Goal: Task Accomplishment & Management: Complete application form

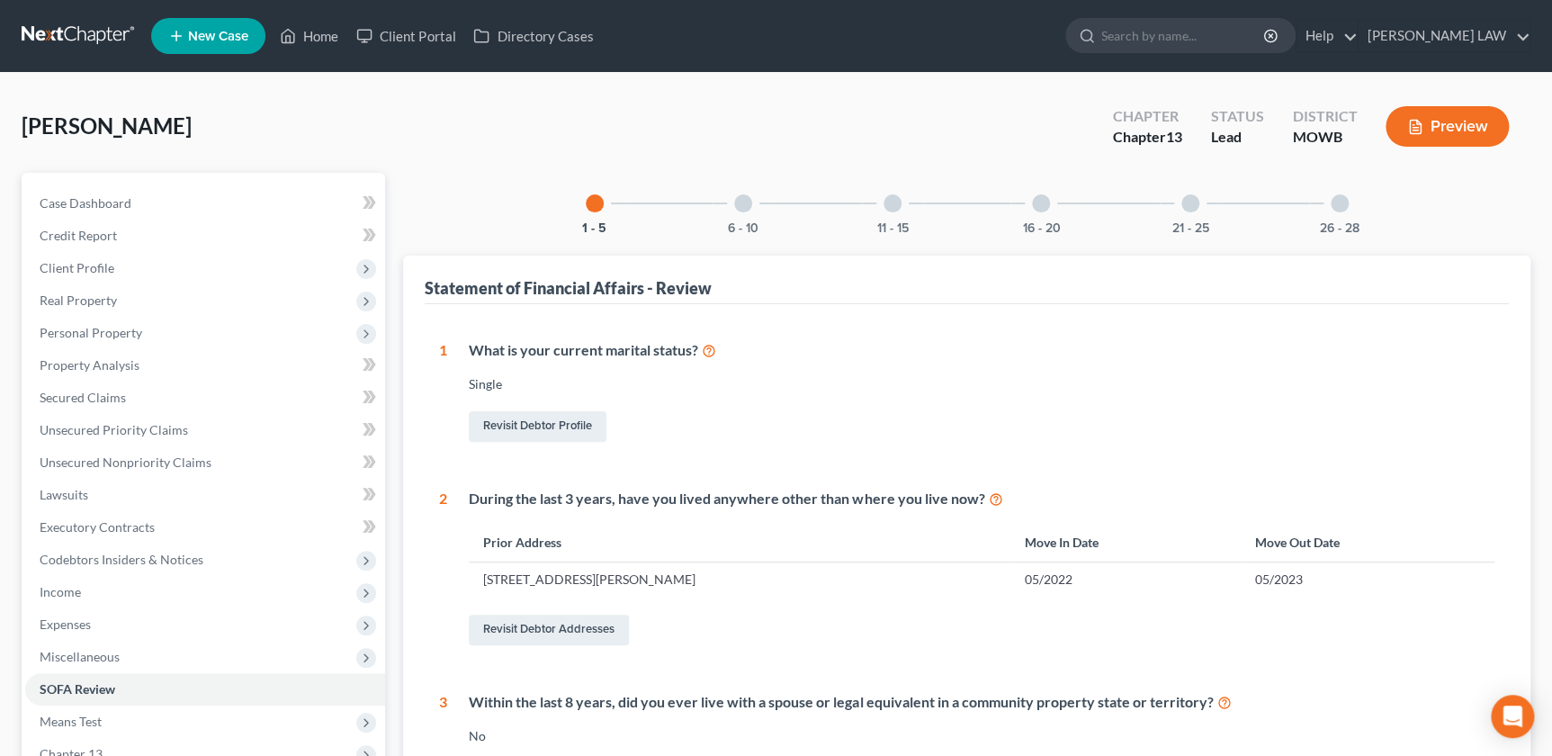
click at [737, 215] on div "6 - 10" at bounding box center [743, 203] width 61 height 61
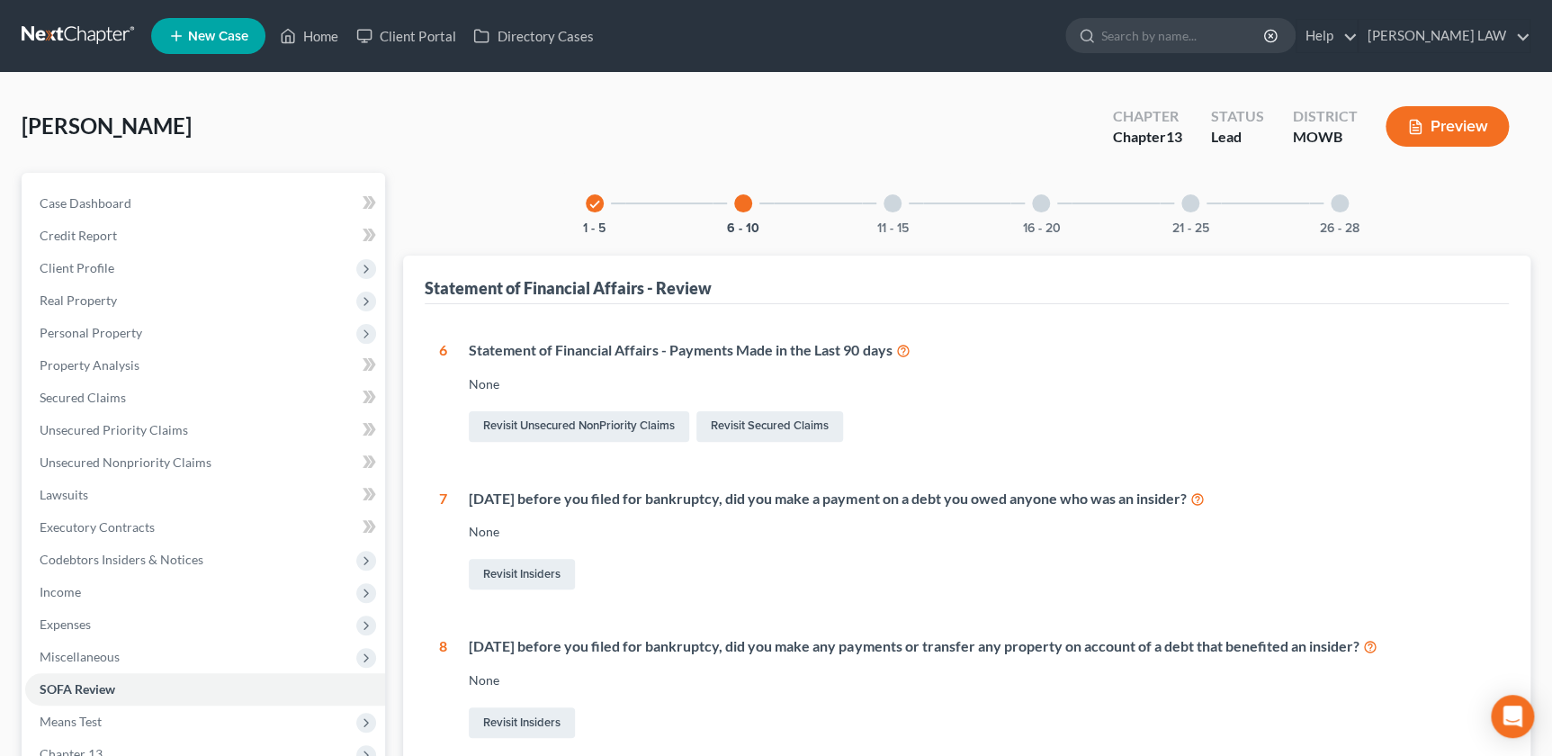
click at [886, 204] on div at bounding box center [893, 203] width 18 height 18
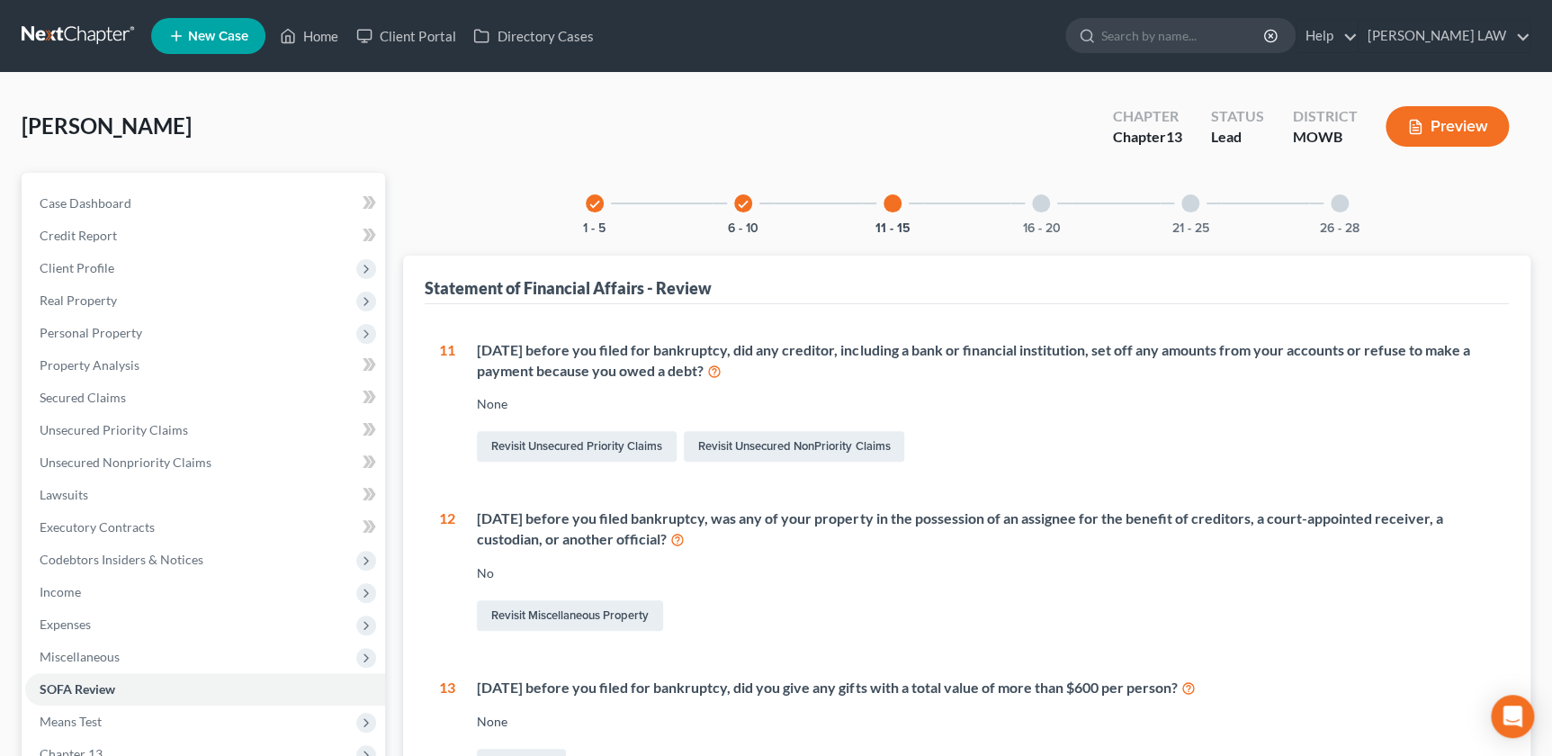
click at [1054, 205] on div "16 - 20" at bounding box center [1041, 203] width 61 height 61
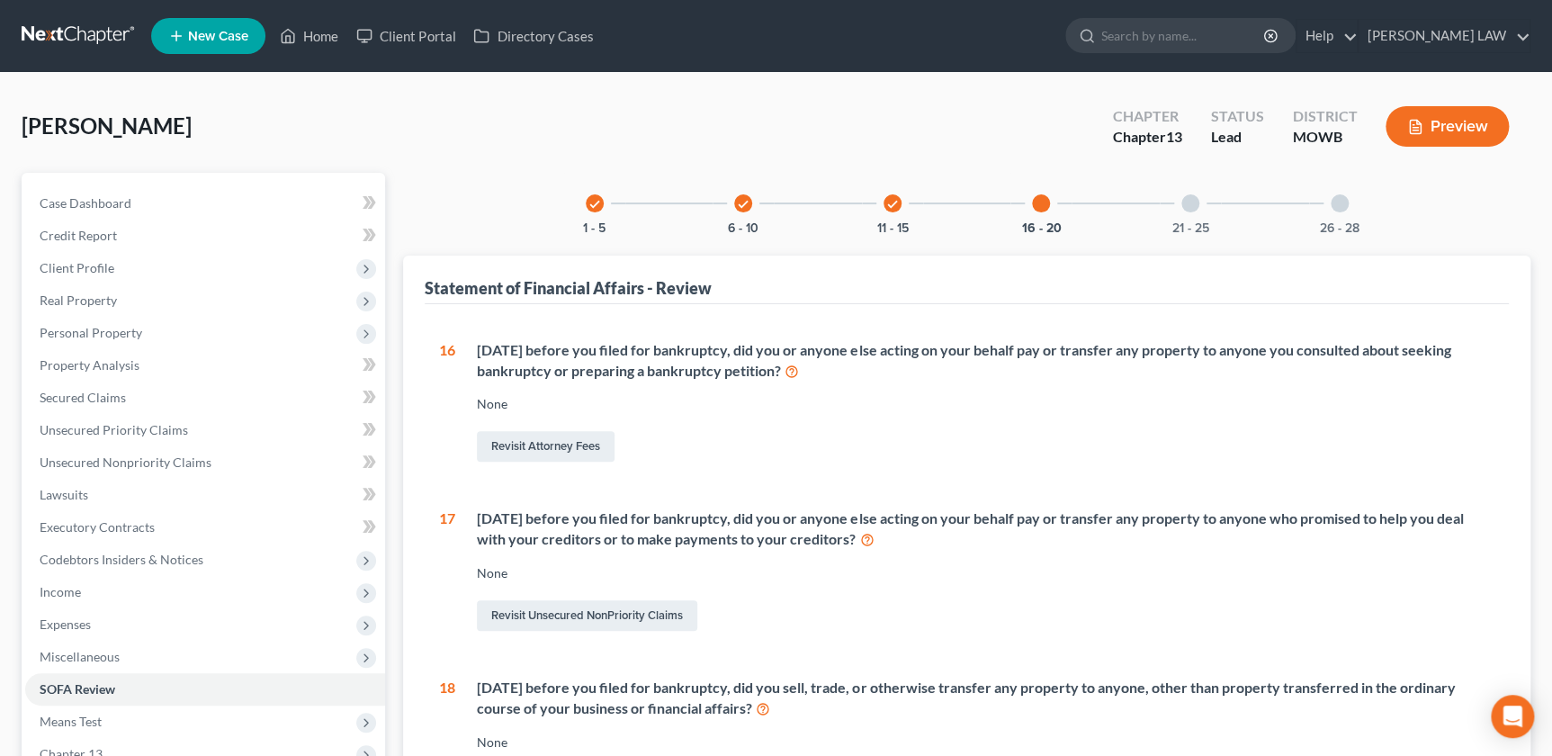
click at [1185, 207] on div at bounding box center [1191, 203] width 18 height 18
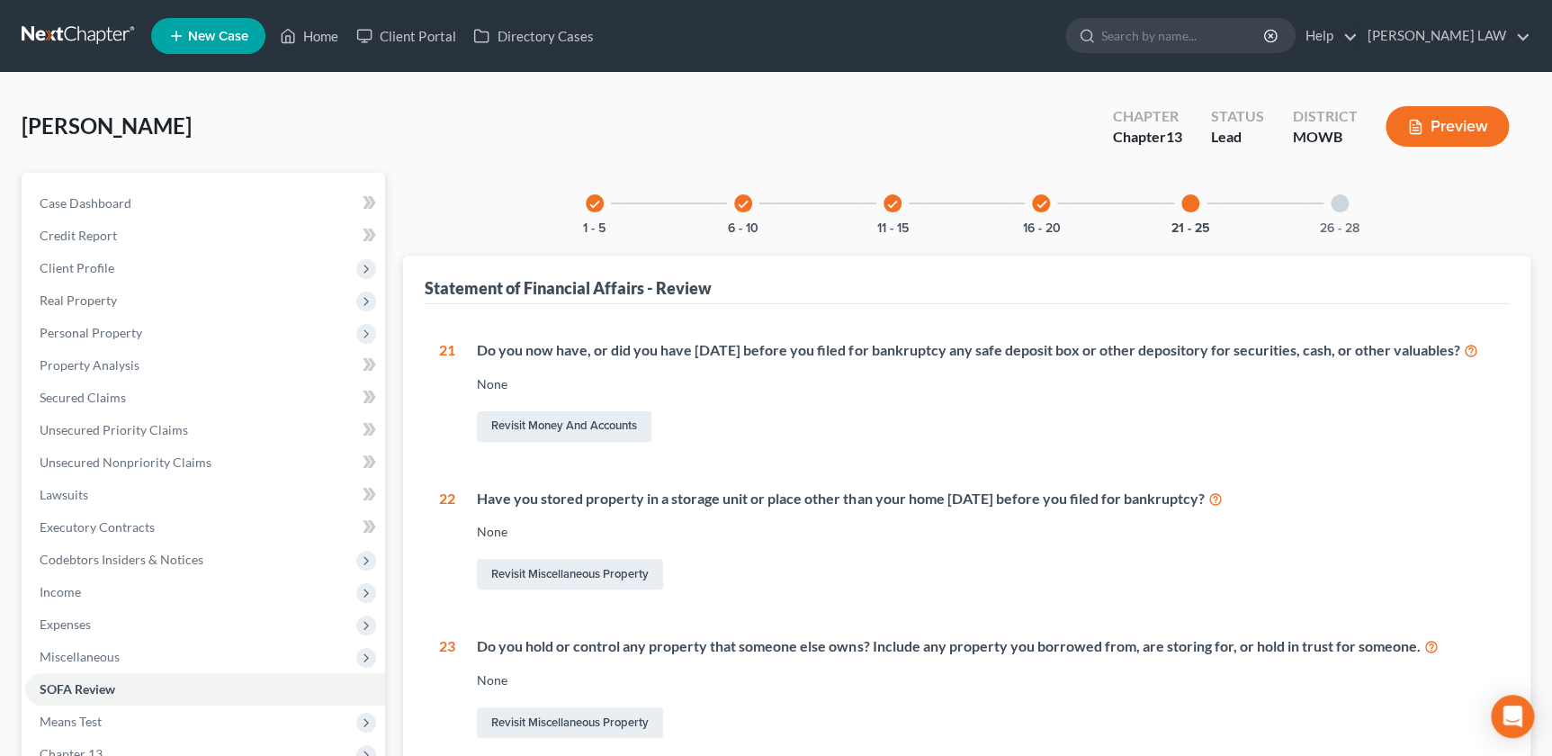
click at [899, 204] on div "check" at bounding box center [893, 203] width 18 height 18
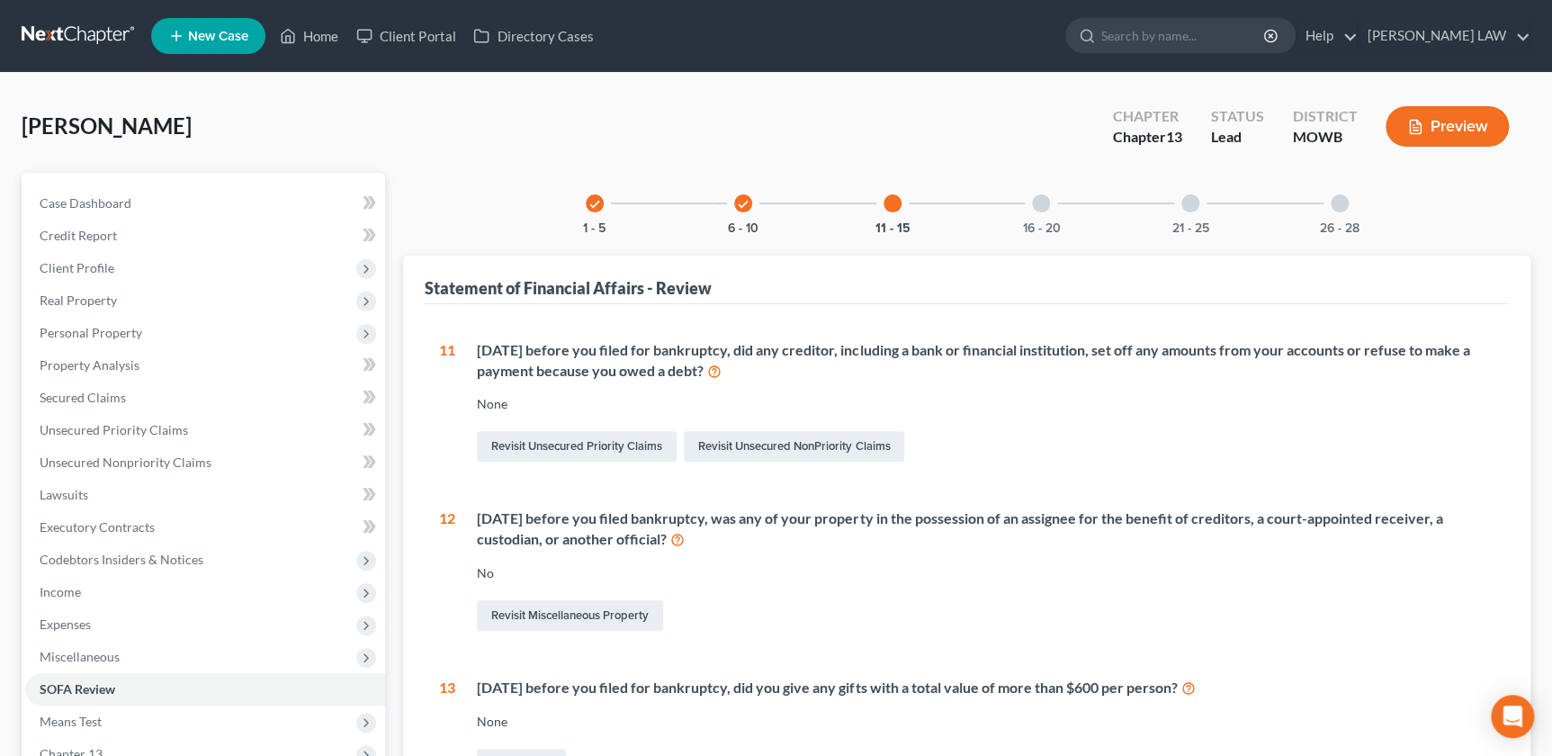
click at [741, 198] on icon "check" at bounding box center [743, 204] width 13 height 13
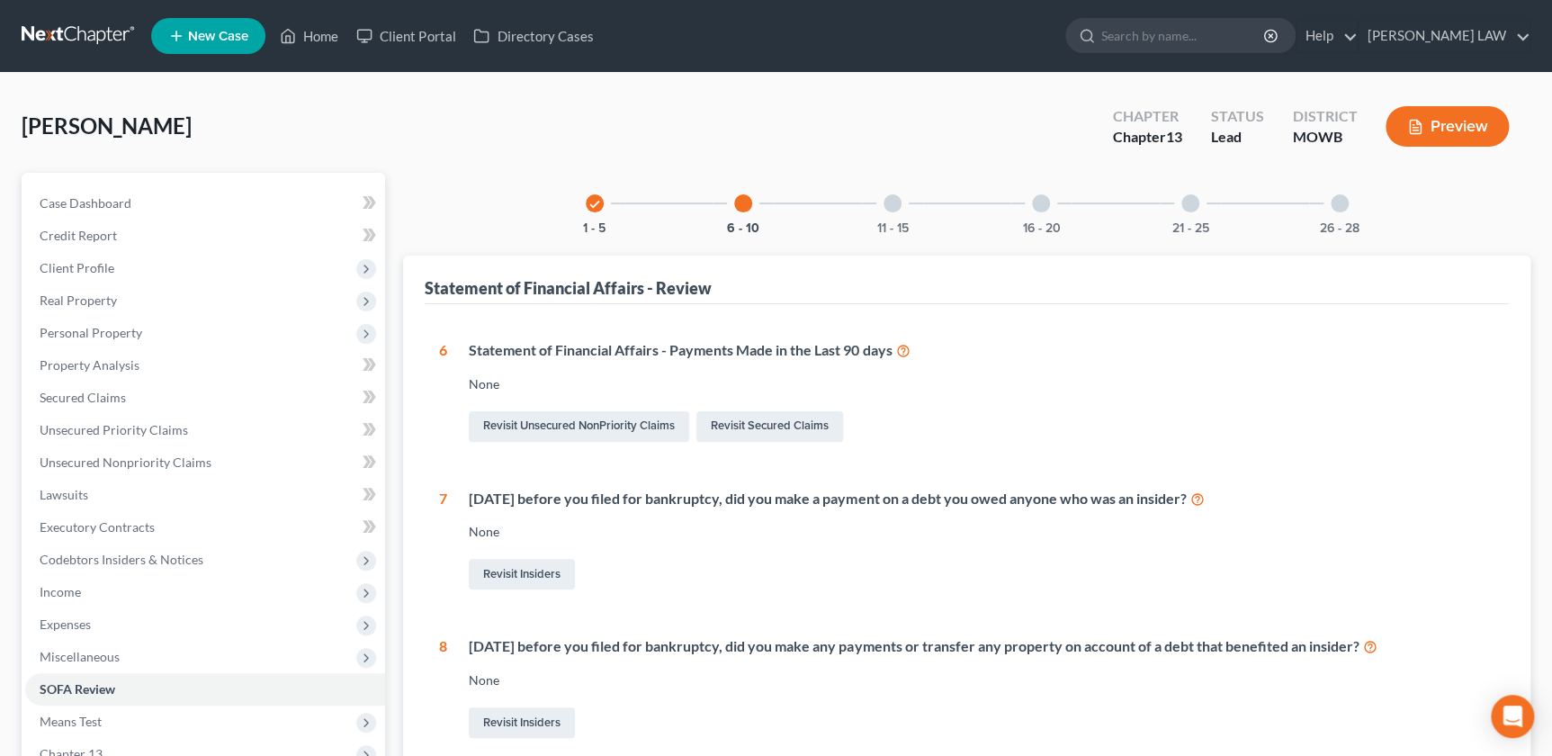
drag, startPoint x: 593, startPoint y: 209, endPoint x: 585, endPoint y: 214, distance: 9.7
click at [592, 210] on div "check" at bounding box center [595, 203] width 18 height 18
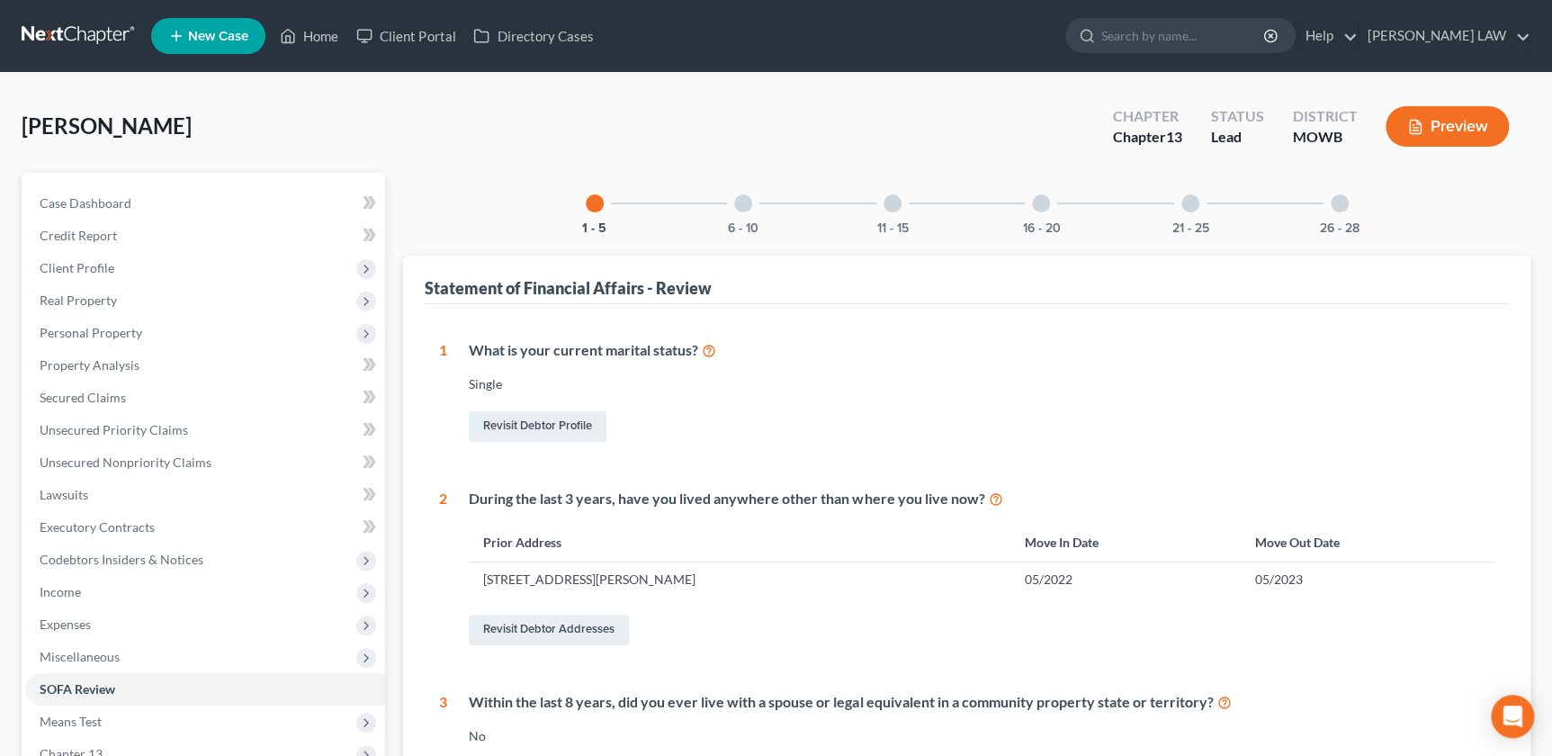
click at [745, 210] on div at bounding box center [743, 203] width 18 height 18
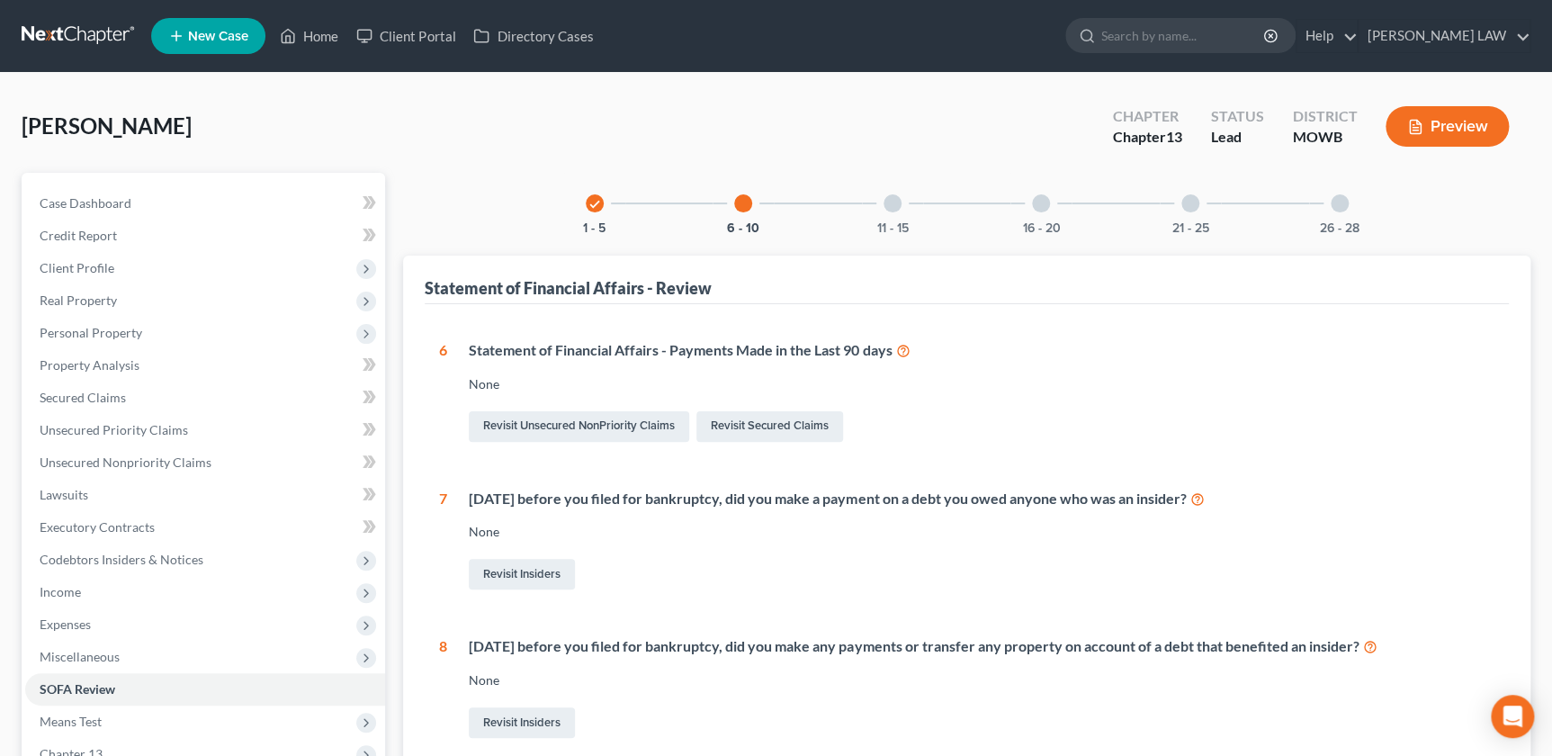
click at [703, 143] on div "Springer, Sylvia Upgraded Chapter Chapter 13 Status Lead District MOWB Preview" at bounding box center [776, 133] width 1509 height 78
click at [750, 192] on div "6 - 10" at bounding box center [743, 203] width 61 height 61
click at [738, 208] on div at bounding box center [743, 203] width 18 height 18
click at [882, 194] on div "11 - 15" at bounding box center [892, 203] width 61 height 61
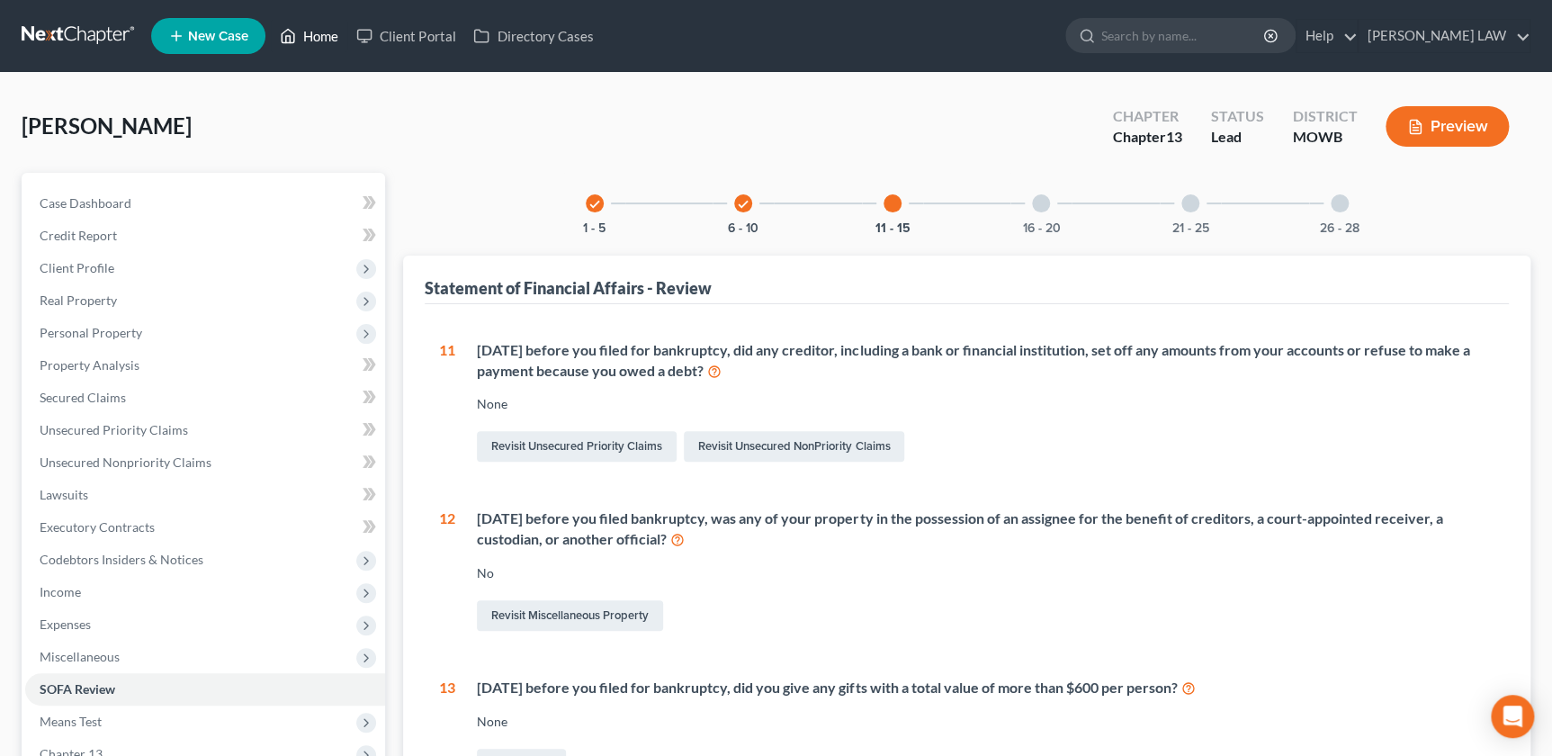
drag, startPoint x: 325, startPoint y: 34, endPoint x: 347, endPoint y: 34, distance: 22.5
click at [325, 34] on link "Home" at bounding box center [309, 36] width 76 height 32
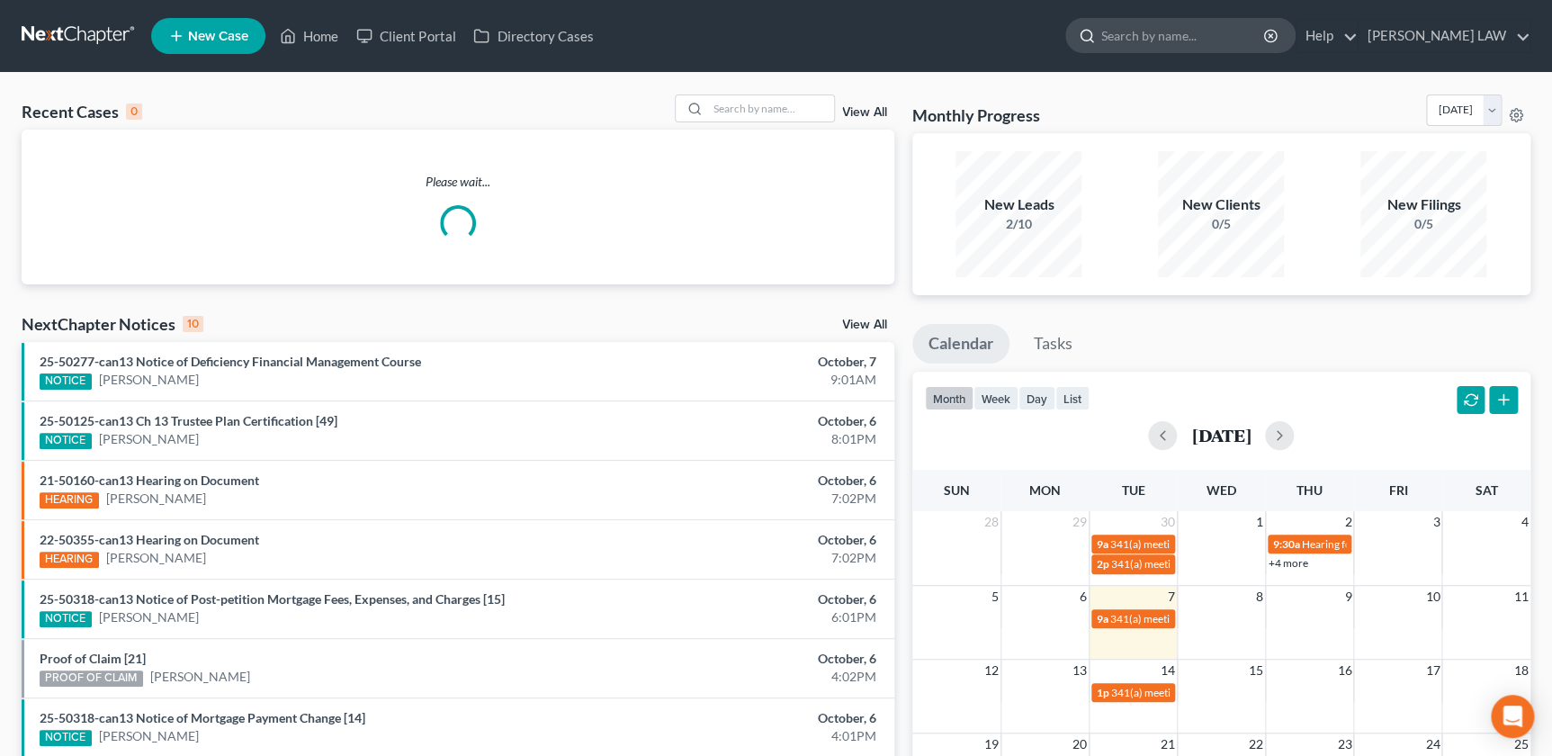
click at [1202, 30] on input "search" at bounding box center [1183, 35] width 165 height 33
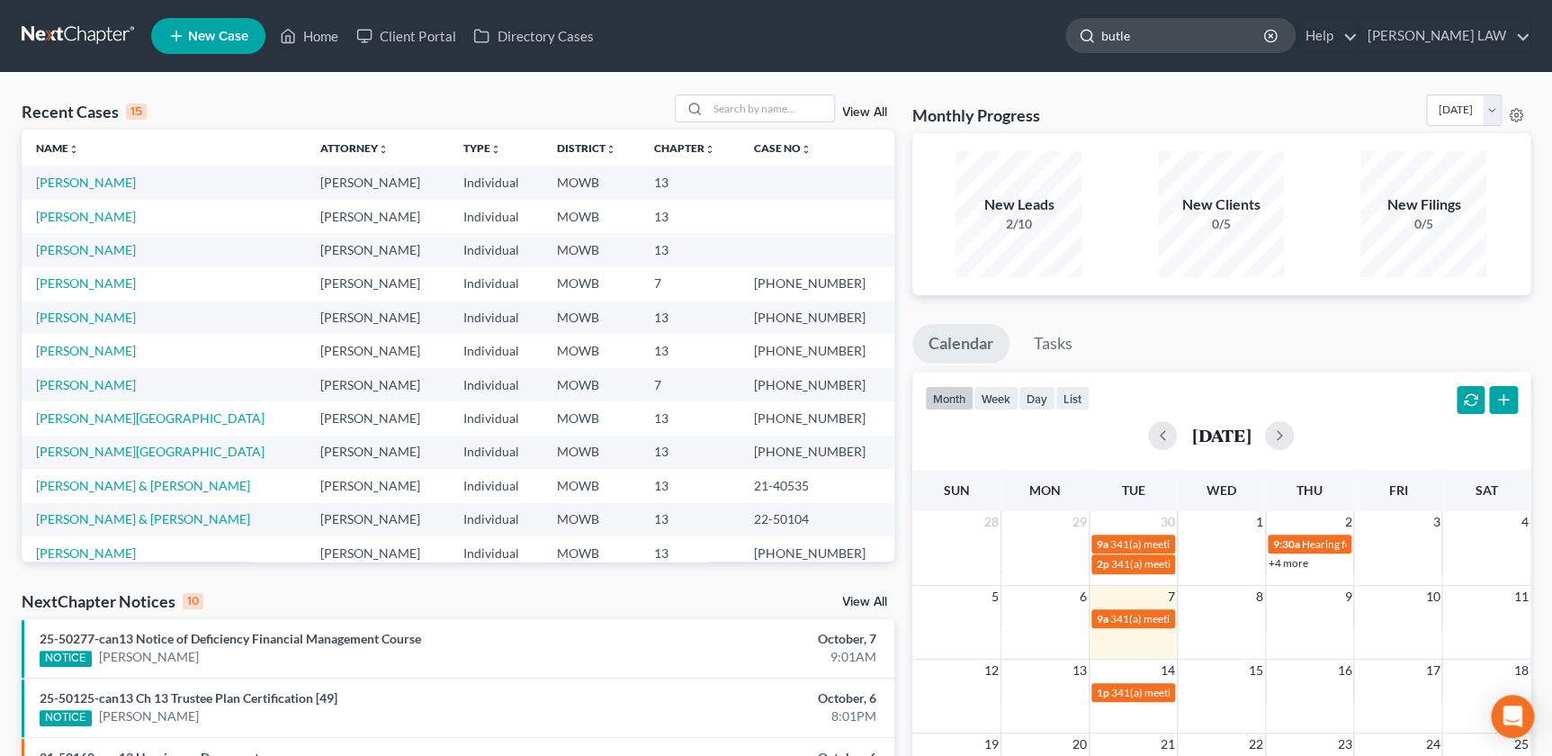
type input "butler"
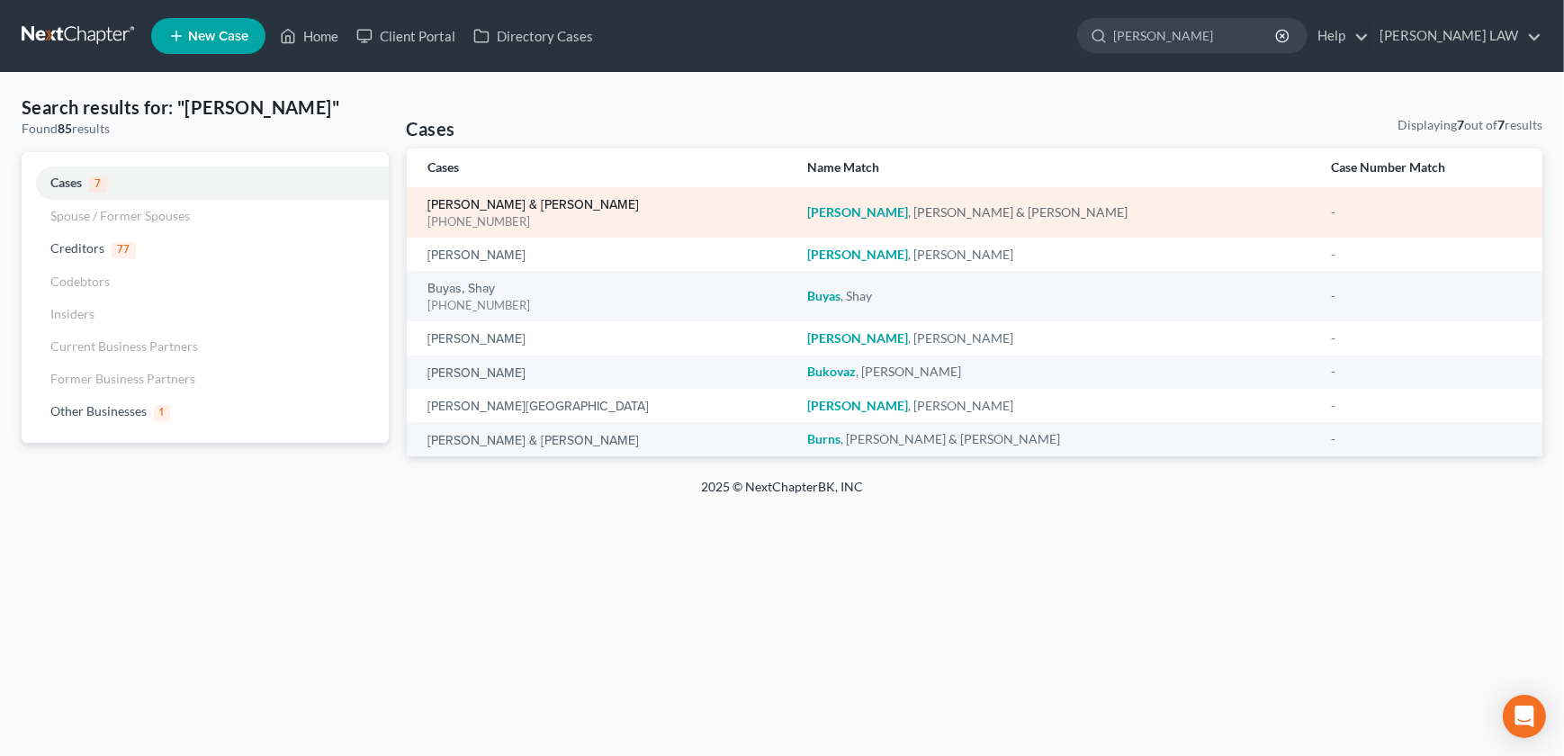
click at [516, 206] on link "[PERSON_NAME] & [PERSON_NAME]" at bounding box center [533, 205] width 211 height 13
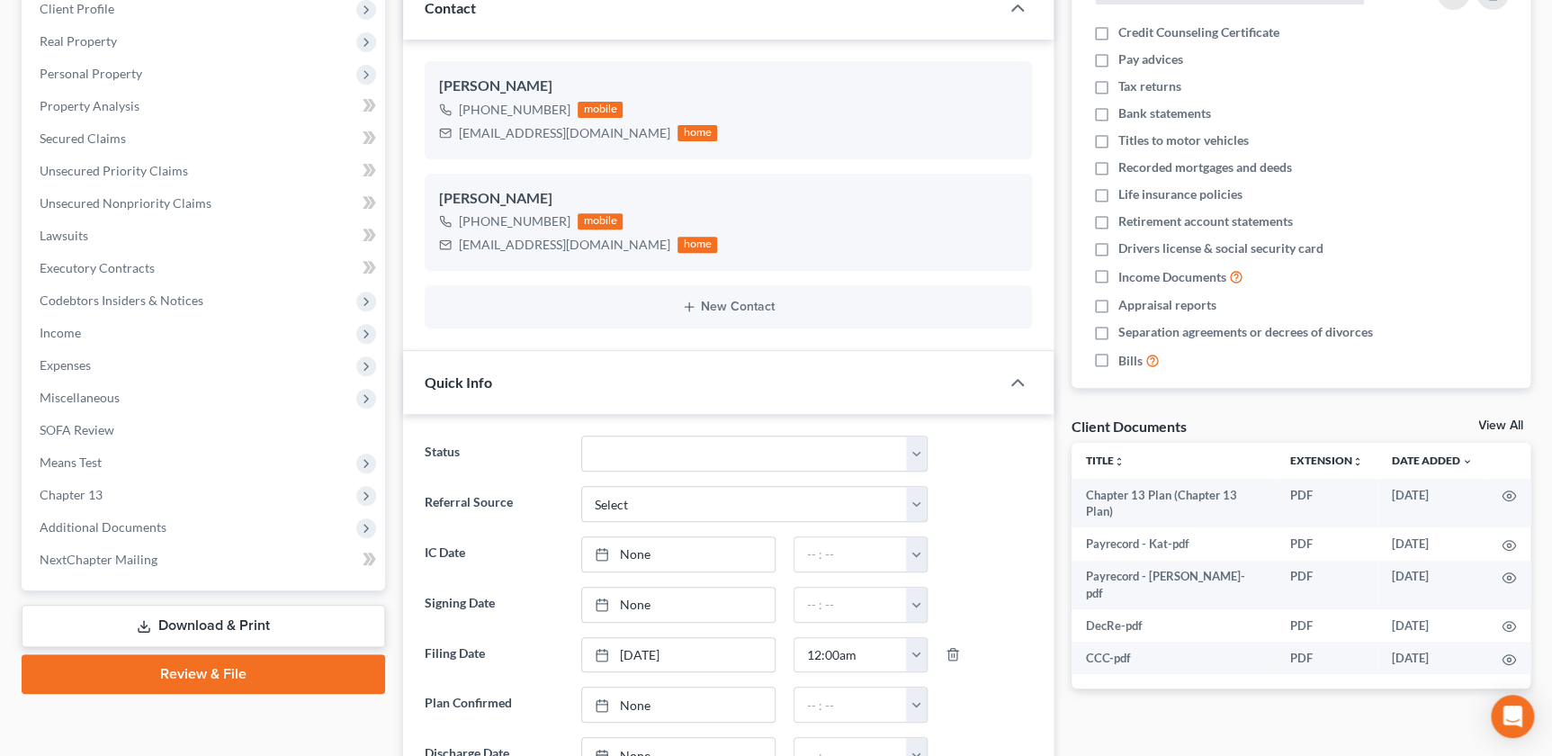
scroll to position [388, 0]
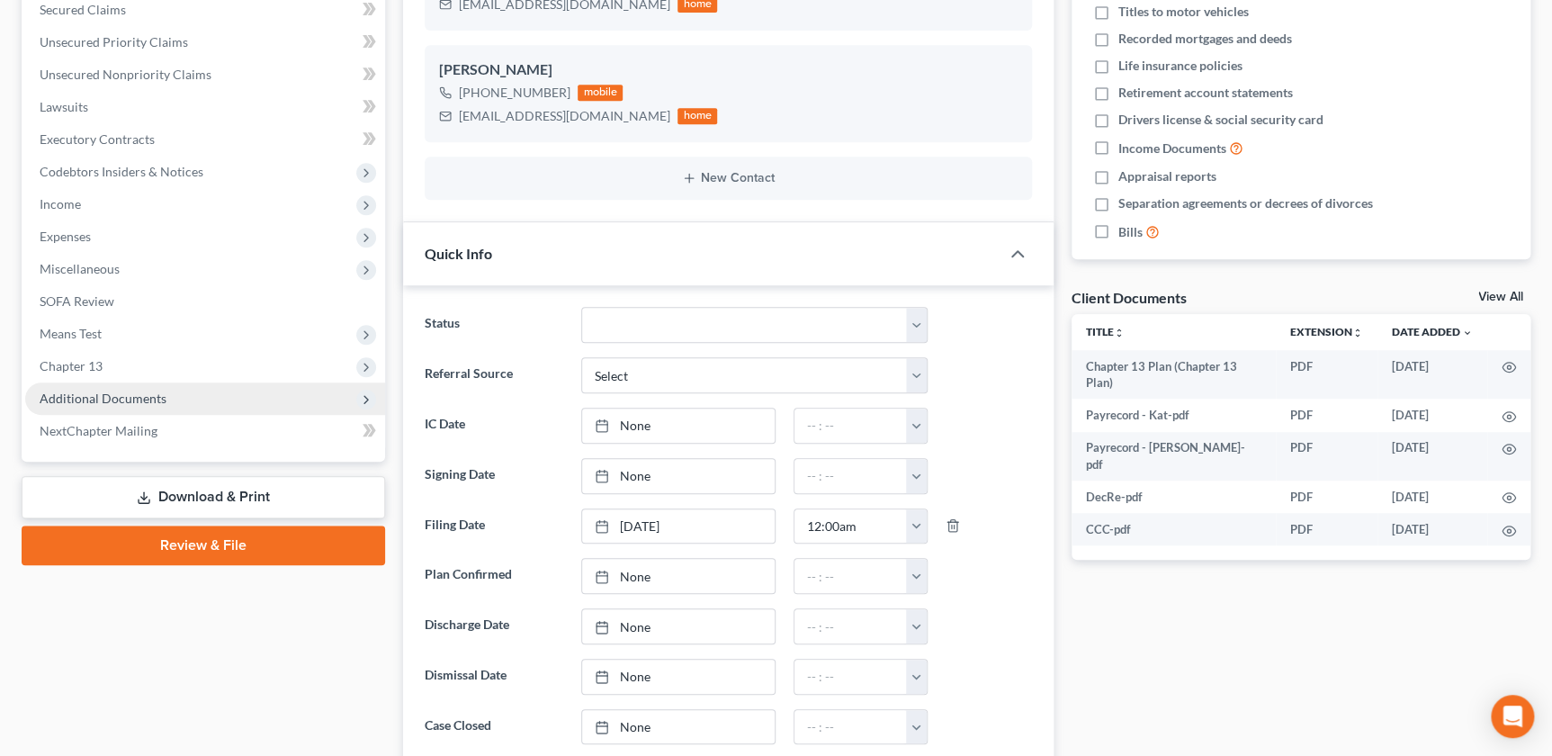
click at [150, 399] on span "Additional Documents" at bounding box center [103, 398] width 127 height 15
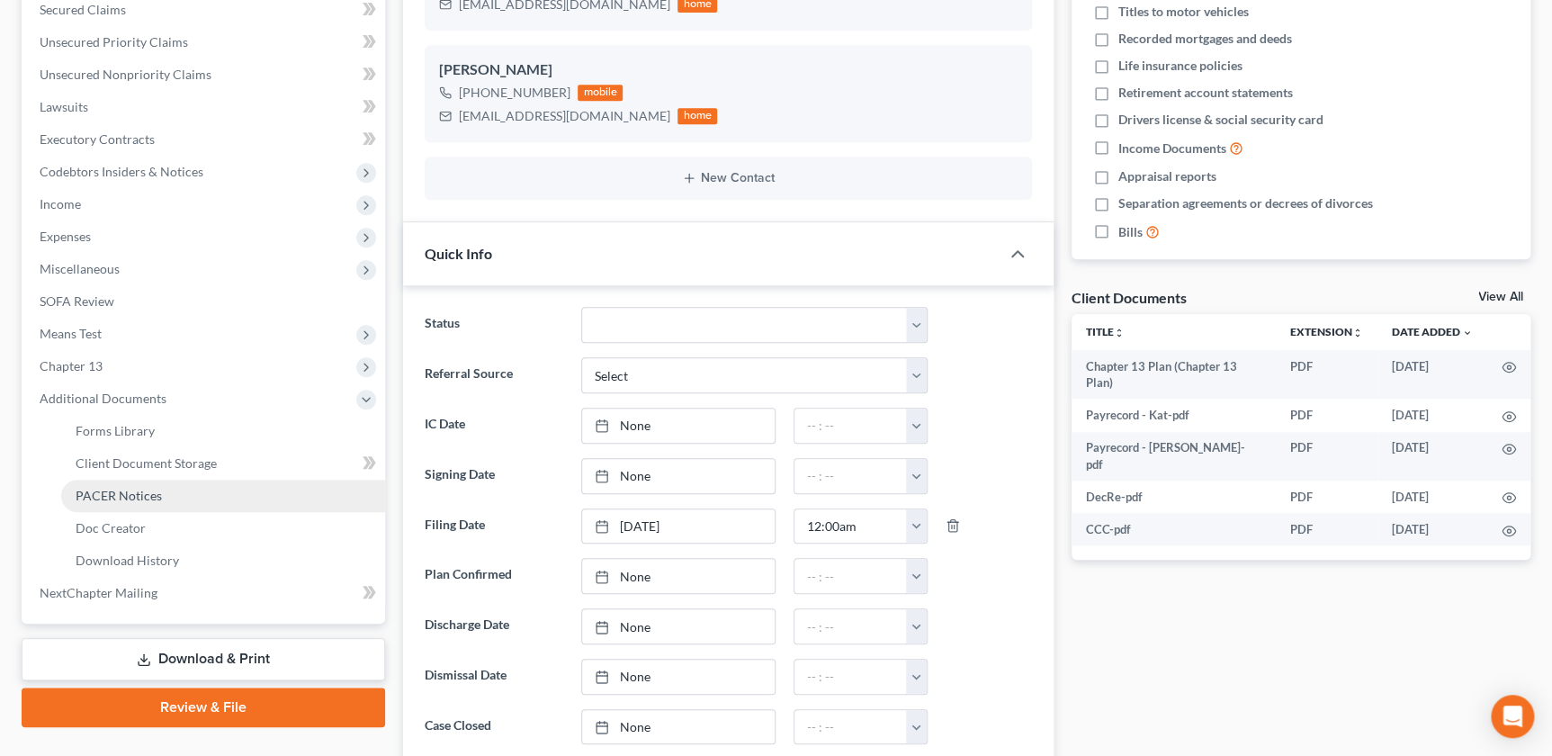
click at [149, 488] on span "PACER Notices" at bounding box center [119, 495] width 86 height 15
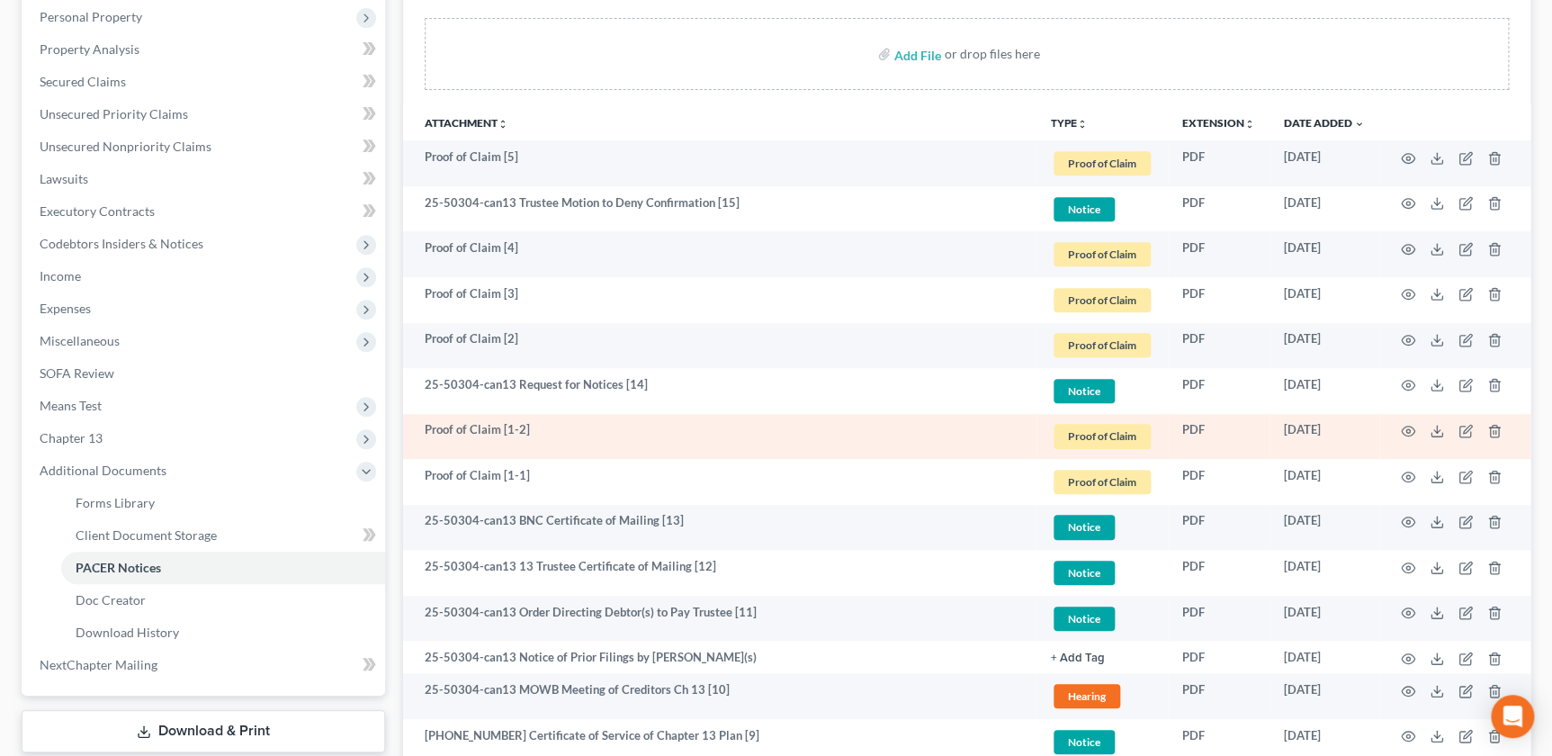
scroll to position [347, 0]
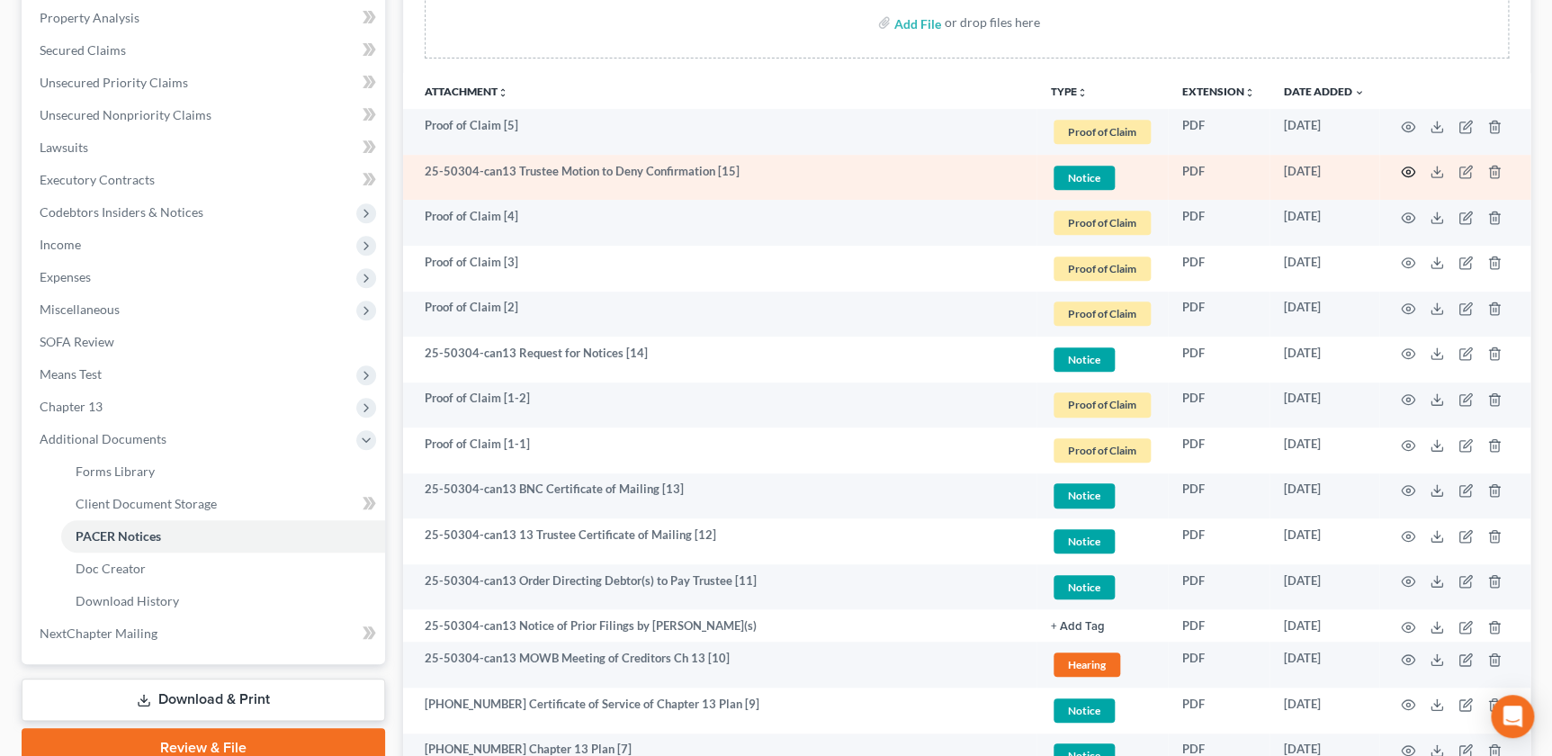
click at [1407, 171] on circle "button" at bounding box center [1408, 172] width 4 height 4
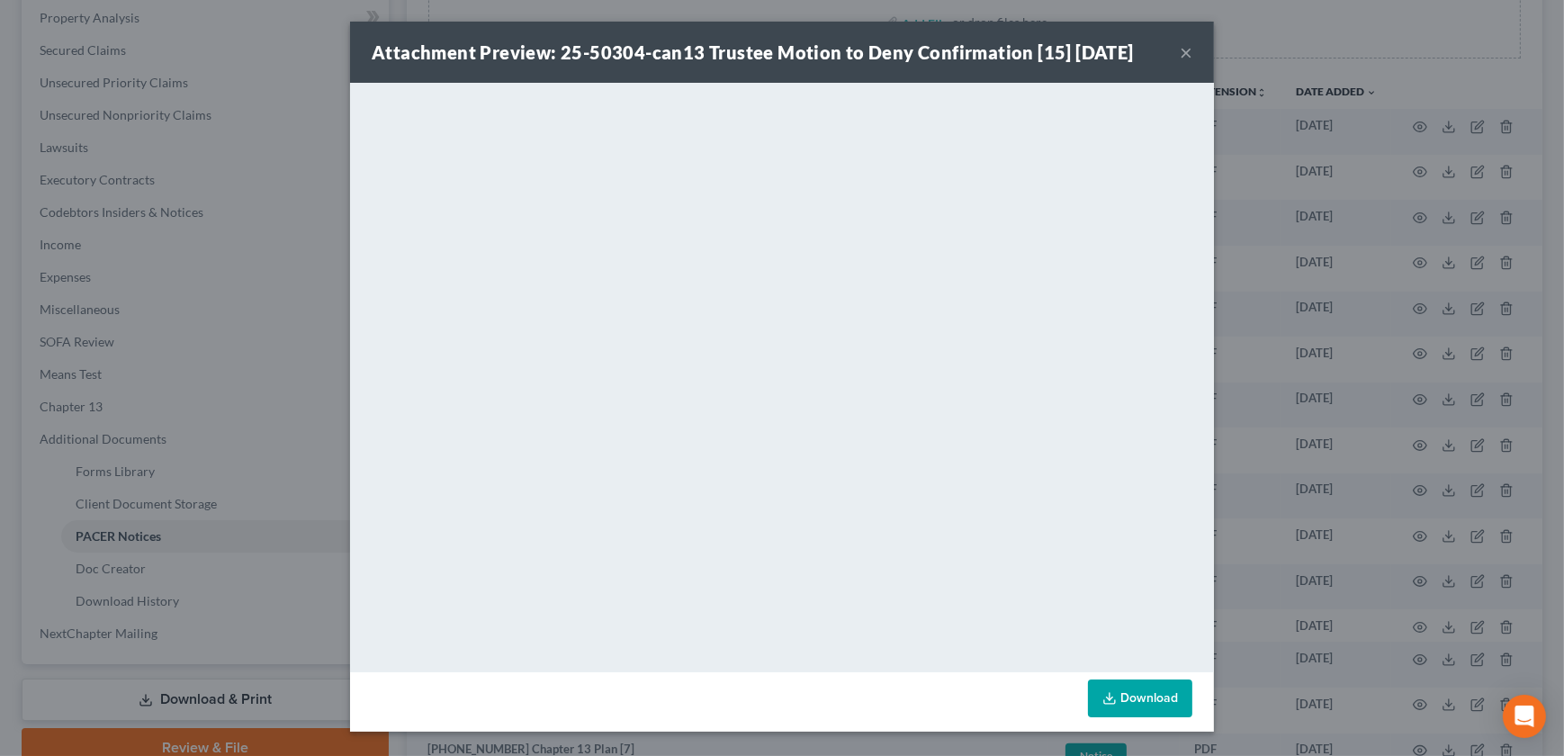
click at [1186, 51] on button "×" at bounding box center [1186, 52] width 13 height 22
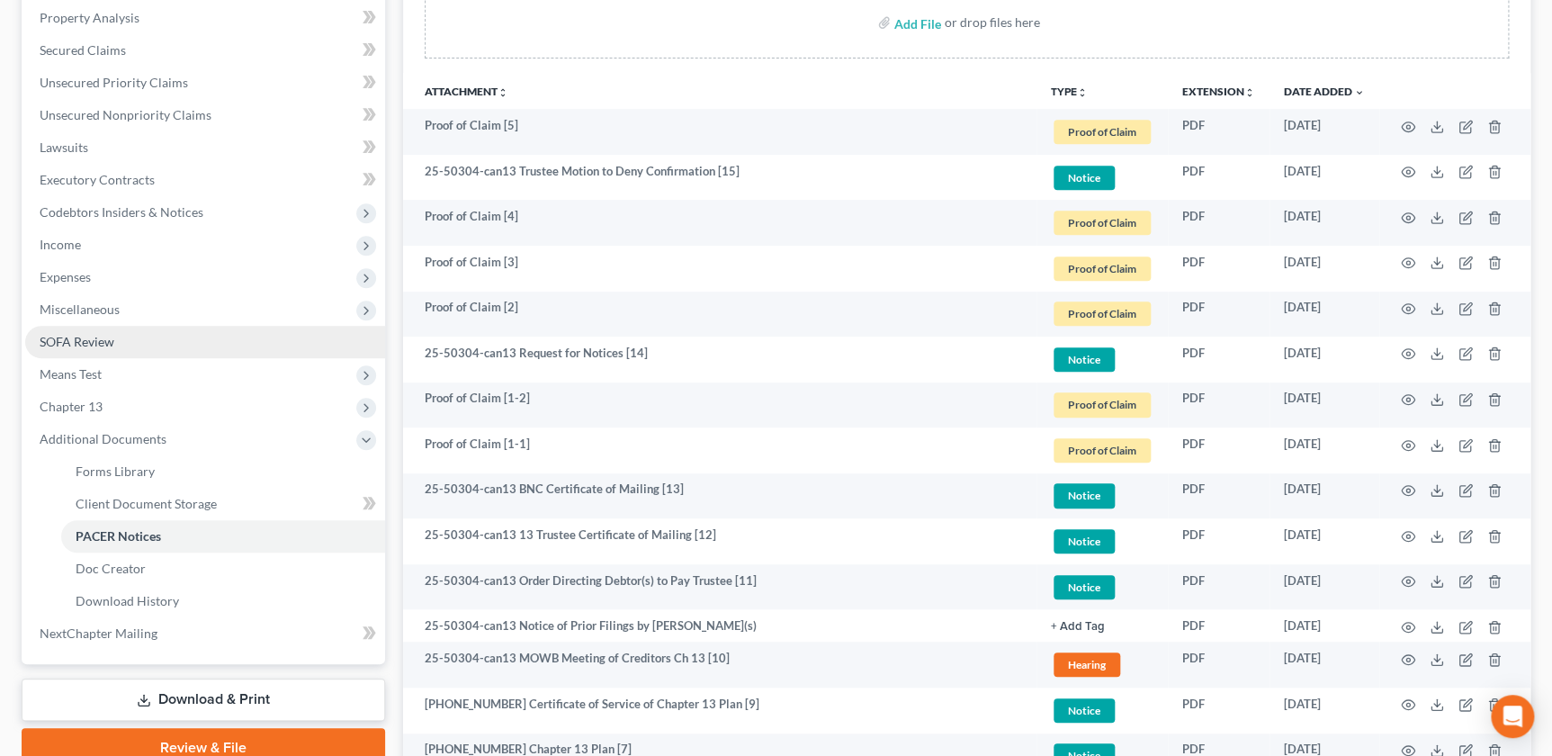
click at [85, 346] on span "SOFA Review" at bounding box center [77, 341] width 75 height 15
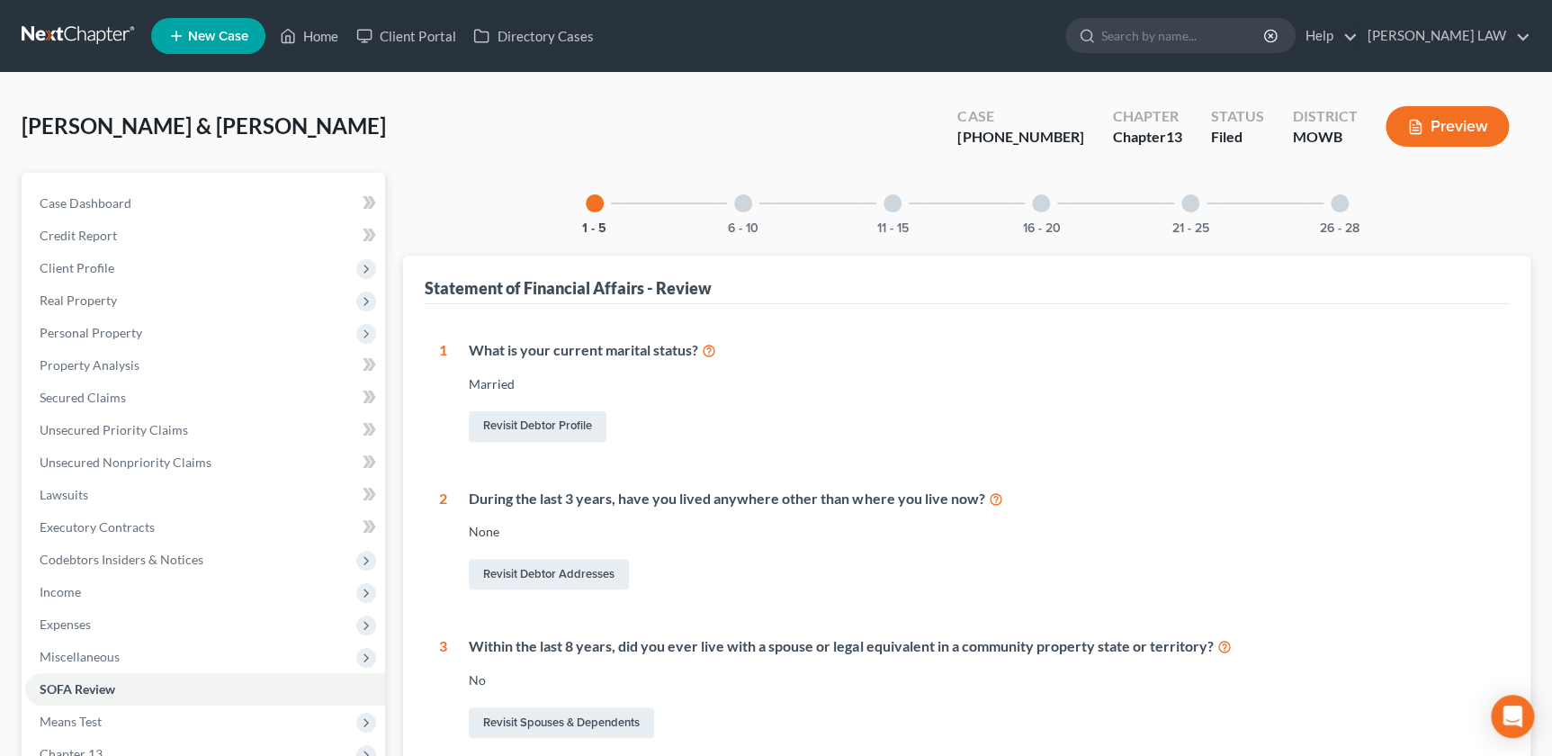
click at [748, 215] on div "6 - 10" at bounding box center [743, 203] width 61 height 61
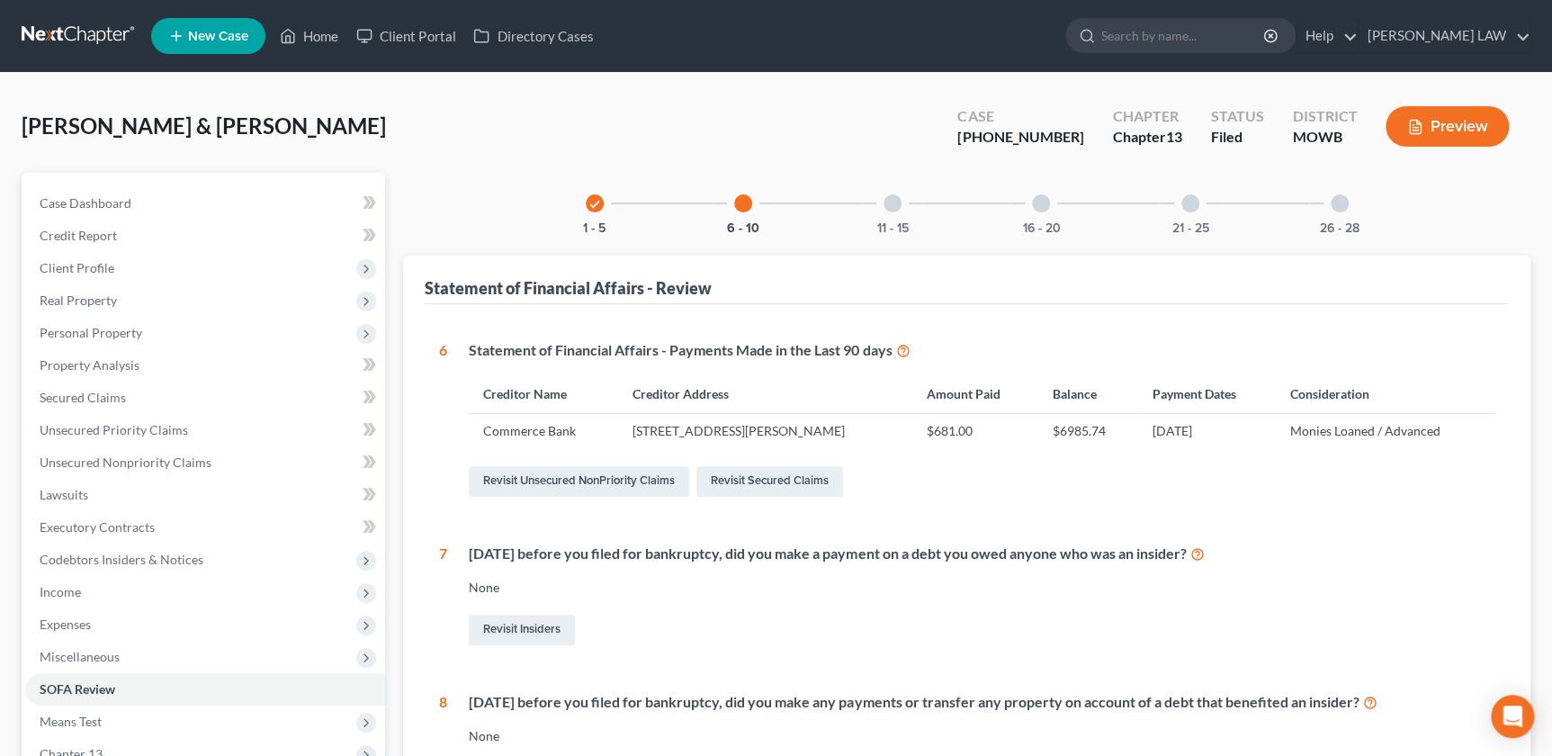
click at [874, 210] on div "11 - 15" at bounding box center [892, 203] width 61 height 61
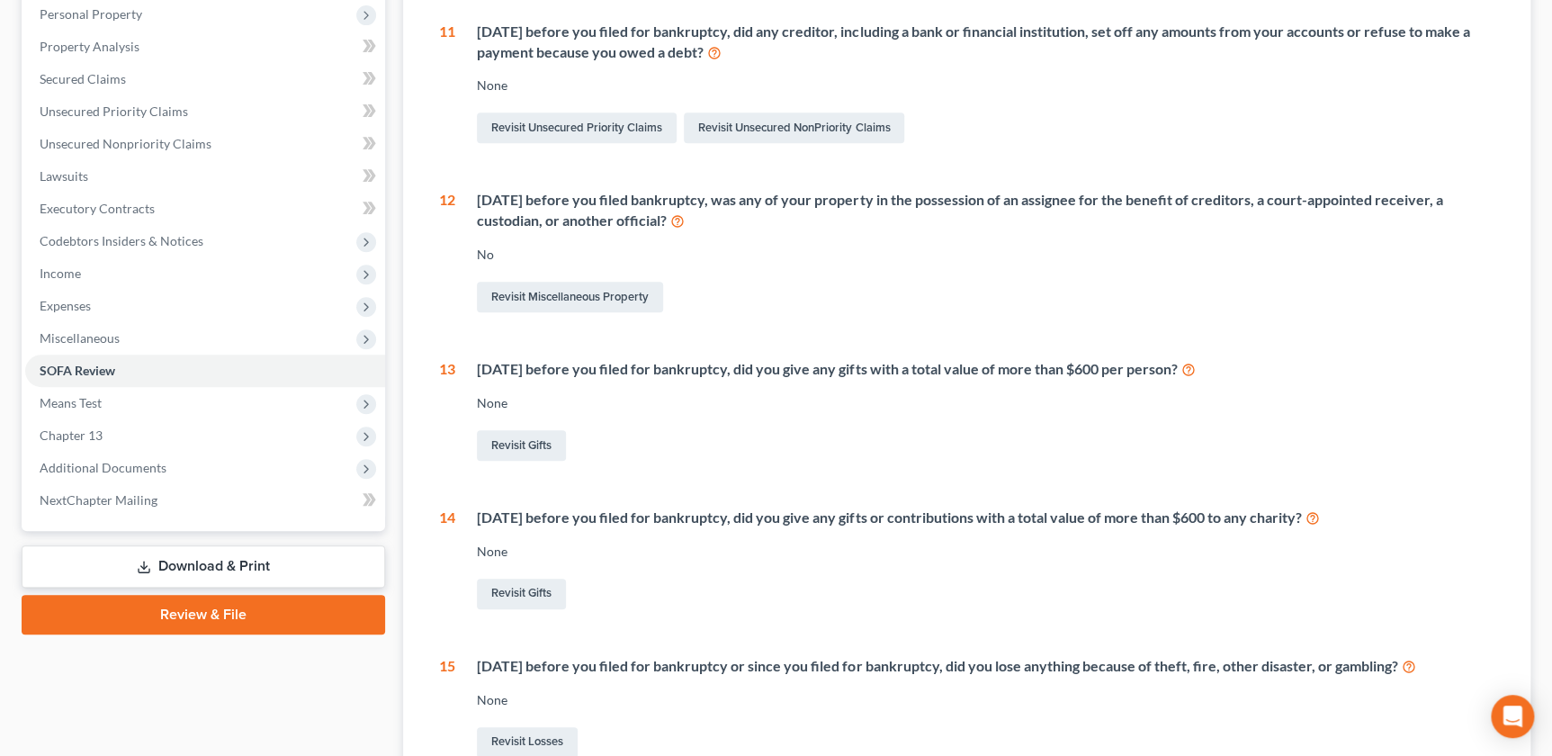
scroll to position [124, 0]
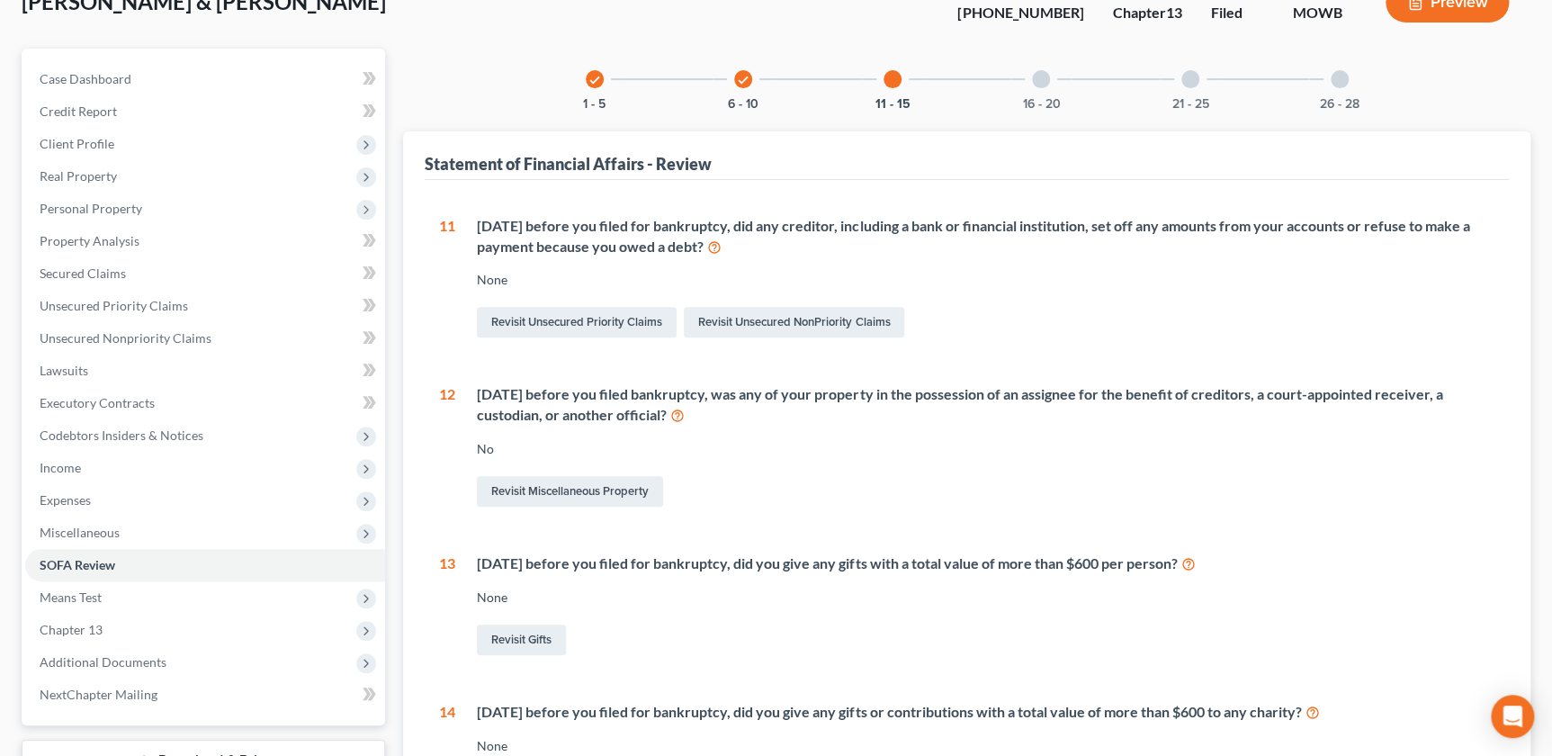
click at [1041, 87] on div "16 - 20" at bounding box center [1041, 79] width 61 height 61
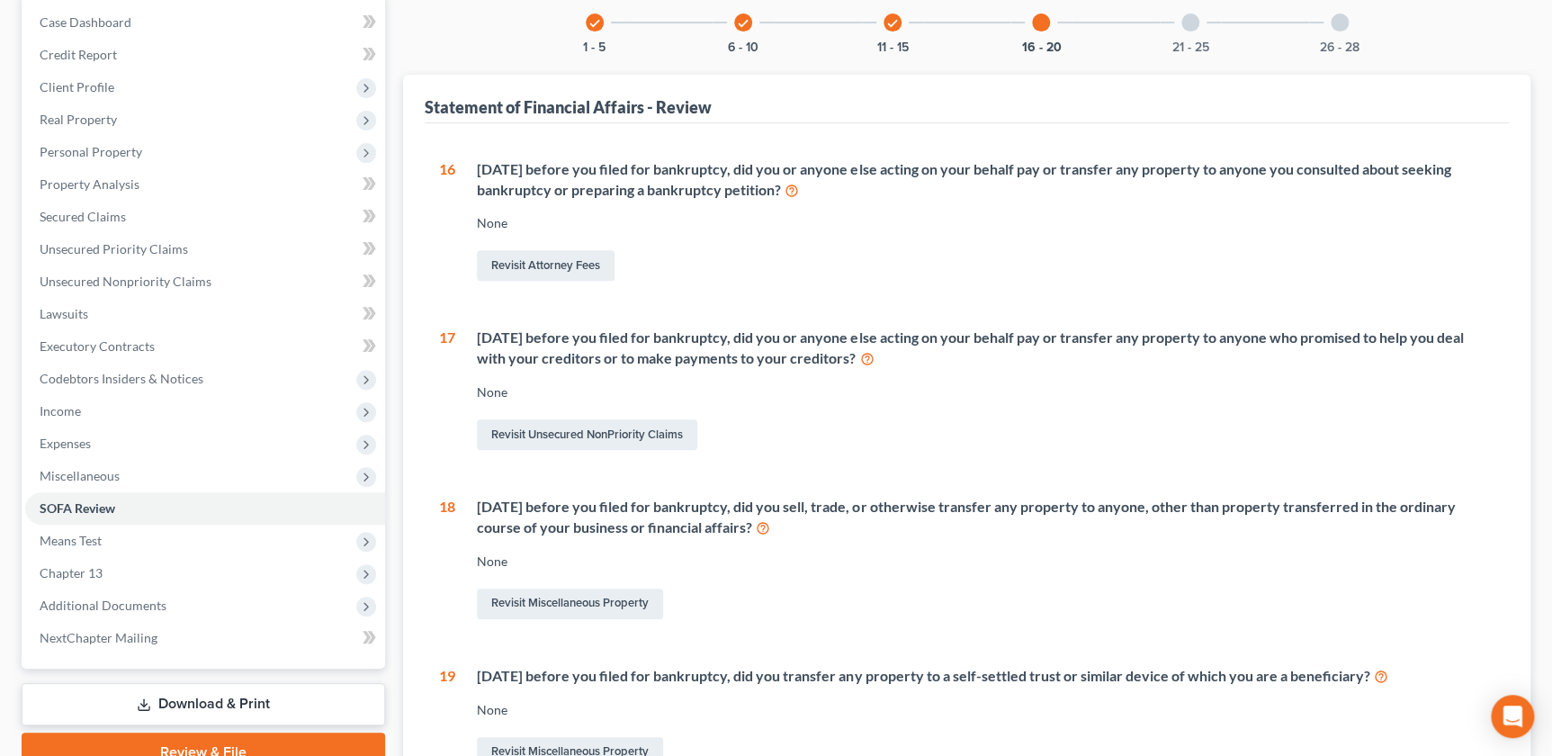
scroll to position [0, 0]
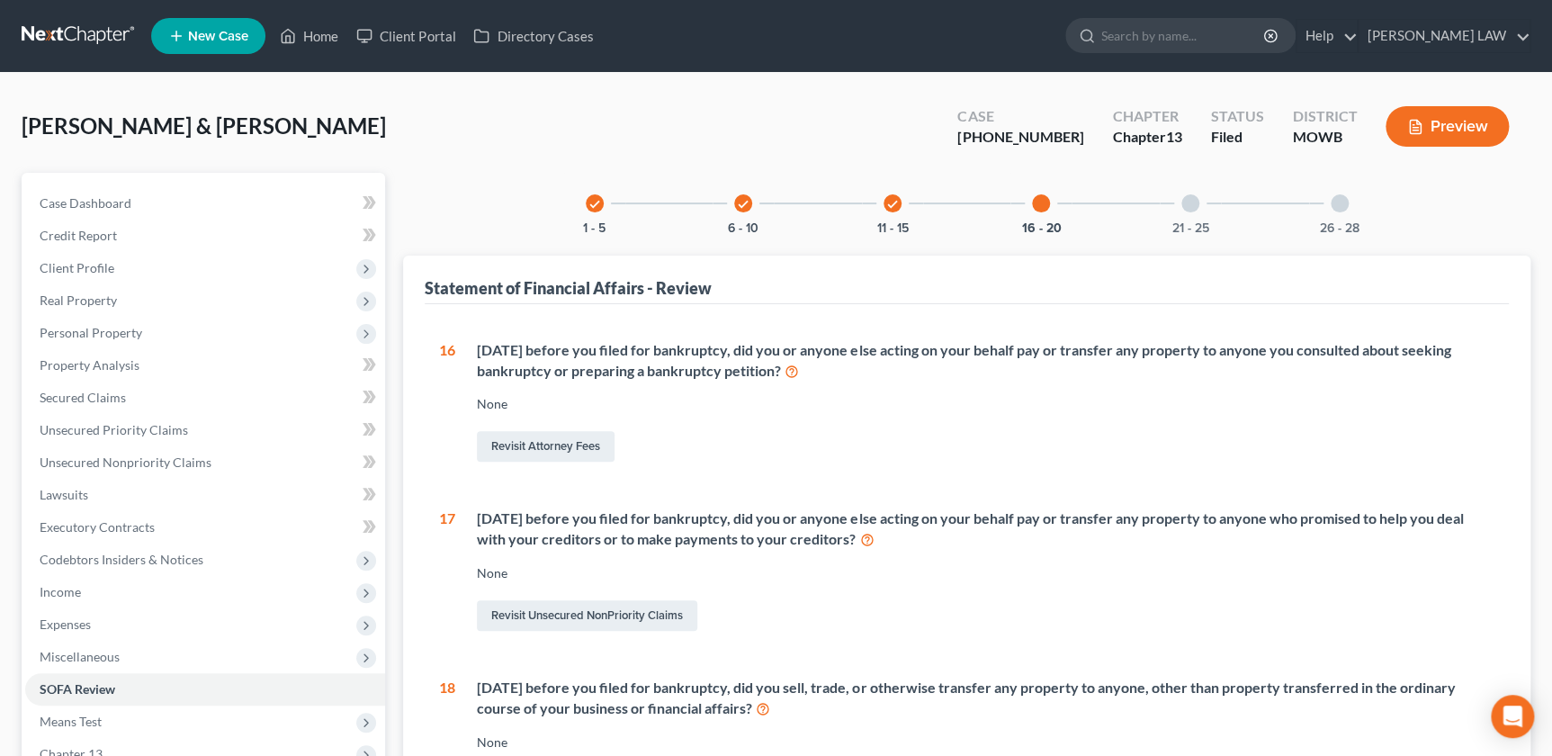
click at [1172, 202] on div "21 - 25" at bounding box center [1190, 203] width 61 height 61
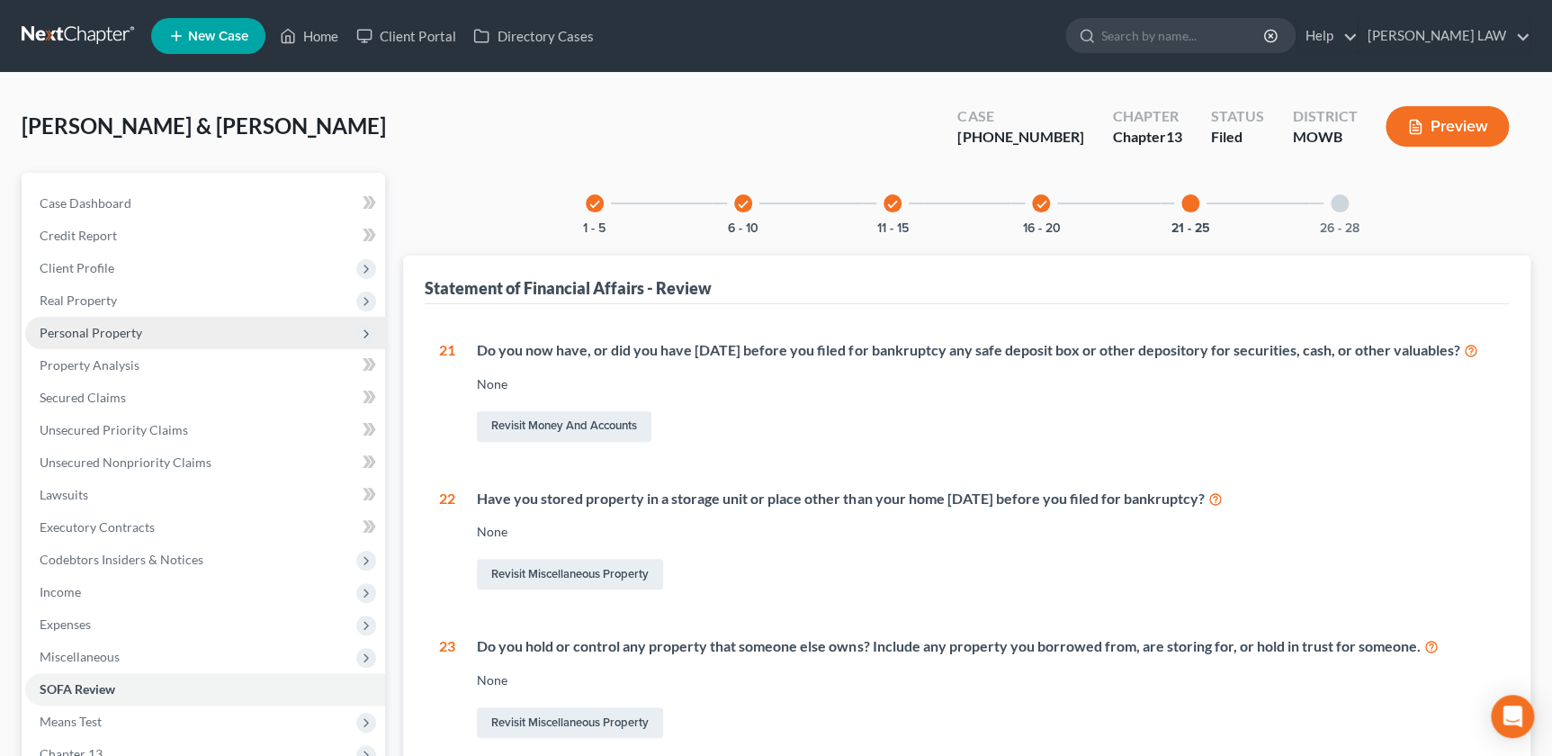
click at [90, 339] on span "Personal Property" at bounding box center [205, 333] width 360 height 32
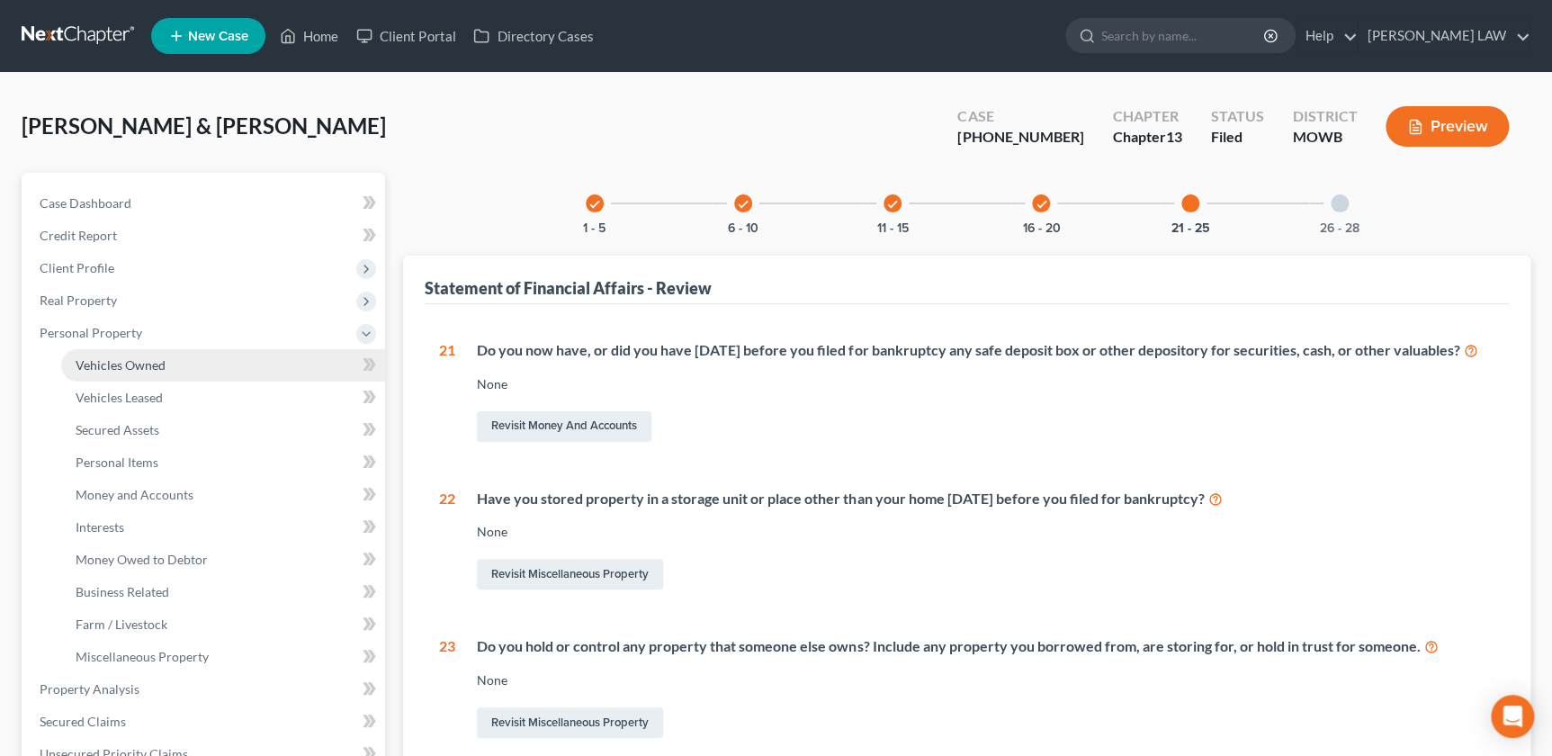
click at [107, 355] on link "Vehicles Owned" at bounding box center [223, 365] width 324 height 32
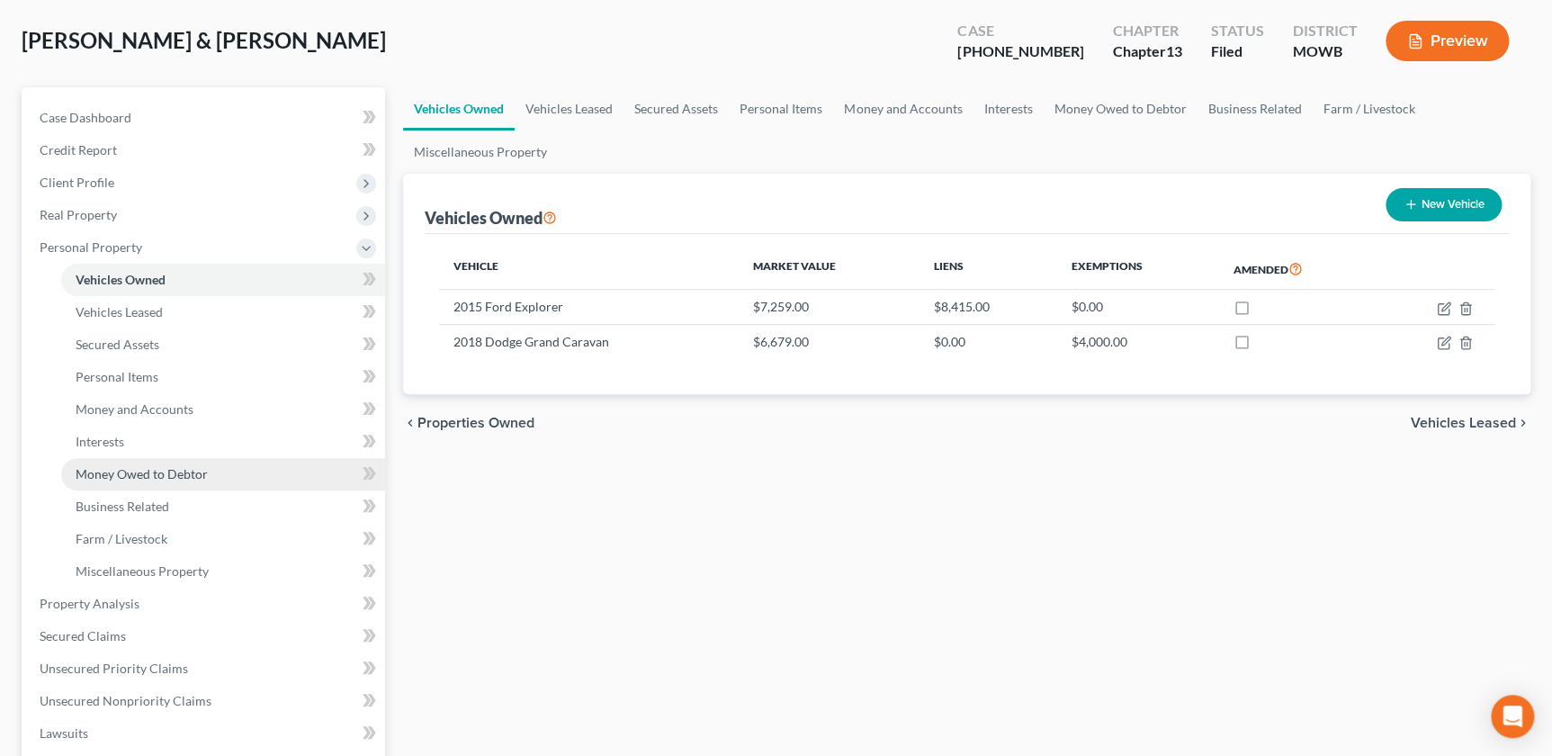
scroll to position [122, 0]
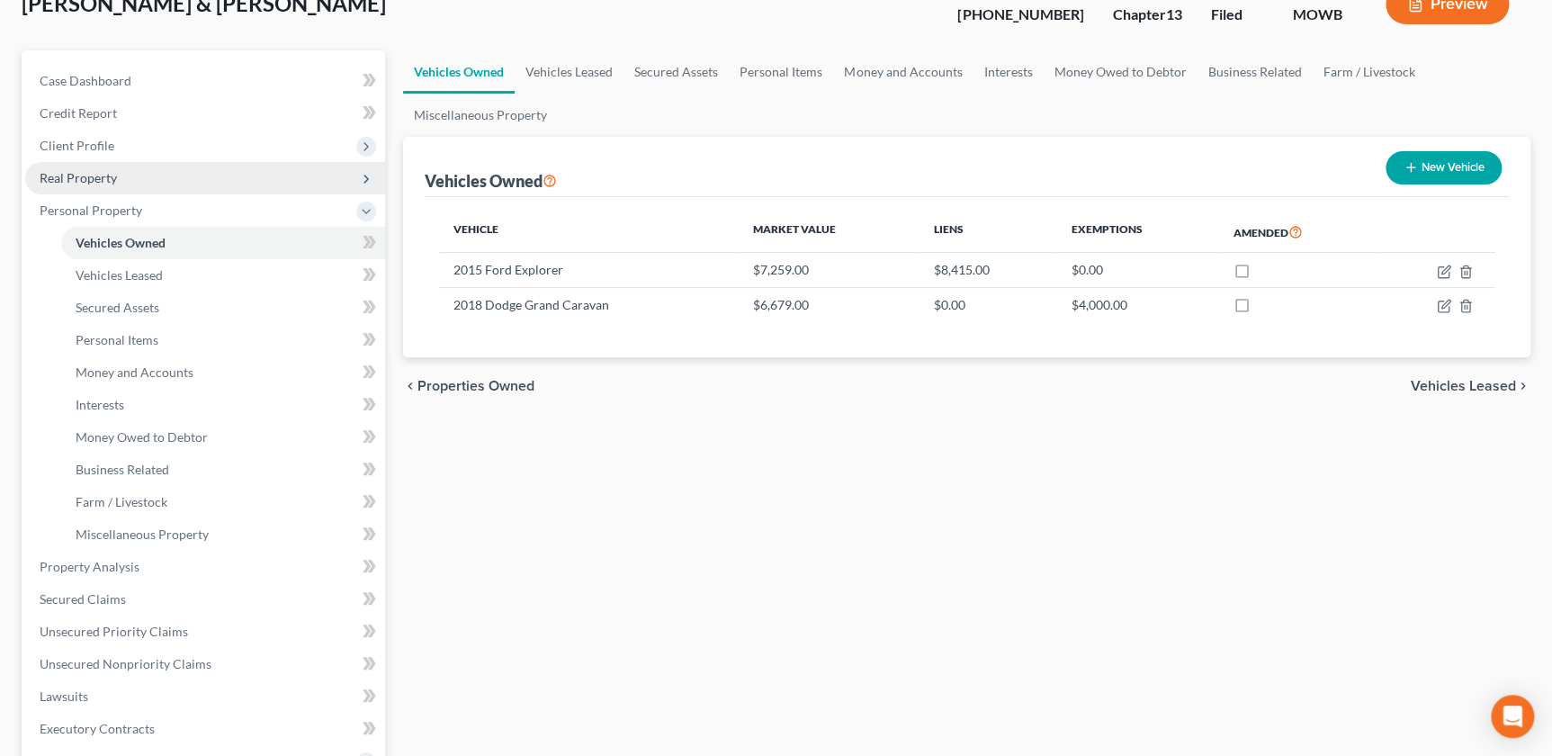
click at [97, 187] on span "Real Property" at bounding box center [205, 178] width 360 height 32
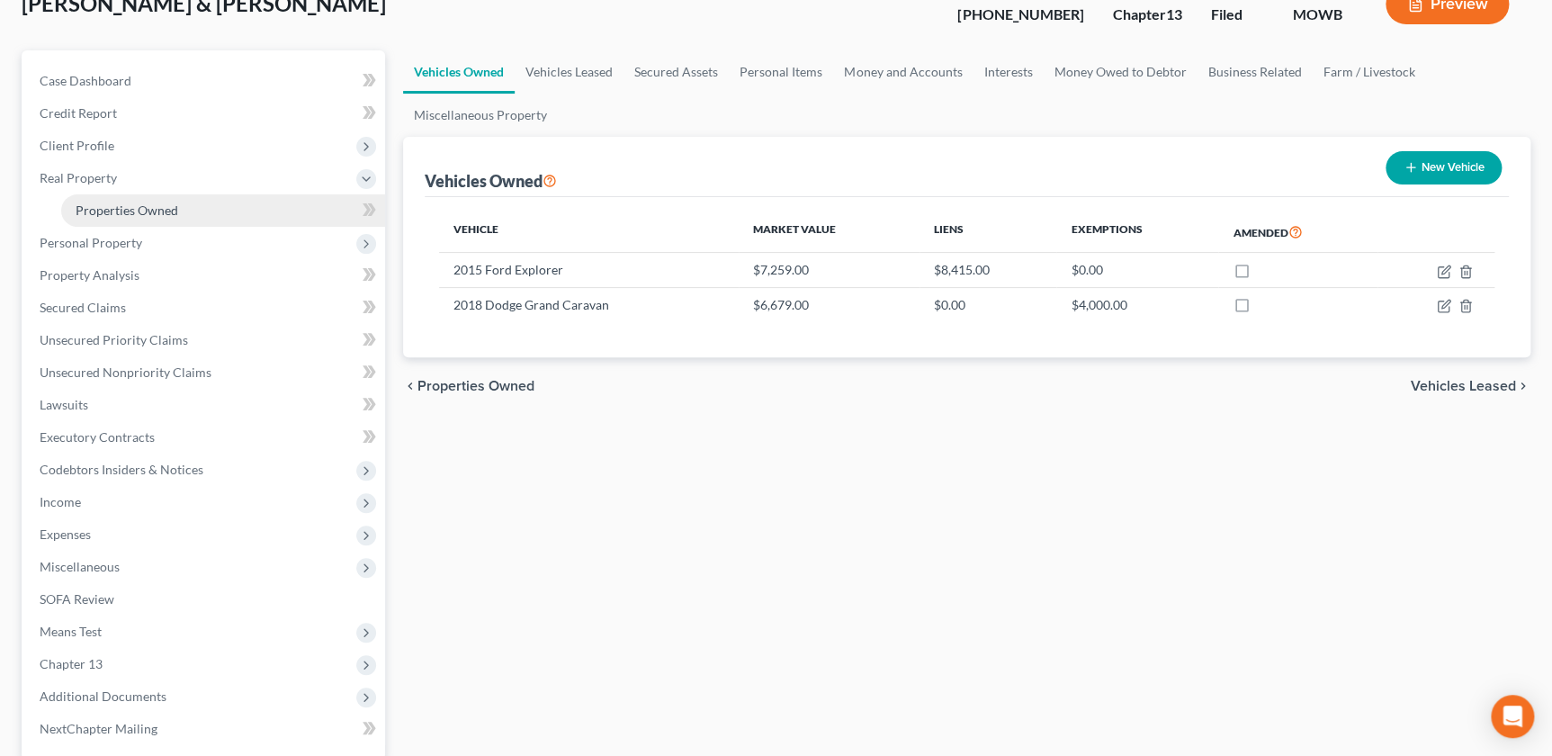
click at [101, 198] on link "Properties Owned" at bounding box center [223, 210] width 324 height 32
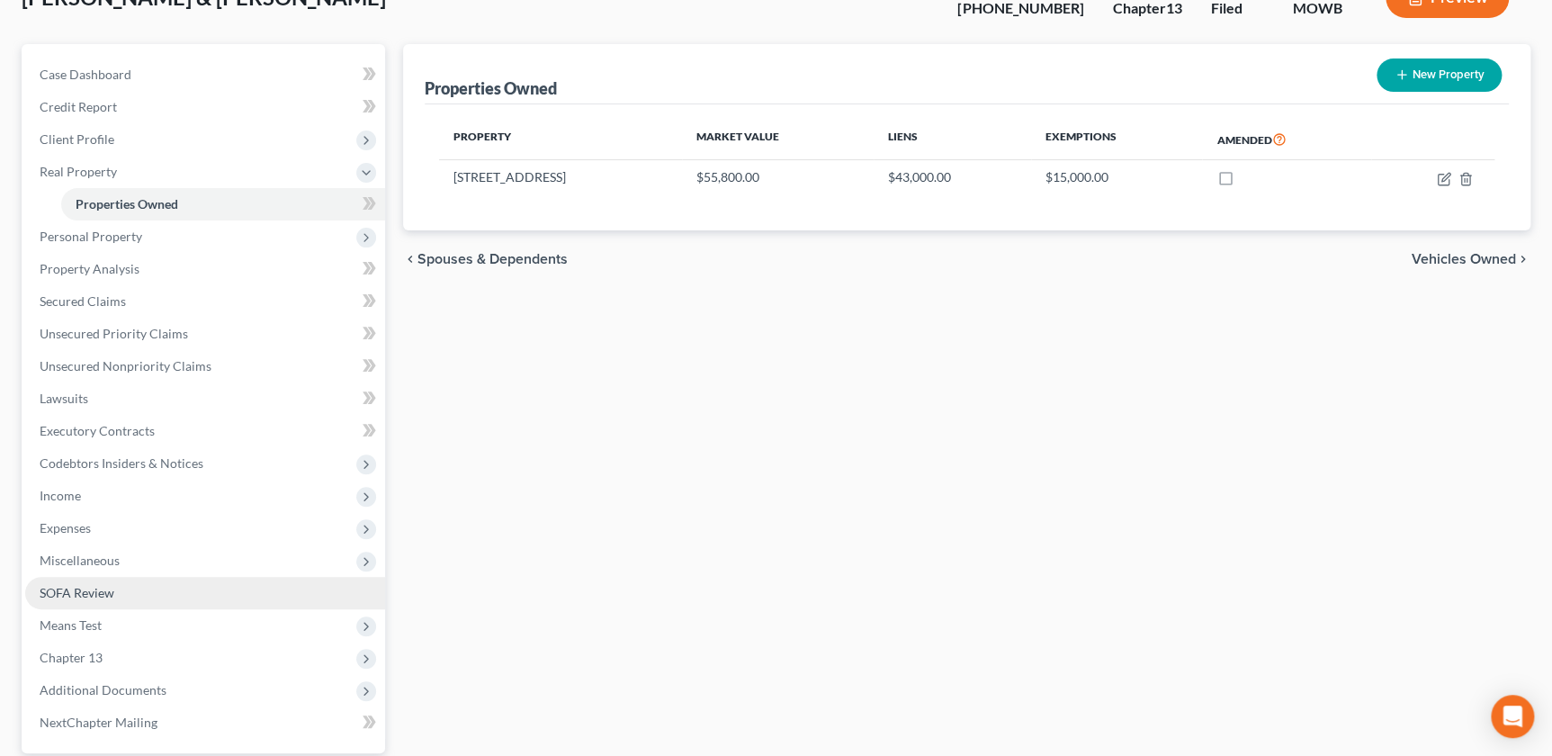
scroll to position [143, 0]
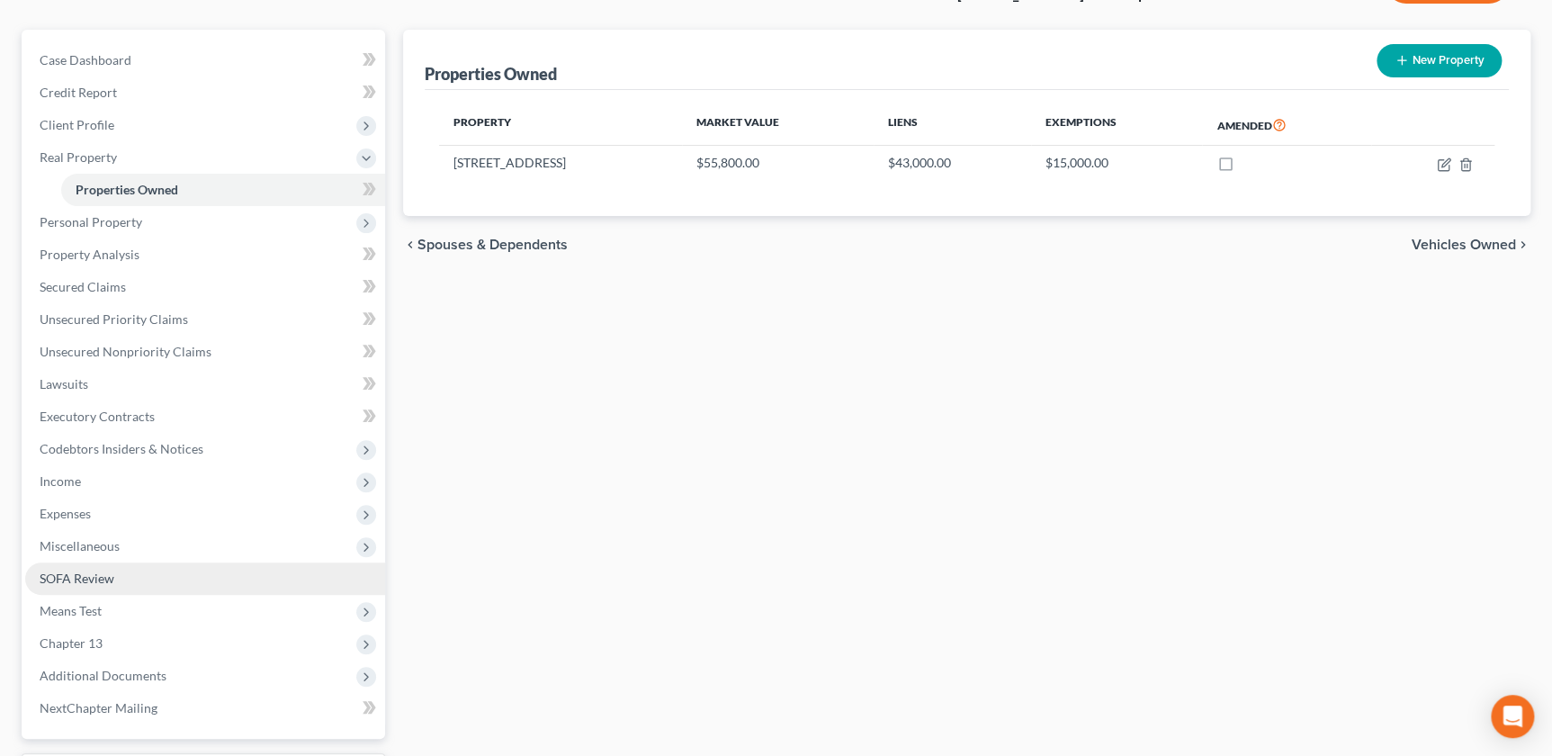
click at [102, 574] on span "SOFA Review" at bounding box center [77, 578] width 75 height 15
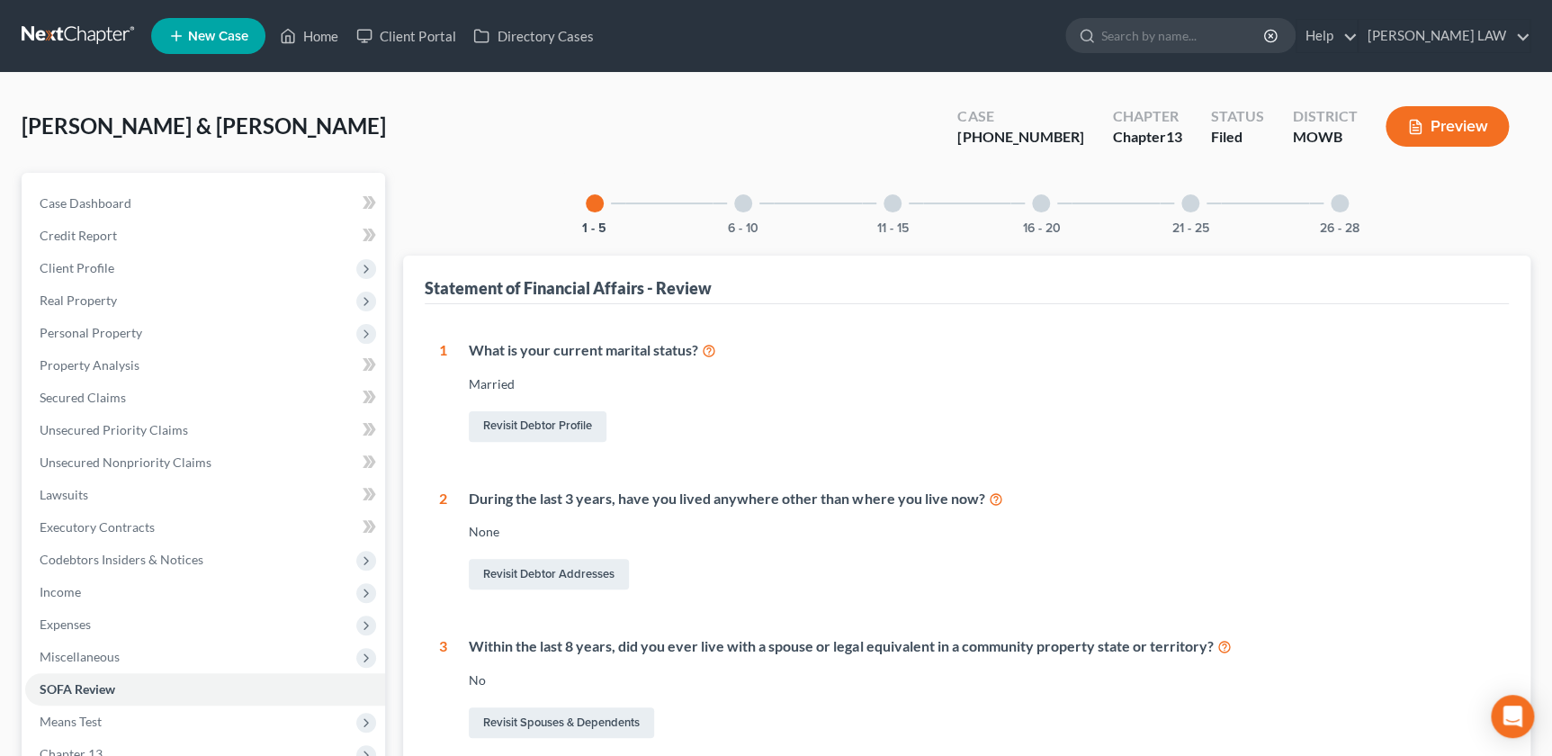
click at [764, 215] on div "6 - 10" at bounding box center [743, 203] width 61 height 61
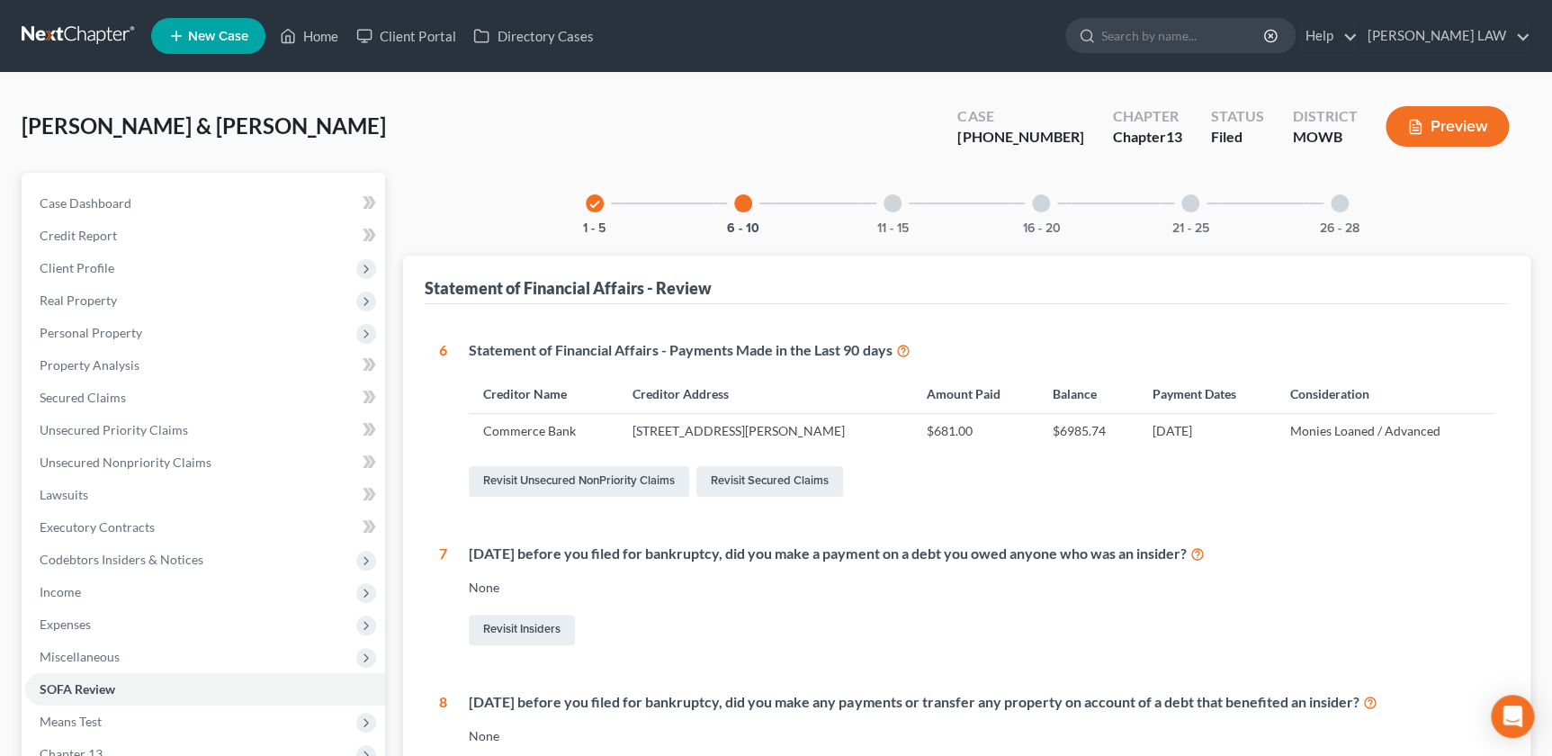
click at [224, 40] on span "New Case" at bounding box center [218, 36] width 60 height 13
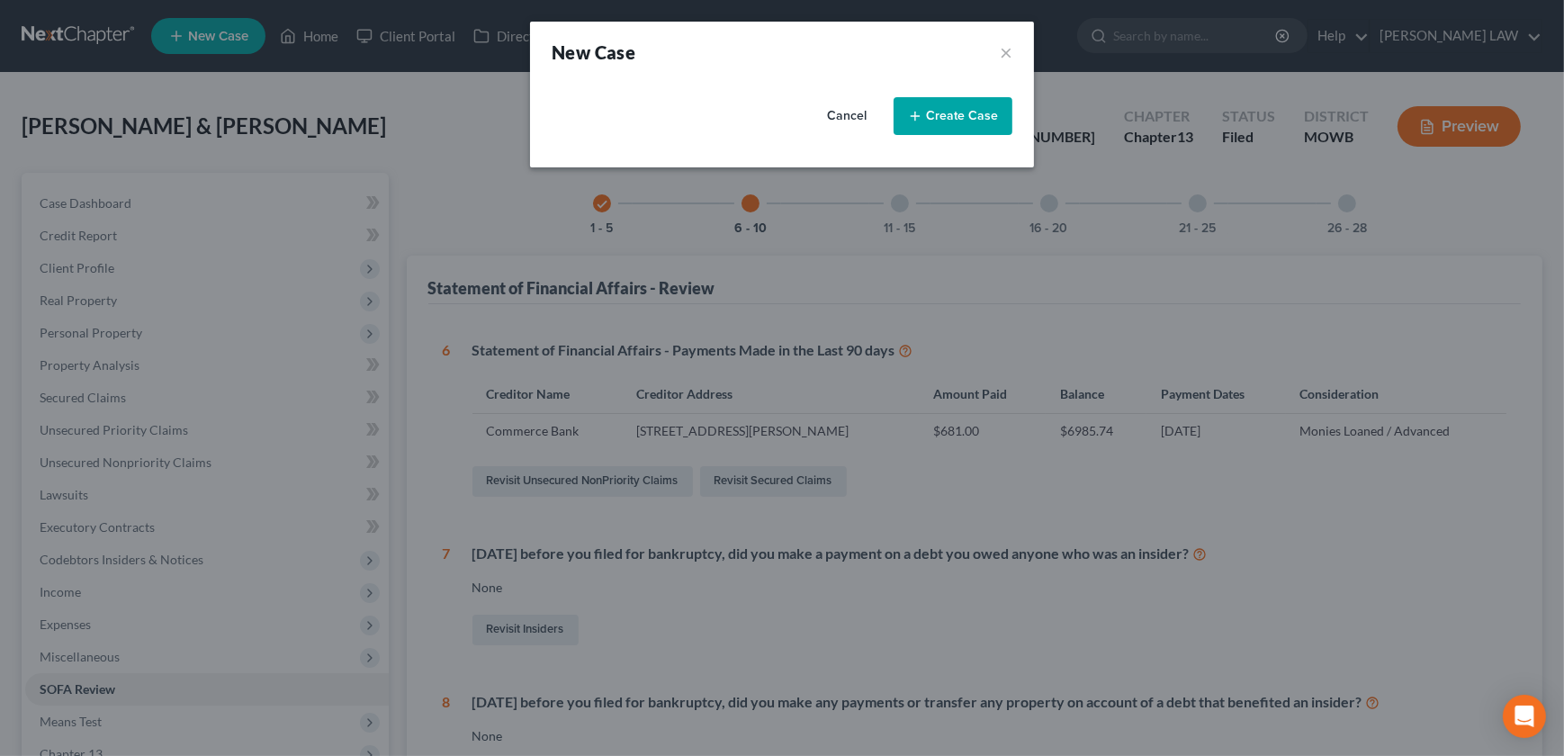
select select "46"
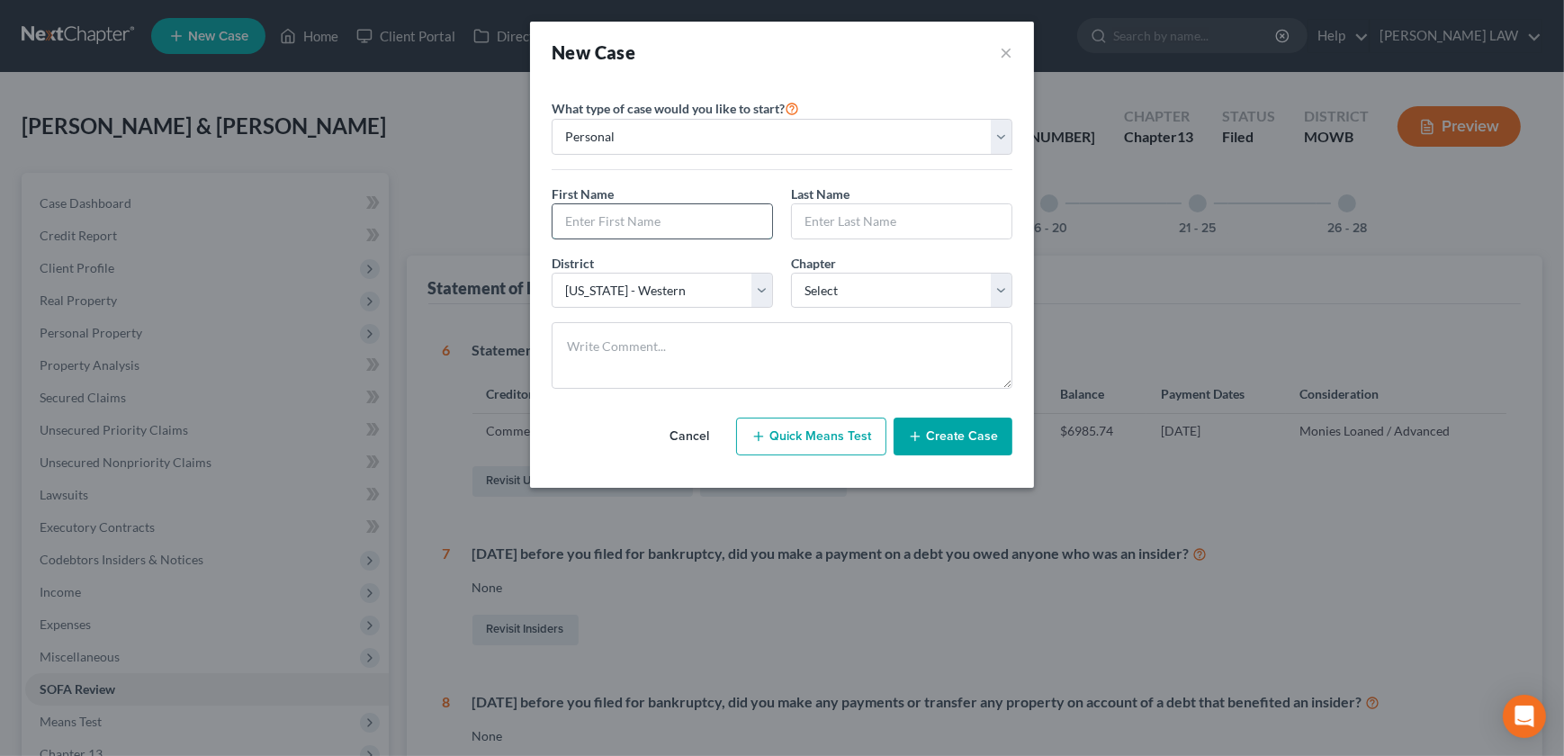
click at [589, 218] on input "text" at bounding box center [663, 221] width 220 height 34
type input "Chery"
type input "Butcher"
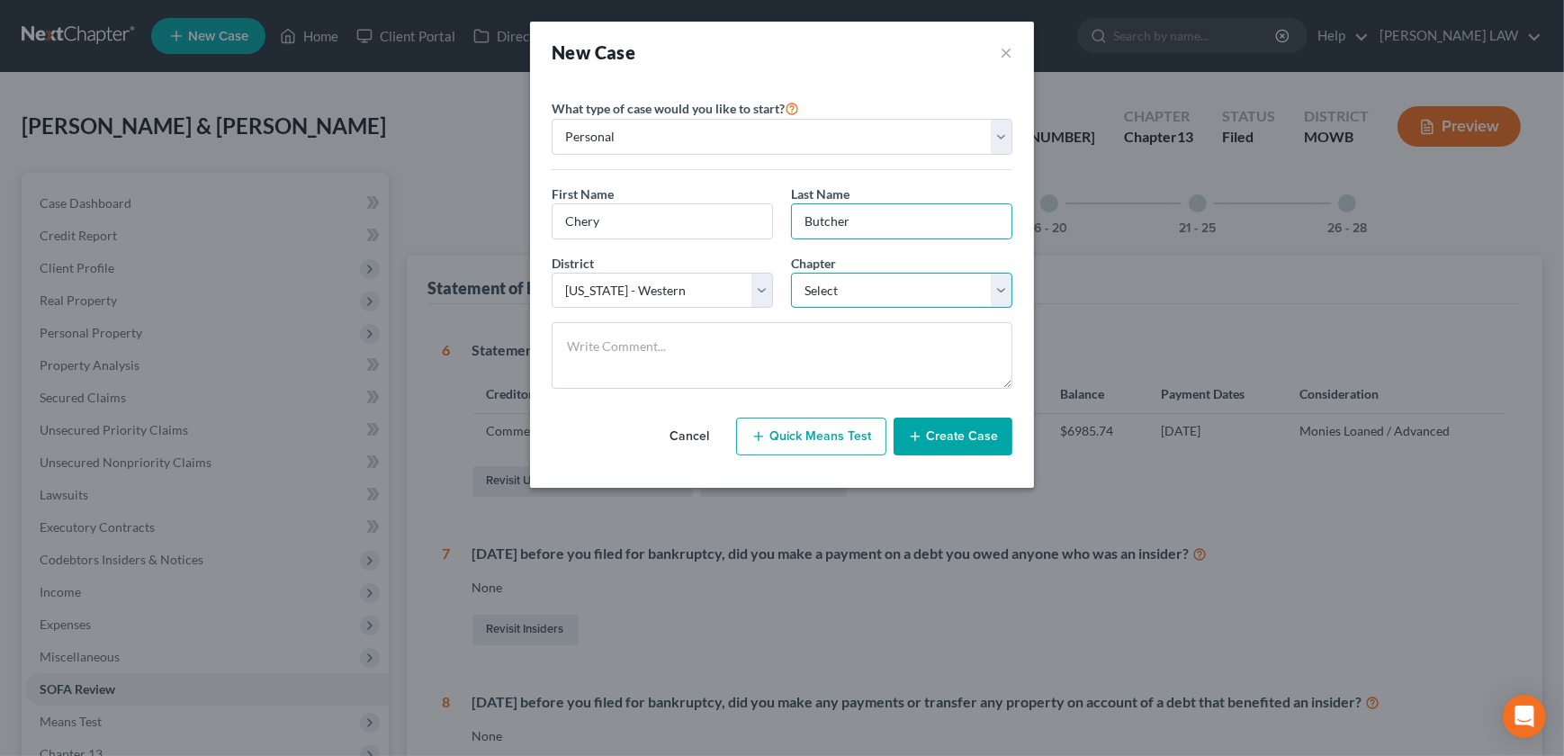
drag, startPoint x: 872, startPoint y: 281, endPoint x: 880, endPoint y: 304, distance: 24.8
click at [872, 283] on select "Select 7 11 12 13" at bounding box center [901, 291] width 221 height 36
select select "0"
click at [791, 273] on select "Select 7 11 12 13" at bounding box center [901, 291] width 221 height 36
drag, startPoint x: 963, startPoint y: 436, endPoint x: 951, endPoint y: 440, distance: 12.5
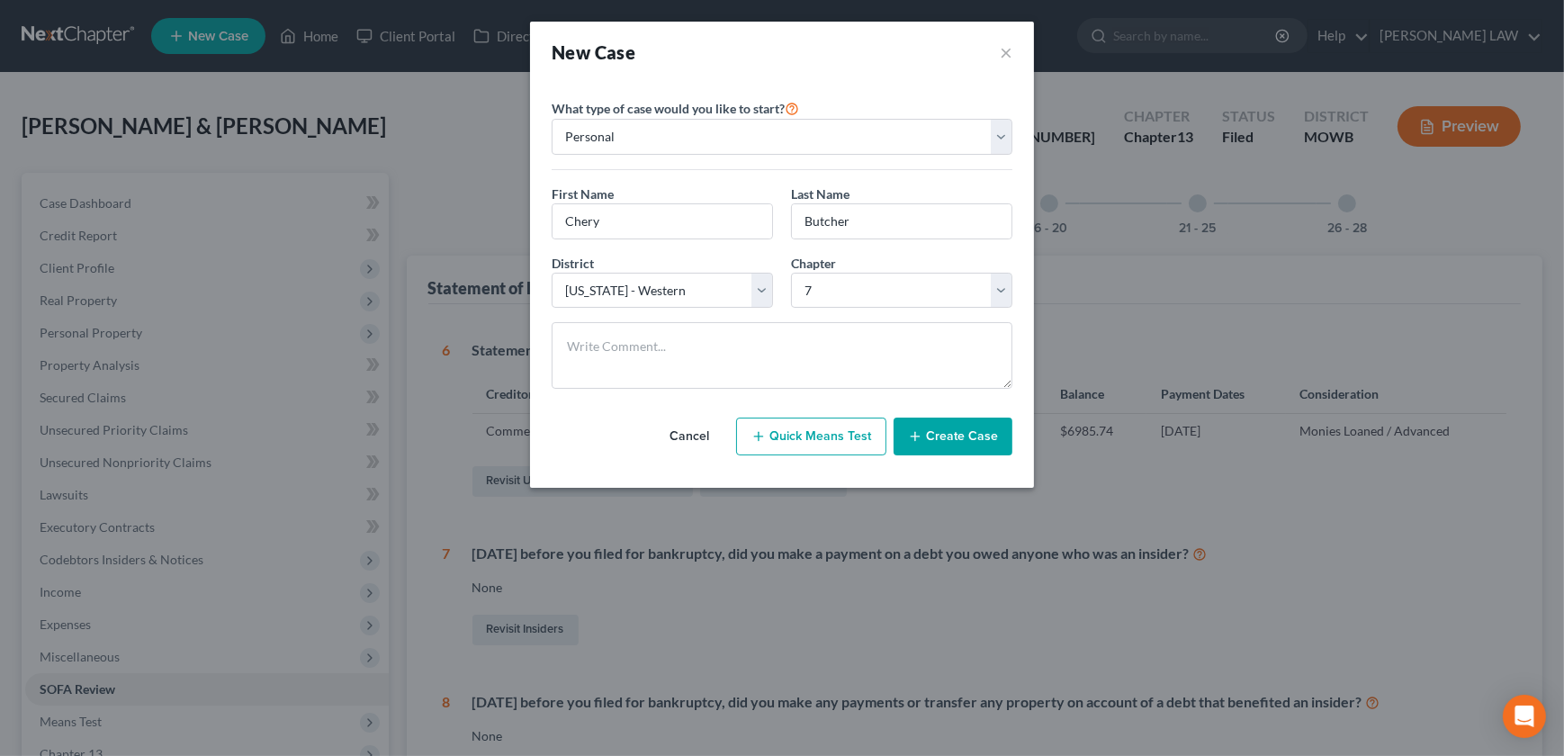
click at [962, 436] on button "Create Case" at bounding box center [953, 437] width 119 height 38
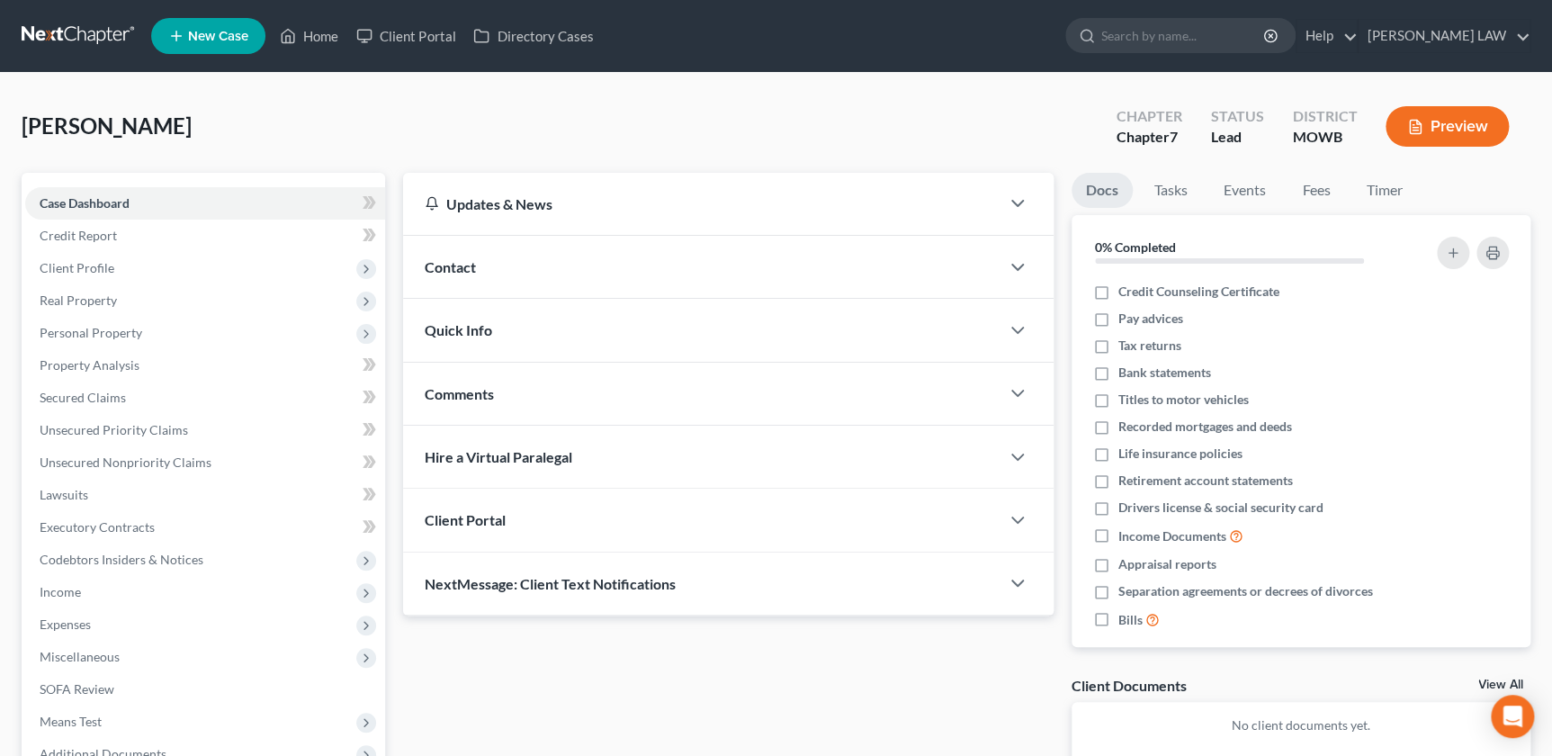
click at [517, 276] on div "Contact" at bounding box center [701, 267] width 596 height 62
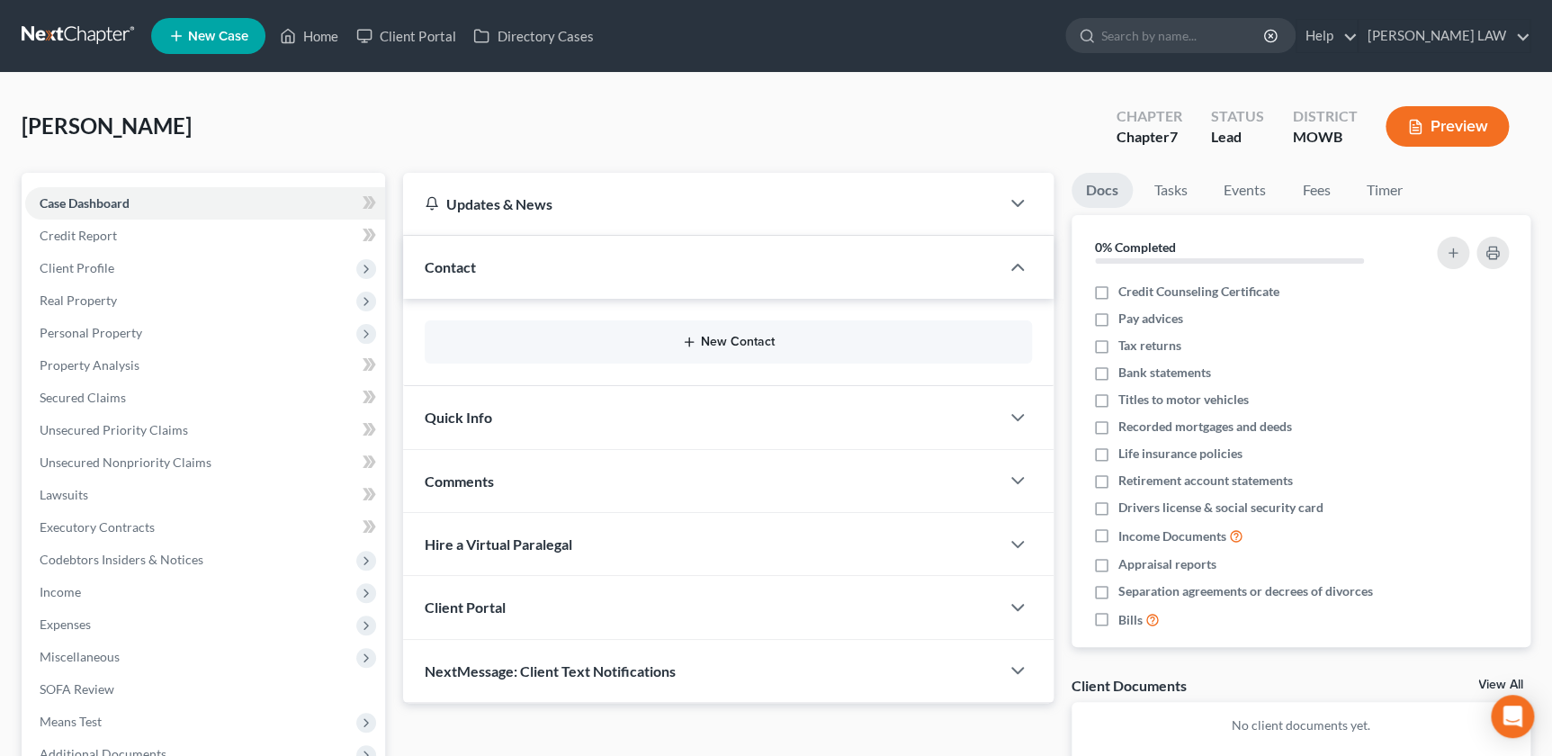
click at [722, 338] on button "New Contact" at bounding box center [728, 342] width 578 height 14
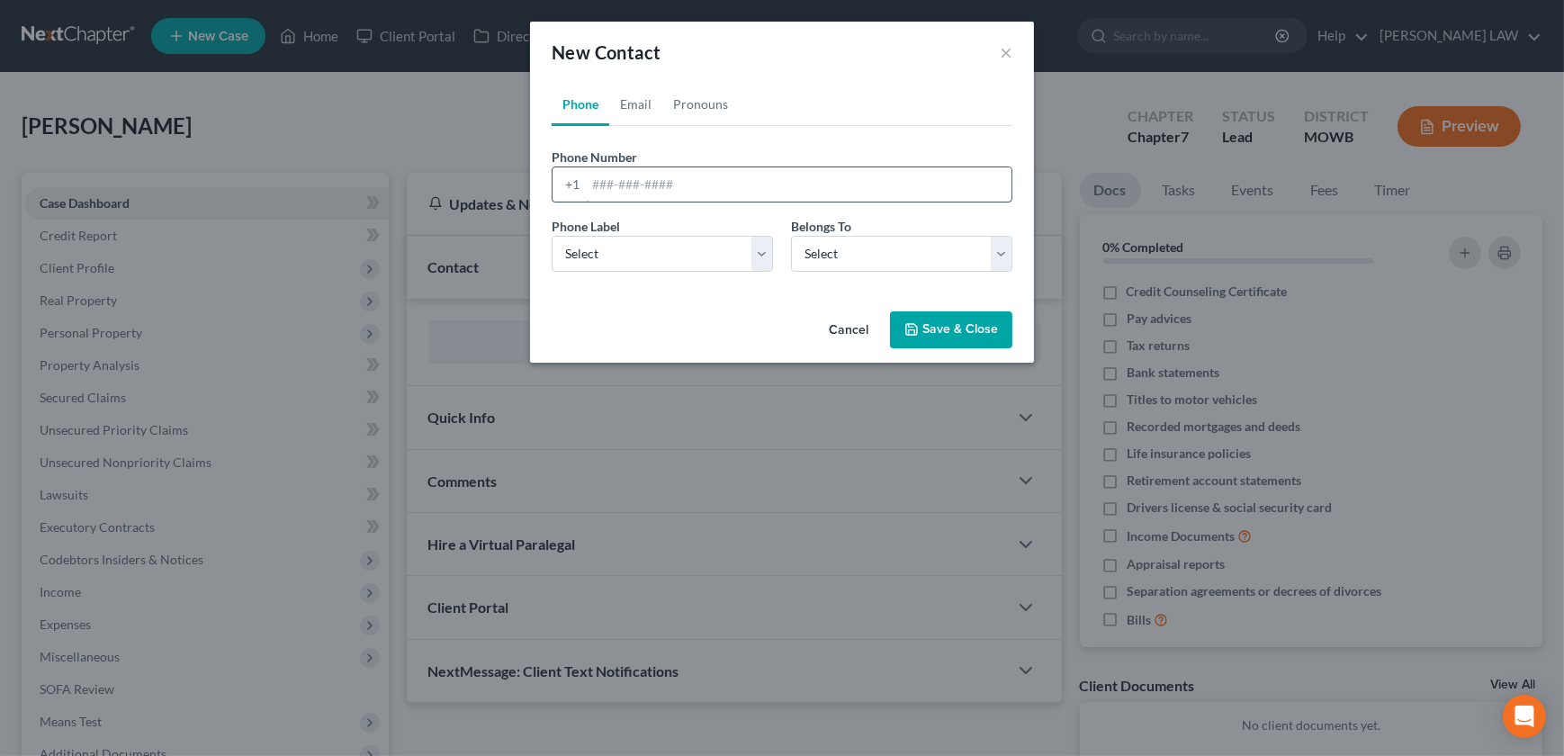
drag, startPoint x: 706, startPoint y: 188, endPoint x: 697, endPoint y: 175, distance: 16.2
click at [706, 188] on input "tel" at bounding box center [799, 184] width 426 height 34
type input "816-390-4542"
select select "0"
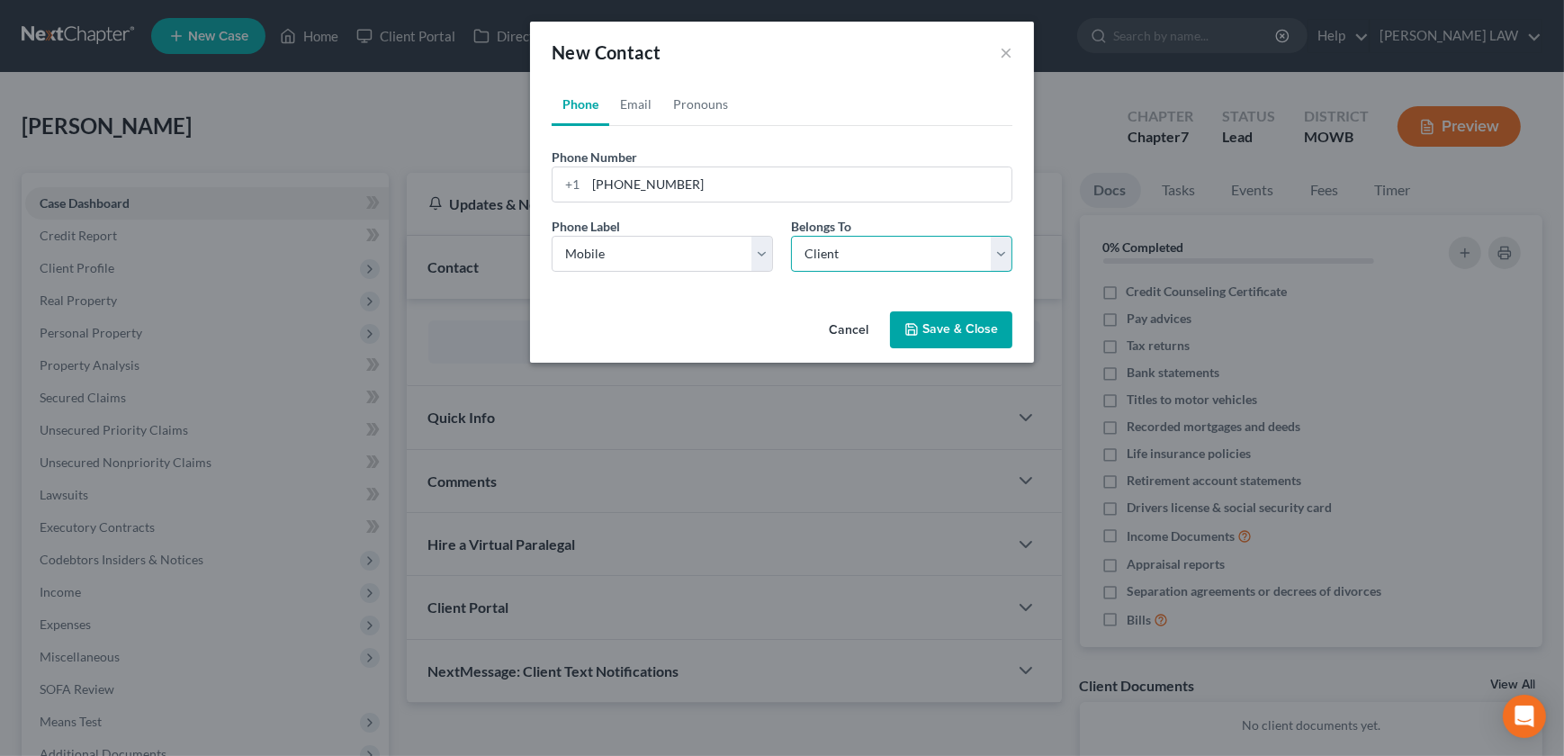
select select "0"
click at [624, 98] on link "Email" at bounding box center [635, 104] width 53 height 43
click at [659, 192] on input "email" at bounding box center [799, 184] width 426 height 34
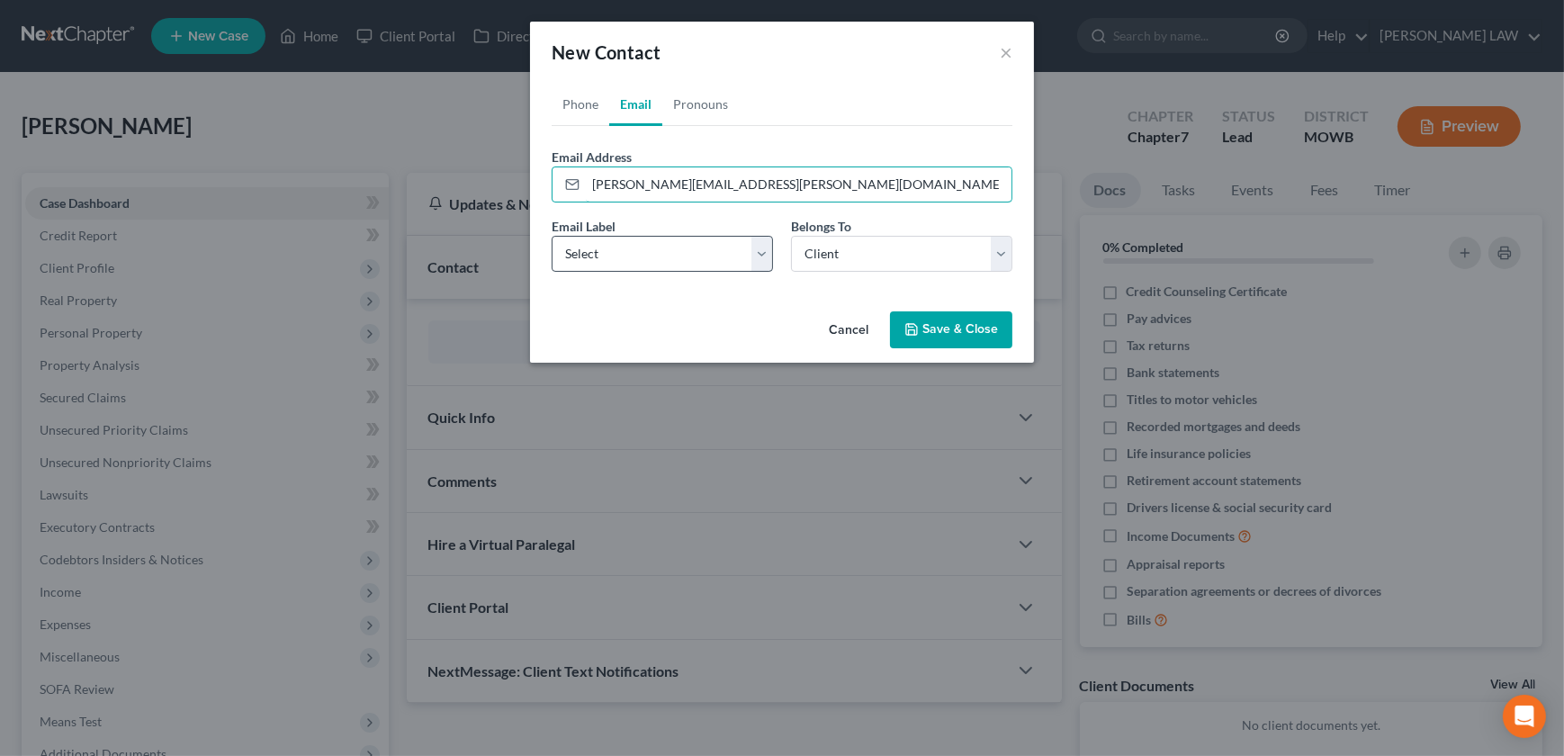
type input "cheryl.belcher@att.net"
click at [681, 261] on select "Select Home Work Other" at bounding box center [662, 254] width 221 height 36
select select "0"
click at [552, 236] on select "Select Home Work Other" at bounding box center [662, 254] width 221 height 36
click at [959, 332] on button "Save & Close" at bounding box center [951, 330] width 122 height 38
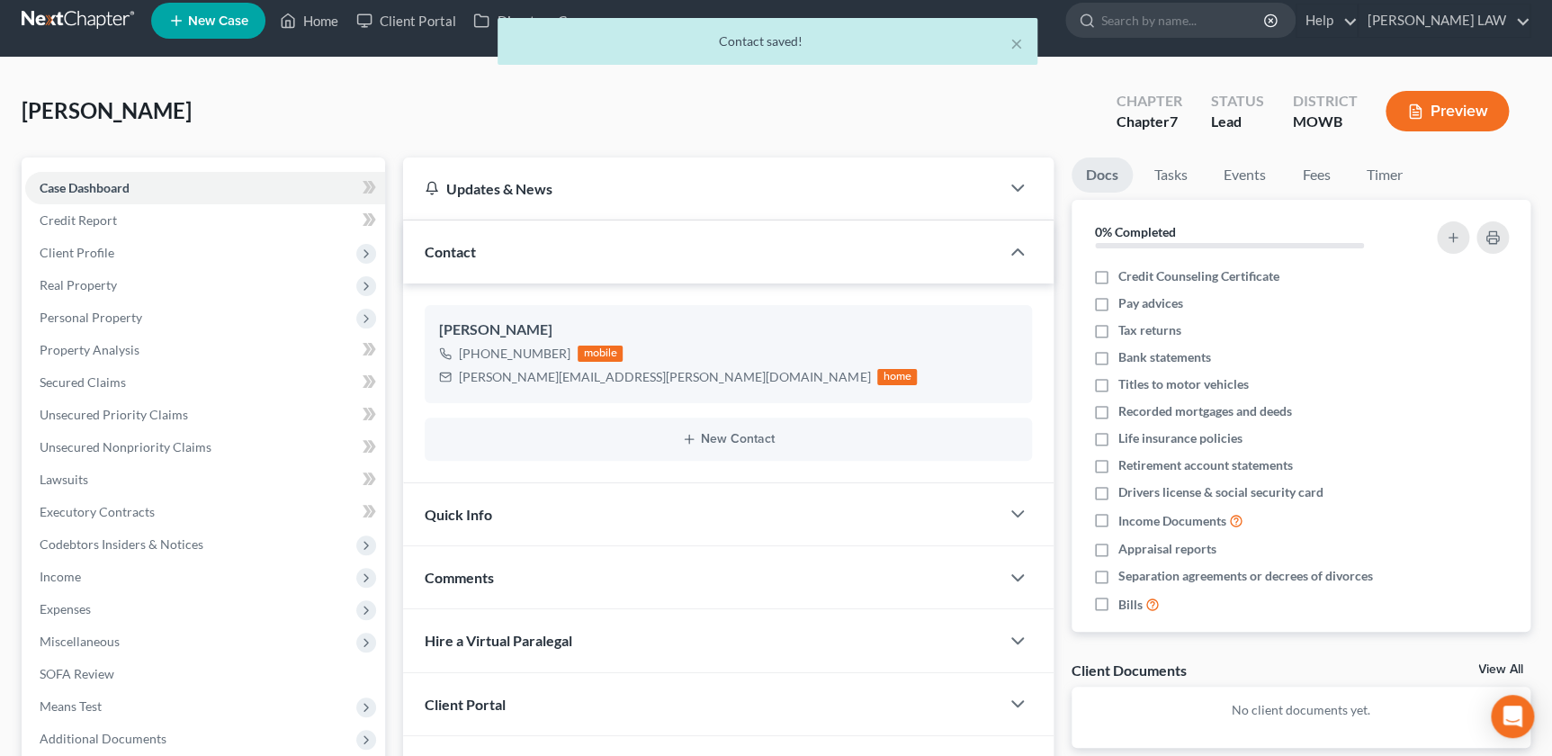
scroll to position [20, 0]
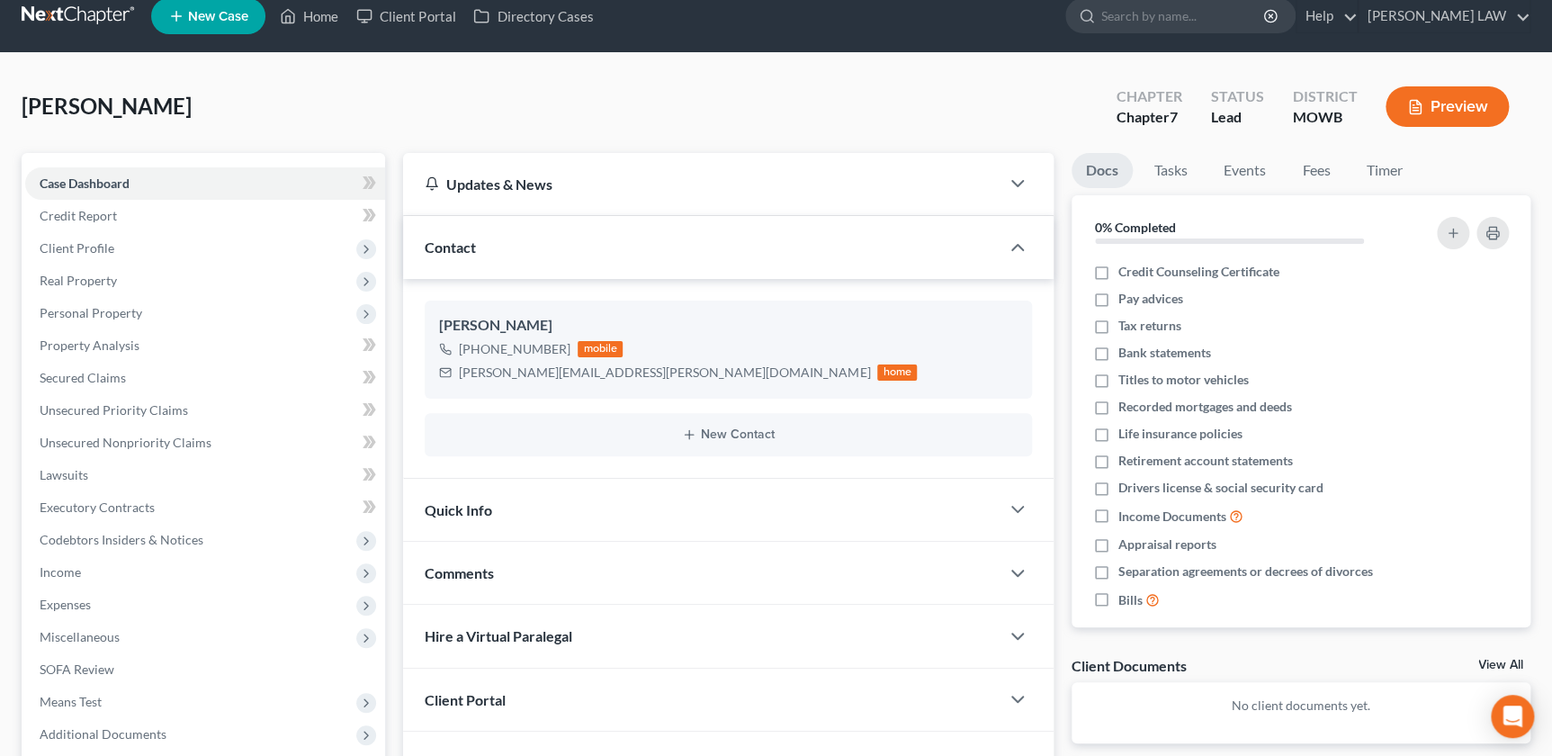
drag, startPoint x: 517, startPoint y: 570, endPoint x: 520, endPoint y: 559, distance: 11.4
click at [517, 570] on div "Comments" at bounding box center [701, 573] width 596 height 62
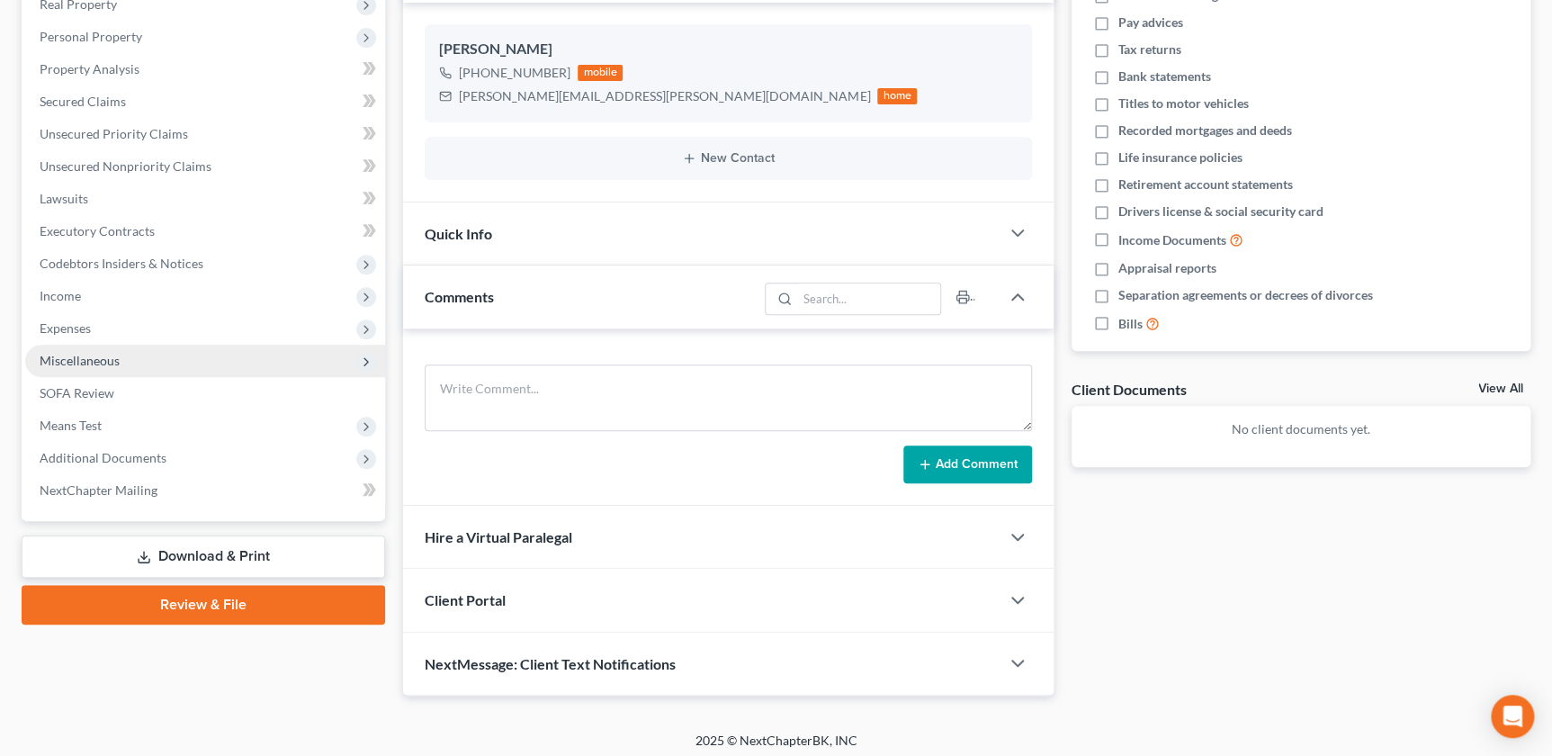
scroll to position [301, 0]
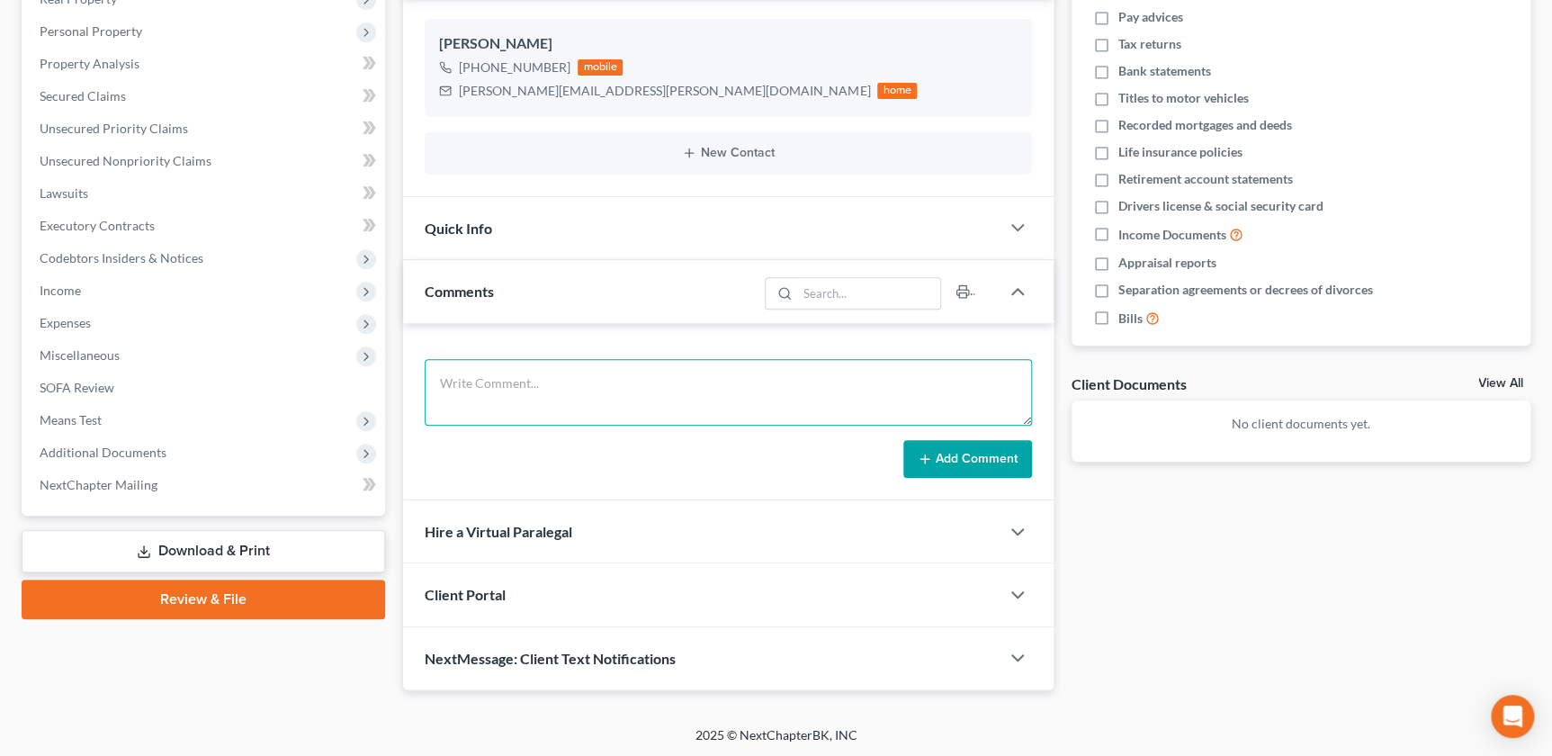
click at [530, 378] on textarea at bounding box center [728, 392] width 607 height 67
paste textarea "Old Married Women - Very nice MOdular Home worth 180k owes 187k 2012 Town & Cou…"
drag, startPoint x: 472, startPoint y: 378, endPoint x: 517, endPoint y: 373, distance: 45.3
click at [517, 373] on textarea "Old Married Women - Very nice MOdular Home worth 180k owes 187k 2012 Town & Cou…" at bounding box center [728, 392] width 607 height 67
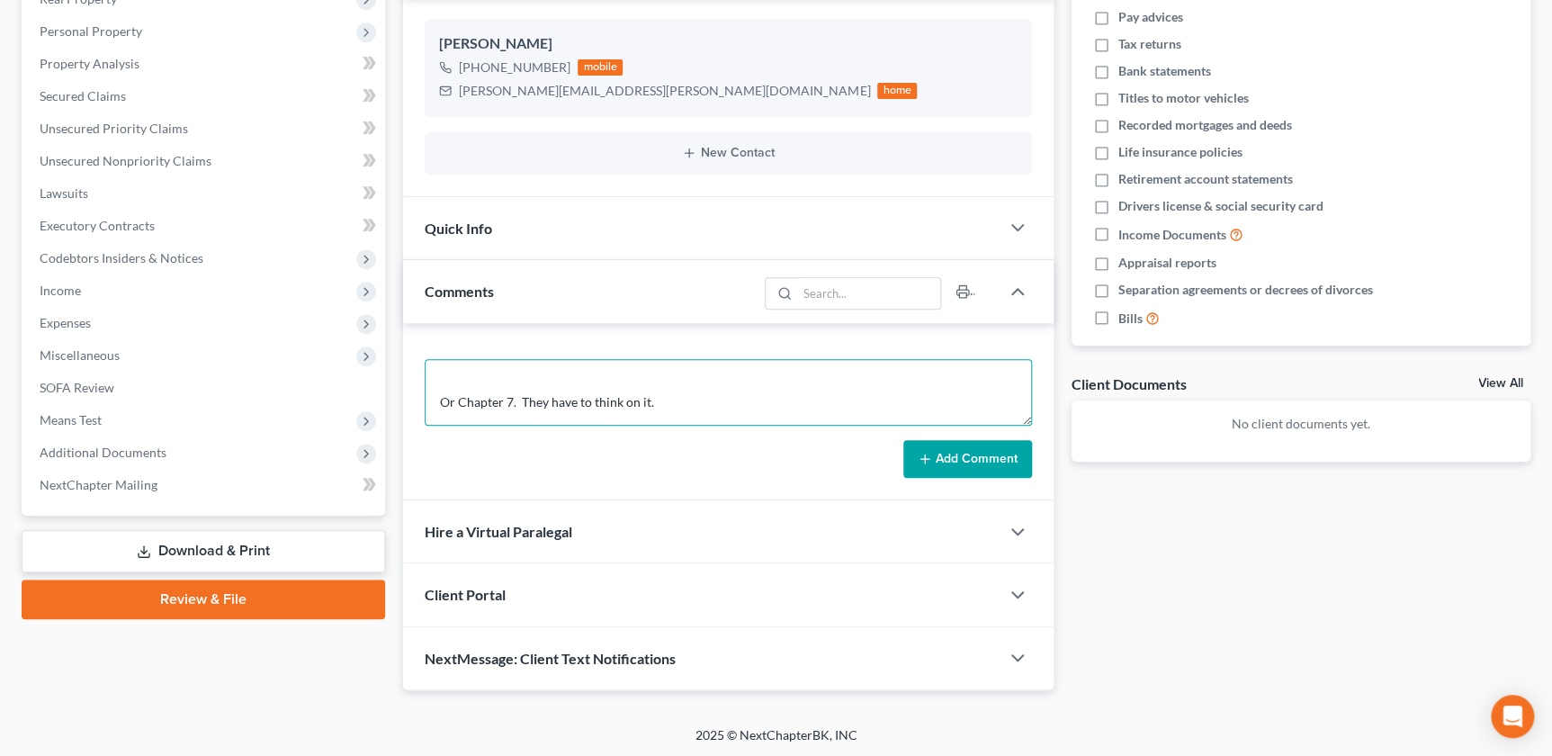
drag, startPoint x: 435, startPoint y: 395, endPoint x: 453, endPoint y: 395, distance: 18.0
click at [453, 395] on textarea "Old Married Women - Very nice MOdular Home worth 180k owes 187k 2012 Town & Cou…" at bounding box center [728, 392] width 607 height 67
drag, startPoint x: 498, startPoint y: 397, endPoint x: 651, endPoint y: 402, distance: 154.0
click at [651, 402] on textarea "Old Married Women - Very nice MOdular Home worth 180k owes 187k 2012 Town & Cou…" at bounding box center [728, 392] width 607 height 67
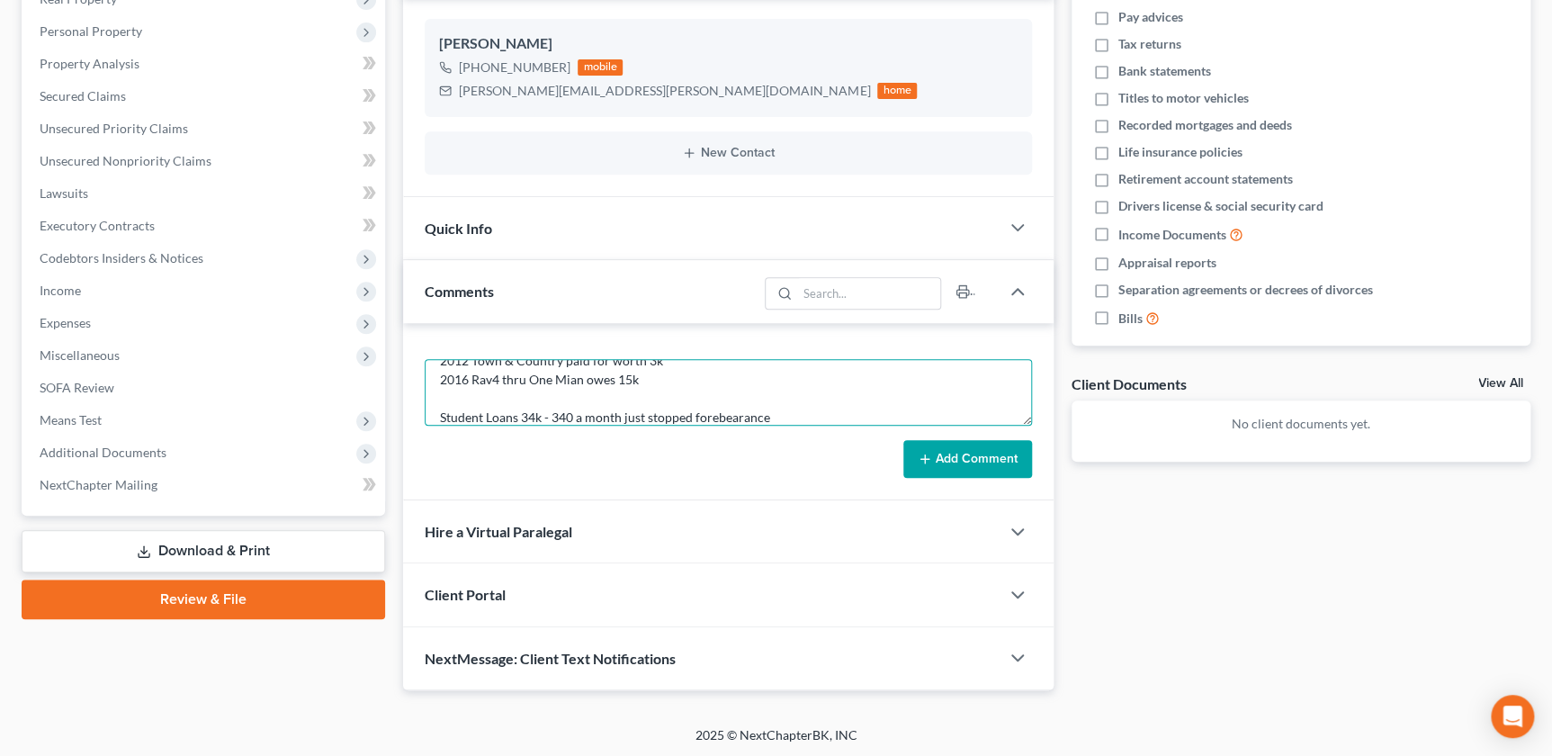
type textarea "Old Married Women - Very nice MOdular Home worth 180k owes 187k 2012 Town & Cou…"
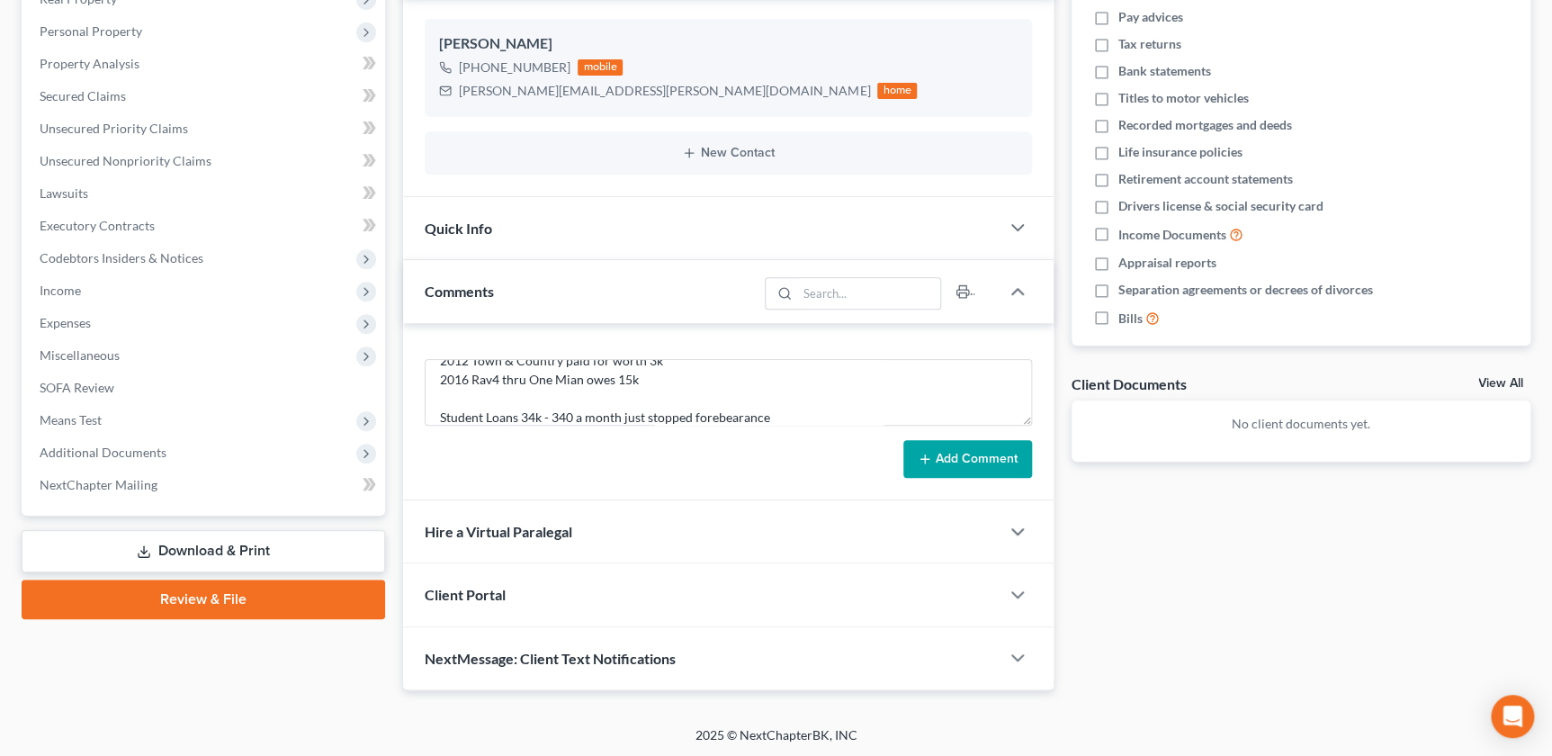
click at [965, 453] on button "Add Comment" at bounding box center [967, 459] width 129 height 38
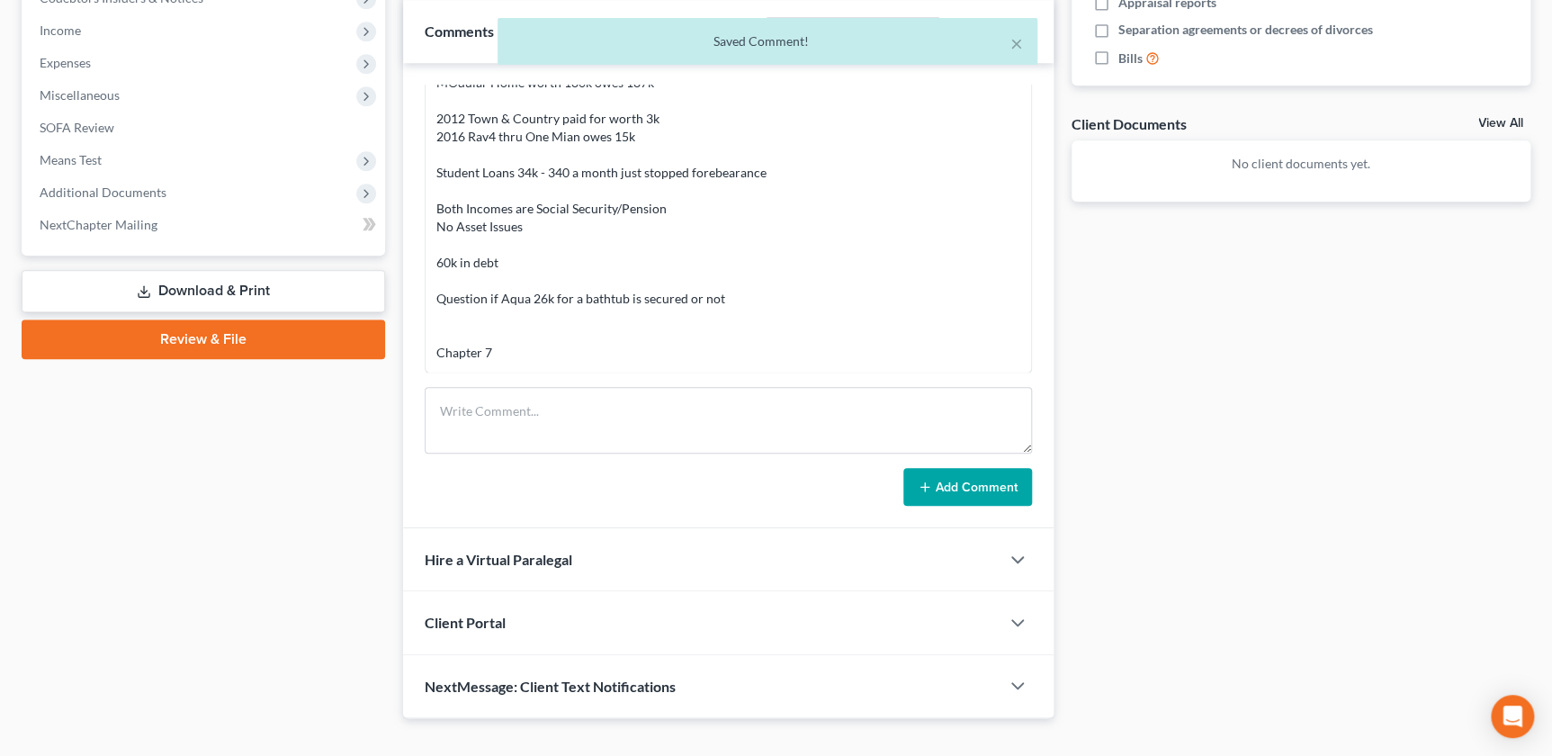
scroll to position [589, 0]
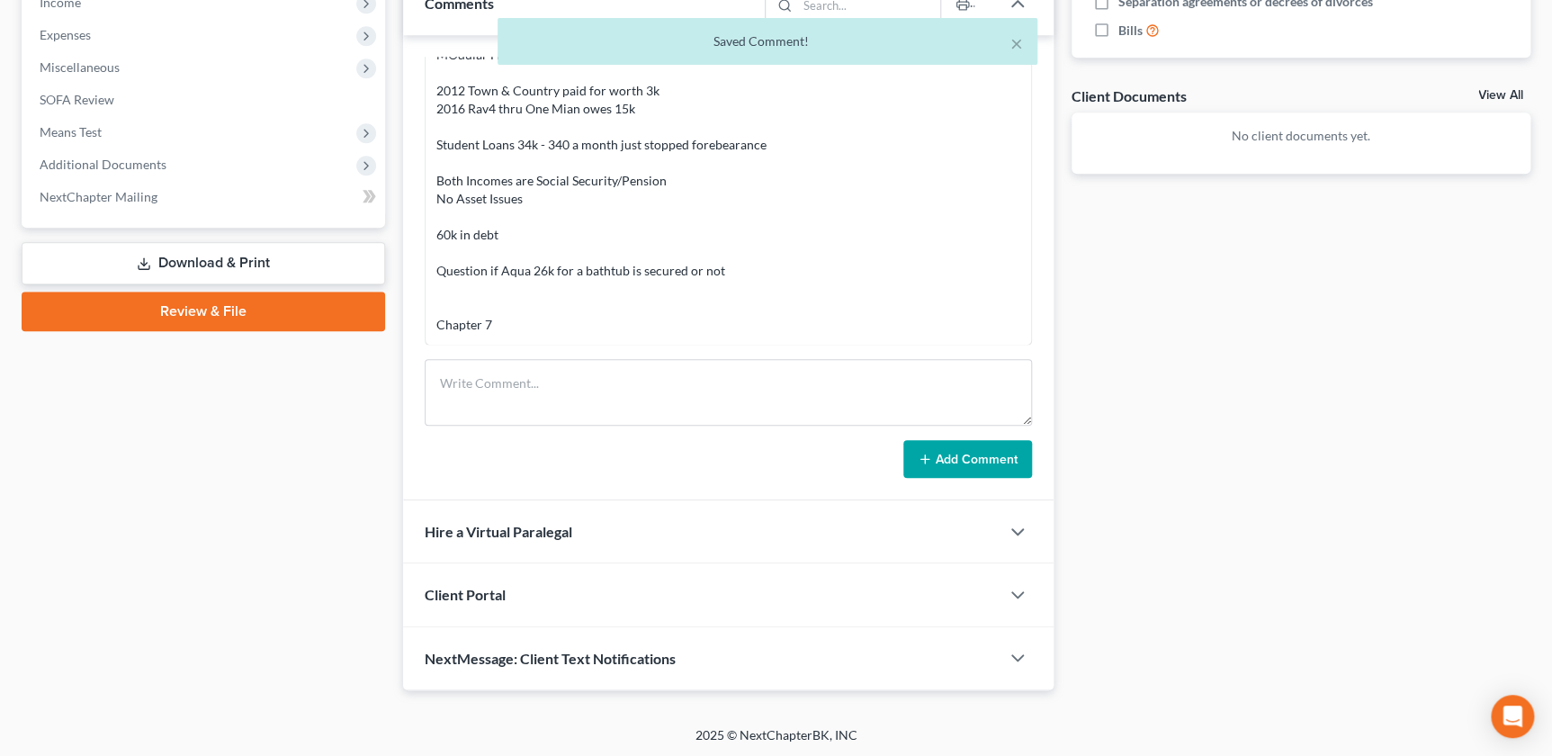
click at [570, 597] on div "Client Portal" at bounding box center [701, 594] width 596 height 62
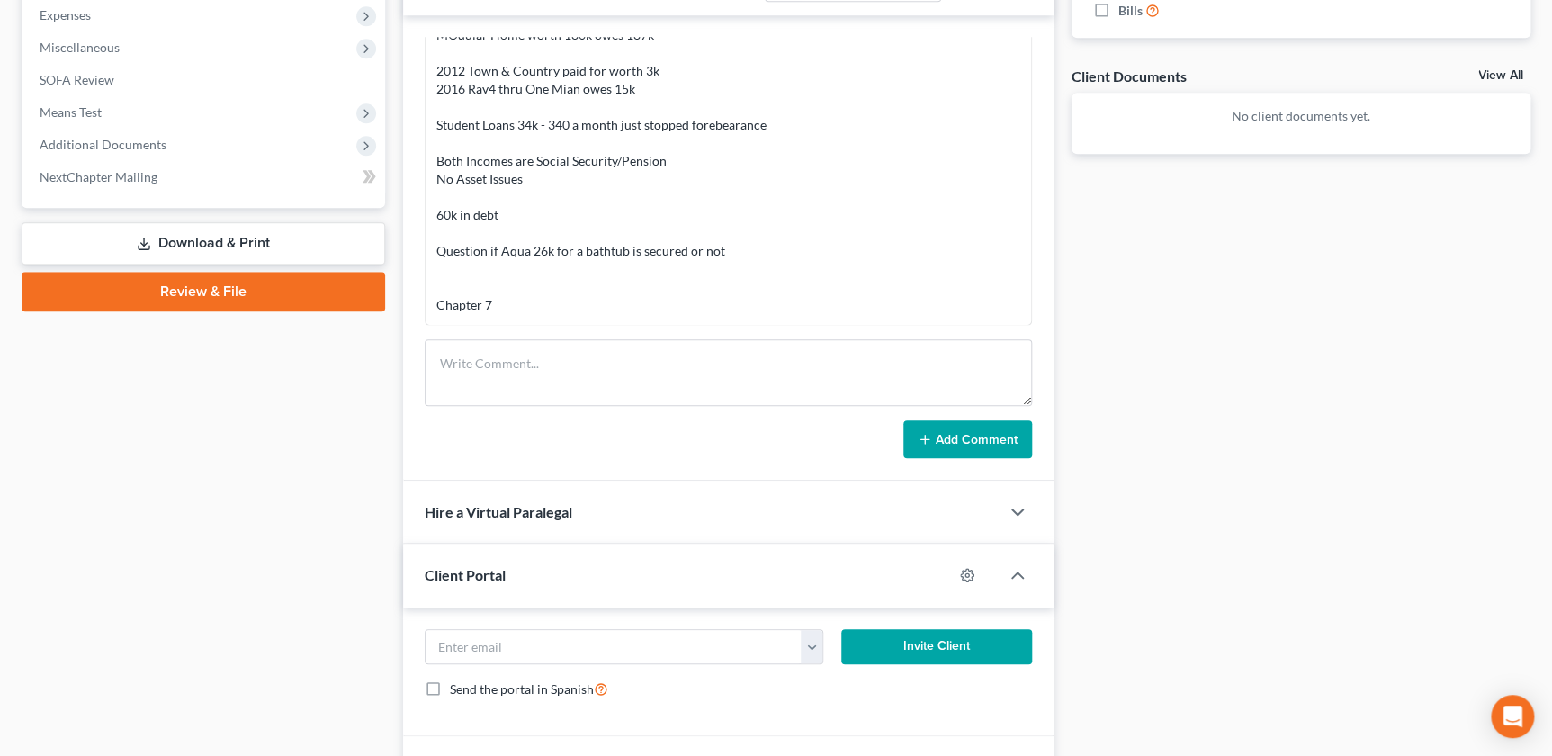
scroll to position [630, 0]
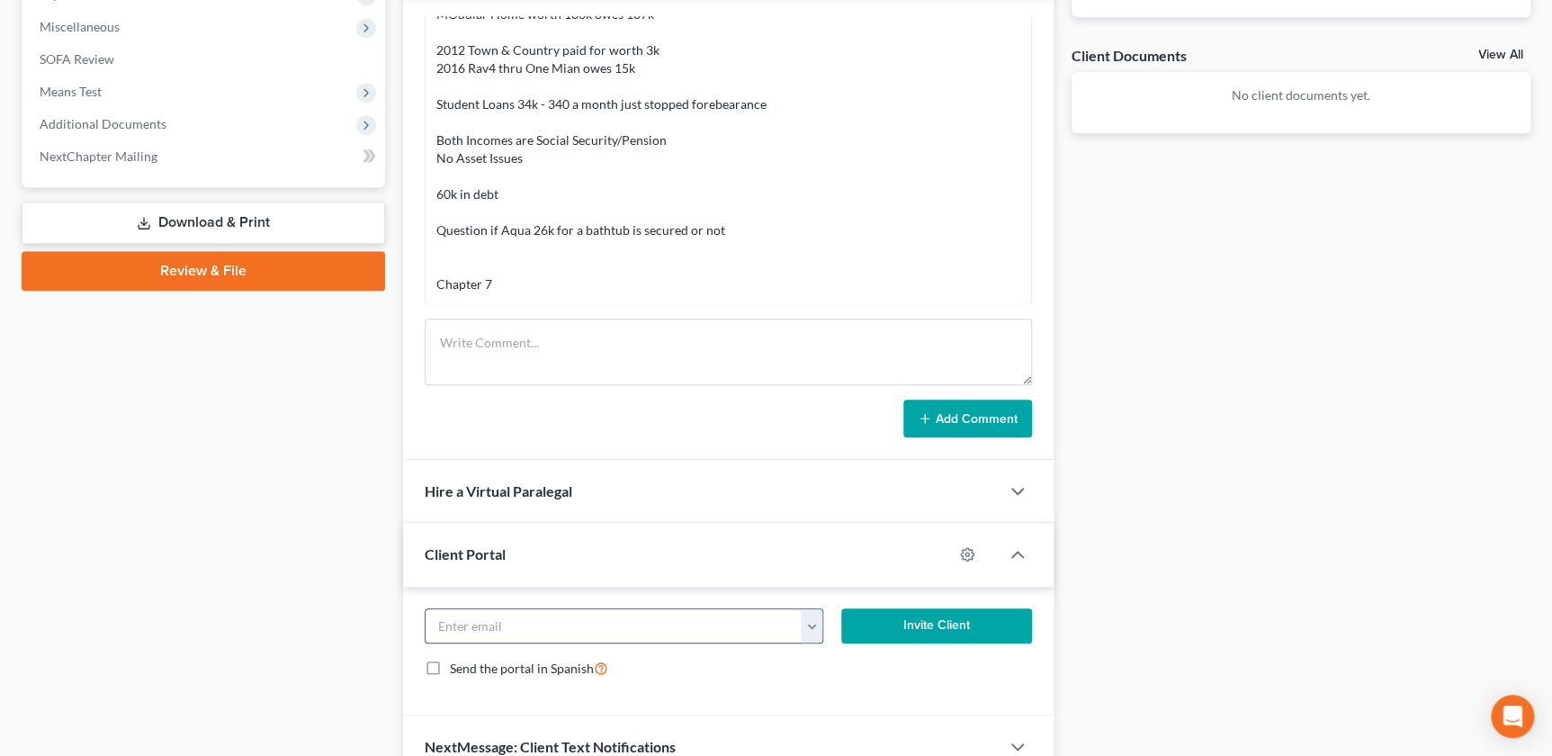
click at [805, 624] on button "button" at bounding box center [812, 626] width 22 height 34
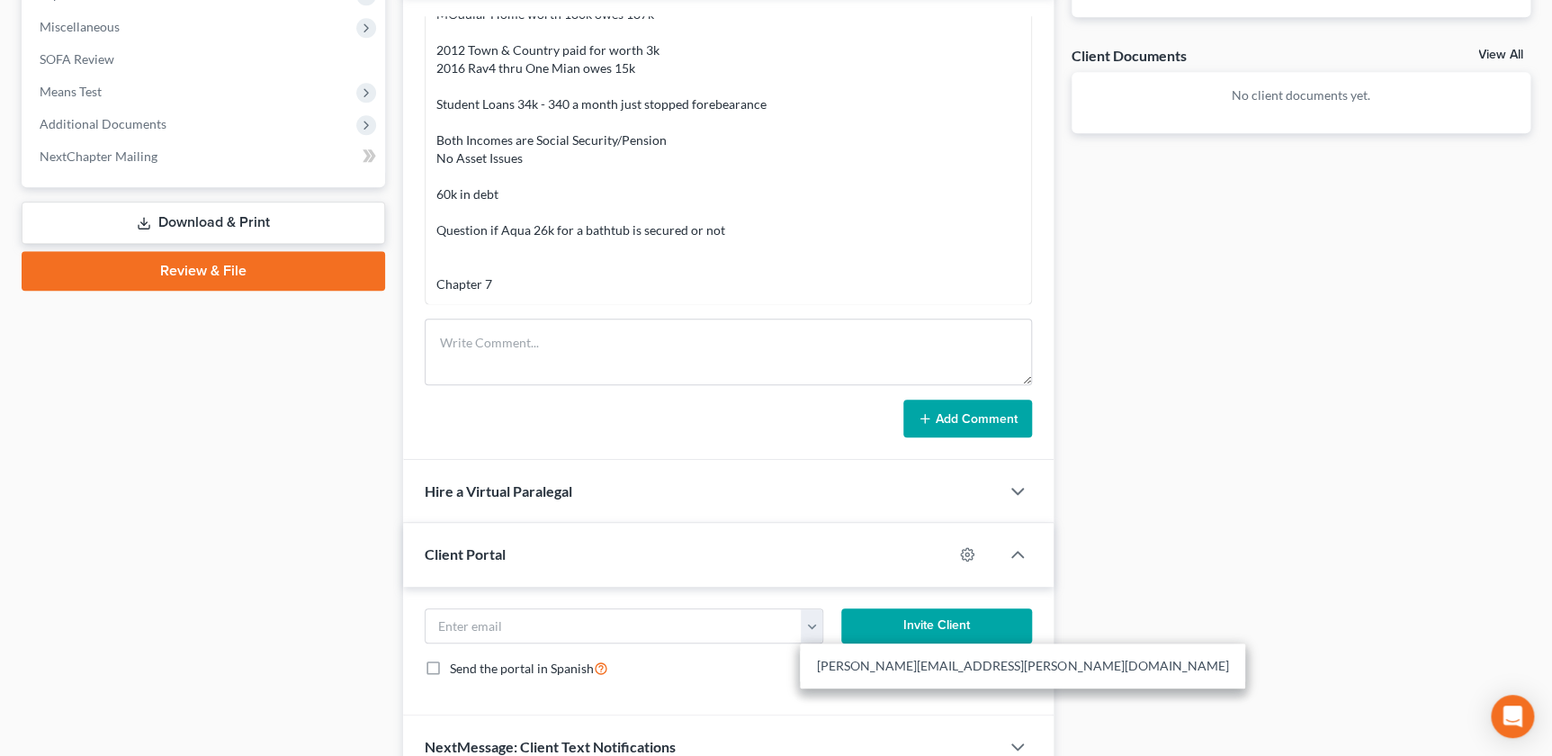
click at [853, 667] on link "cheryl.belcher@att.net" at bounding box center [1022, 666] width 445 height 31
type input "cheryl.belcher@att.net"
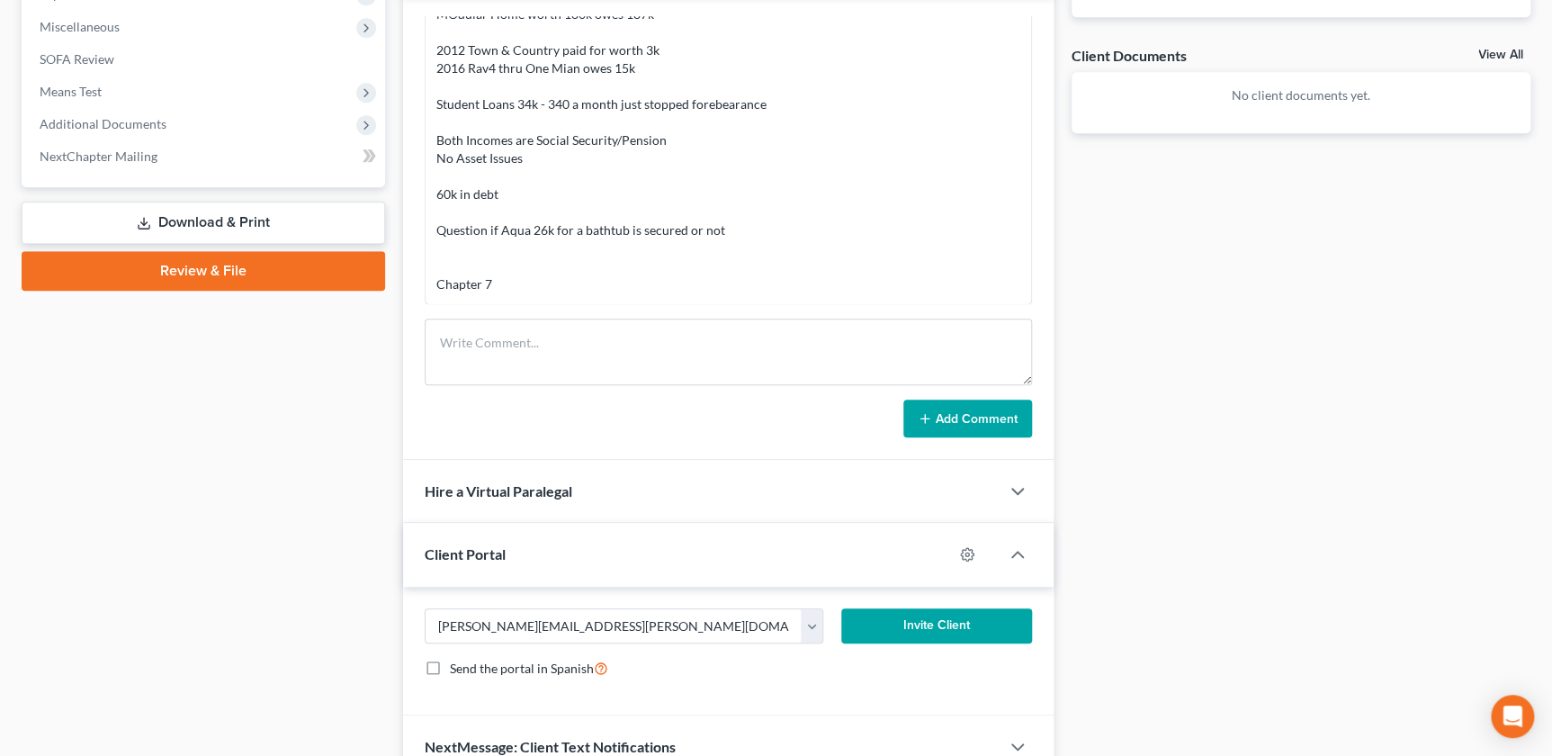
click at [943, 621] on button "Invite Client" at bounding box center [936, 626] width 190 height 36
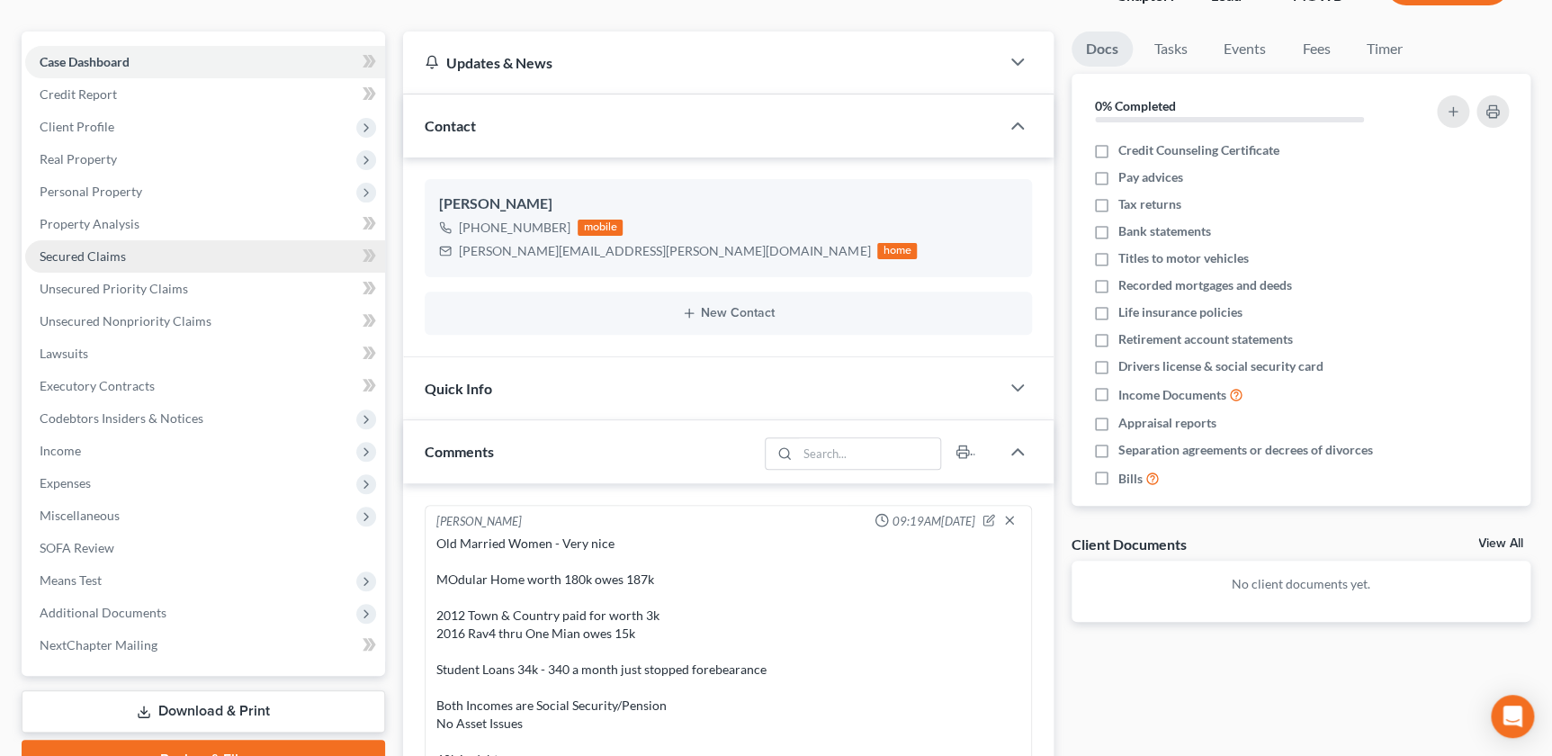
scroll to position [139, 0]
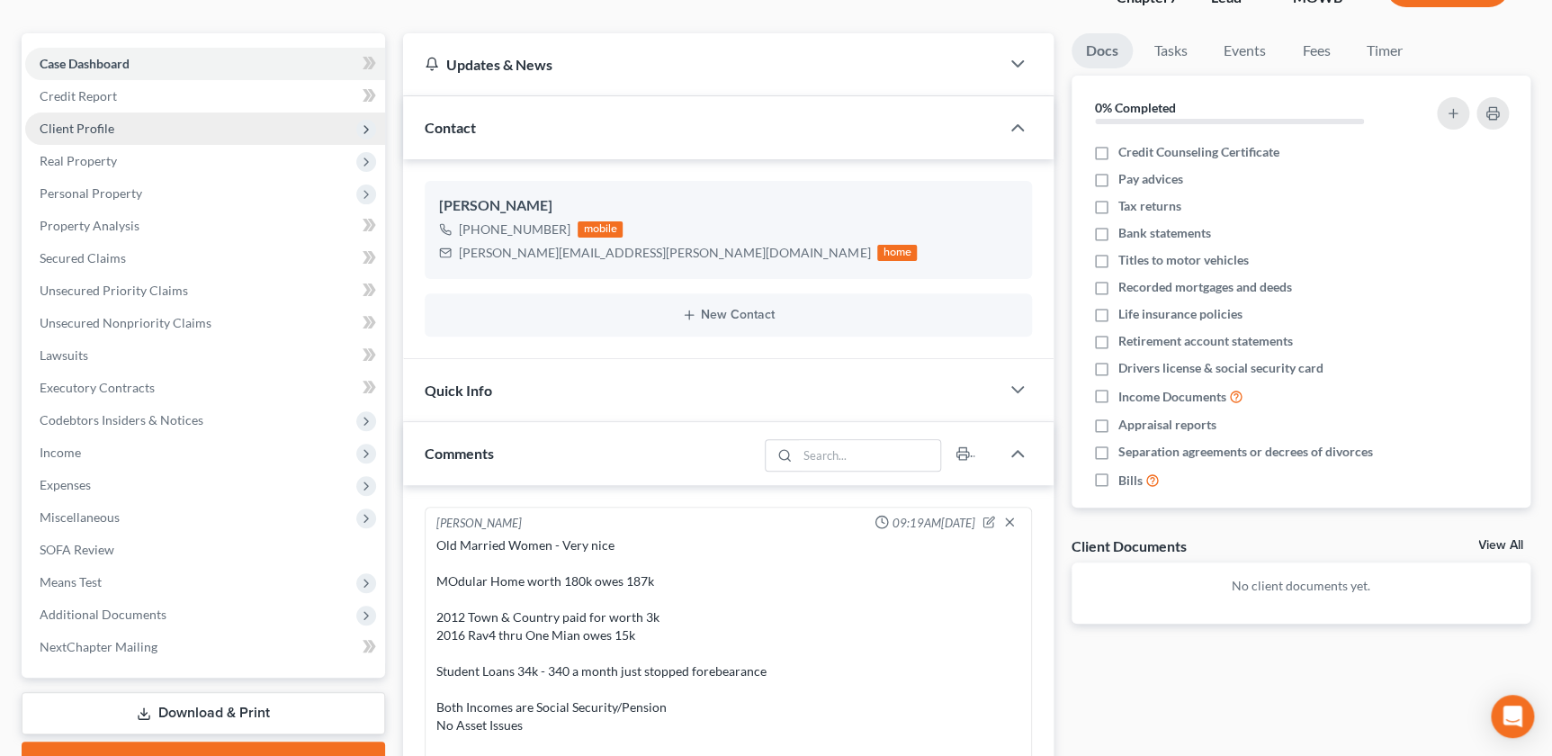
click at [118, 123] on span "Client Profile" at bounding box center [205, 128] width 360 height 32
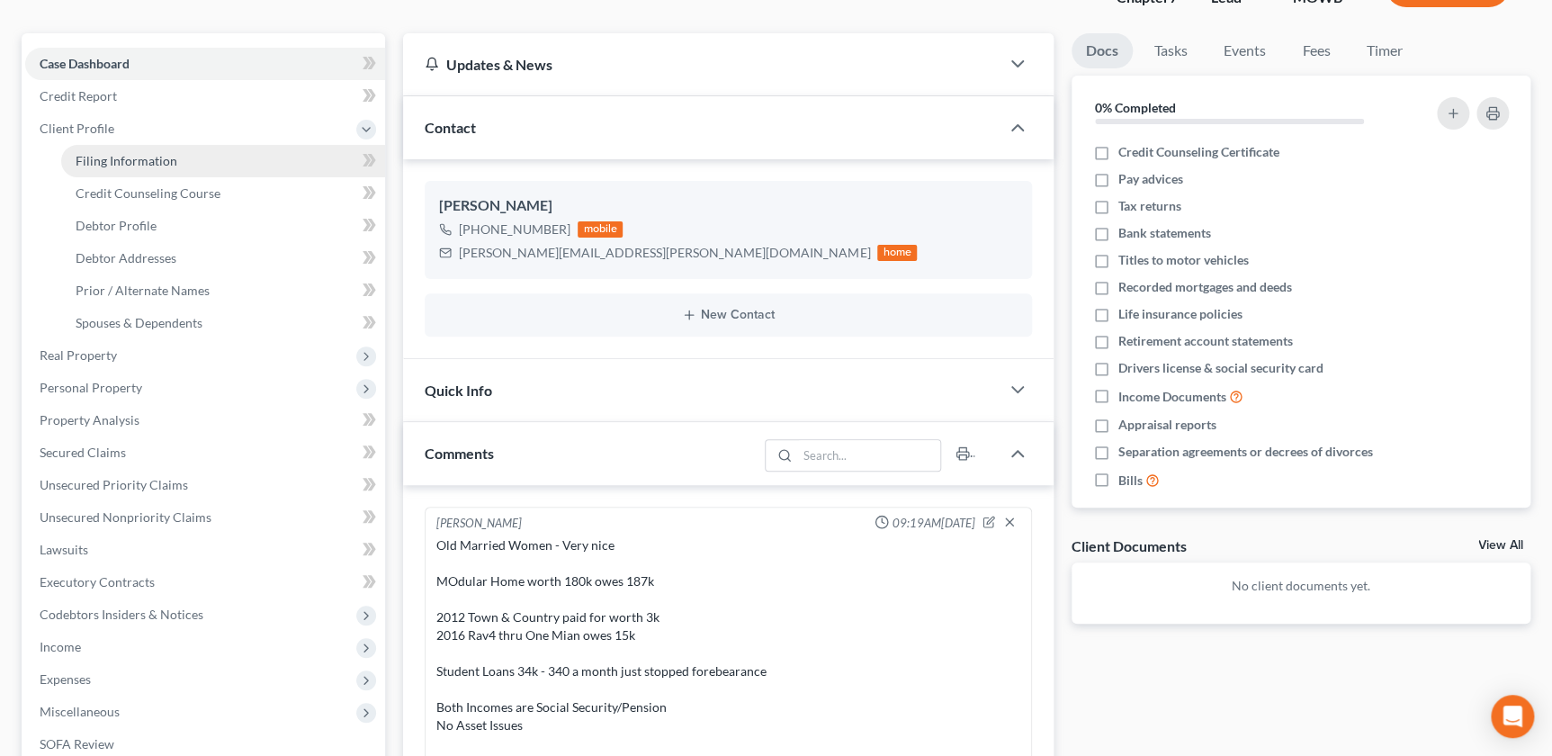
click at [150, 166] on link "Filing Information" at bounding box center [223, 161] width 324 height 32
select select "1"
select select "0"
select select "46"
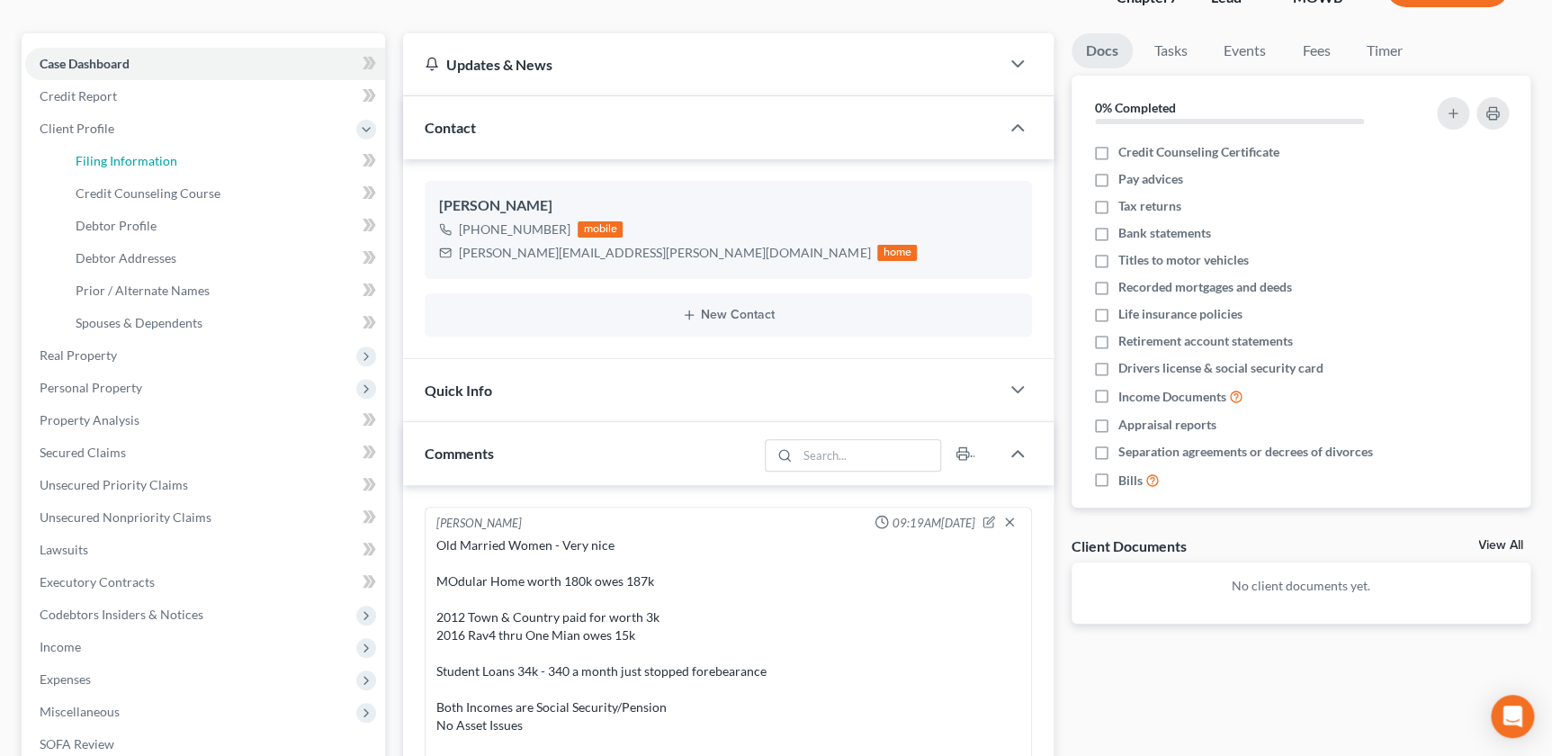
select select "26"
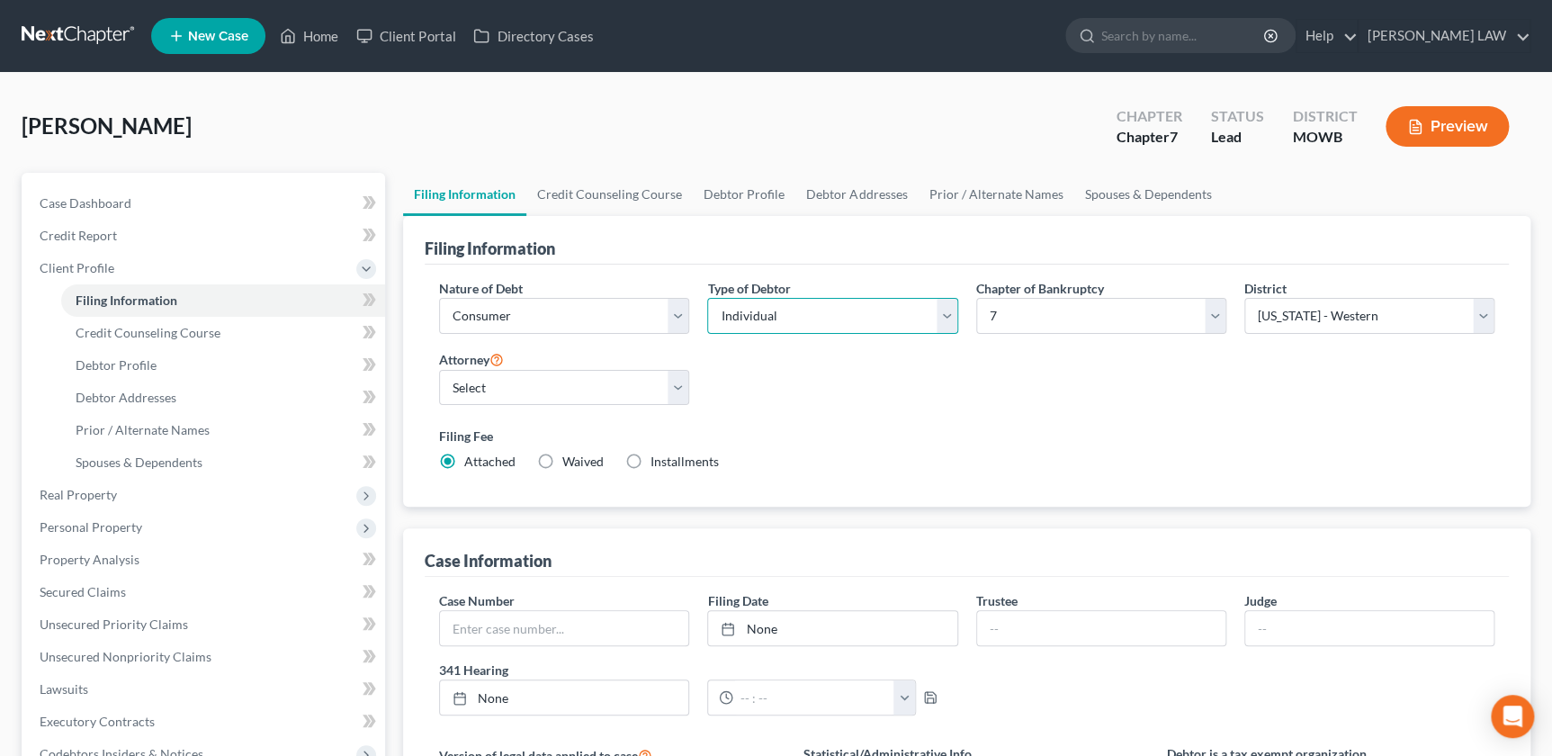
click at [771, 310] on select "Select Individual Joint" at bounding box center [832, 316] width 250 height 36
select select "1"
click at [707, 298] on select "Select Individual Joint" at bounding box center [832, 316] width 250 height 36
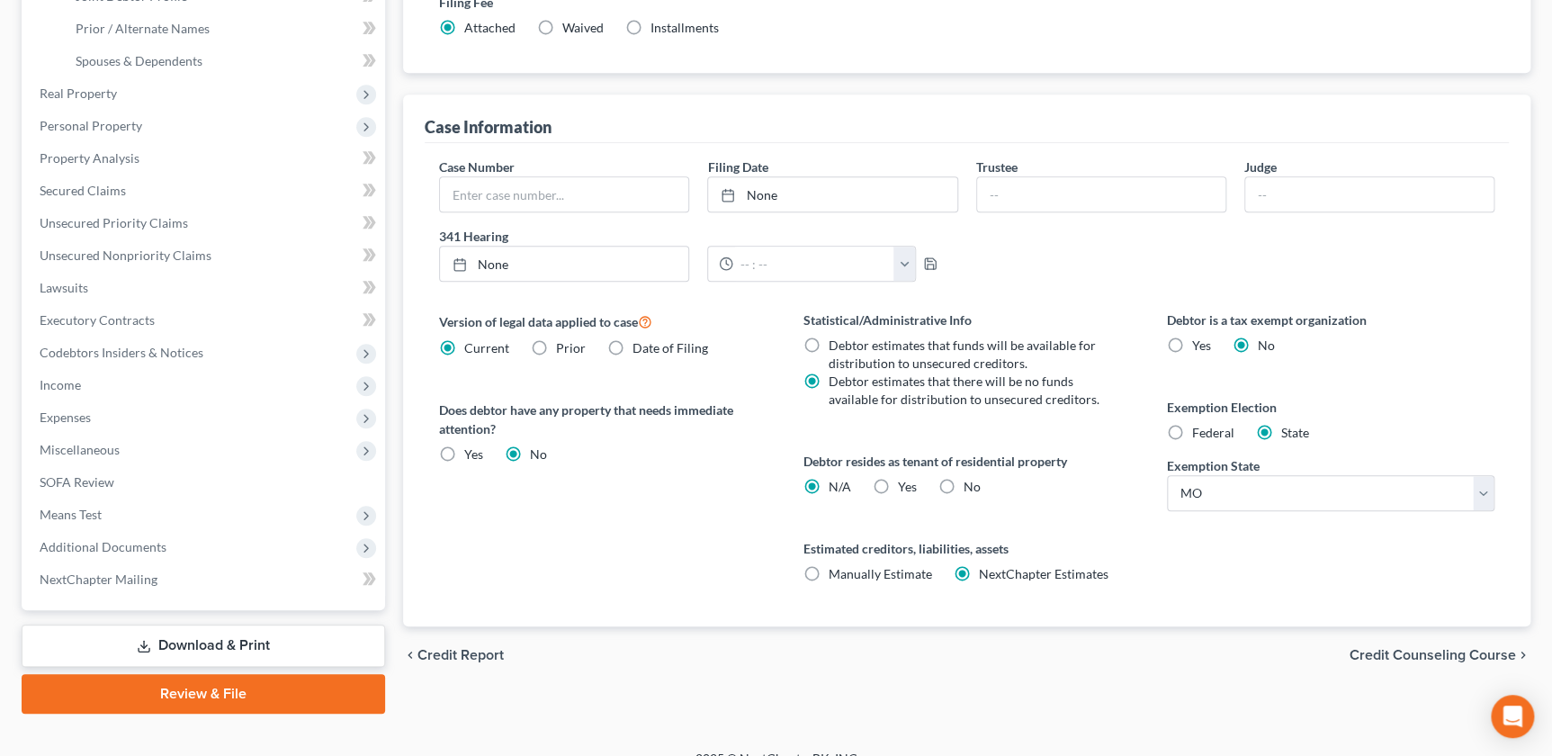
scroll to position [458, 0]
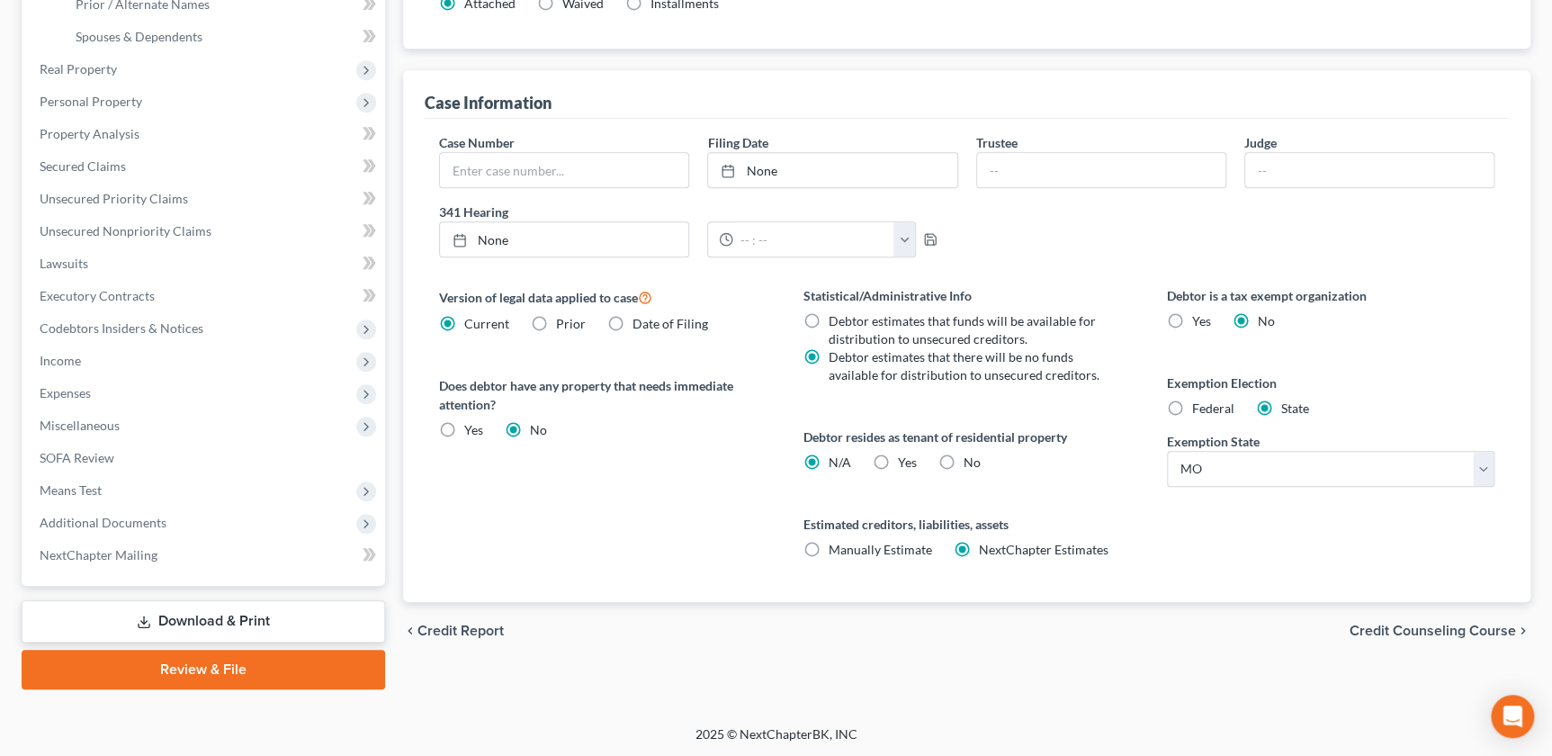
click at [898, 455] on label "Yes Yes" at bounding box center [907, 463] width 19 height 18
click at [905, 455] on input "Yes Yes" at bounding box center [911, 460] width 12 height 12
radio input "true"
radio input "false"
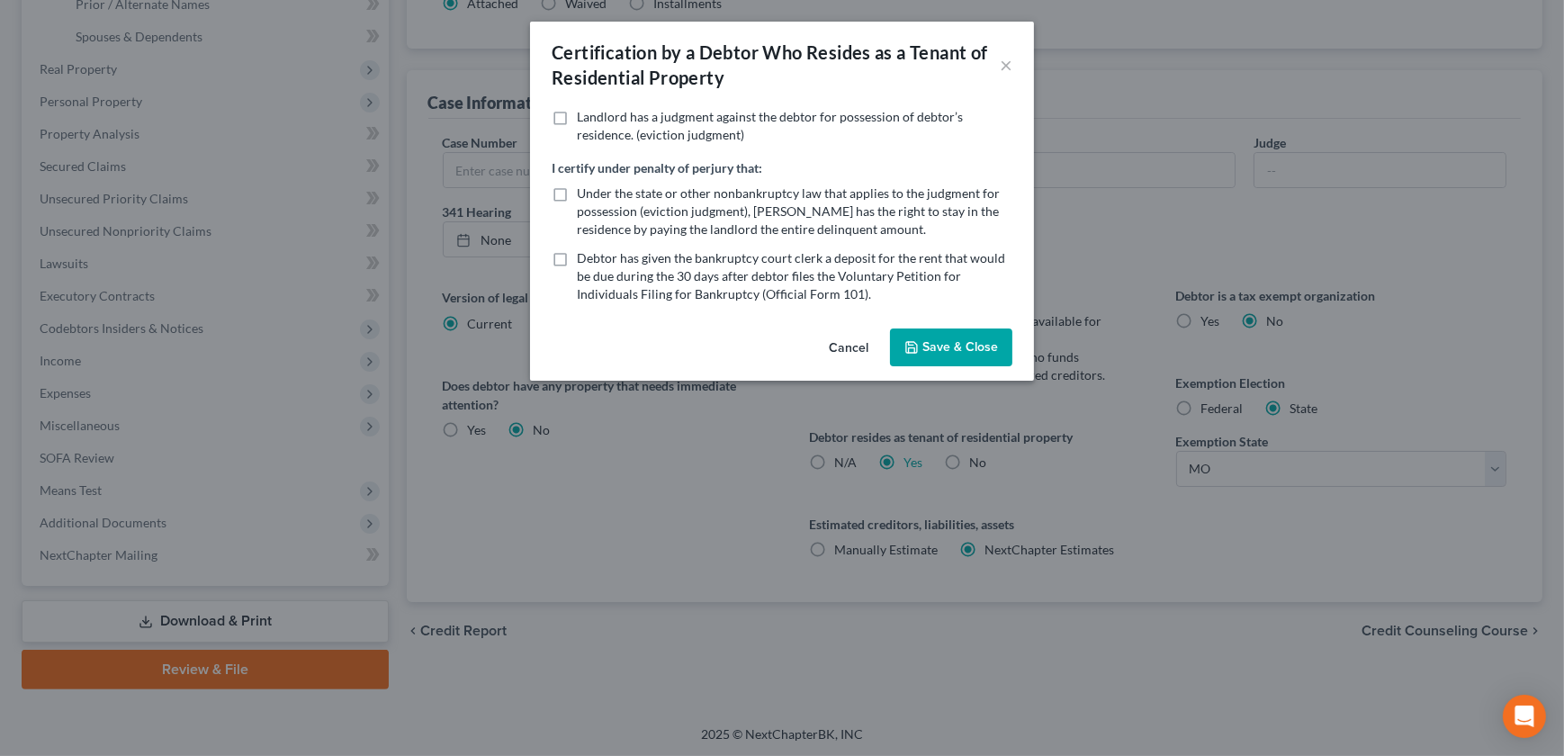
drag, startPoint x: 841, startPoint y: 342, endPoint x: 957, endPoint y: 430, distance: 145.8
click at [840, 342] on button "Cancel" at bounding box center [848, 348] width 68 height 36
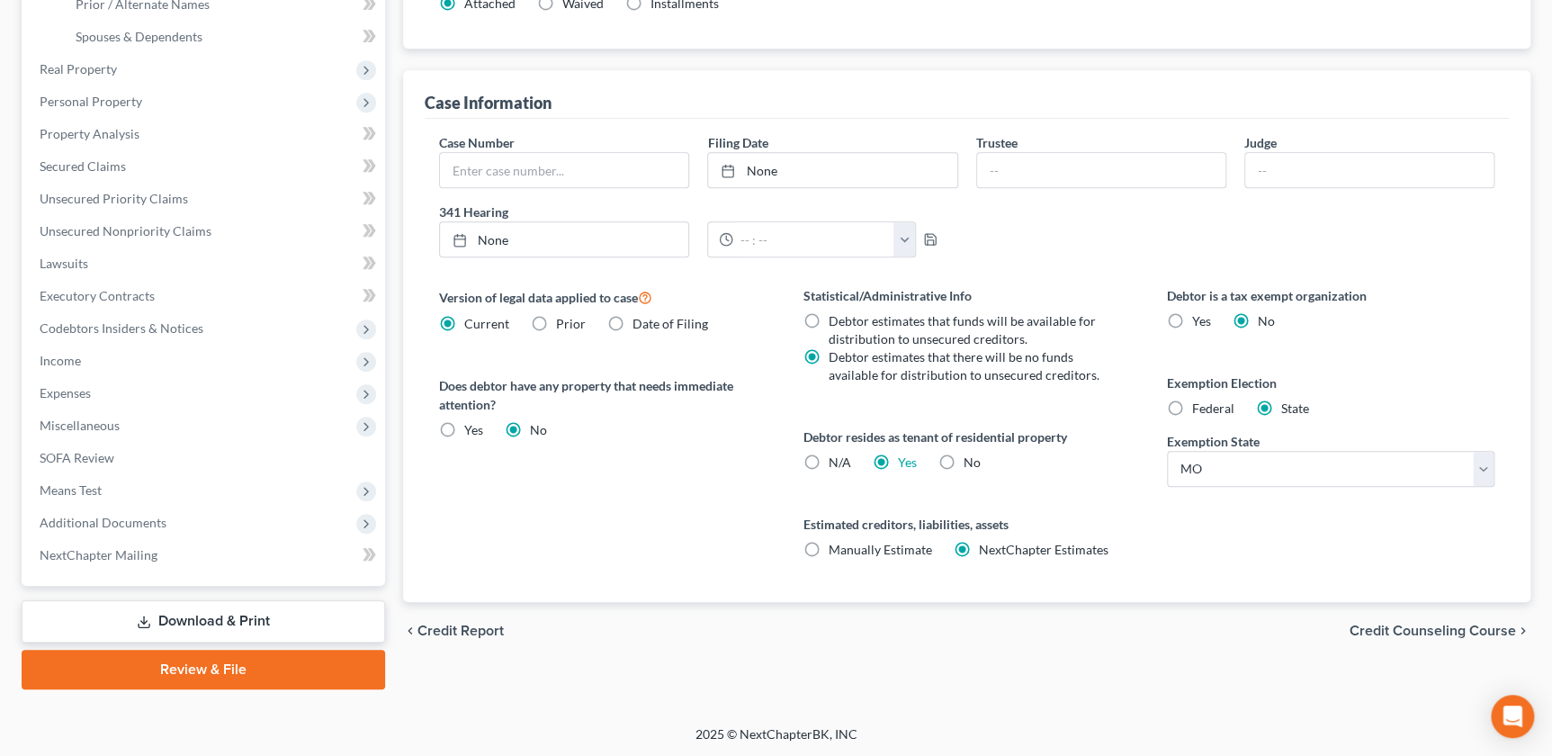
click at [964, 464] on label "No" at bounding box center [972, 463] width 17 height 18
click at [971, 464] on input "No" at bounding box center [977, 460] width 12 height 12
radio input "true"
radio input "false"
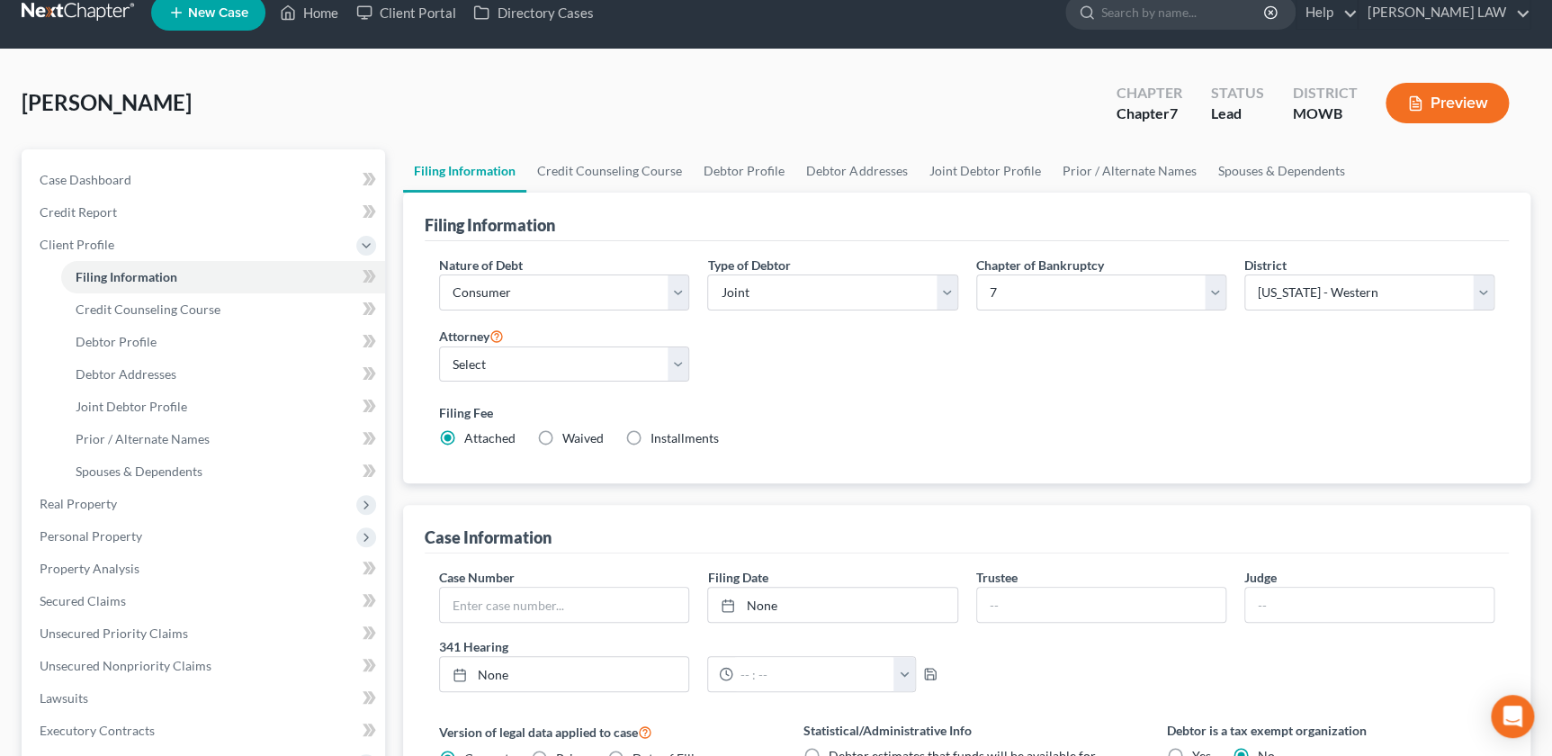
scroll to position [0, 0]
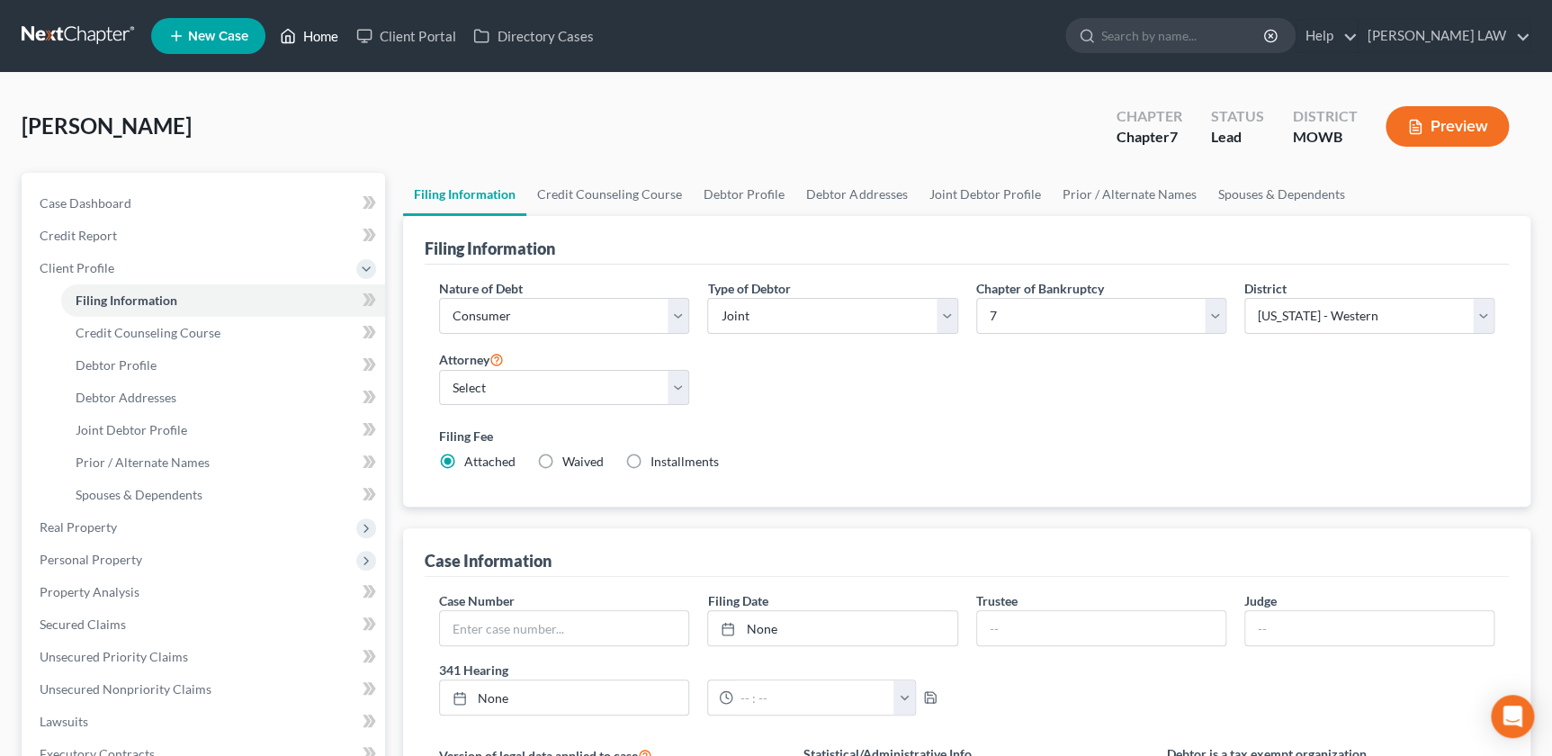
click at [319, 36] on link "Home" at bounding box center [309, 36] width 76 height 32
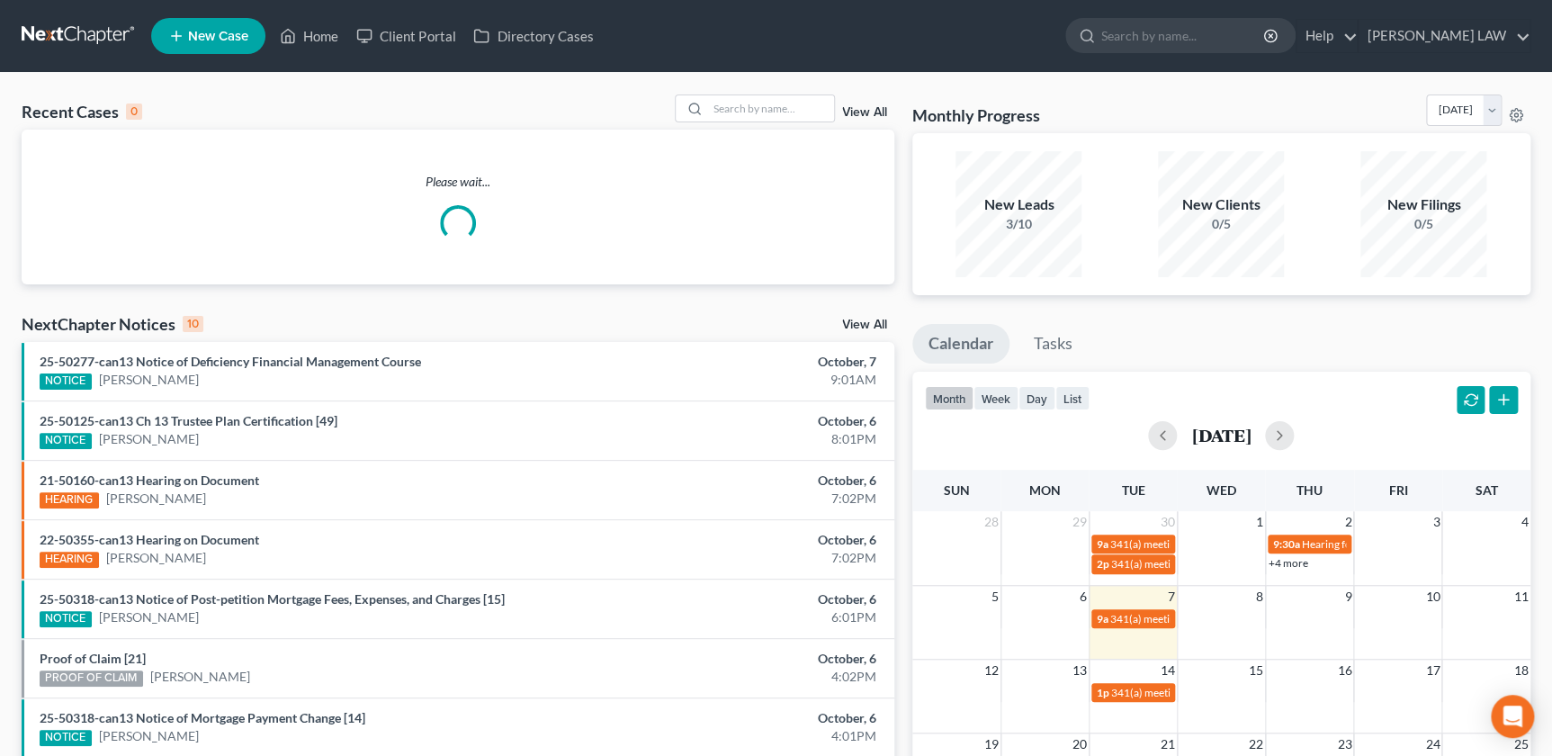
click at [195, 44] on link "New Case" at bounding box center [208, 36] width 114 height 36
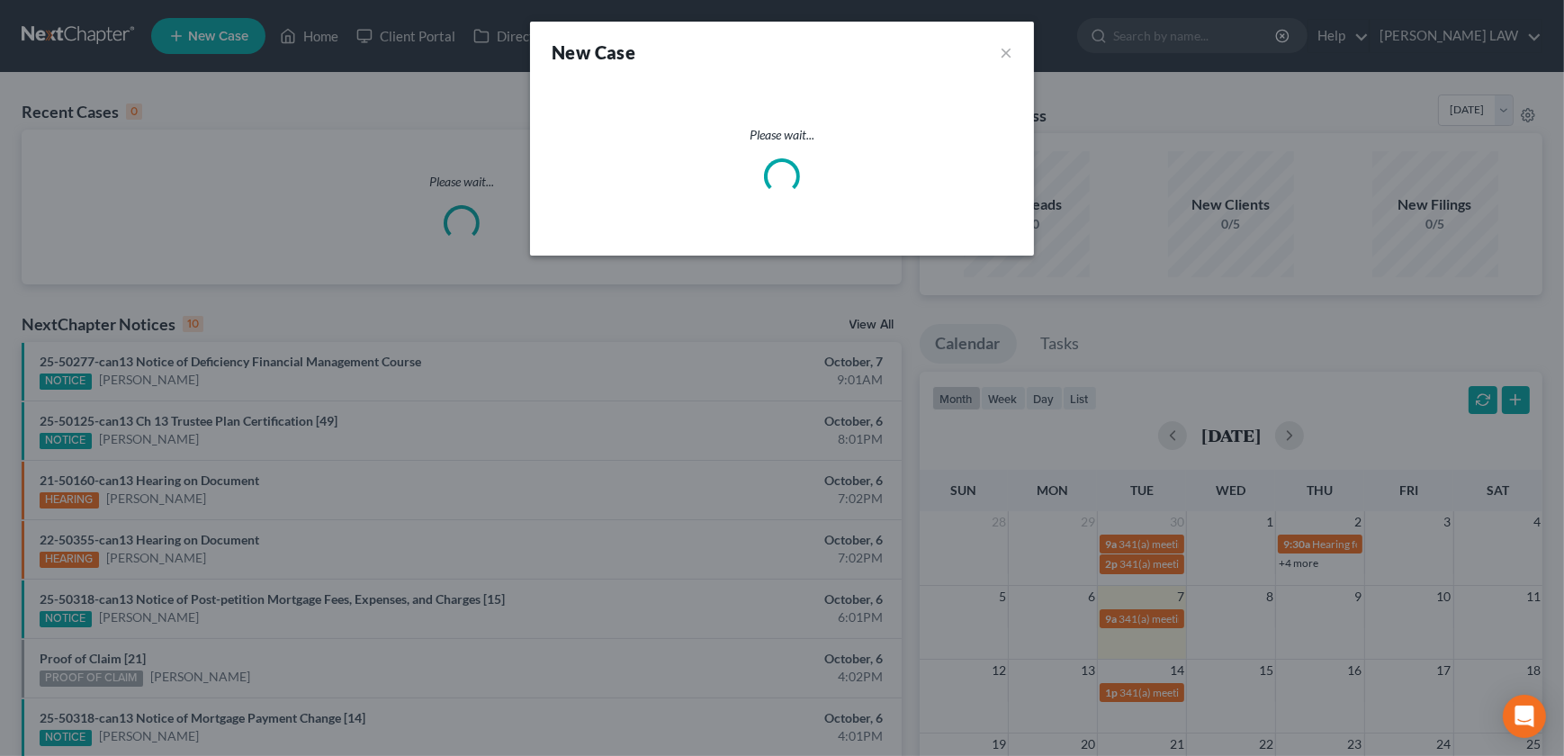
select select "46"
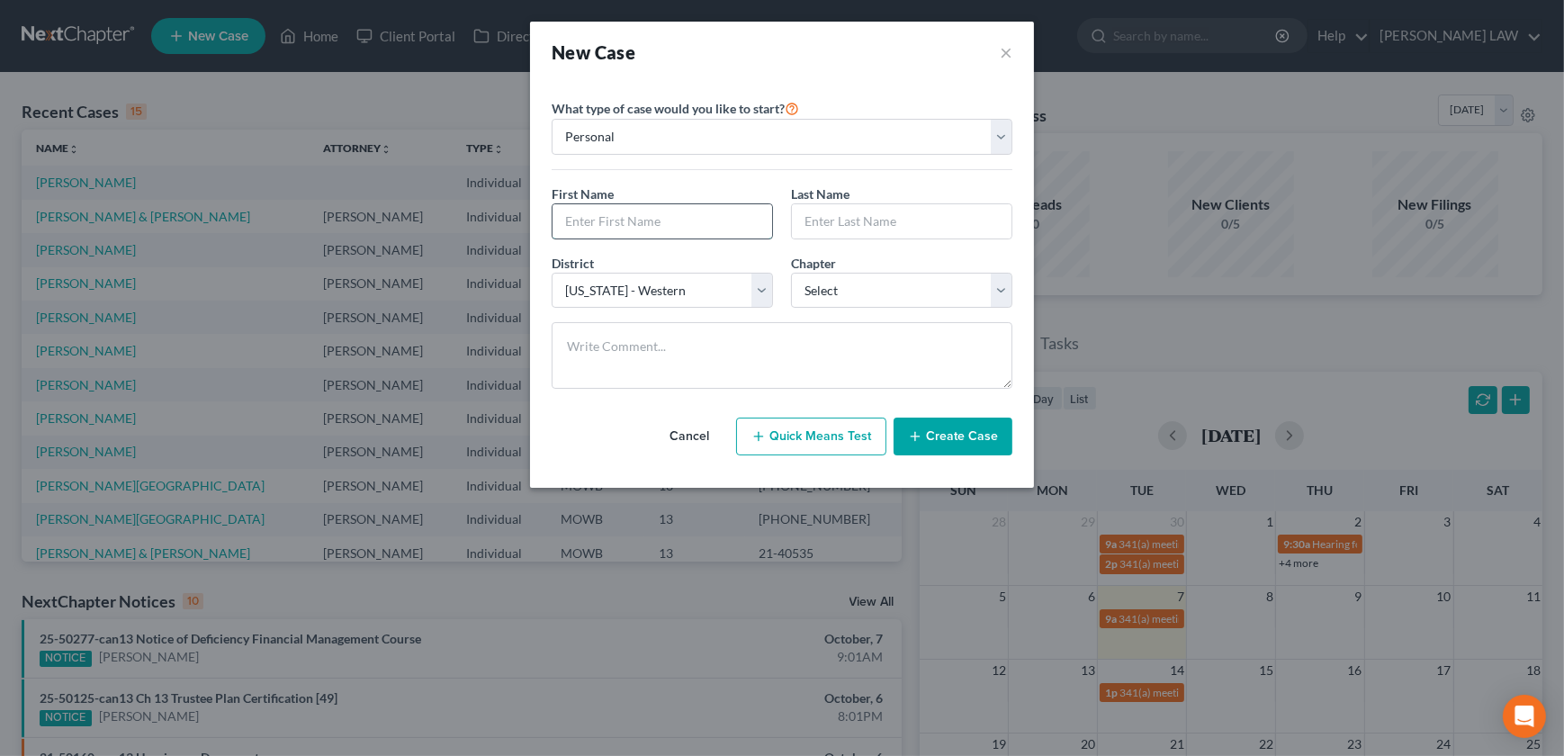
click at [622, 218] on input "text" at bounding box center [663, 221] width 220 height 34
type input "Serenity"
type input "Cox"
select select "0"
click at [928, 445] on button "Create Case" at bounding box center [953, 437] width 119 height 38
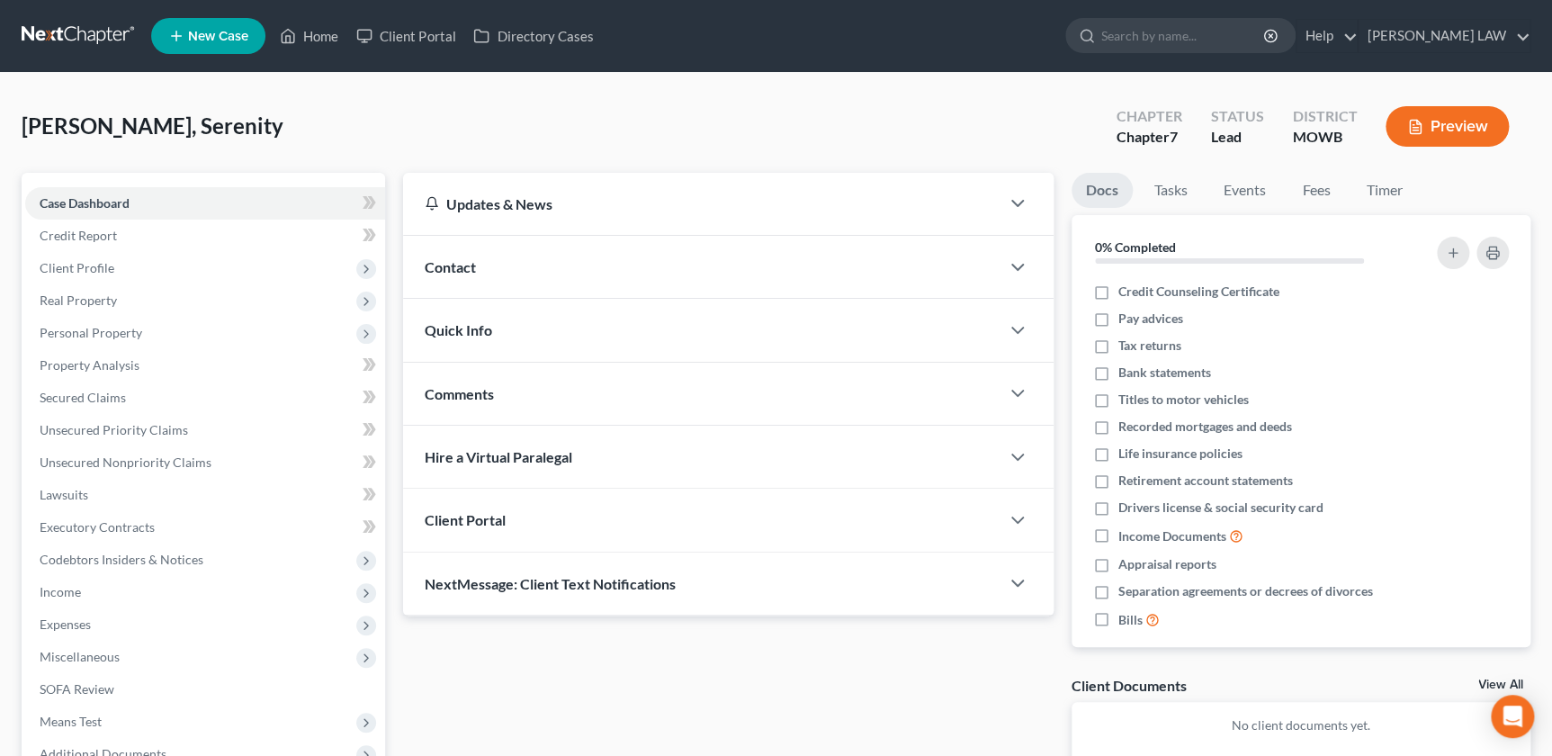
click at [483, 263] on div "Contact" at bounding box center [701, 267] width 596 height 62
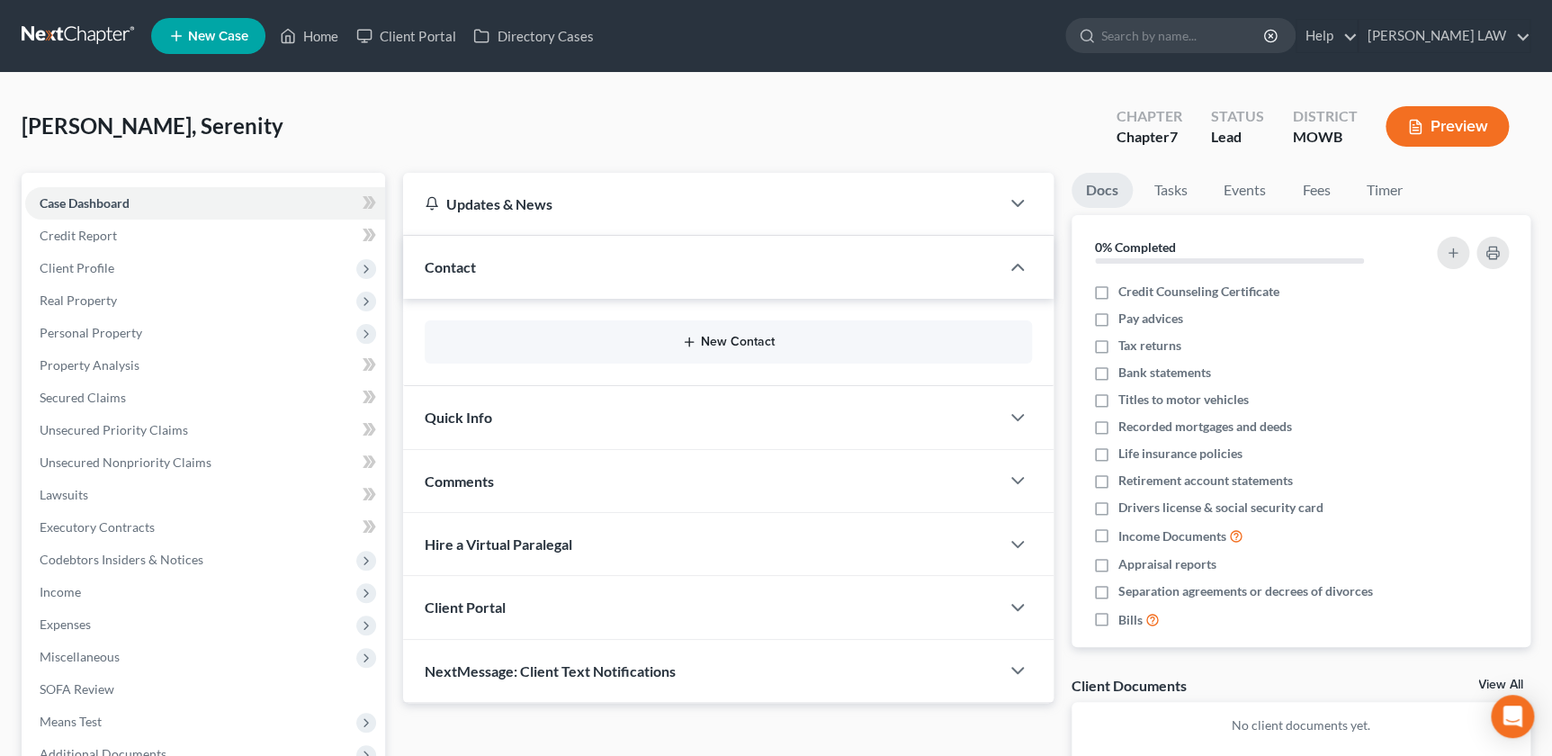
click at [714, 346] on button "New Contact" at bounding box center [728, 342] width 578 height 14
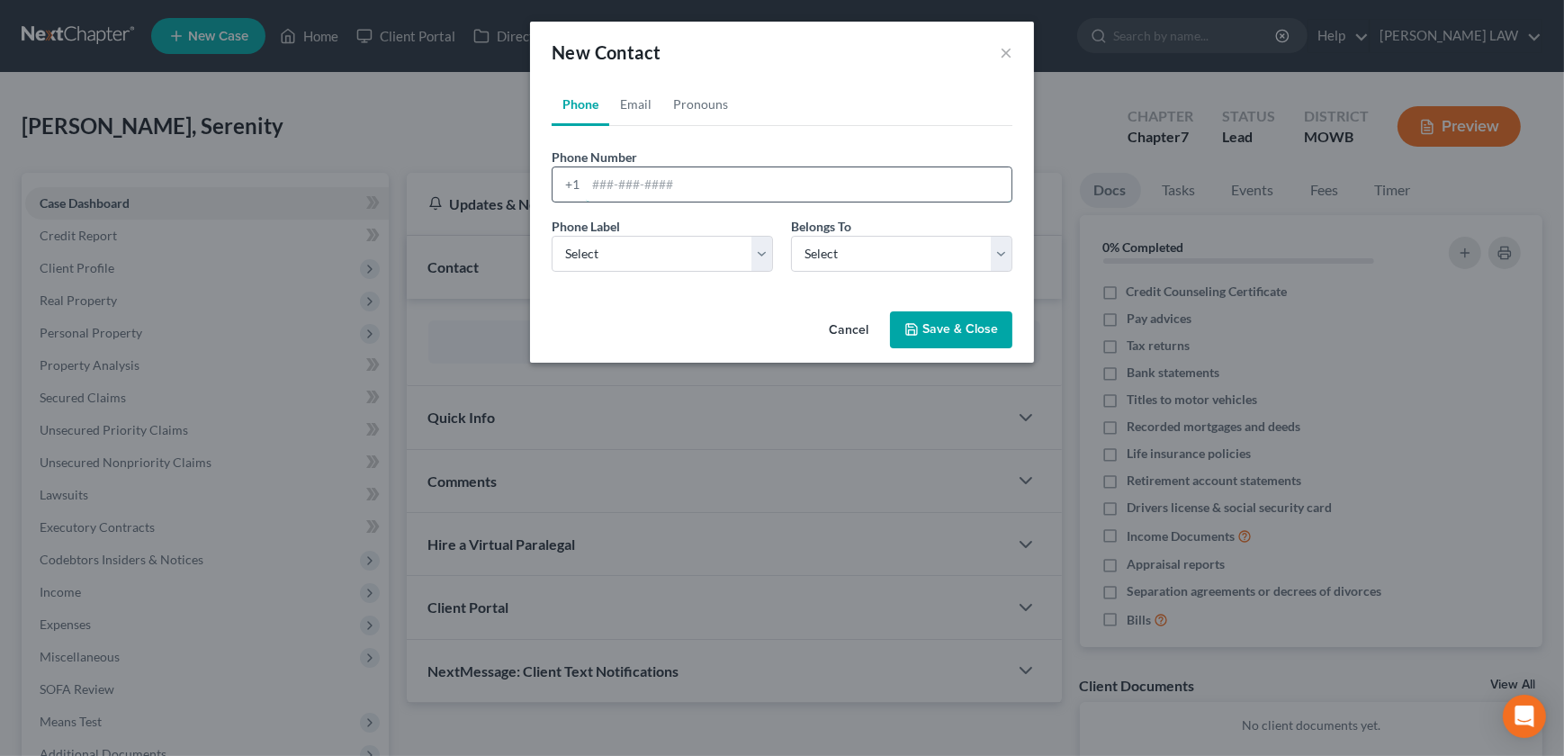
click at [715, 176] on input "tel" at bounding box center [799, 184] width 426 height 34
type input "816-385-4652"
click at [613, 244] on select "Select Mobile Home Work Other" at bounding box center [662, 254] width 221 height 36
select select "0"
click at [552, 236] on select "Select Mobile Home Work Other" at bounding box center [662, 254] width 221 height 36
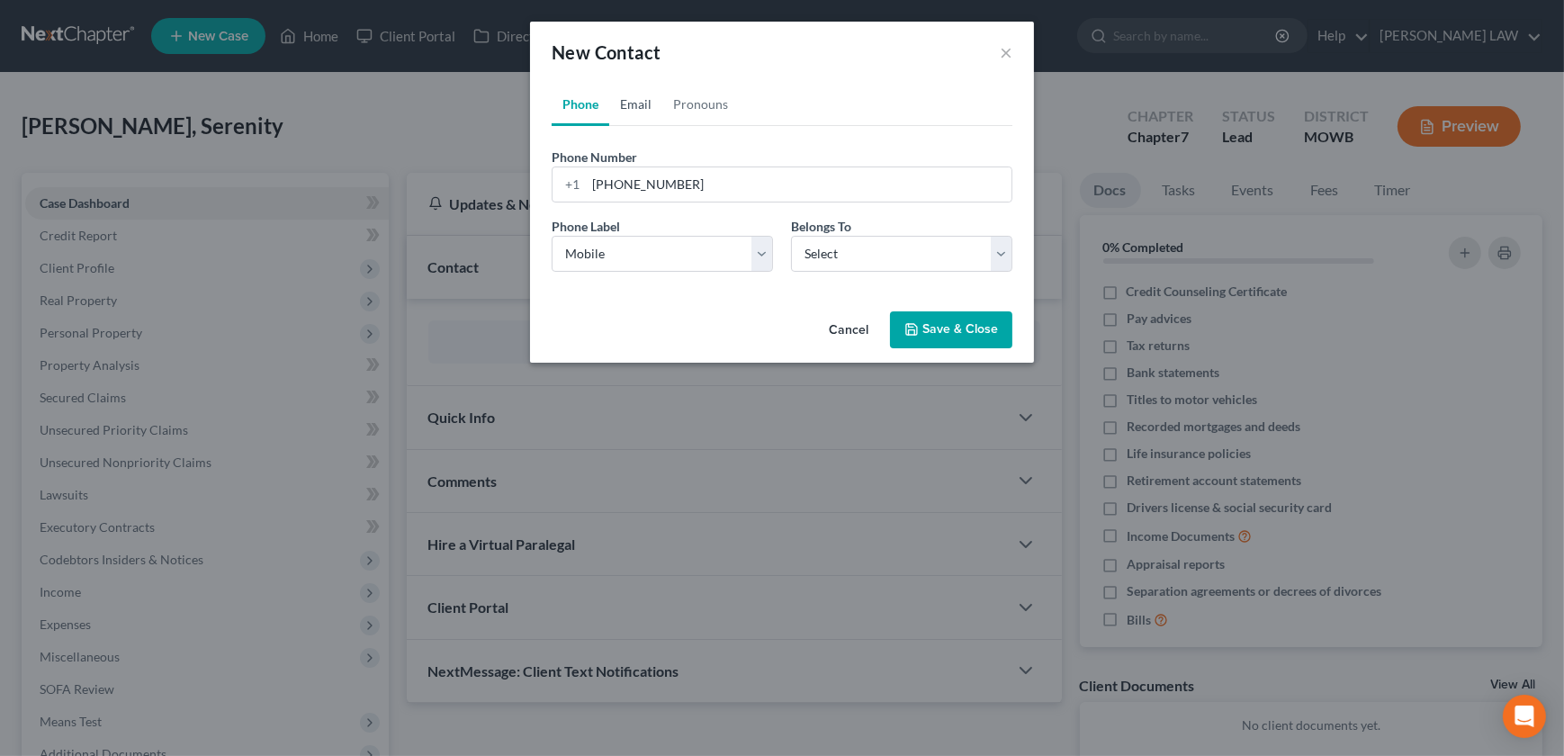
click at [637, 106] on link "Email" at bounding box center [635, 104] width 53 height 43
click at [658, 182] on input "email" at bounding box center [799, 184] width 426 height 34
type input "serenitya2509@gmail.com"
select select "0"
click at [831, 242] on select "Select Client Other" at bounding box center [901, 254] width 221 height 36
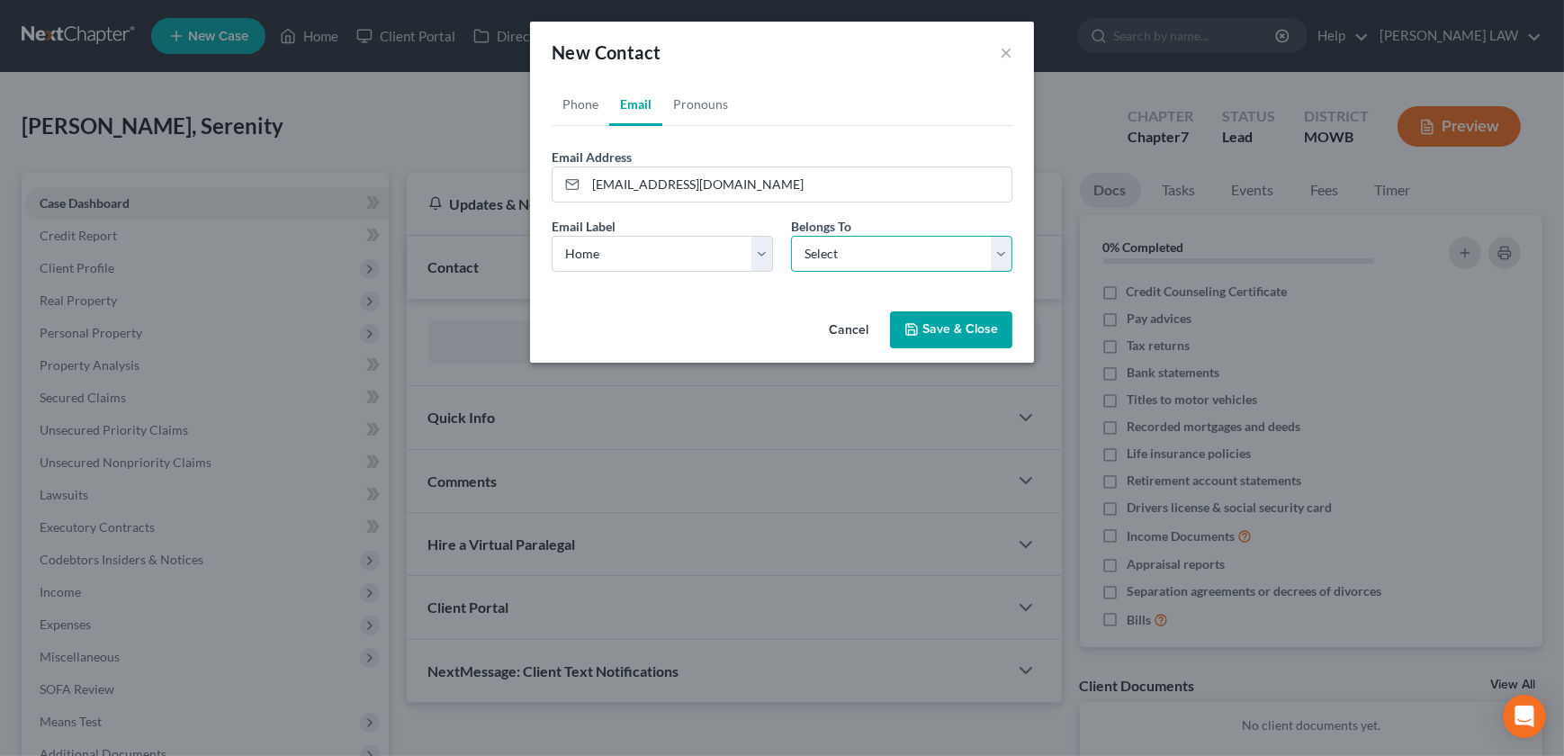
select select "0"
click at [791, 236] on select "Select Client Other" at bounding box center [901, 254] width 221 height 36
click at [950, 339] on button "Save & Close" at bounding box center [951, 330] width 122 height 38
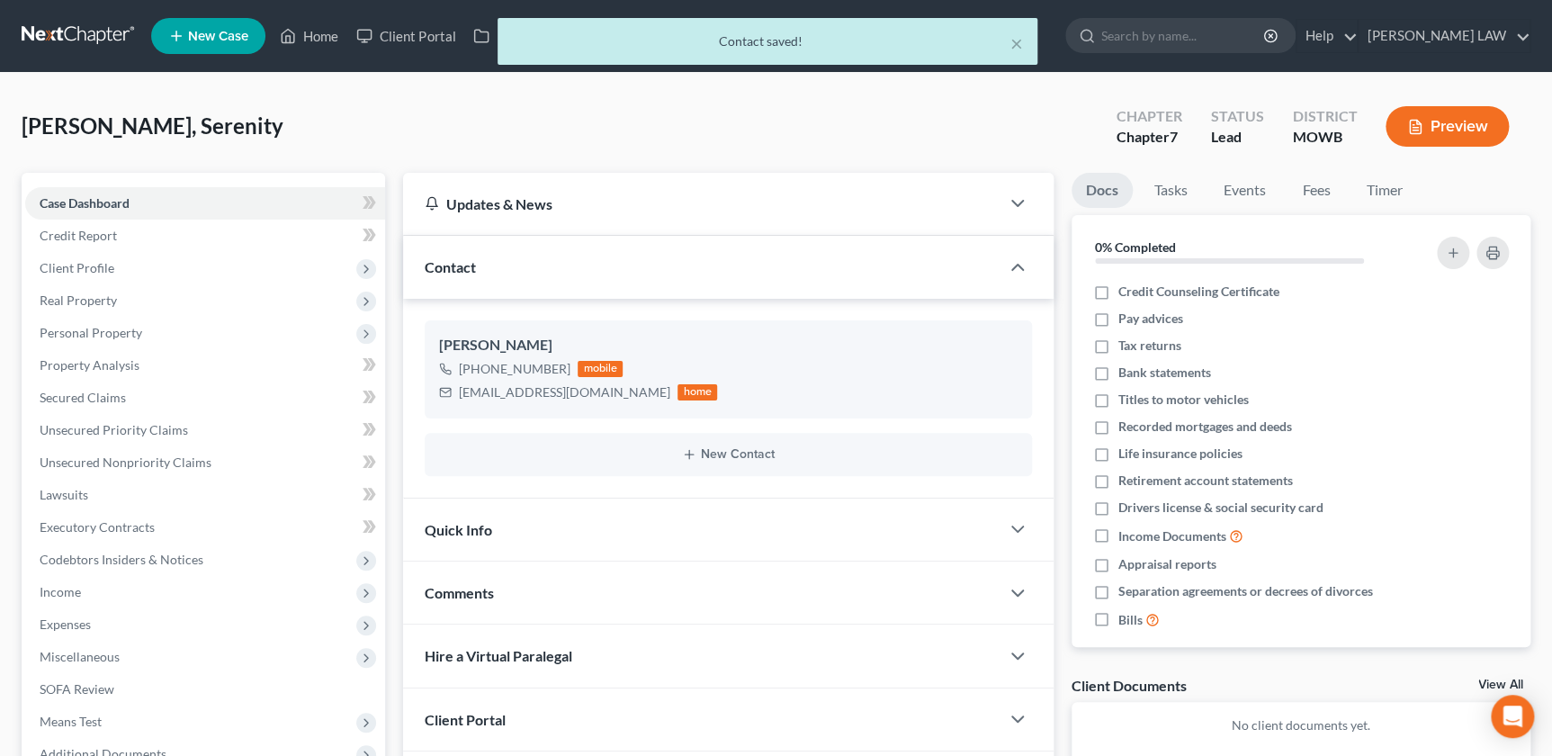
click at [560, 601] on div "Comments" at bounding box center [701, 593] width 596 height 62
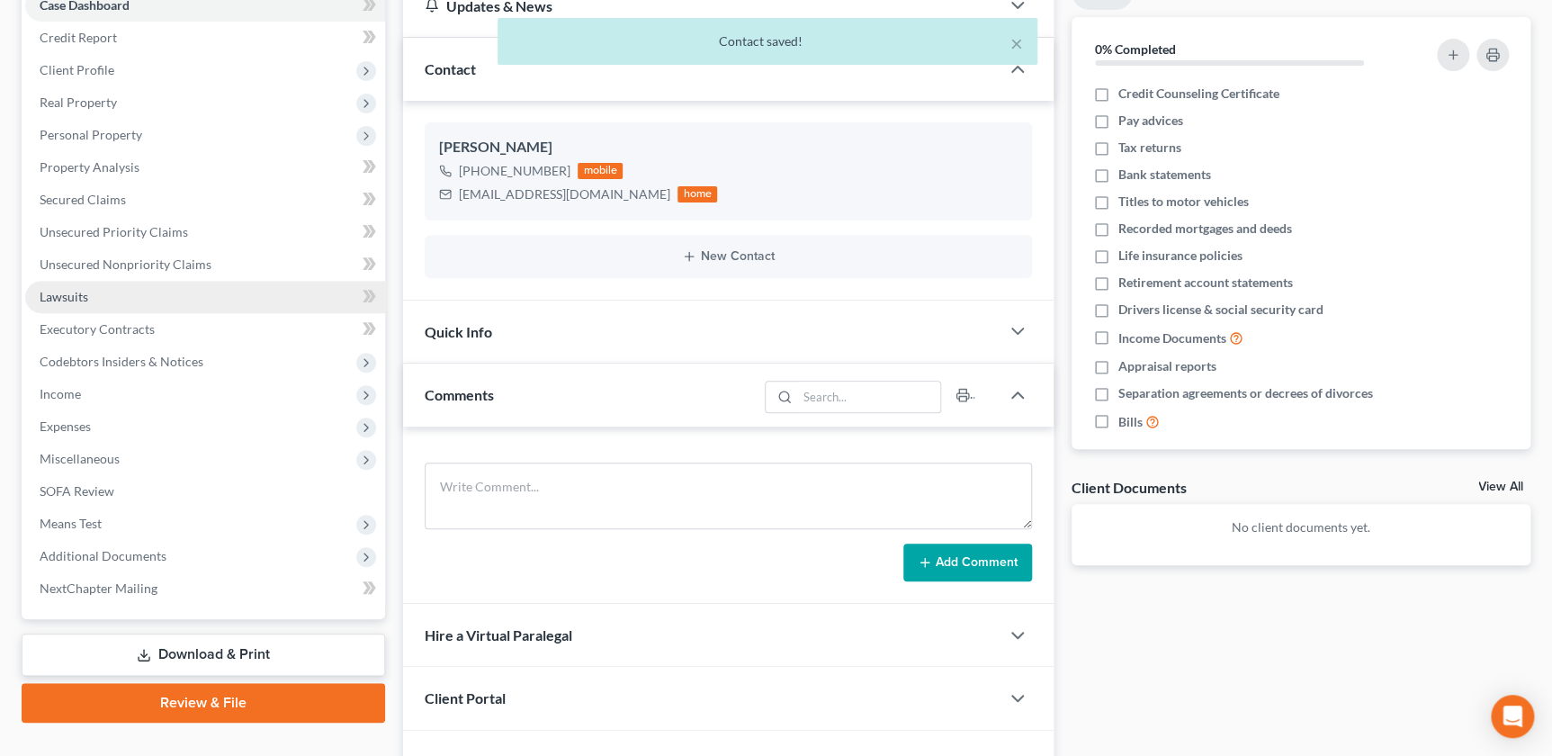
scroll to position [225, 0]
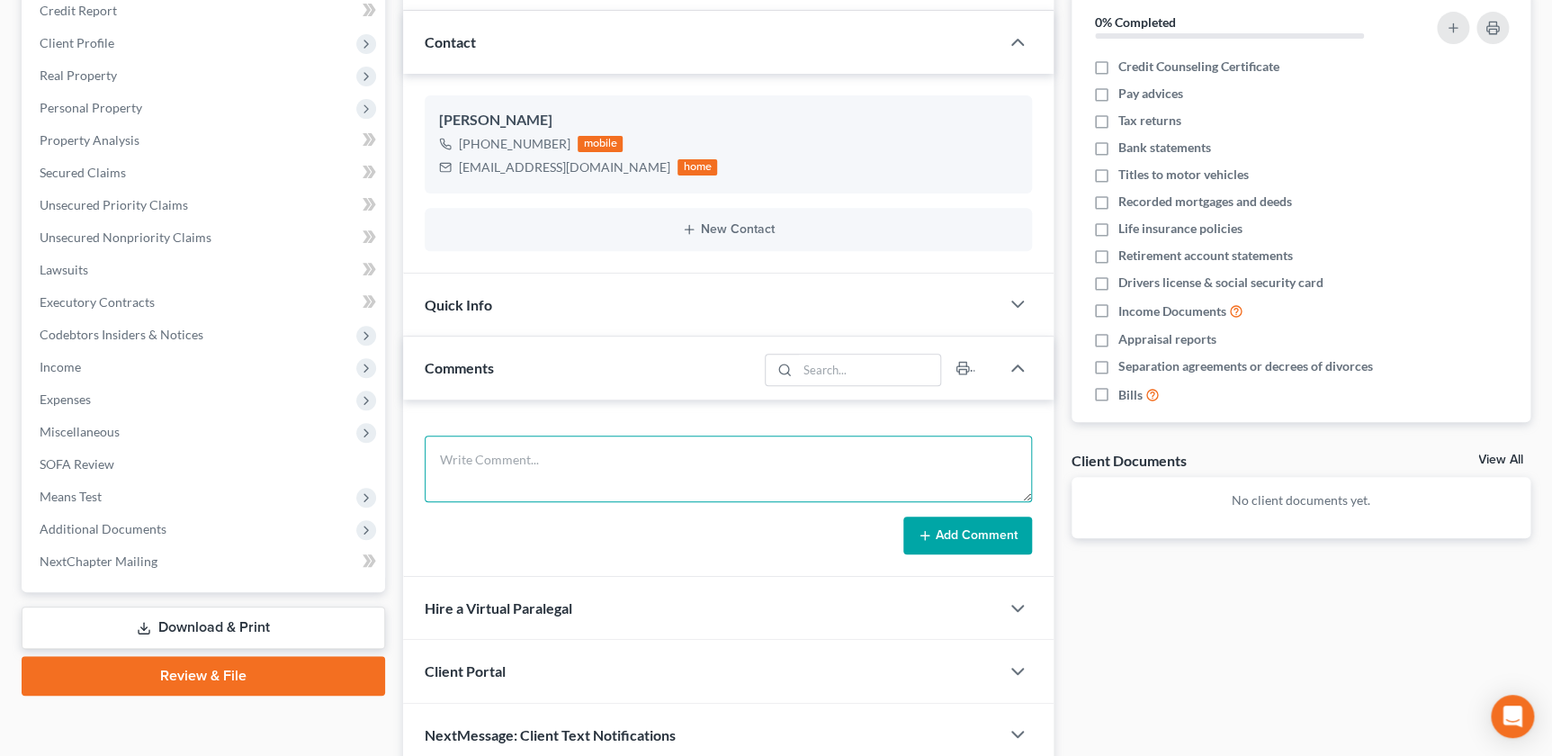
click at [683, 483] on textarea at bounding box center [728, 469] width 607 height 67
paste textarea "Andrew County HS 5 (one child 50/50, one child has disability) No Income - has …"
type textarea "Andrew County HS 5 (one child 50/50, one child has disability) No Income - has …"
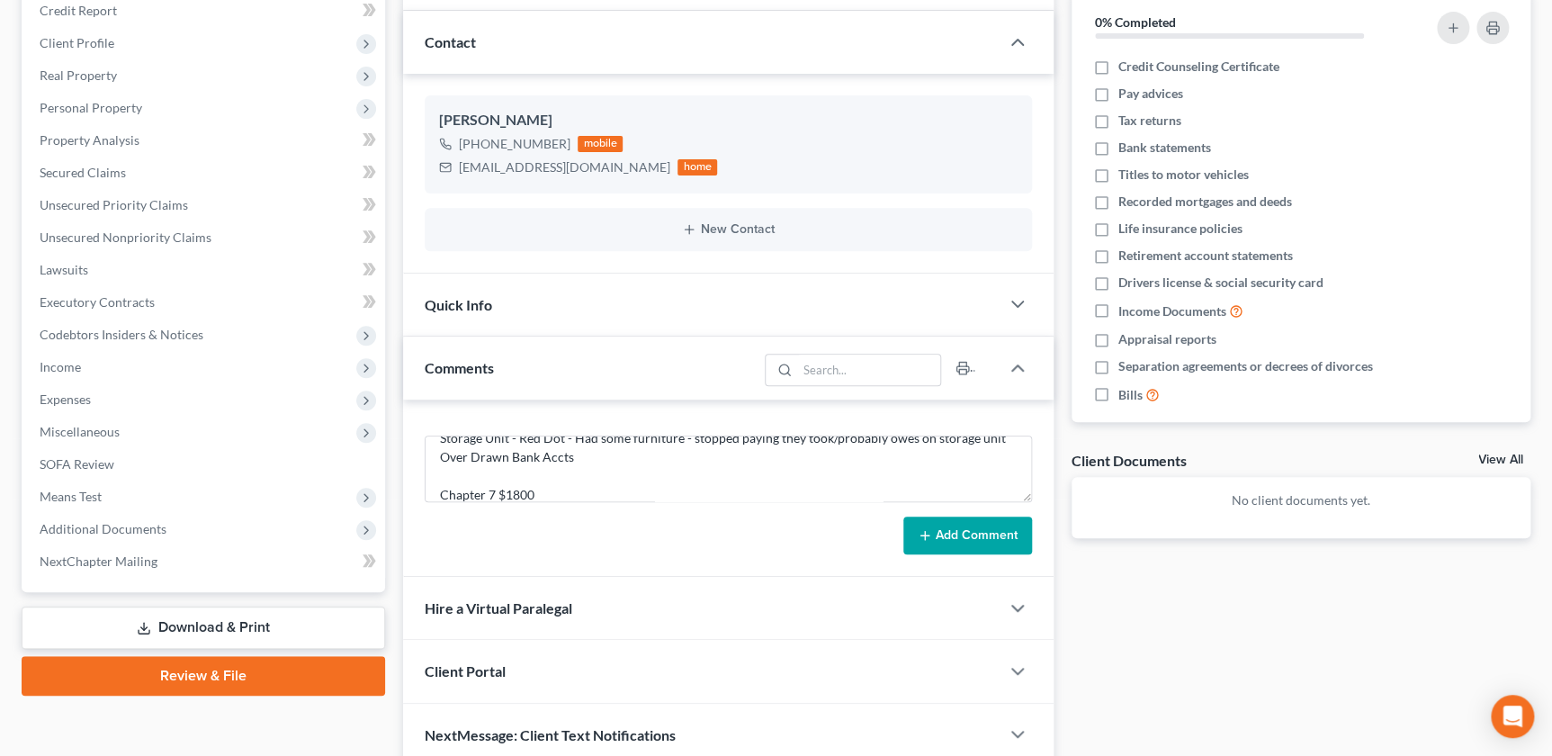
click at [918, 528] on icon at bounding box center [925, 535] width 14 height 14
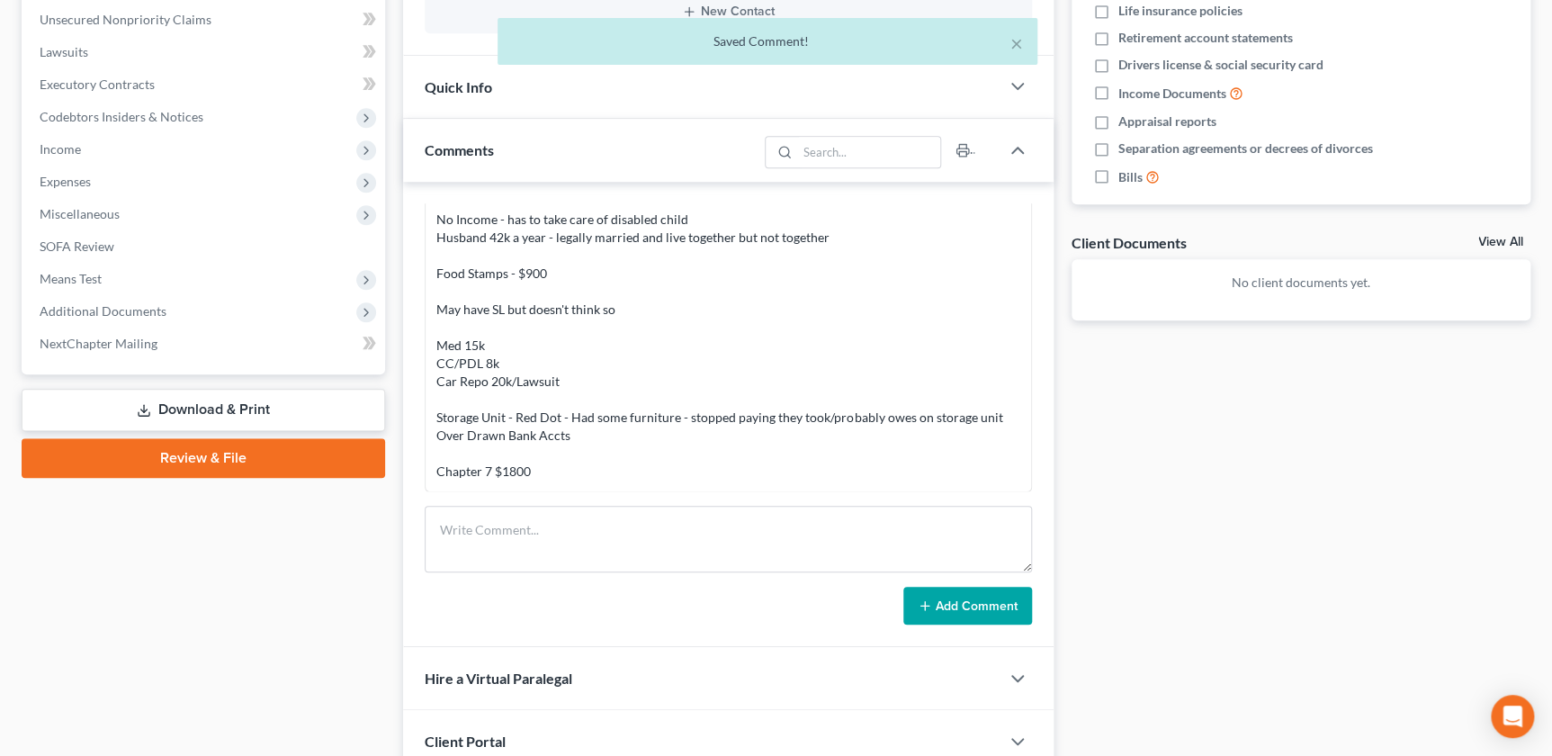
scroll to position [589, 0]
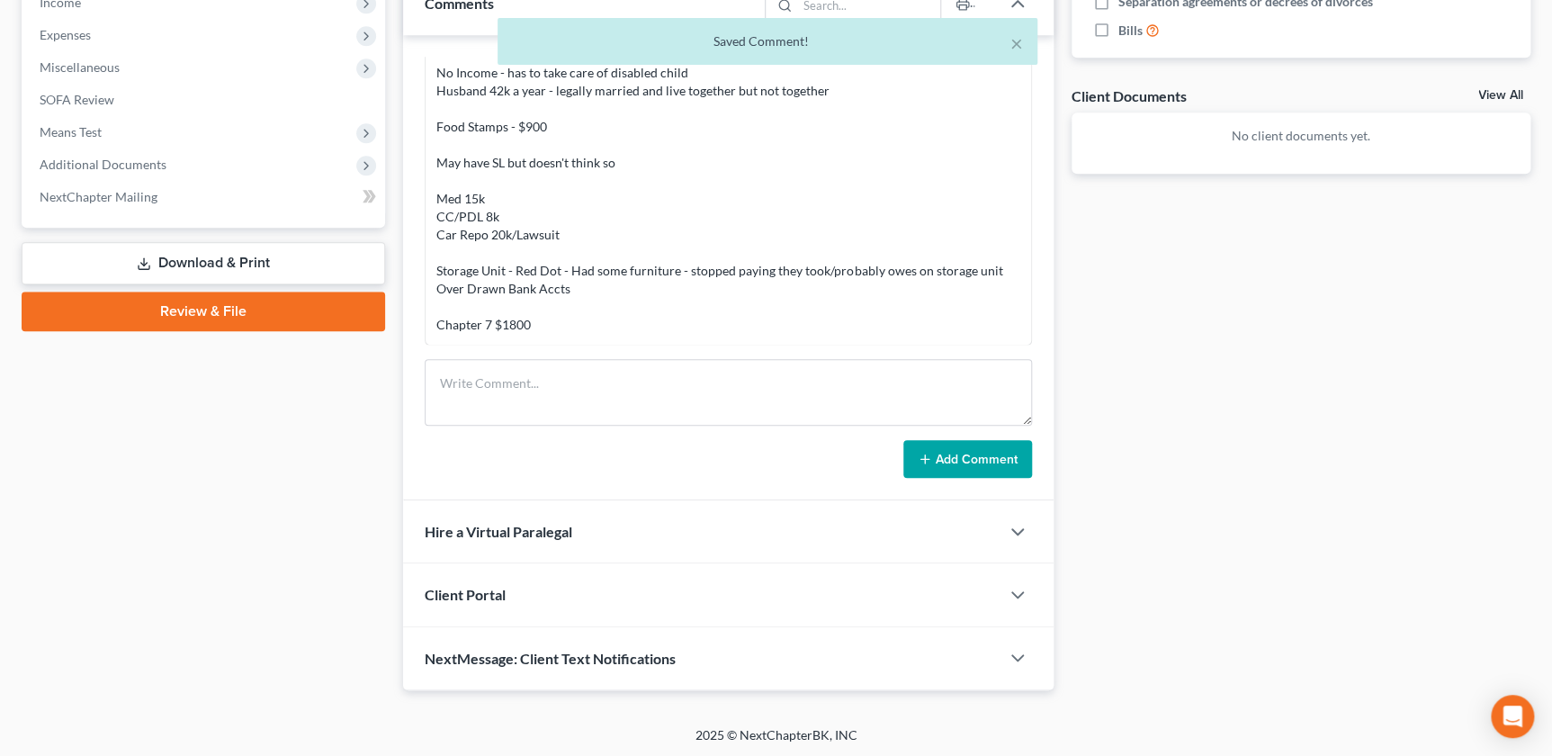
click at [497, 598] on span "Client Portal" at bounding box center [465, 594] width 81 height 17
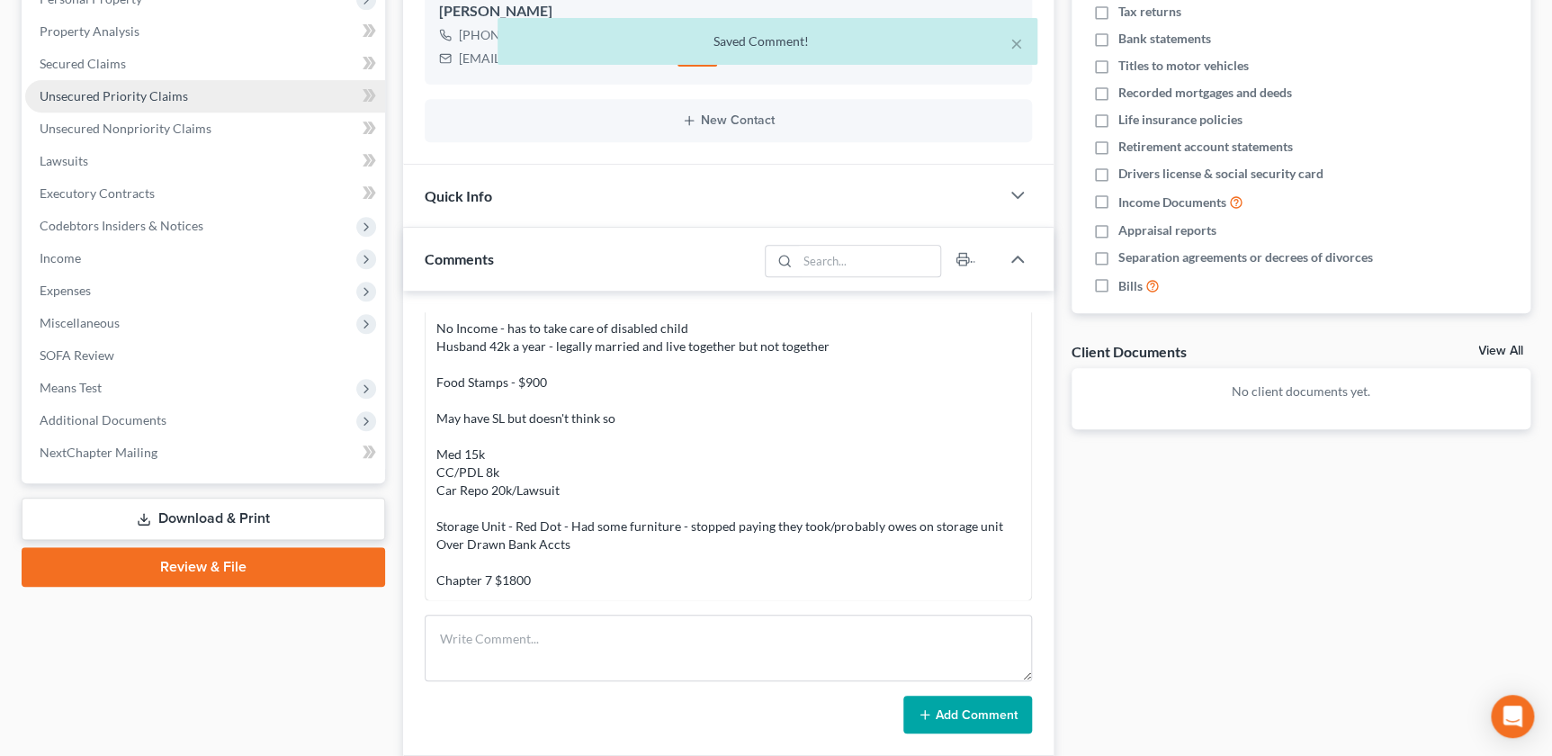
scroll to position [78, 0]
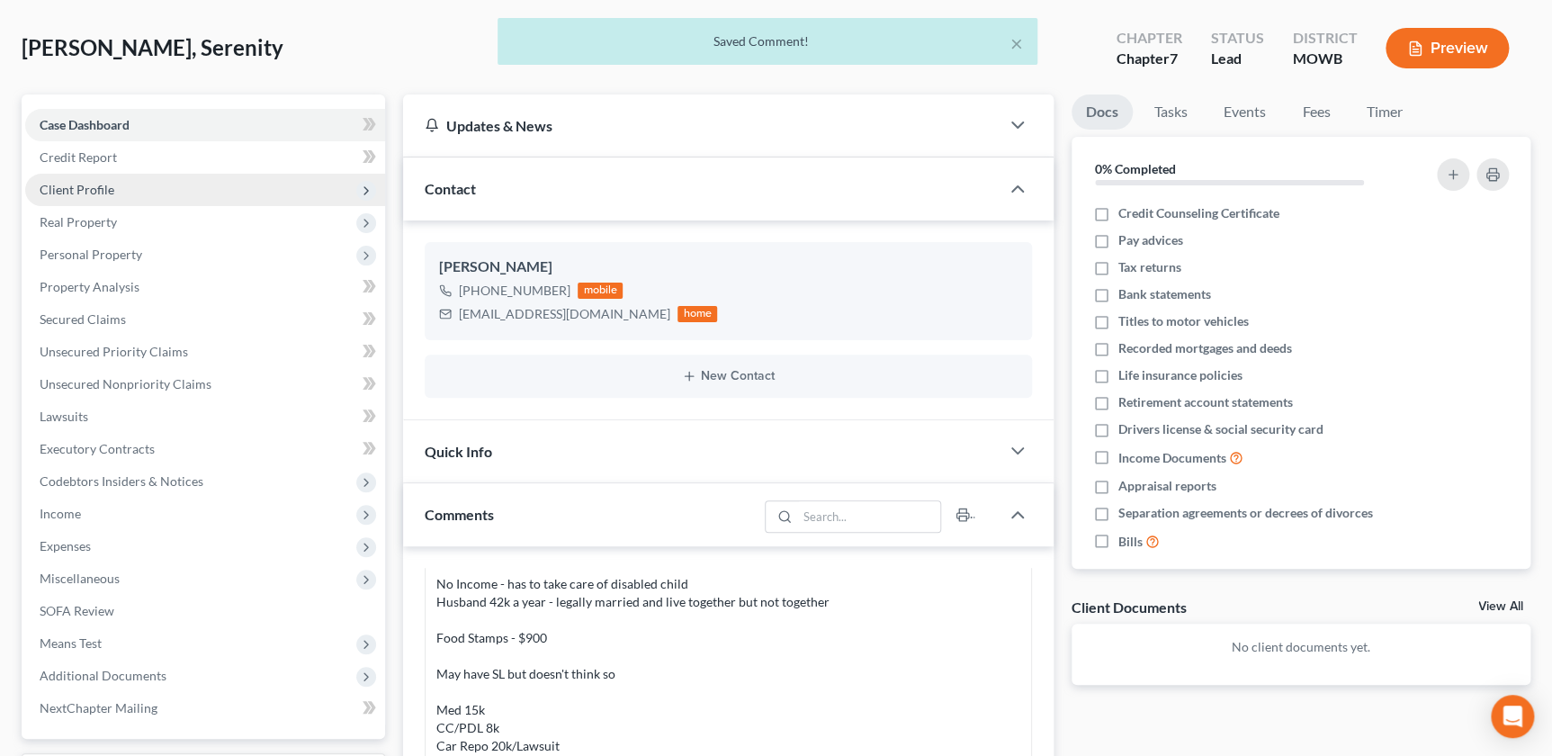
click at [132, 191] on span "Client Profile" at bounding box center [205, 190] width 360 height 32
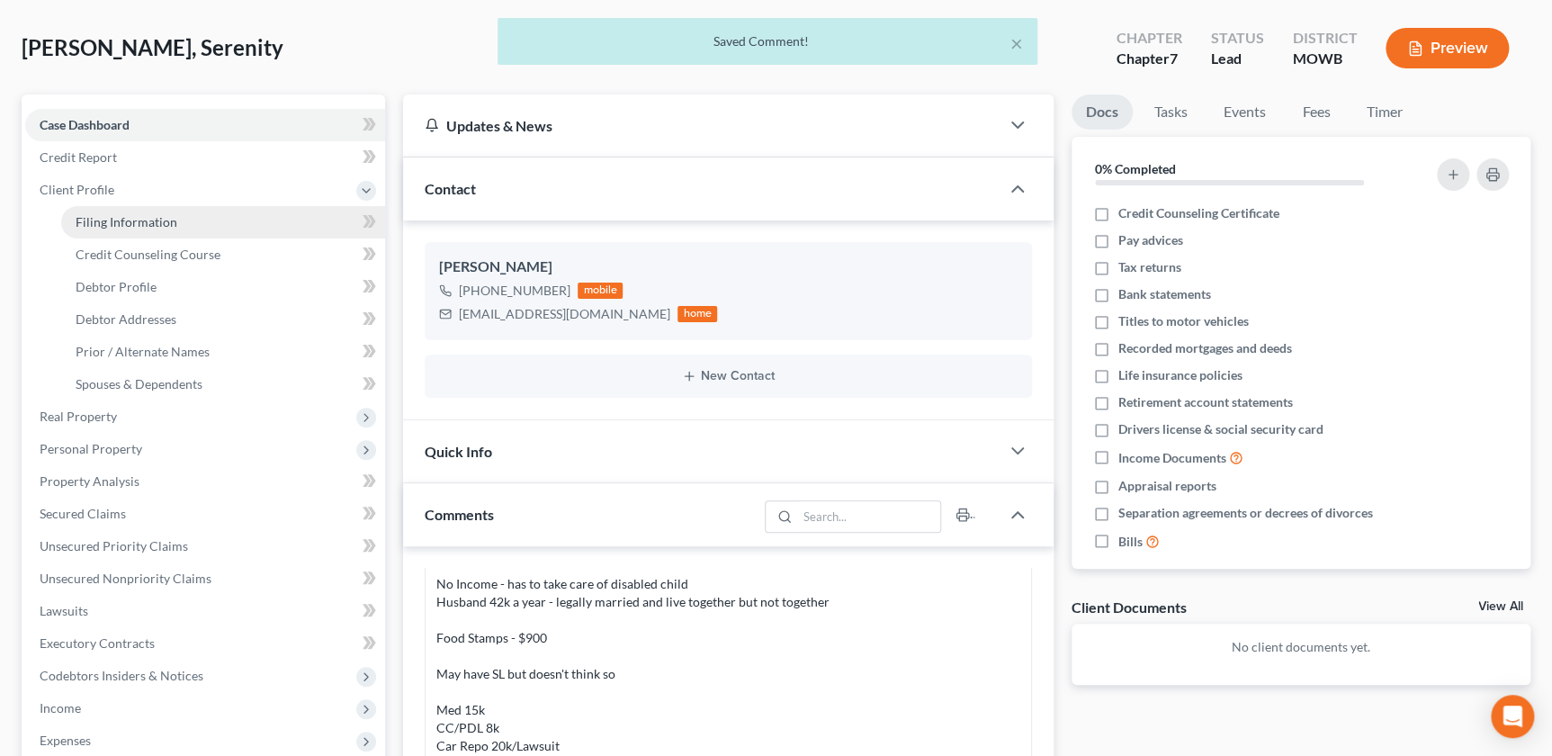
click at [180, 229] on link "Filing Information" at bounding box center [223, 222] width 324 height 32
select select "1"
select select "0"
select select "46"
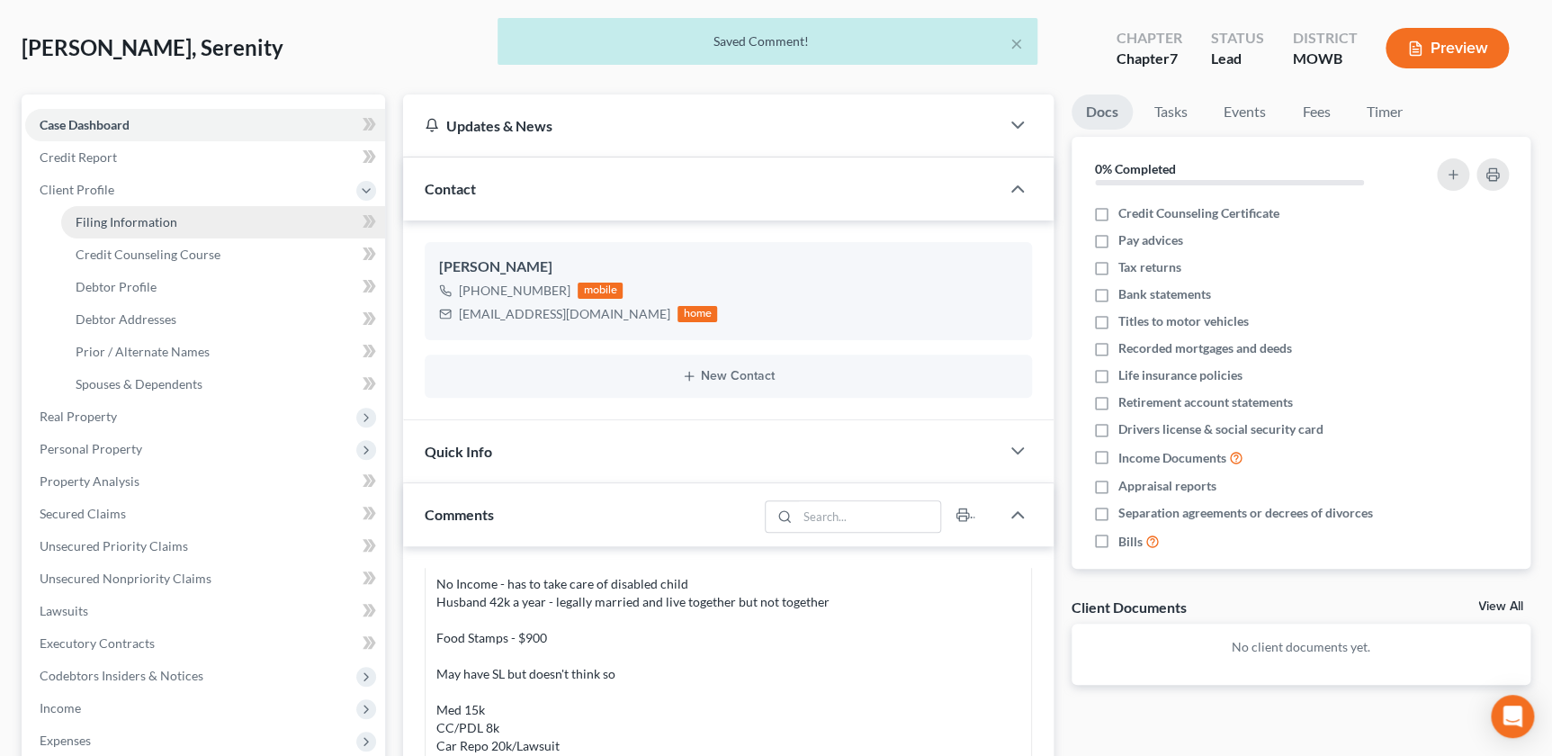
select select "26"
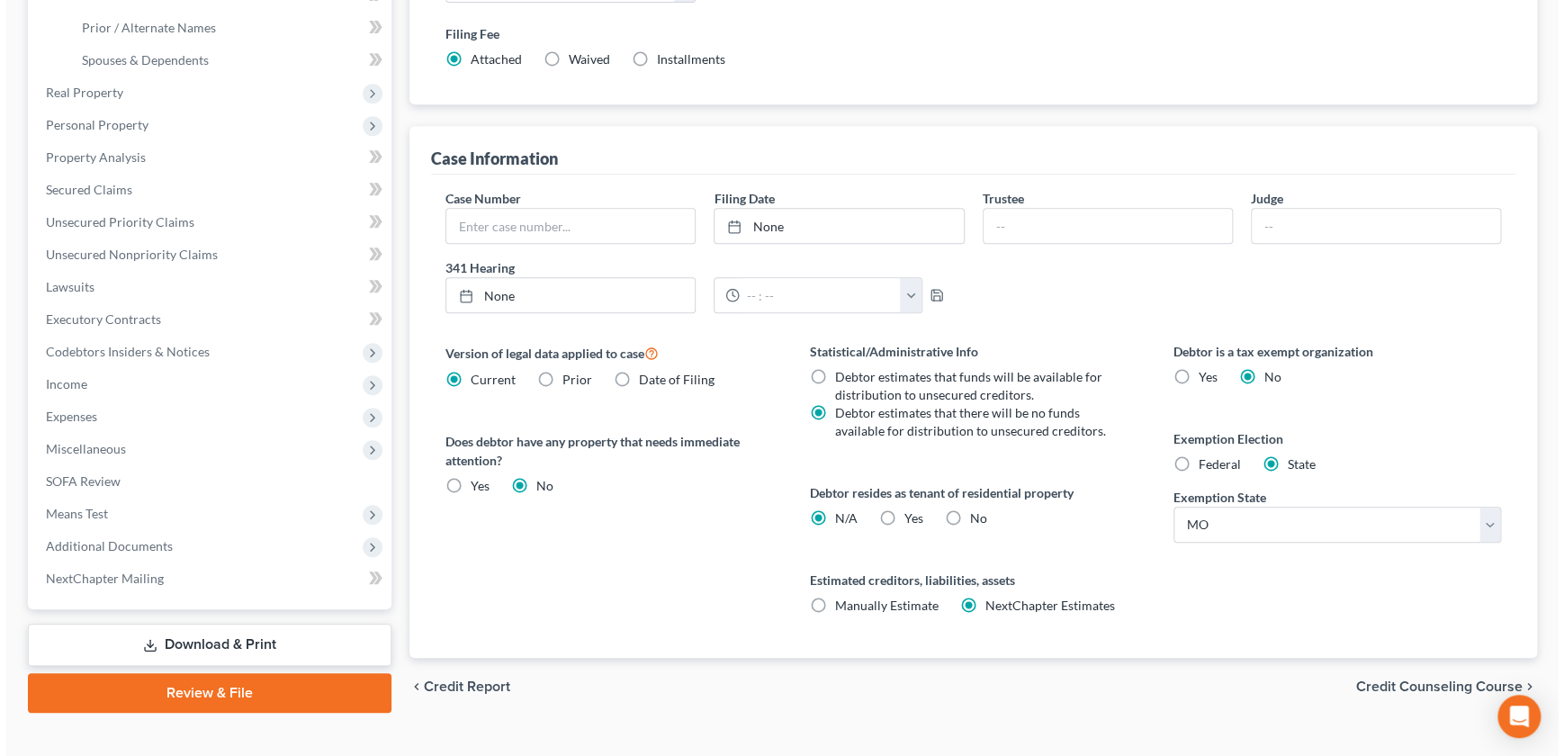
scroll to position [409, 0]
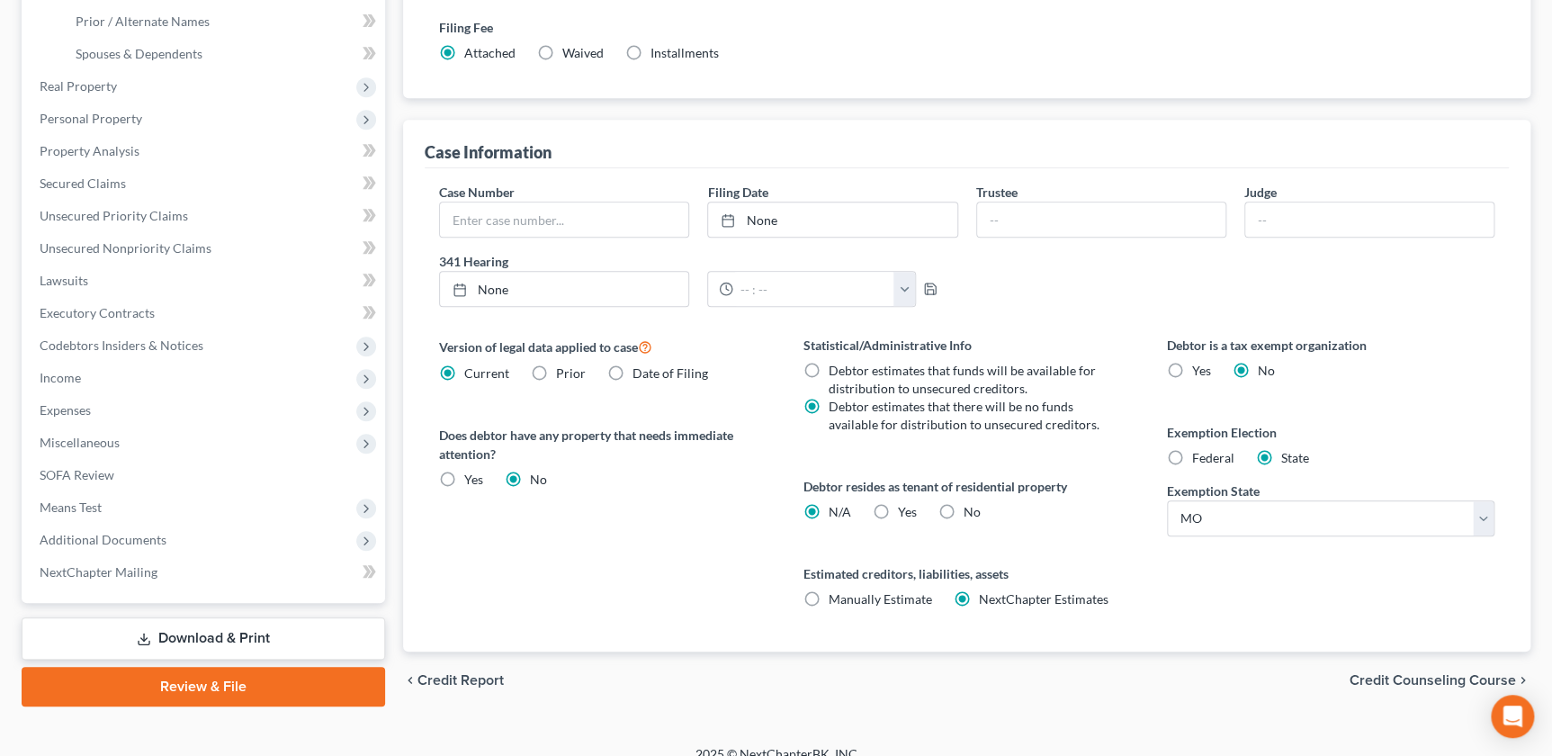
click at [898, 507] on label "Yes Yes" at bounding box center [907, 512] width 19 height 18
click at [905, 507] on input "Yes Yes" at bounding box center [911, 509] width 12 height 12
radio input "true"
radio input "false"
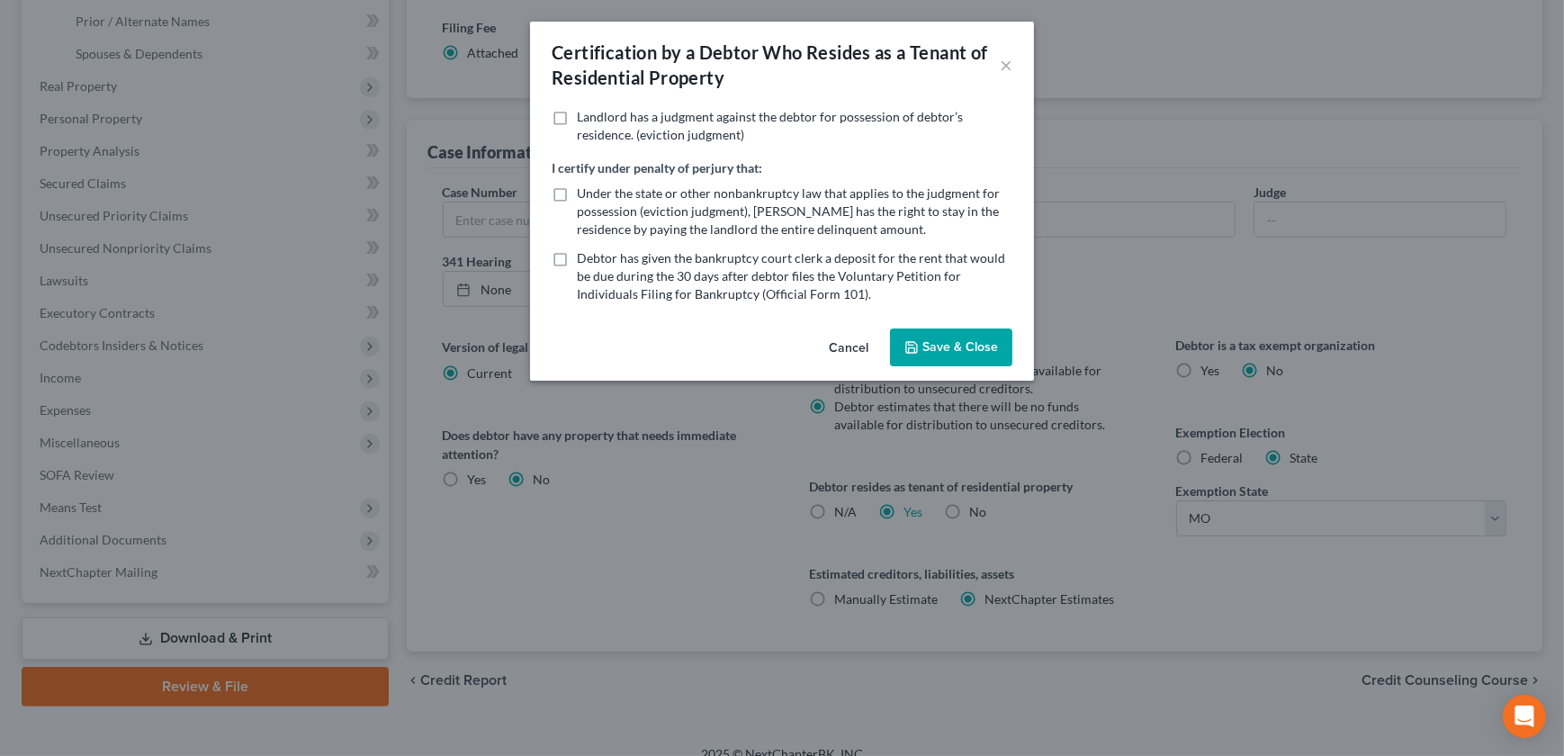
click at [921, 344] on button "Save & Close" at bounding box center [951, 347] width 122 height 38
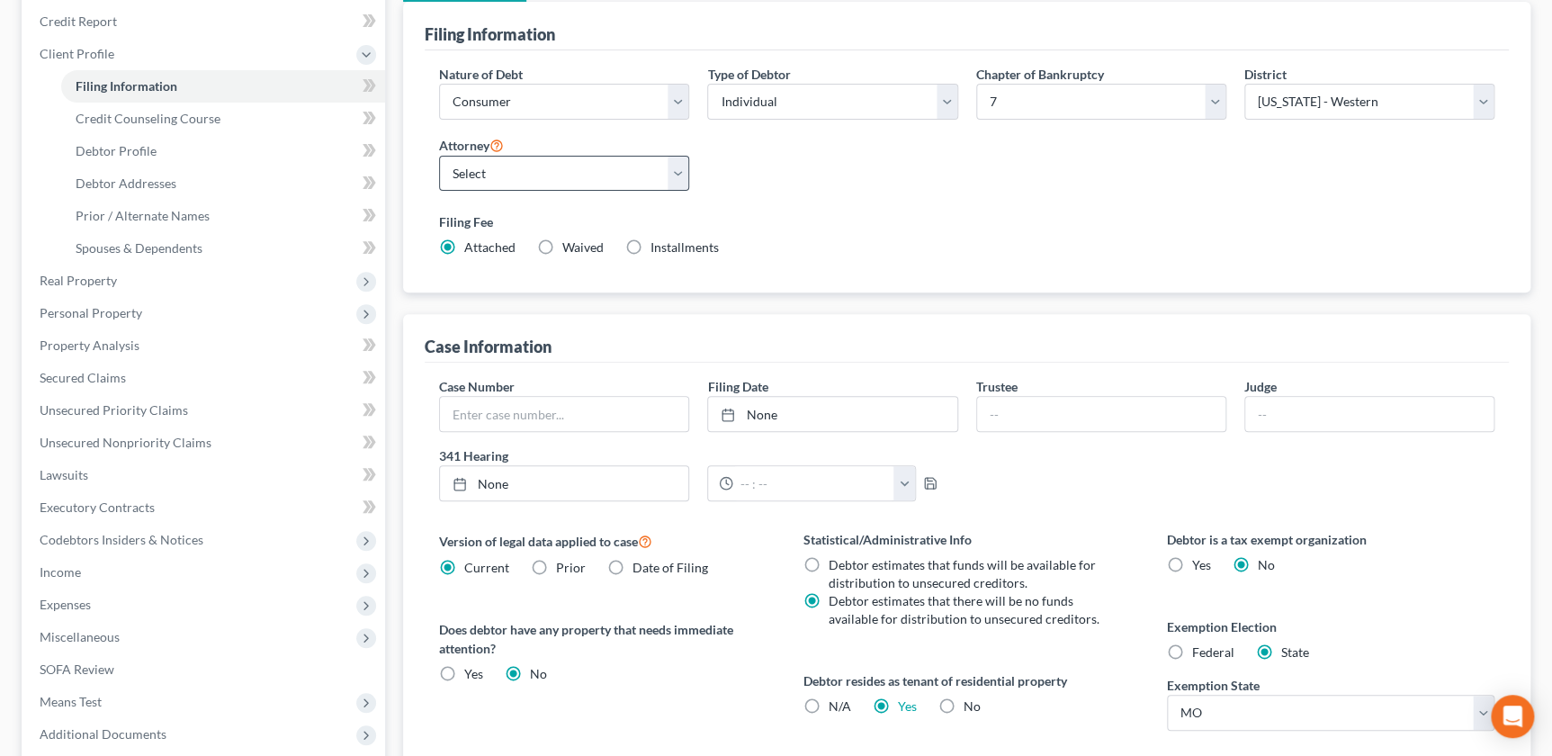
scroll to position [0, 0]
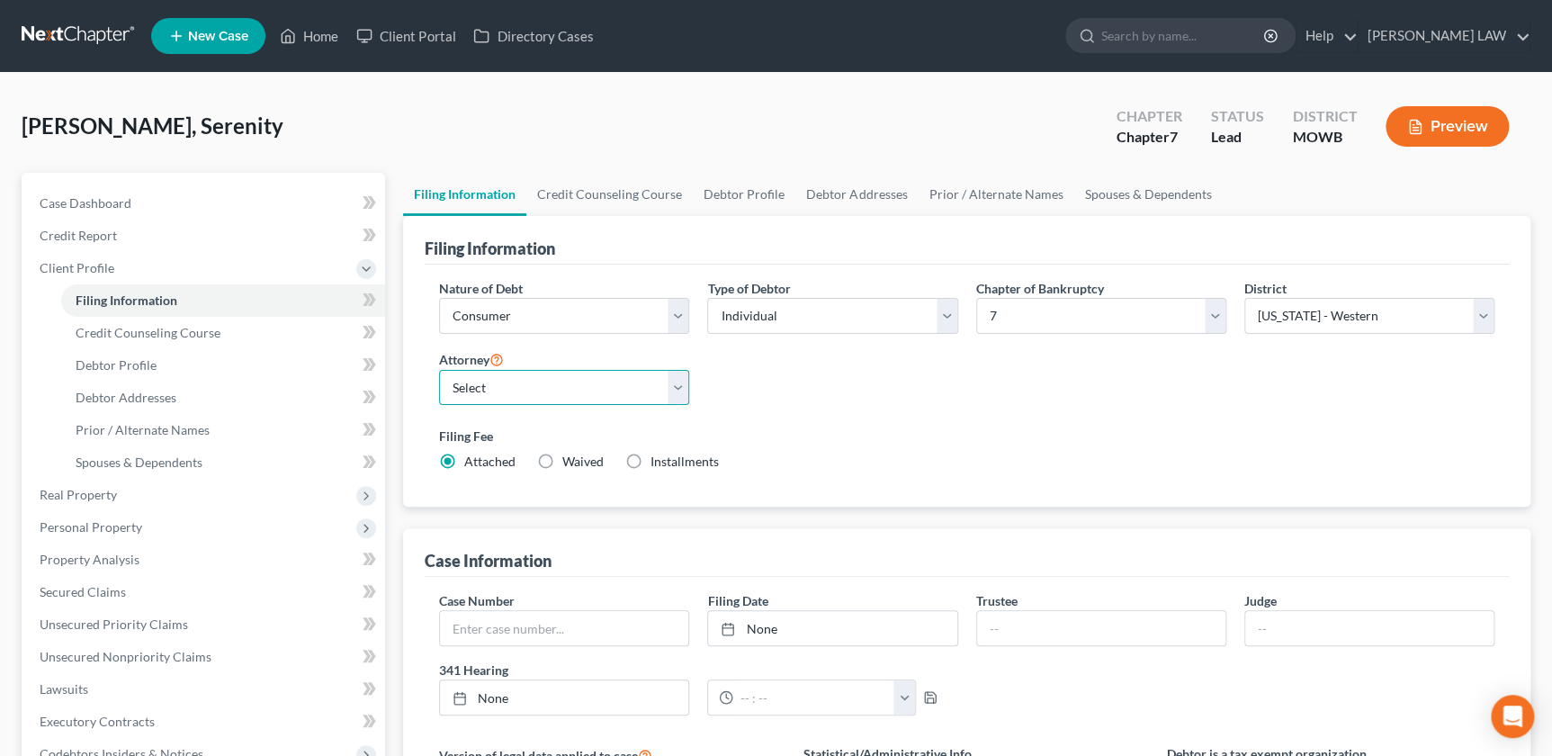
click at [541, 390] on select "Select Ryan Knipp - MOWB" at bounding box center [564, 388] width 250 height 36
select select "0"
click at [439, 370] on select "Select Ryan Knipp - MOWB" at bounding box center [564, 388] width 250 height 36
click at [745, 196] on link "Debtor Profile" at bounding box center [744, 194] width 103 height 43
select select "0"
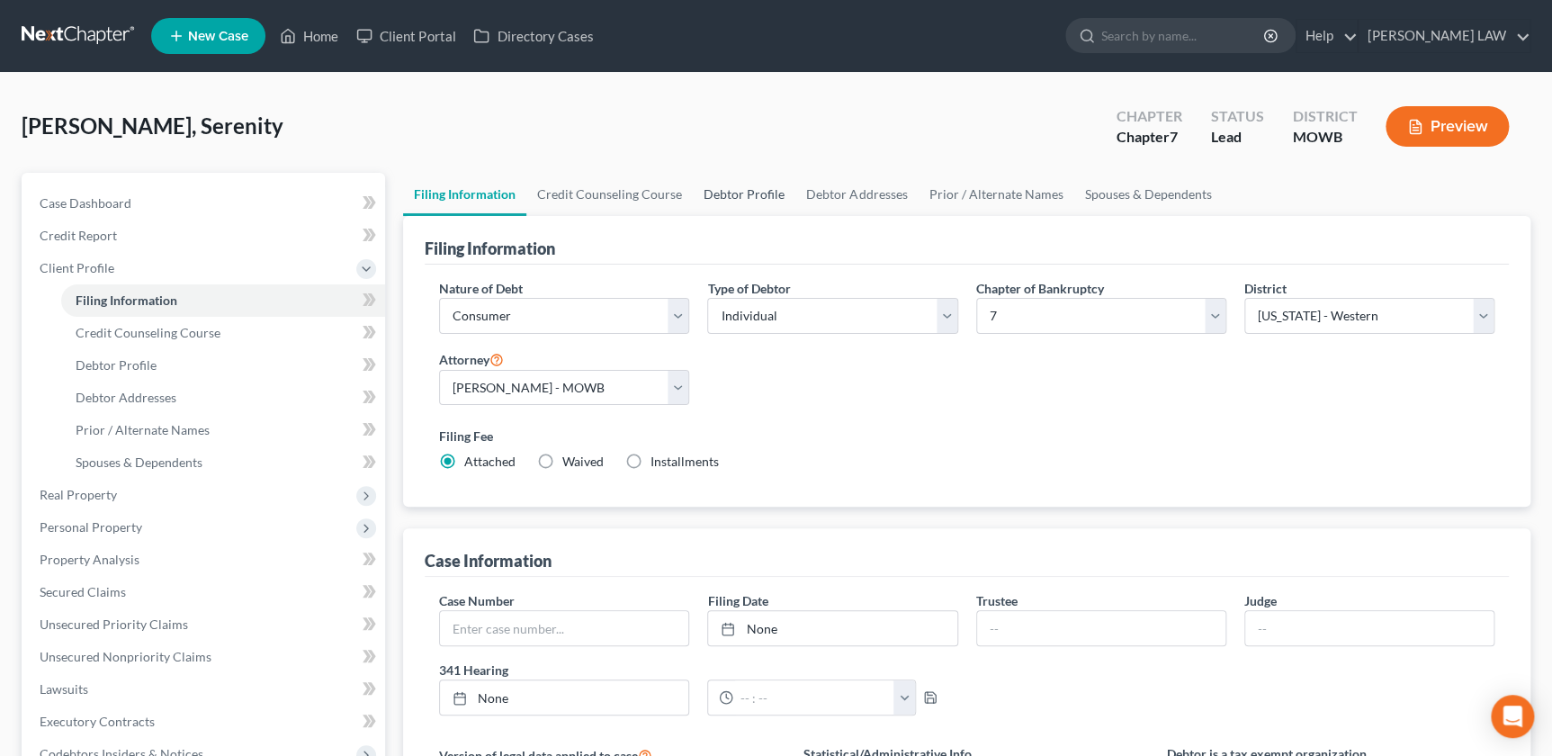
select select "0"
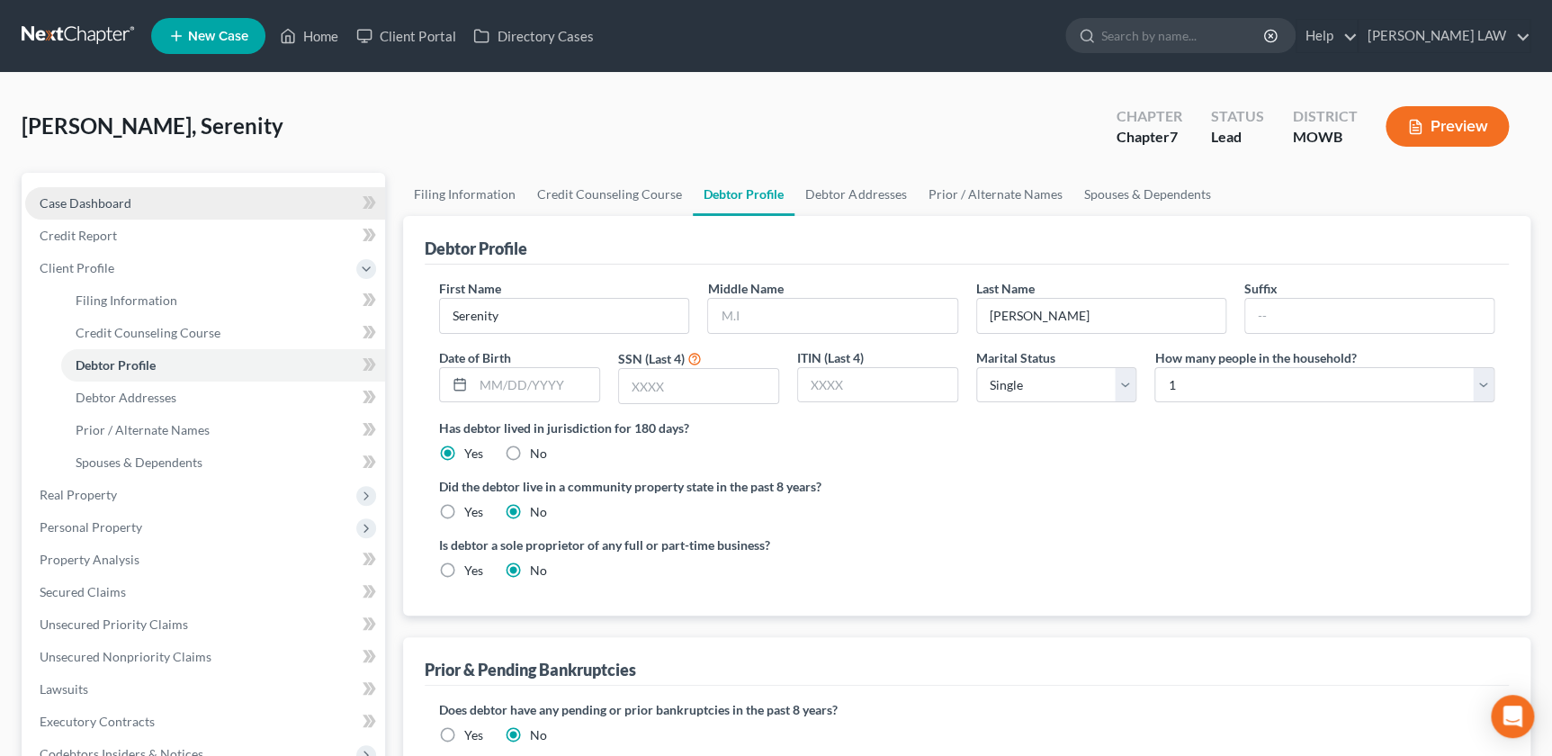
click at [75, 203] on span "Case Dashboard" at bounding box center [86, 202] width 92 height 15
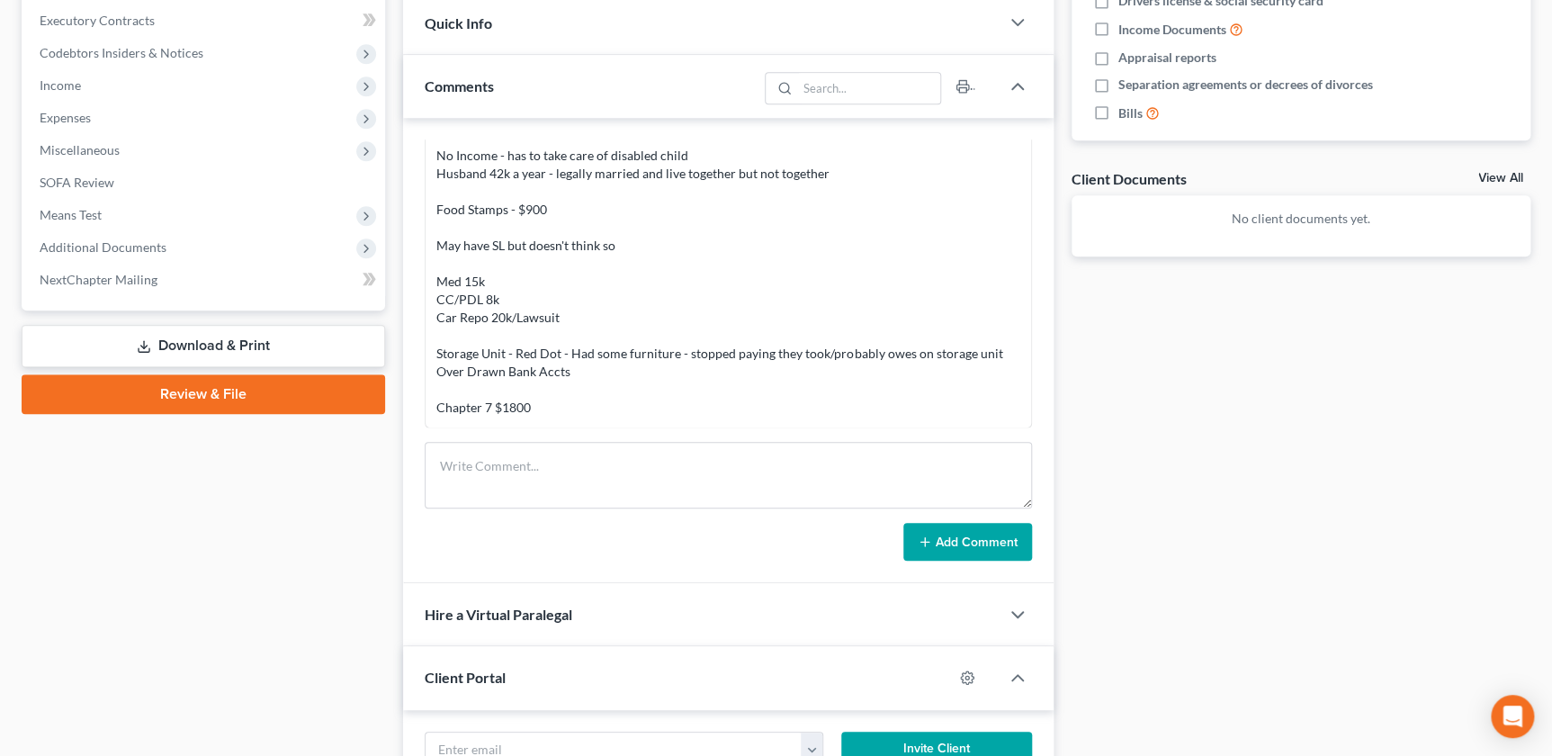
scroll to position [511, 0]
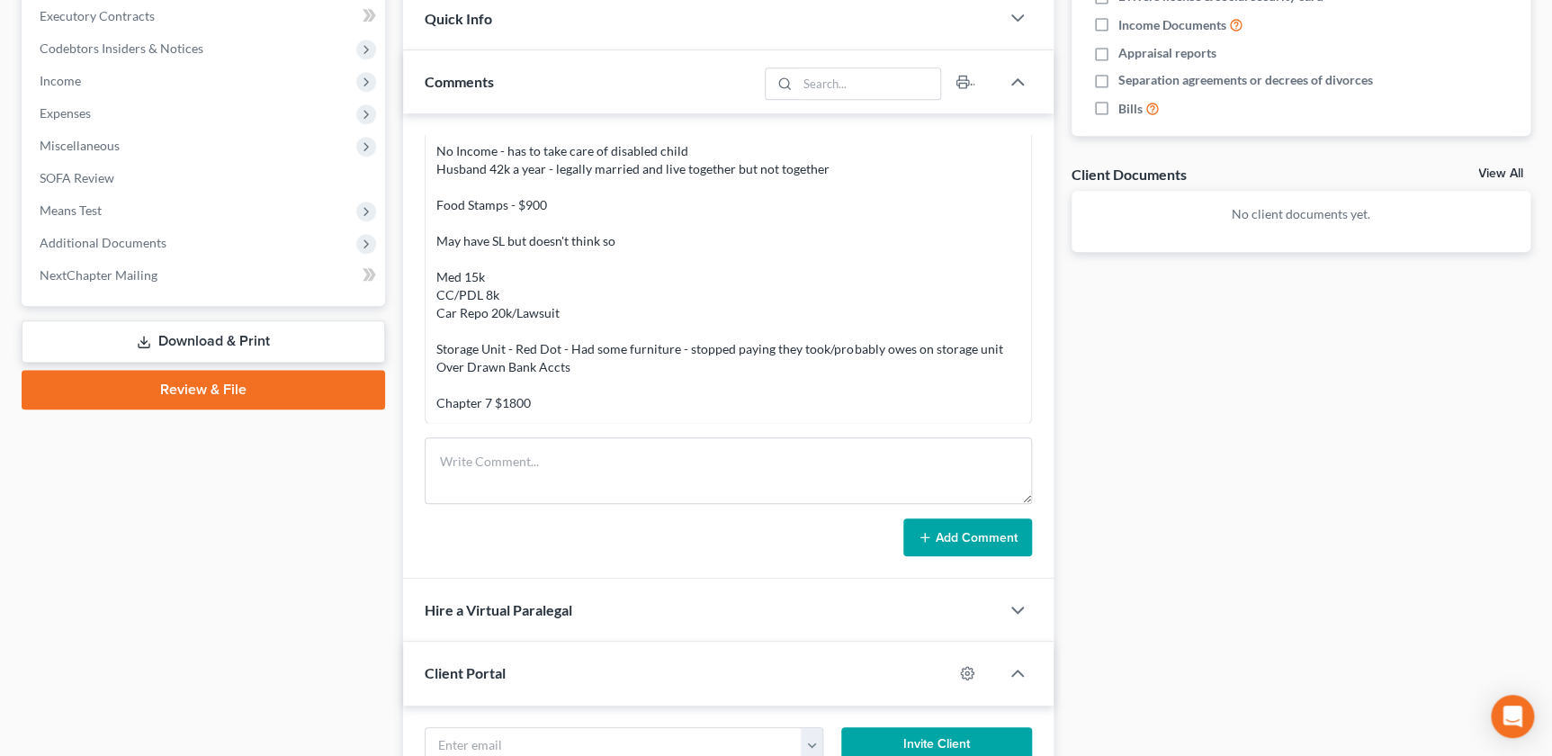
click at [927, 534] on icon at bounding box center [925, 537] width 14 height 14
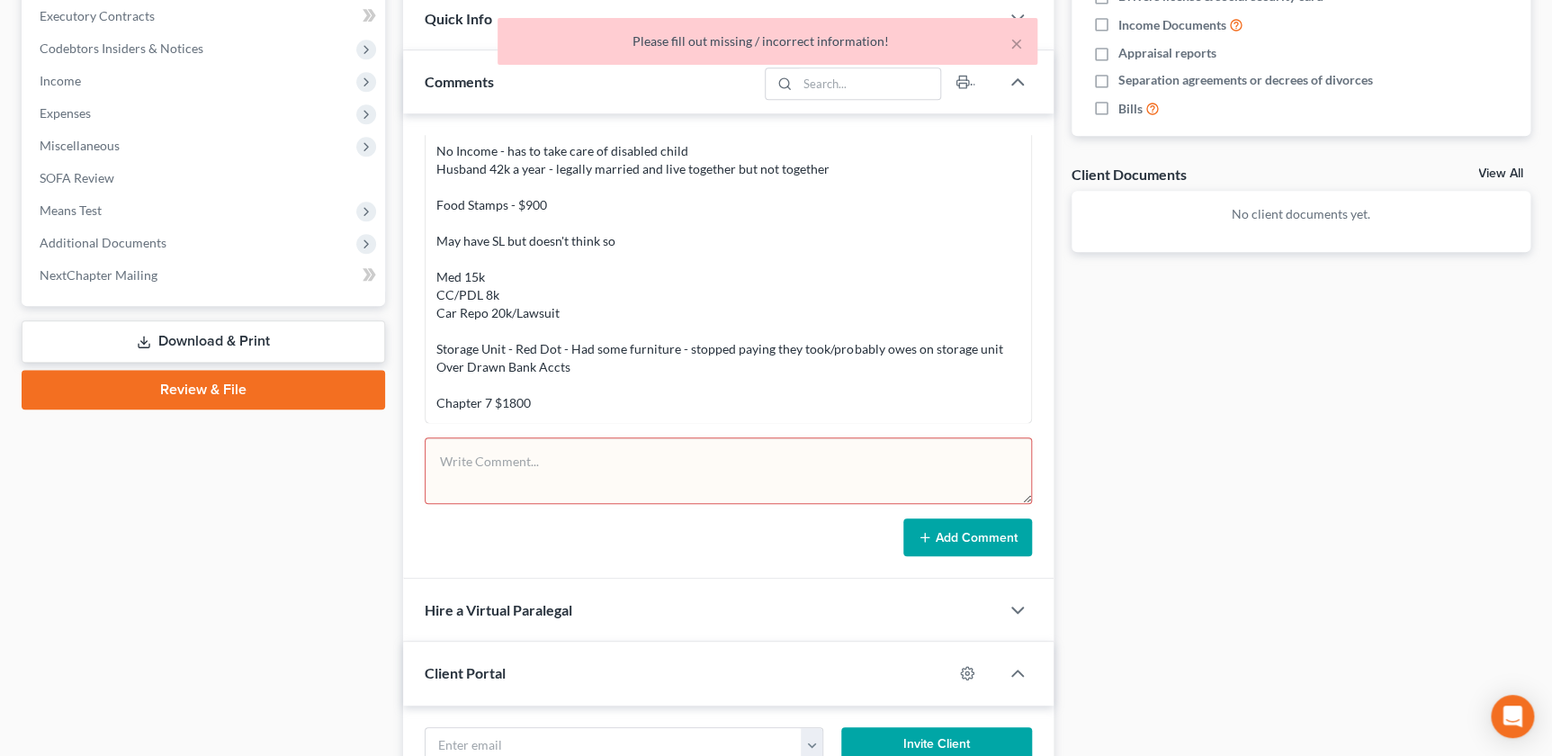
click at [786, 562] on div "Ryan Knipp 09:26AM, 10/07/2025 Andrew County HS 5 (one child 50/50, one child h…" at bounding box center [728, 345] width 650 height 465
click at [570, 324] on div "Andrew County HS 5 (one child 50/50, one child has disability) No Income - has …" at bounding box center [727, 250] width 583 height 324
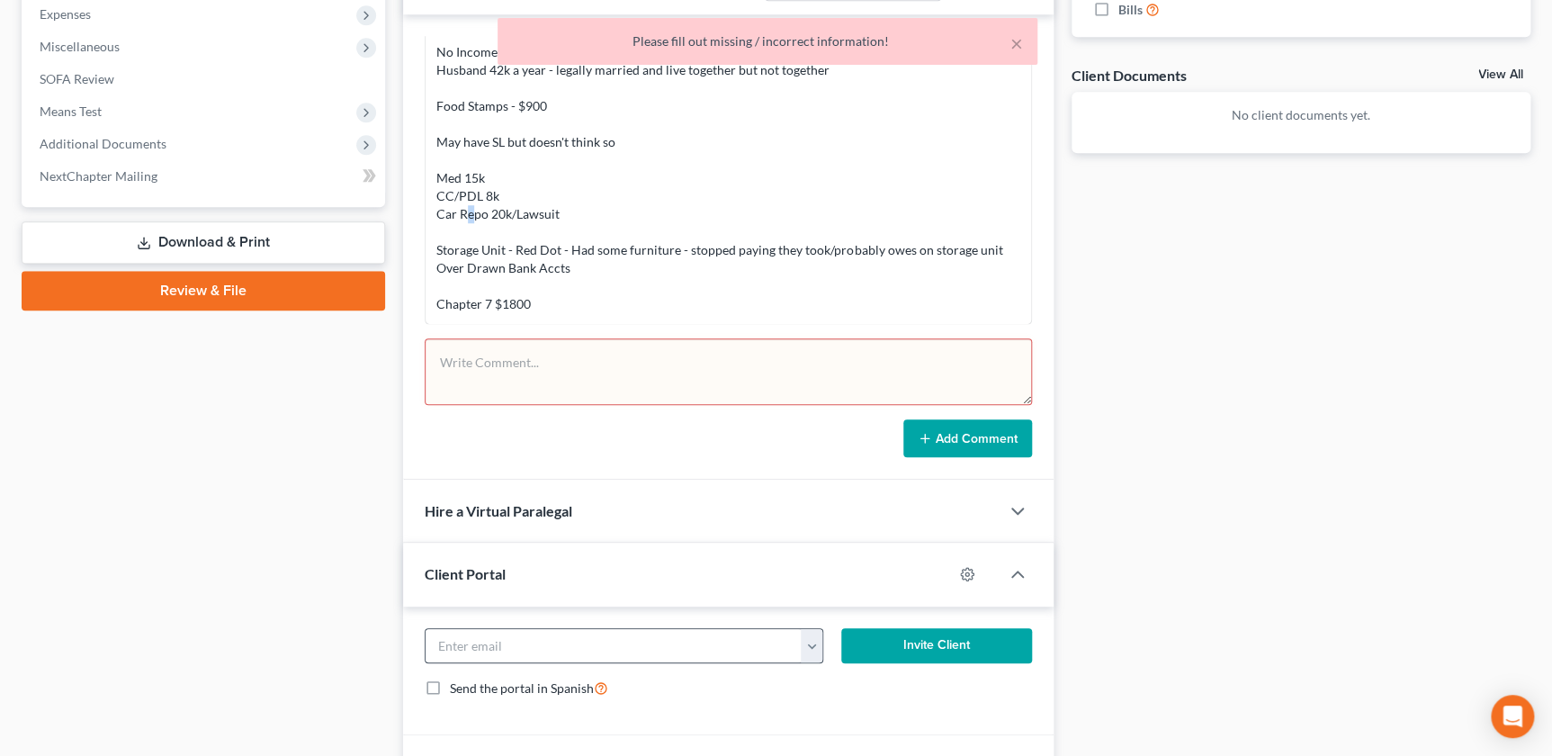
scroll to position [718, 0]
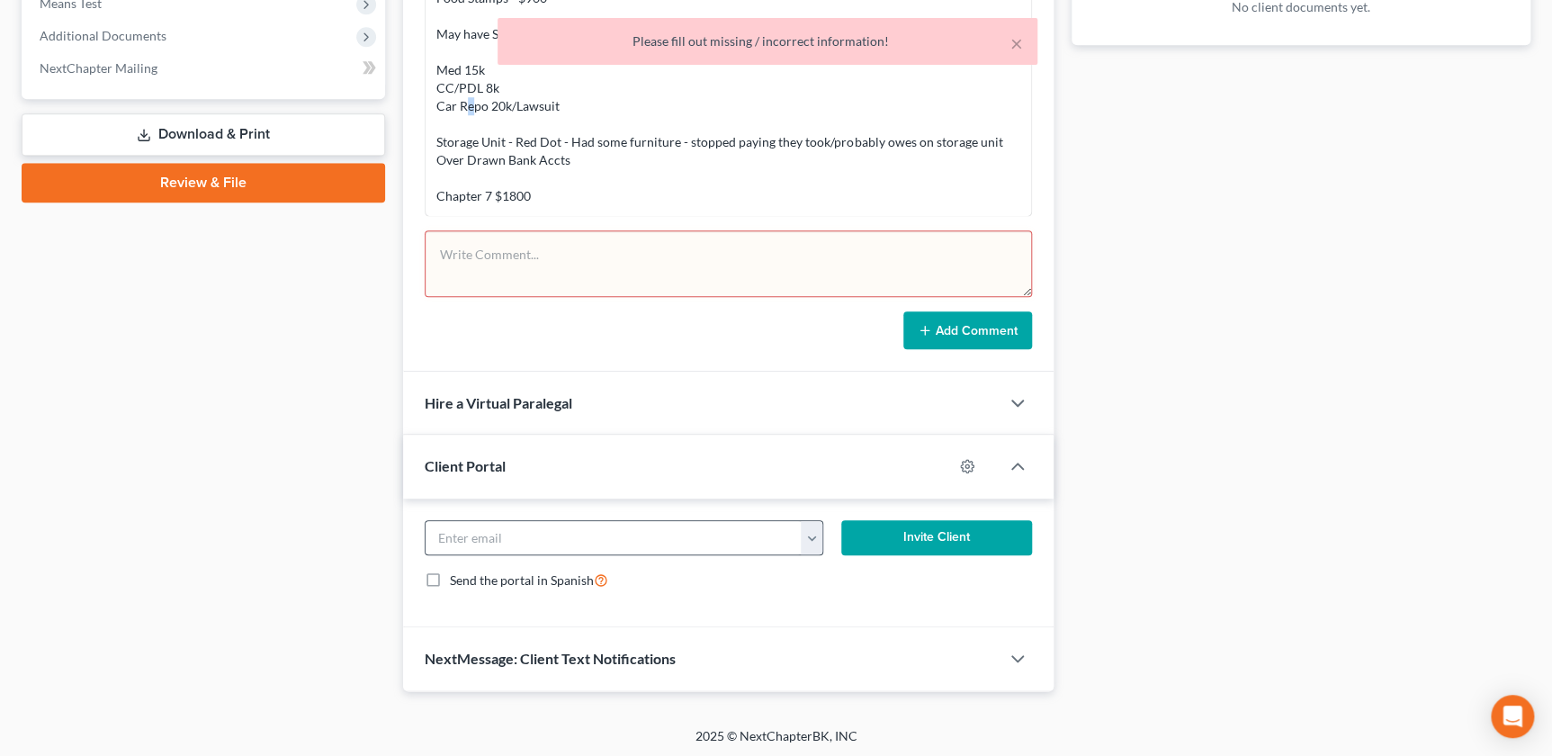
click at [813, 538] on button "button" at bounding box center [812, 538] width 22 height 34
click at [861, 572] on link "serenitya2509@gmail.com" at bounding box center [923, 577] width 246 height 31
type input "serenitya2509@gmail.com"
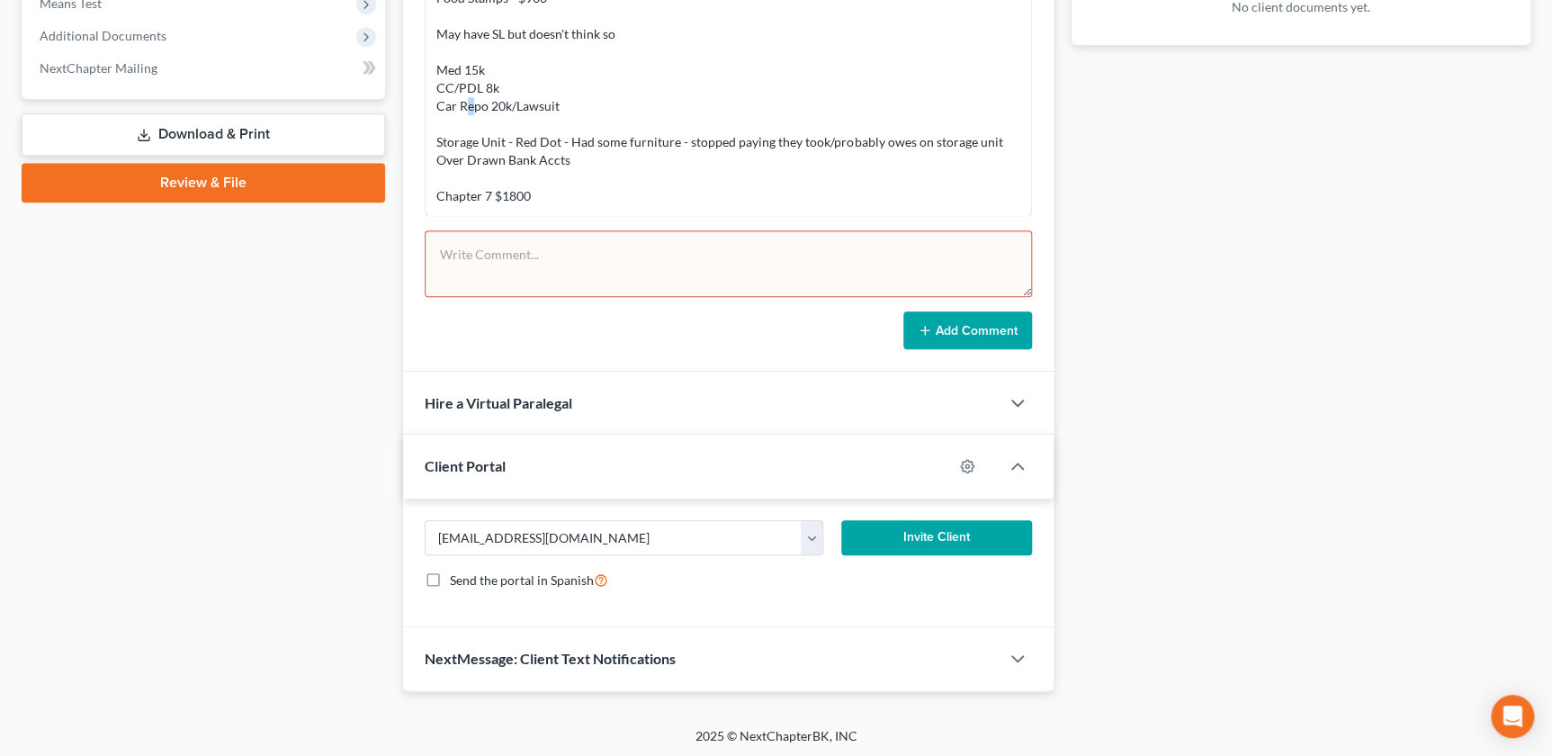
click at [899, 542] on button "Invite Client" at bounding box center [936, 538] width 190 height 36
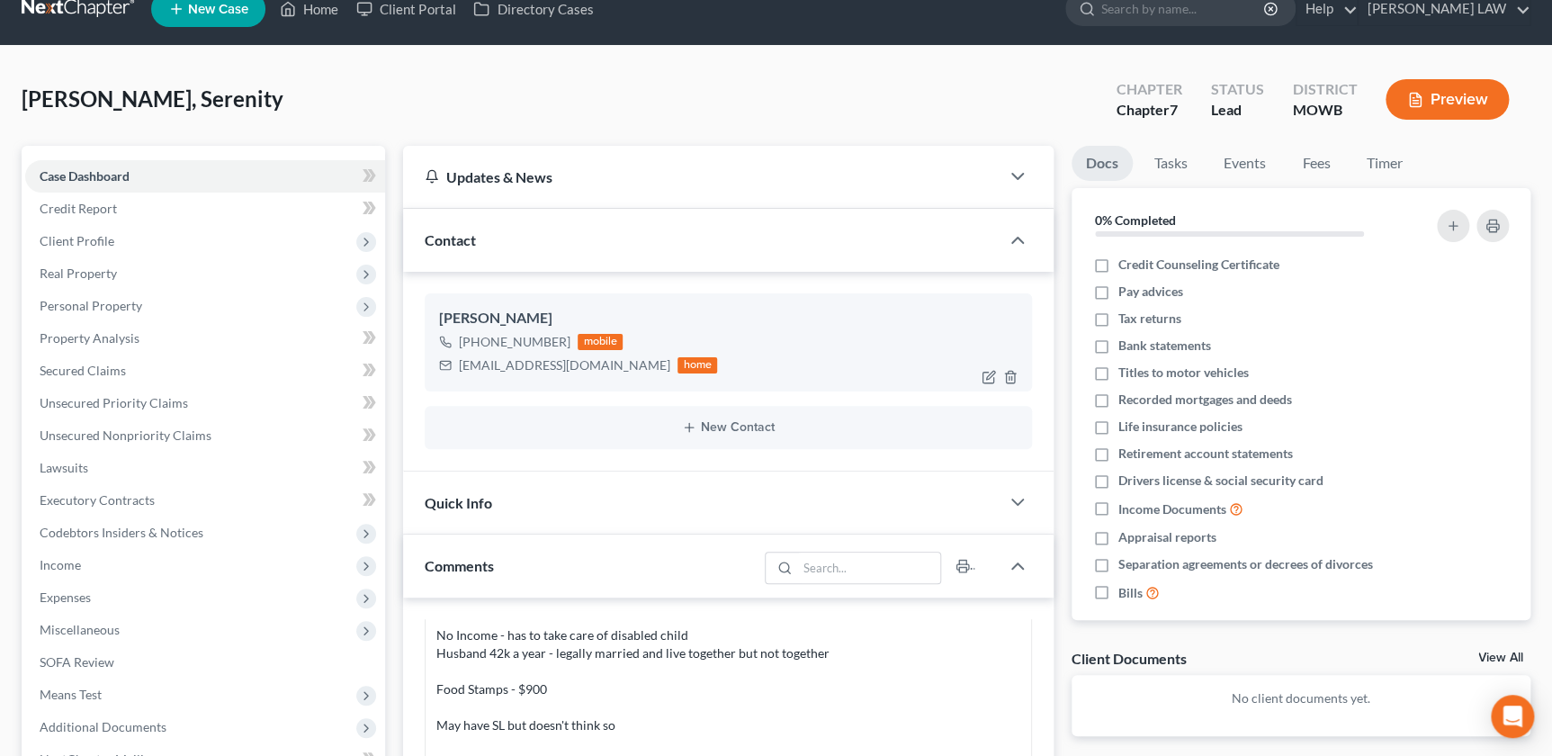
scroll to position [0, 0]
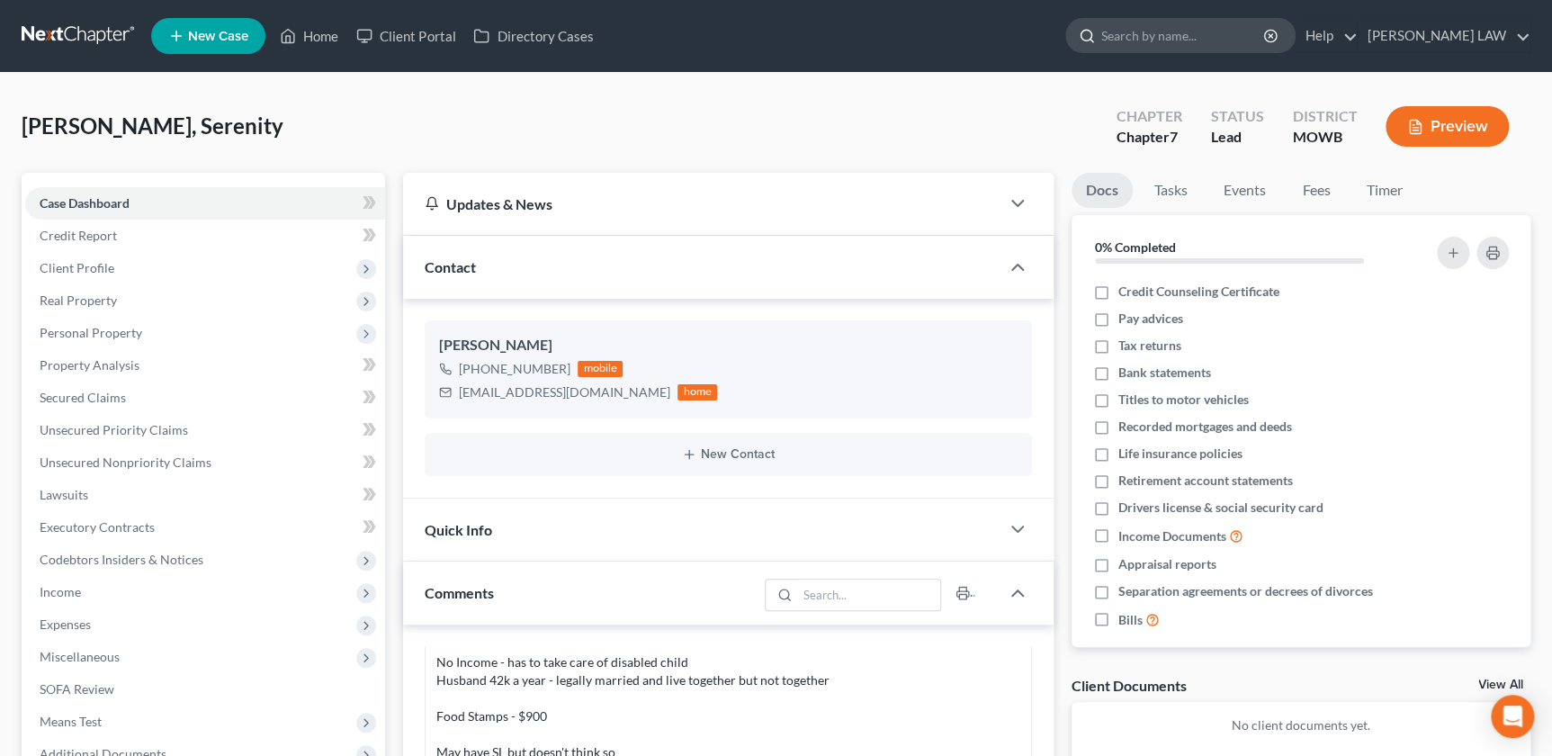
click at [1218, 28] on input "search" at bounding box center [1183, 35] width 165 height 33
type input "springer"
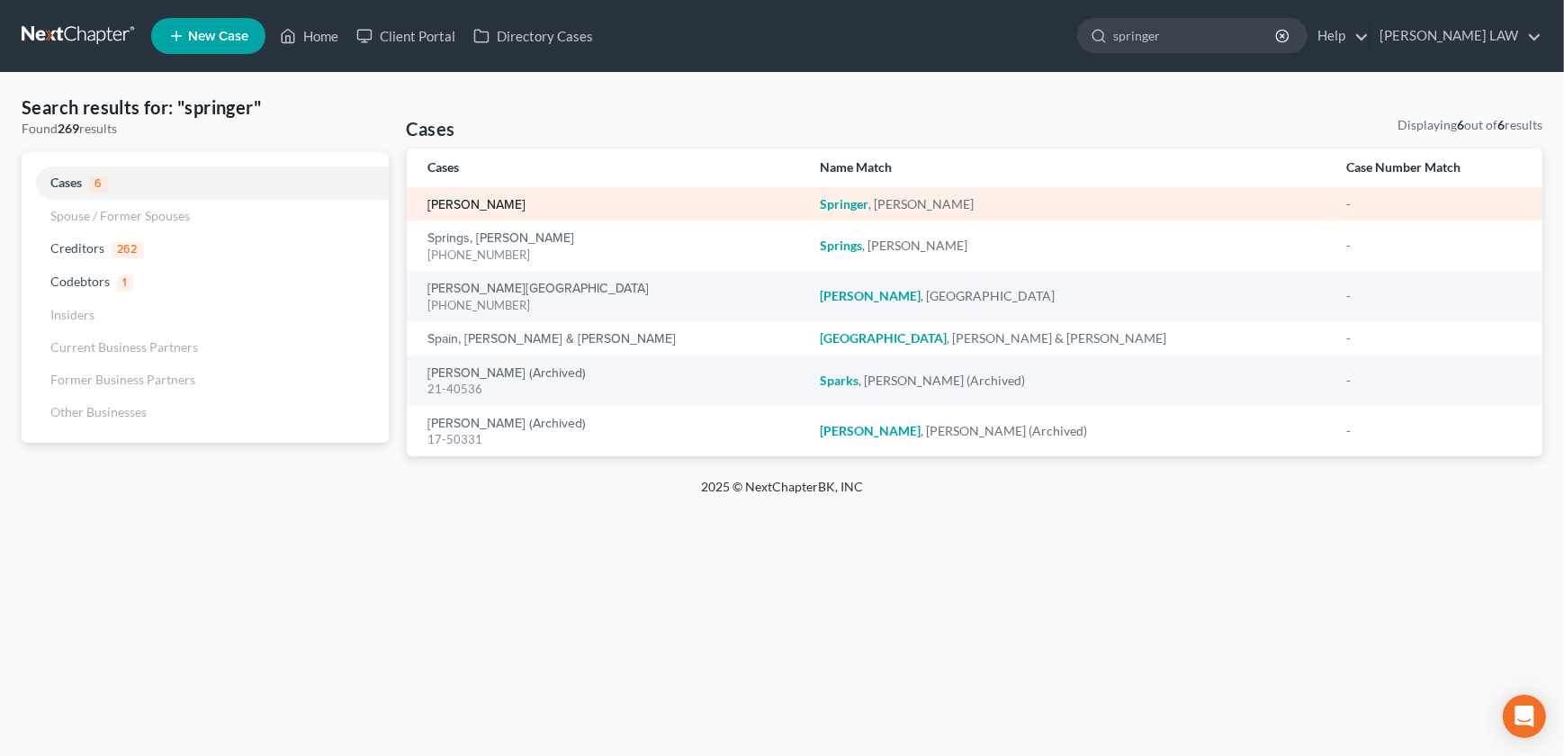
click at [487, 207] on link "[PERSON_NAME]" at bounding box center [477, 205] width 98 height 13
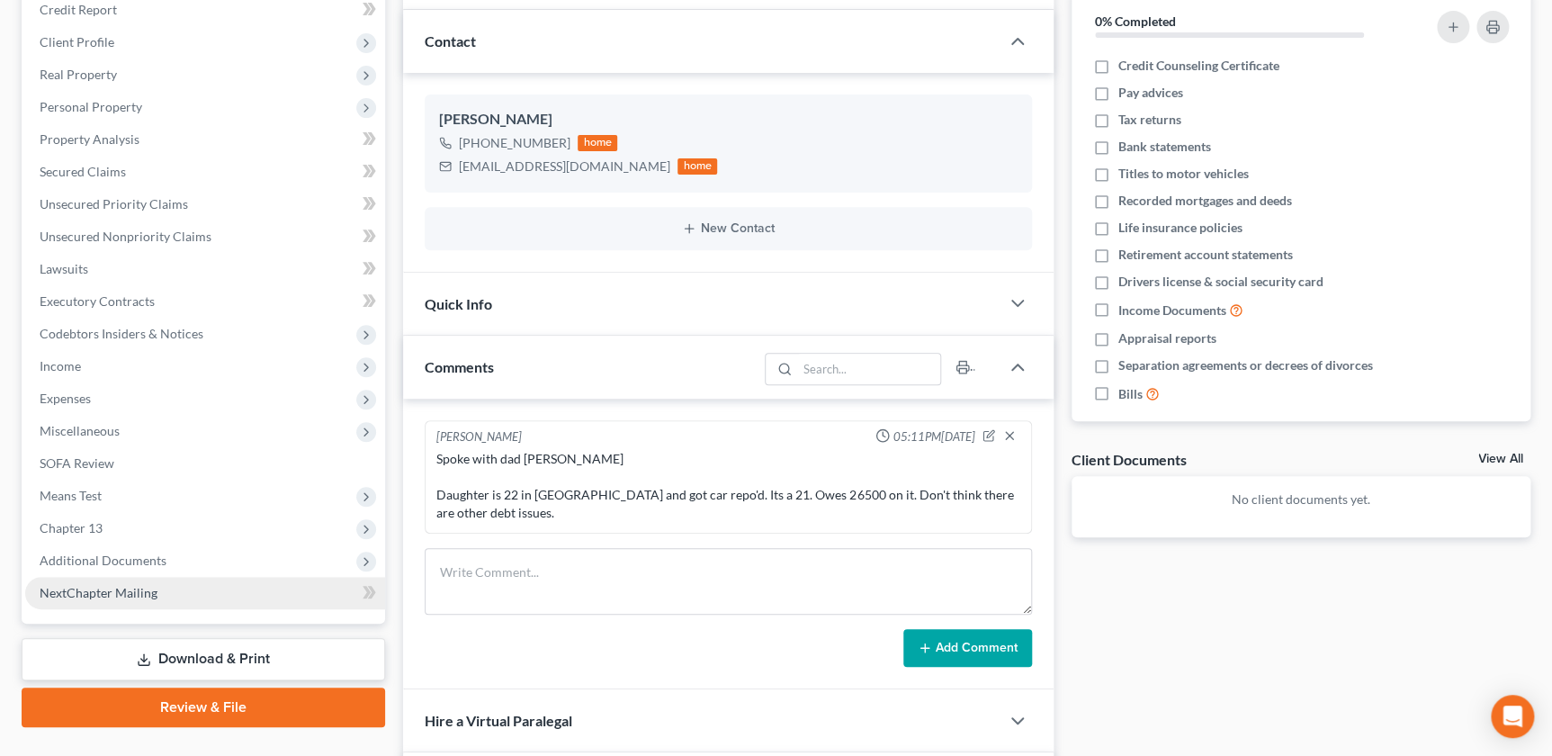
scroll to position [102, 0]
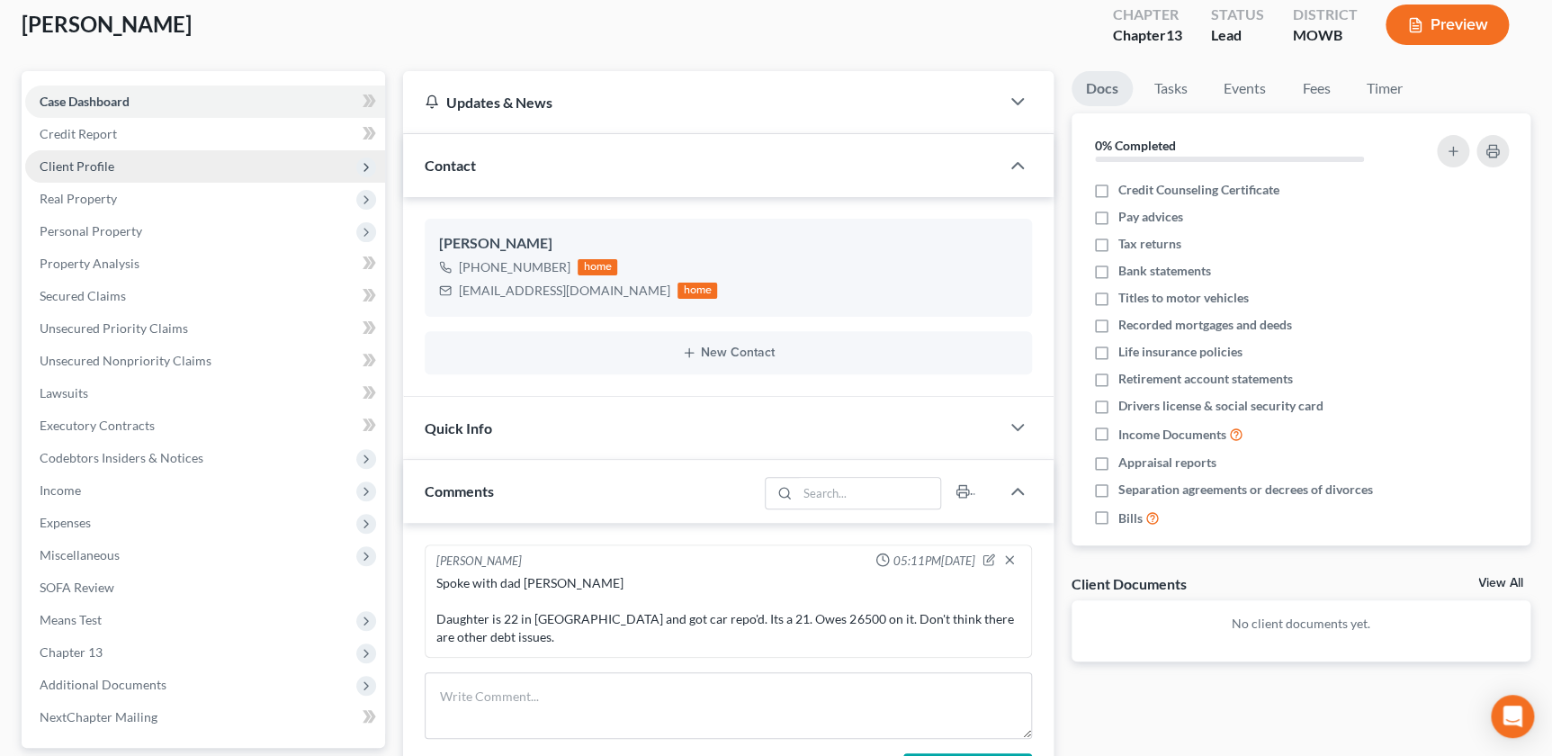
click at [99, 161] on span "Client Profile" at bounding box center [77, 165] width 75 height 15
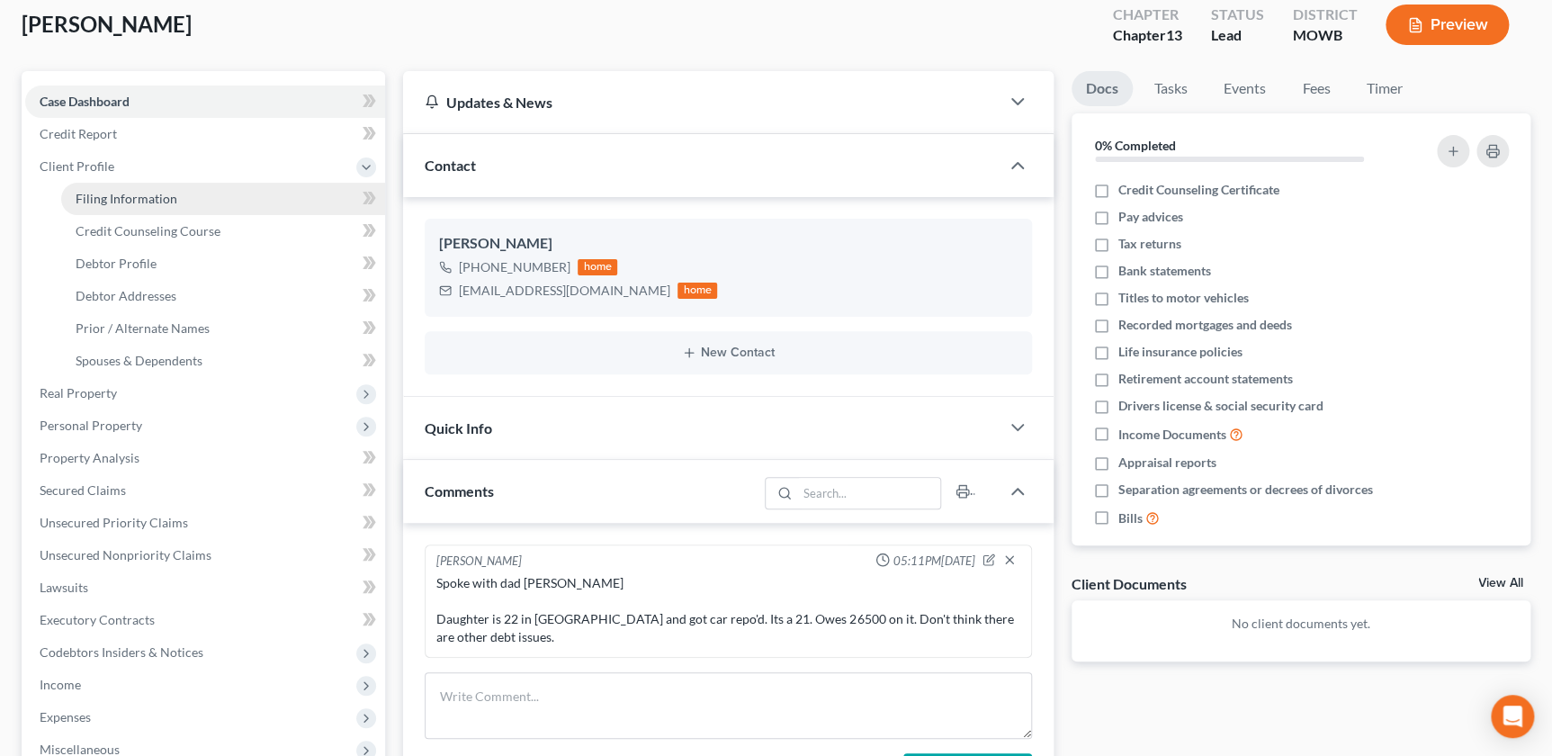
click at [126, 202] on span "Filing Information" at bounding box center [127, 198] width 102 height 15
select select "1"
select select "0"
select select "3"
select select "46"
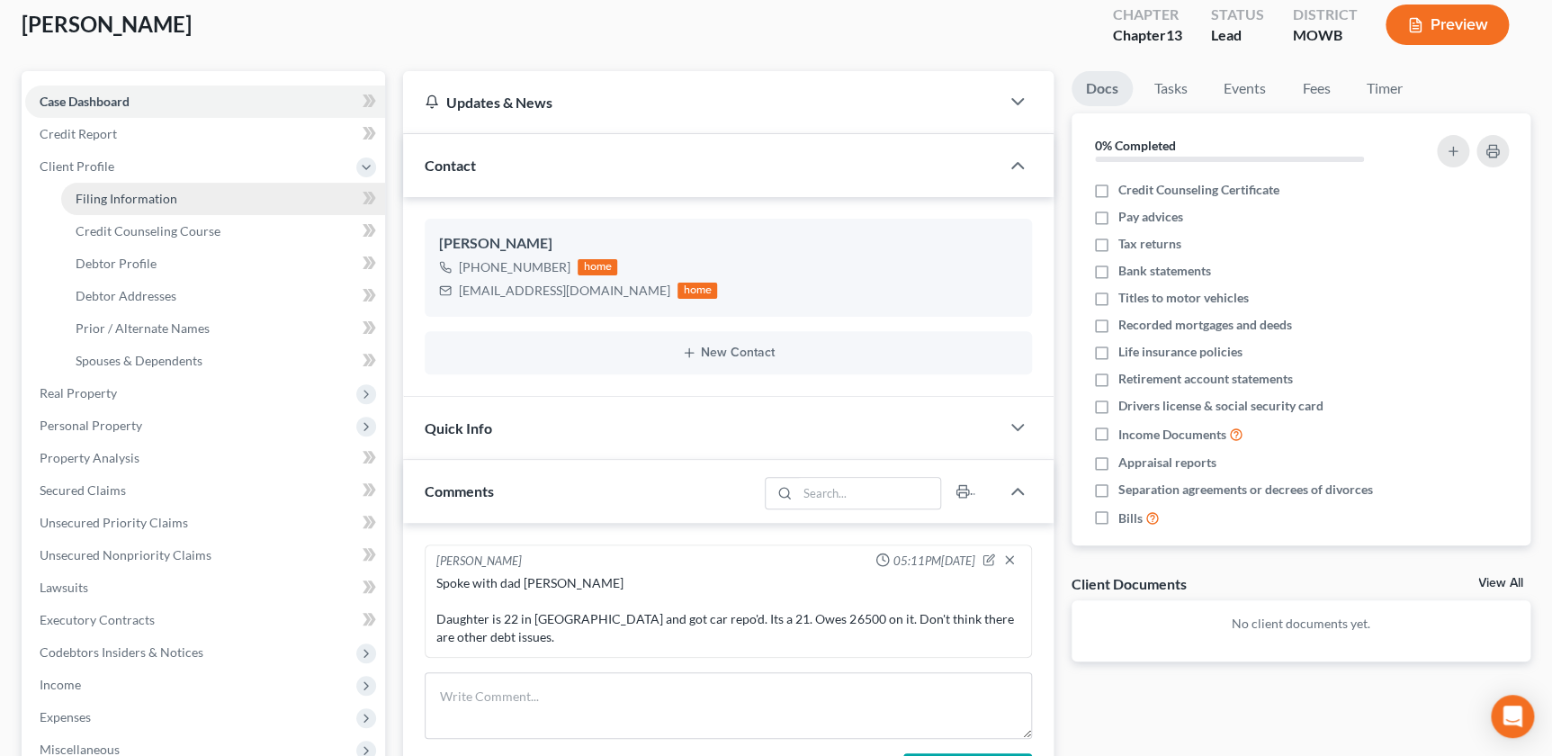
select select "0"
select select "26"
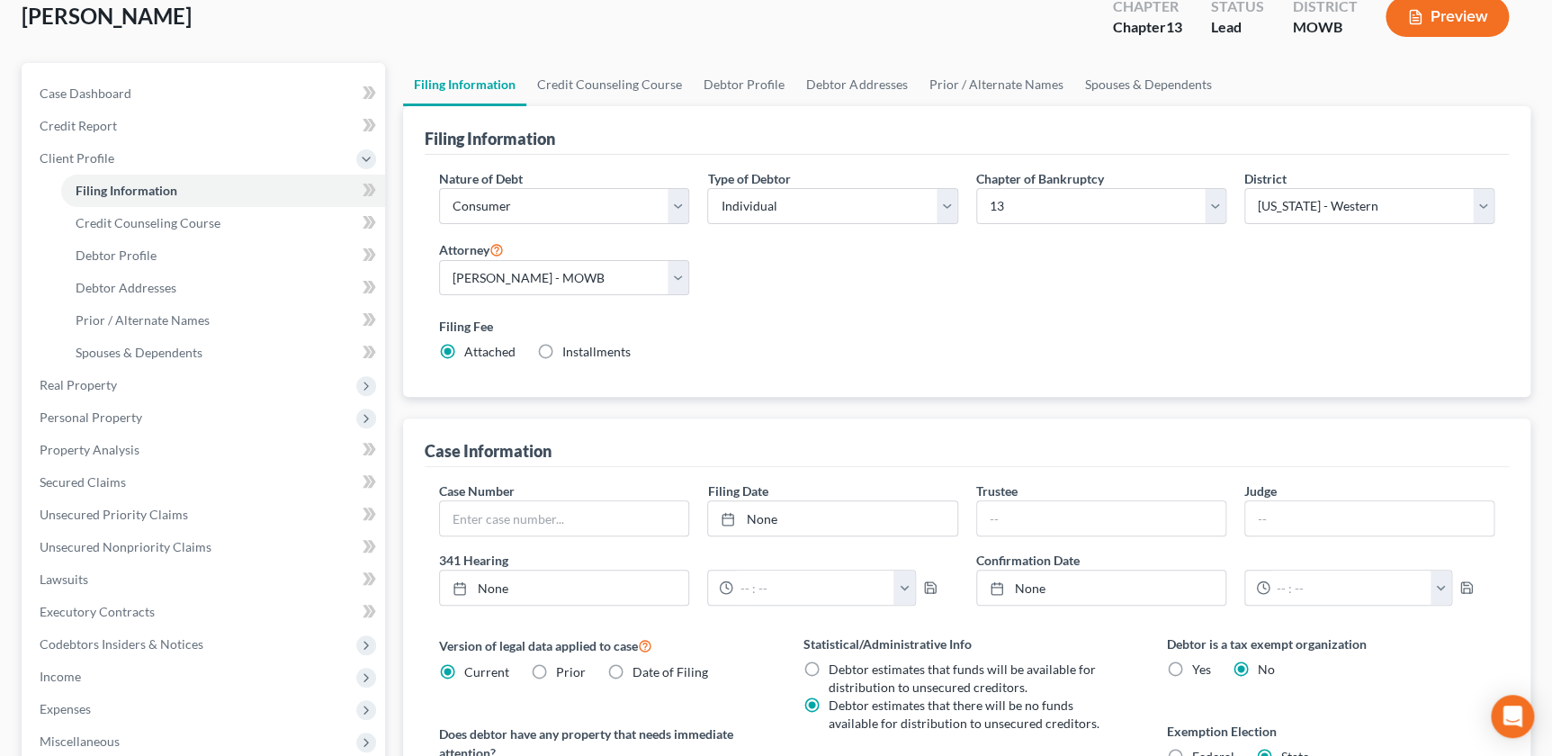
scroll to position [61, 0]
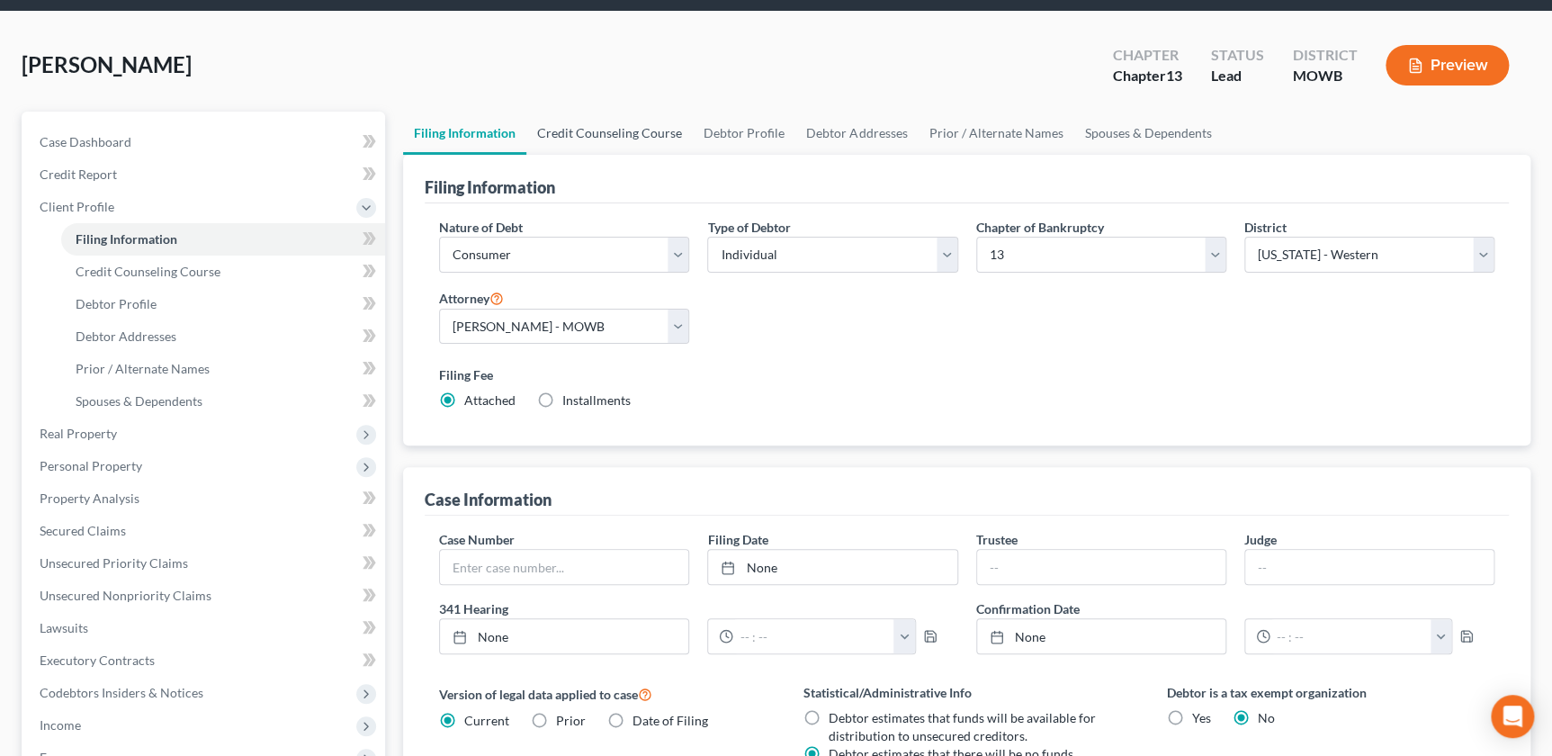
click at [565, 127] on link "Credit Counseling Course" at bounding box center [609, 133] width 166 height 43
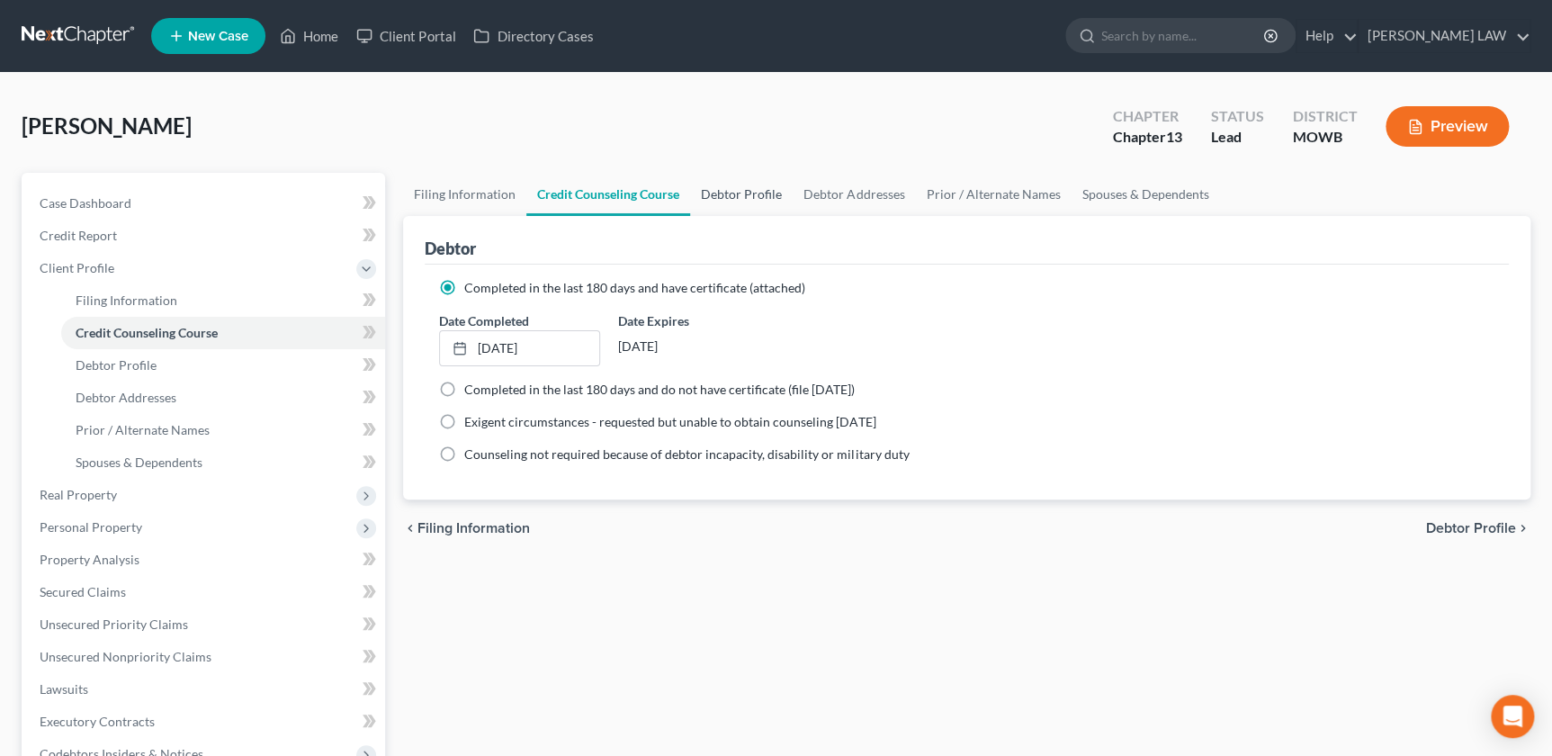
click at [741, 193] on link "Debtor Profile" at bounding box center [741, 194] width 103 height 43
select select "0"
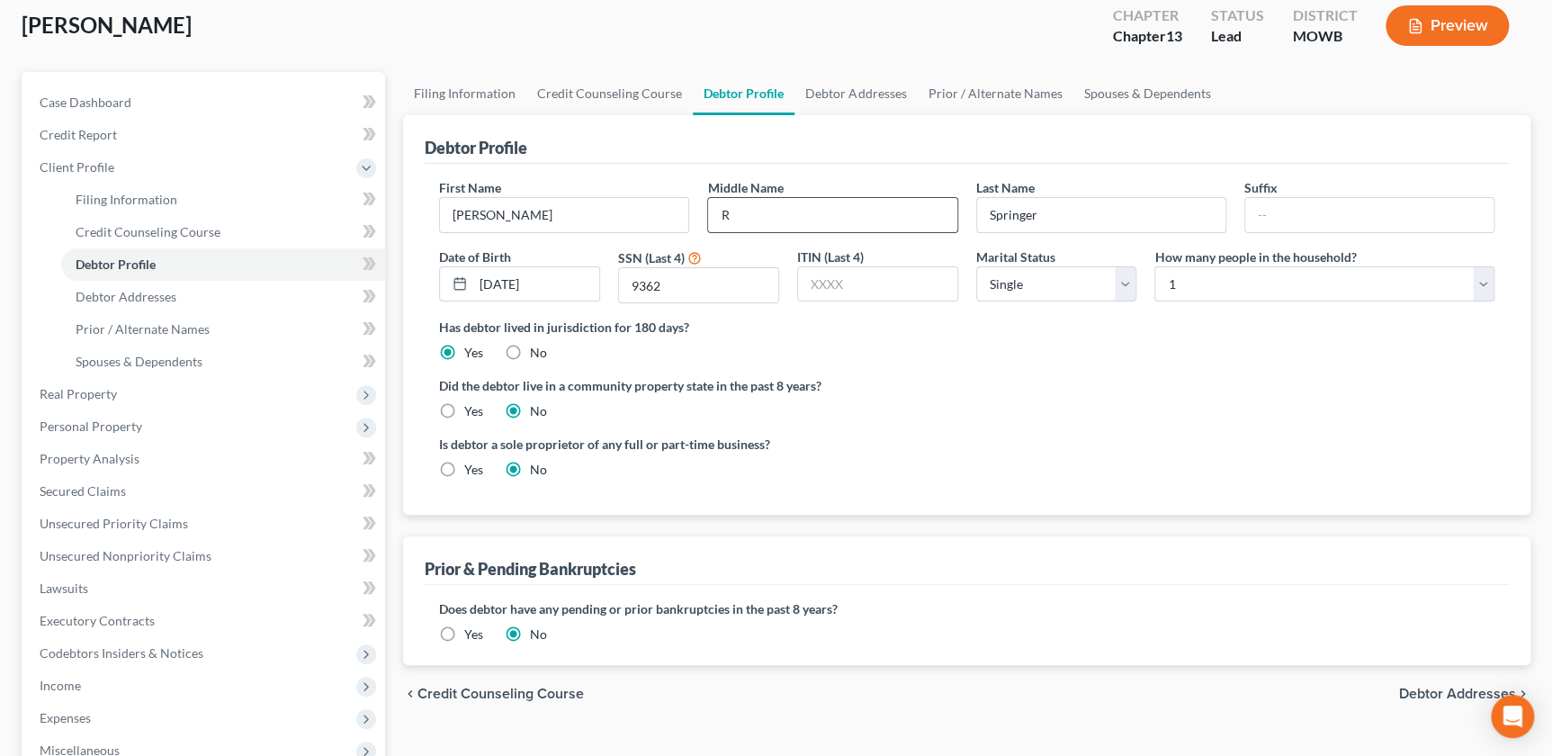
scroll to position [102, 0]
click at [753, 215] on input "R" at bounding box center [832, 214] width 248 height 34
type input "Rene"
click at [1035, 396] on div "Did the debtor live in a community property state in the past 8 years? Yes No" at bounding box center [967, 397] width 1056 height 44
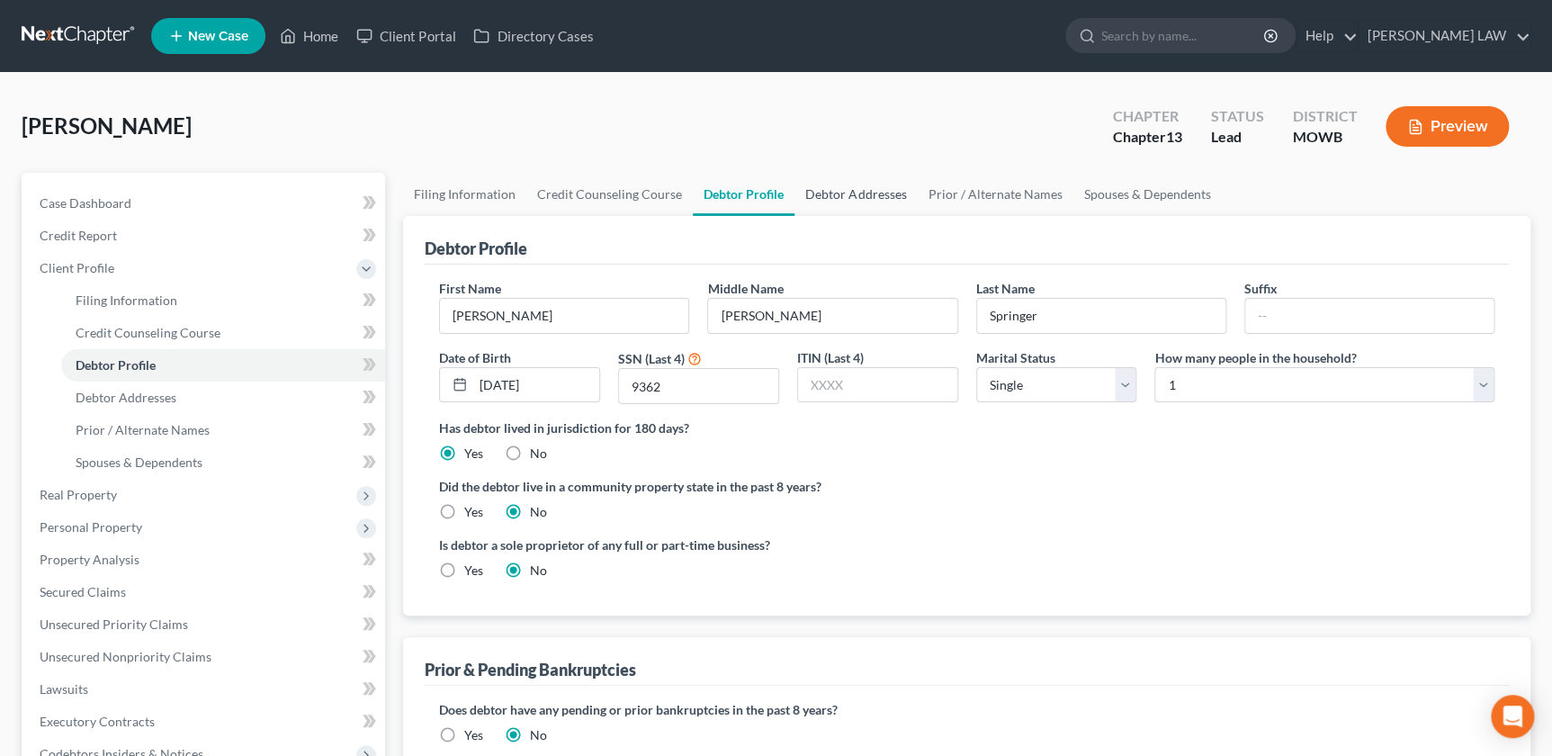
click at [825, 197] on link "Debtor Addresses" at bounding box center [856, 194] width 122 height 43
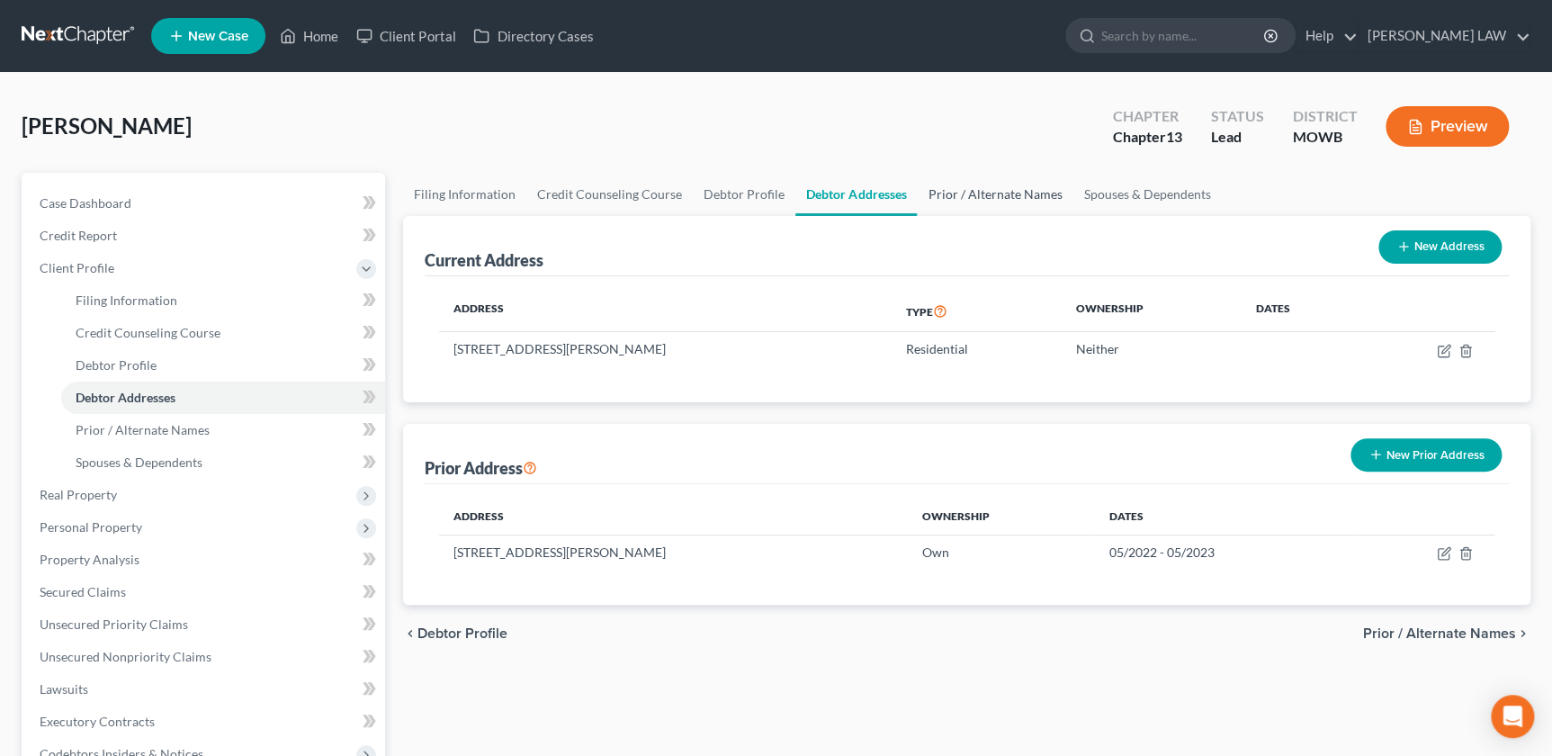
click at [977, 189] on link "Prior / Alternate Names" at bounding box center [995, 194] width 156 height 43
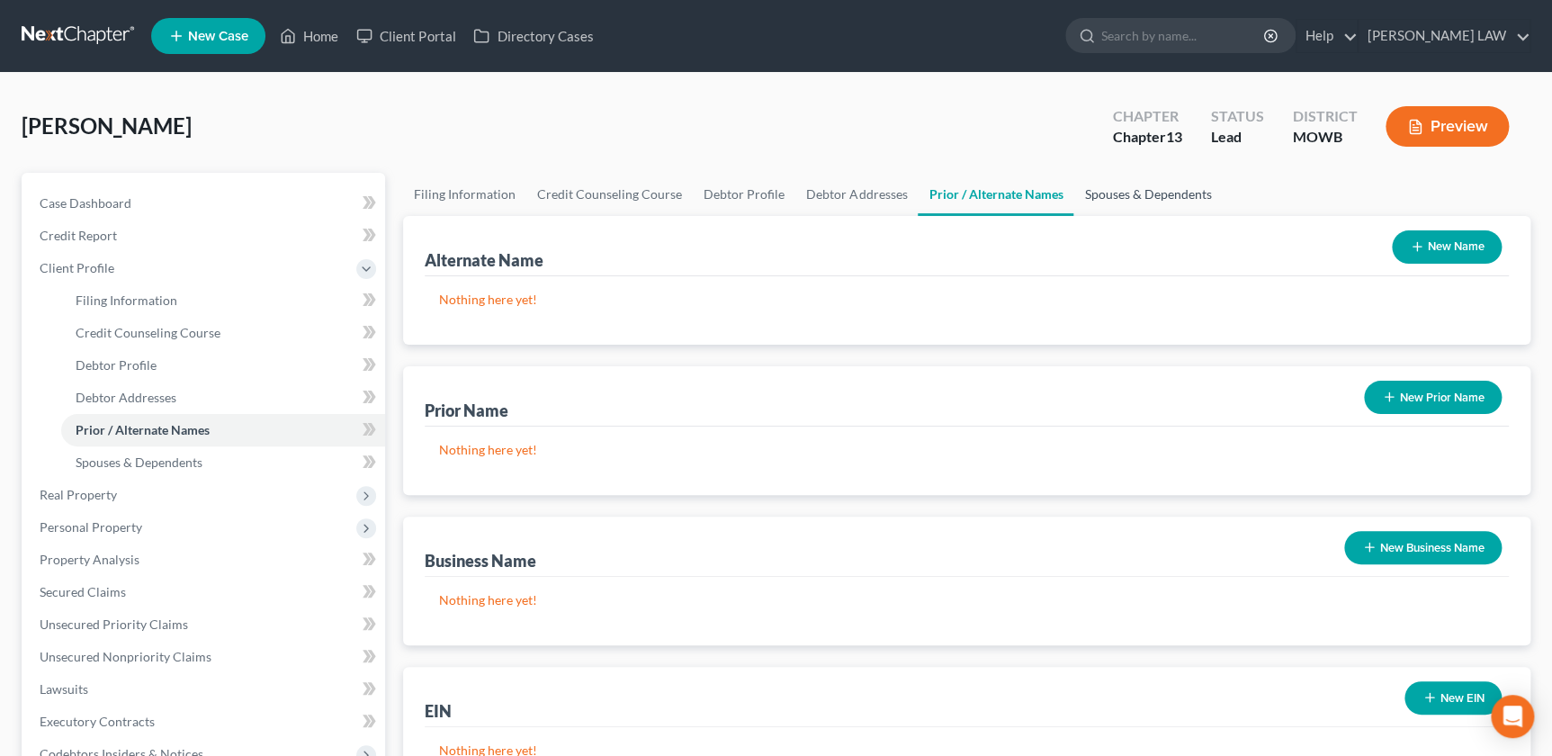
click at [1128, 201] on link "Spouses & Dependents" at bounding box center [1148, 194] width 148 height 43
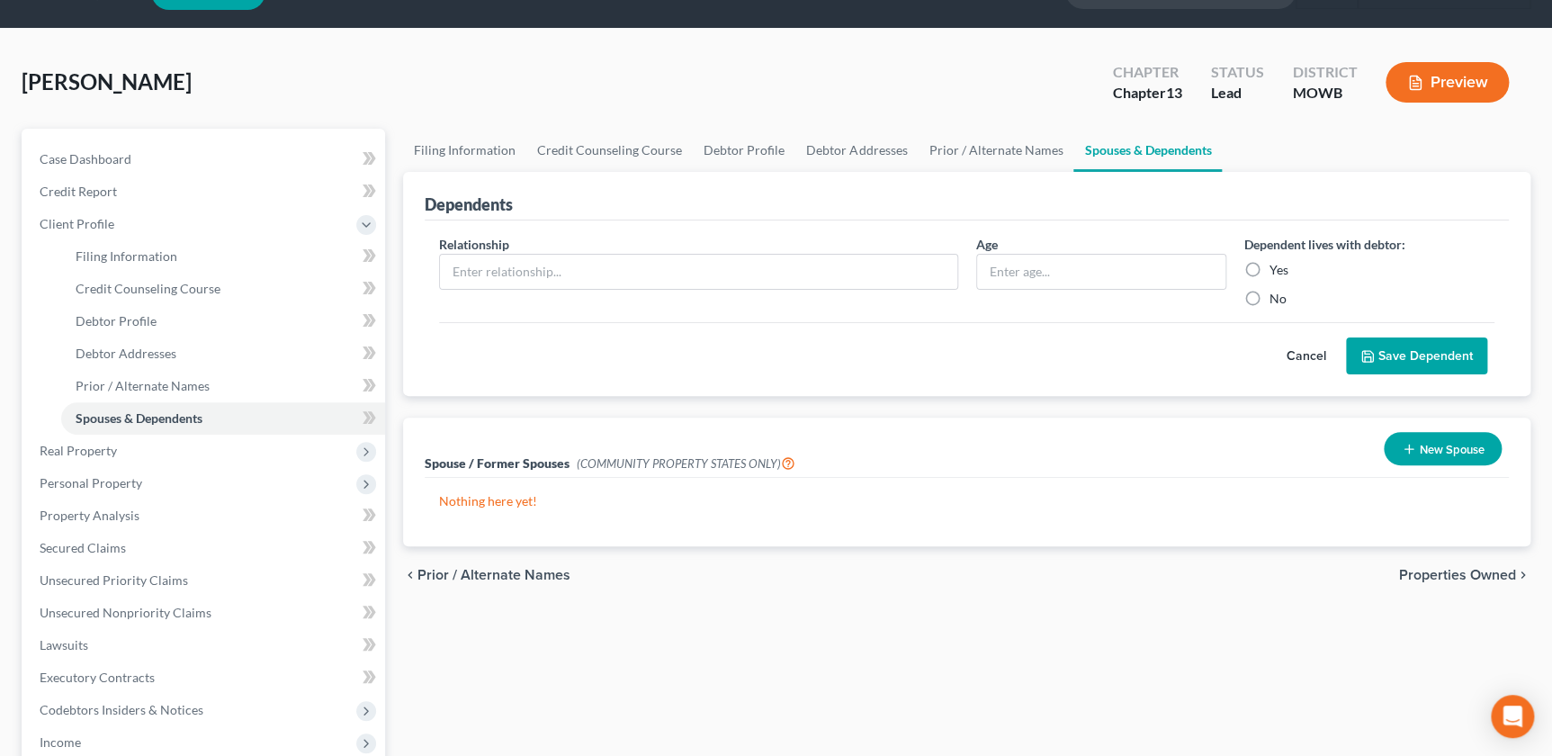
scroll to position [81, 0]
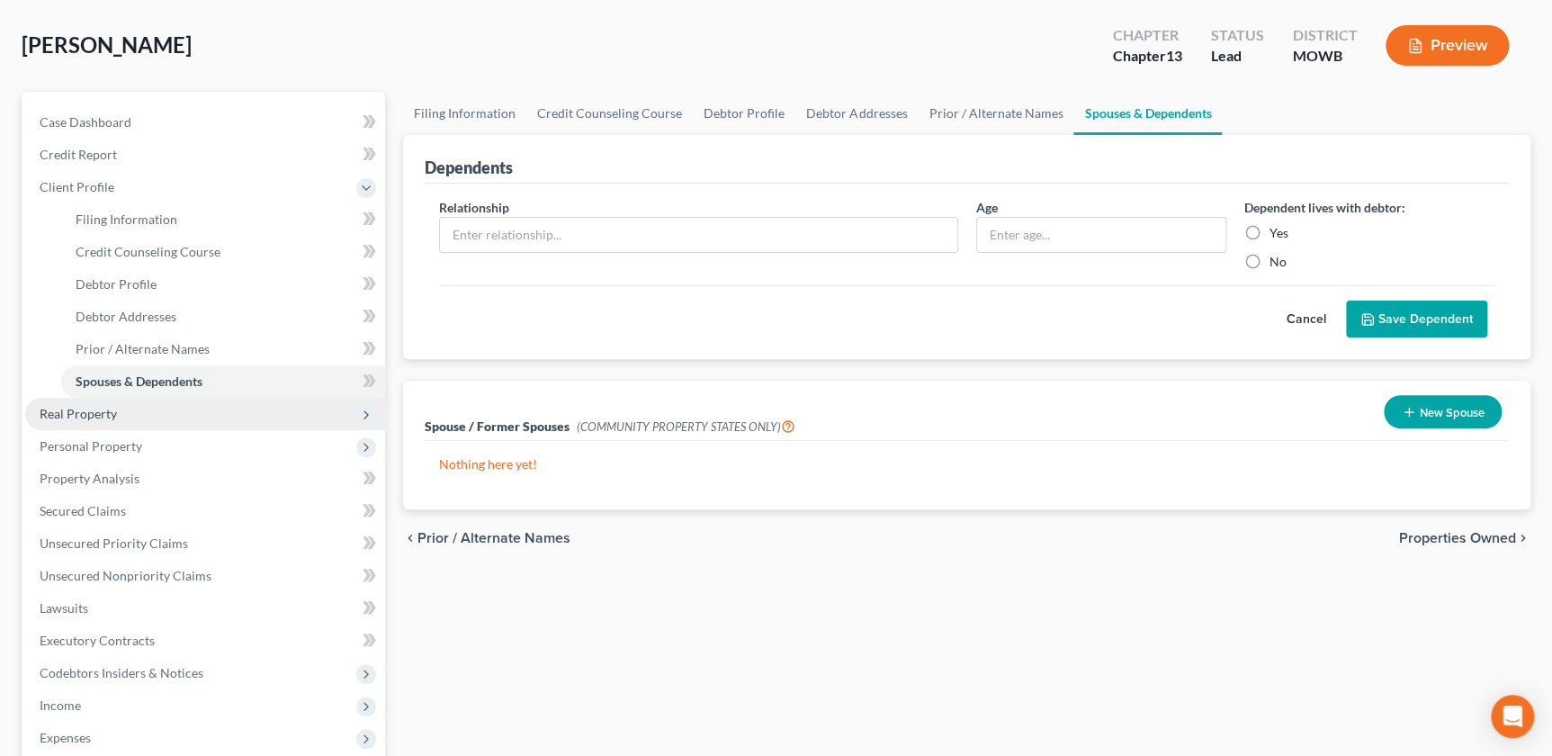
click at [75, 413] on span "Real Property" at bounding box center [78, 413] width 77 height 15
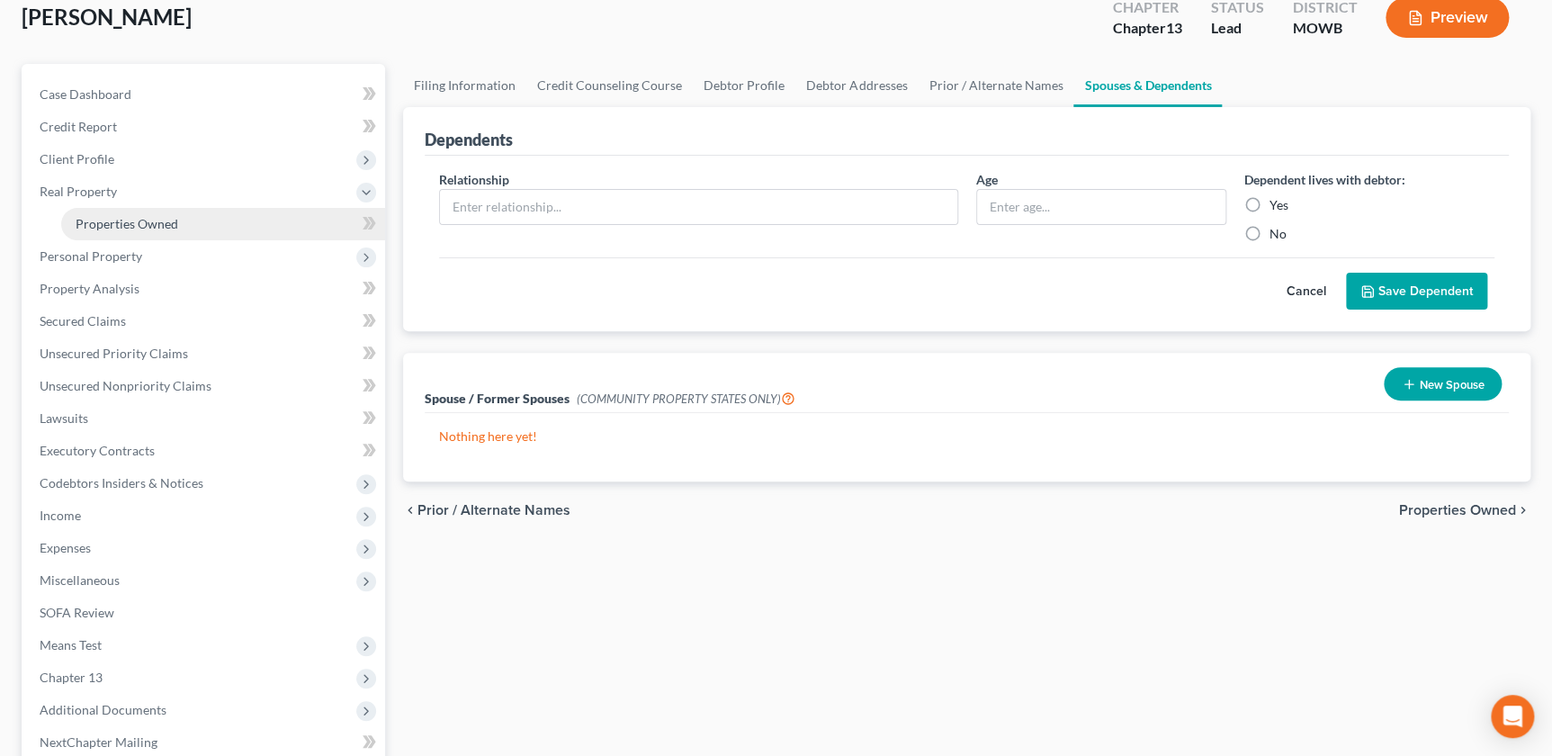
scroll to position [163, 0]
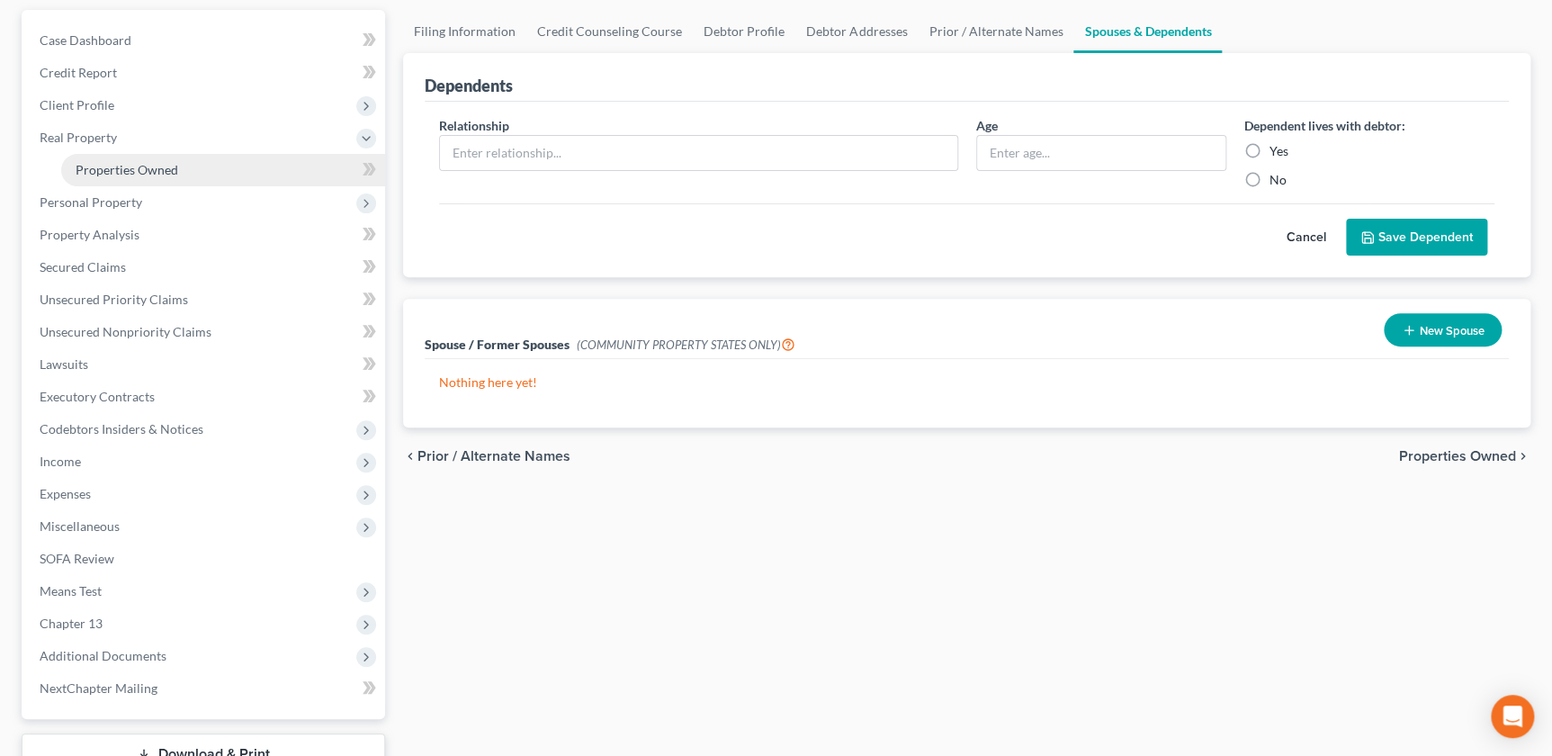
click at [96, 170] on span "Properties Owned" at bounding box center [127, 169] width 103 height 15
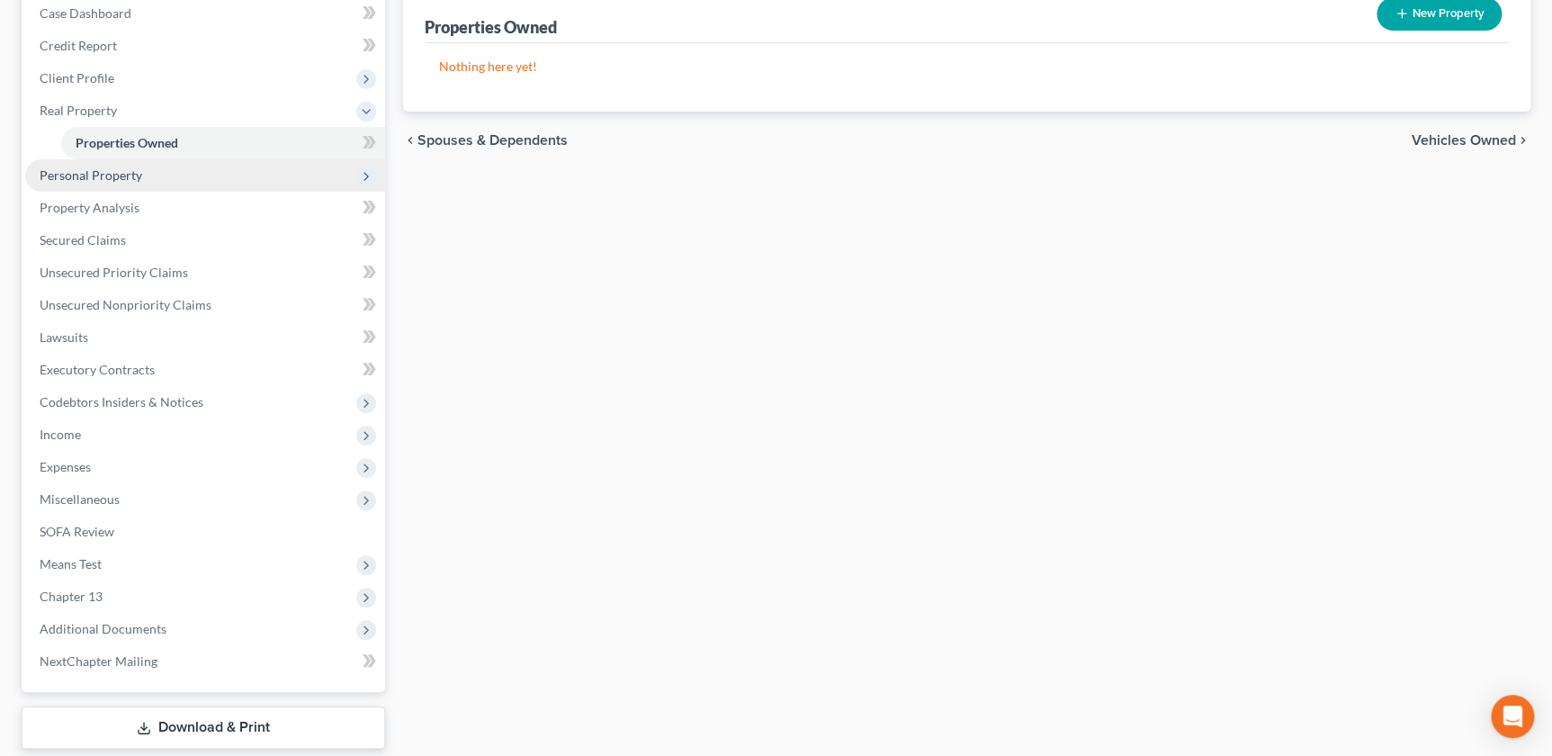
scroll to position [173, 0]
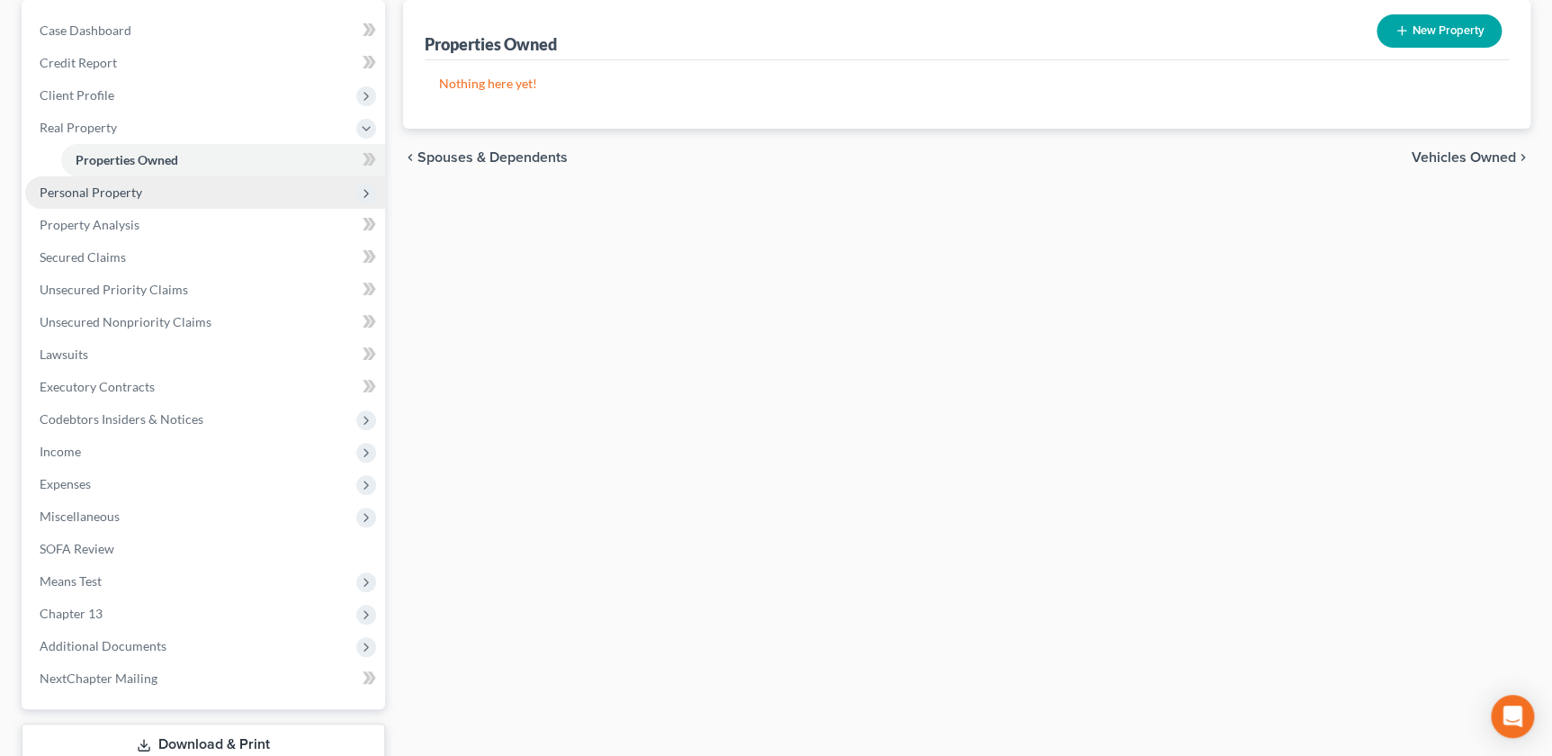
click at [107, 196] on span "Personal Property" at bounding box center [91, 191] width 103 height 15
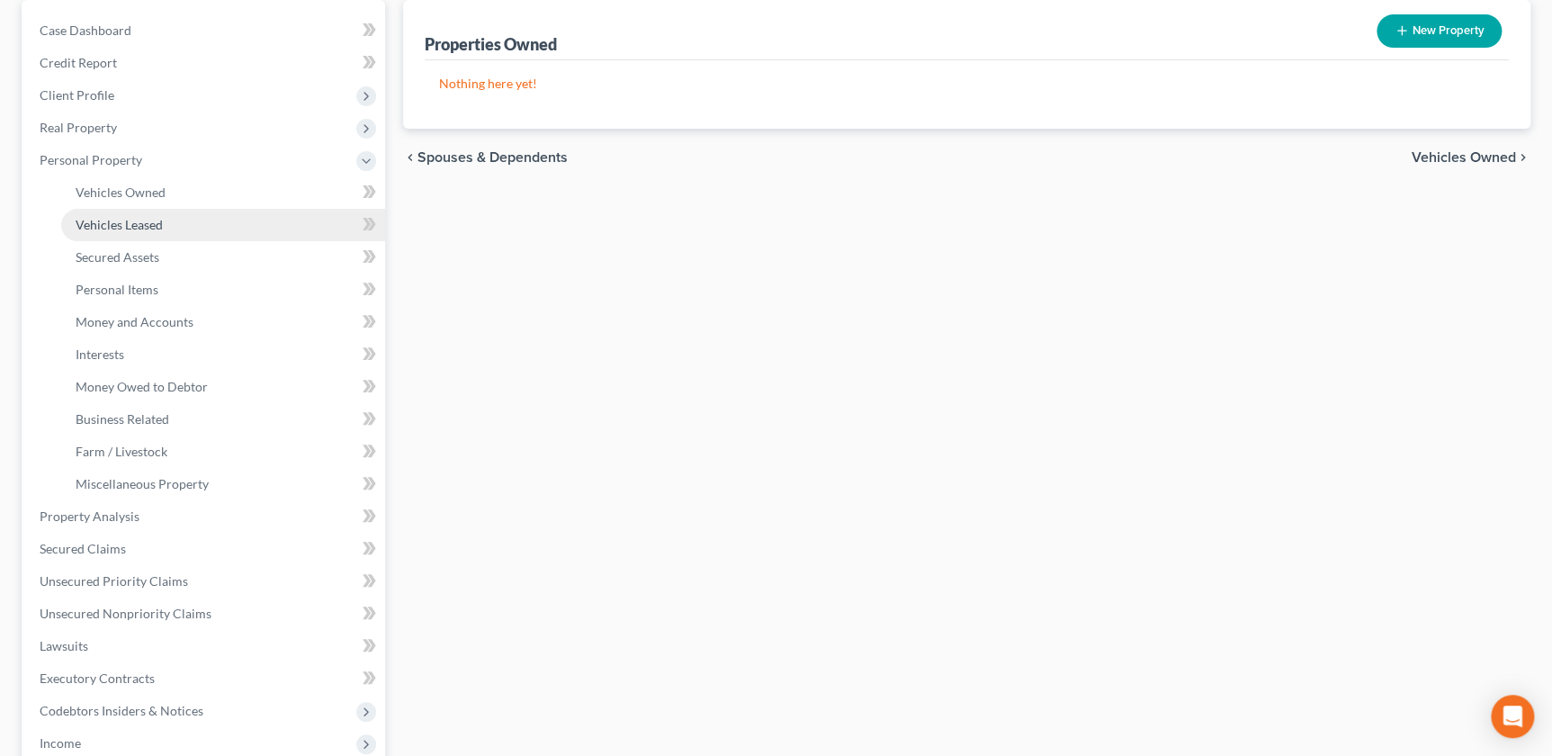
click at [145, 212] on link "Vehicles Leased" at bounding box center [223, 225] width 324 height 32
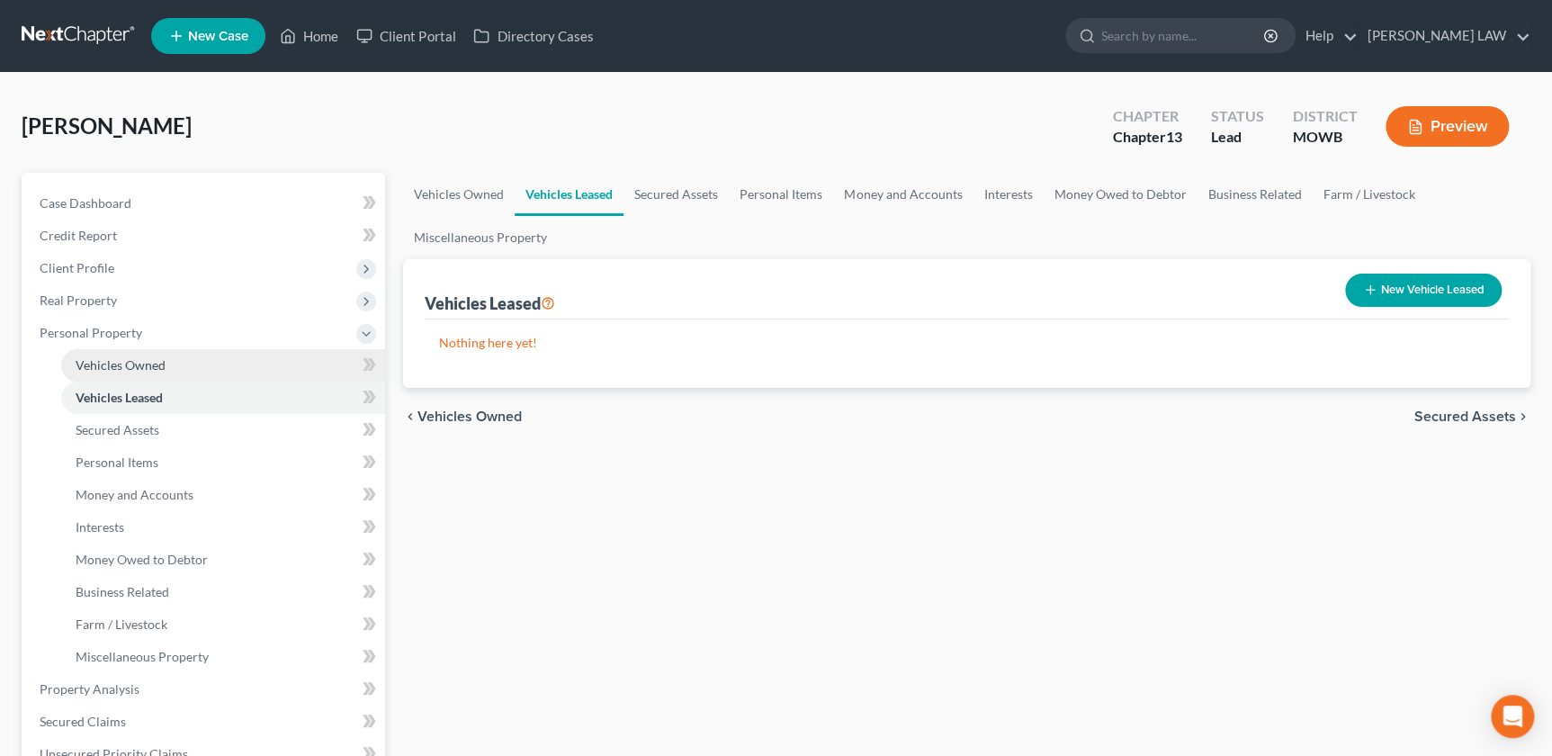
click at [146, 360] on span "Vehicles Owned" at bounding box center [121, 364] width 90 height 15
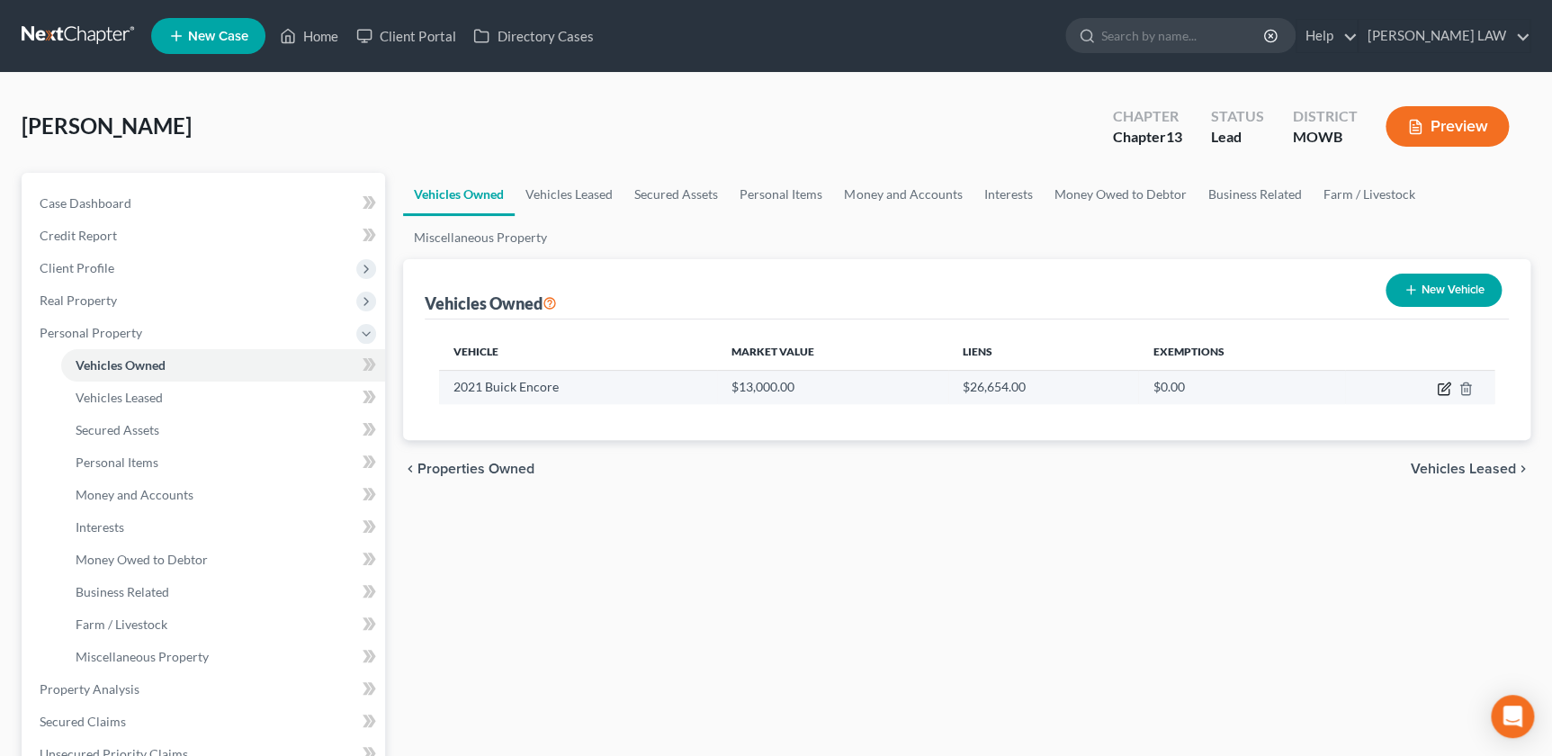
click at [1444, 386] on icon "button" at bounding box center [1444, 389] width 14 height 14
select select "0"
select select "5"
select select "1"
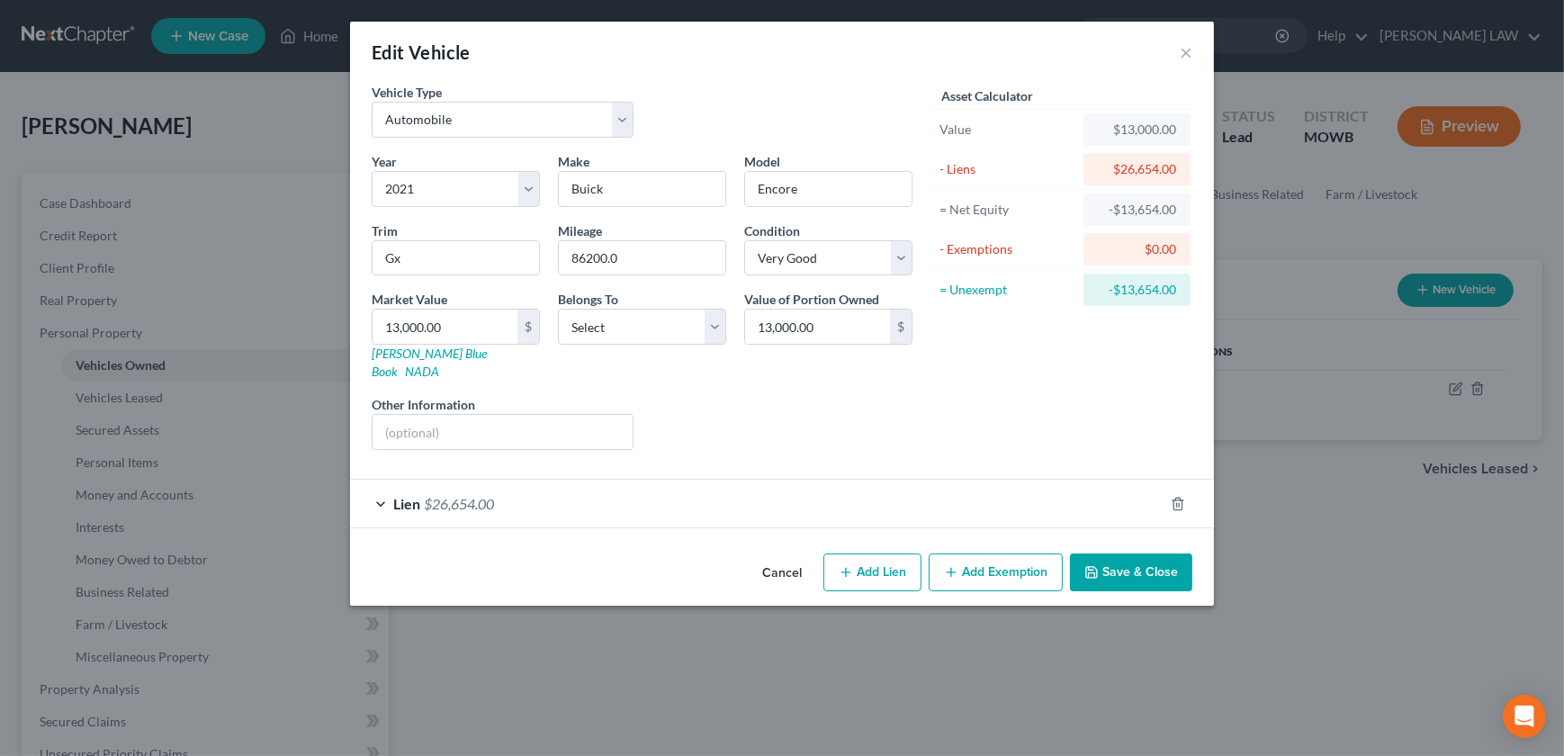
click at [644, 486] on div "Lien $26,654.00" at bounding box center [756, 504] width 813 height 48
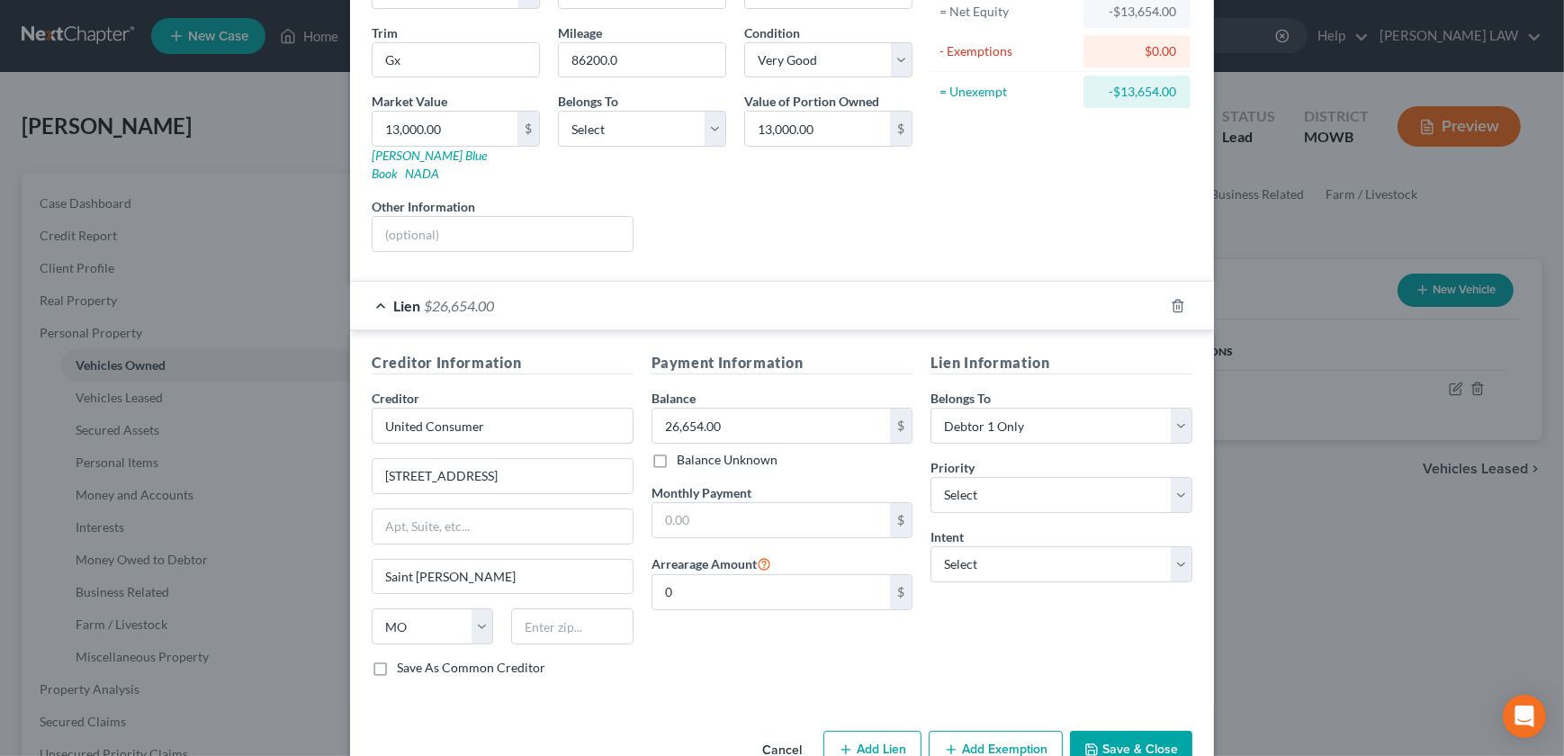
scroll to position [226, 0]
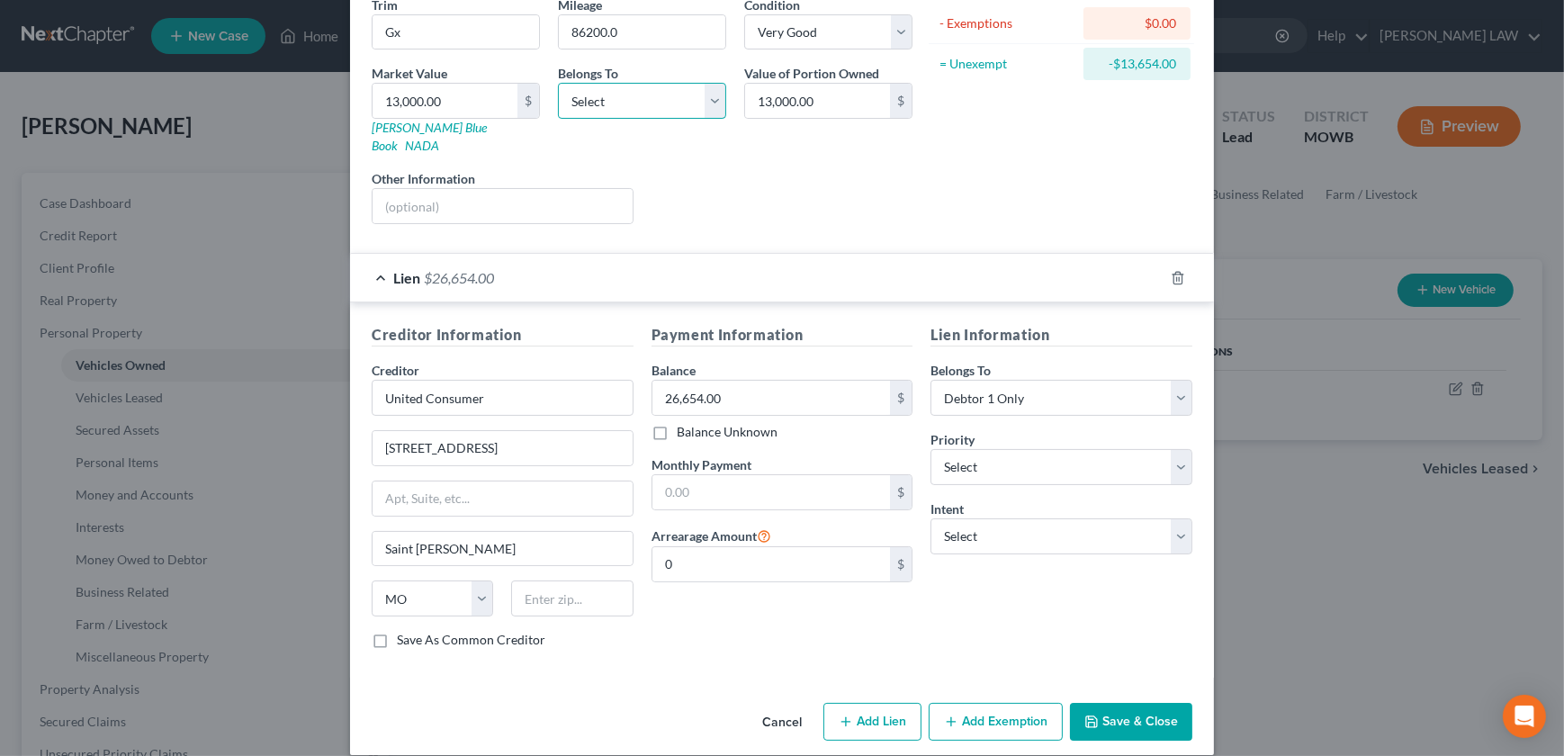
click at [593, 107] on select "Select Debtor 1 Only Debtor 2 Only Debtor 1 And Debtor 2 Only At Least One Of T…" at bounding box center [642, 101] width 168 height 36
click at [558, 83] on select "Select Debtor 1 Only Debtor 2 Only Debtor 1 And Debtor 2 Only At Least One Of T…" at bounding box center [642, 101] width 168 height 36
click at [656, 105] on select "Select Debtor 1 Only Debtor 2 Only Debtor 1 And Debtor 2 Only At Least One Of T…" at bounding box center [642, 101] width 168 height 36
select select "3"
click at [558, 83] on select "Select Debtor 1 Only Debtor 2 Only Debtor 1 And Debtor 2 Only At Least One Of T…" at bounding box center [642, 101] width 168 height 36
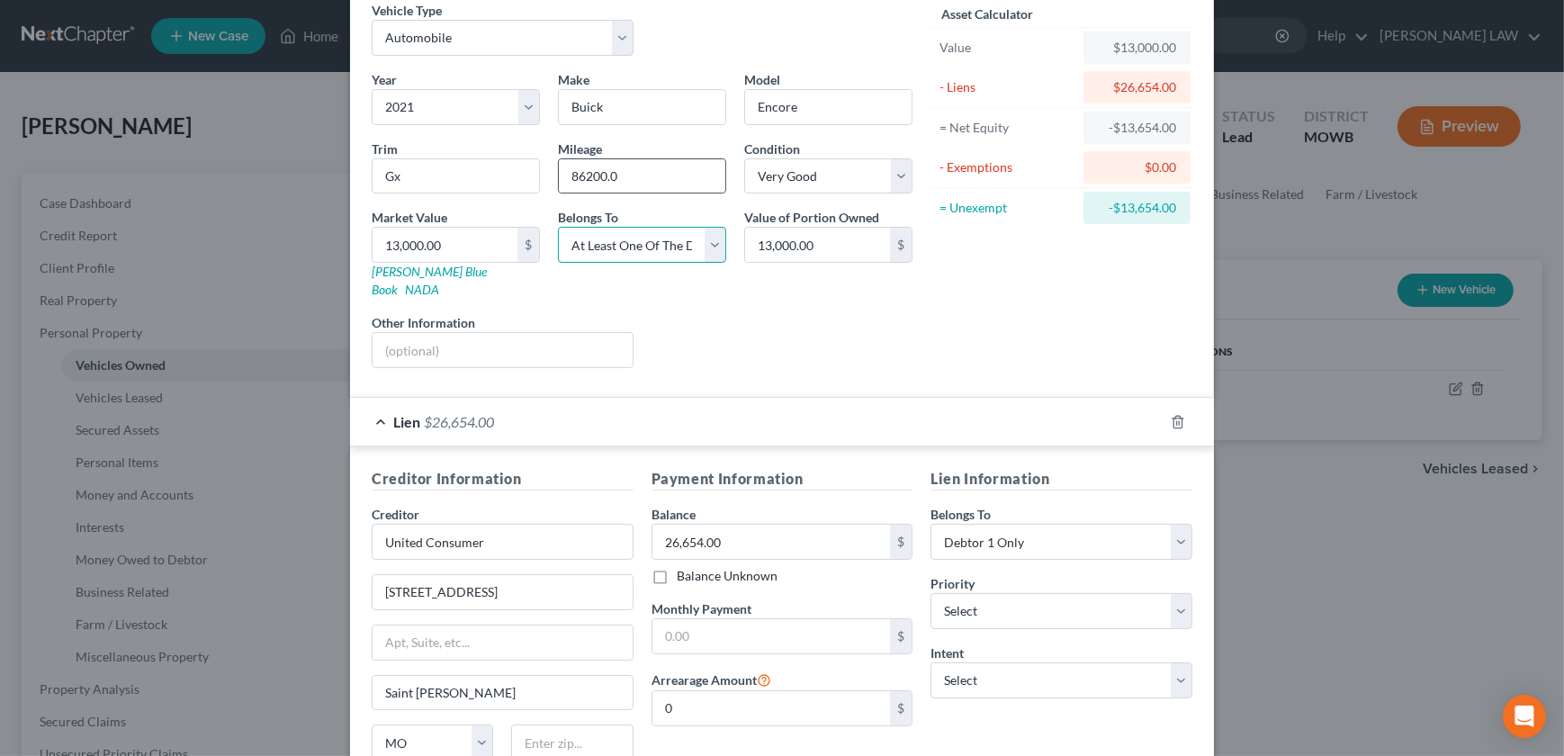
scroll to position [42, 0]
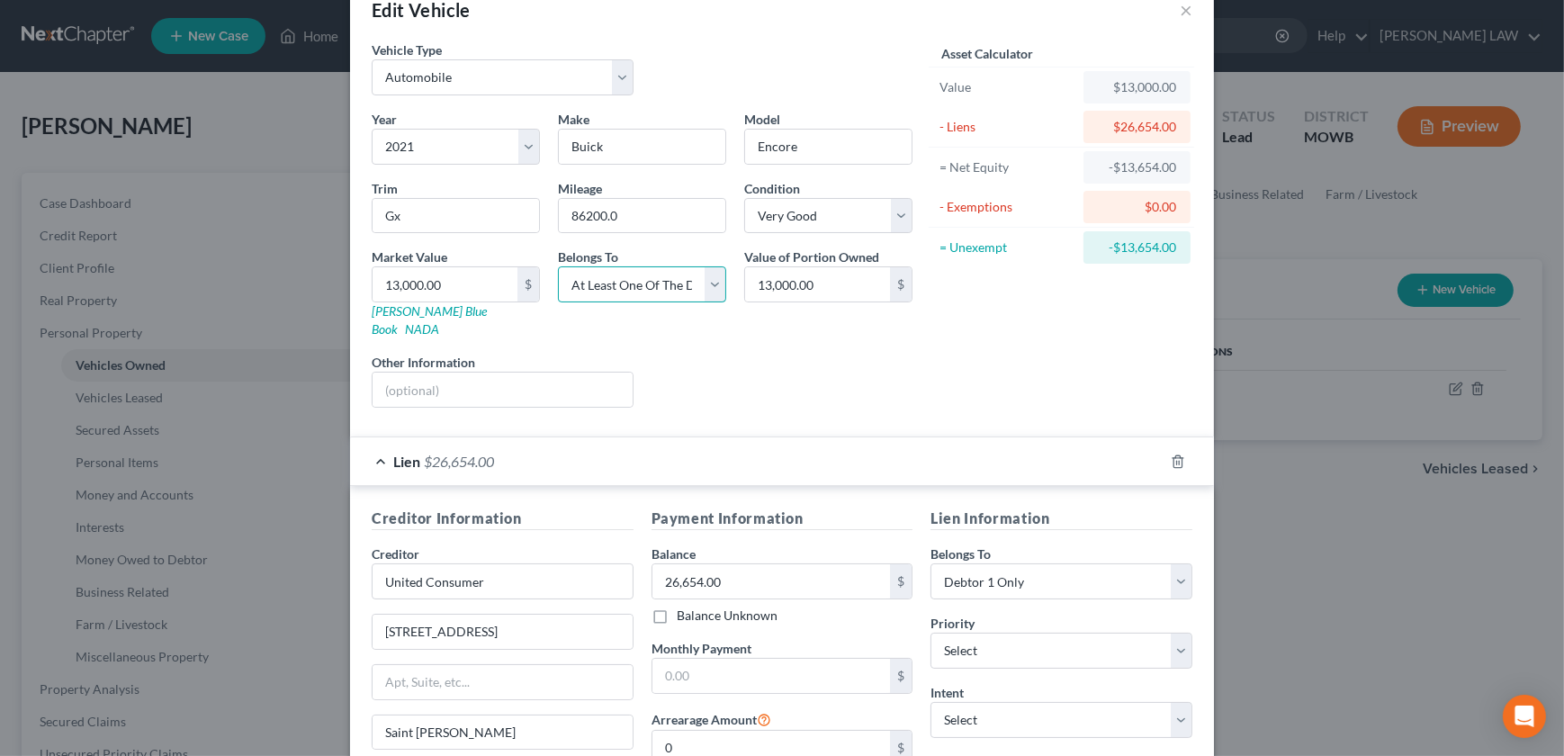
click at [686, 282] on select "Select Debtor 1 Only Debtor 2 Only Debtor 1 And Debtor 2 Only At Least One Of T…" at bounding box center [642, 284] width 168 height 36
click at [558, 266] on select "Select Debtor 1 Only Debtor 2 Only Debtor 1 And Debtor 2 Only At Least One Of T…" at bounding box center [642, 284] width 168 height 36
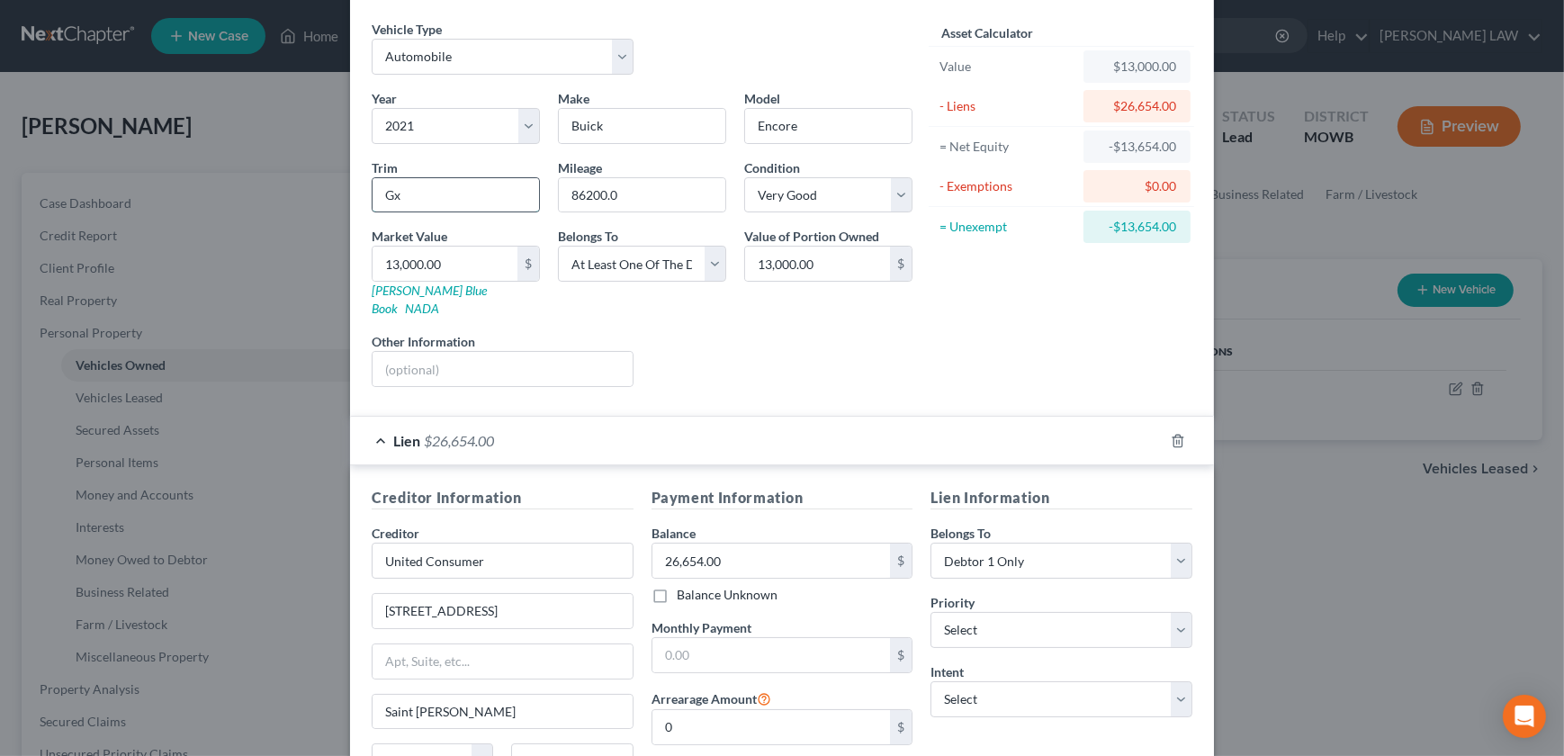
drag, startPoint x: 418, startPoint y: 190, endPoint x: 367, endPoint y: 201, distance: 52.4
click at [373, 201] on input "Gx" at bounding box center [456, 195] width 166 height 34
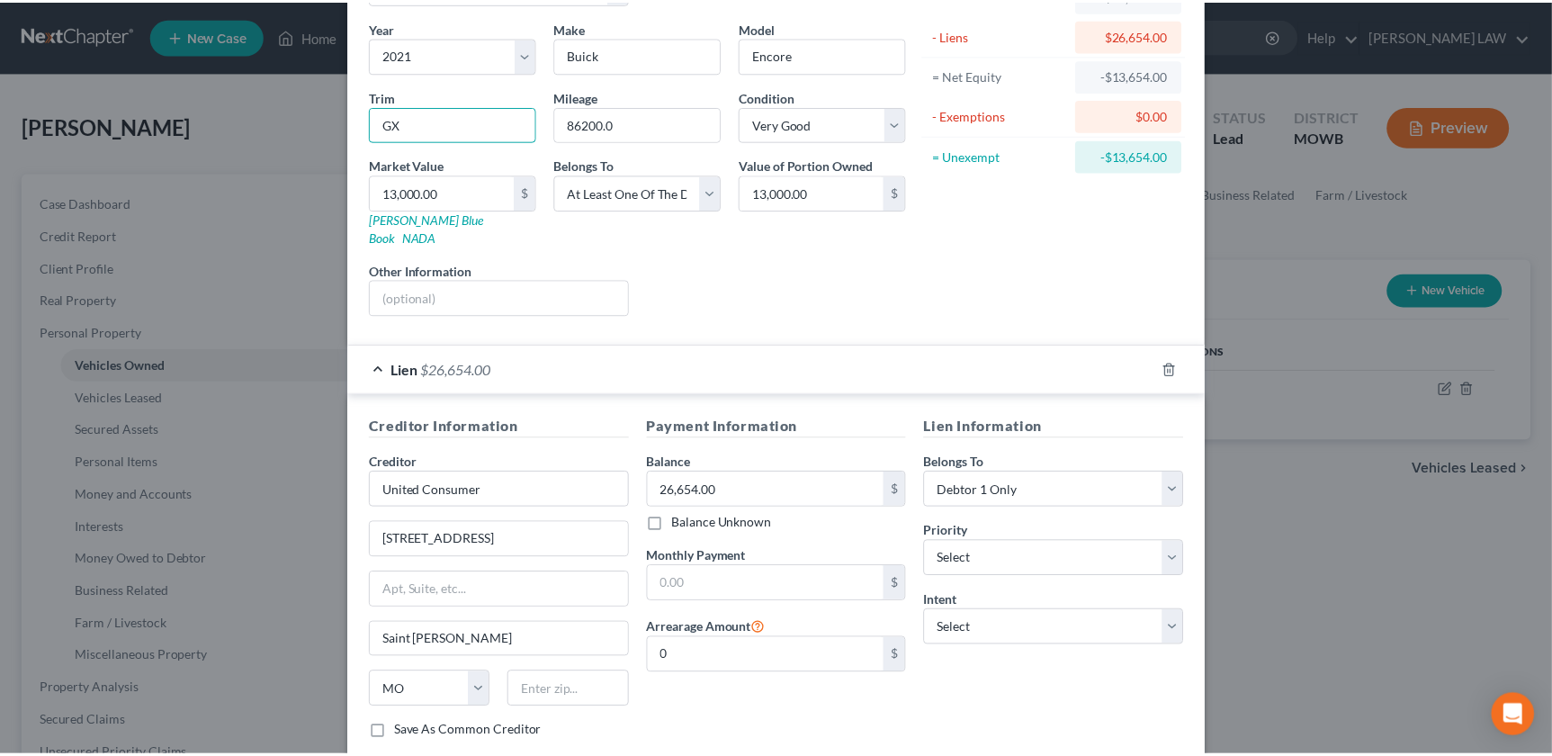
scroll to position [226, 0]
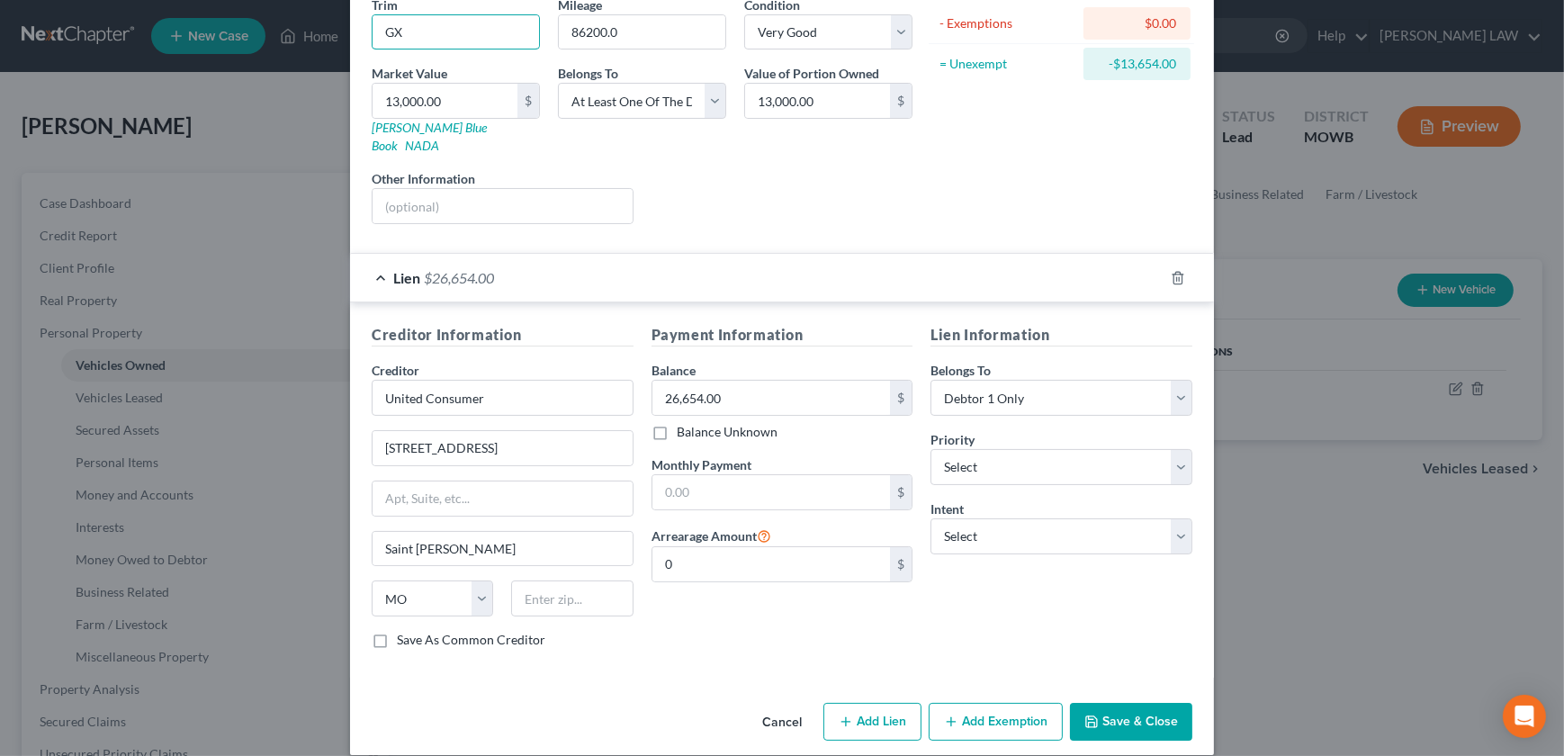
type input "GX"
click at [1094, 703] on button "Save & Close" at bounding box center [1131, 722] width 122 height 38
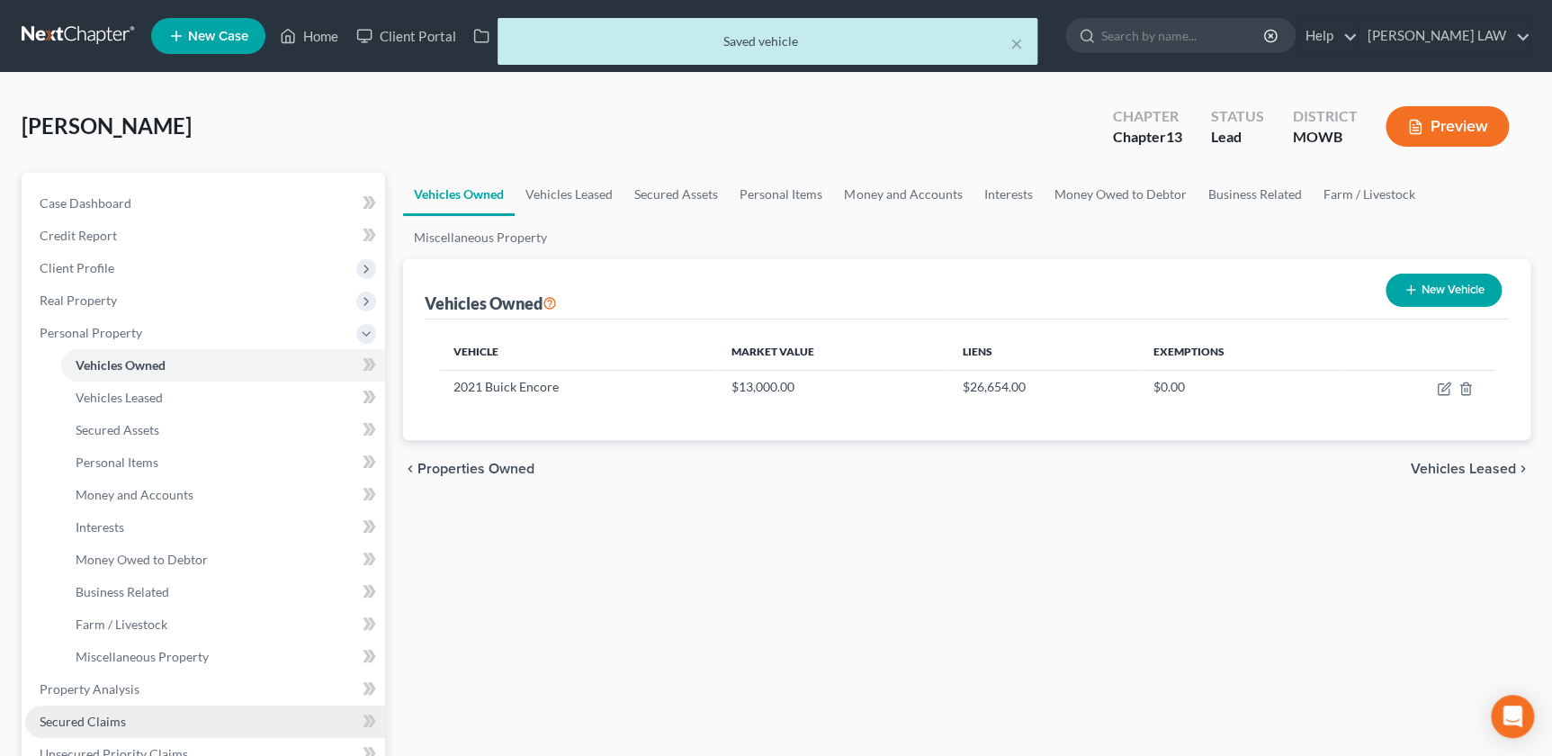
click at [125, 723] on link "Secured Claims" at bounding box center [205, 721] width 360 height 32
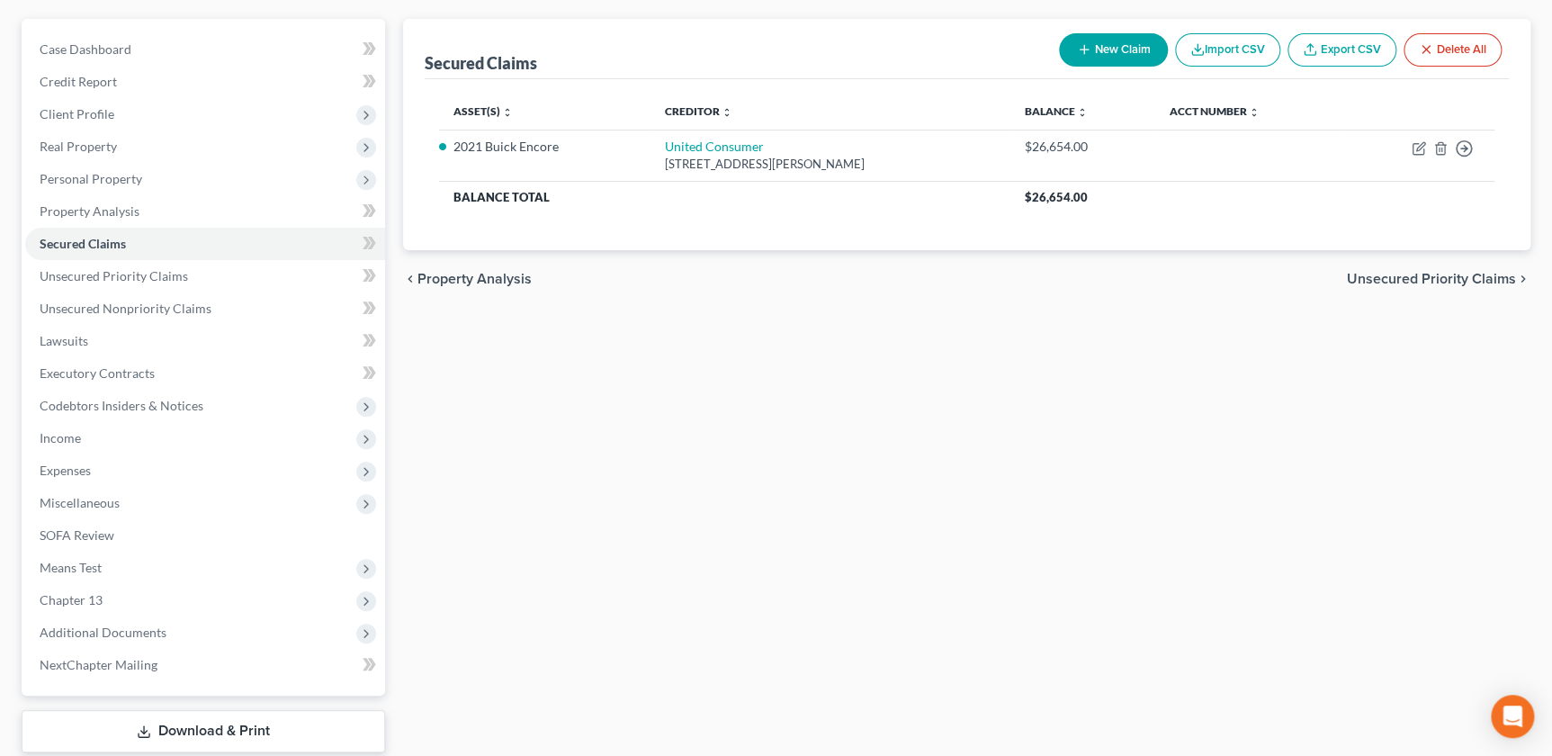
scroll to position [263, 0]
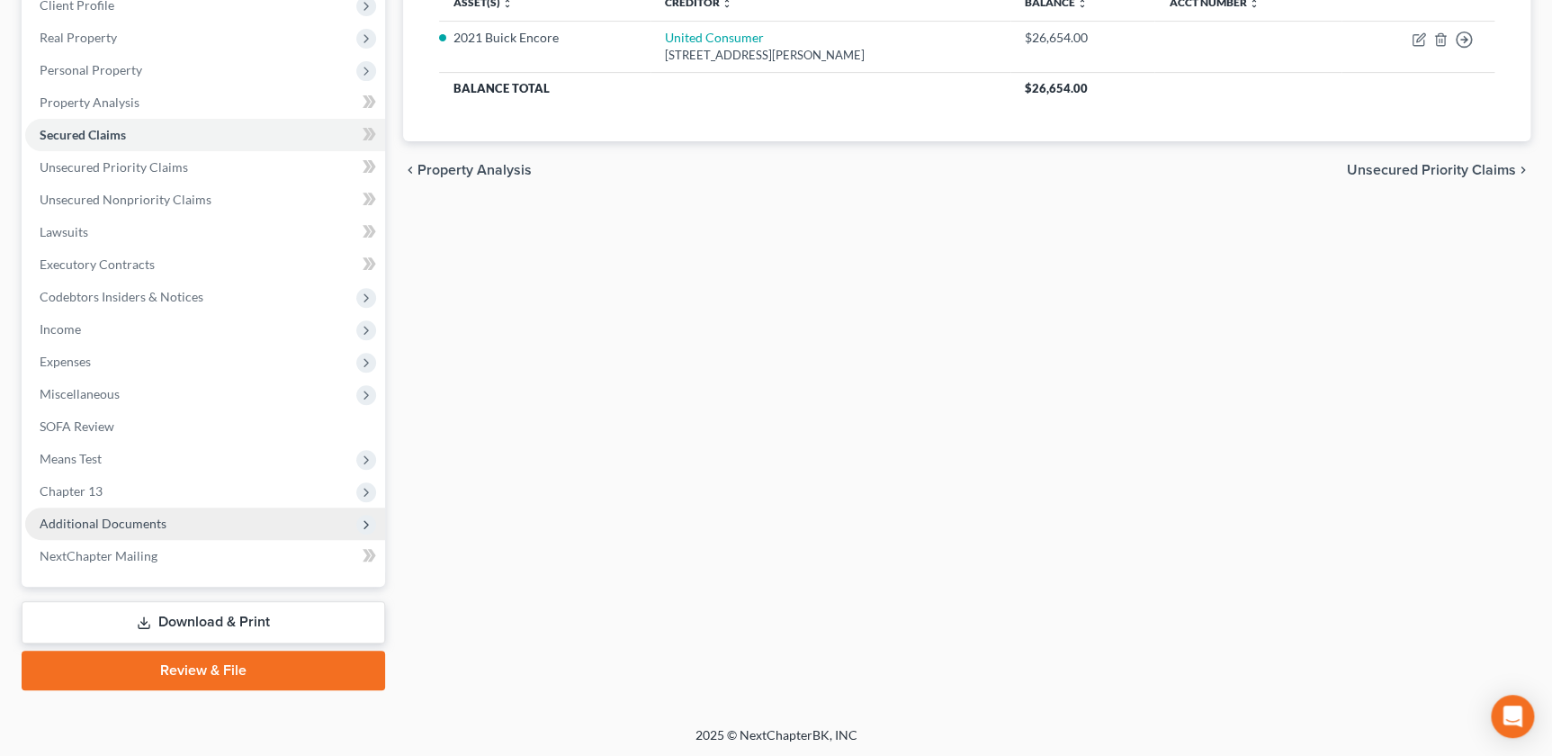
click at [131, 512] on span "Additional Documents" at bounding box center [205, 524] width 360 height 32
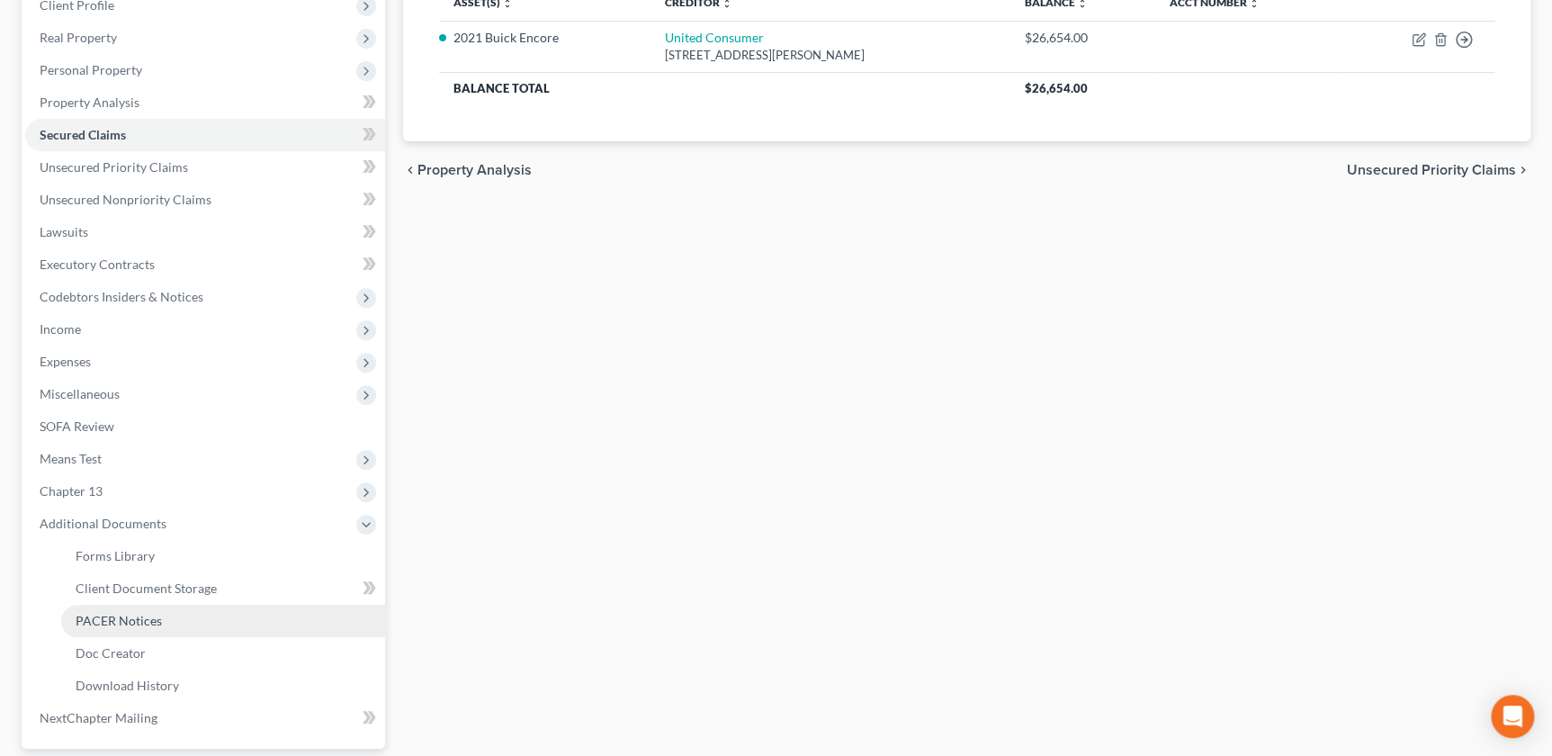
click at [139, 616] on span "PACER Notices" at bounding box center [119, 620] width 86 height 15
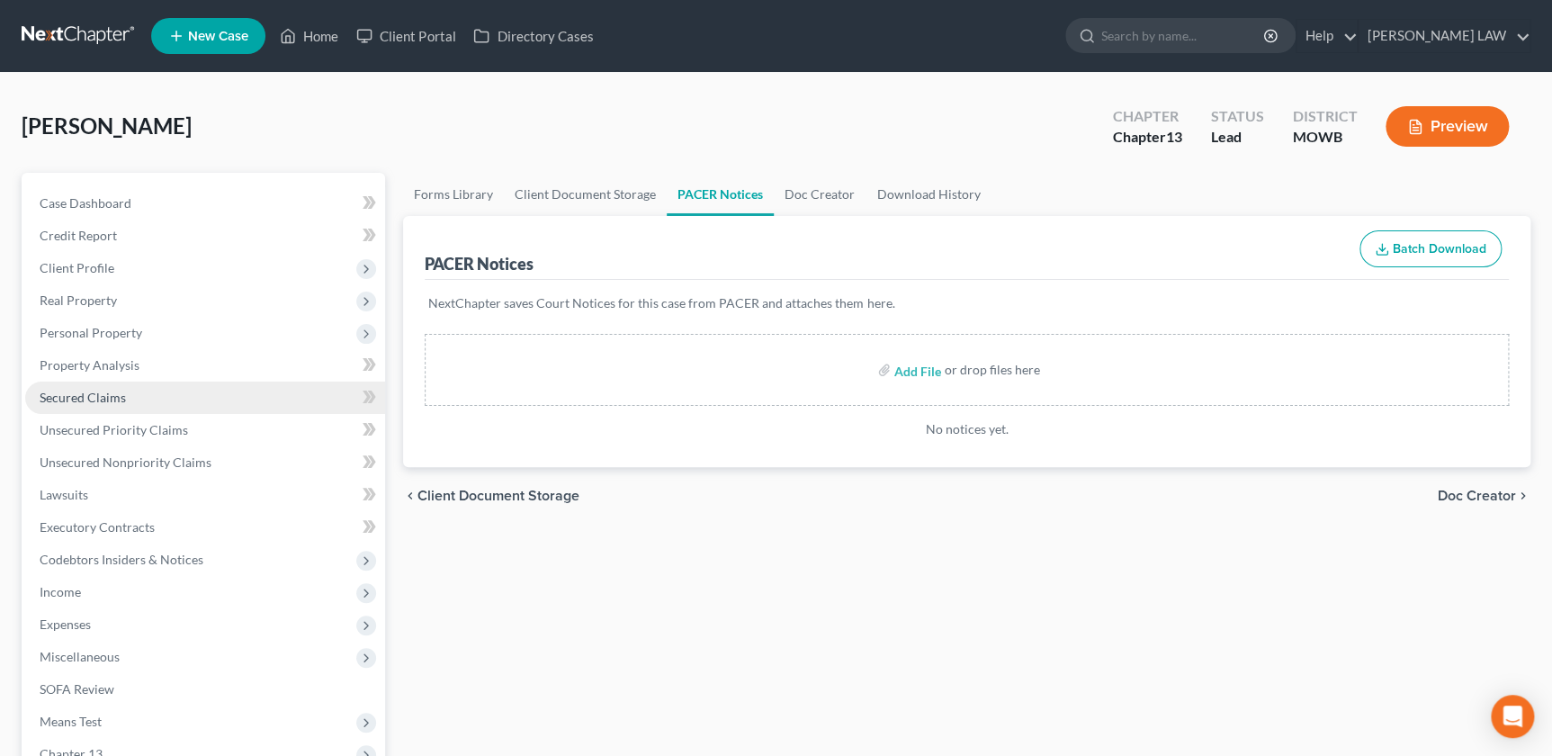
click at [79, 400] on span "Secured Claims" at bounding box center [83, 397] width 86 height 15
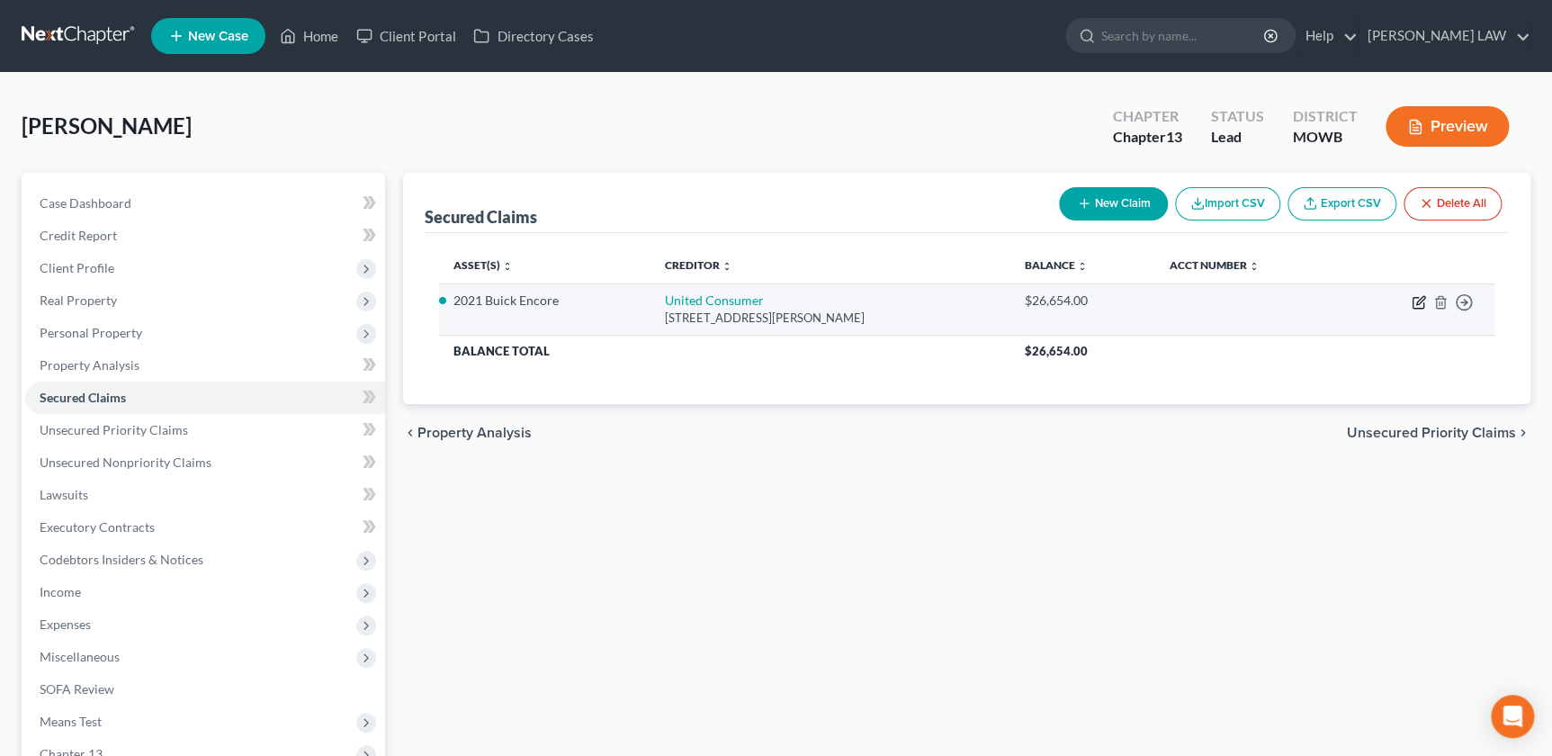
click at [1413, 298] on icon "button" at bounding box center [1418, 303] width 11 height 11
select select "26"
select select "3"
select select "0"
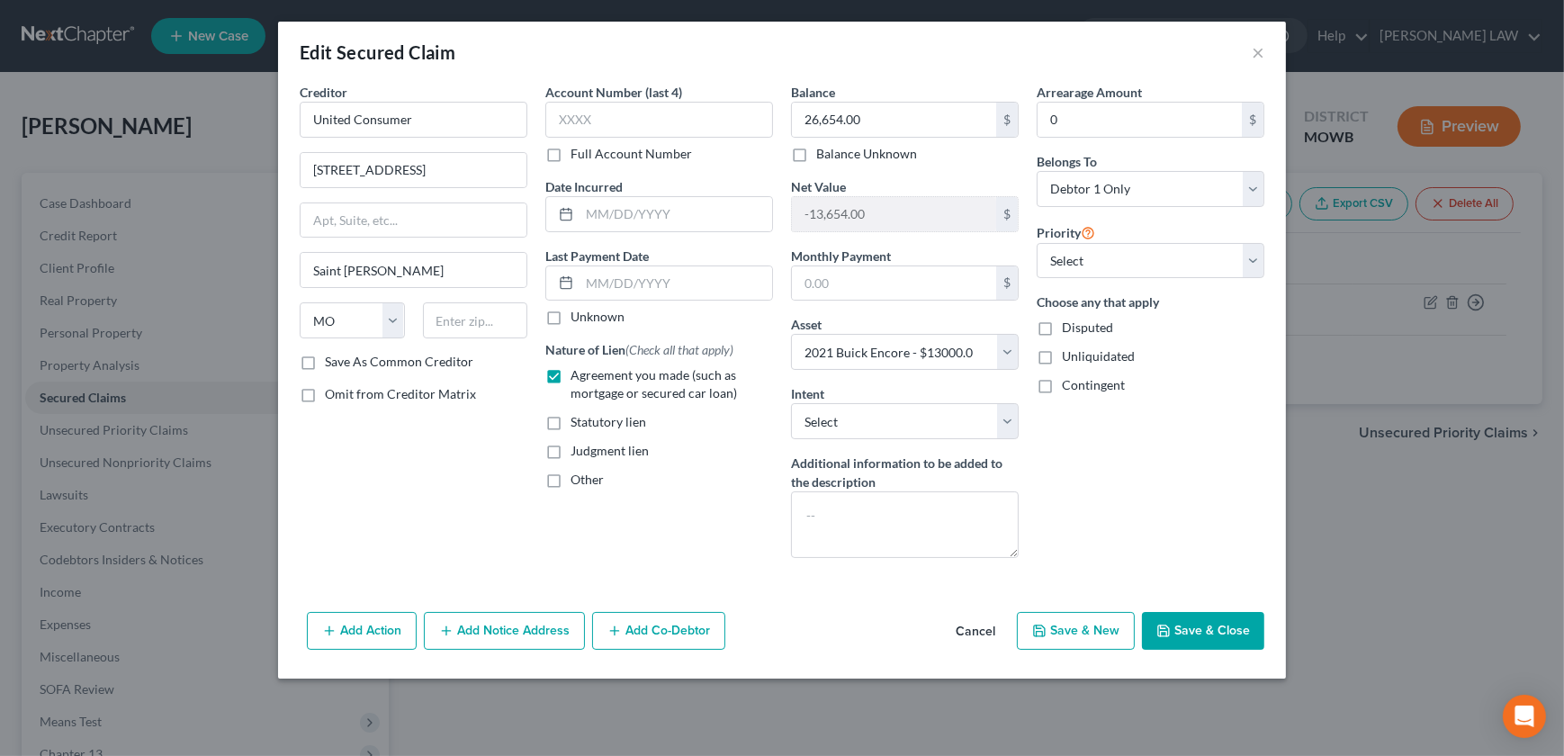
click at [365, 636] on button "Add Action" at bounding box center [362, 631] width 110 height 38
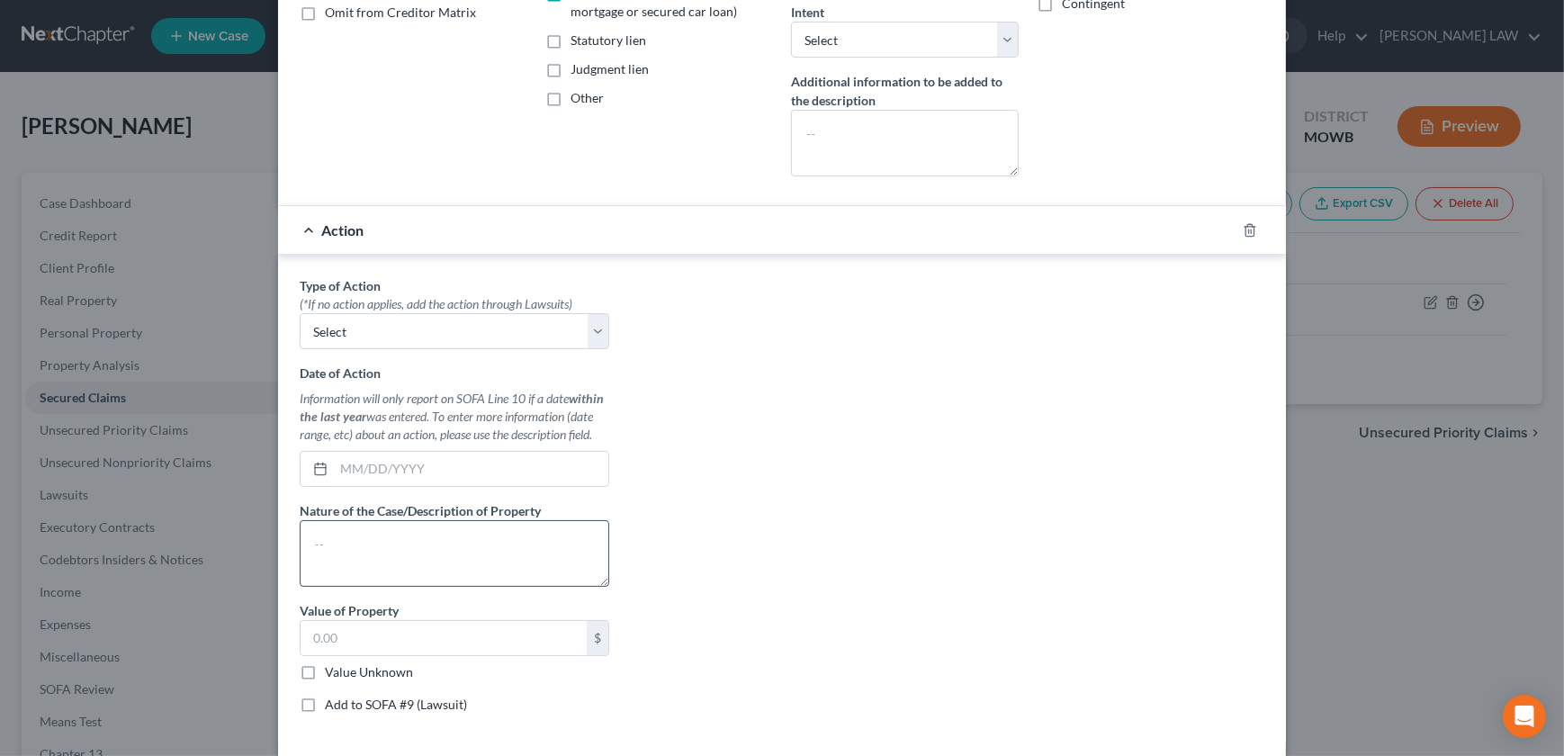
scroll to position [388, 0]
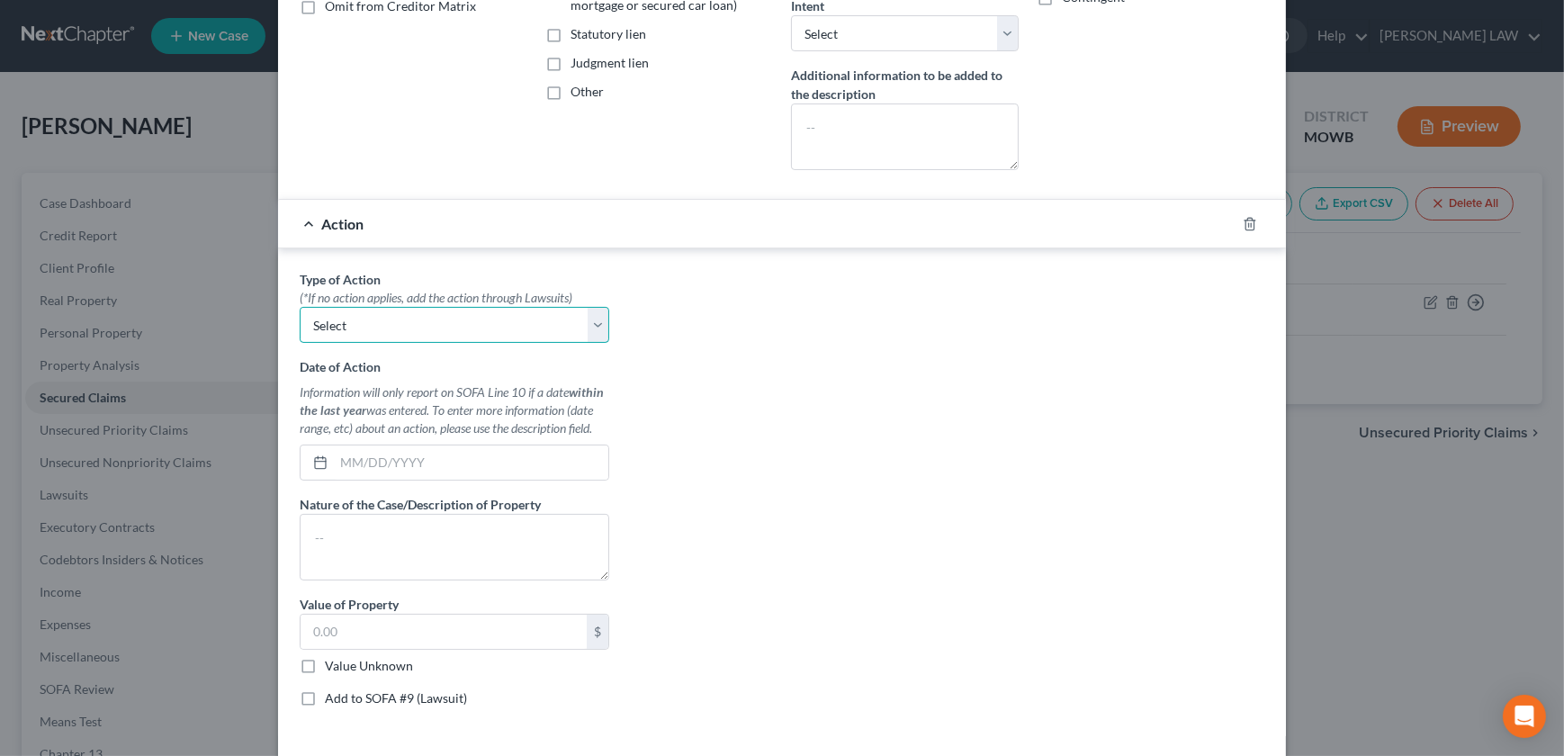
click at [361, 307] on select "Select Repossession Garnishment Foreclosure Personal Injury Attached, Seized, O…" at bounding box center [455, 325] width 310 height 36
select select "0"
click at [300, 307] on select "Select Repossession Garnishment Foreclosure Personal Injury Attached, Seized, O…" at bounding box center [455, 325] width 310 height 36
click at [383, 467] on input "text" at bounding box center [471, 462] width 274 height 34
type input "9/30/2025"
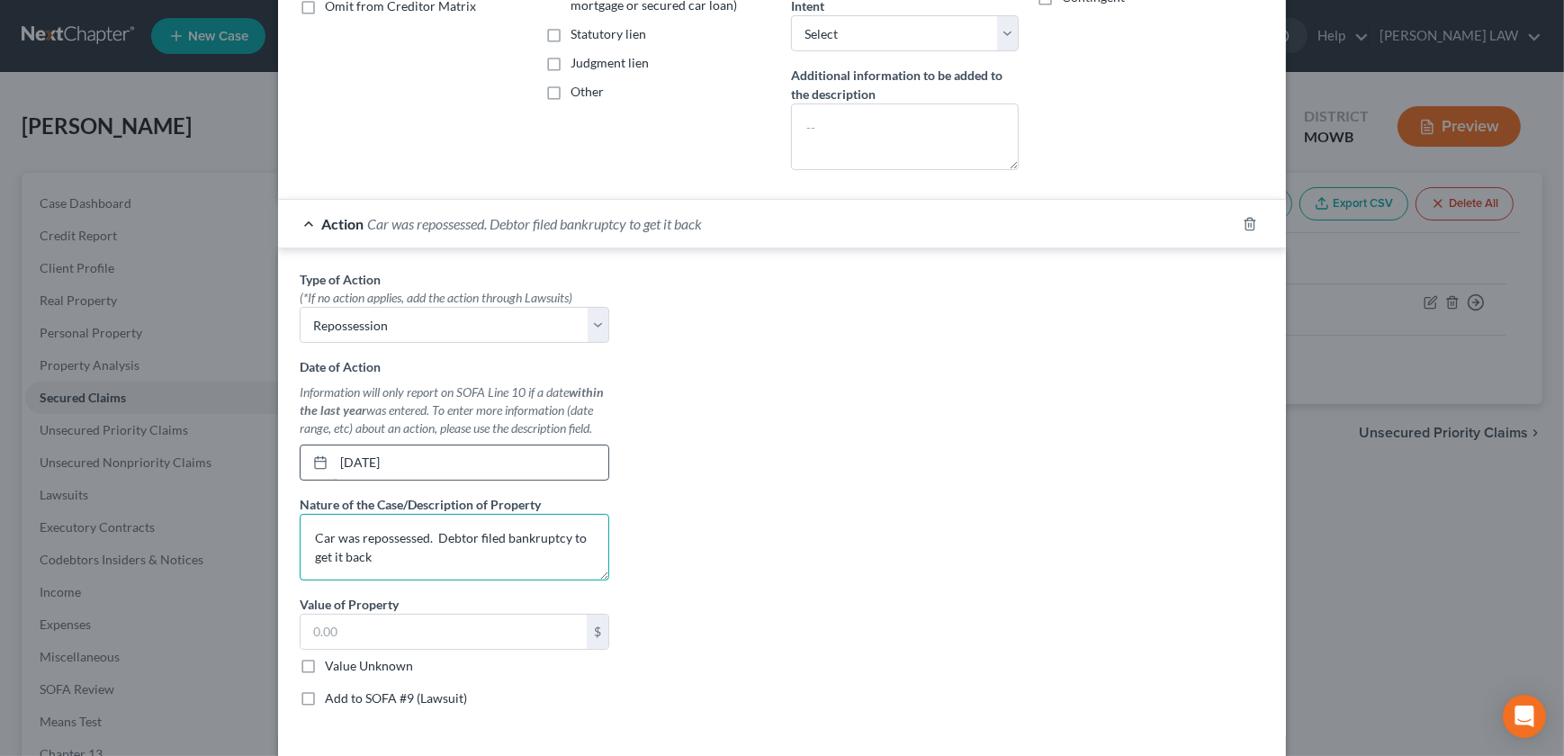
type textarea "Car was repossessed. Debtor filed bankruptcy to get it back"
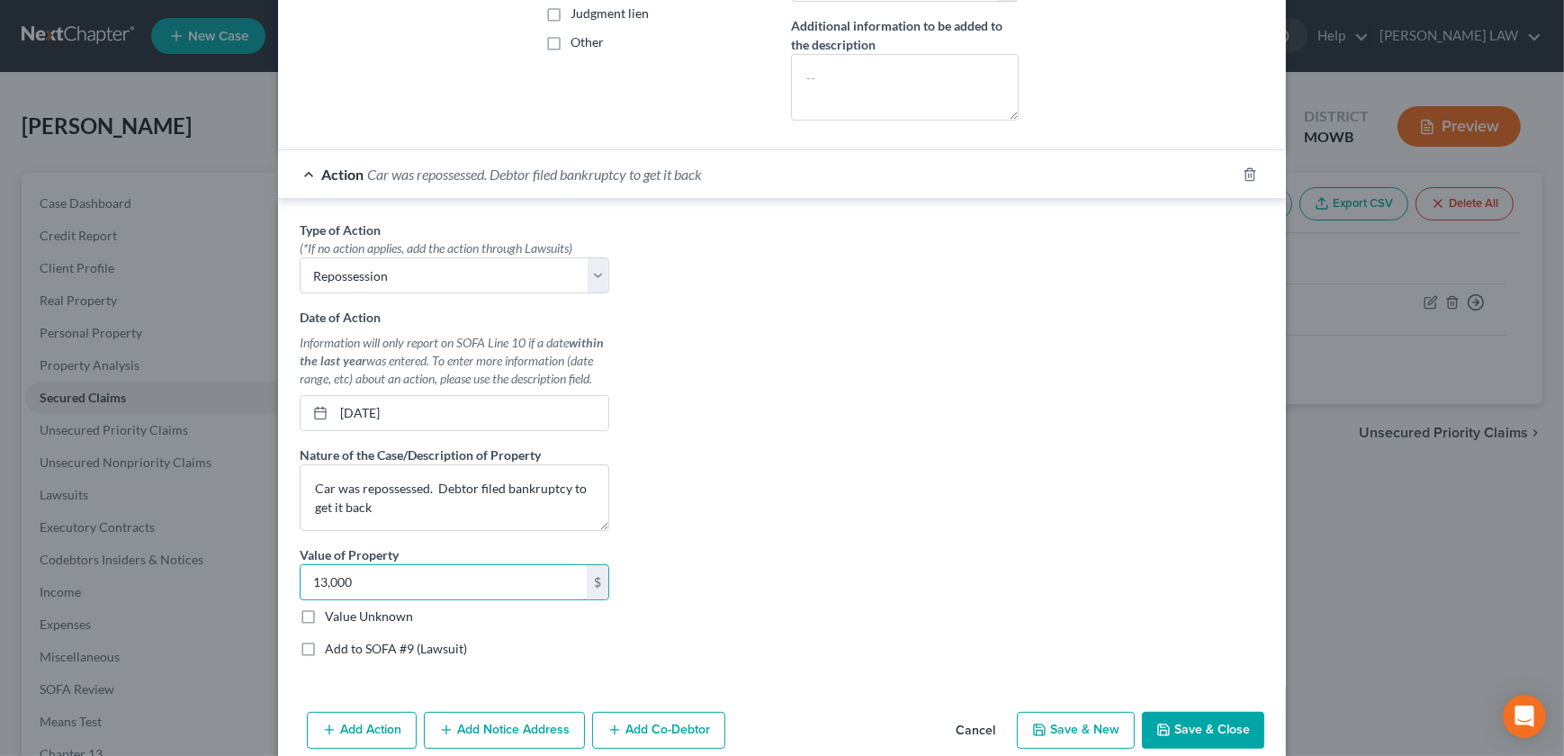
scroll to position [478, 0]
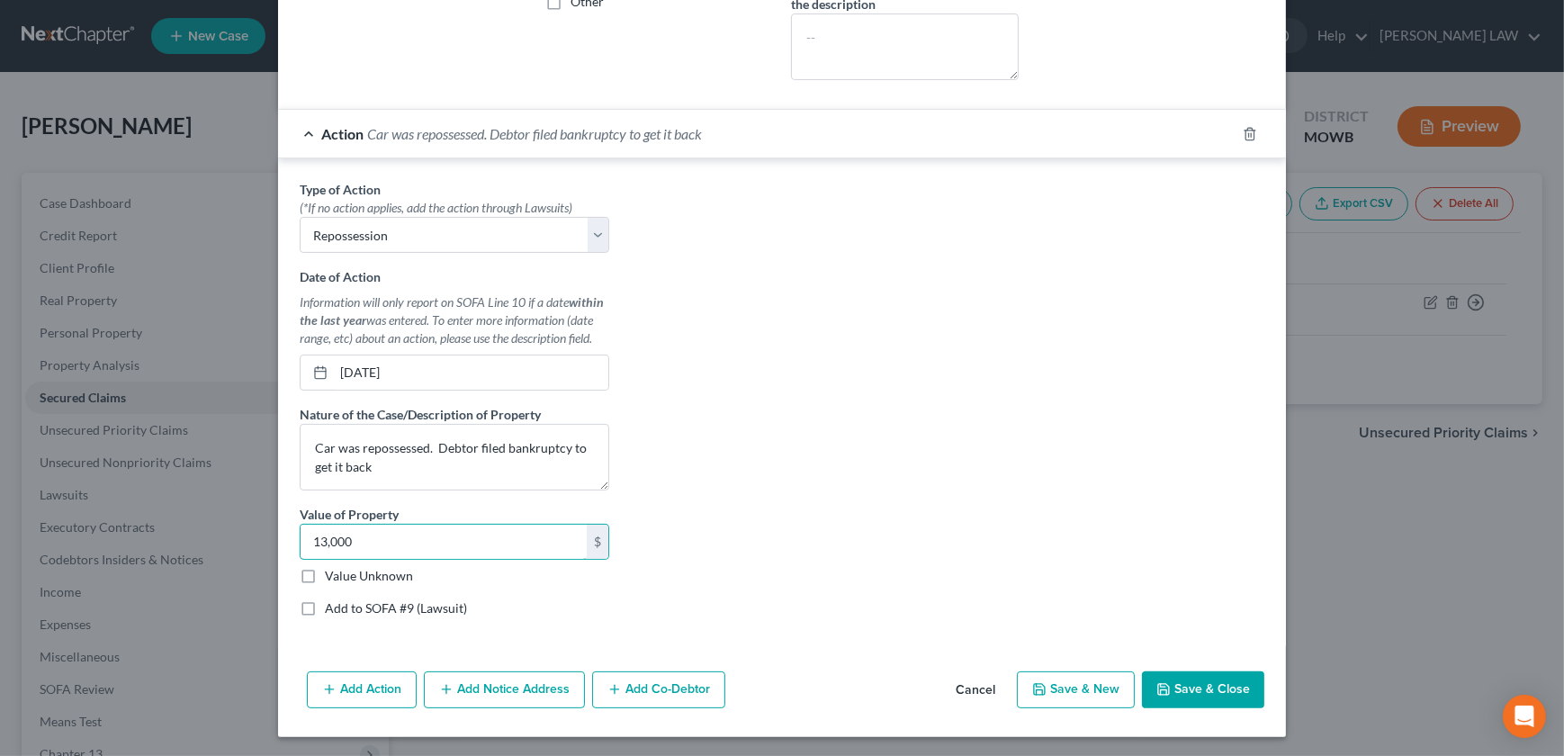
type input "13,000"
click at [652, 689] on button "Add Co-Debtor" at bounding box center [658, 690] width 133 height 38
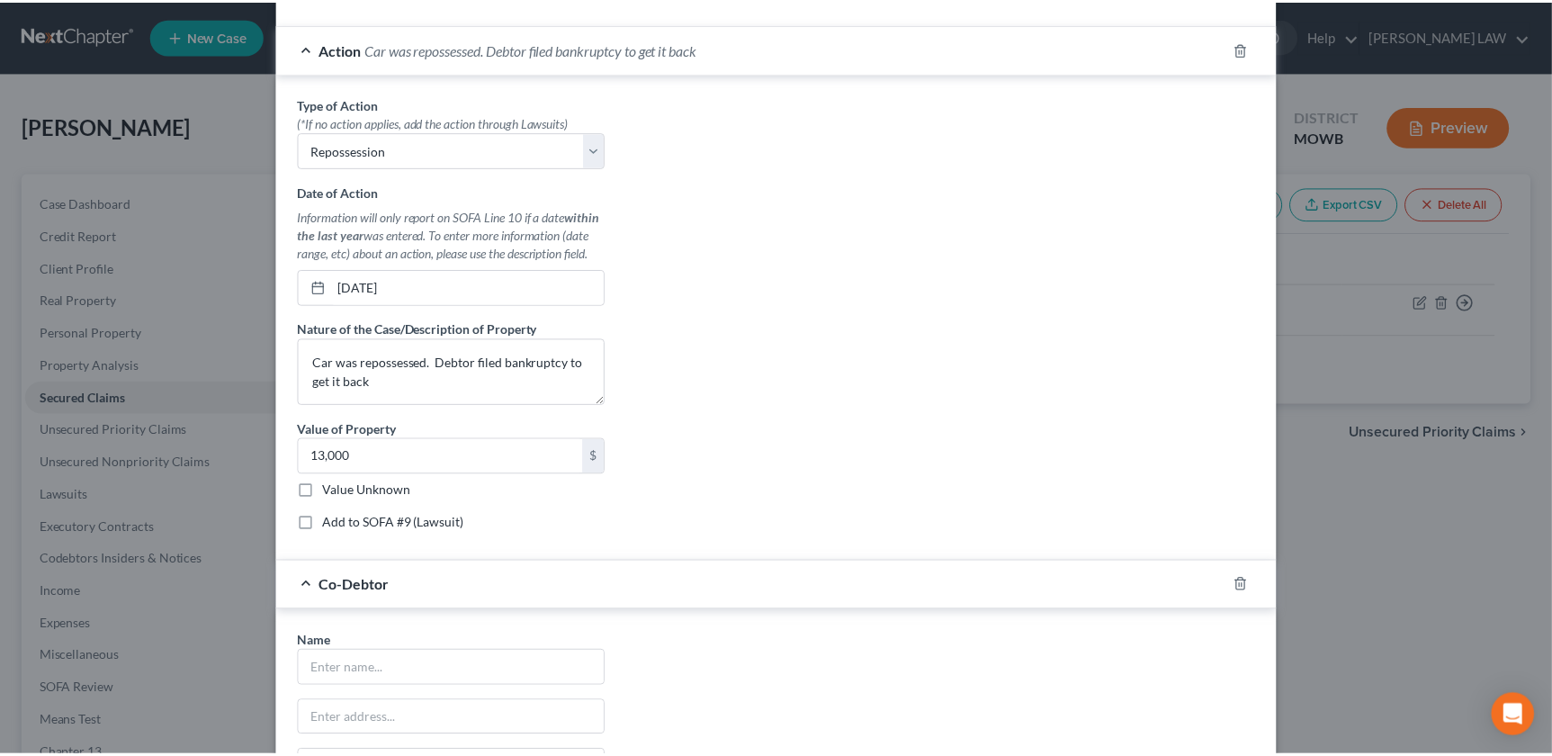
scroll to position [898, 0]
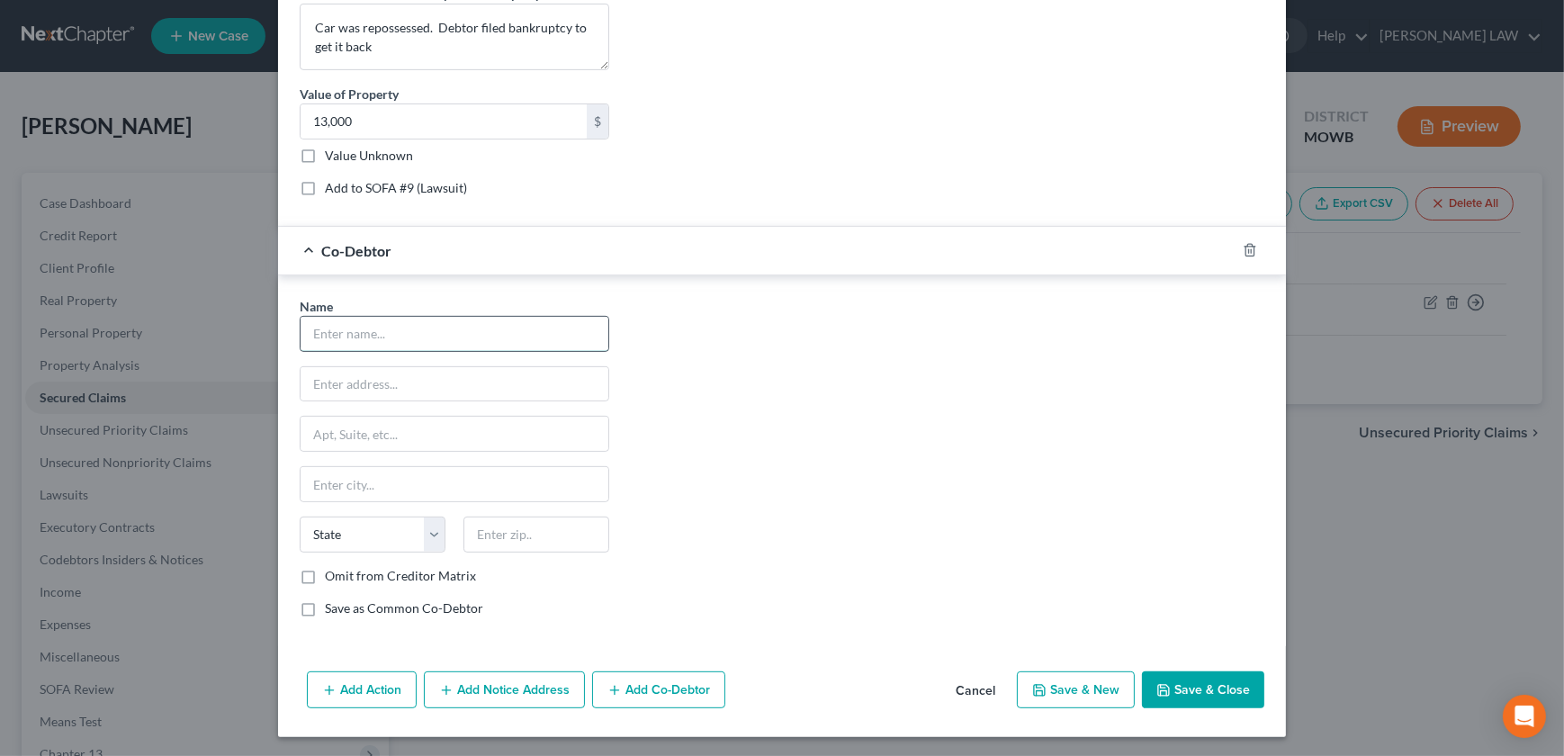
click at [346, 328] on input "text" at bounding box center [455, 334] width 308 height 34
type input "[PERSON_NAME]"
type input "[STREET_ADDRESS]"
type input "Saint [PERSON_NAME]"
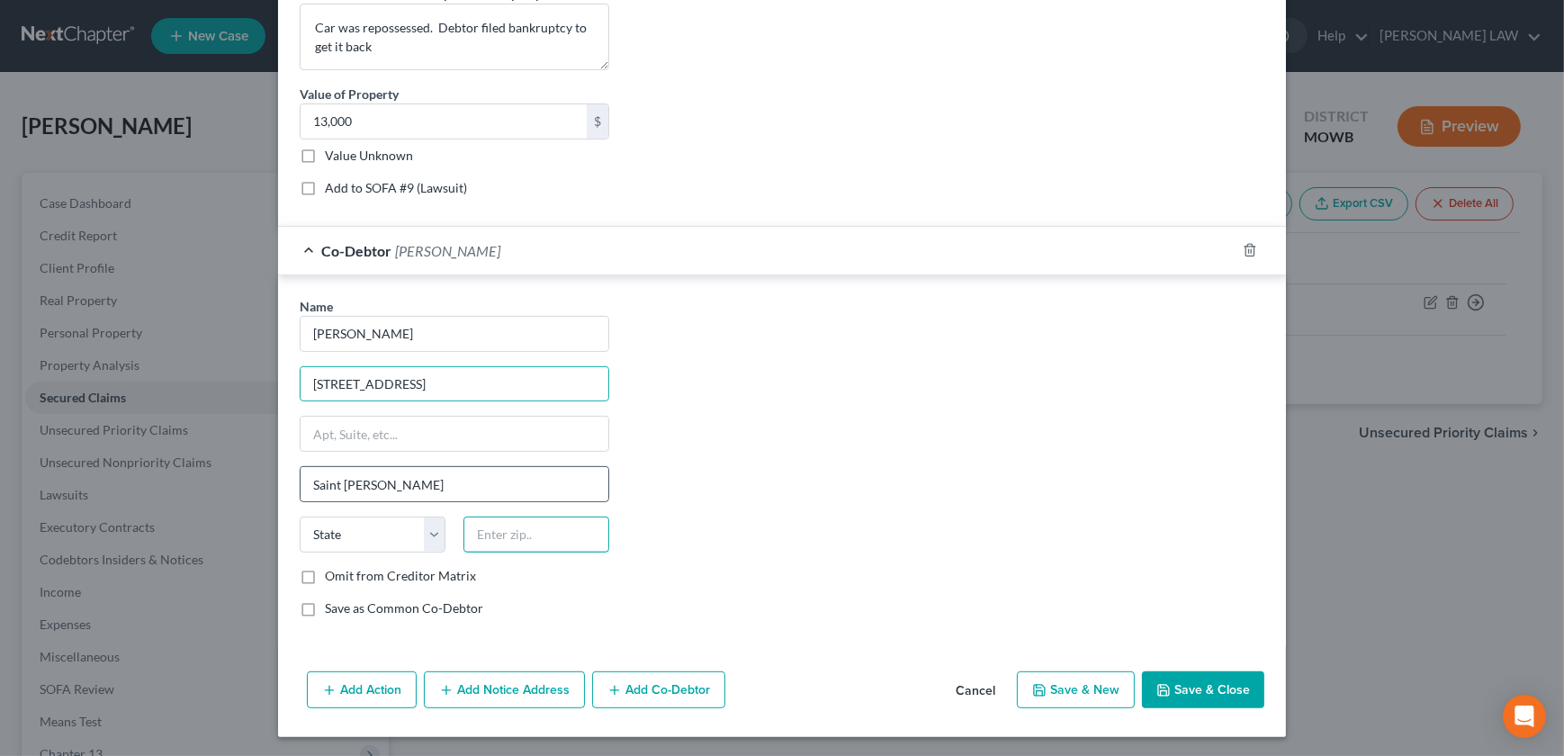
type input "64506"
select select "26"
drag, startPoint x: 760, startPoint y: 485, endPoint x: 750, endPoint y: 478, distance: 13.0
click at [759, 485] on div "Name * Jack Barber Jr 2303 Union St Saint Joseph State AL AK AR AZ CA CO CT DE …" at bounding box center [782, 464] width 983 height 335
click at [1168, 683] on button "Save & Close" at bounding box center [1203, 690] width 122 height 38
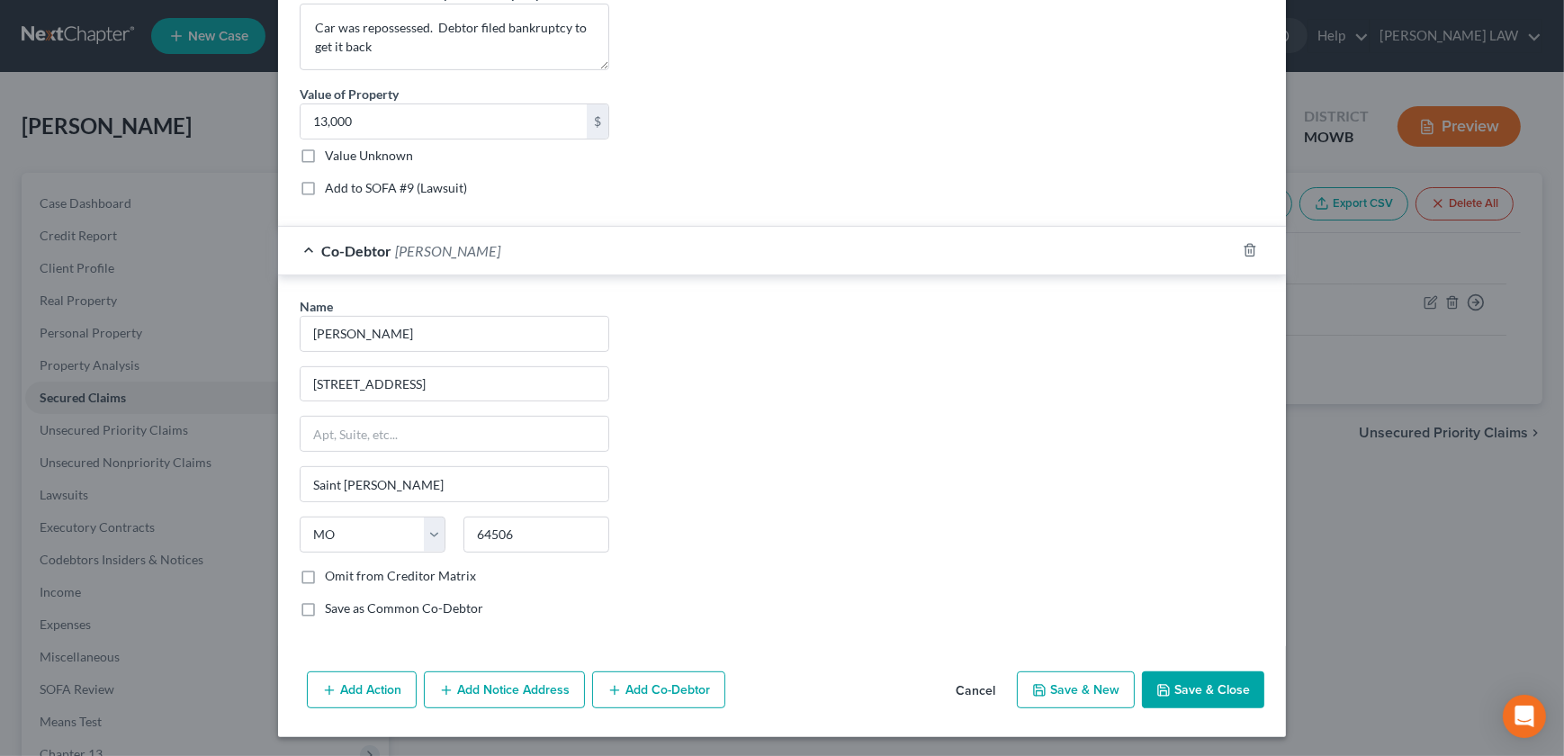
select select
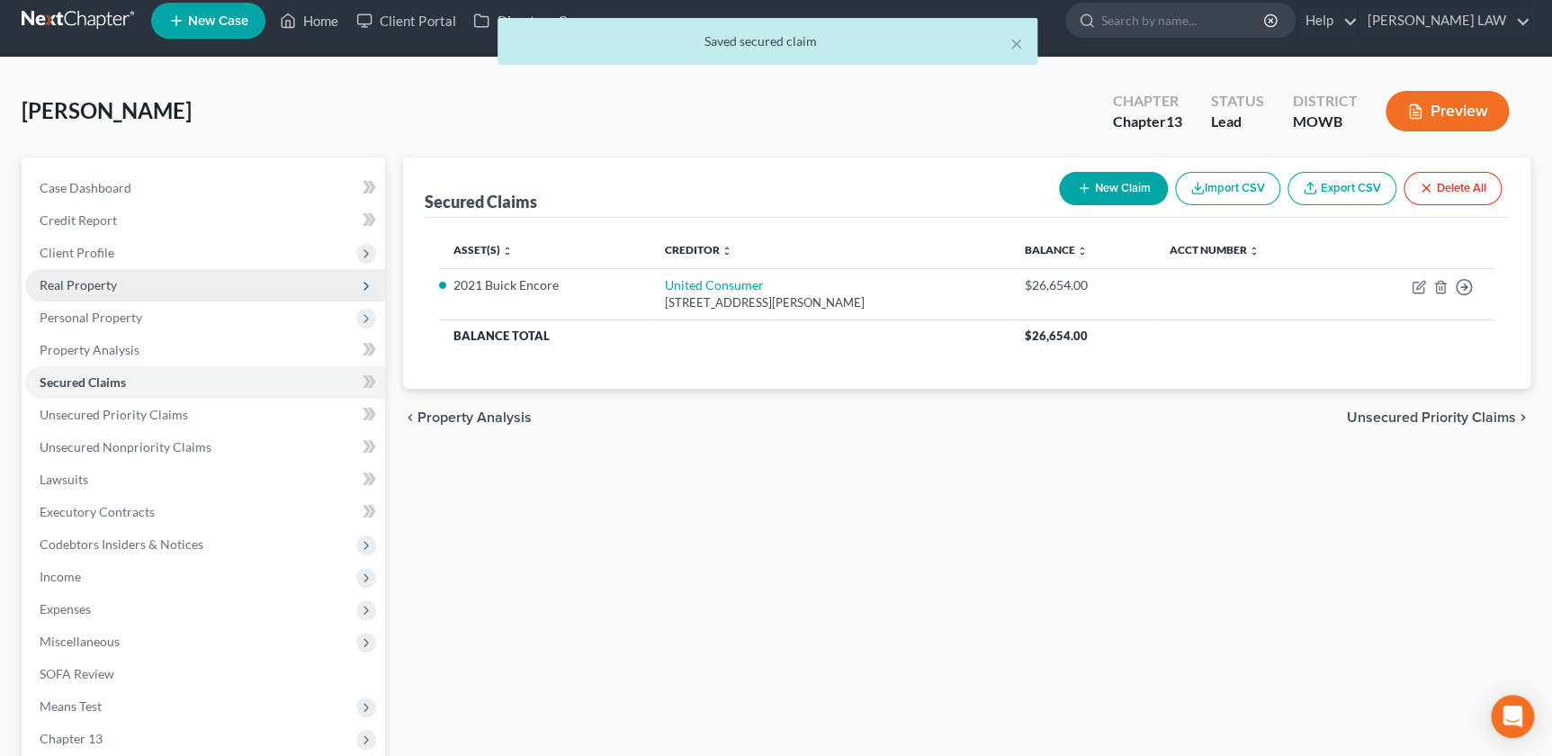
scroll to position [20, 0]
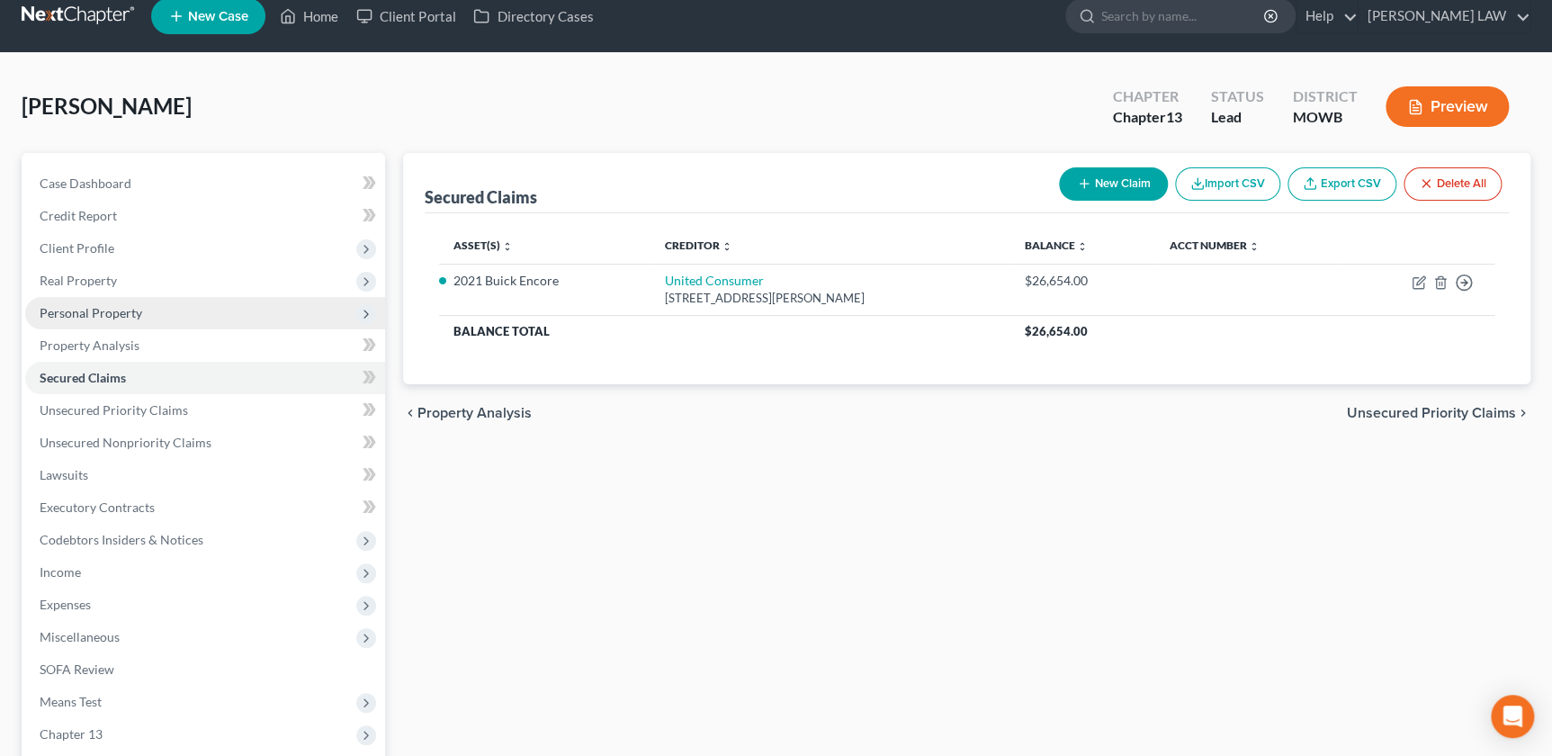
click at [109, 305] on span "Personal Property" at bounding box center [91, 312] width 103 height 15
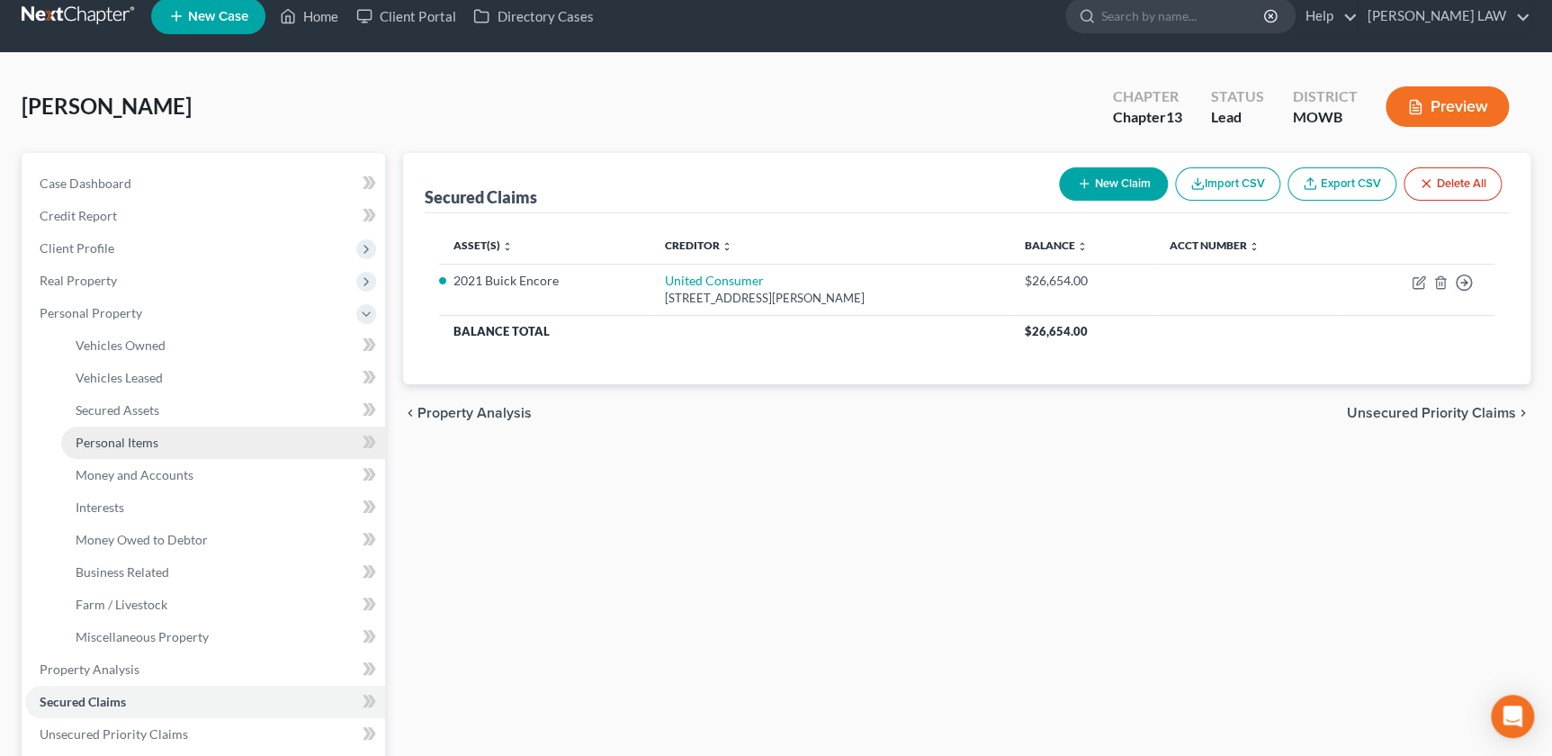
click at [142, 444] on span "Personal Items" at bounding box center [117, 442] width 83 height 15
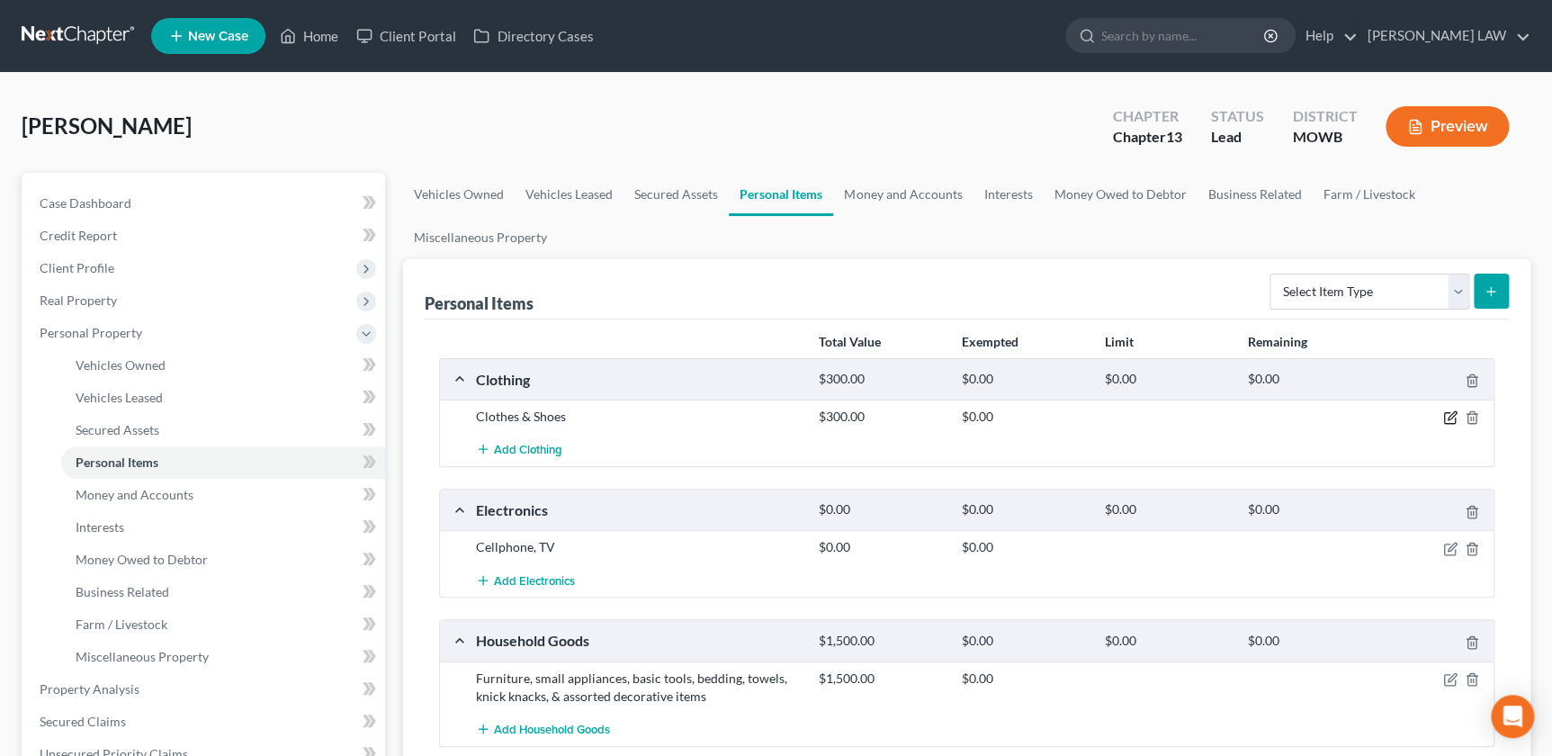
click at [1448, 412] on icon "button" at bounding box center [1450, 417] width 14 height 14
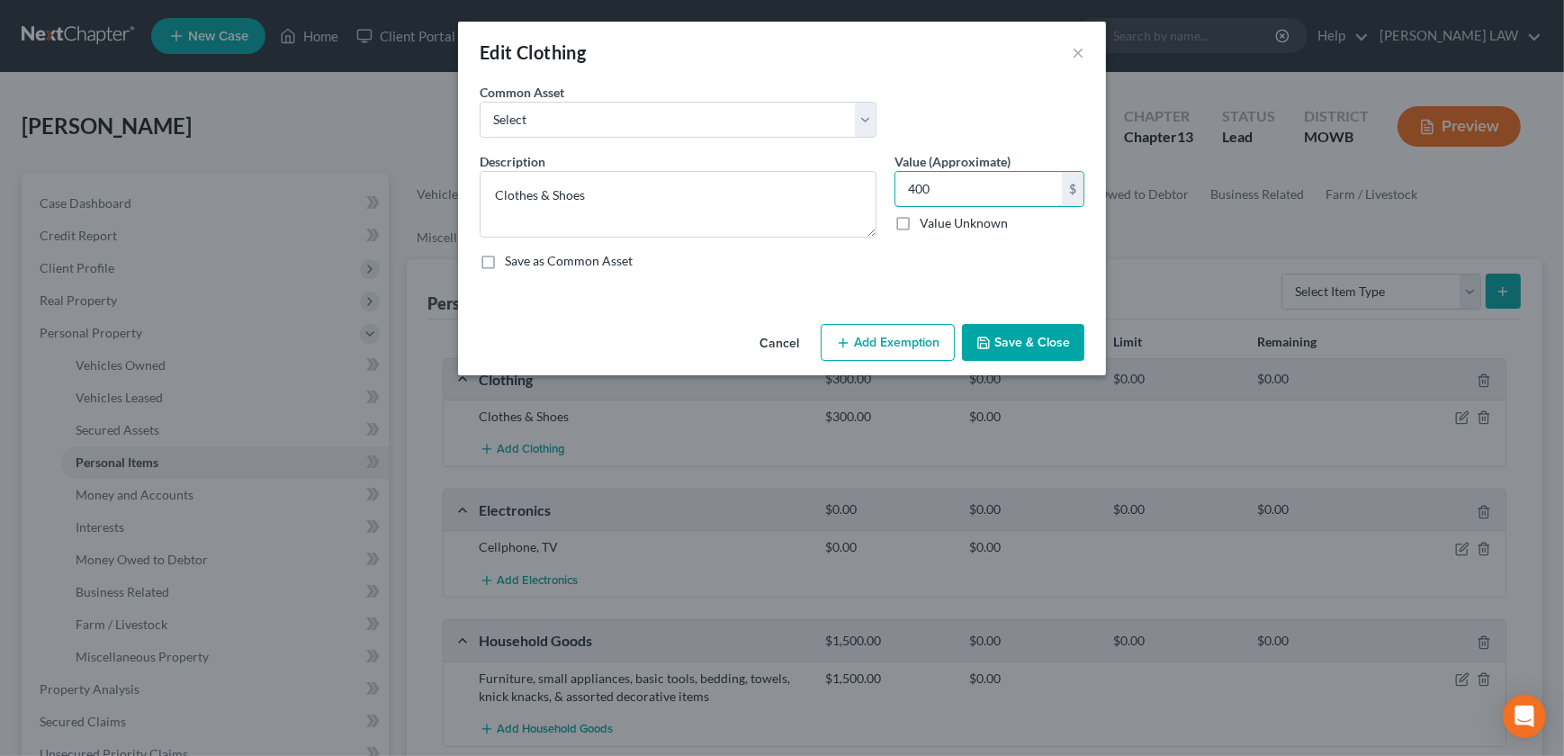
type input "400"
click at [867, 345] on button "Add Exemption" at bounding box center [888, 343] width 134 height 38
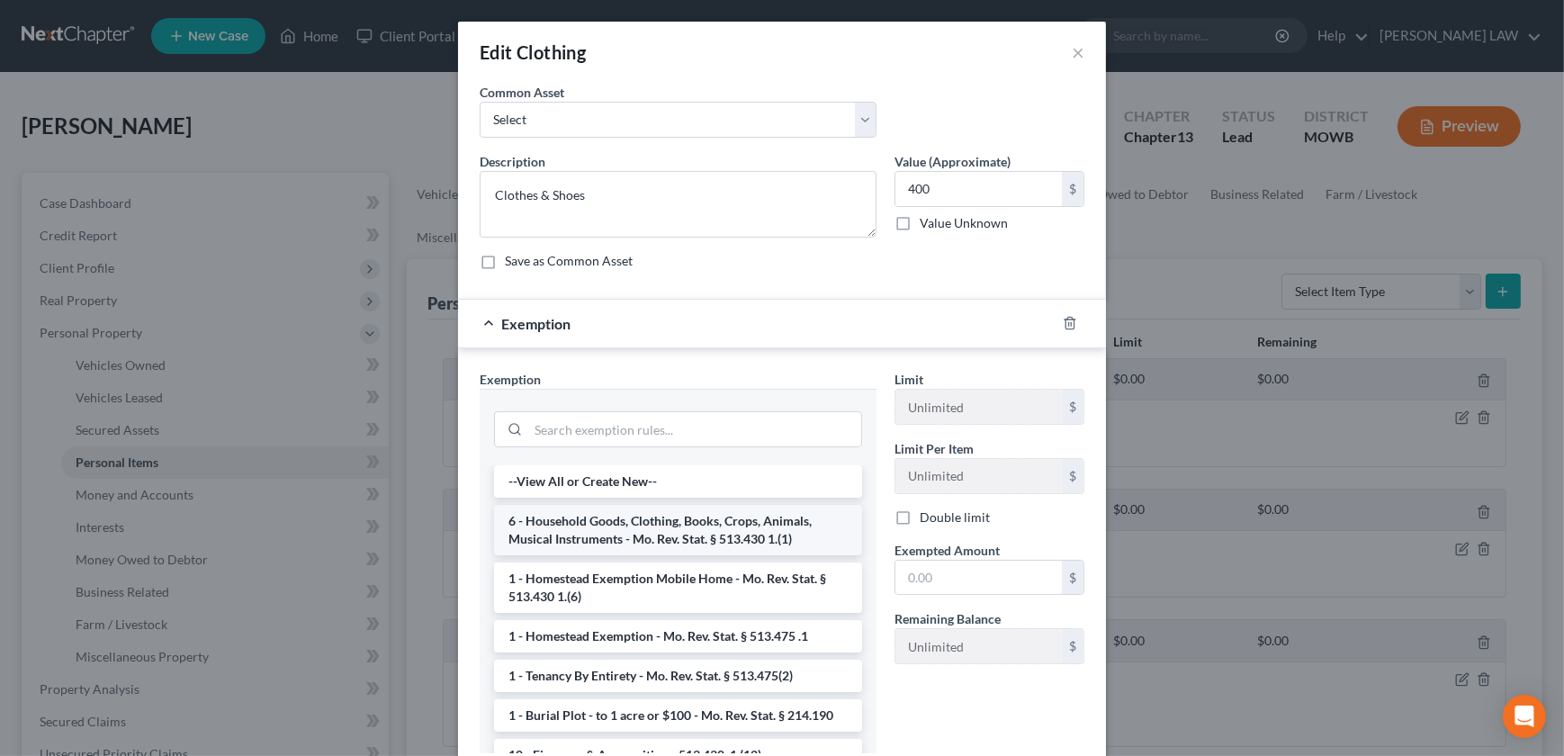
click at [666, 514] on li "6 - Household Goods, Clothing, Books, Crops, Animals, Musical Instruments - Mo.…" at bounding box center [678, 530] width 368 height 50
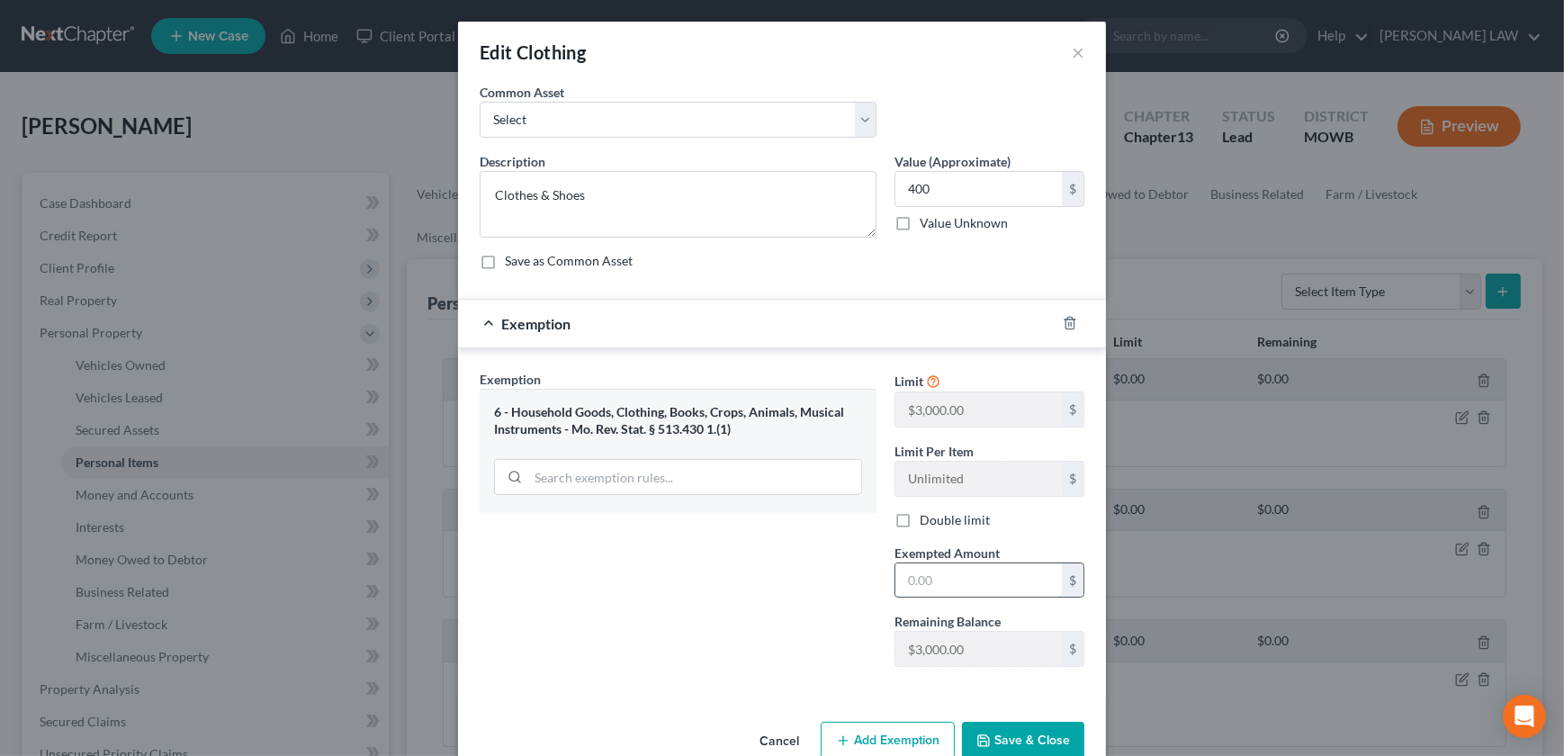
click at [949, 568] on input "text" at bounding box center [978, 580] width 166 height 34
type input "400"
click at [1011, 737] on button "Save & Close" at bounding box center [1023, 741] width 122 height 38
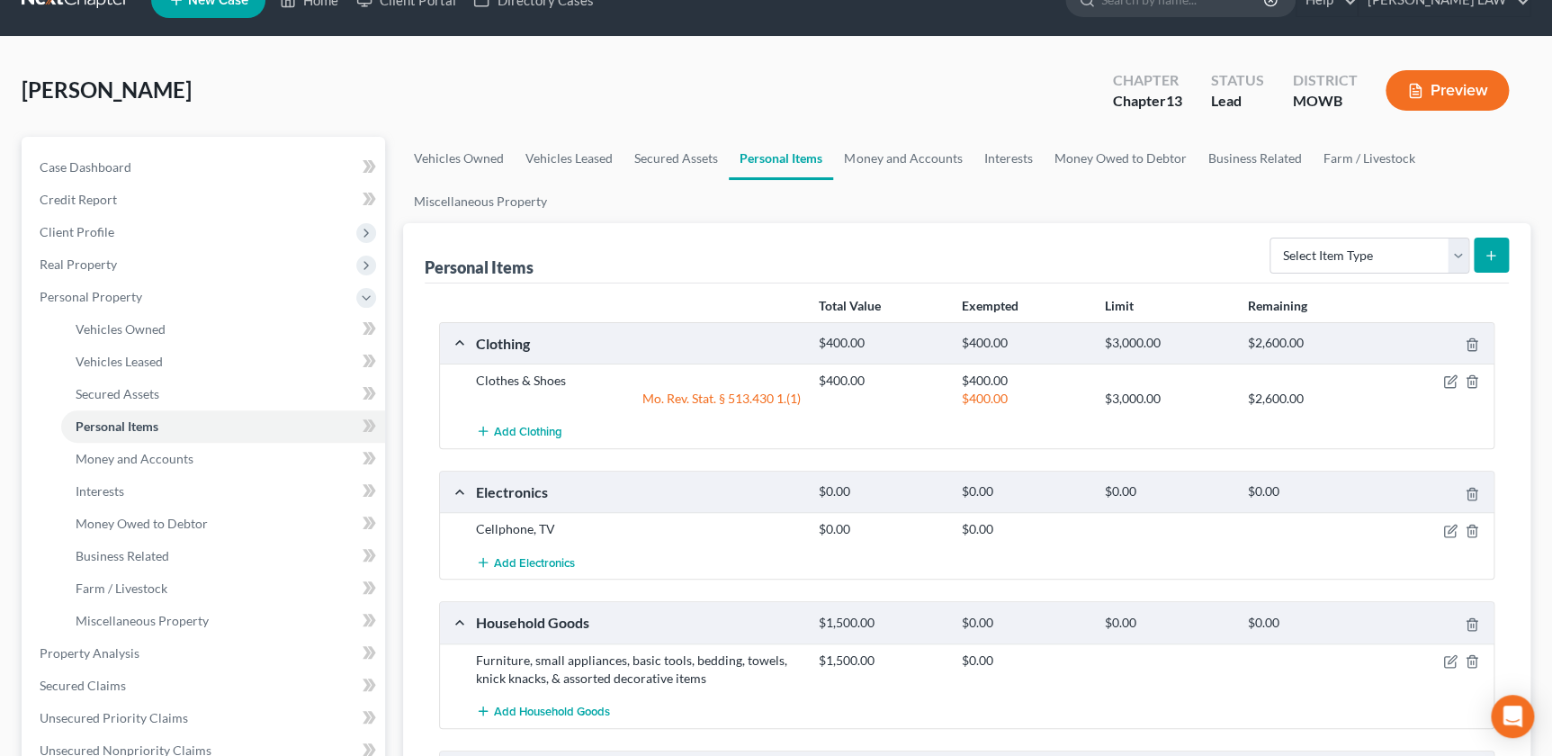
scroll to position [163, 0]
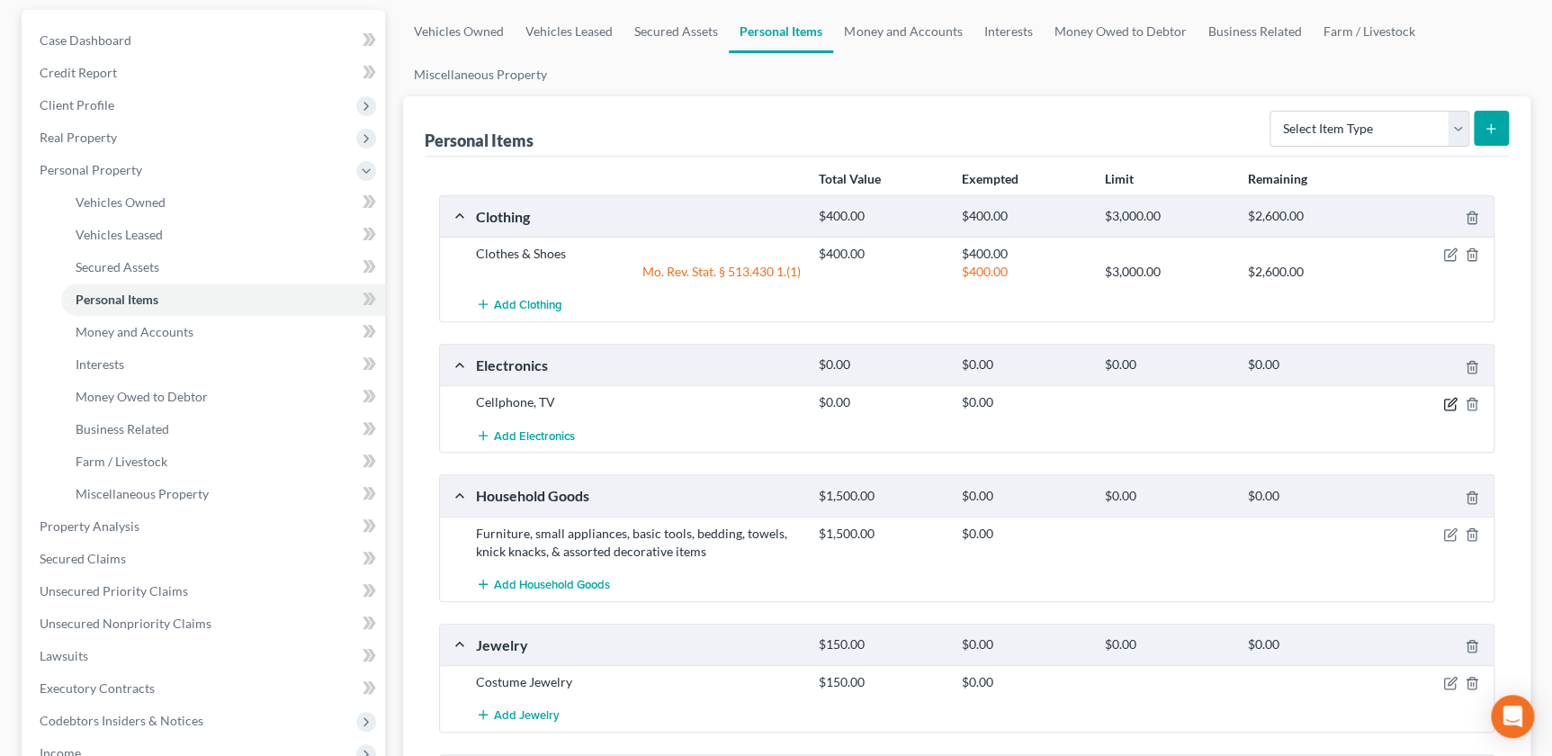
click at [1449, 399] on icon "button" at bounding box center [1449, 404] width 11 height 11
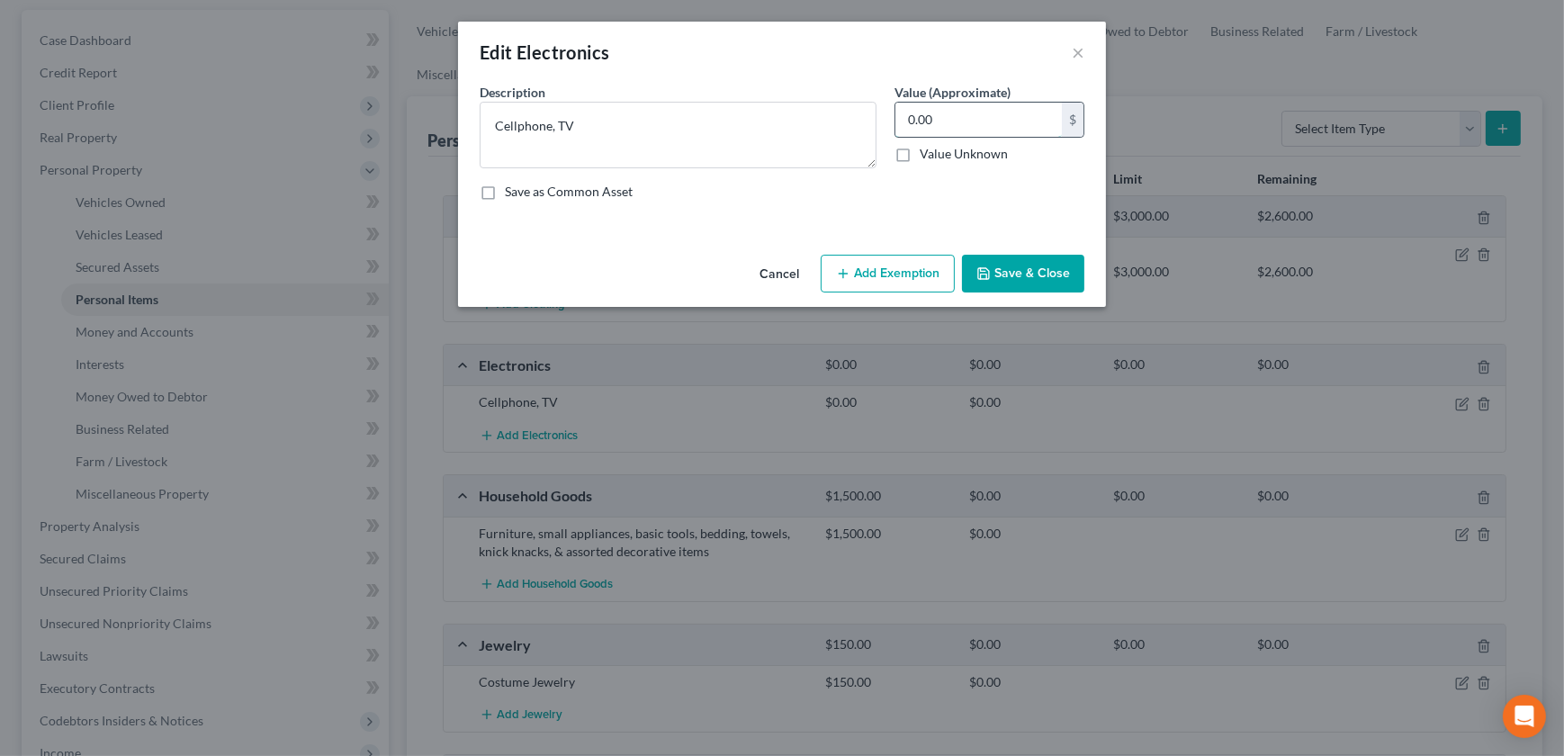
click at [971, 125] on input "0.00" at bounding box center [978, 120] width 166 height 34
type input "400"
click at [870, 282] on button "Add Exemption" at bounding box center [888, 274] width 134 height 38
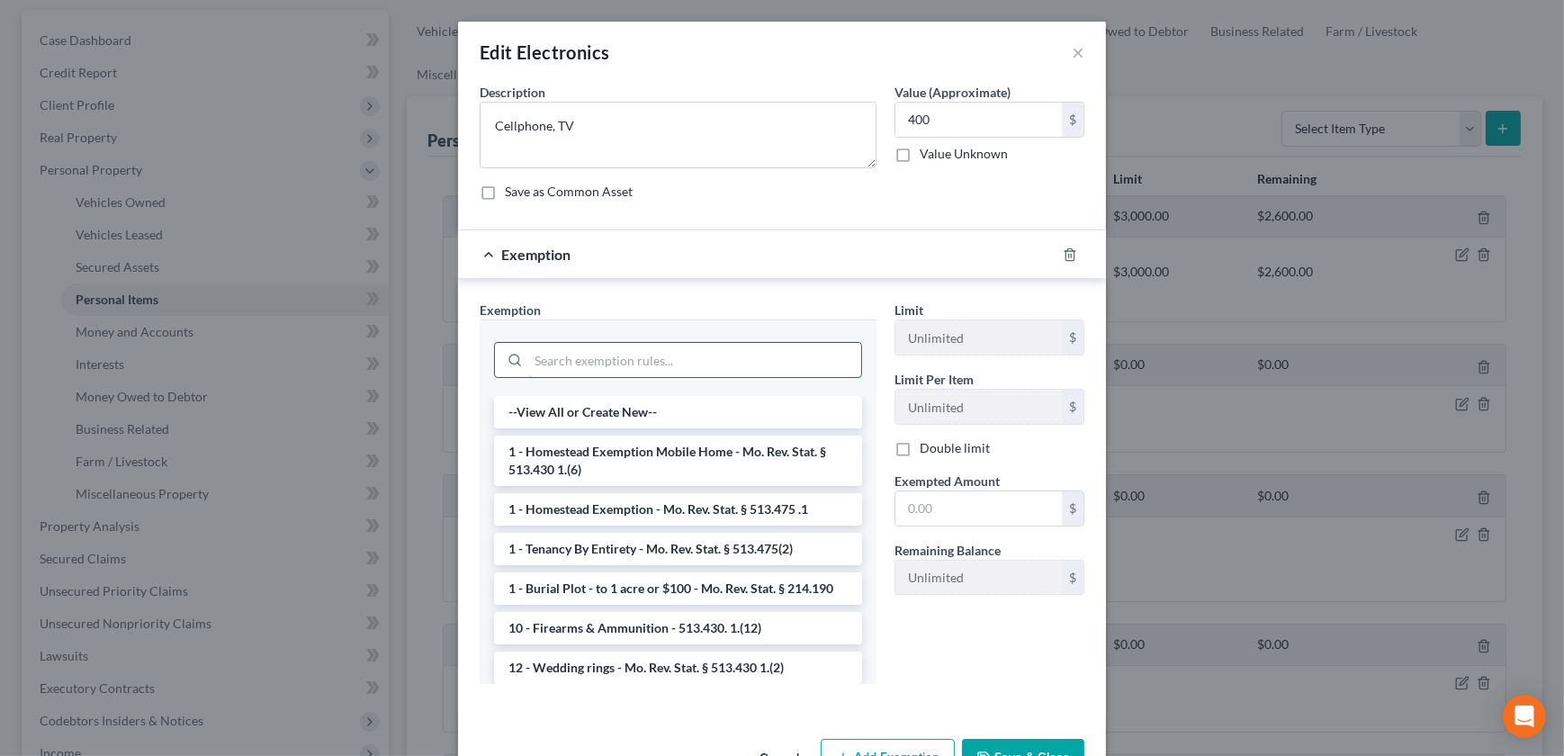
click at [570, 358] on input "search" at bounding box center [694, 360] width 333 height 34
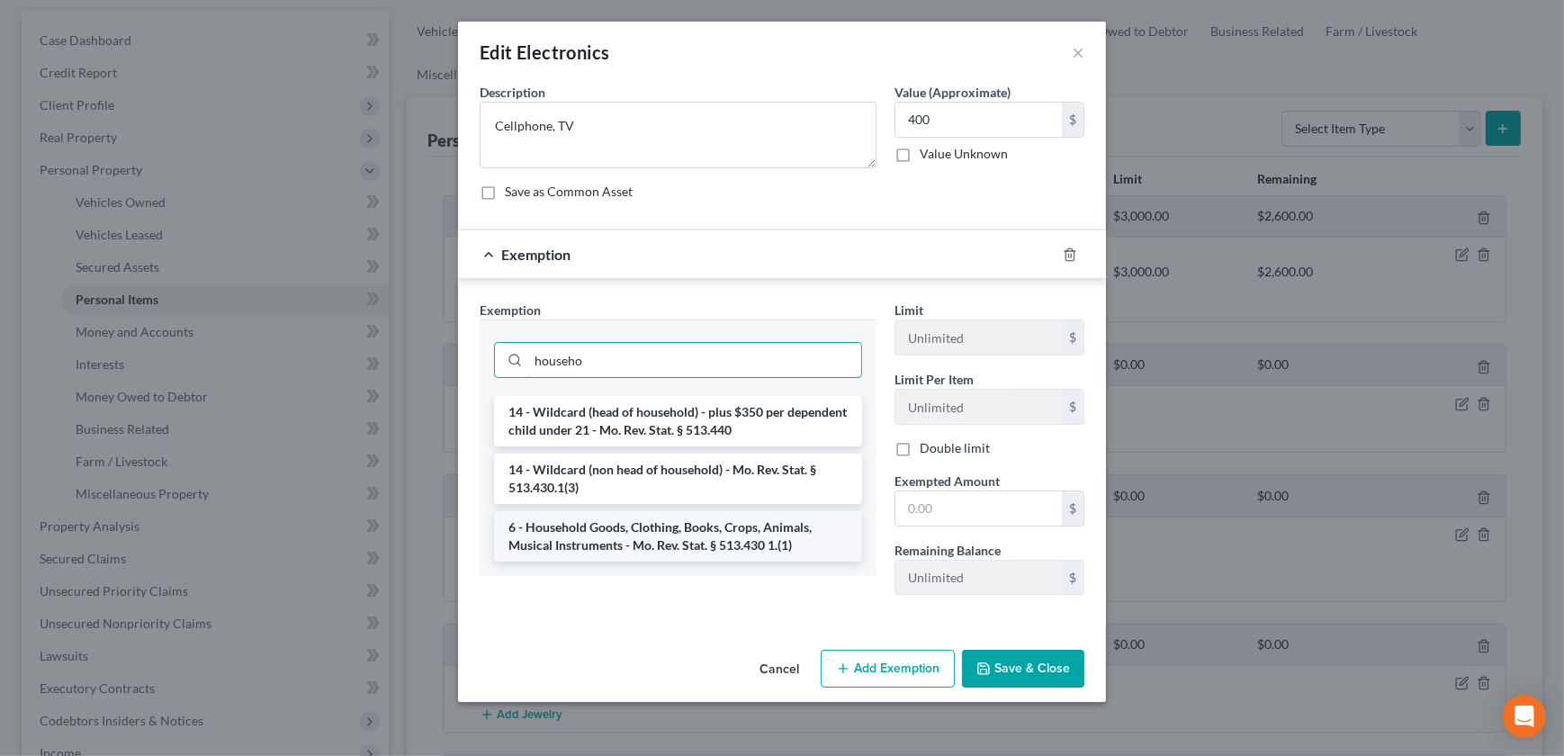
type input "househo"
click at [657, 530] on li "6 - Household Goods, Clothing, Books, Crops, Animals, Musical Instruments - Mo.…" at bounding box center [678, 536] width 368 height 50
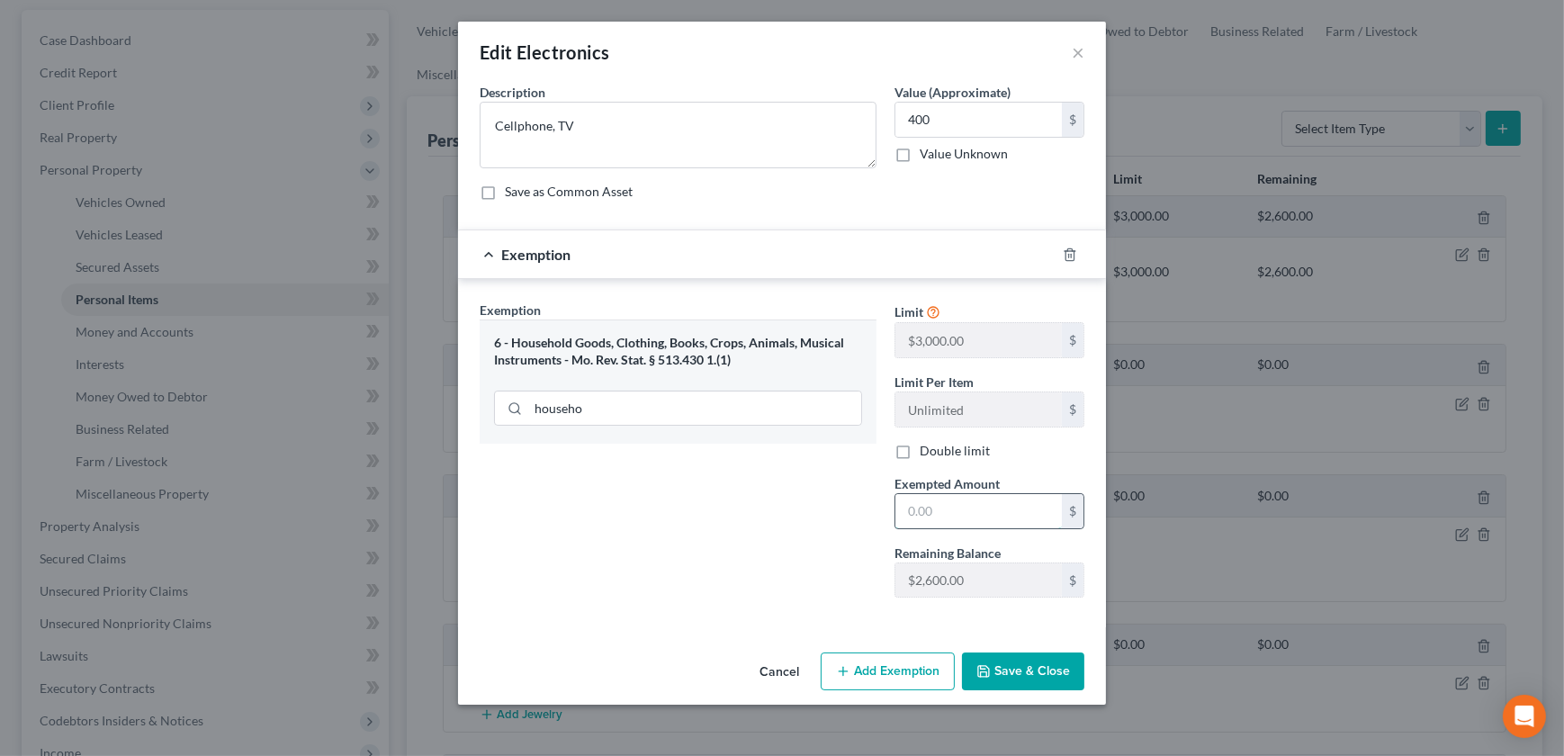
click at [960, 522] on input "text" at bounding box center [978, 511] width 166 height 34
type input "400"
drag, startPoint x: 659, startPoint y: 584, endPoint x: 683, endPoint y: 581, distance: 24.4
click at [660, 584] on div "Exemption Set must be selected for CA. Exemption * 6 - Household Goods, Clothin…" at bounding box center [678, 456] width 415 height 311
click at [983, 666] on icon "button" at bounding box center [983, 671] width 11 height 11
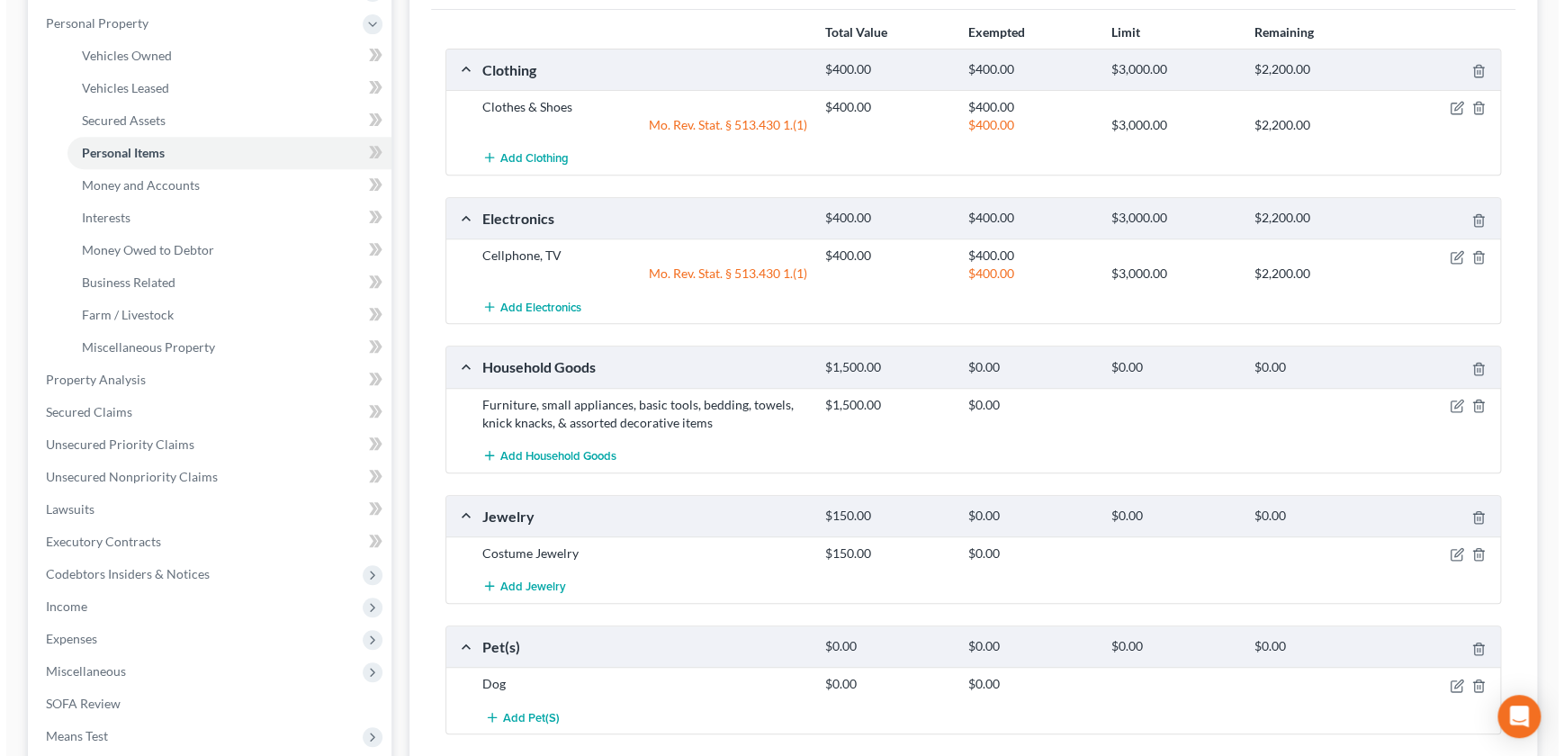
scroll to position [347, 0]
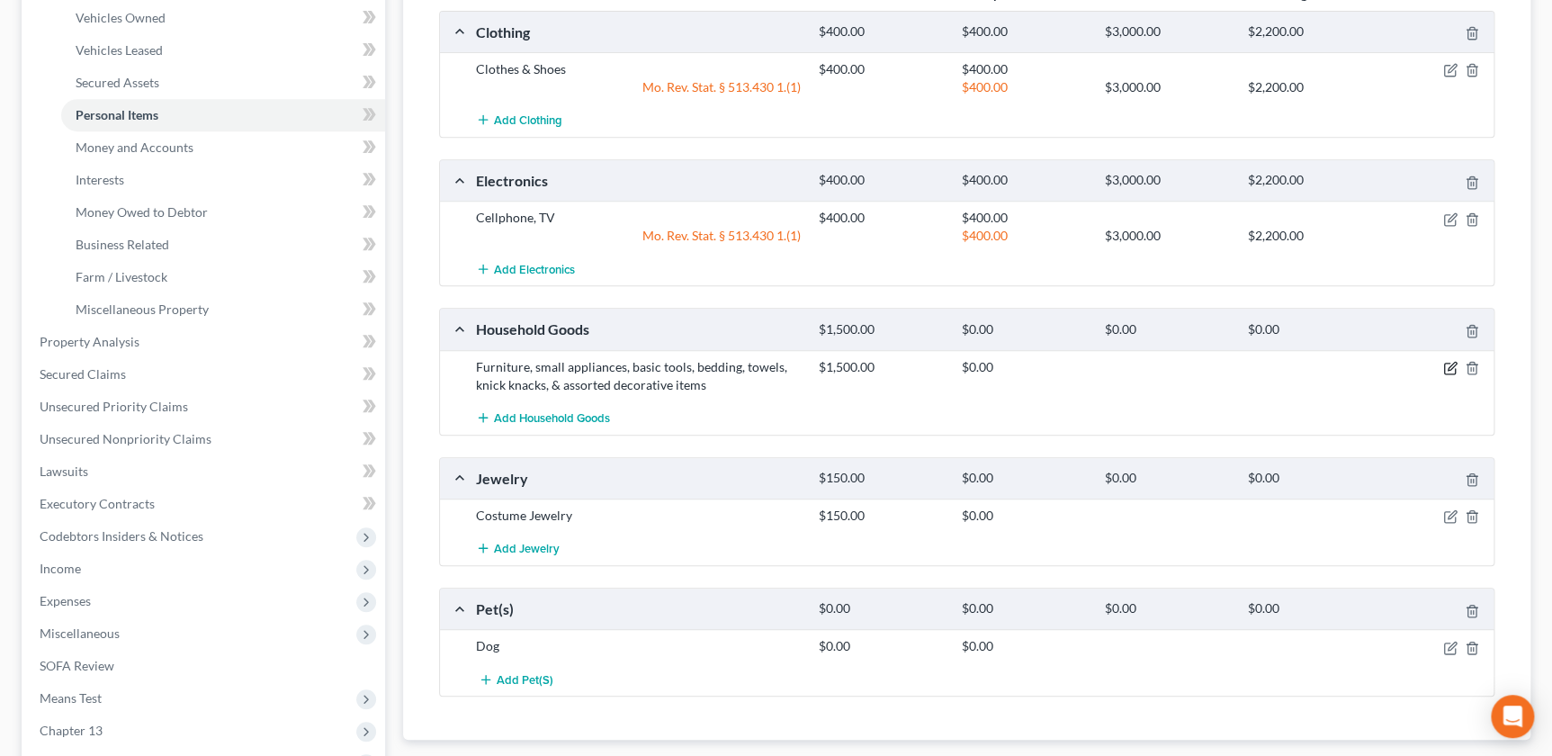
click at [1447, 361] on icon "button" at bounding box center [1450, 368] width 14 height 14
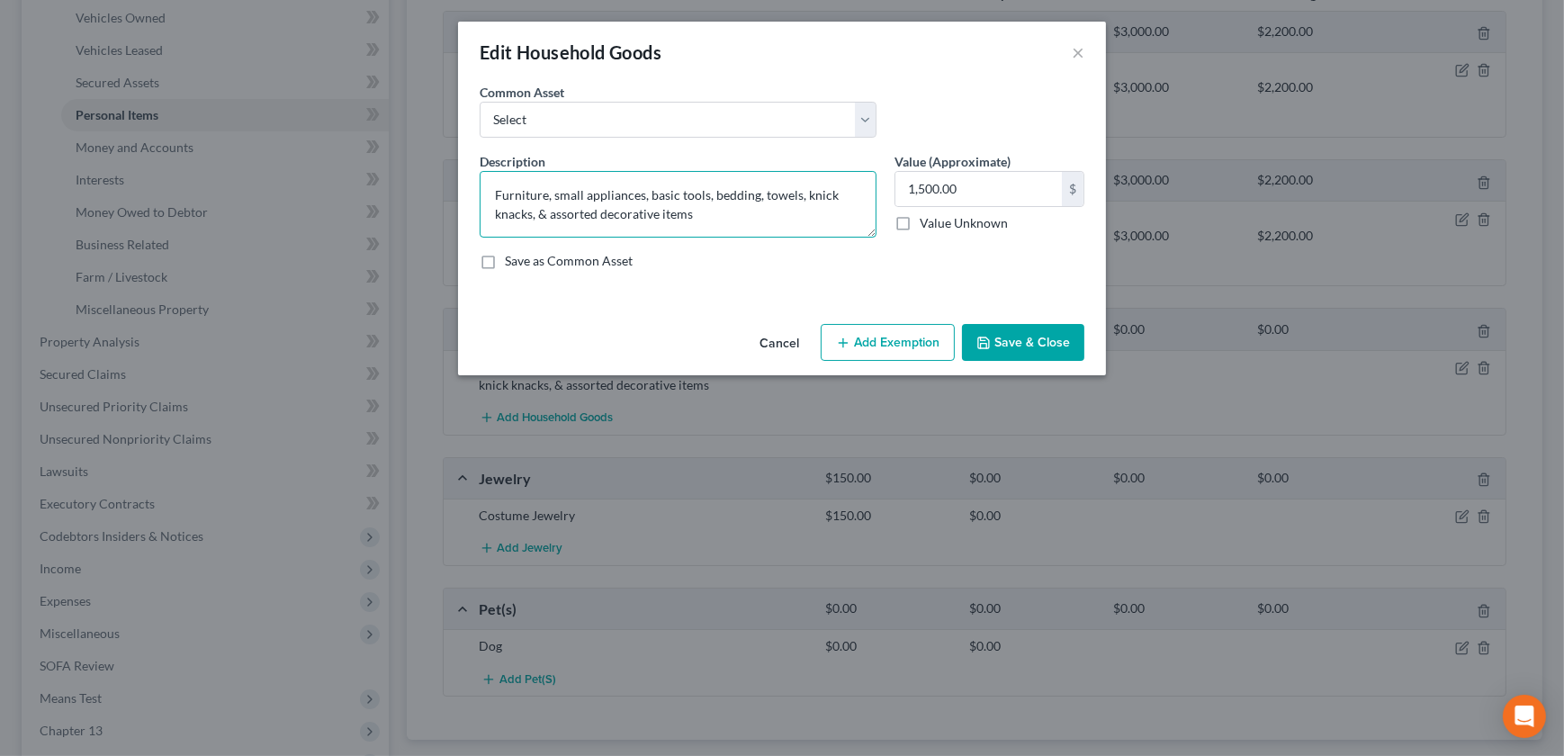
drag, startPoint x: 704, startPoint y: 218, endPoint x: 451, endPoint y: 177, distance: 256.1
click at [451, 177] on div "Edit Household Goods × An exemption set must first be selected from the Filing …" at bounding box center [782, 378] width 1564 height 756
type textarea "Bedroom Furniture"
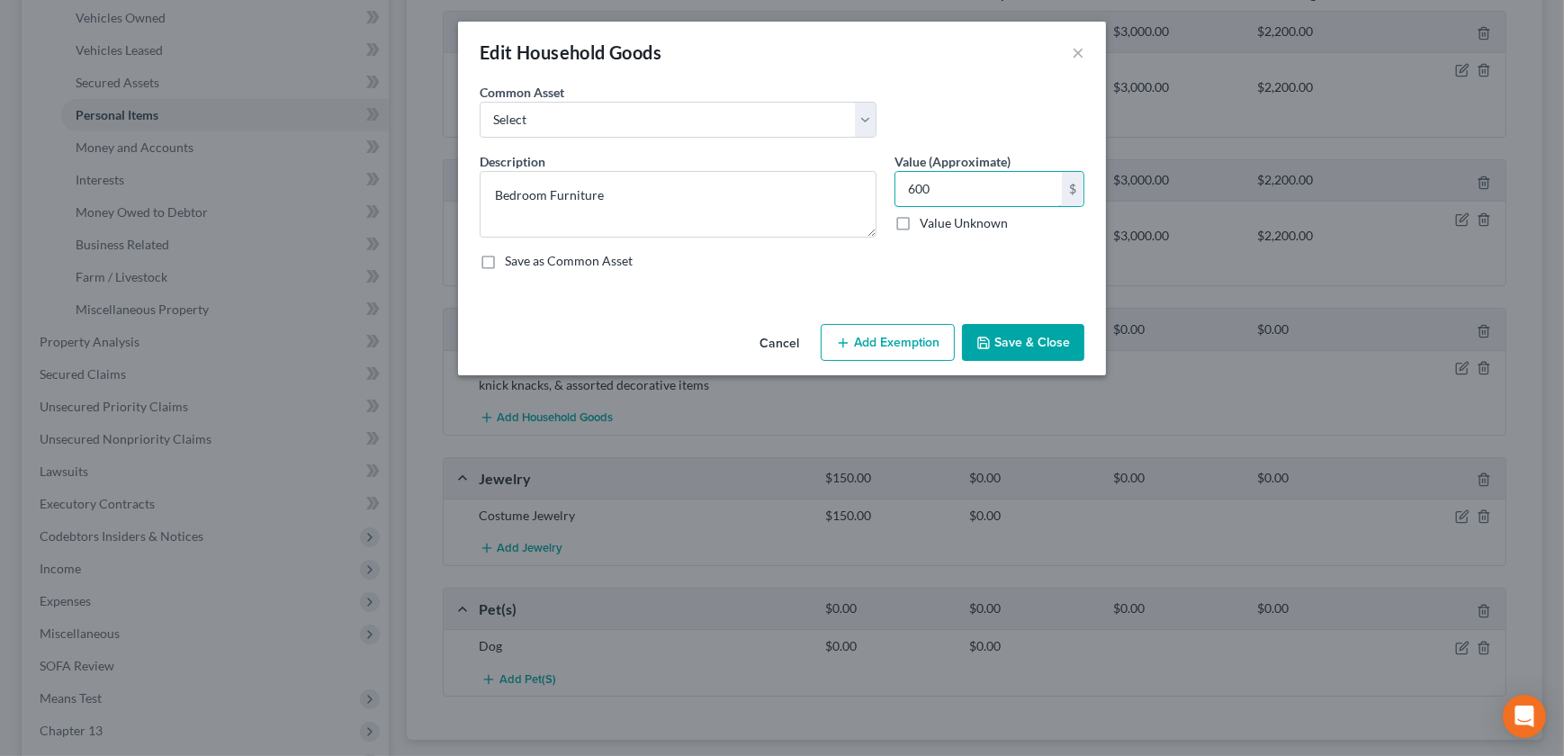
type input "600"
click at [887, 338] on button "Add Exemption" at bounding box center [888, 343] width 134 height 38
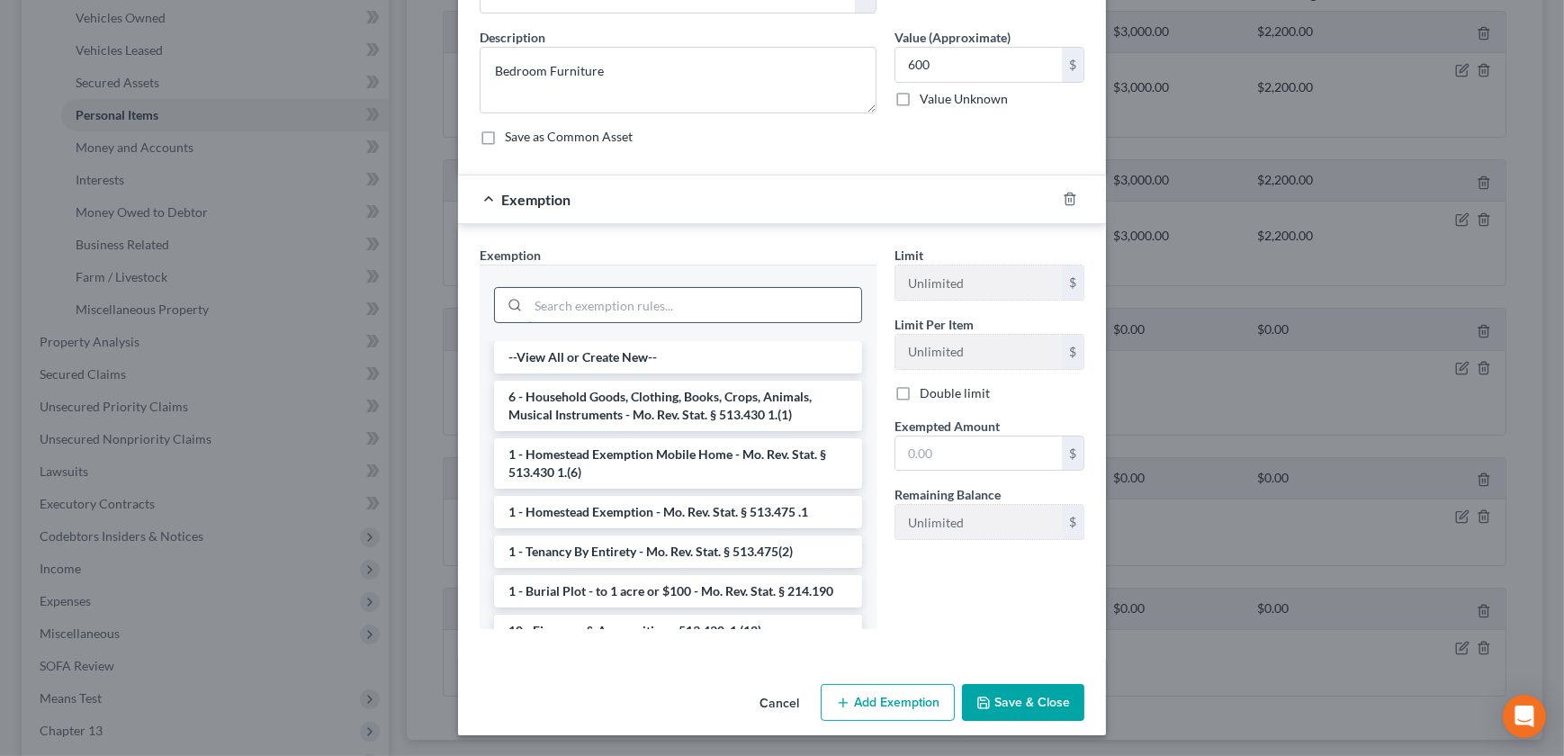
drag, startPoint x: 610, startPoint y: 391, endPoint x: 779, endPoint y: 427, distance: 173.0
click at [610, 392] on li "6 - Household Goods, Clothing, Books, Crops, Animals, Musical Instruments - Mo.…" at bounding box center [678, 406] width 368 height 50
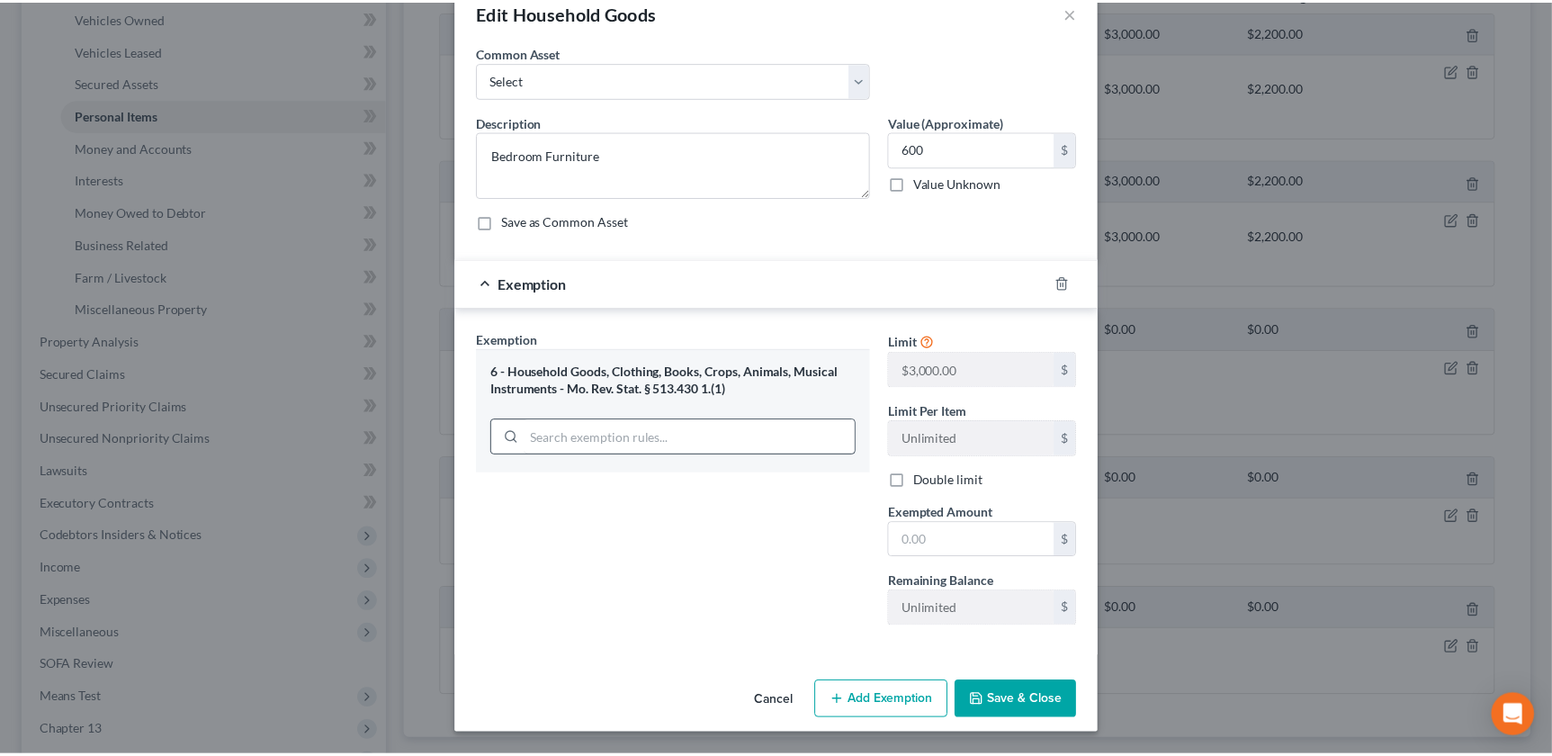
scroll to position [38, 0]
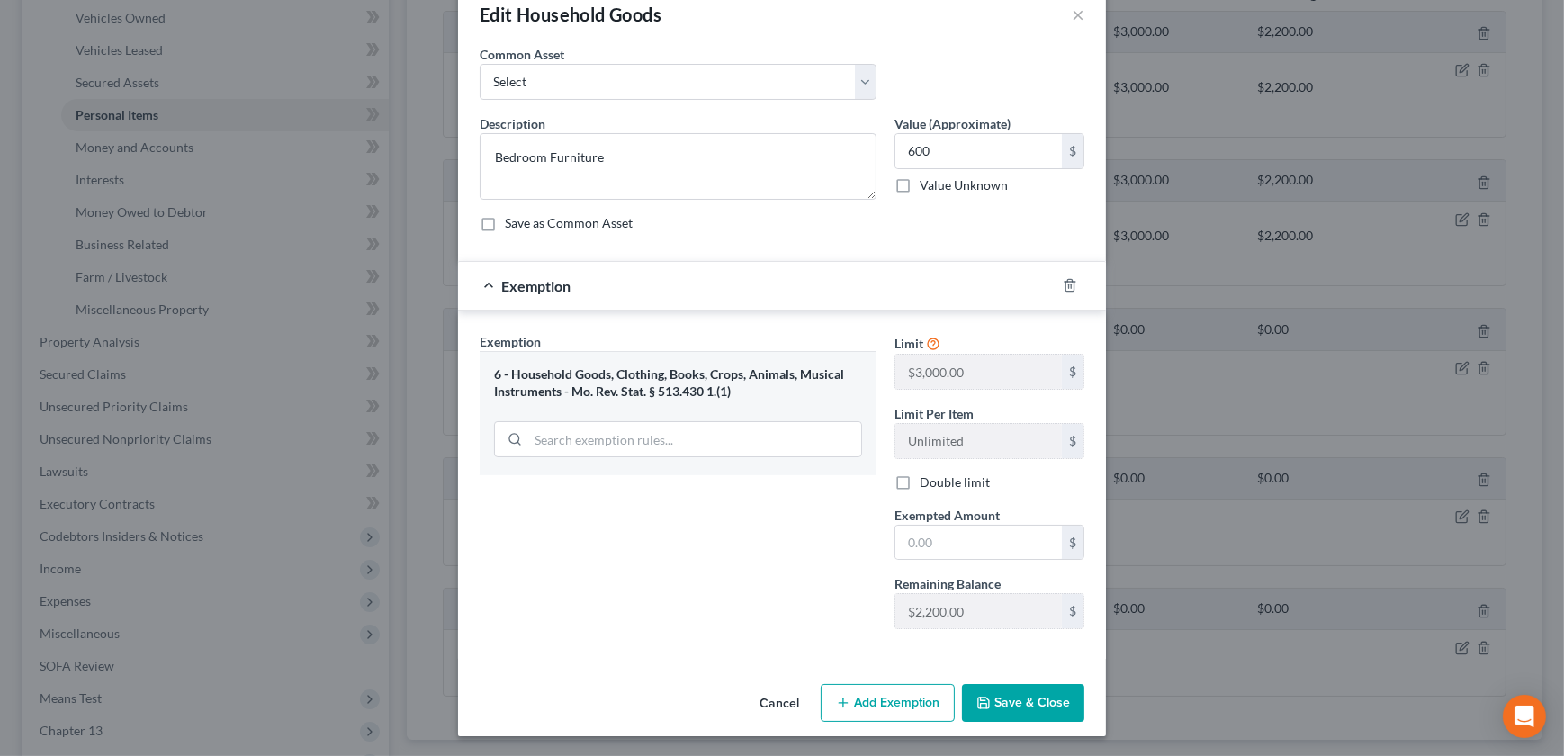
click at [1017, 697] on button "Save & Close" at bounding box center [1023, 703] width 122 height 38
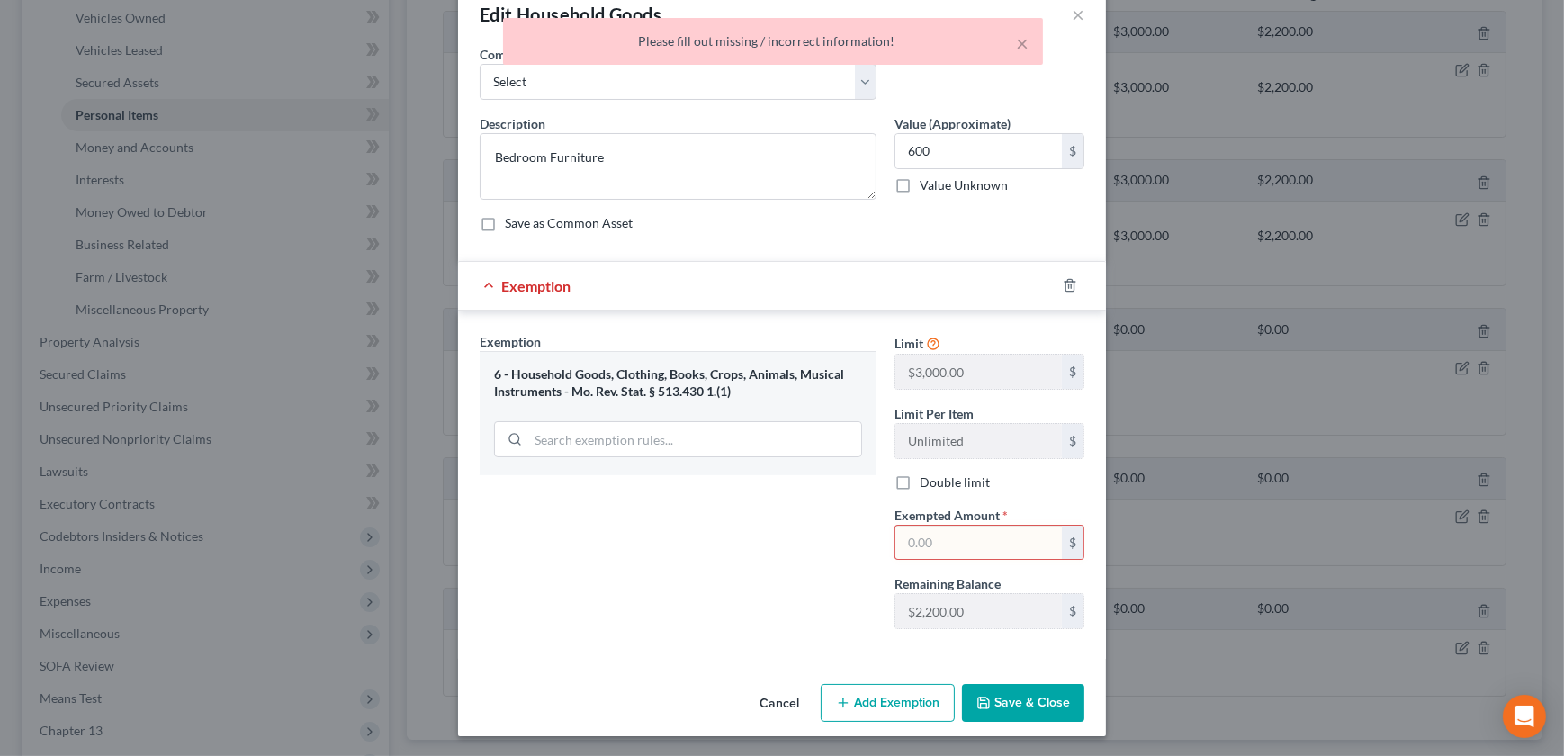
click at [990, 534] on input "text" at bounding box center [978, 543] width 166 height 34
type input "600"
click at [1026, 699] on button "Save & Close" at bounding box center [1023, 703] width 122 height 38
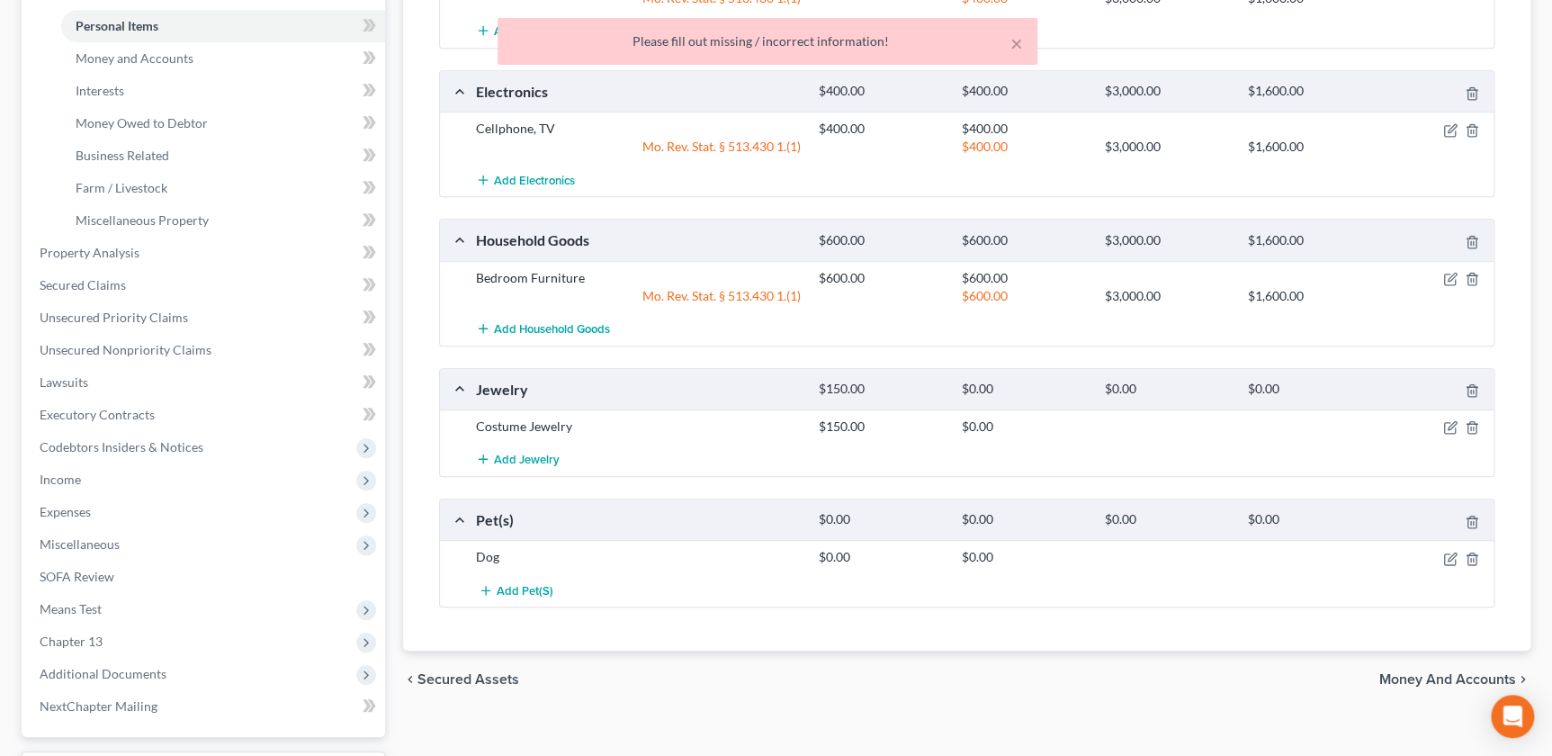
scroll to position [225, 0]
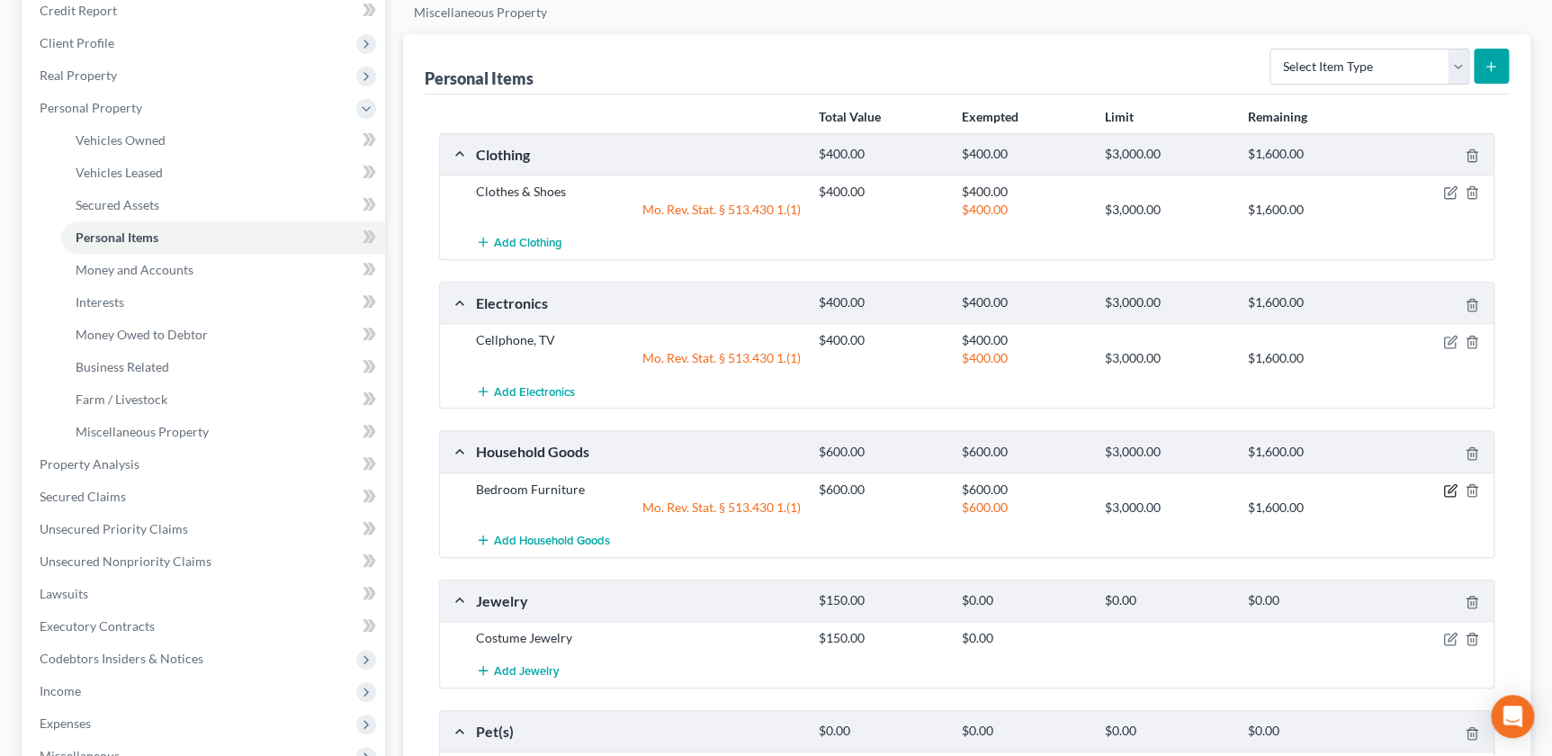
click at [1448, 488] on icon "button" at bounding box center [1452, 488] width 8 height 8
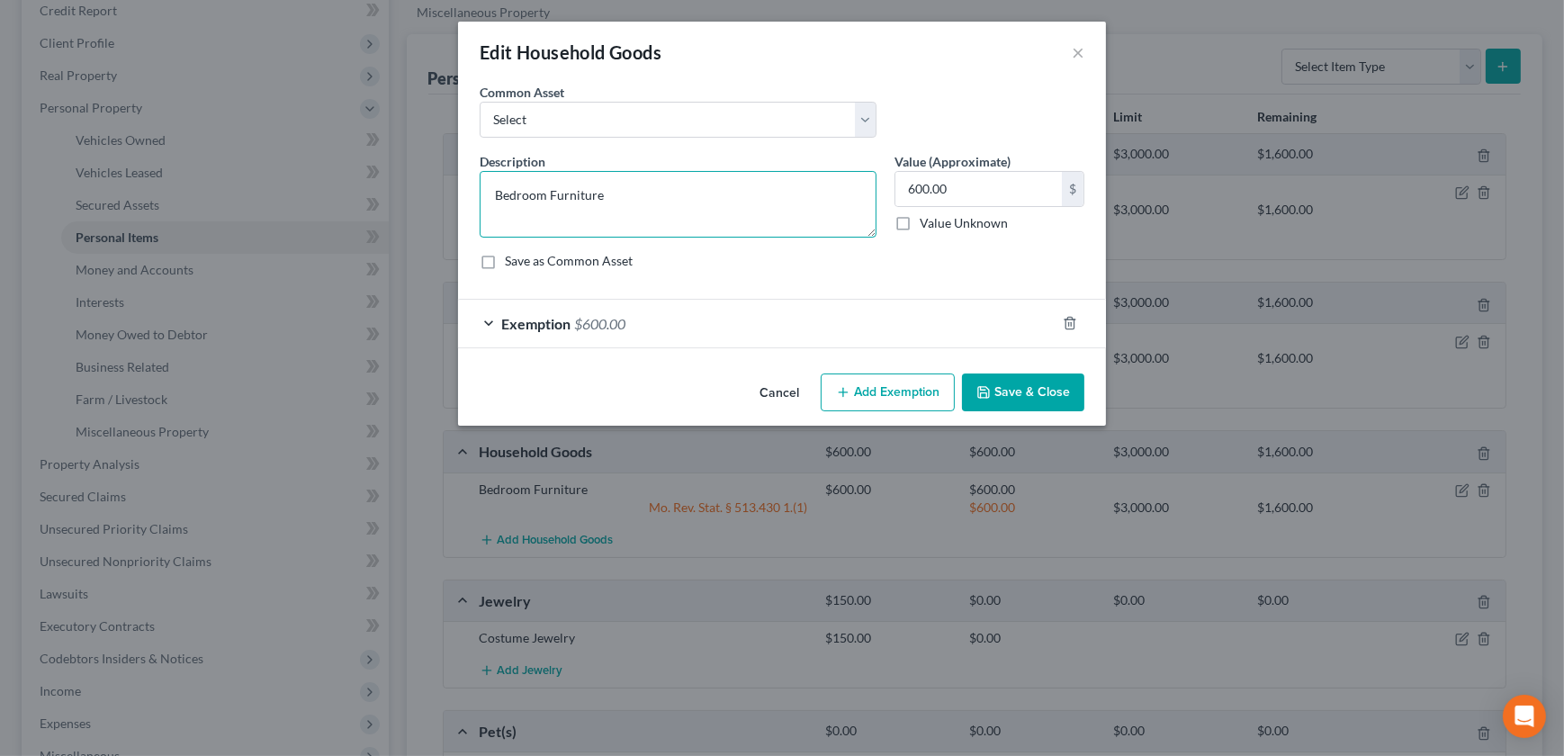
click at [649, 191] on textarea "Bedroom Furniture" at bounding box center [678, 204] width 397 height 67
drag, startPoint x: 687, startPoint y: 104, endPoint x: 681, endPoint y: 116, distance: 13.3
click at [687, 106] on select "Select Furniture, small appliances, basic tools, bedding, towels, knick knacks,…" at bounding box center [678, 120] width 397 height 36
click at [658, 192] on textarea "Bedroom Furniture" at bounding box center [678, 204] width 397 height 67
click at [597, 130] on select "Select Furniture, small appliances, basic tools, bedding, towels, knick knacks,…" at bounding box center [678, 120] width 397 height 36
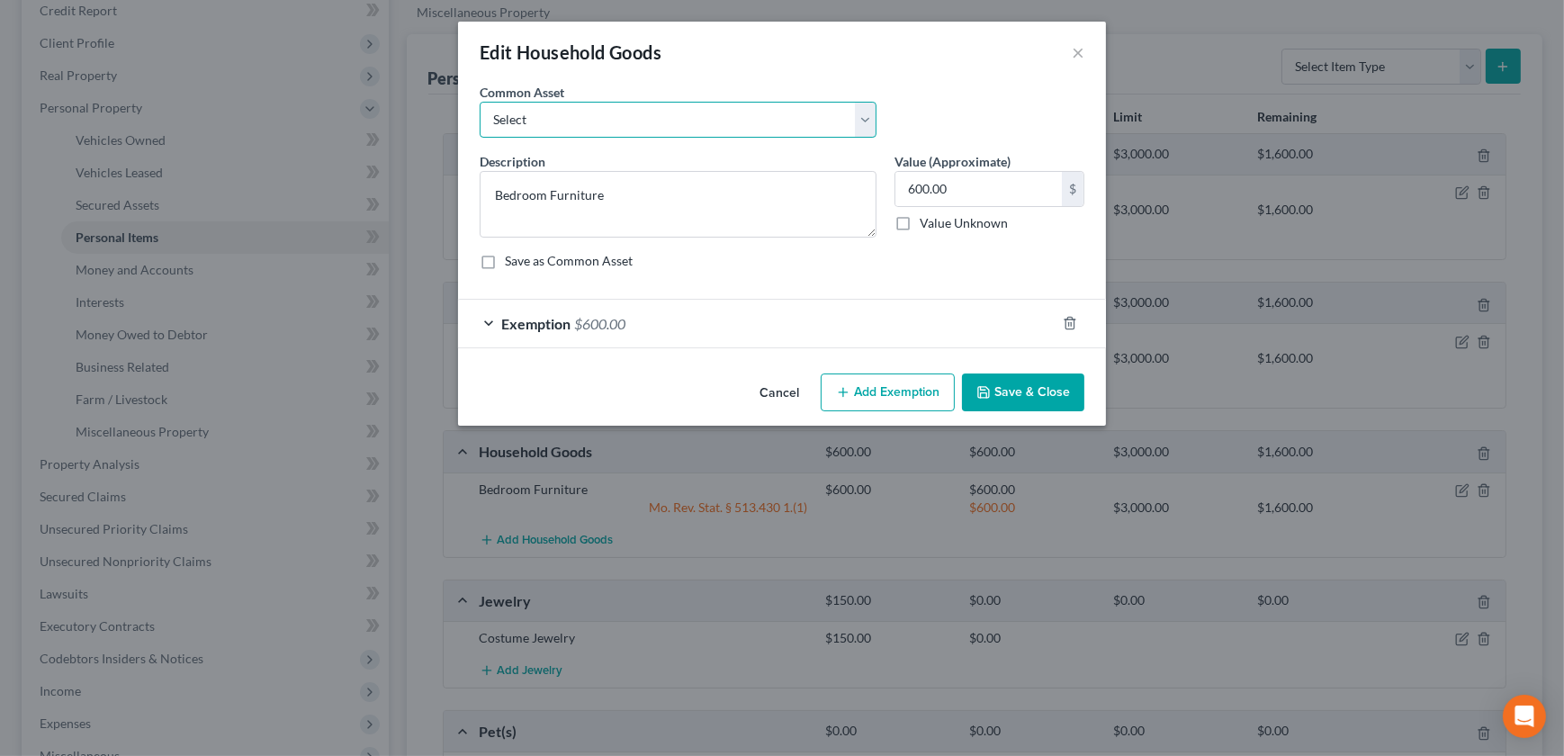
select select "0"
click at [480, 102] on select "Select Furniture, small appliances, basic tools, bedding, towels, knick knacks,…" at bounding box center [678, 120] width 397 height 36
type textarea "Furniture, small appliances, basic tools, bedding, towels, knick knacks, & asso…"
type input "1,500.00"
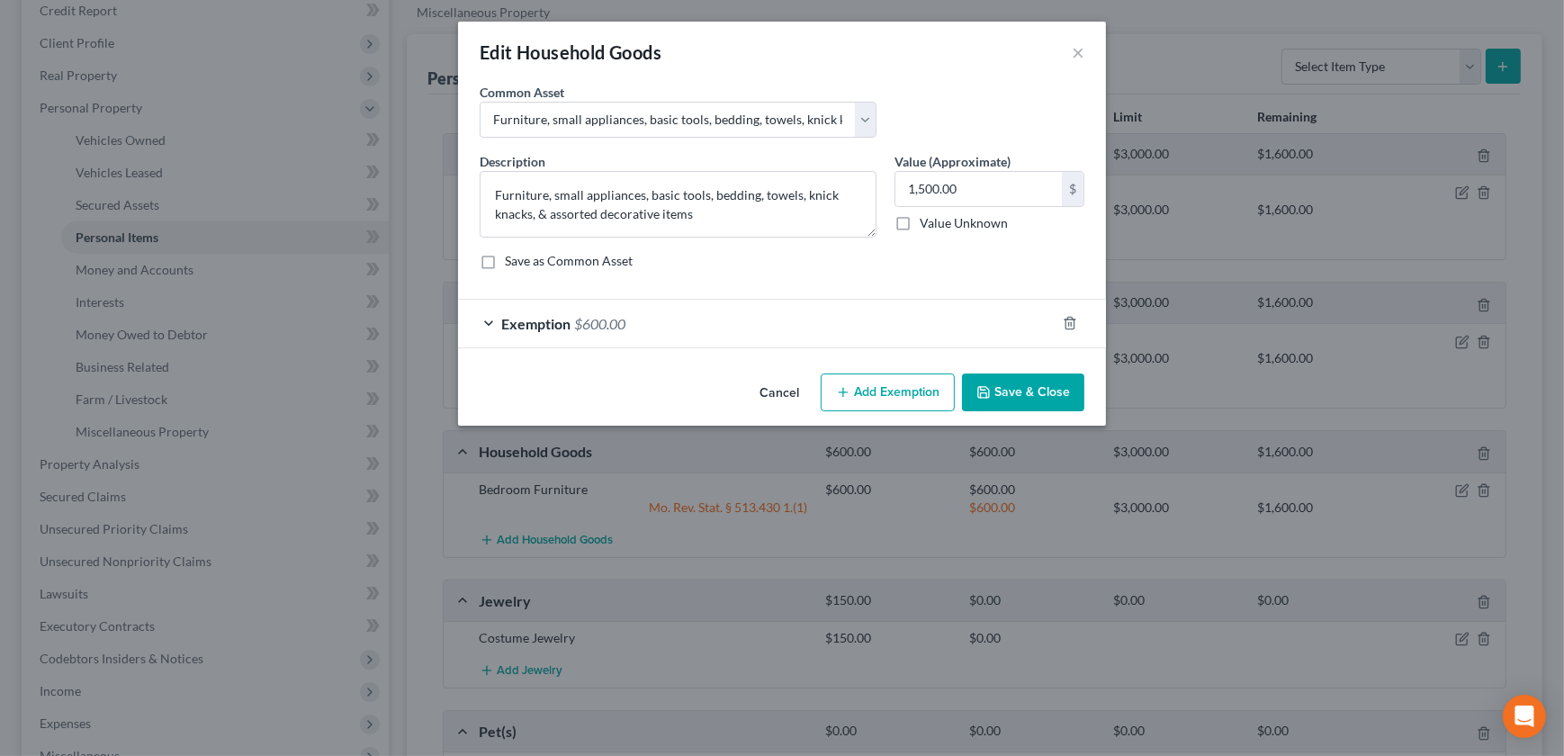
drag, startPoint x: 1042, startPoint y: 394, endPoint x: 1026, endPoint y: 398, distance: 16.6
click at [1041, 395] on button "Save & Close" at bounding box center [1023, 392] width 122 height 38
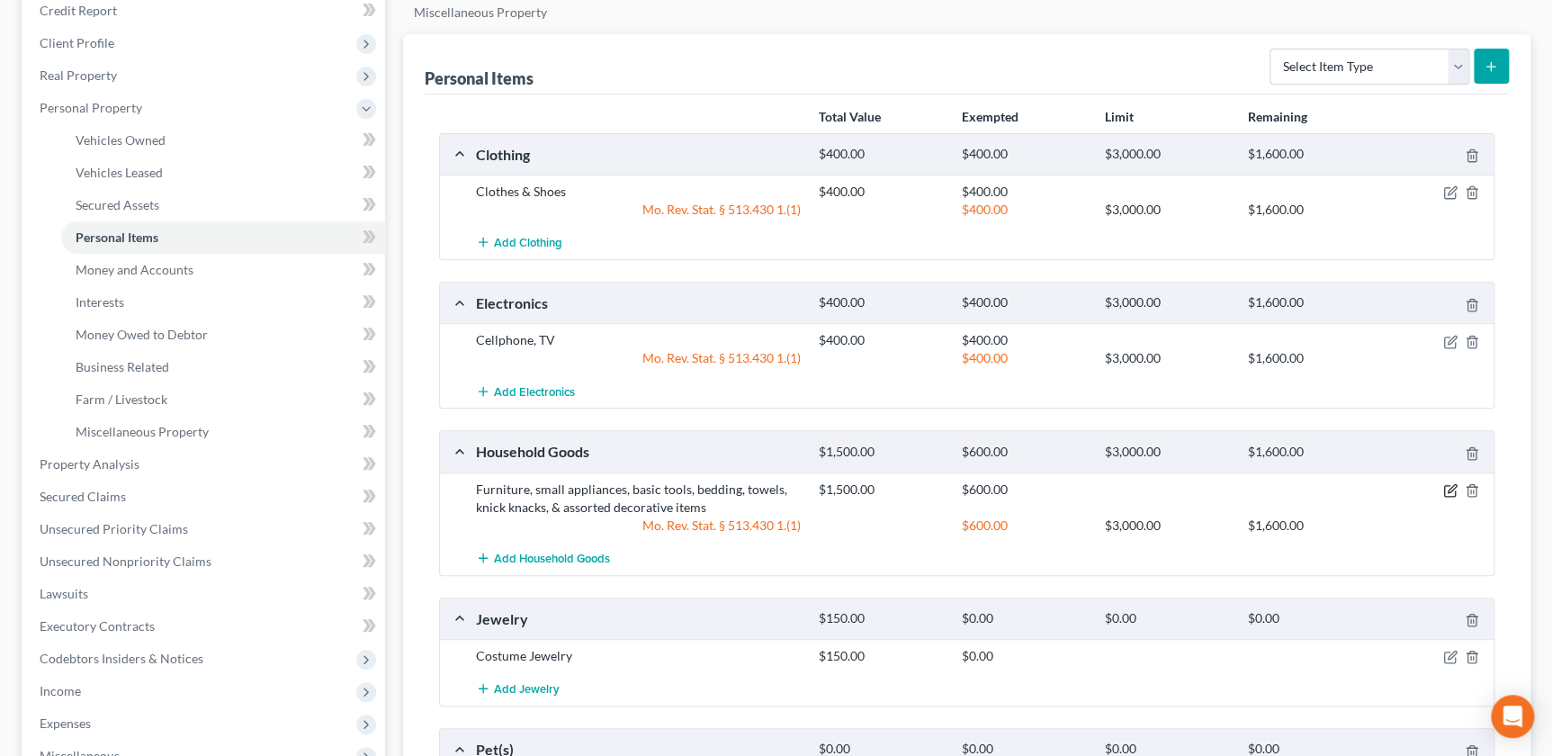
click at [1452, 490] on icon "button" at bounding box center [1450, 490] width 14 height 14
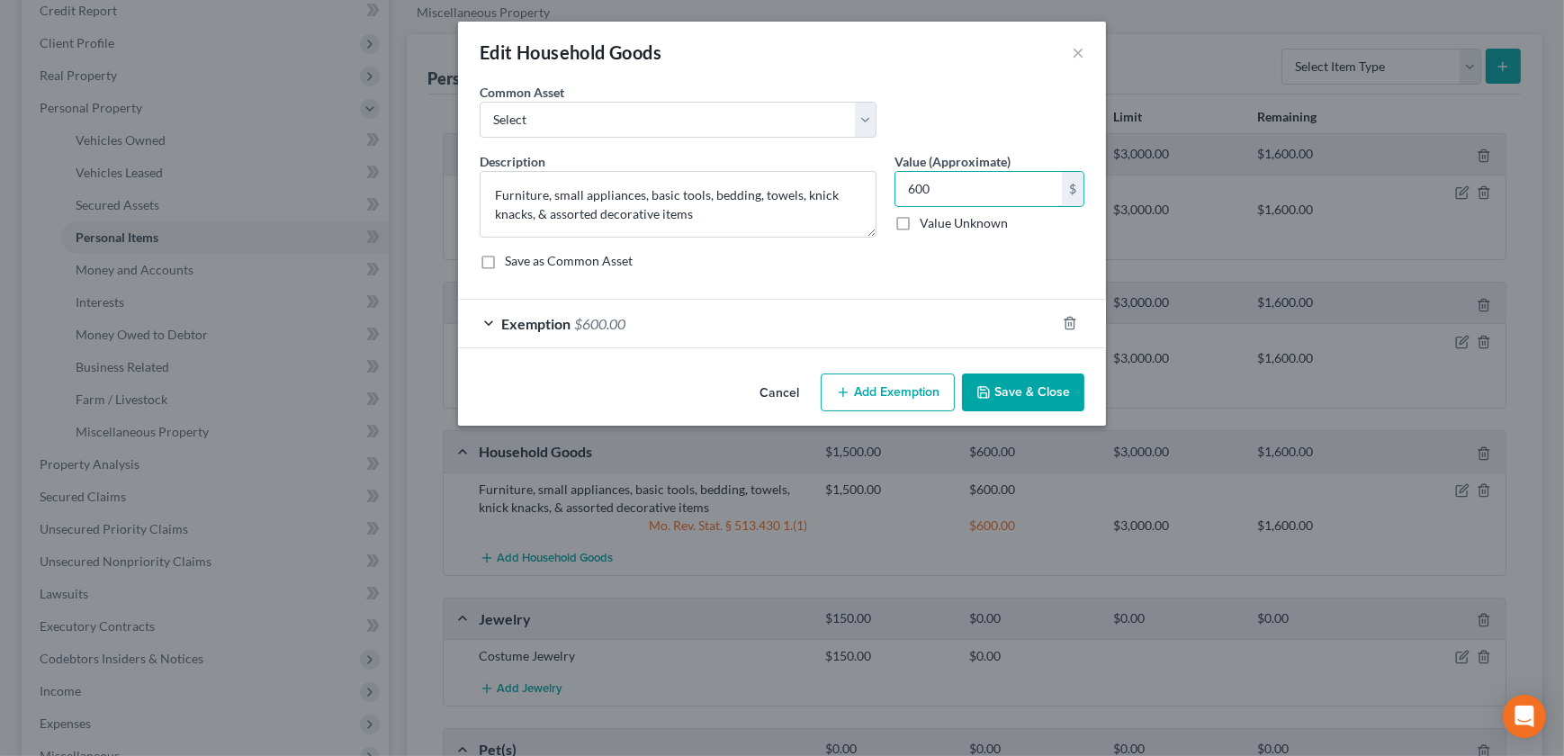
type input "600"
drag, startPoint x: 979, startPoint y: 371, endPoint x: 980, endPoint y: 382, distance: 11.7
click at [977, 375] on div "Cancel Add Exemption Save & Close" at bounding box center [782, 395] width 648 height 59
click at [980, 385] on icon "button" at bounding box center [983, 392] width 14 height 14
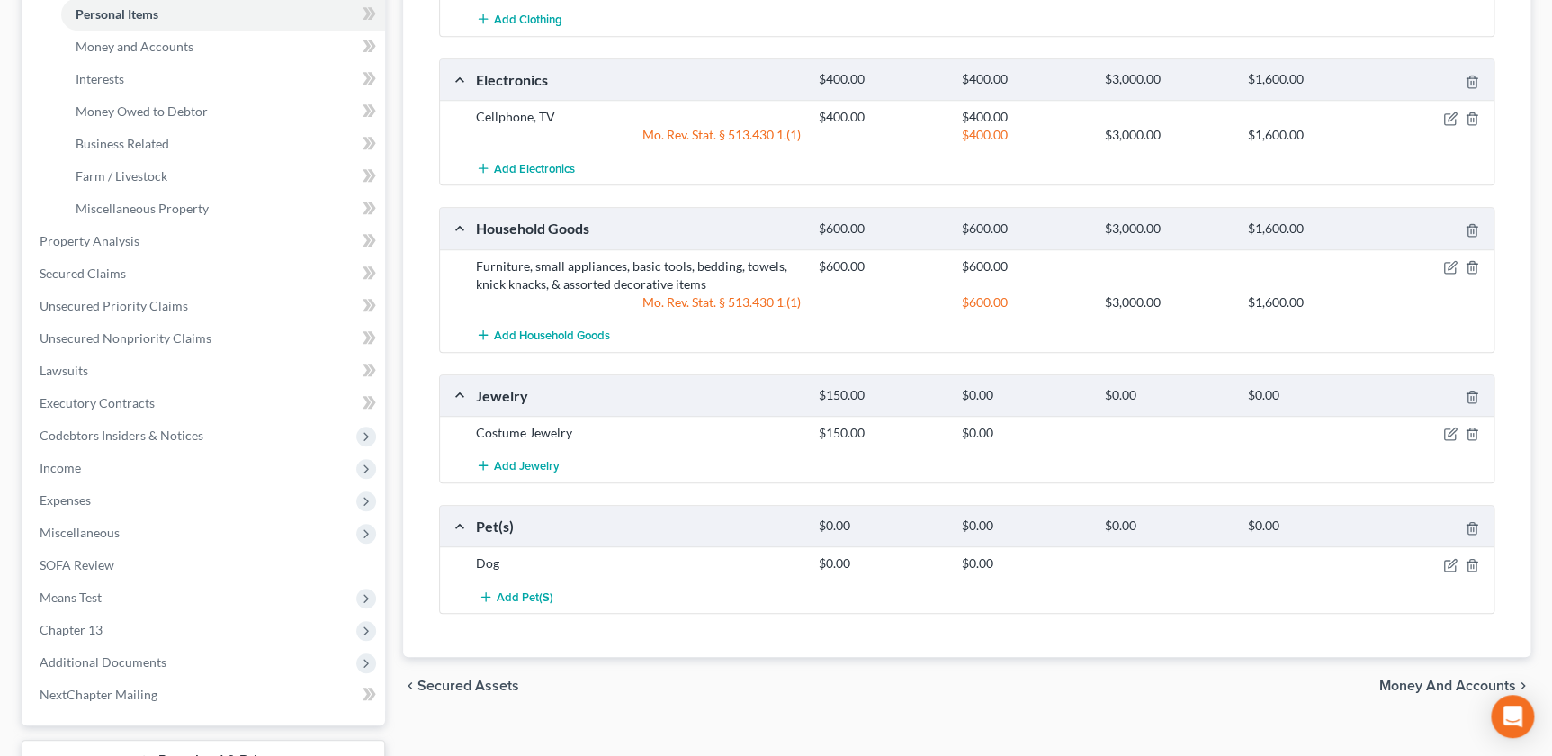
scroll to position [450, 0]
click at [1447, 431] on icon "button" at bounding box center [1450, 432] width 14 height 14
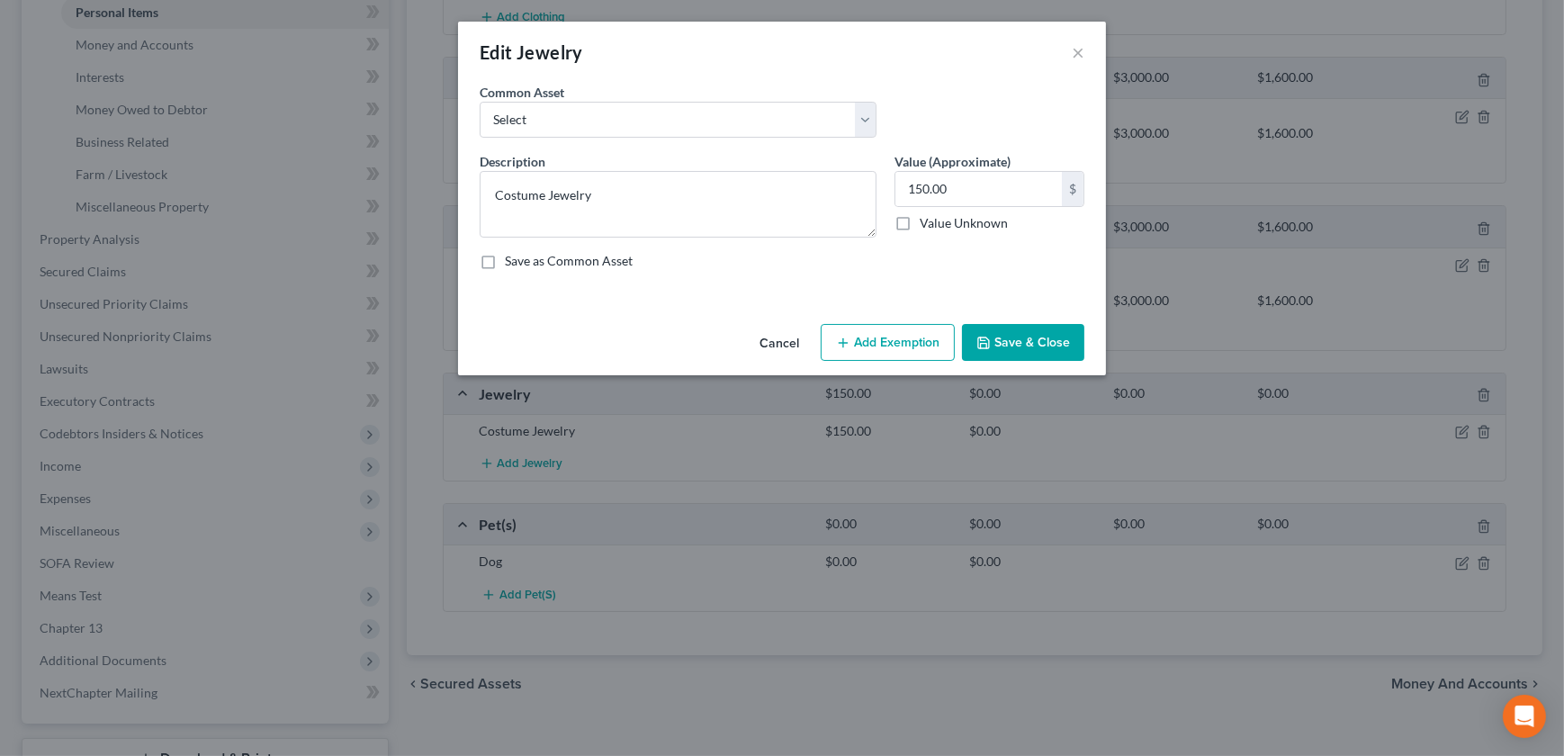
click at [1007, 348] on button "Save & Close" at bounding box center [1023, 343] width 122 height 38
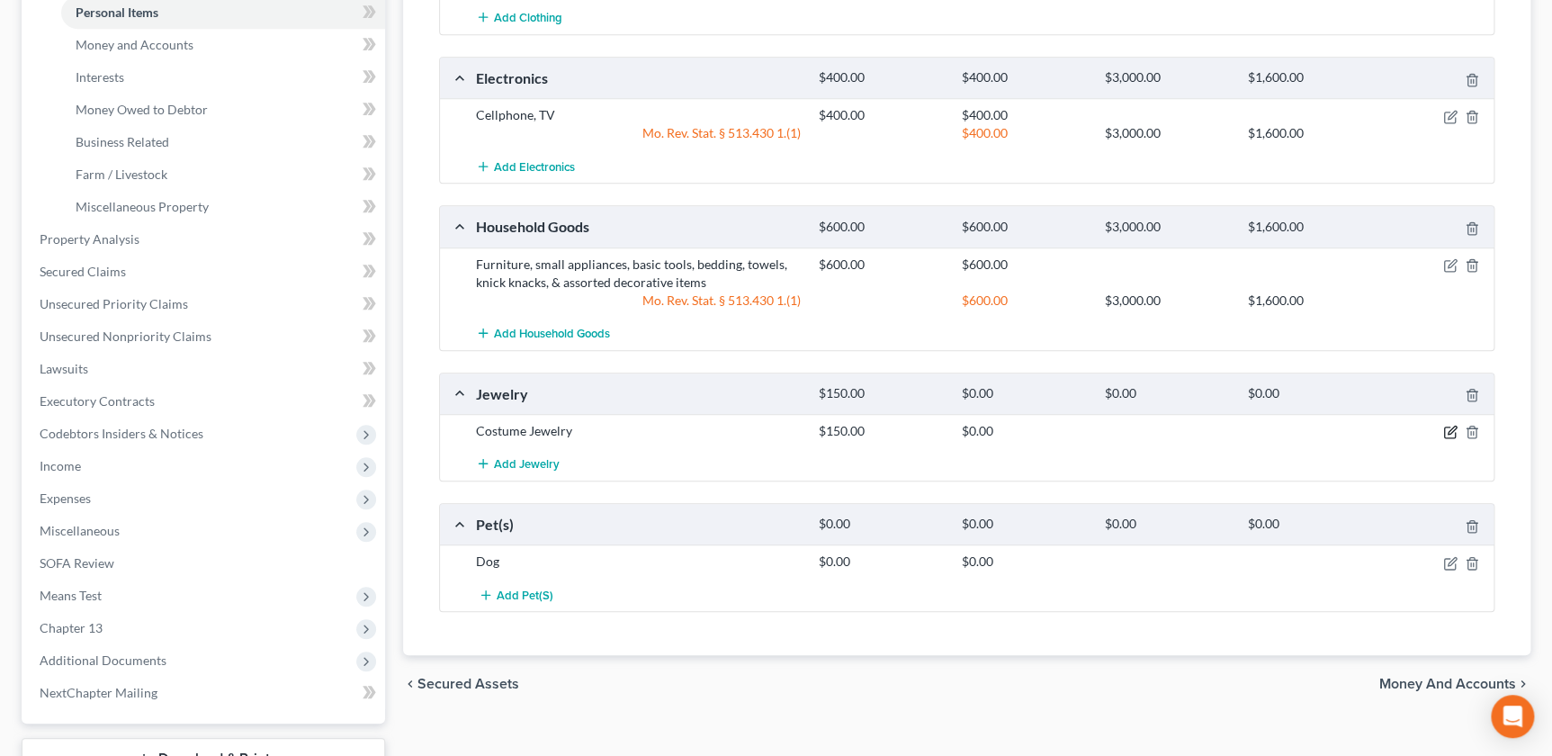
click at [1451, 428] on icon "button" at bounding box center [1450, 432] width 14 height 14
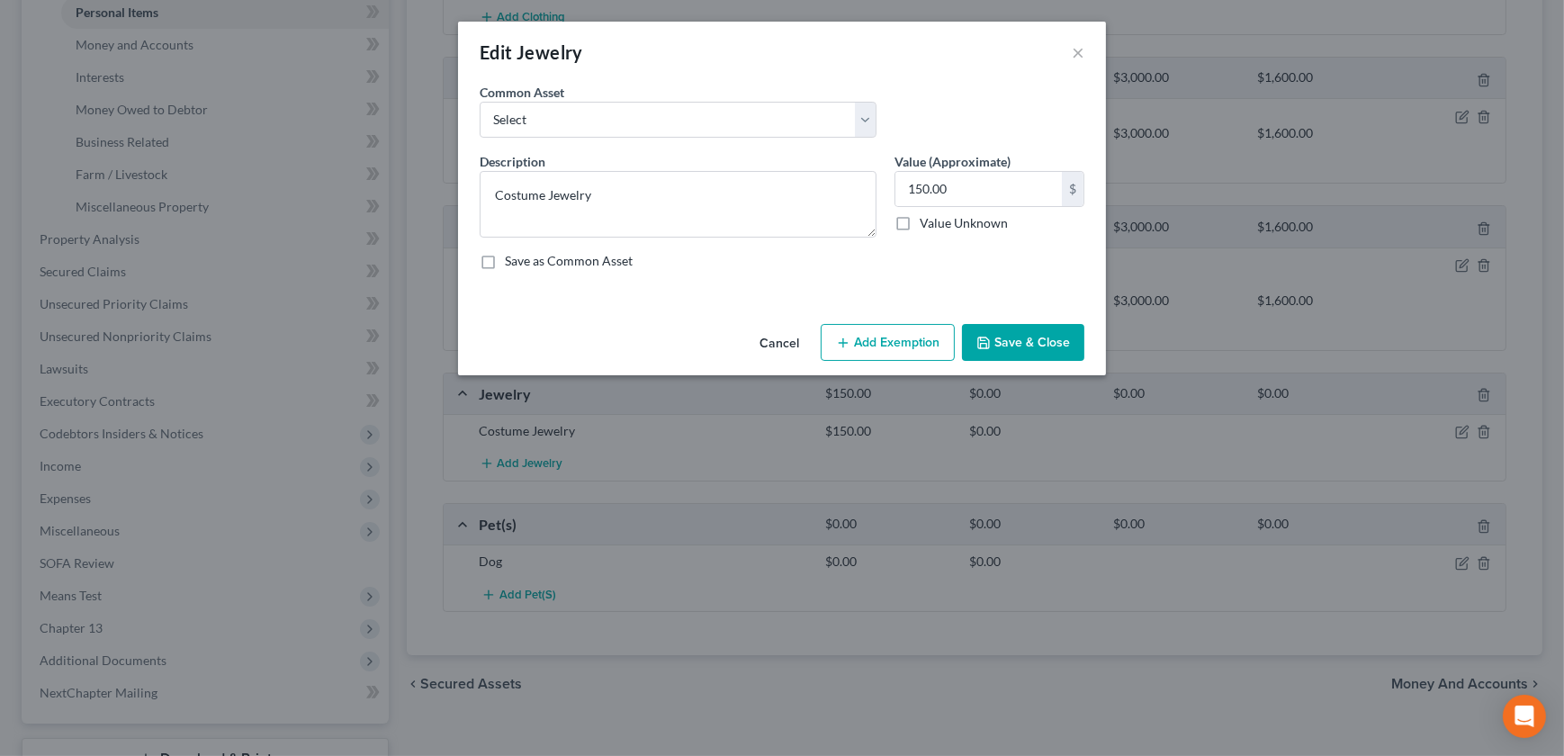
click at [909, 343] on button "Add Exemption" at bounding box center [888, 343] width 134 height 38
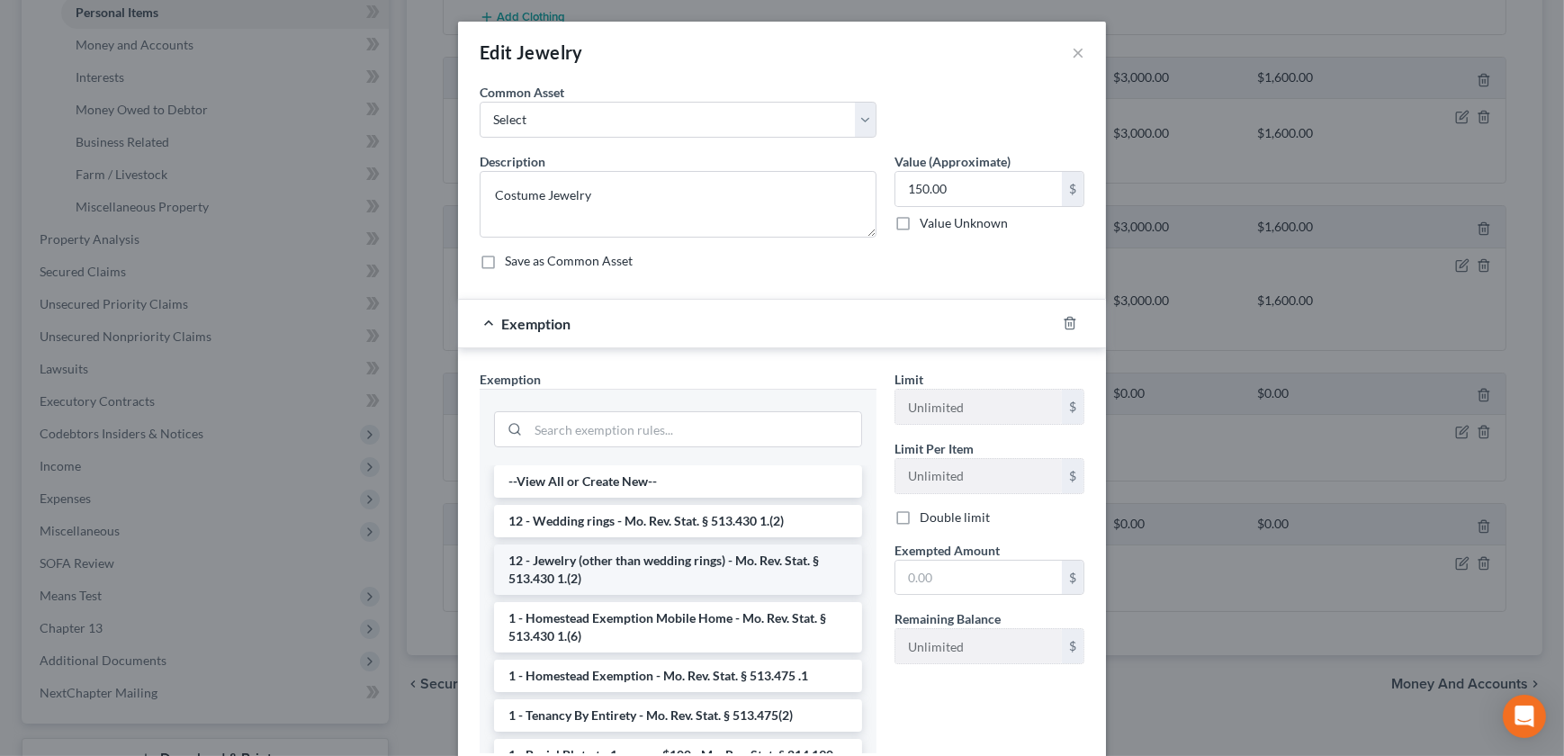
click at [602, 577] on li "12 - Jewelry (other than wedding rings) - Mo. Rev. Stat. § 513.430 1.(2)" at bounding box center [678, 569] width 368 height 50
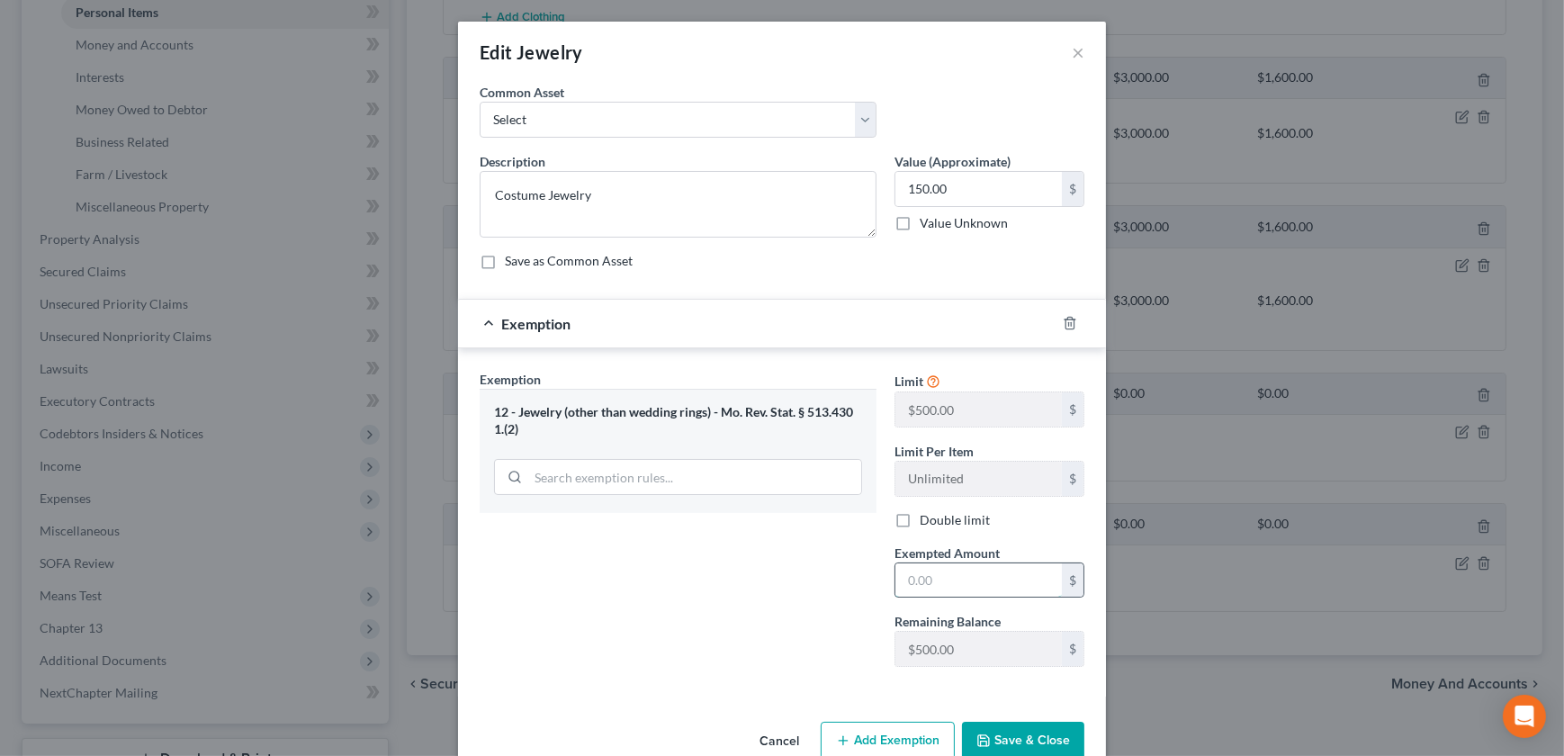
click at [962, 585] on input "text" at bounding box center [978, 580] width 166 height 34
type input "150"
click at [995, 733] on button "Save & Close" at bounding box center [1023, 741] width 122 height 38
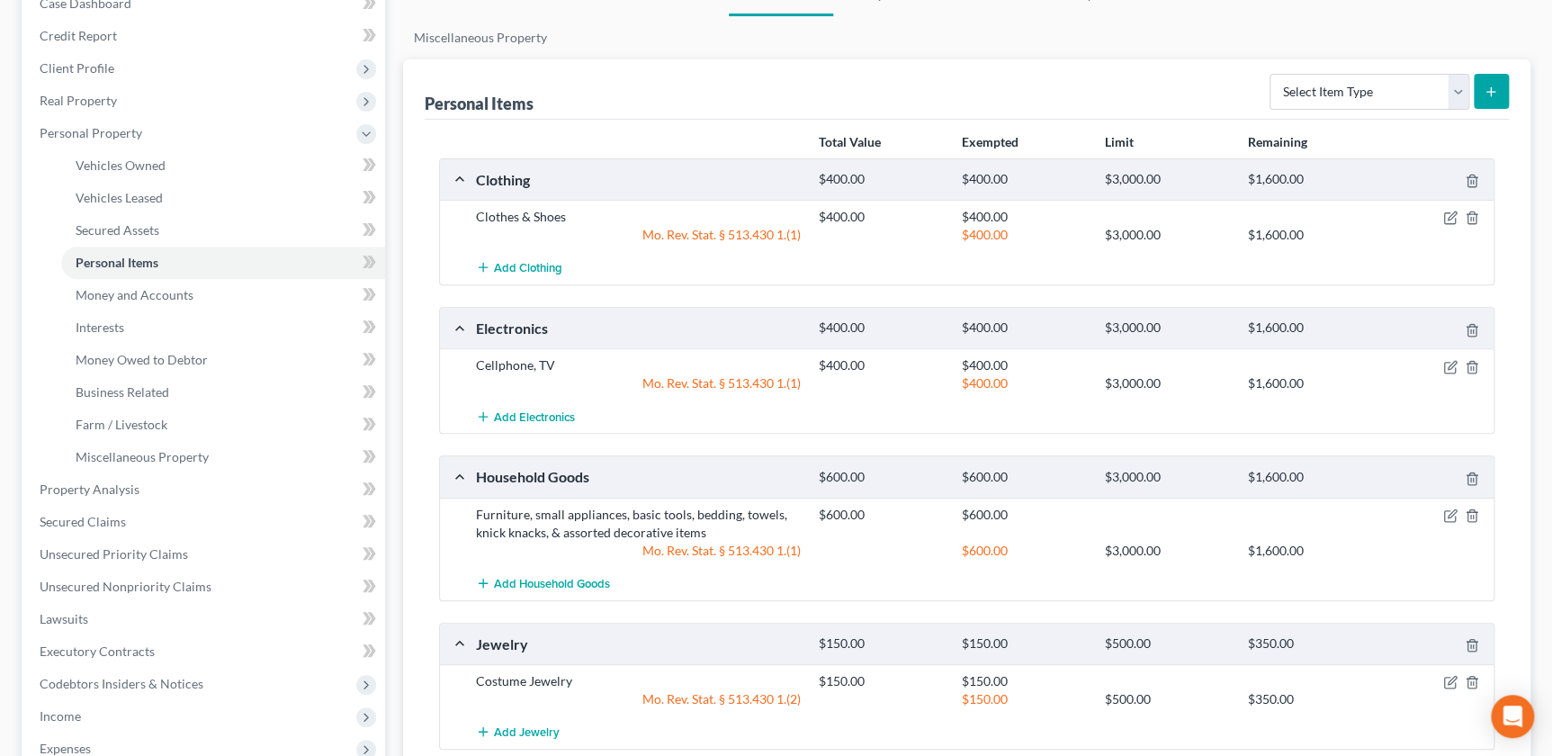
scroll to position [0, 0]
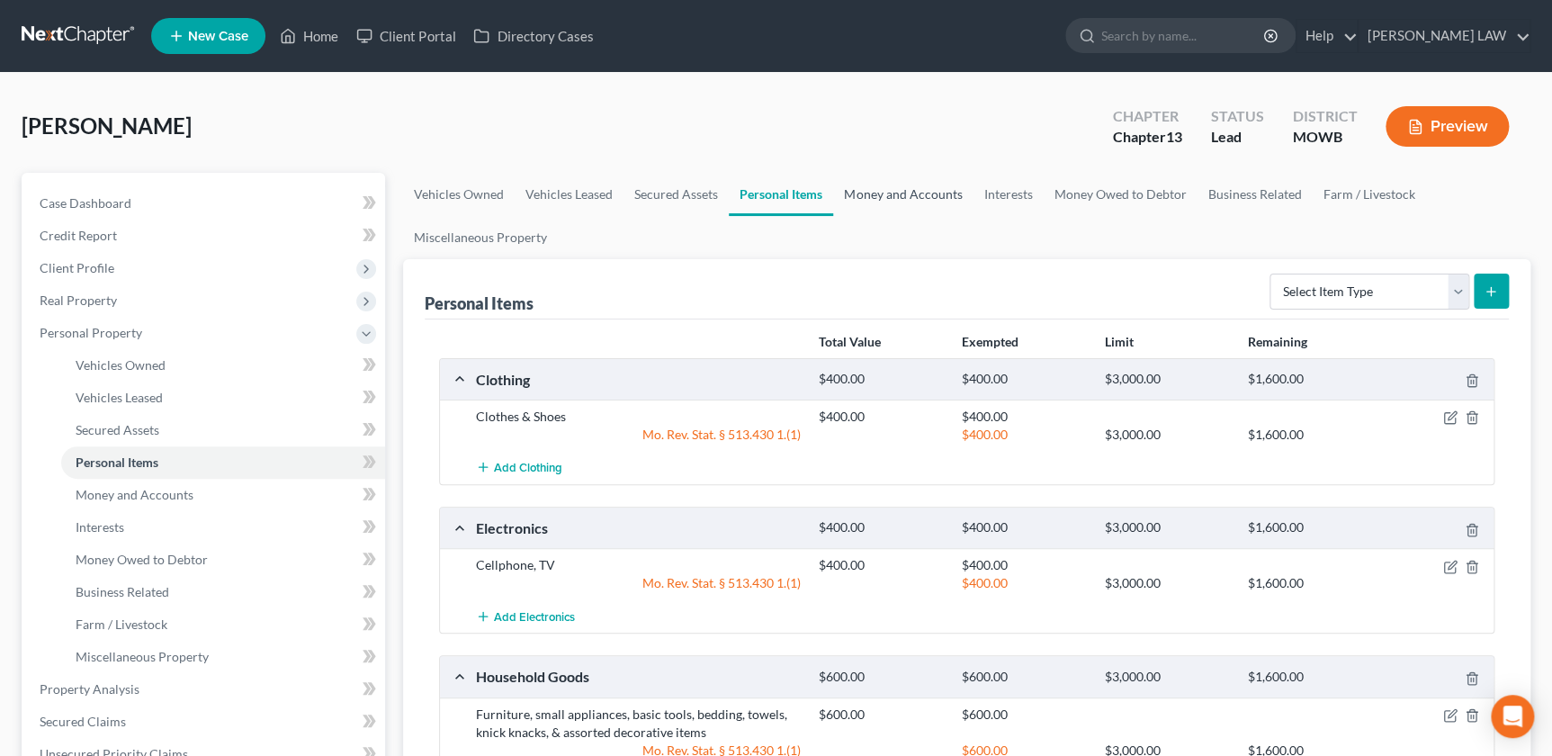
click at [893, 195] on link "Money and Accounts" at bounding box center [902, 194] width 139 height 43
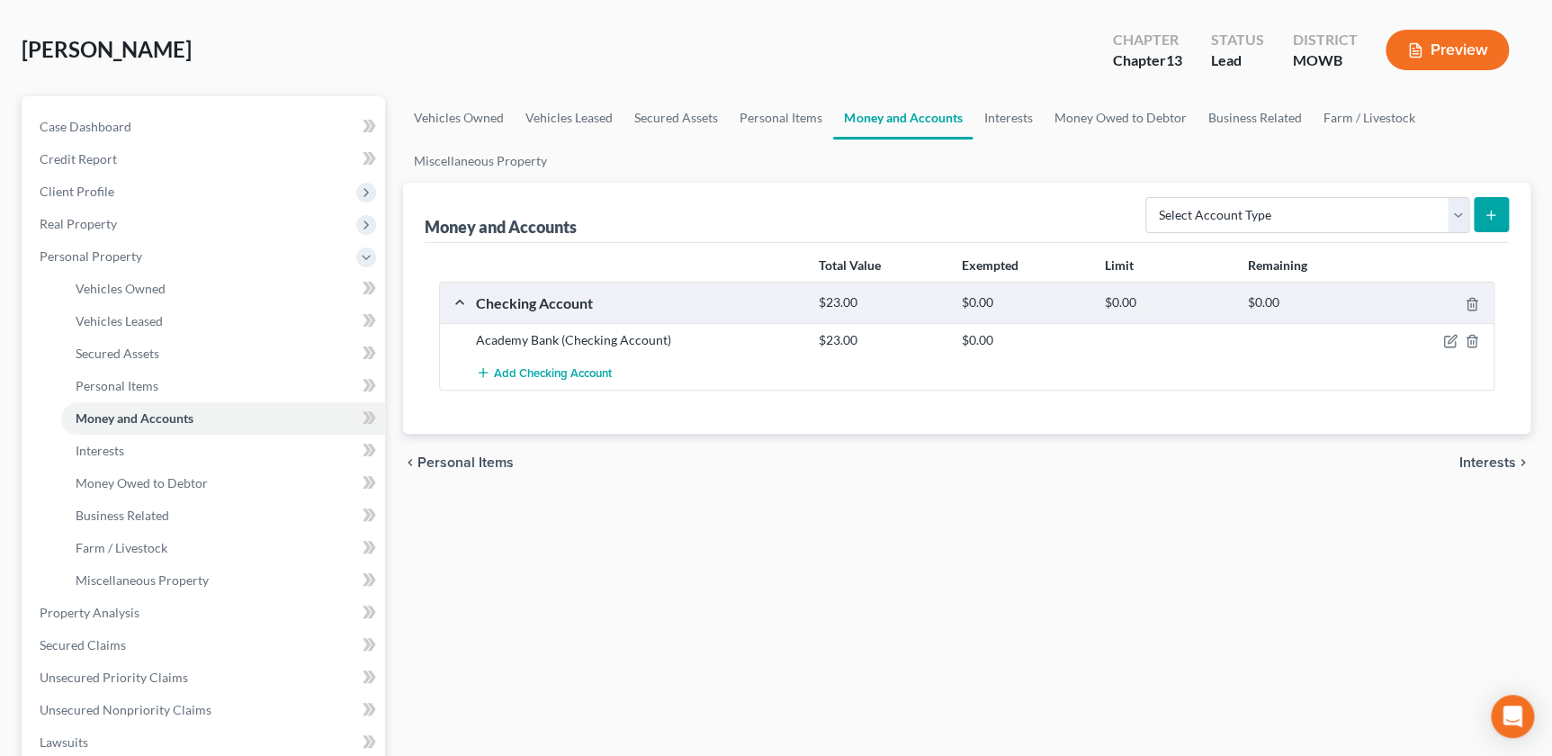
scroll to position [122, 0]
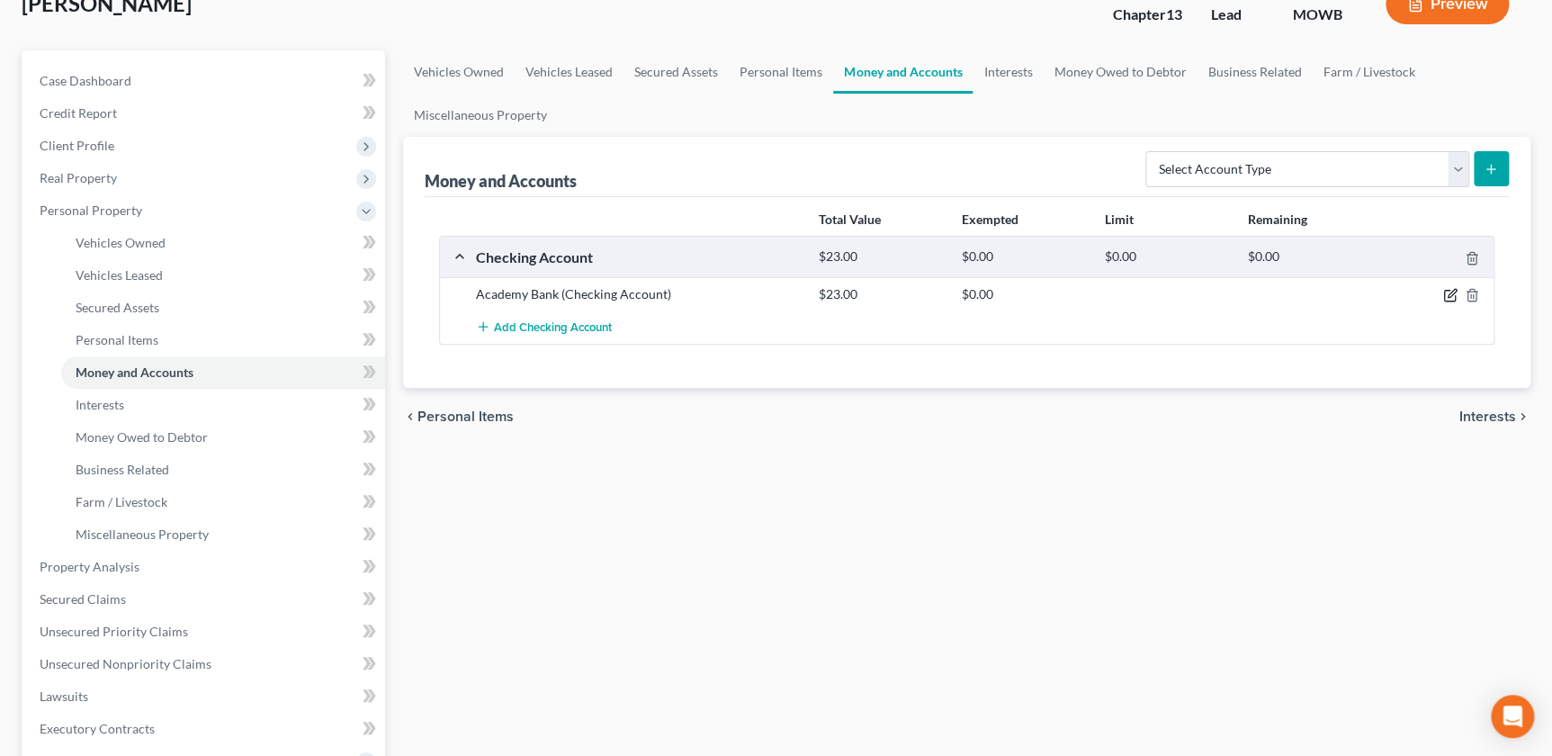
click at [1445, 297] on icon "button" at bounding box center [1450, 295] width 14 height 14
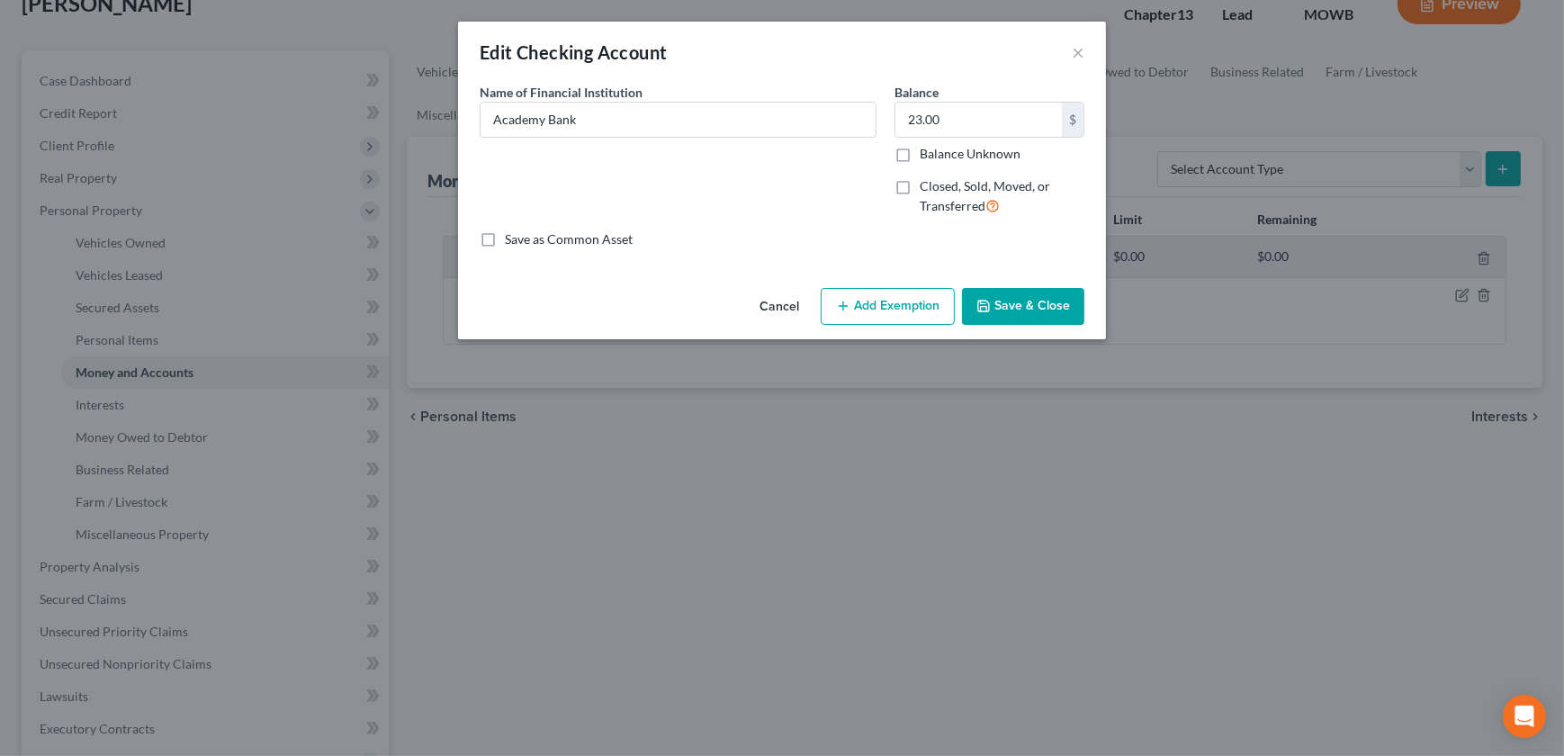
click at [912, 306] on button "Add Exemption" at bounding box center [888, 307] width 134 height 38
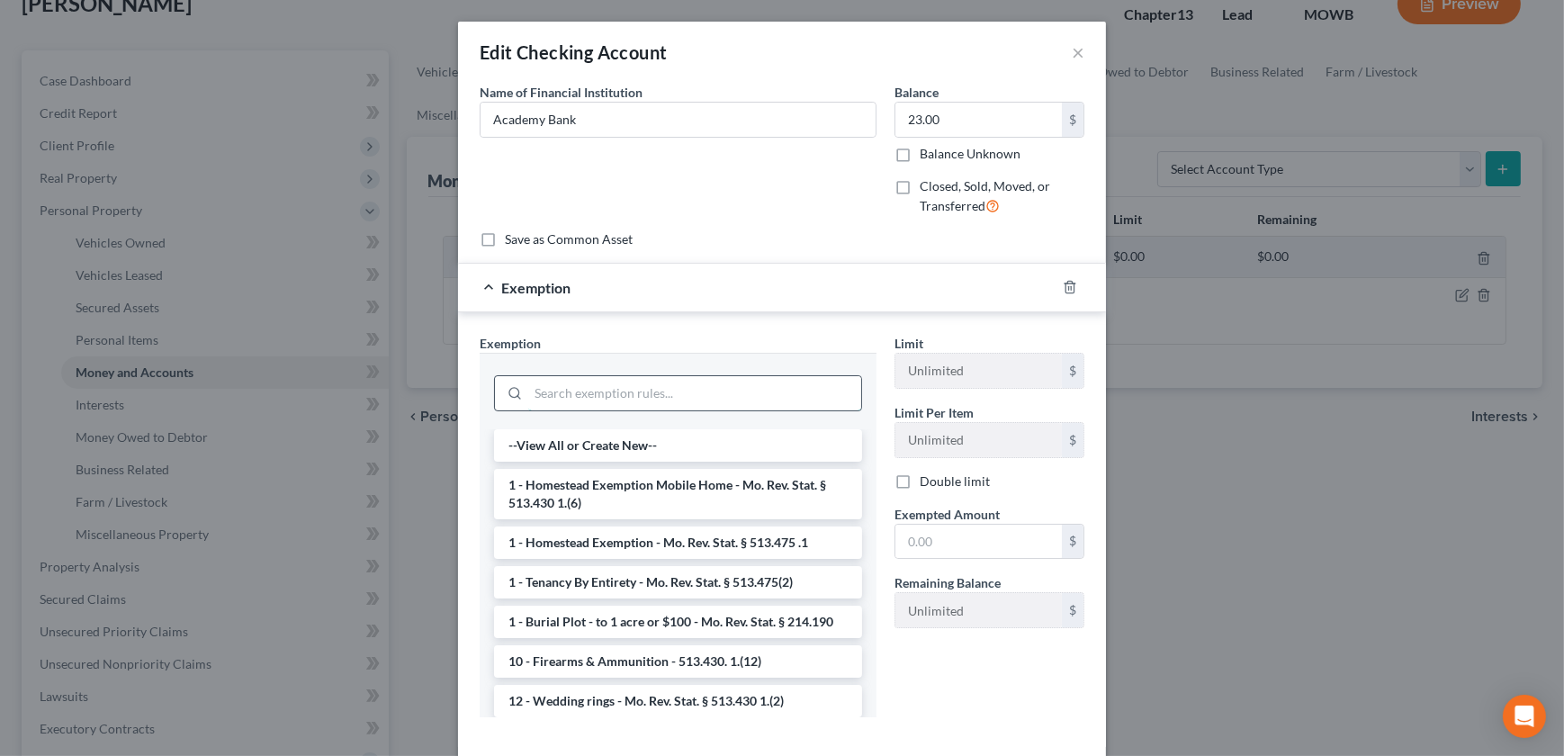
click at [577, 385] on input "search" at bounding box center [694, 393] width 333 height 34
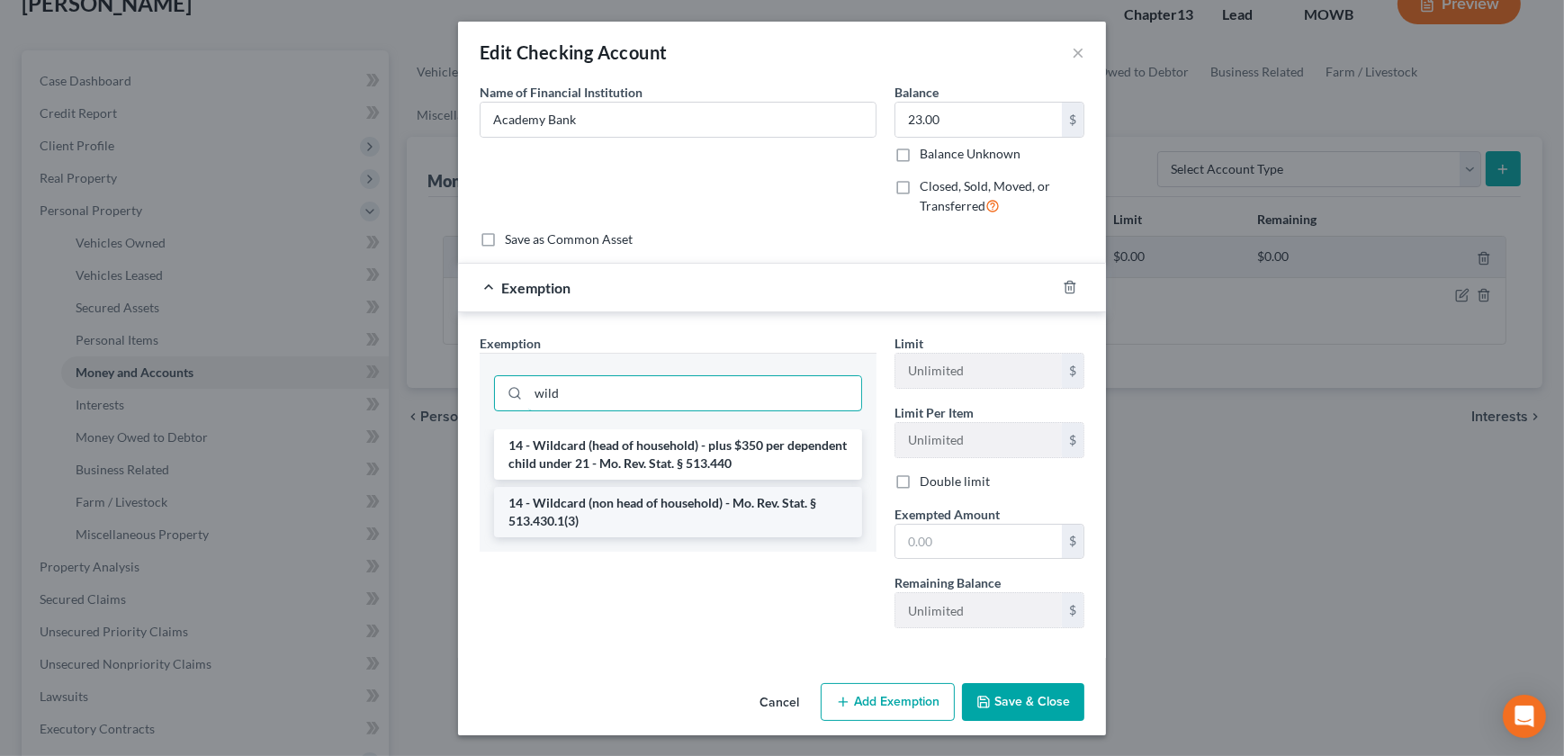
type input "wild"
click at [682, 503] on li "14 - Wildcard (non head of household) - Mo. Rev. Stat. § 513.430.1(3)" at bounding box center [678, 512] width 368 height 50
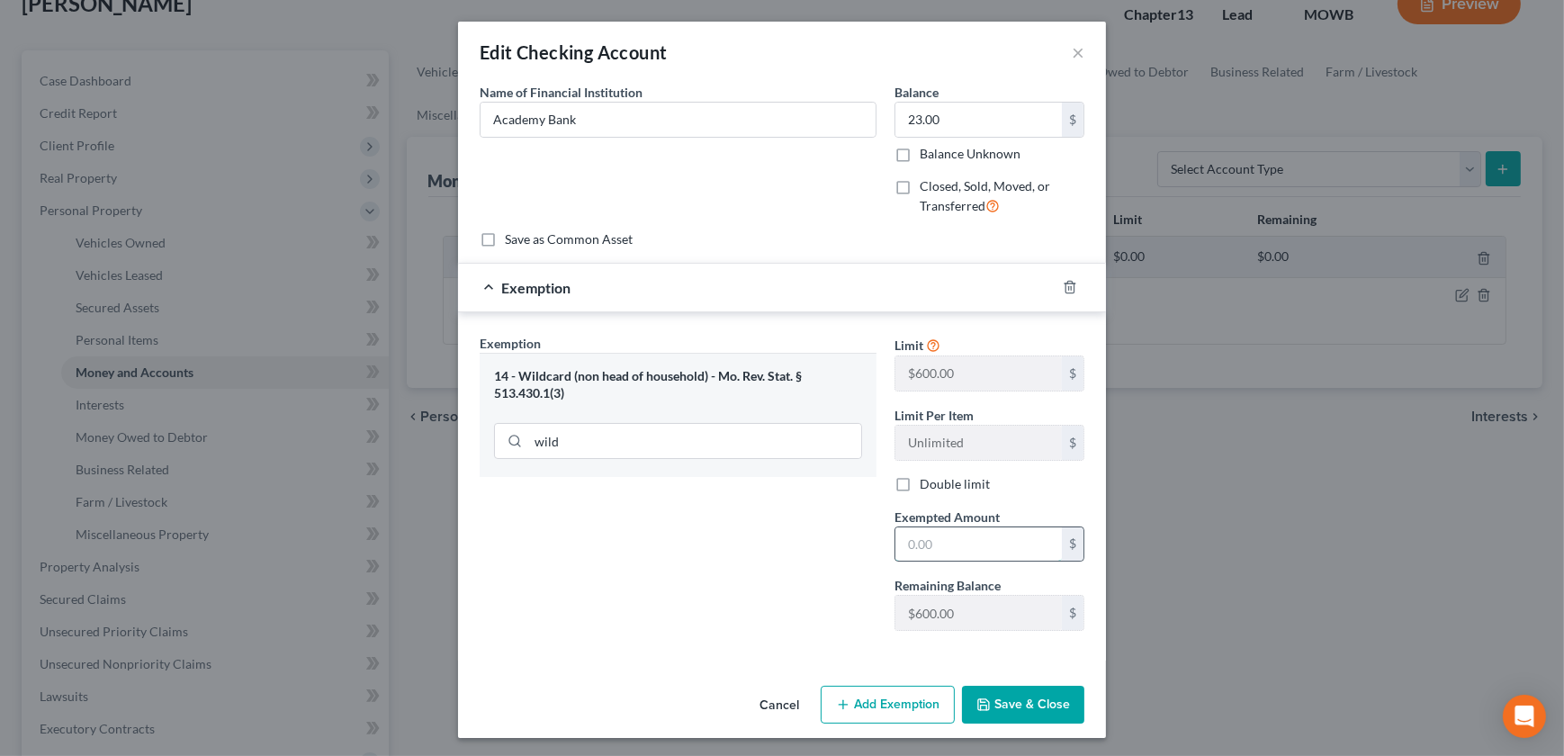
click at [933, 543] on input "text" at bounding box center [978, 544] width 166 height 34
type input "23"
click at [646, 595] on div "Exemption Set must be selected for CA. Exemption * 14 - Wildcard (non head of h…" at bounding box center [678, 489] width 415 height 311
click at [1079, 734] on div "Cancel Add Exemption Save & Close" at bounding box center [782, 707] width 648 height 59
click at [1033, 701] on button "Save & Close" at bounding box center [1023, 705] width 122 height 38
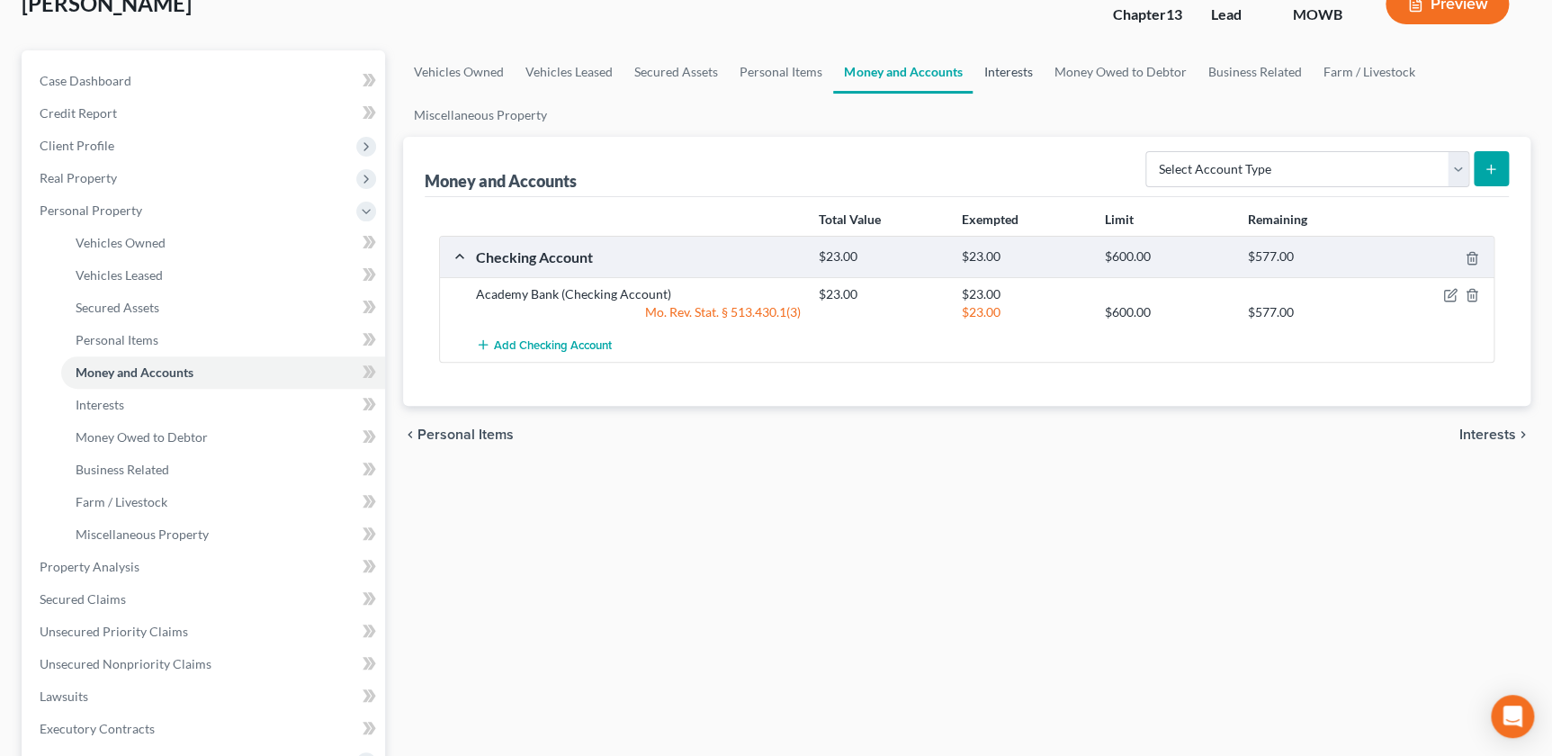
click at [994, 69] on link "Interests" at bounding box center [1008, 71] width 70 height 43
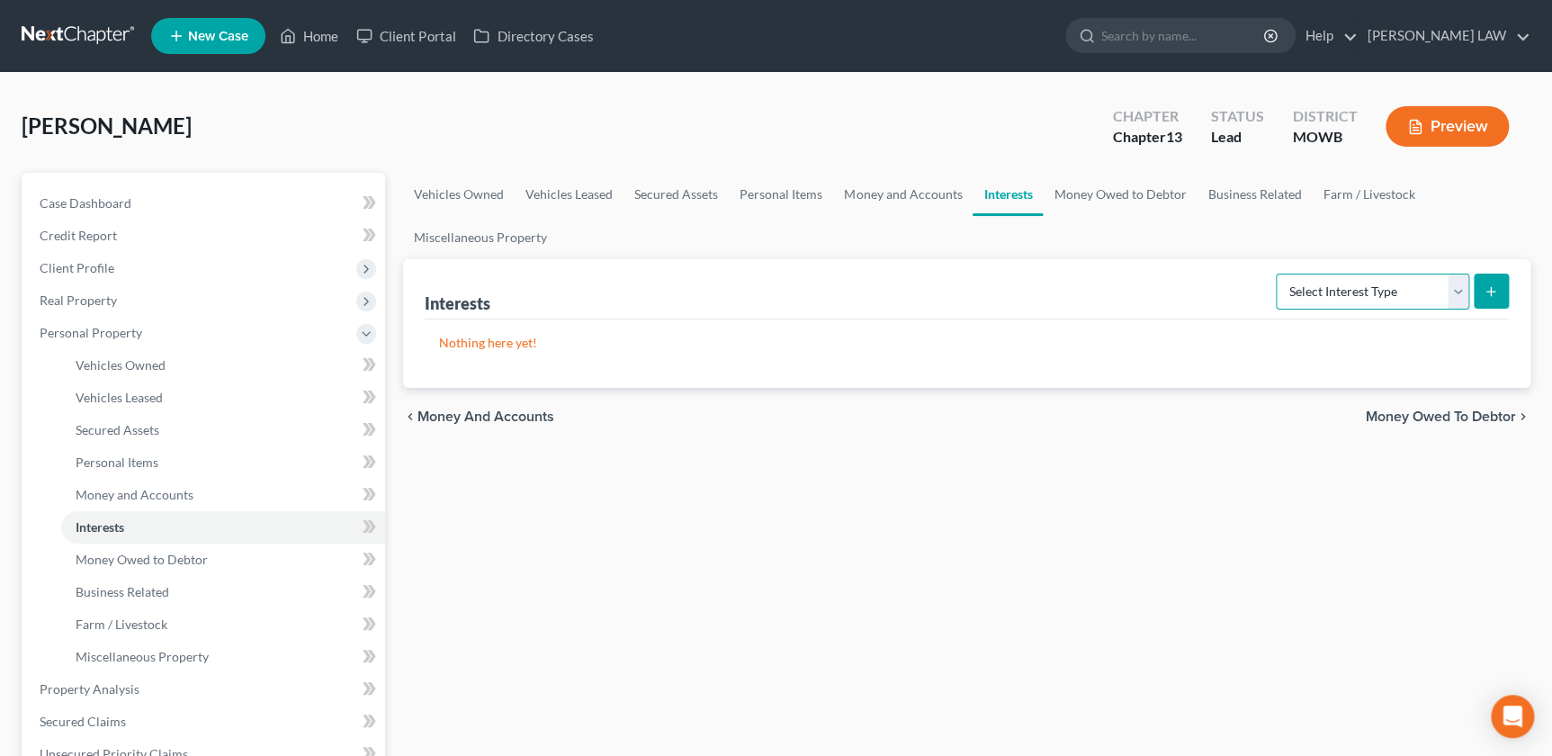
drag, startPoint x: 1384, startPoint y: 292, endPoint x: 1380, endPoint y: 301, distance: 10.5
click at [1384, 292] on select "Select Interest Type 401K Annuity Bond Education IRA Government Bond Government…" at bounding box center [1372, 292] width 193 height 36
click at [1343, 253] on ul "Vehicles Owned Vehicles Leased Secured Assets Personal Items Money and Accounts…" at bounding box center [967, 216] width 1128 height 86
click at [1112, 184] on link "Money Owed to Debtor" at bounding box center [1120, 194] width 154 height 43
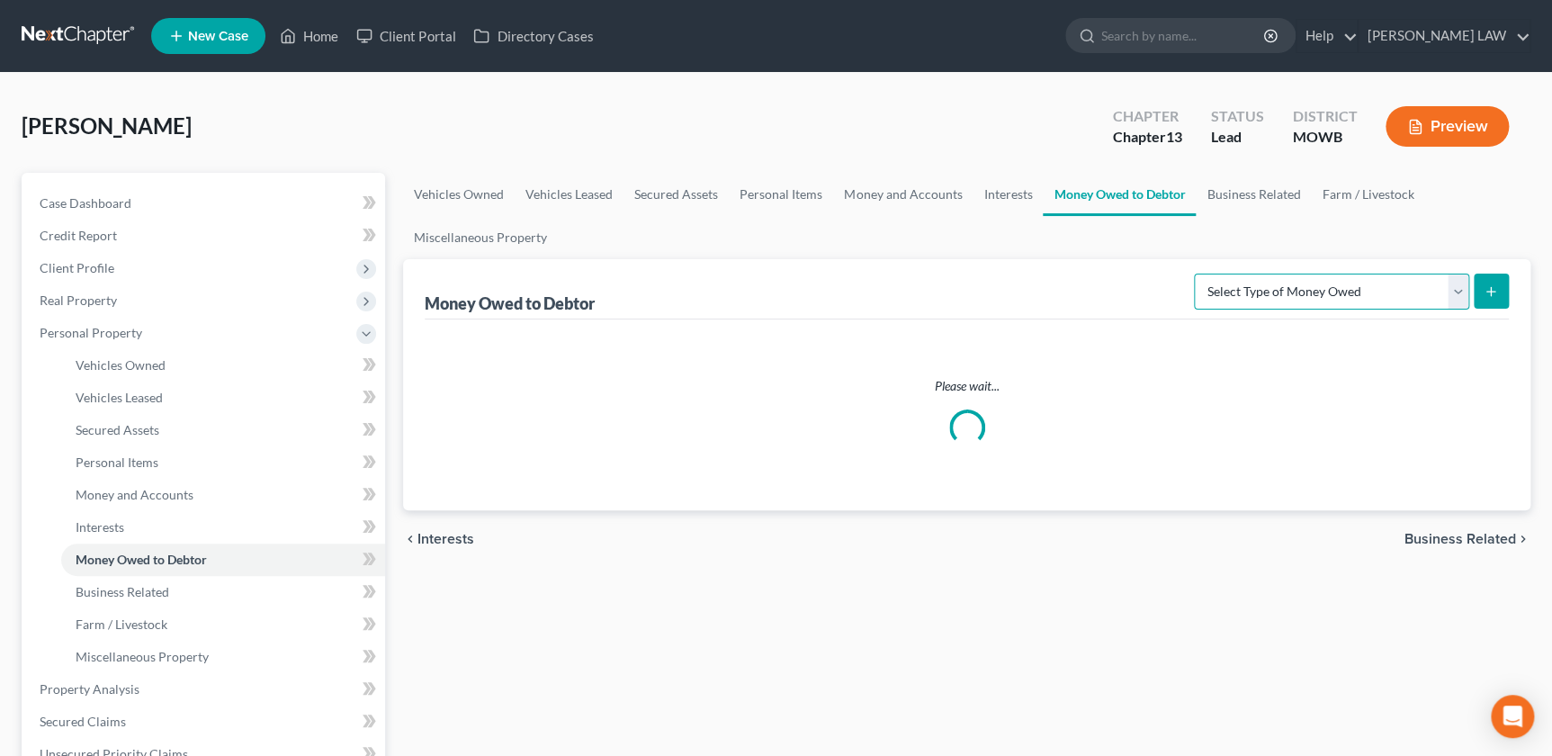
click at [1323, 282] on select "Select Type of Money Owed Accounts Receivable Alimony Child Support Claims Agai…" at bounding box center [1331, 292] width 275 height 36
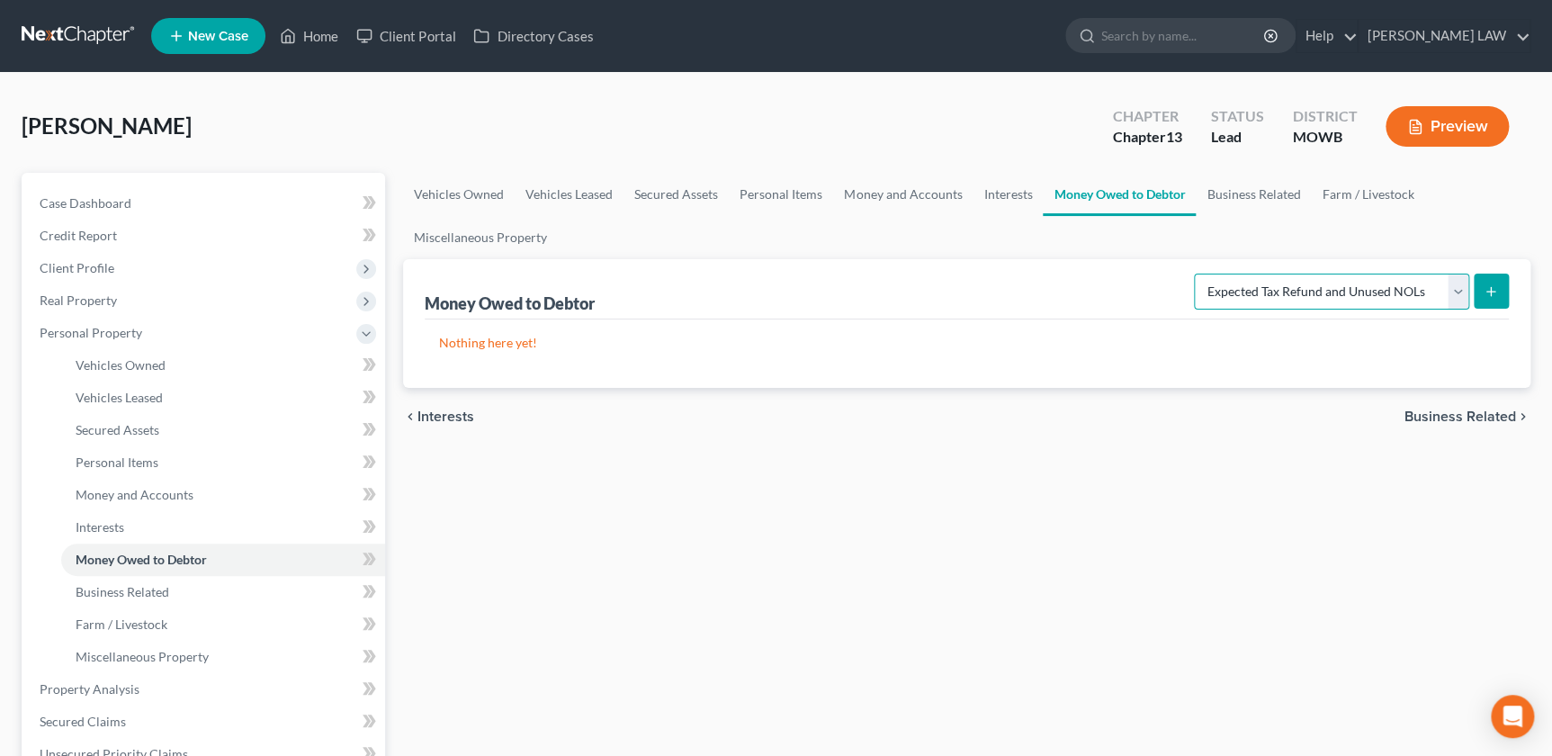
click at [1198, 274] on select "Select Type of Money Owed Accounts Receivable Alimony Child Support Claims Agai…" at bounding box center [1331, 292] width 275 height 36
click at [1440, 285] on select "Select Type of Money Owed Accounts Receivable Alimony Child Support Claims Agai…" at bounding box center [1331, 292] width 275 height 36
select select "equitable_or_future_interests"
click at [1198, 274] on select "Select Type of Money Owed Accounts Receivable Alimony Child Support Claims Agai…" at bounding box center [1331, 292] width 275 height 36
click at [1488, 292] on line "submit" at bounding box center [1491, 292] width 8 height 0
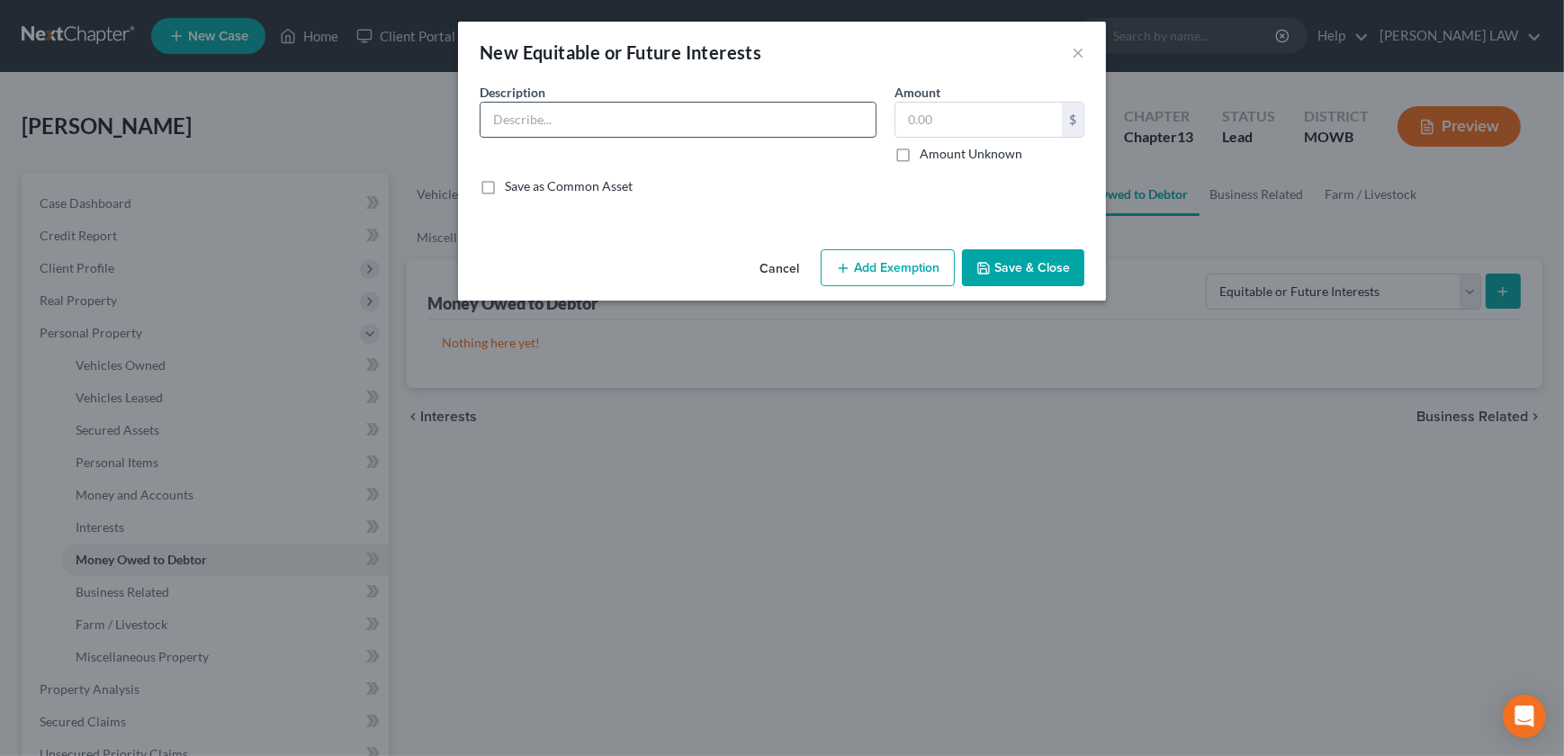
click at [572, 113] on input "text" at bounding box center [678, 120] width 395 height 34
type input "[PERSON_NAME]'s father died in December and is expecting at some point to get a…"
click at [920, 163] on label "Amount Unknown" at bounding box center [971, 154] width 103 height 18
click at [927, 157] on input "Amount Unknown" at bounding box center [933, 151] width 12 height 12
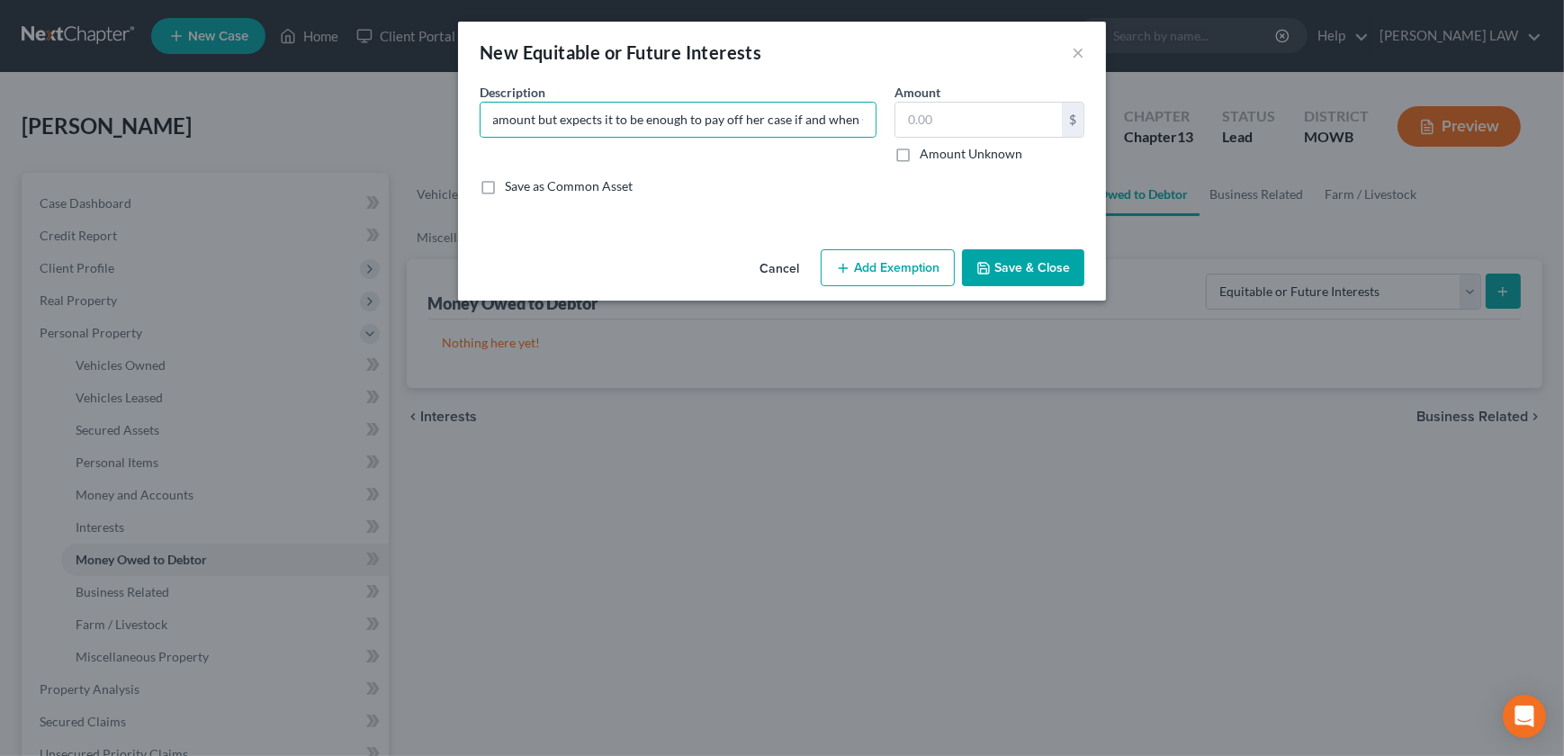
checkbox input "true"
type input "0.00"
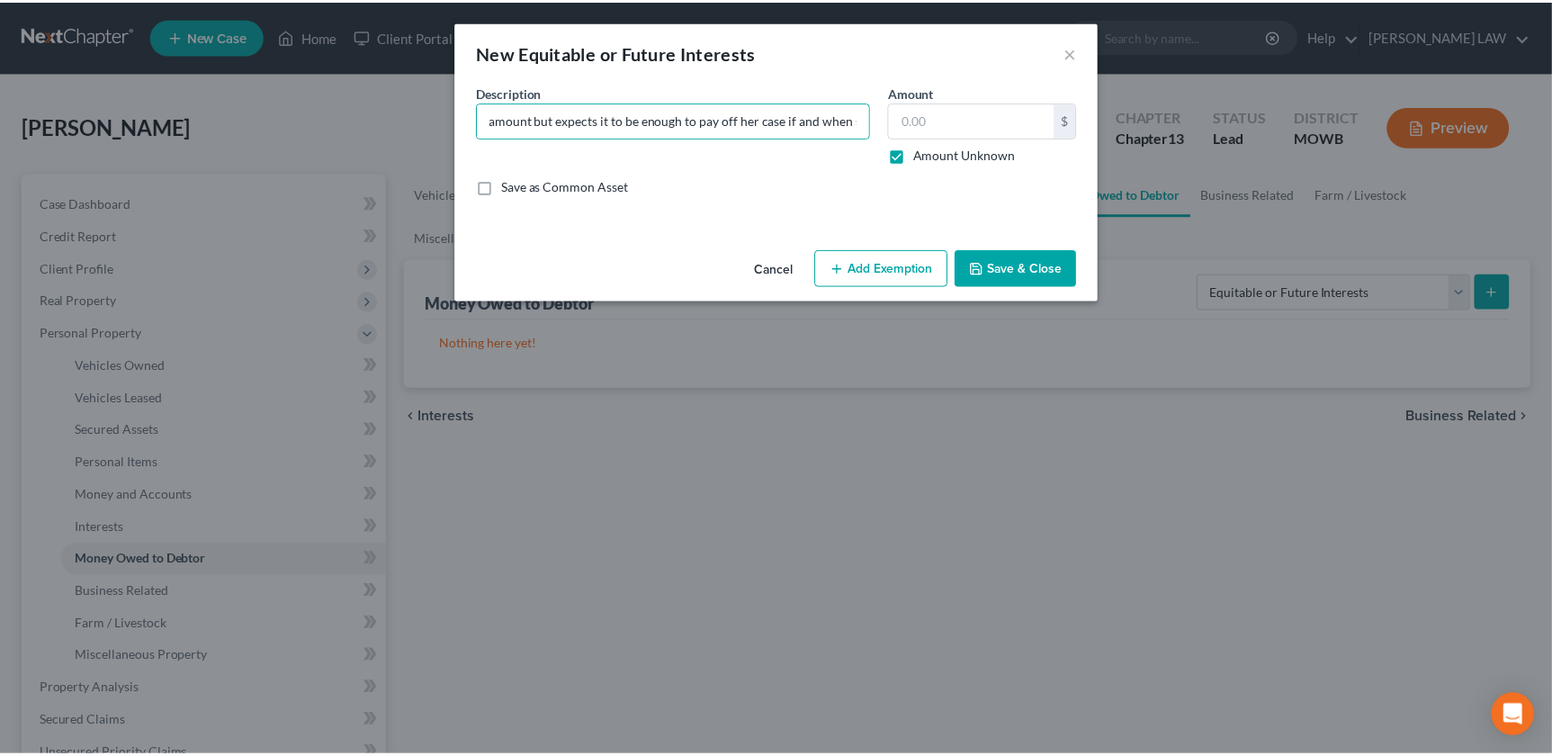
scroll to position [0, 0]
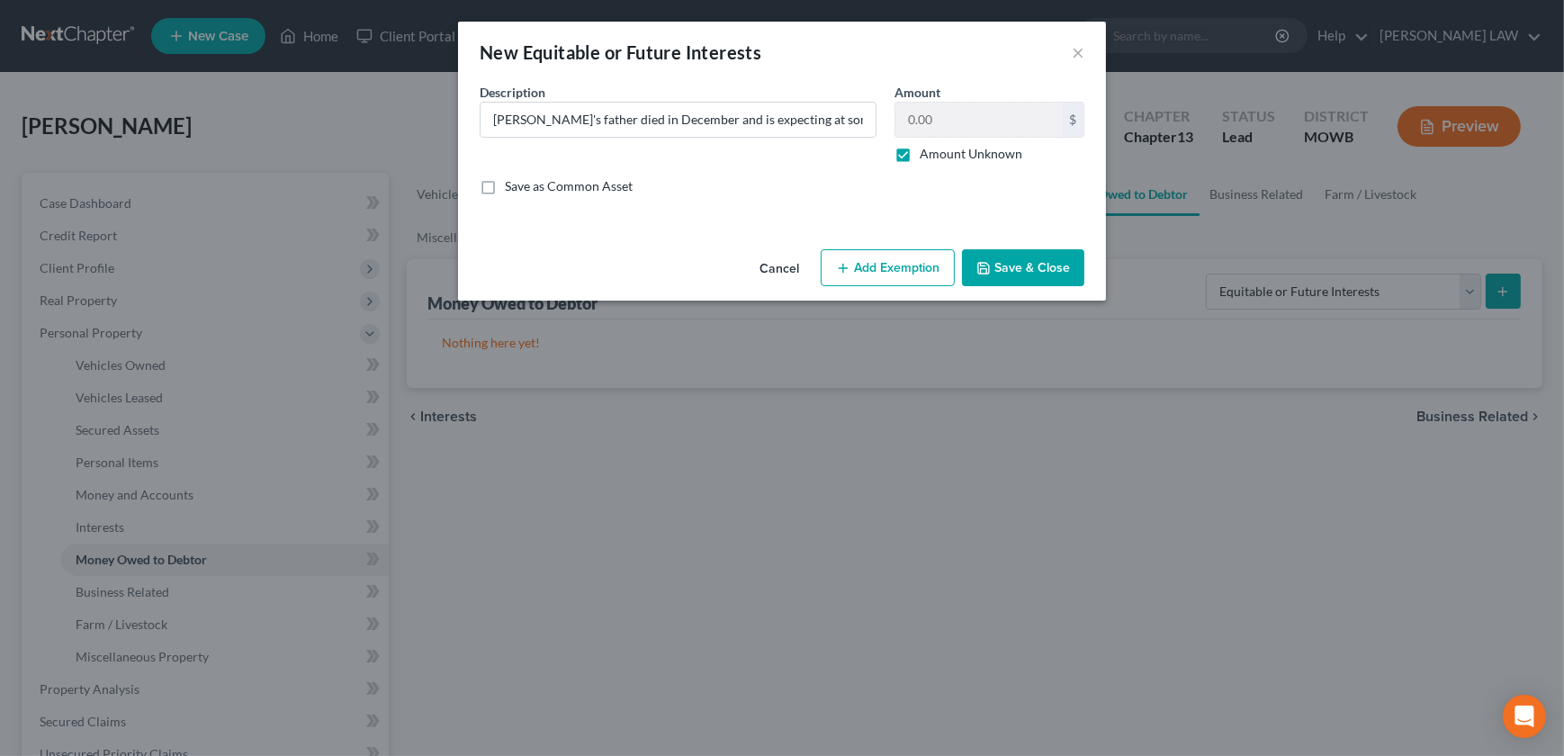
click at [1003, 261] on button "Save & Close" at bounding box center [1023, 268] width 122 height 38
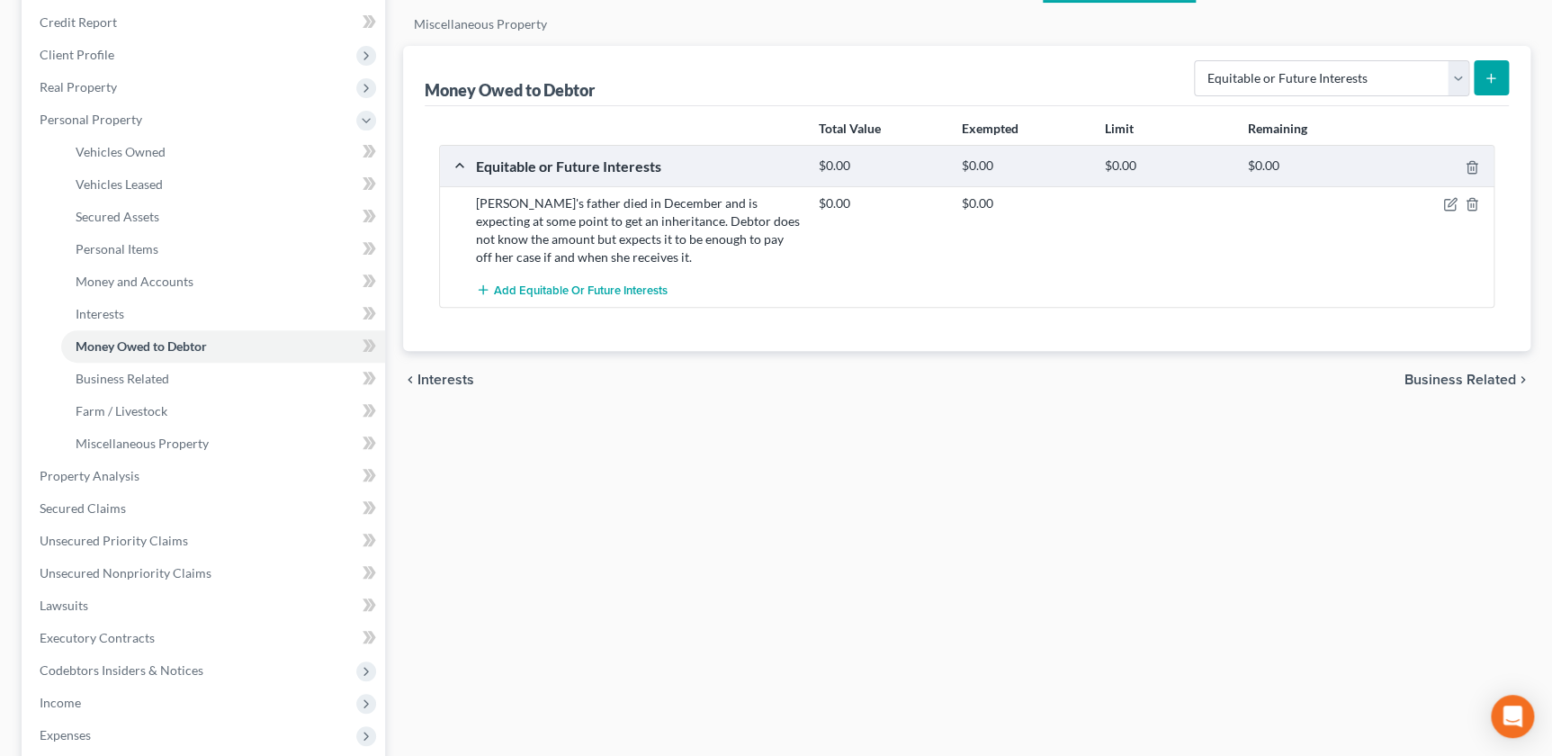
scroll to position [96, 0]
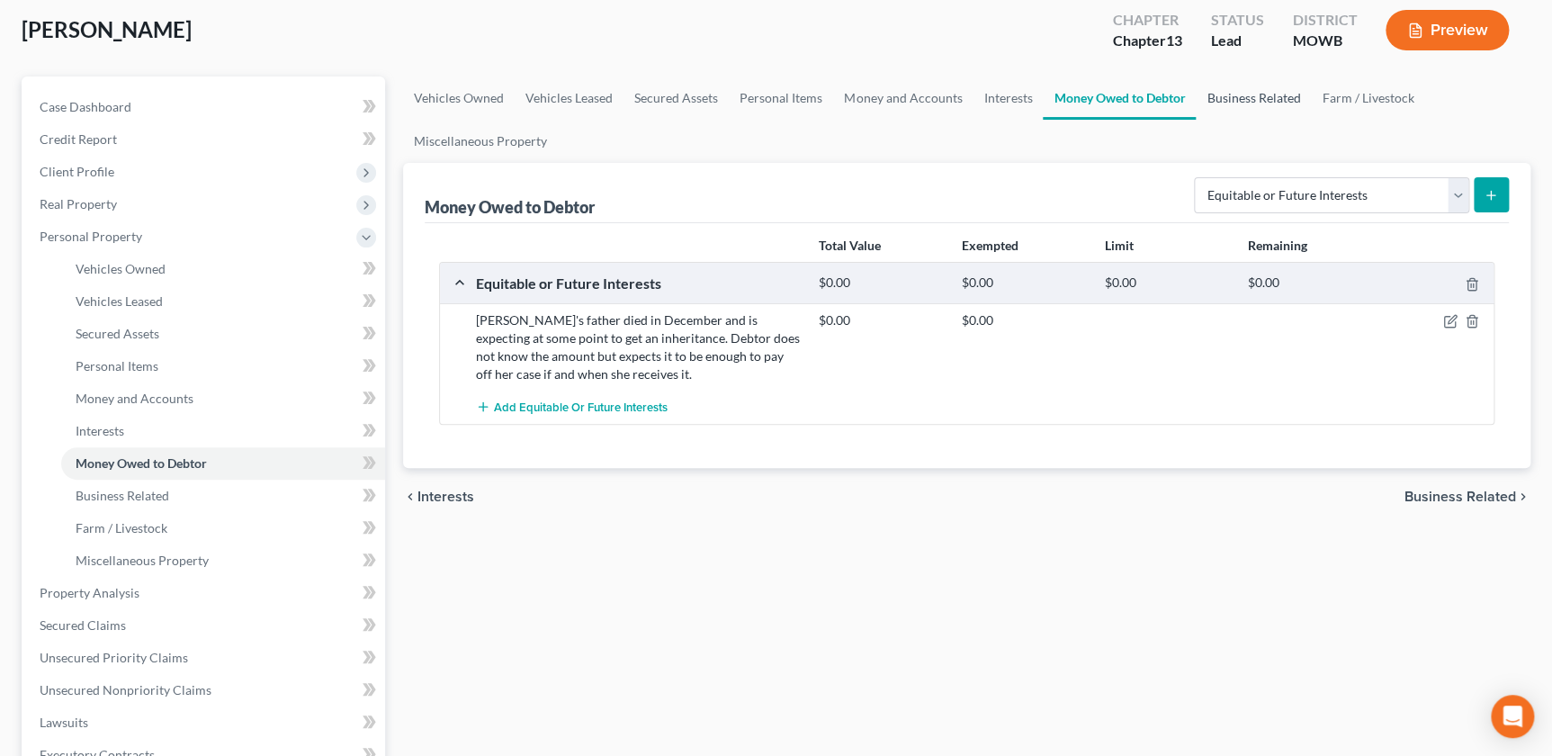
drag, startPoint x: 1231, startPoint y: 87, endPoint x: 1226, endPoint y: 97, distance: 11.3
click at [1231, 87] on link "Business Related" at bounding box center [1253, 97] width 115 height 43
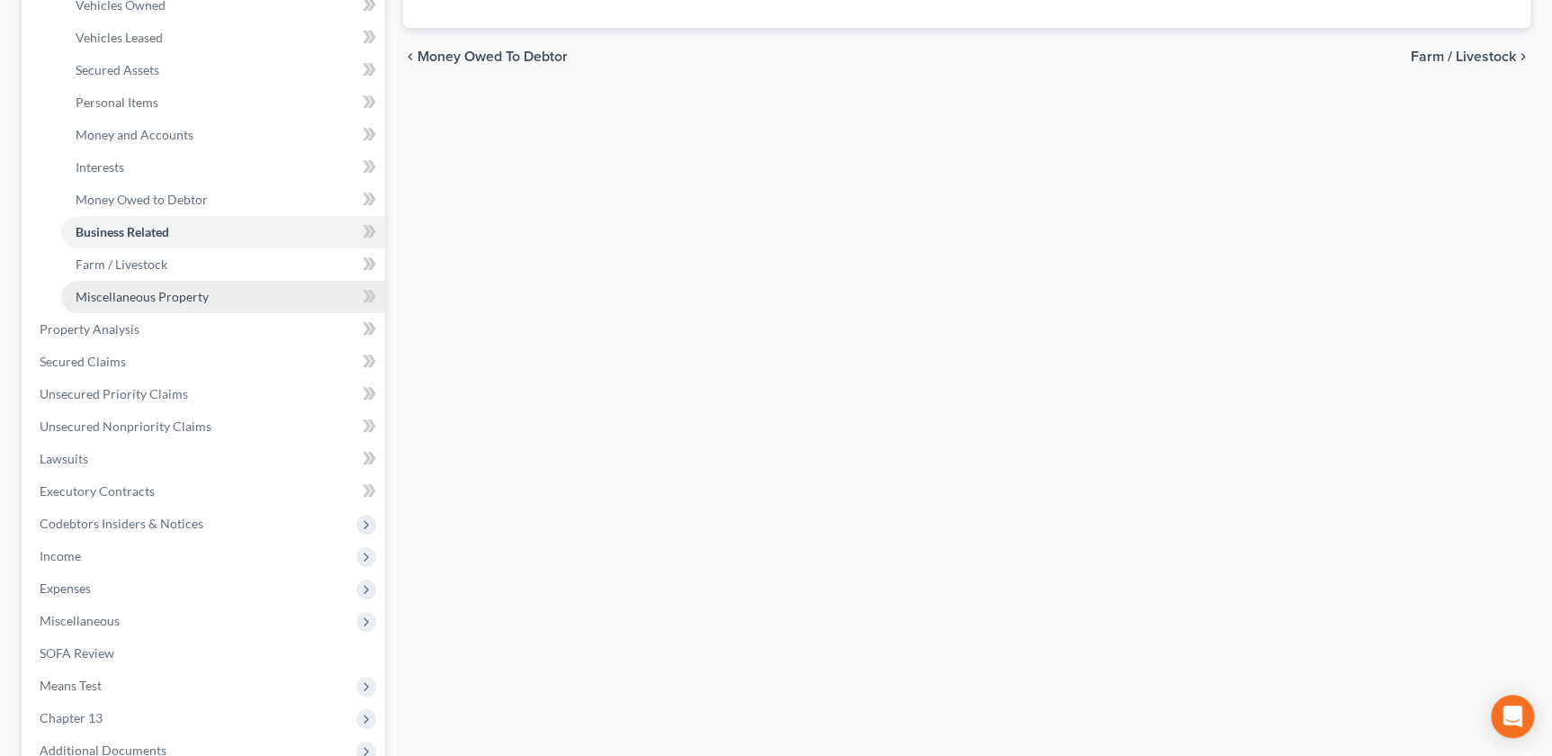
scroll to position [96, 0]
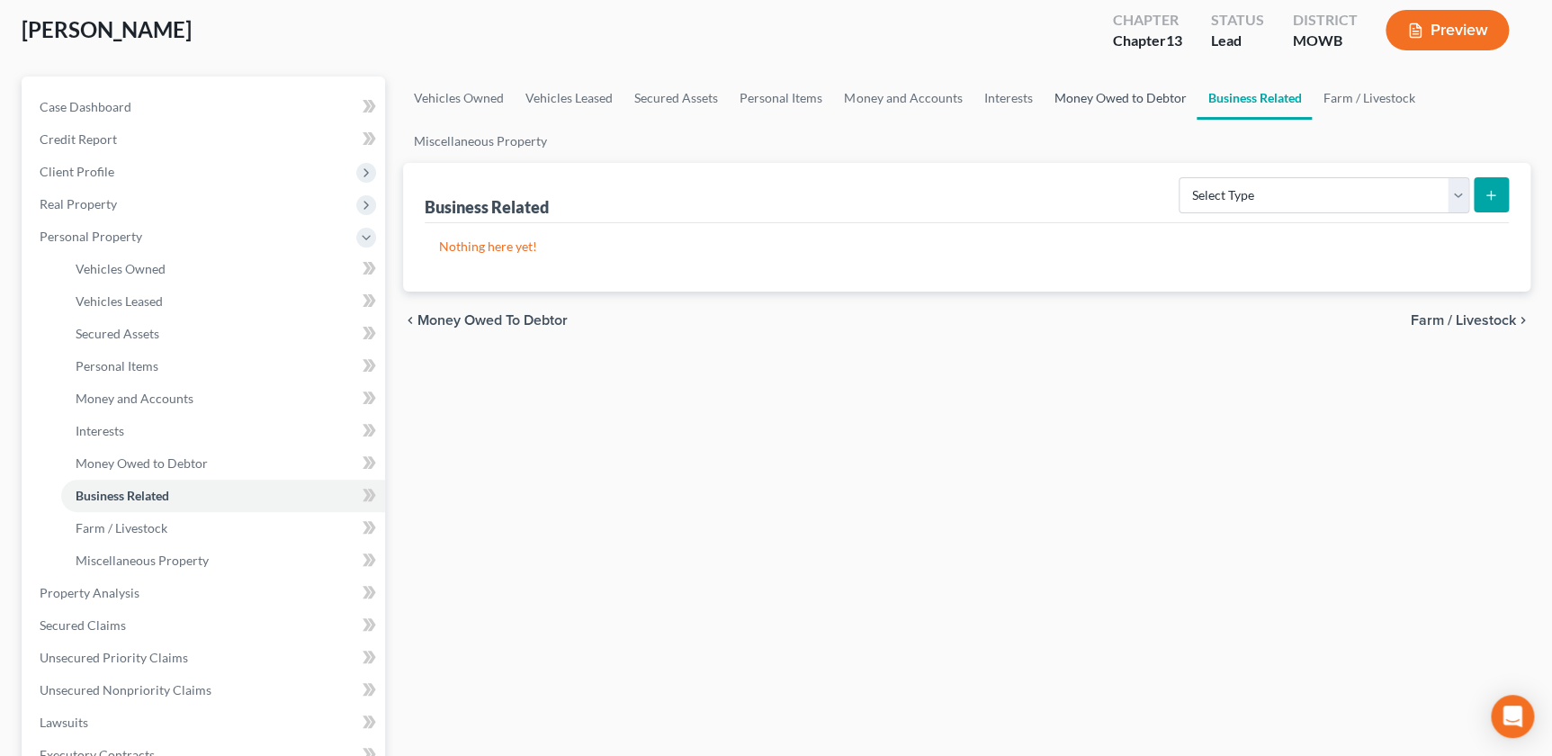
drag, startPoint x: 1125, startPoint y: 94, endPoint x: 1106, endPoint y: 107, distance: 23.2
click at [1124, 94] on link "Money Owed to Debtor" at bounding box center [1120, 97] width 154 height 43
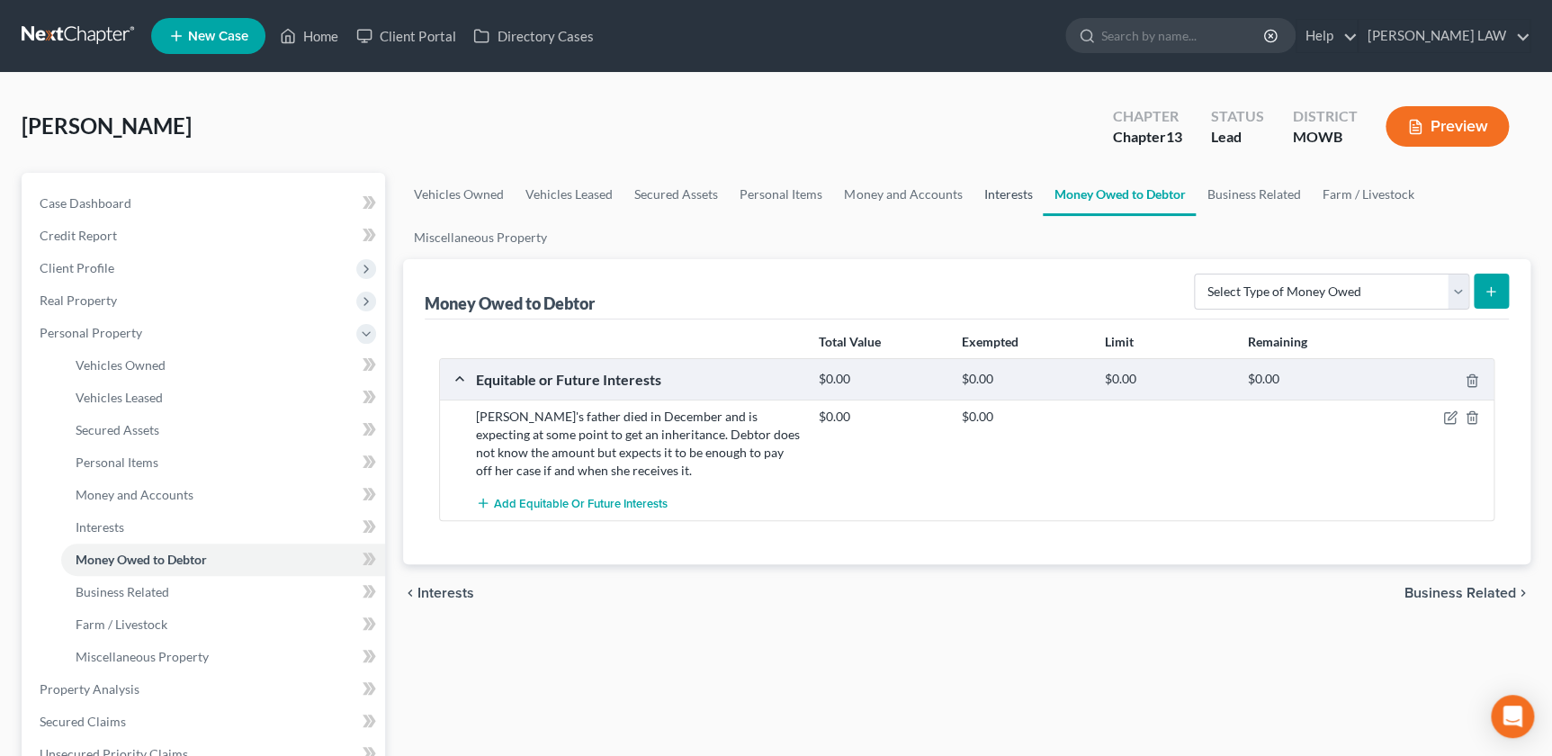
click at [1006, 197] on link "Interests" at bounding box center [1008, 194] width 70 height 43
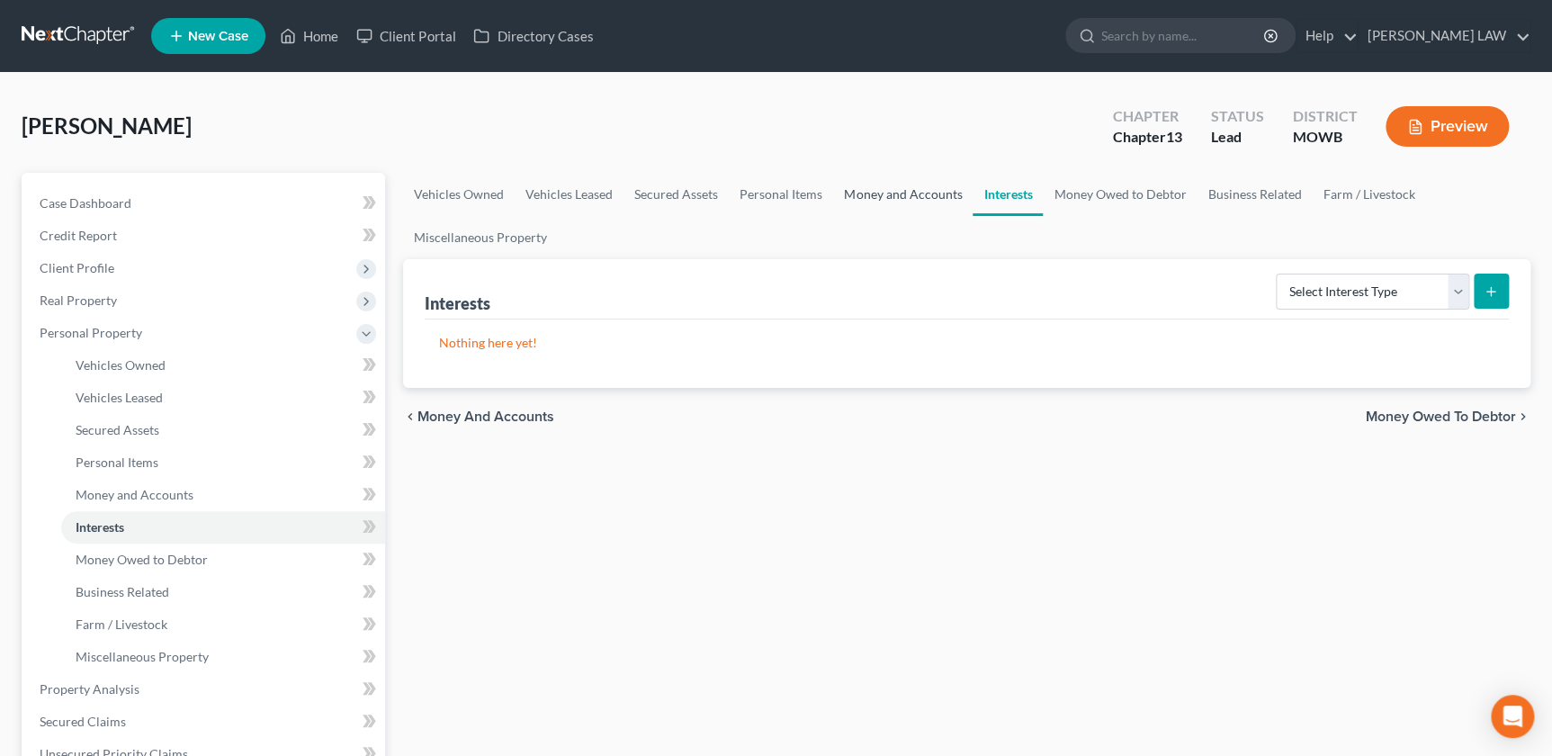
click at [863, 187] on link "Money and Accounts" at bounding box center [902, 194] width 139 height 43
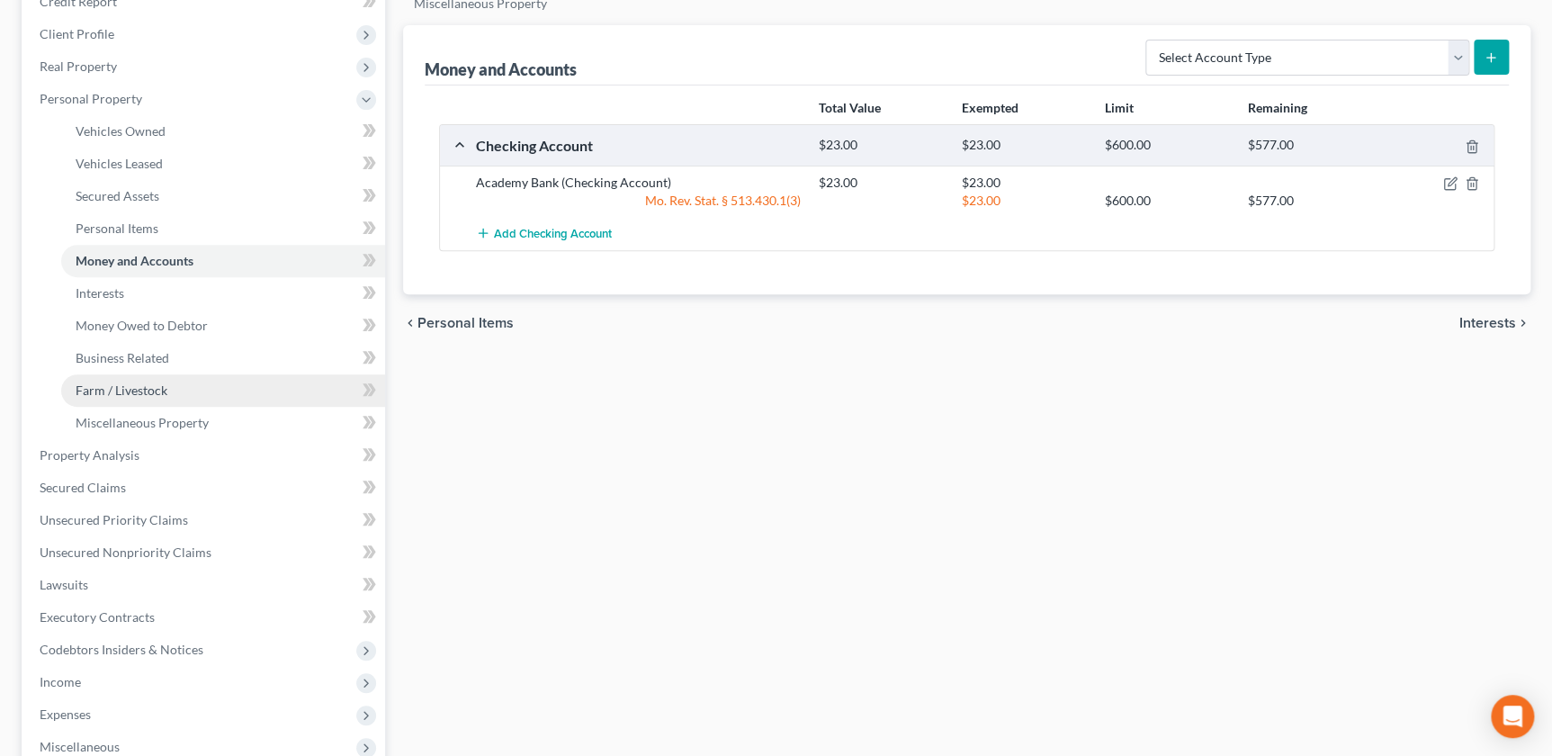
scroll to position [301, 0]
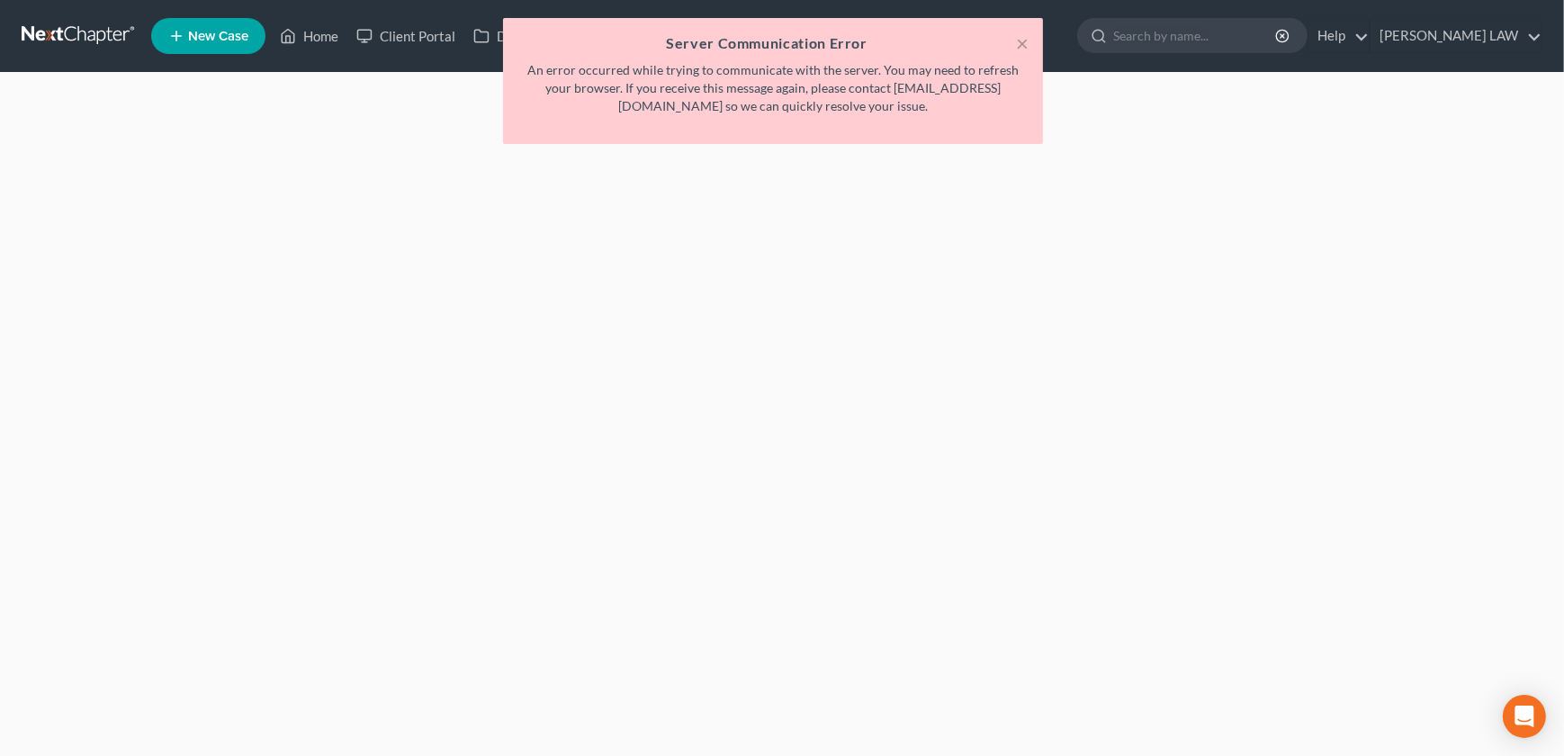
click at [307, 30] on div "× Server Communication Error An error occurred while trying to communicate with…" at bounding box center [773, 85] width 1564 height 135
click at [323, 33] on div "× Server Communication Error An error occurred while trying to communicate with…" at bounding box center [773, 85] width 1564 height 135
click at [1017, 37] on button "×" at bounding box center [1022, 43] width 13 height 22
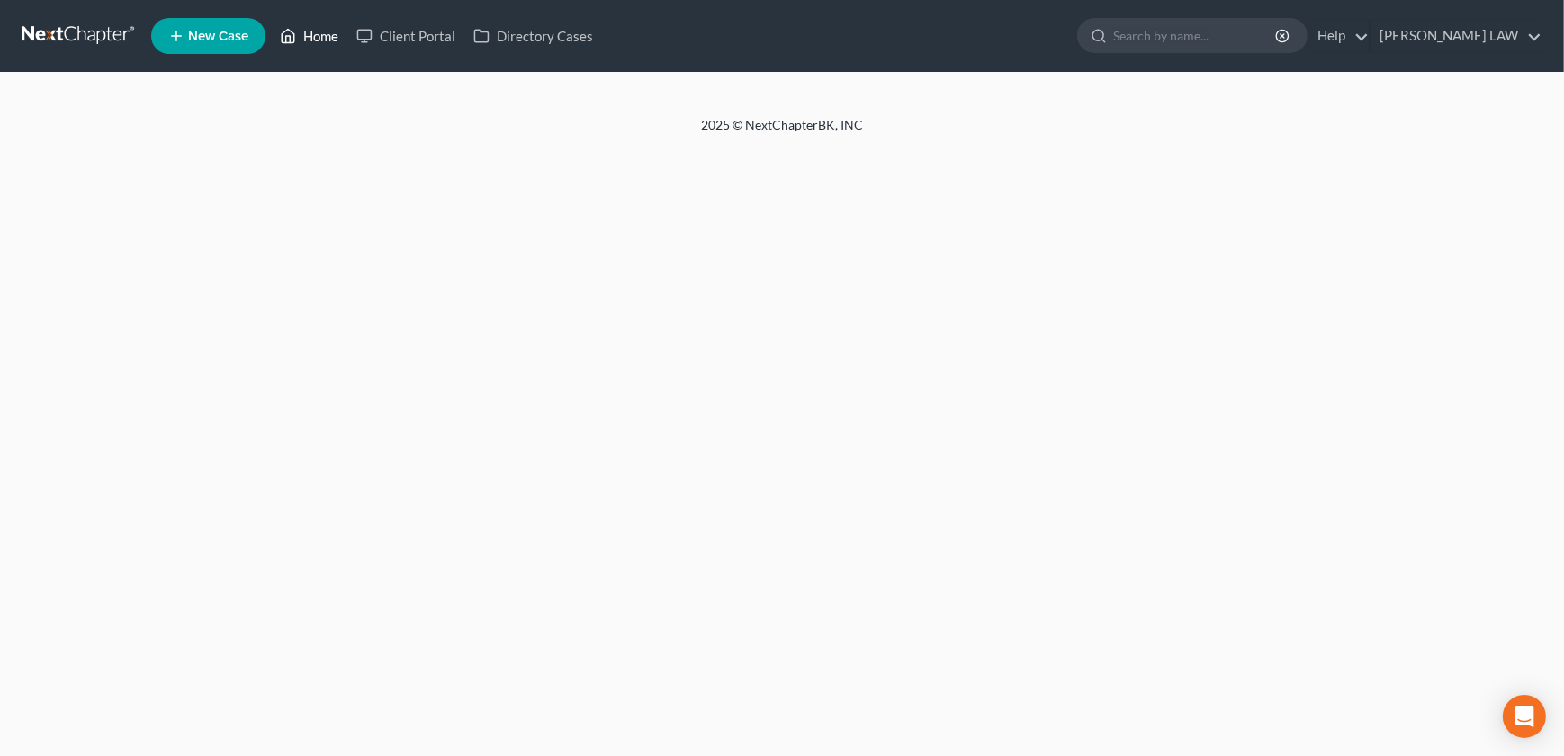
click at [337, 41] on link "Home" at bounding box center [309, 36] width 76 height 32
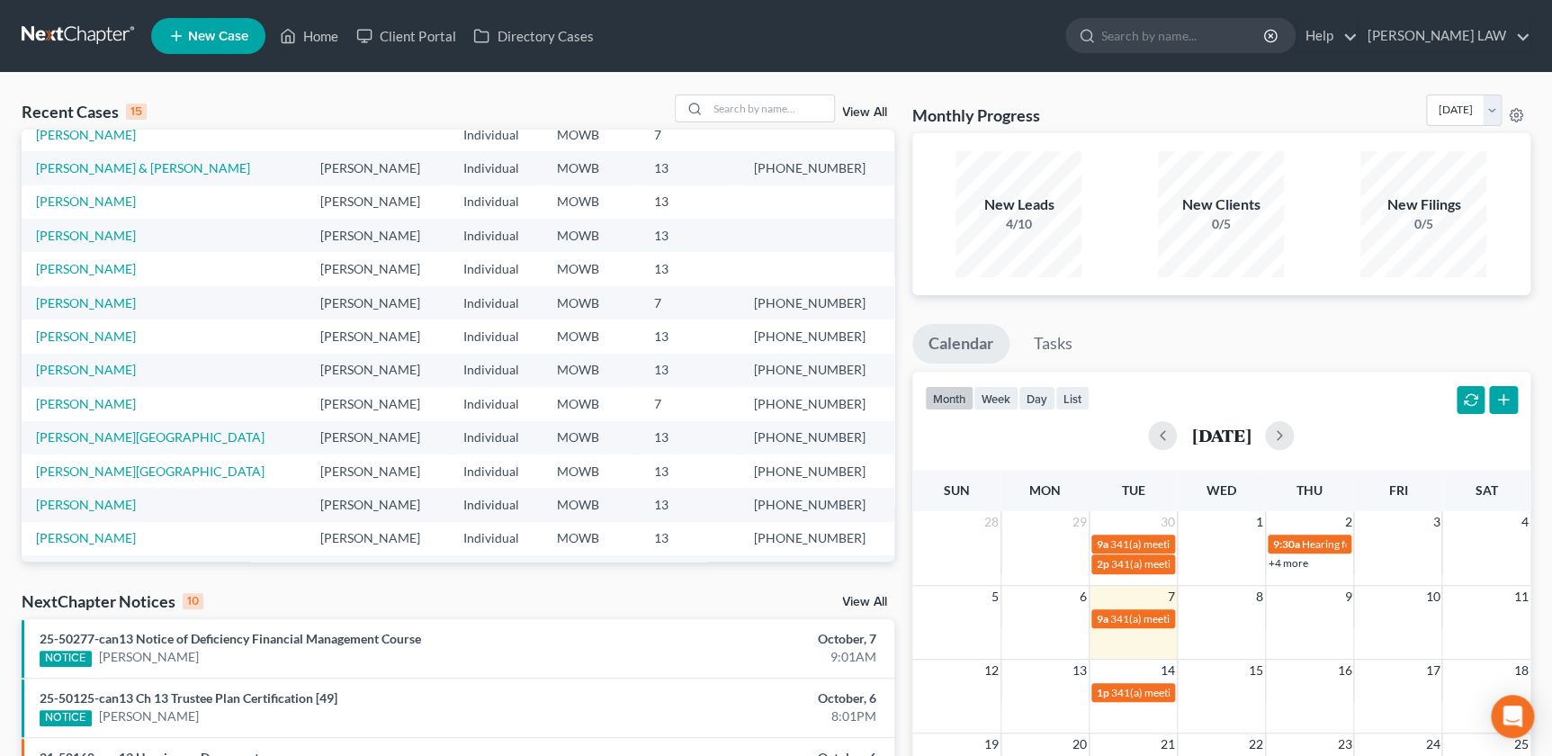
scroll to position [123, 0]
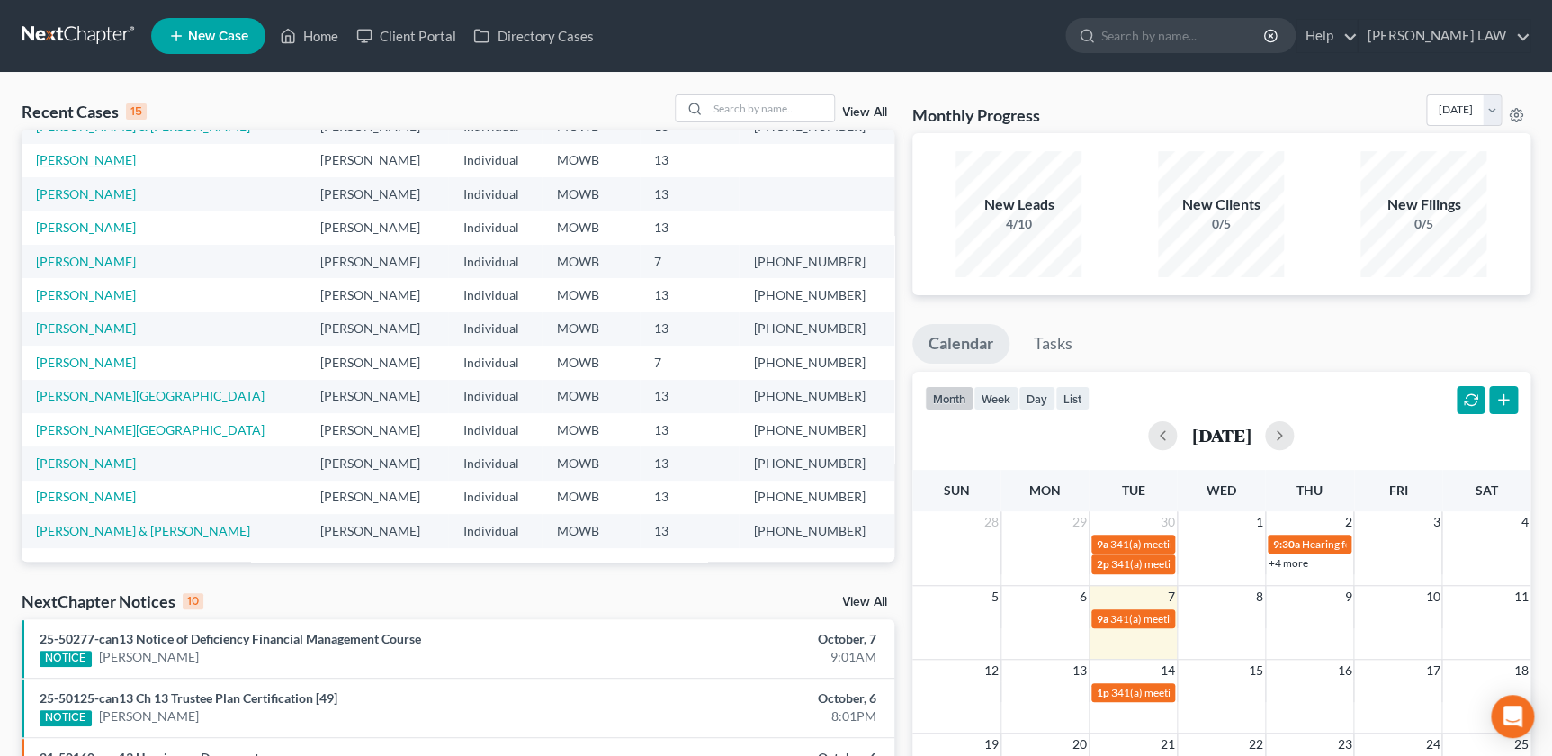
click at [93, 166] on link "[PERSON_NAME]" at bounding box center [86, 159] width 100 height 15
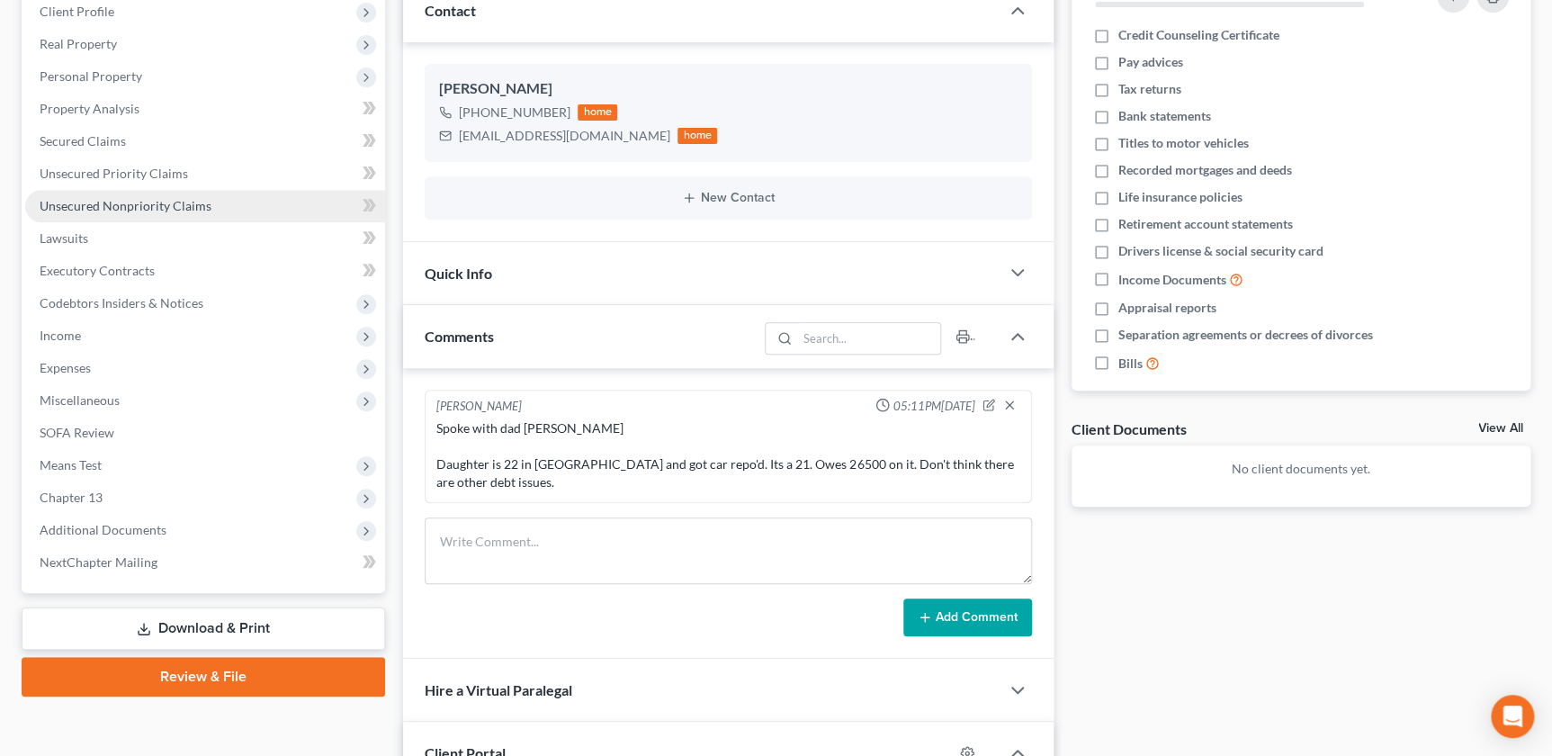
scroll to position [138, 0]
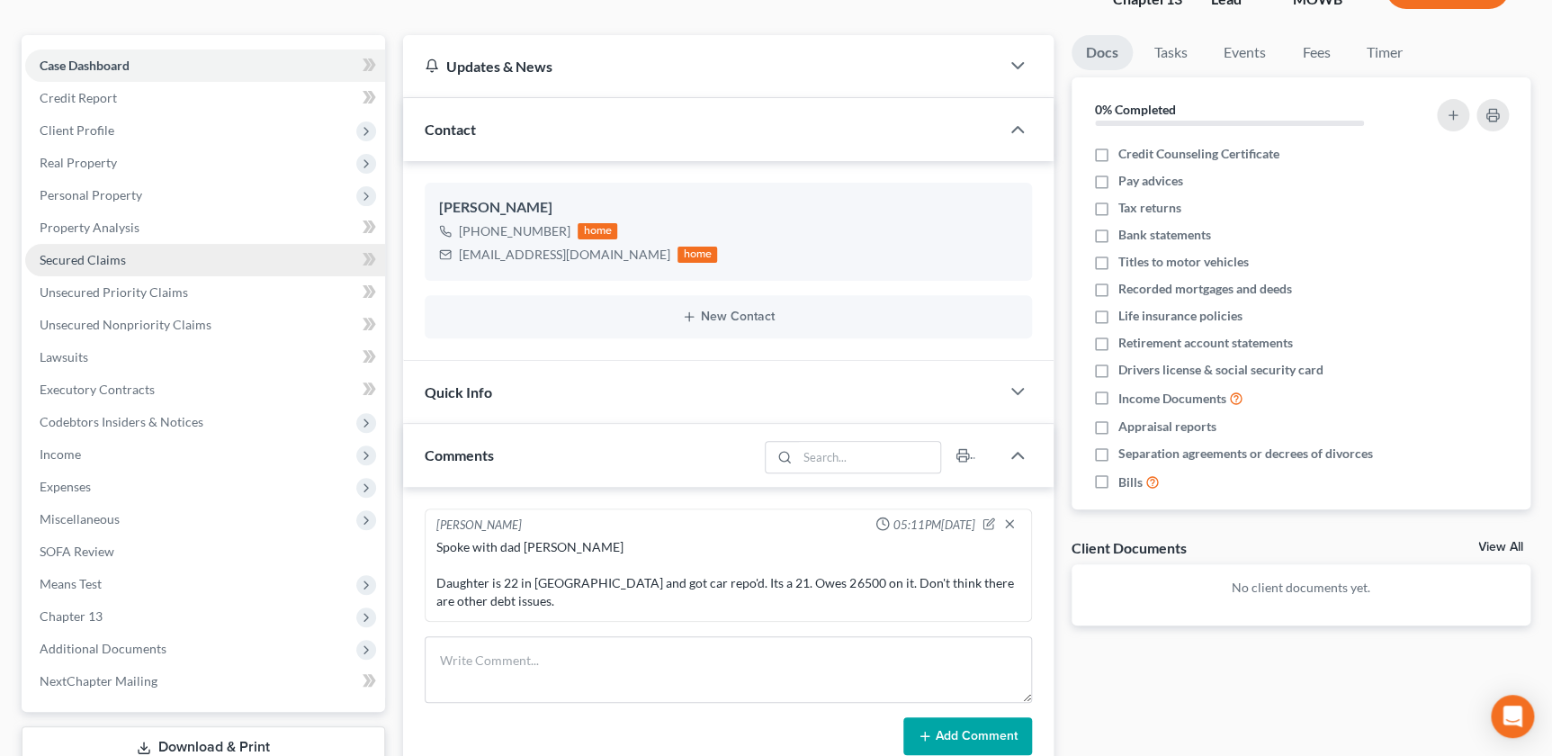
drag, startPoint x: 120, startPoint y: 262, endPoint x: 129, endPoint y: 264, distance: 9.2
click at [120, 262] on span "Secured Claims" at bounding box center [83, 259] width 86 height 15
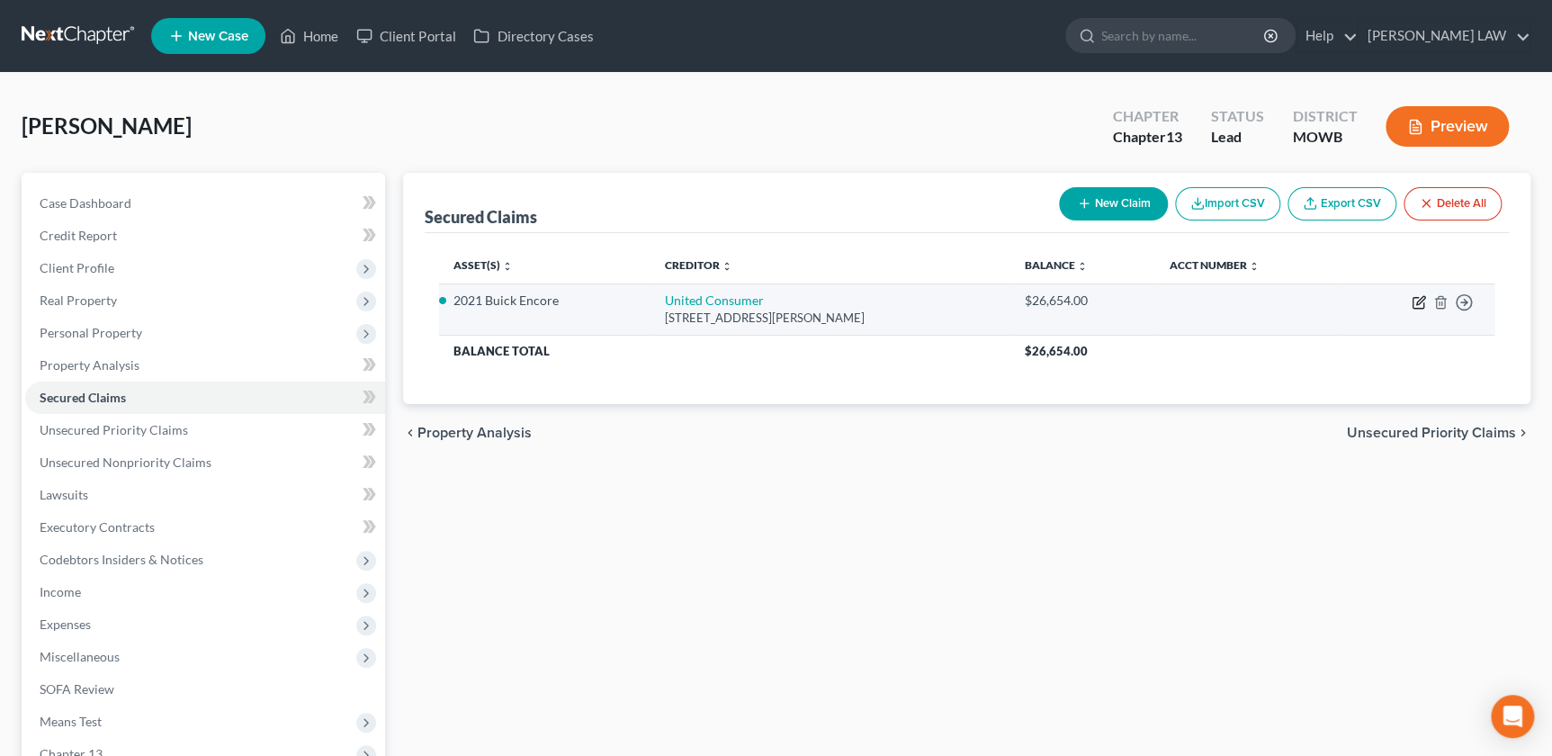
click at [1412, 300] on icon "button" at bounding box center [1419, 302] width 14 height 14
select select "26"
select select "0"
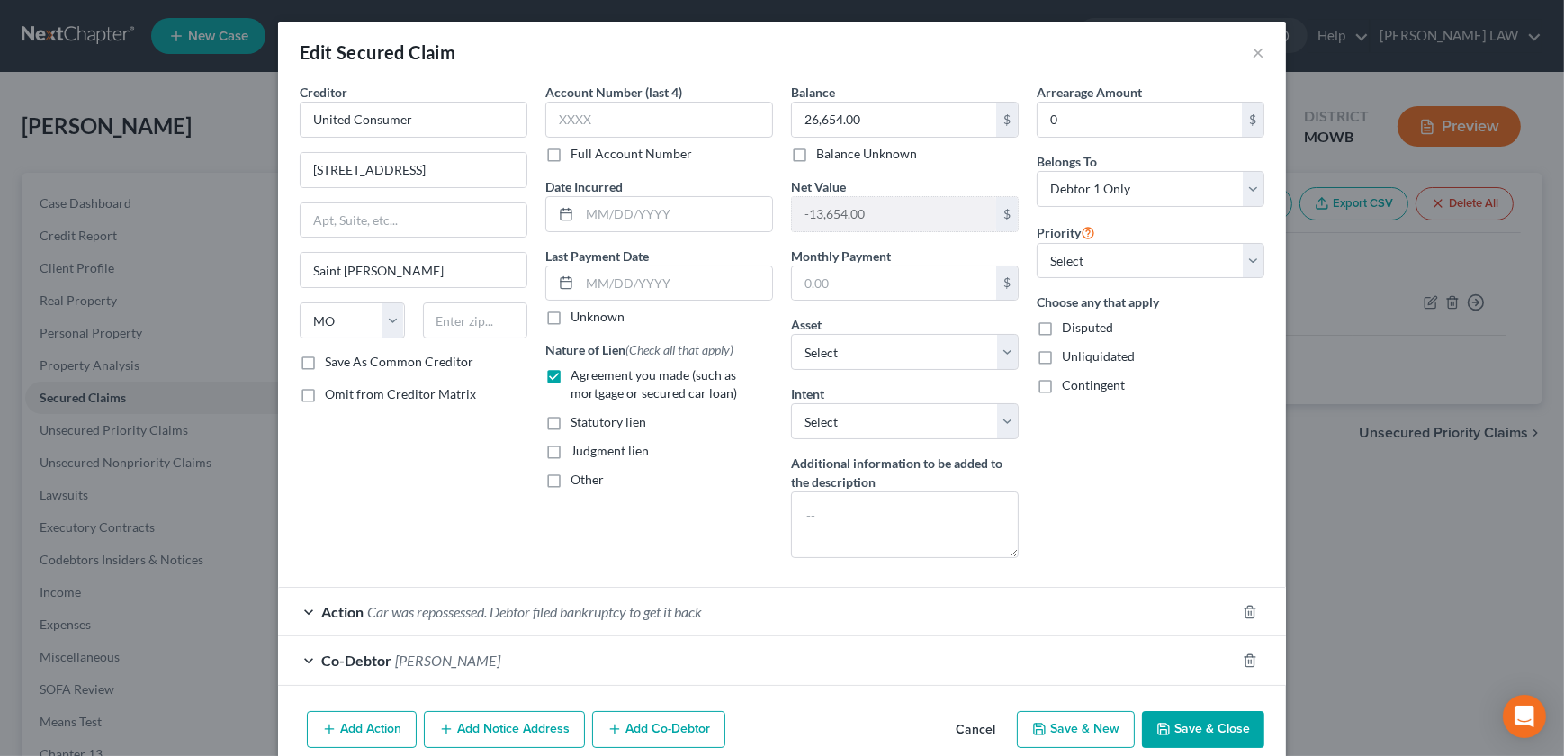
click at [481, 722] on button "Add Notice Address" at bounding box center [504, 730] width 161 height 38
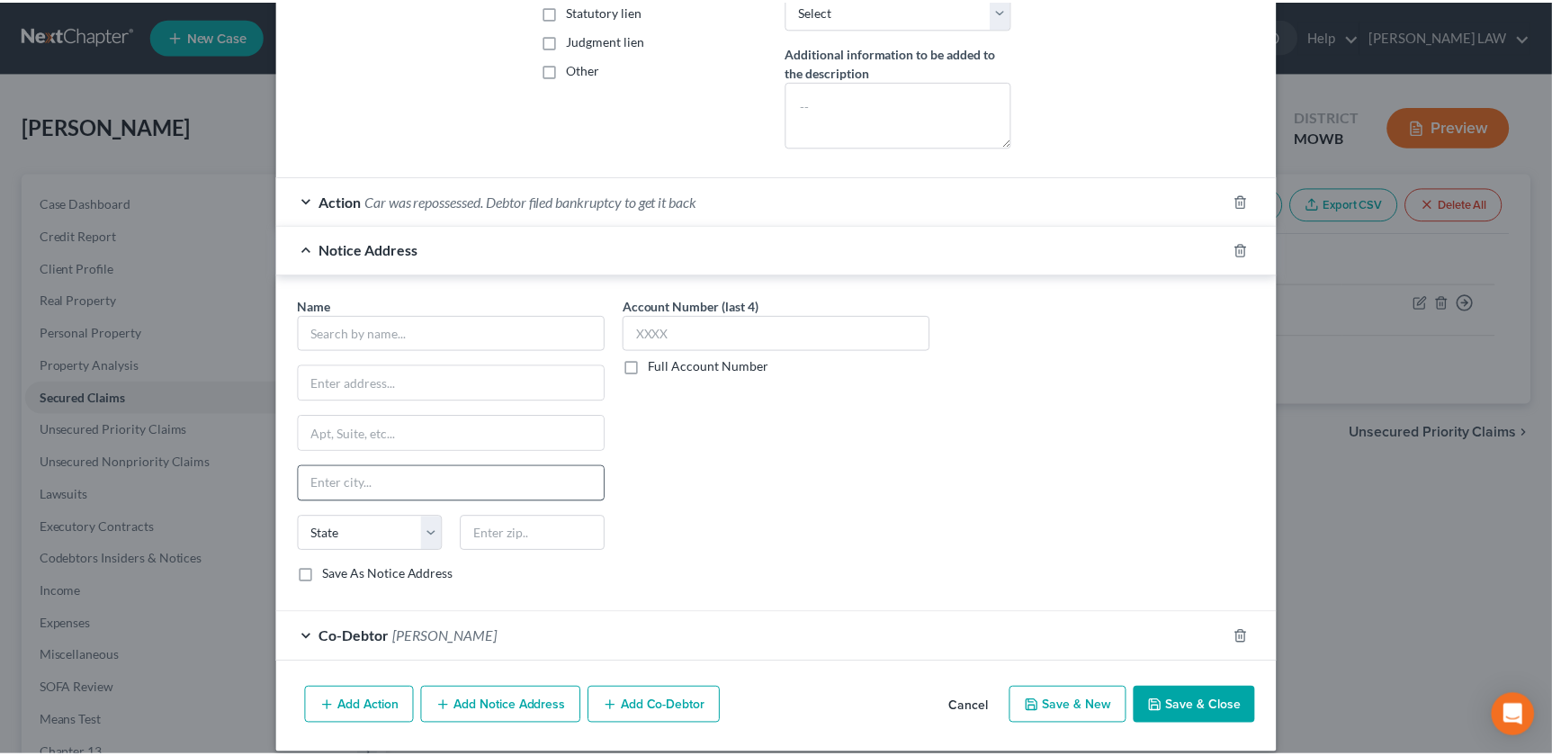
scroll to position [427, 0]
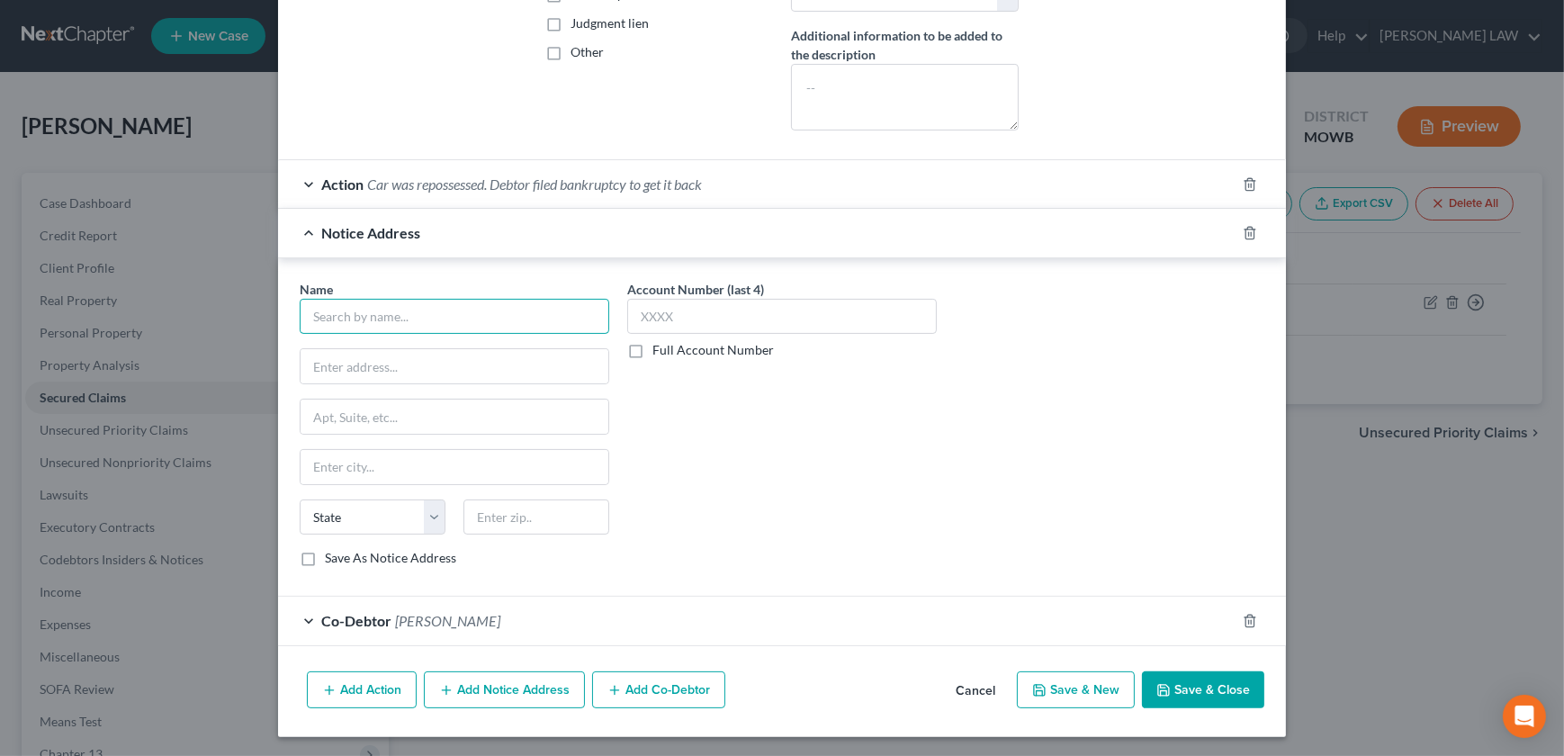
click at [438, 325] on input "text" at bounding box center [455, 317] width 310 height 36
type input "Victory Recovery Services"
click at [400, 351] on input "text" at bounding box center [455, 366] width 308 height 34
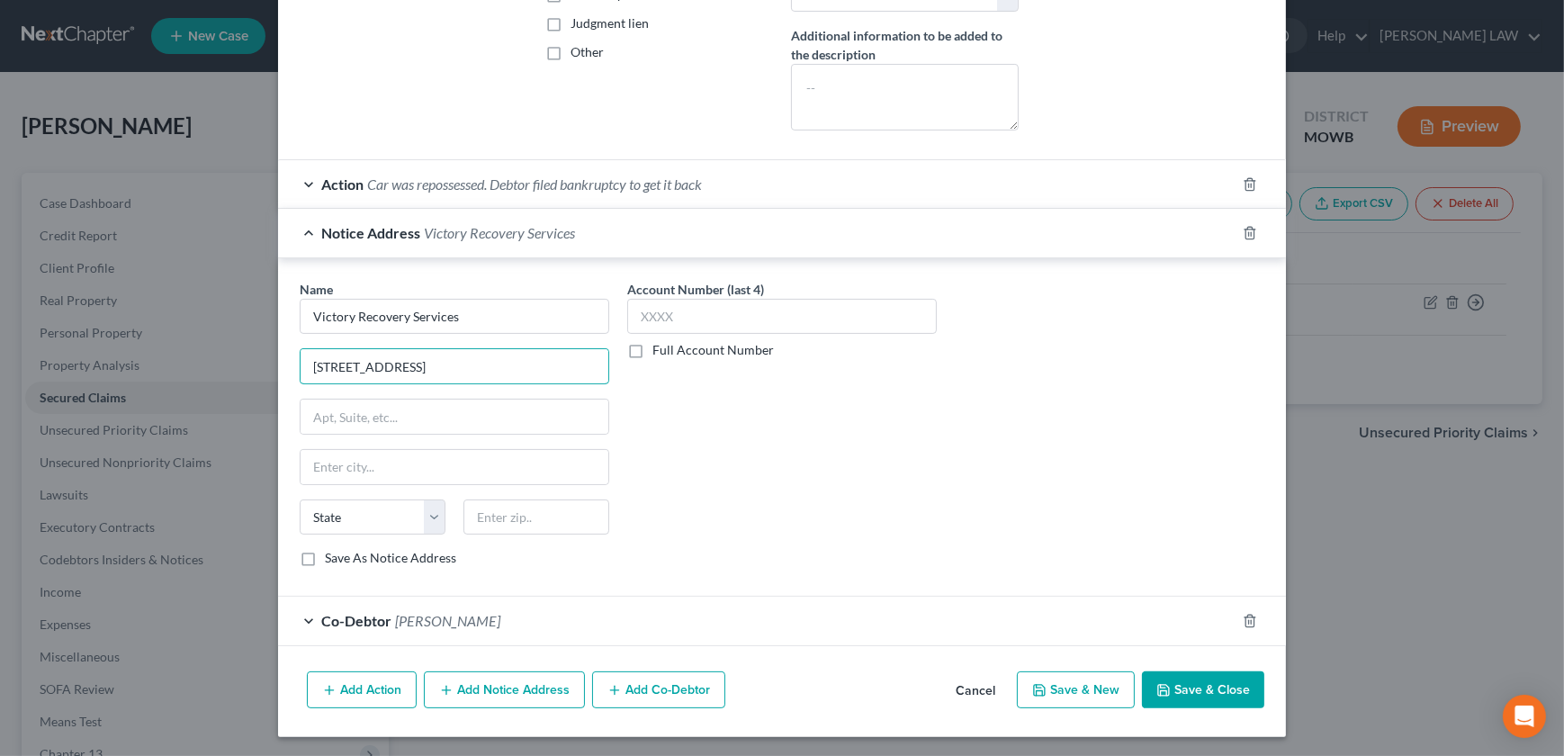
type input "[STREET_ADDRESS]"
click at [515, 540] on div "State [US_STATE] AK AR AZ CA CO CT DE DC [GEOGRAPHIC_DATA] [GEOGRAPHIC_DATA] GU…" at bounding box center [455, 524] width 328 height 50
click at [510, 530] on input "text" at bounding box center [536, 517] width 146 height 36
type input "64504"
type input "Saint [PERSON_NAME]"
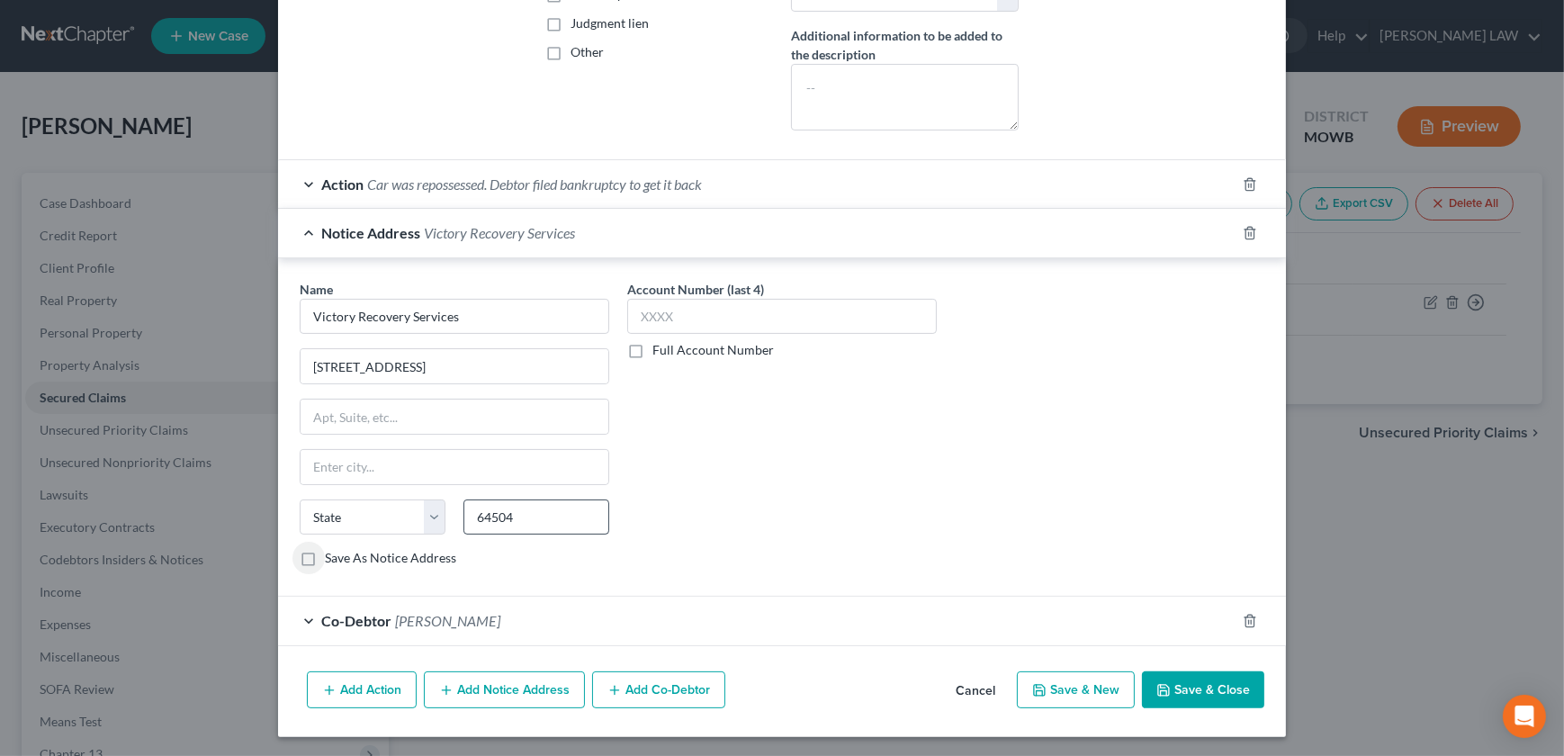
select select "26"
click at [357, 364] on input "[STREET_ADDRESS]" at bounding box center [455, 366] width 308 height 34
type input "[STREET_ADDRESS]"
click at [983, 558] on div "Name * Victory Recovery Services [STREET_ADDRESS][GEOGRAPHIC_DATA][PERSON_NAME]…" at bounding box center [782, 431] width 983 height 302
click at [1188, 693] on button "Save & Close" at bounding box center [1203, 690] width 122 height 38
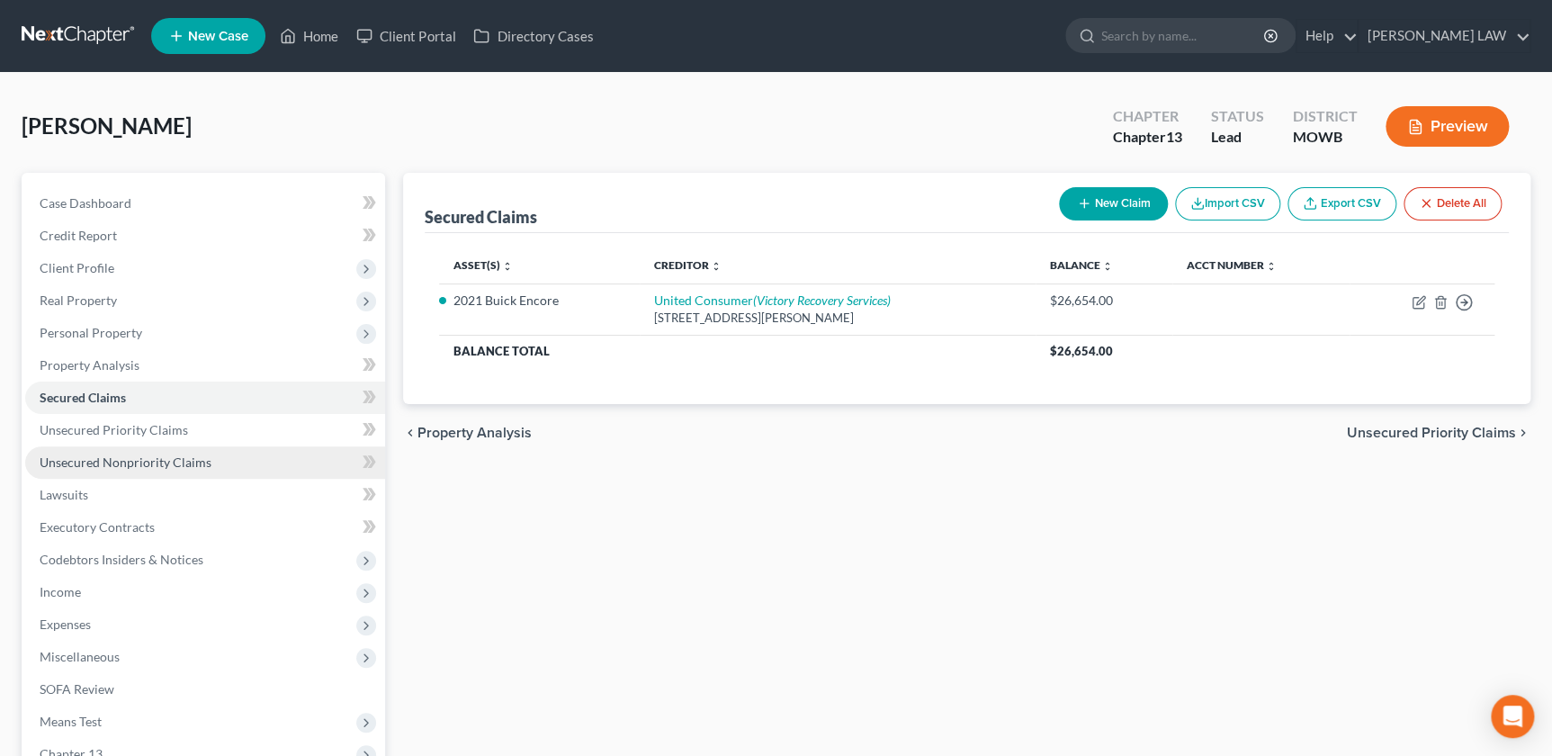
click at [135, 457] on span "Unsecured Nonpriority Claims" at bounding box center [126, 461] width 172 height 15
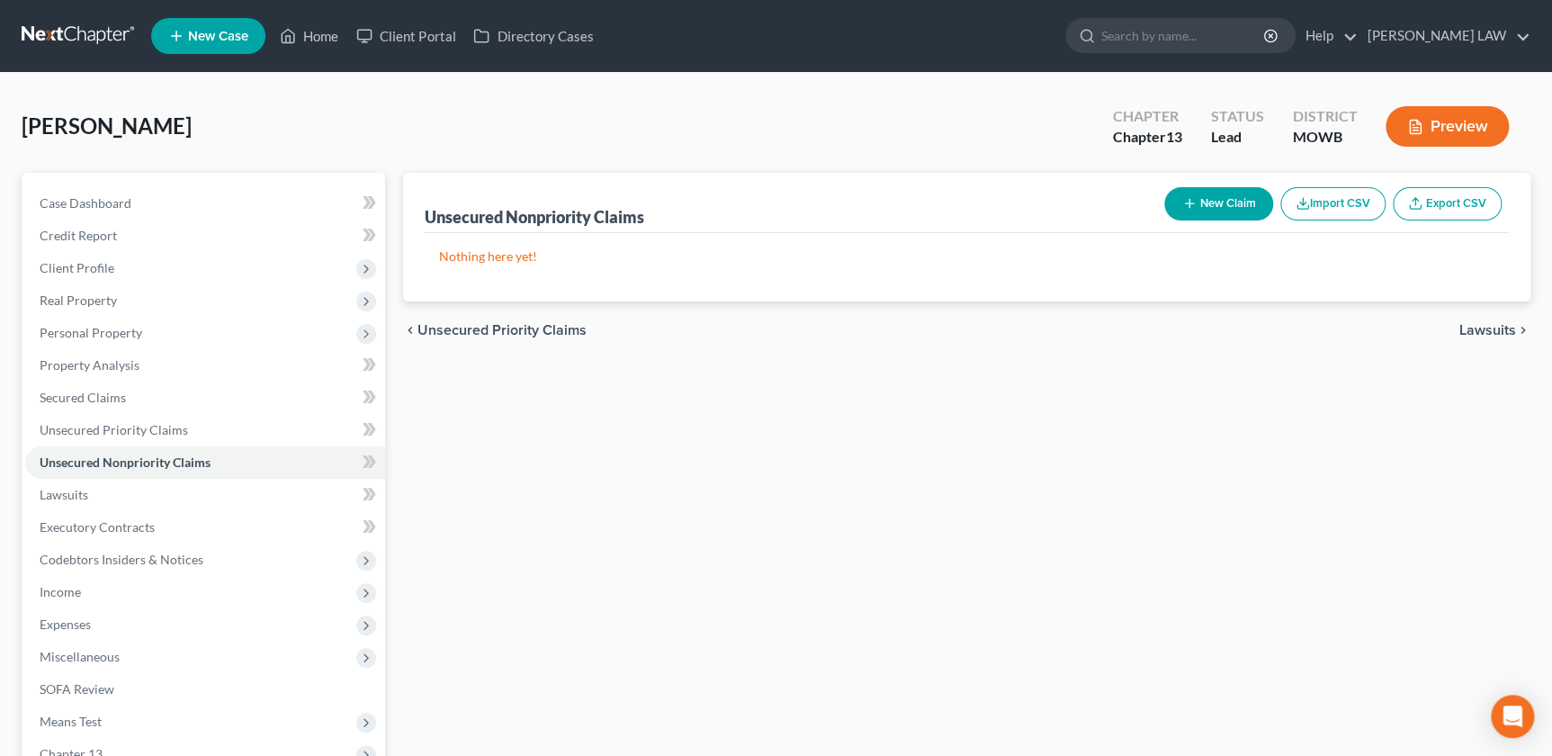
click at [1164, 212] on button "New Claim" at bounding box center [1218, 203] width 109 height 33
select select "0"
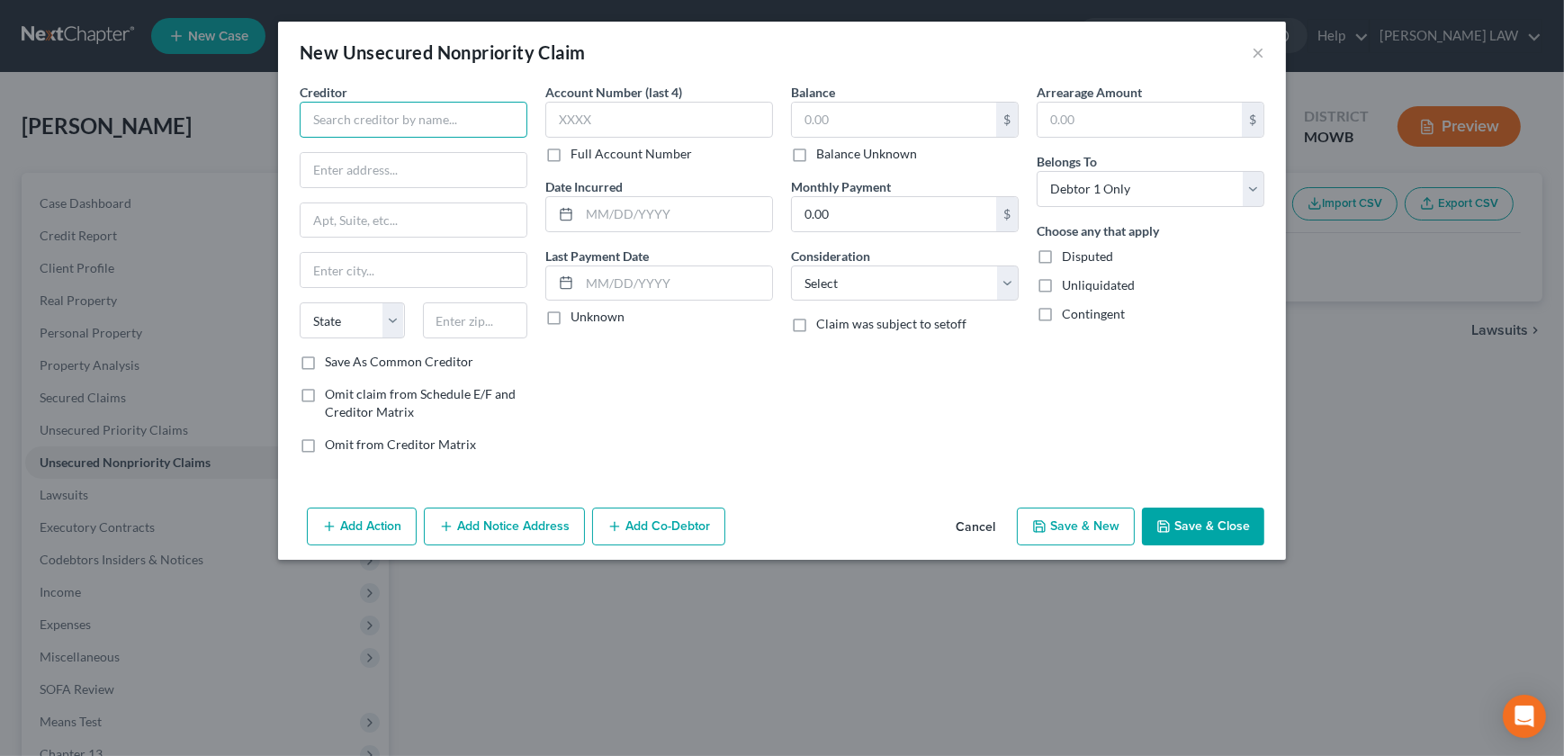
click at [405, 119] on input "text" at bounding box center [414, 120] width 228 height 36
type input "CCB/Bridge It Inc"
type input "[STREET_ADDRESS]"
type input "10011"
type input "[US_STATE]"
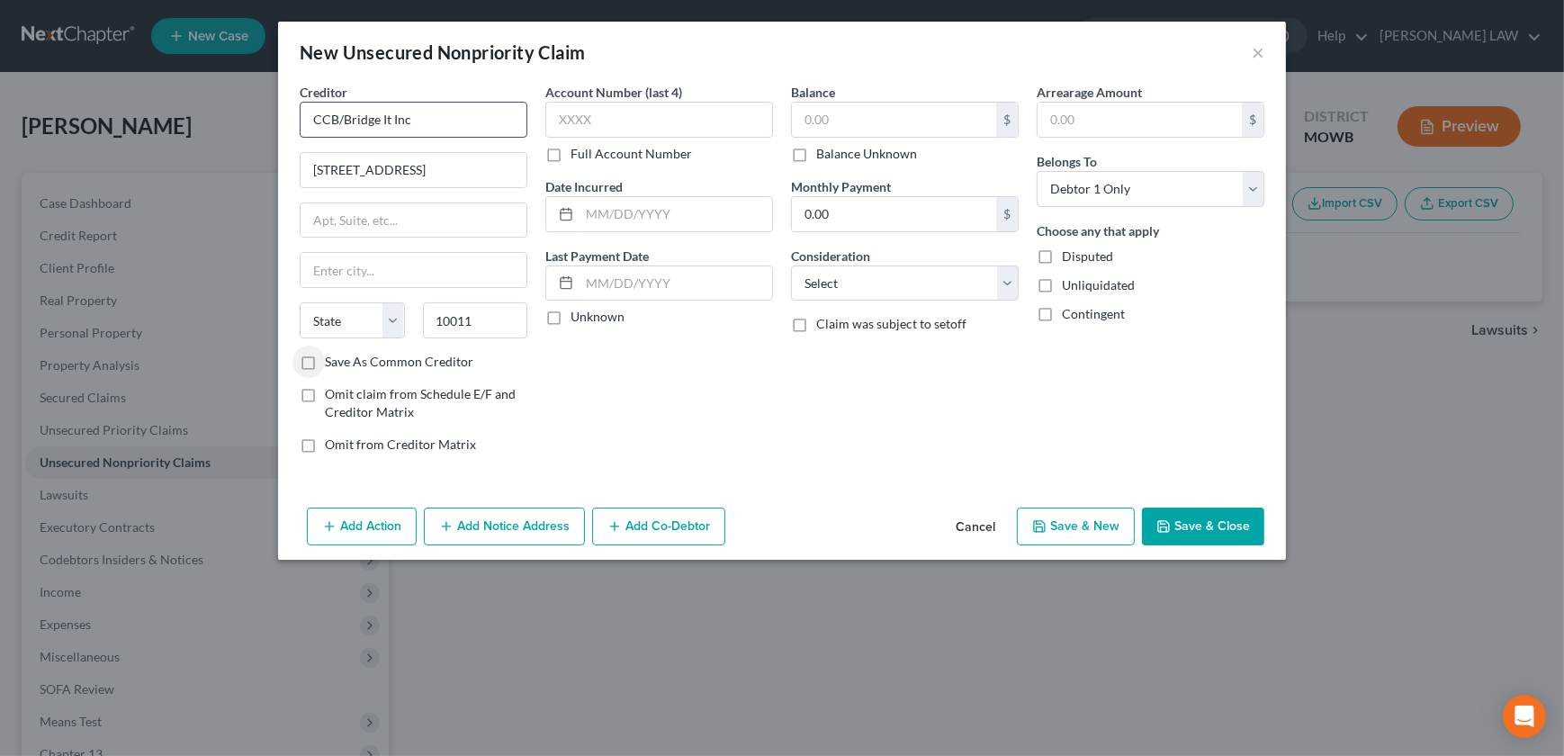
select select "35"
click at [858, 121] on input "text" at bounding box center [894, 120] width 204 height 34
type input "375"
click at [923, 298] on select "Select Cable / Satellite Services Collection Agency Credit Card Debt Debt Couns…" at bounding box center [905, 283] width 228 height 36
select select "10"
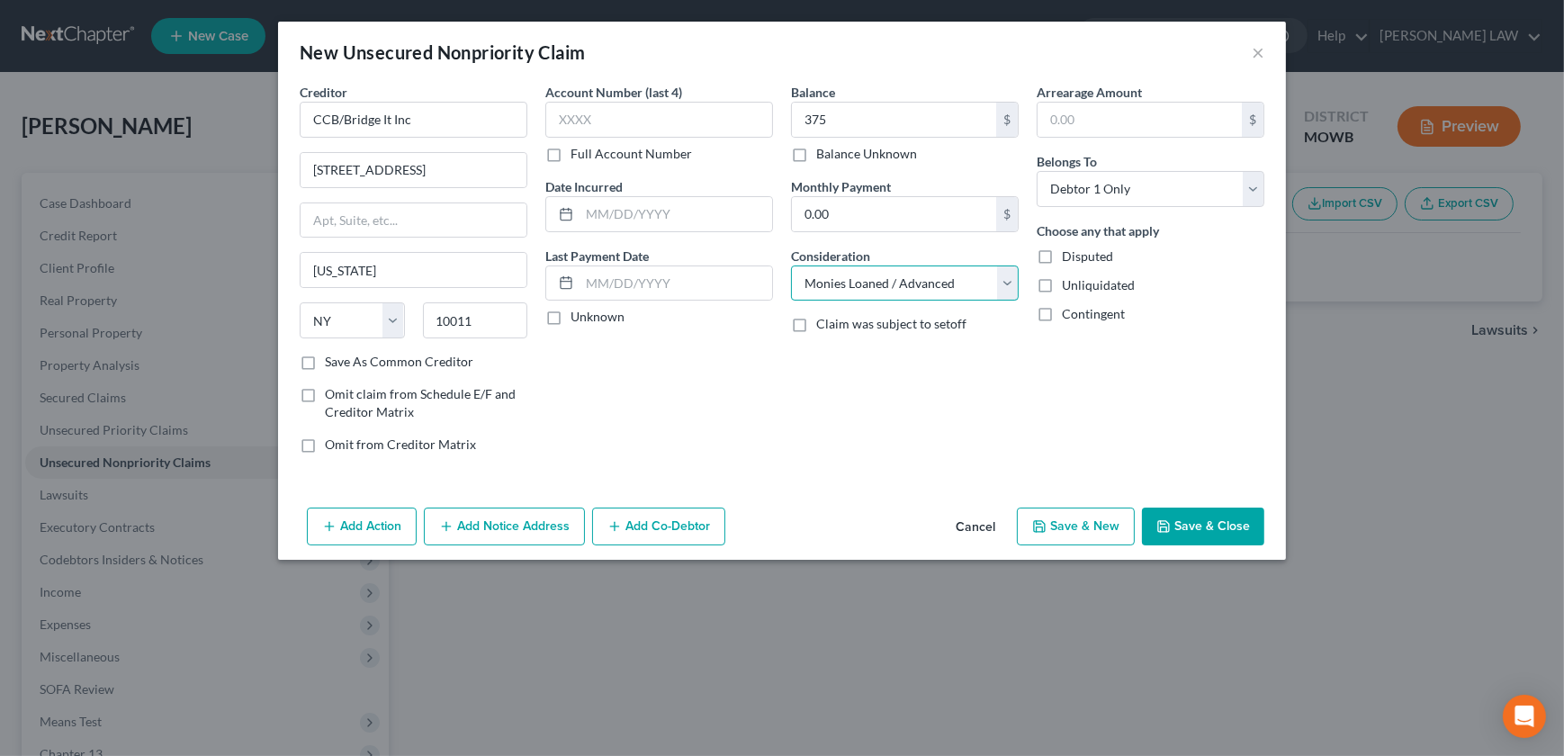
click at [791, 265] on select "Select Cable / Satellite Services Collection Agency Credit Card Debt Debt Couns…" at bounding box center [905, 283] width 228 height 36
click at [1190, 522] on button "Save & Close" at bounding box center [1203, 527] width 122 height 38
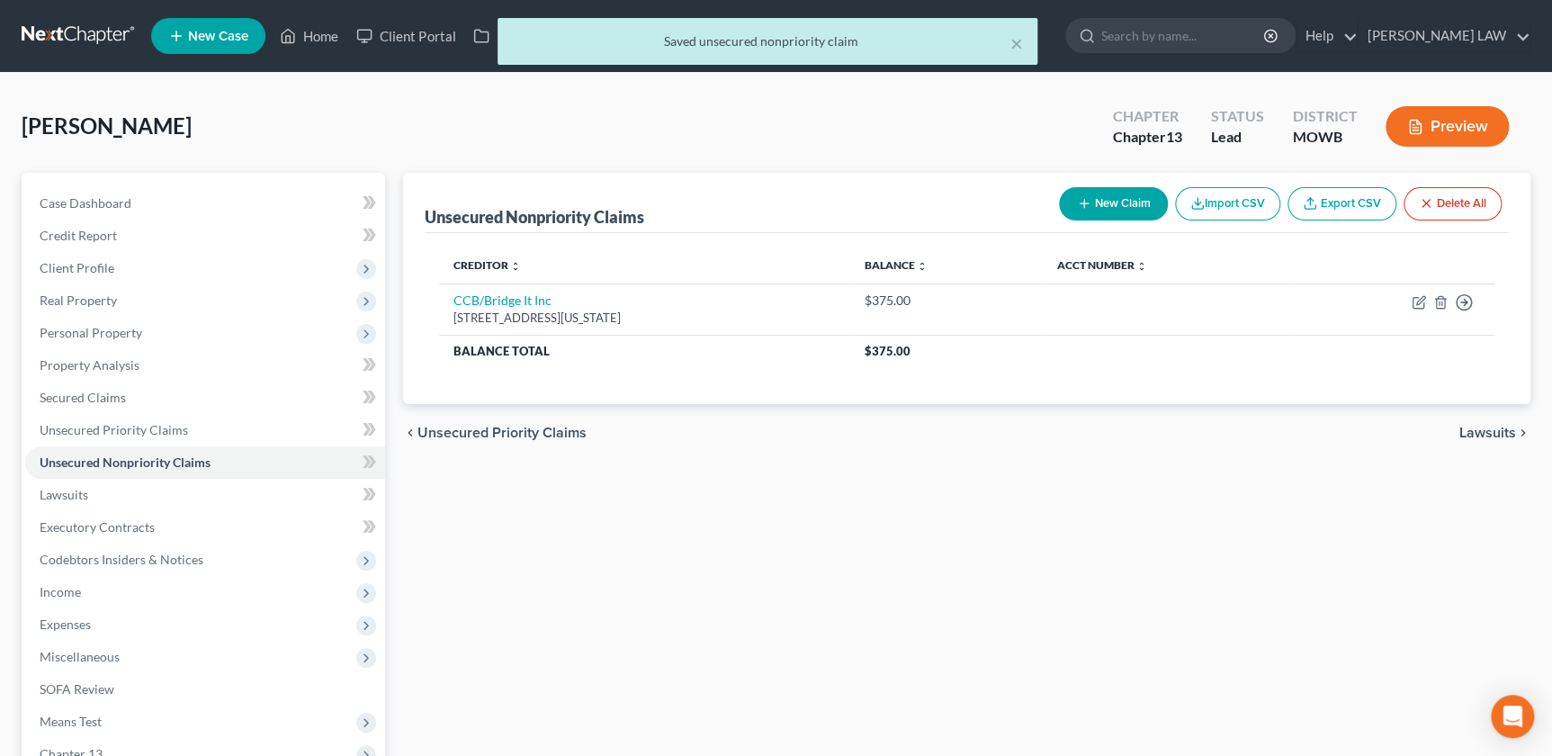
click at [1102, 210] on button "New Claim" at bounding box center [1113, 203] width 109 height 33
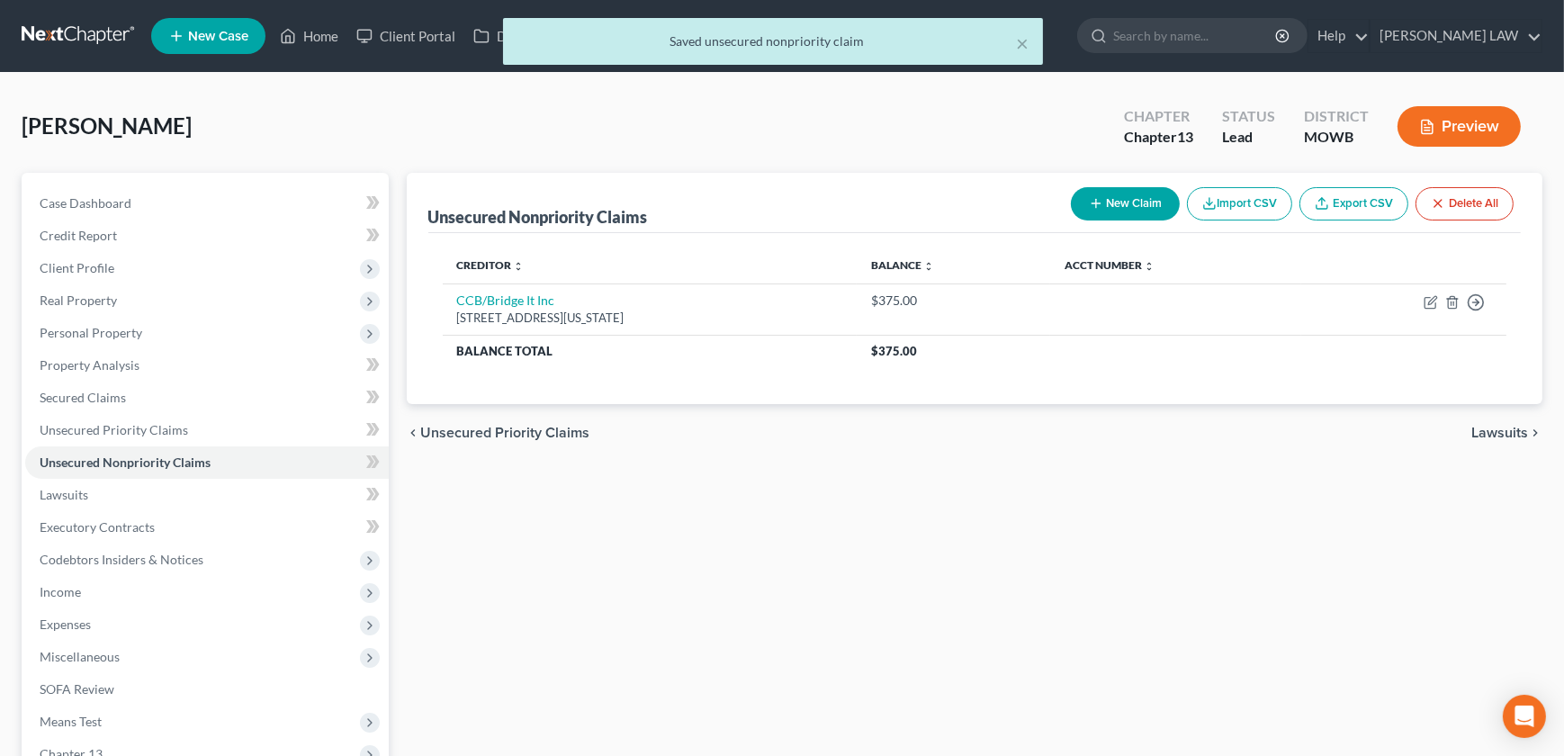
select select "0"
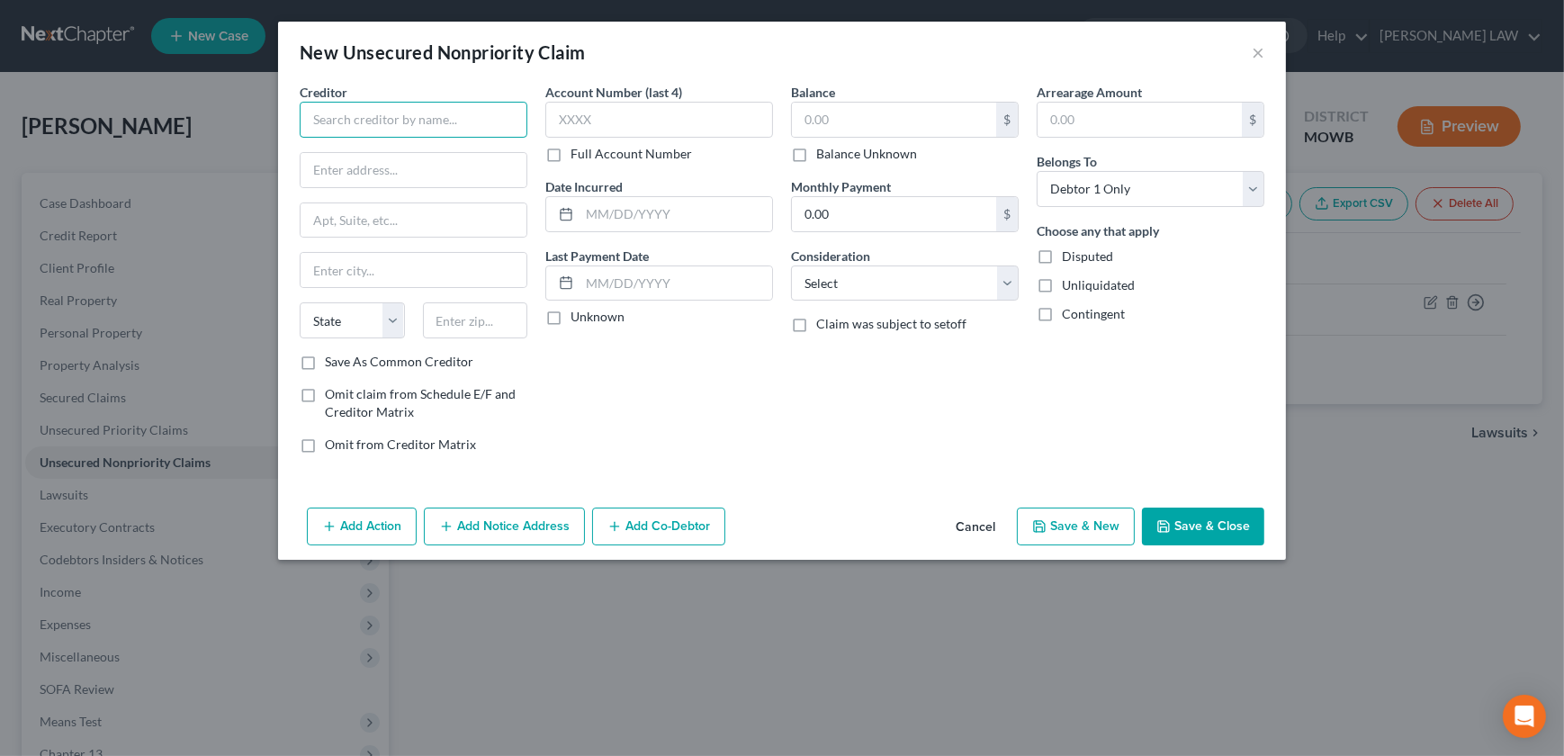
click at [343, 126] on input "text" at bounding box center [414, 120] width 228 height 36
type input "[PERSON_NAME] [PERSON_NAME]"
type input "PO Box 3229"
type input "19804"
type input "Wilmington"
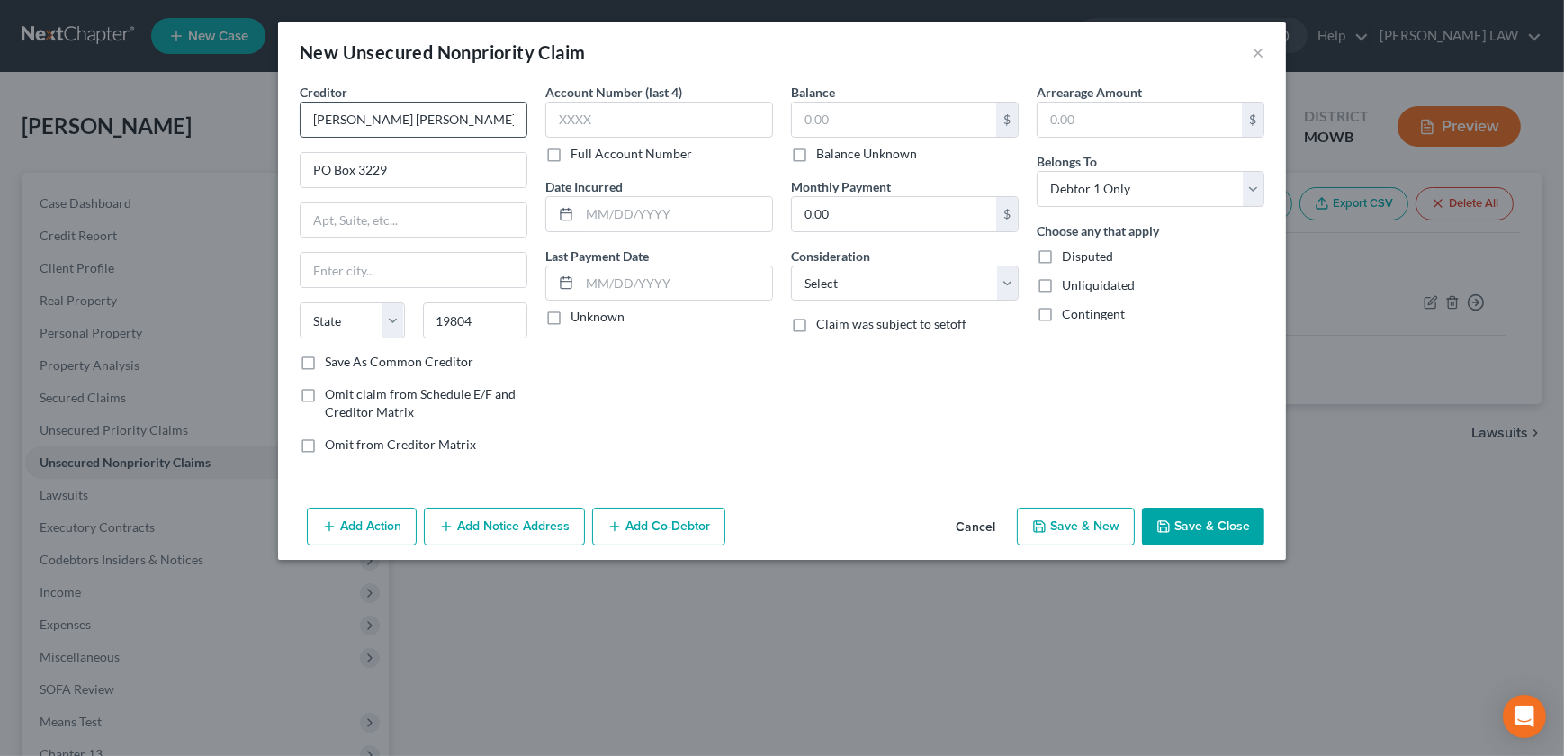
select select "7"
click at [812, 111] on input "text" at bounding box center [894, 120] width 204 height 34
type input "10,763"
click at [854, 283] on select "Select Cable / Satellite Services Collection Agency Credit Card Debt Debt Couns…" at bounding box center [905, 283] width 228 height 36
select select "17"
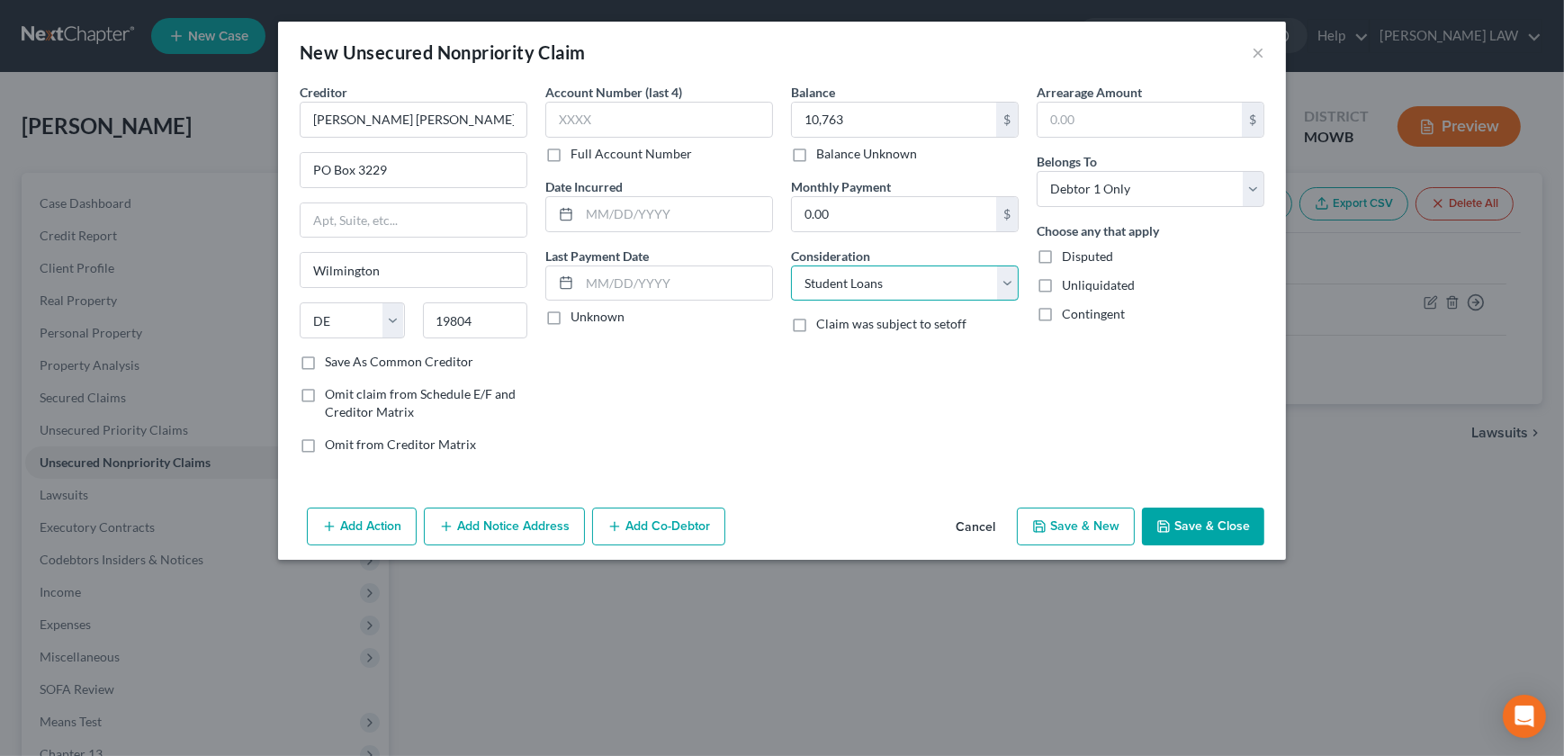
click at [791, 265] on select "Select Cable / Satellite Services Collection Agency Credit Card Debt Debt Couns…" at bounding box center [905, 283] width 228 height 36
click at [1185, 517] on button "Save & Close" at bounding box center [1203, 527] width 122 height 38
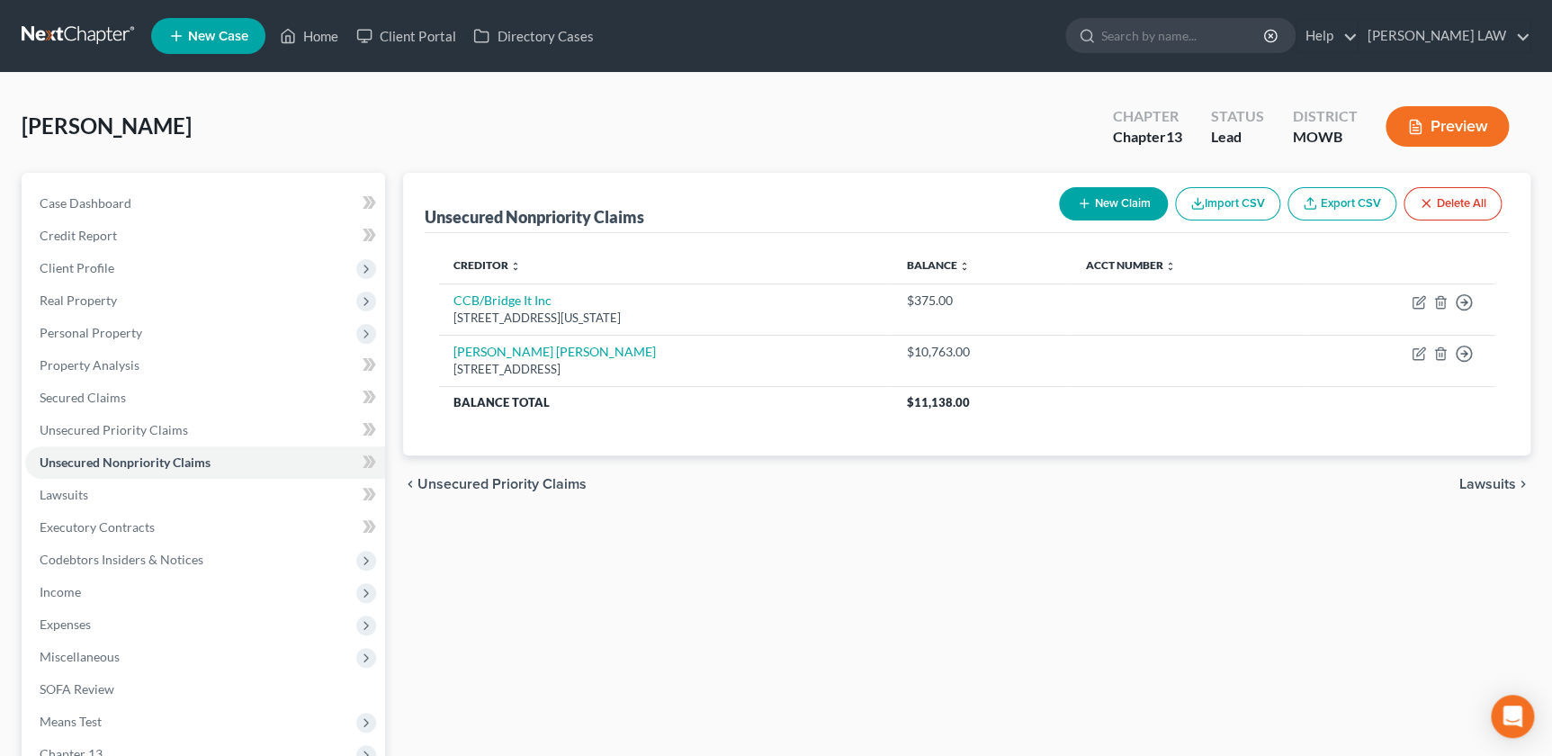
click at [1091, 190] on button "New Claim" at bounding box center [1113, 203] width 109 height 33
select select "0"
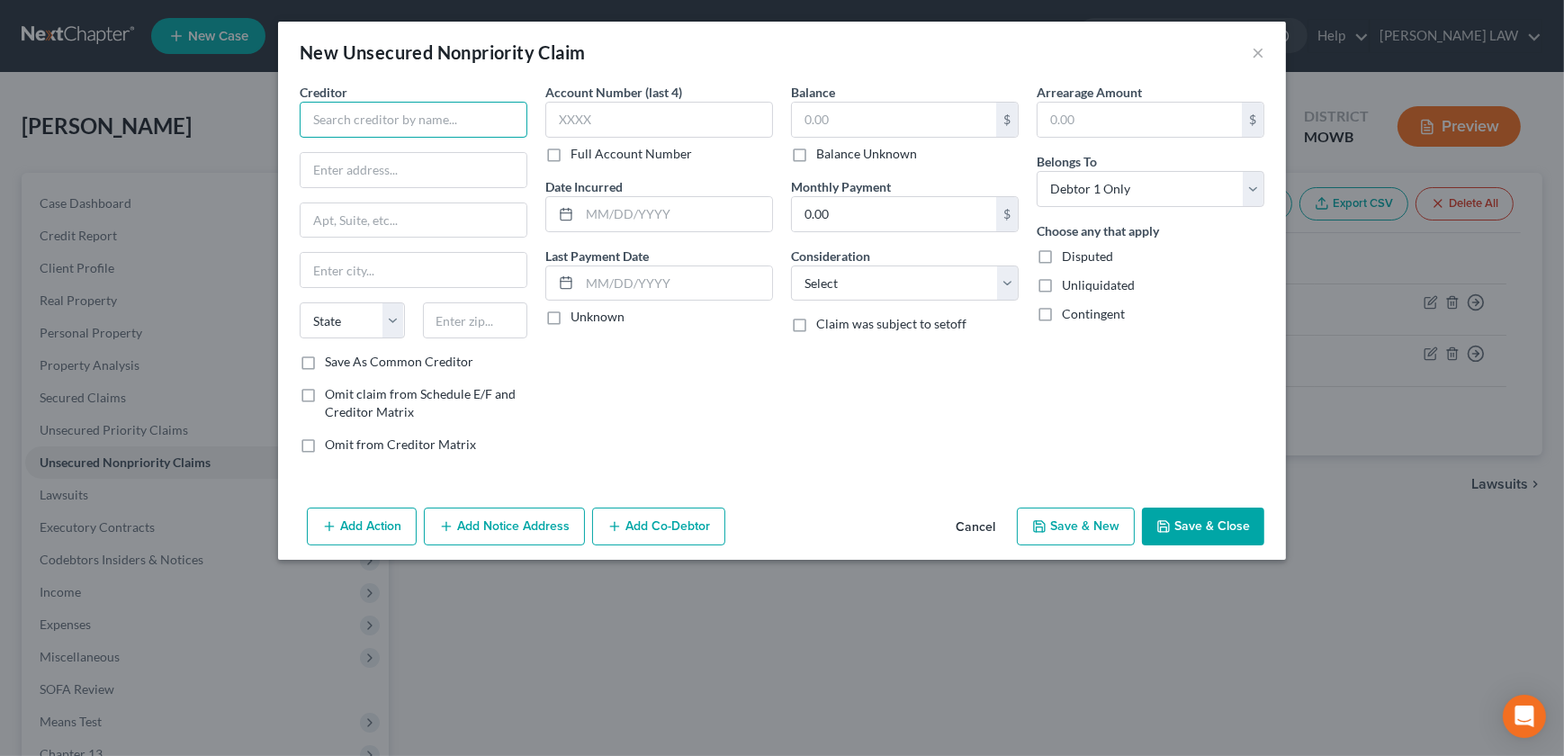
click at [412, 119] on input "text" at bounding box center [414, 120] width 228 height 36
type input "Central Research Inc"
type input "[STREET_ADDRESS]"
type input "72745"
type input "[PERSON_NAME]"
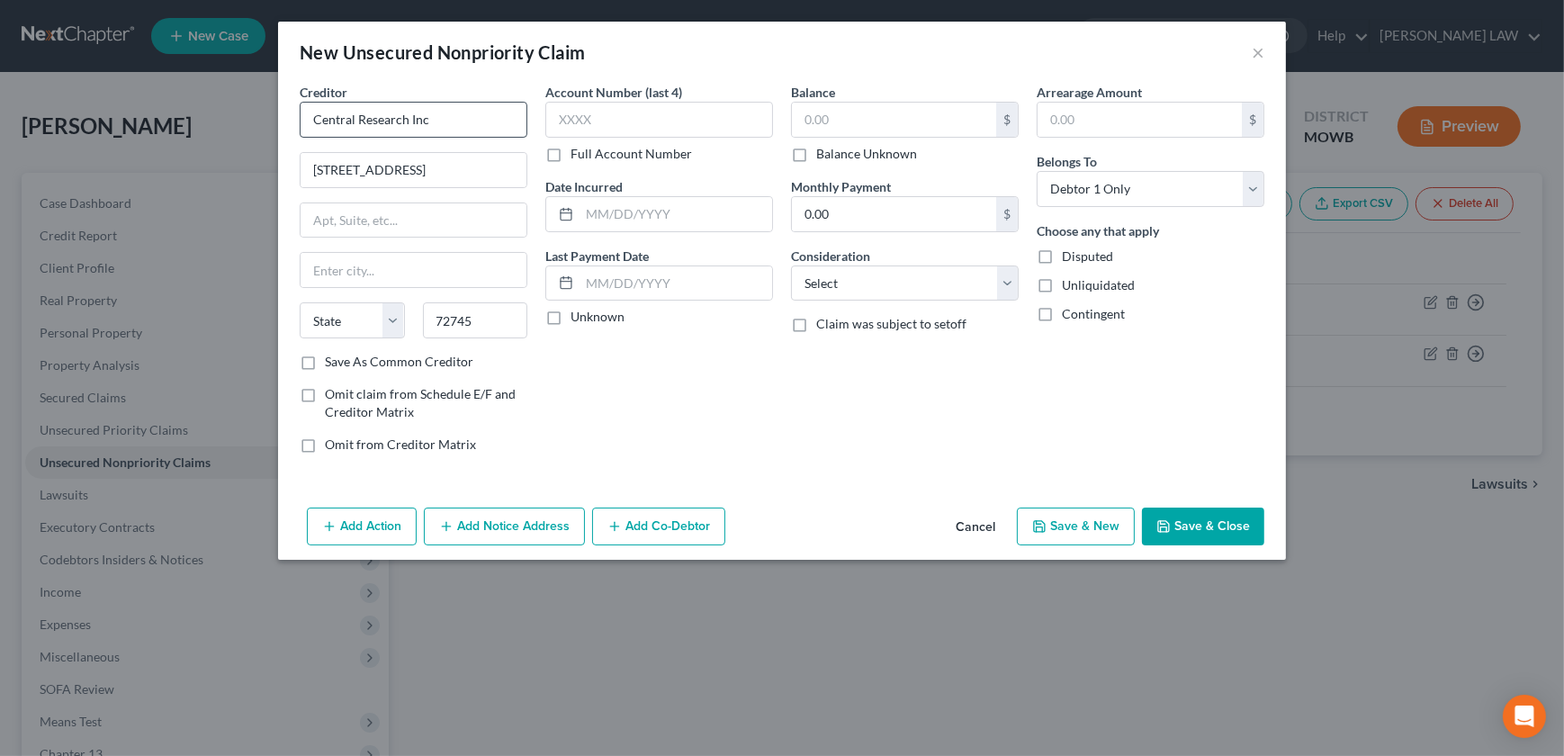
select select "2"
click at [900, 108] on input "text" at bounding box center [894, 120] width 204 height 34
type input "3,500"
click at [836, 265] on select "Select Cable / Satellite Services Collection Agency Credit Card Debt Debt Couns…" at bounding box center [905, 283] width 228 height 36
select select "17"
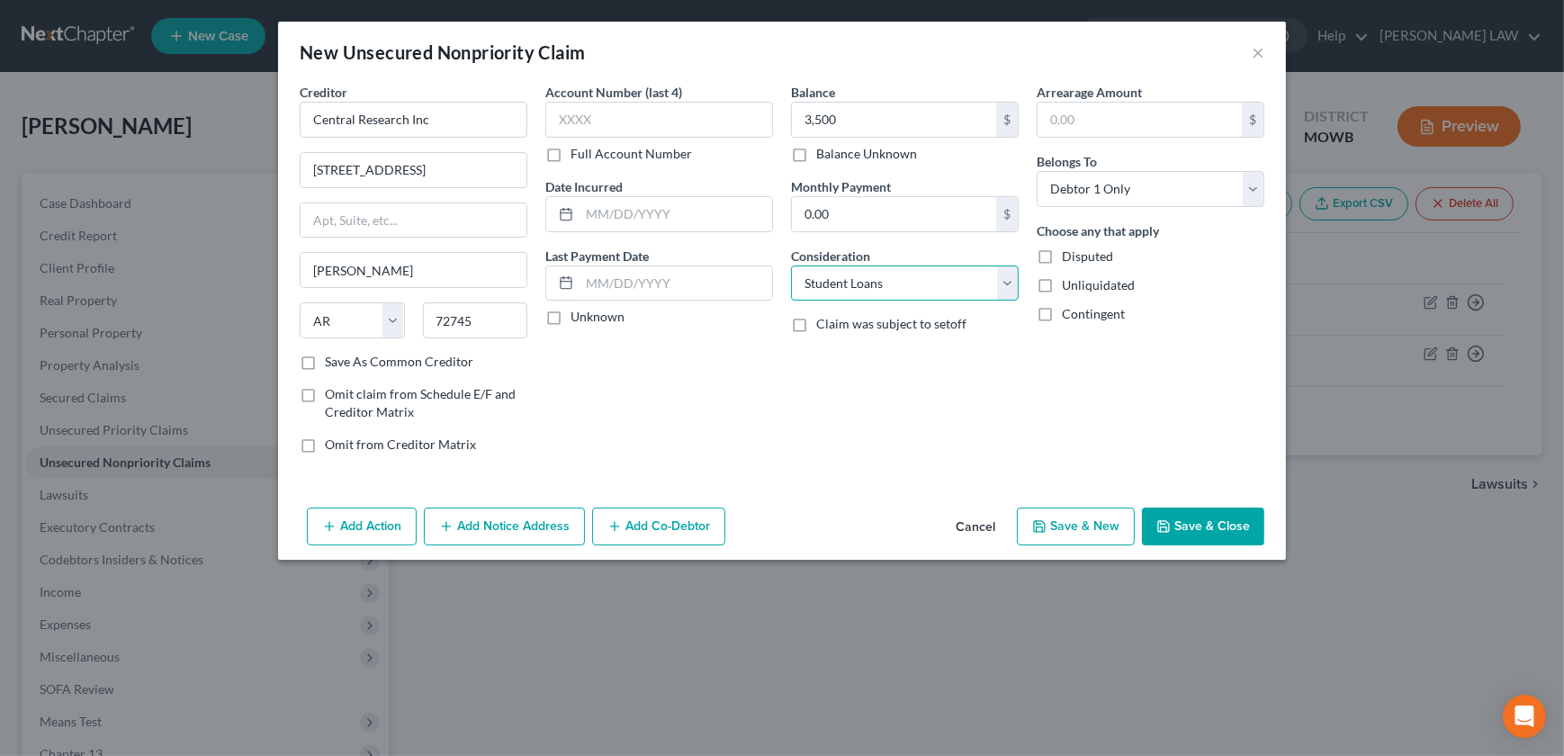
click at [791, 265] on select "Select Cable / Satellite Services Collection Agency Credit Card Debt Debt Couns…" at bounding box center [905, 283] width 228 height 36
click at [1083, 522] on button "Save & New" at bounding box center [1076, 527] width 118 height 38
select select "0"
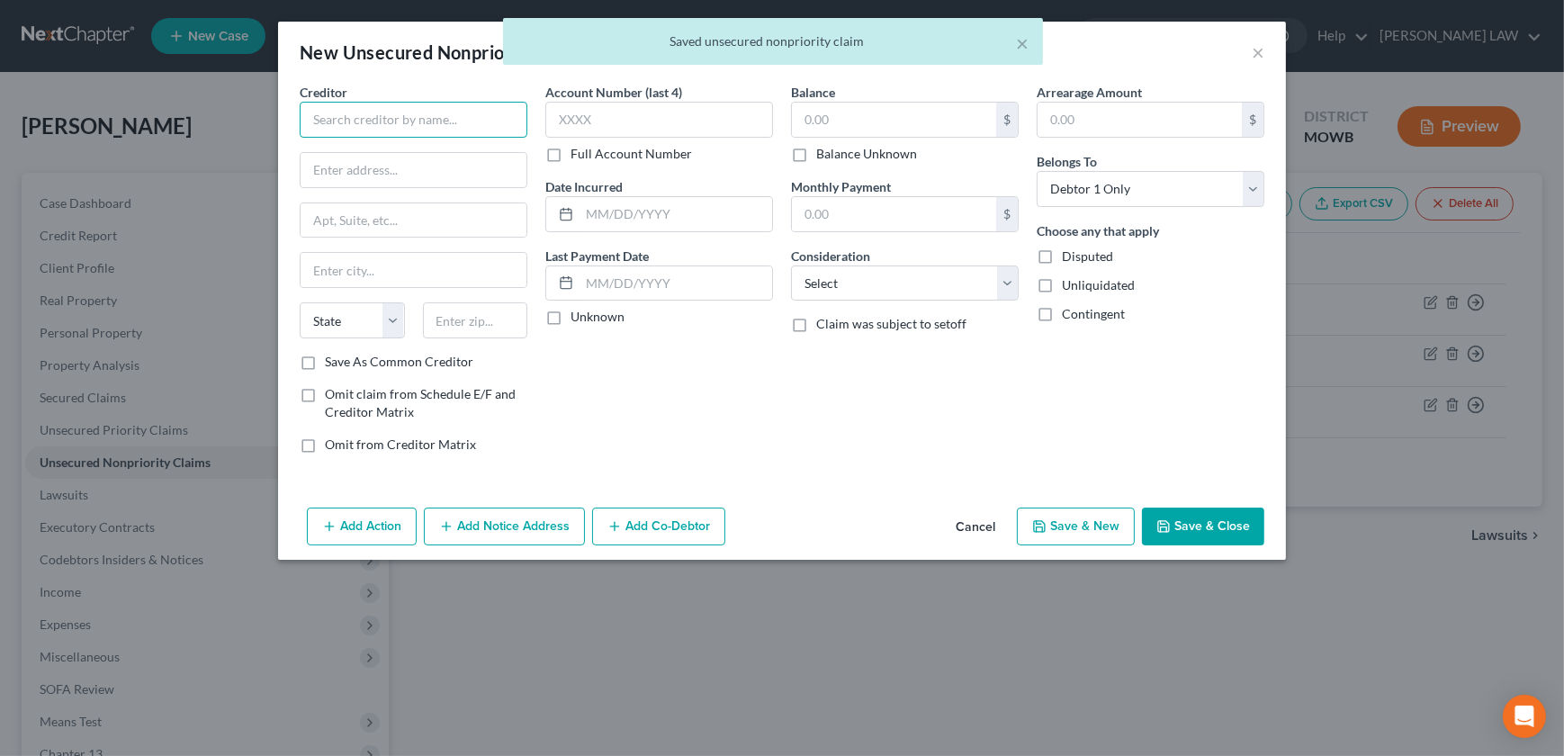
click at [344, 122] on input "text" at bounding box center [414, 120] width 228 height 36
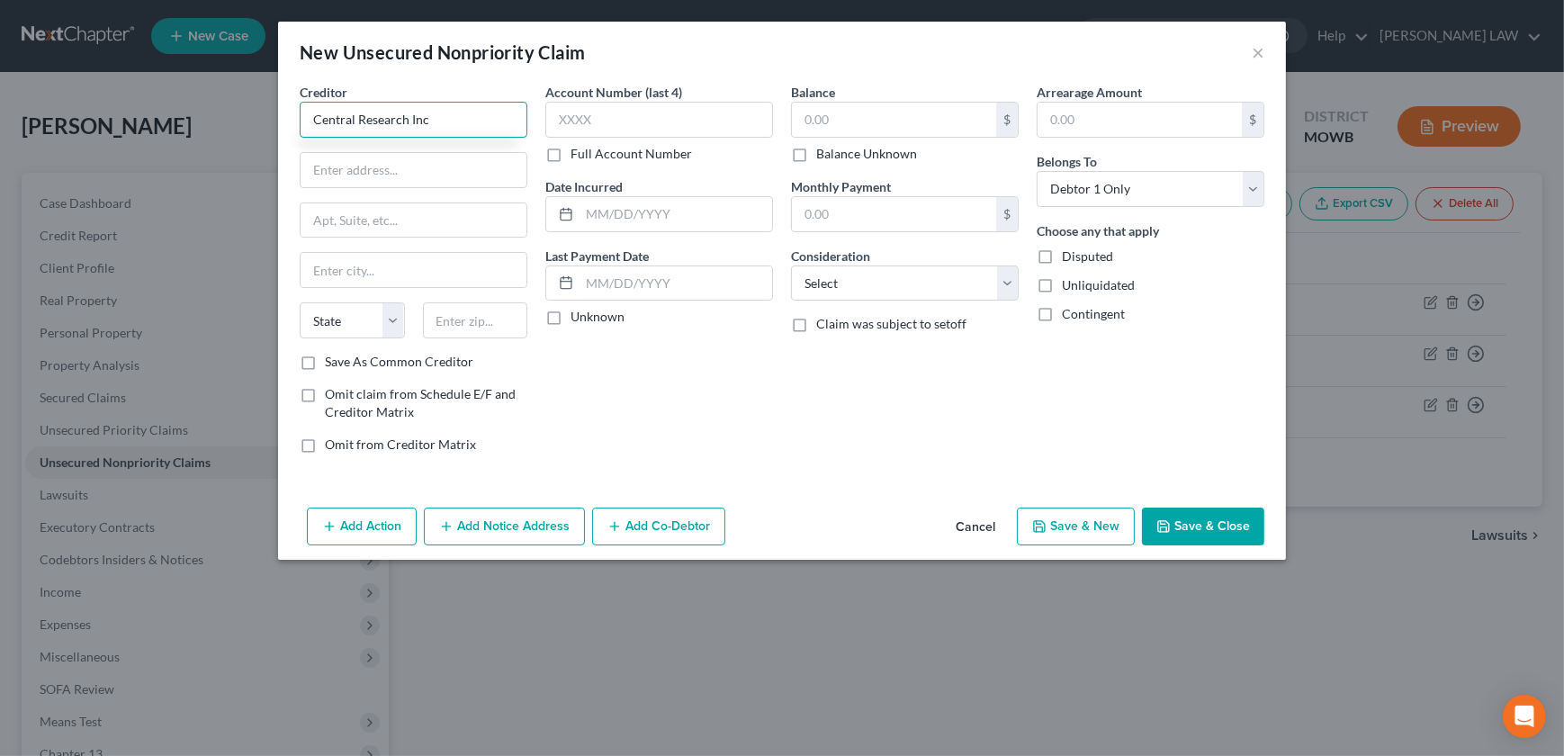
type input "Central Research Inc"
type input "[STREET_ADDRESS]"
type input "72745"
type input "[PERSON_NAME]"
select select "2"
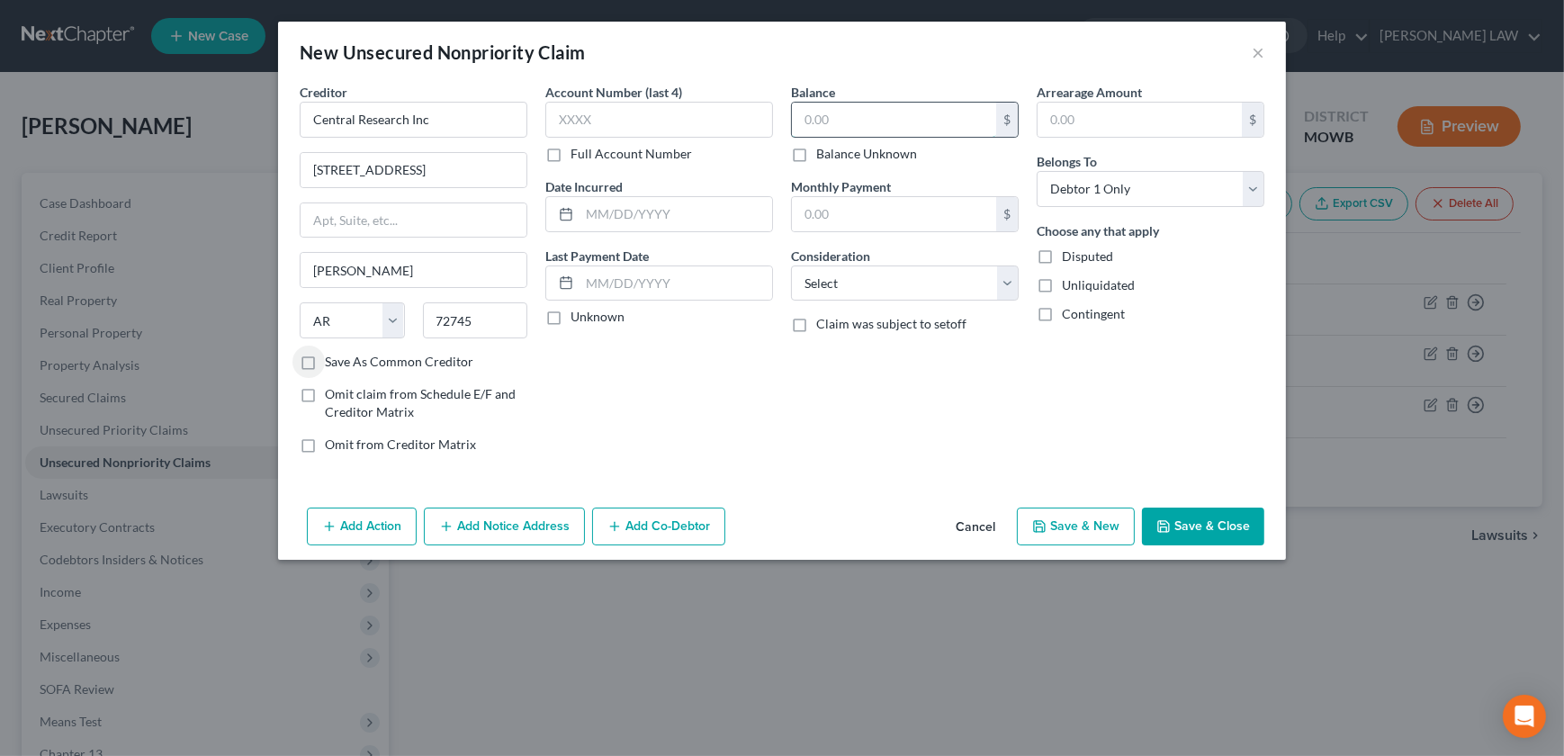
click at [851, 126] on input "text" at bounding box center [894, 120] width 204 height 34
type input "2,096"
click at [858, 296] on select "Select Cable / Satellite Services Collection Agency Credit Card Debt Debt Couns…" at bounding box center [905, 283] width 228 height 36
select select "17"
click at [791, 265] on select "Select Cable / Satellite Services Collection Agency Credit Card Debt Debt Couns…" at bounding box center [905, 283] width 228 height 36
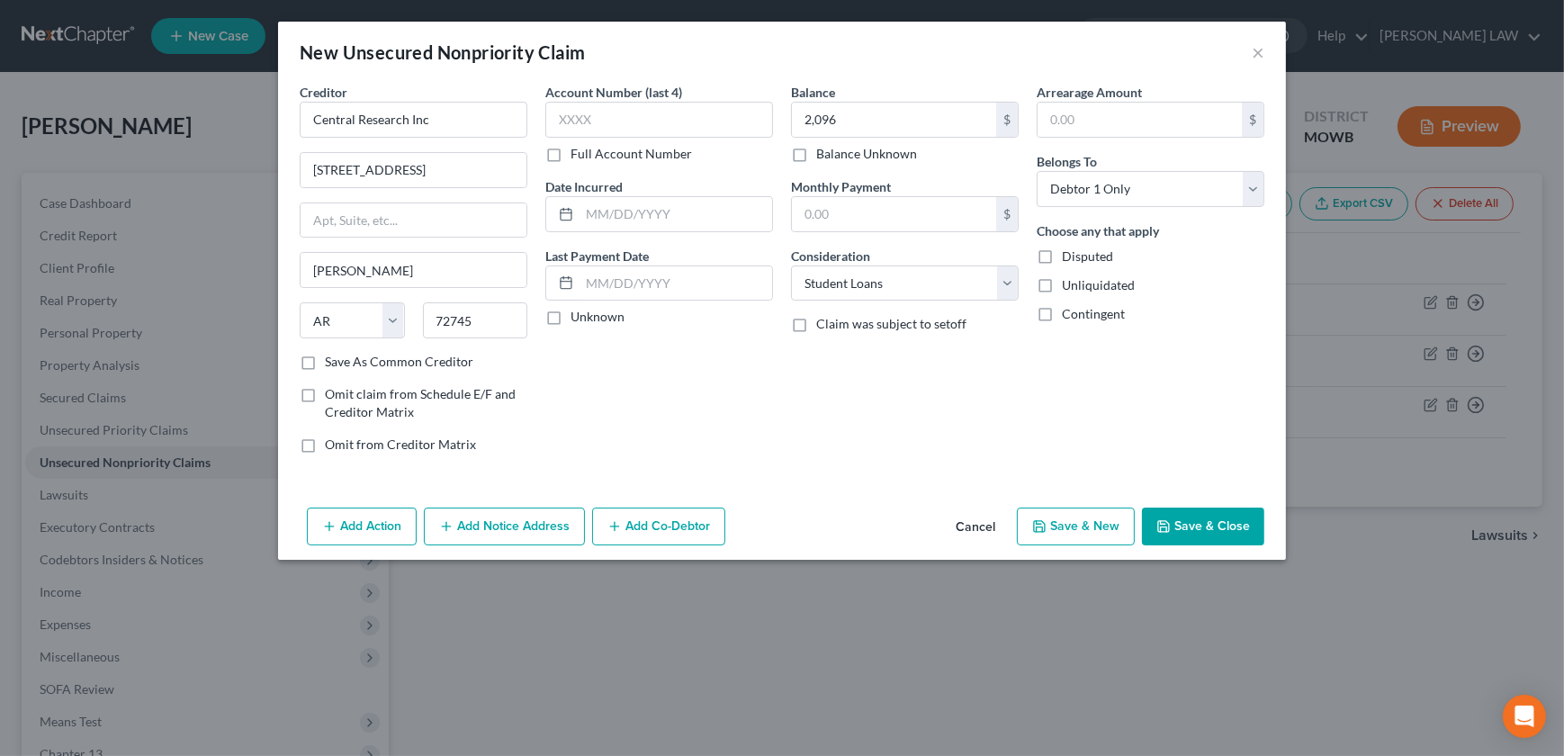
click at [1083, 508] on button "Save & New" at bounding box center [1076, 527] width 118 height 38
select select "0"
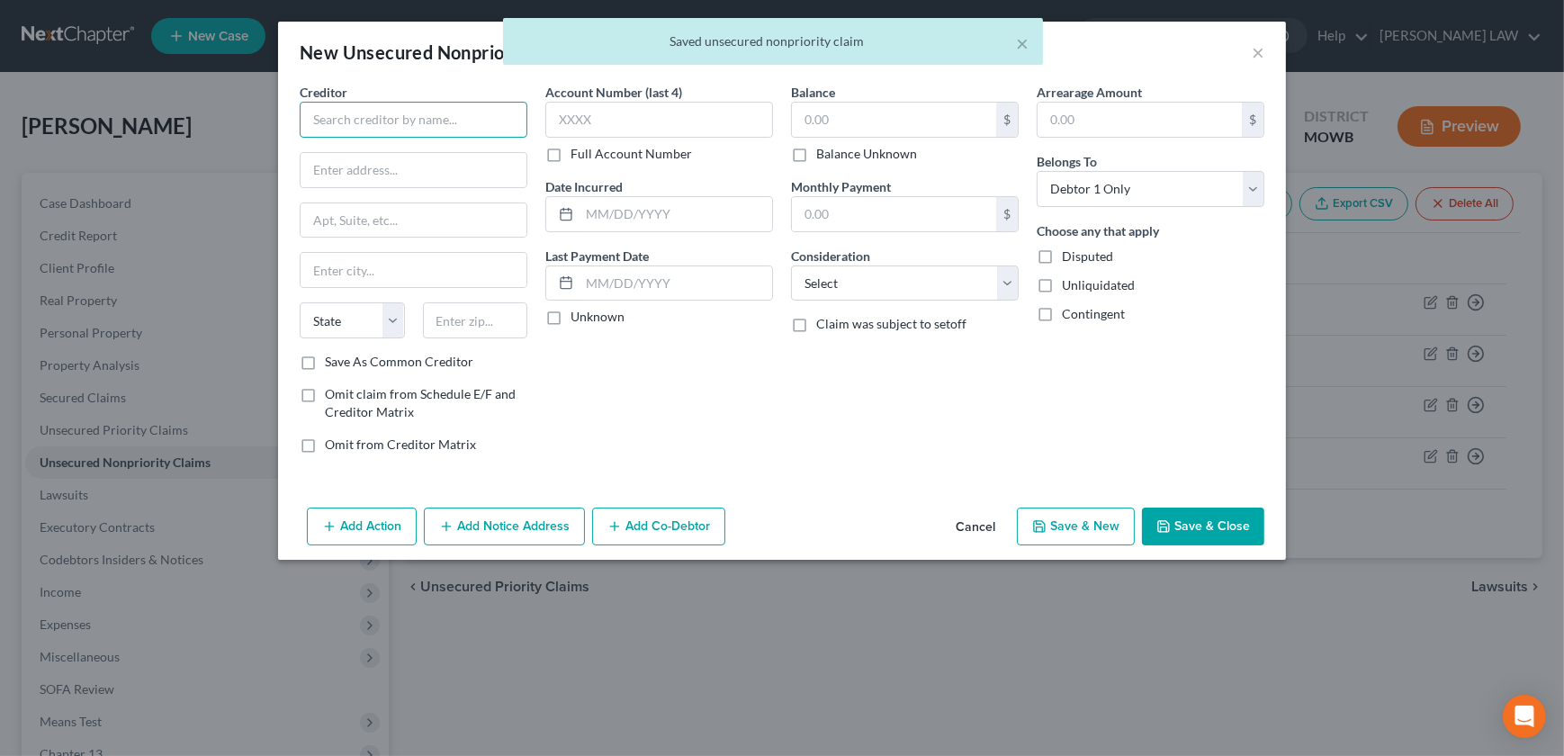
click at [390, 132] on input "text" at bounding box center [414, 120] width 228 height 36
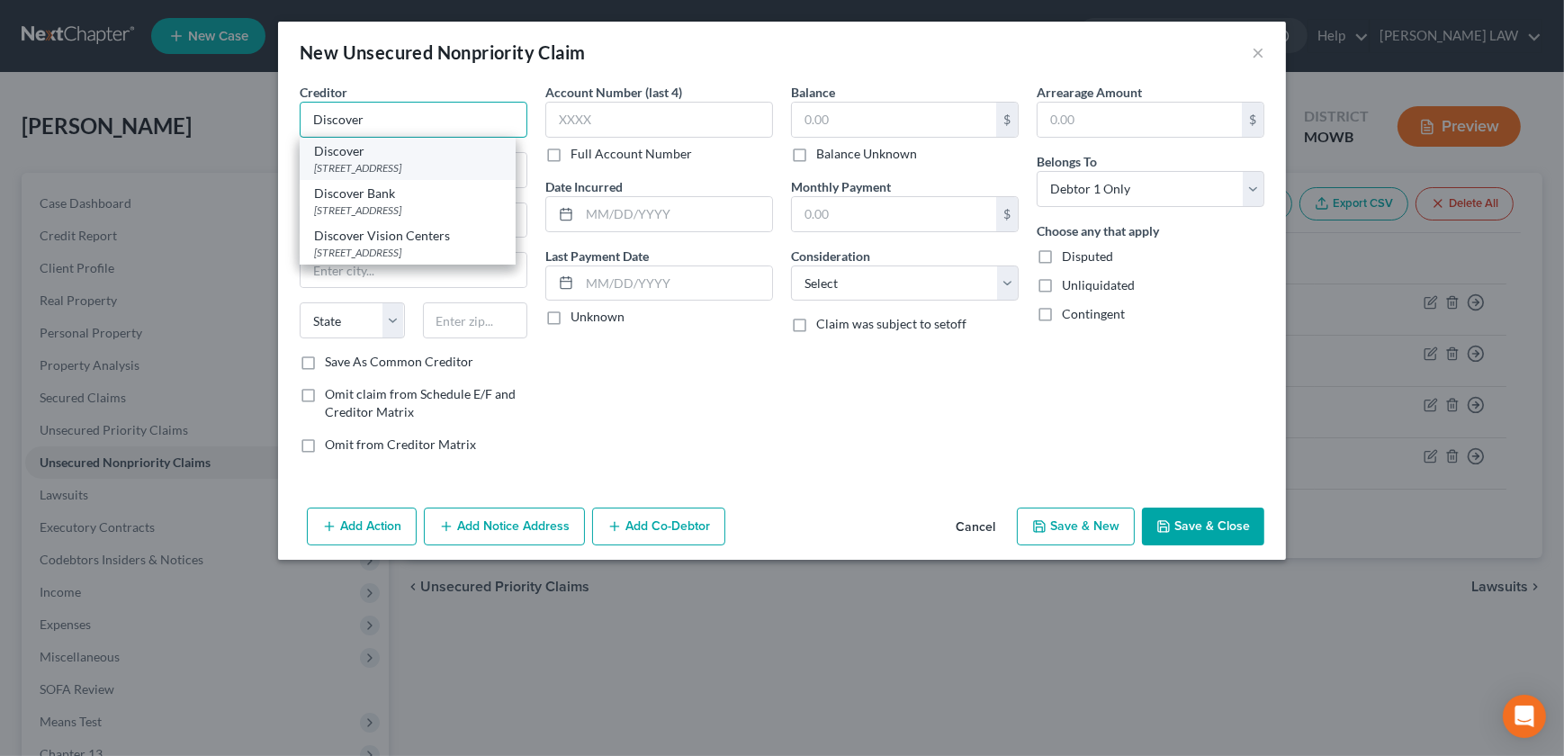
type input "Discover"
click at [376, 157] on div "Discover" at bounding box center [407, 151] width 187 height 18
type input "PO Box 6103"
type input "[PERSON_NAME] Stream"
select select "14"
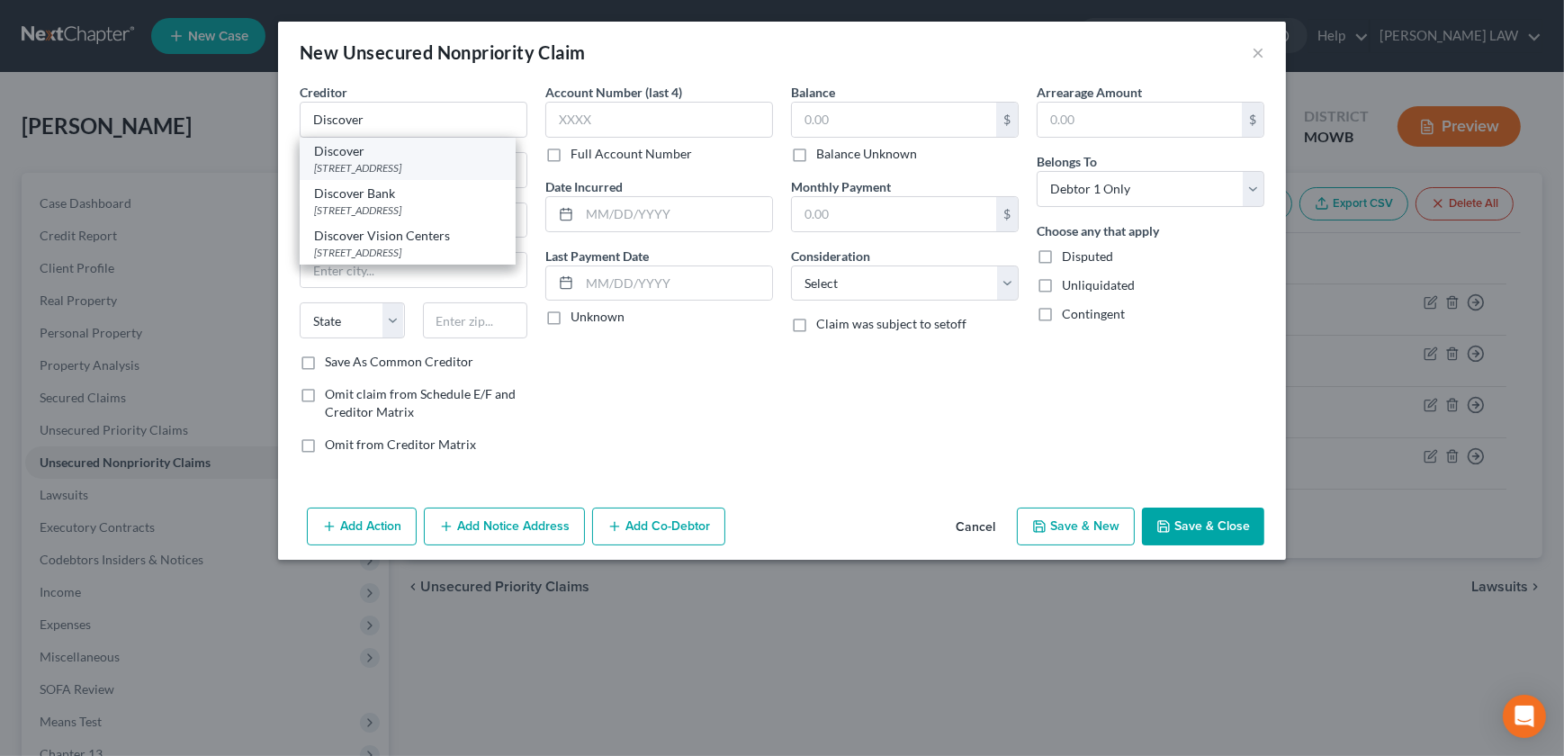
type input "60197"
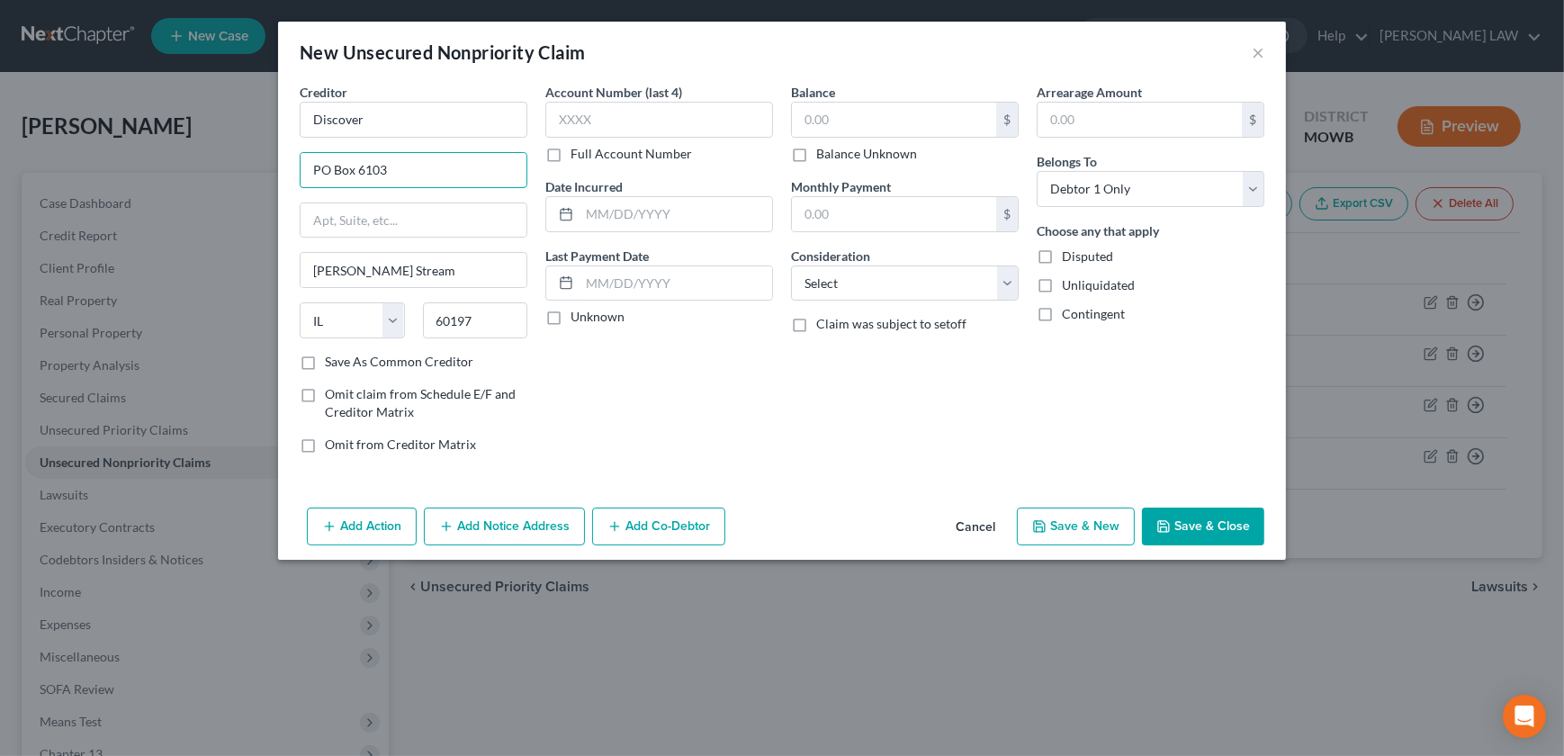
drag, startPoint x: 407, startPoint y: 172, endPoint x: 293, endPoint y: 175, distance: 113.4
click at [293, 175] on div "Creditor * Discover PO Box 6103 [PERSON_NAME] Stream State [US_STATE] AK AR AZ …" at bounding box center [414, 275] width 246 height 385
type input "PO Box 30939"
type input "84130"
type input "[GEOGRAPHIC_DATA]"
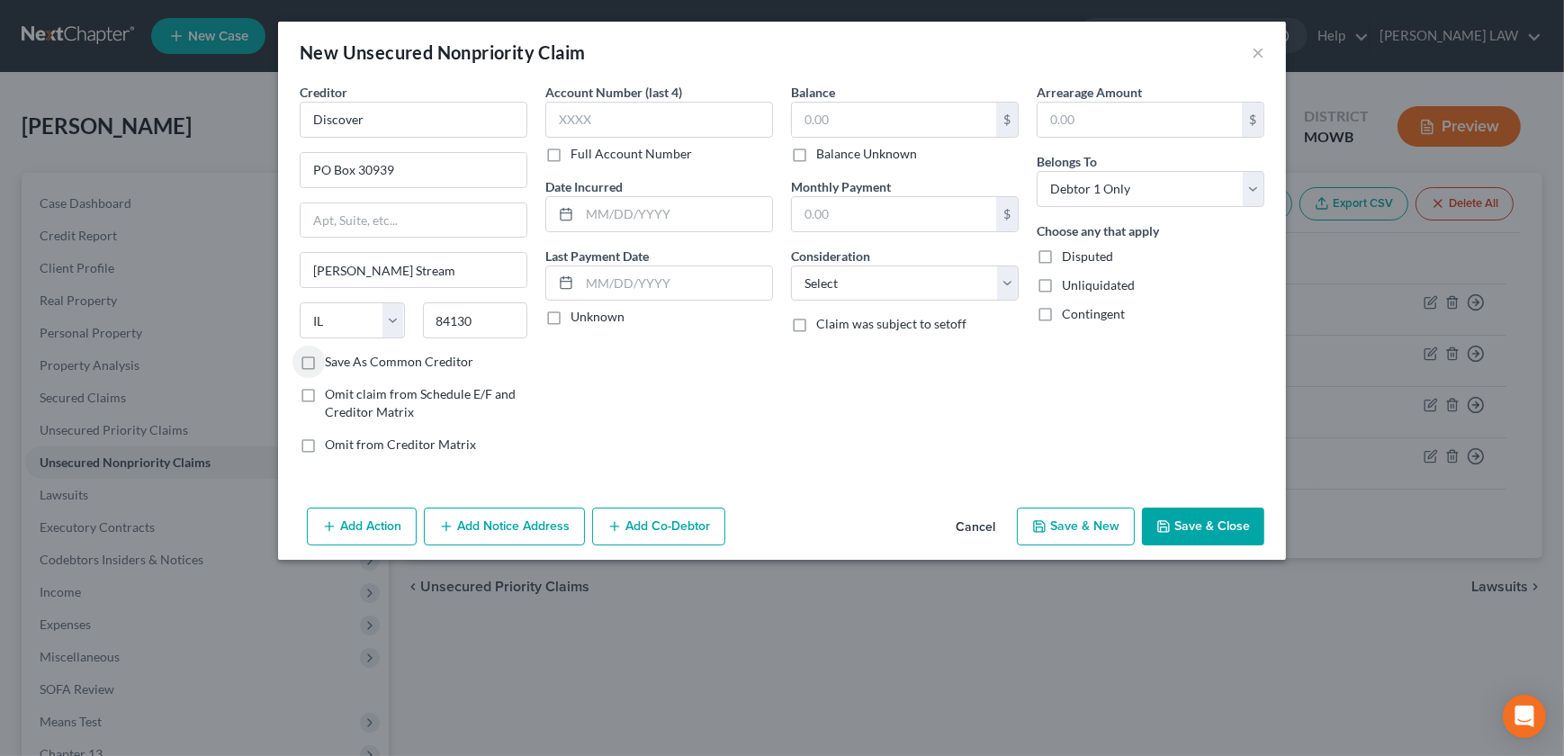
select select "46"
click at [829, 124] on input "text" at bounding box center [894, 120] width 204 height 34
type input "1,704"
drag, startPoint x: 840, startPoint y: 281, endPoint x: 844, endPoint y: 292, distance: 11.4
click at [840, 281] on select "Select Cable / Satellite Services Collection Agency Credit Card Debt Debt Couns…" at bounding box center [905, 283] width 228 height 36
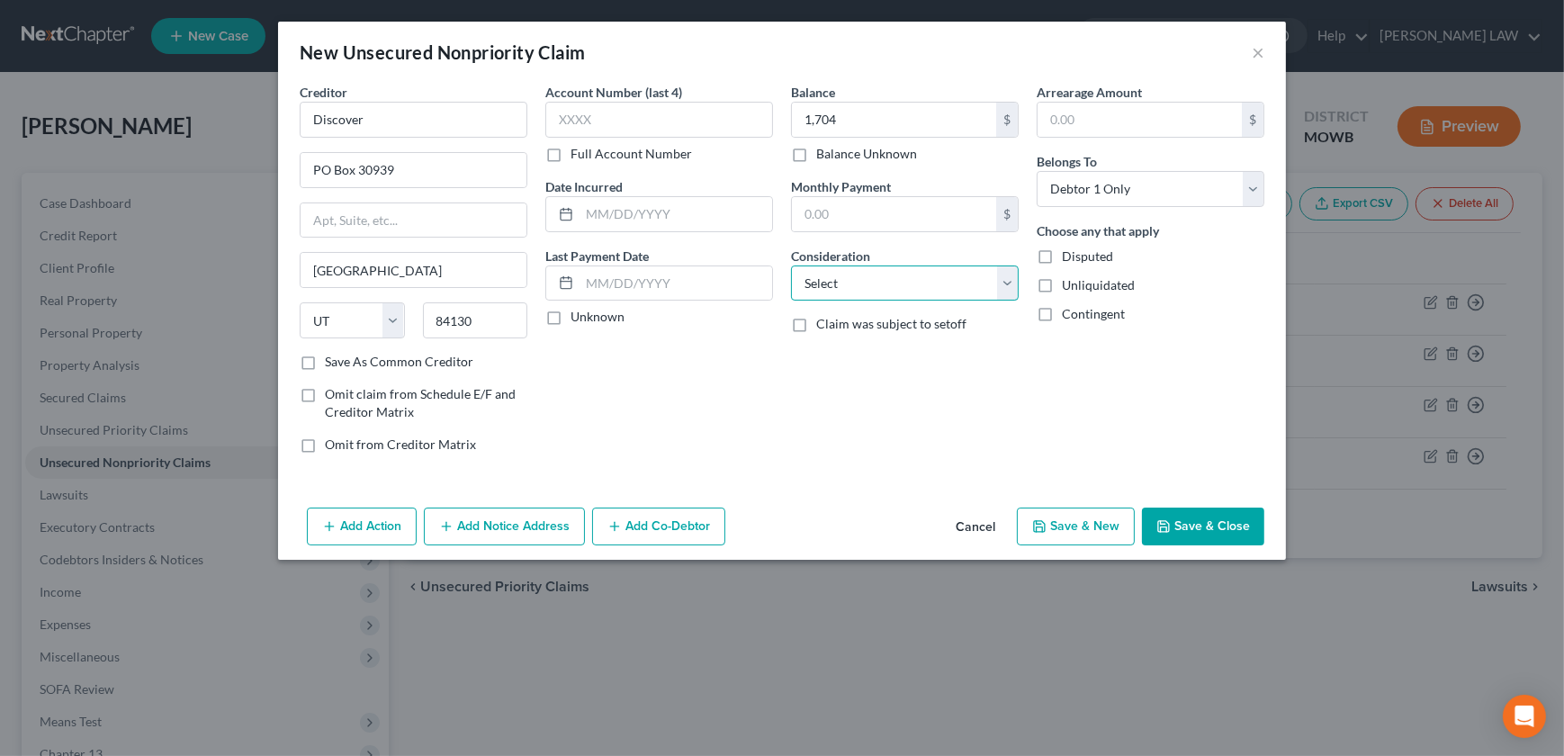
select select "2"
click at [791, 265] on select "Select Cable / Satellite Services Collection Agency Credit Card Debt Debt Couns…" at bounding box center [905, 283] width 228 height 36
click at [1063, 526] on button "Save & New" at bounding box center [1076, 527] width 118 height 38
select select "0"
click at [338, 106] on input "text" at bounding box center [414, 120] width 228 height 36
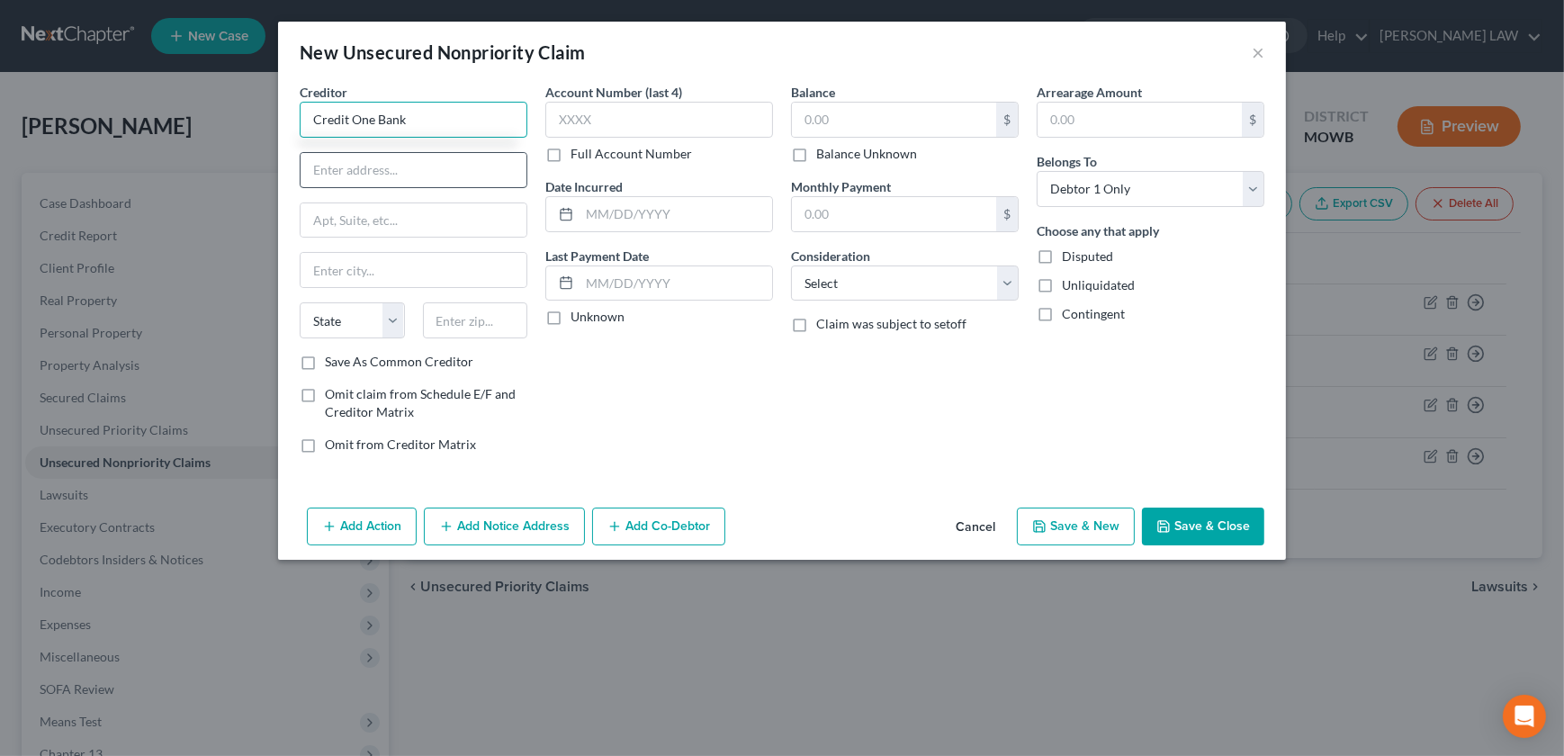
type input "Credit One Bank"
type input "PO Box 98873"
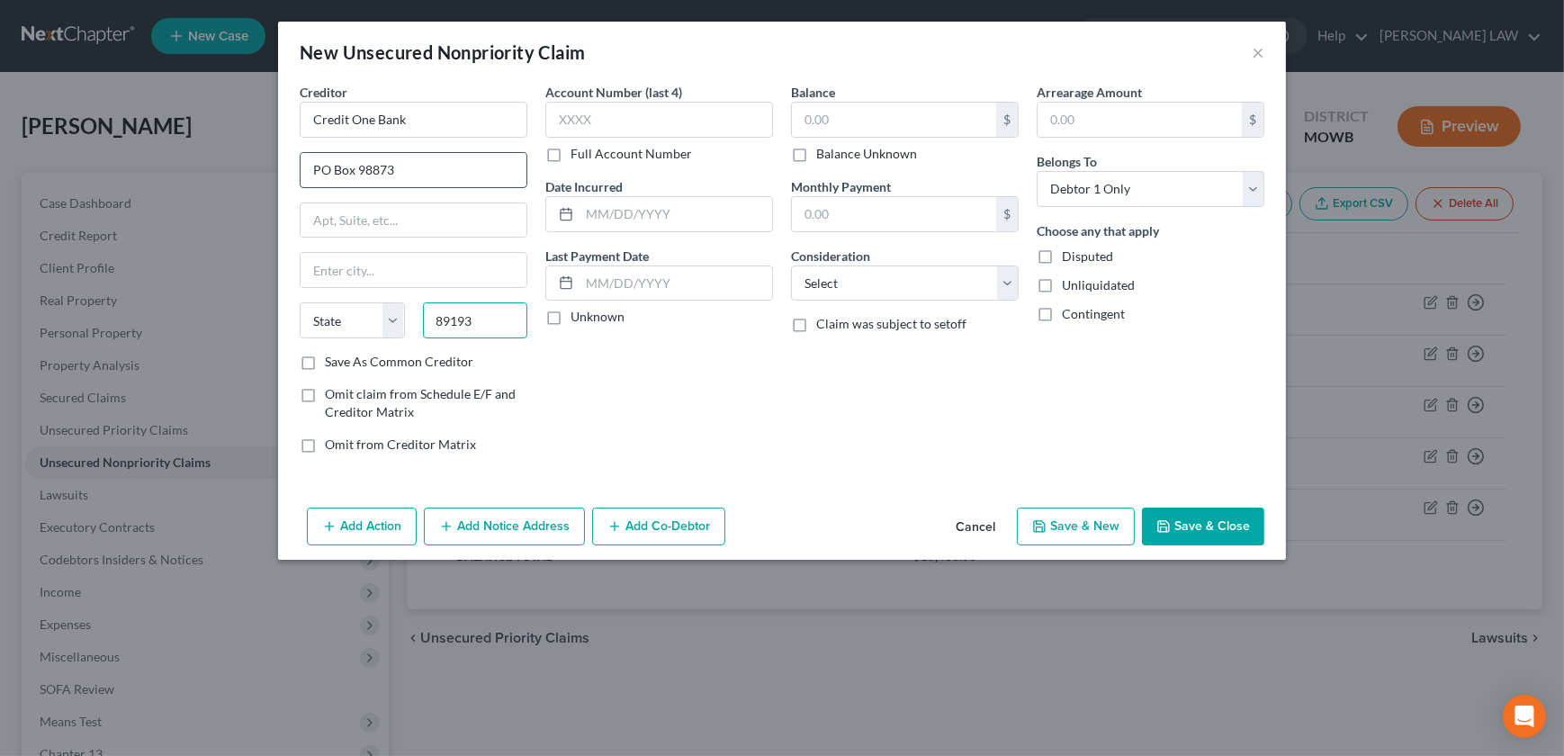
type input "89193"
type input "[GEOGRAPHIC_DATA]"
select select "31"
click at [806, 109] on input "text" at bounding box center [894, 120] width 204 height 34
type input "433"
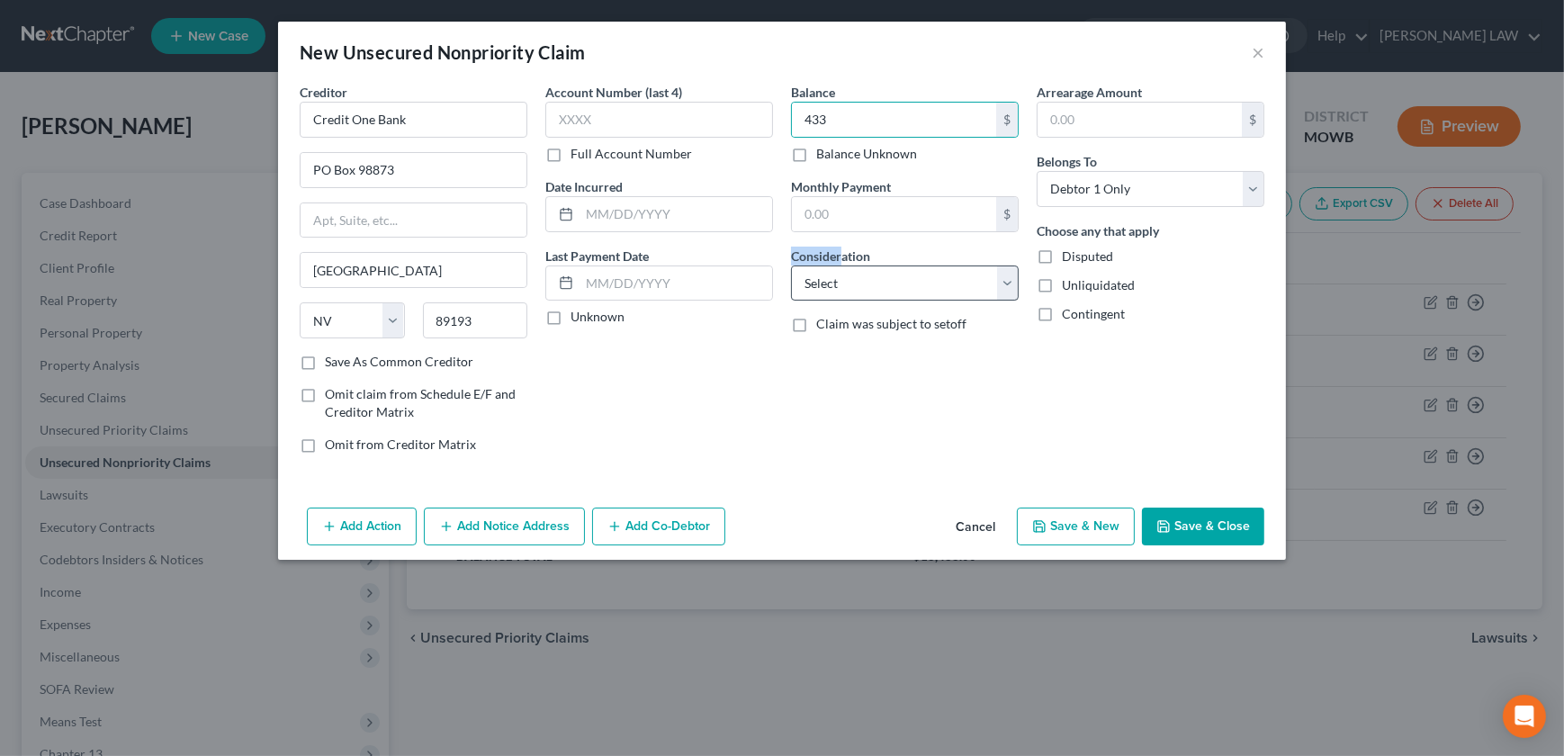
click at [842, 270] on div "Consideration Select Cable / Satellite Services Collection Agency Credit Card D…" at bounding box center [905, 274] width 228 height 55
drag, startPoint x: 840, startPoint y: 270, endPoint x: 840, endPoint y: 289, distance: 18.9
click at [840, 289] on select "Select Cable / Satellite Services Collection Agency Credit Card Debt Debt Couns…" at bounding box center [905, 283] width 228 height 36
drag, startPoint x: 840, startPoint y: 289, endPoint x: 835, endPoint y: 307, distance: 18.8
click at [840, 289] on select "Select Cable / Satellite Services Collection Agency Credit Card Debt Debt Couns…" at bounding box center [905, 283] width 228 height 36
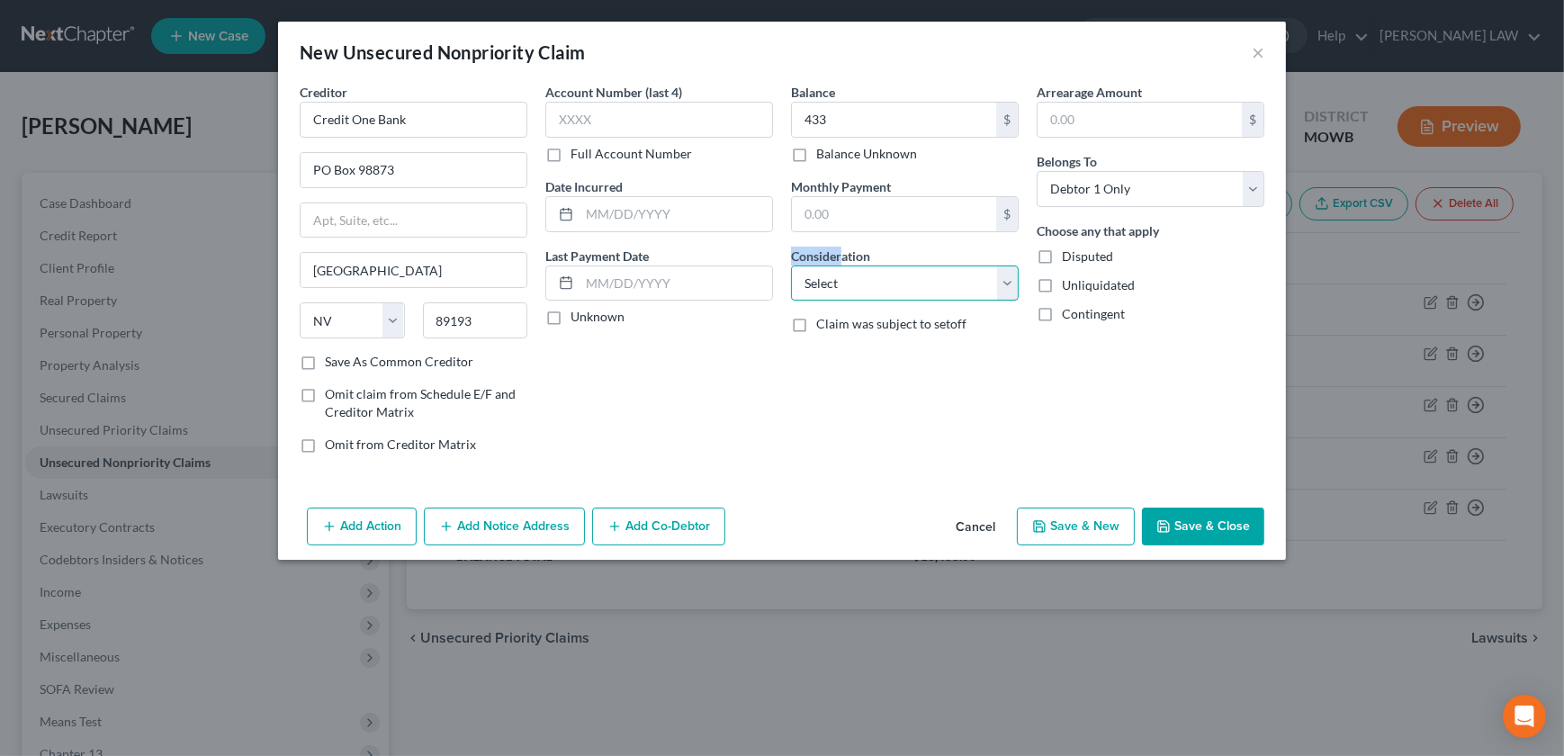
click at [830, 274] on select "Select Cable / Satellite Services Collection Agency Credit Card Debt Debt Couns…" at bounding box center [905, 283] width 228 height 36
select select "2"
click at [791, 265] on select "Select Cable / Satellite Services Collection Agency Credit Card Debt Debt Couns…" at bounding box center [905, 283] width 228 height 36
click at [1095, 522] on button "Save & New" at bounding box center [1076, 527] width 118 height 38
select select "0"
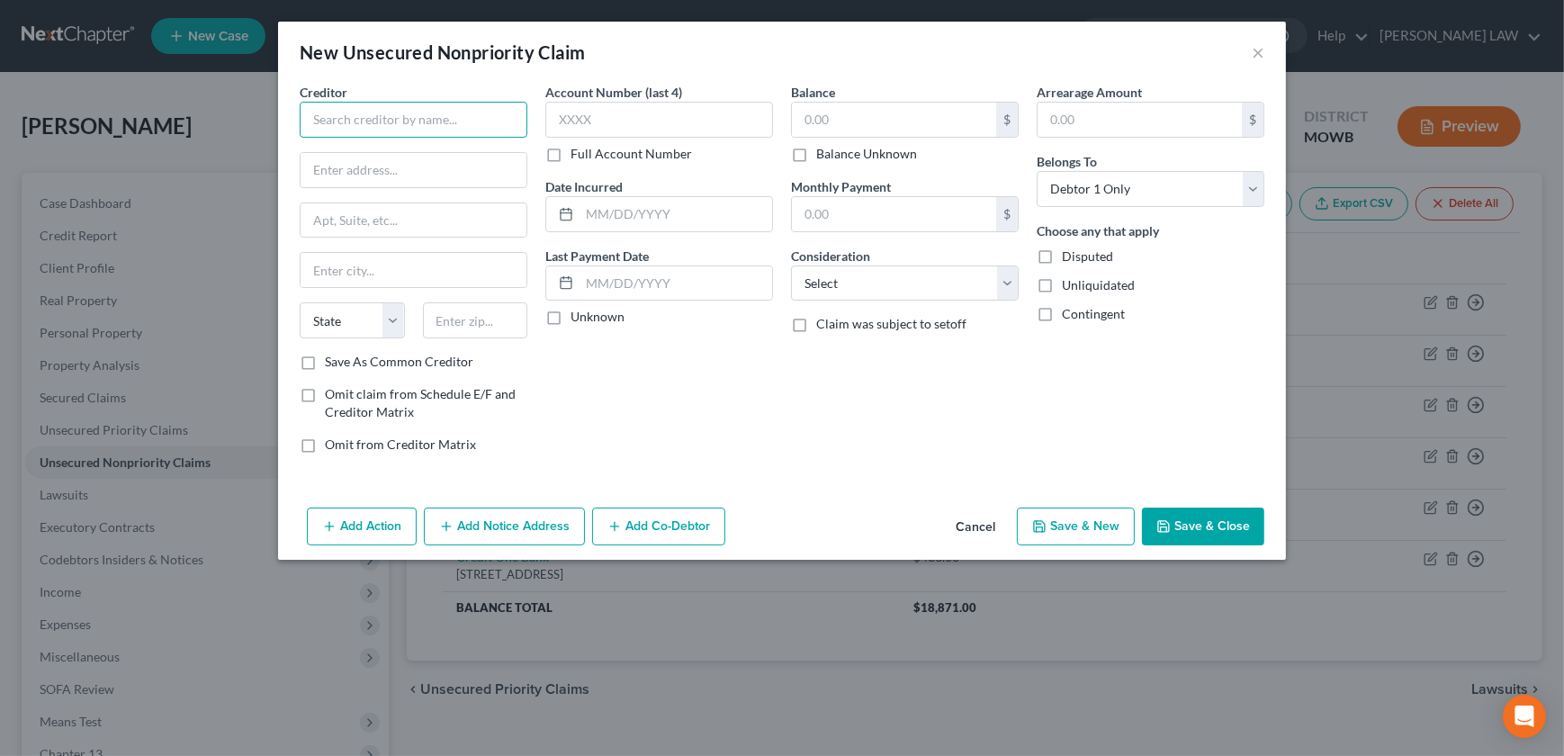
click at [342, 127] on input "text" at bounding box center [414, 120] width 228 height 36
type input "Mariner Finance"
click at [363, 166] on div "[STREET_ADDRESS][PERSON_NAME]" at bounding box center [407, 167] width 187 height 15
type input "[STREET_ADDRESS]"
type input "[GEOGRAPHIC_DATA]"
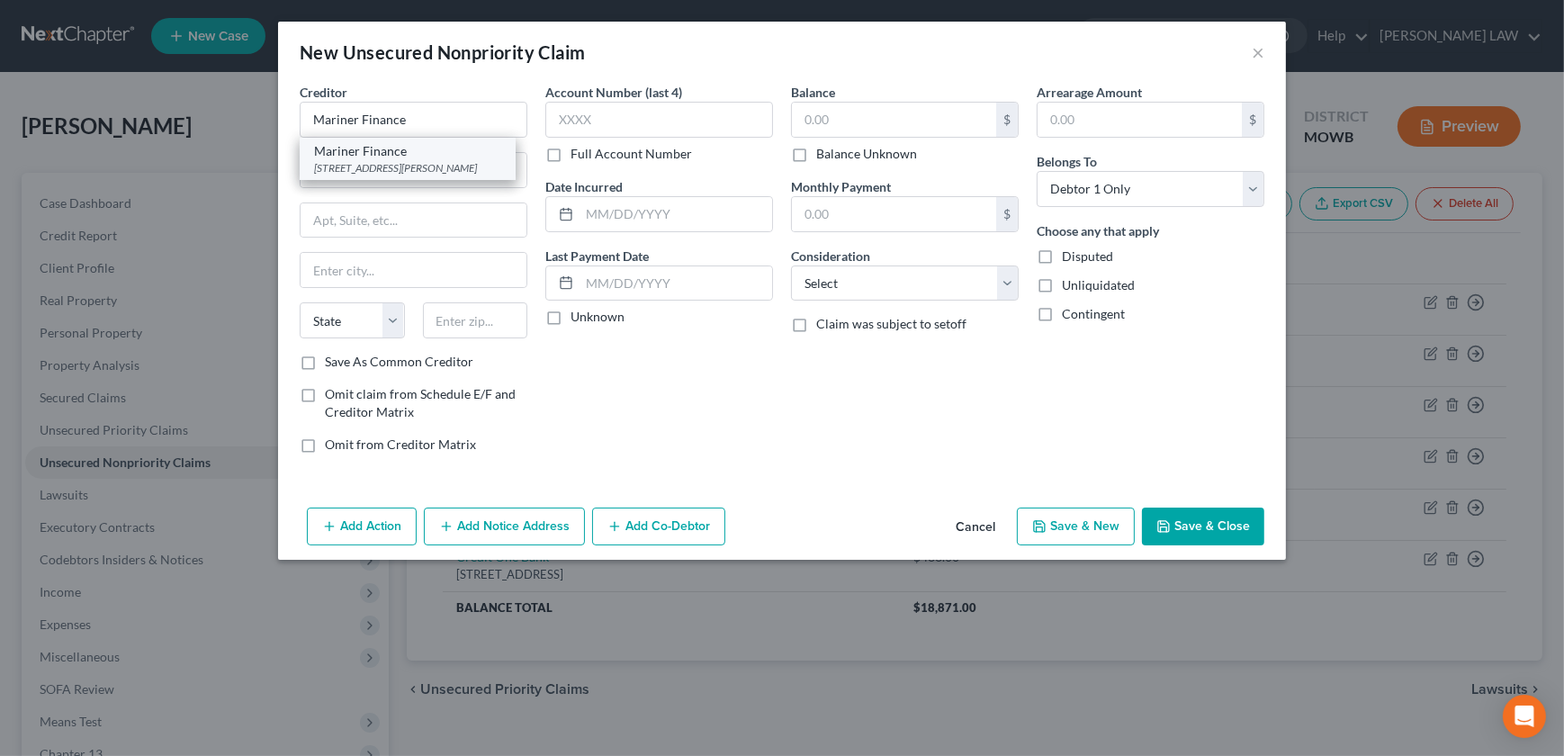
select select "21"
type input "21236"
click at [831, 112] on input "text" at bounding box center [894, 120] width 204 height 34
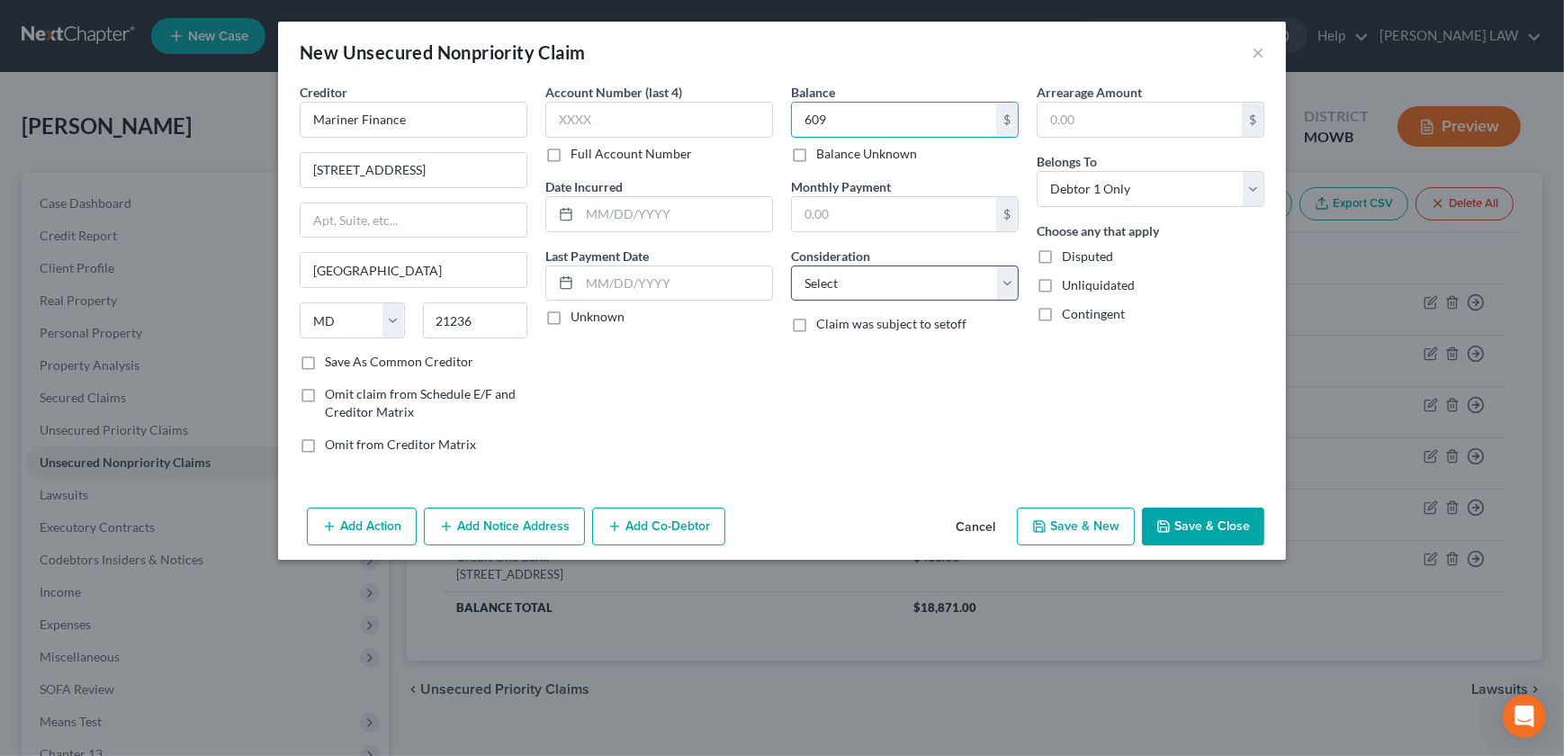
type input "609"
drag, startPoint x: 833, startPoint y: 271, endPoint x: 842, endPoint y: 300, distance: 30.2
click at [836, 289] on select "Select Cable / Satellite Services Collection Agency Credit Card Debt Debt Couns…" at bounding box center [905, 283] width 228 height 36
select select "10"
click at [791, 265] on select "Select Cable / Satellite Services Collection Agency Credit Card Debt Debt Couns…" at bounding box center [905, 283] width 228 height 36
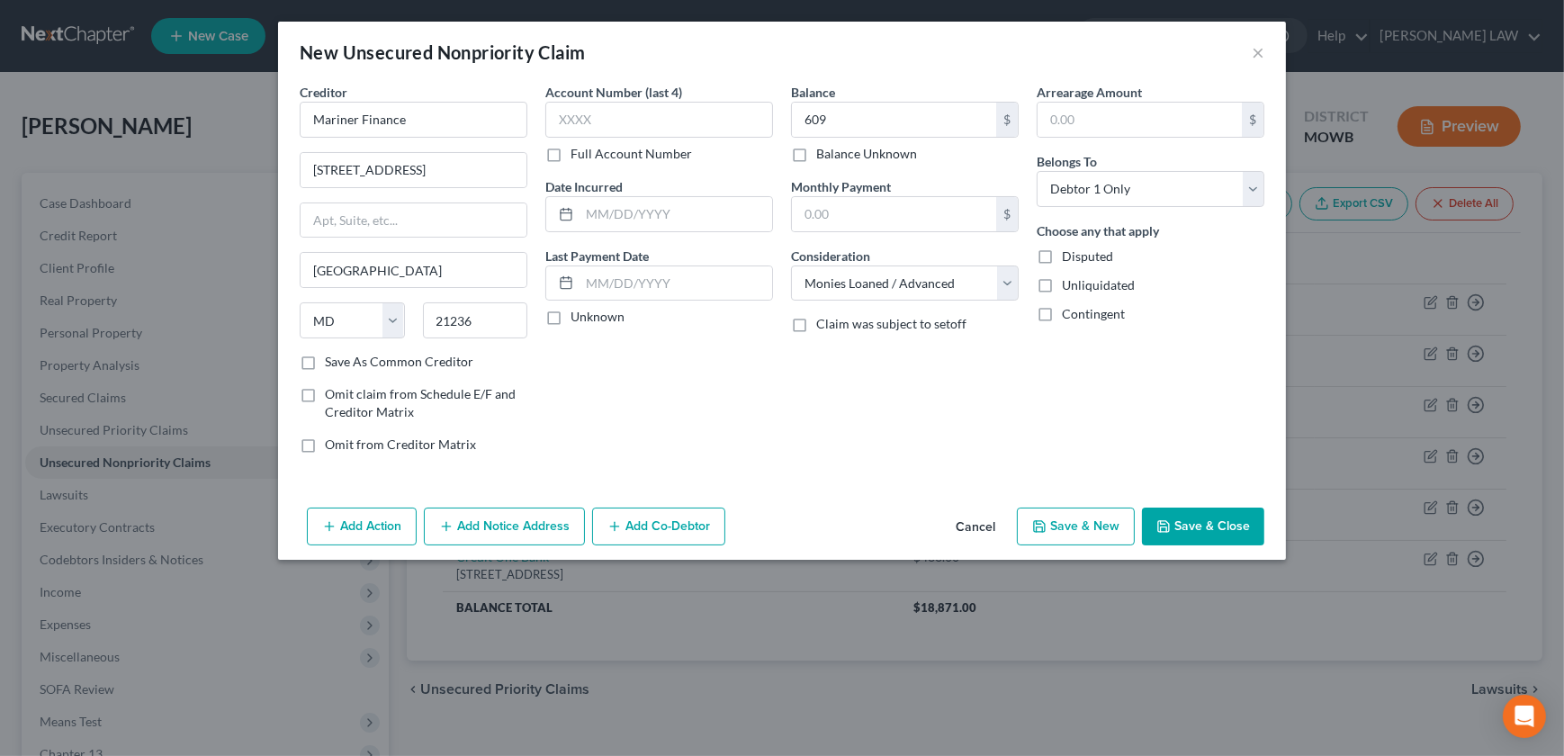
click at [1184, 521] on button "Save & Close" at bounding box center [1203, 527] width 122 height 38
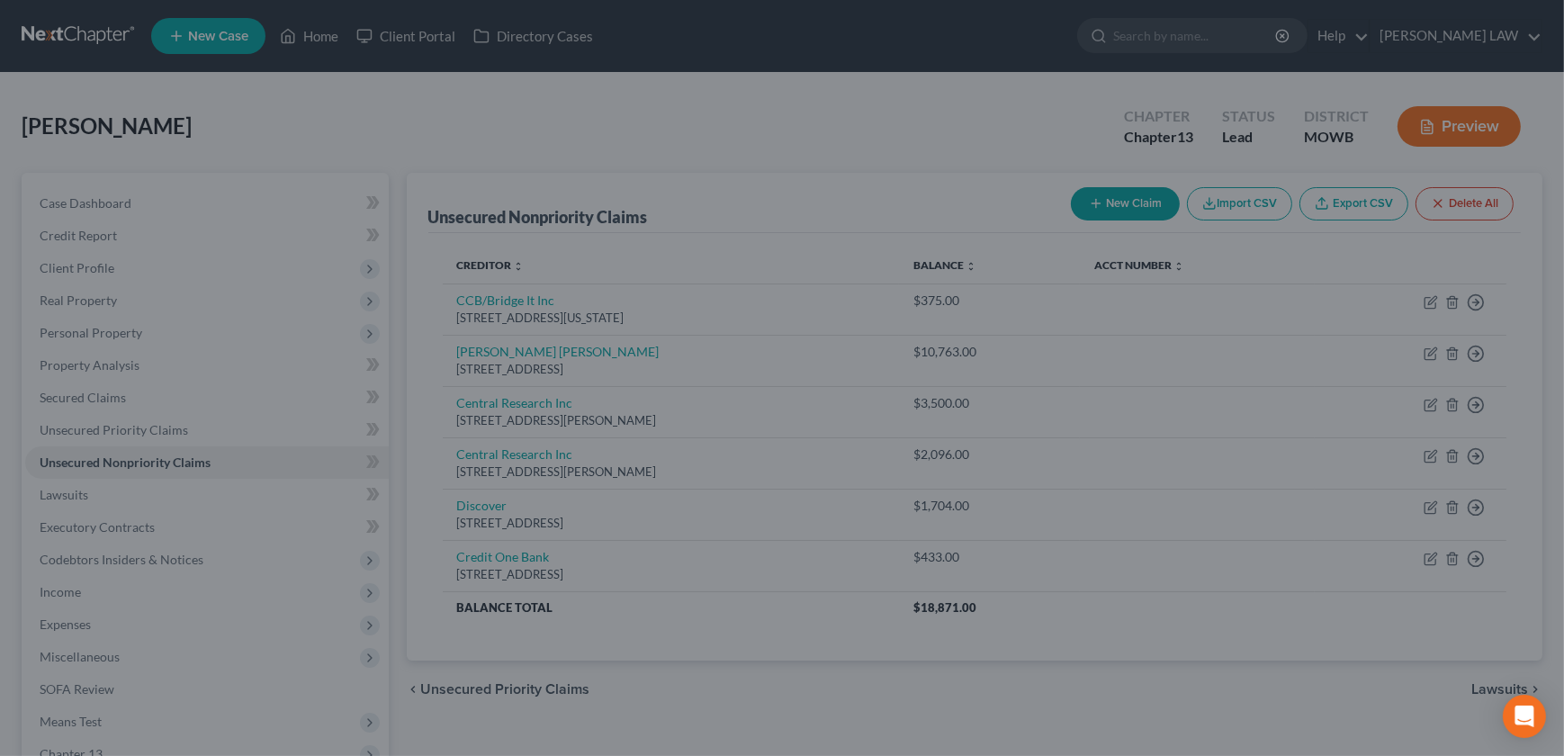
type input "609.00"
type input "0.00"
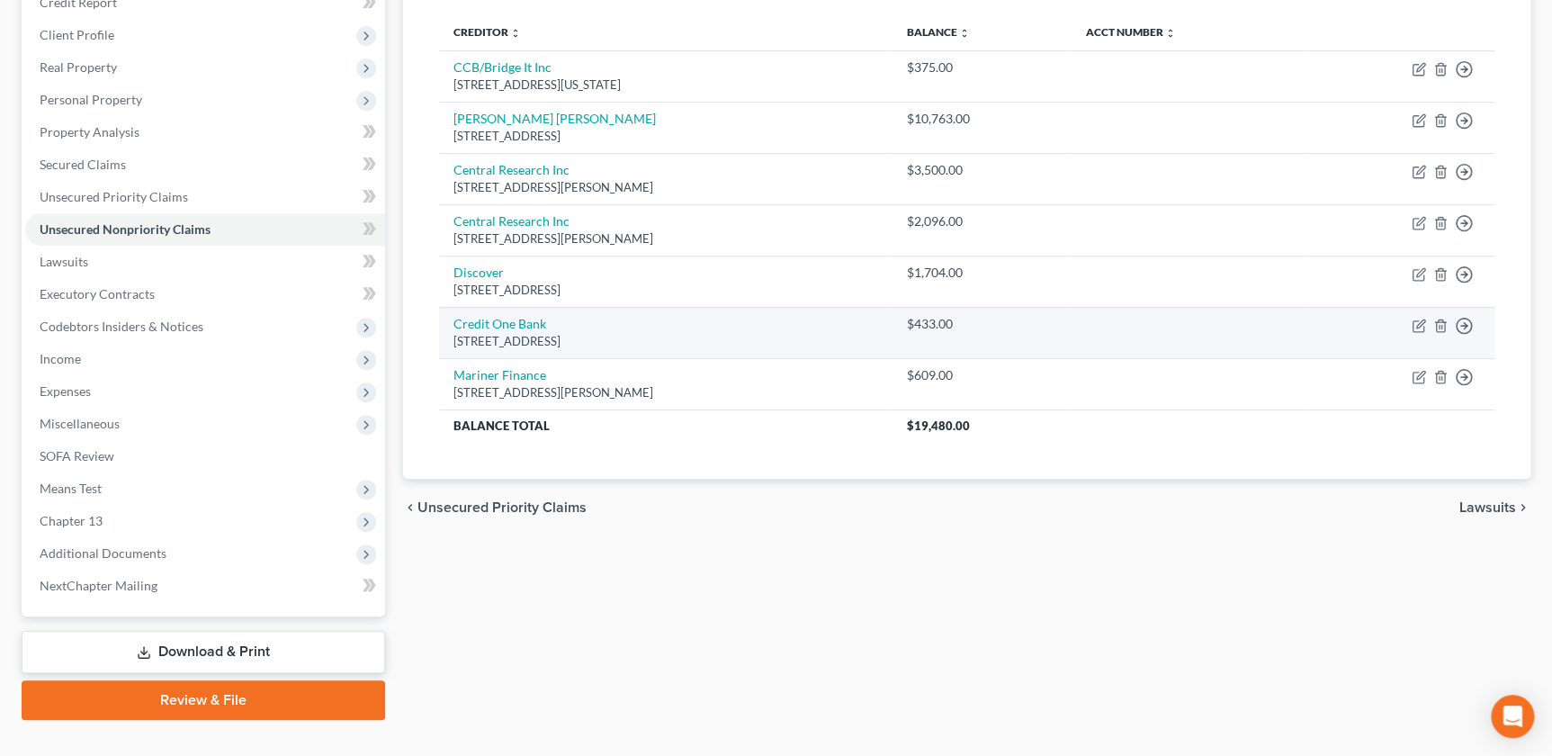
scroll to position [263, 0]
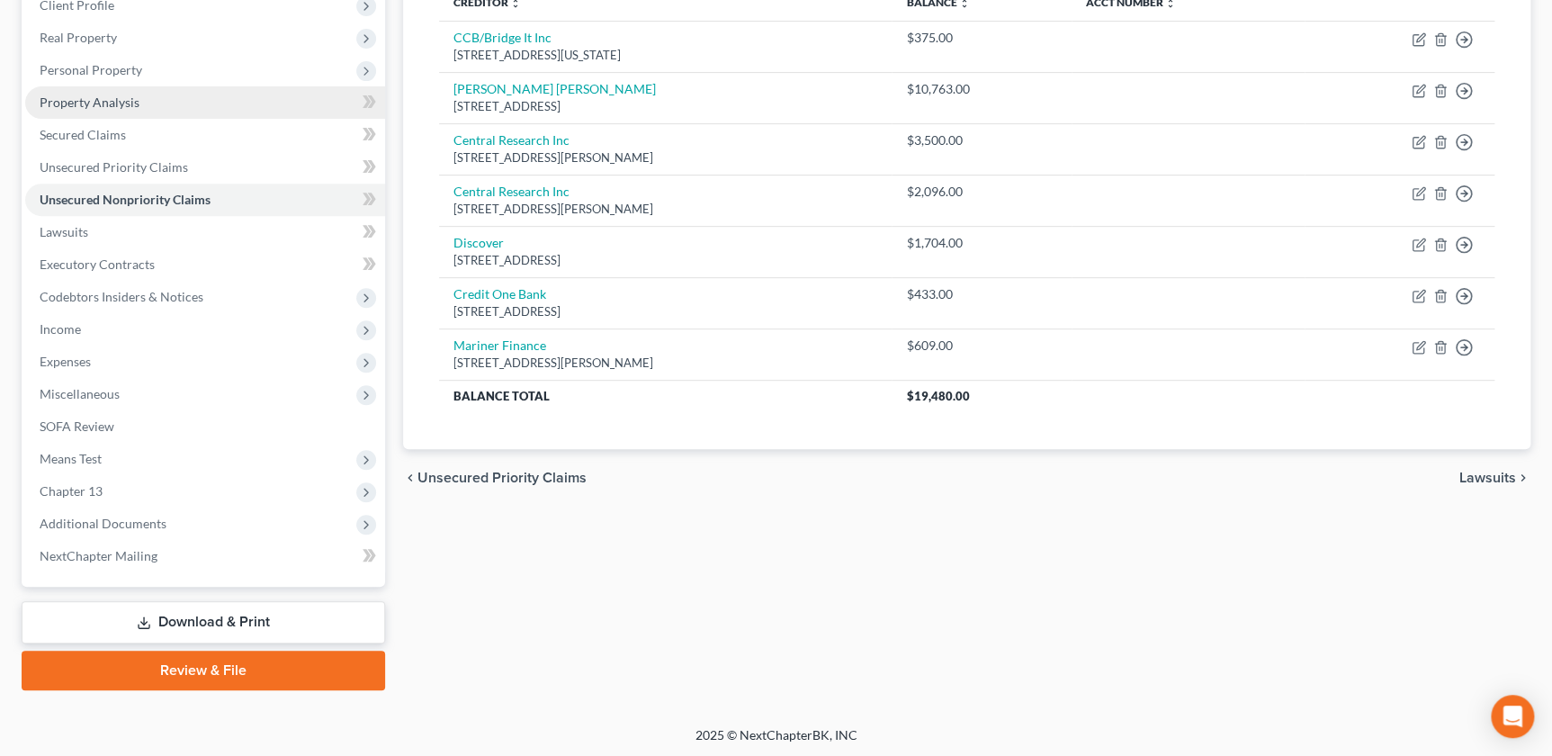
click at [124, 98] on span "Property Analysis" at bounding box center [90, 101] width 100 height 15
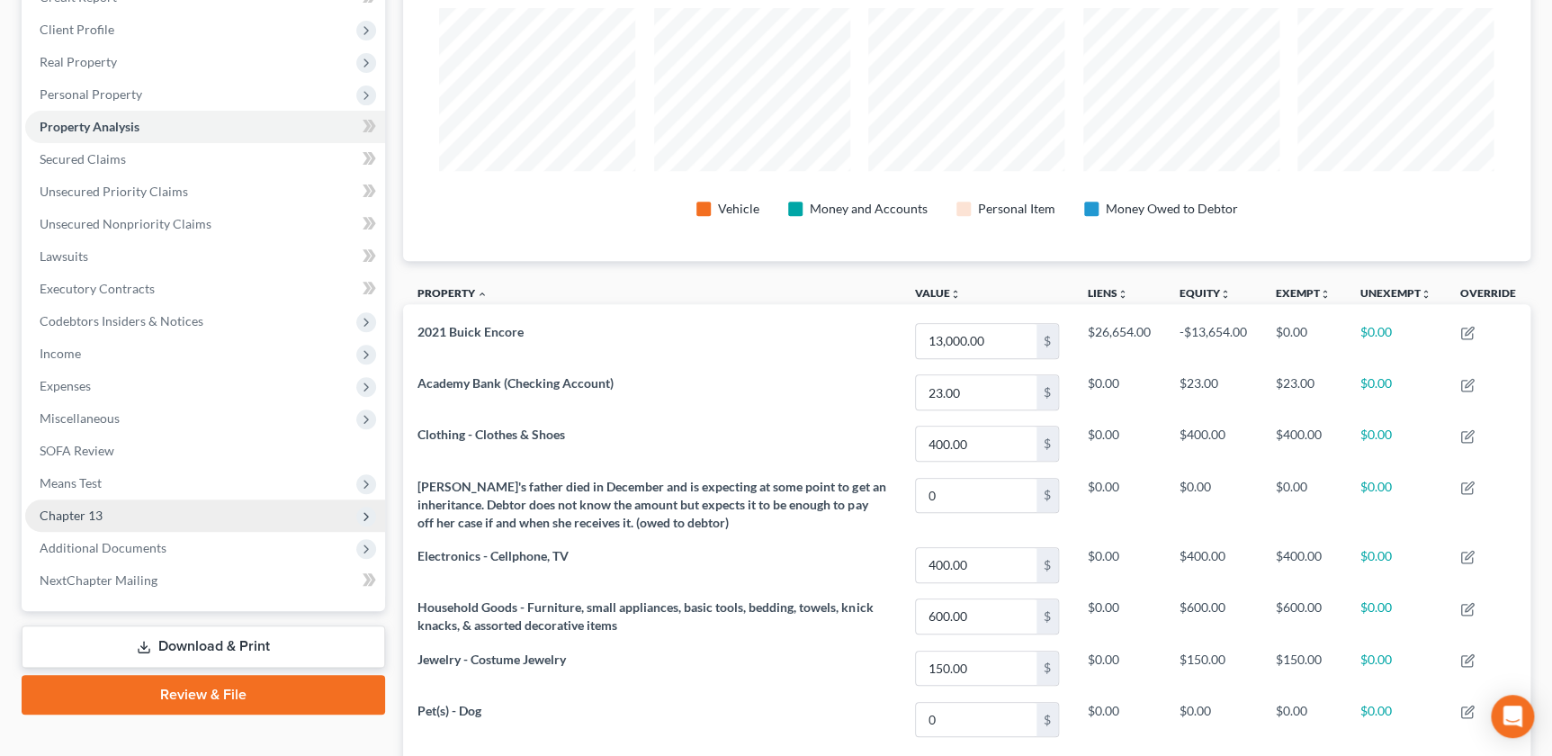
scroll to position [238, 0]
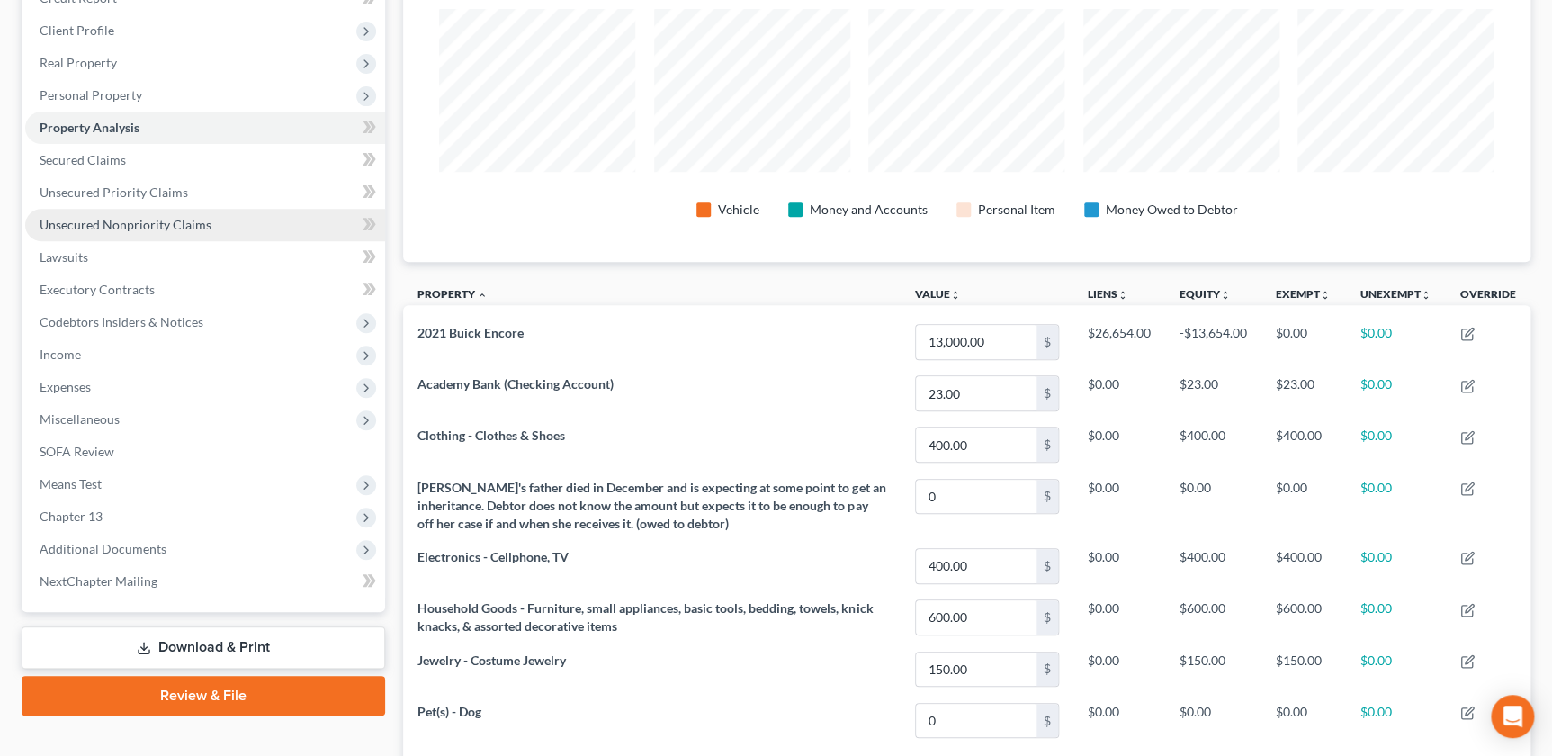
click at [113, 217] on span "Unsecured Nonpriority Claims" at bounding box center [126, 224] width 172 height 15
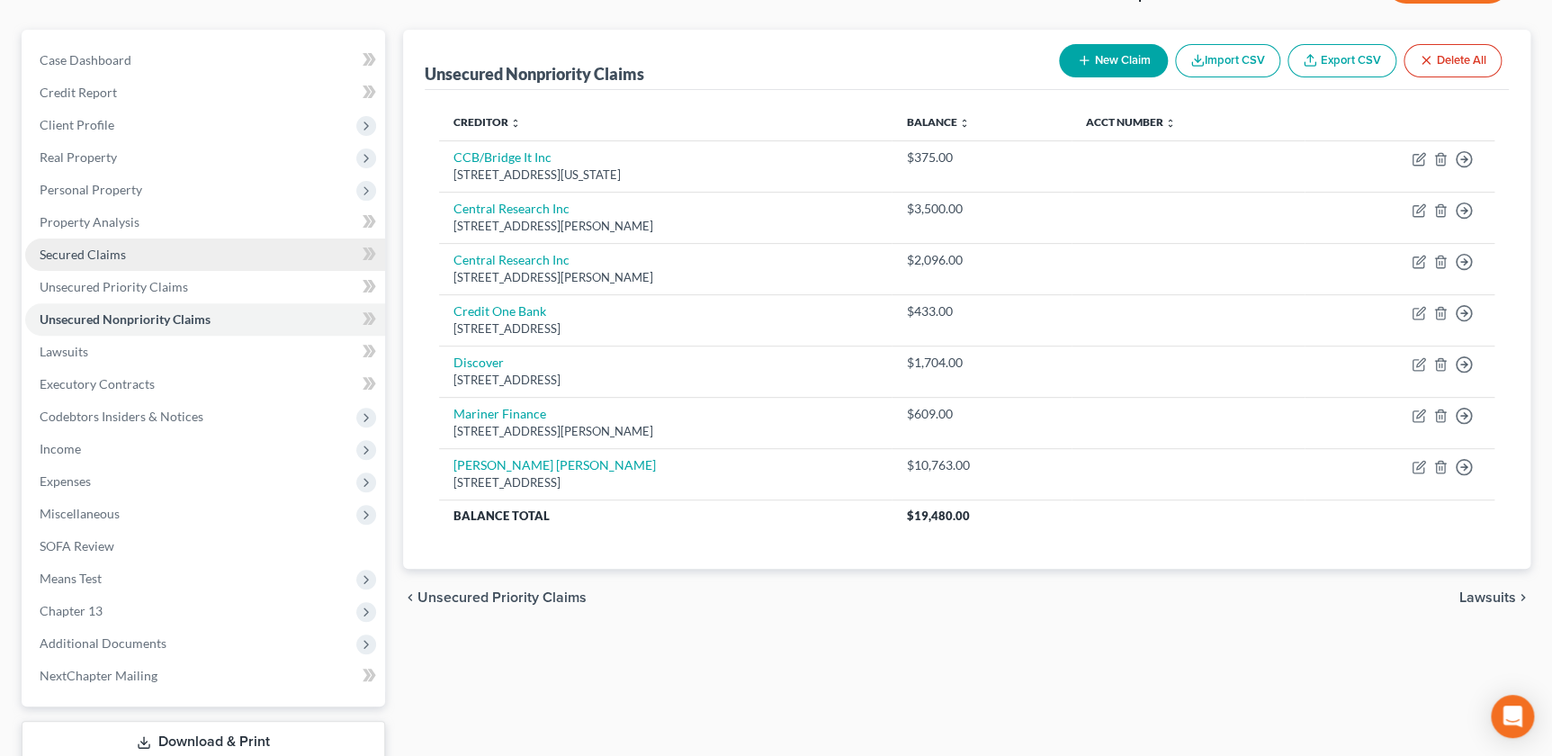
scroll to position [163, 0]
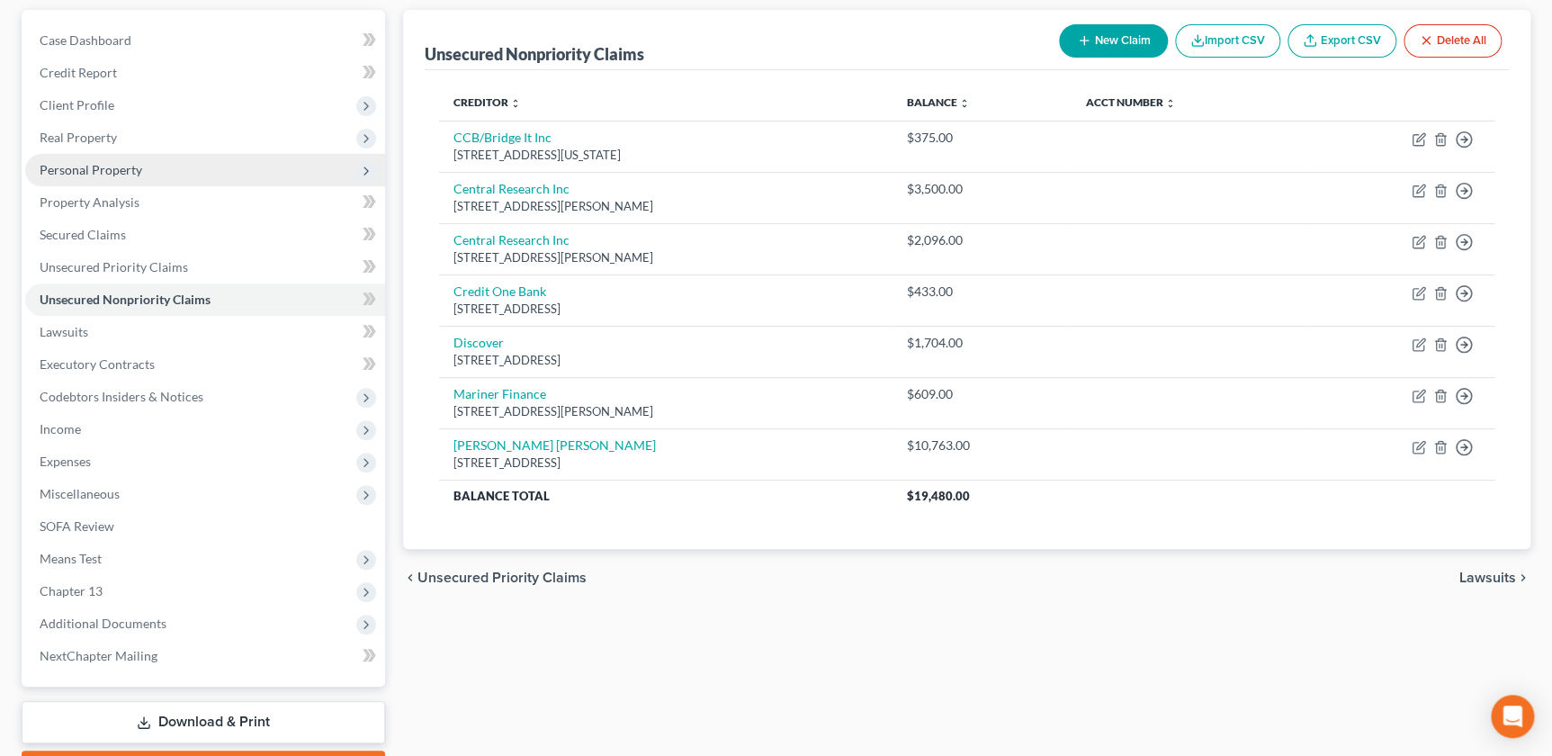
click at [99, 175] on span "Personal Property" at bounding box center [205, 170] width 360 height 32
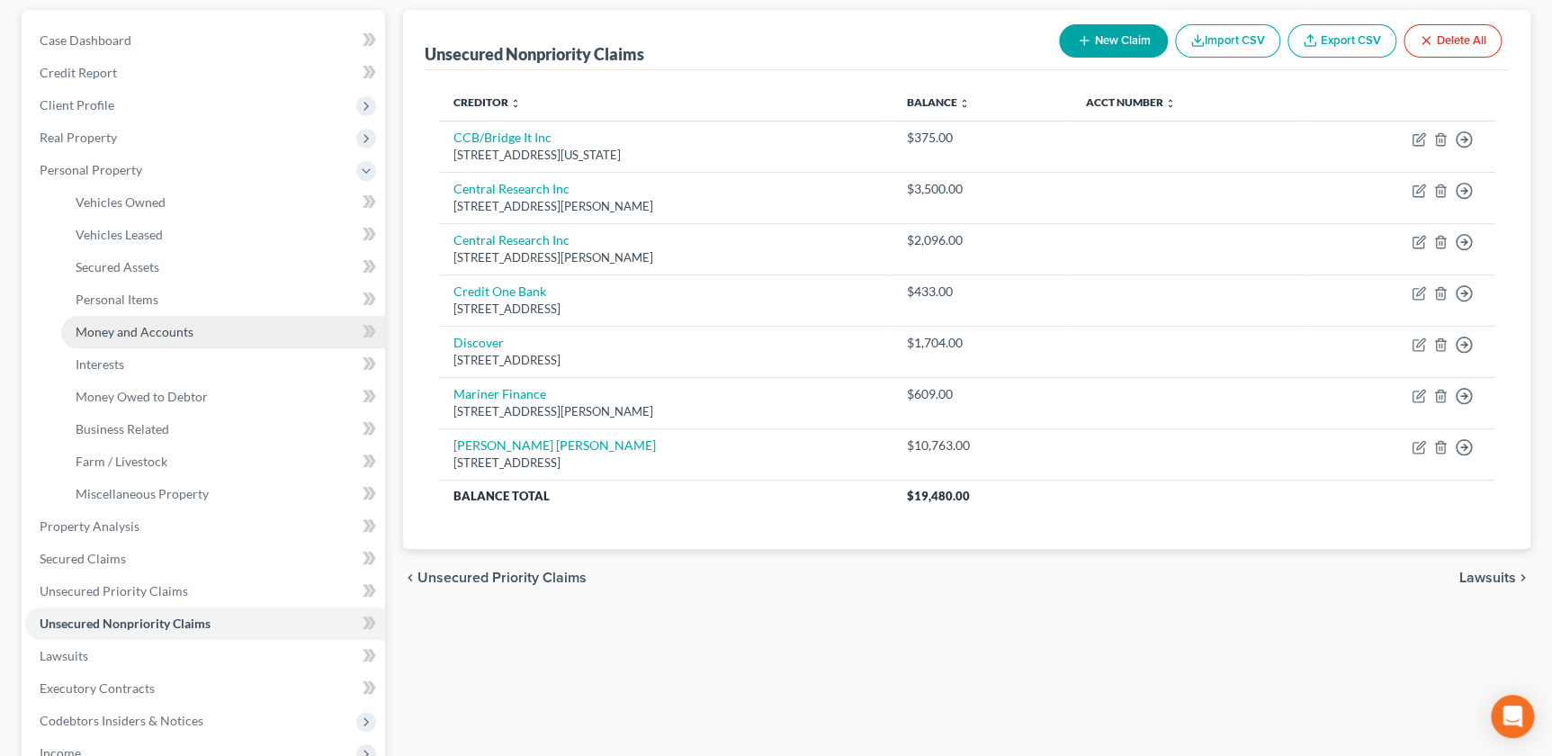
click at [110, 326] on span "Money and Accounts" at bounding box center [135, 331] width 118 height 15
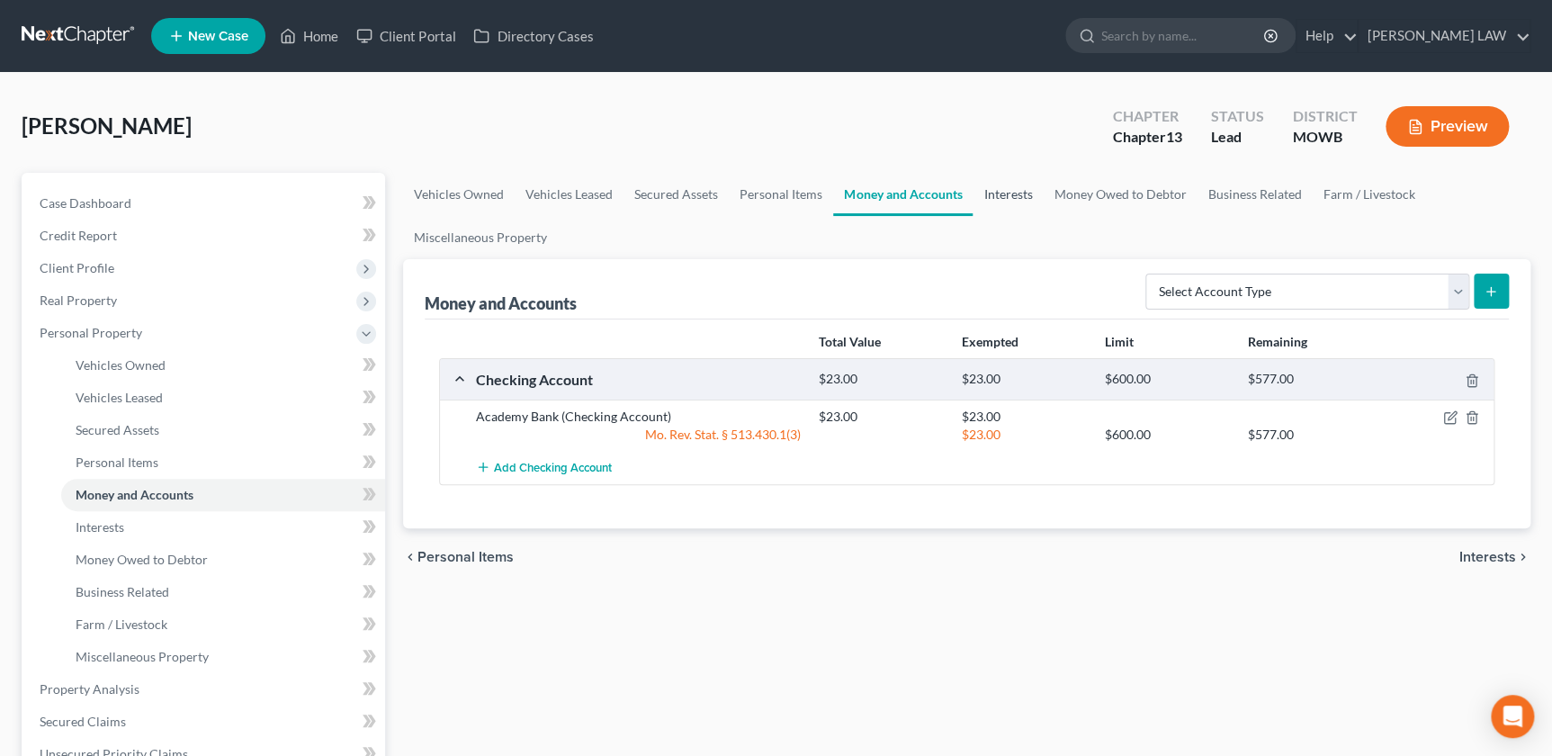
click at [988, 193] on link "Interests" at bounding box center [1008, 194] width 70 height 43
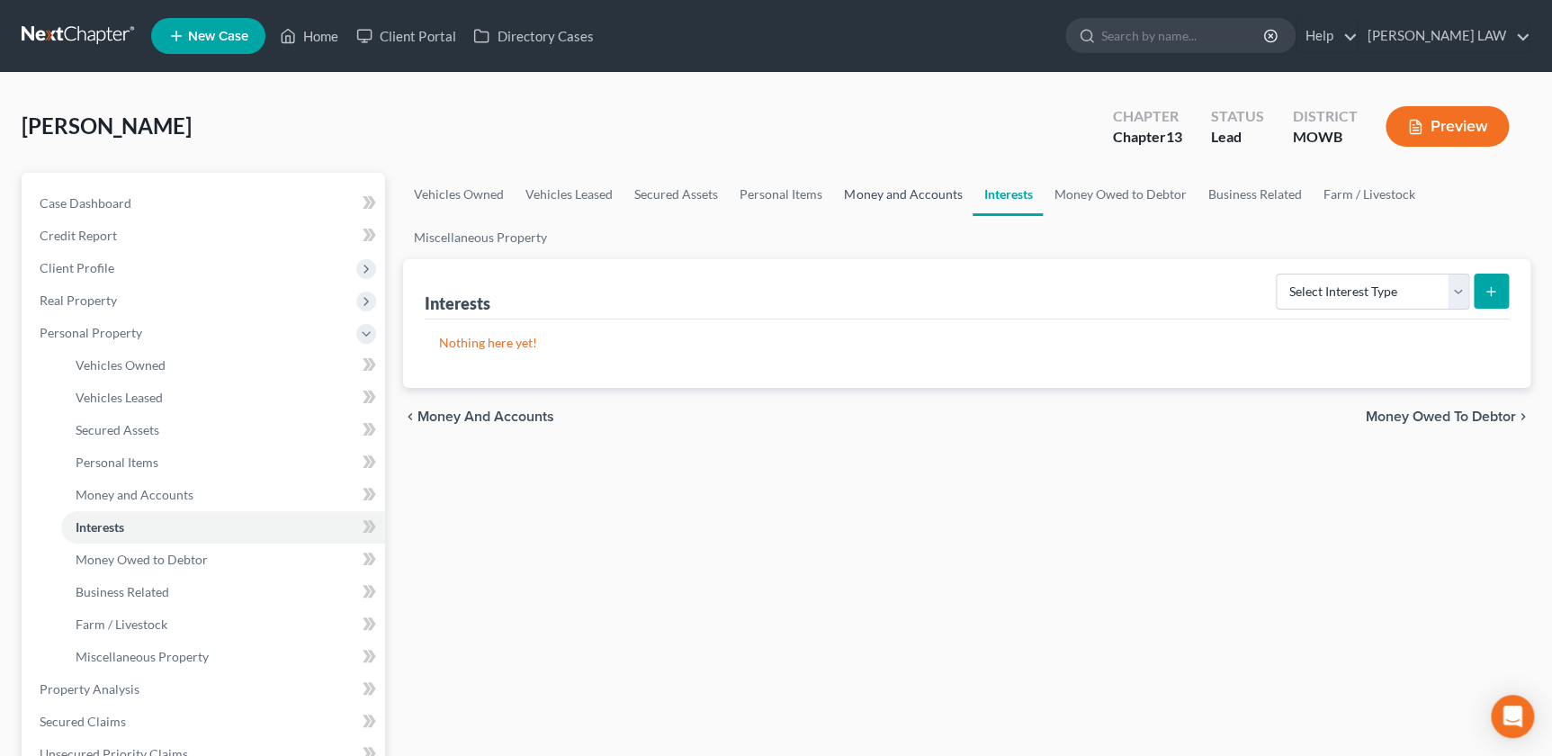
click at [877, 187] on link "Money and Accounts" at bounding box center [902, 194] width 139 height 43
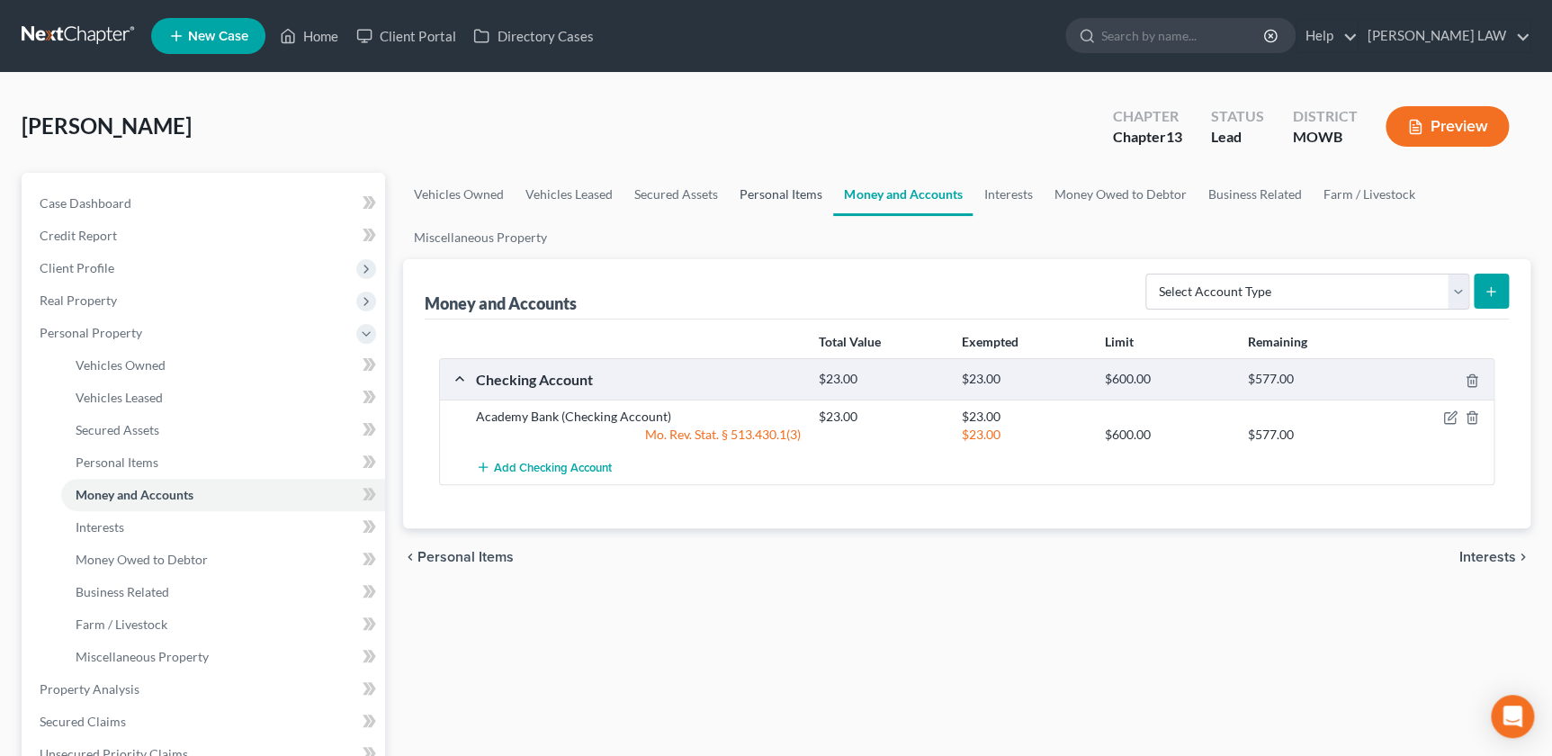
click at [763, 191] on link "Personal Items" at bounding box center [781, 194] width 104 height 43
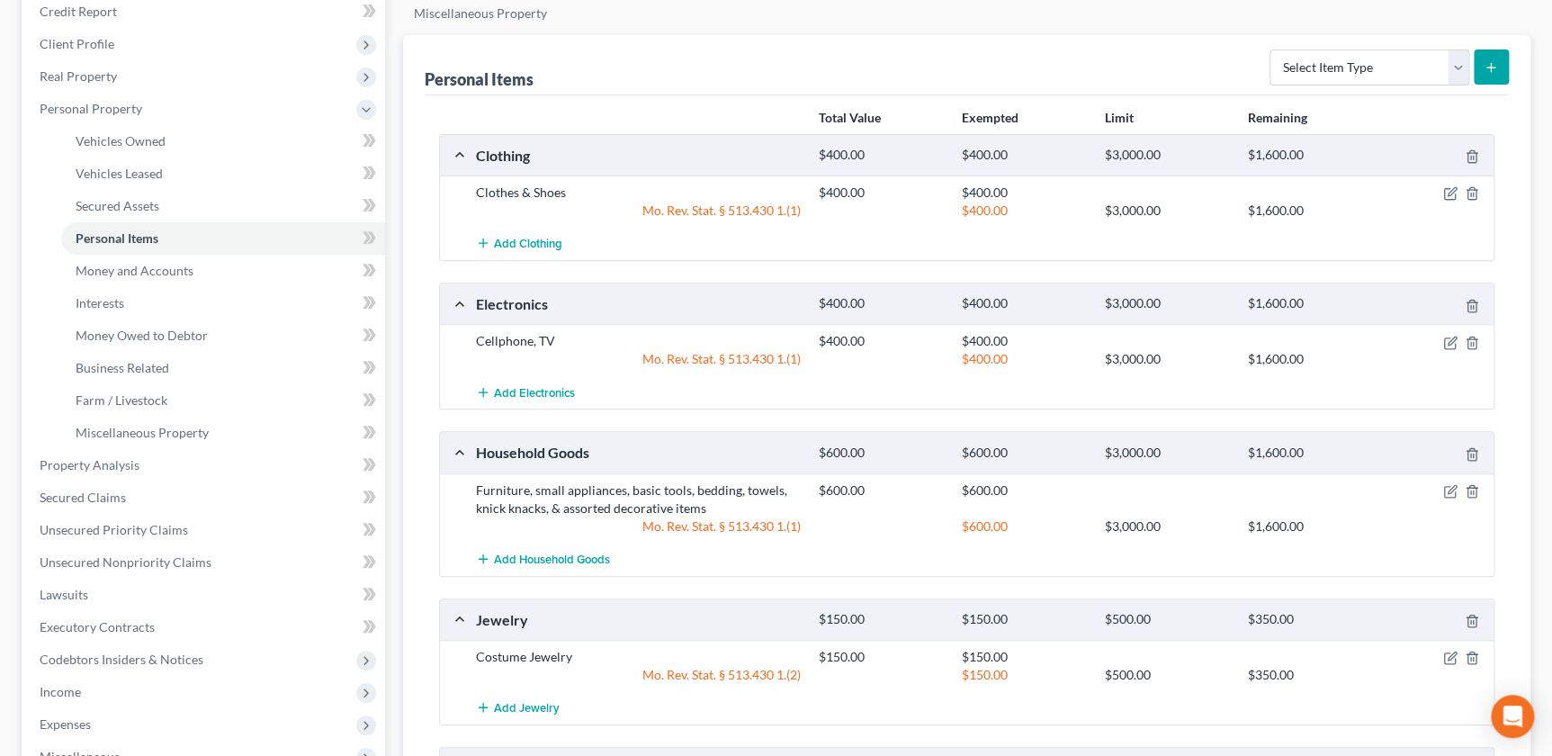
scroll to position [368, 0]
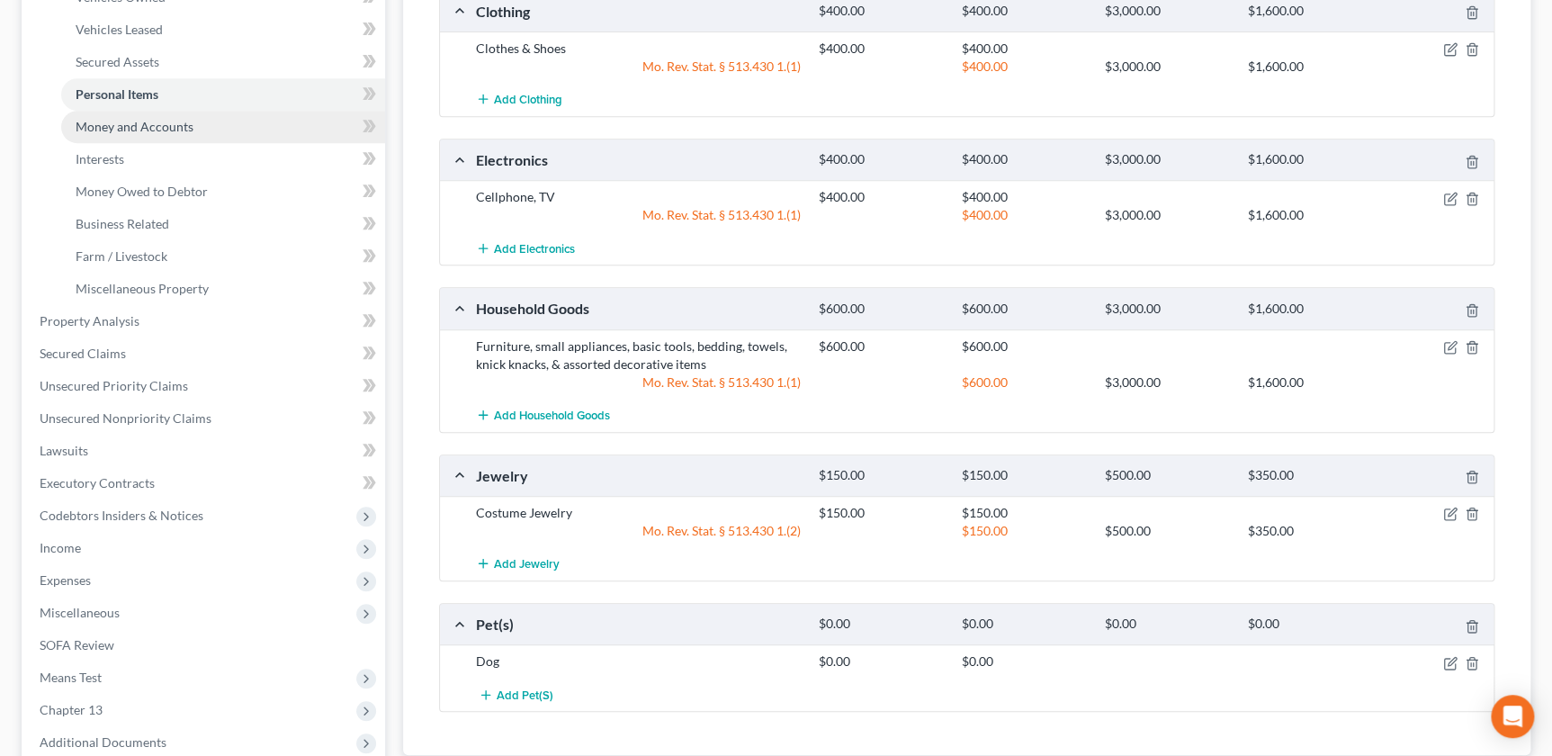
click at [143, 119] on span "Money and Accounts" at bounding box center [135, 126] width 118 height 15
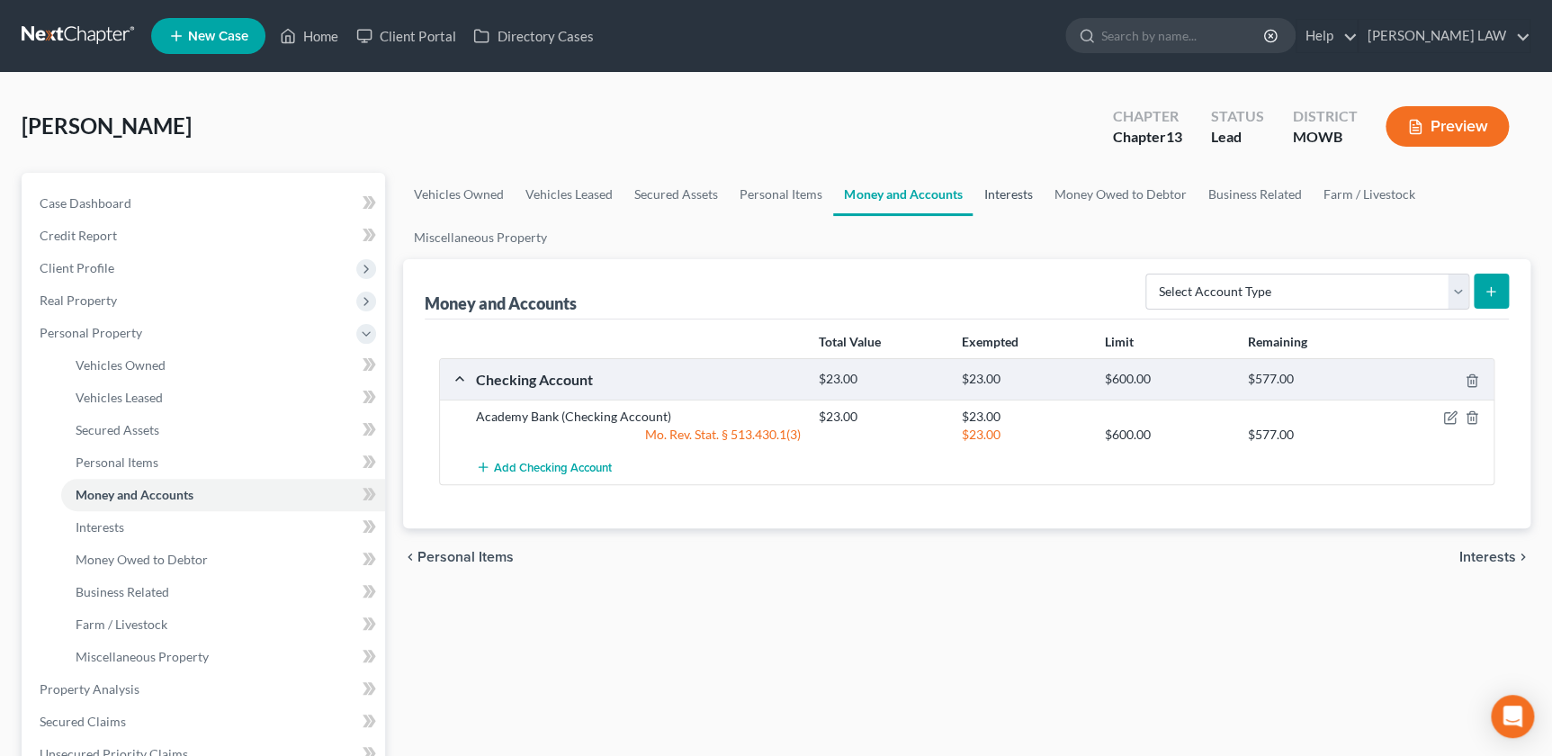
click at [994, 184] on link "Interests" at bounding box center [1008, 194] width 70 height 43
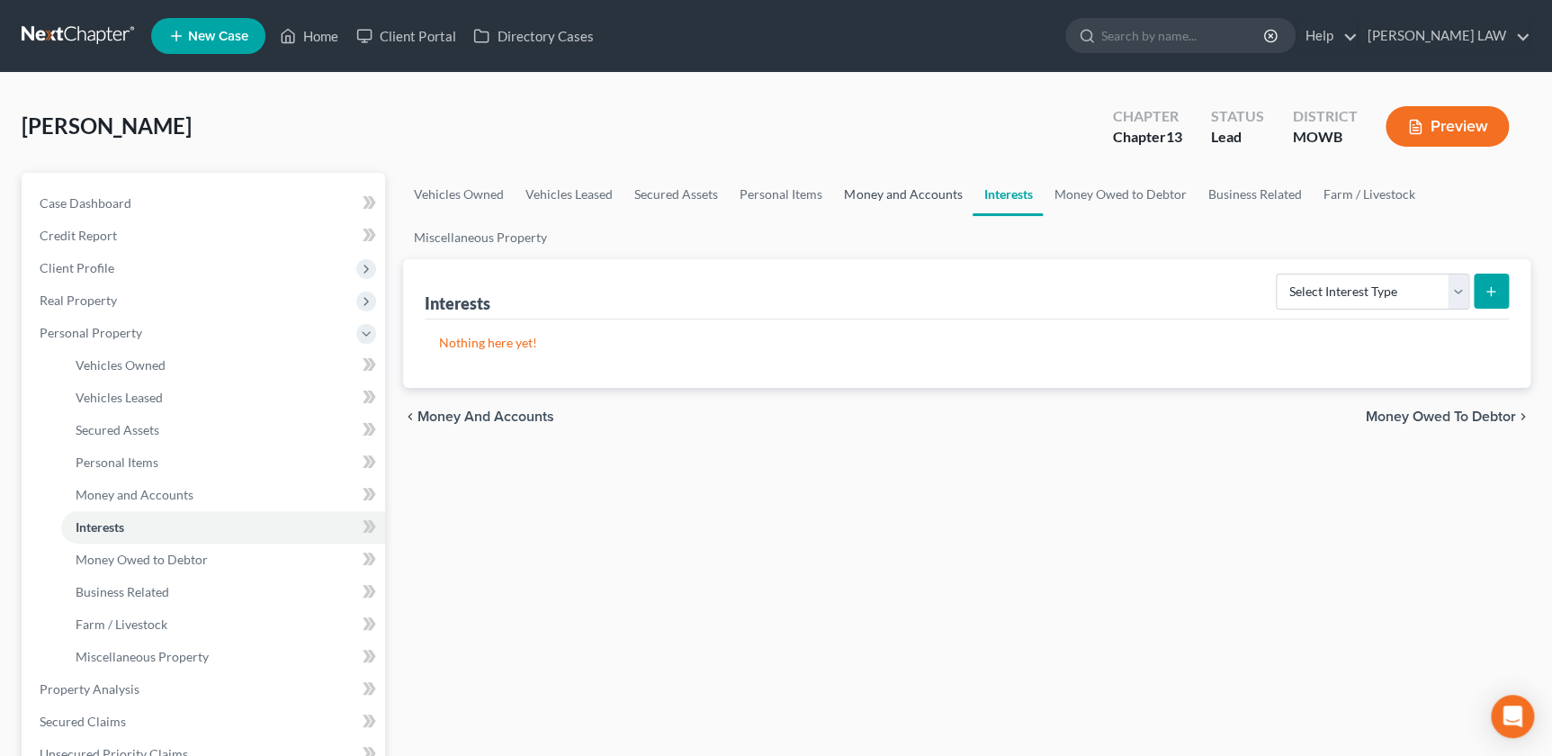
click at [906, 184] on link "Money and Accounts" at bounding box center [902, 194] width 139 height 43
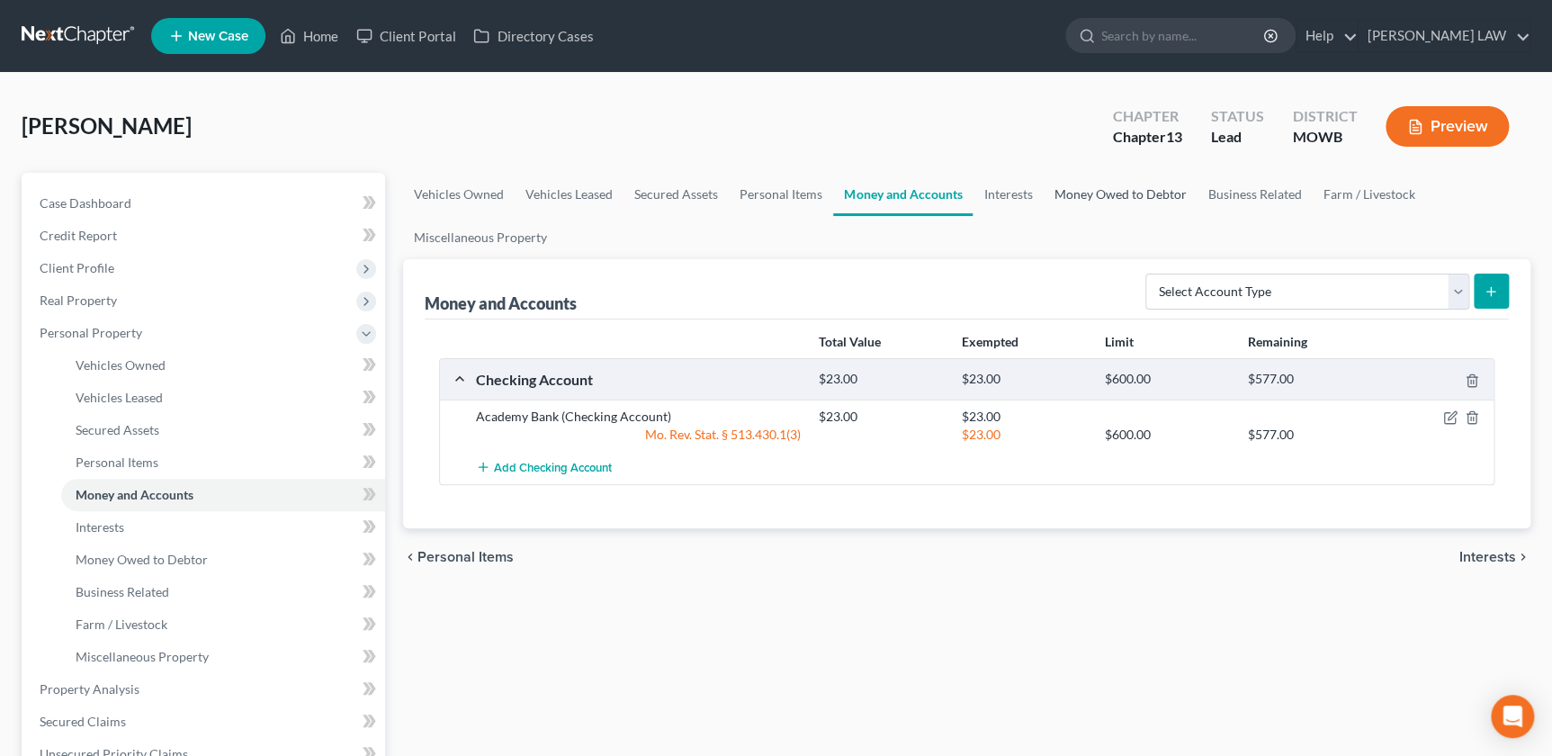
click at [1128, 199] on link "Money Owed to Debtor" at bounding box center [1120, 194] width 154 height 43
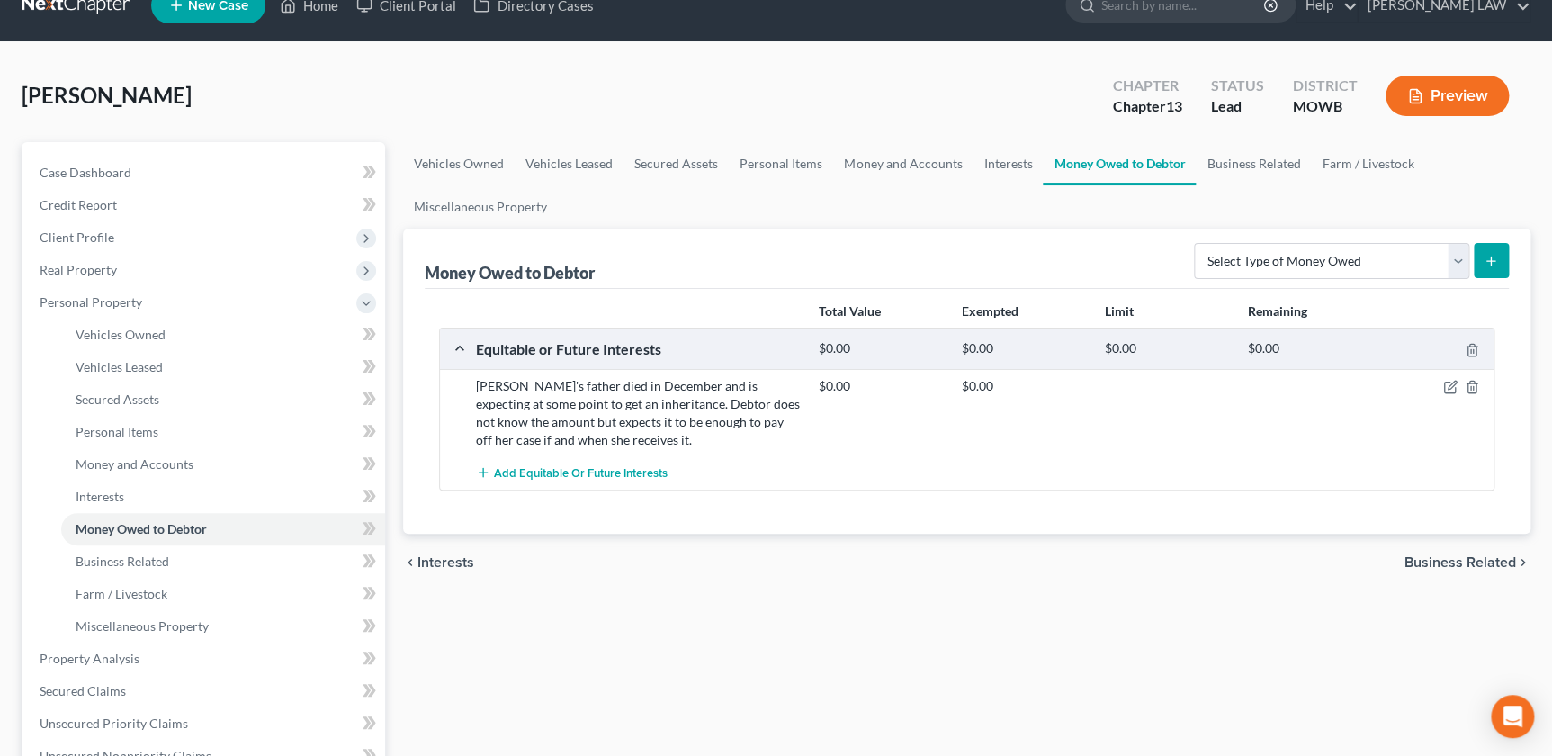
scroll to position [40, 0]
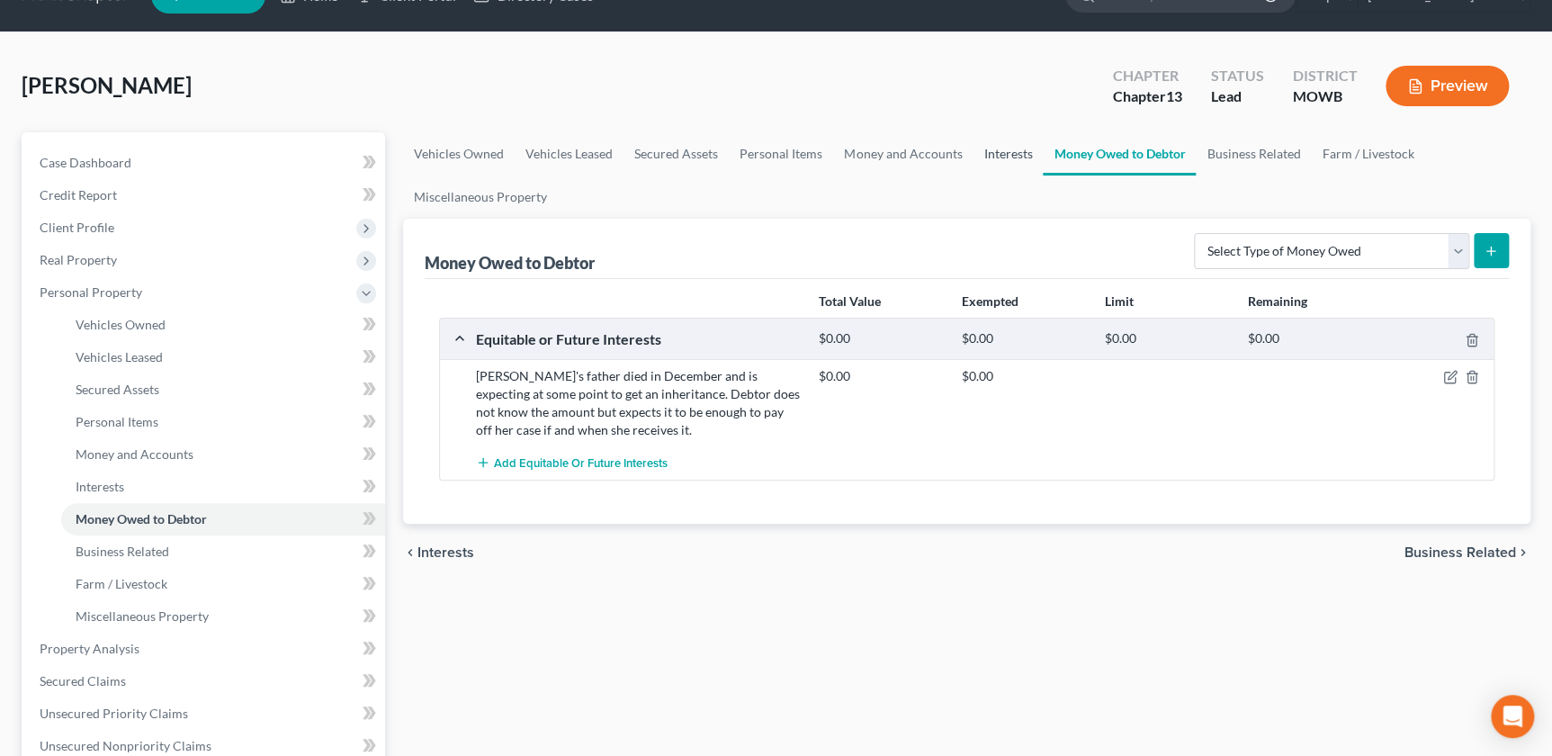
click at [987, 148] on link "Interests" at bounding box center [1008, 153] width 70 height 43
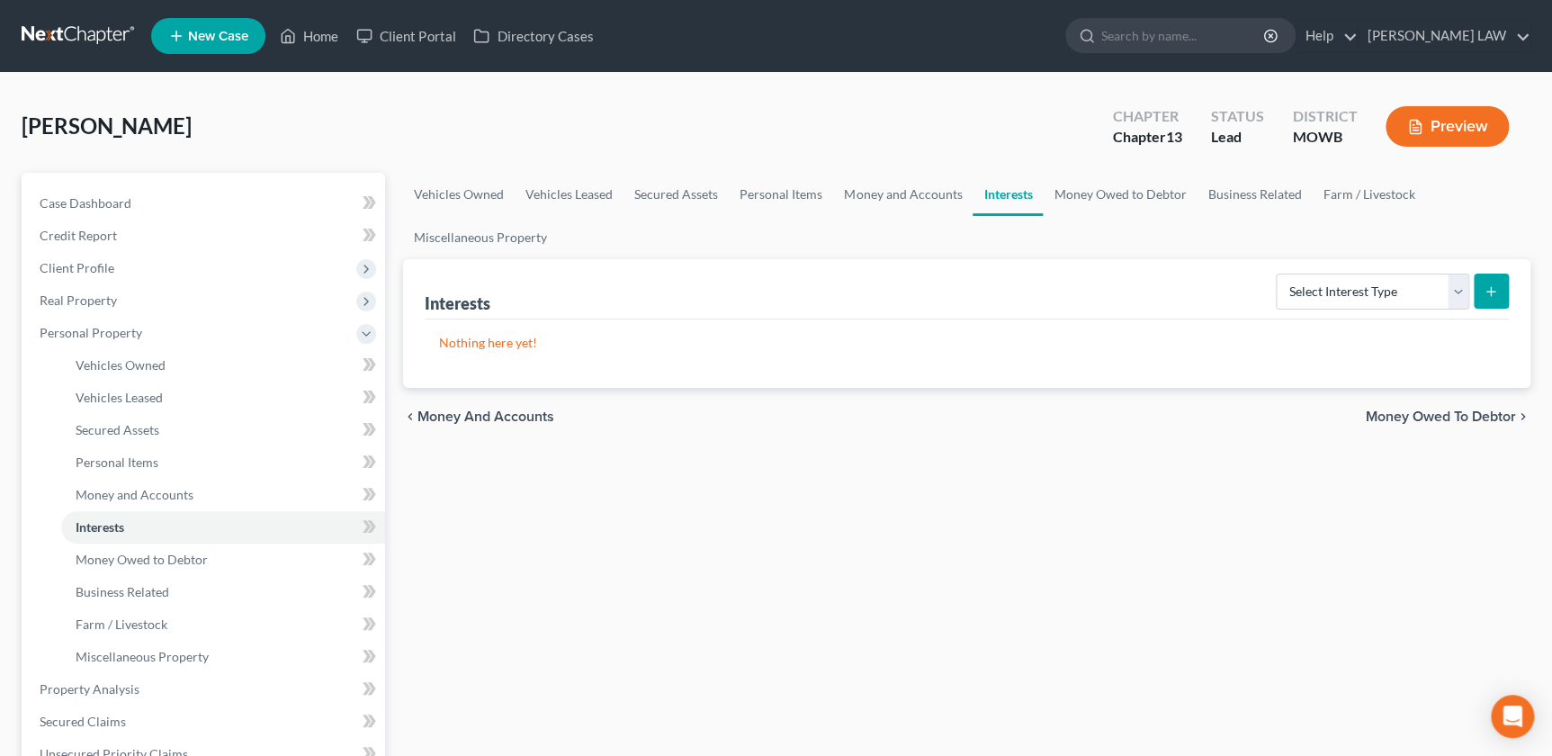
click at [1347, 270] on div "Select Interest Type 401K Annuity Bond Education IRA Government Bond Government…" at bounding box center [1389, 290] width 240 height 48
click at [1350, 289] on select "Select Interest Type 401K Annuity Bond Education IRA Government Bond Government…" at bounding box center [1372, 292] width 193 height 36
click at [1350, 290] on select "Select Interest Type 401K Annuity Bond Education IRA Government Bond Government…" at bounding box center [1372, 292] width 193 height 36
click at [1345, 286] on select "Select Interest Type 401K Annuity Bond Education IRA Government Bond Government…" at bounding box center [1372, 292] width 193 height 36
click at [1185, 465] on div "Vehicles Owned Vehicles Leased Secured Assets Personal Items Money and Accounts…" at bounding box center [967, 725] width 1146 height 1104
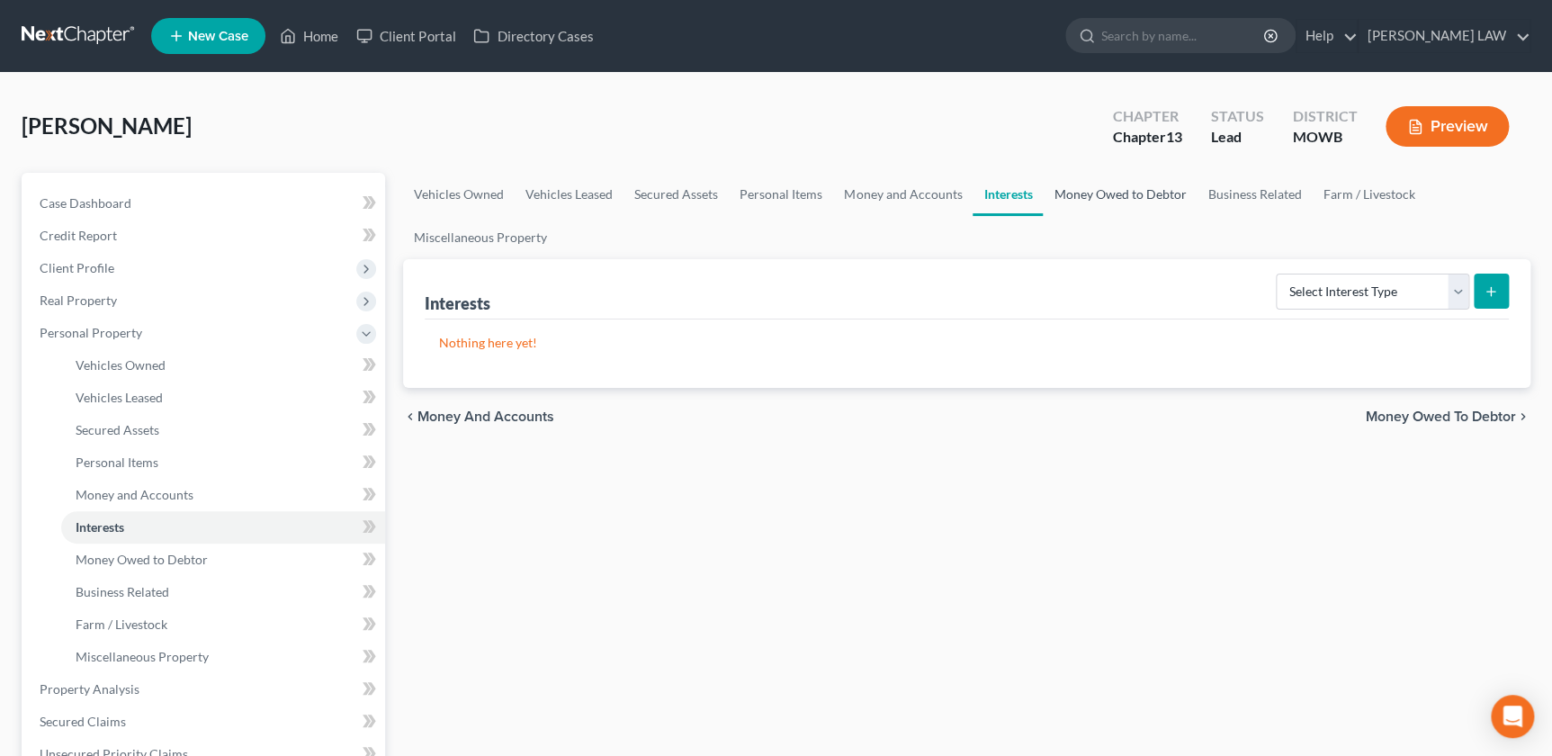
click at [1134, 197] on link "Money Owed to Debtor" at bounding box center [1120, 194] width 154 height 43
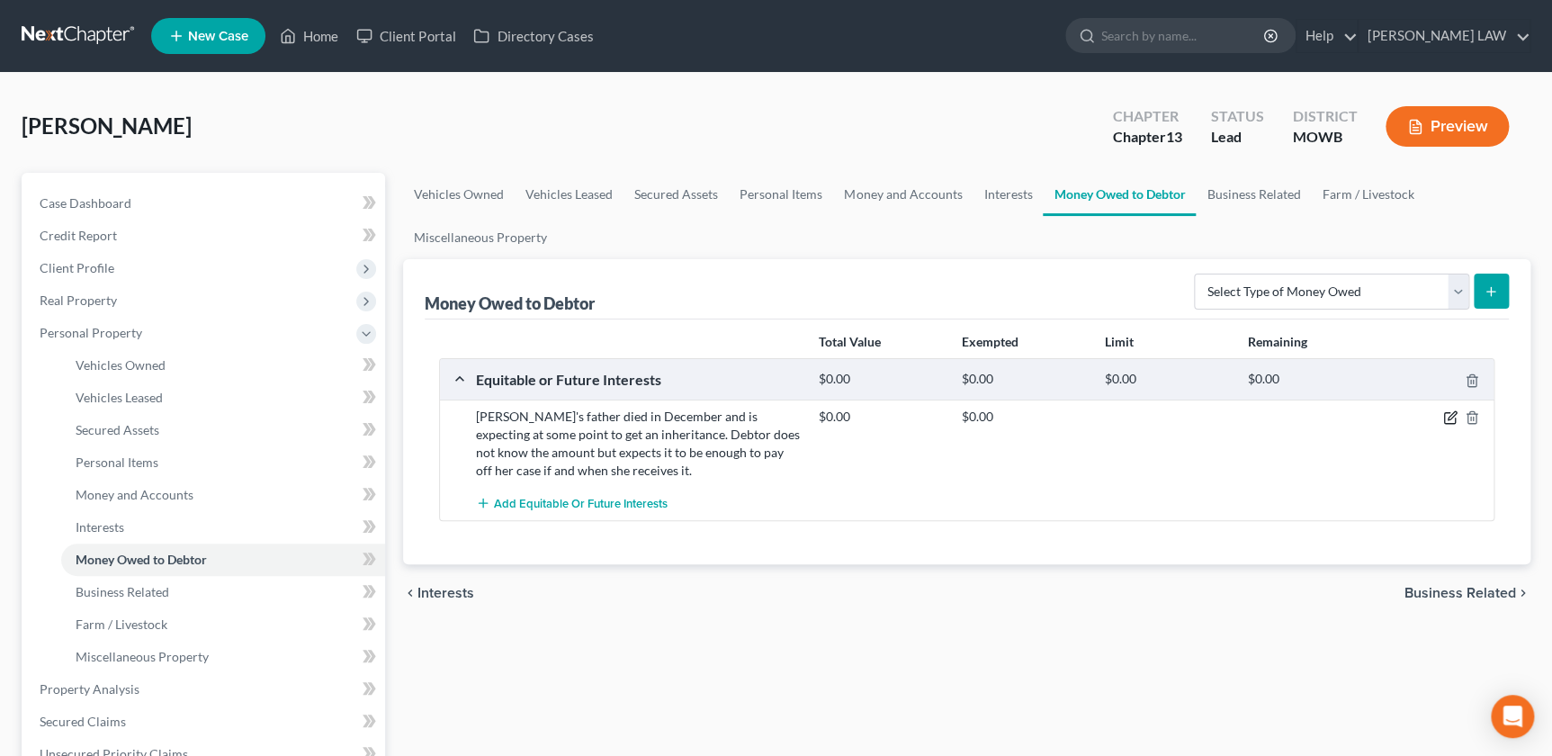
click at [1446, 416] on icon "button" at bounding box center [1450, 417] width 14 height 14
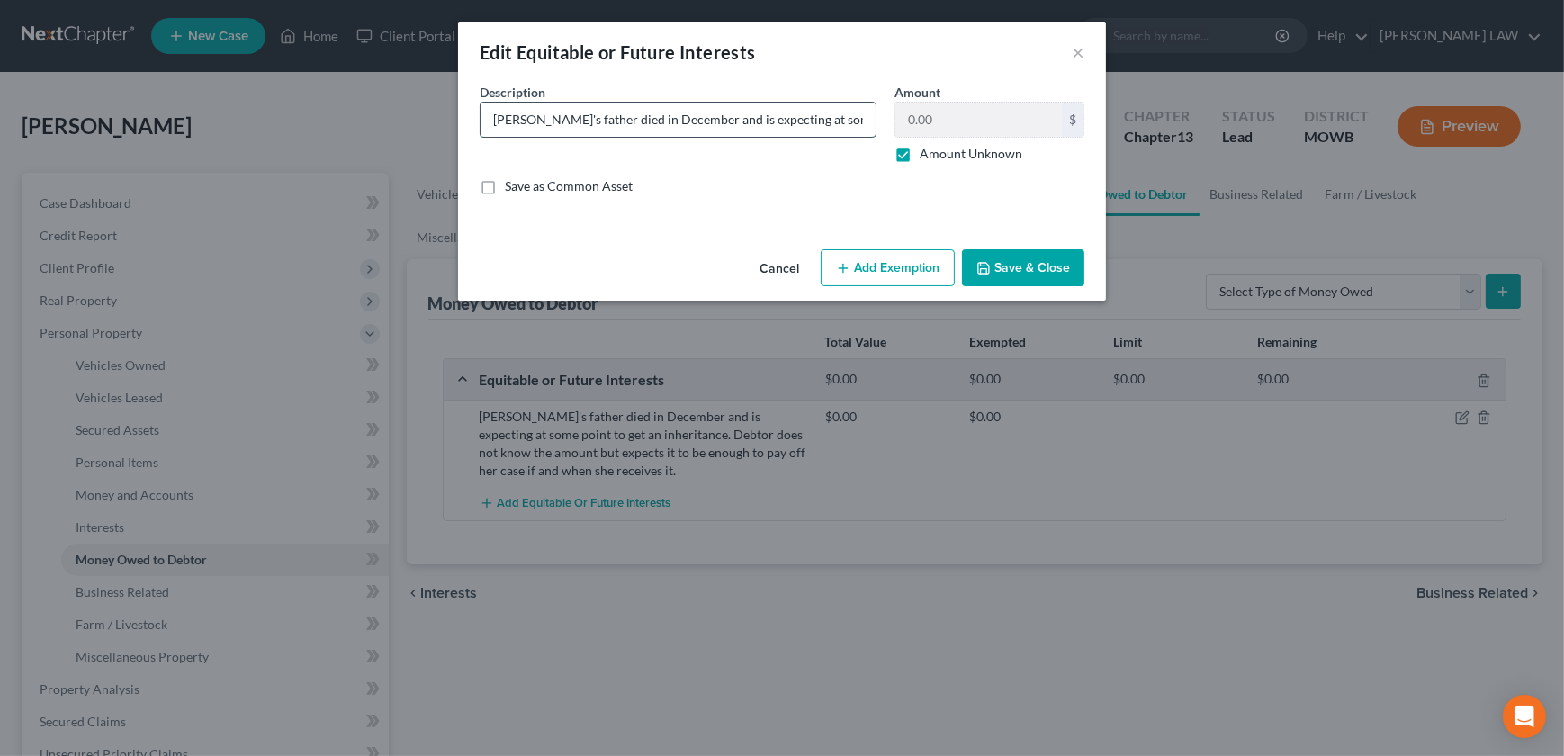
click at [808, 121] on input "[PERSON_NAME]'s father died in December and is expecting at some point to get a…" at bounding box center [678, 120] width 395 height 34
click at [860, 126] on input "[PERSON_NAME]'s father died in December and is expecting at some point to get a…" at bounding box center [678, 120] width 395 height 34
click at [845, 117] on input "[PERSON_NAME]'s father died in December and is expecting at some point to get a…" at bounding box center [678, 120] width 395 height 34
drag, startPoint x: 863, startPoint y: 123, endPoint x: 585, endPoint y: 117, distance: 278.1
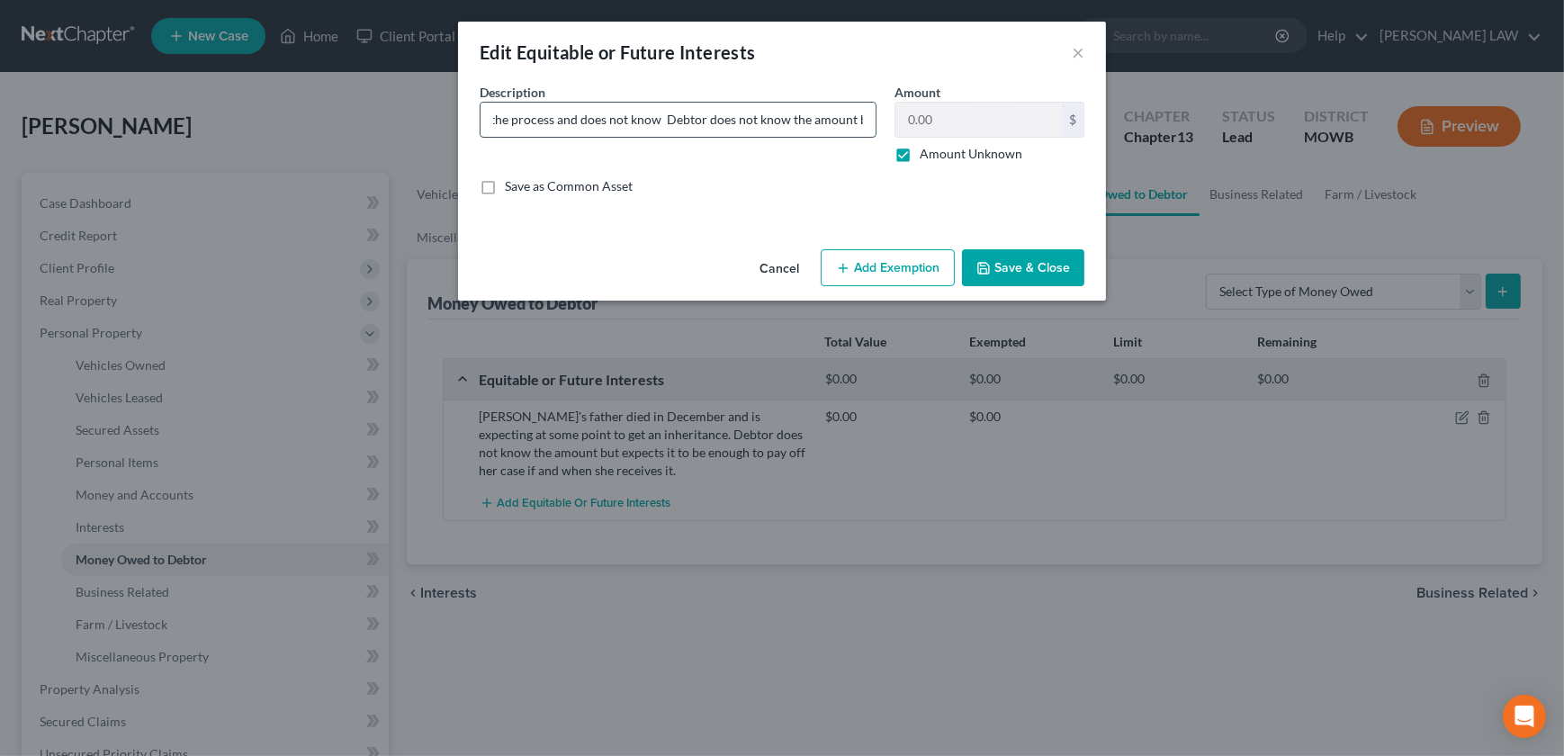
click at [585, 117] on input "[PERSON_NAME]'s father died in December and is expecting at some point in the n…" at bounding box center [678, 120] width 395 height 34
click at [626, 122] on input "[PERSON_NAME]'s father died in December and is expecting at some point in the n…" at bounding box center [678, 120] width 395 height 34
click at [505, 115] on input "[PERSON_NAME]'s father died in December and is expecting at some point in the n…" at bounding box center [678, 120] width 395 height 34
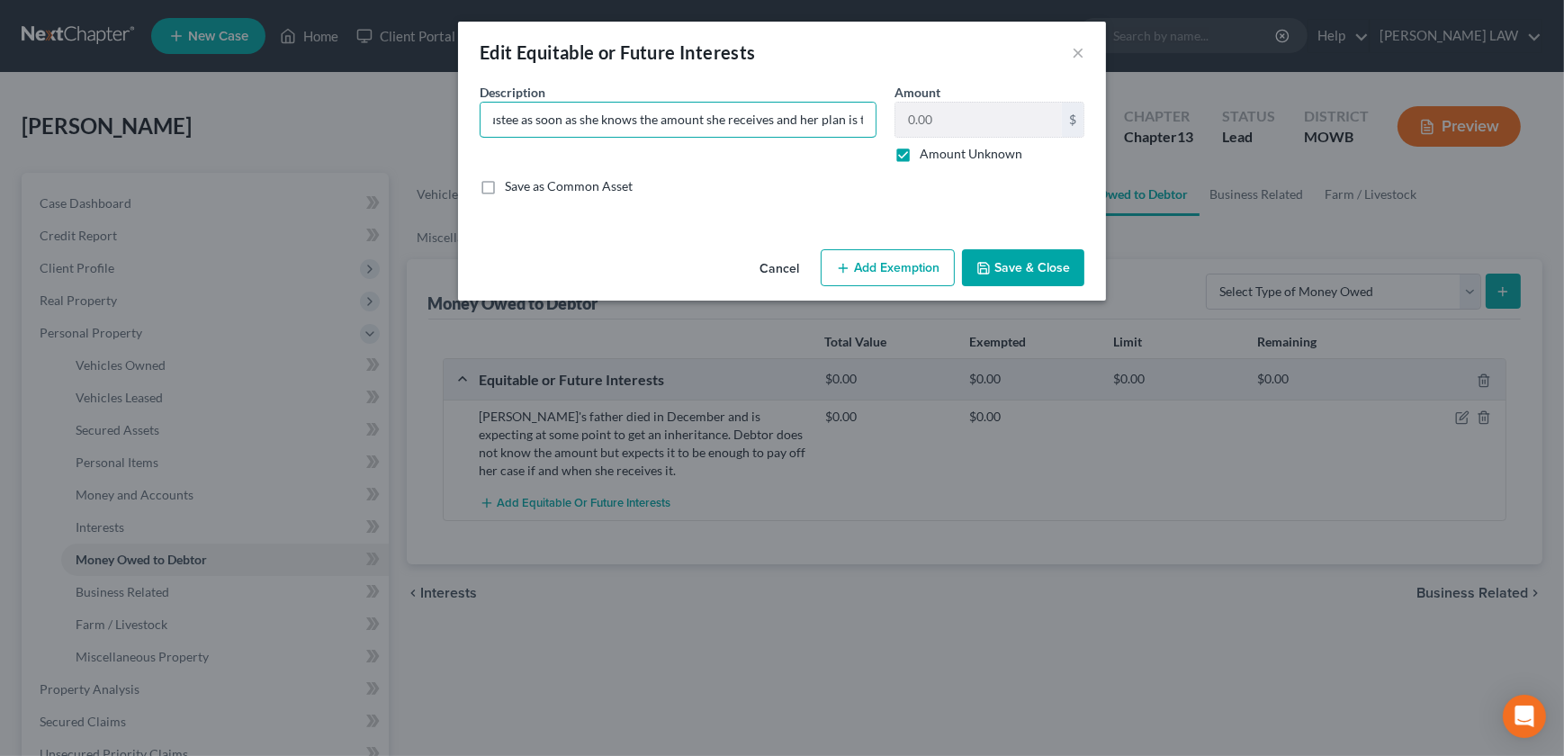
scroll to position [0, 2067]
drag, startPoint x: 612, startPoint y: 119, endPoint x: 621, endPoint y: 117, distance: 9.2
type input "[PERSON_NAME]'s father died in December and is expecting at some point in the n…"
click at [1032, 261] on button "Save & Close" at bounding box center [1023, 268] width 122 height 38
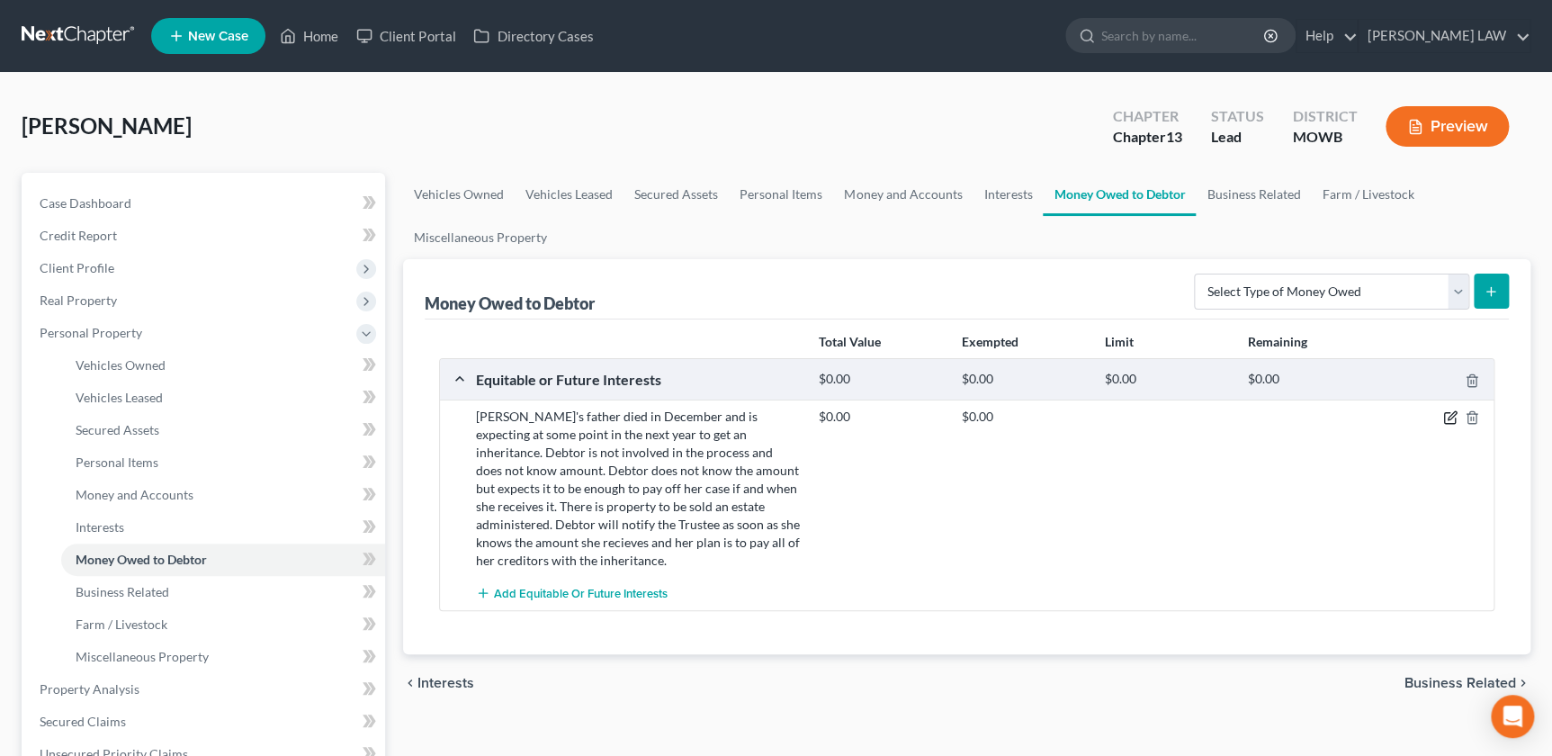
click at [1448, 415] on icon "button" at bounding box center [1450, 417] width 14 height 14
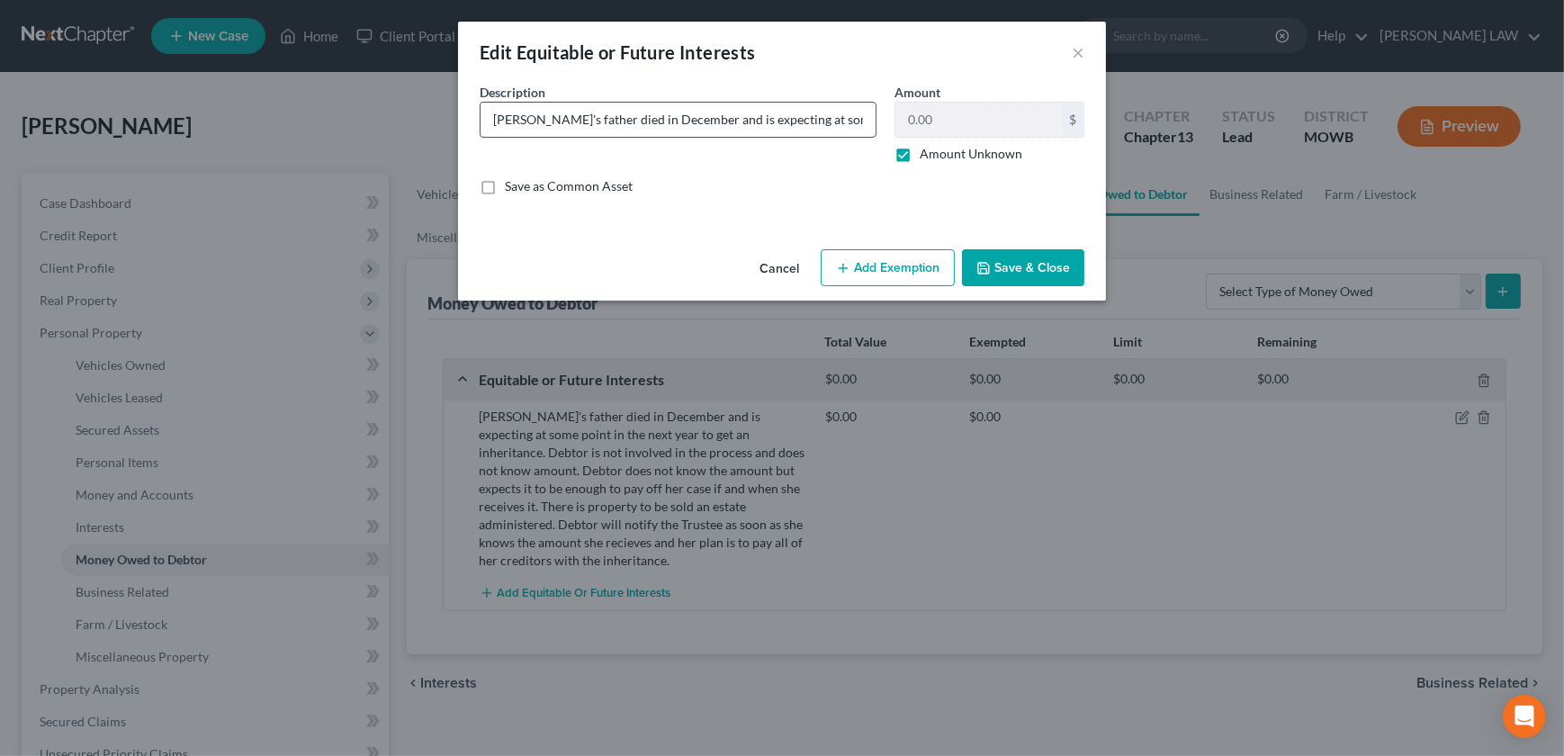
click at [859, 125] on input "[PERSON_NAME]'s father died in December and is expecting at some point in the n…" at bounding box center [678, 120] width 395 height 34
drag, startPoint x: 849, startPoint y: 126, endPoint x: 891, endPoint y: 120, distance: 41.9
click at [891, 120] on div "Description * [PERSON_NAME]'s father died in December and is expecting at some …" at bounding box center [782, 146] width 623 height 127
type input "[PERSON_NAME]'s father died in December and is expecting at some point in the n…"
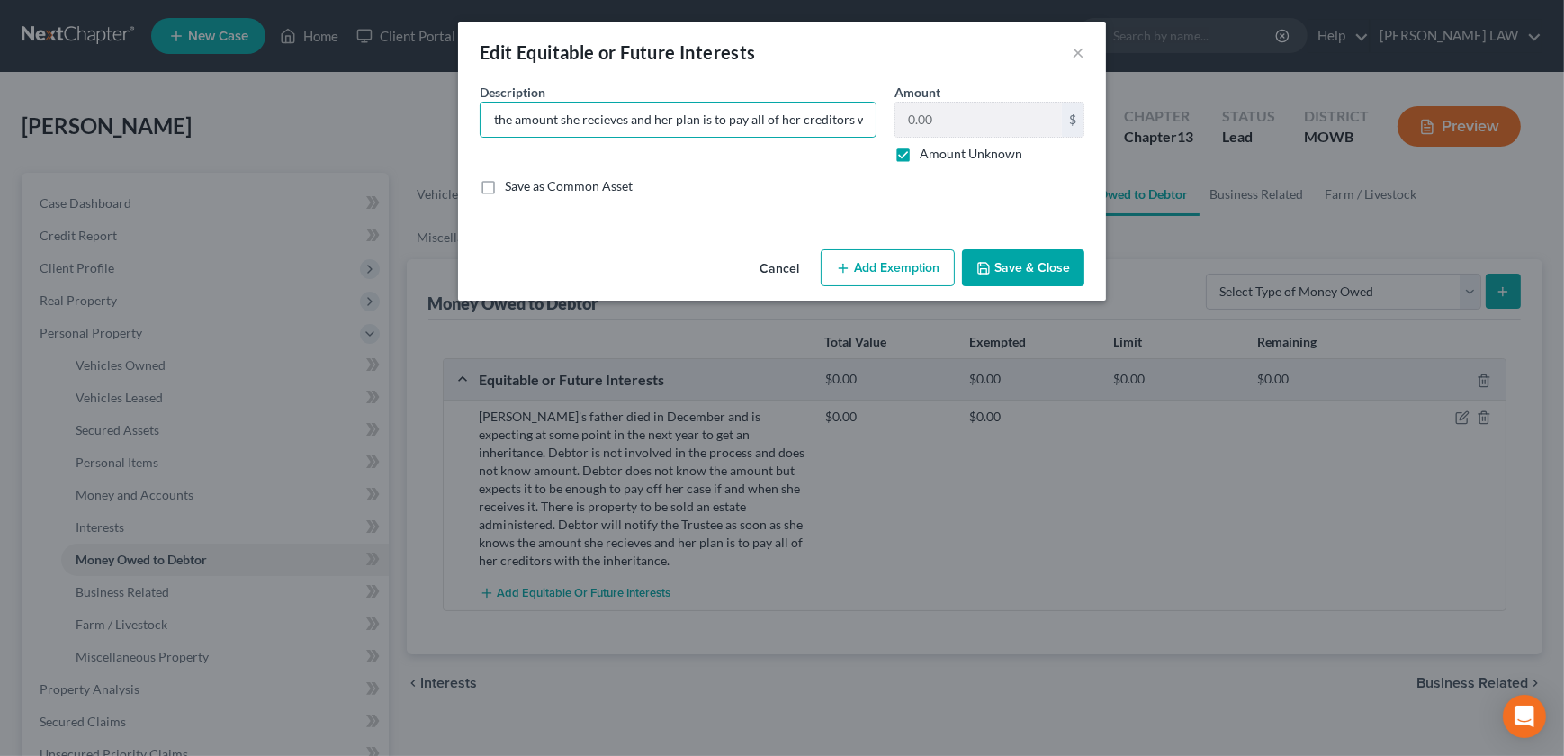
click at [1014, 257] on button "Save & Close" at bounding box center [1023, 268] width 122 height 38
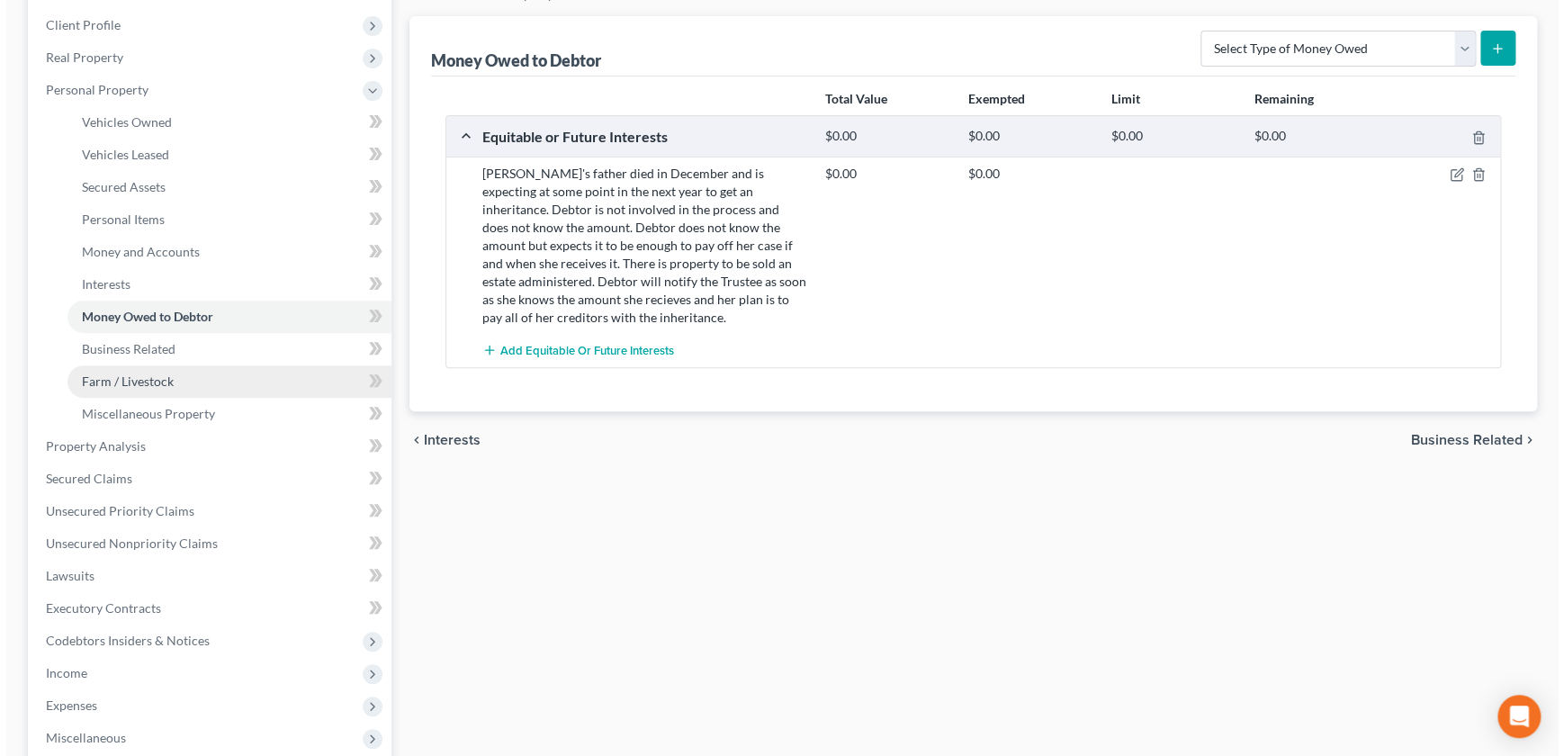
scroll to position [245, 0]
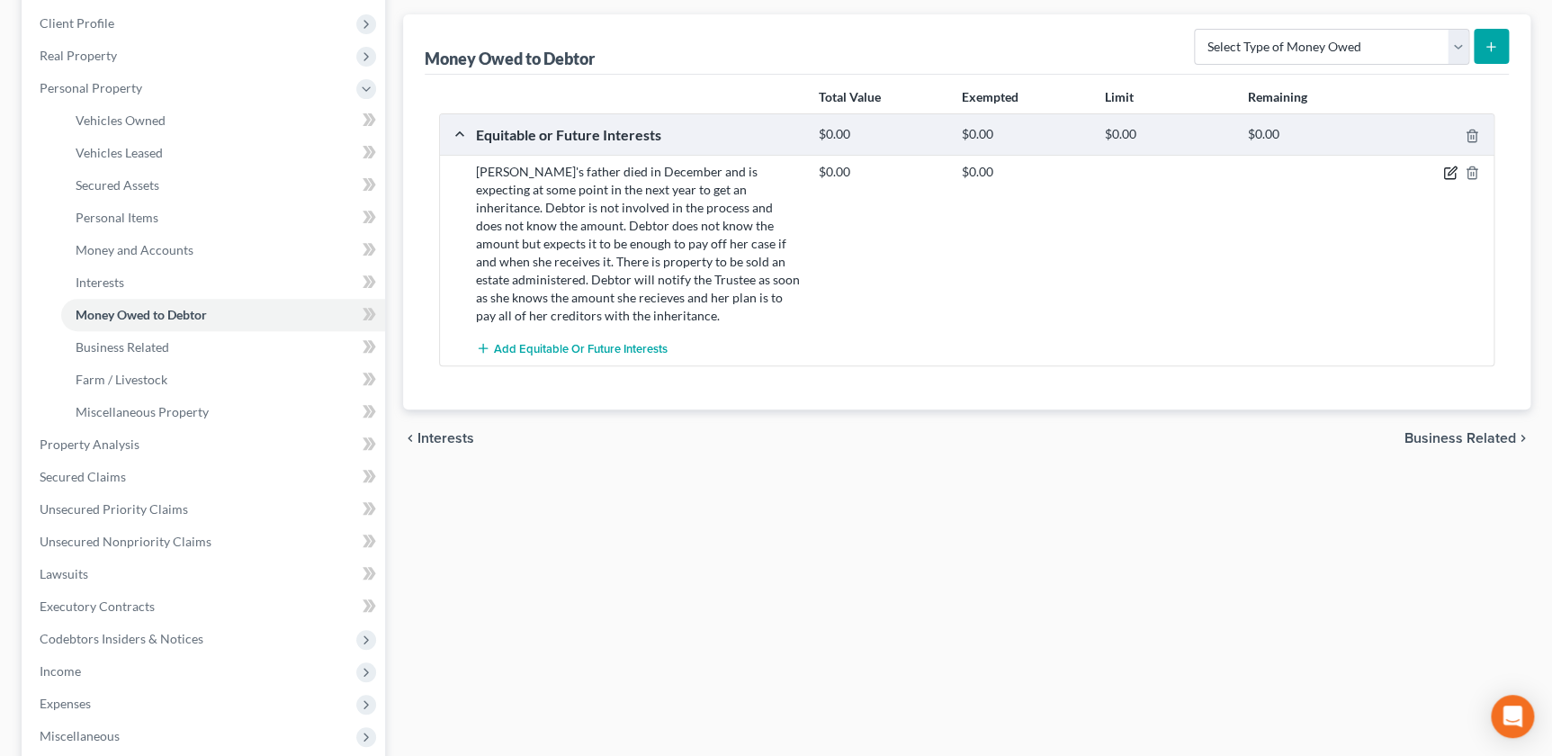
click at [1448, 171] on icon "button" at bounding box center [1452, 171] width 8 height 8
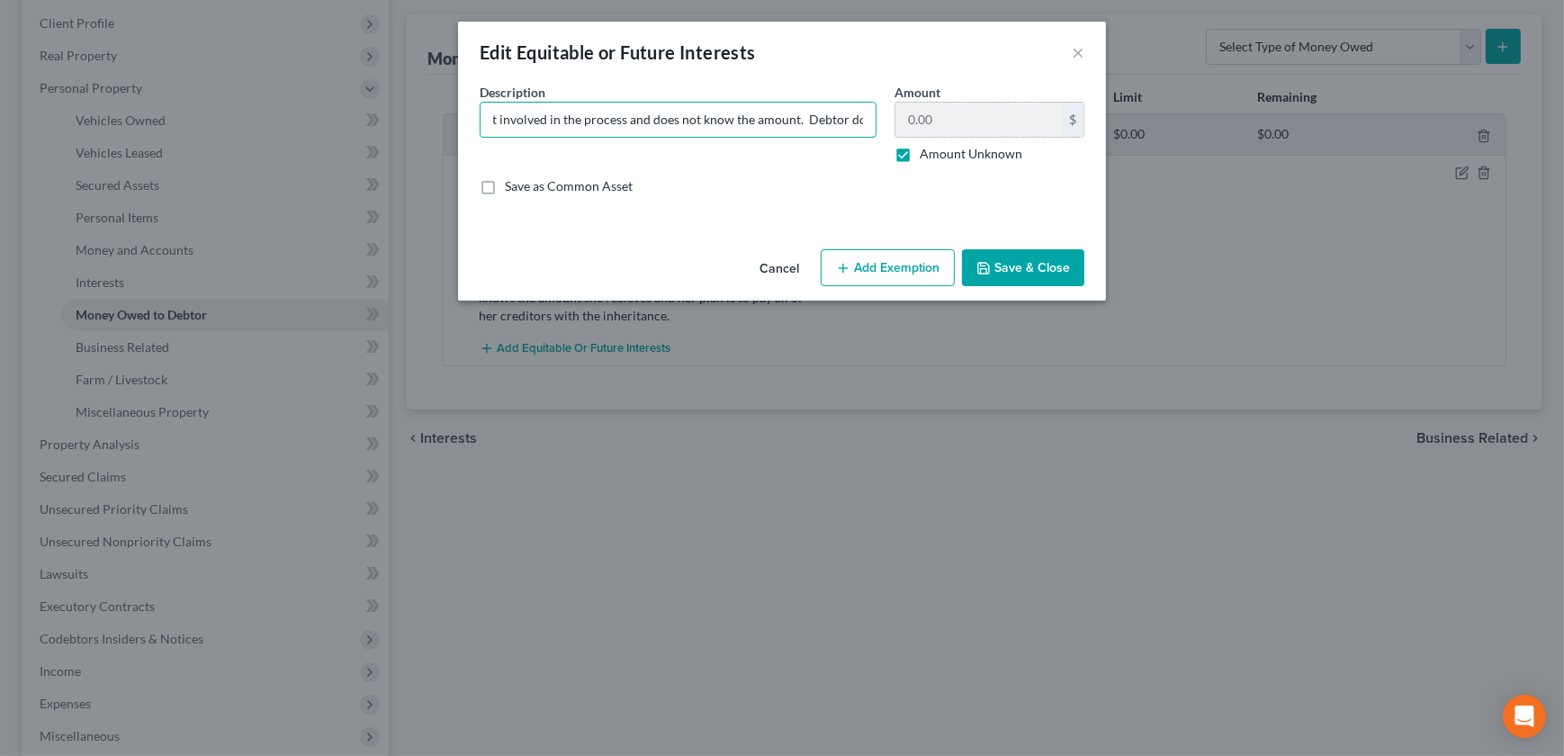
scroll to position [0, 2195]
click at [1005, 132] on div "Description * [PERSON_NAME]'s father died in December and is expecting at some …" at bounding box center [782, 146] width 623 height 127
click at [746, 123] on input "[PERSON_NAME]'s father died in December and is expecting at some point in the n…" at bounding box center [678, 120] width 395 height 34
type input "[PERSON_NAME]'s father died in December and is expecting at some point in the n…"
click at [1017, 265] on button "Save & Close" at bounding box center [1023, 268] width 122 height 38
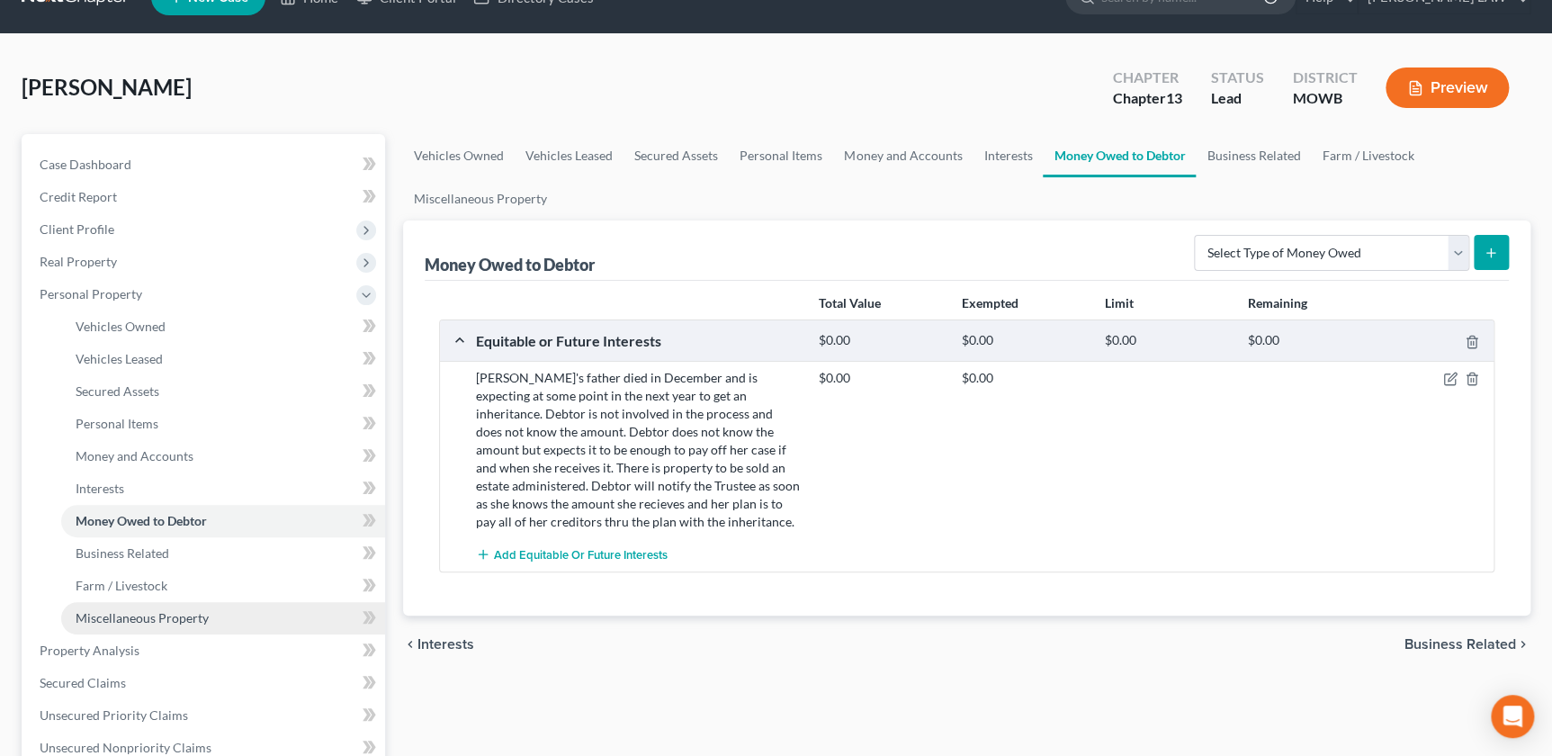
scroll to position [0, 0]
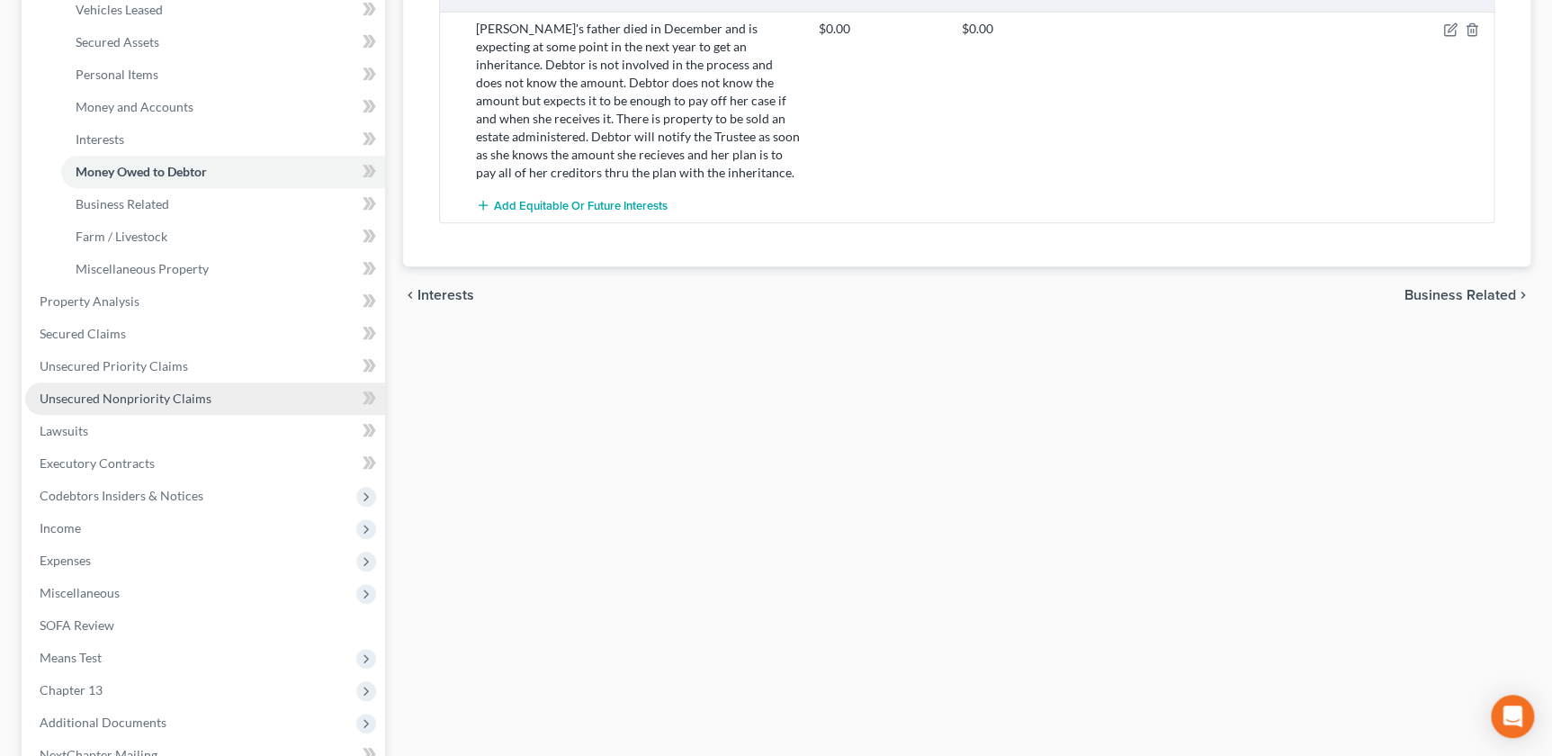
click at [147, 393] on span "Unsecured Nonpriority Claims" at bounding box center [126, 398] width 172 height 15
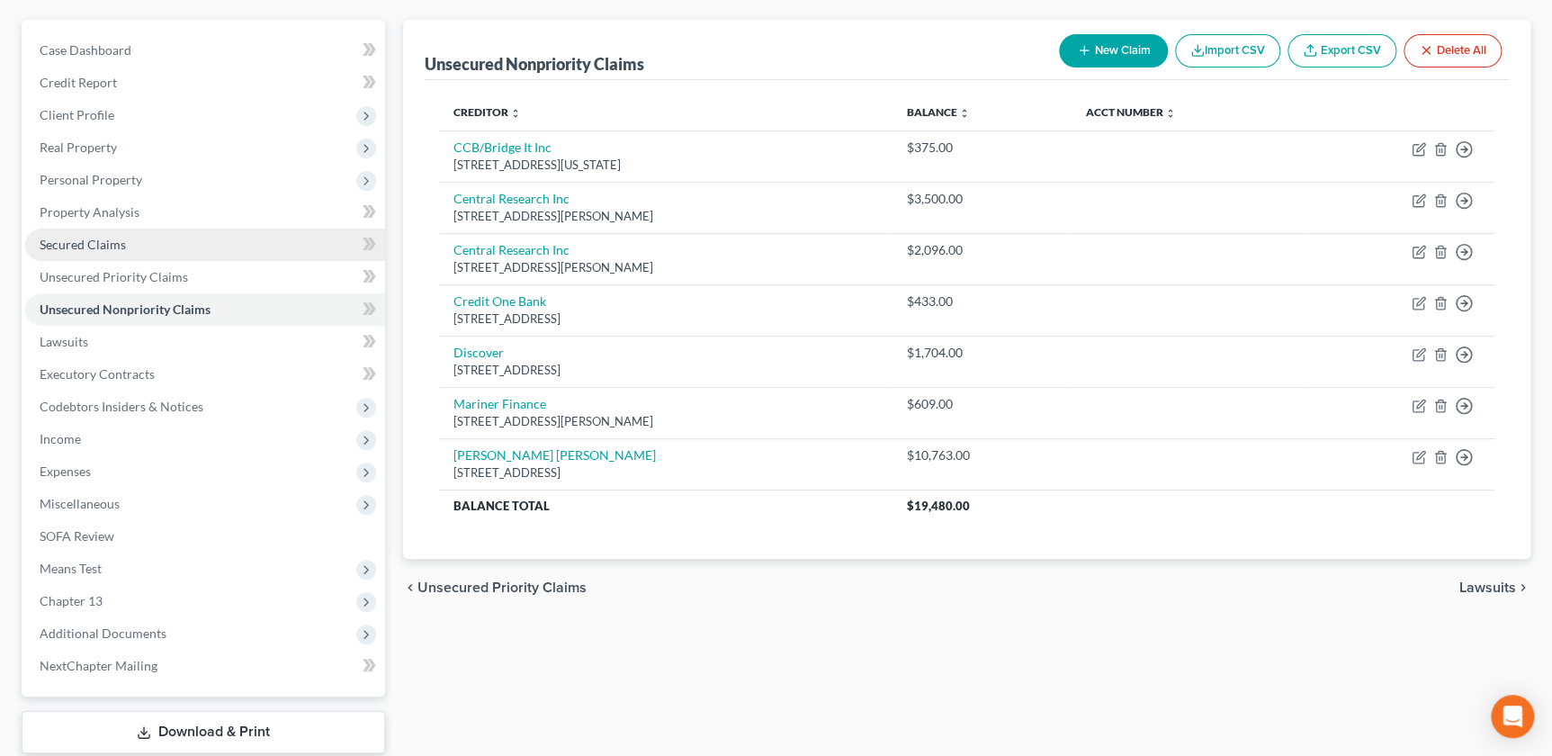
scroll to position [263, 0]
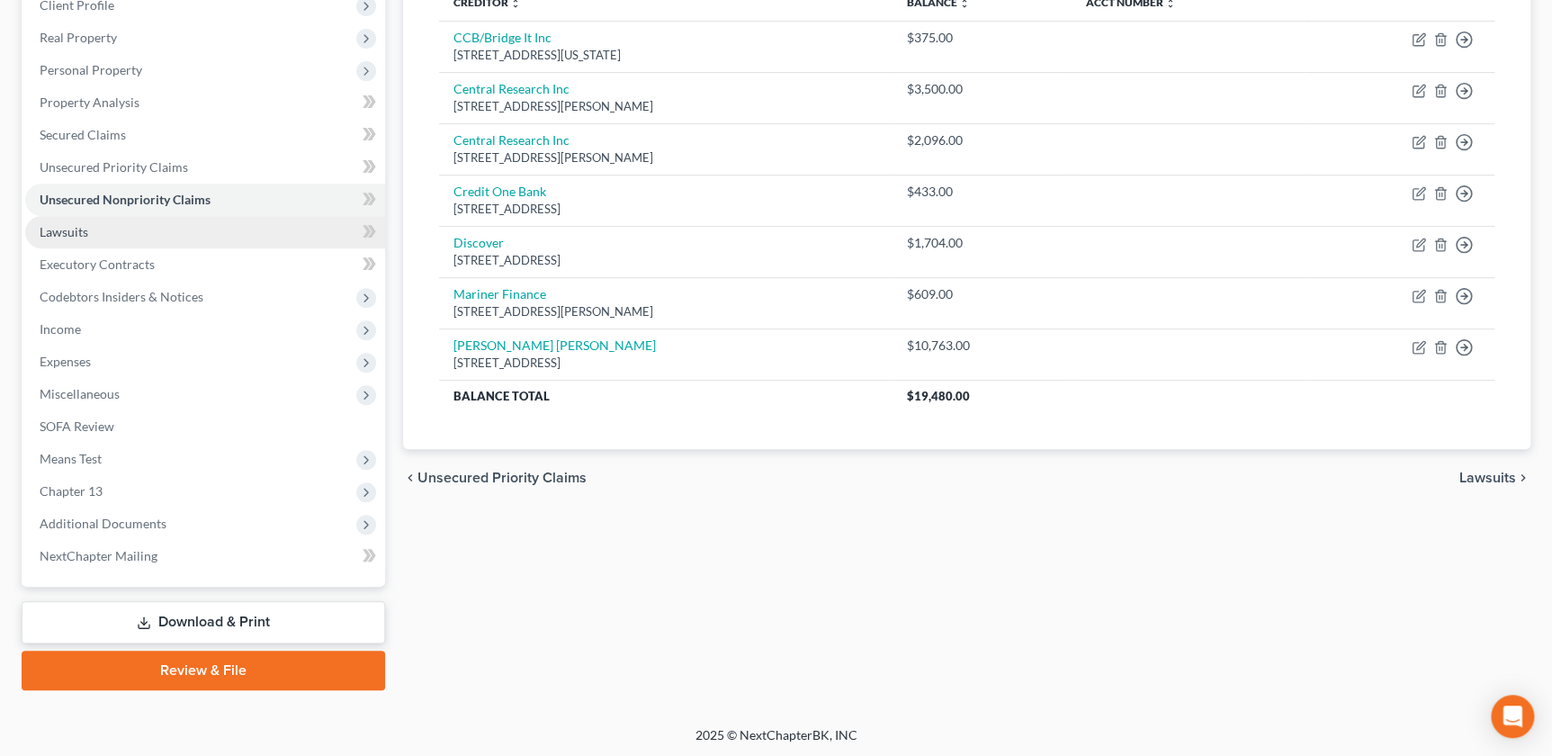
click at [81, 238] on link "Lawsuits" at bounding box center [205, 232] width 360 height 32
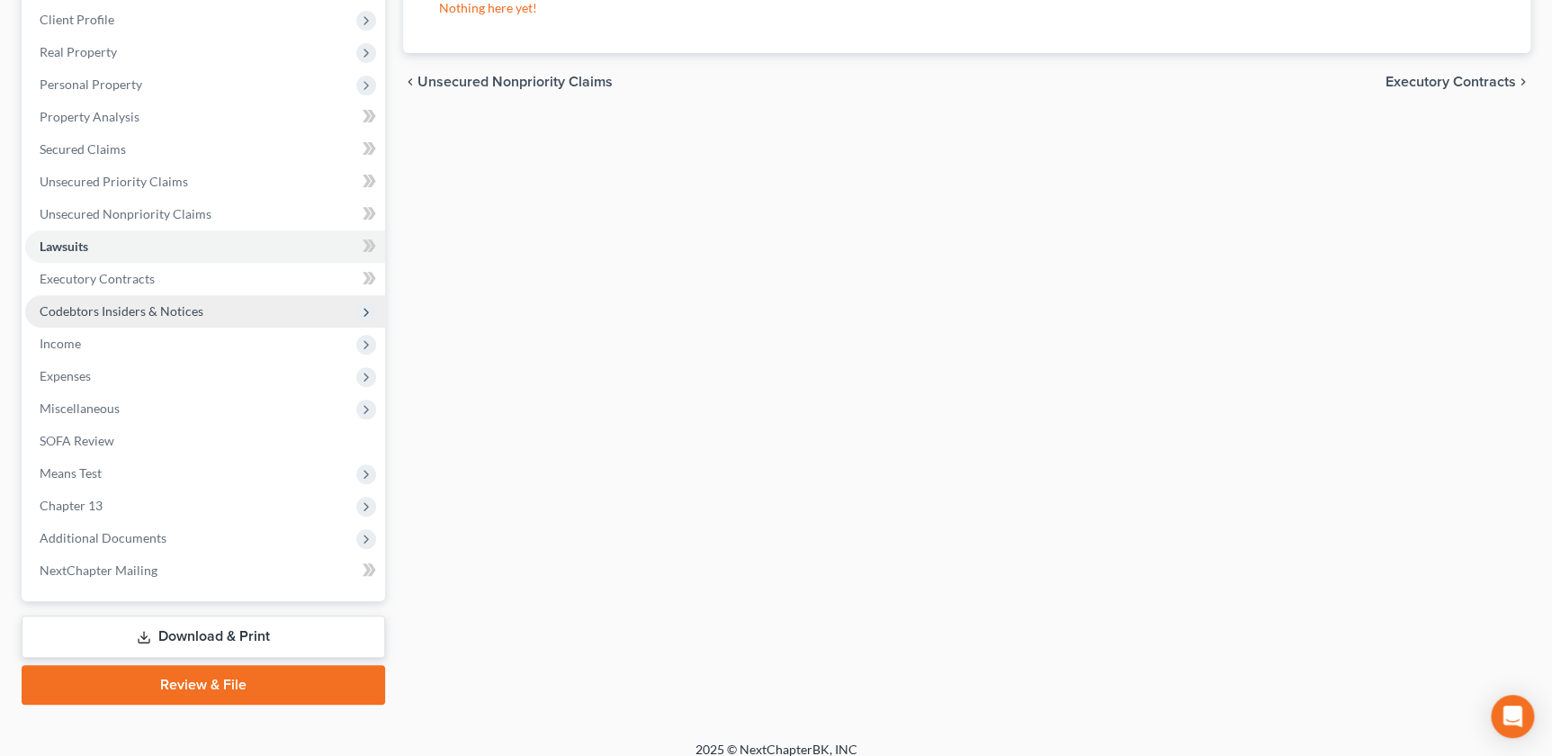
scroll to position [263, 0]
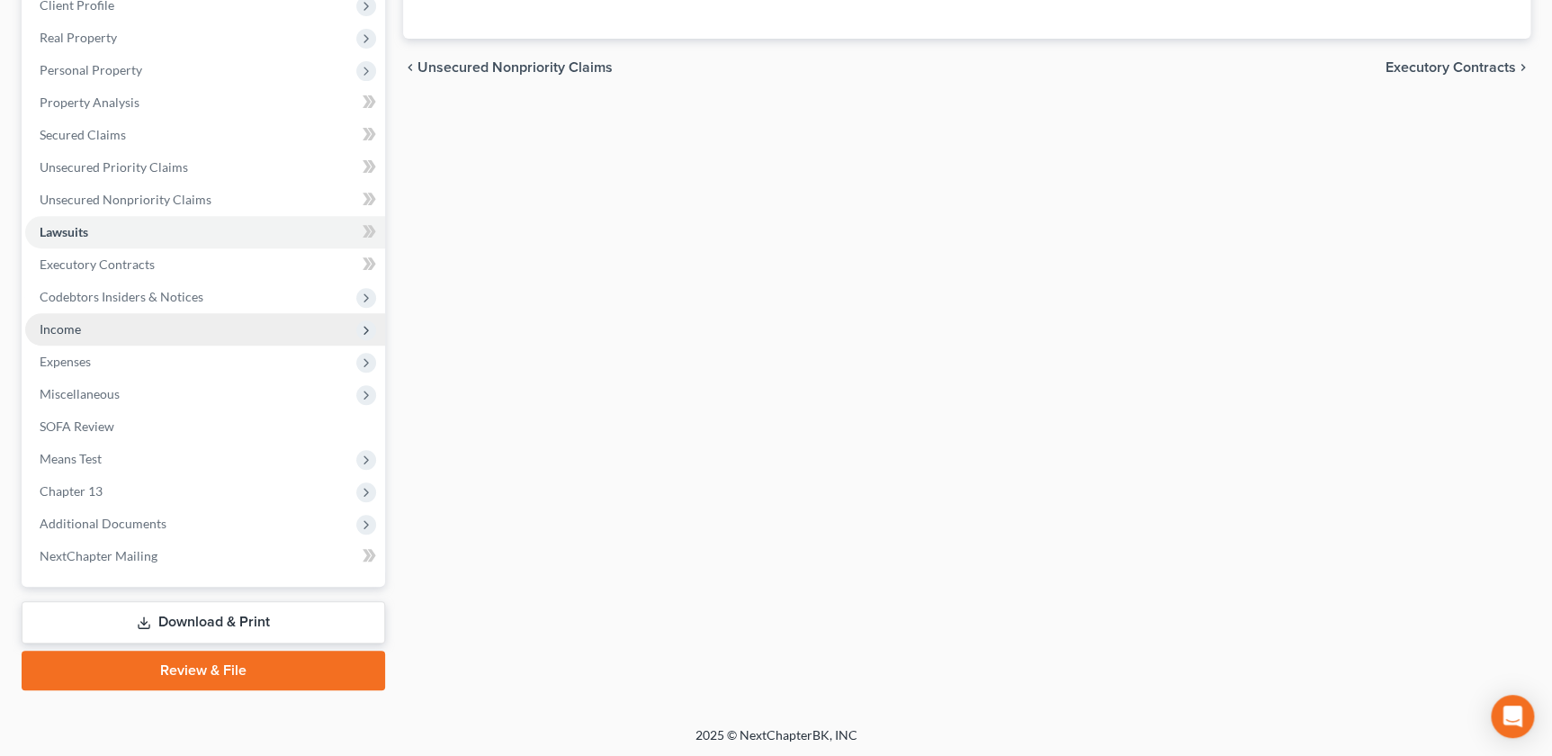
click at [98, 316] on span "Income" at bounding box center [205, 329] width 360 height 32
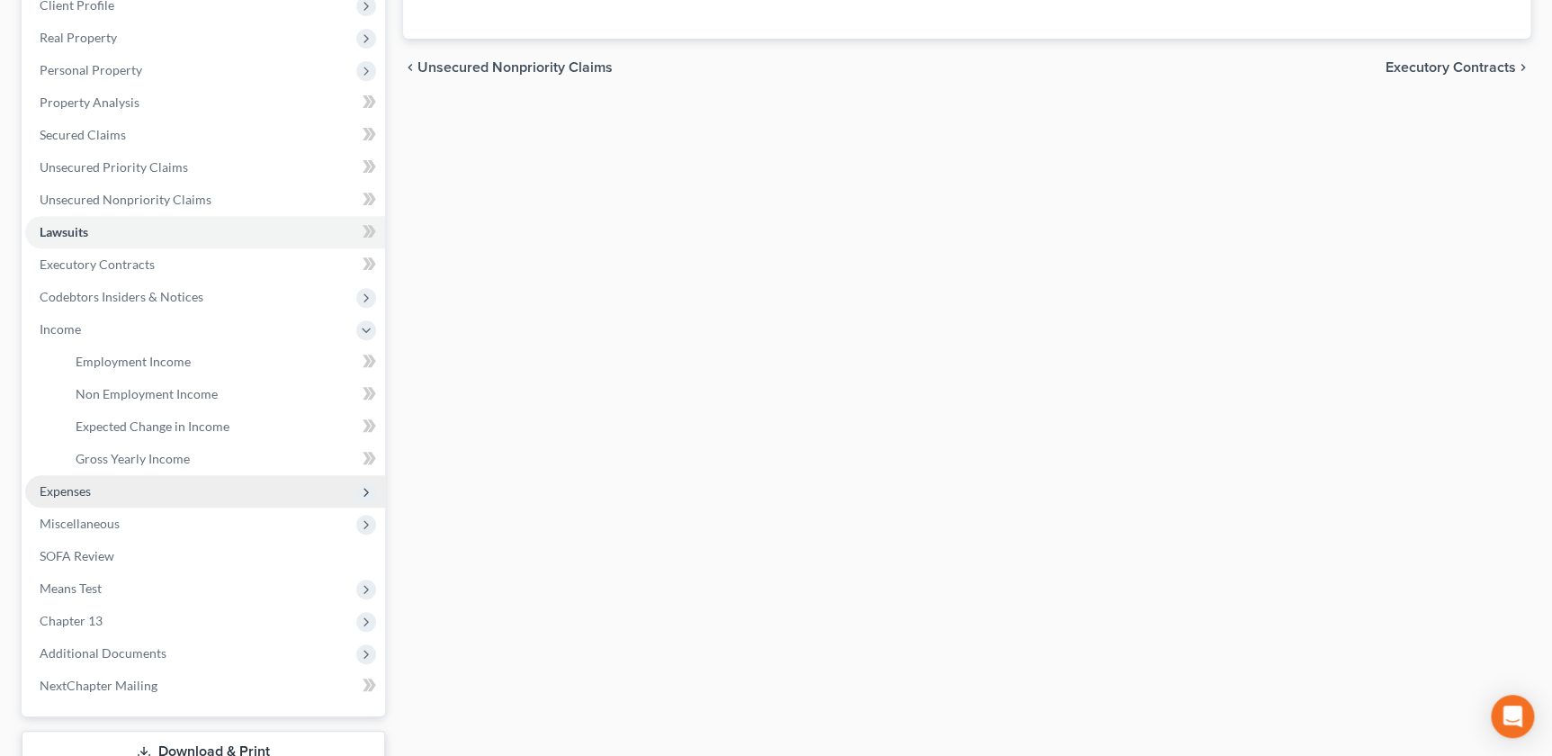
click at [83, 491] on span "Expenses" at bounding box center [65, 490] width 51 height 15
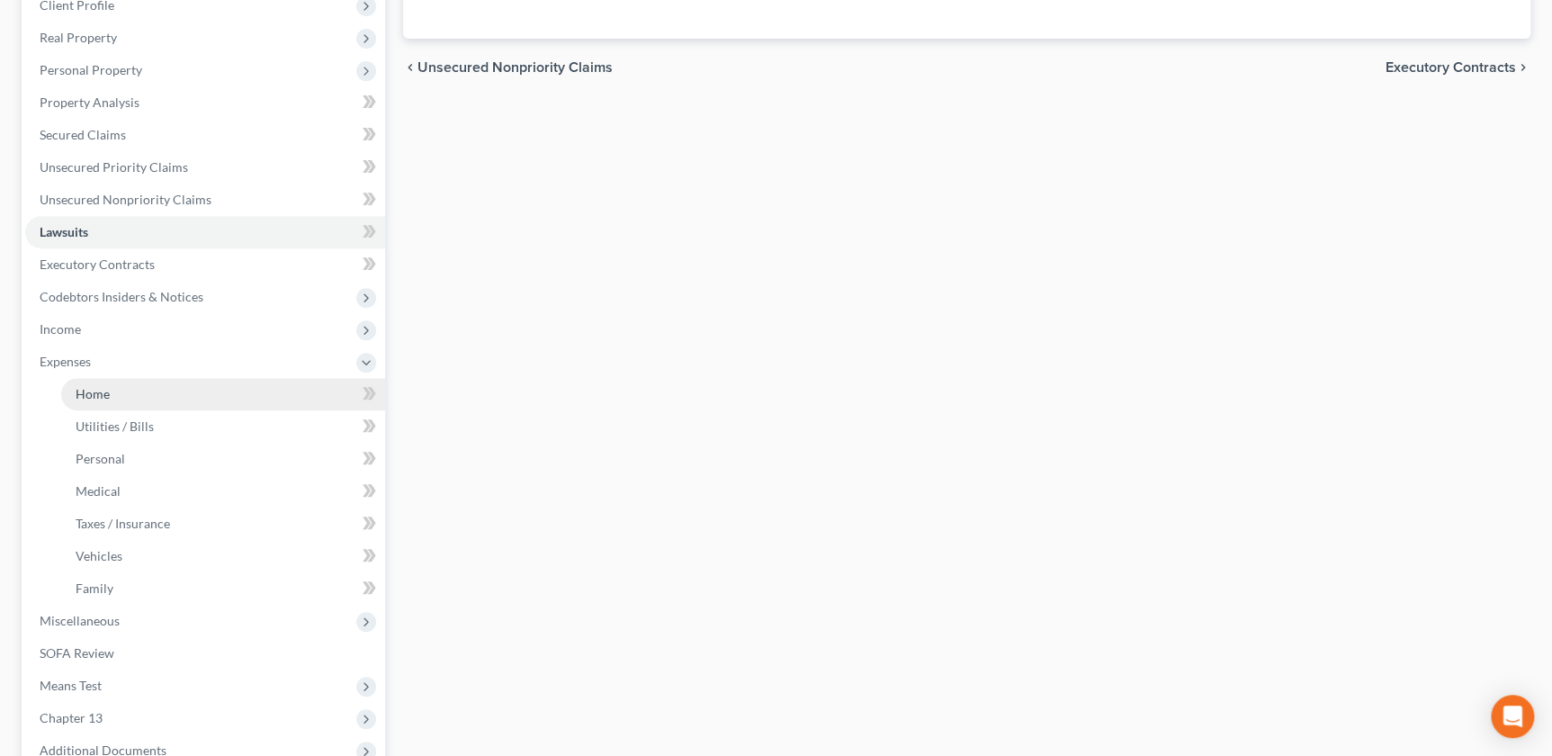
click at [84, 393] on span "Home" at bounding box center [93, 393] width 34 height 15
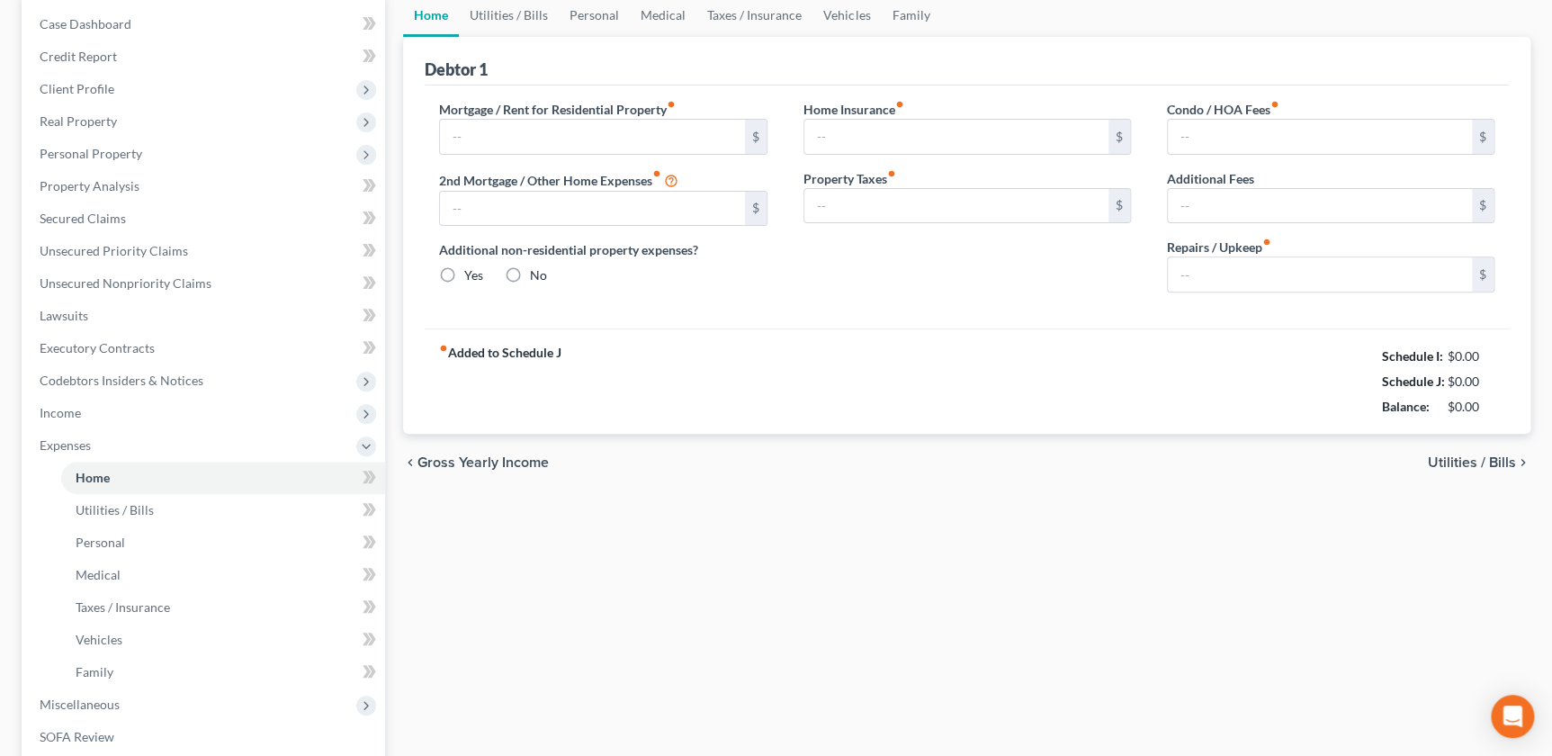
type input "0.00"
radio input "true"
type input "0.00"
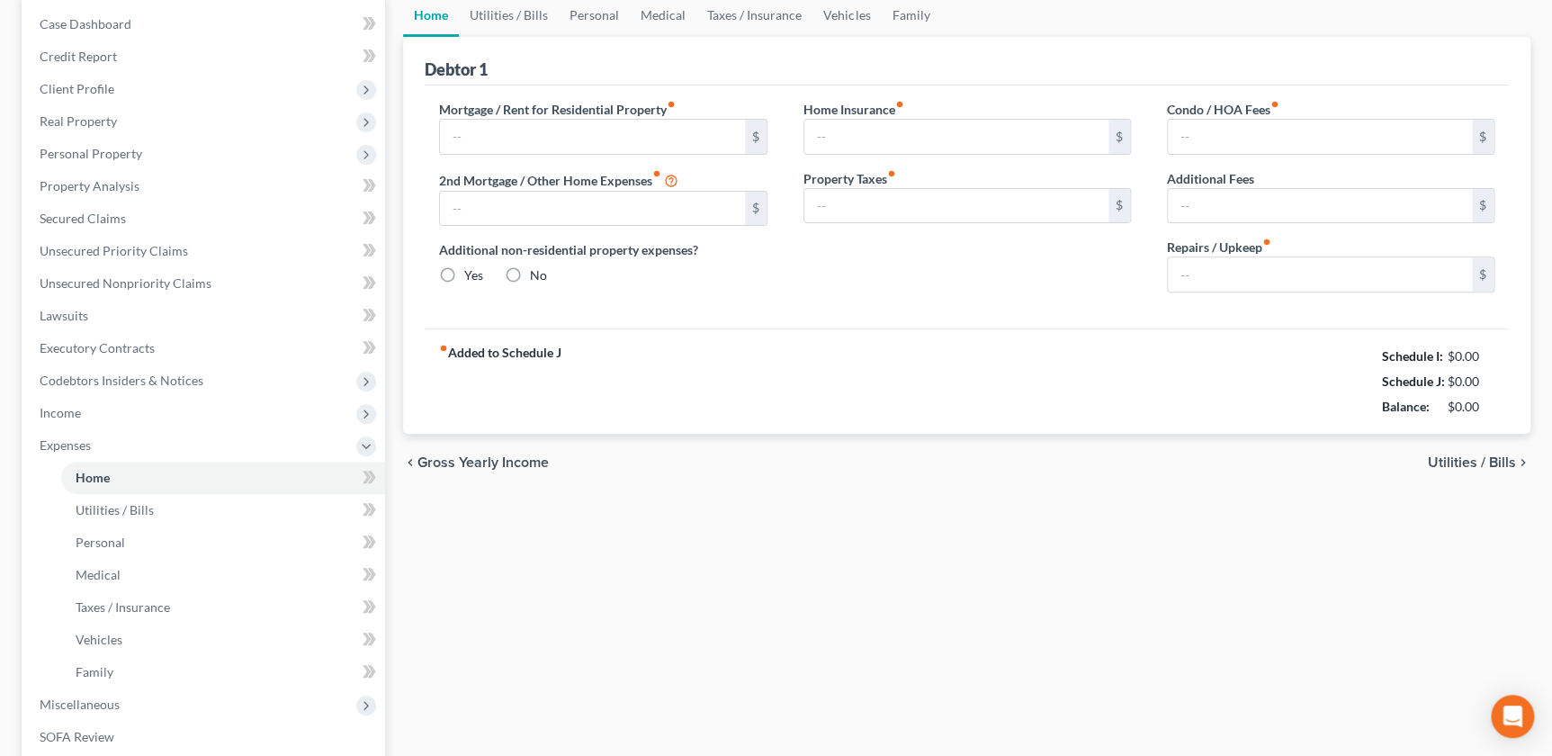
type input "0.00"
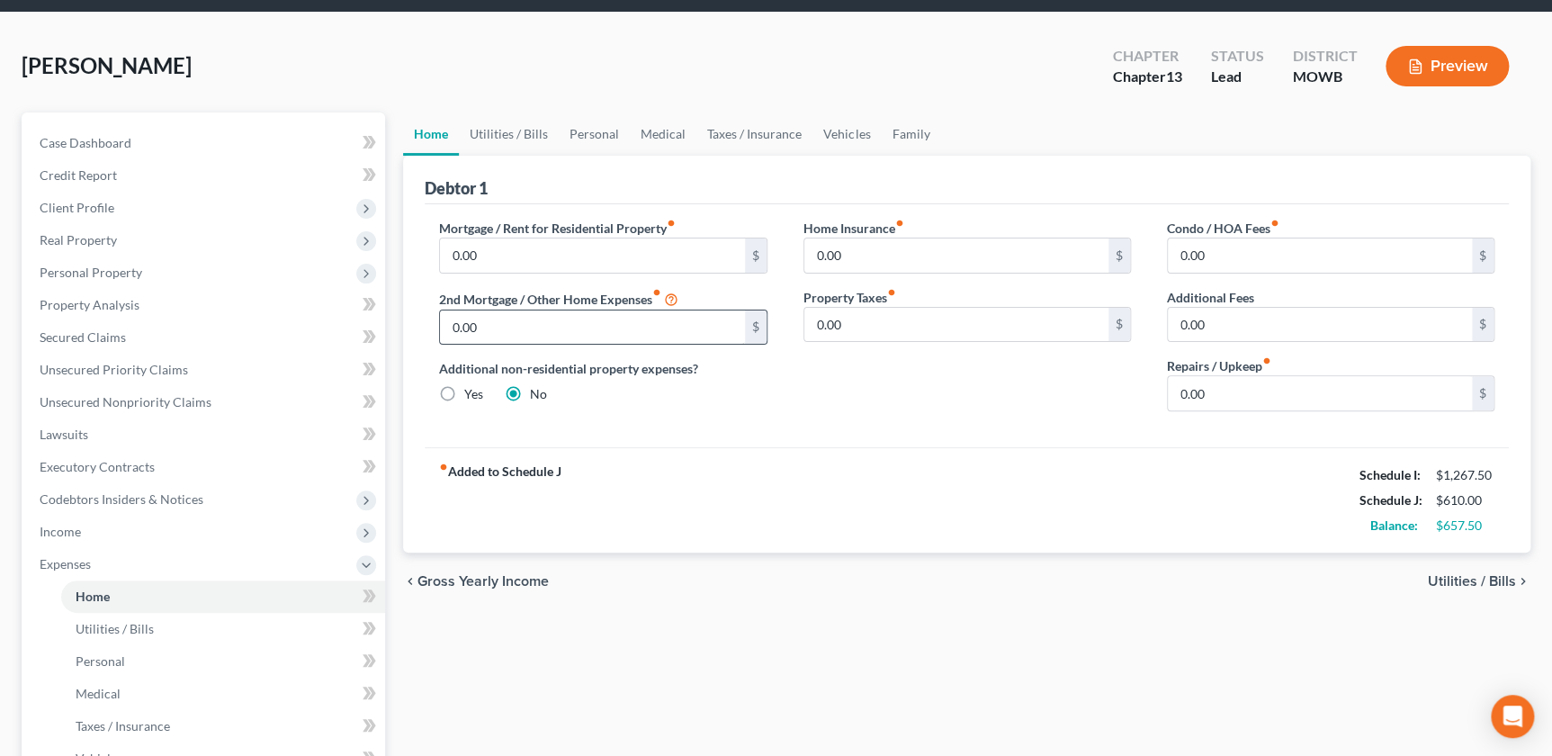
scroll to position [61, 0]
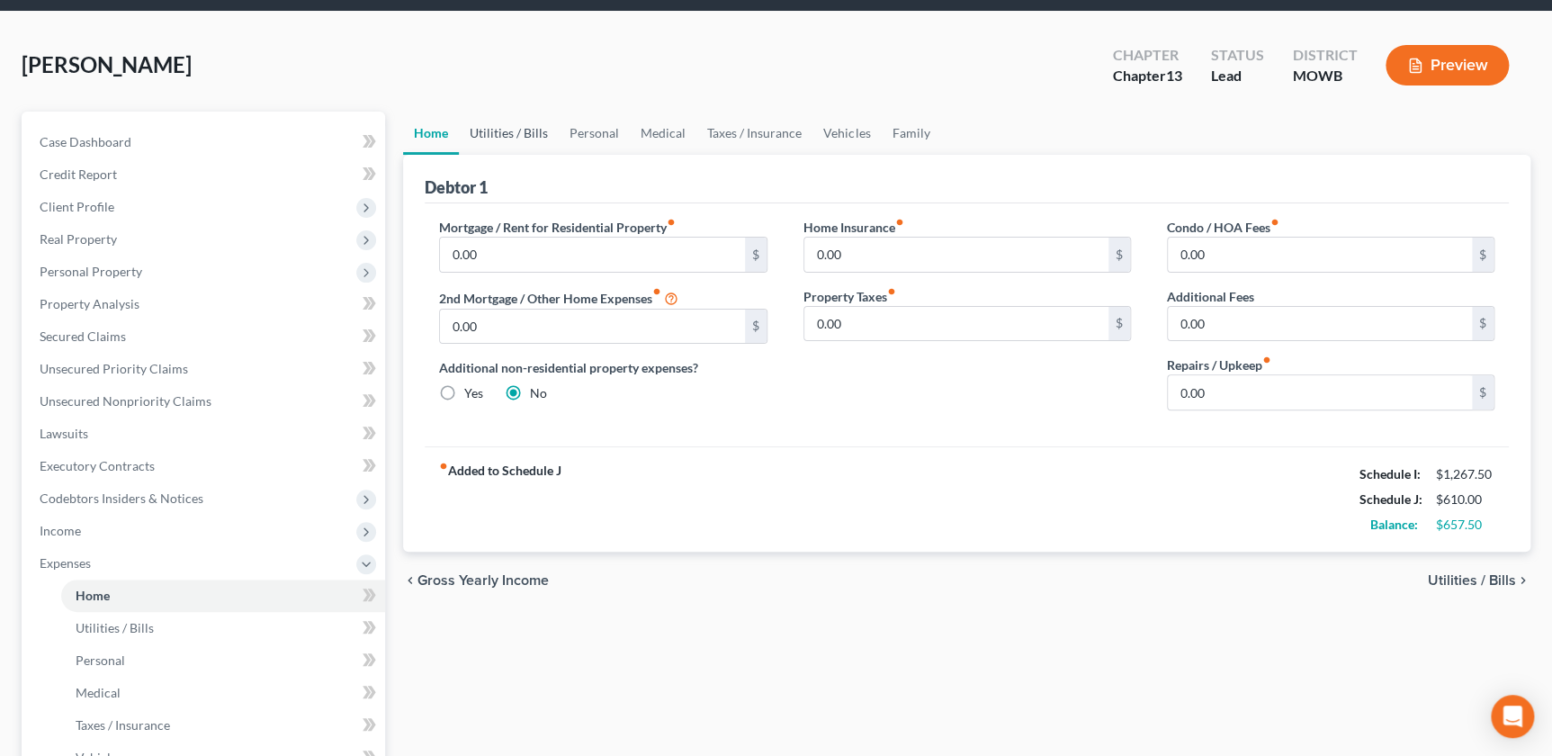
click at [524, 128] on link "Utilities / Bills" at bounding box center [509, 133] width 100 height 43
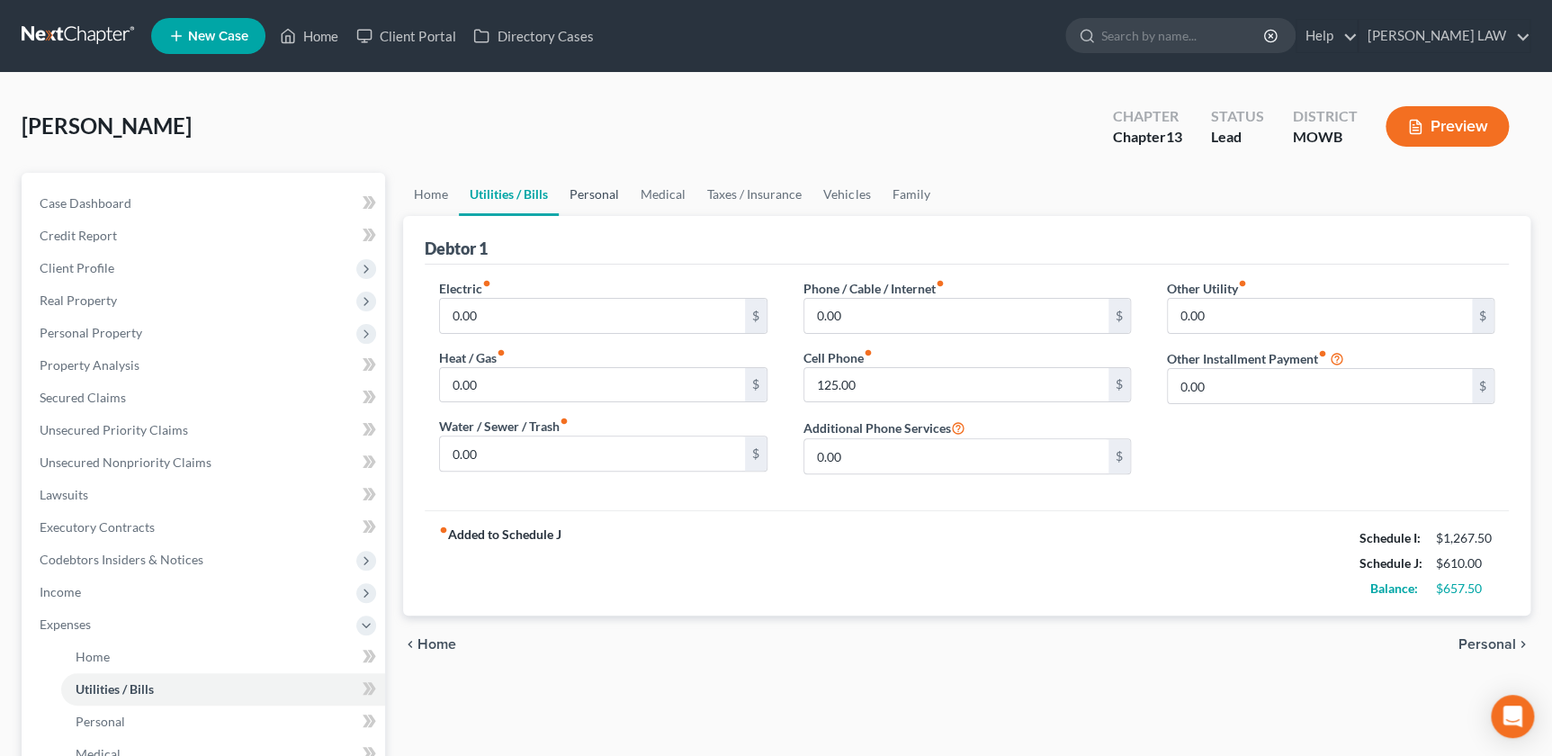
click at [601, 192] on link "Personal" at bounding box center [594, 194] width 71 height 43
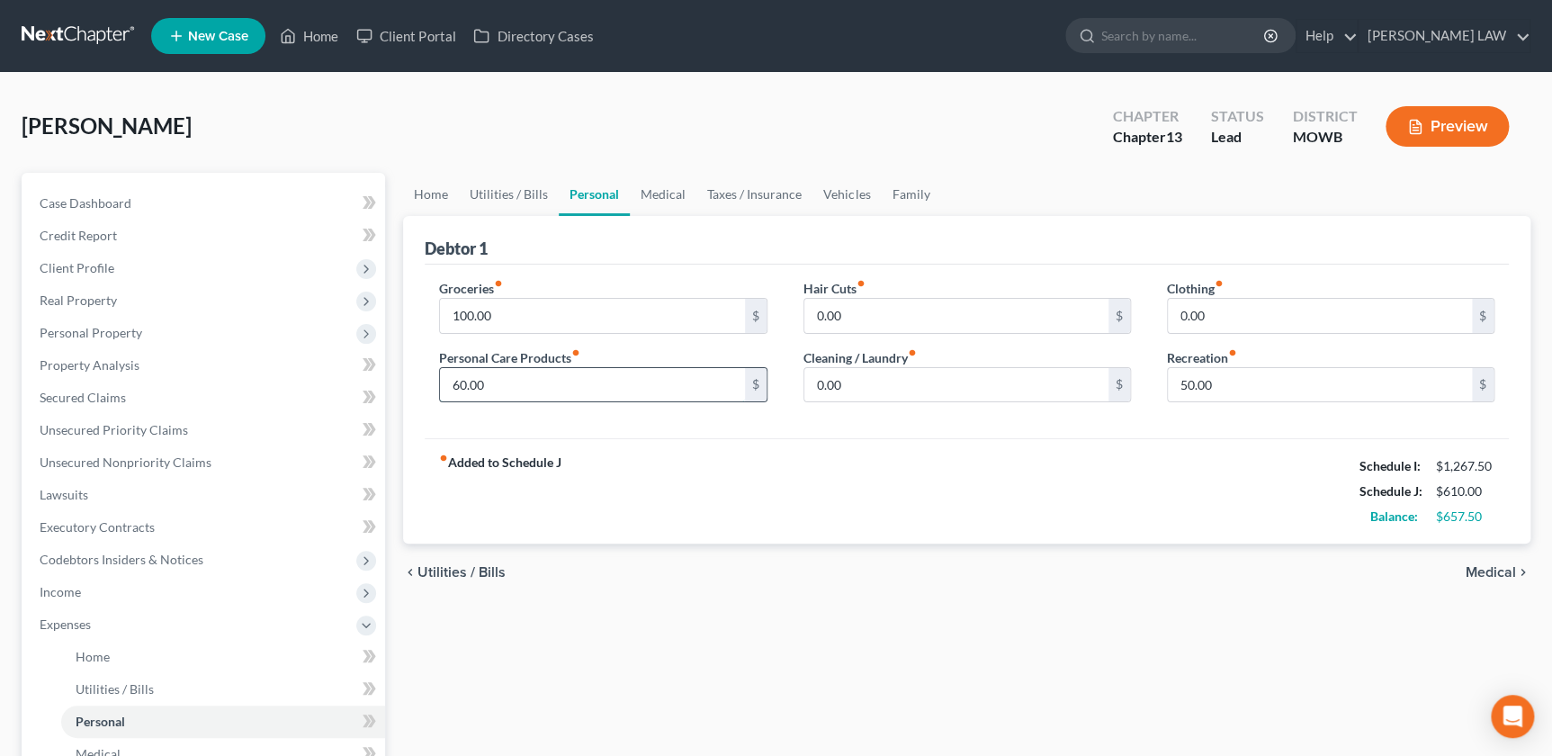
click at [592, 386] on input "60.00" at bounding box center [592, 385] width 304 height 34
type input "65"
click at [925, 523] on div "fiber_manual_record Added to Schedule J Schedule I: $1,267.50 Schedule J: $615.…" at bounding box center [967, 490] width 1084 height 105
click at [673, 195] on link "Medical" at bounding box center [663, 194] width 67 height 43
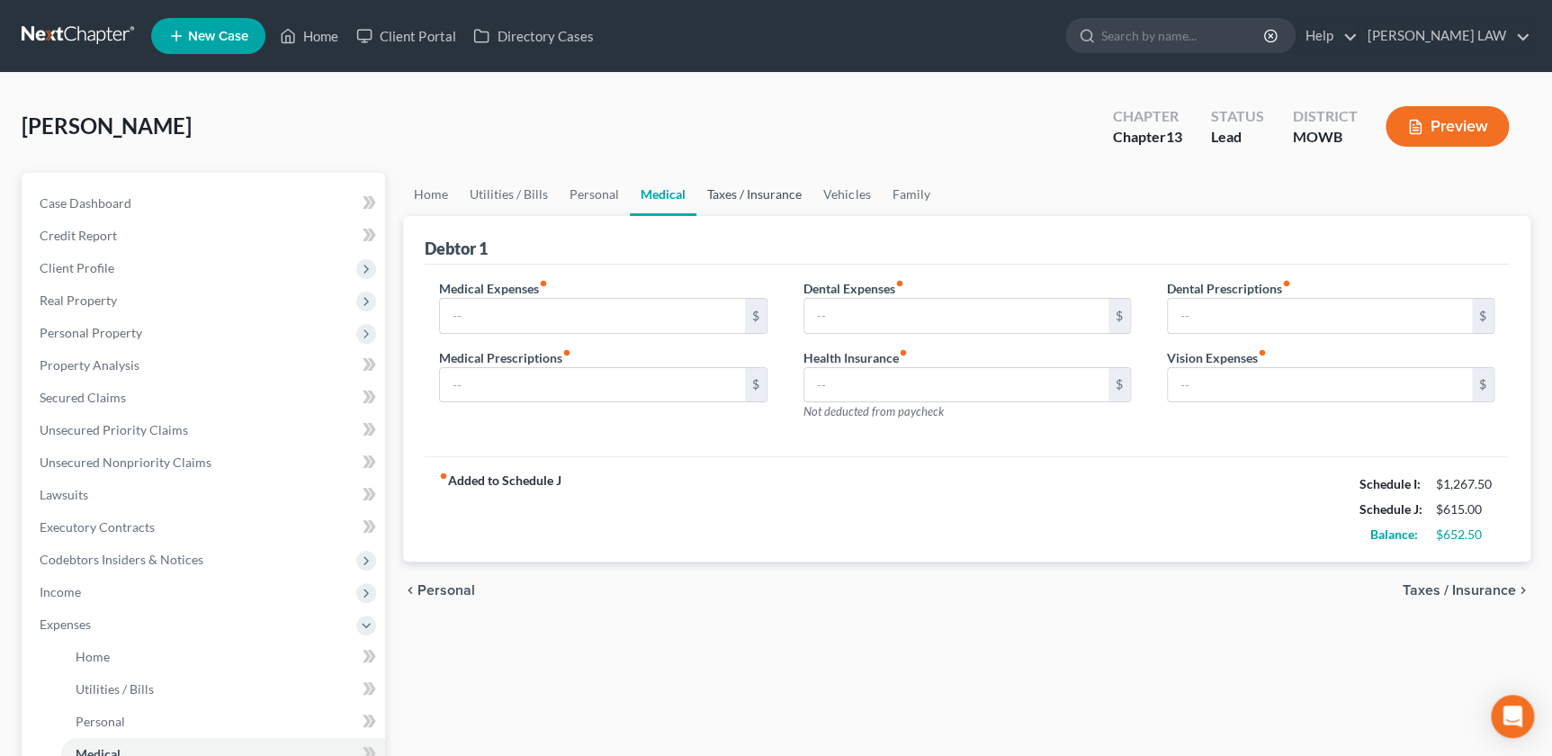
click at [755, 197] on link "Taxes / Insurance" at bounding box center [754, 194] width 116 height 43
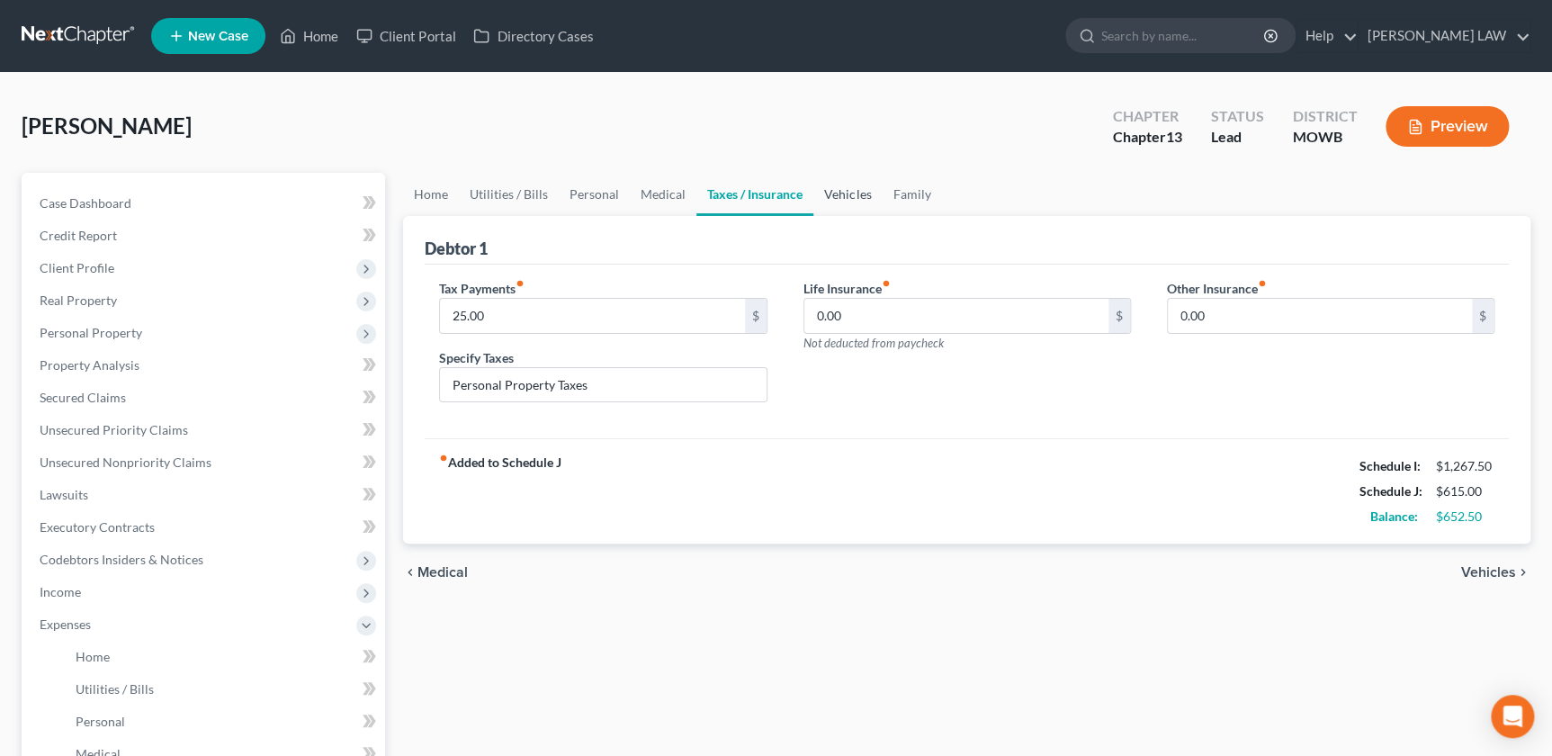
click at [829, 193] on link "Vehicles" at bounding box center [847, 194] width 68 height 43
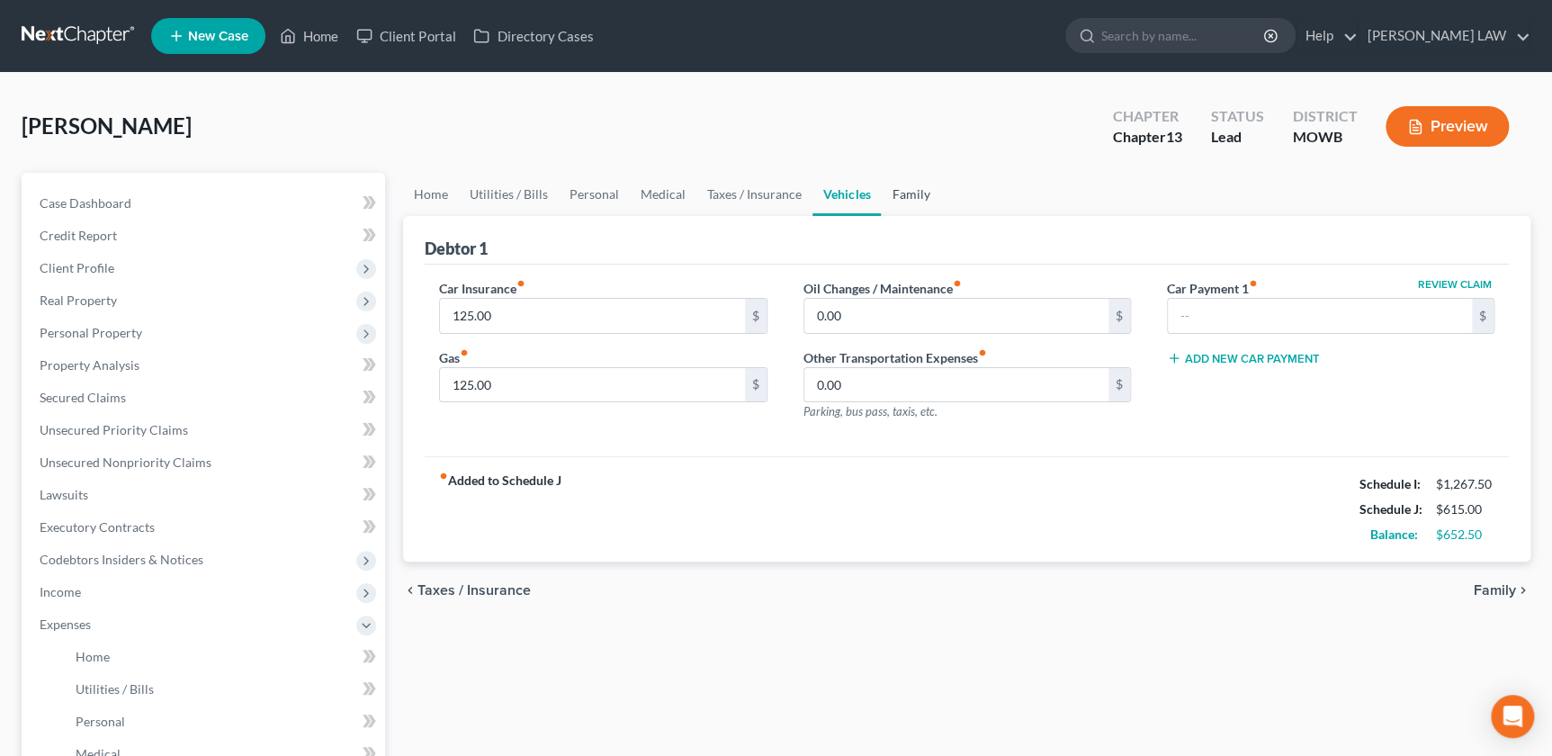
click at [902, 197] on link "Family" at bounding box center [910, 194] width 59 height 43
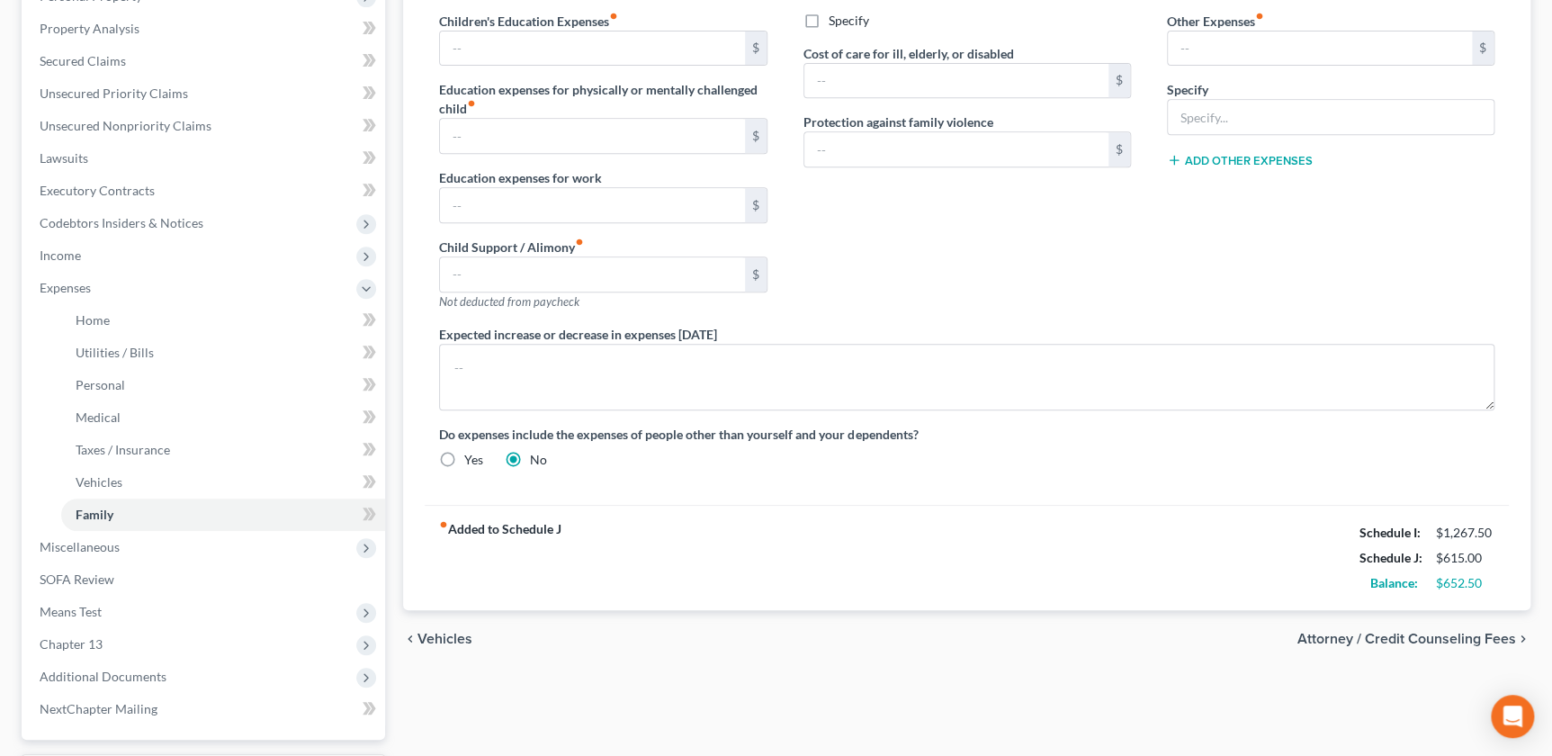
scroll to position [368, 0]
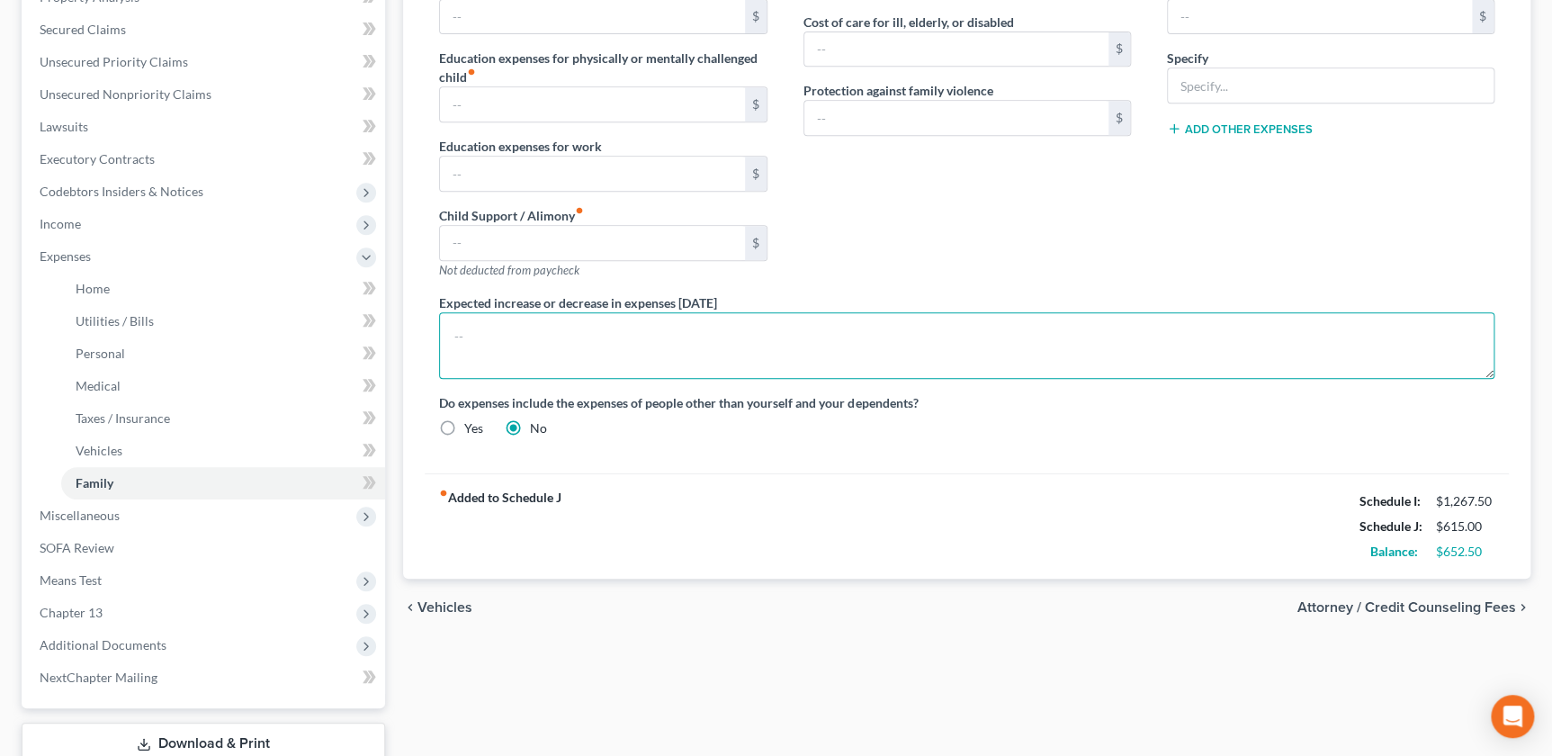
click at [536, 334] on textarea at bounding box center [967, 345] width 1056 height 67
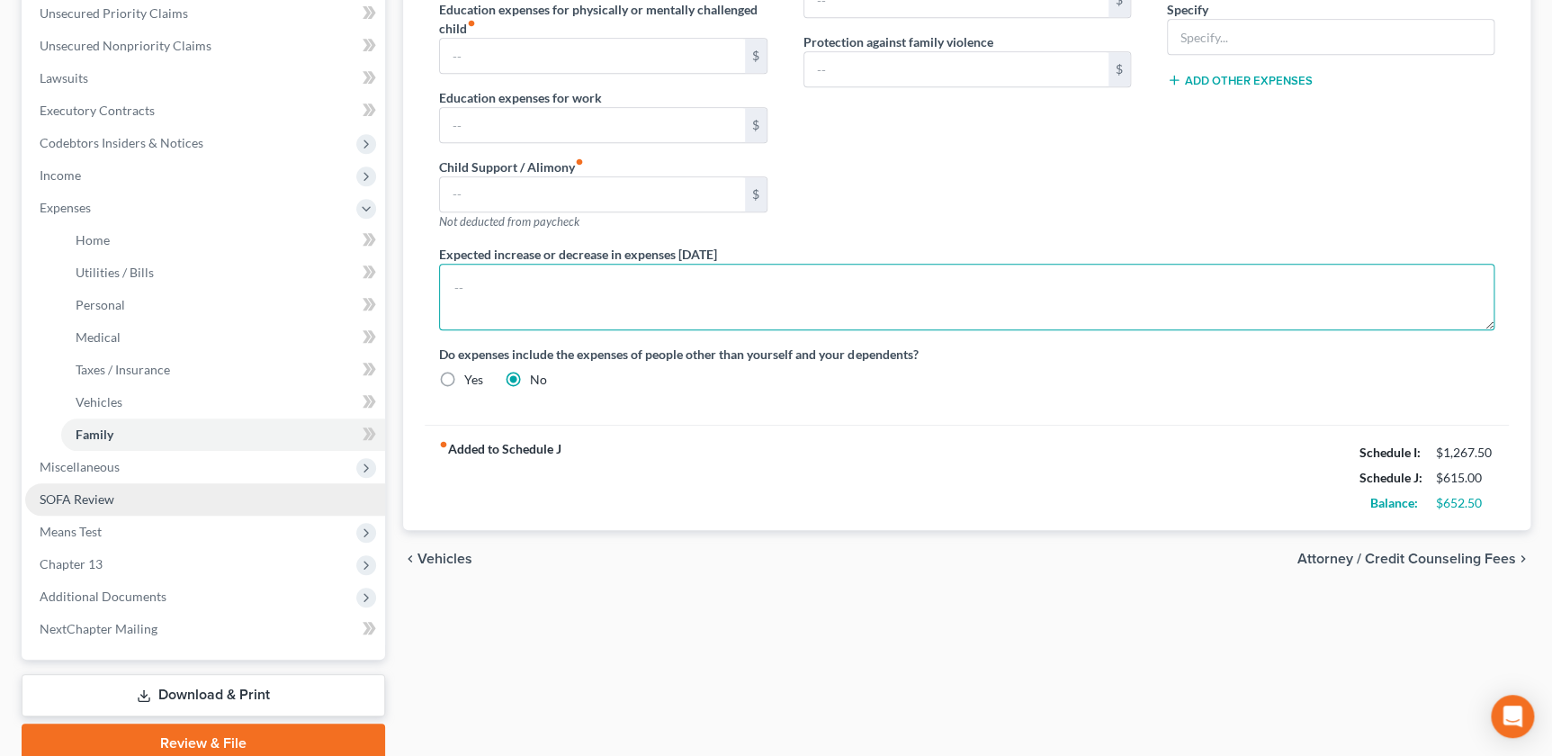
scroll to position [490, 0]
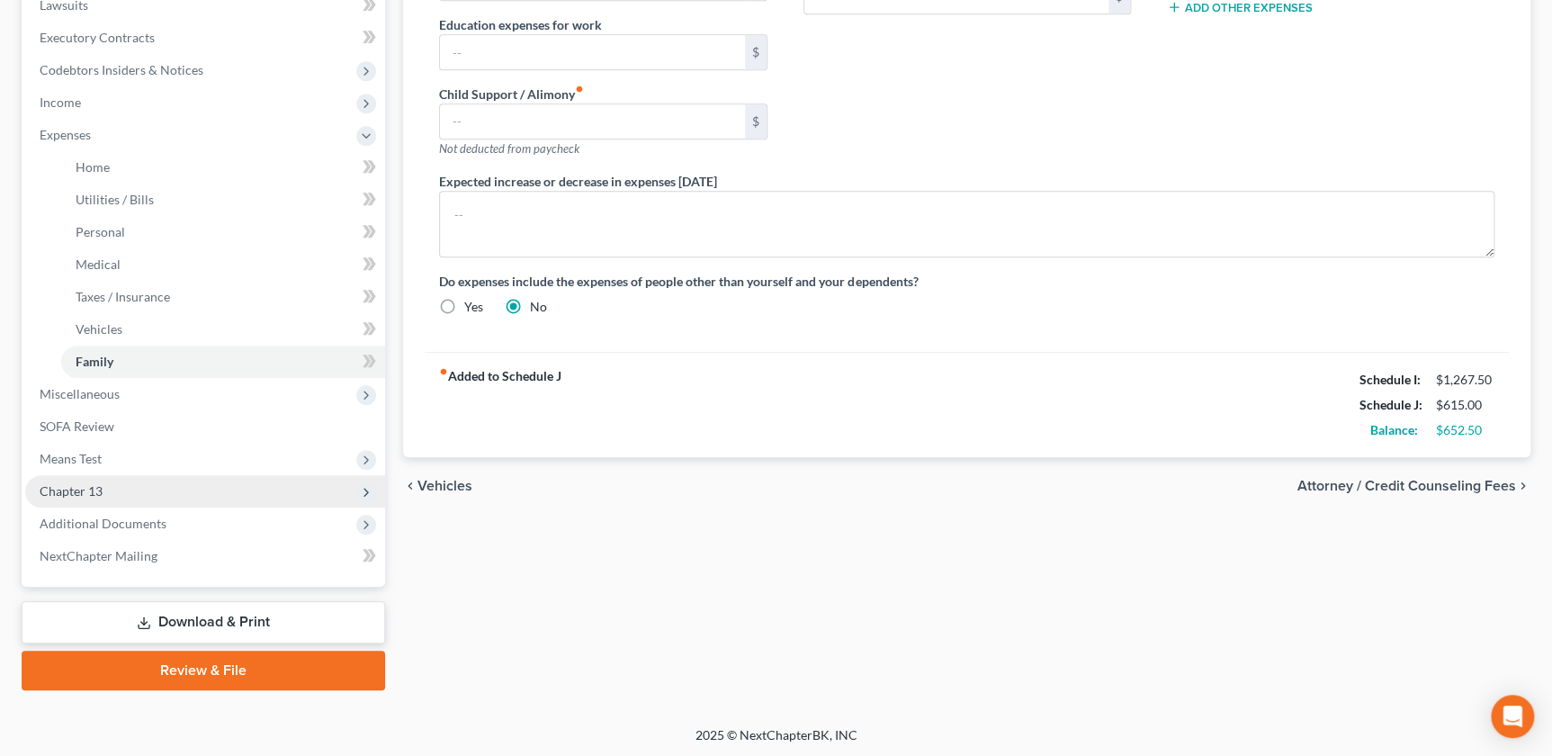
click at [112, 472] on ul "Case Dashboard Payments Invoices Payments Payments Credit Report Client Profile" at bounding box center [205, 135] width 360 height 875
drag, startPoint x: 112, startPoint y: 472, endPoint x: 74, endPoint y: 451, distance: 43.5
click at [74, 451] on span "Means Test" at bounding box center [71, 458] width 62 height 15
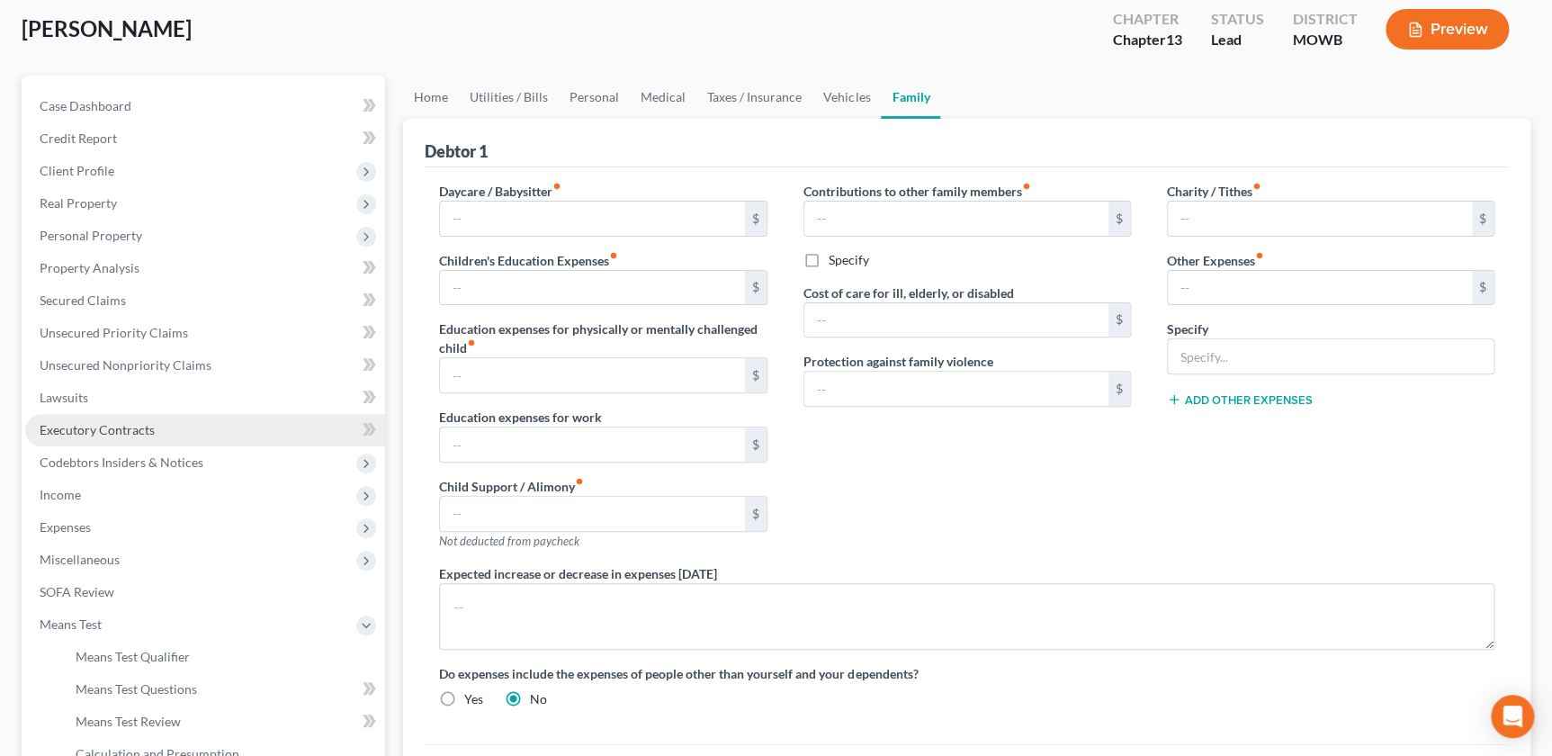
scroll to position [184, 0]
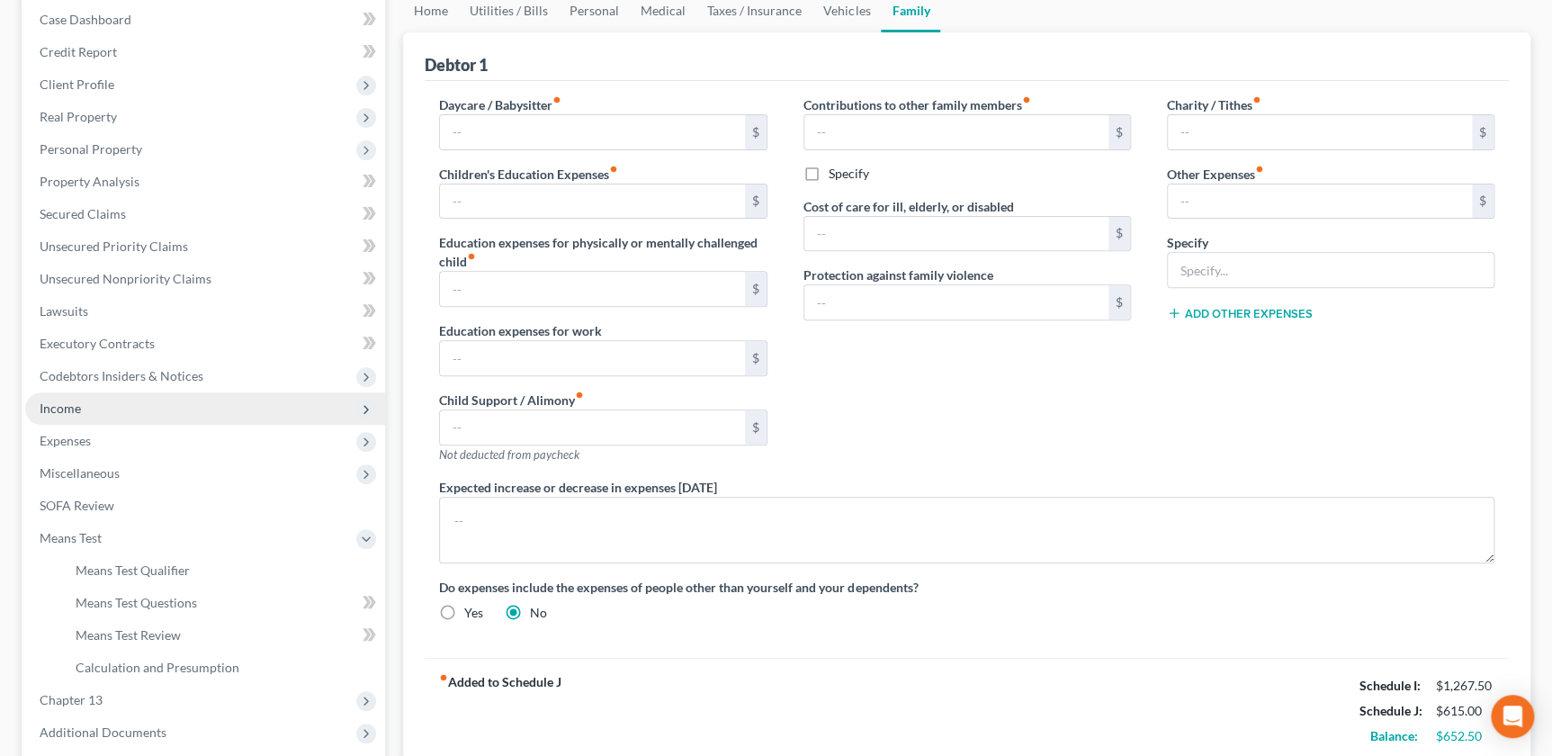
click at [79, 413] on span "Income" at bounding box center [205, 408] width 360 height 32
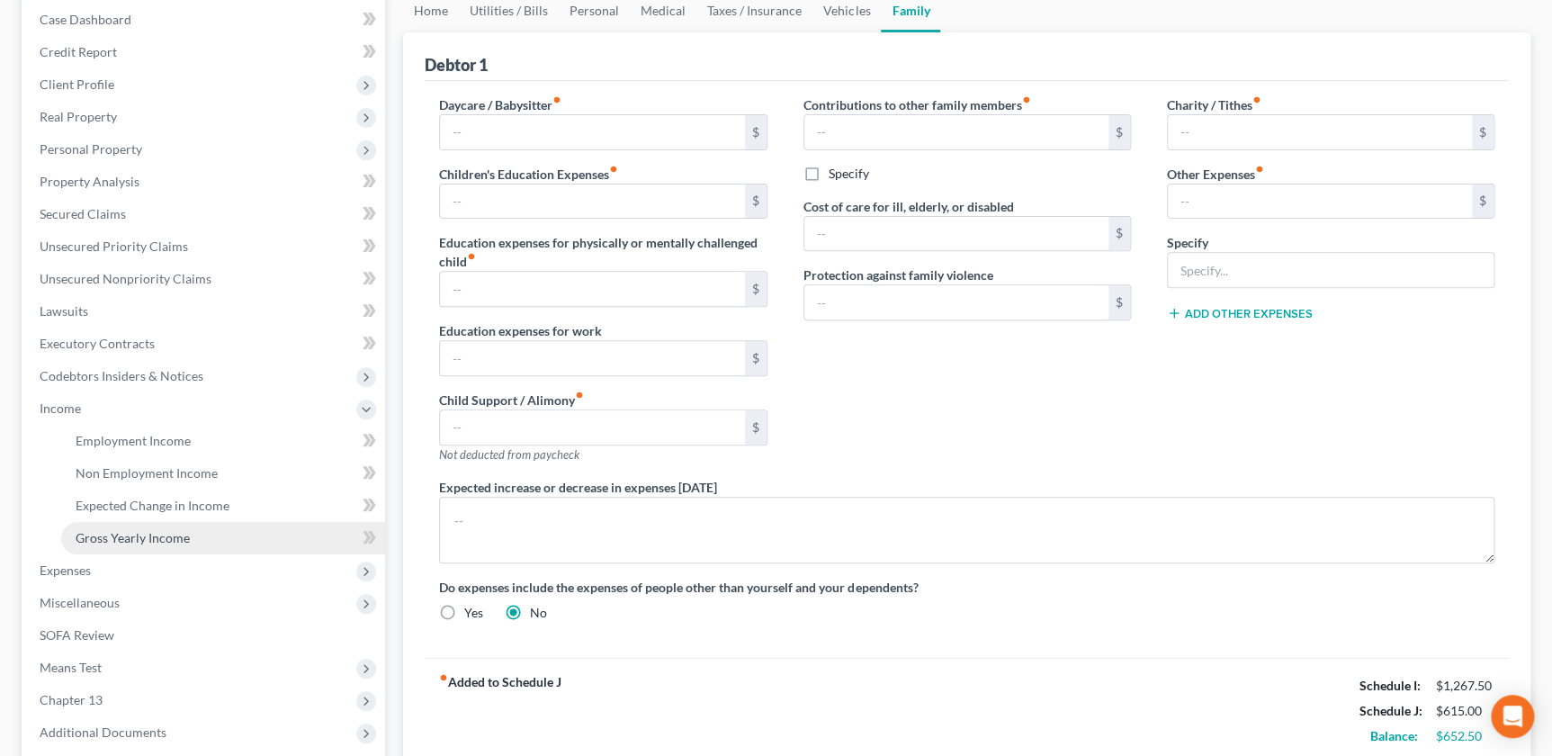
click at [112, 542] on span "Gross Yearly Income" at bounding box center [133, 537] width 114 height 15
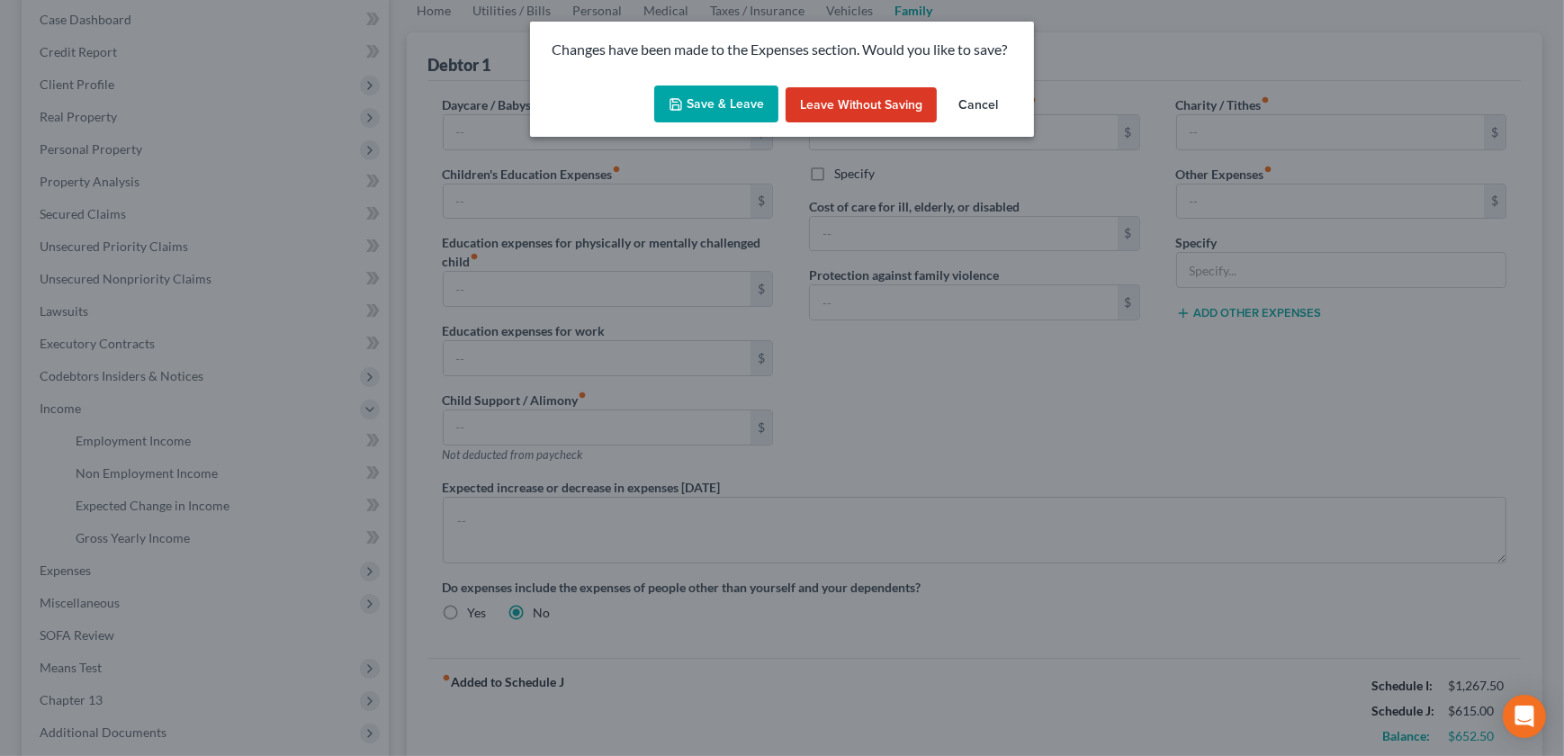
click at [681, 101] on icon "button" at bounding box center [676, 104] width 14 height 14
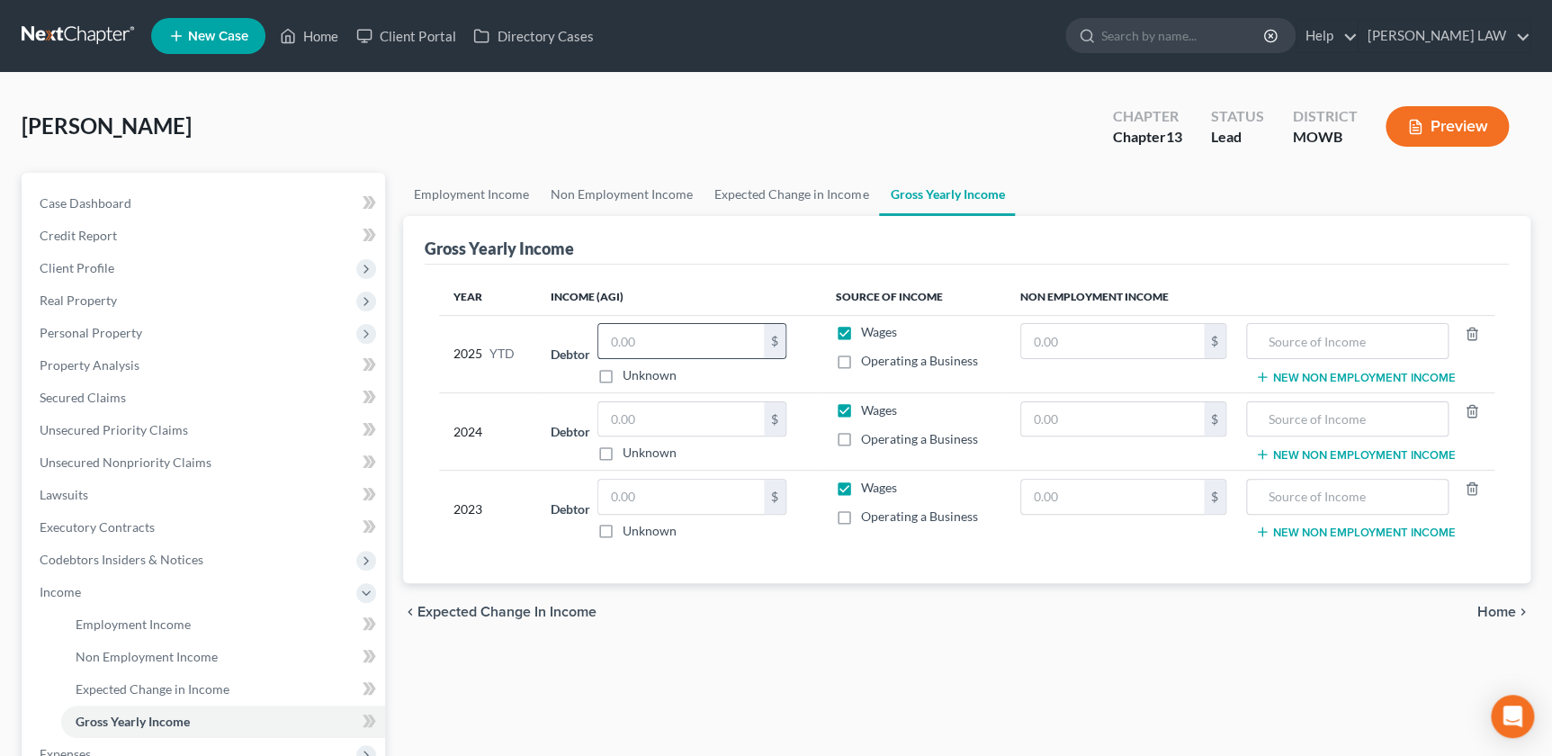
click at [655, 351] on input "text" at bounding box center [681, 341] width 166 height 34
type input "13,597.06"
click at [642, 402] on input "text" at bounding box center [681, 419] width 166 height 34
type input "22,620"
click at [670, 511] on input "text" at bounding box center [681, 497] width 166 height 34
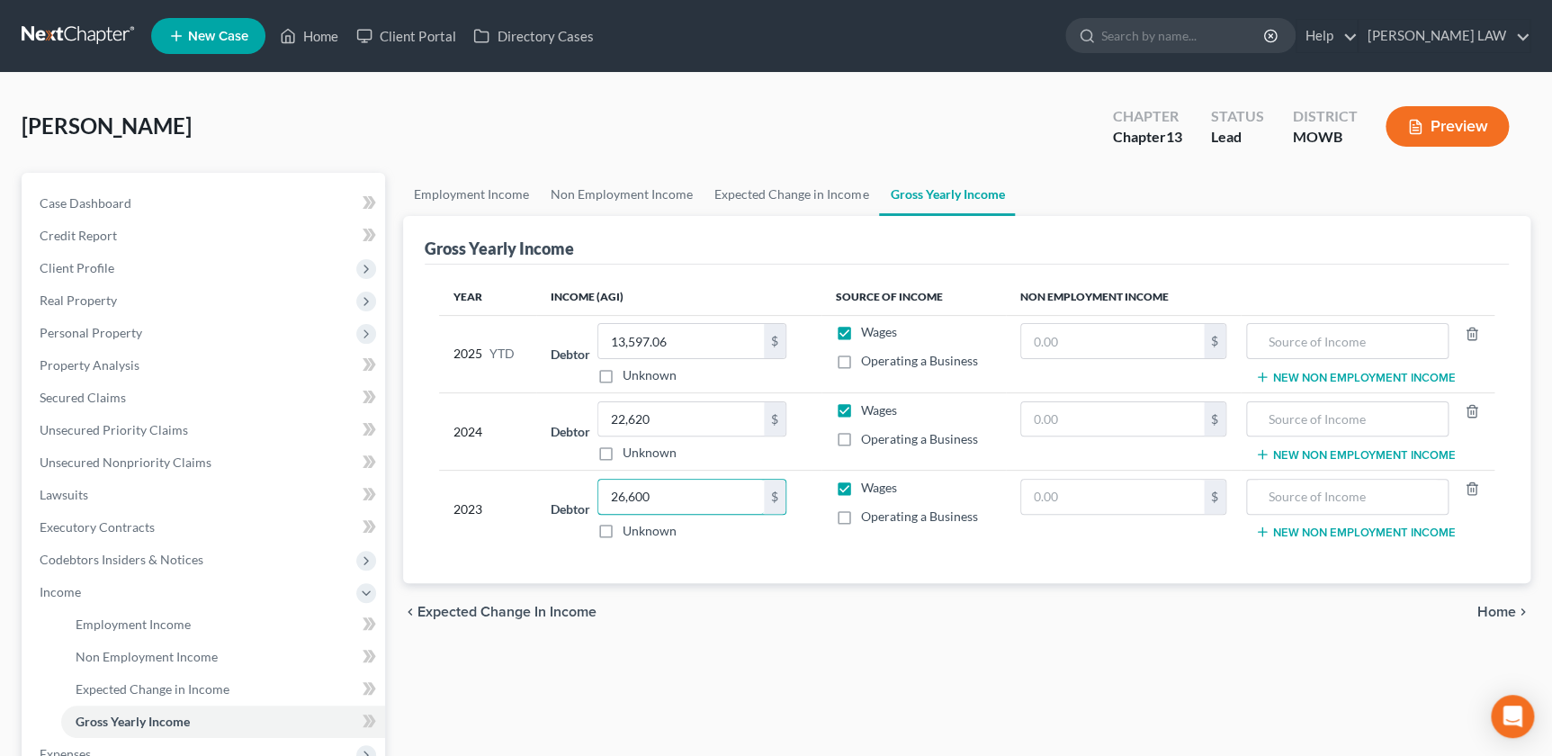
type input "26,600"
click at [1084, 652] on div "Employment Income Non Employment Income Expected Change in Income Gross Yearly …" at bounding box center [967, 628] width 1146 height 910
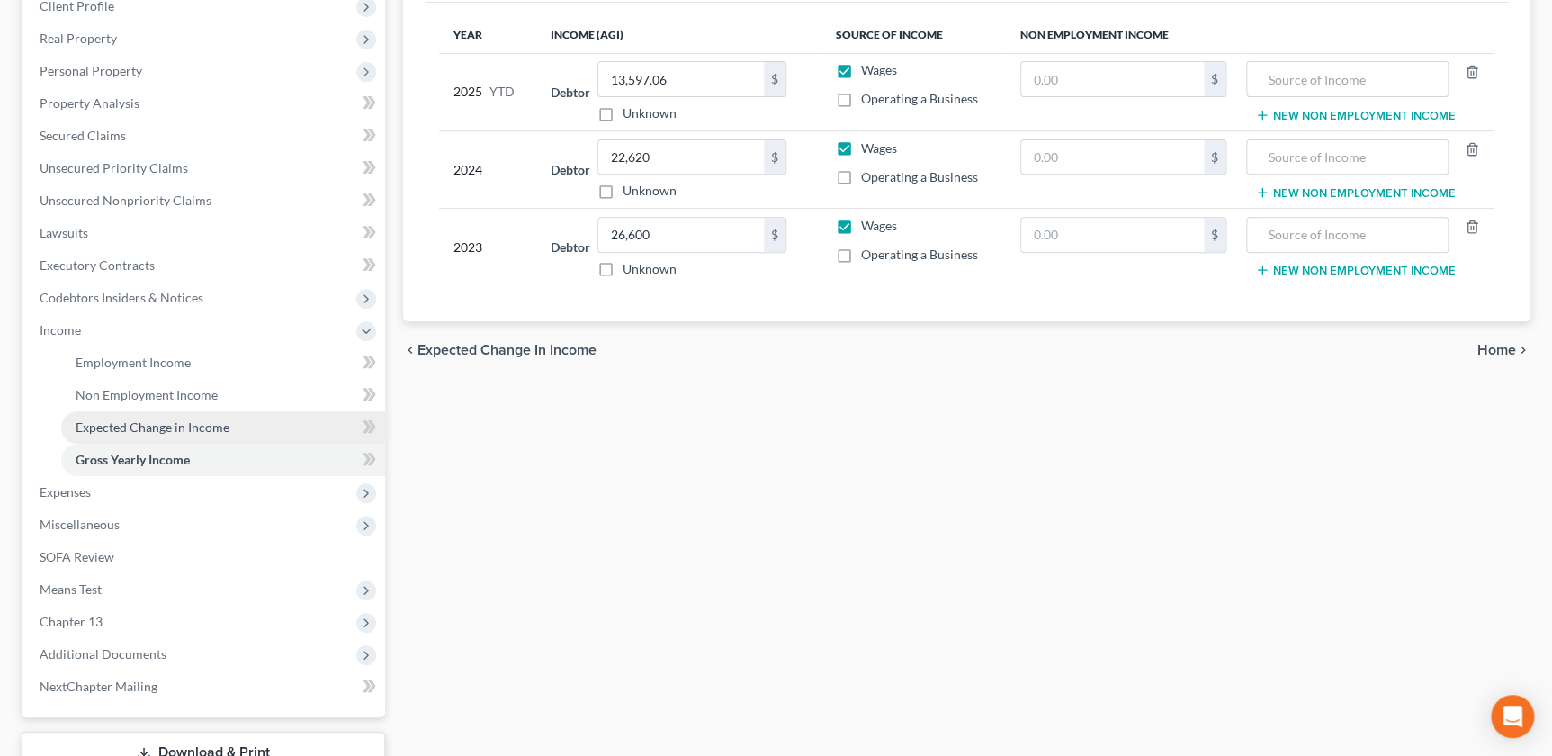
scroll to position [265, 0]
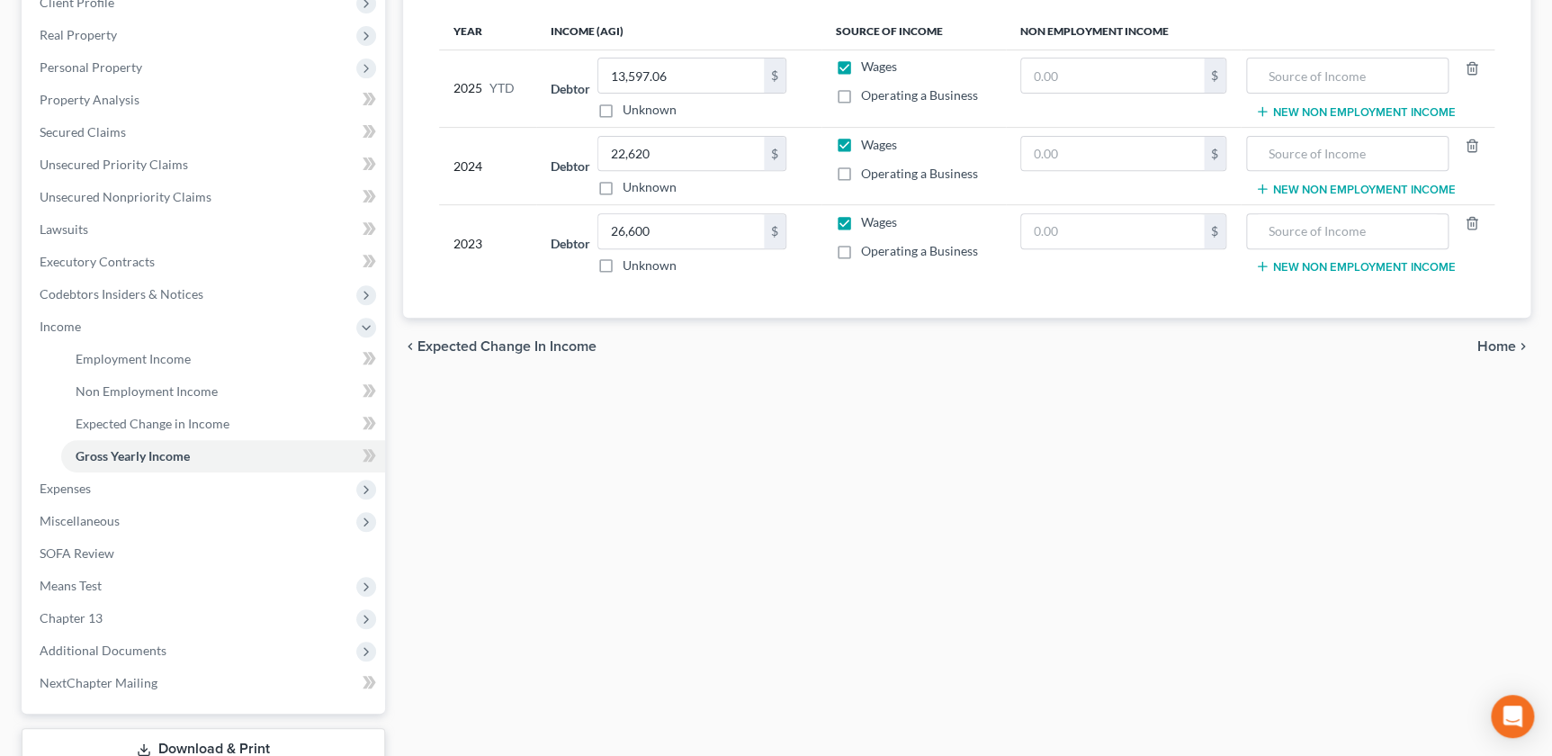
click at [495, 558] on div "Employment Income Non Employment Income Expected Change in Income Gross Yearly …" at bounding box center [967, 362] width 1146 height 910
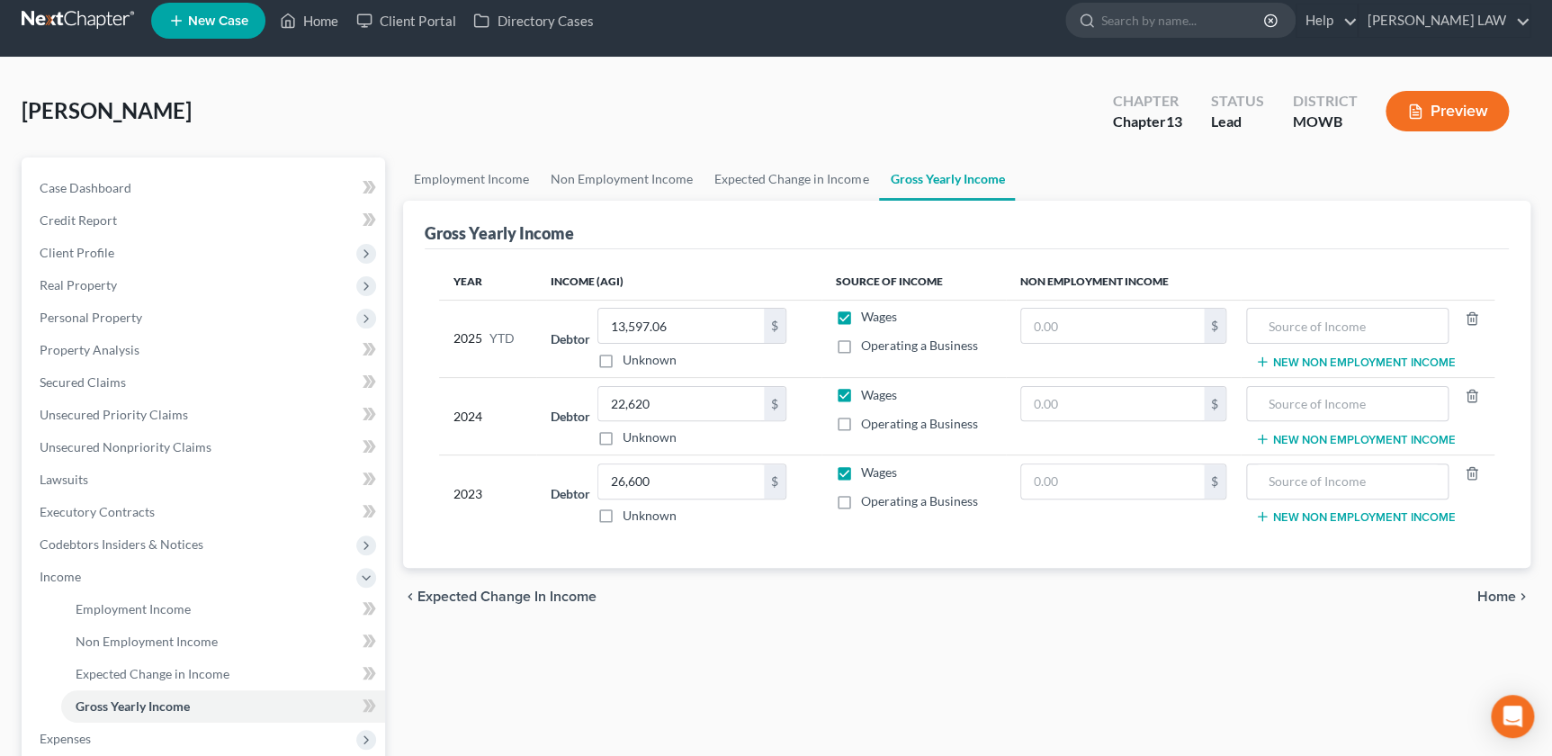
scroll to position [20, 0]
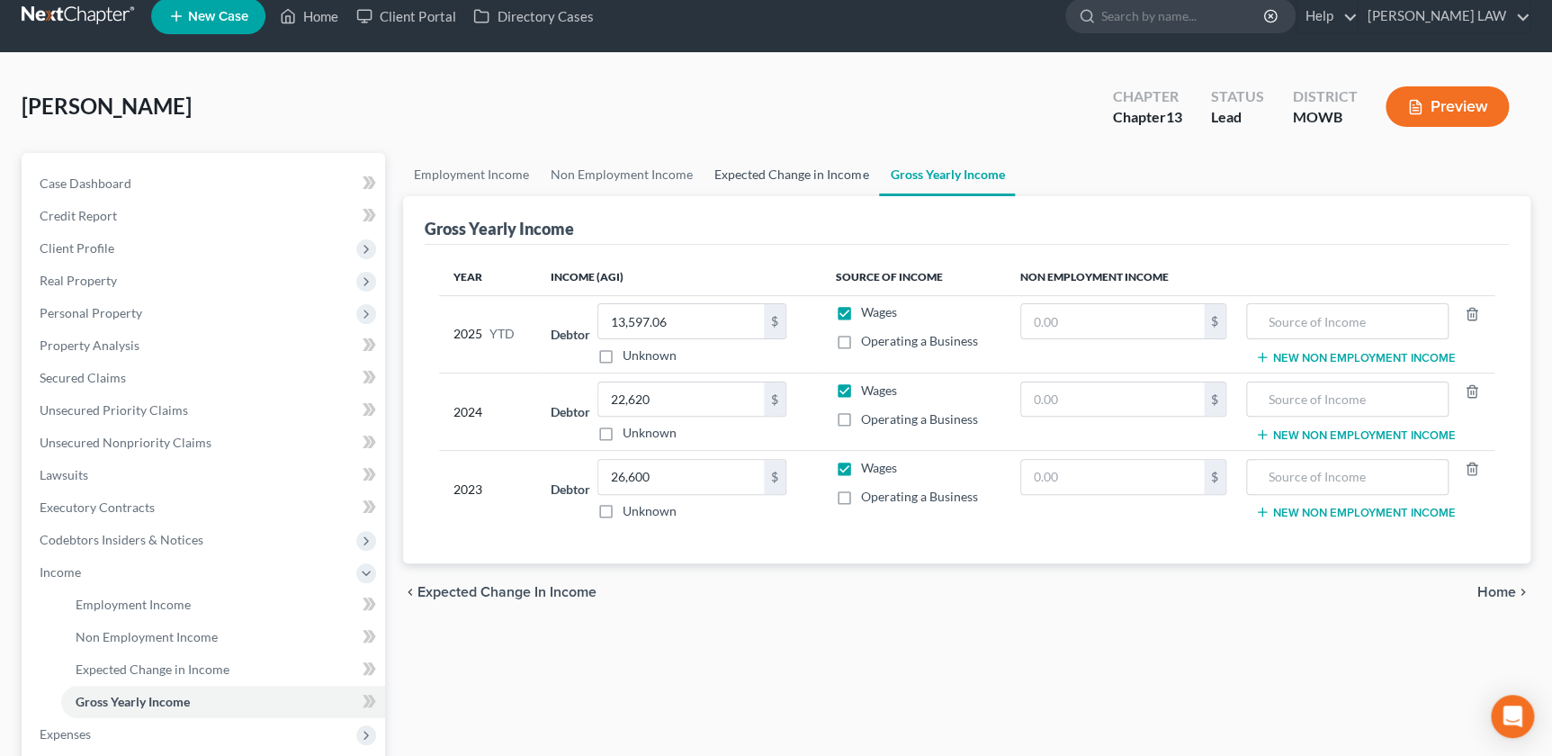
click at [784, 175] on link "Expected Change in Income" at bounding box center [791, 174] width 175 height 43
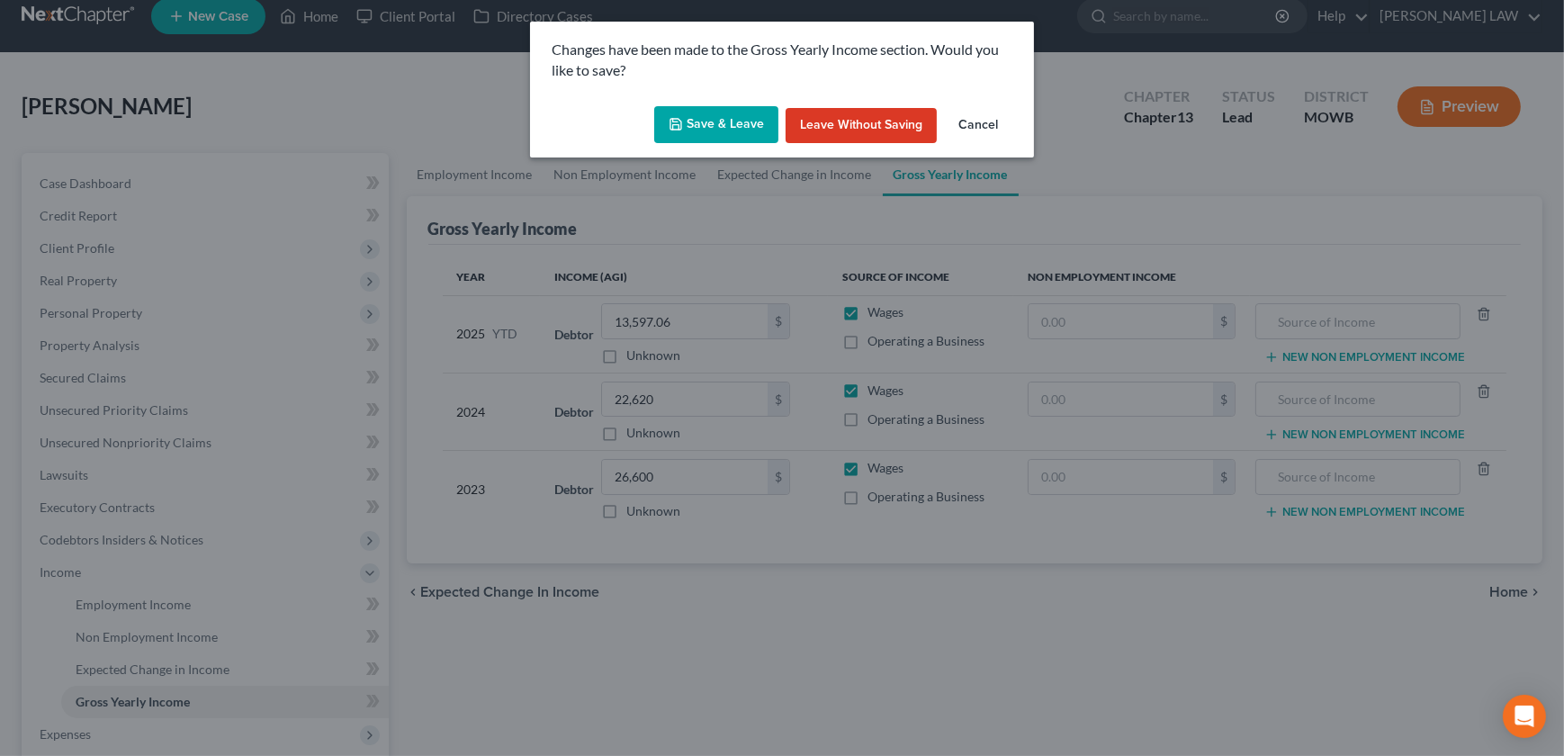
click at [712, 130] on button "Save & Leave" at bounding box center [716, 125] width 124 height 38
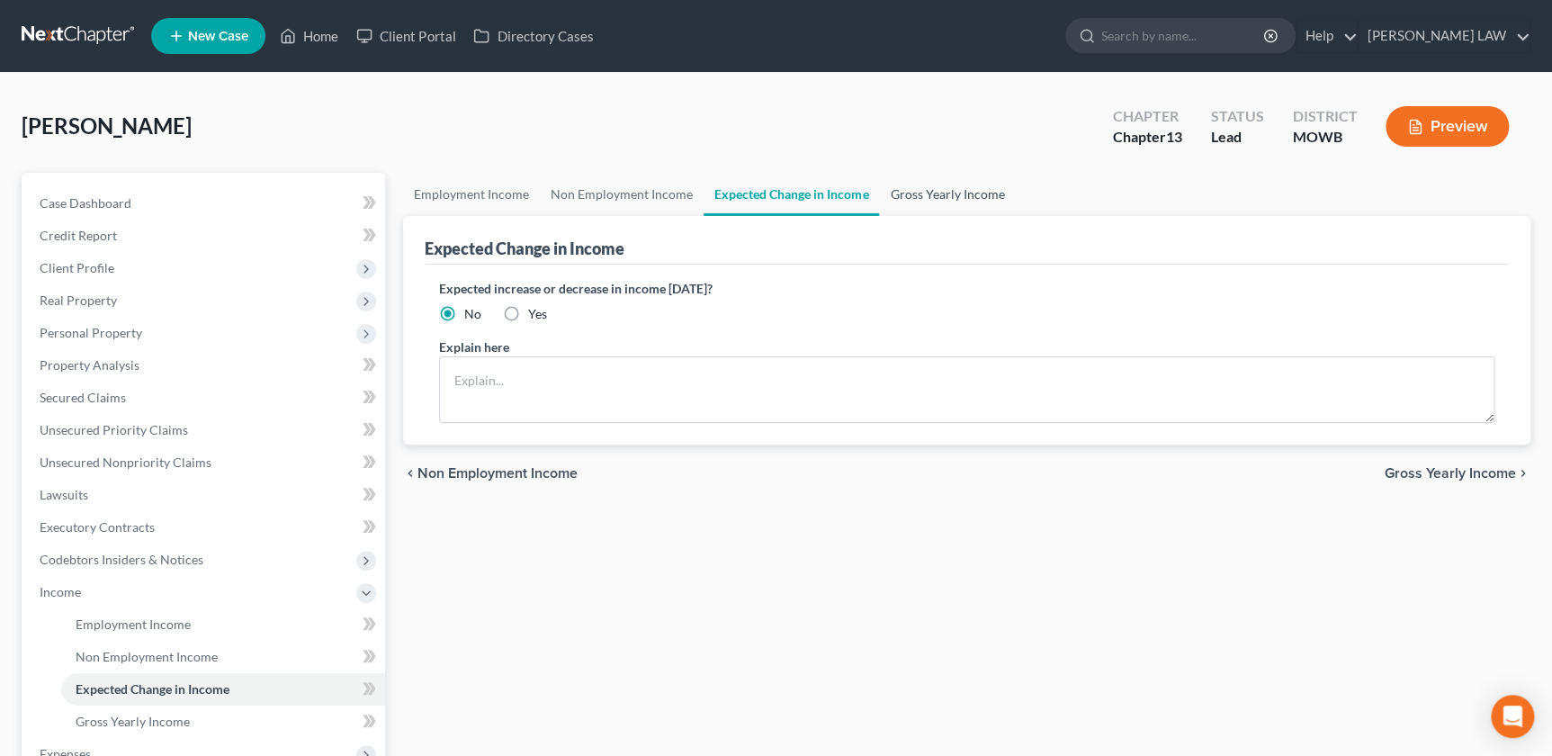
click at [907, 195] on link "Gross Yearly Income" at bounding box center [947, 194] width 136 height 43
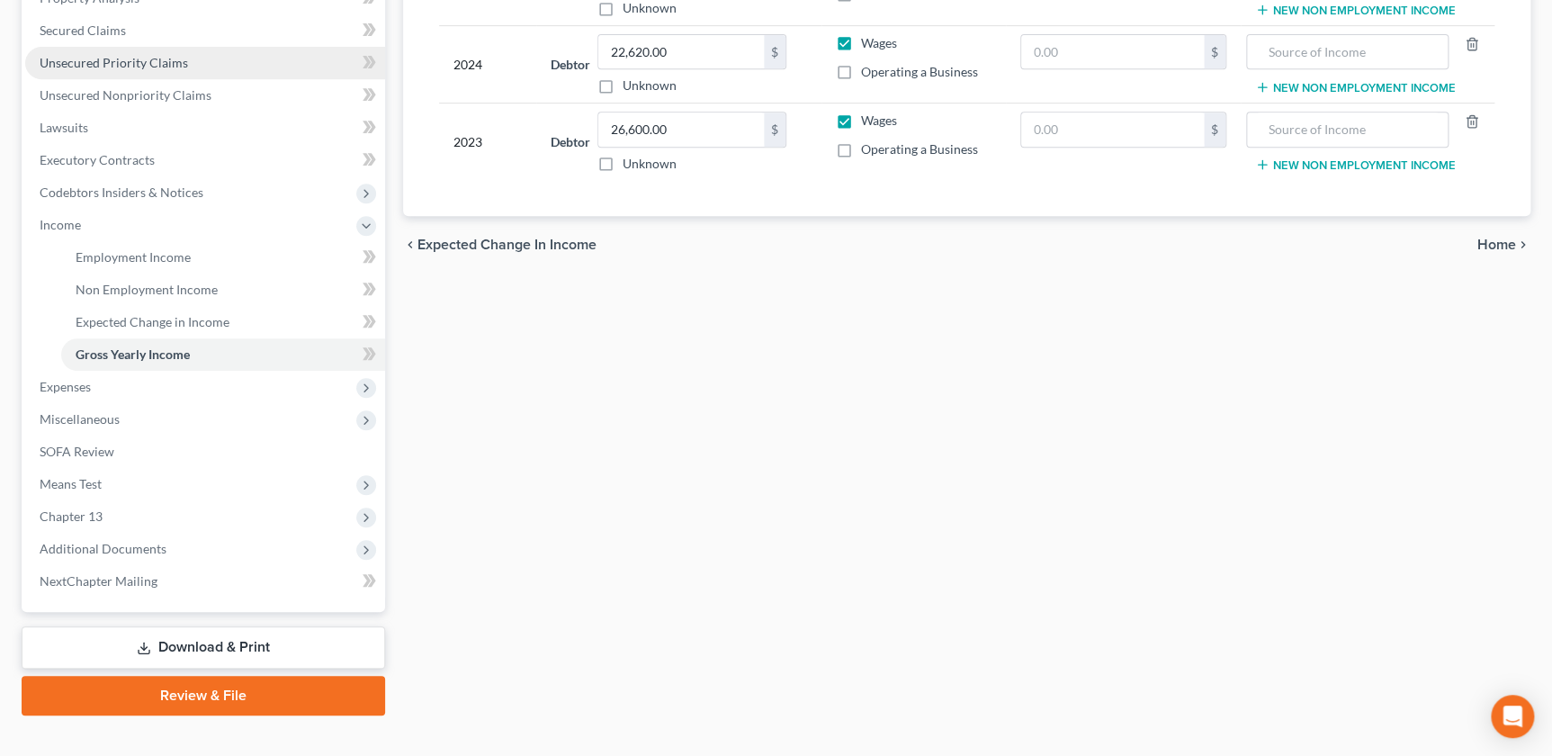
scroll to position [368, 0]
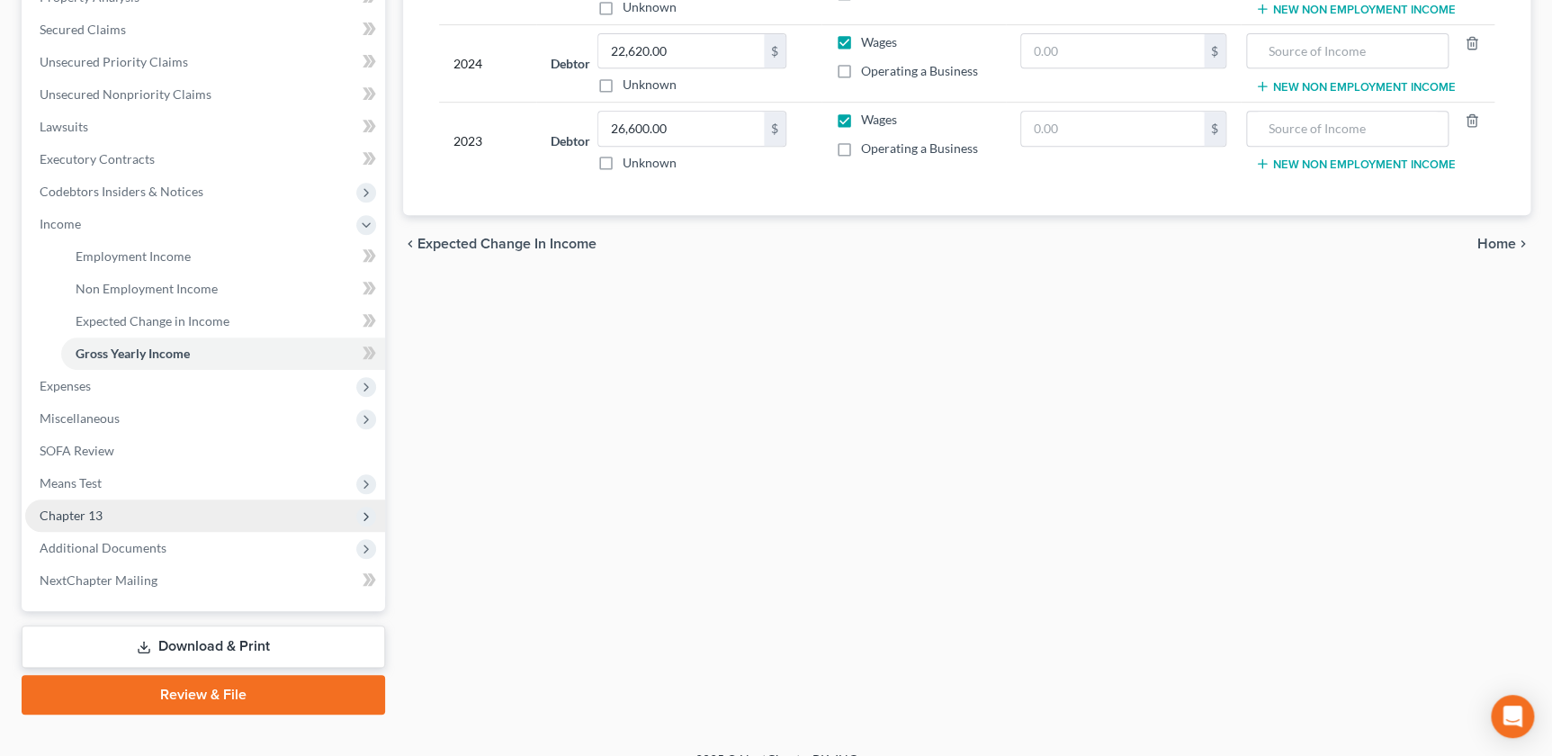
click at [100, 525] on span "Chapter 13" at bounding box center [205, 515] width 360 height 32
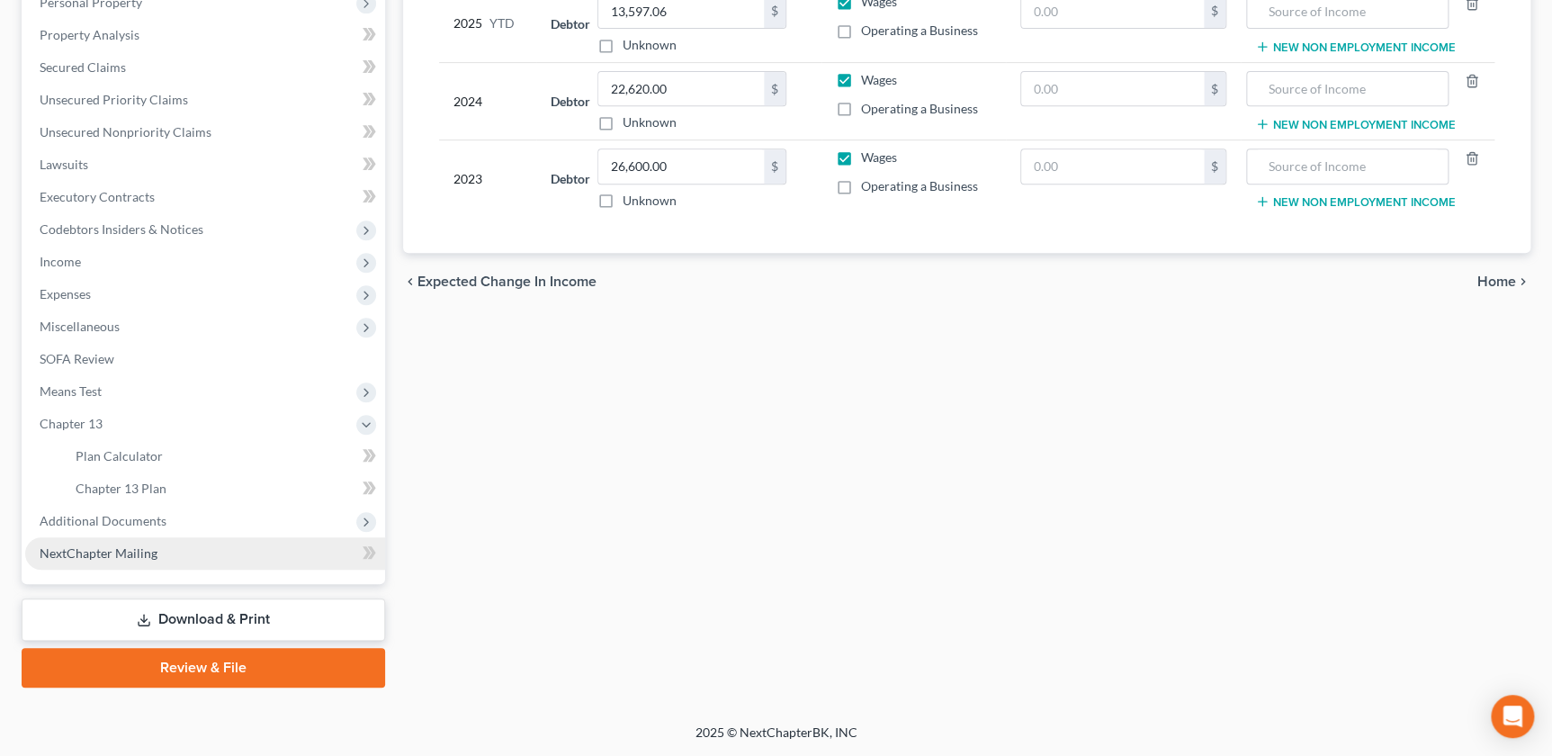
scroll to position [328, 0]
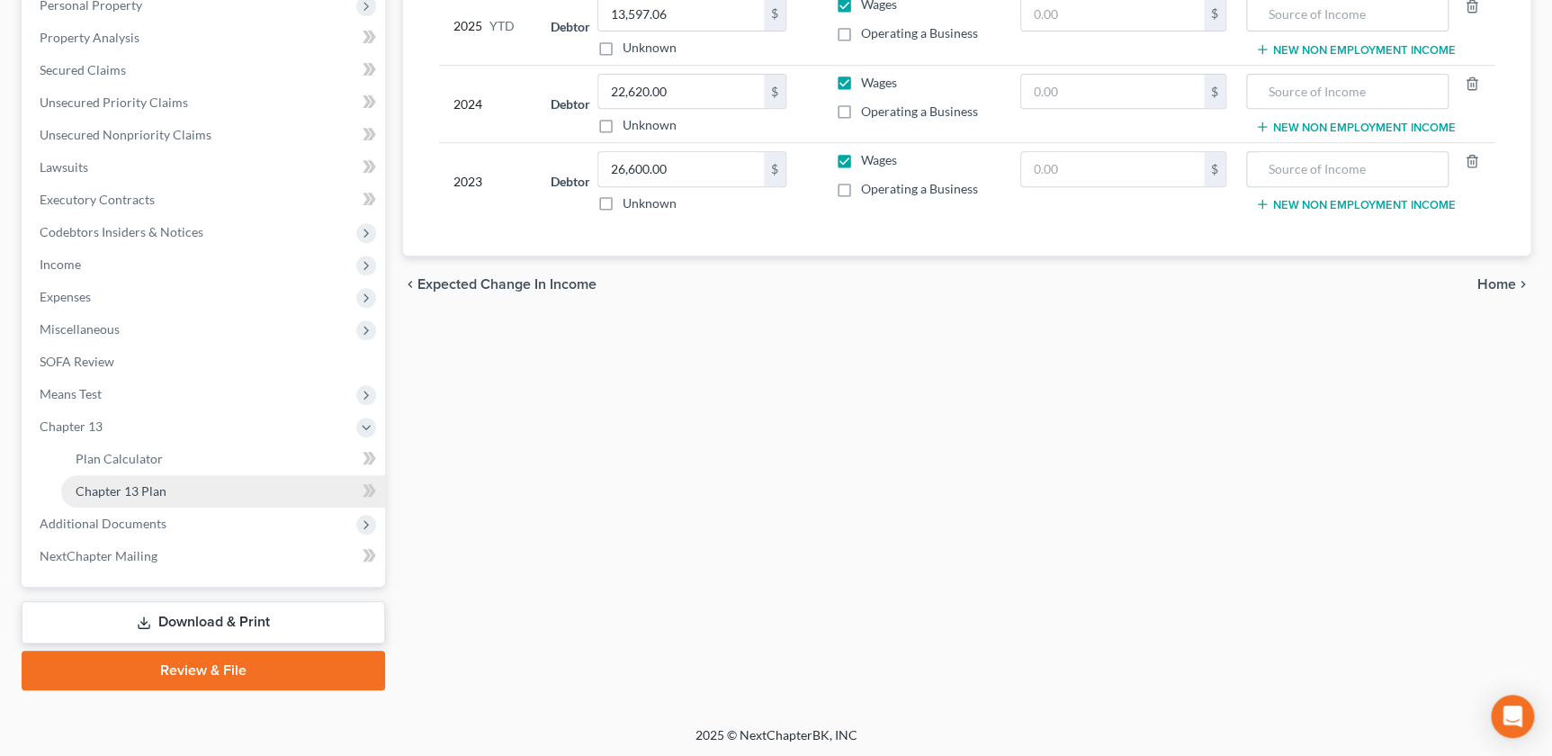
click at [147, 485] on span "Chapter 13 Plan" at bounding box center [121, 490] width 91 height 15
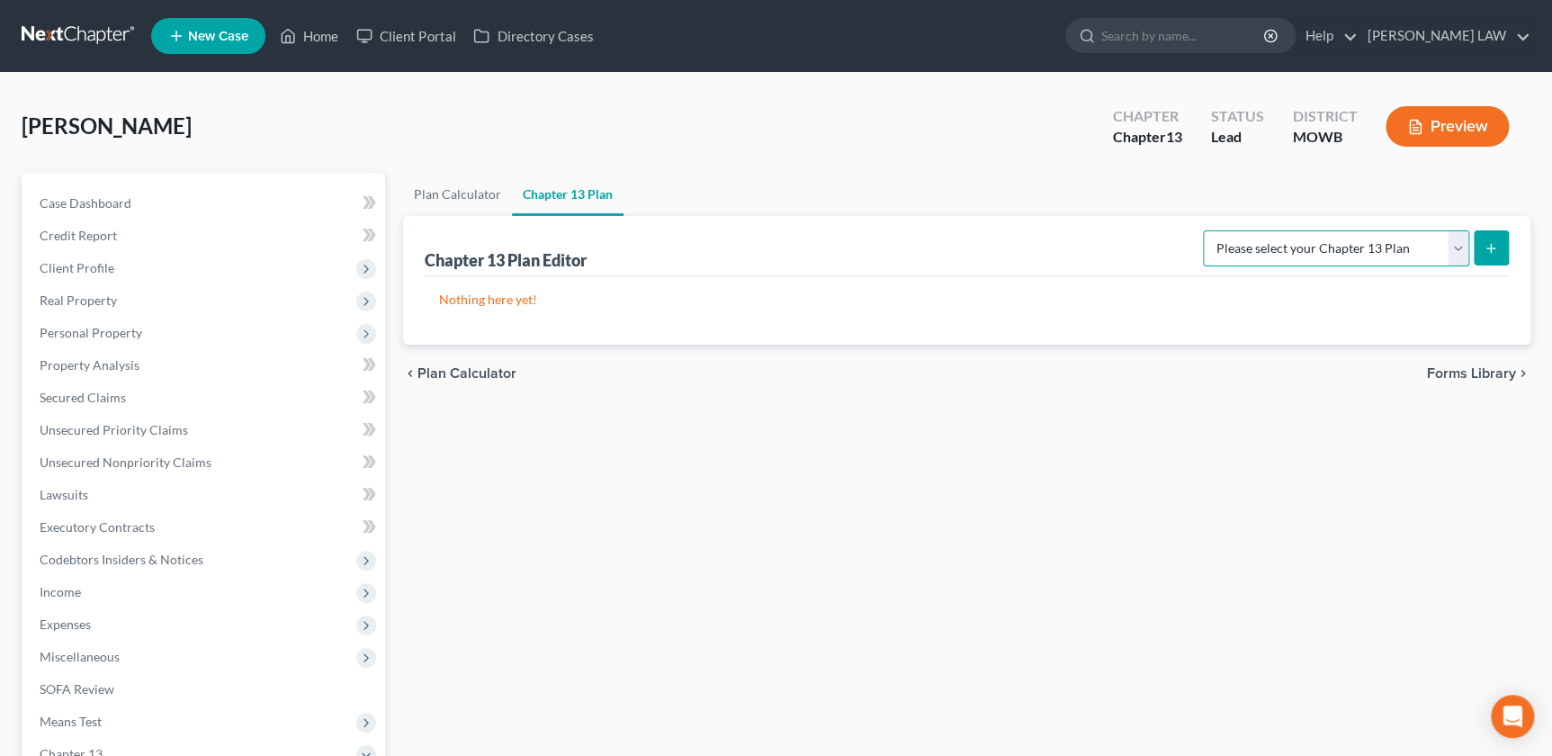
click at [1283, 255] on select "Please select your Chapter 13 Plan [US_STATE] - Western Effective [DATE] Nation…" at bounding box center [1336, 248] width 266 height 36
select select "0"
click at [1209, 230] on select "Please select your Chapter 13 Plan [US_STATE] - Western Effective [DATE] Nation…" at bounding box center [1336, 248] width 266 height 36
click at [1489, 245] on icon "submit" at bounding box center [1491, 248] width 14 height 14
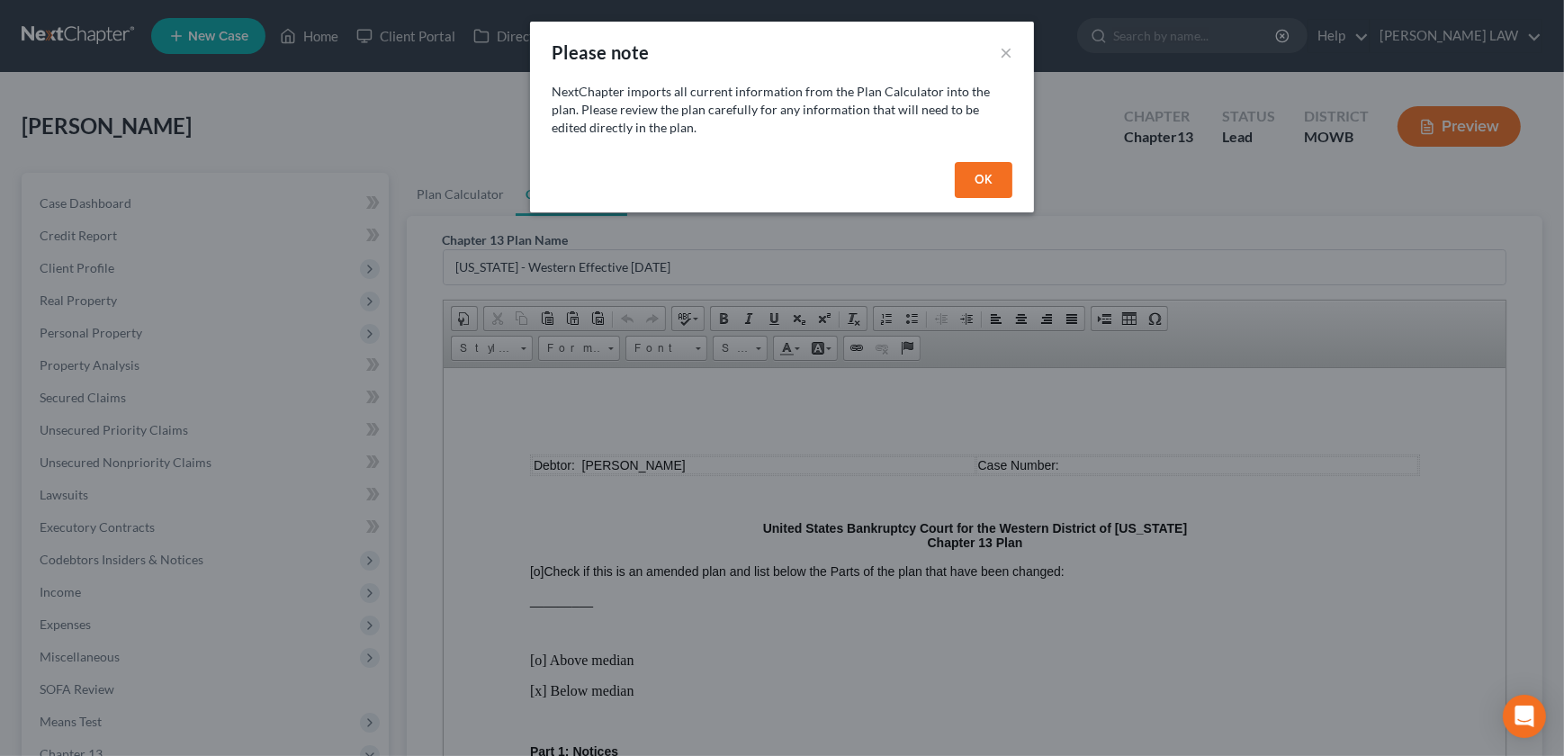
click at [981, 194] on button "OK" at bounding box center [984, 180] width 58 height 36
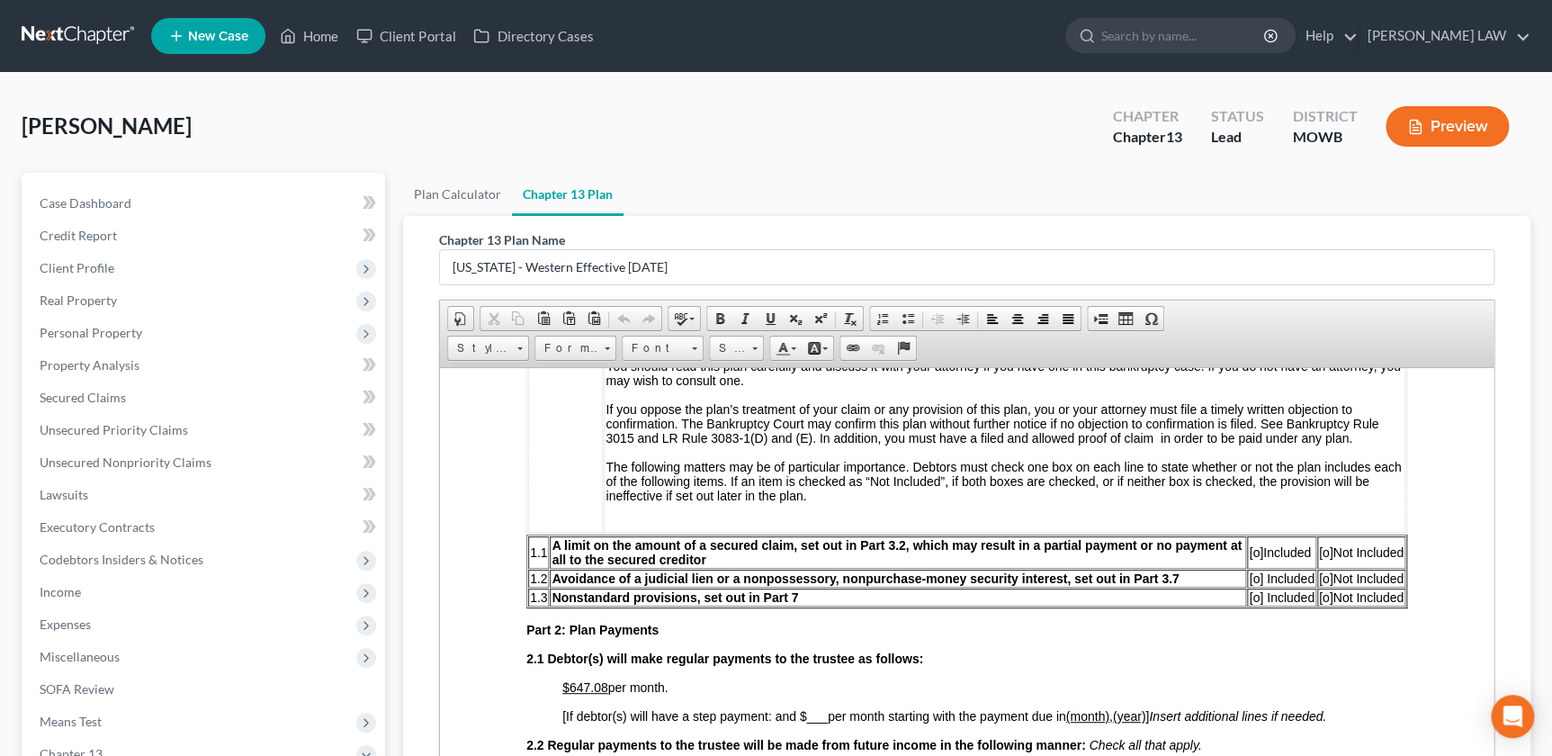
scroll to position [572, 0]
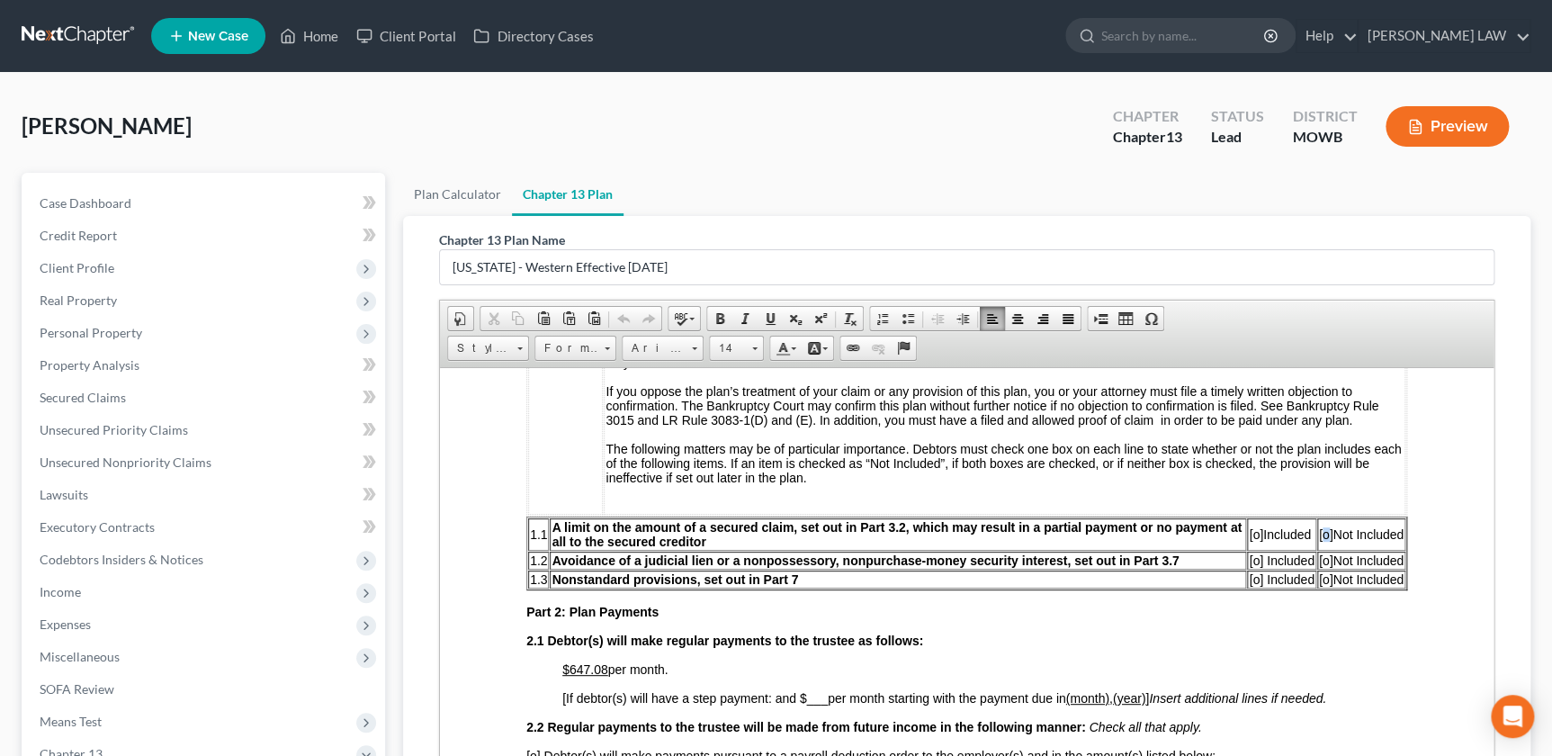
click at [1319, 541] on span "[o]" at bounding box center [1326, 533] width 14 height 14
click at [1319, 567] on span "[o]" at bounding box center [1326, 560] width 14 height 14
click at [1249, 586] on span "[o]" at bounding box center [1256, 578] width 14 height 14
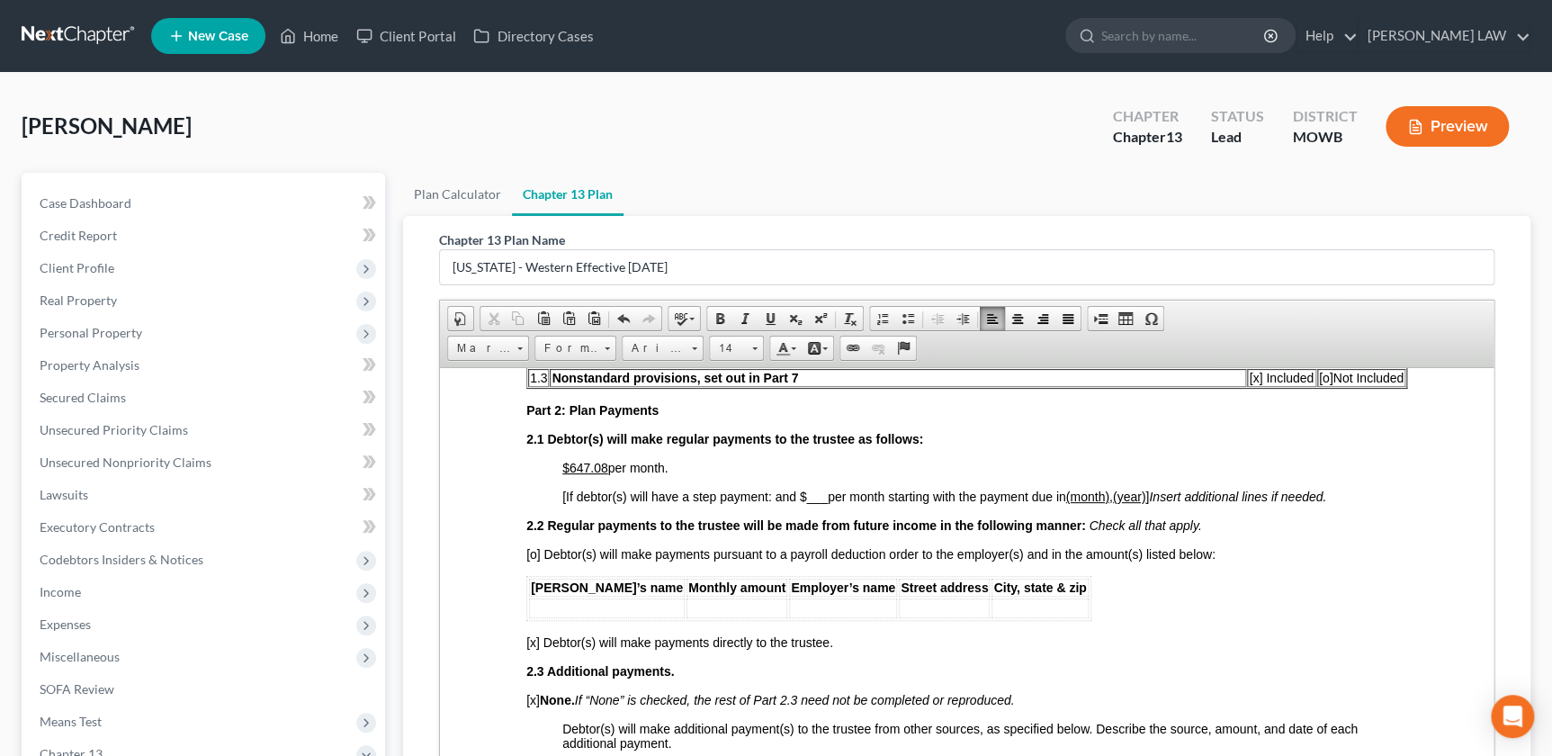
scroll to position [838, 0]
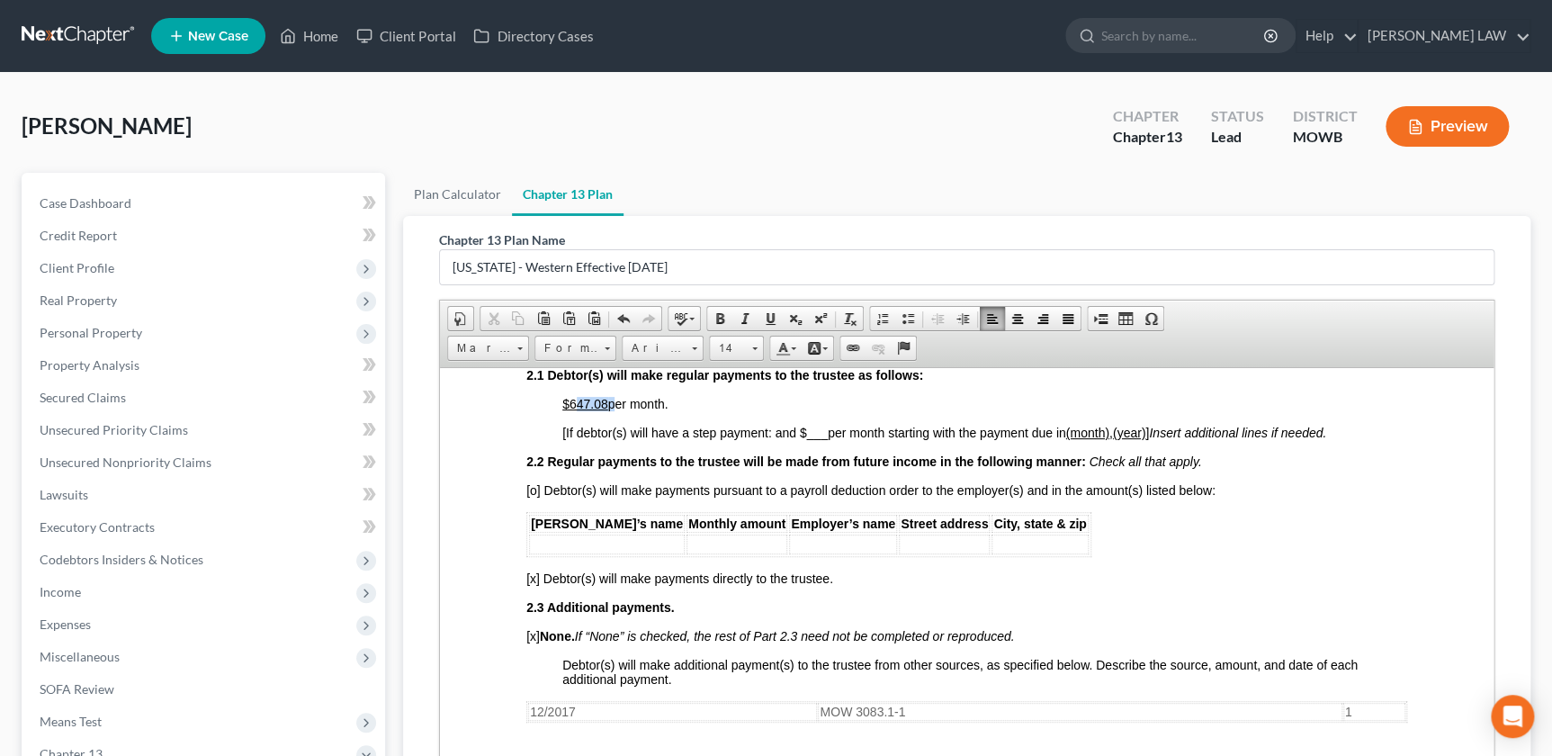
drag, startPoint x: 575, startPoint y: 417, endPoint x: 611, endPoint y: 419, distance: 36.1
click at [611, 410] on span "$647.08 per month." at bounding box center [615, 403] width 106 height 14
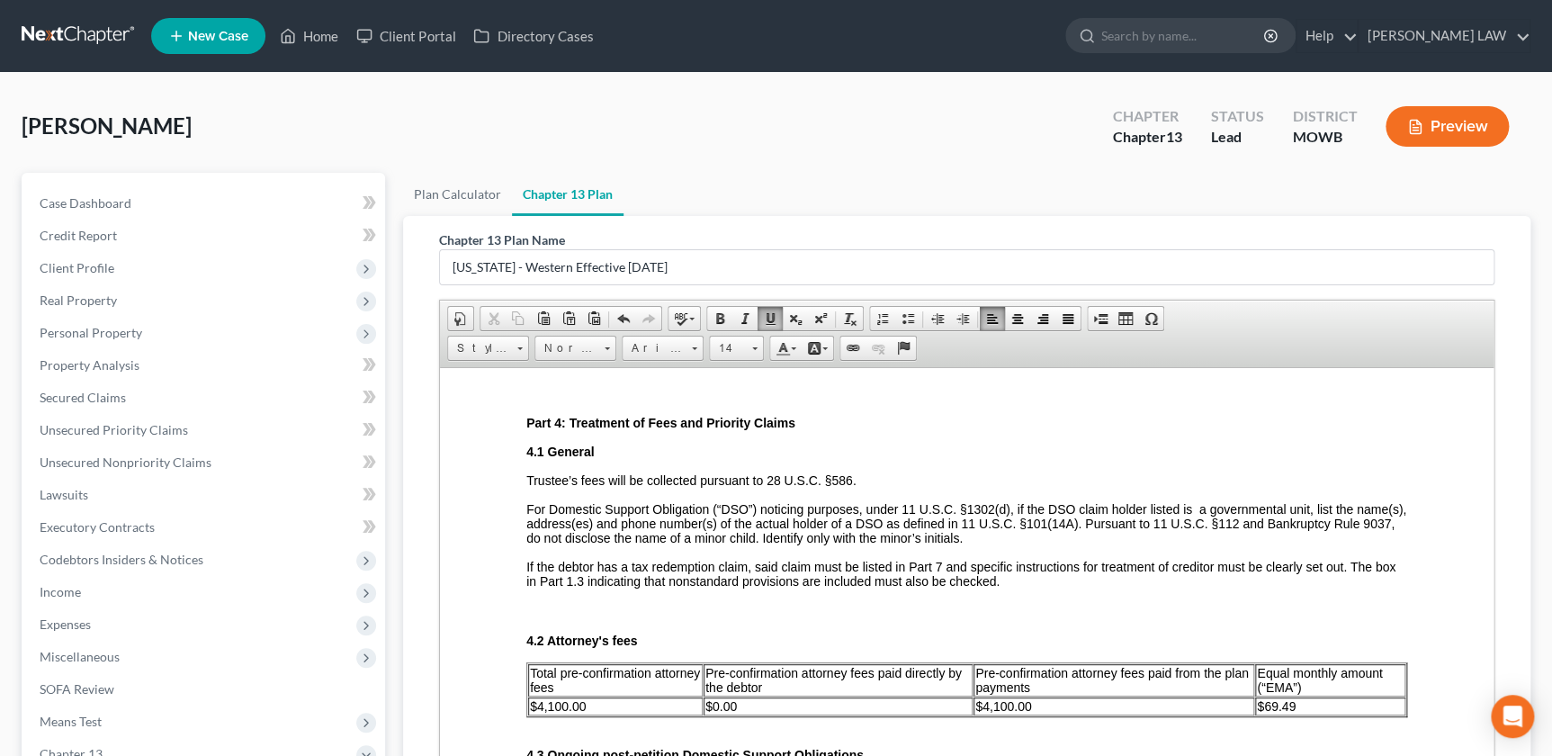
scroll to position [2597, 0]
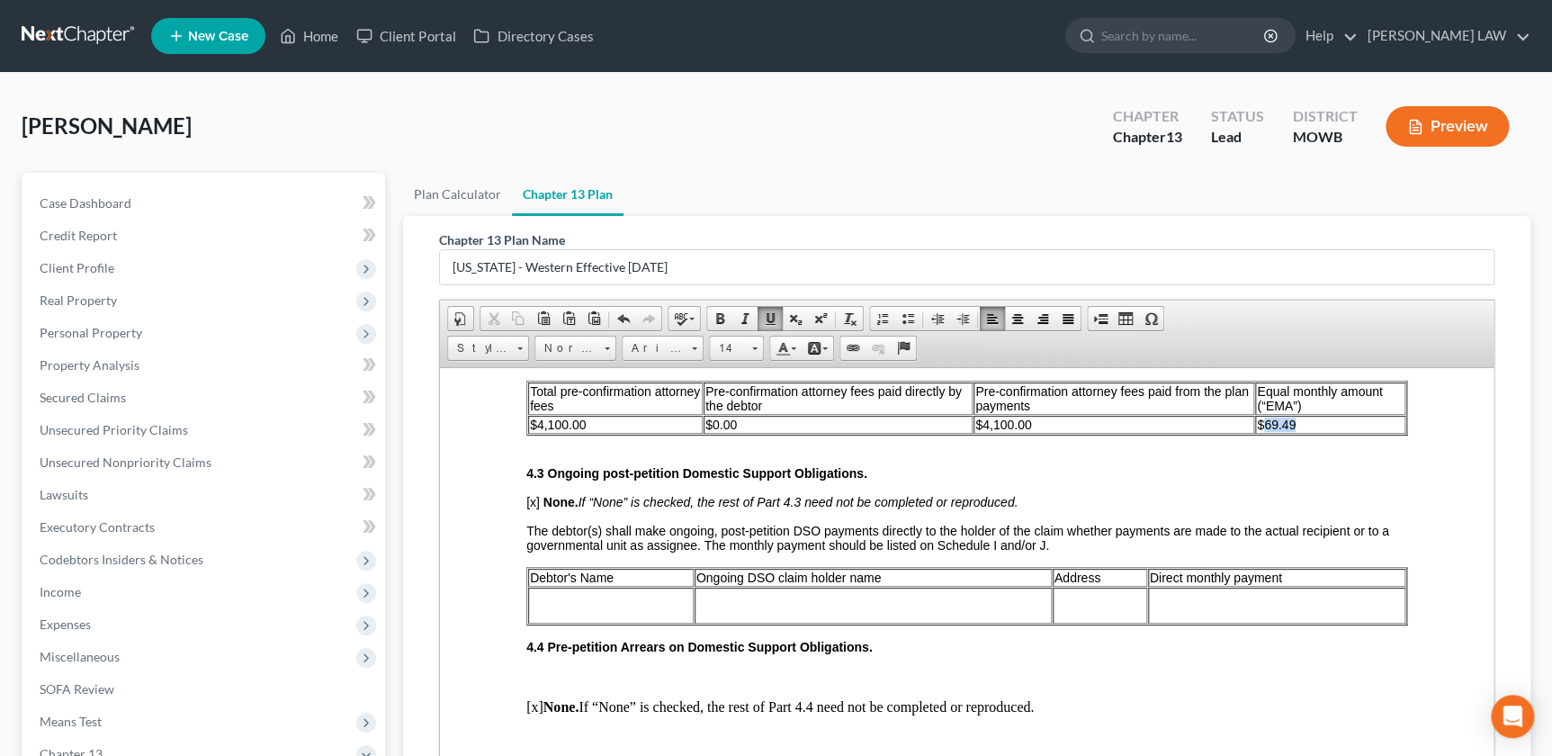
drag, startPoint x: 1292, startPoint y: 474, endPoint x: 1256, endPoint y: 476, distance: 36.0
click at [1256, 433] on td "$69.49" at bounding box center [1330, 424] width 150 height 18
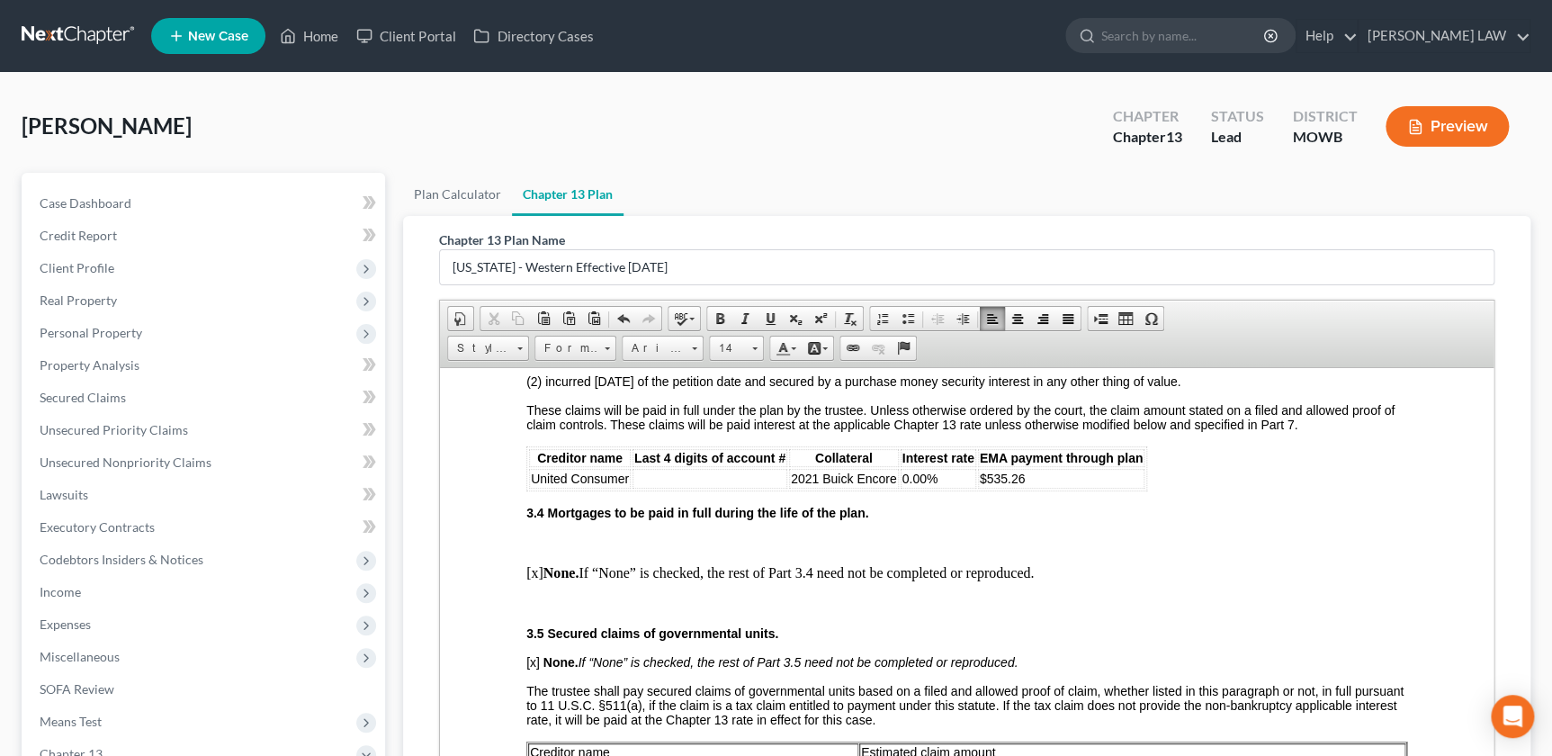
scroll to position [1627, 0]
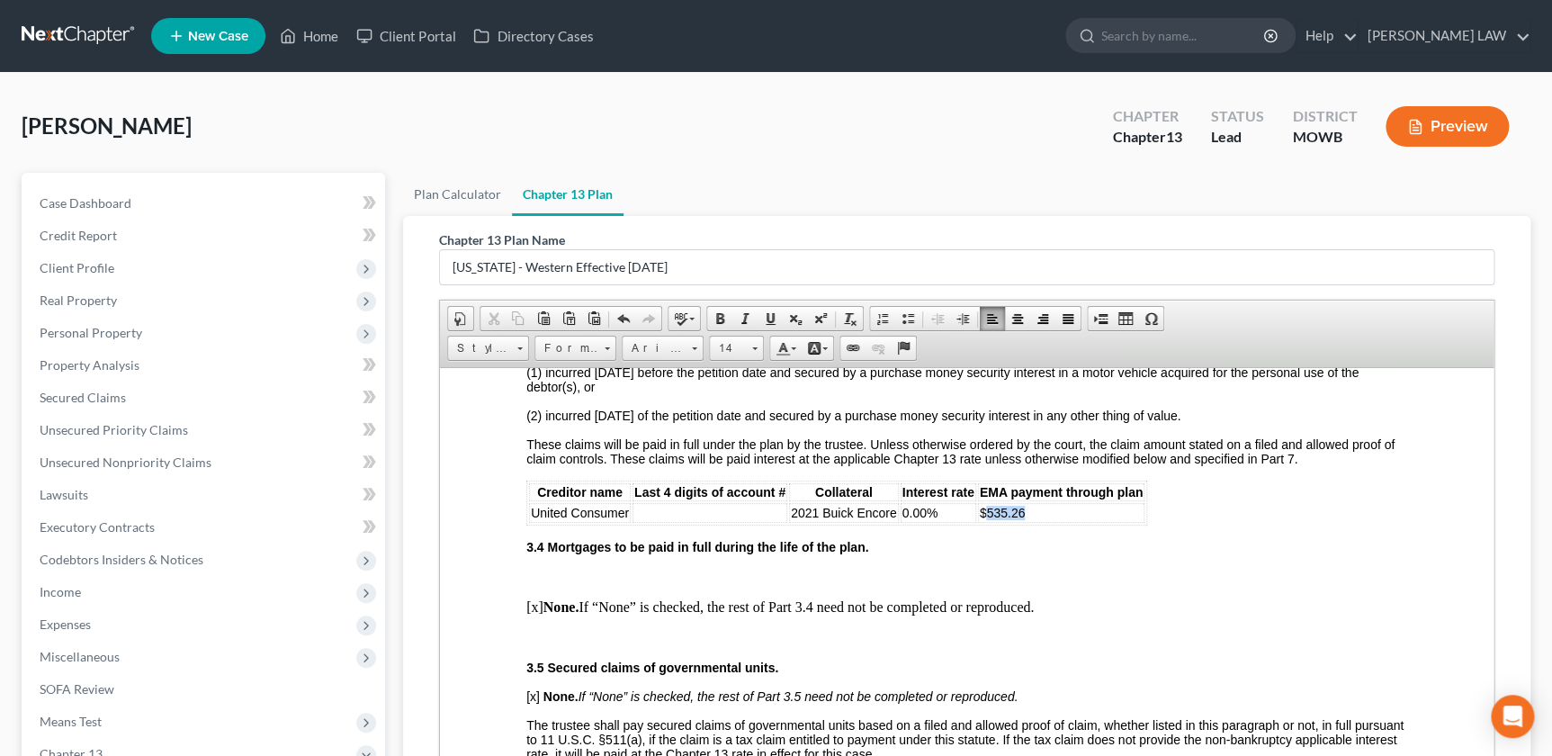
drag, startPoint x: 1039, startPoint y: 541, endPoint x: 984, endPoint y: 543, distance: 55.8
click at [984, 522] on td "$535.26" at bounding box center [1061, 512] width 166 height 20
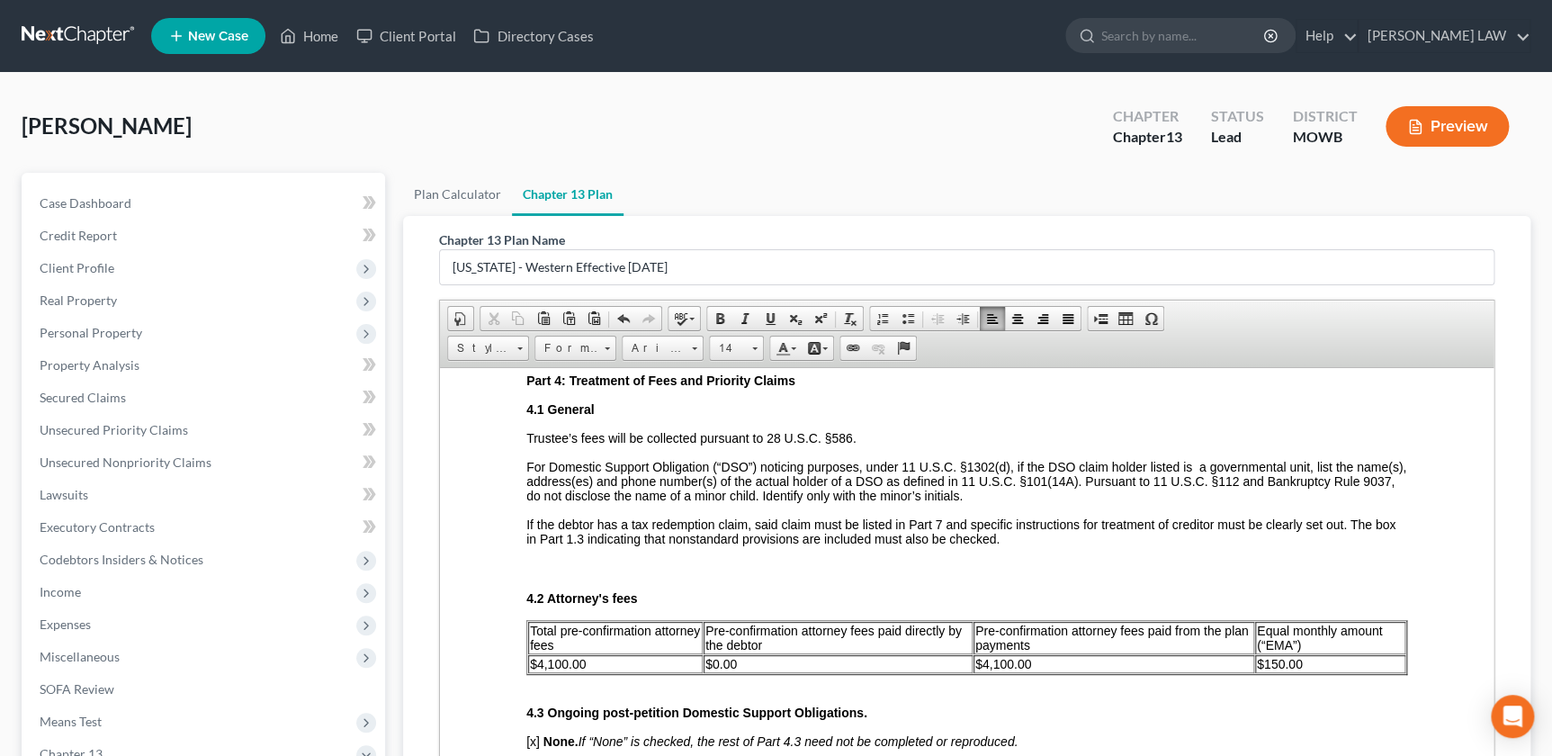
scroll to position [2363, 0]
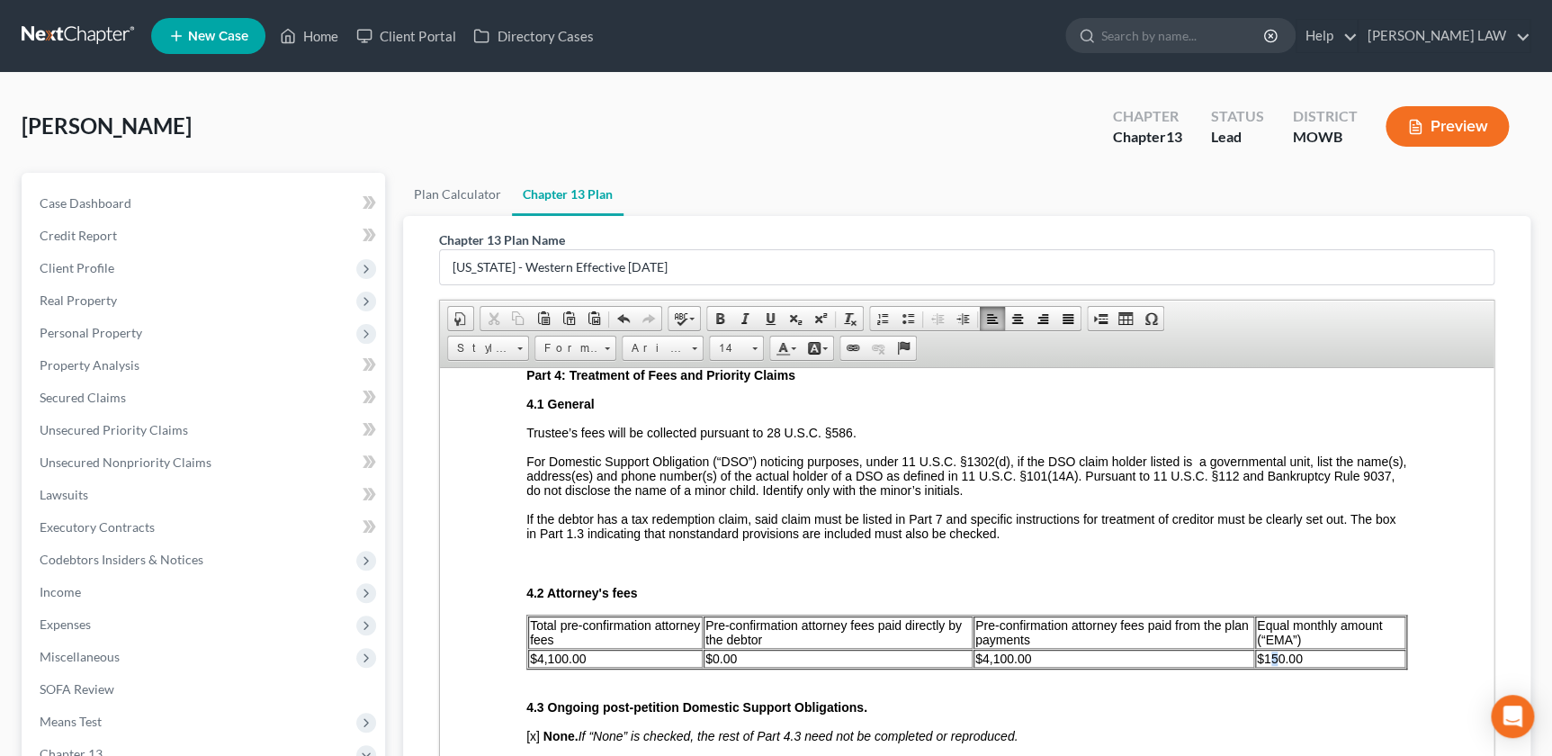
click at [1265, 665] on span "$150.00" at bounding box center [1280, 658] width 46 height 14
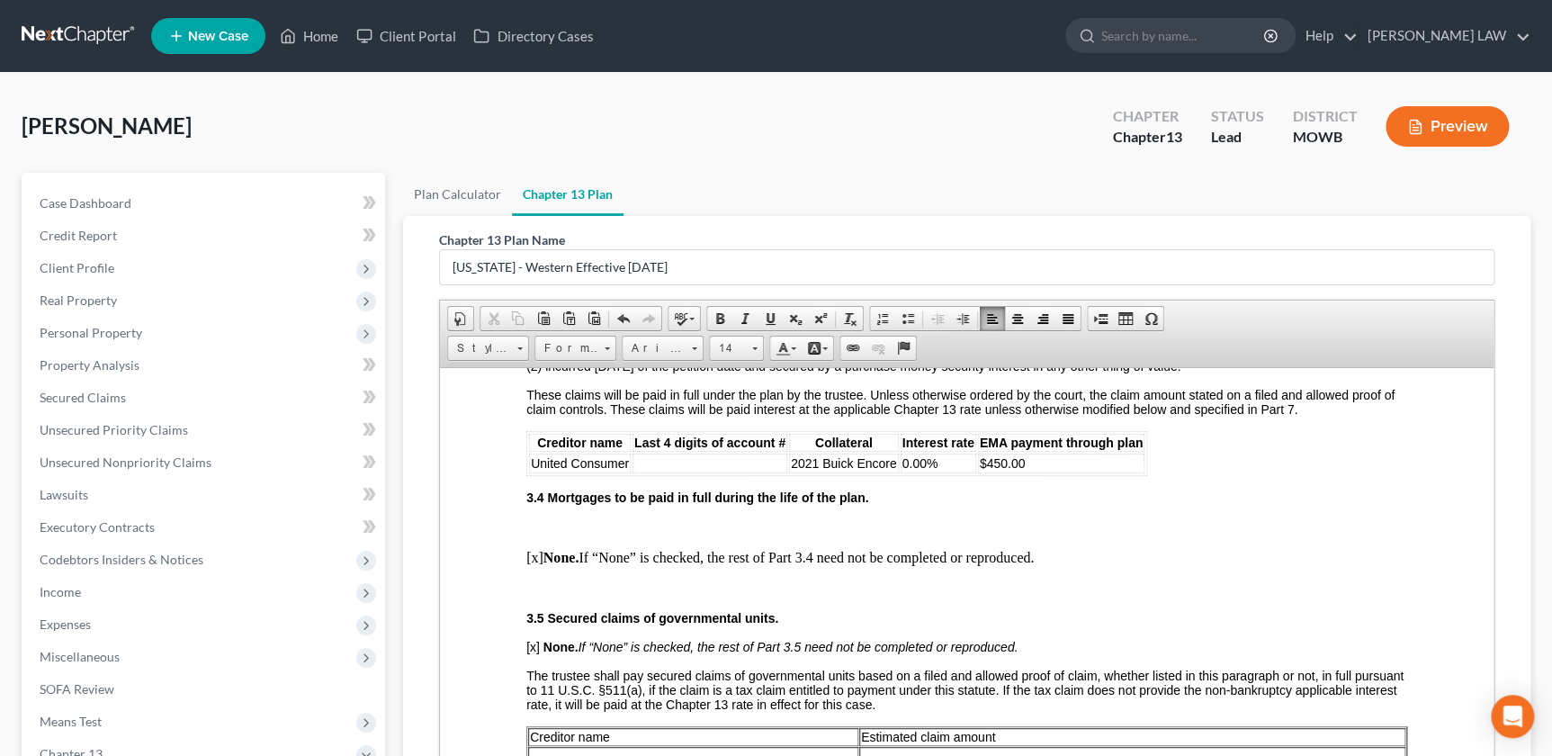
scroll to position [1647, 0]
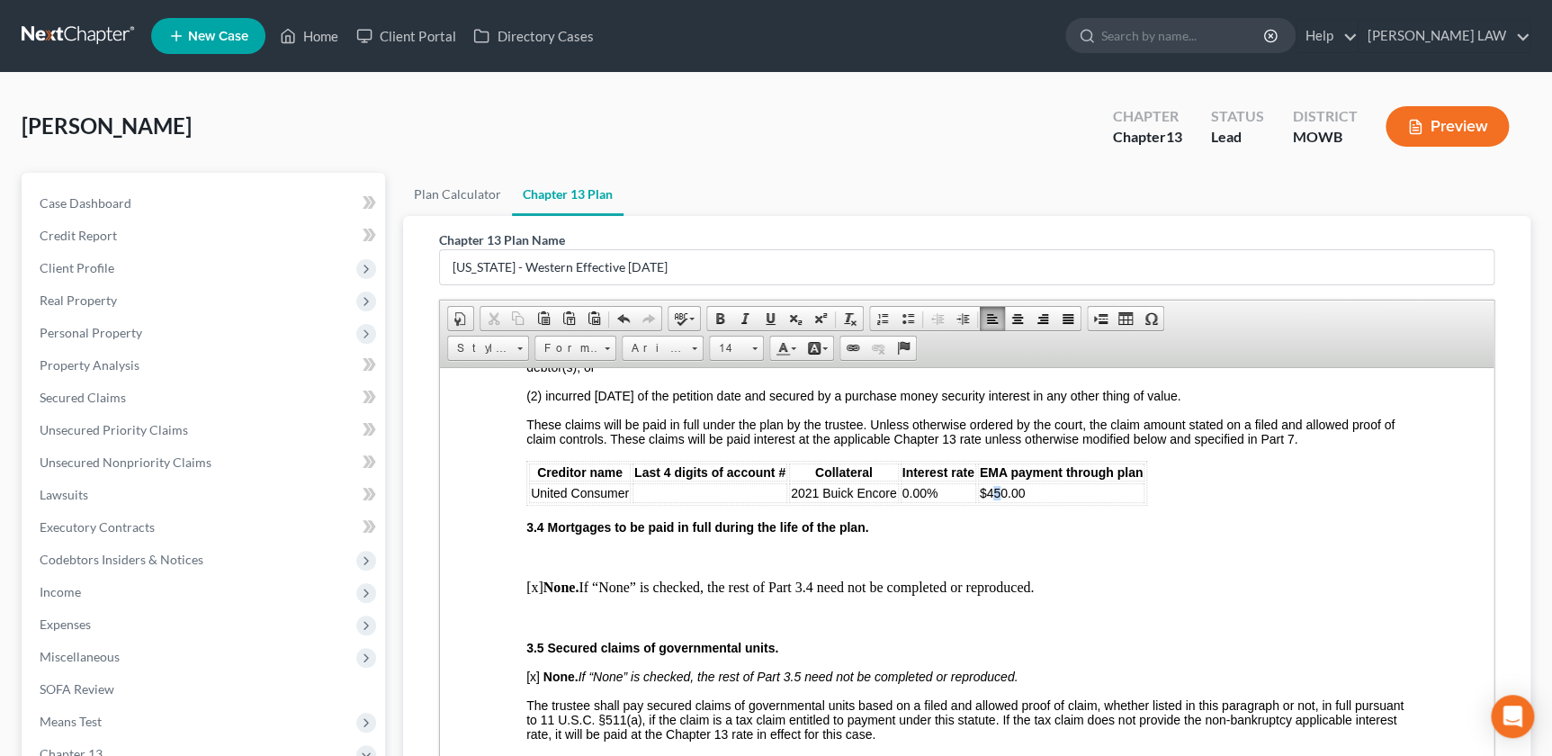
click at [998, 499] on span "$450.00" at bounding box center [1003, 492] width 46 height 14
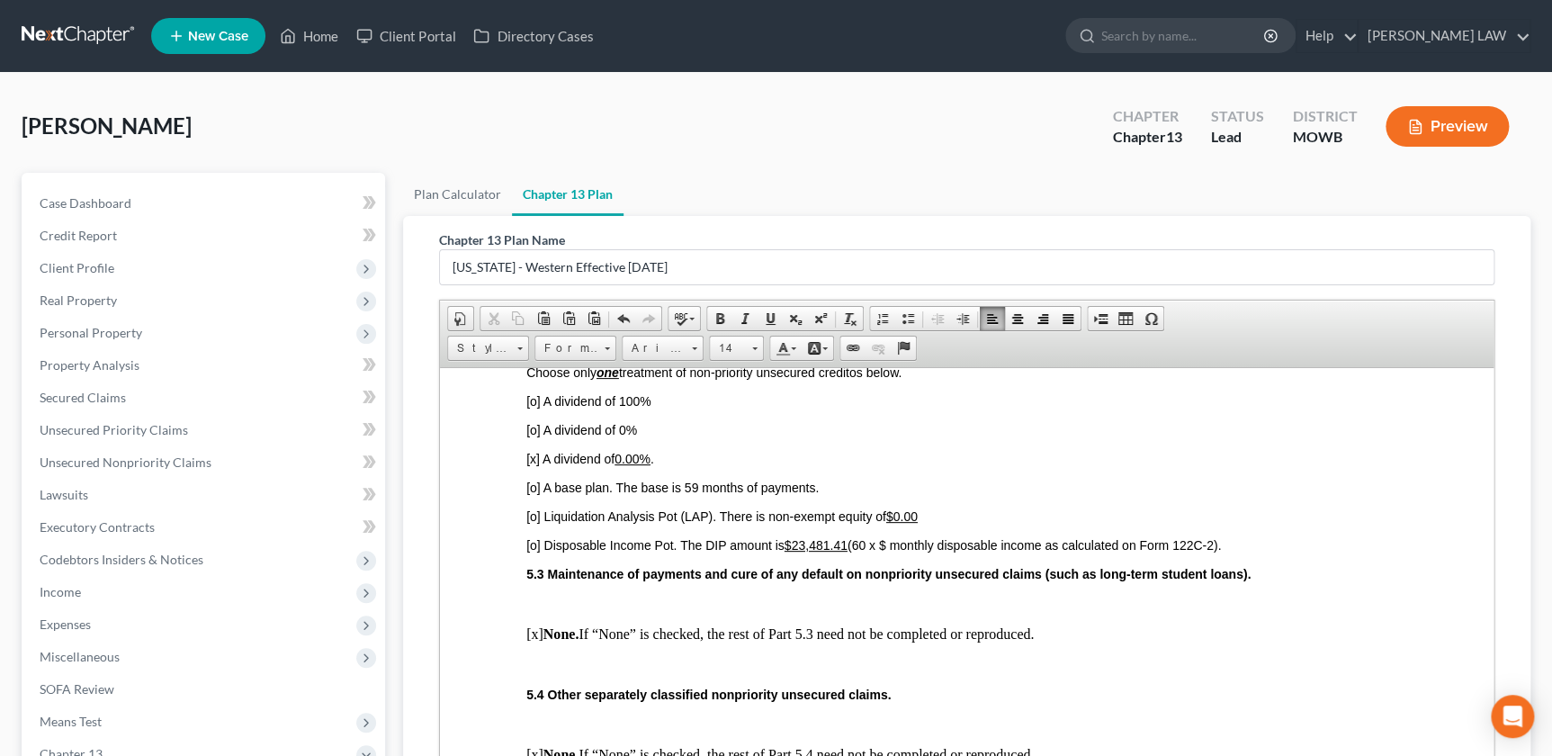
scroll to position [3345, 0]
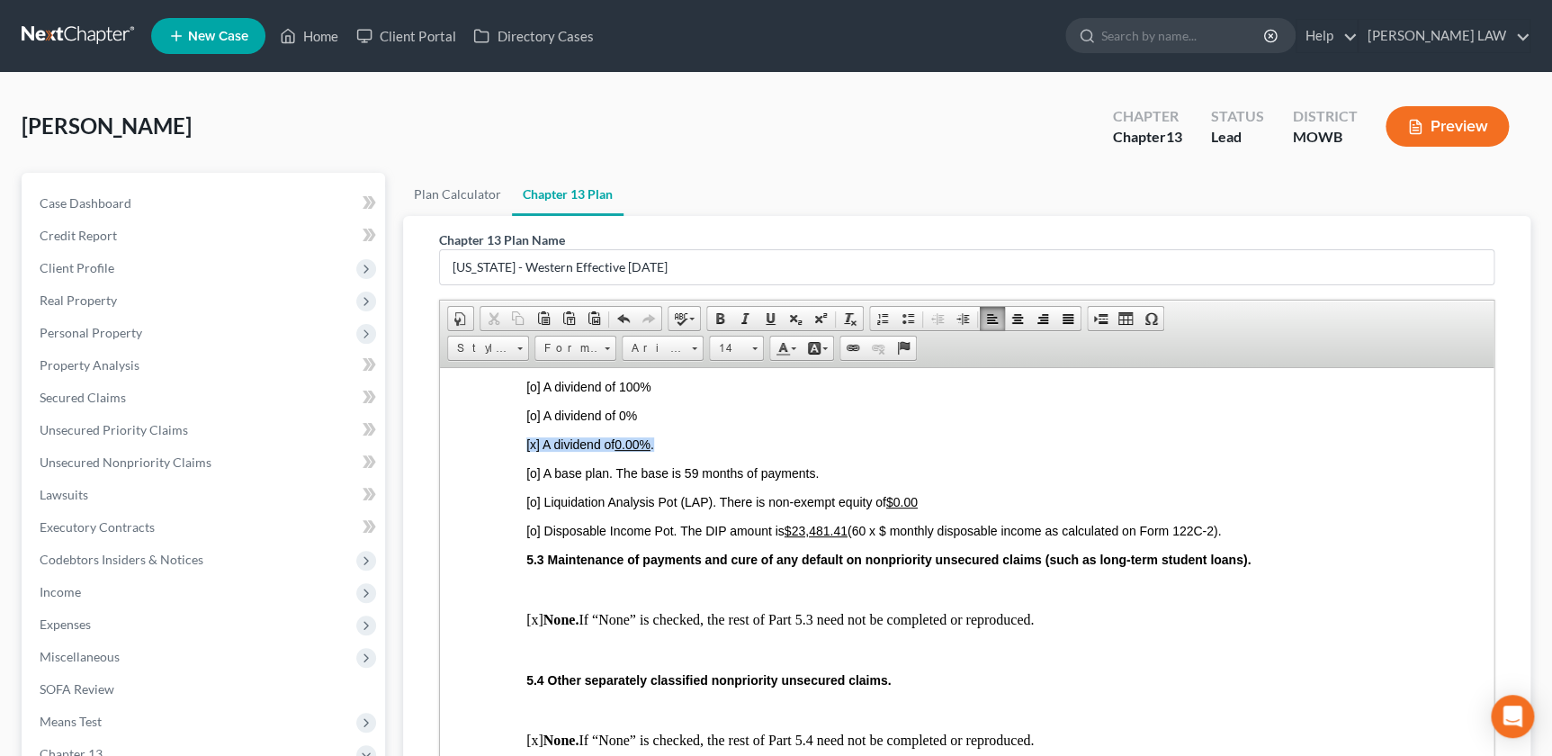
drag, startPoint x: 678, startPoint y: 498, endPoint x: 506, endPoint y: 500, distance: 172.8
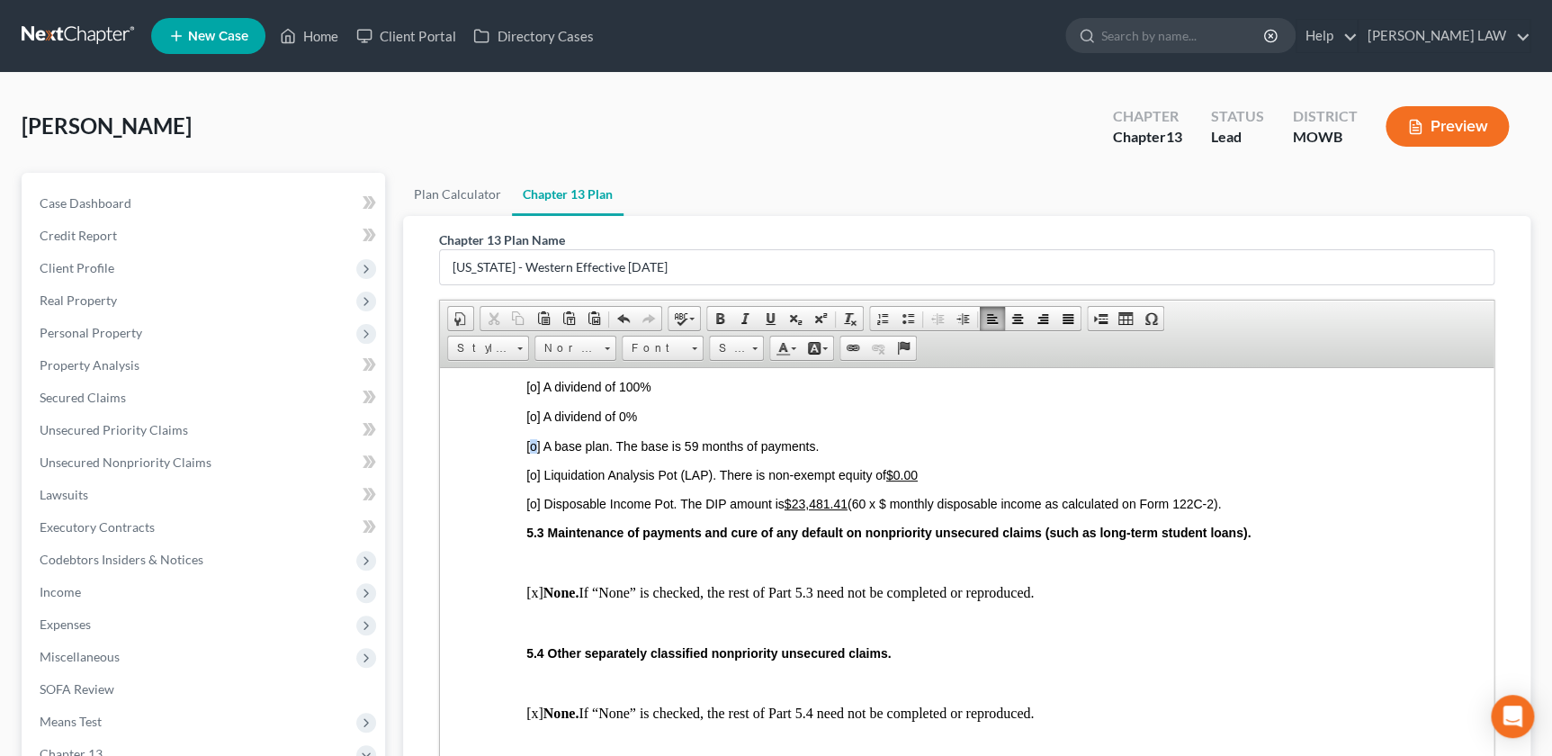
click at [536, 453] on span "[o] A base plan. The base is 59 months of payments." at bounding box center [672, 445] width 292 height 14
drag, startPoint x: 685, startPoint y: 510, endPoint x: 697, endPoint y: 509, distance: 12.6
click at [697, 451] on span "[x] A base plan. The base is 59 months of payments." at bounding box center [672, 443] width 292 height 14
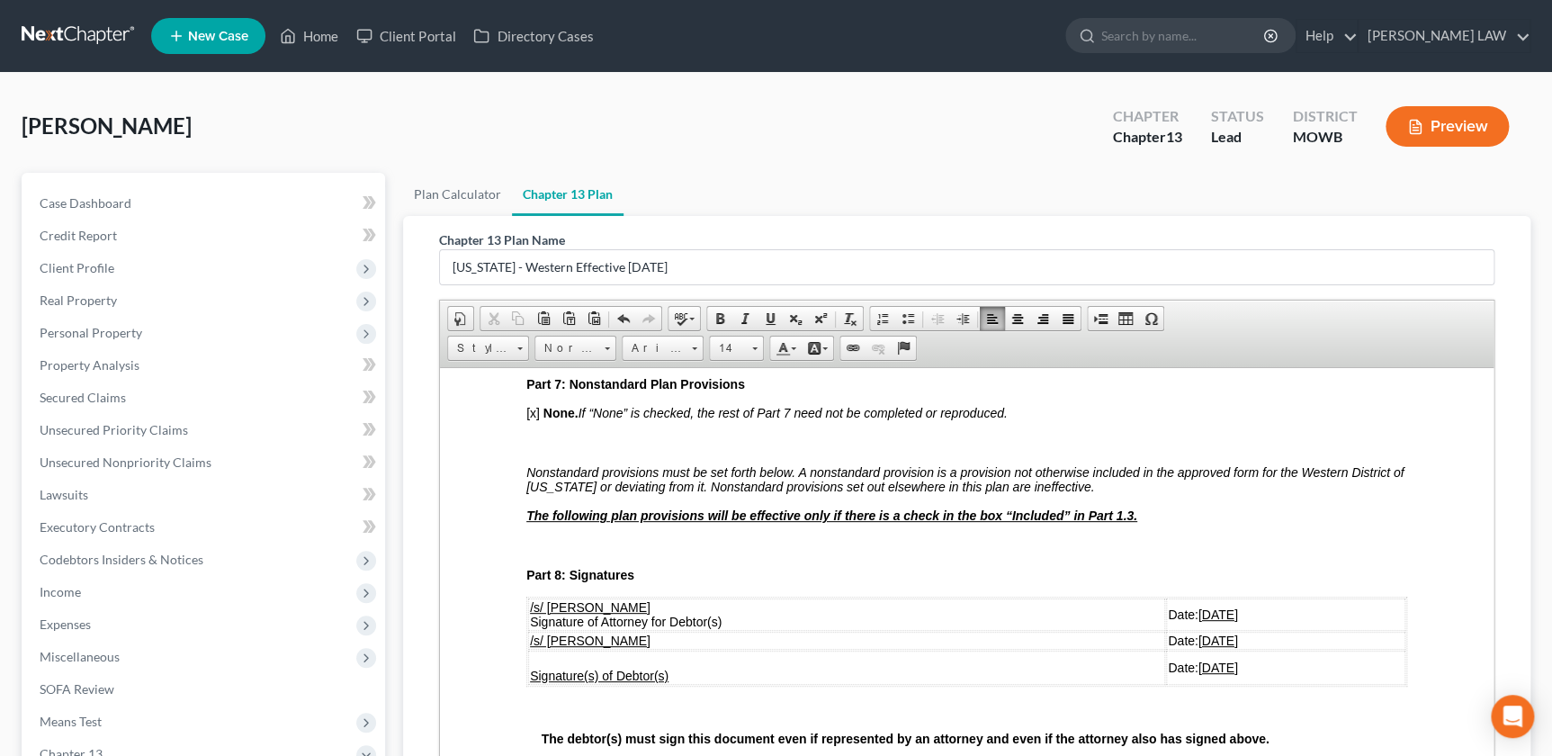
scroll to position [3917, 0]
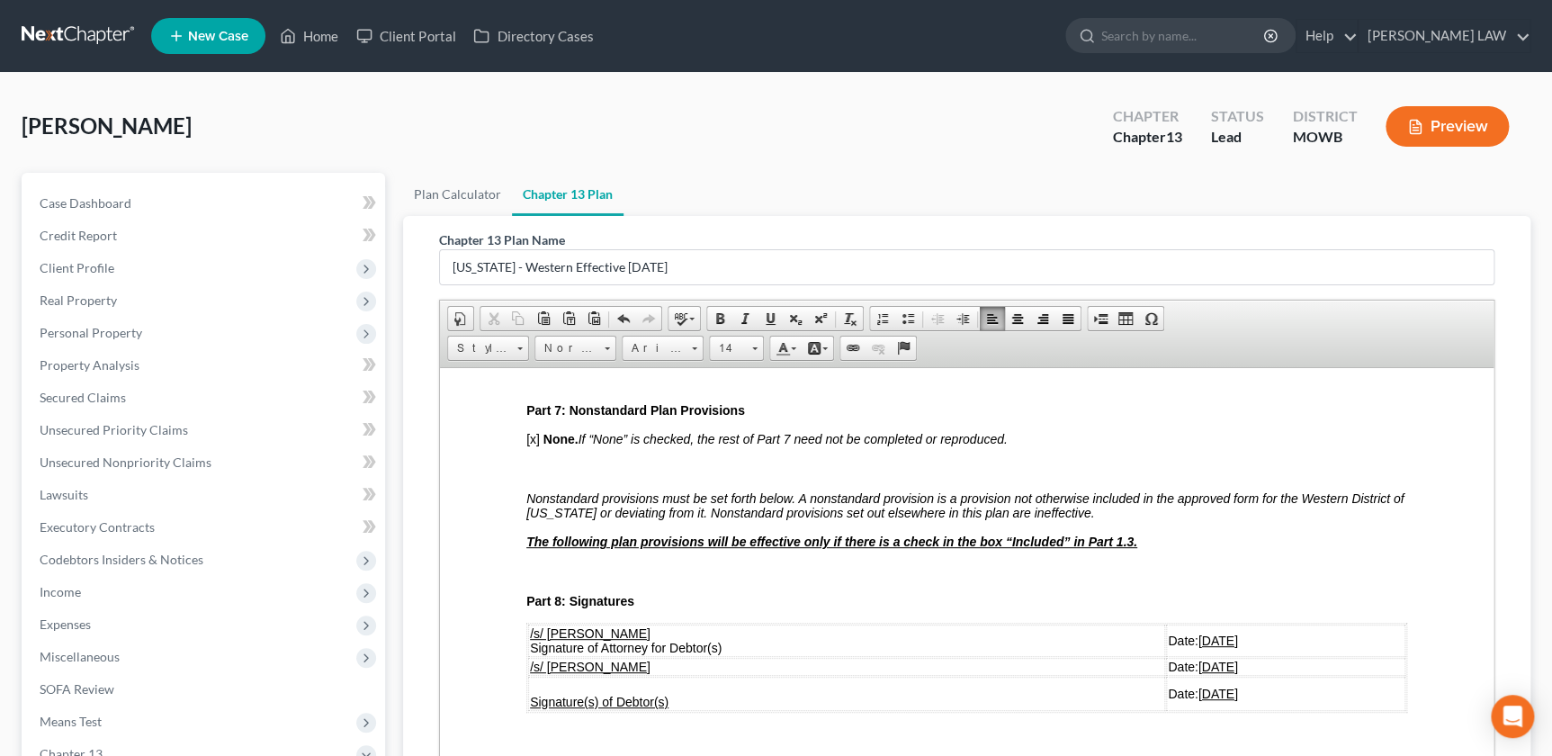
click at [535, 445] on span "[x]" at bounding box center [532, 438] width 13 height 14
click at [594, 476] on p at bounding box center [966, 468] width 881 height 16
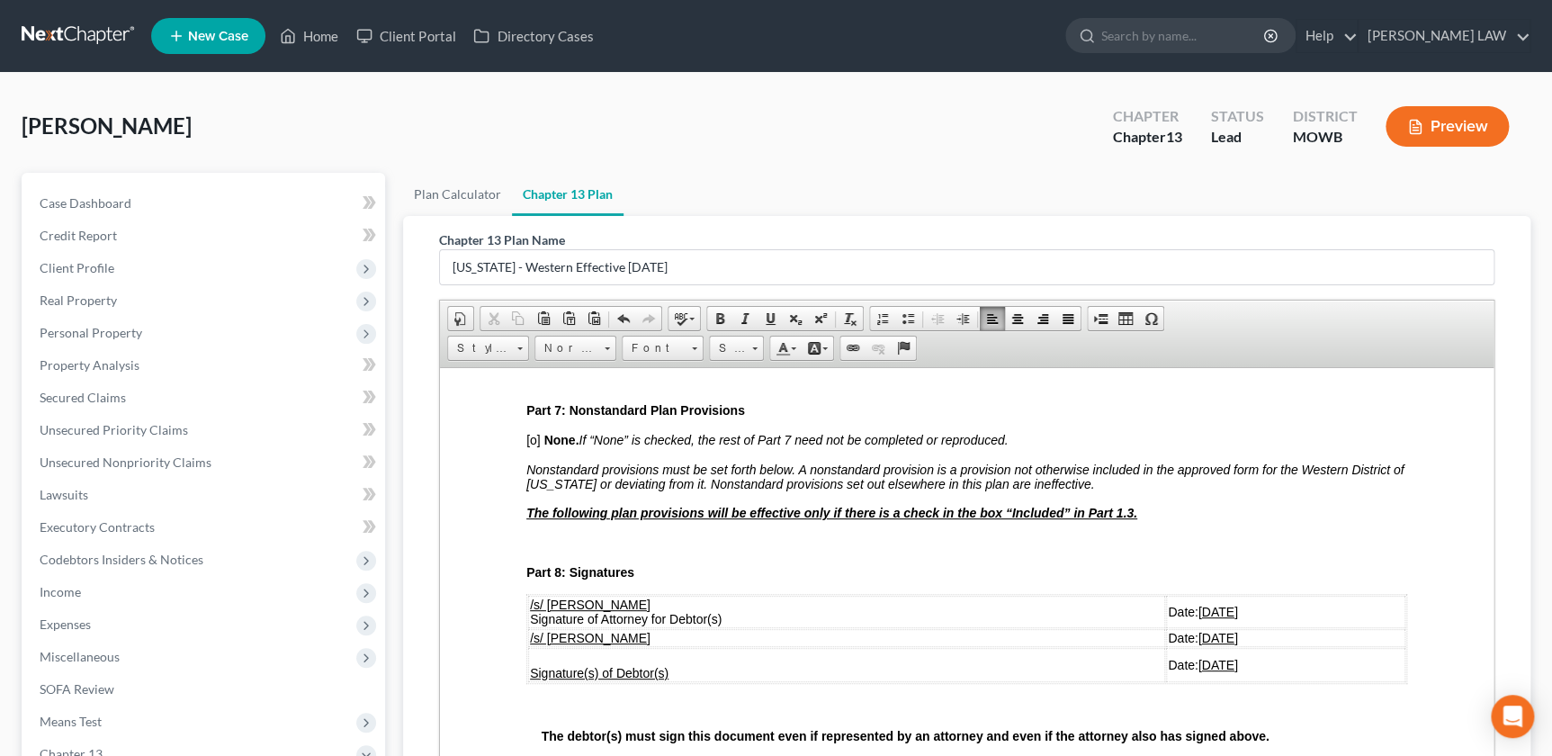
drag, startPoint x: 568, startPoint y: 604, endPoint x: 577, endPoint y: 607, distance: 9.4
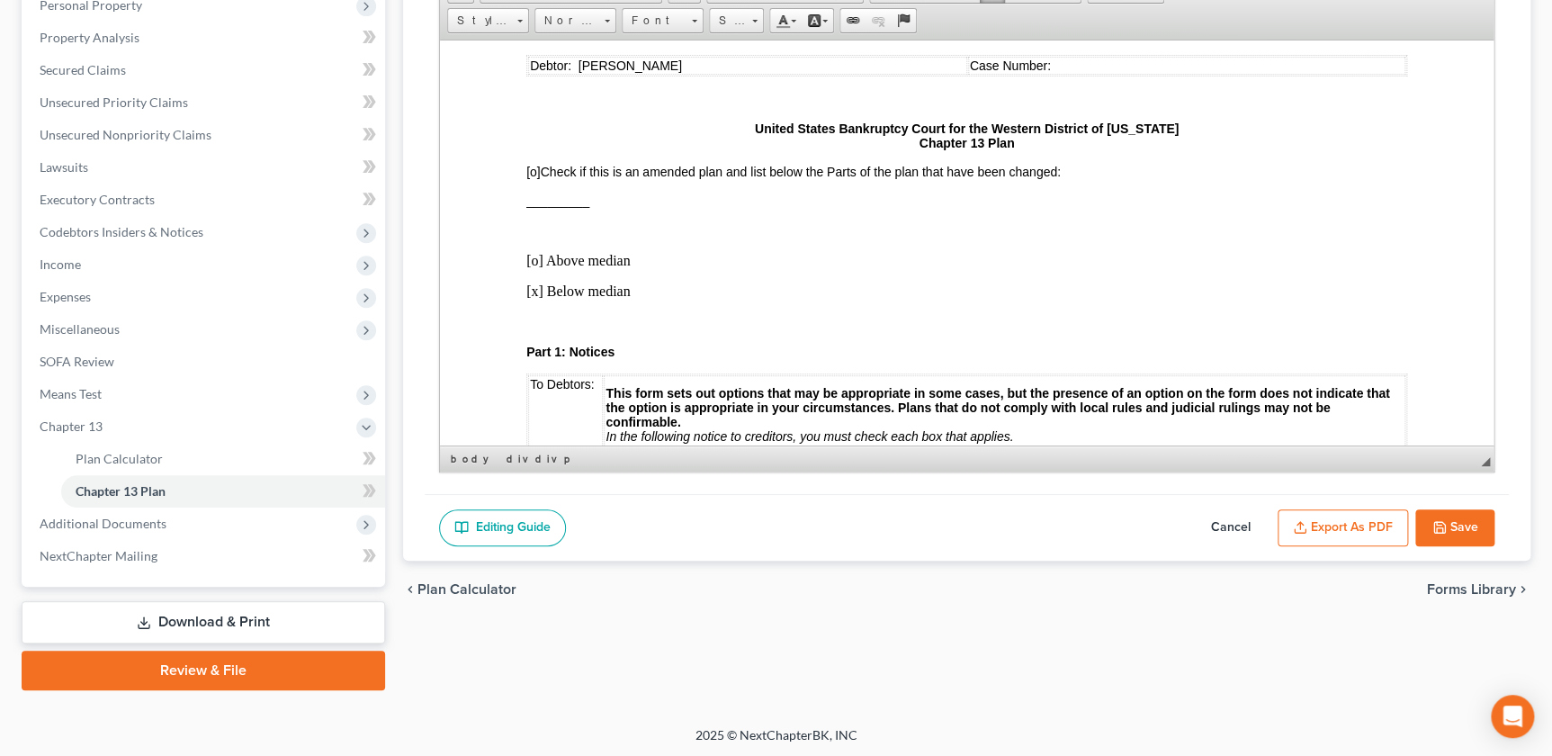
scroll to position [0, 0]
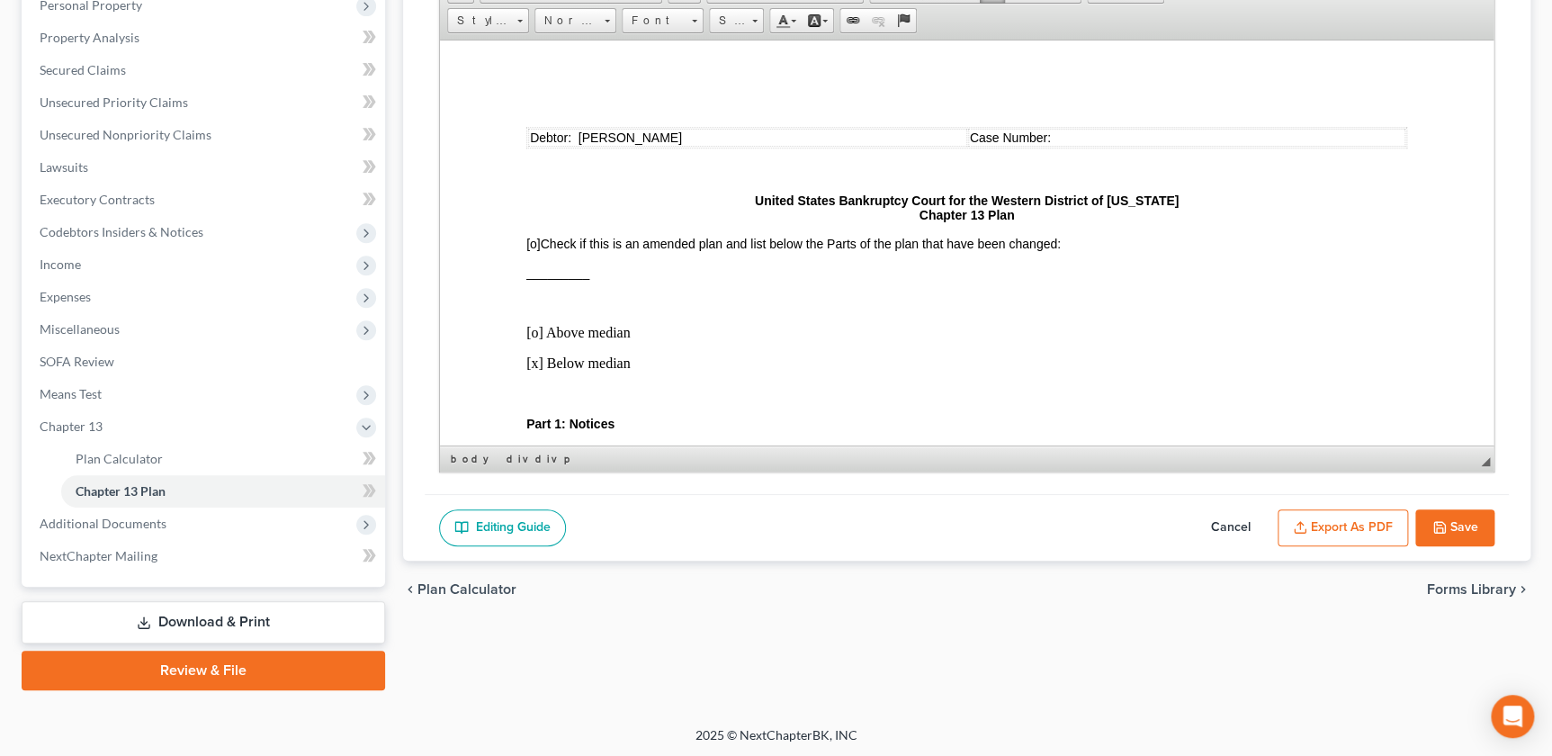
click at [1437, 520] on icon "button" at bounding box center [1440, 527] width 14 height 14
select select "0"
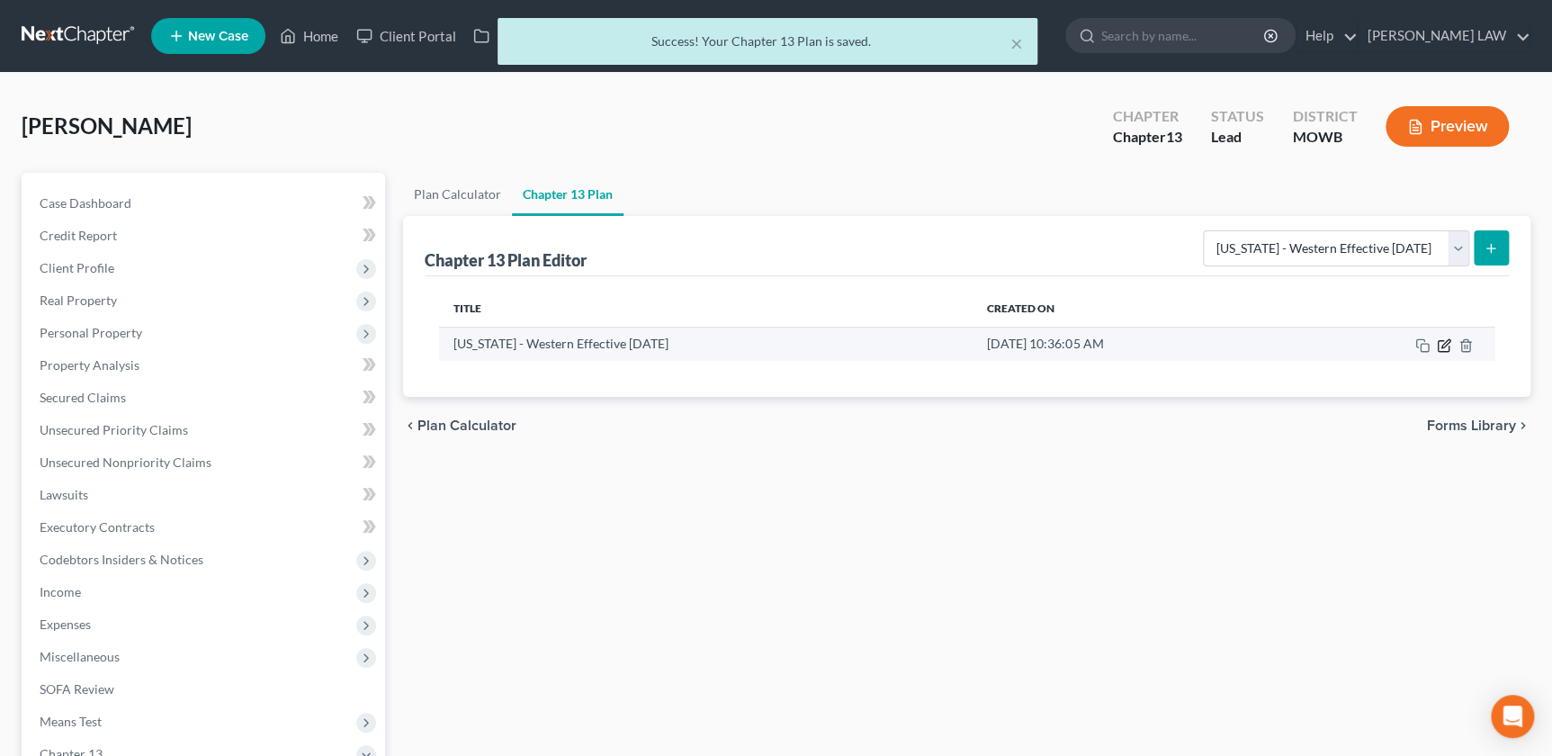
click at [1445, 346] on icon "button" at bounding box center [1444, 345] width 14 height 14
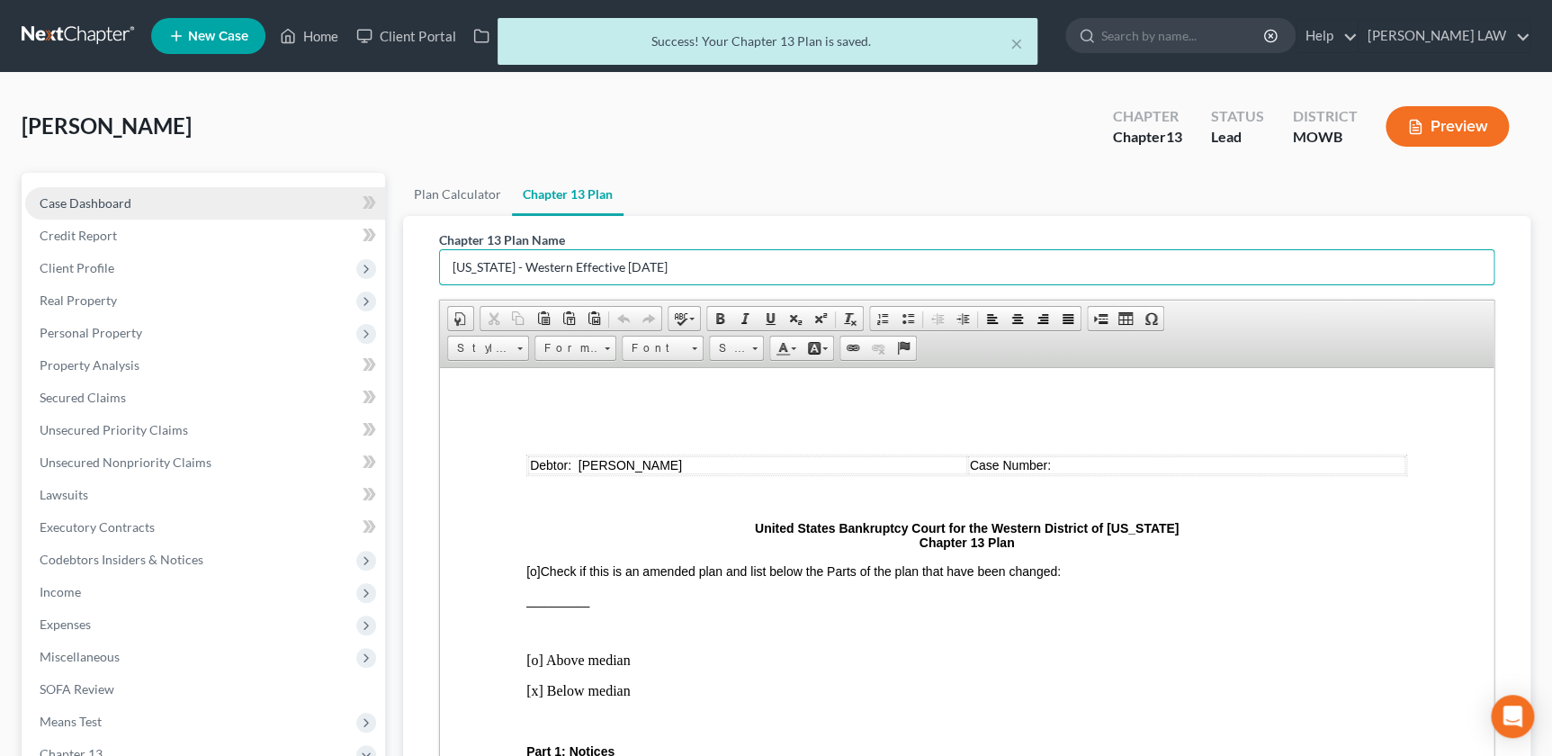
drag, startPoint x: 704, startPoint y: 275, endPoint x: 238, endPoint y: 204, distance: 470.6
click at [239, 210] on div "Petition Navigation Case Dashboard Payments Invoices Payments Payments Credit R…" at bounding box center [776, 595] width 1527 height 845
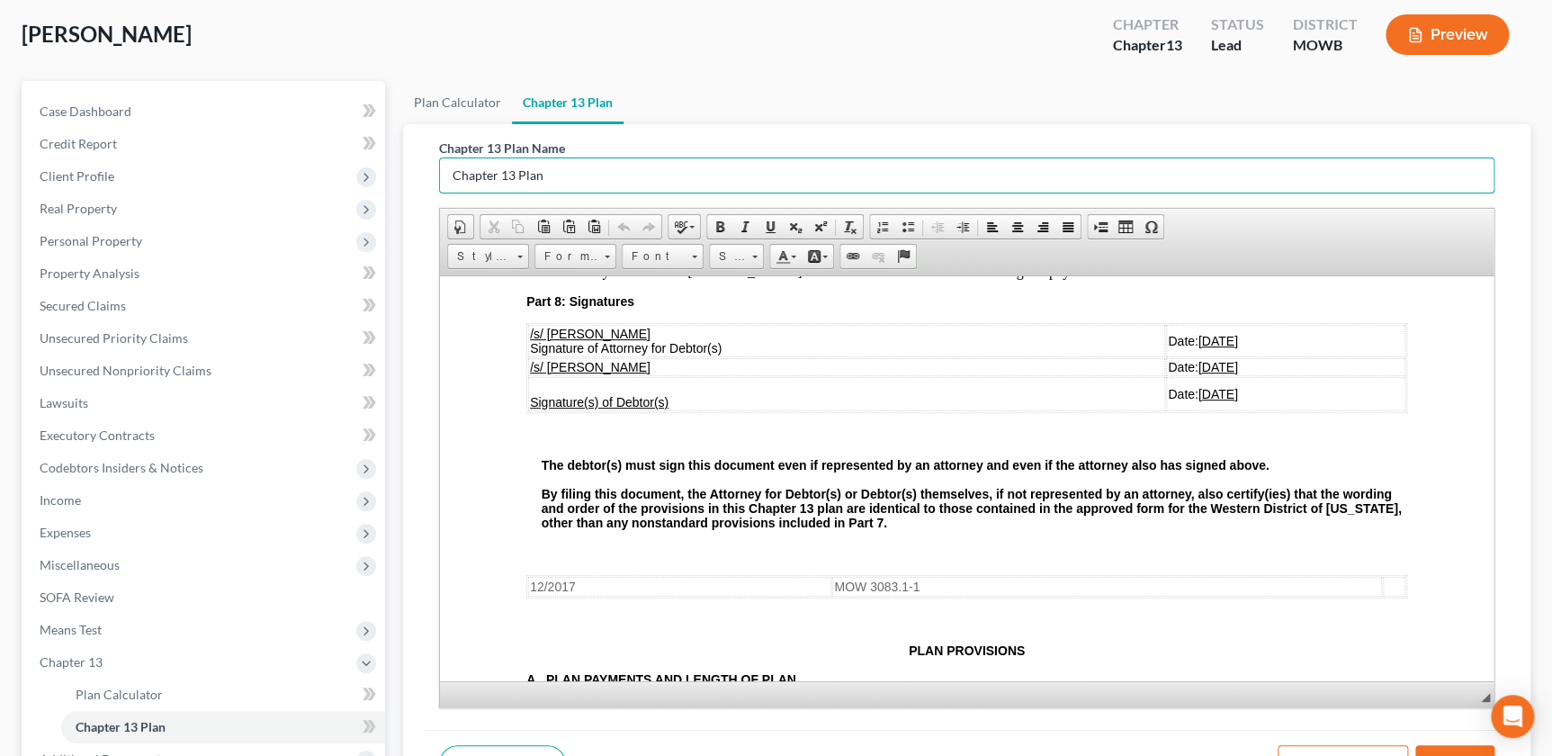
scroll to position [328, 0]
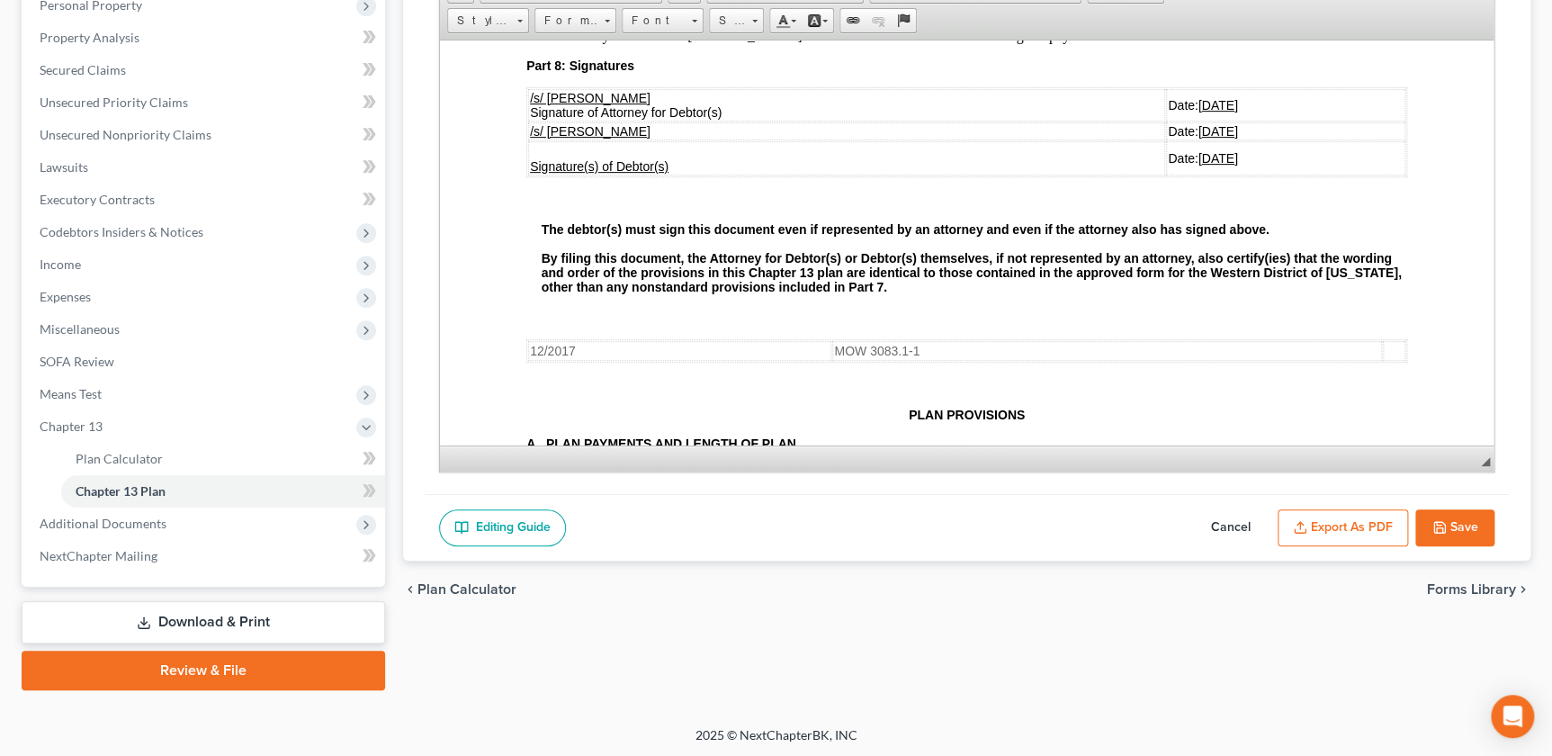
type input "Chapter 13 Plan"
click at [1323, 523] on button "Export as PDF" at bounding box center [1343, 528] width 130 height 38
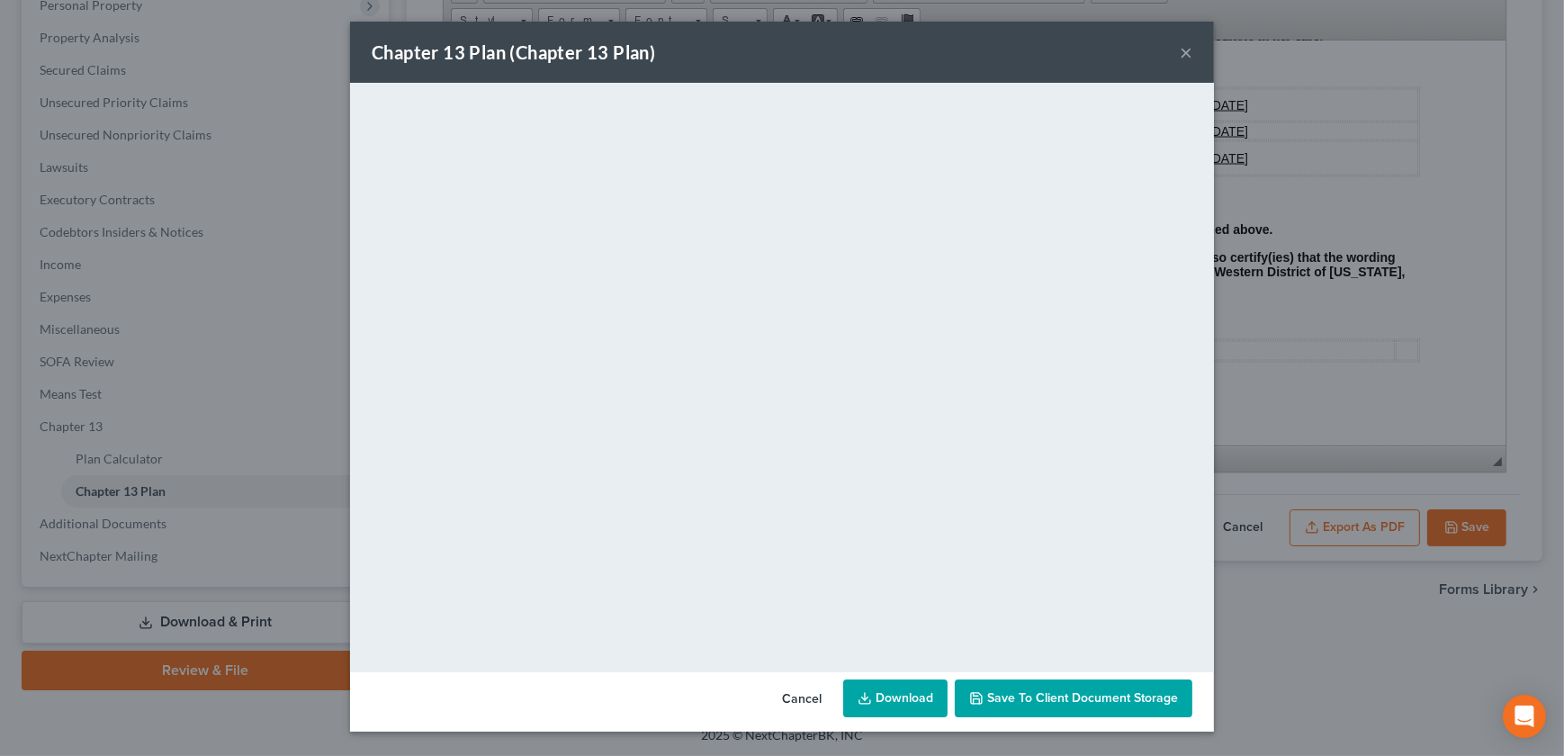
click at [1186, 51] on button "×" at bounding box center [1186, 52] width 13 height 22
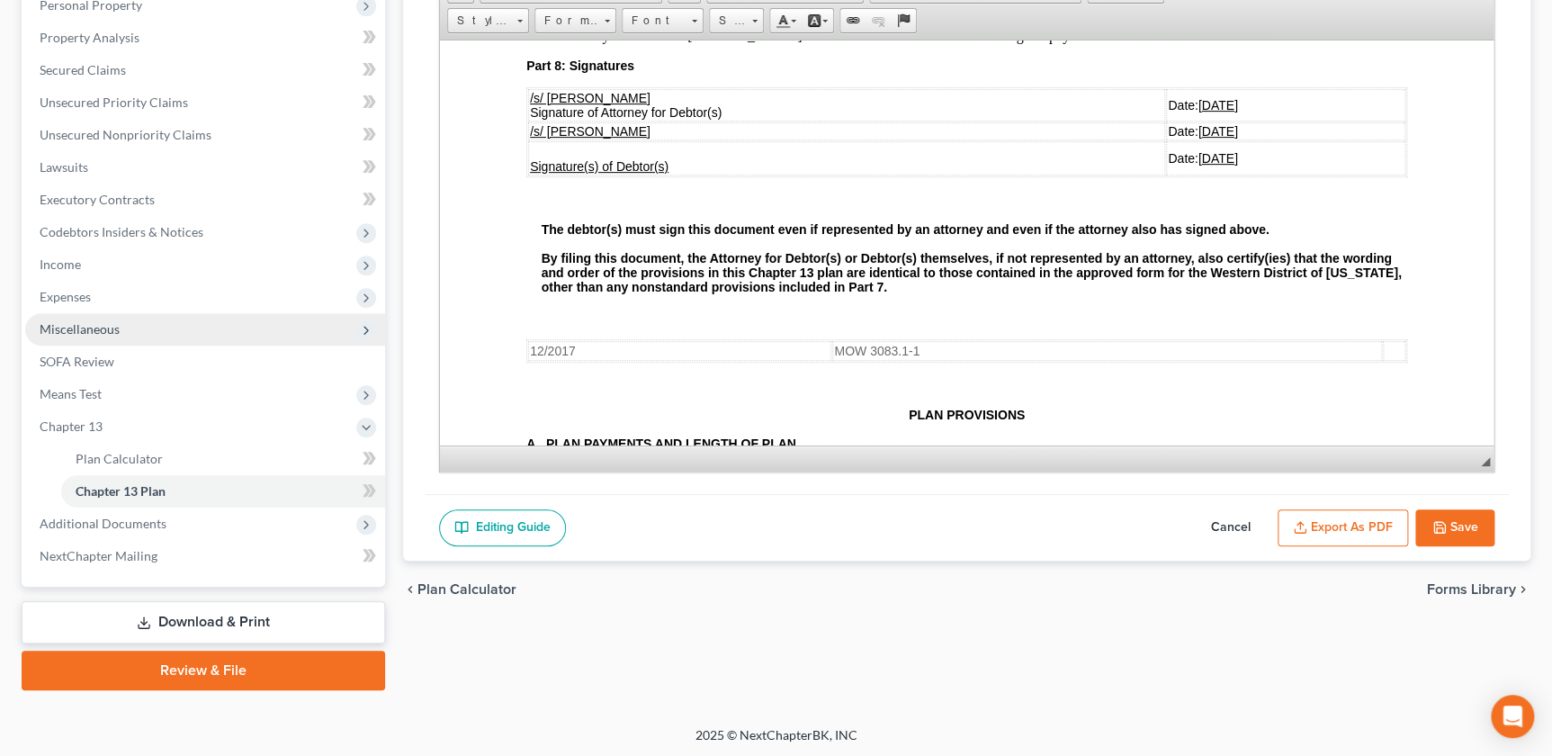
click at [121, 333] on span "Miscellaneous" at bounding box center [205, 329] width 360 height 32
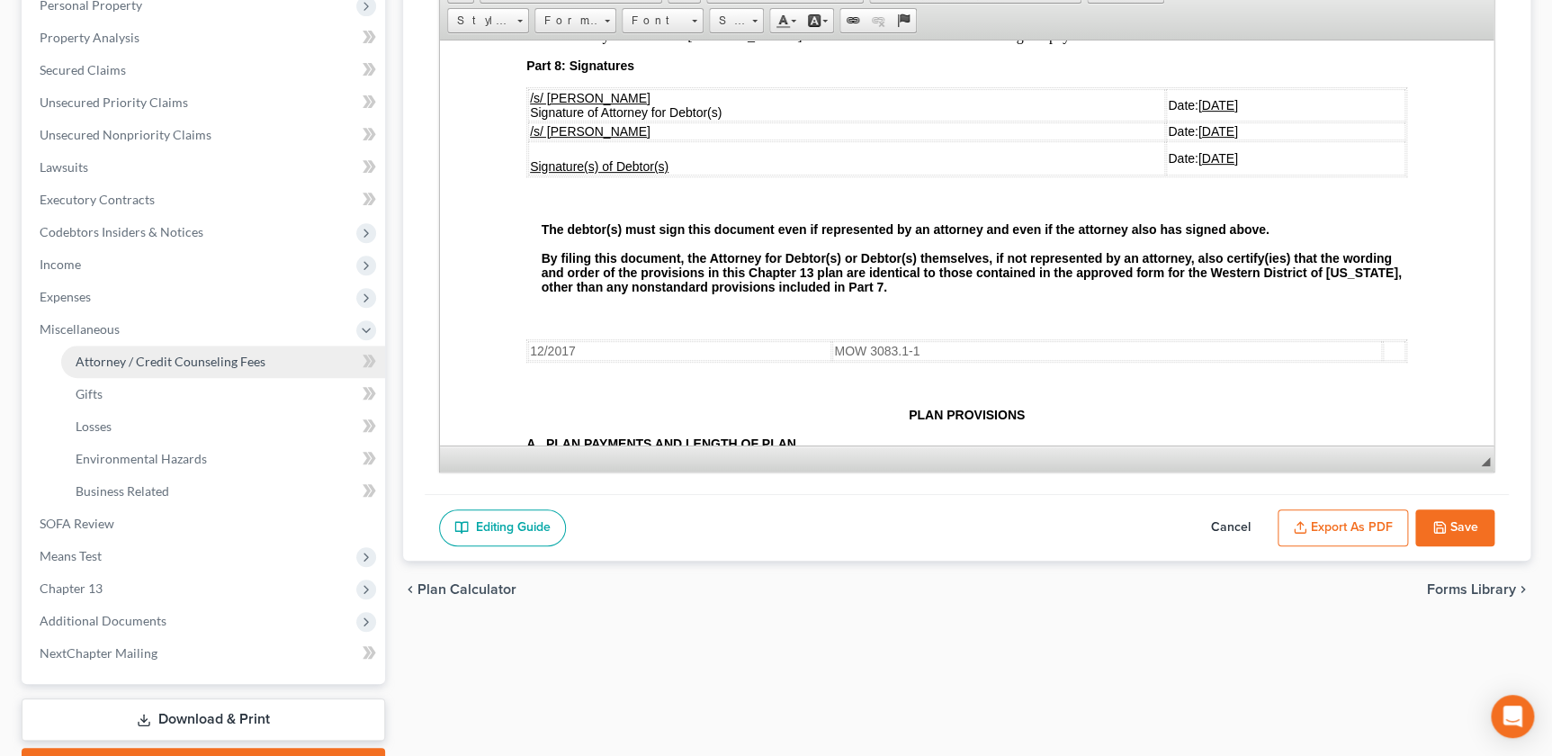
click at [123, 355] on span "Attorney / Credit Counseling Fees" at bounding box center [171, 361] width 190 height 15
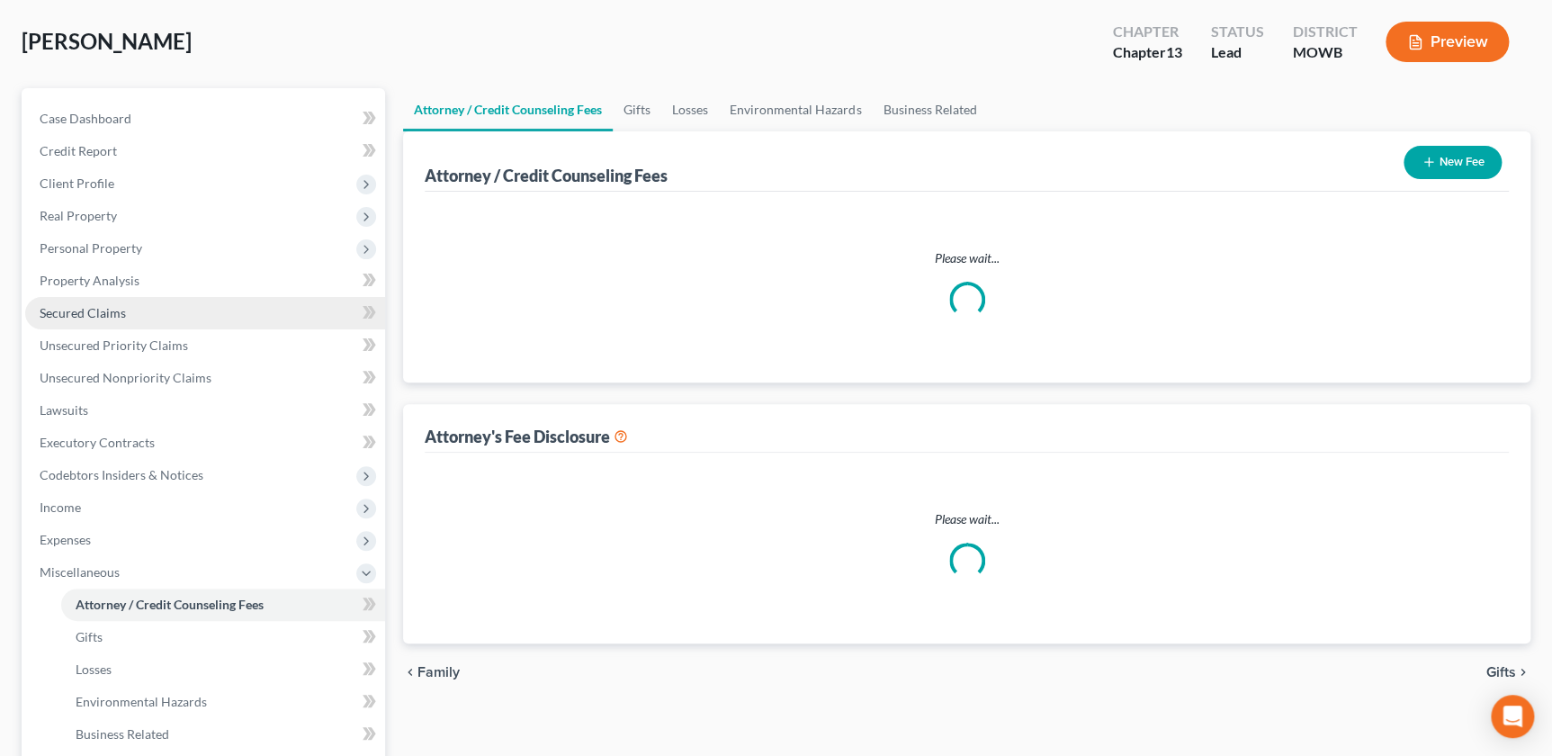
scroll to position [6, 0]
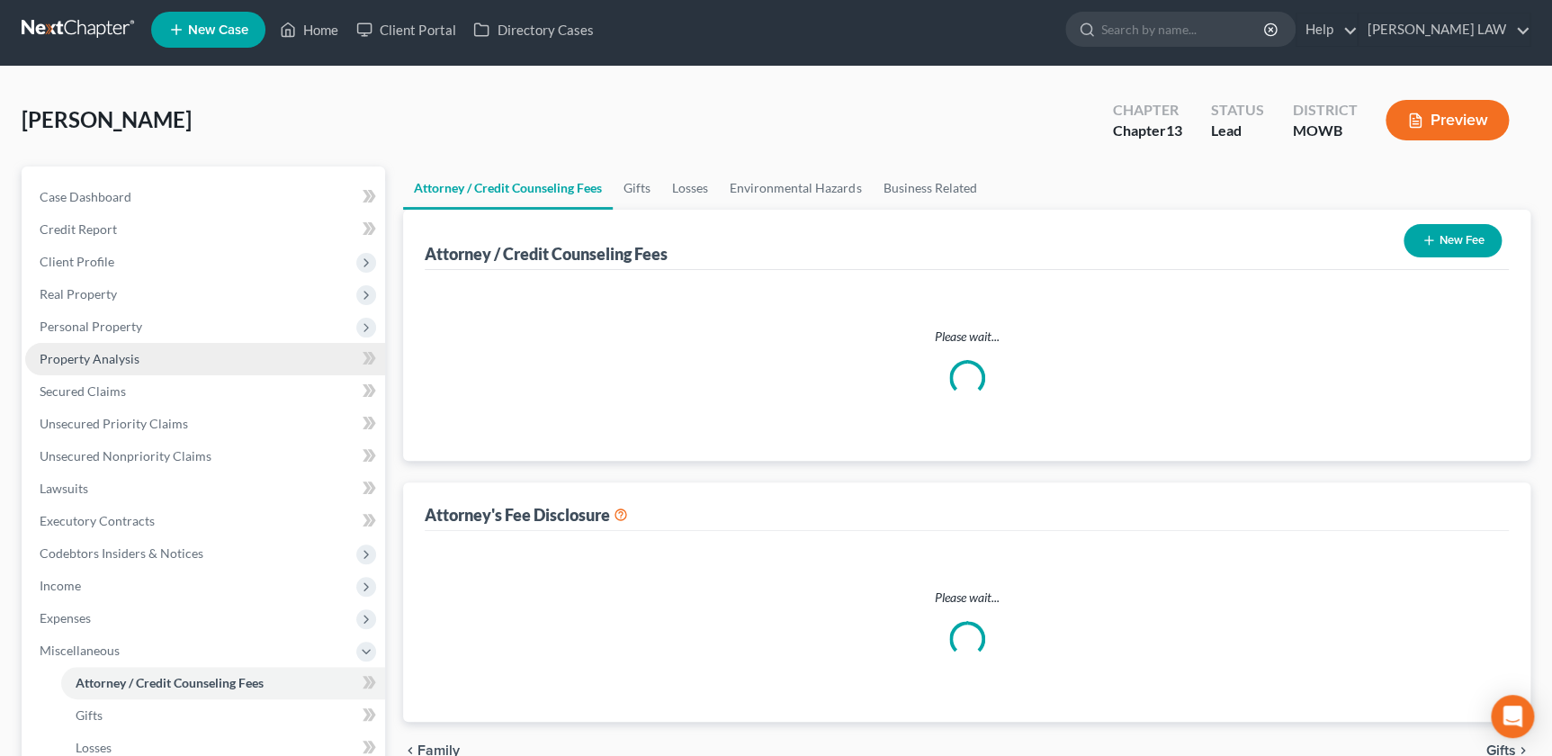
select select "0"
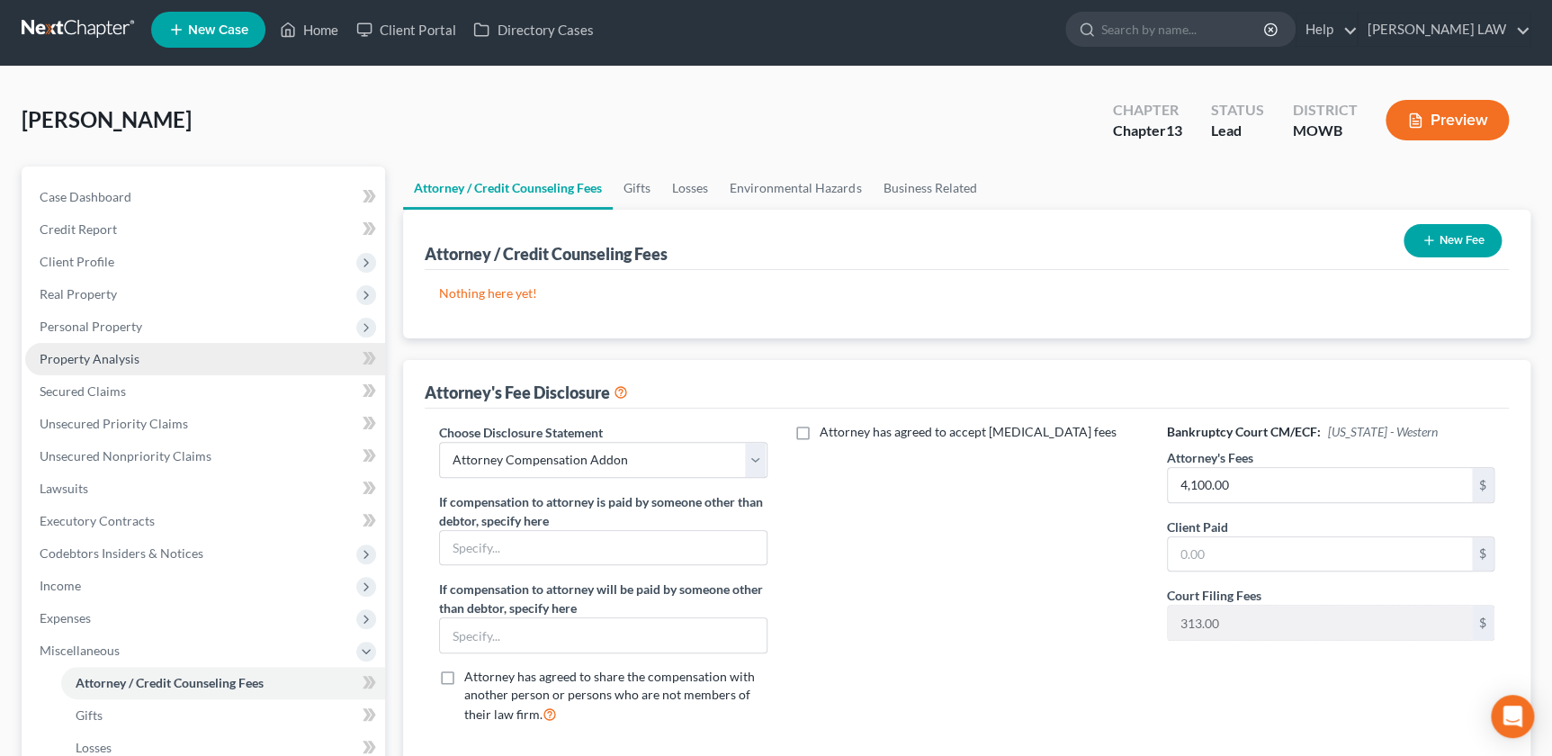
scroll to position [0, 0]
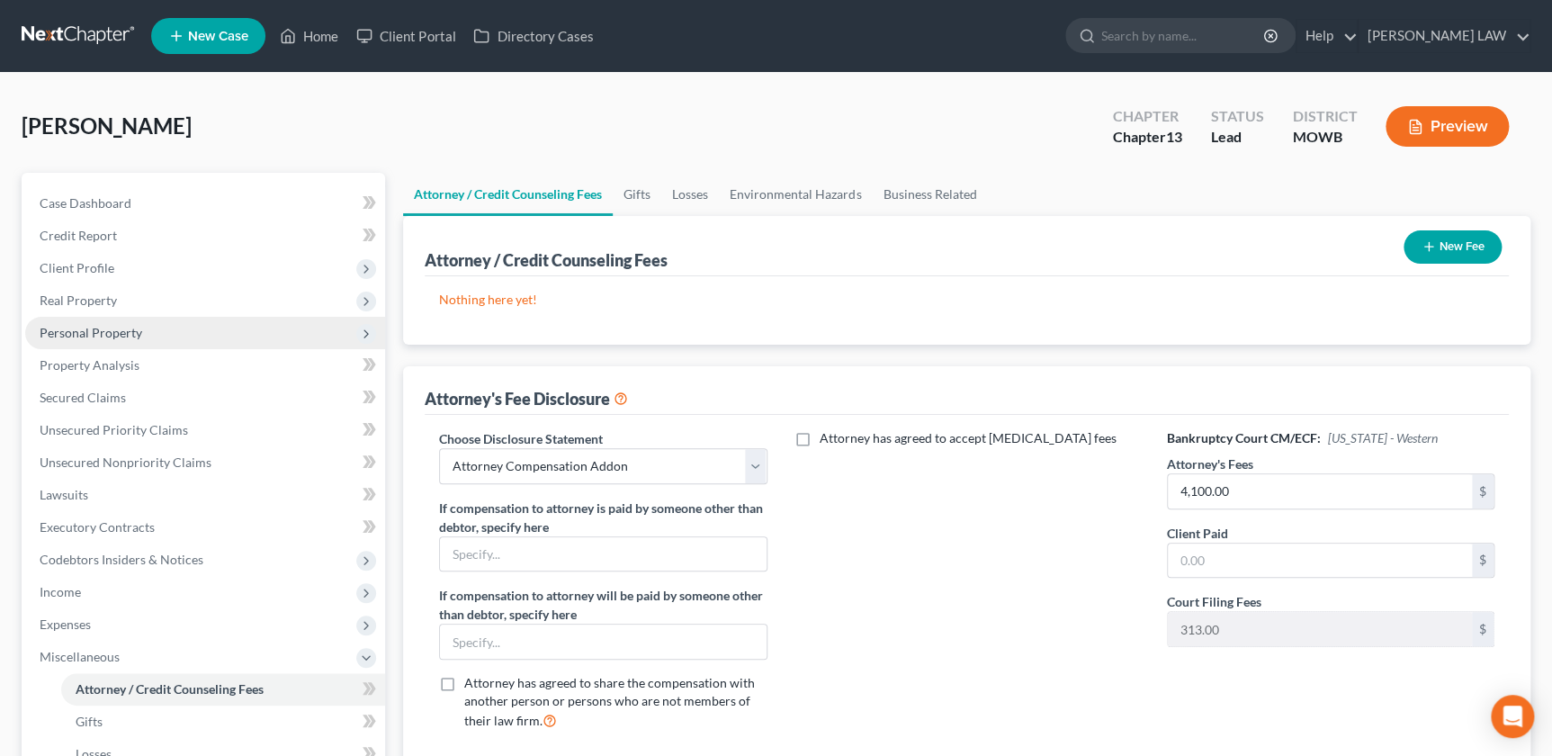
click at [121, 328] on span "Personal Property" at bounding box center [91, 332] width 103 height 15
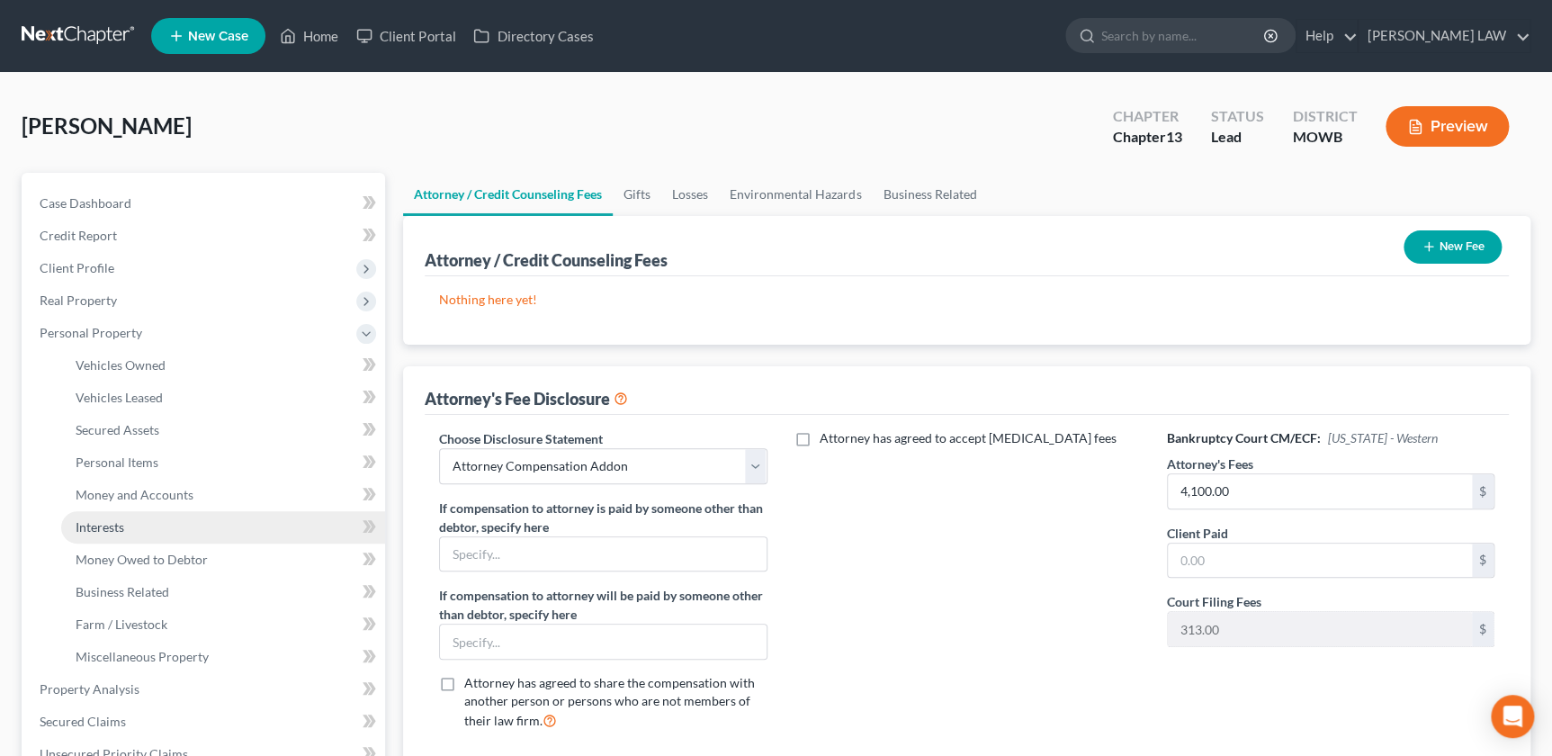
click at [146, 531] on link "Interests" at bounding box center [223, 527] width 324 height 32
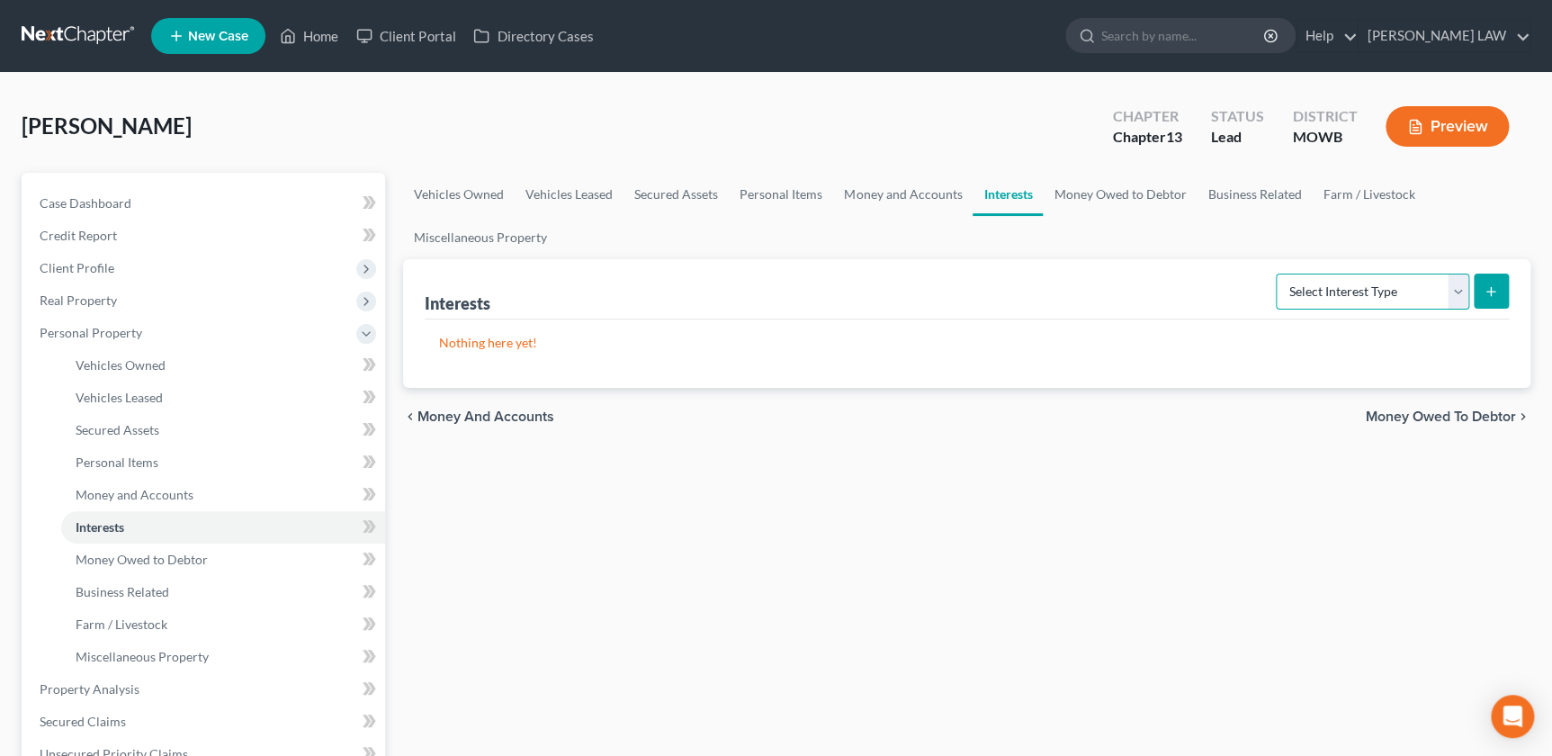
click at [1407, 292] on select "Select Interest Type 401K Annuity Bond Education IRA Government Bond Government…" at bounding box center [1372, 292] width 193 height 36
select select "term_life_insurance"
click at [1278, 274] on select "Select Interest Type 401K Annuity Bond Education IRA Government Bond Government…" at bounding box center [1372, 292] width 193 height 36
click at [1494, 292] on icon "submit" at bounding box center [1491, 291] width 14 height 14
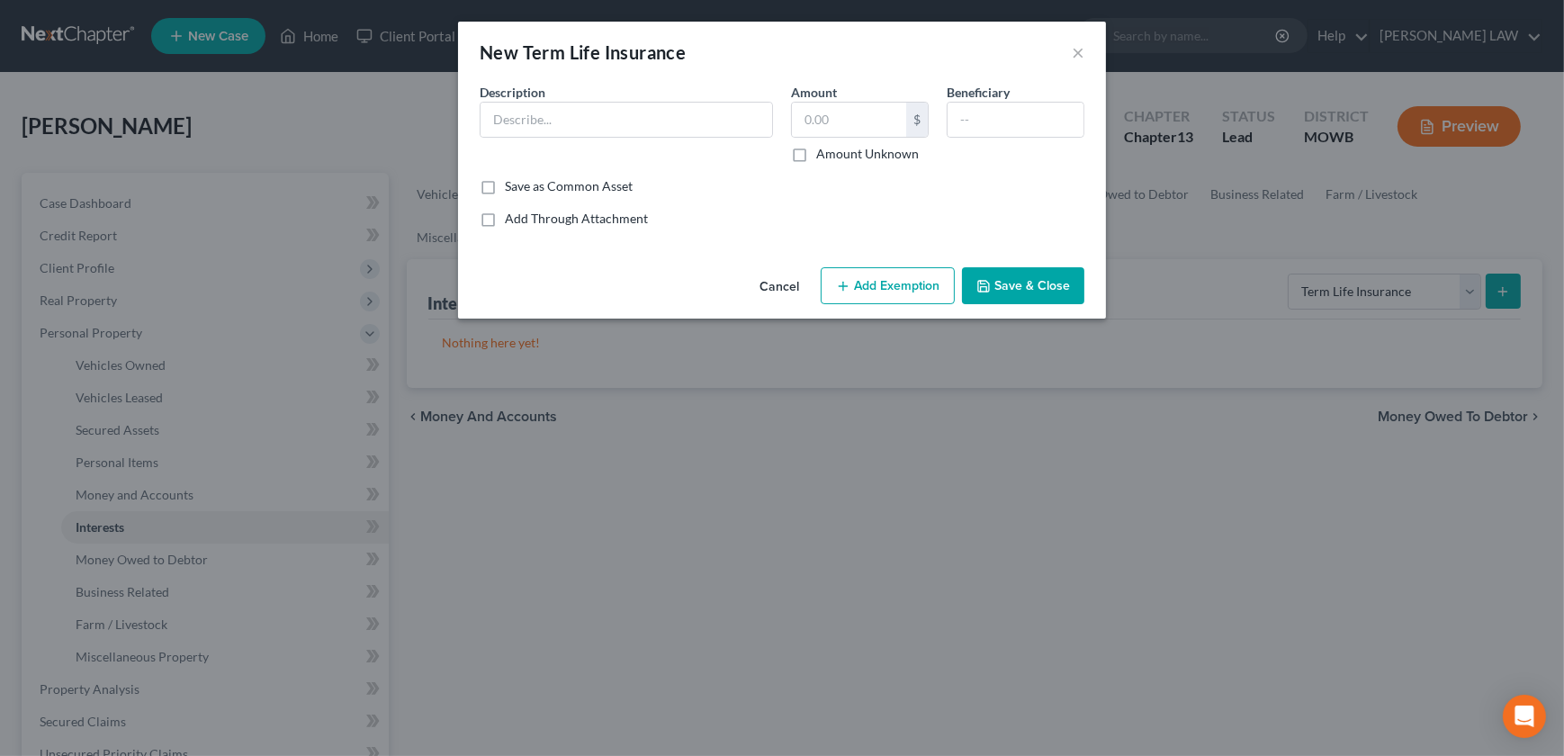
click at [538, 107] on div "Description *" at bounding box center [626, 123] width 311 height 80
click at [546, 119] on input "text" at bounding box center [627, 120] width 292 height 34
type input "Life Insurance through State Farm Insurance"
click at [1080, 288] on button "Save & Close" at bounding box center [1023, 286] width 122 height 38
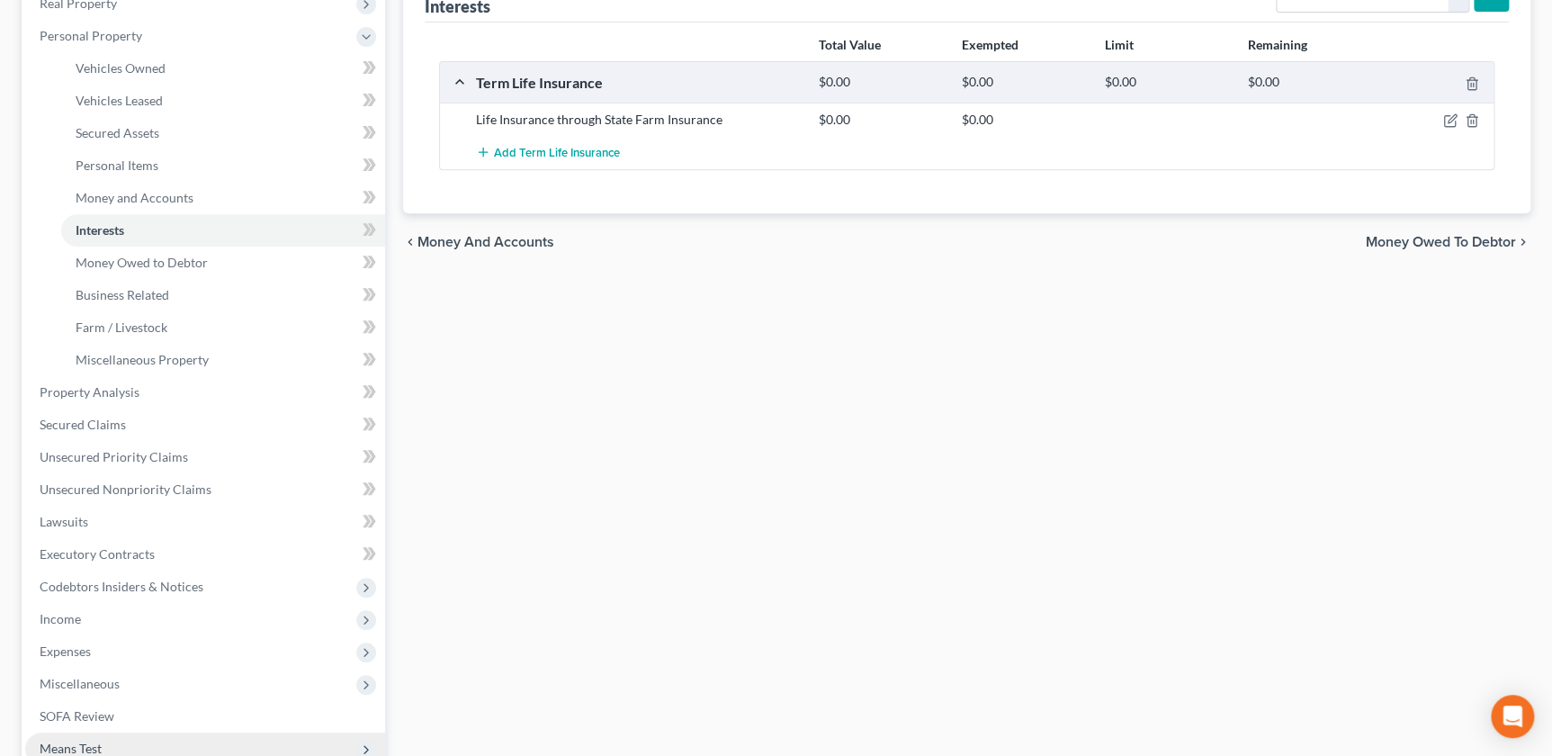
scroll to position [587, 0]
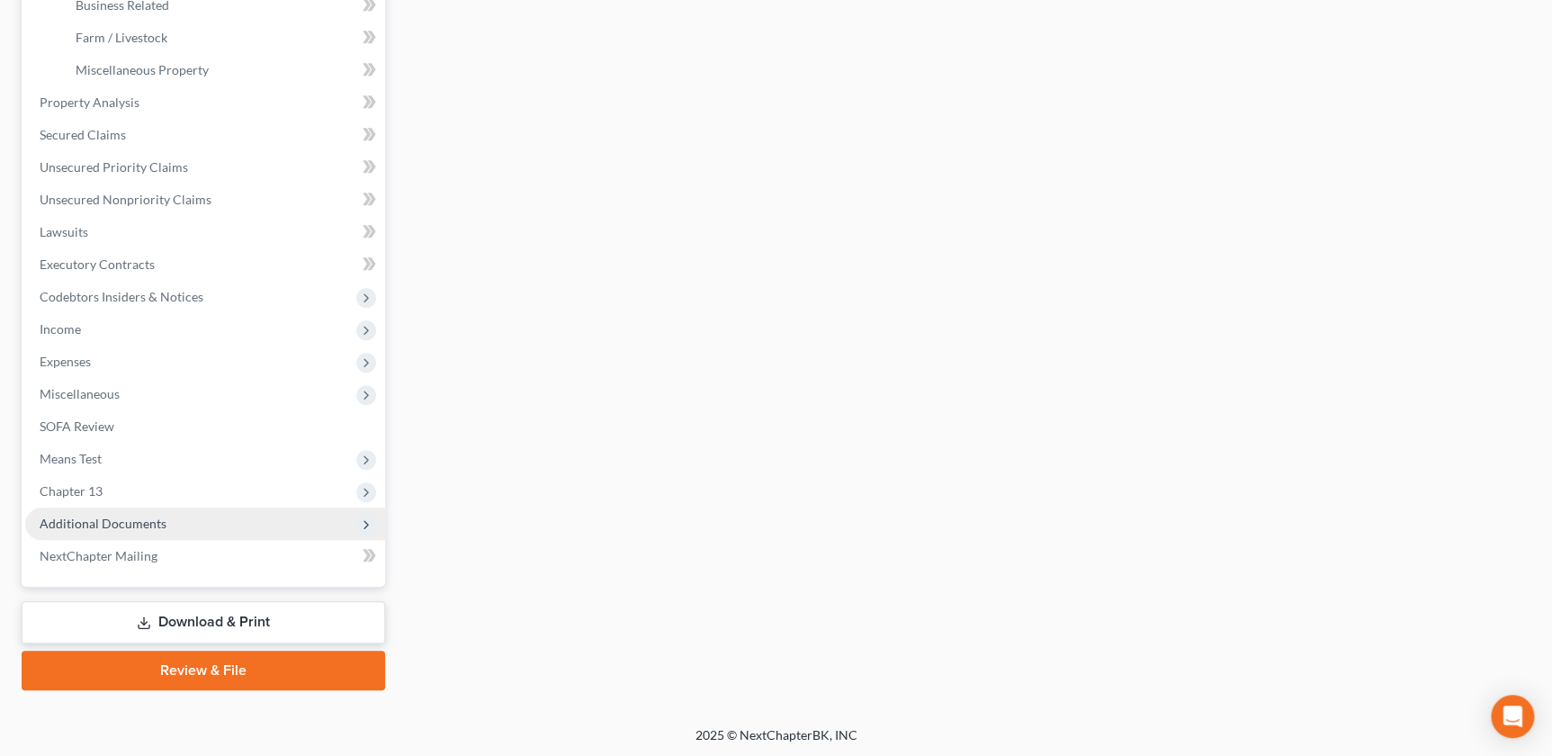
click at [164, 525] on span "Additional Documents" at bounding box center [205, 524] width 360 height 32
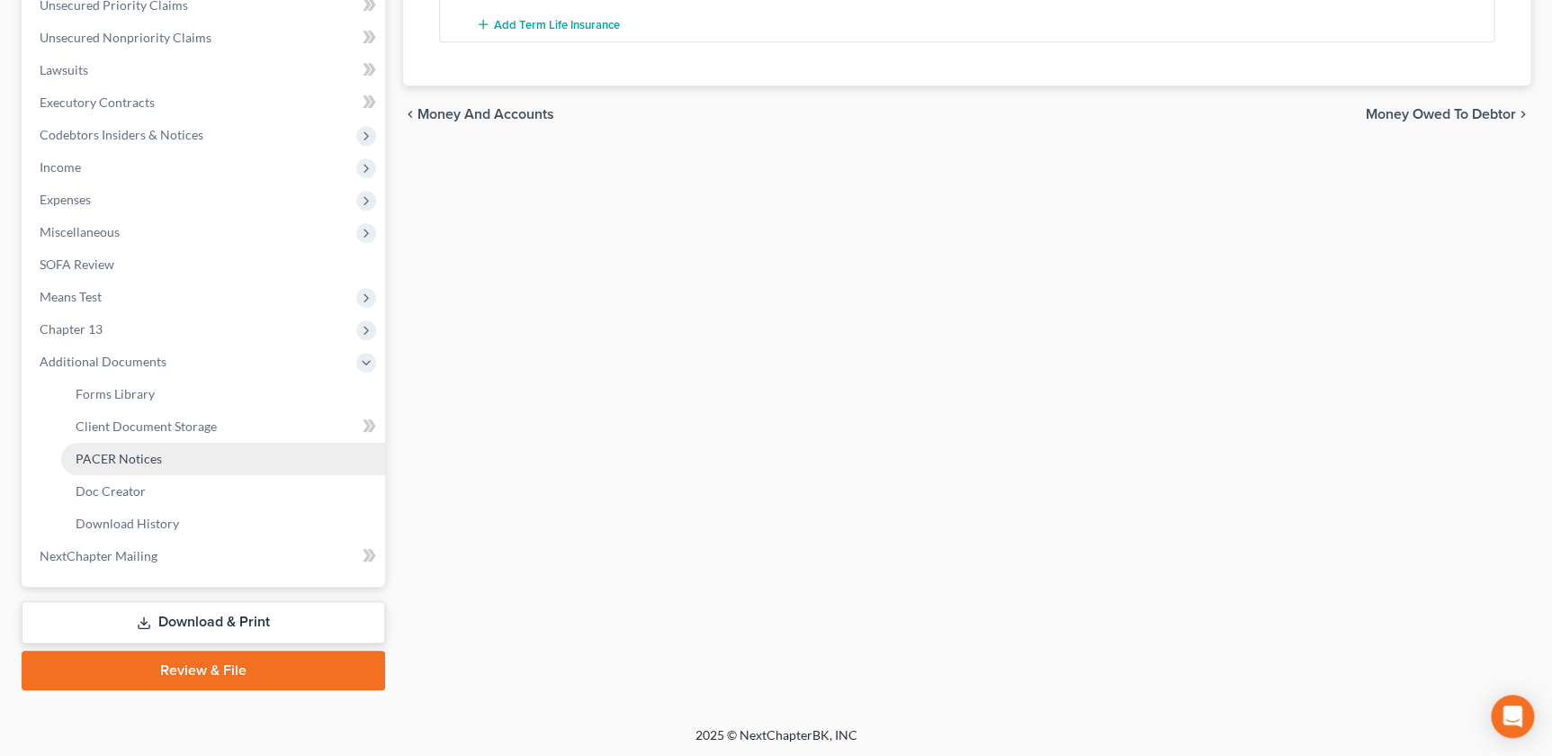
click at [125, 453] on span "PACER Notices" at bounding box center [119, 458] width 86 height 15
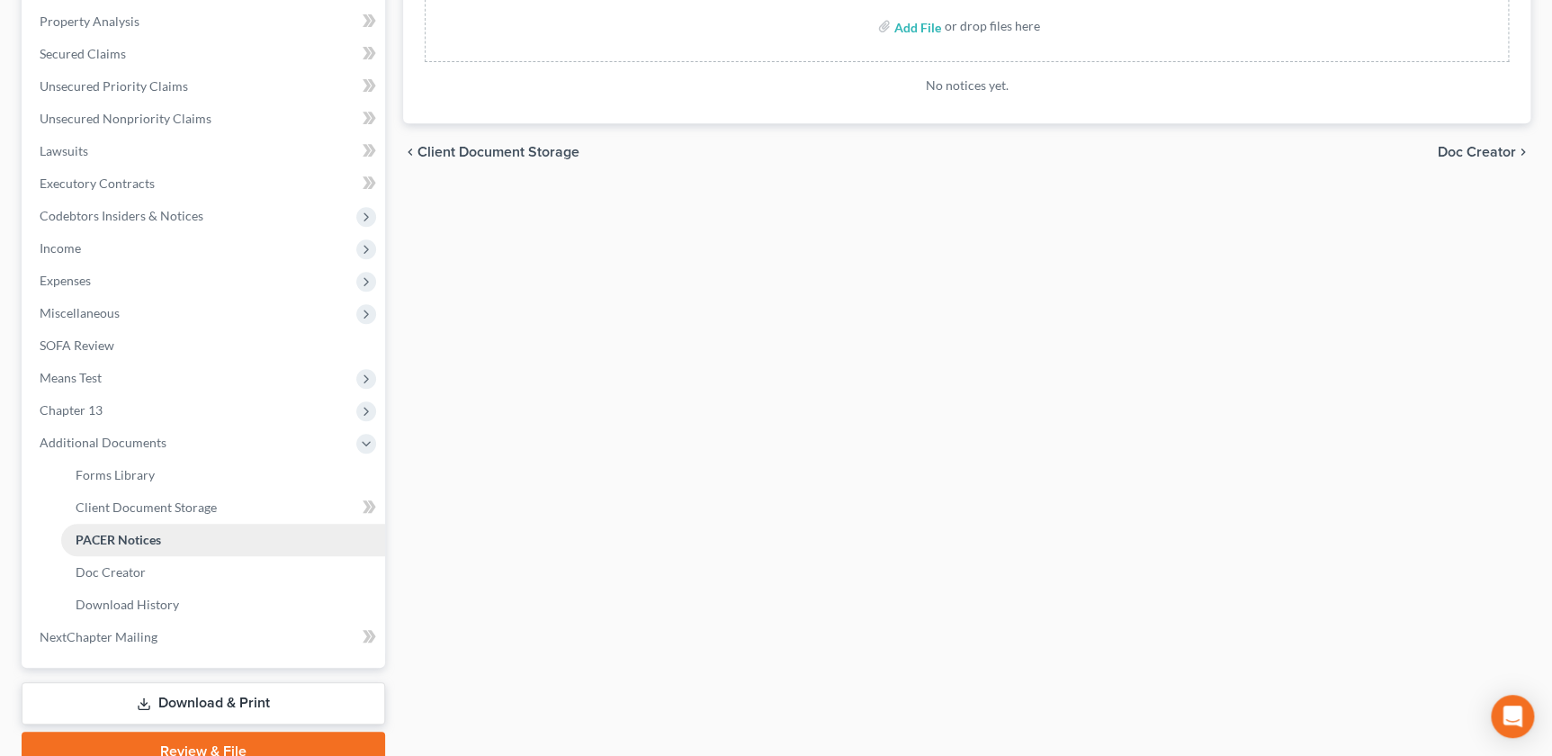
scroll to position [347, 0]
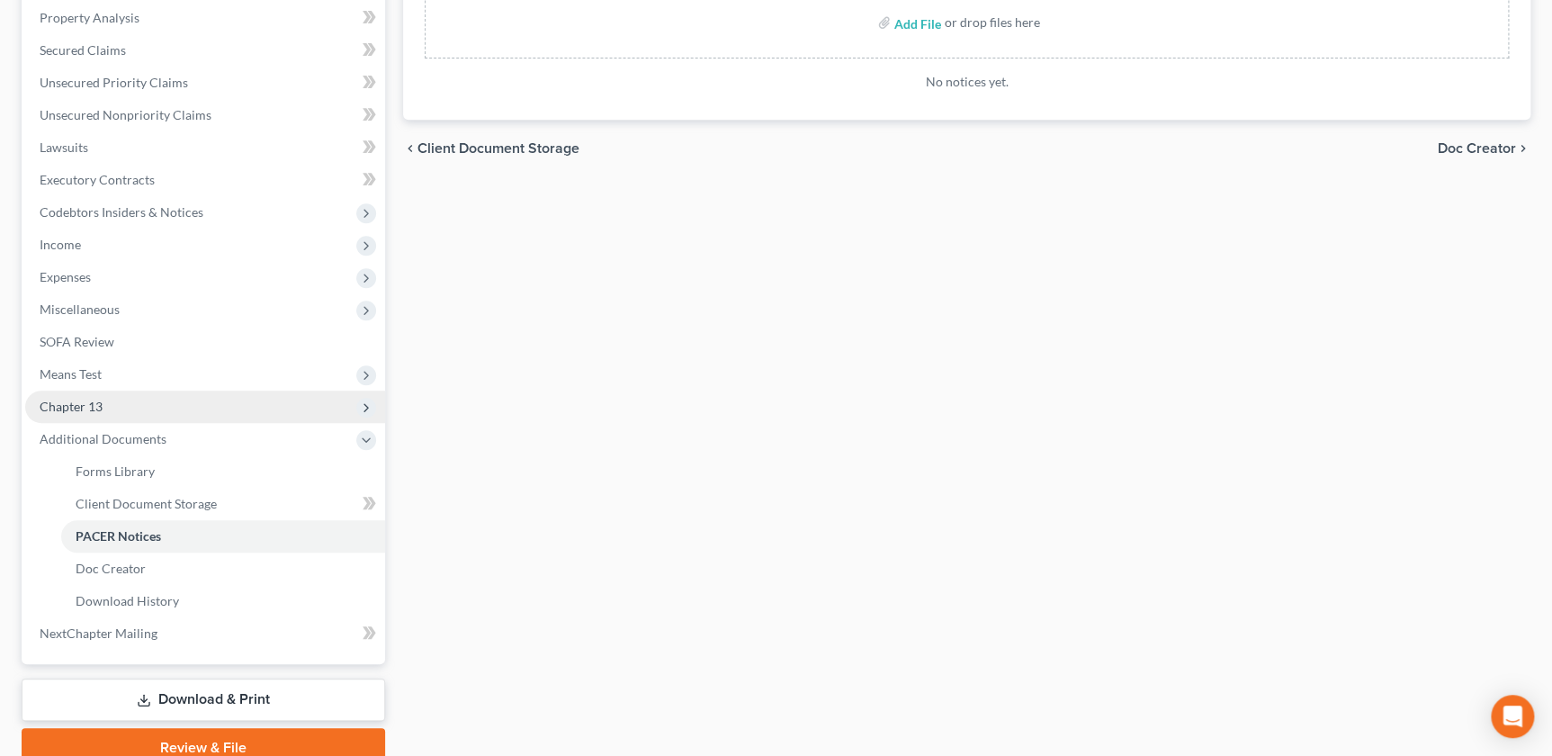
click at [94, 407] on span "Chapter 13" at bounding box center [71, 406] width 63 height 15
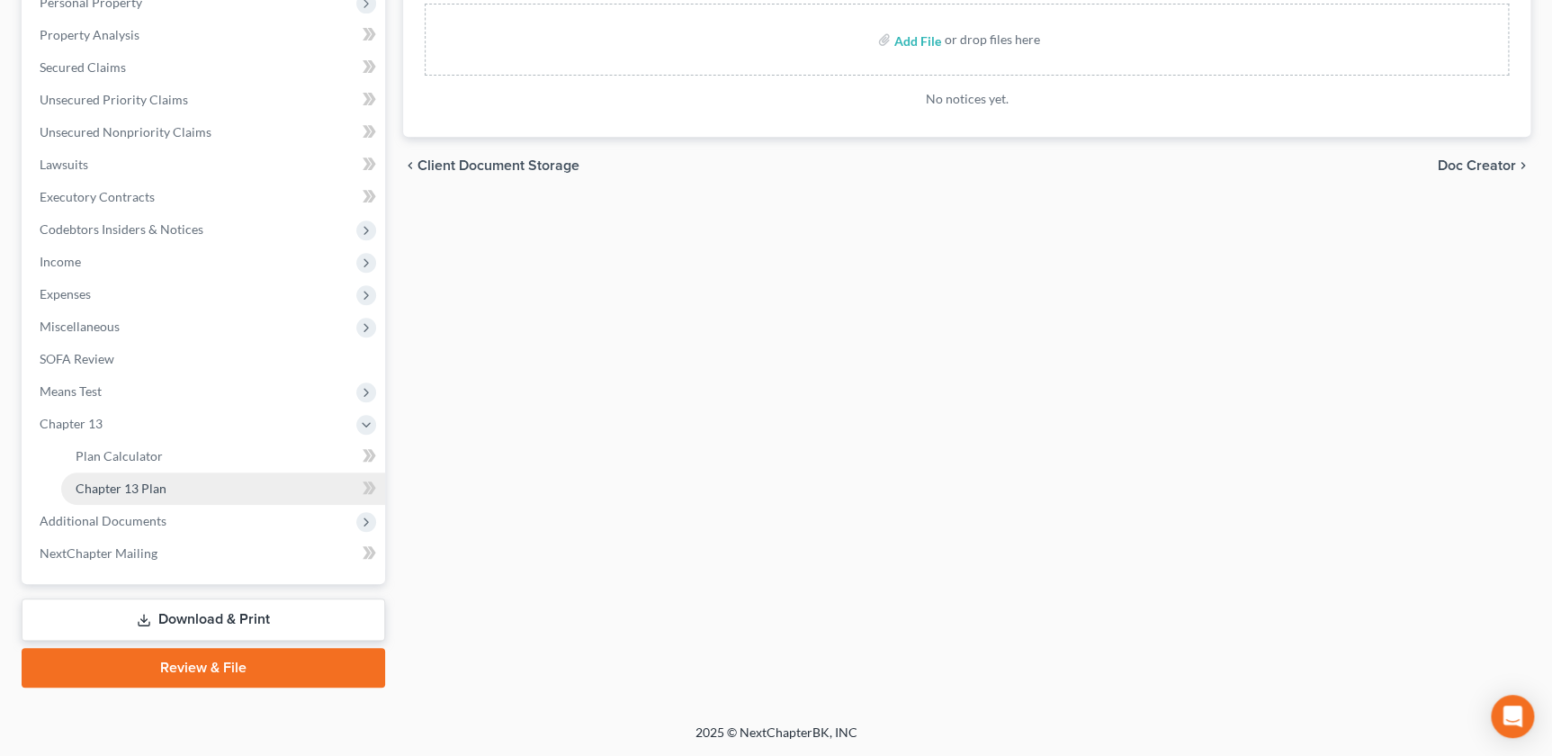
scroll to position [328, 0]
click at [141, 490] on span "Chapter 13 Plan" at bounding box center [121, 490] width 91 height 15
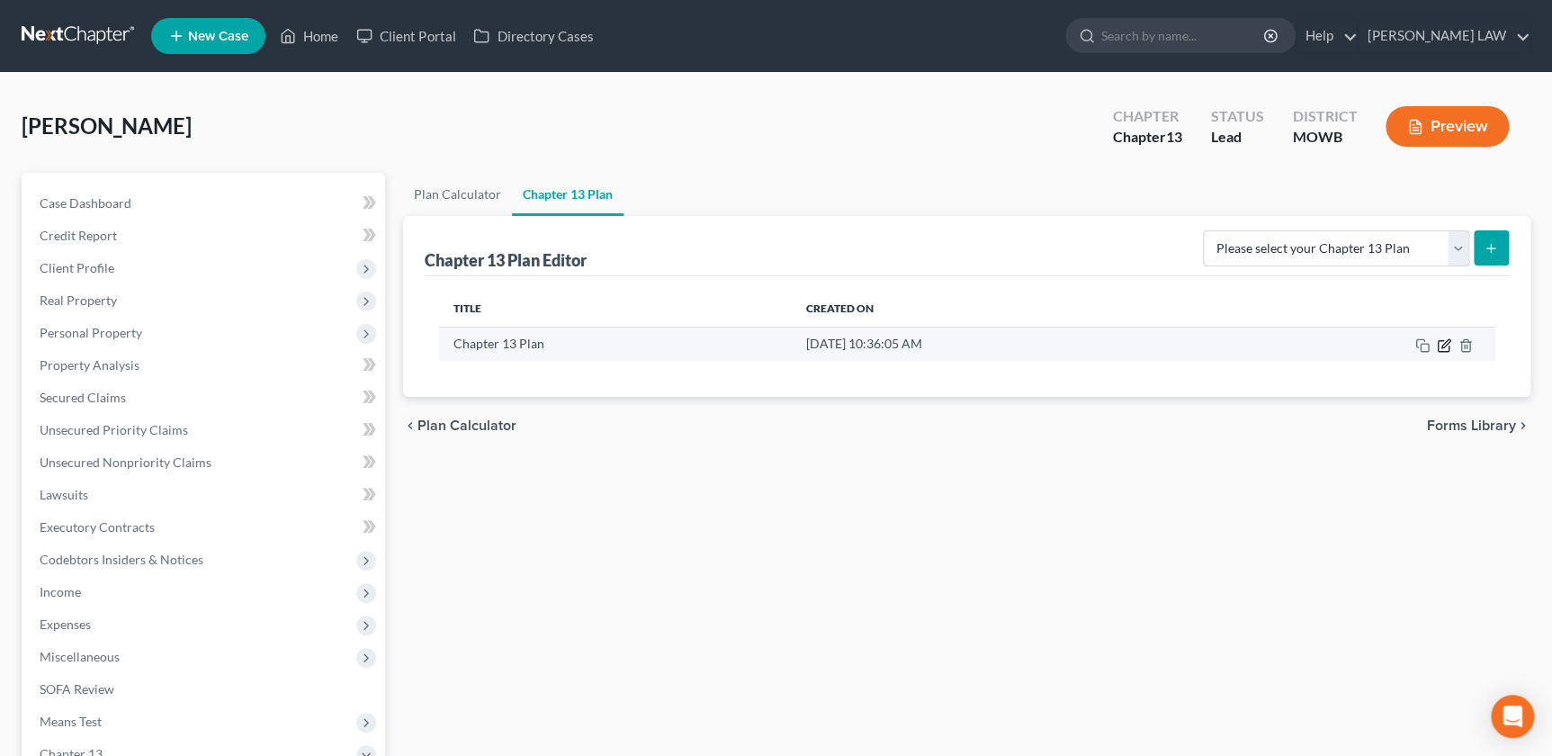
click at [1442, 344] on icon "button" at bounding box center [1446, 343] width 8 height 8
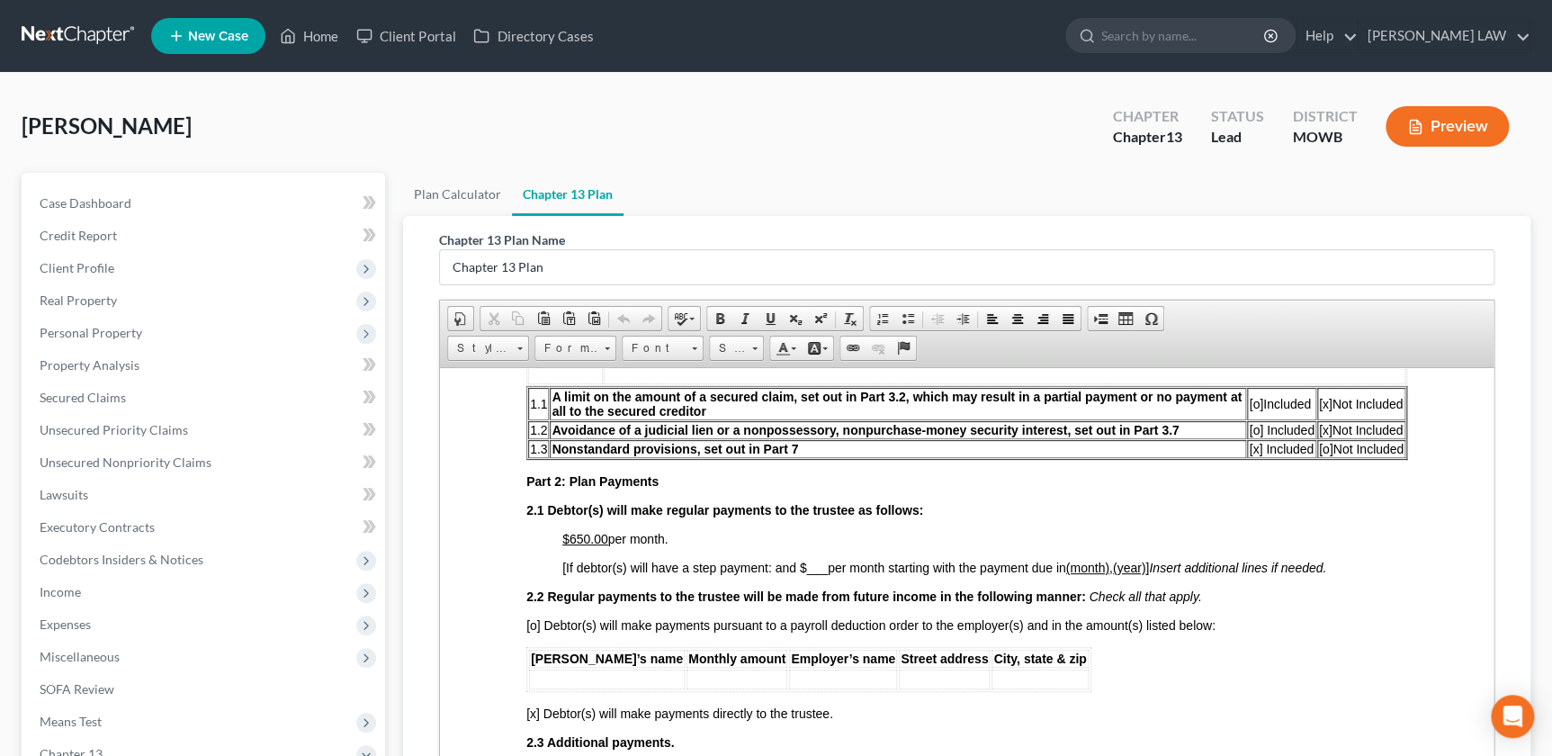
scroll to position [920, 0]
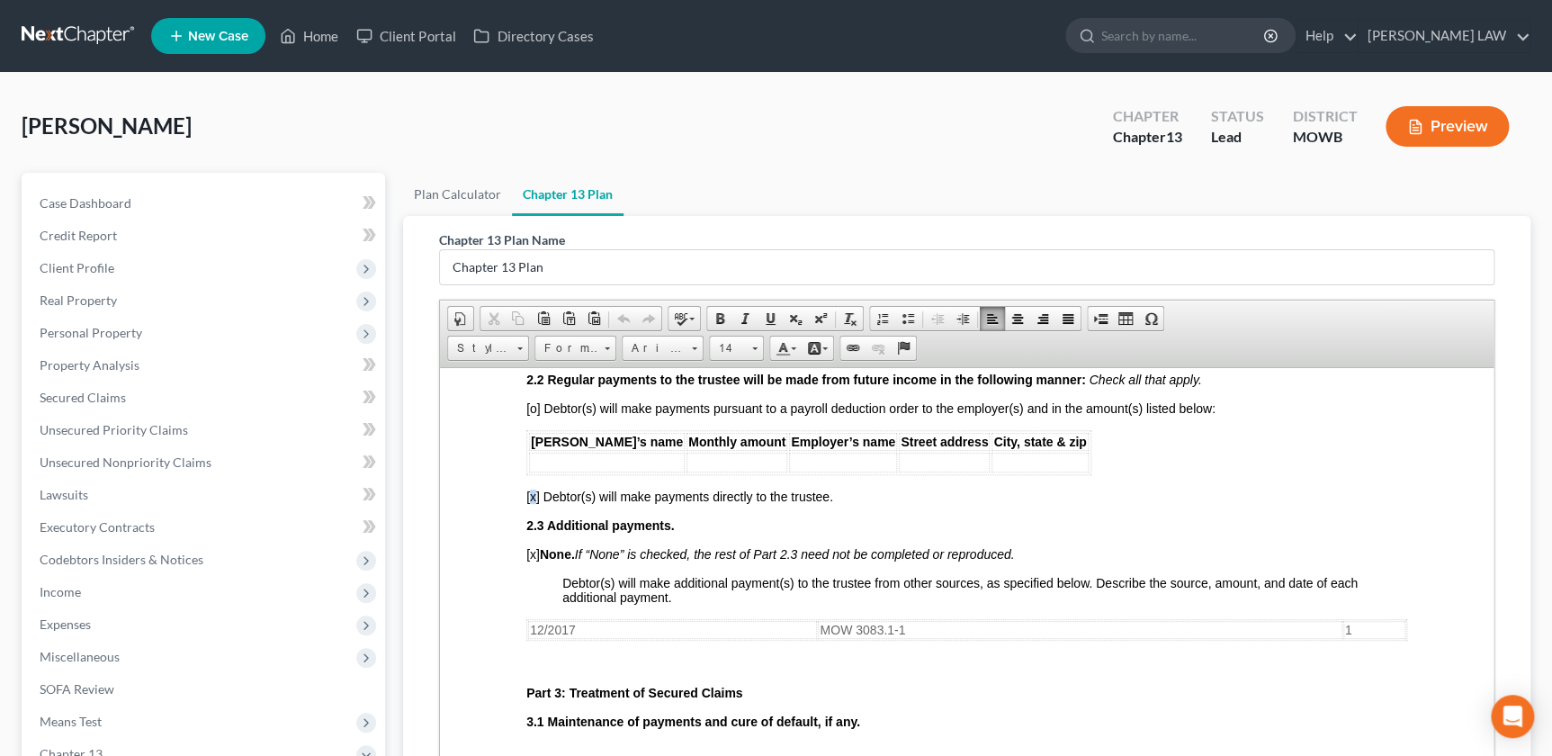
click at [533, 503] on span "[x] Debtor(s) will make payments directly to the trustee." at bounding box center [679, 496] width 307 height 14
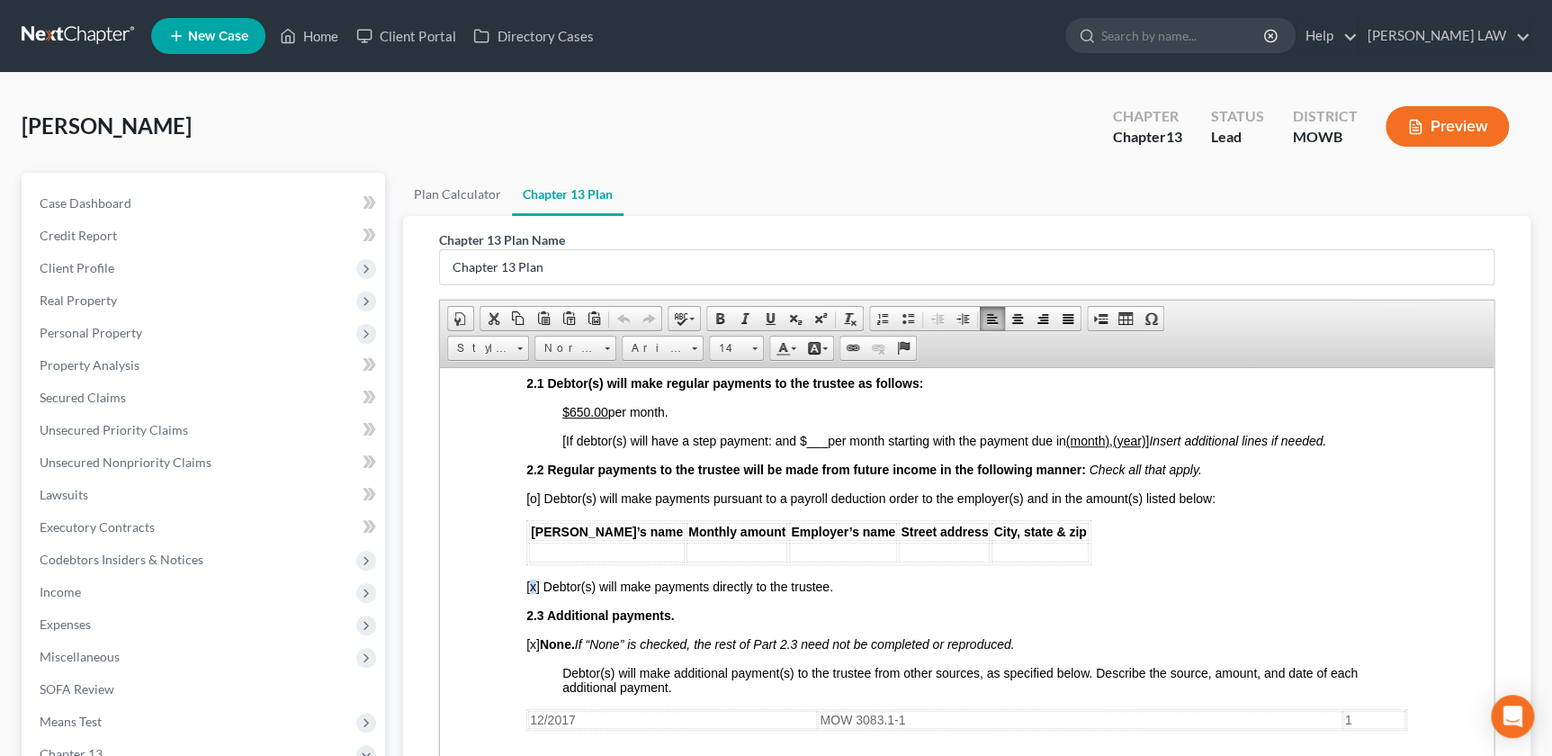
scroll to position [818, 0]
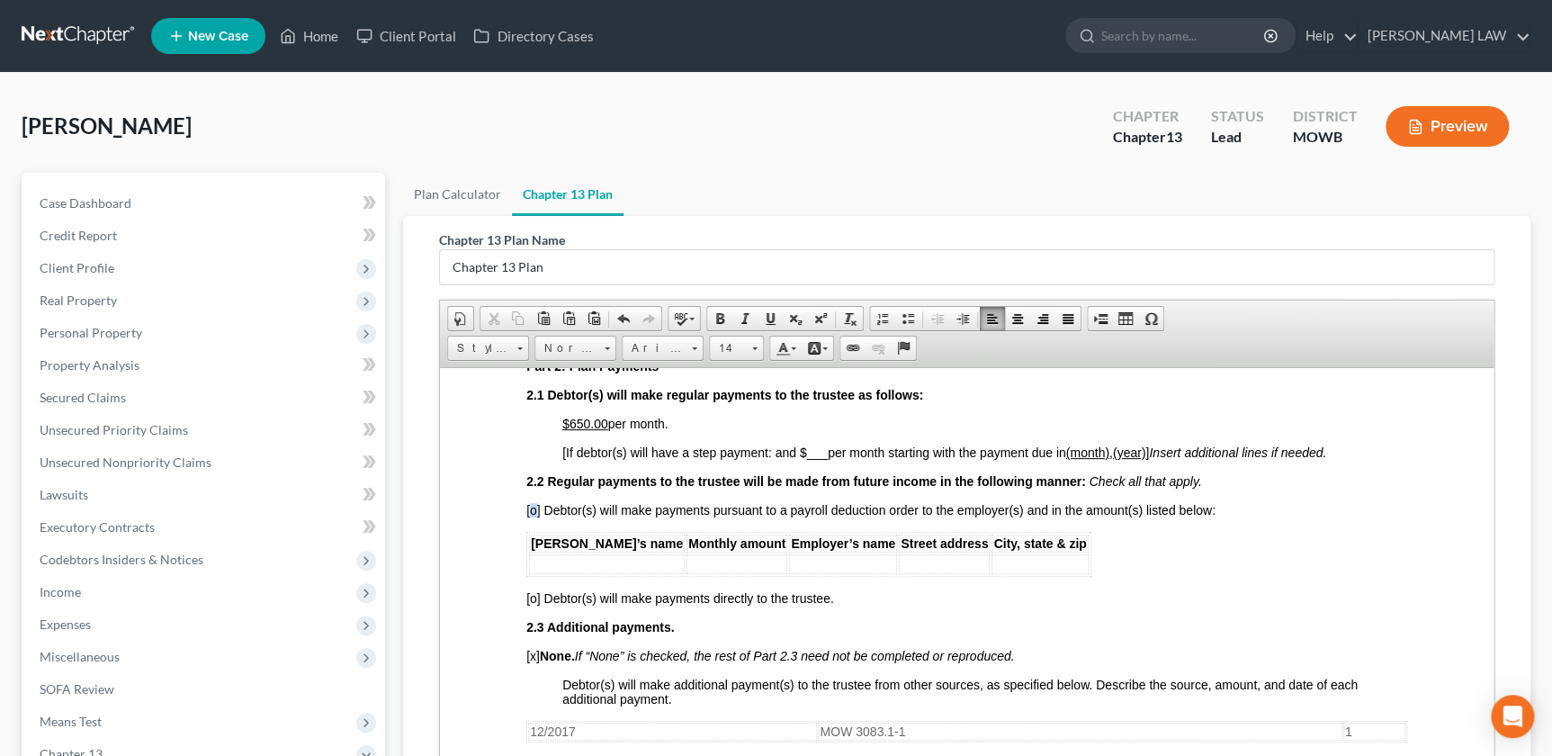
click at [535, 517] on span "[o] Debtor(s) will make payments pursuant to a payroll deduction order to the e…" at bounding box center [870, 509] width 689 height 14
click at [557, 573] on td at bounding box center [607, 563] width 156 height 20
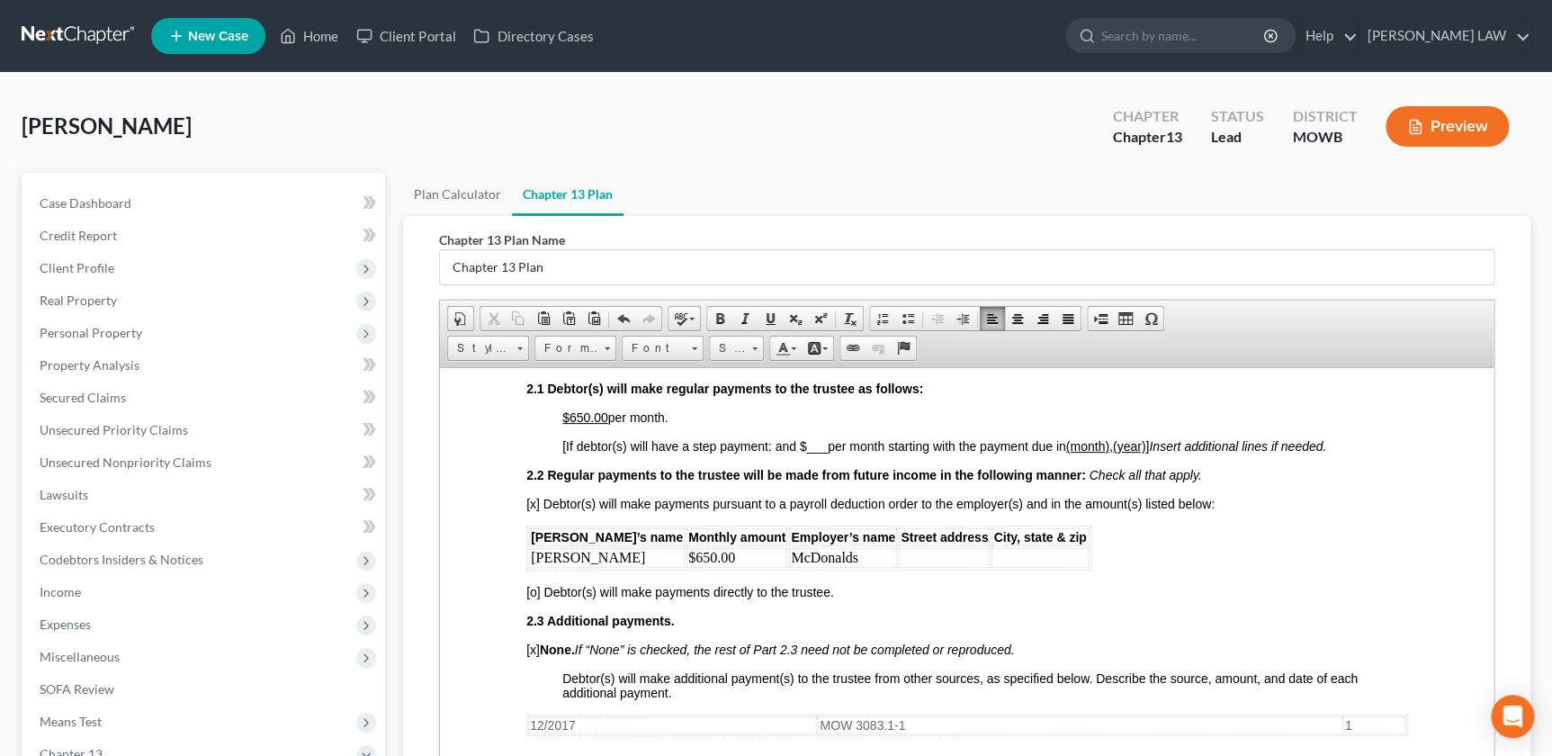
scroll to position [879, 0]
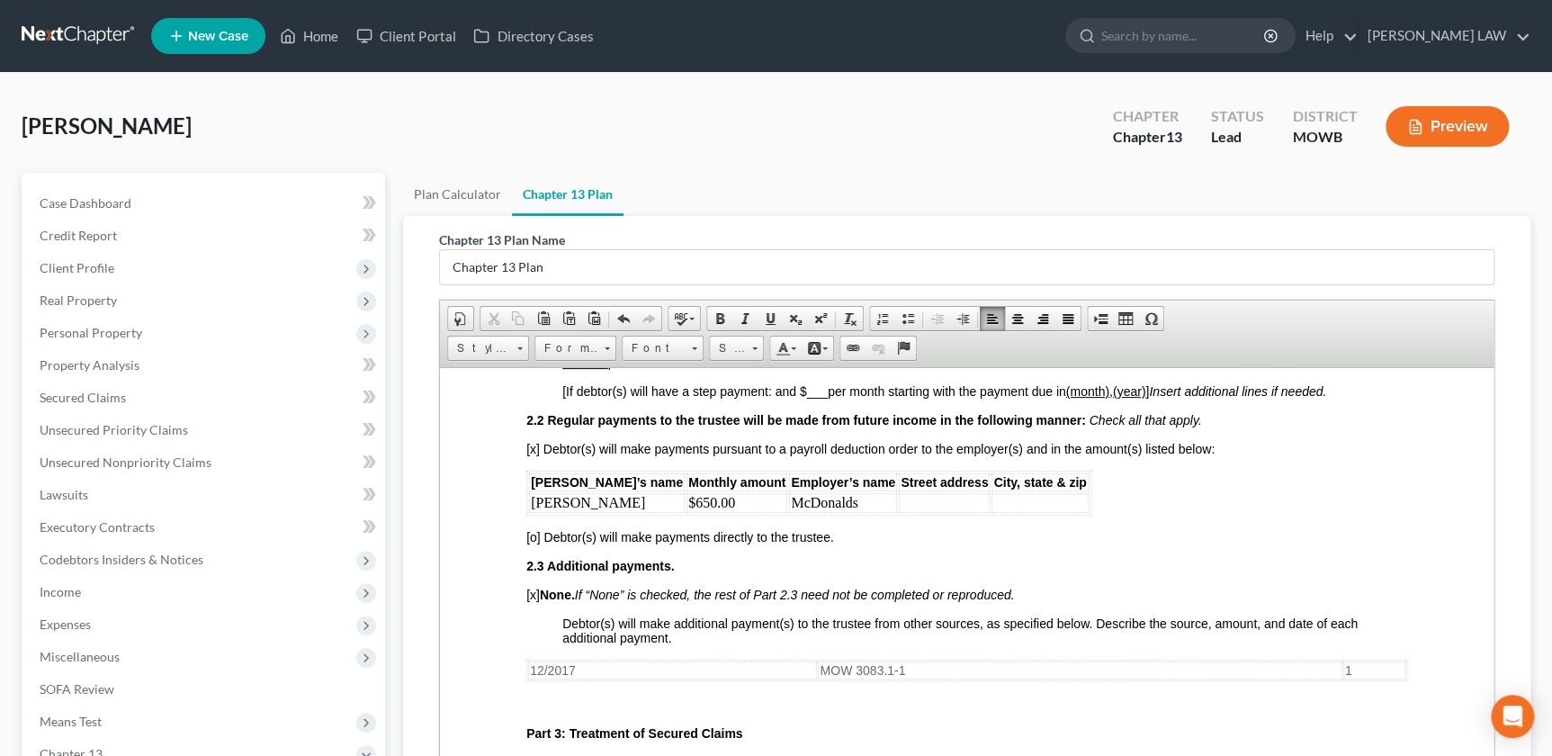
click at [899, 512] on td at bounding box center [944, 502] width 91 height 20
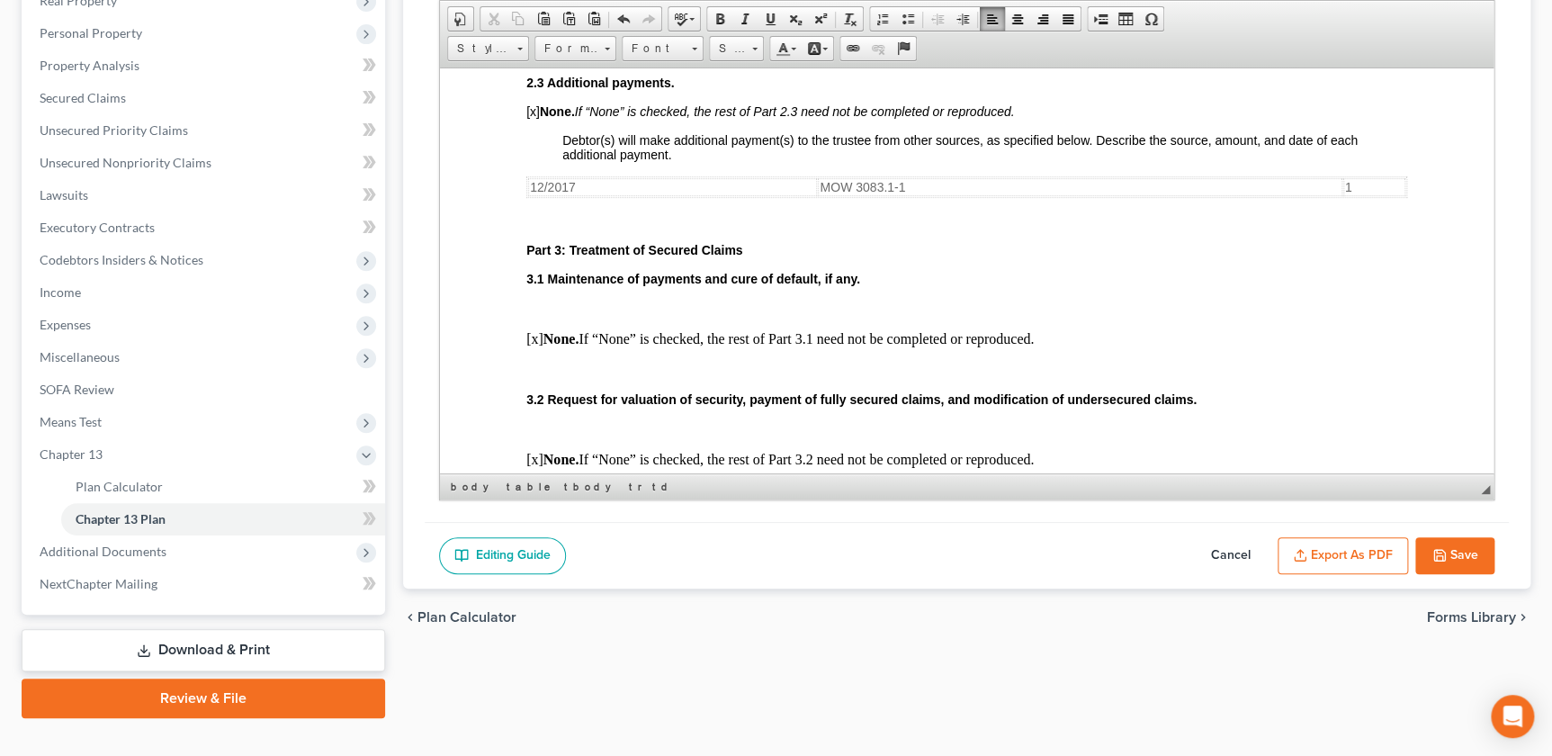
scroll to position [328, 0]
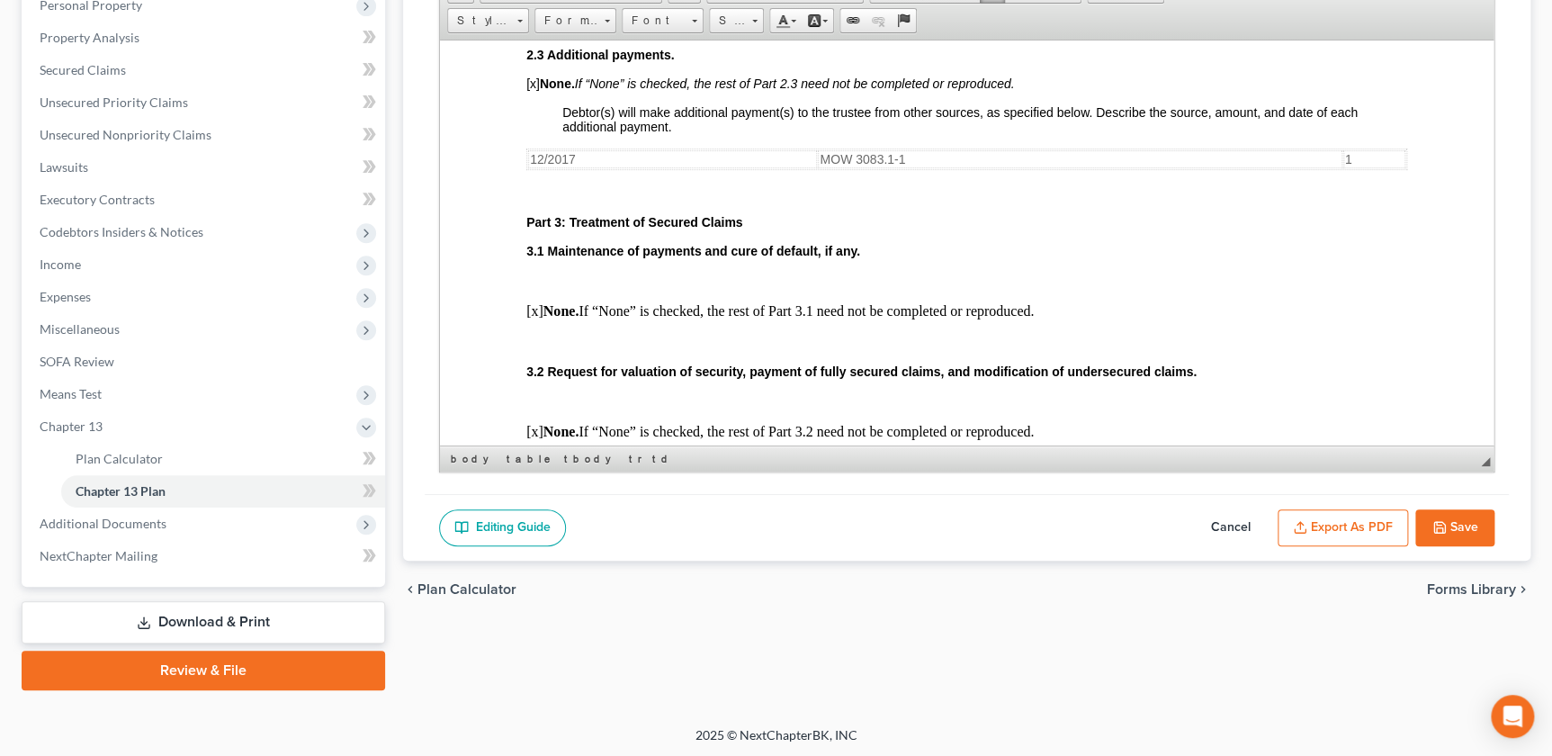
drag, startPoint x: 1331, startPoint y: 515, endPoint x: 1314, endPoint y: 548, distance: 37.4
click at [1330, 517] on button "Export as PDF" at bounding box center [1343, 528] width 130 height 38
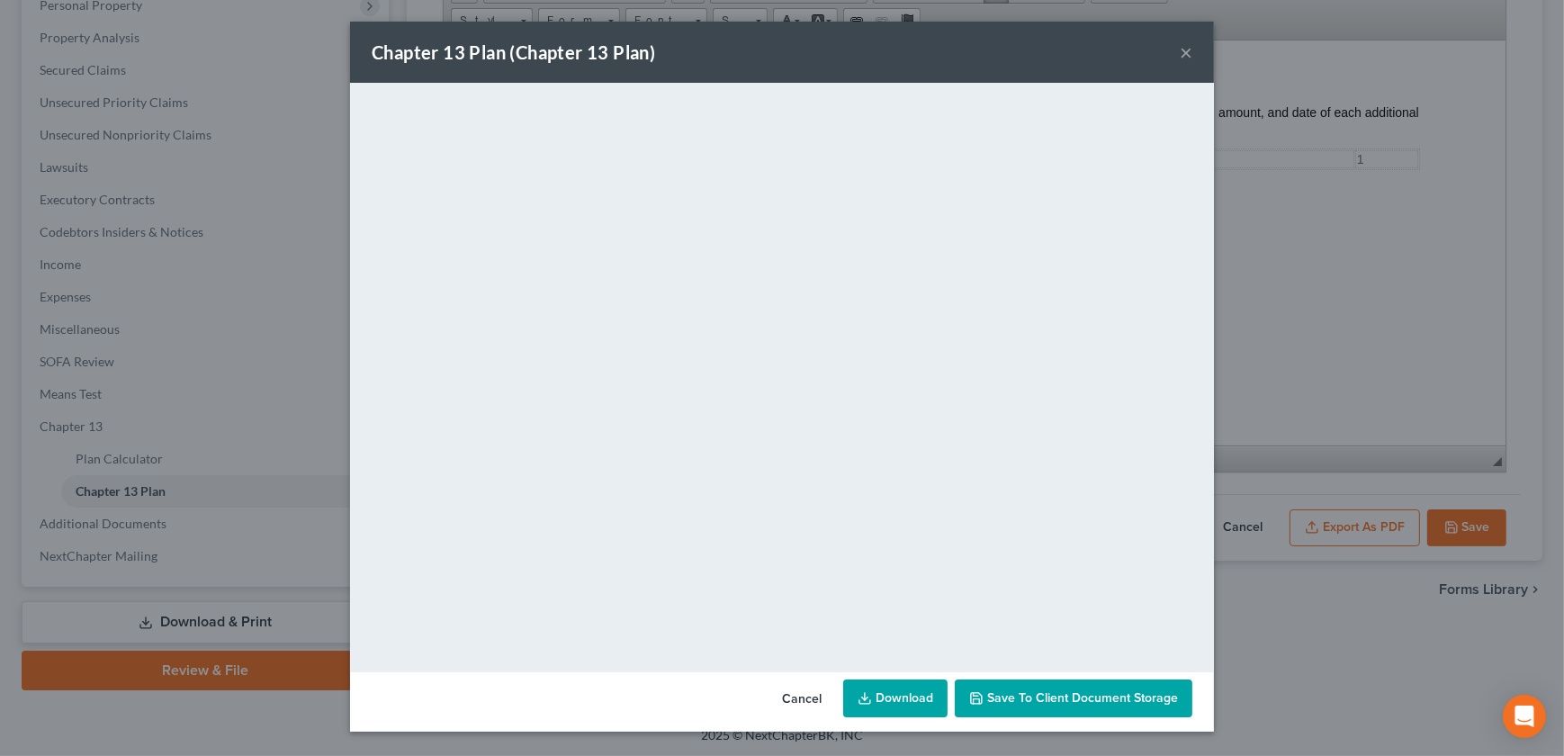
drag, startPoint x: 1028, startPoint y: 697, endPoint x: 1047, endPoint y: 688, distance: 21.7
click at [1029, 696] on span "Save to Client Document Storage" at bounding box center [1082, 697] width 191 height 15
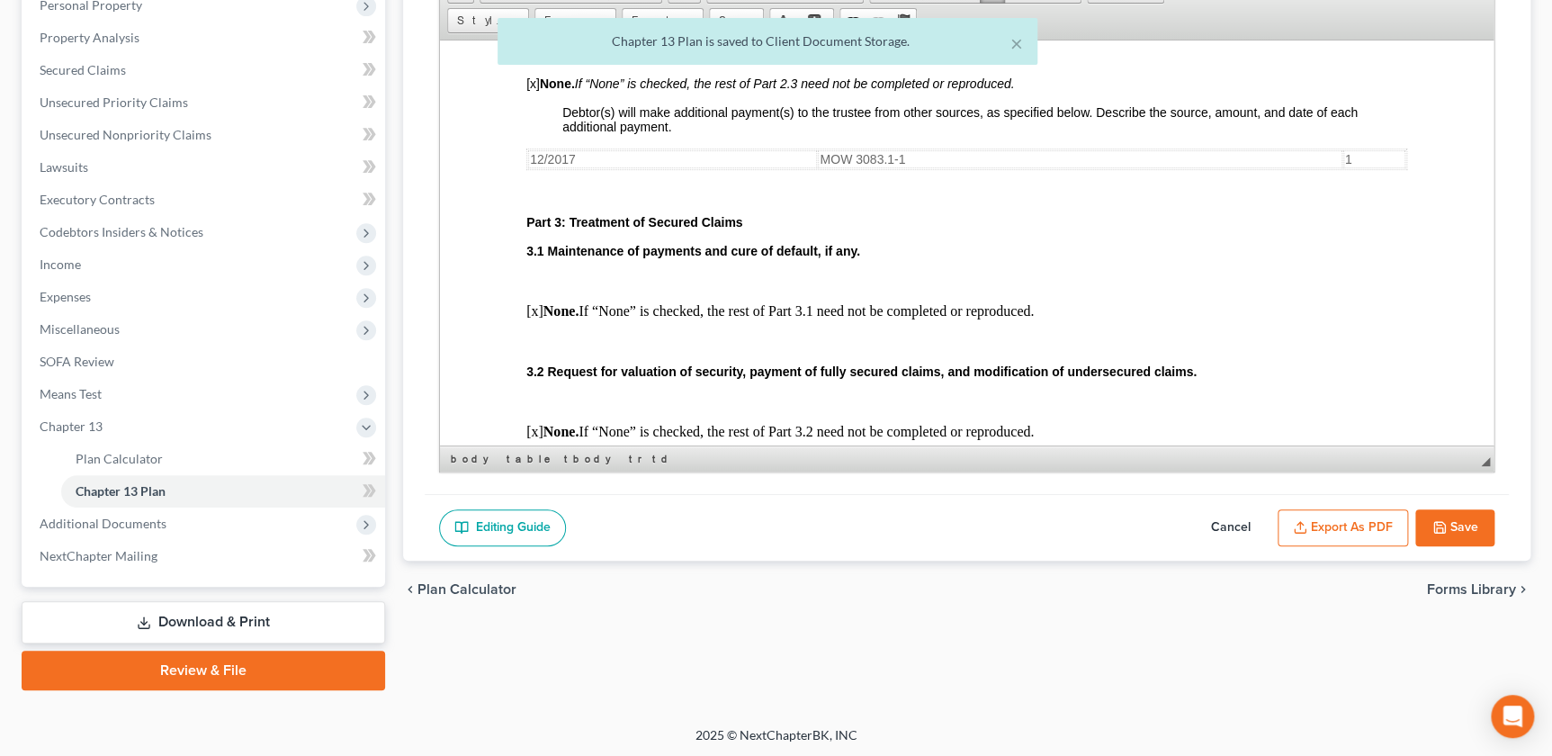
click at [1458, 523] on button "Save" at bounding box center [1454, 528] width 79 height 38
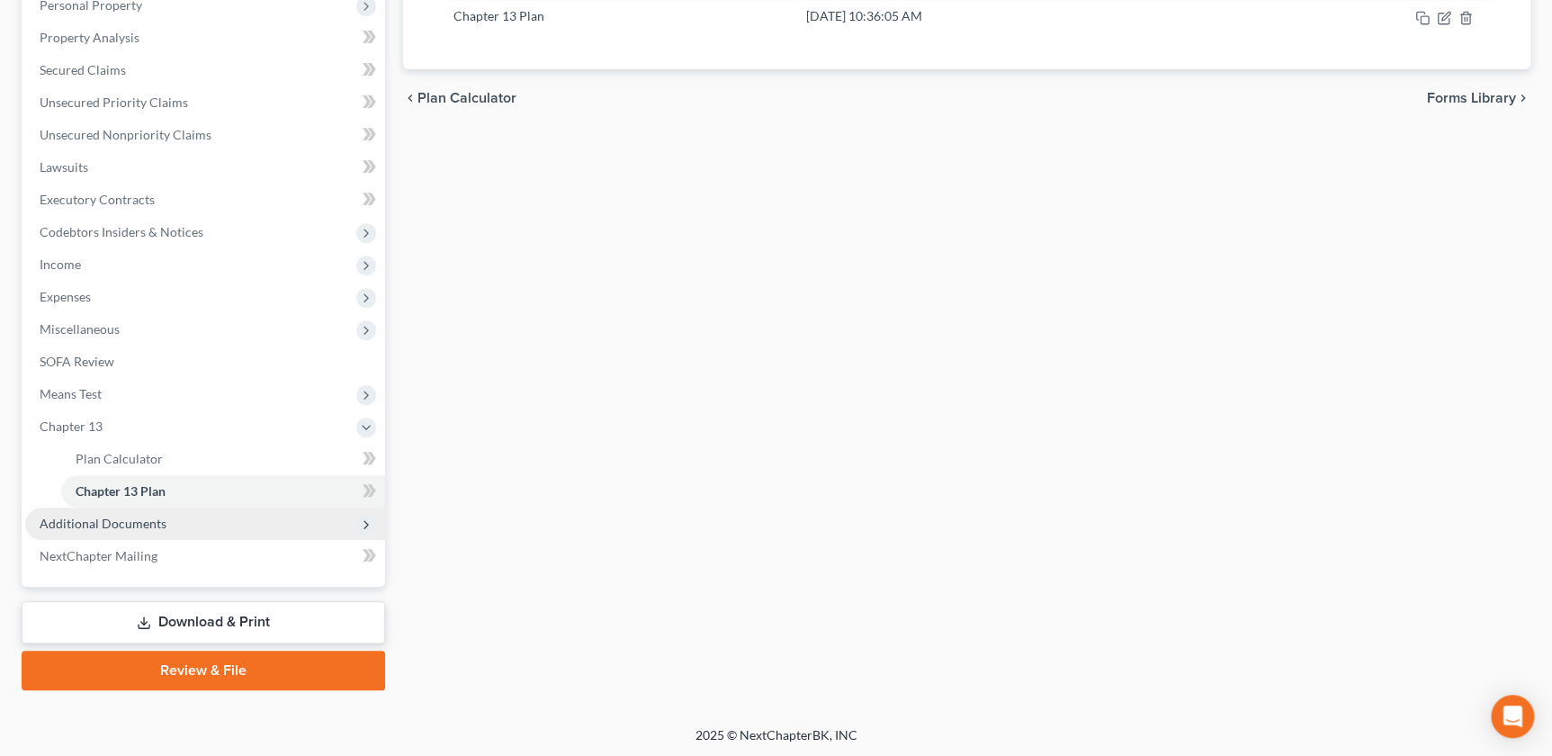
click at [113, 517] on span "Additional Documents" at bounding box center [103, 523] width 127 height 15
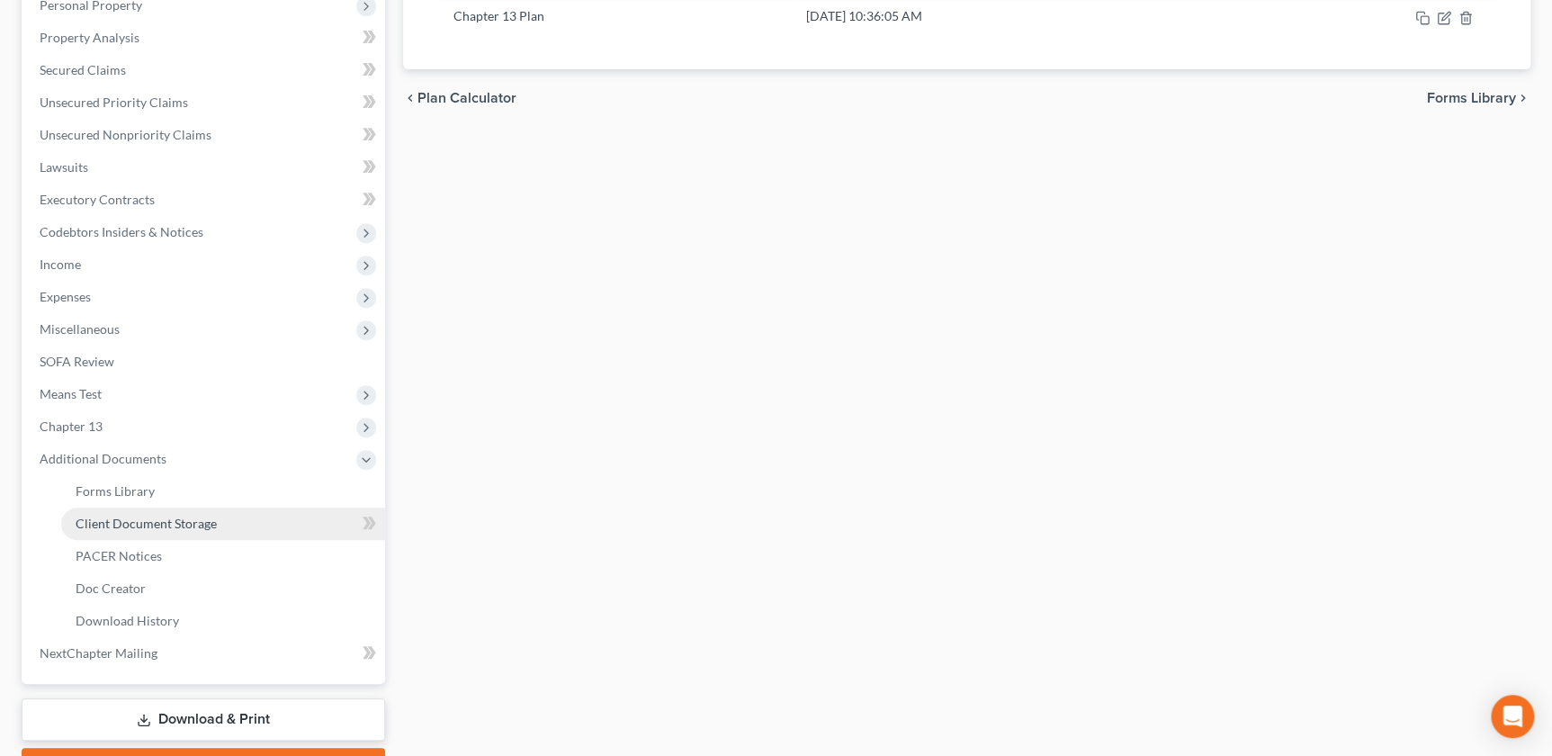
click at [138, 522] on span "Client Document Storage" at bounding box center [146, 523] width 141 height 15
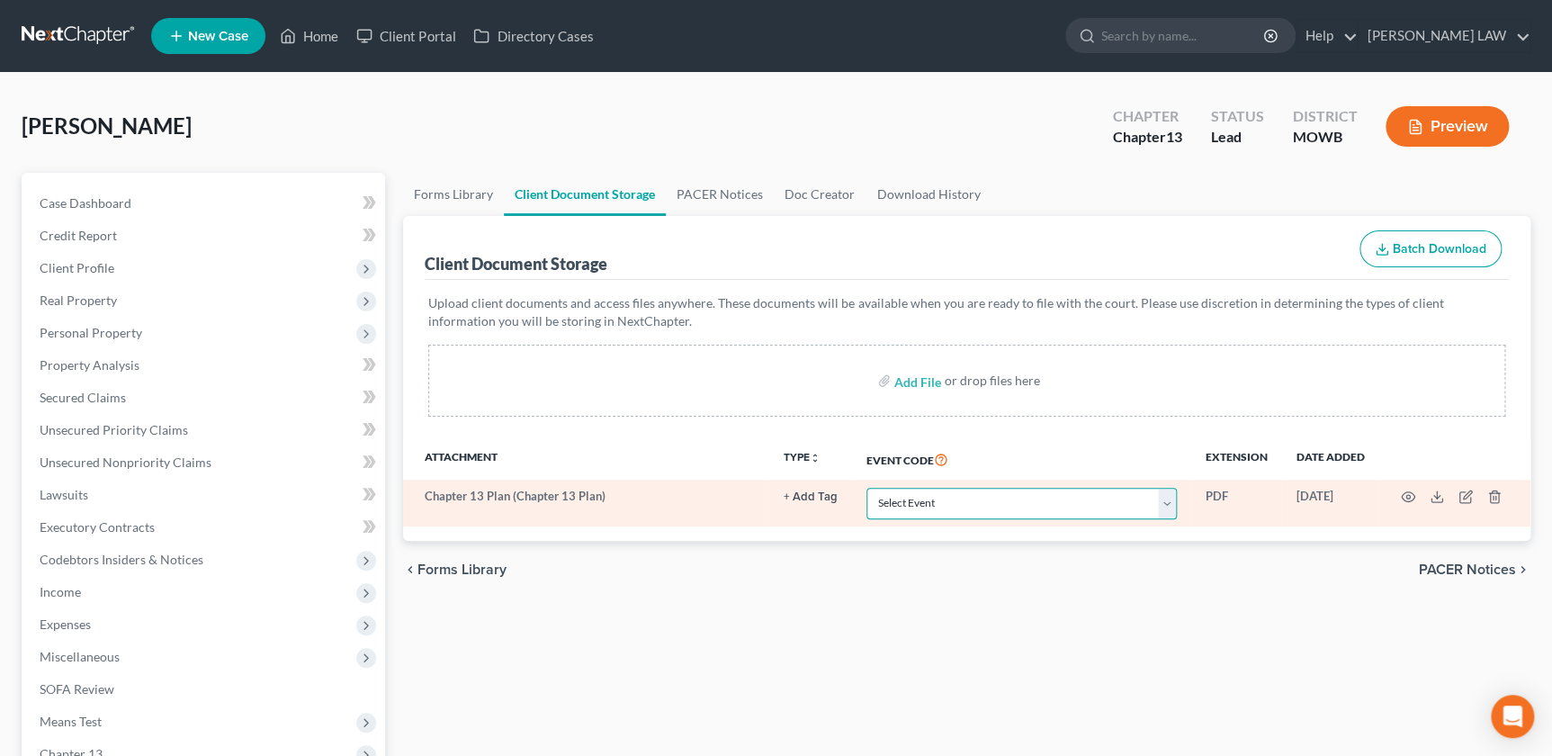
click at [1004, 500] on select "Select Event 20 Largest Unsecured Creditors Affidavit re: NO Tax Returns Amende…" at bounding box center [1022, 503] width 310 height 31
select select "18"
click at [867, 488] on select "Select Event 20 Largest Unsecured Creditors Affidavit re: NO Tax Returns Amende…" at bounding box center [1022, 503] width 310 height 31
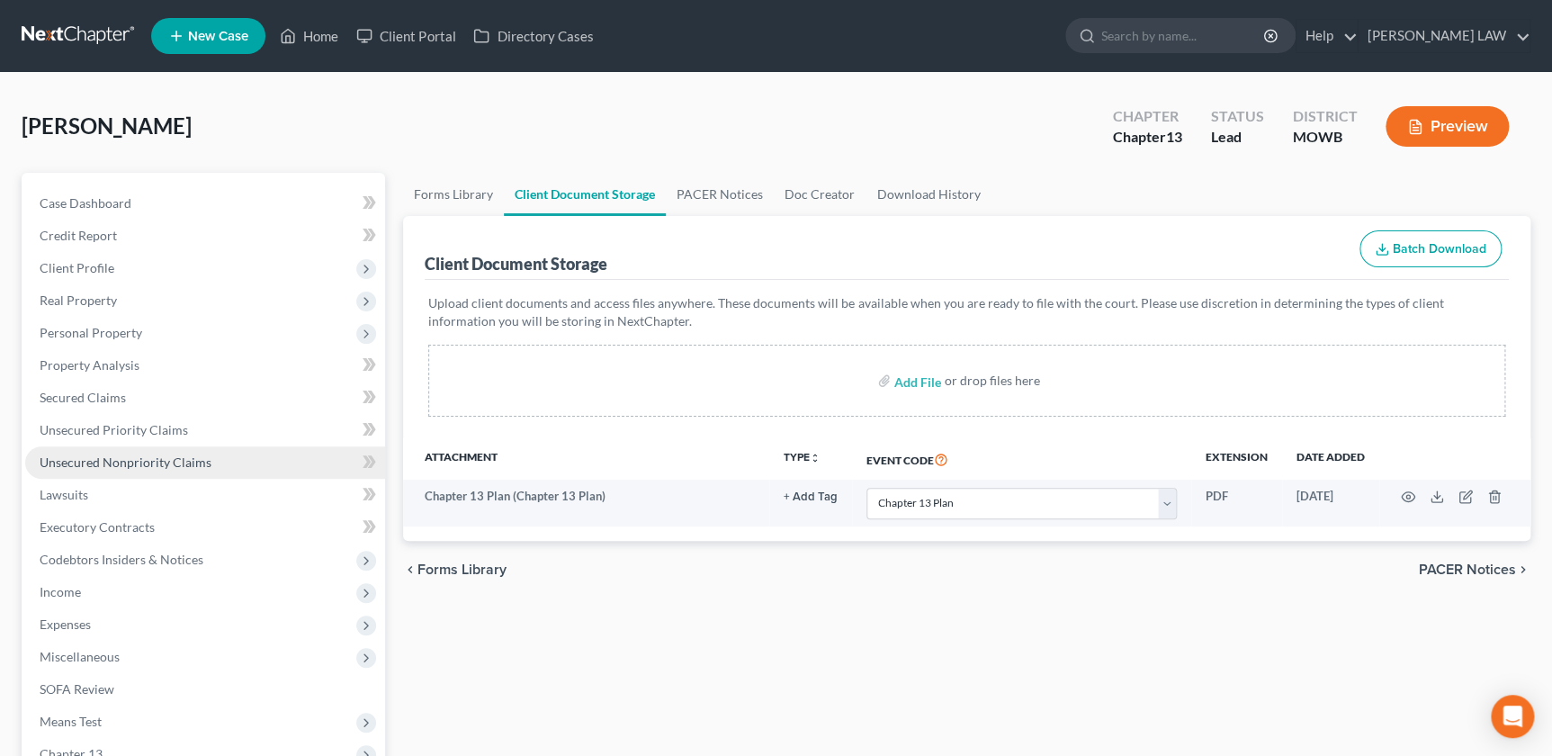
select select "18"
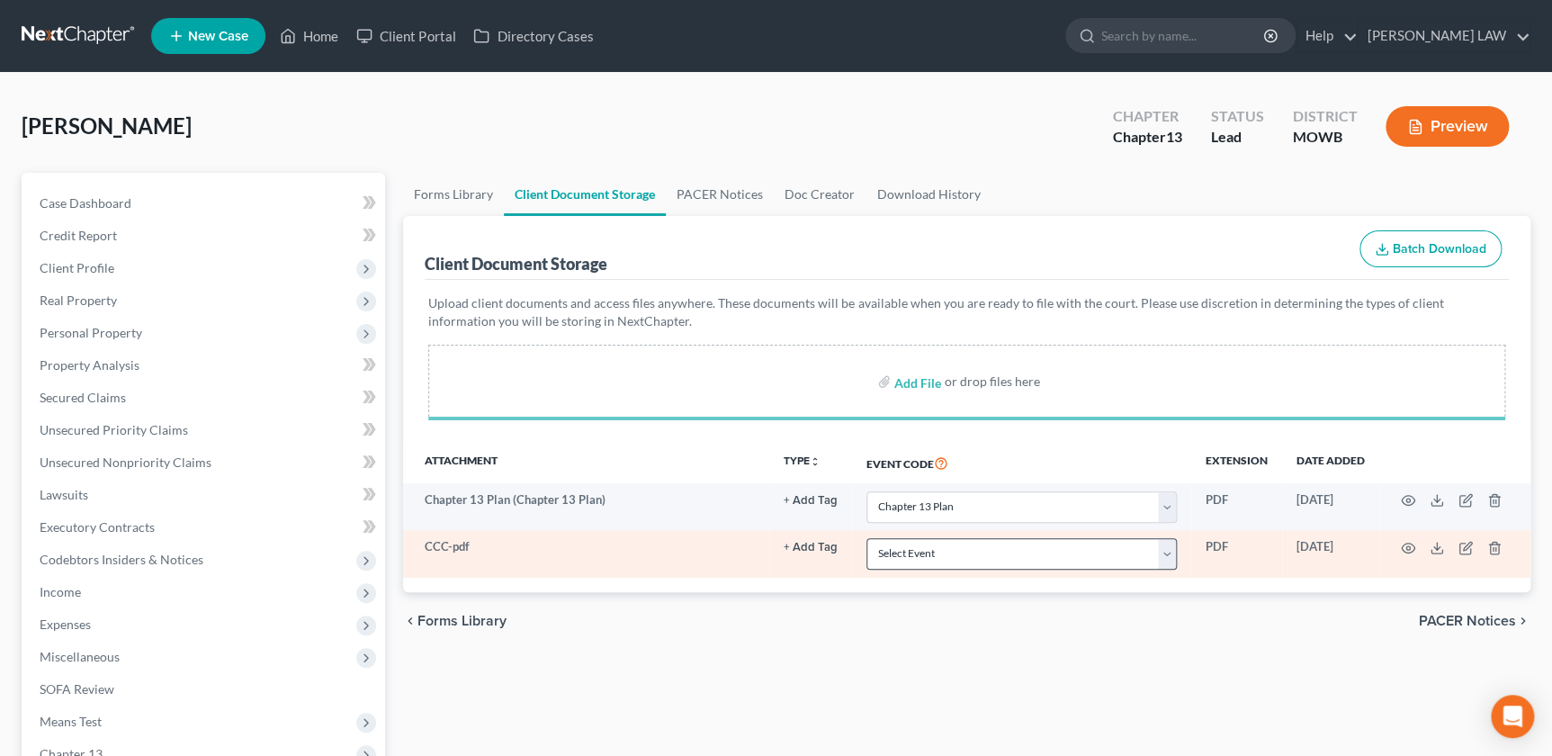
select select "18"
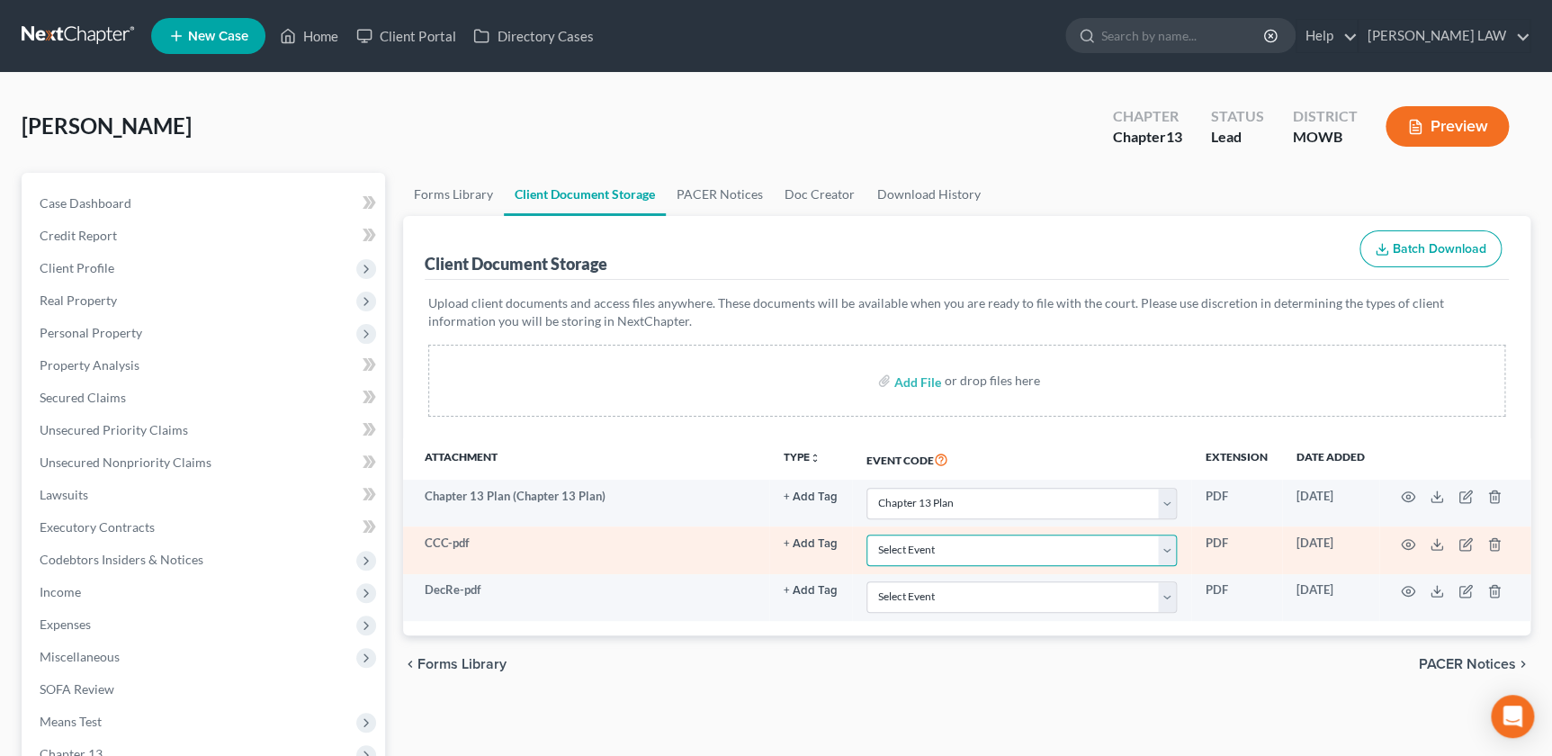
click at [972, 558] on select "Select Event 20 Largest Unsecured Creditors Affidavit re: NO Tax Returns Amende…" at bounding box center [1022, 550] width 310 height 31
select select "5"
click at [867, 535] on select "Select Event 20 Largest Unsecured Creditors Affidavit re: NO Tax Returns Amende…" at bounding box center [1022, 550] width 310 height 31
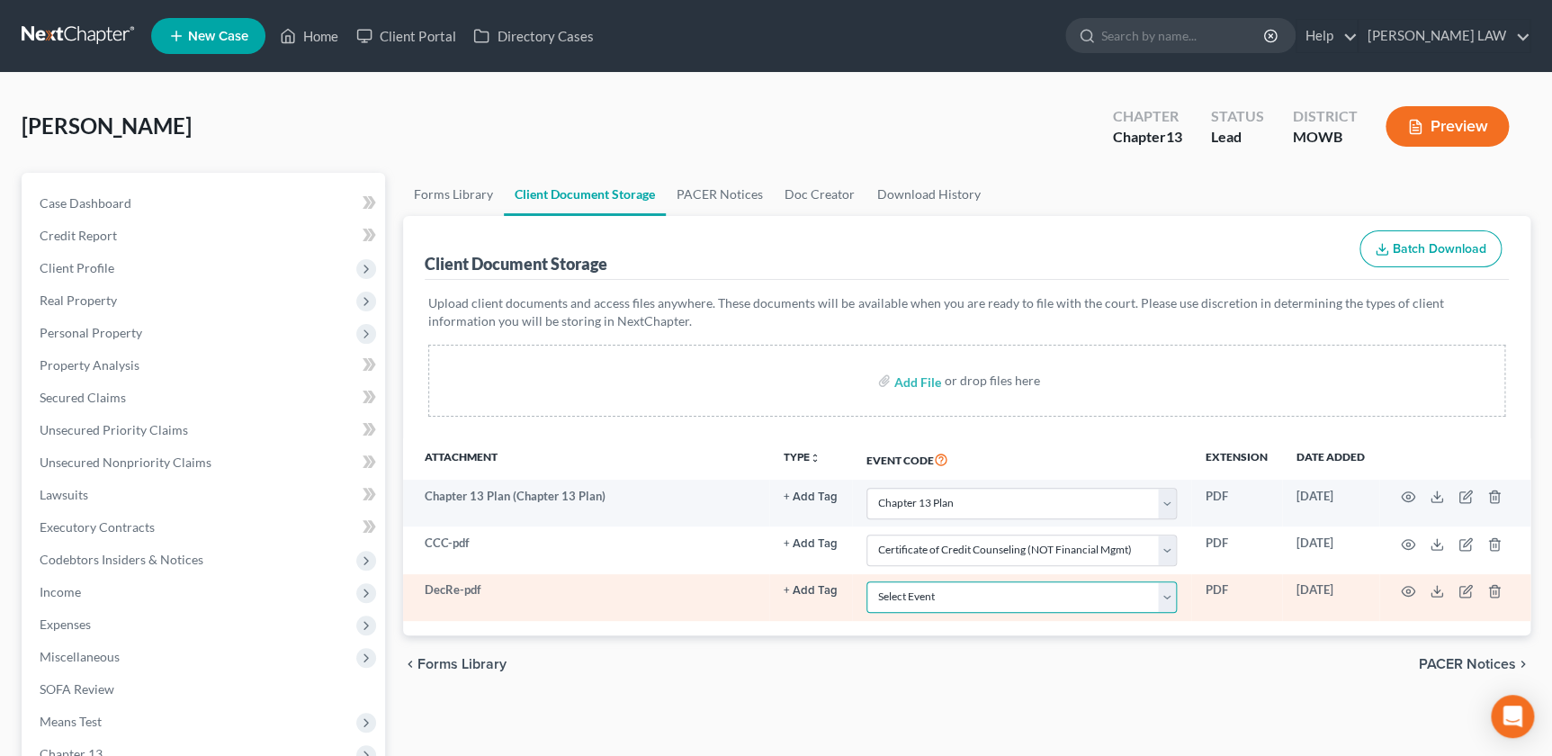
click at [967, 587] on select "Select Event 20 Largest Unsecured Creditors Affidavit re: NO Tax Returns Amende…" at bounding box center [1022, 596] width 310 height 31
select select "24"
click at [867, 581] on select "Select Event 20 Largest Unsecured Creditors Affidavit re: NO Tax Returns Amende…" at bounding box center [1022, 596] width 310 height 31
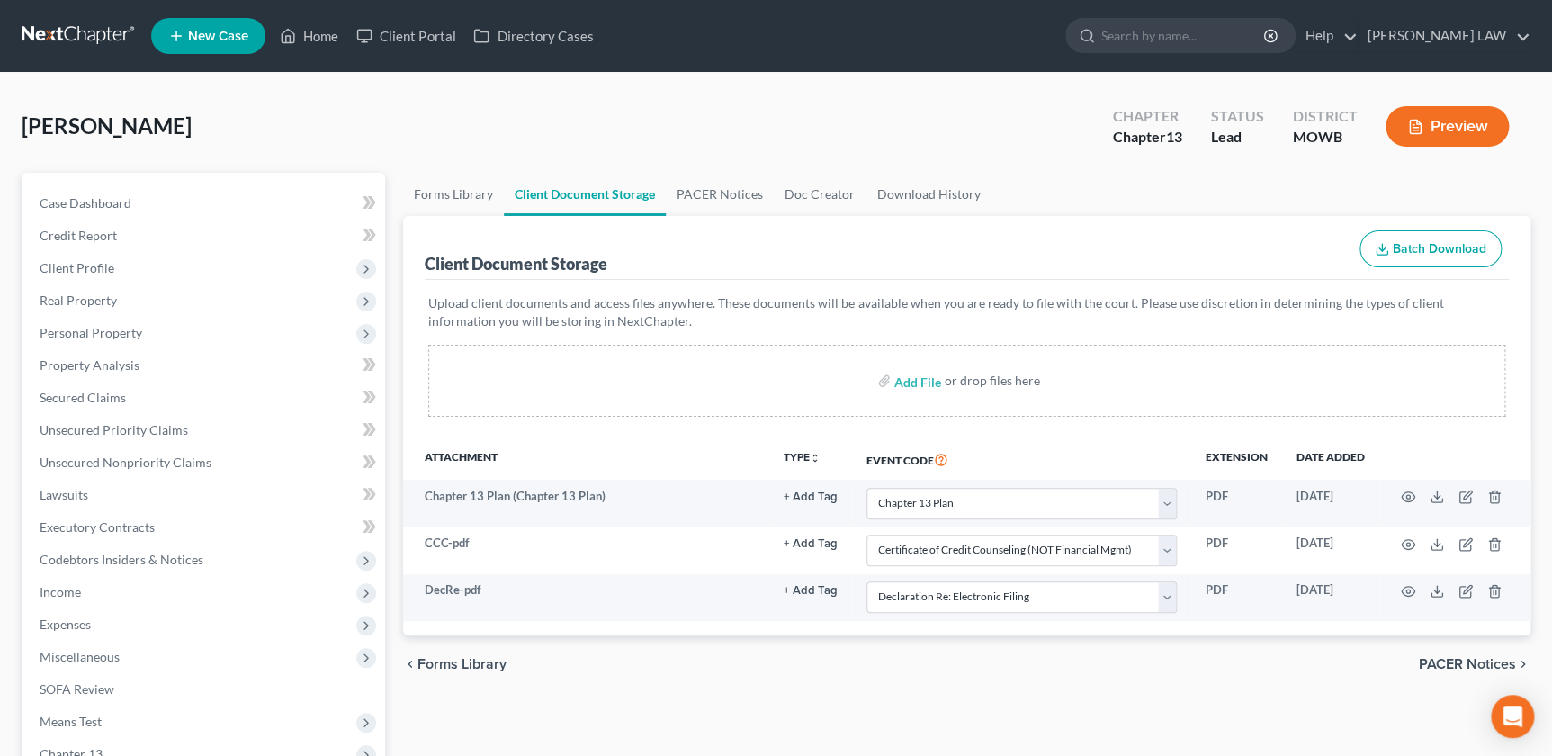
select select "18"
select select "5"
select select "24"
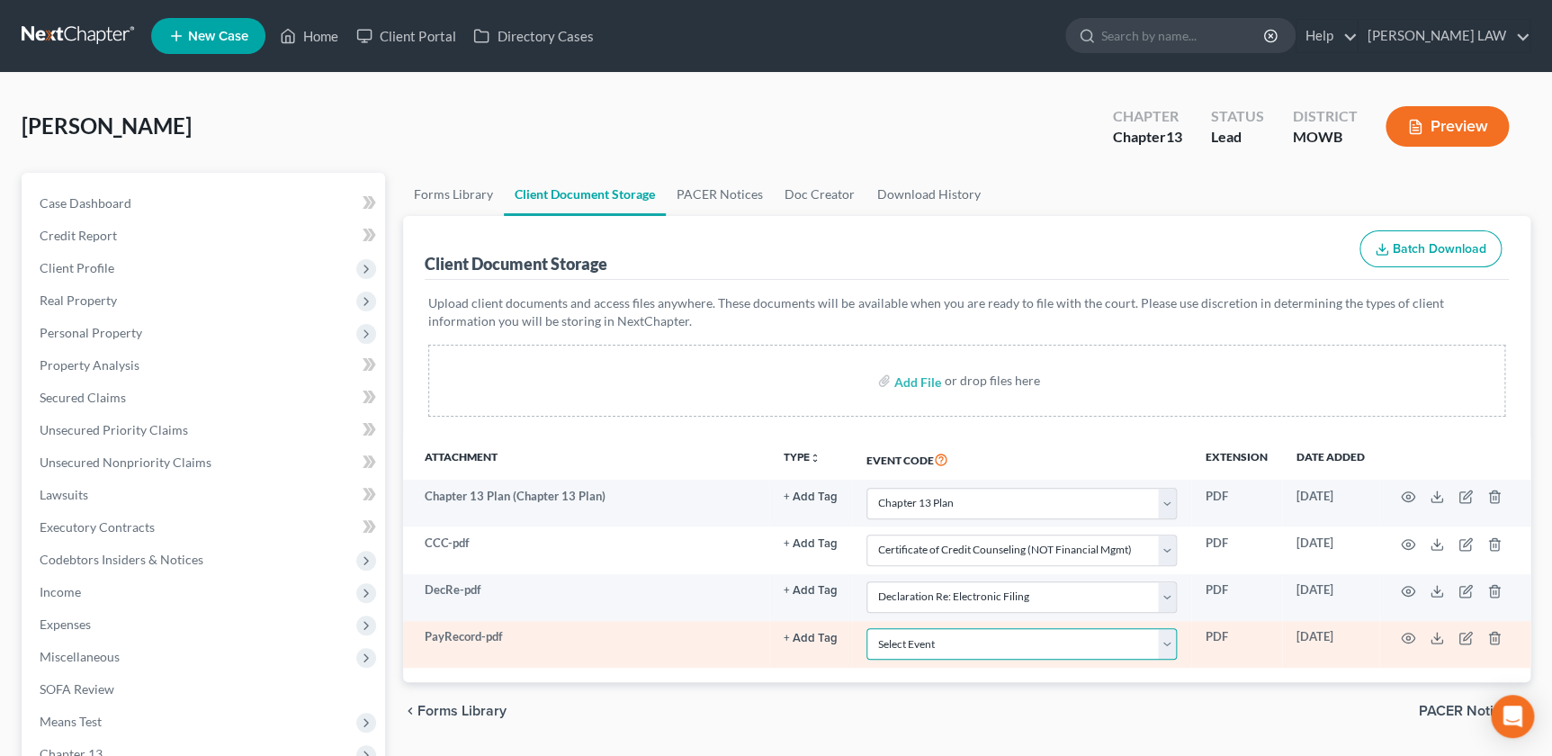
click at [964, 635] on select "Select Event 20 Largest Unsecured Creditors Affidavit re: NO Tax Returns Amende…" at bounding box center [1022, 643] width 310 height 31
select select "21"
click at [867, 628] on select "Select Event 20 Largest Unsecured Creditors Affidavit re: NO Tax Returns Amende…" at bounding box center [1022, 643] width 310 height 31
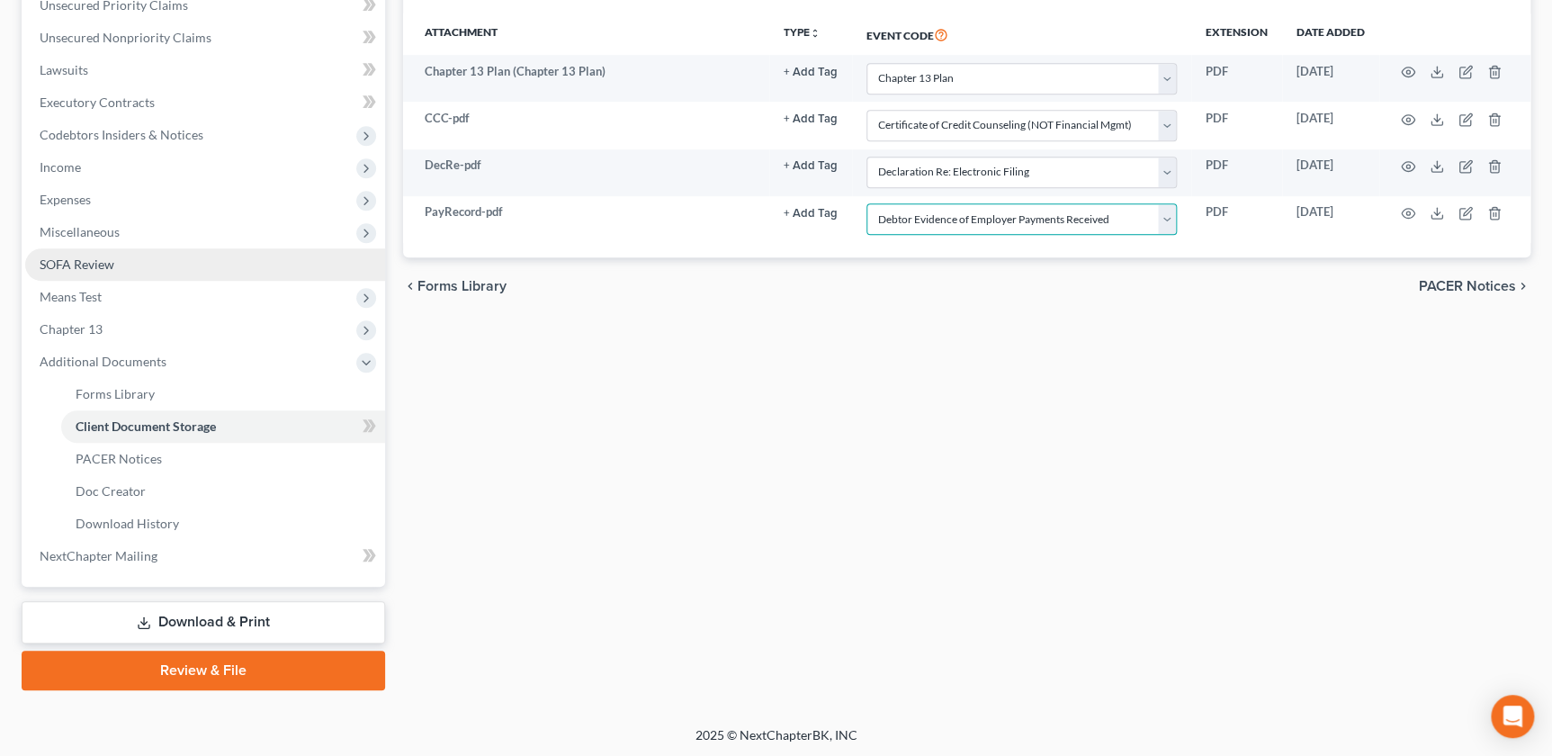
scroll to position [364, 0]
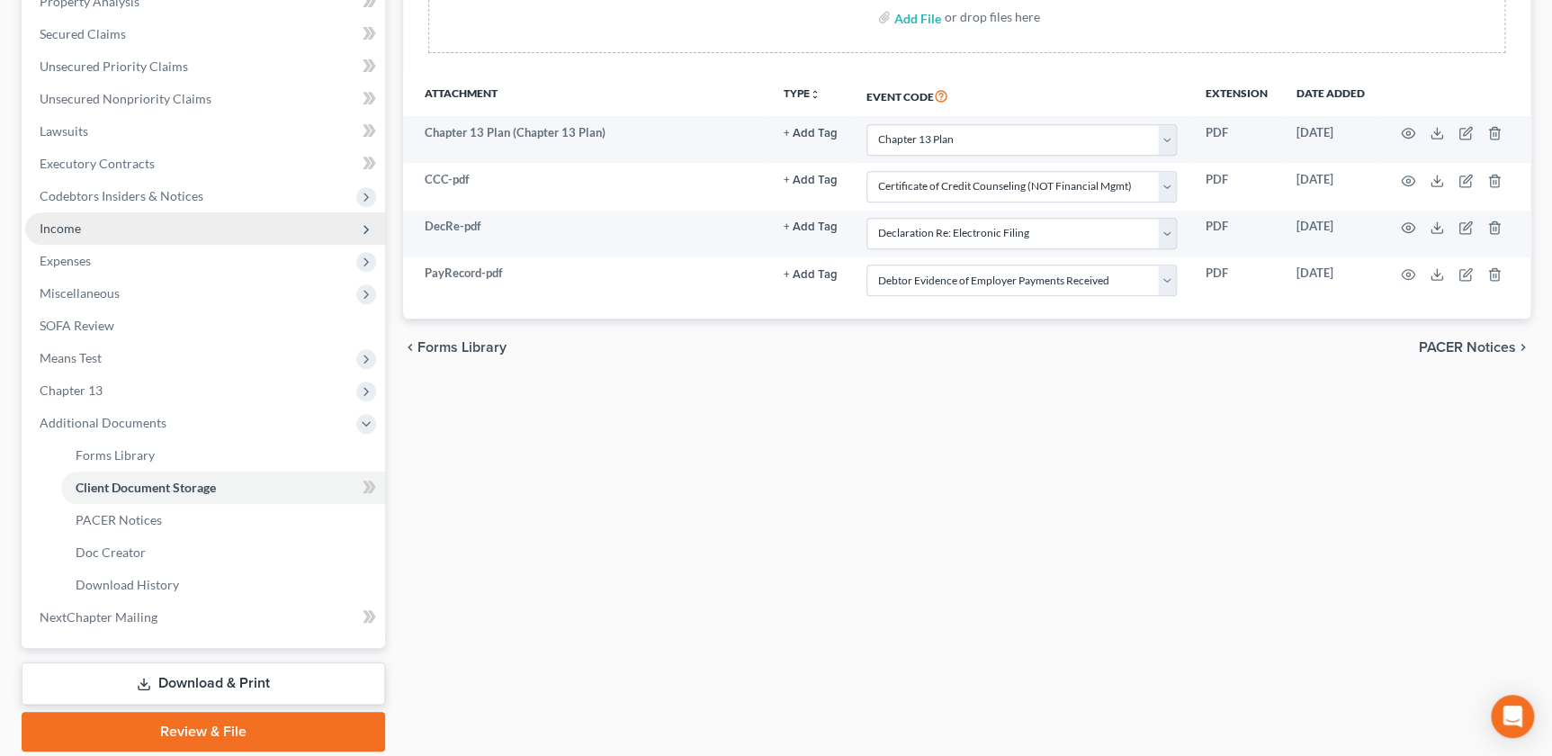
click at [103, 225] on span "Income" at bounding box center [205, 228] width 360 height 32
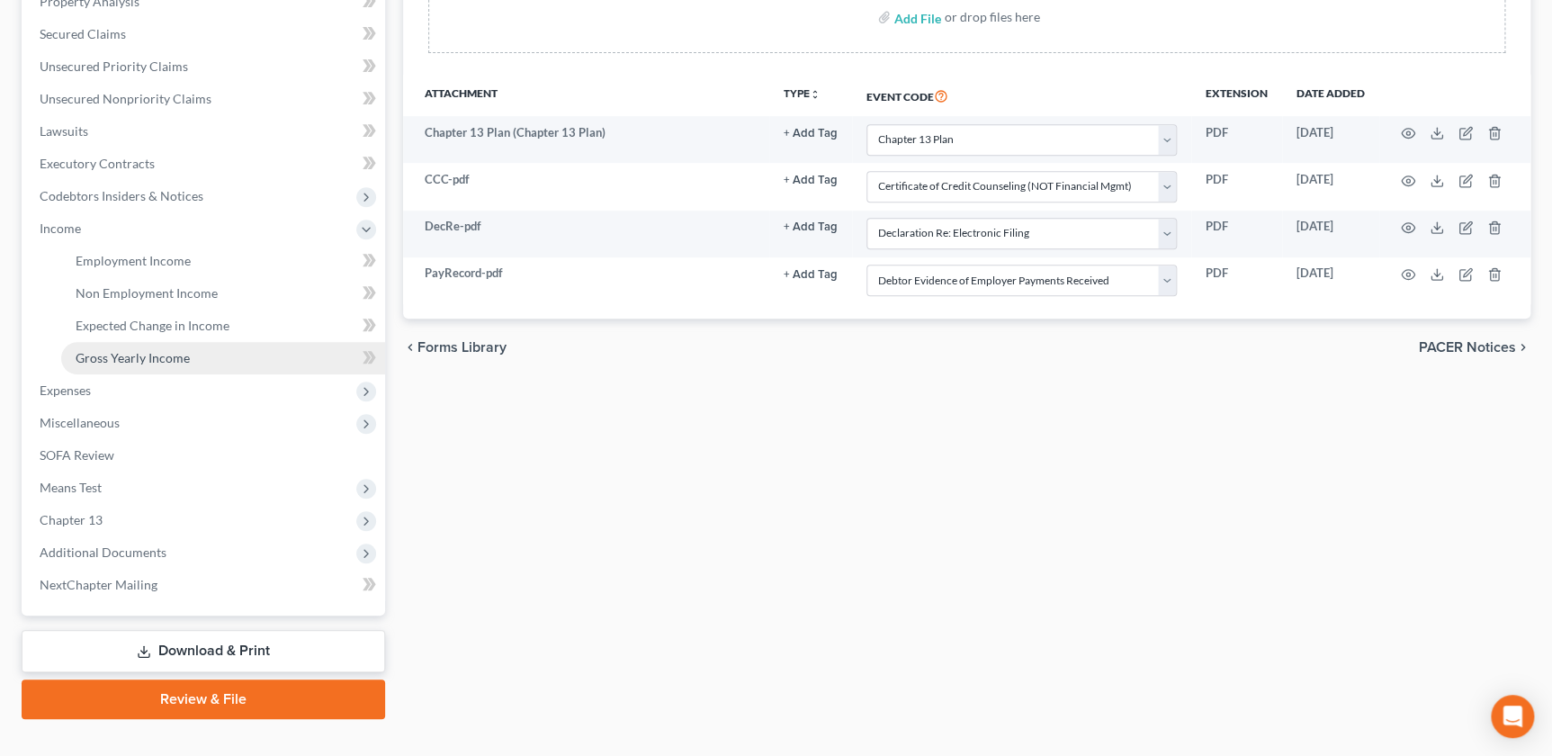
click at [132, 351] on span "Gross Yearly Income" at bounding box center [133, 357] width 114 height 15
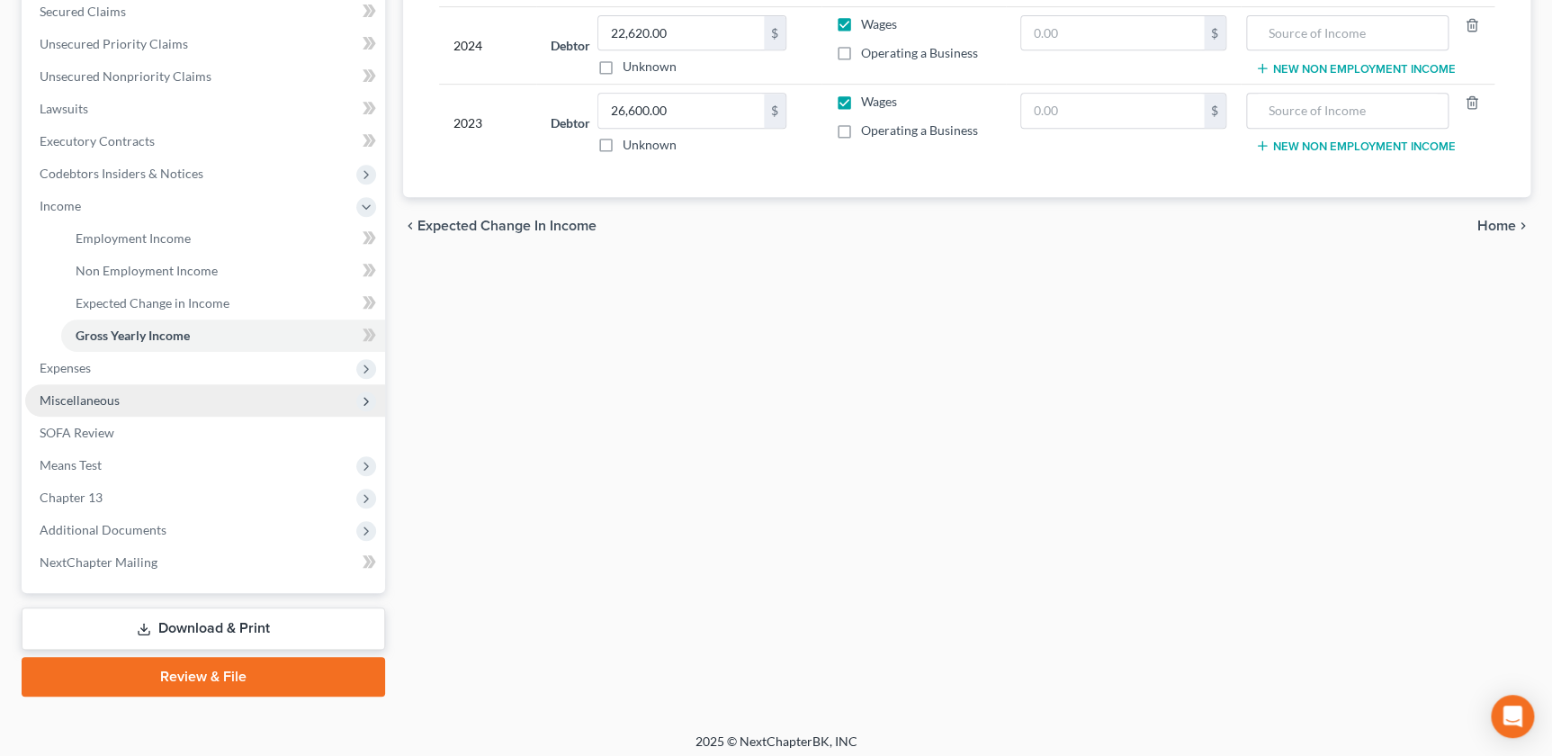
scroll to position [388, 0]
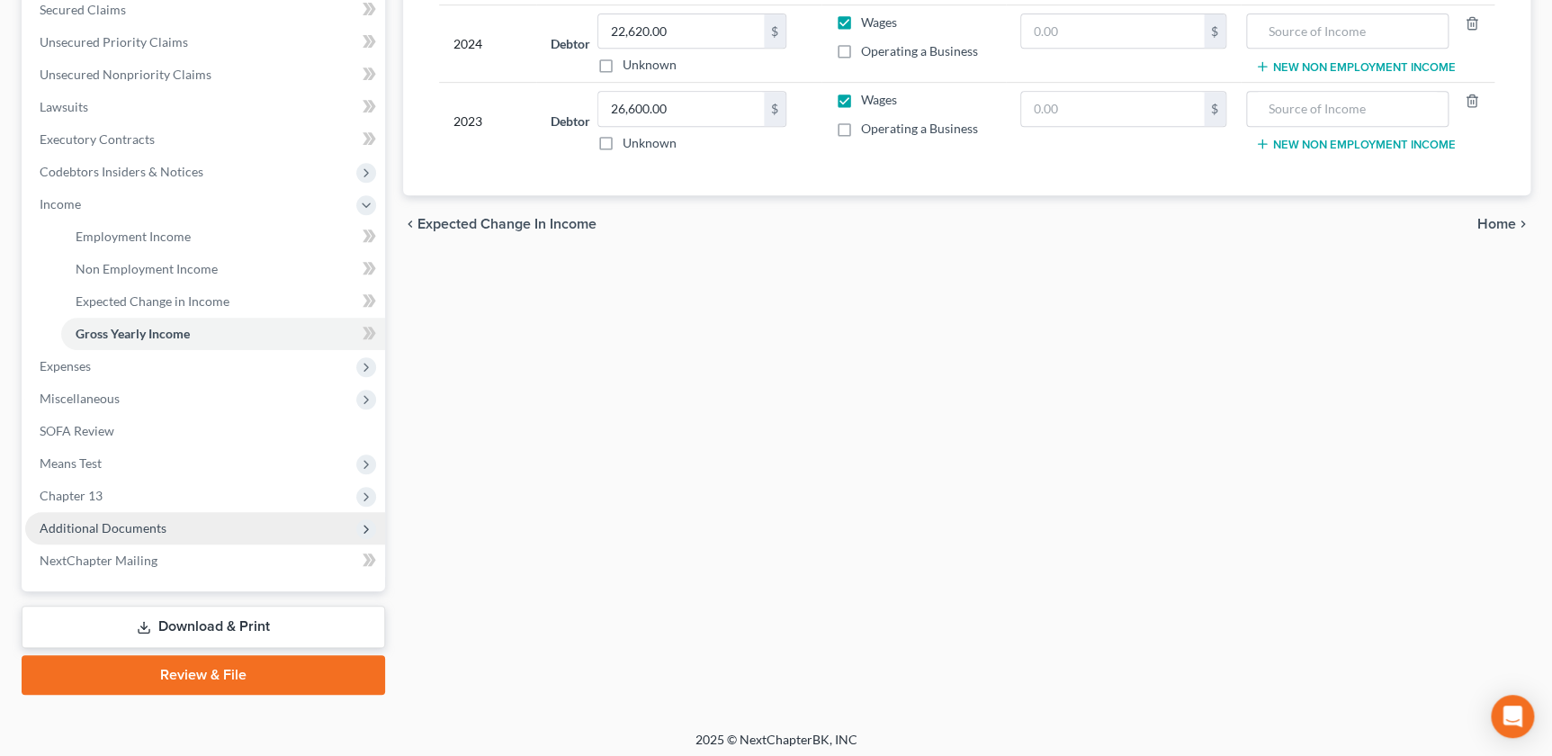
click at [142, 526] on span "Additional Documents" at bounding box center [103, 527] width 127 height 15
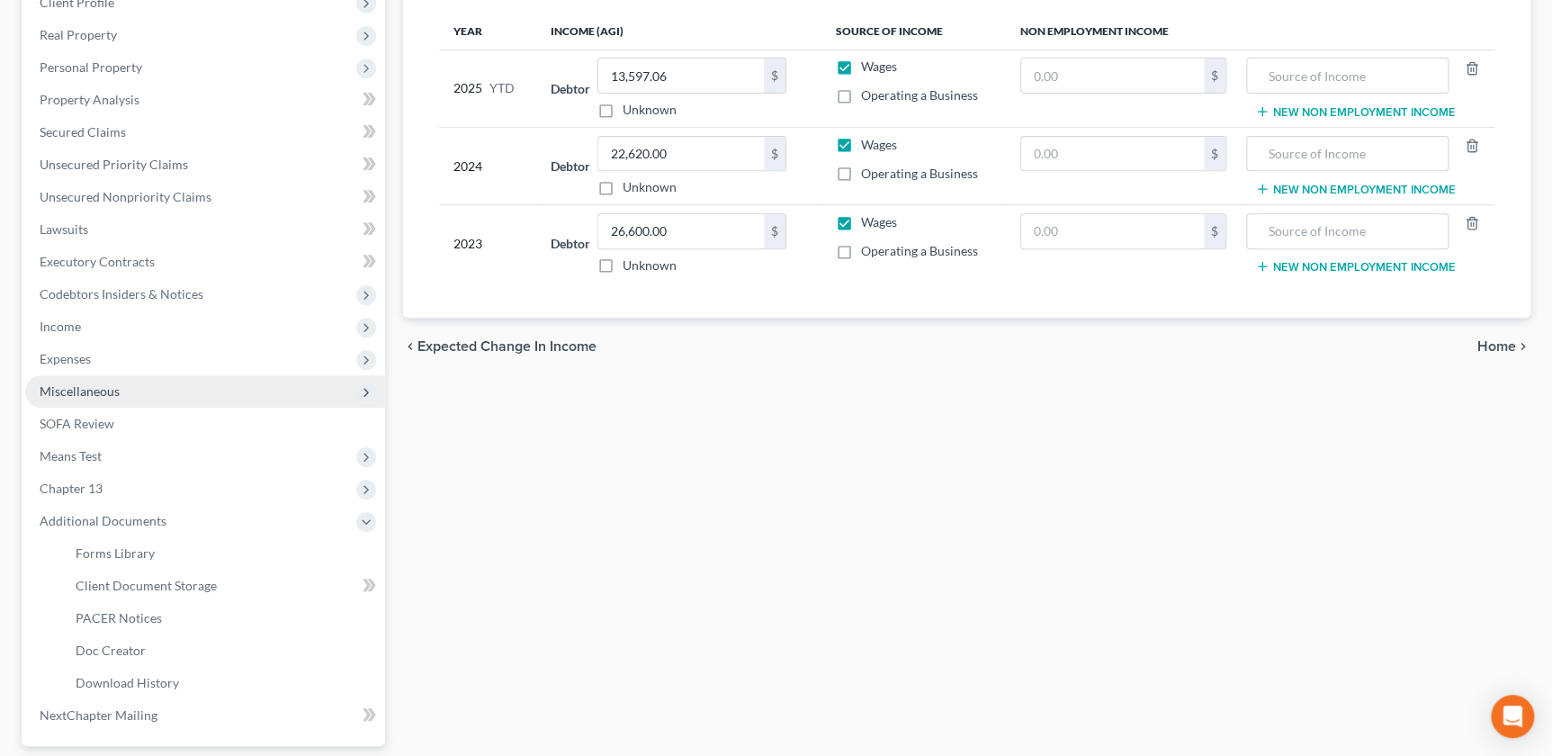
scroll to position [425, 0]
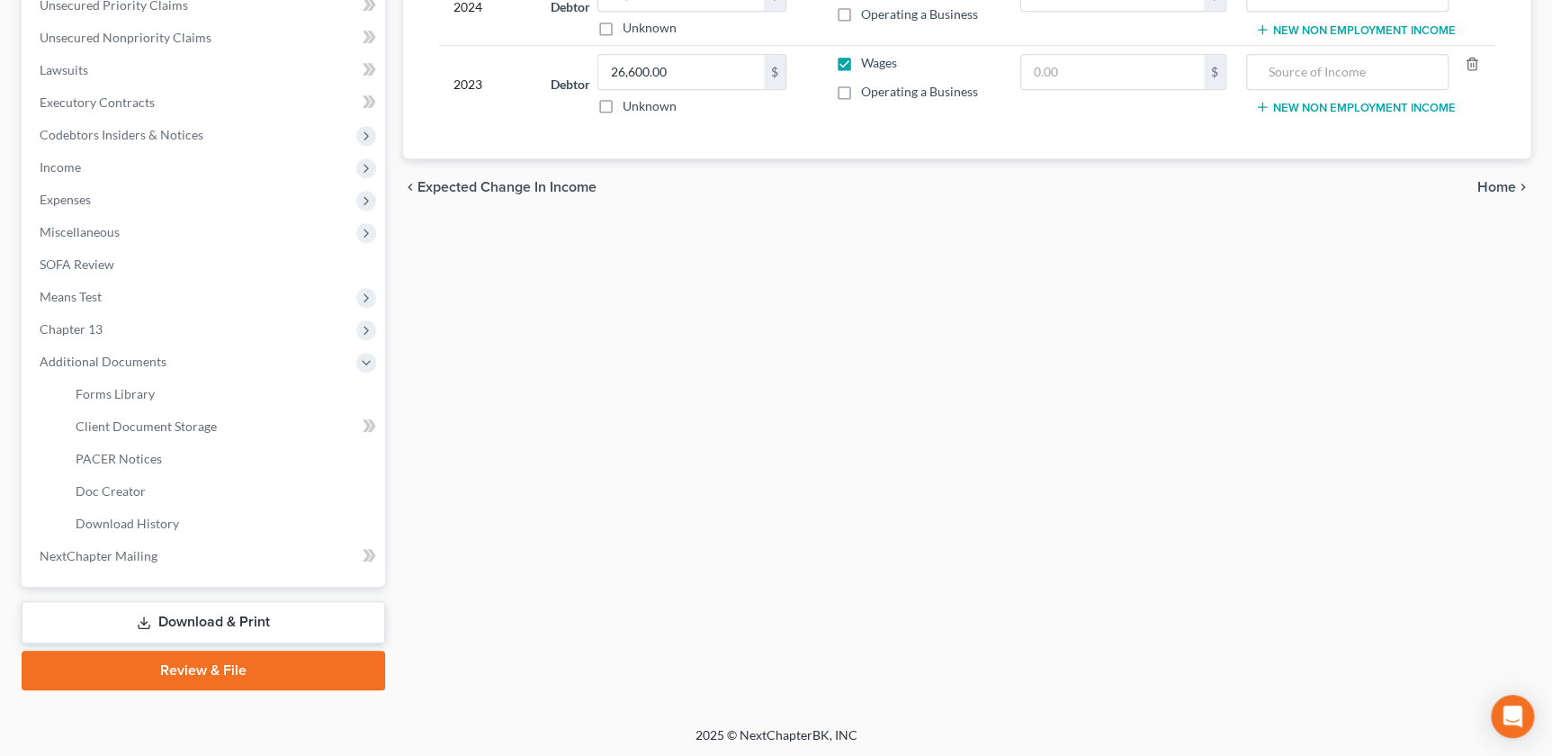
click at [242, 662] on link "Review & File" at bounding box center [204, 671] width 364 height 40
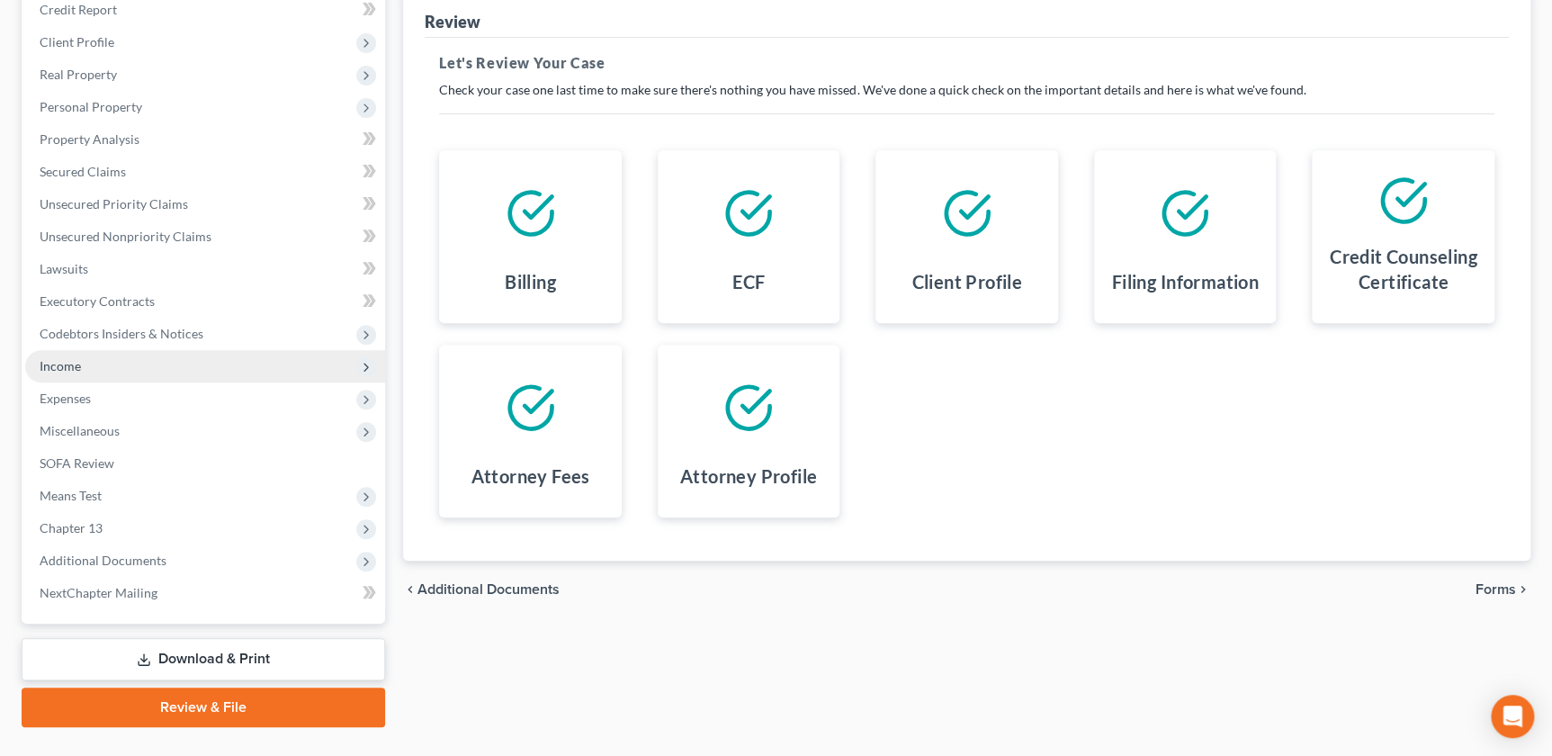
scroll to position [263, 0]
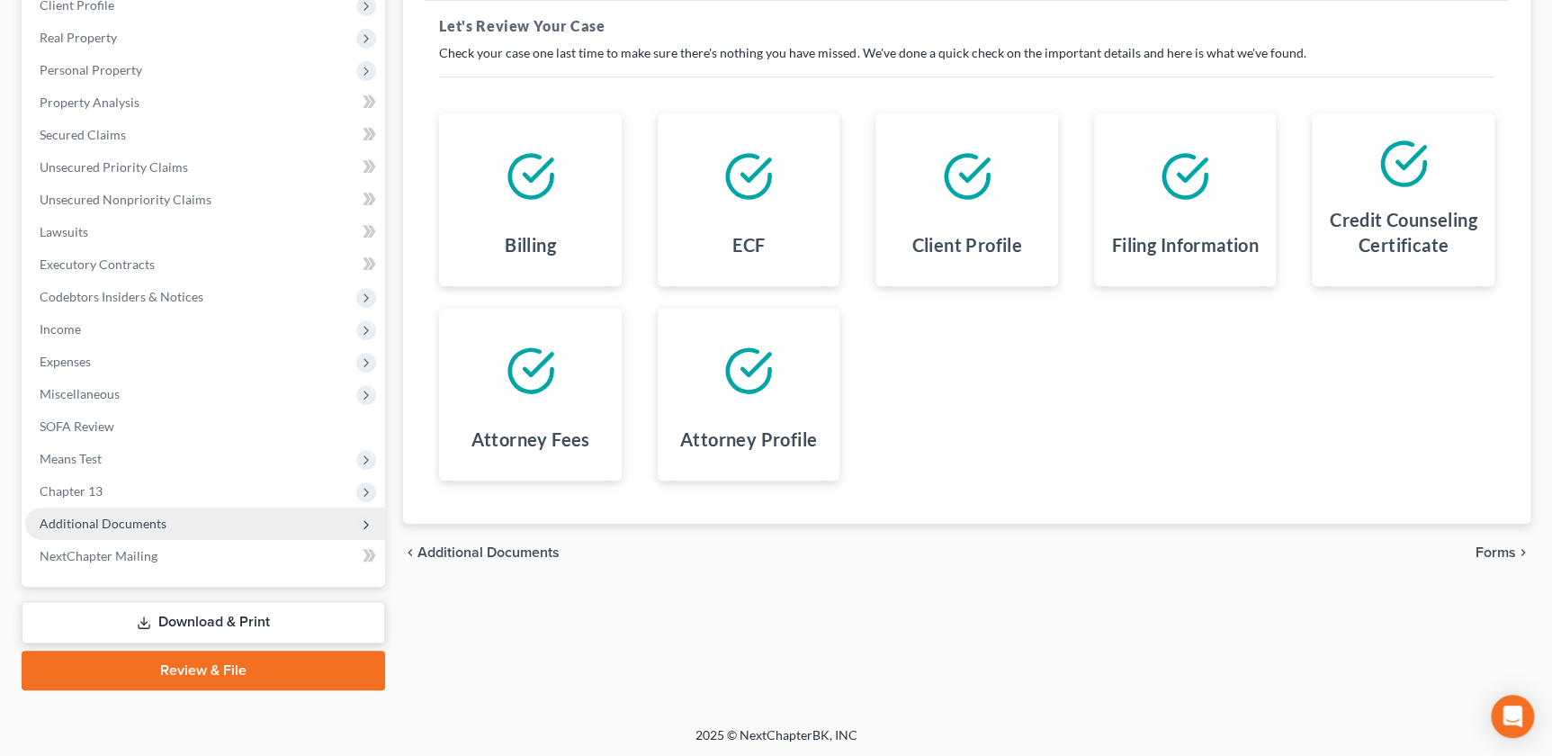
click at [108, 529] on span "Additional Documents" at bounding box center [205, 524] width 360 height 32
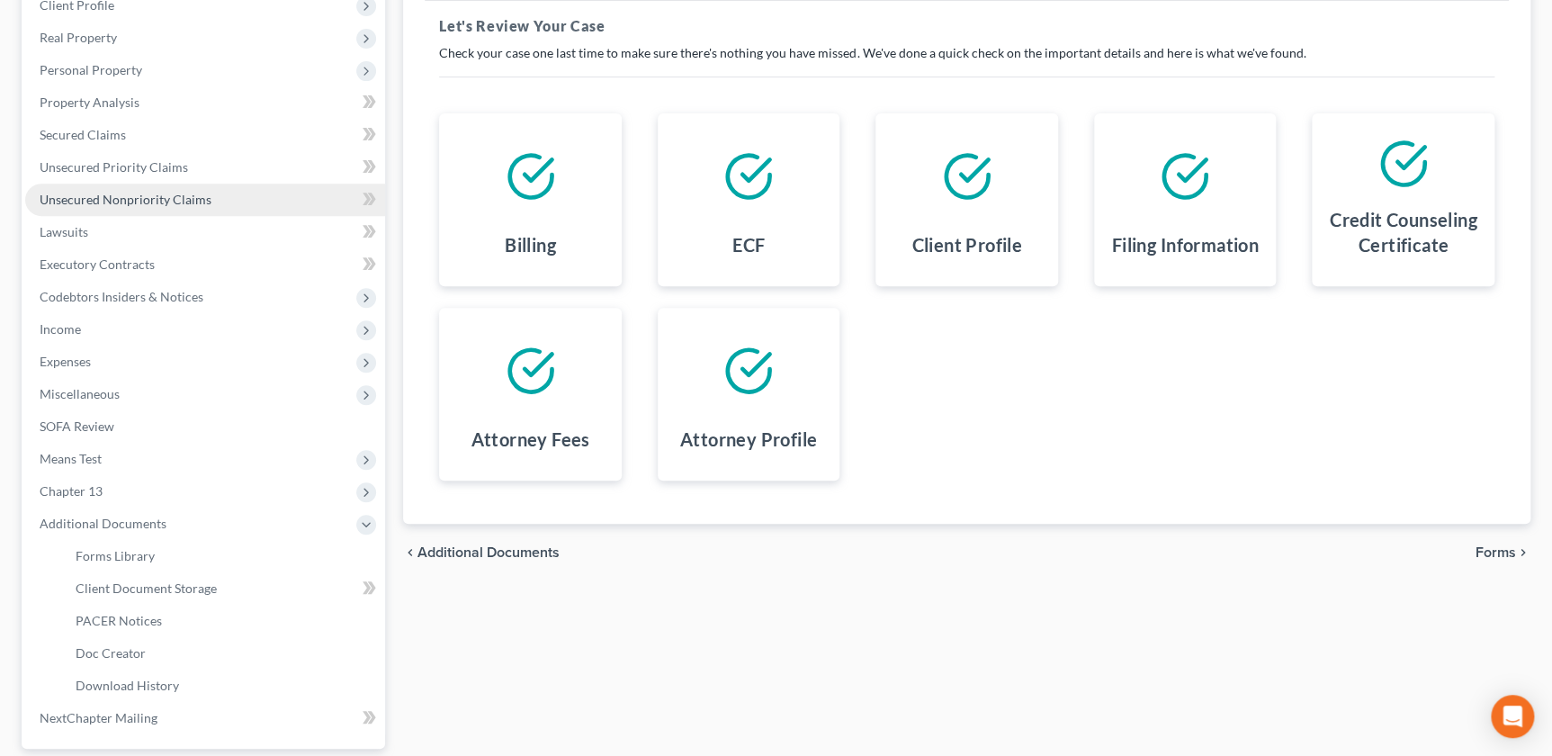
click at [121, 206] on link "Unsecured Nonpriority Claims" at bounding box center [205, 200] width 360 height 32
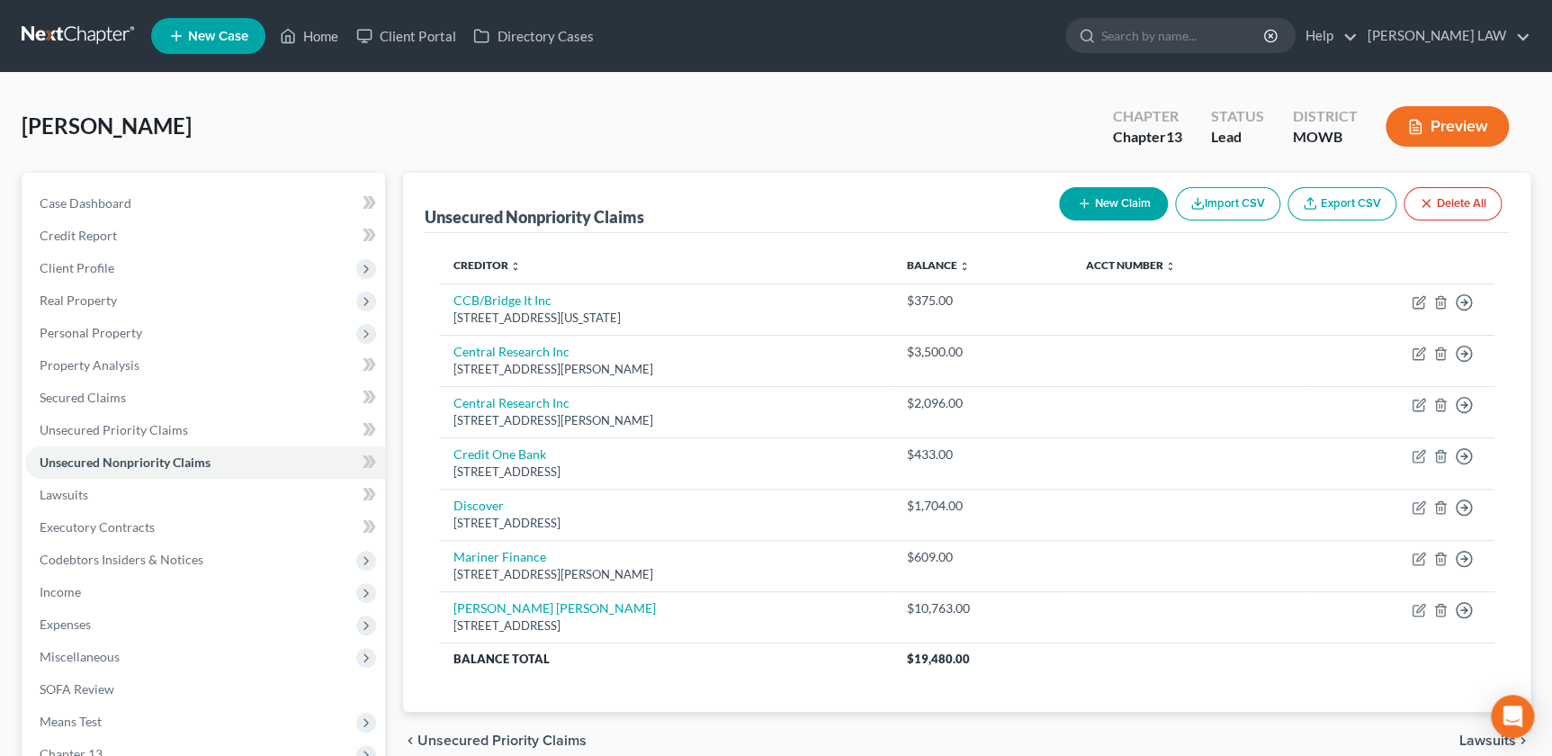
click at [1105, 189] on button "New Claim" at bounding box center [1113, 203] width 109 height 33
select select "0"
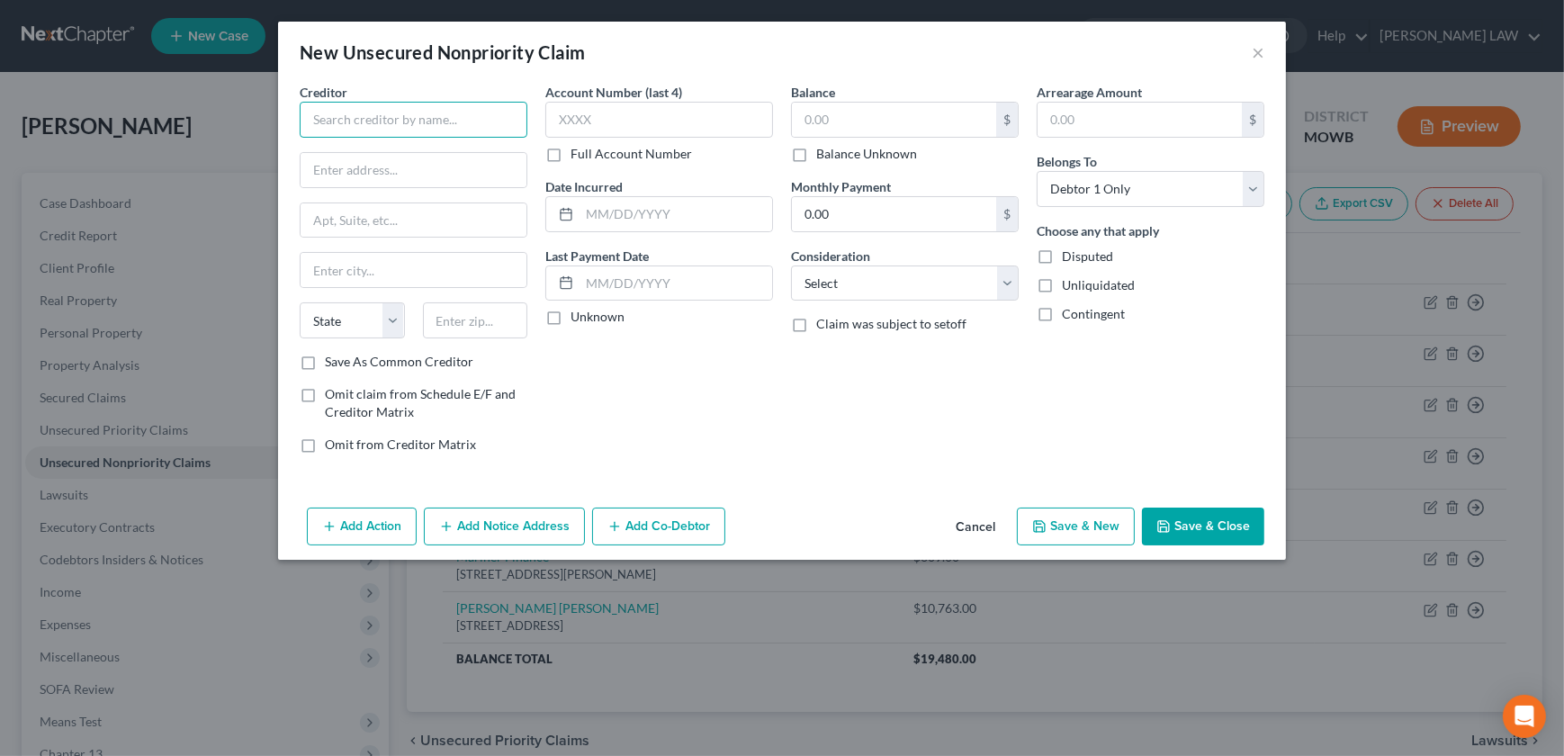
click at [360, 124] on input "text" at bounding box center [414, 120] width 228 height 36
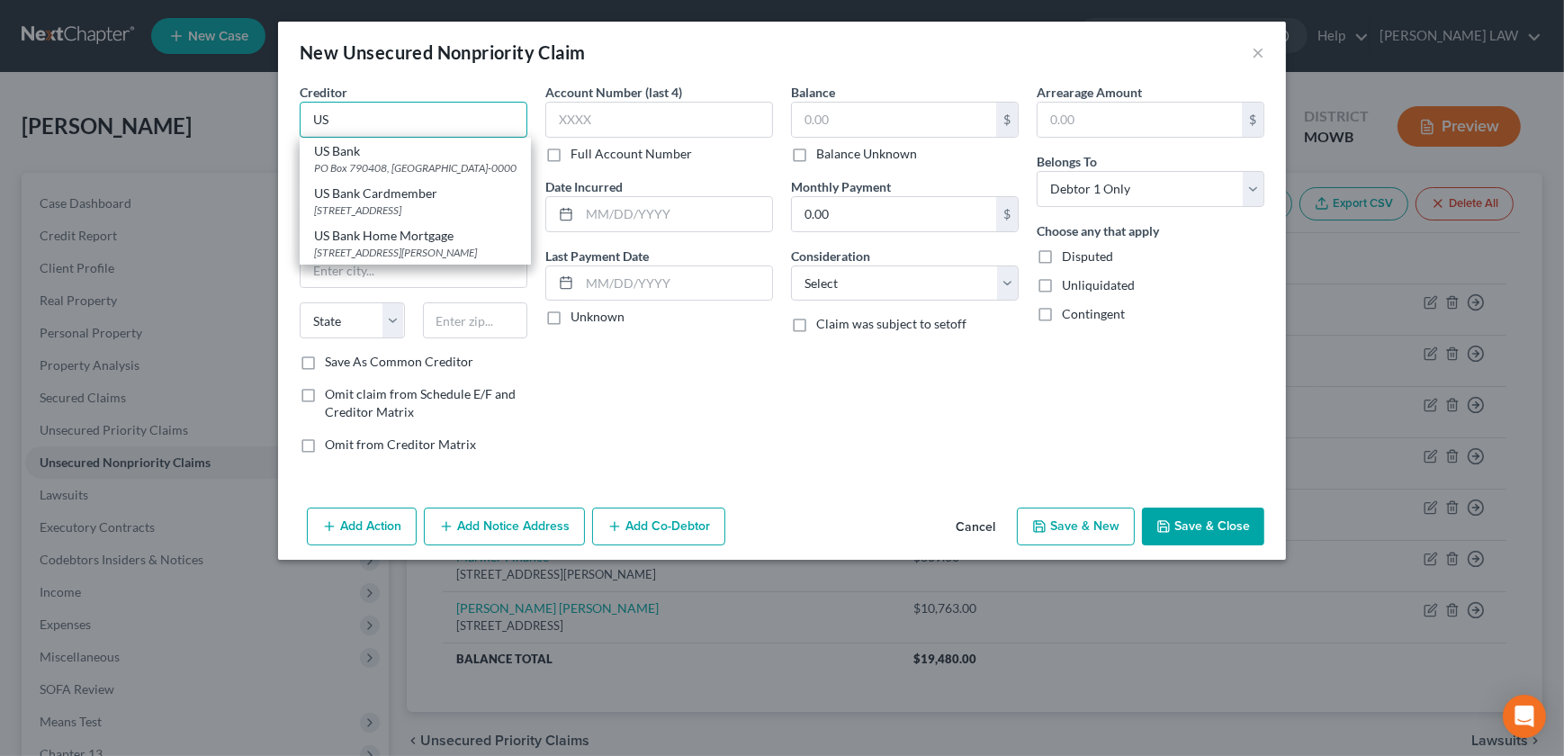
type input "U"
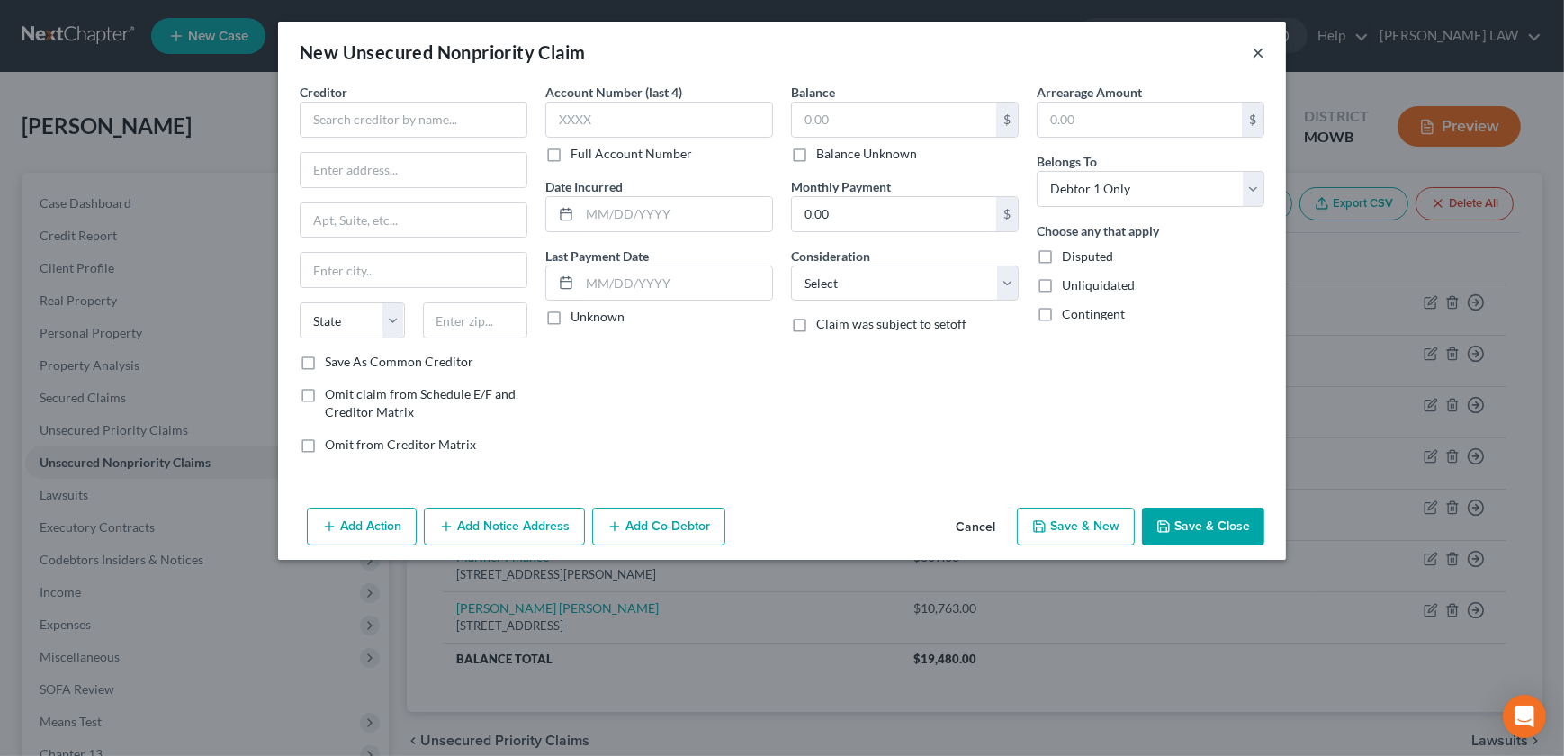
click at [1255, 51] on button "×" at bounding box center [1258, 52] width 13 height 22
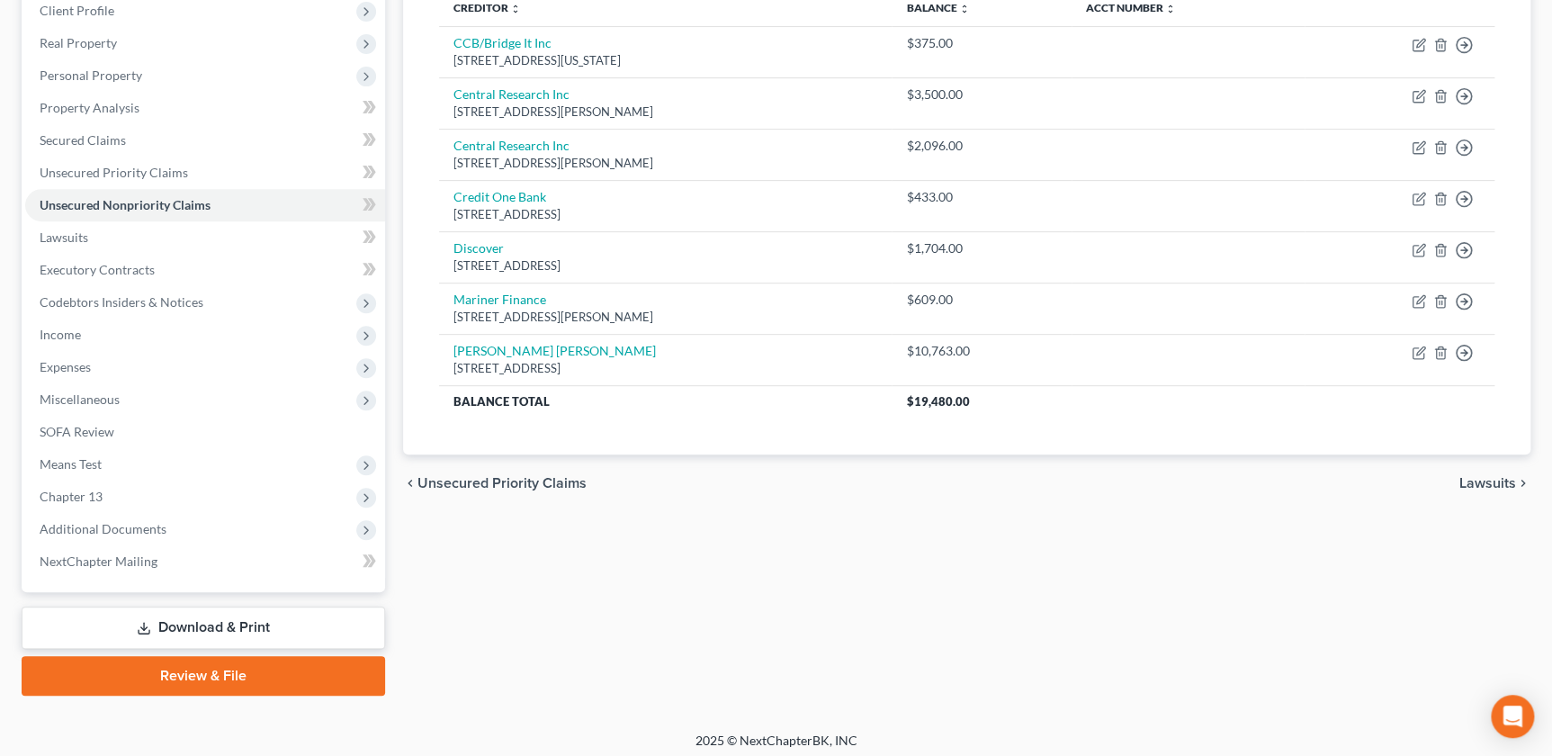
scroll to position [263, 0]
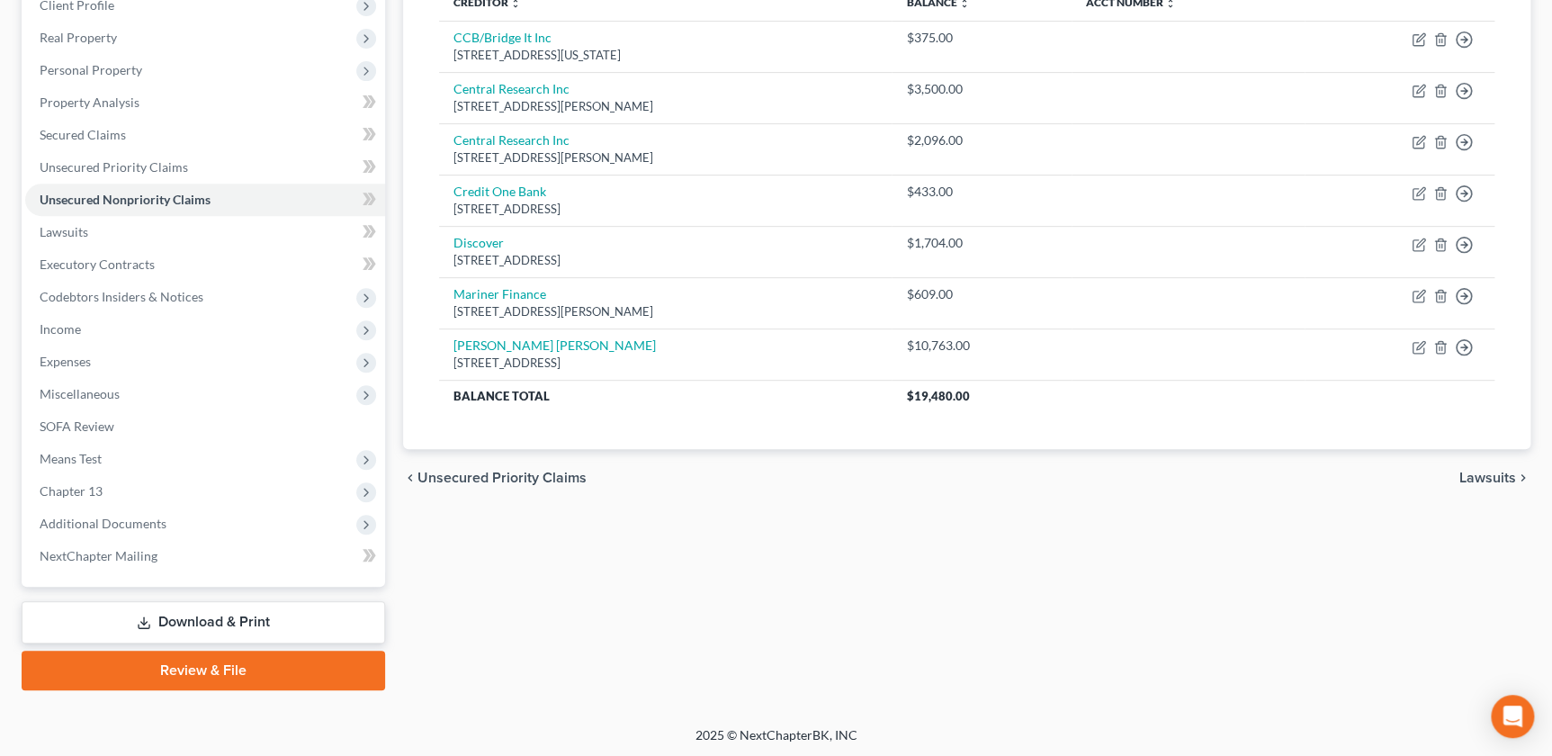
click at [183, 676] on link "Review & File" at bounding box center [204, 671] width 364 height 40
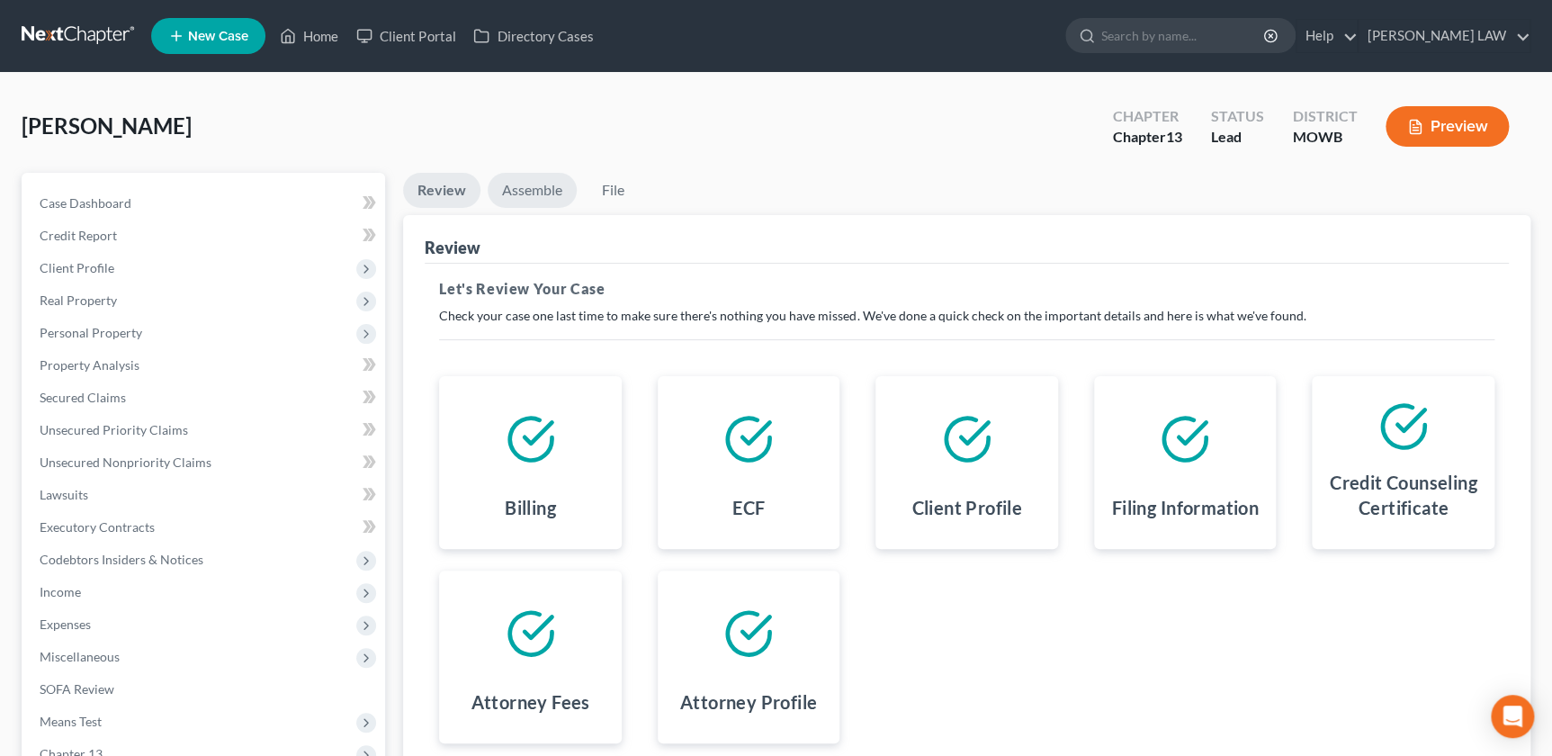
click at [525, 190] on link "Assemble" at bounding box center [532, 190] width 89 height 35
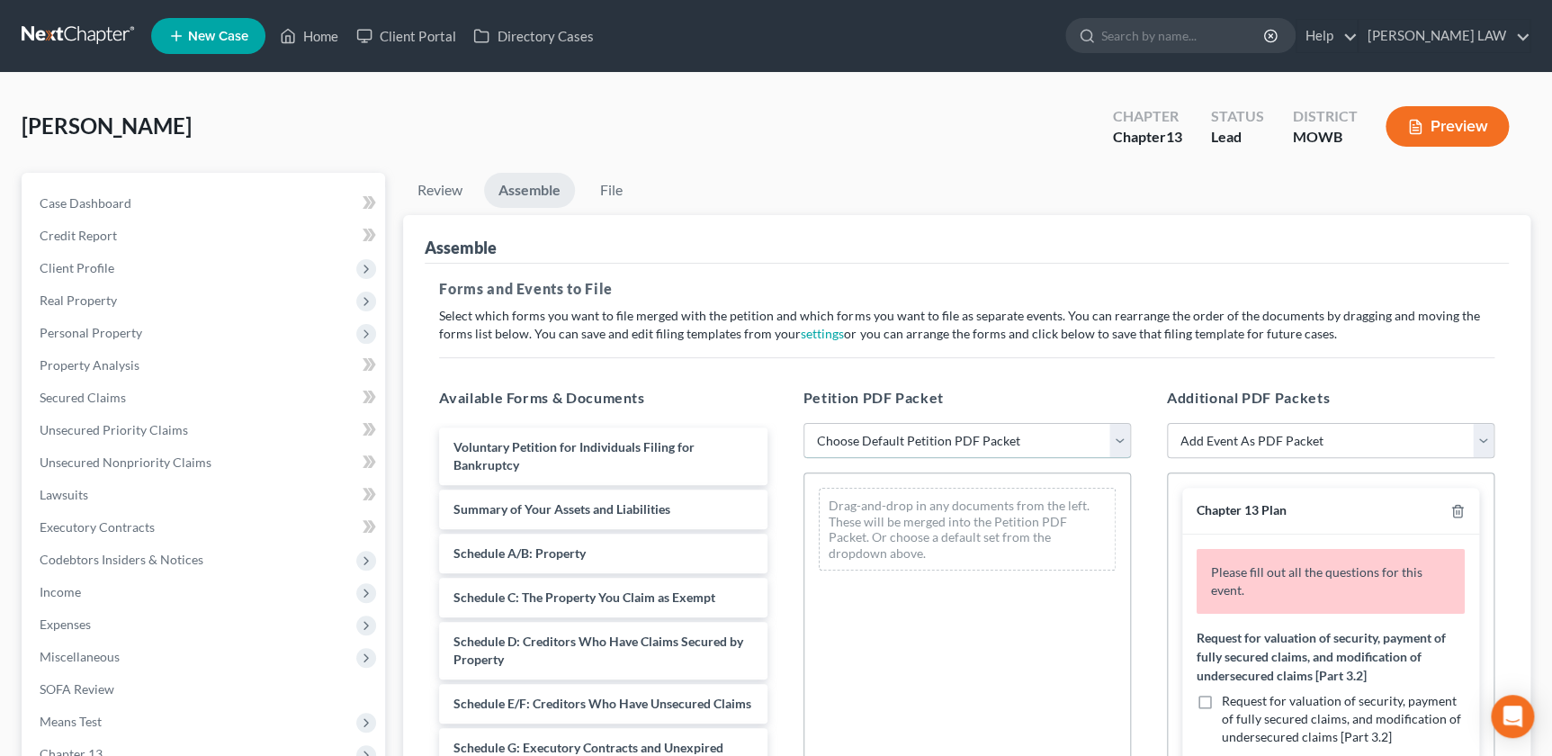
drag, startPoint x: 854, startPoint y: 420, endPoint x: 855, endPoint y: 445, distance: 25.2
click at [854, 423] on select "Choose Default Petition PDF Packet Complete Bankruptcy Petition (all forms and …" at bounding box center [968, 441] width 328 height 36
select select "0"
click at [804, 423] on select "Choose Default Petition PDF Packet Complete Bankruptcy Petition (all forms and …" at bounding box center [968, 441] width 328 height 36
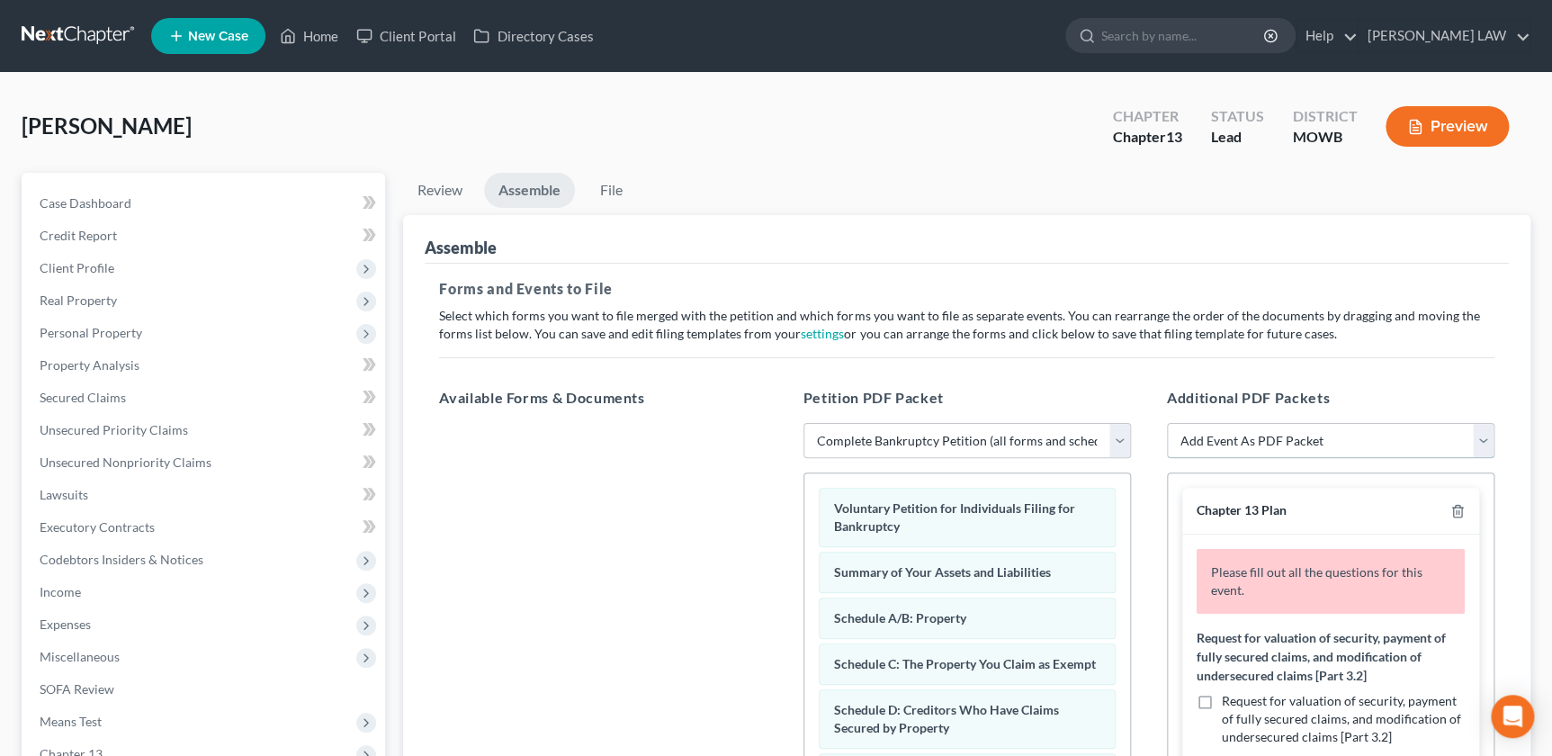
click at [1303, 446] on select "Add Event As PDF Packet Affidavit re: NO Tax Returns Amended Matrix Adding Cred…" at bounding box center [1331, 441] width 328 height 36
select select "7"
click at [1167, 423] on select "Add Event As PDF Packet Affidavit re: NO Tax Returns Amended Matrix Adding Cred…" at bounding box center [1331, 441] width 328 height 36
select select
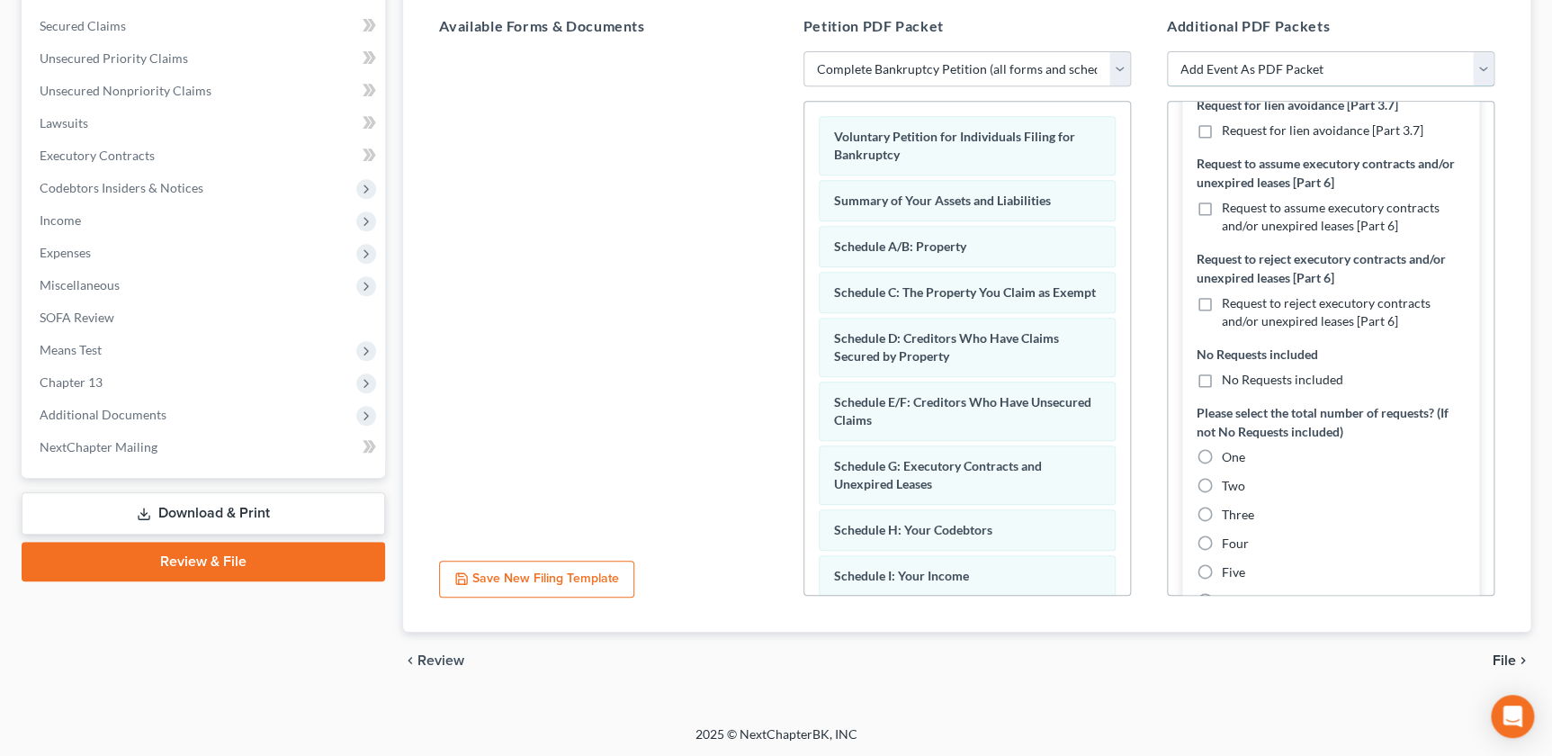
scroll to position [654, 0]
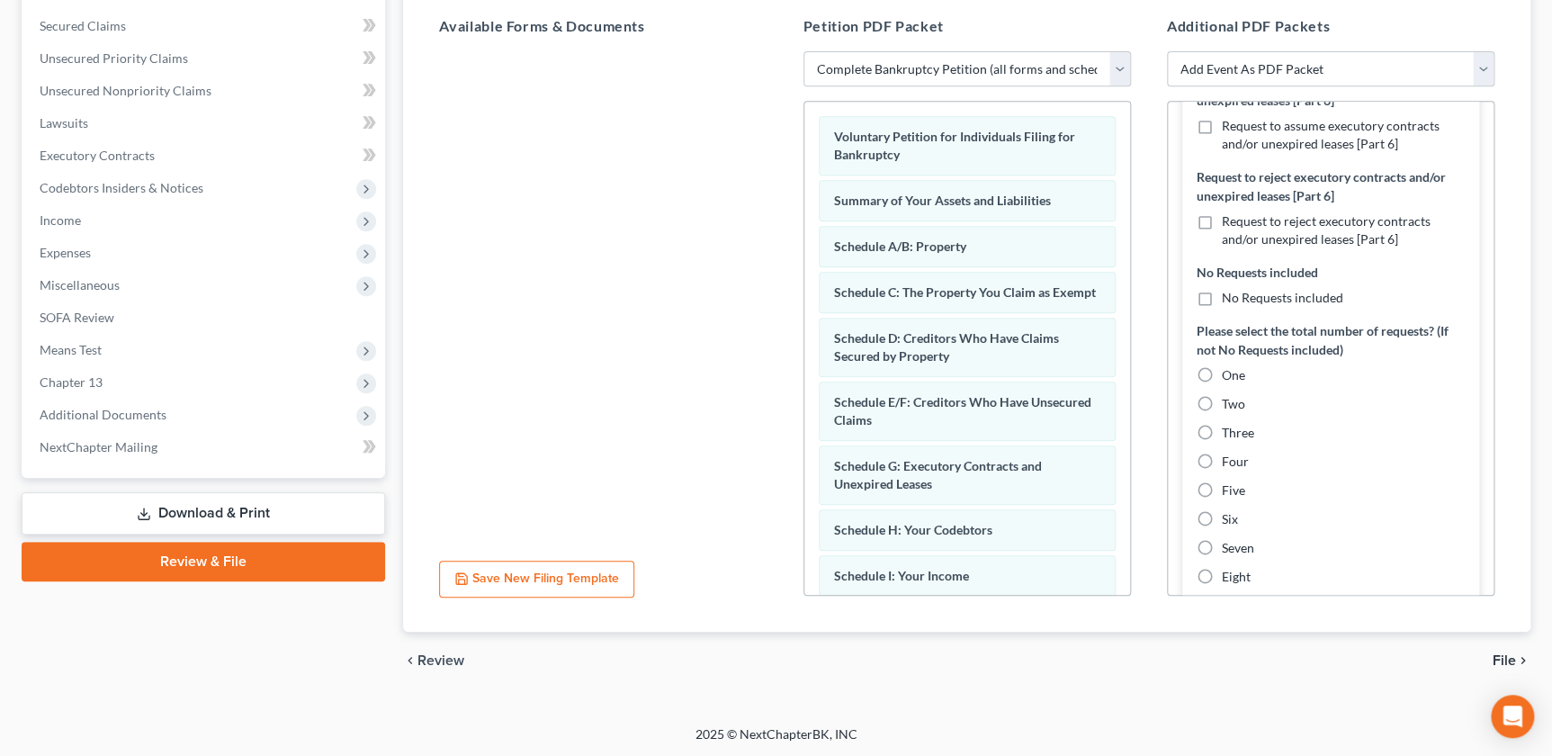
drag, startPoint x: 1202, startPoint y: 331, endPoint x: 1242, endPoint y: 357, distance: 47.4
click at [1222, 307] on label "No Requests included" at bounding box center [1282, 298] width 121 height 18
click at [1229, 301] on input "No Requests included" at bounding box center [1235, 295] width 12 height 12
checkbox input "true"
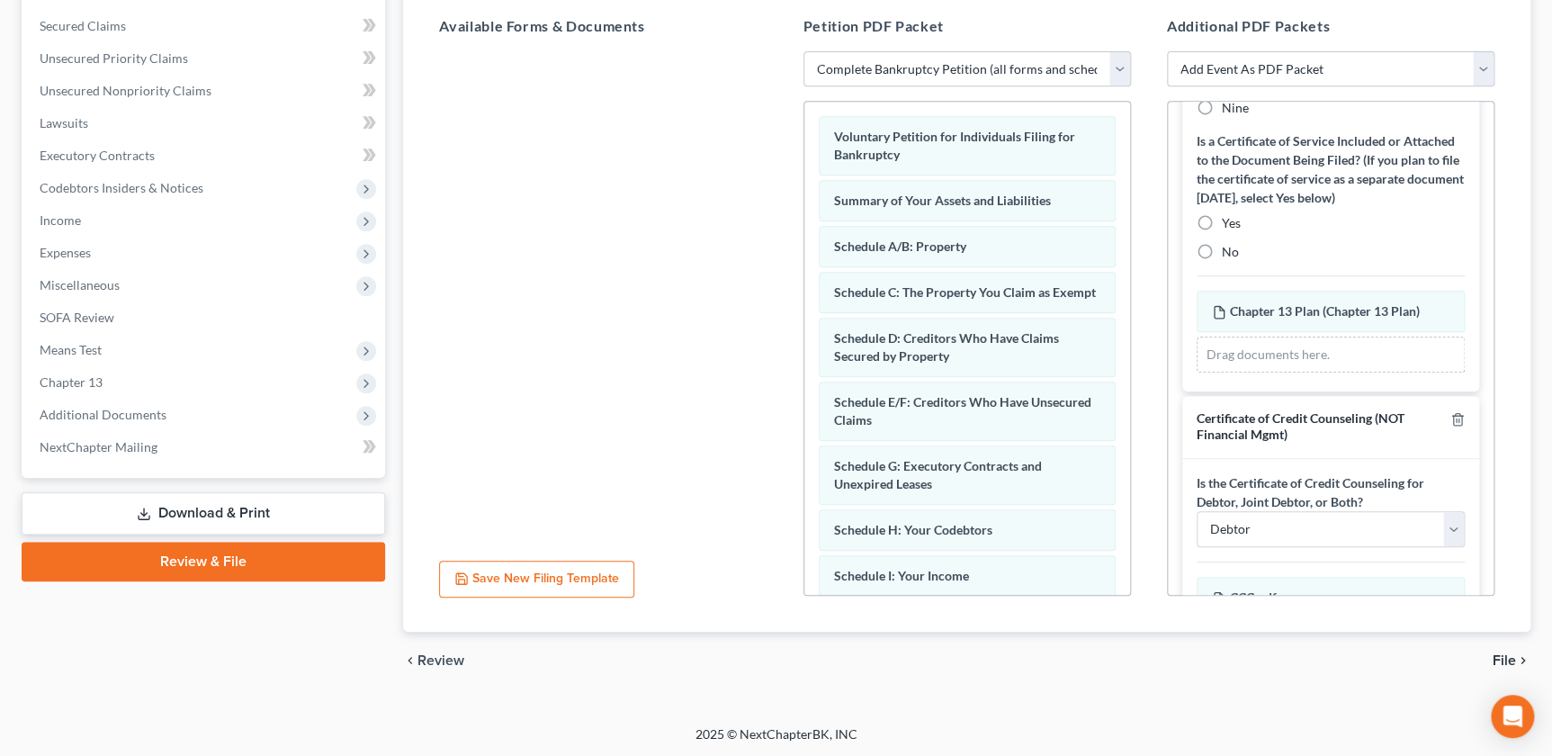
scroll to position [1186, 0]
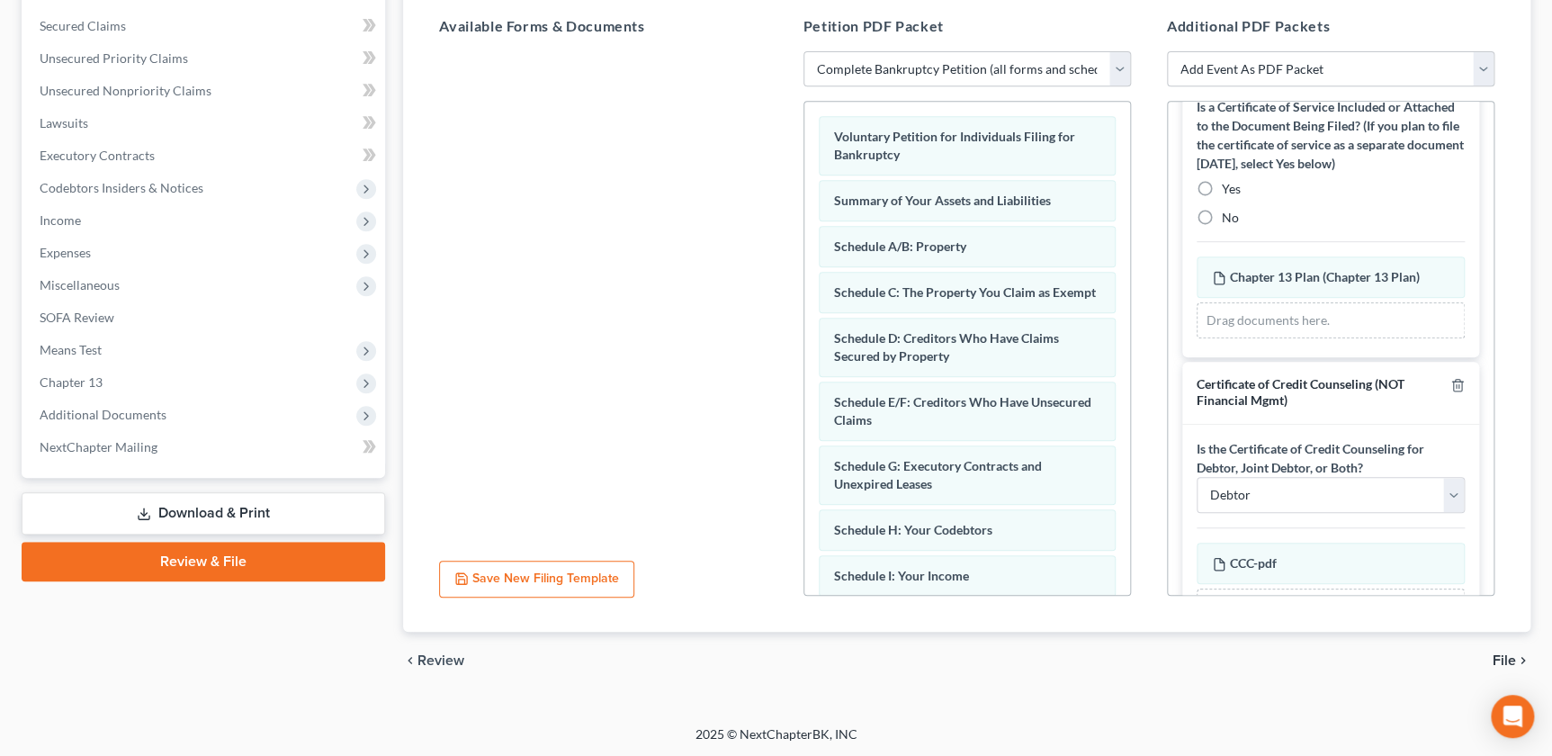
drag, startPoint x: 1204, startPoint y: 246, endPoint x: 1215, endPoint y: 256, distance: 14.6
click at [1222, 227] on label "No" at bounding box center [1230, 218] width 17 height 18
click at [1229, 220] on input "No" at bounding box center [1235, 215] width 12 height 12
radio input "true"
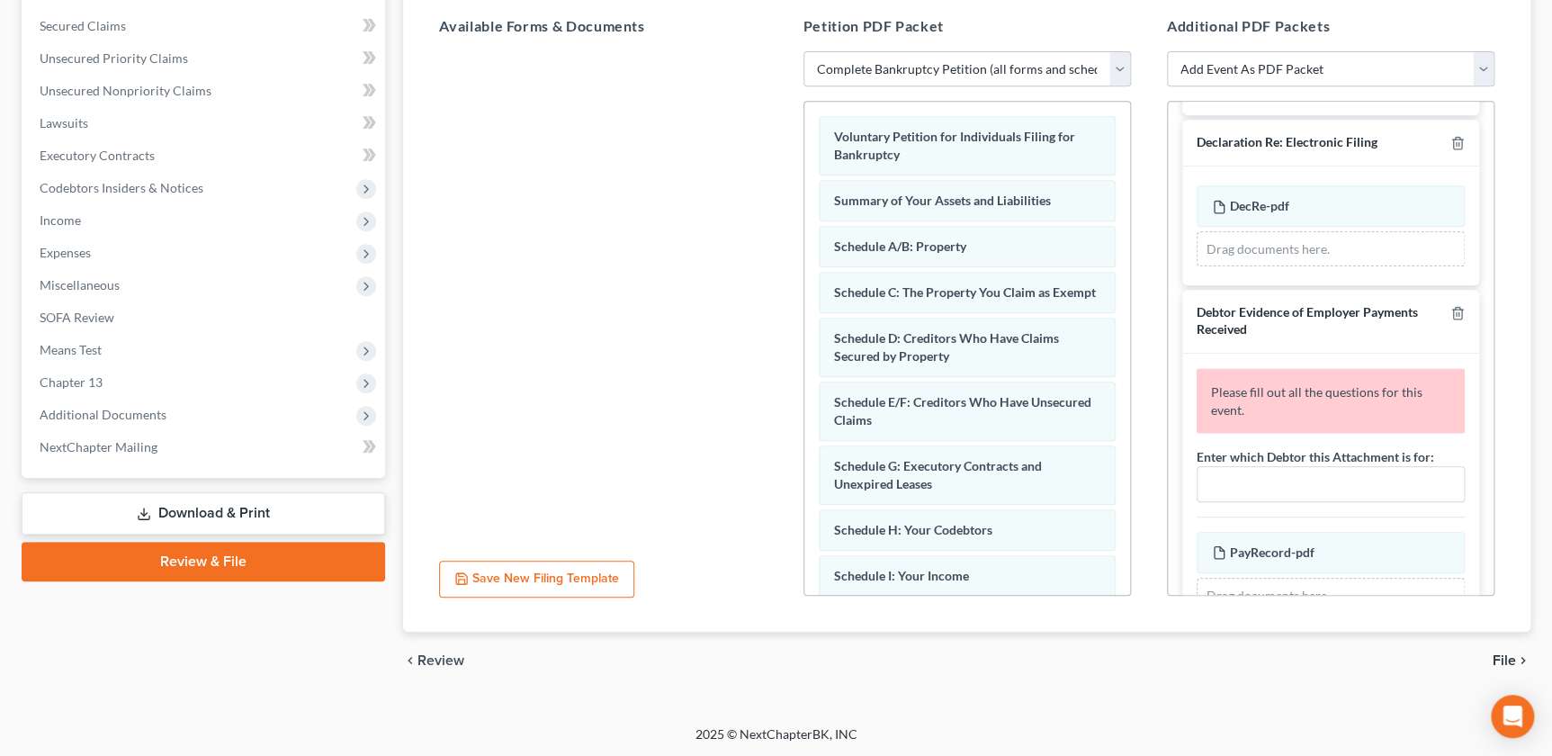
scroll to position [1719, 0]
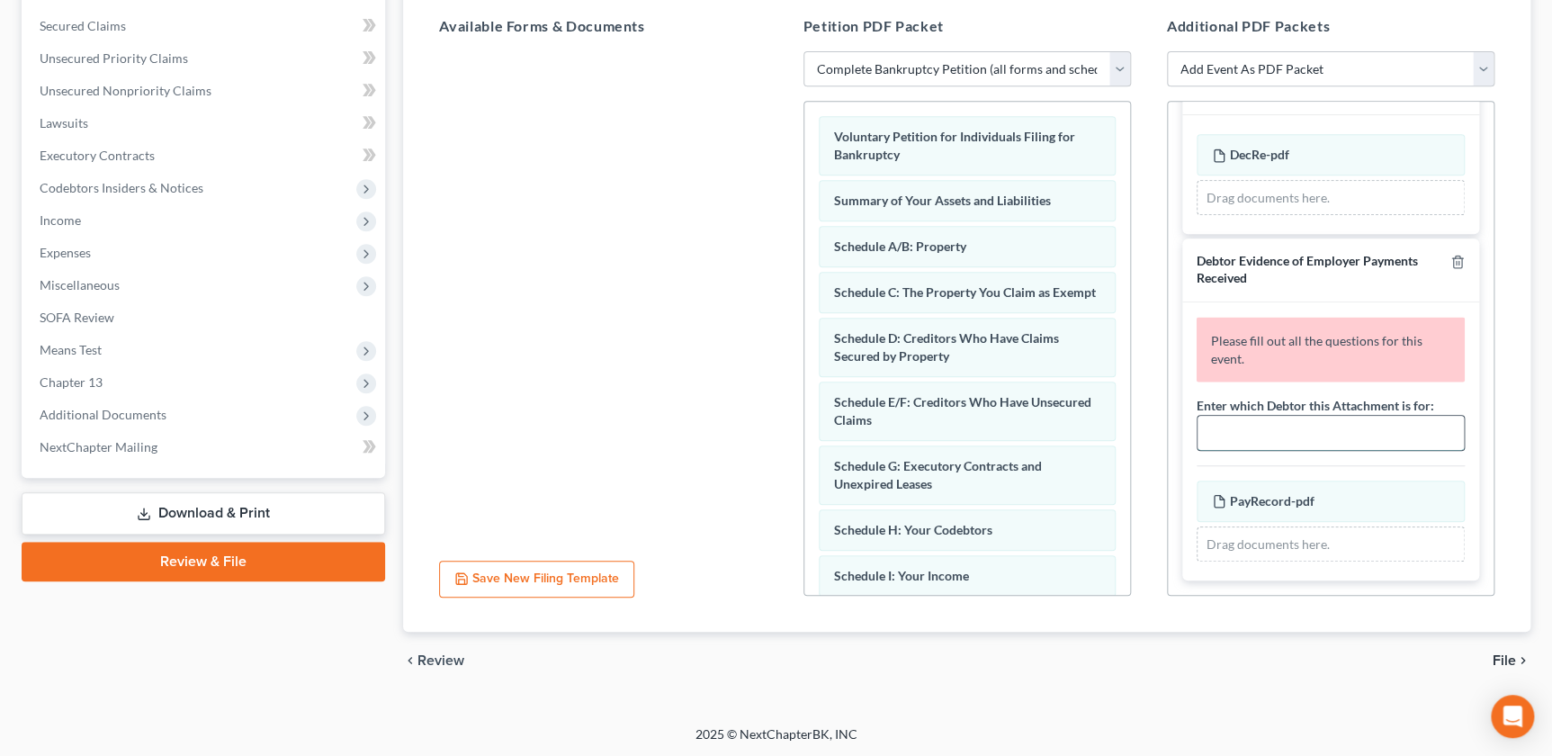
click at [1256, 433] on input "text" at bounding box center [1331, 433] width 266 height 34
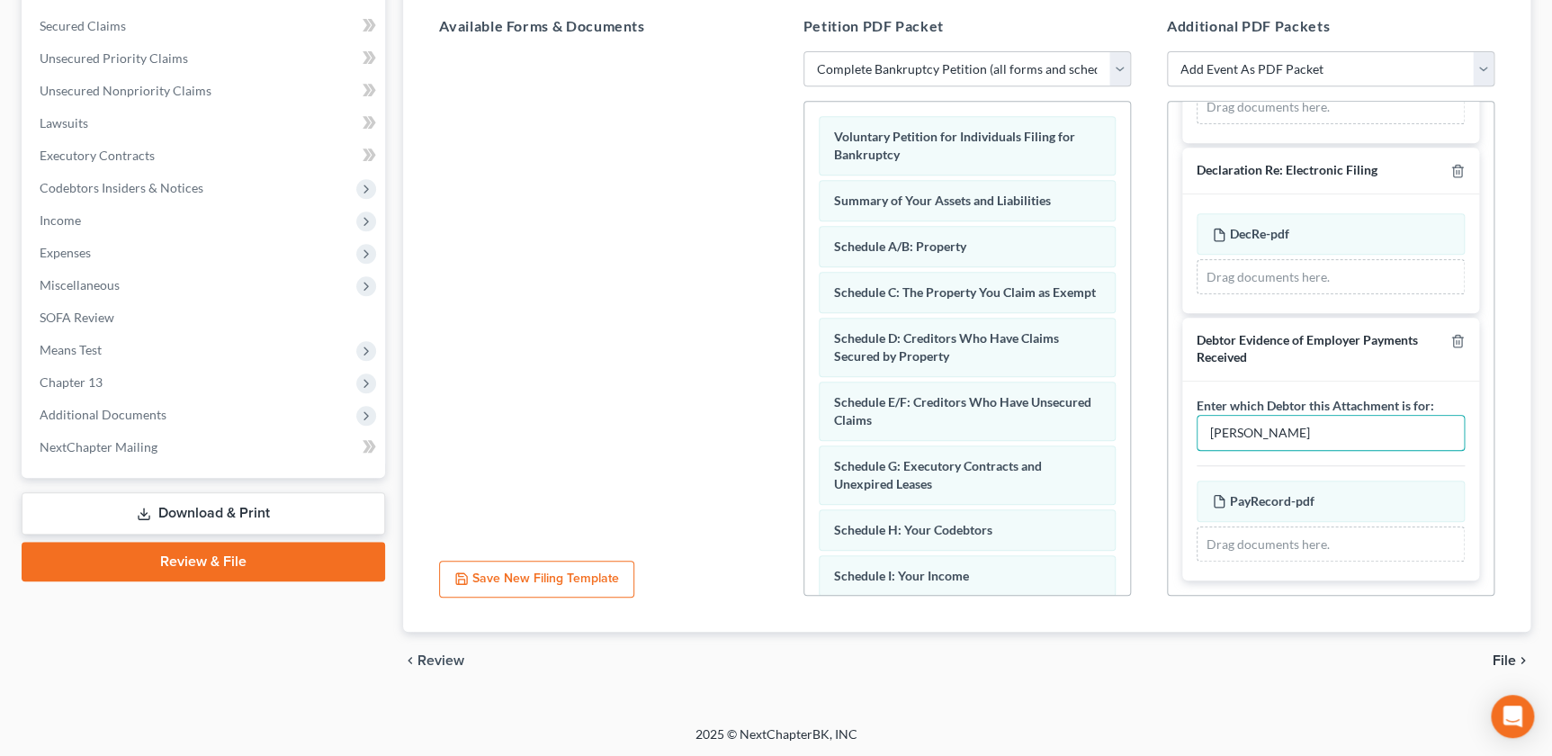
type input "[PERSON_NAME]"
click at [1276, 655] on div "chevron_left Review File chevron_right" at bounding box center [967, 661] width 1128 height 58
click at [1503, 661] on span "File" at bounding box center [1504, 660] width 23 height 14
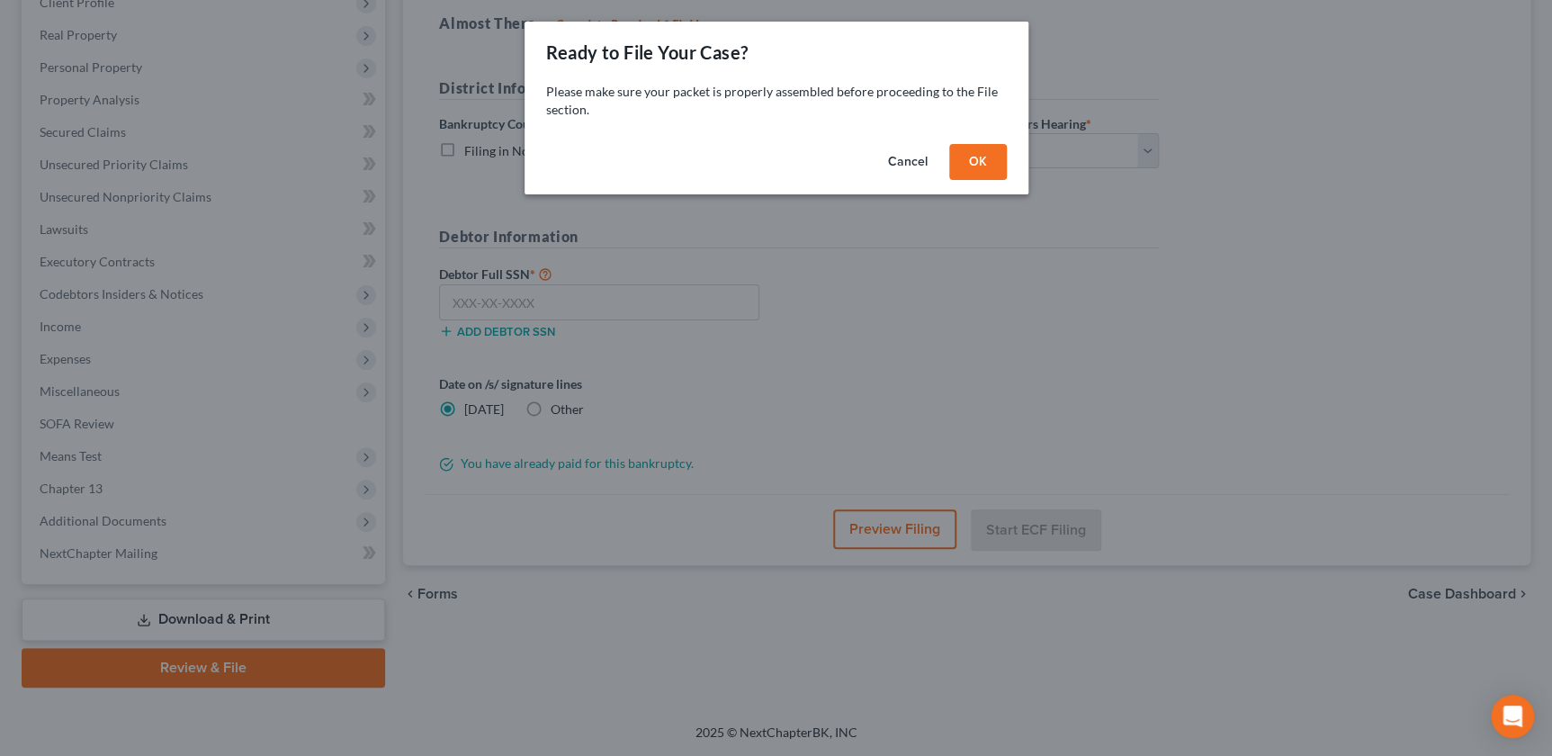
scroll to position [263, 0]
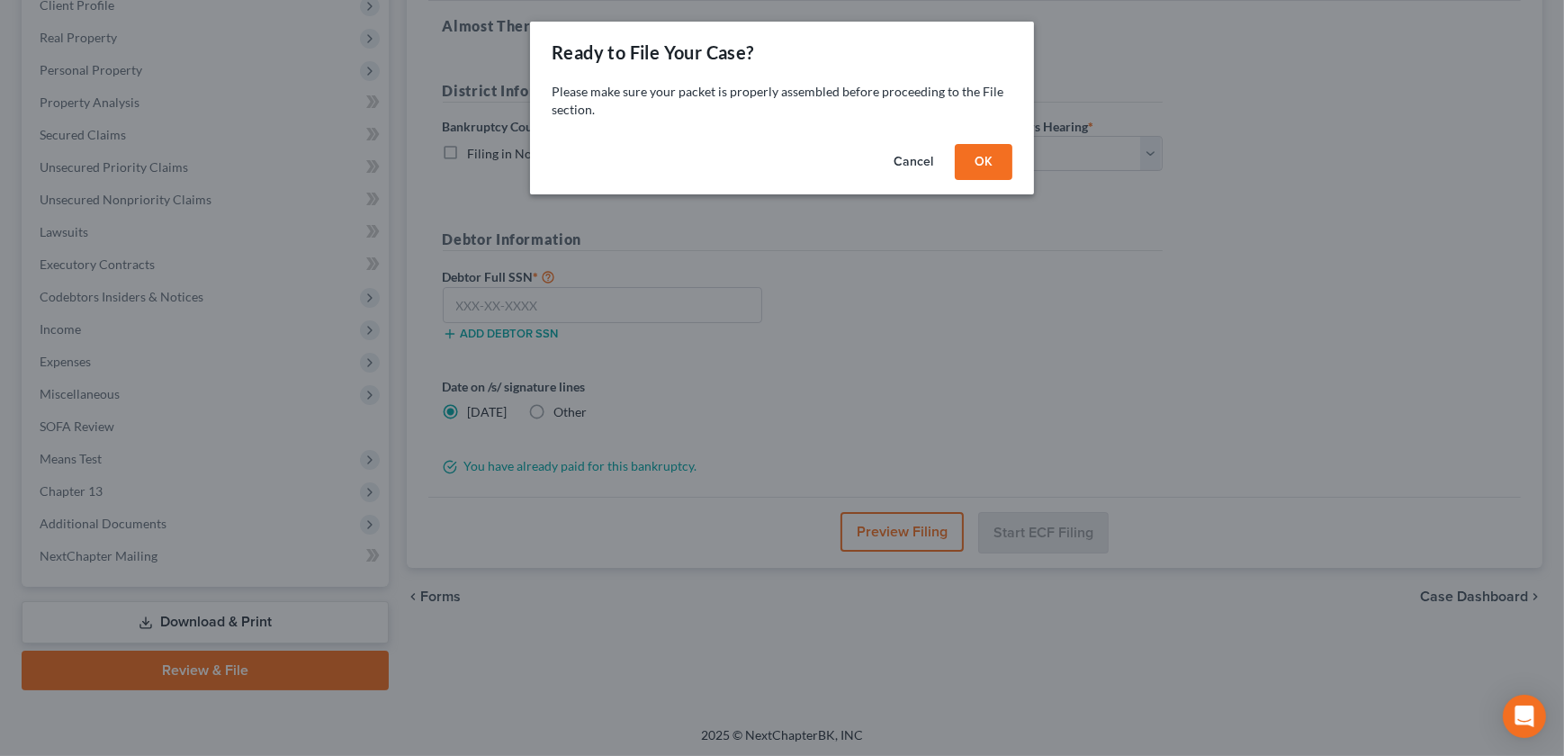
click at [979, 168] on button "OK" at bounding box center [984, 162] width 58 height 36
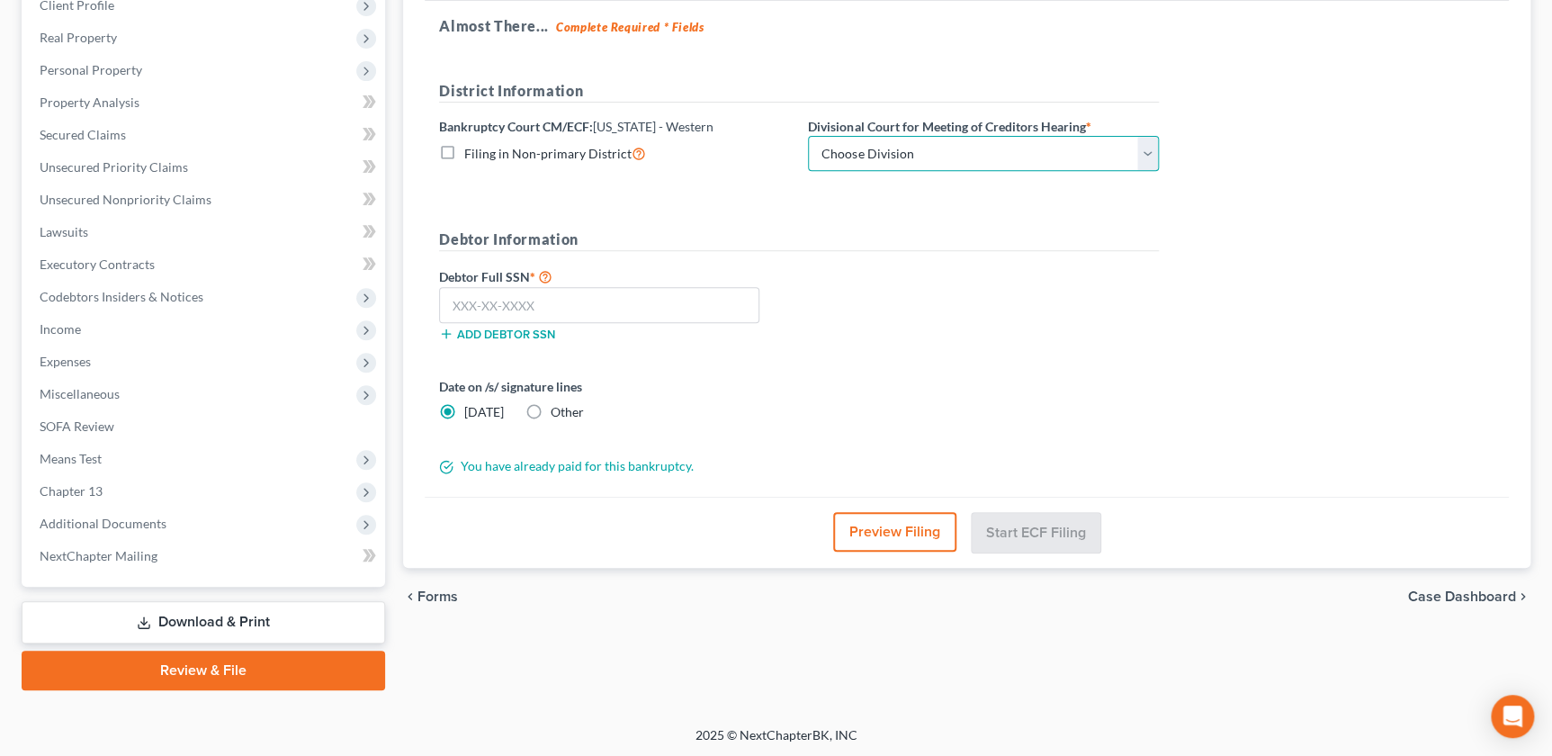
click at [1024, 158] on select "Choose Division Central Southern Southwestern St. [PERSON_NAME]" at bounding box center [983, 154] width 351 height 36
select select "3"
click at [808, 136] on select "Choose Division Central Southern Southwestern St. [PERSON_NAME]" at bounding box center [983, 154] width 351 height 36
click at [523, 313] on input "text" at bounding box center [599, 305] width 320 height 36
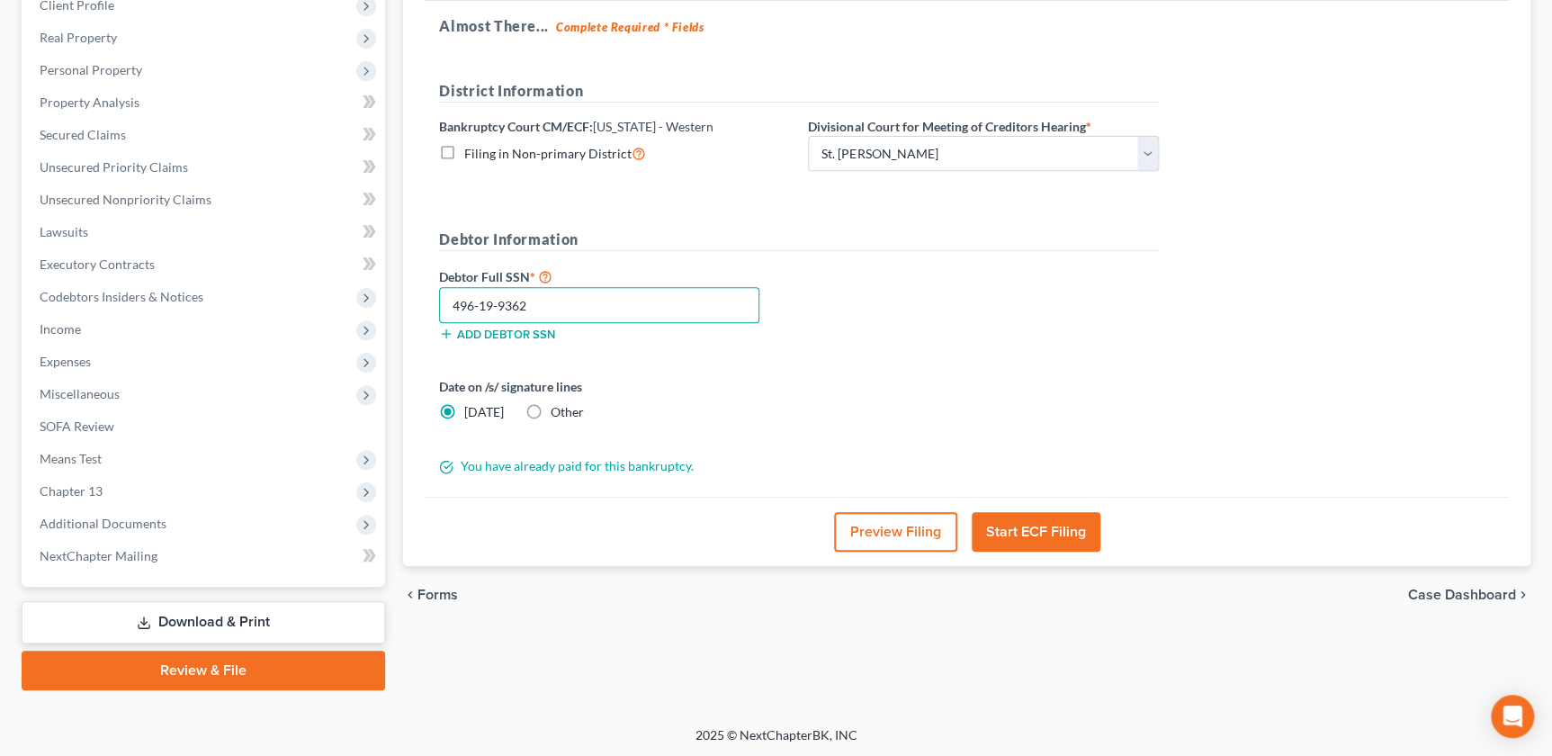
type input "496-19-9362"
click at [1044, 530] on button "Start ECF Filing" at bounding box center [1036, 532] width 129 height 40
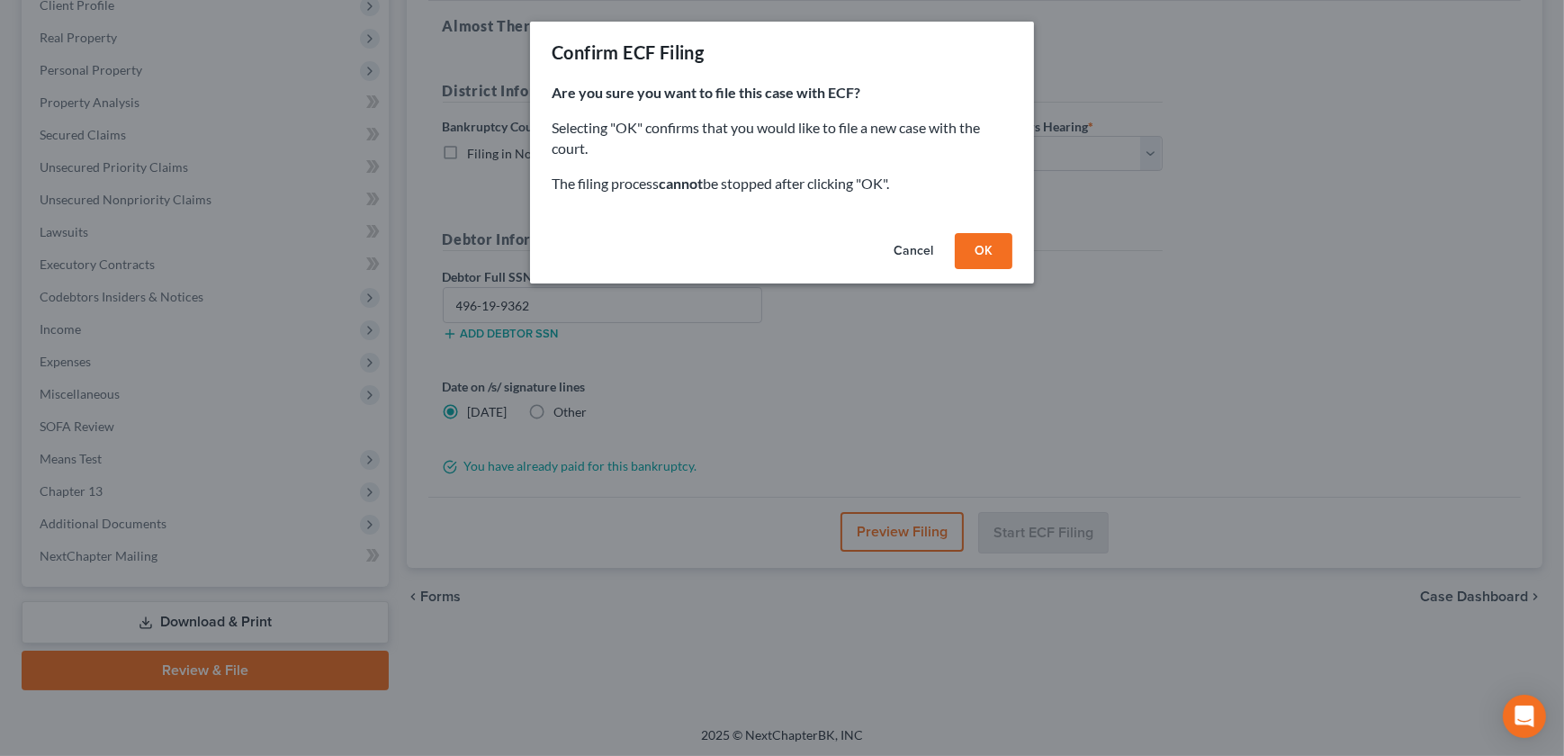
click at [976, 252] on button "OK" at bounding box center [984, 251] width 58 height 36
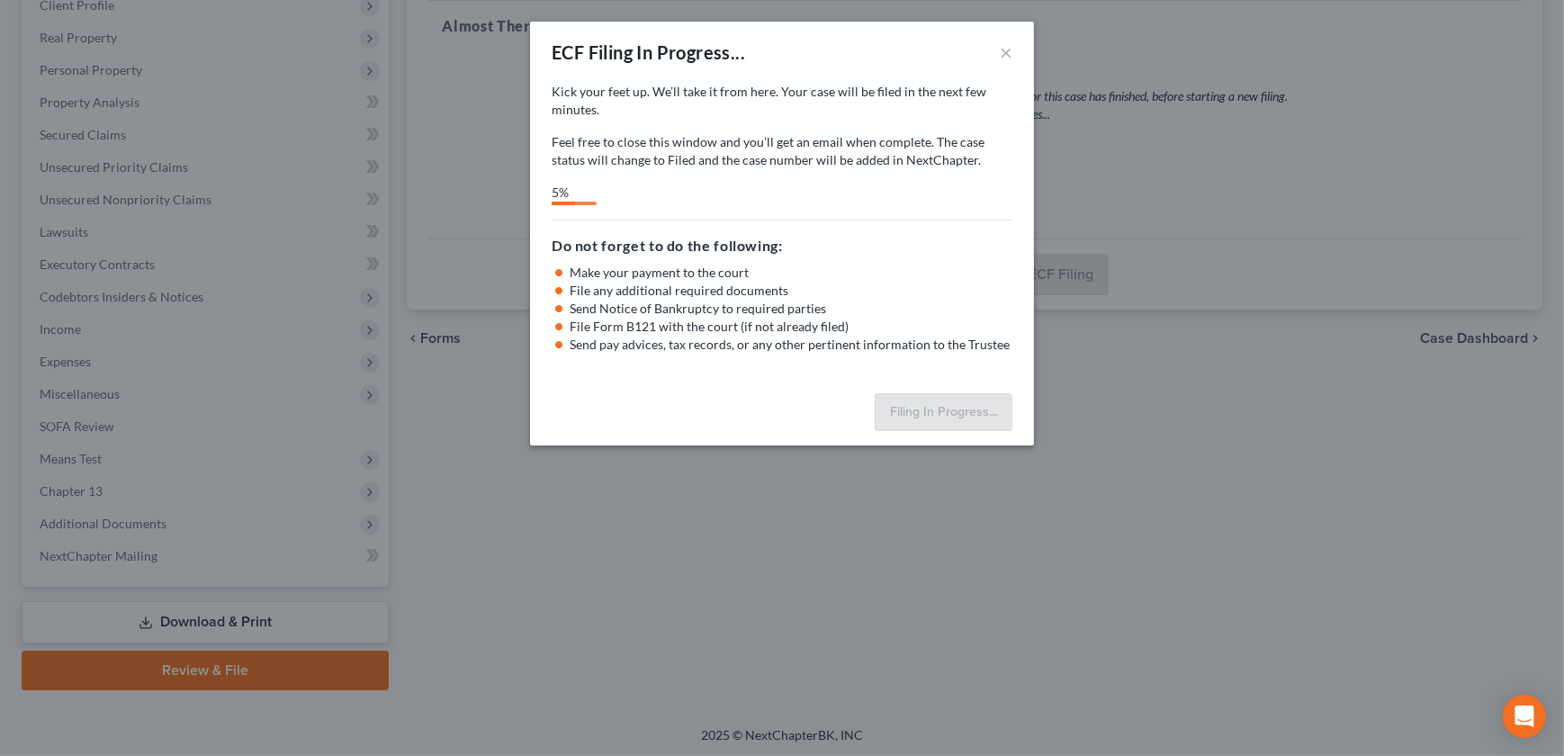
click at [664, 184] on div "5%" at bounding box center [782, 195] width 461 height 22
click at [719, 148] on p "Feel free to close this window and you’ll get an email when complete. The case …" at bounding box center [782, 151] width 461 height 36
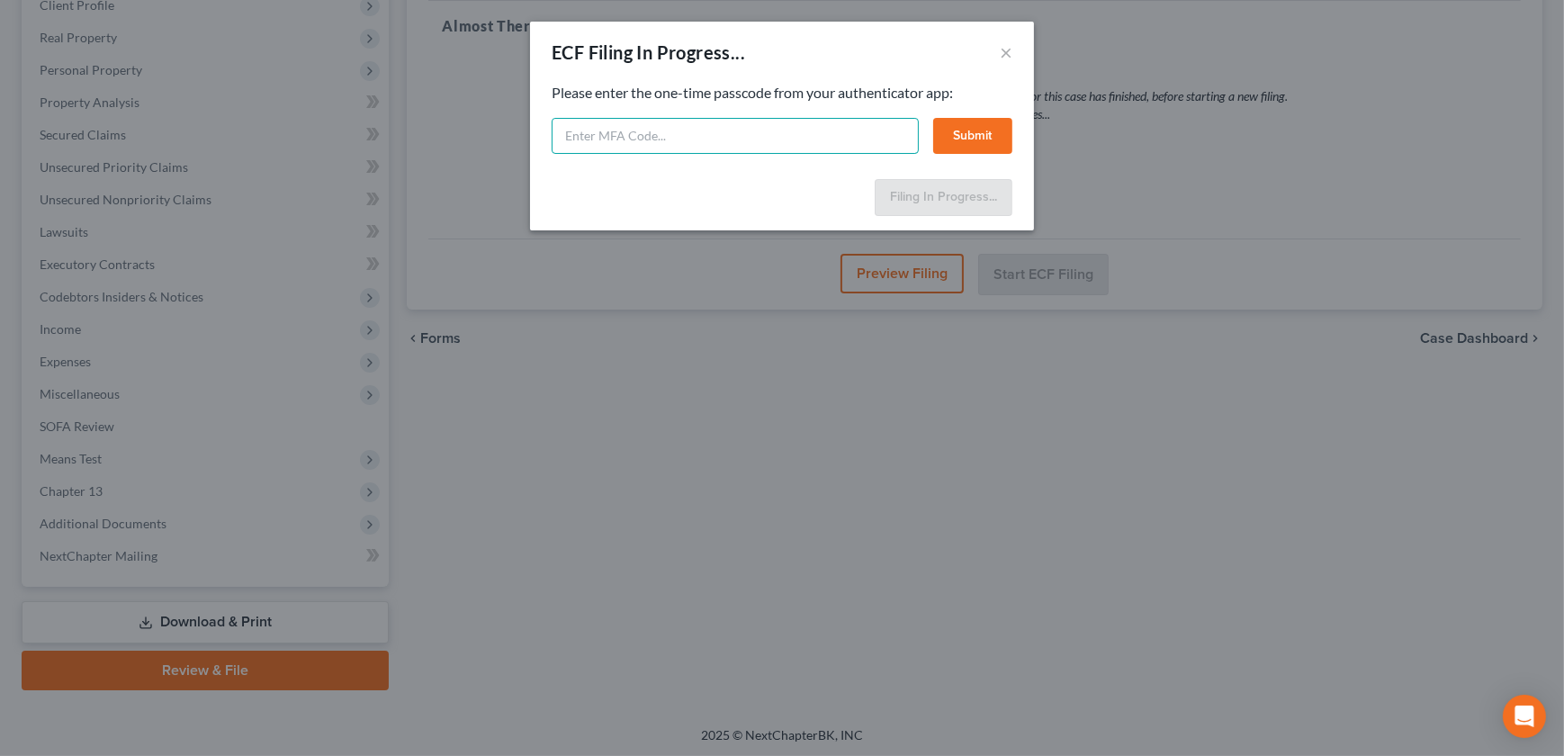
click at [607, 137] on input "text" at bounding box center [735, 136] width 367 height 36
type input "227310"
click at [974, 140] on button "Submit" at bounding box center [972, 136] width 79 height 36
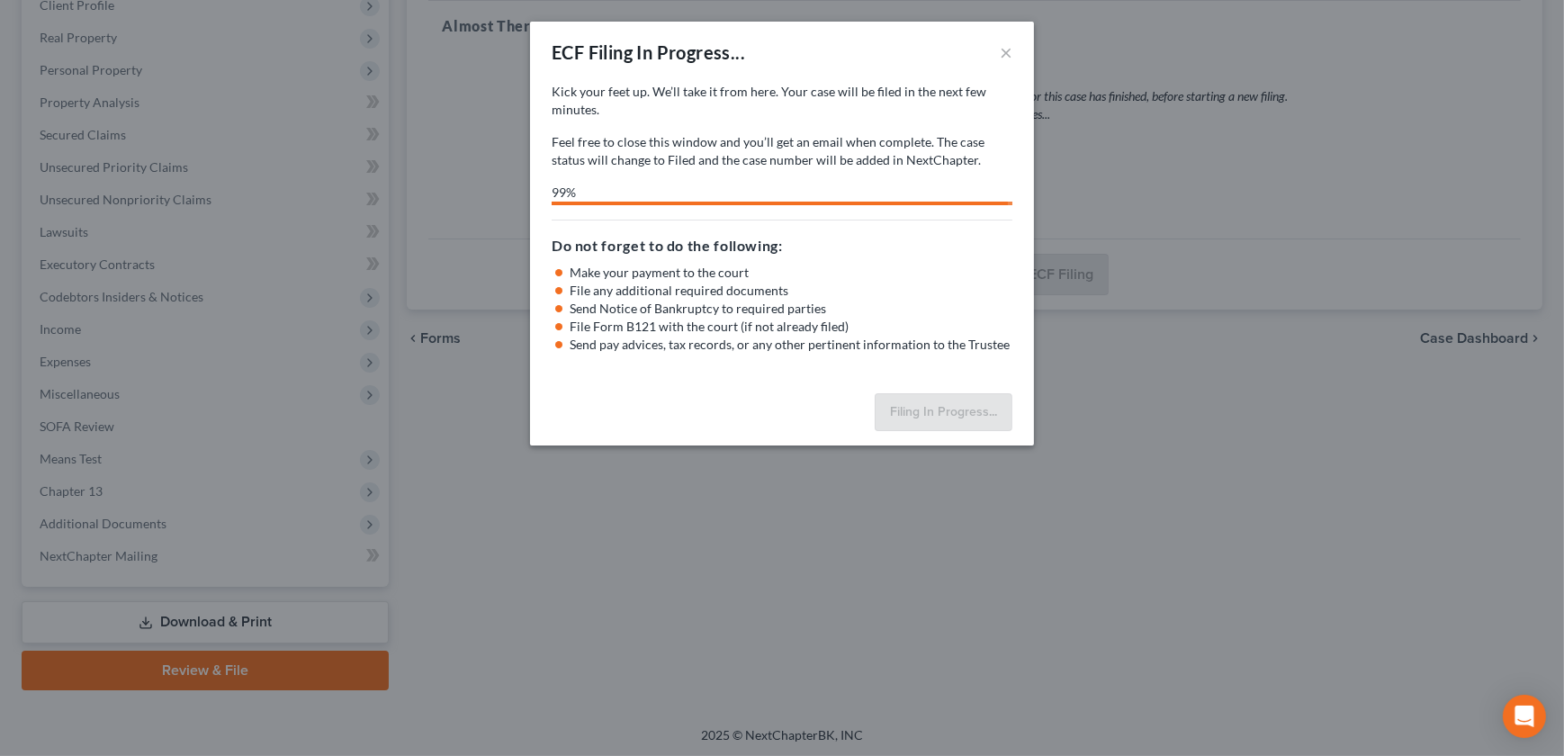
select select "3"
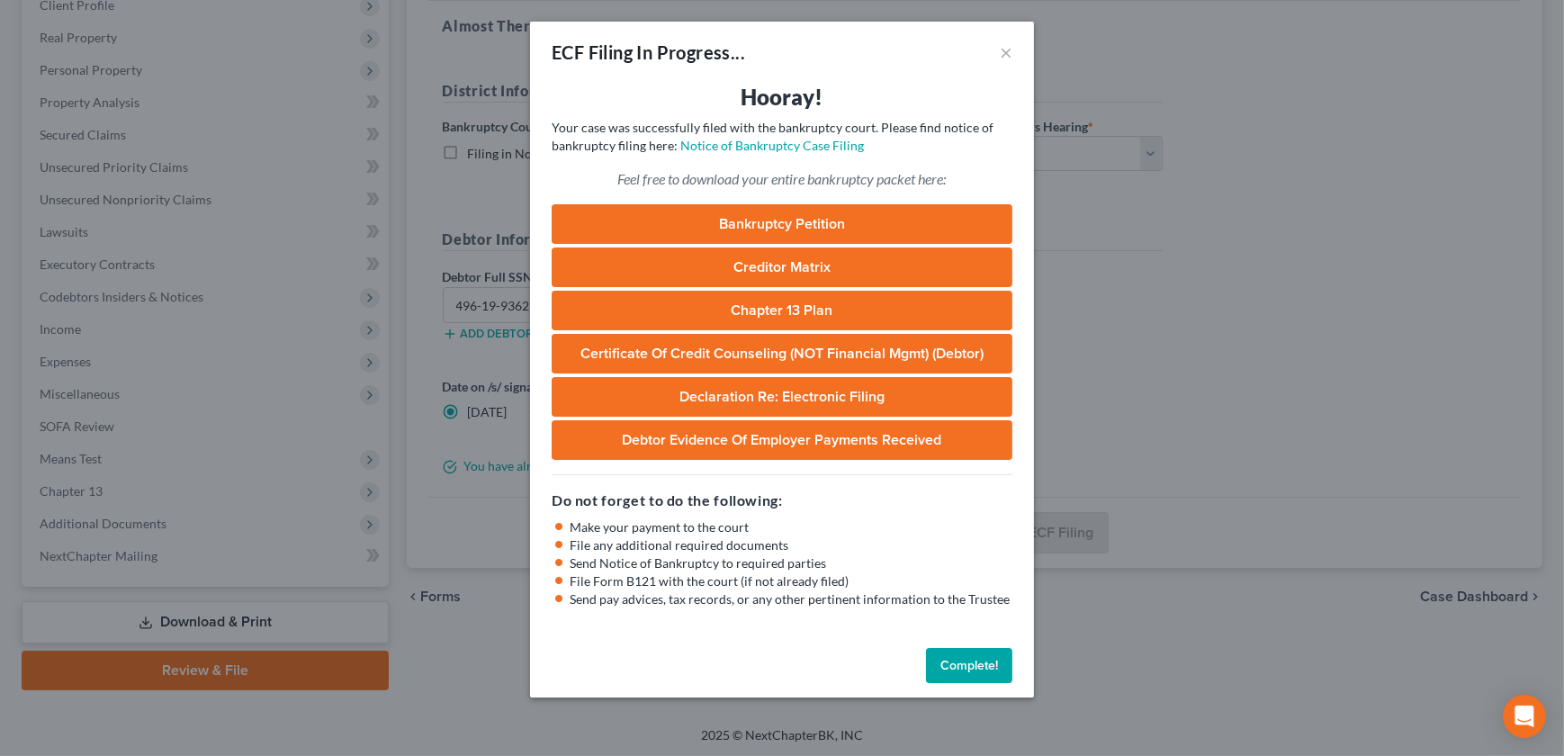
click at [955, 658] on button "Complete!" at bounding box center [969, 666] width 86 height 36
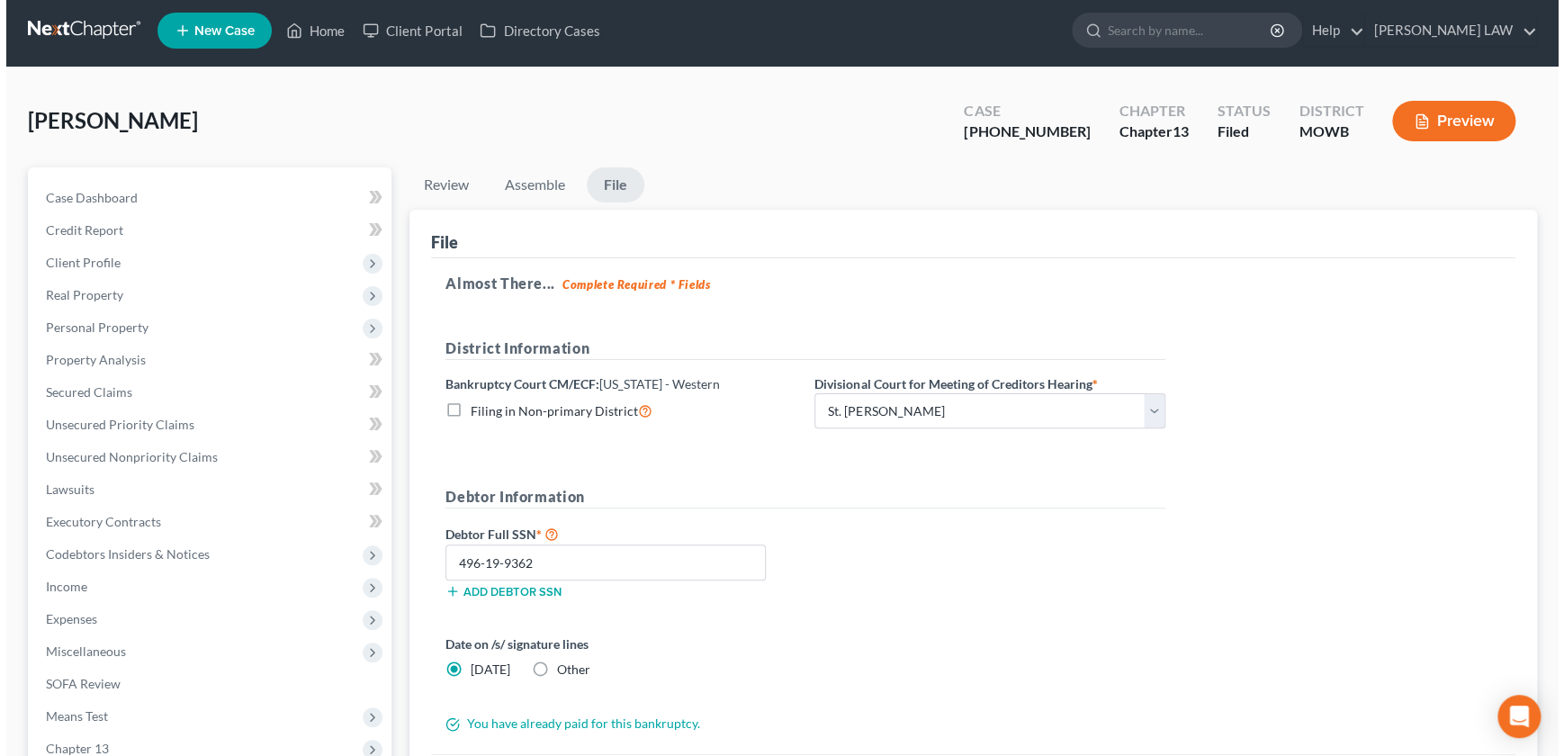
scroll to position [0, 0]
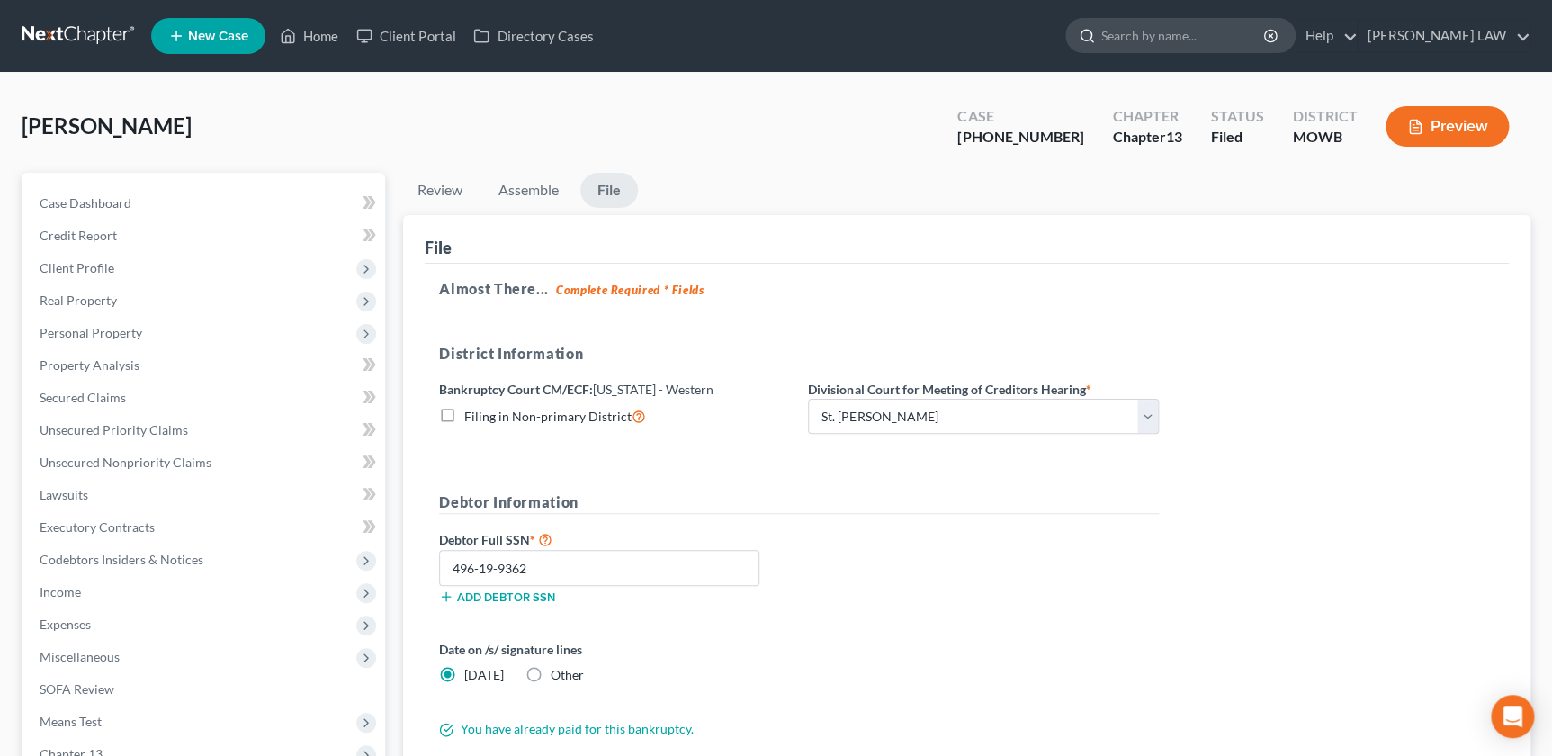
click at [1233, 36] on input "search" at bounding box center [1183, 35] width 165 height 33
type input "[PERSON_NAME]"
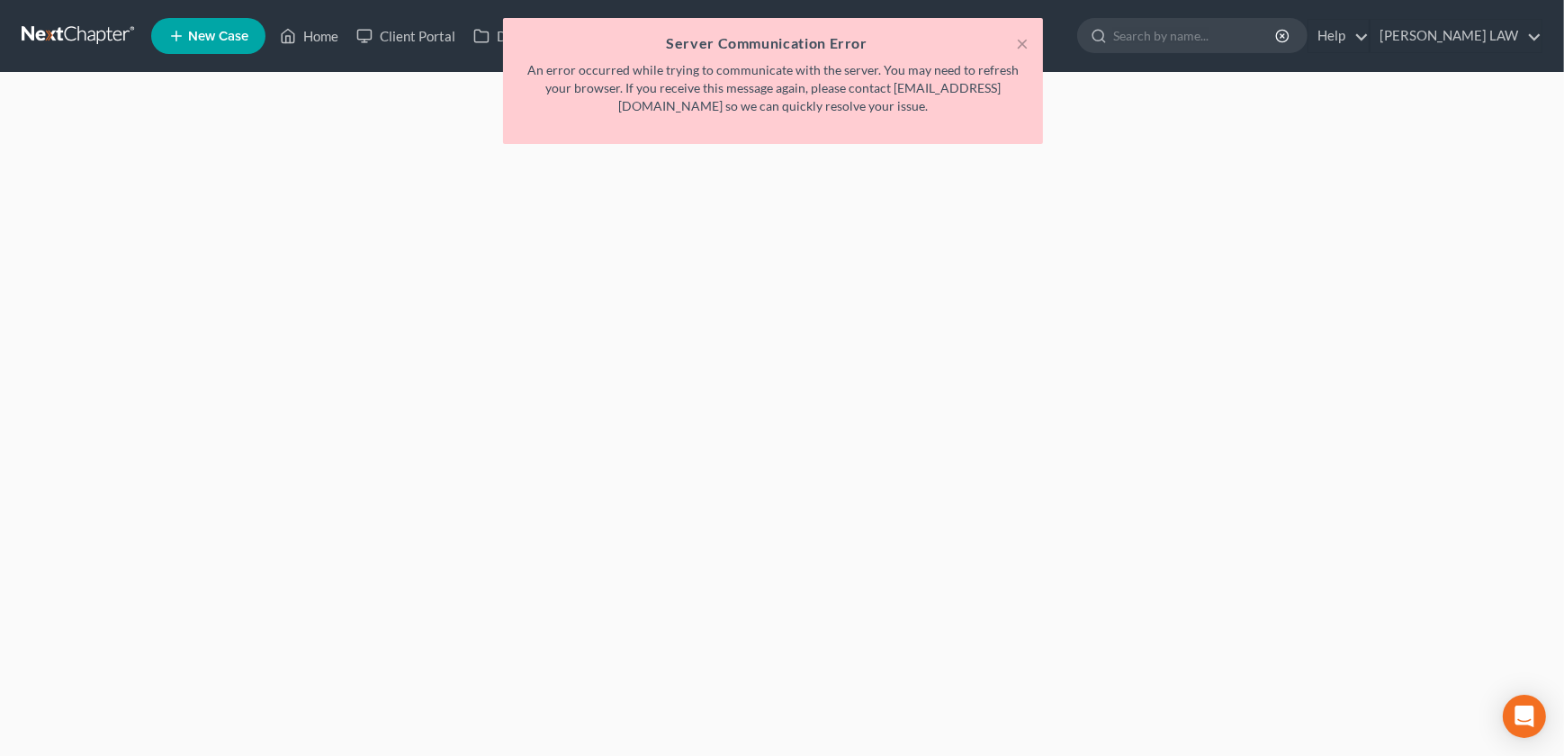
click at [317, 32] on div "× Server Communication Error An error occurred while trying to communicate with…" at bounding box center [773, 85] width 1564 height 135
click at [1025, 45] on button "×" at bounding box center [1022, 43] width 13 height 22
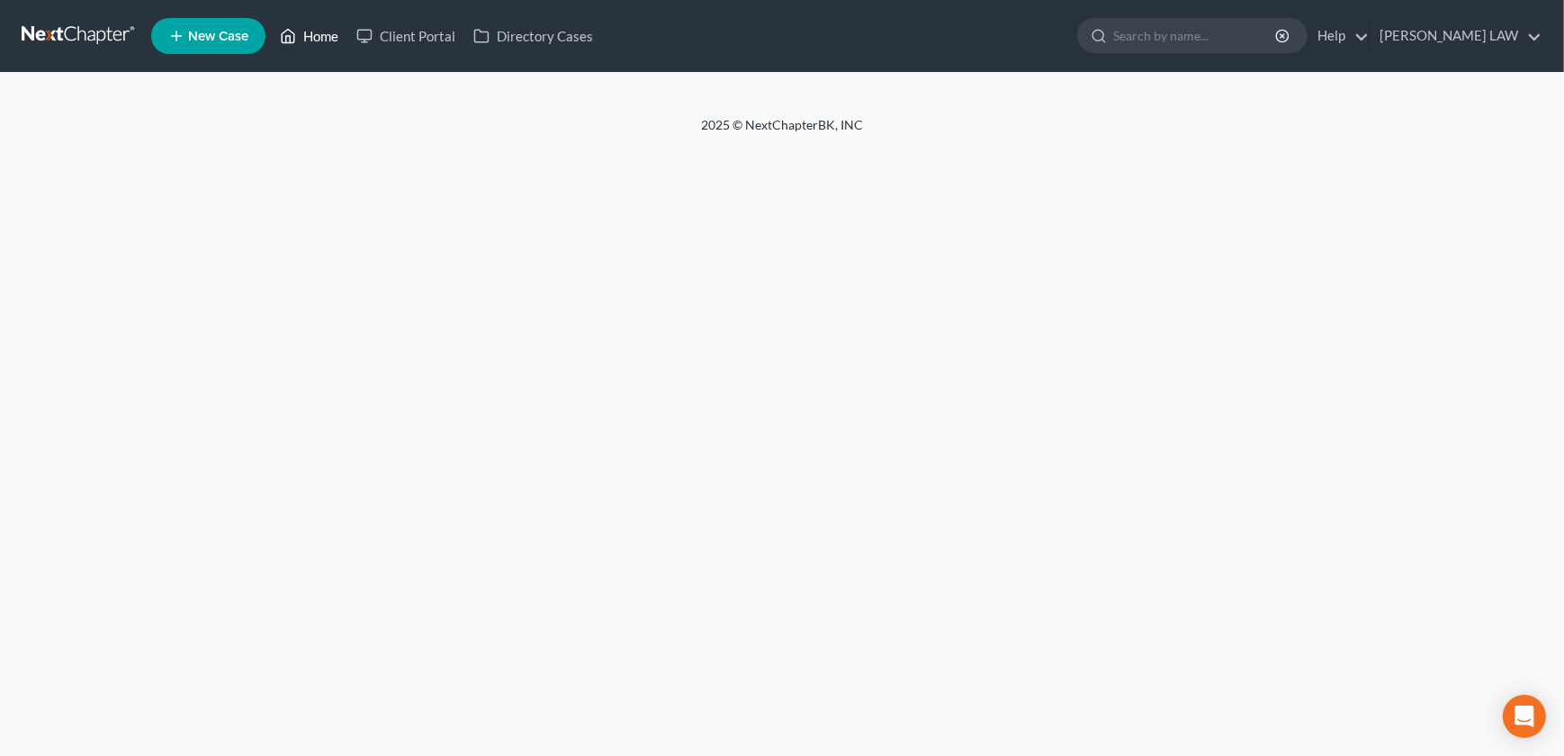
click at [328, 33] on link "Home" at bounding box center [309, 36] width 76 height 32
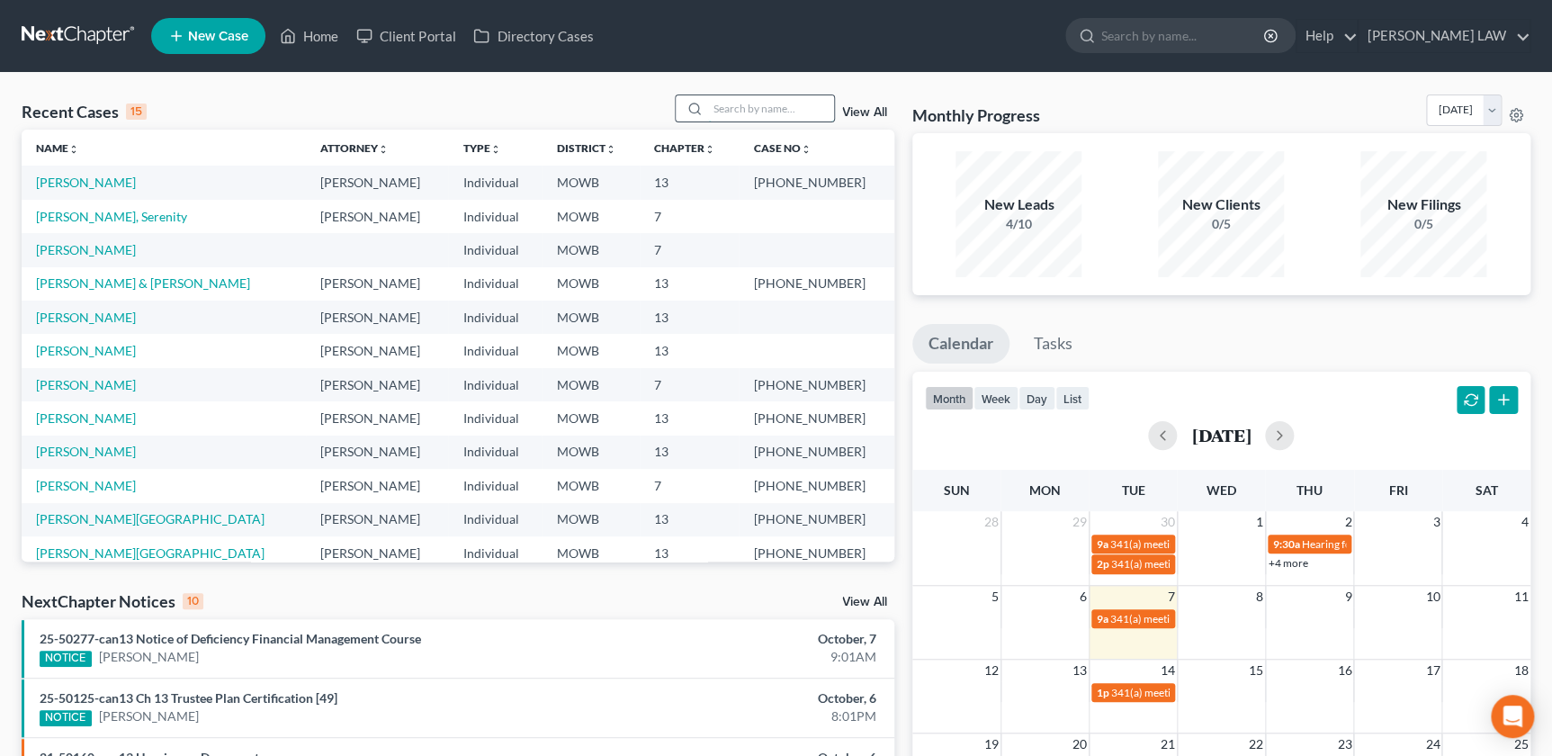
click at [710, 110] on input "search" at bounding box center [771, 108] width 126 height 26
type input "wampler"
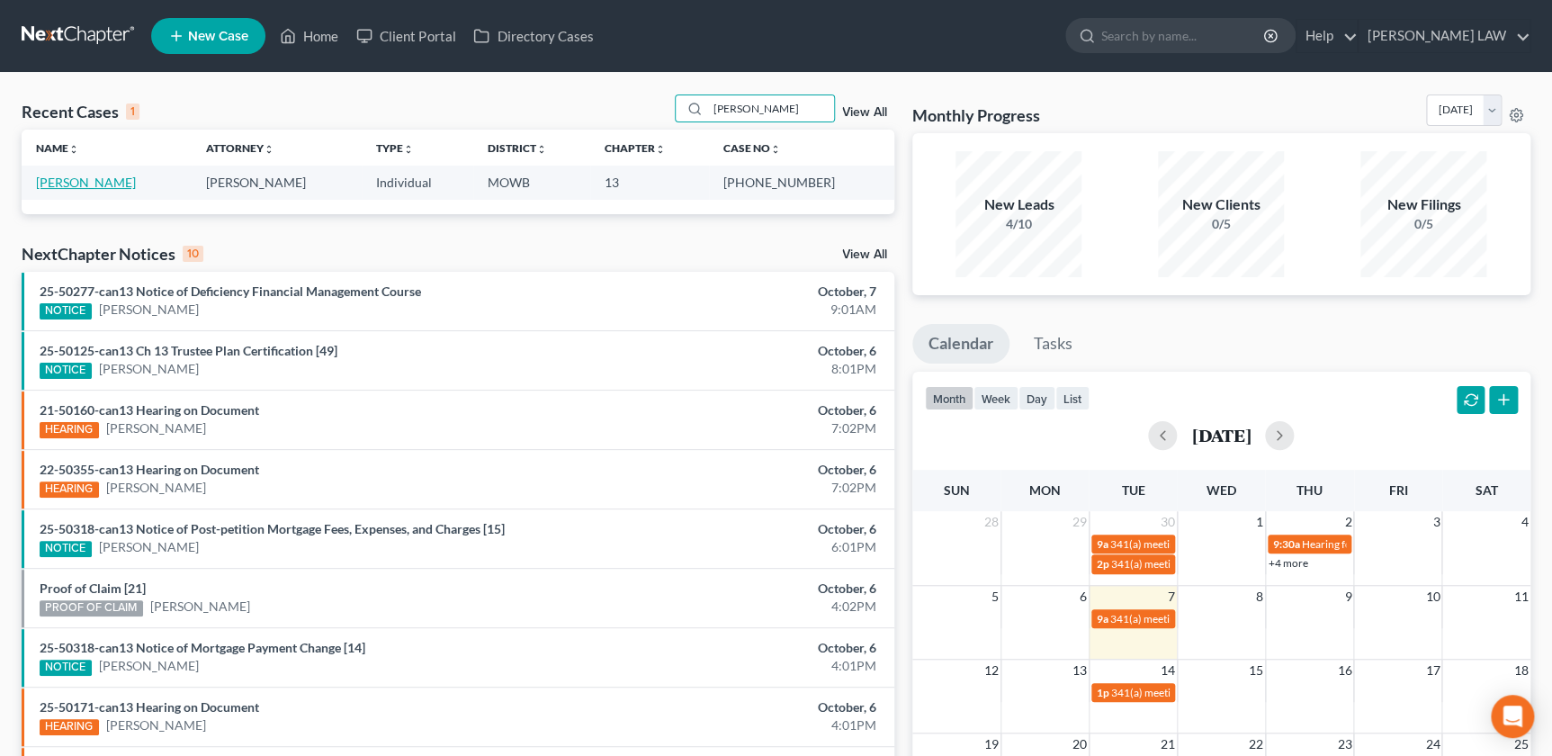
click at [94, 189] on link "Wampler, Ryan" at bounding box center [86, 182] width 100 height 15
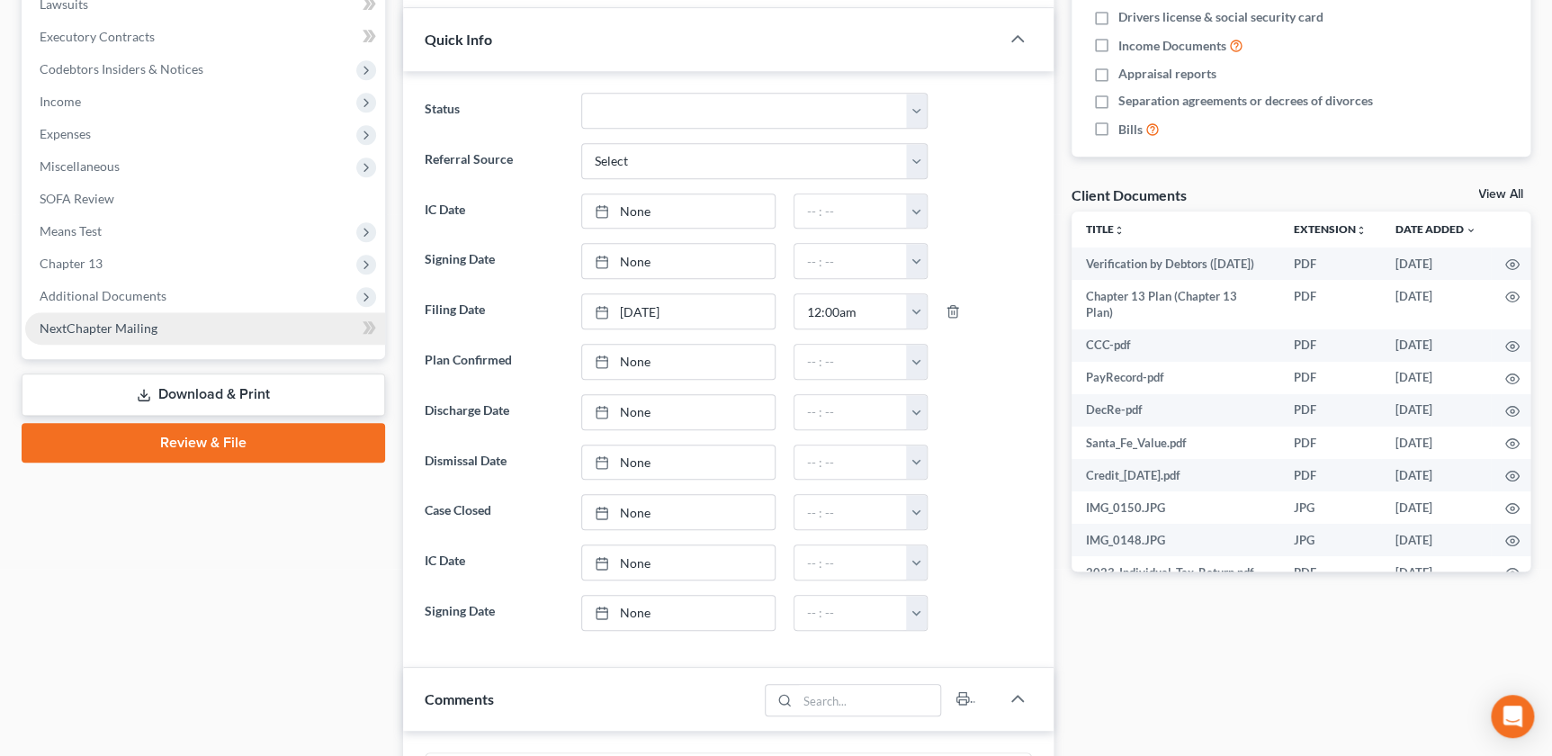
scroll to position [234, 0]
click at [110, 300] on span "Additional Documents" at bounding box center [103, 295] width 127 height 15
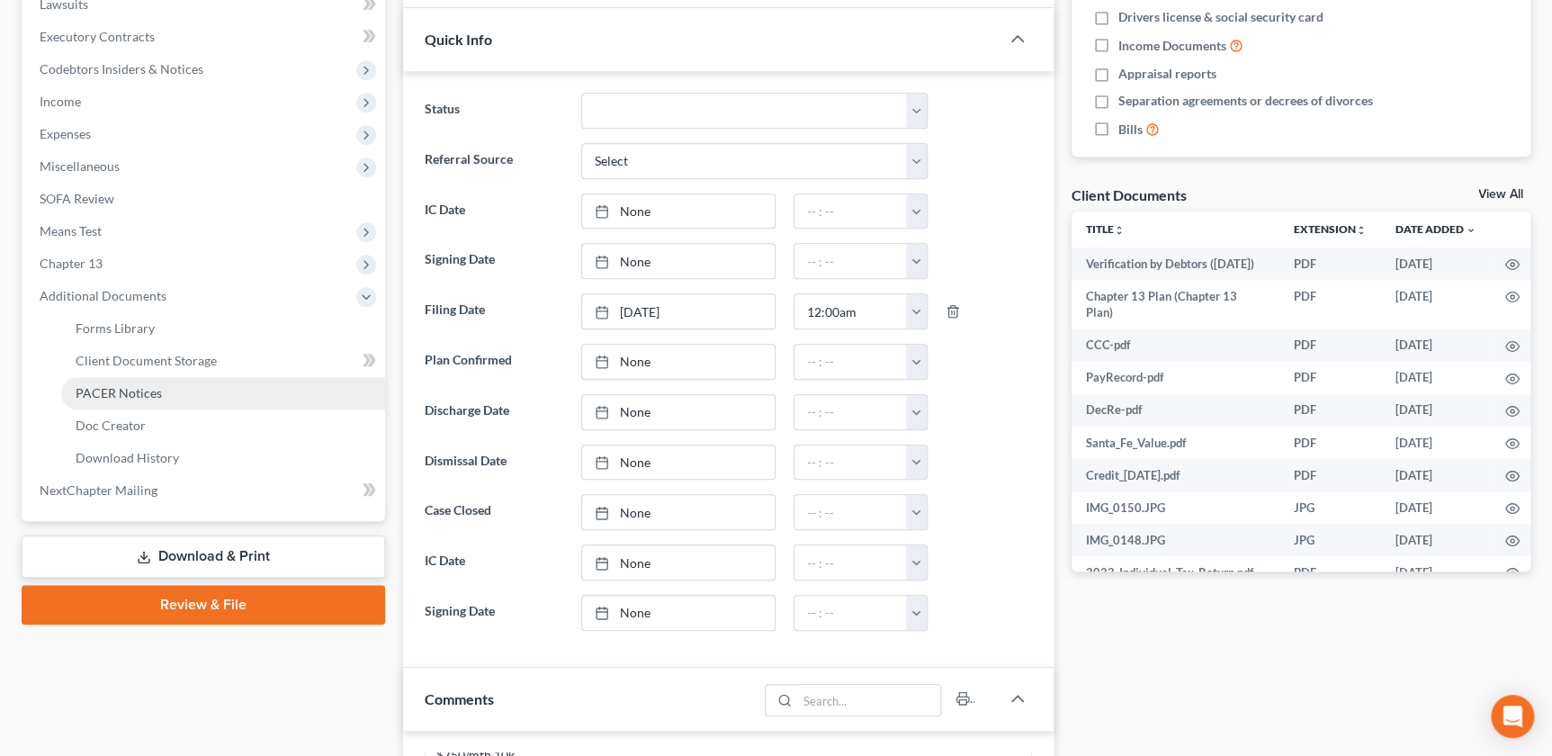
click at [134, 392] on span "PACER Notices" at bounding box center [119, 392] width 86 height 15
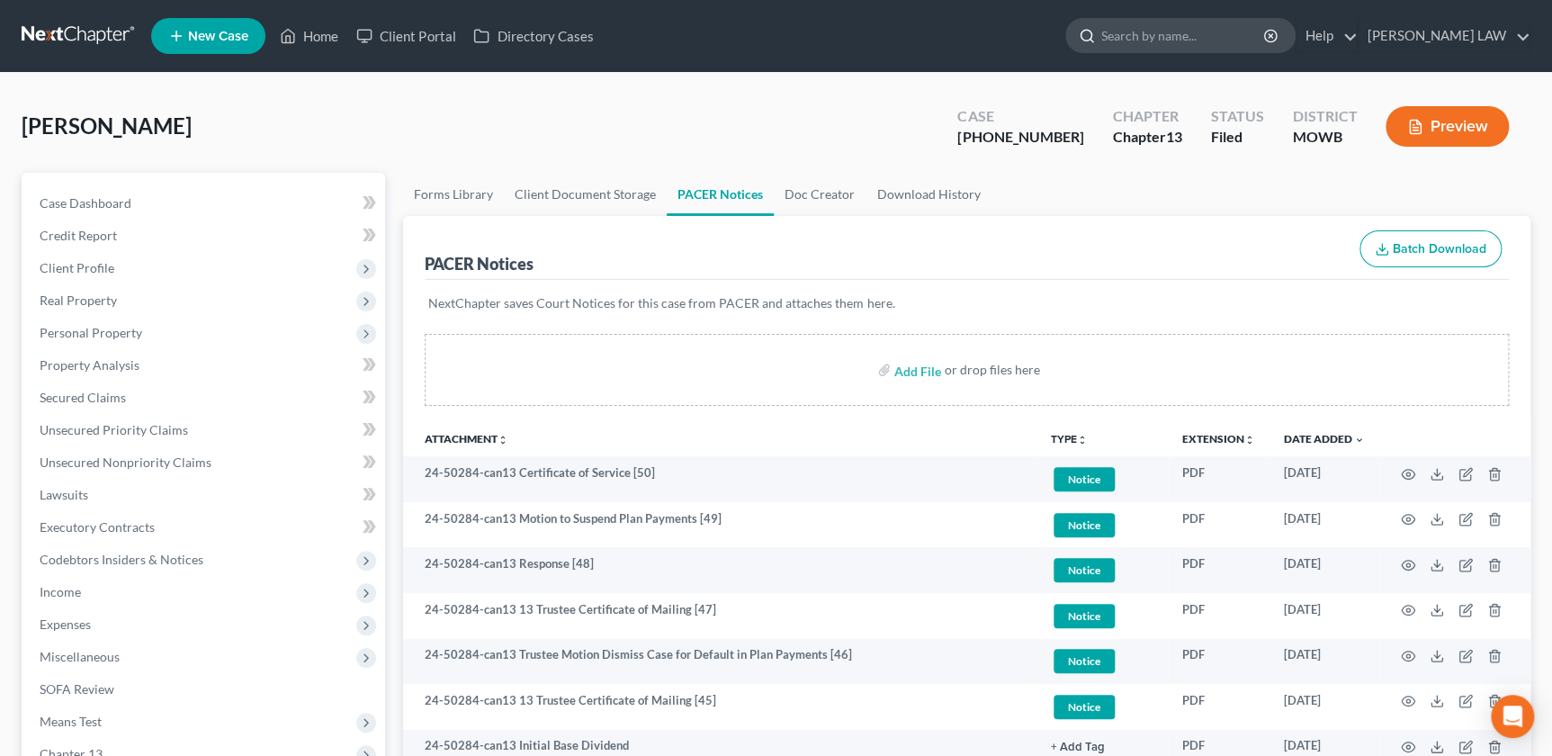
click at [1201, 37] on input "search" at bounding box center [1183, 35] width 165 height 33
type input "sanders"
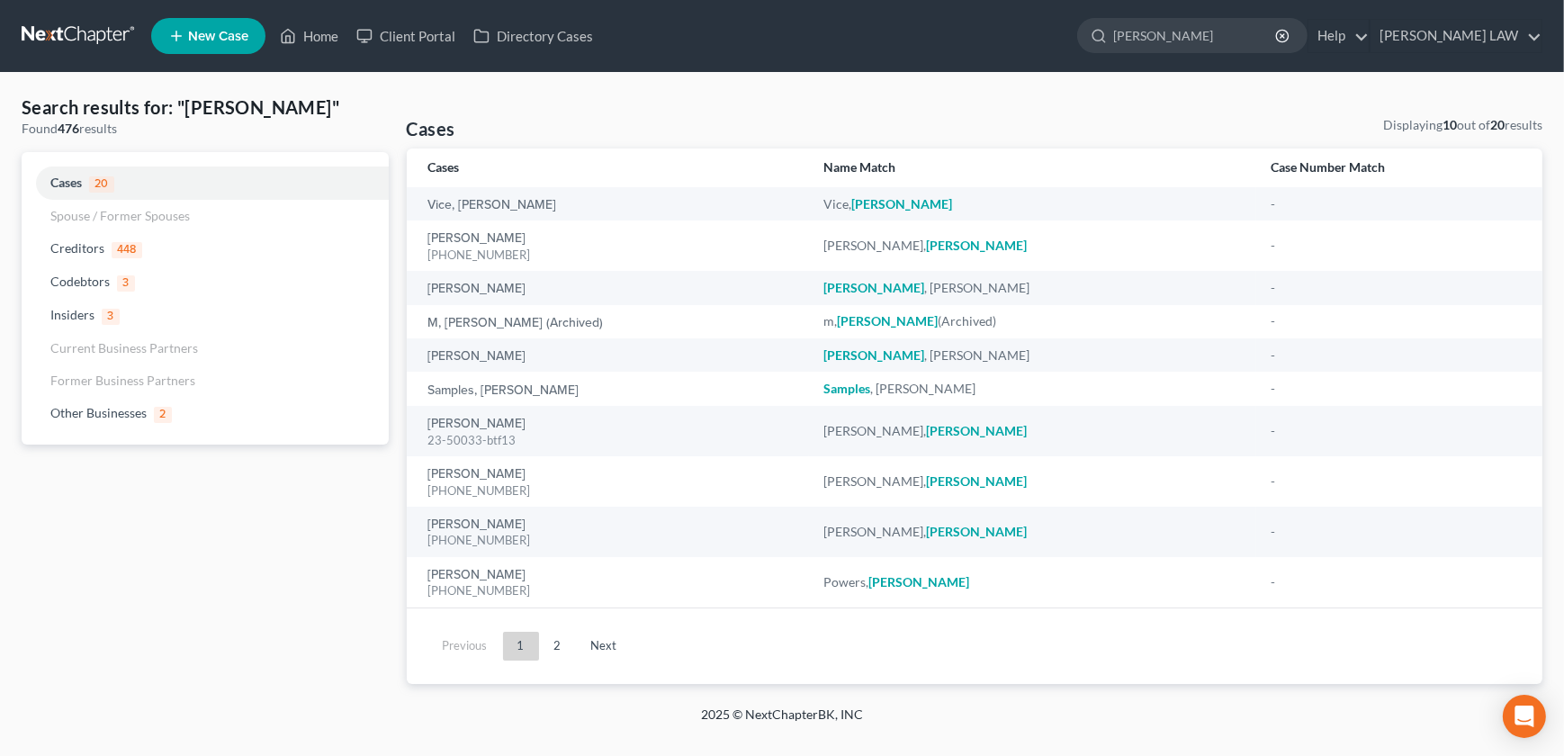
drag, startPoint x: 1258, startPoint y: 41, endPoint x: 1023, endPoint y: 13, distance: 236.5
click at [1023, 13] on ul "New Case Home Client Portal Directory Cases sanders - No Result - Creditors San…" at bounding box center [846, 36] width 1391 height 47
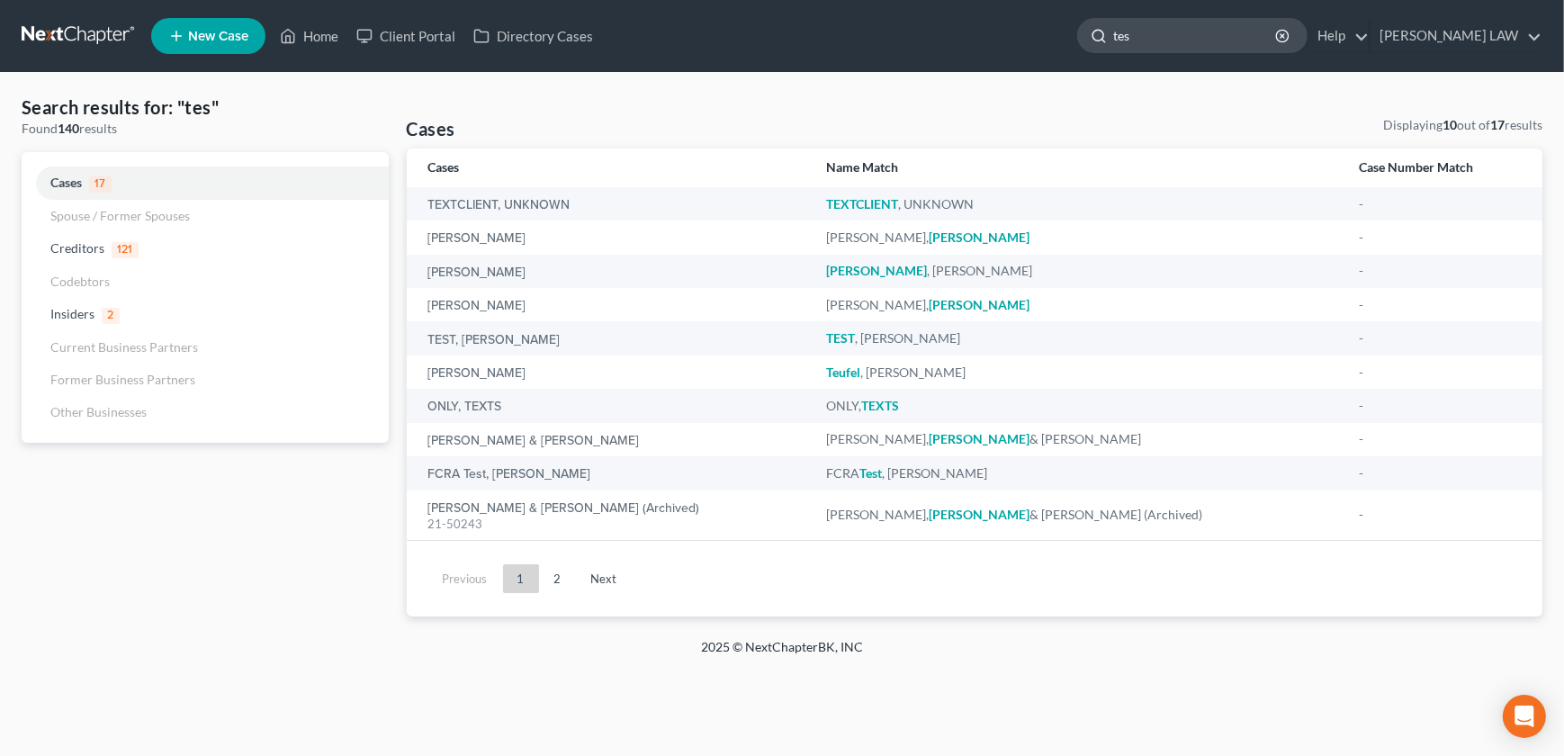
drag, startPoint x: 1219, startPoint y: 36, endPoint x: 1150, endPoint y: 37, distance: 69.3
click at [1150, 37] on div "tes" at bounding box center [1192, 35] width 230 height 35
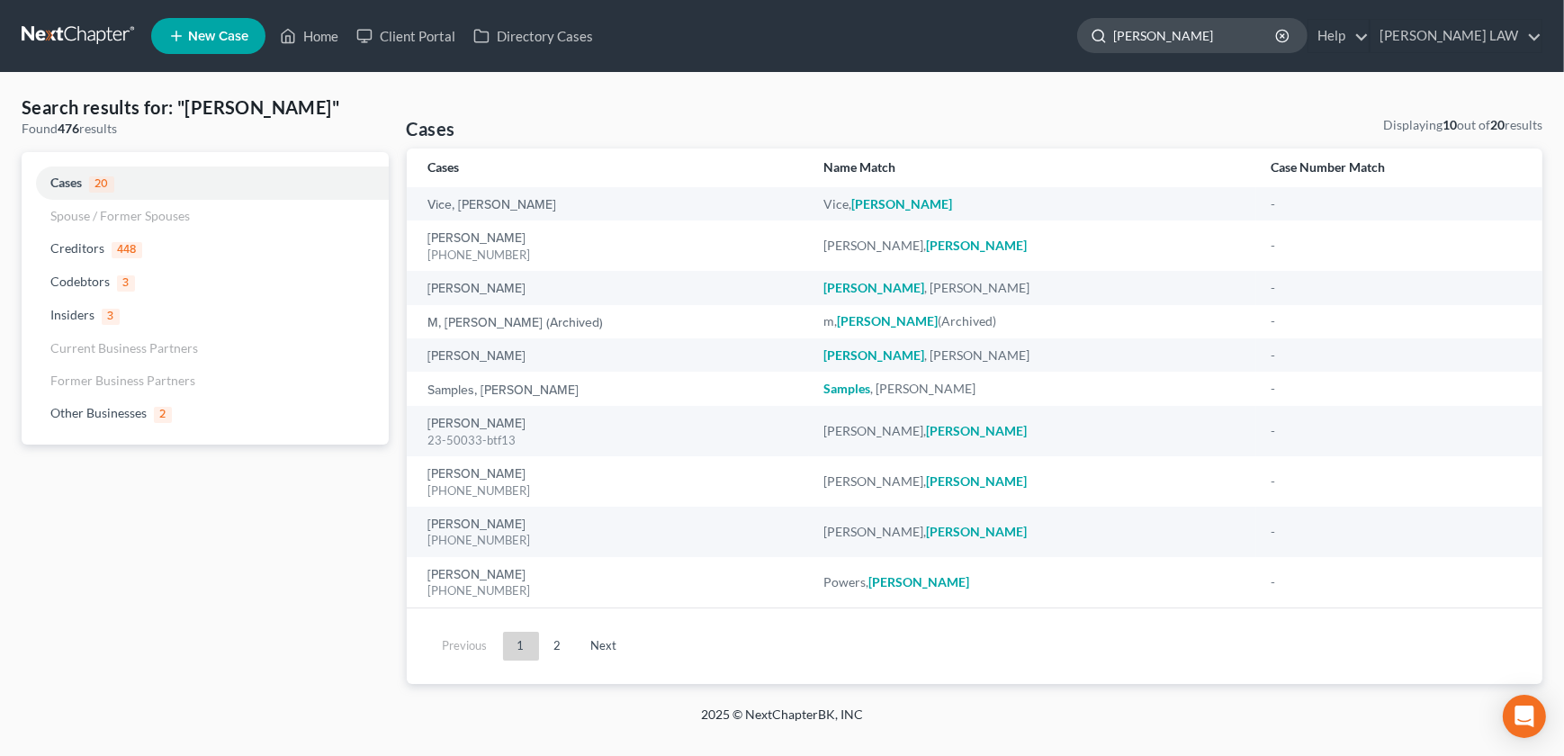
click at [1223, 29] on input "sanders" at bounding box center [1195, 35] width 165 height 33
click at [1160, 39] on div "sanders" at bounding box center [1192, 35] width 230 height 35
type input "[PERSON_NAME]"
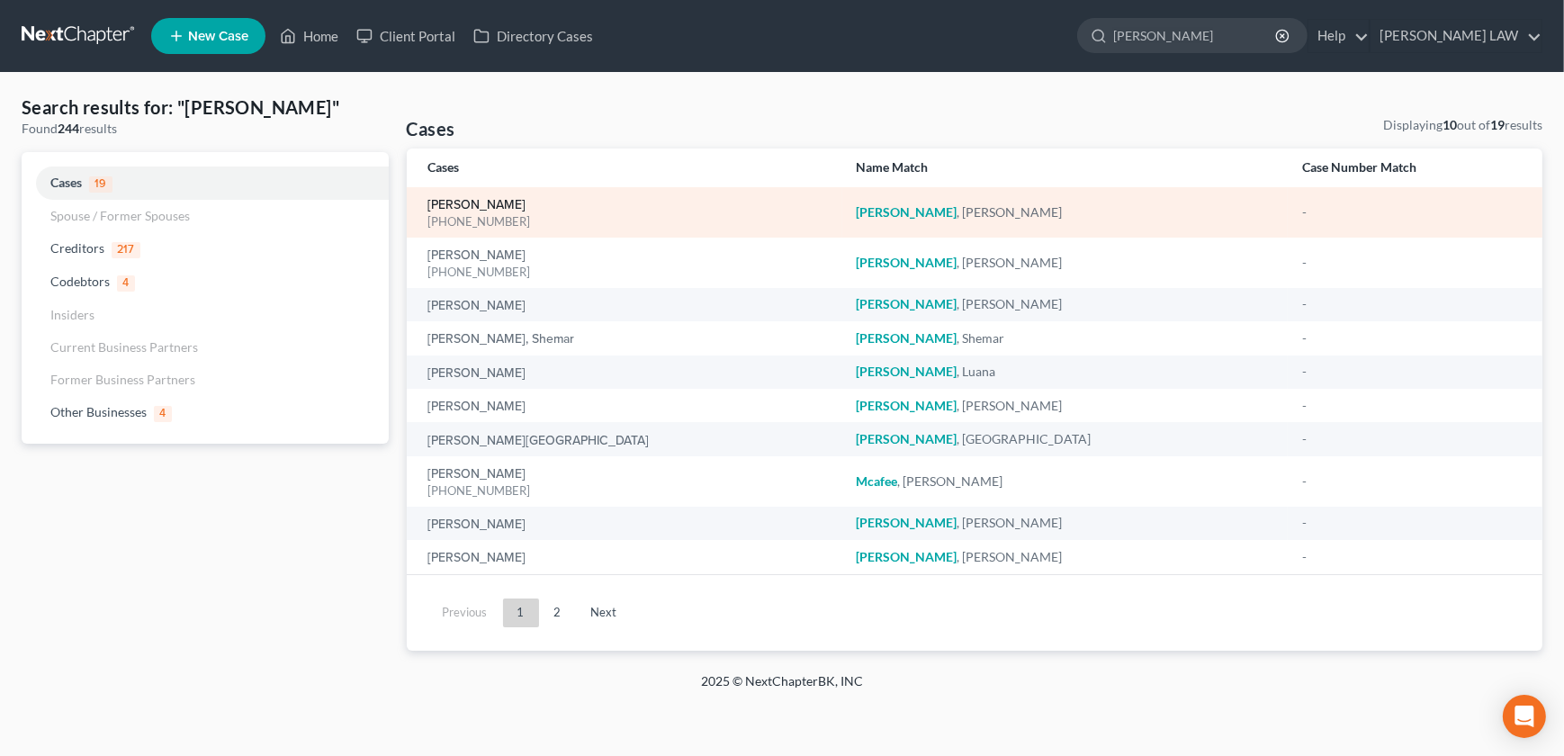
click at [506, 206] on link "[PERSON_NAME]" at bounding box center [477, 205] width 98 height 13
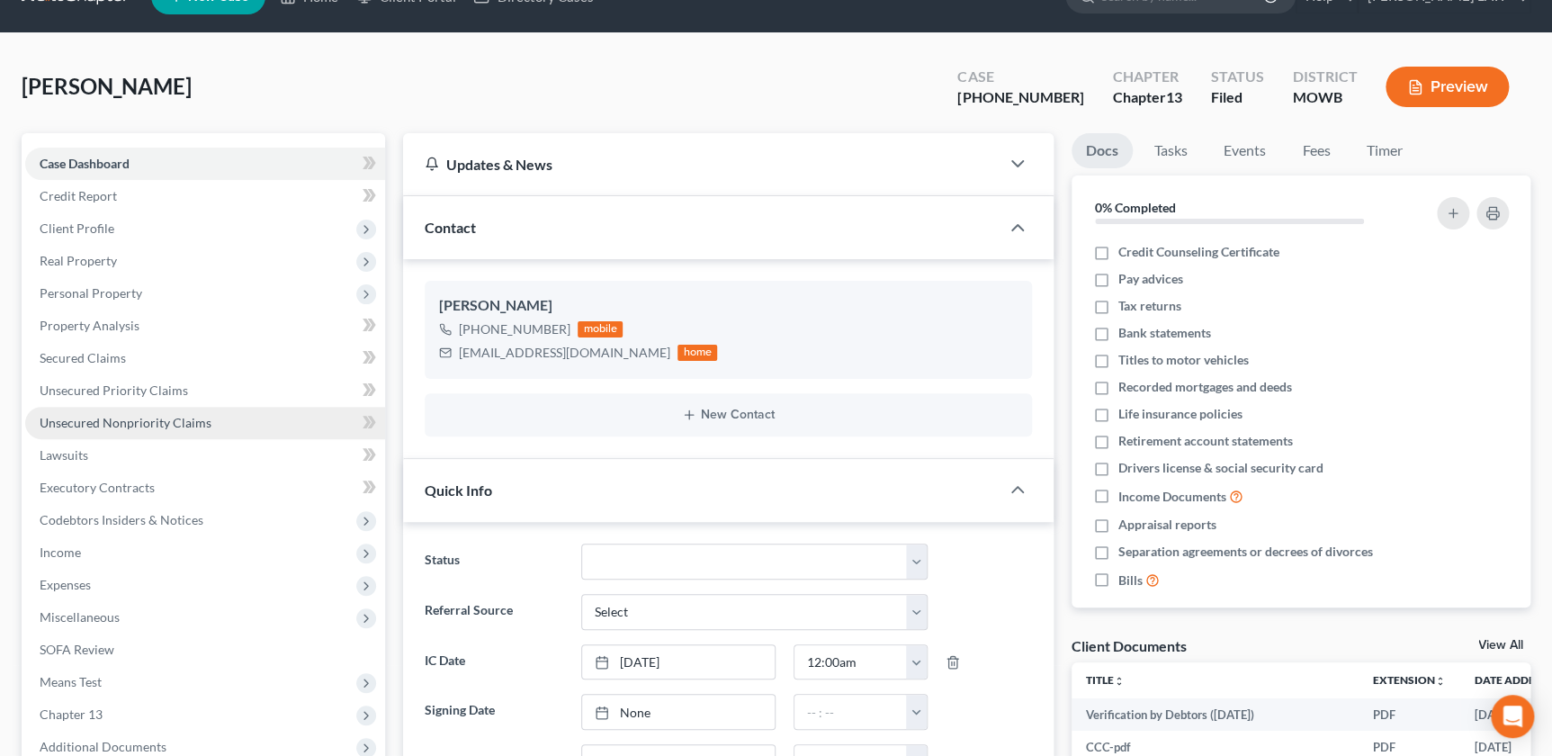
scroll to position [122, 0]
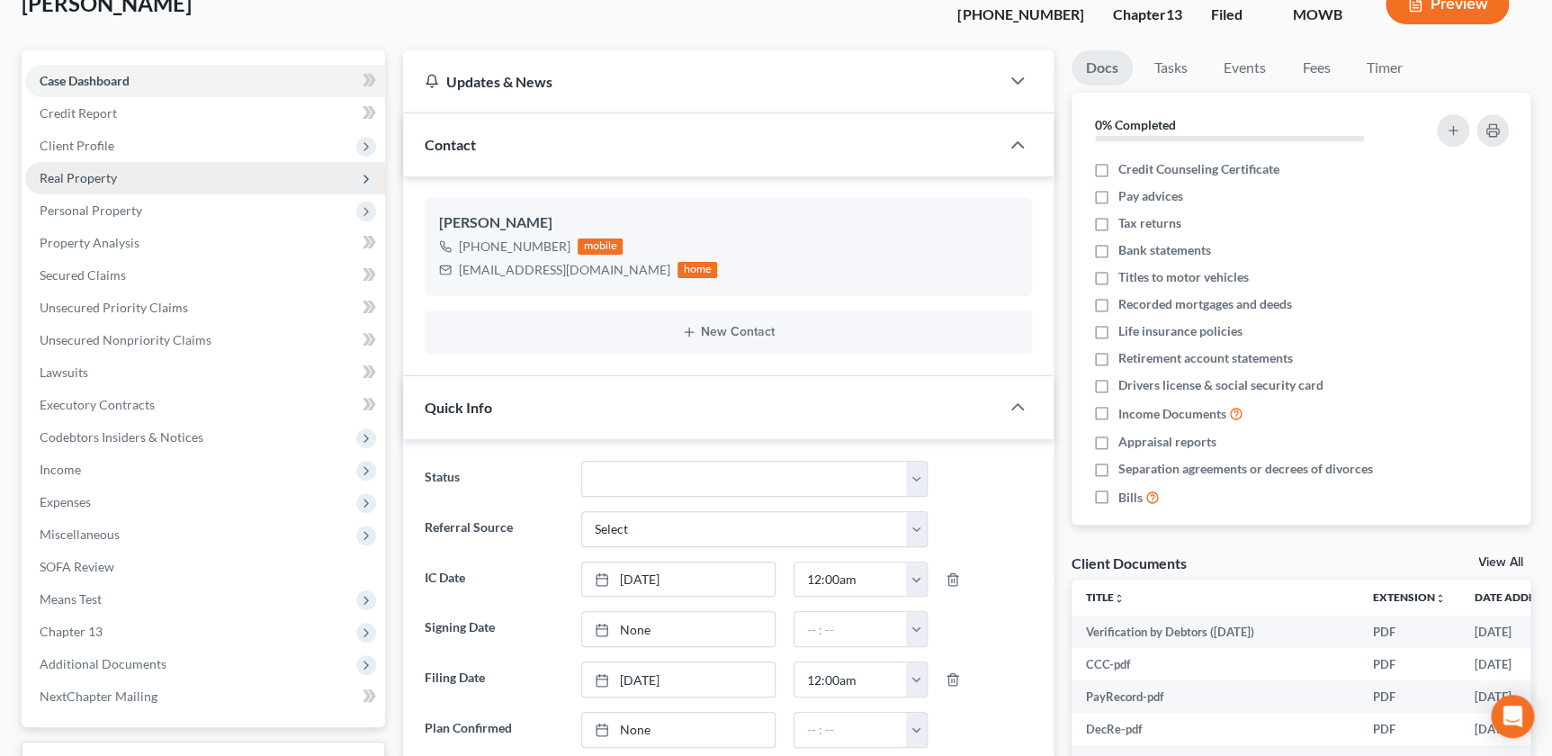
click at [101, 178] on span "Real Property" at bounding box center [78, 177] width 77 height 15
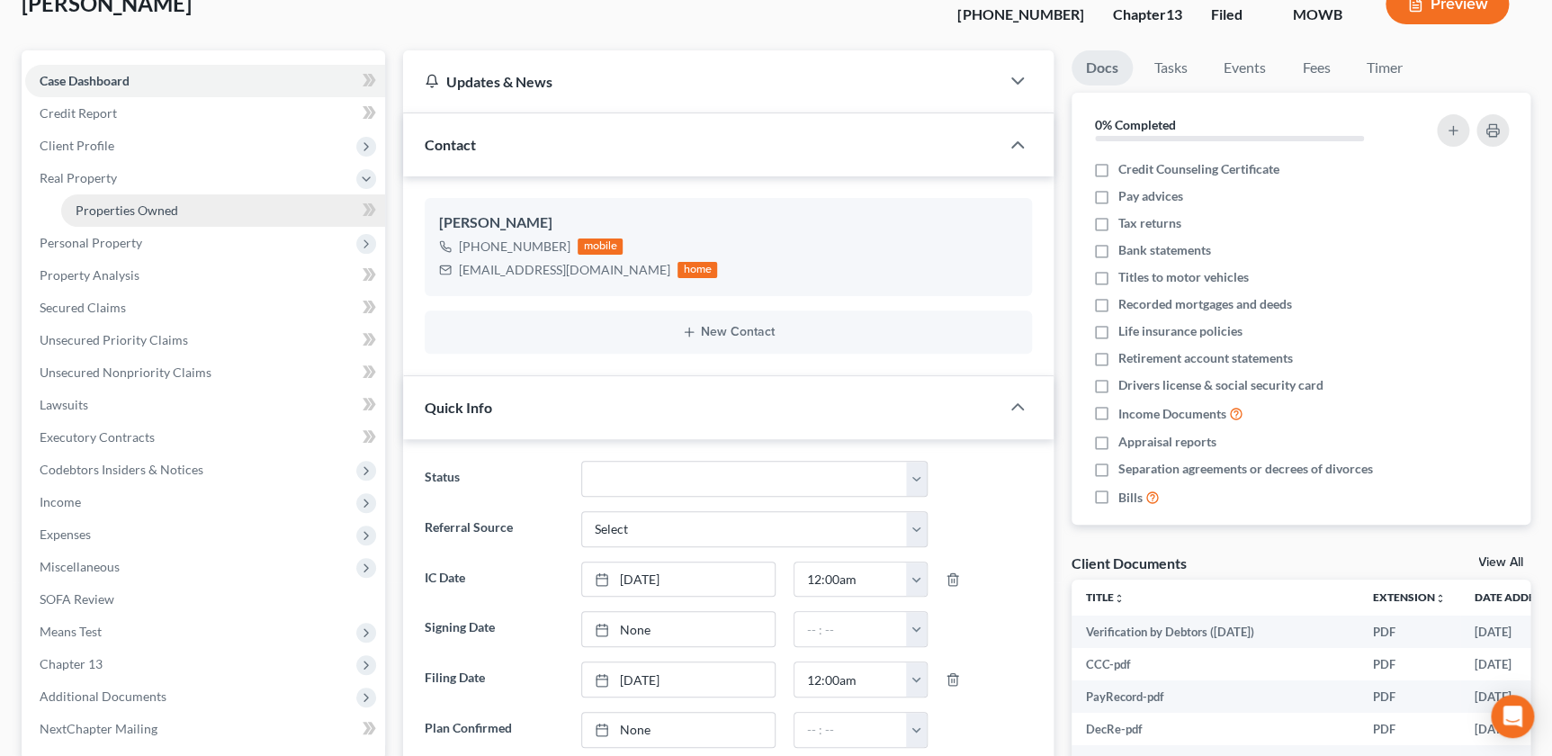
click at [102, 202] on span "Properties Owned" at bounding box center [127, 209] width 103 height 15
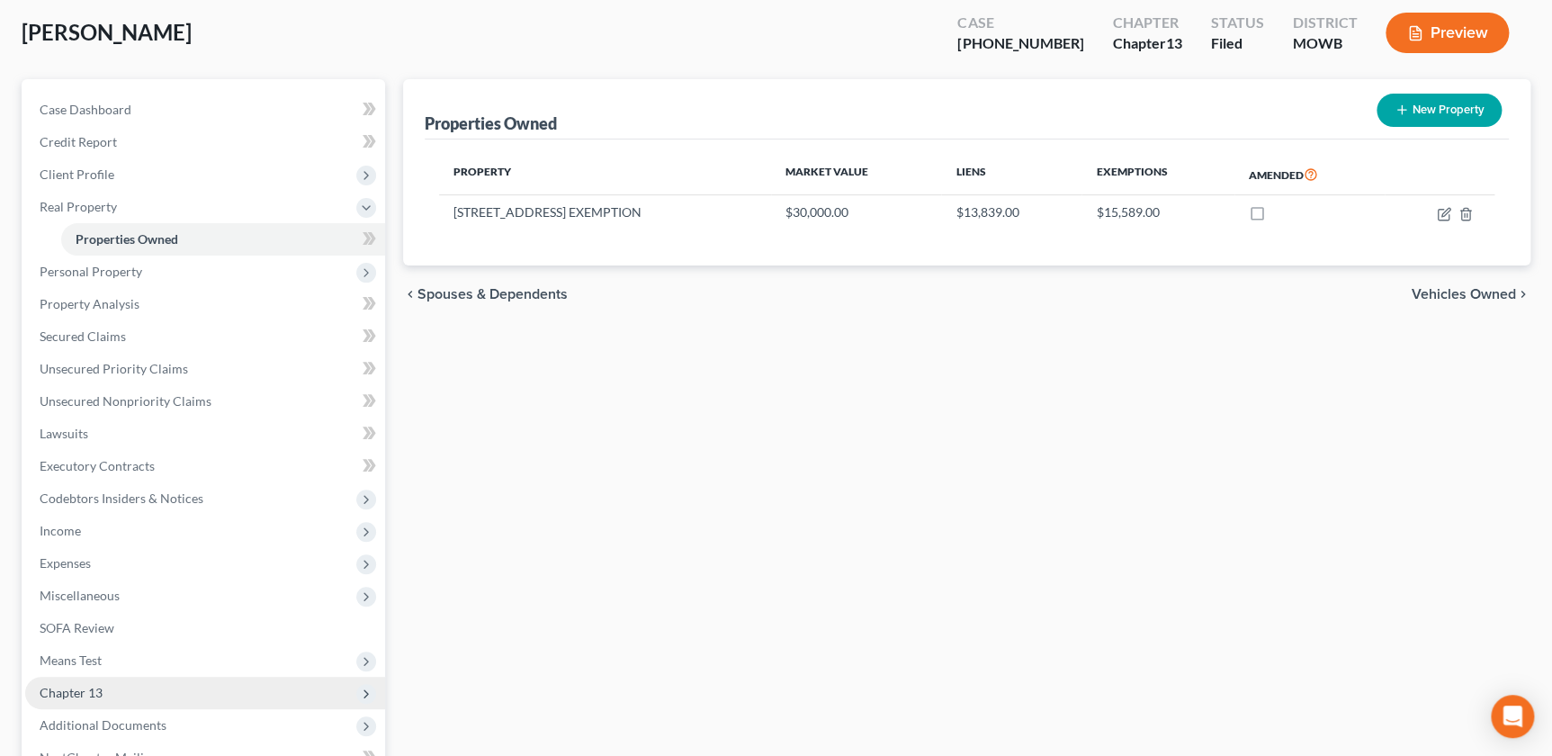
scroll to position [225, 0]
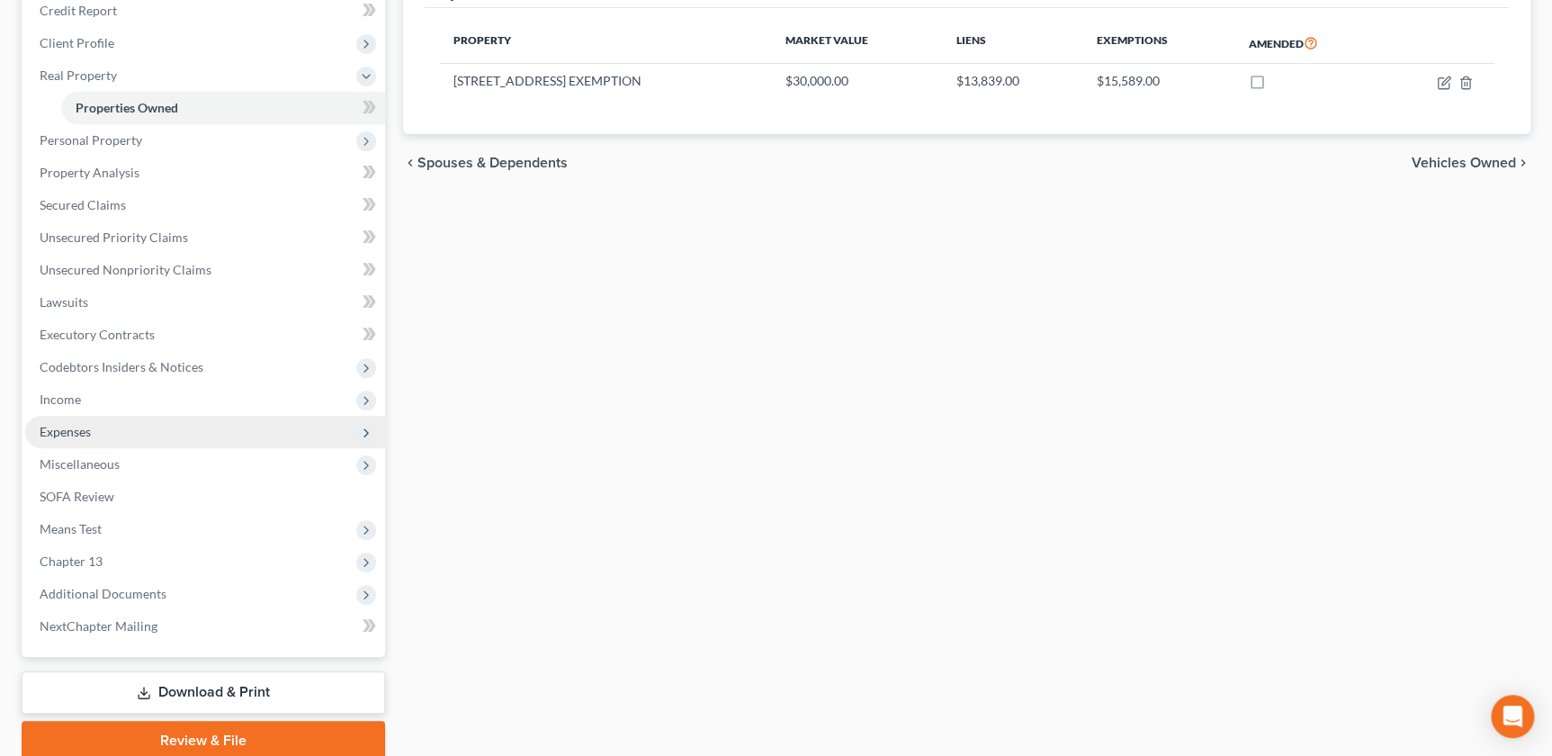
click at [91, 436] on span "Expenses" at bounding box center [205, 432] width 360 height 32
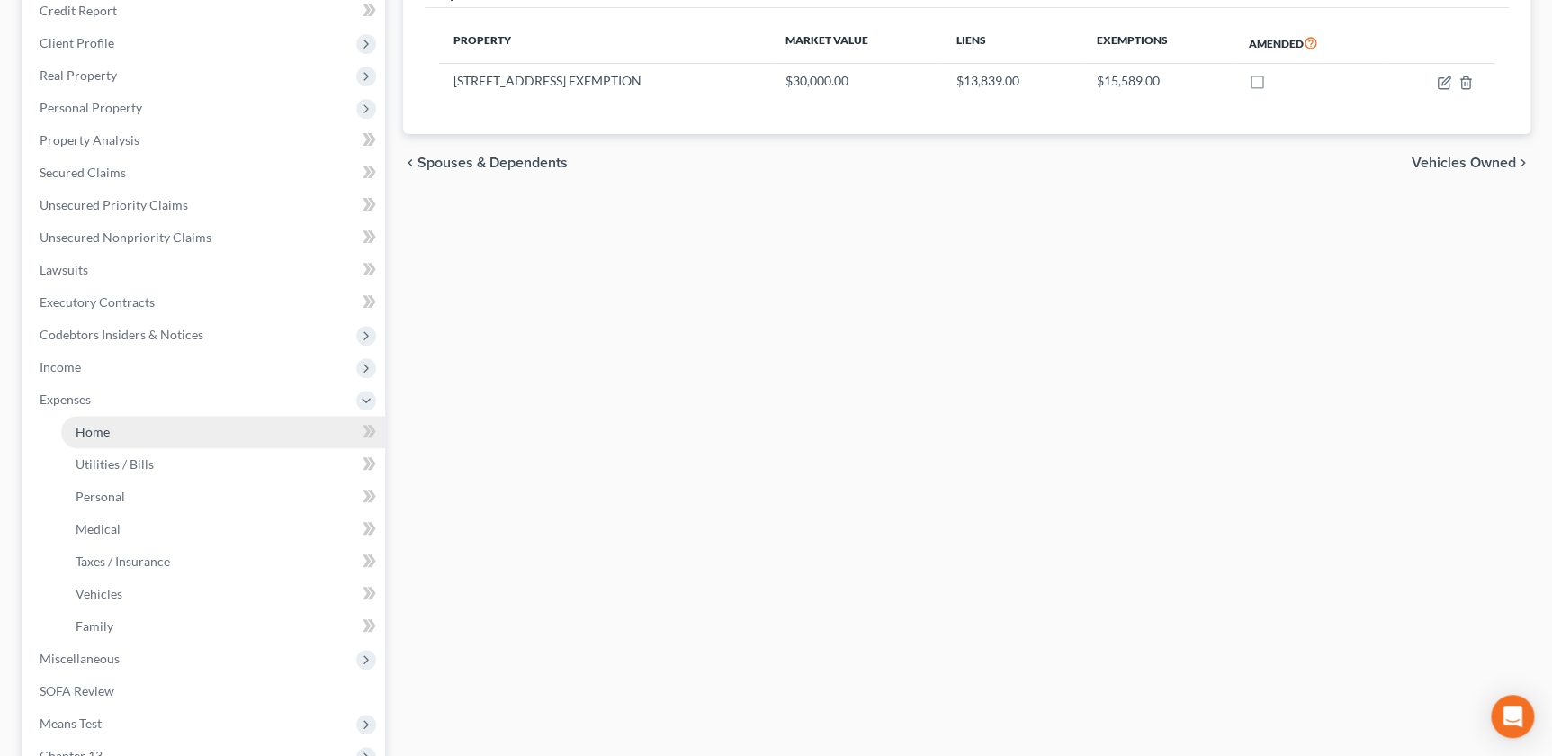
click at [105, 424] on span "Home" at bounding box center [93, 431] width 34 height 15
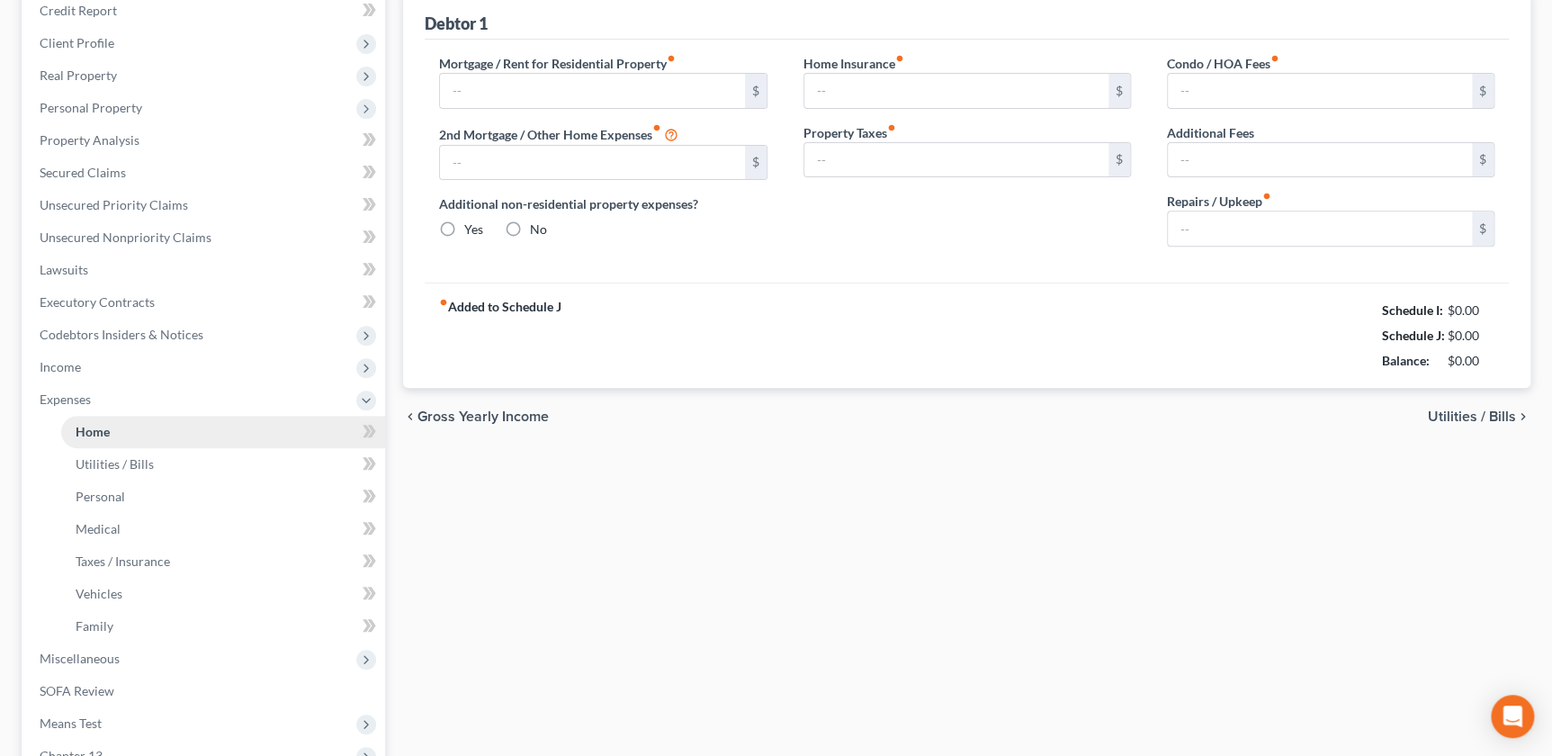
scroll to position [35, 0]
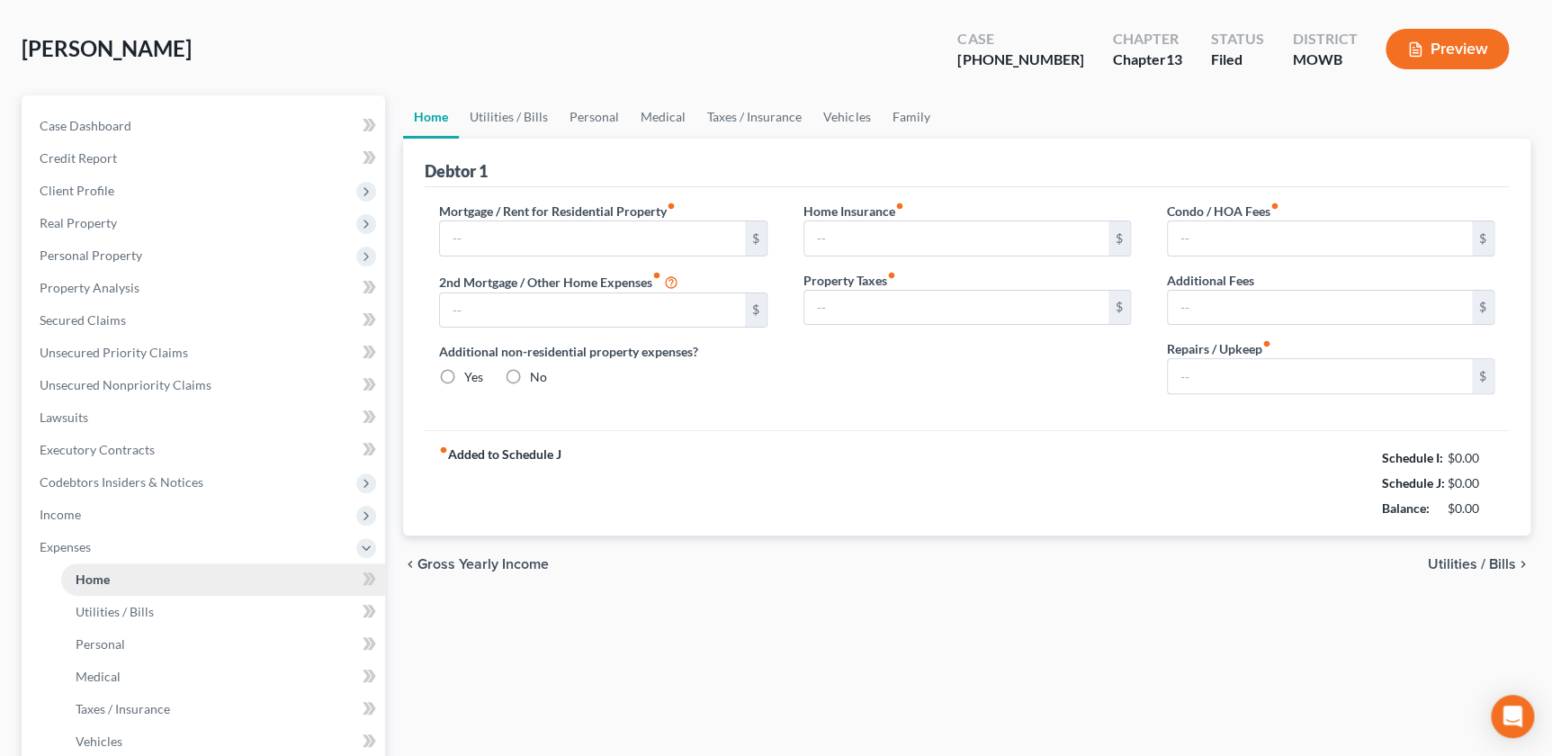
type input "700.00"
type input "0.00"
radio input "true"
type input "0.00"
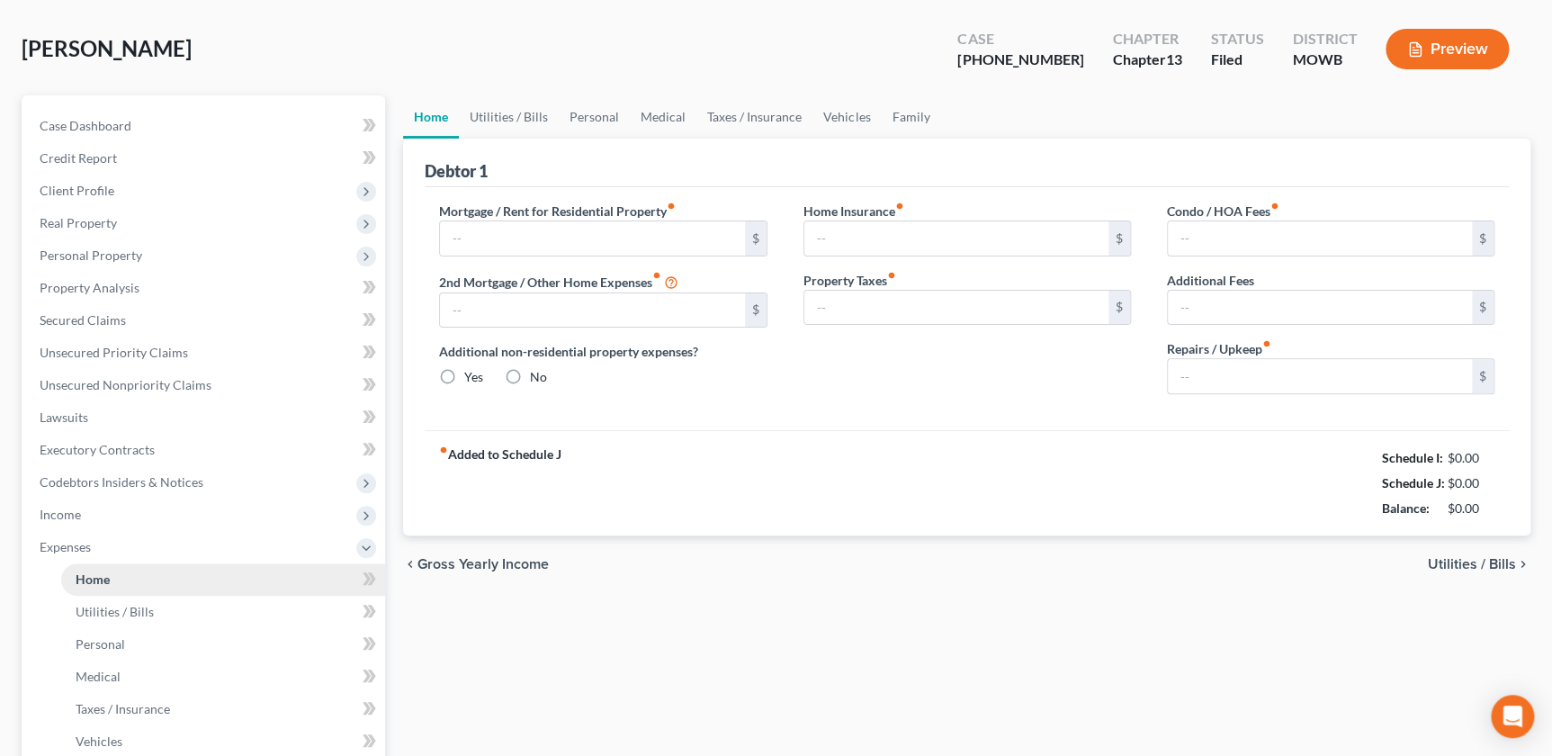
type input "35.00"
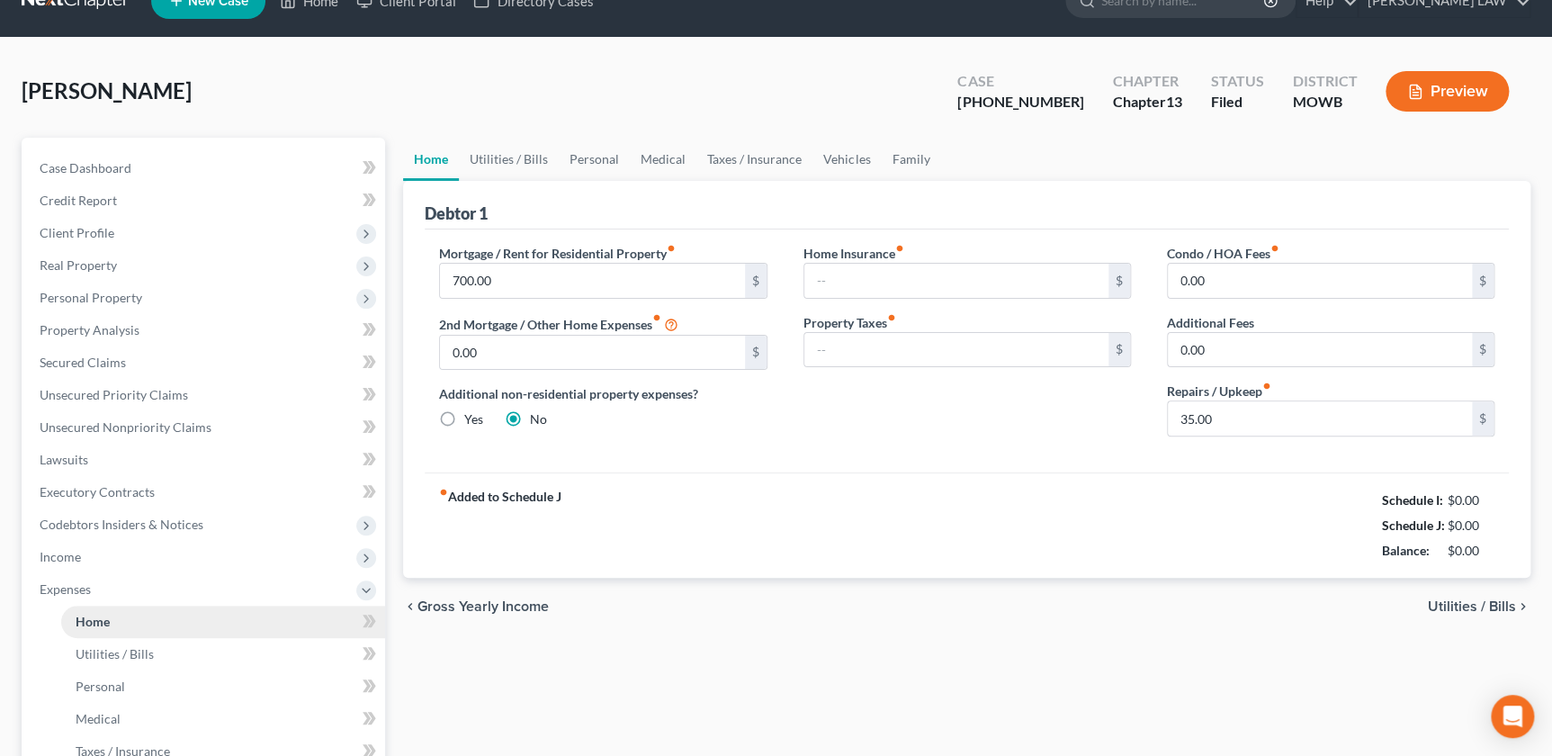
scroll to position [0, 0]
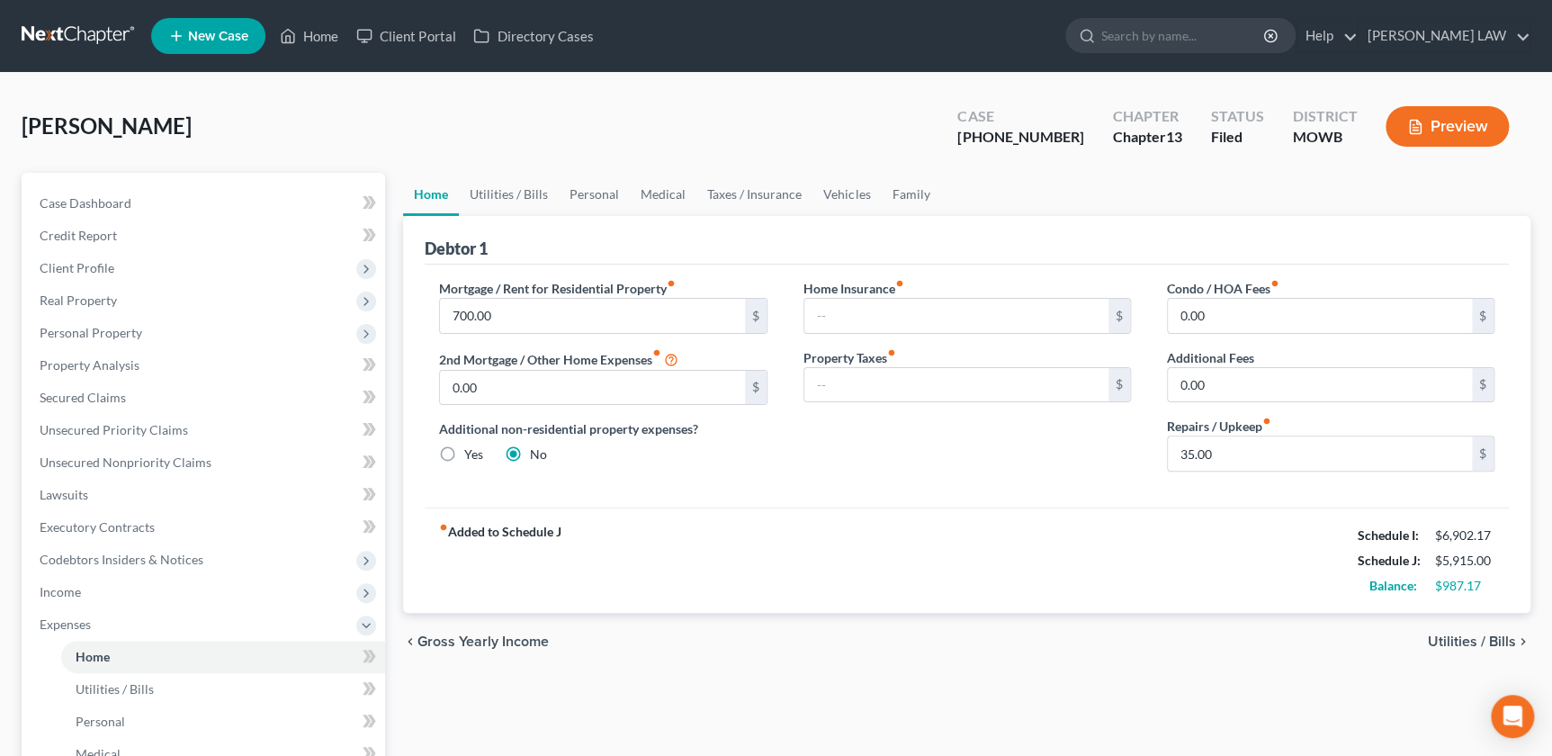
click at [1244, 55] on ul "New Case Home Client Portal Directory Cases - No Result - See all results Or Pr…" at bounding box center [840, 36] width 1379 height 47
click at [1240, 49] on input "search" at bounding box center [1183, 35] width 165 height 33
type input "larabee"
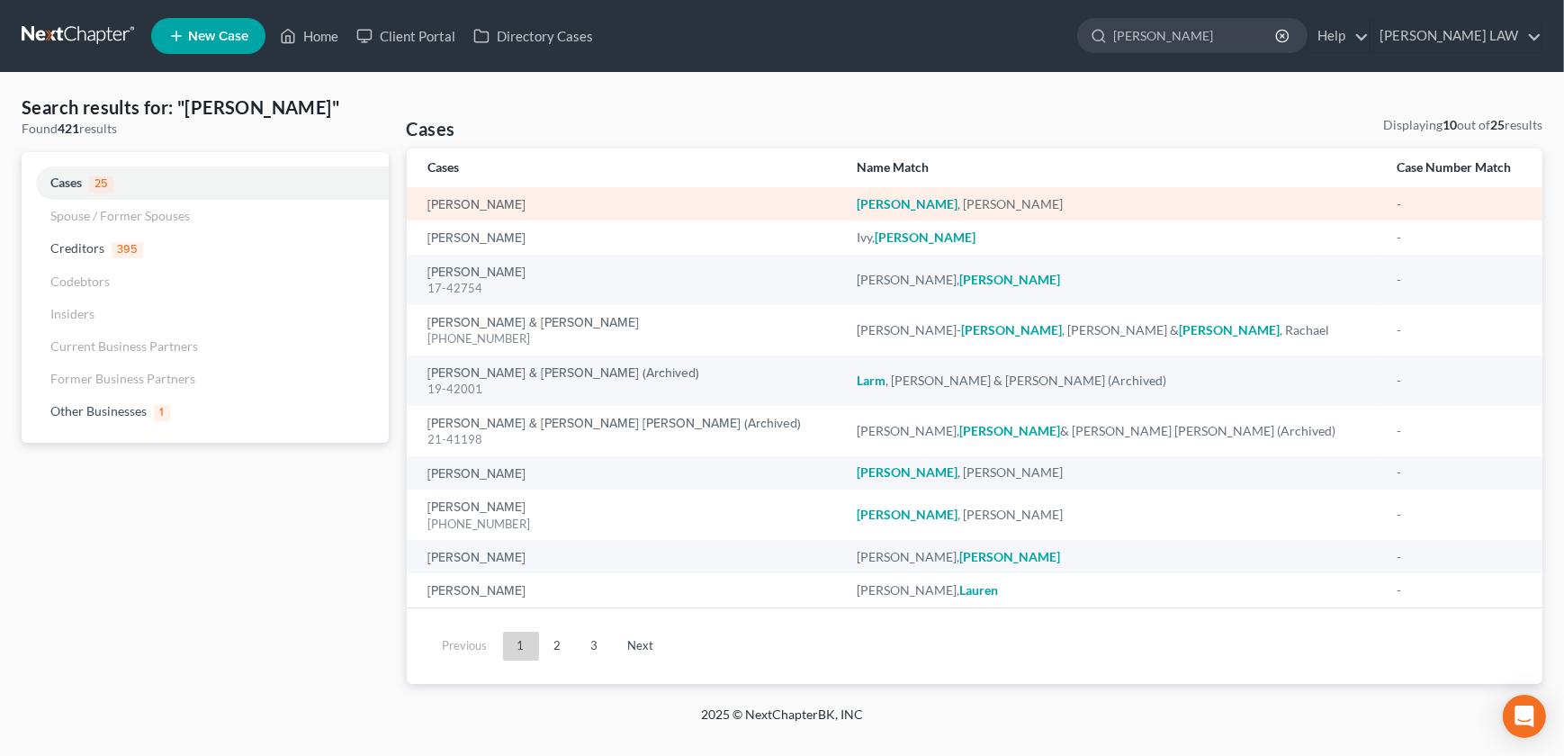
click at [513, 206] on div "[PERSON_NAME]" at bounding box center [628, 204] width 400 height 18
click at [504, 209] on link "[PERSON_NAME]" at bounding box center [477, 205] width 98 height 13
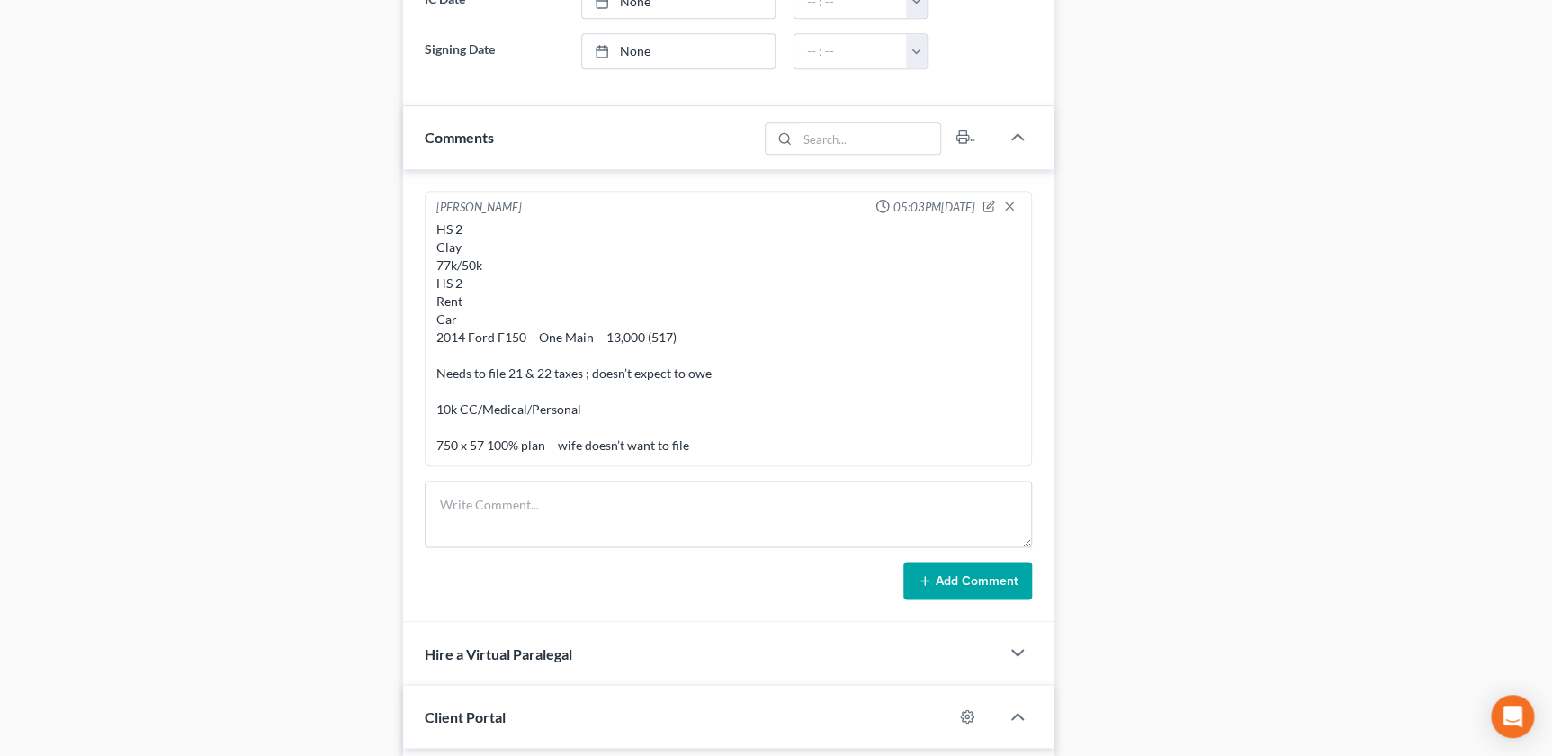
scroll to position [1022, 0]
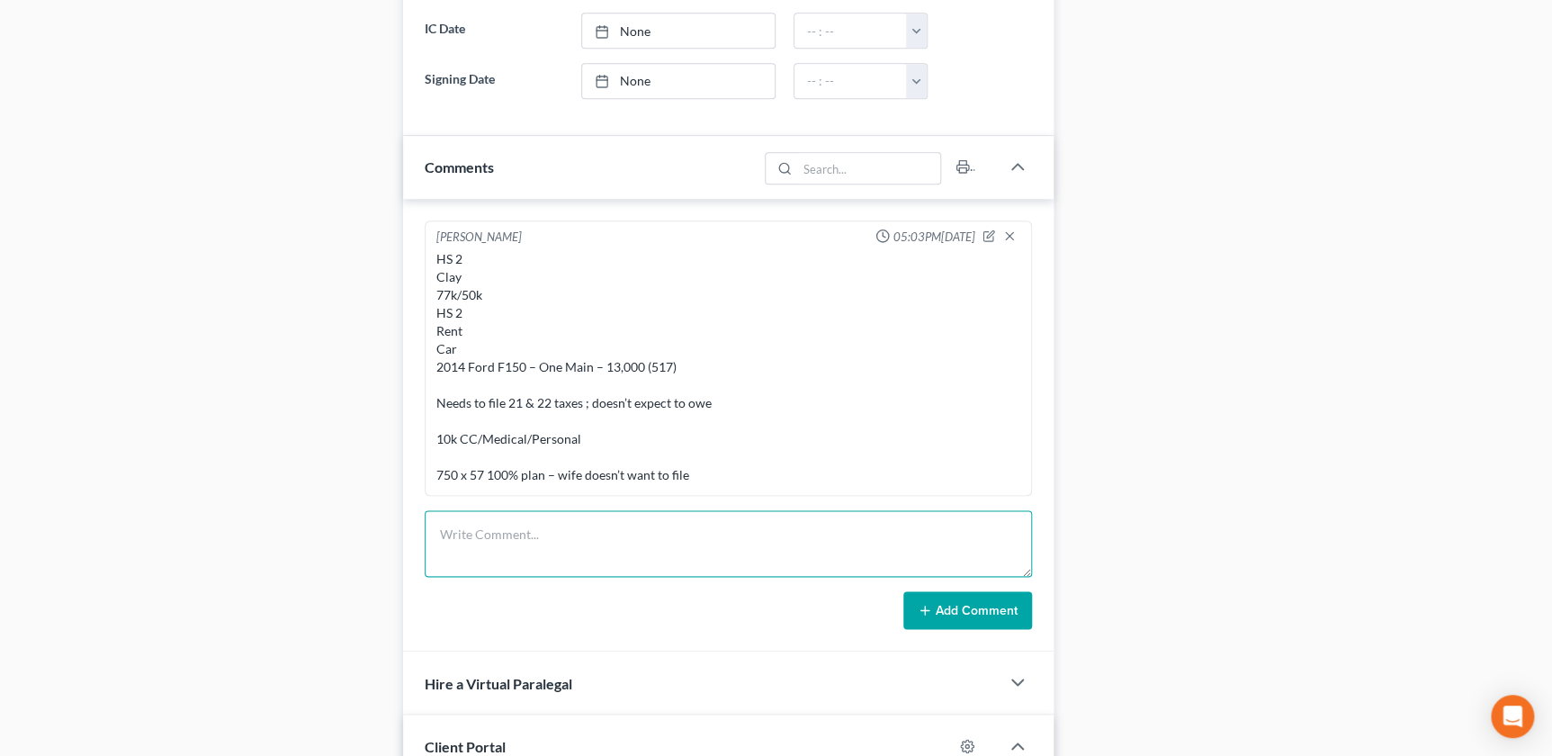
click at [557, 528] on textarea at bounding box center [728, 543] width 607 height 67
type textarea "H"
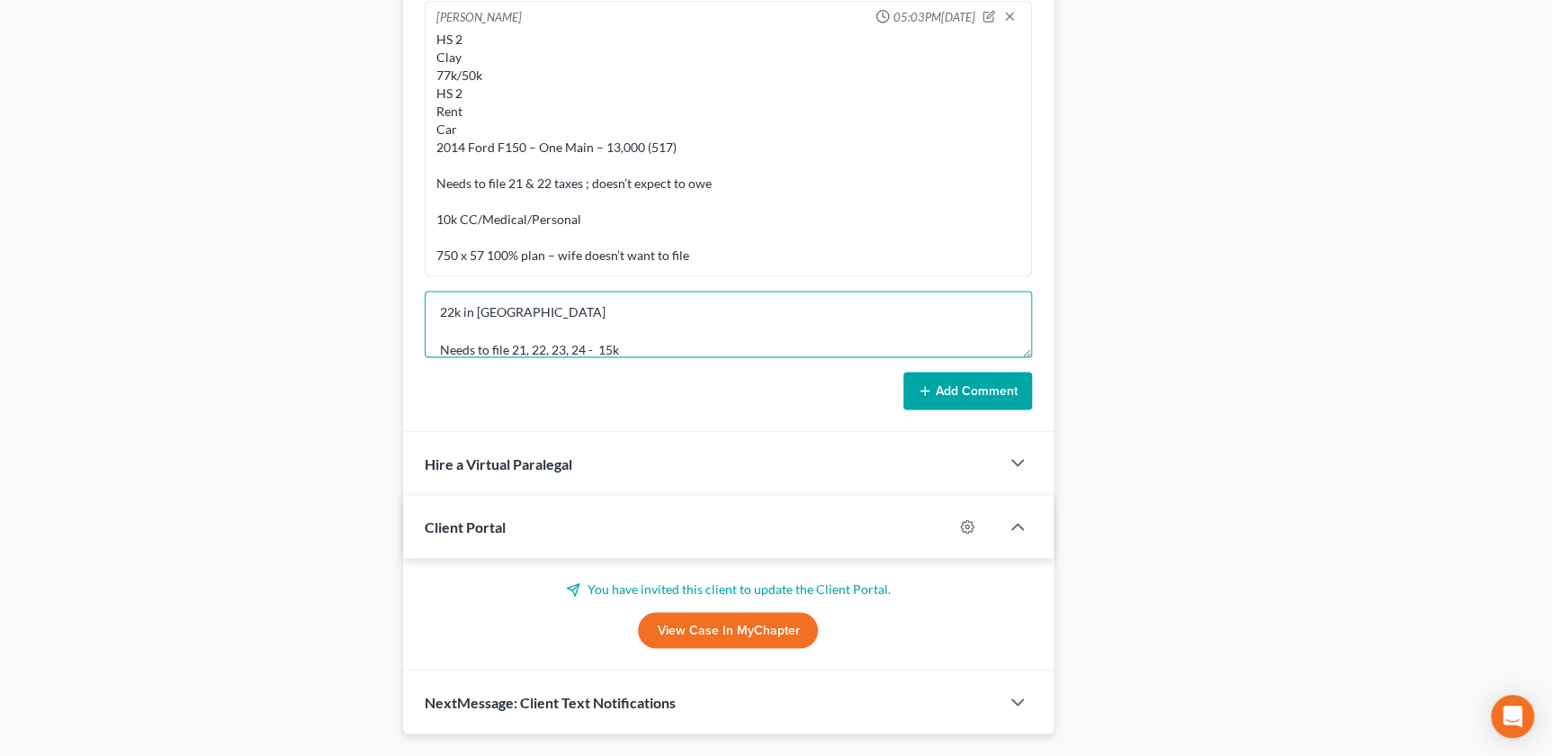
scroll to position [154, 0]
type textarea "HS 1 Clay Income 80k ?? Rent 2014 Ford F150 - One Main 14k; worth 12k 22k in De…"
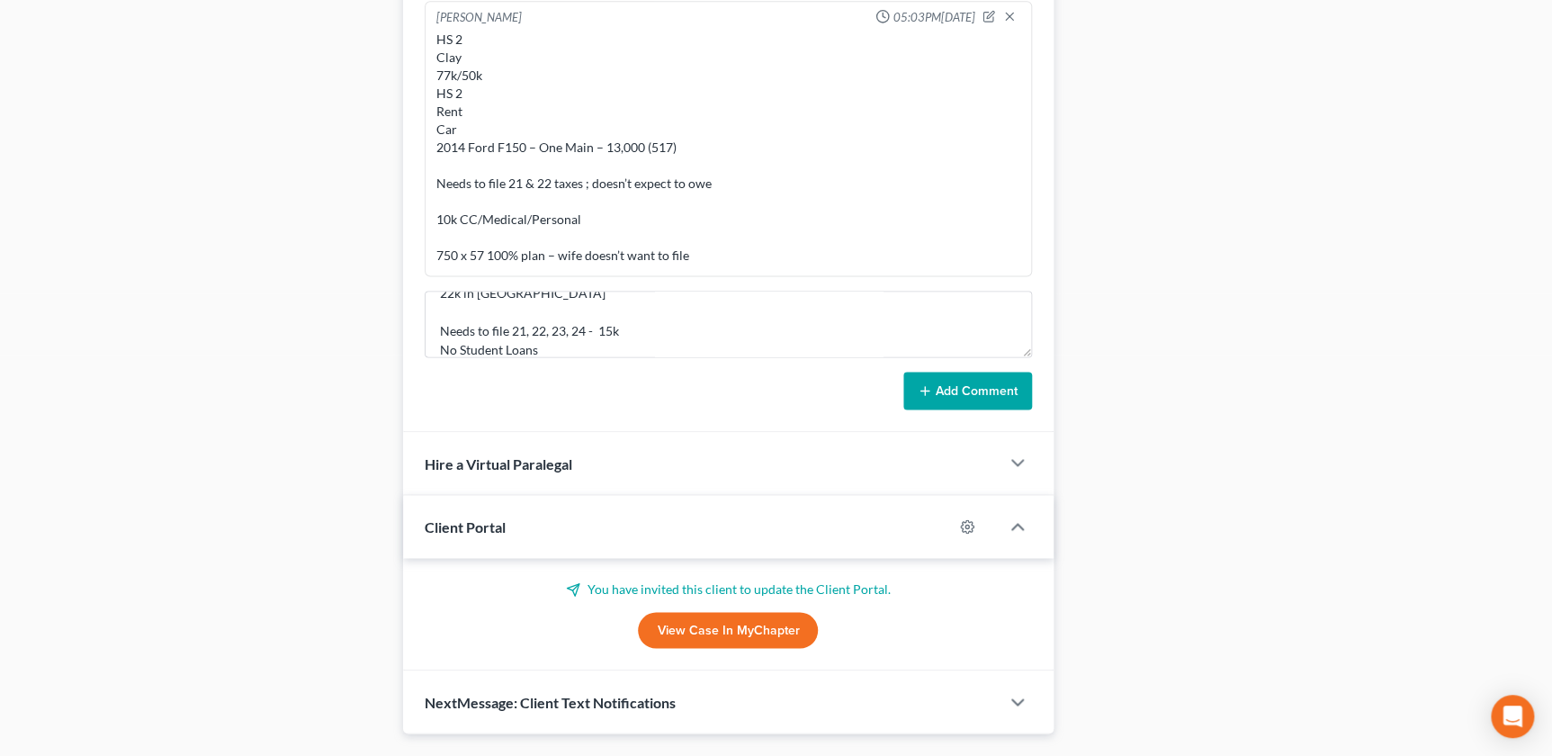
click at [972, 400] on button "Add Comment" at bounding box center [967, 391] width 129 height 38
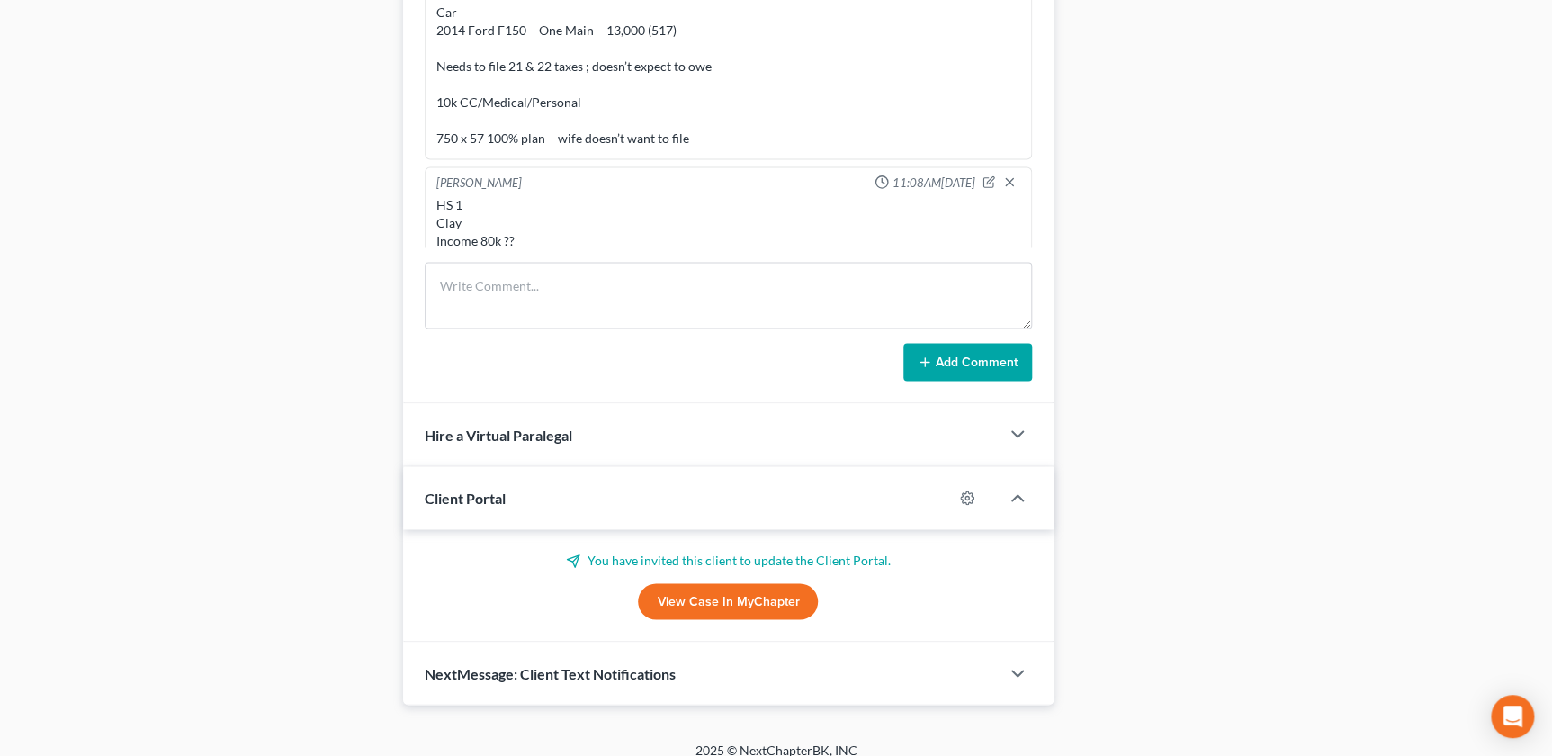
scroll to position [1296, 0]
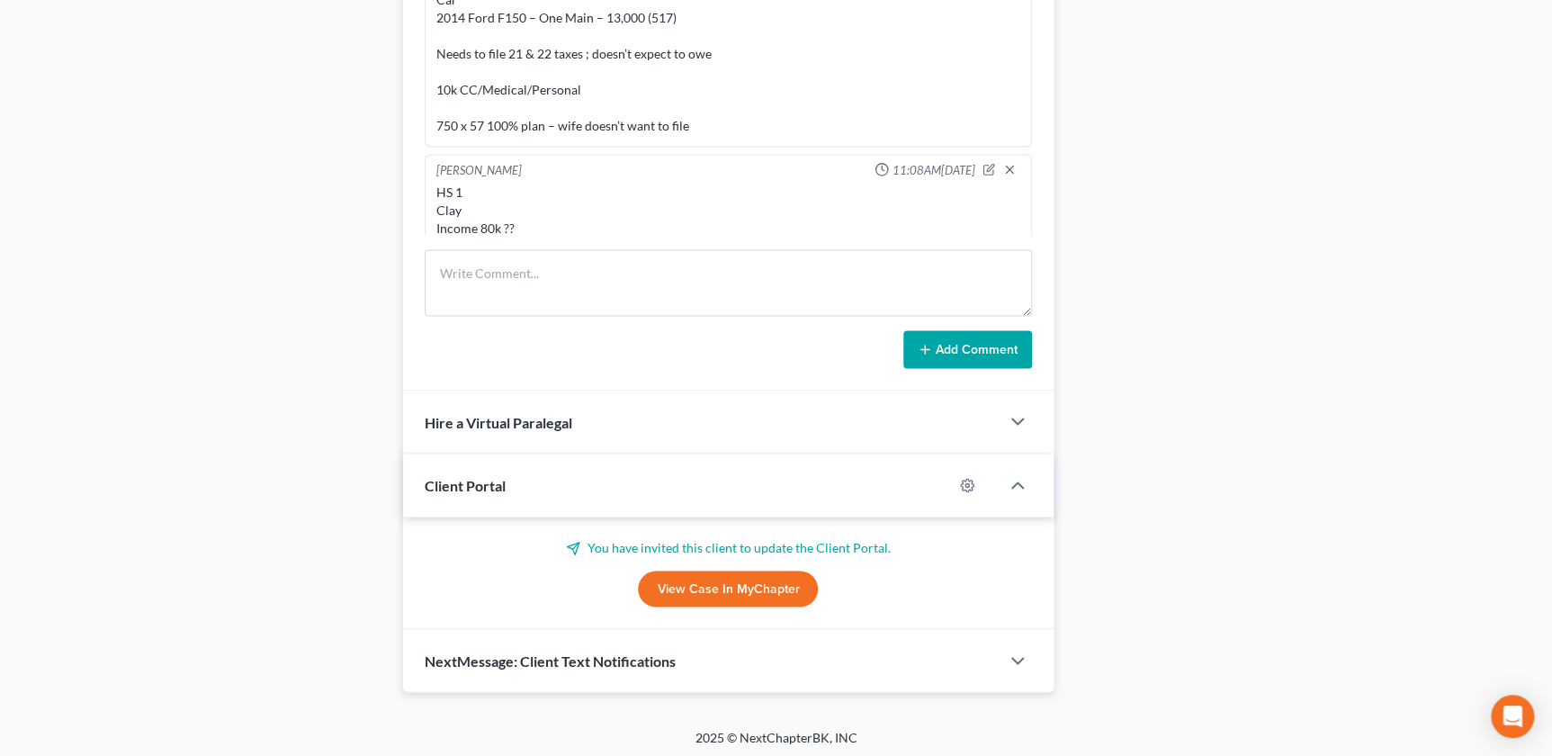
click at [730, 580] on link "View Case in MyChapter" at bounding box center [728, 589] width 180 height 36
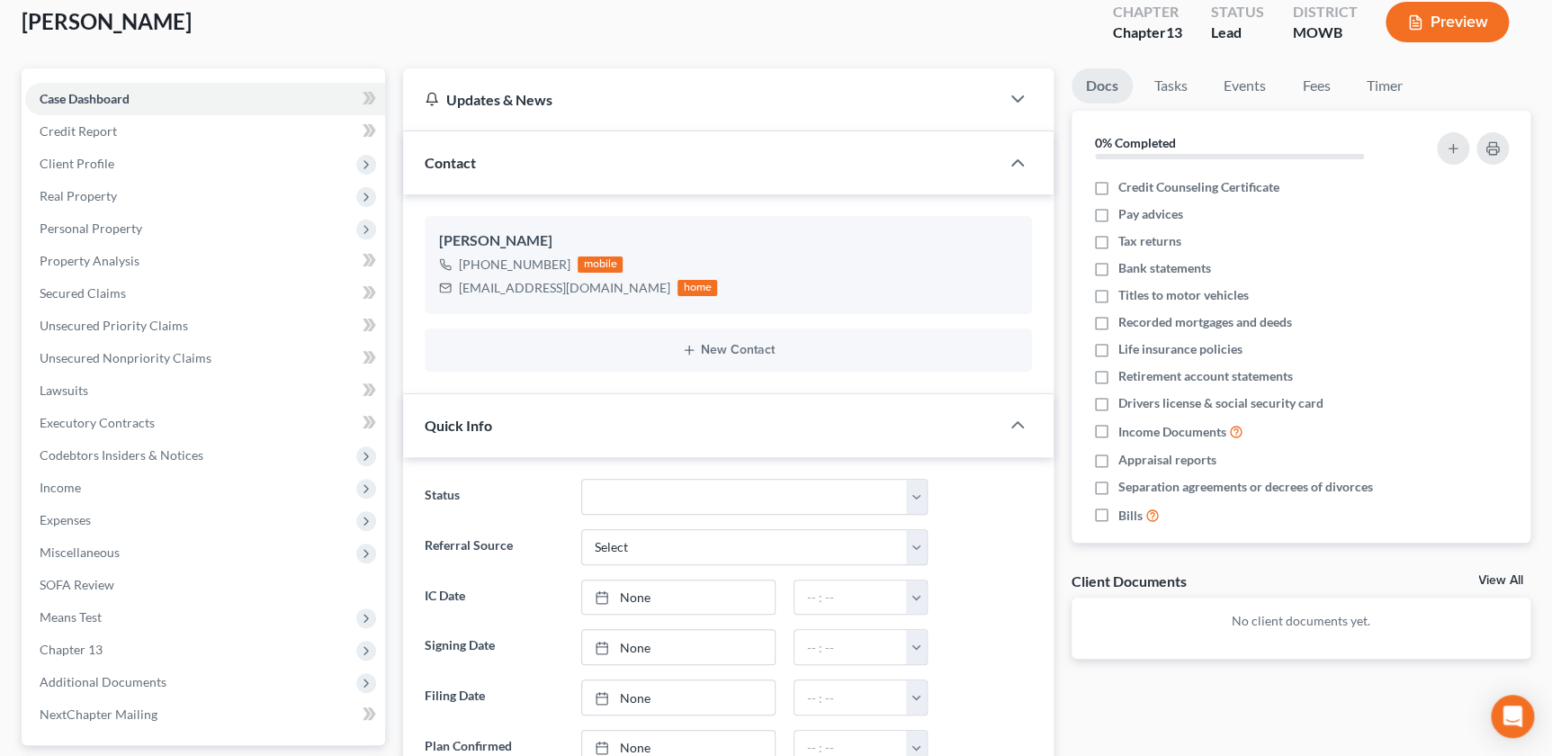
scroll to position [0, 0]
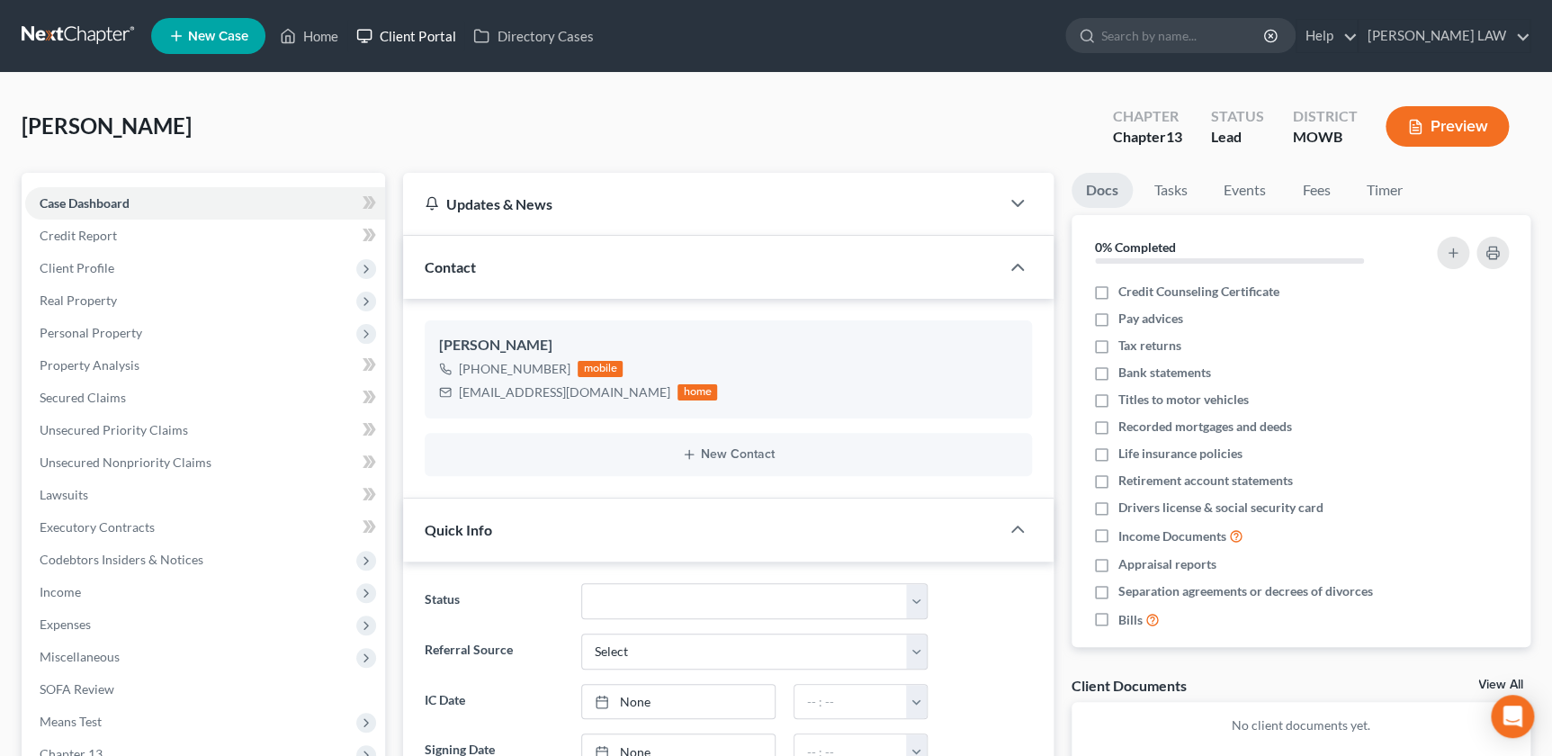
drag, startPoint x: 390, startPoint y: 36, endPoint x: 434, endPoint y: 46, distance: 45.2
click at [390, 36] on link "Client Portal" at bounding box center [405, 36] width 117 height 32
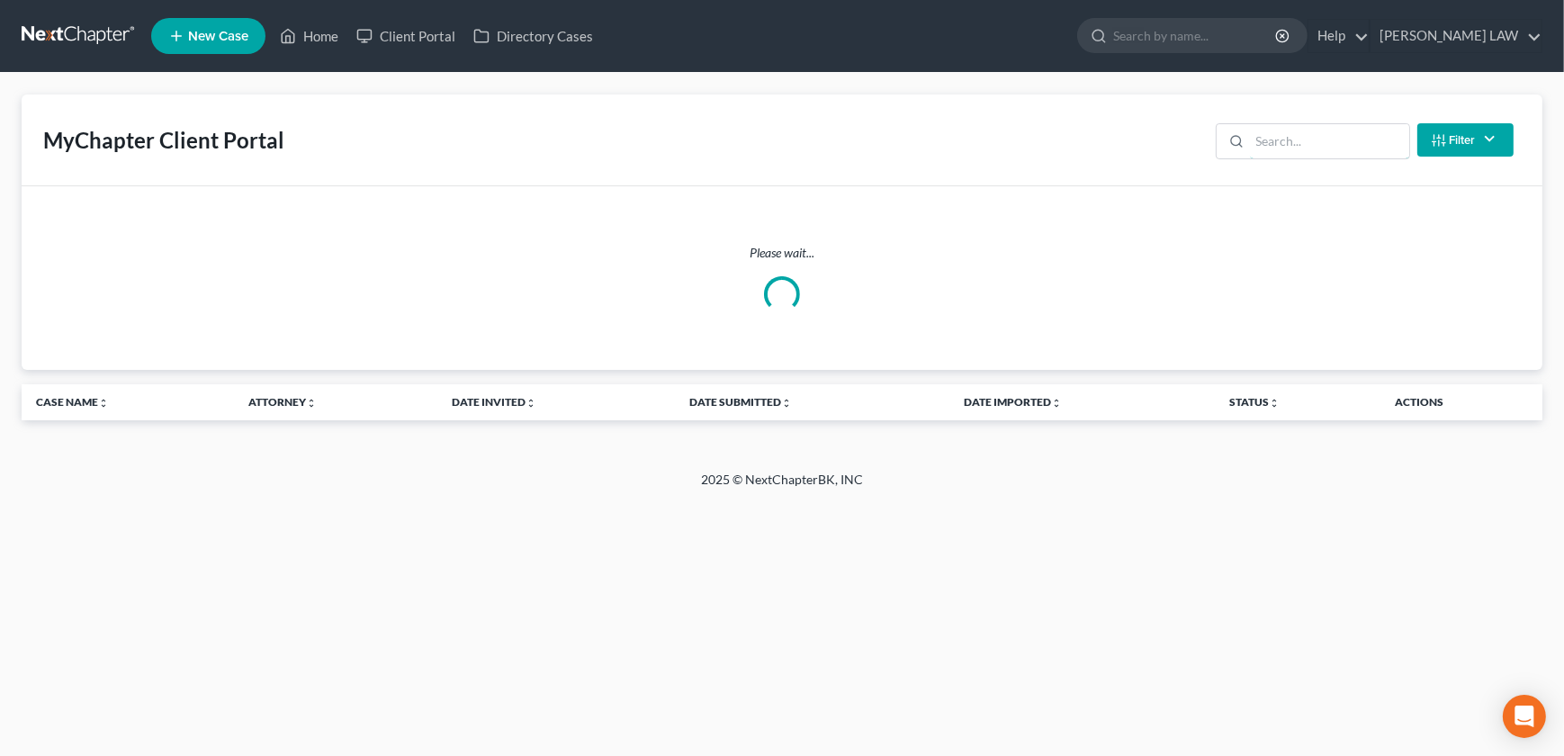
click at [1279, 144] on input "search" at bounding box center [1329, 141] width 159 height 34
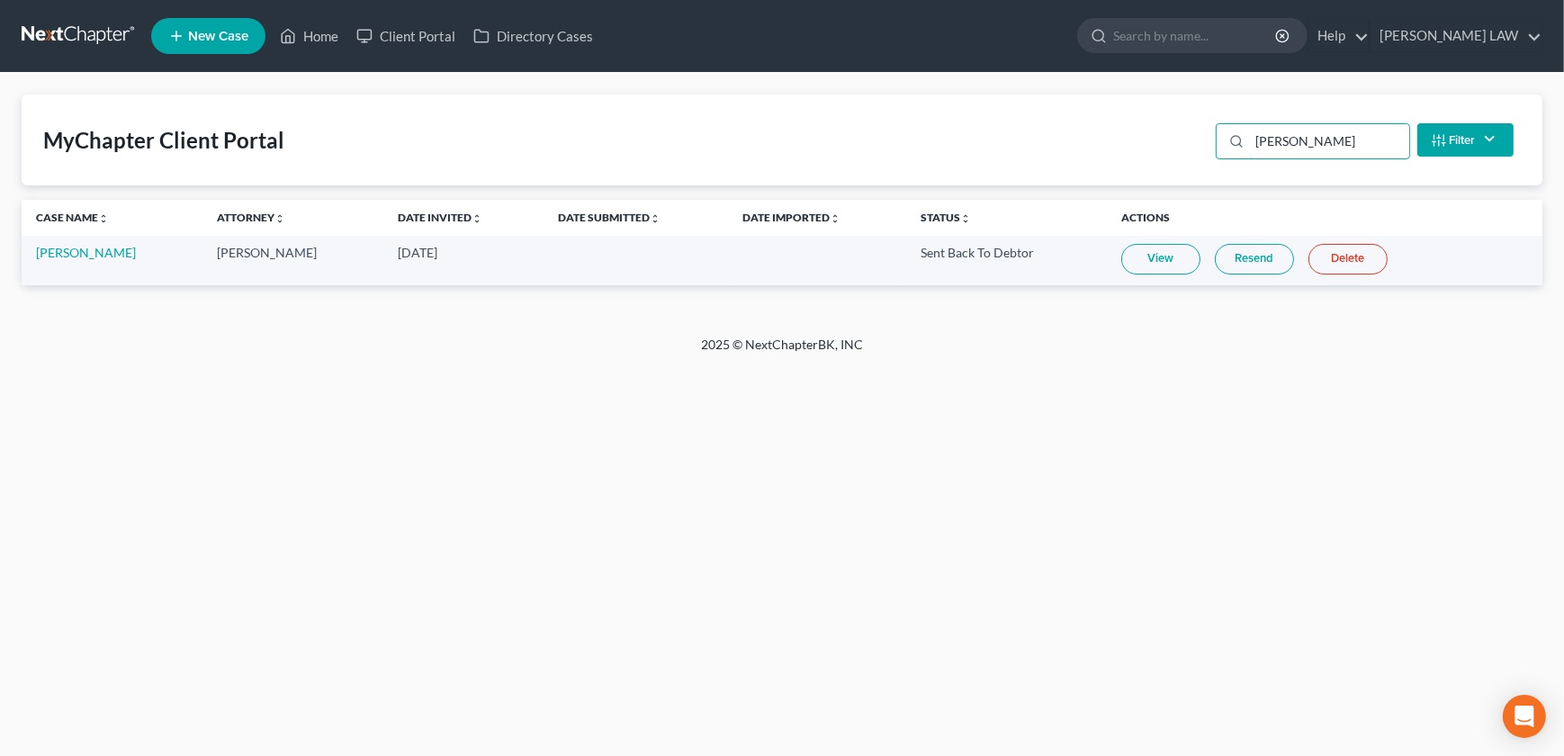
type input "lara"
click at [1142, 254] on link "View" at bounding box center [1160, 259] width 79 height 31
click at [1215, 252] on link "Resend" at bounding box center [1254, 259] width 79 height 31
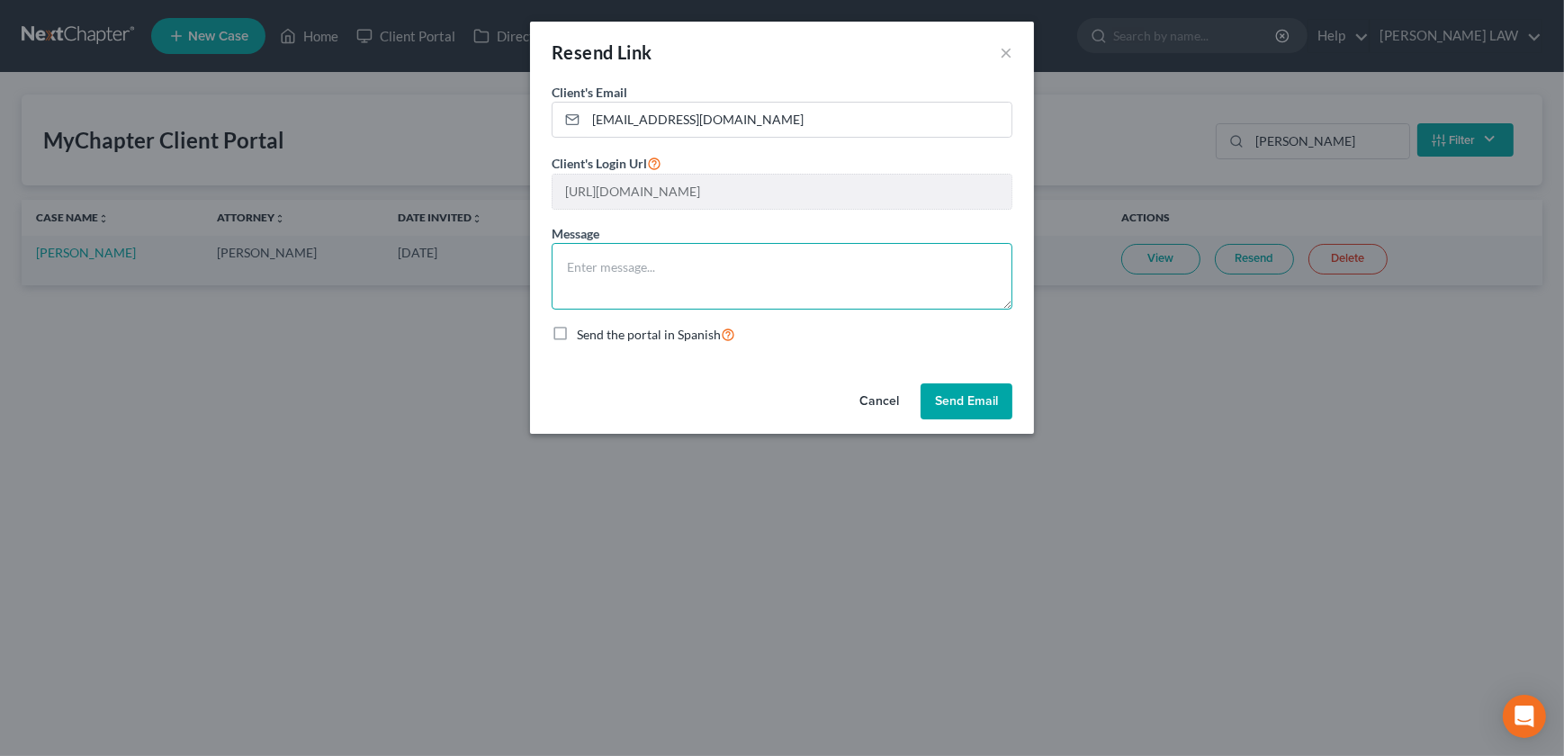
click at [729, 254] on textarea at bounding box center [782, 276] width 461 height 67
type textarea "Here is the online questionnaire. Make sure you list your personal info, addres…"
click at [945, 393] on button "Send Email" at bounding box center [967, 401] width 92 height 36
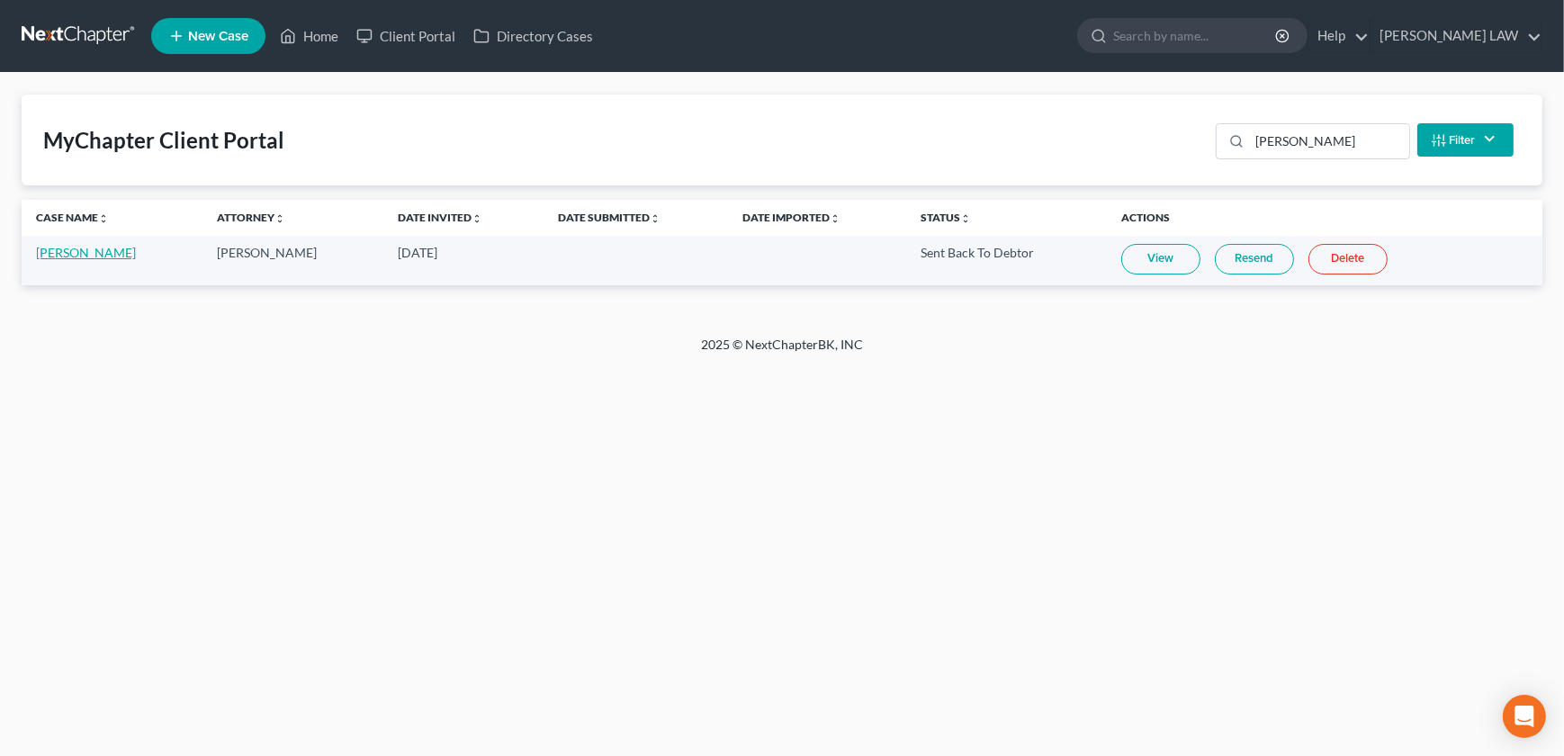
click at [83, 259] on link "David Larabee" at bounding box center [86, 252] width 100 height 15
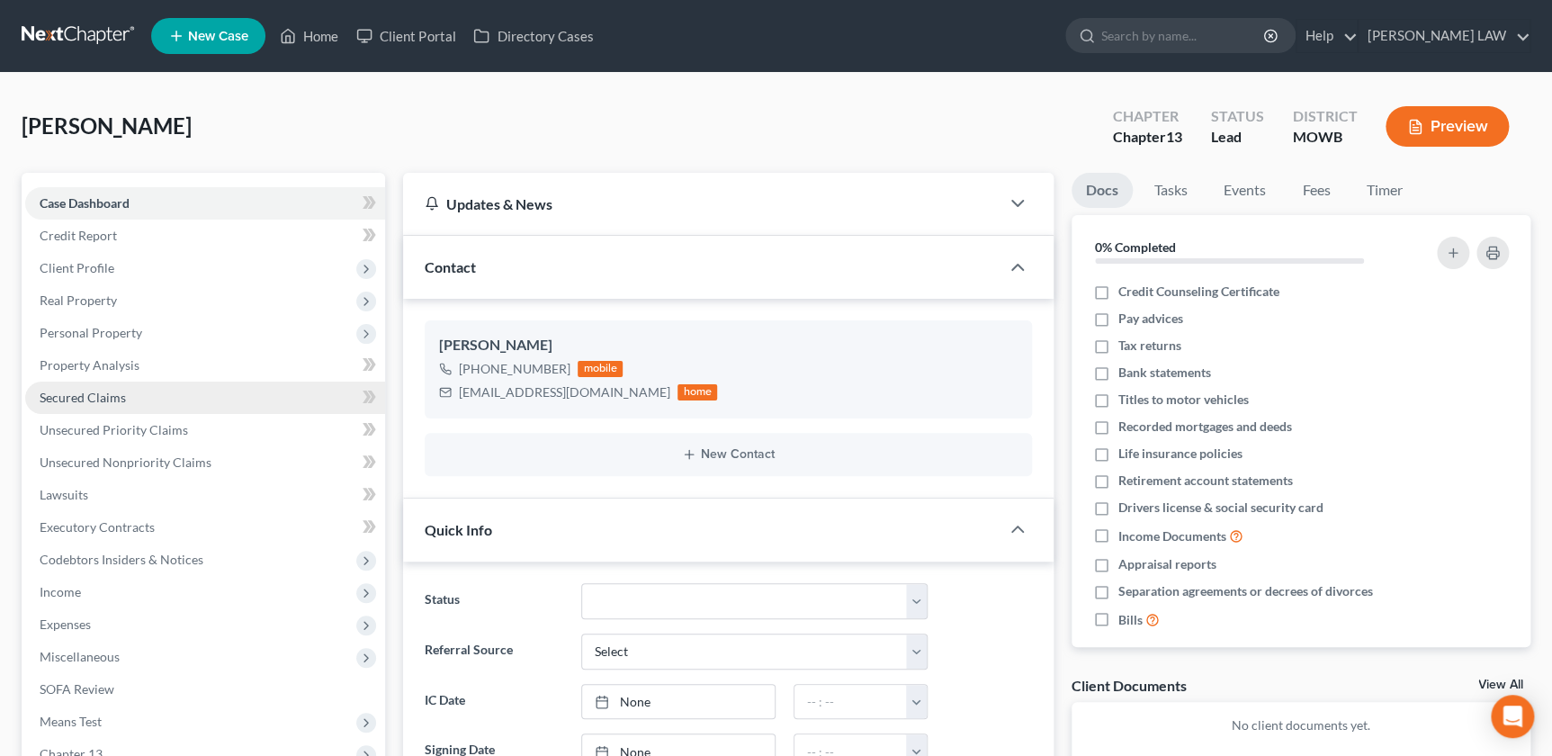
scroll to position [234, 0]
click at [1193, 36] on input "search" at bounding box center [1183, 35] width 165 height 33
type input "springer"
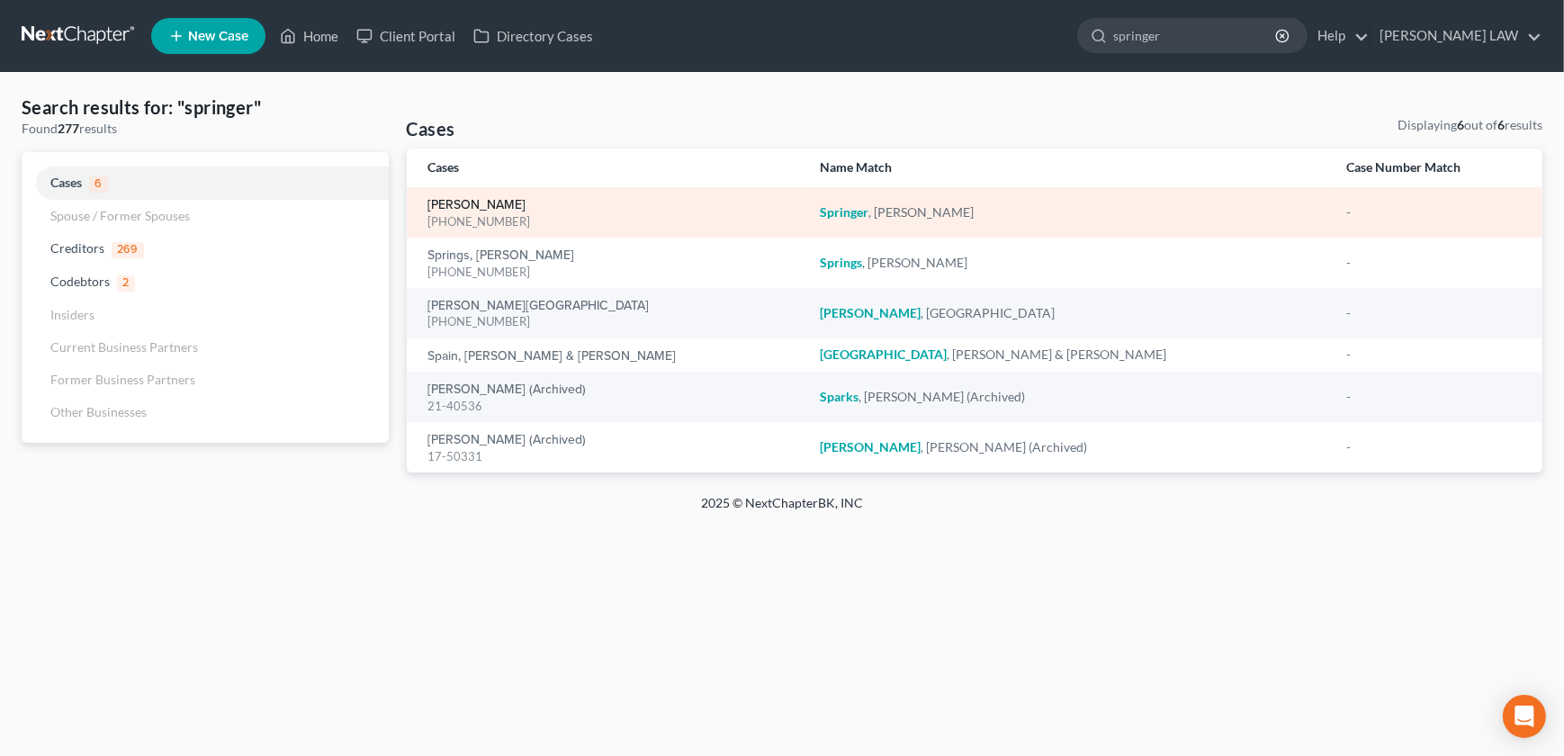
click at [484, 204] on link "[PERSON_NAME]" at bounding box center [477, 205] width 98 height 13
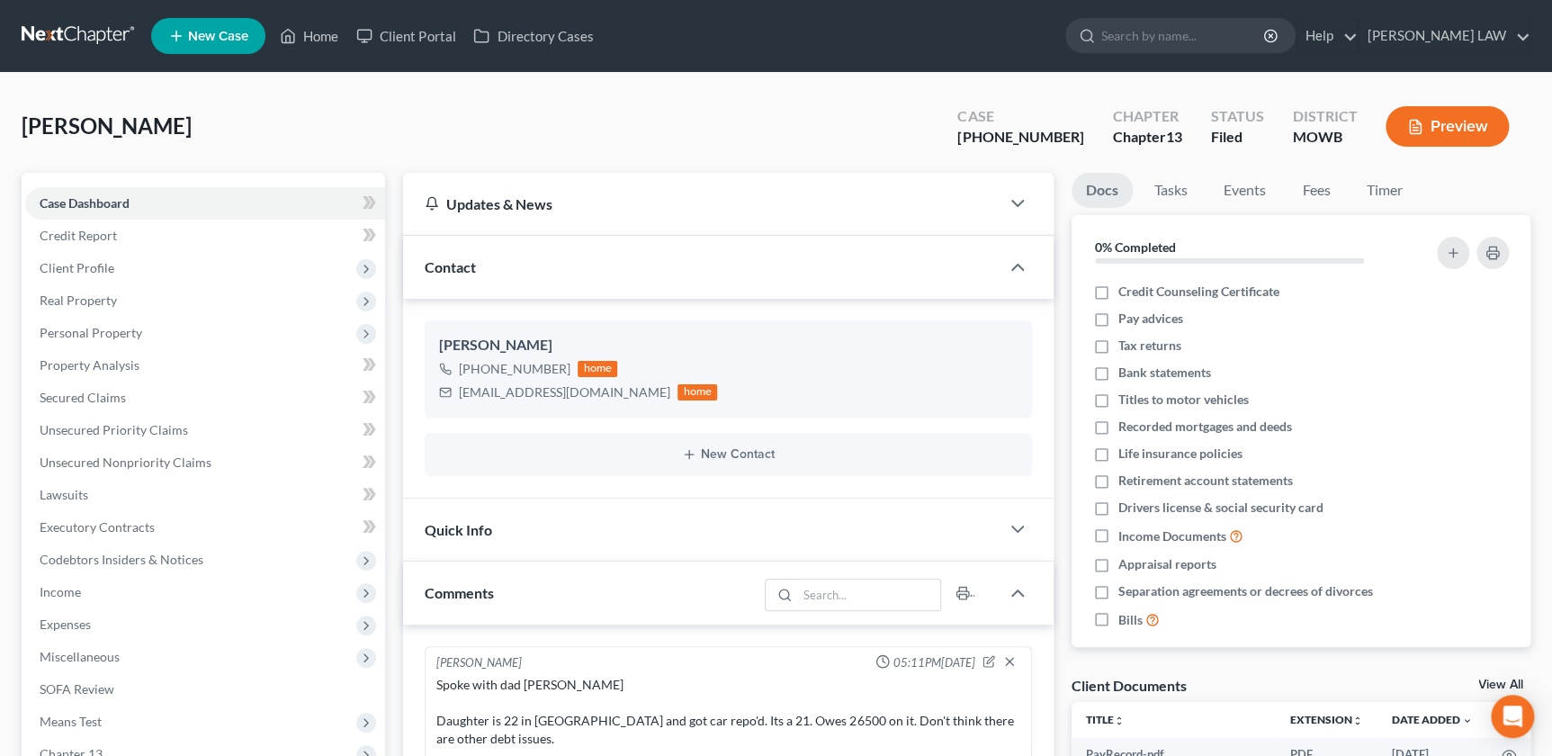
click at [490, 135] on div "Springer, Sylvia Upgraded Case 25-50353-13 Chapter Chapter 13 Status Filed Dist…" at bounding box center [776, 133] width 1509 height 78
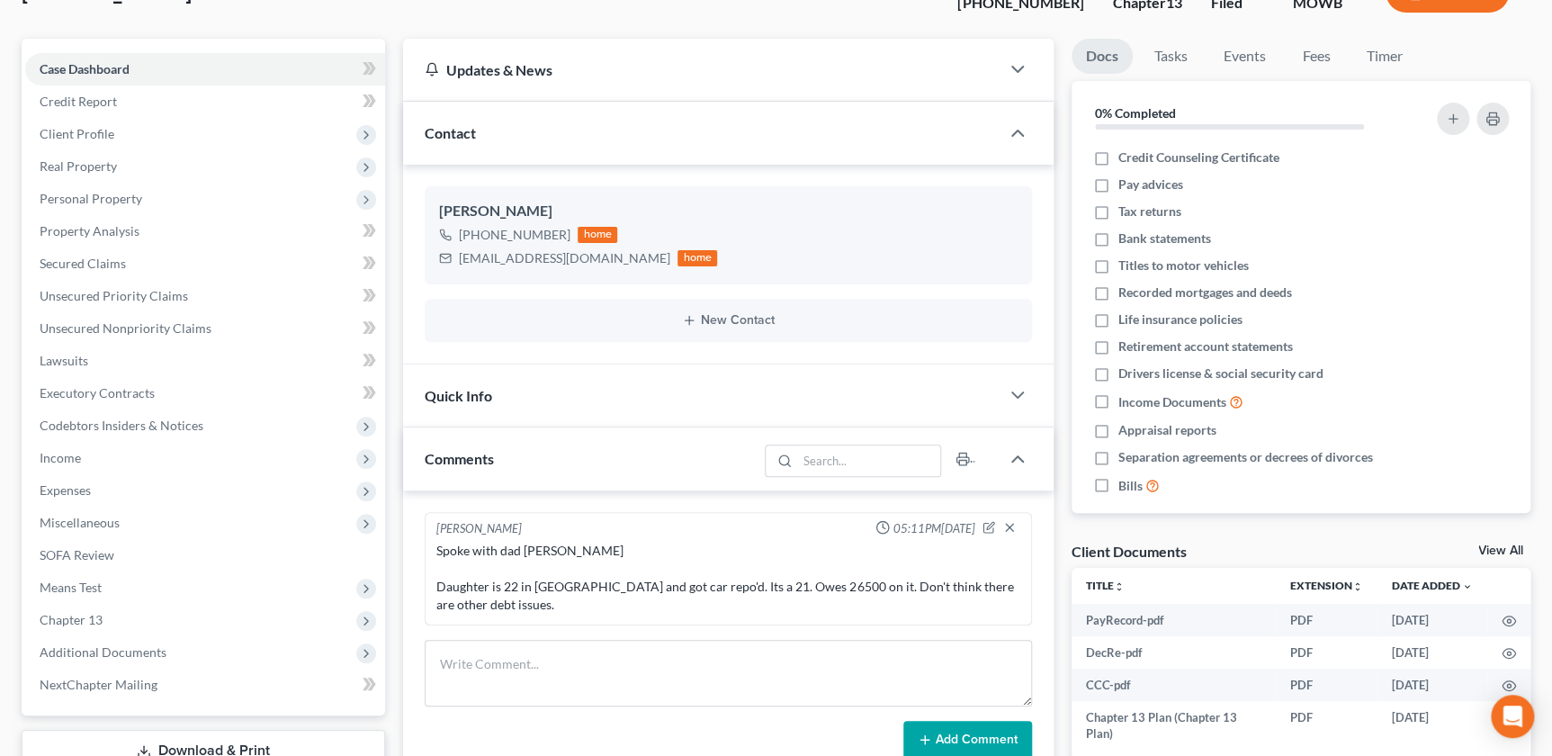
scroll to position [143, 0]
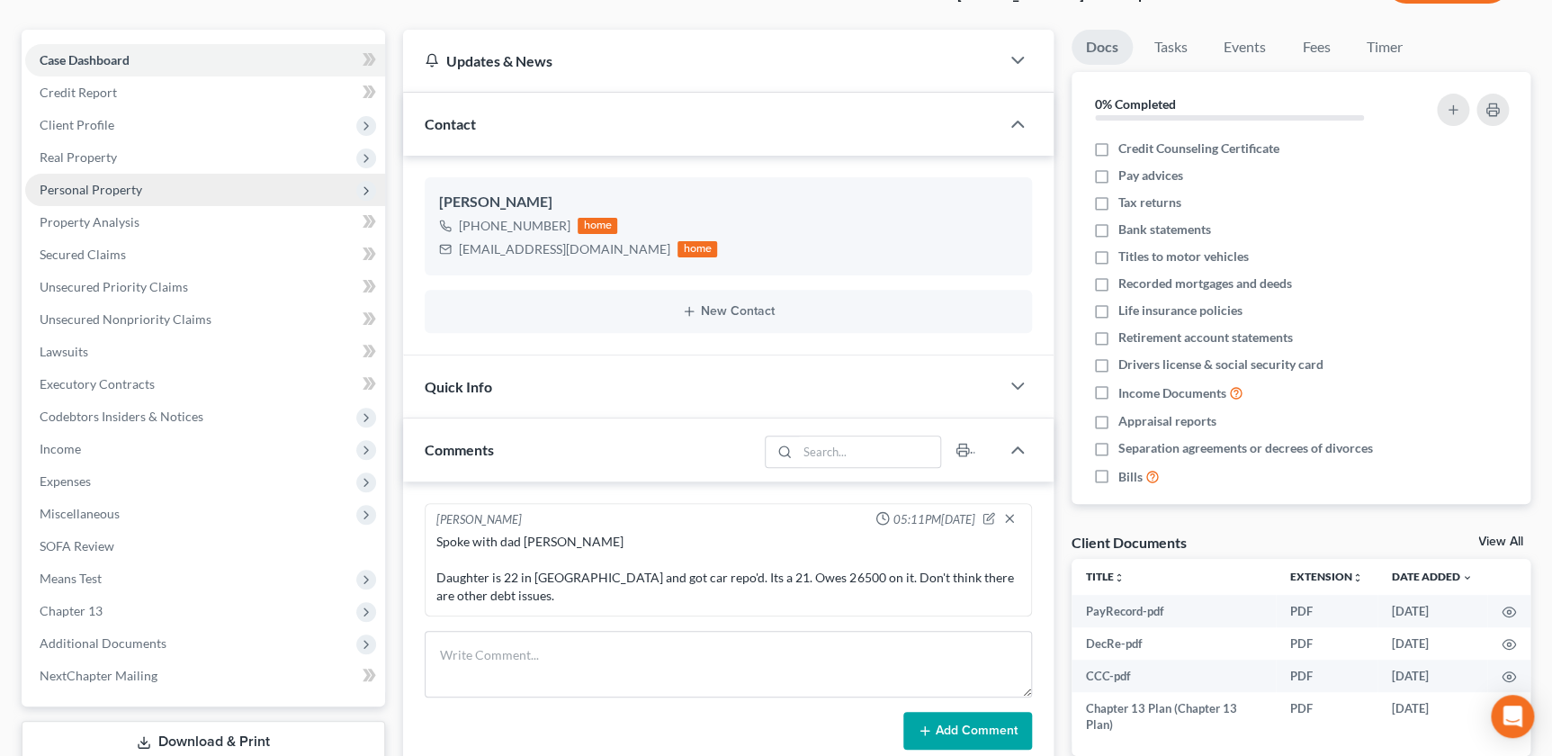
click at [90, 189] on span "Personal Property" at bounding box center [91, 189] width 103 height 15
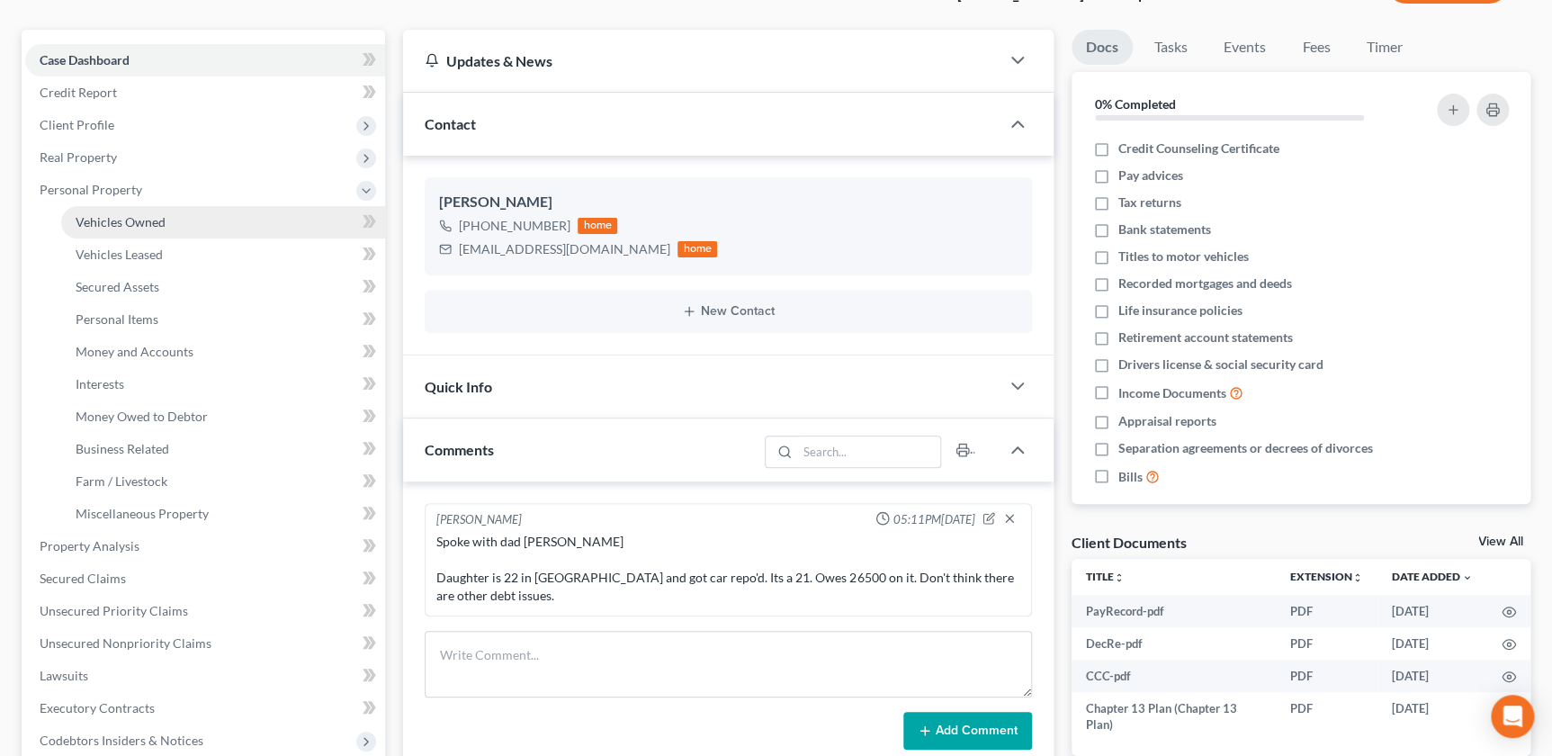
click at [121, 218] on span "Vehicles Owned" at bounding box center [121, 221] width 90 height 15
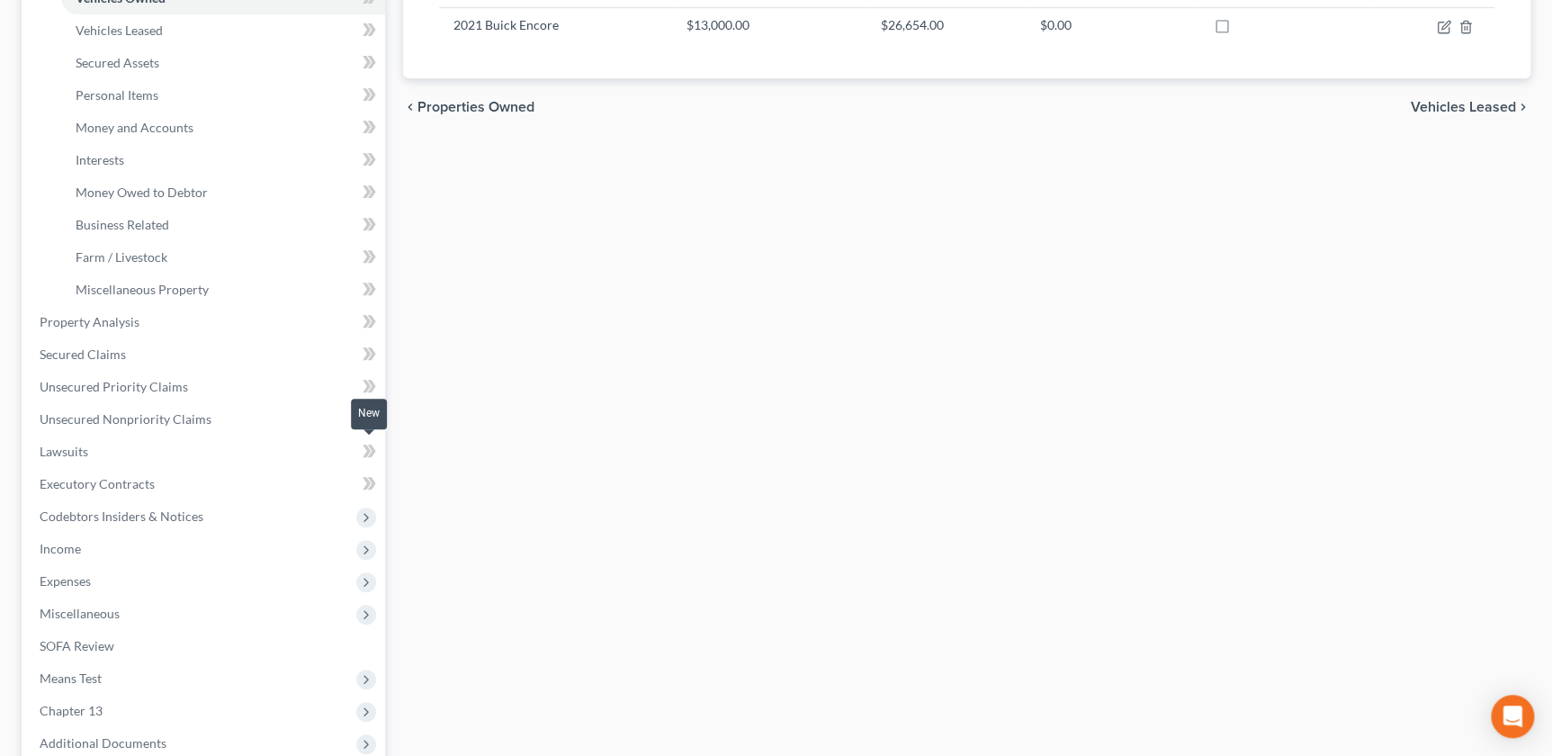
scroll to position [587, 0]
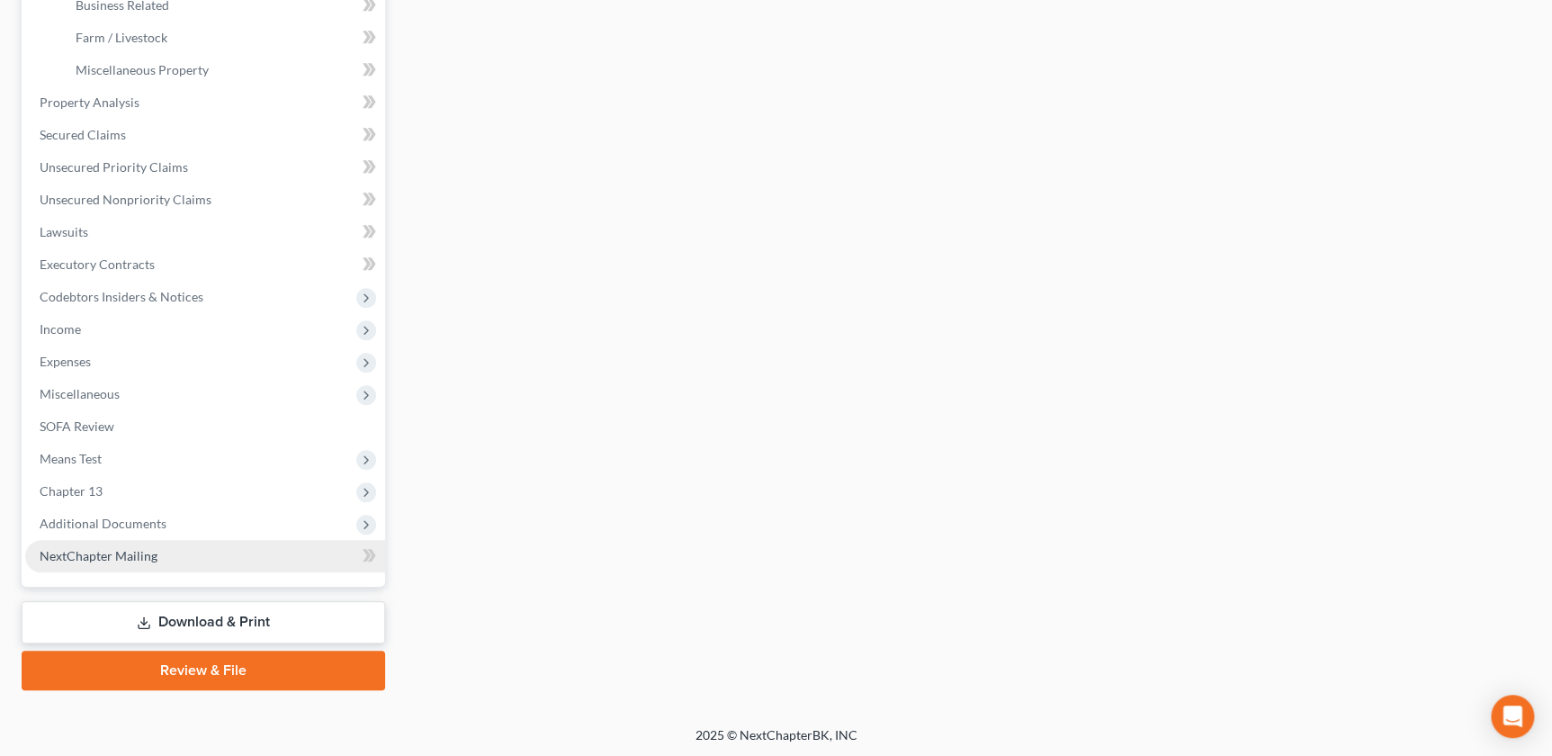
click at [134, 553] on span "NextChapter Mailing" at bounding box center [99, 555] width 118 height 15
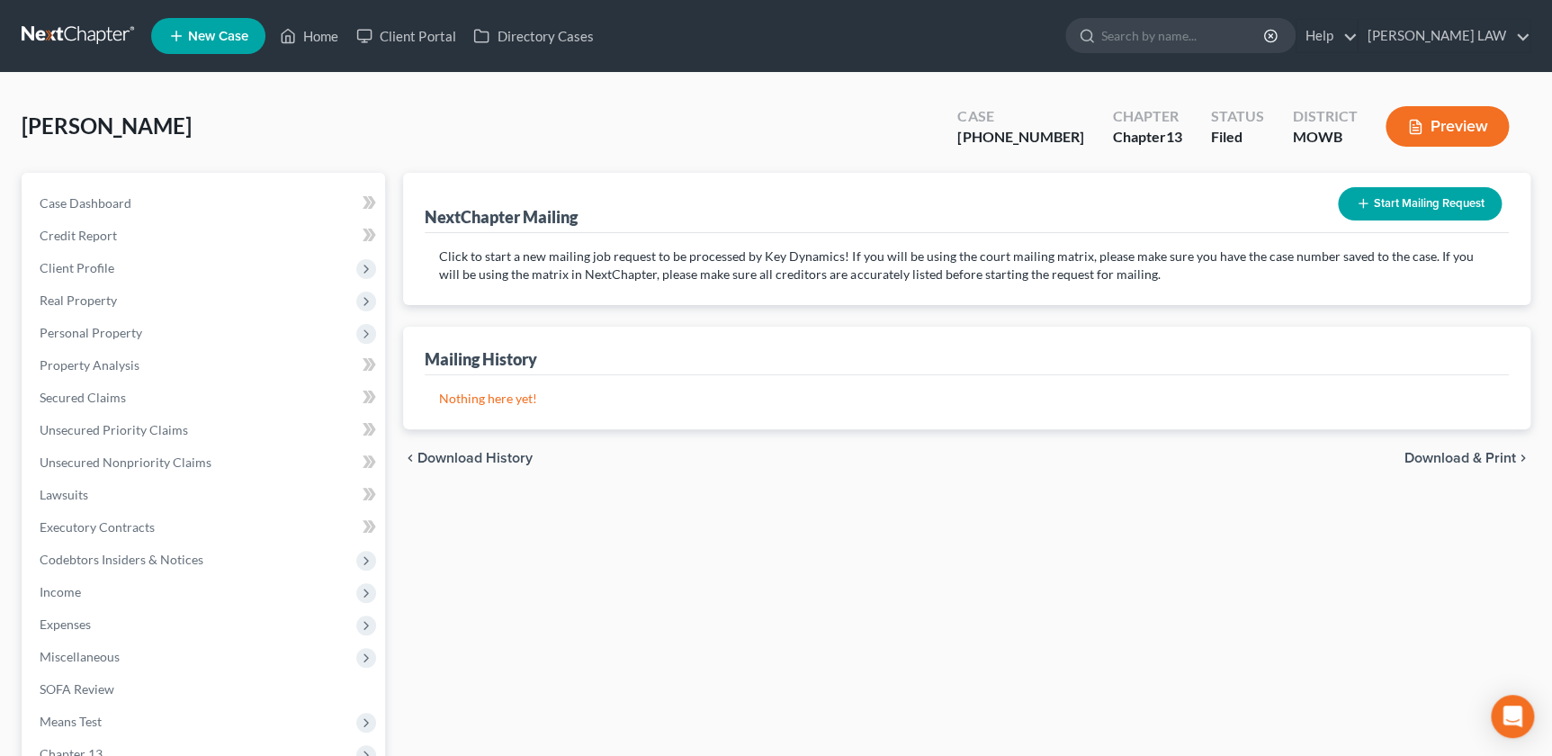
click at [1379, 203] on button "Start Mailing Request" at bounding box center [1420, 203] width 164 height 33
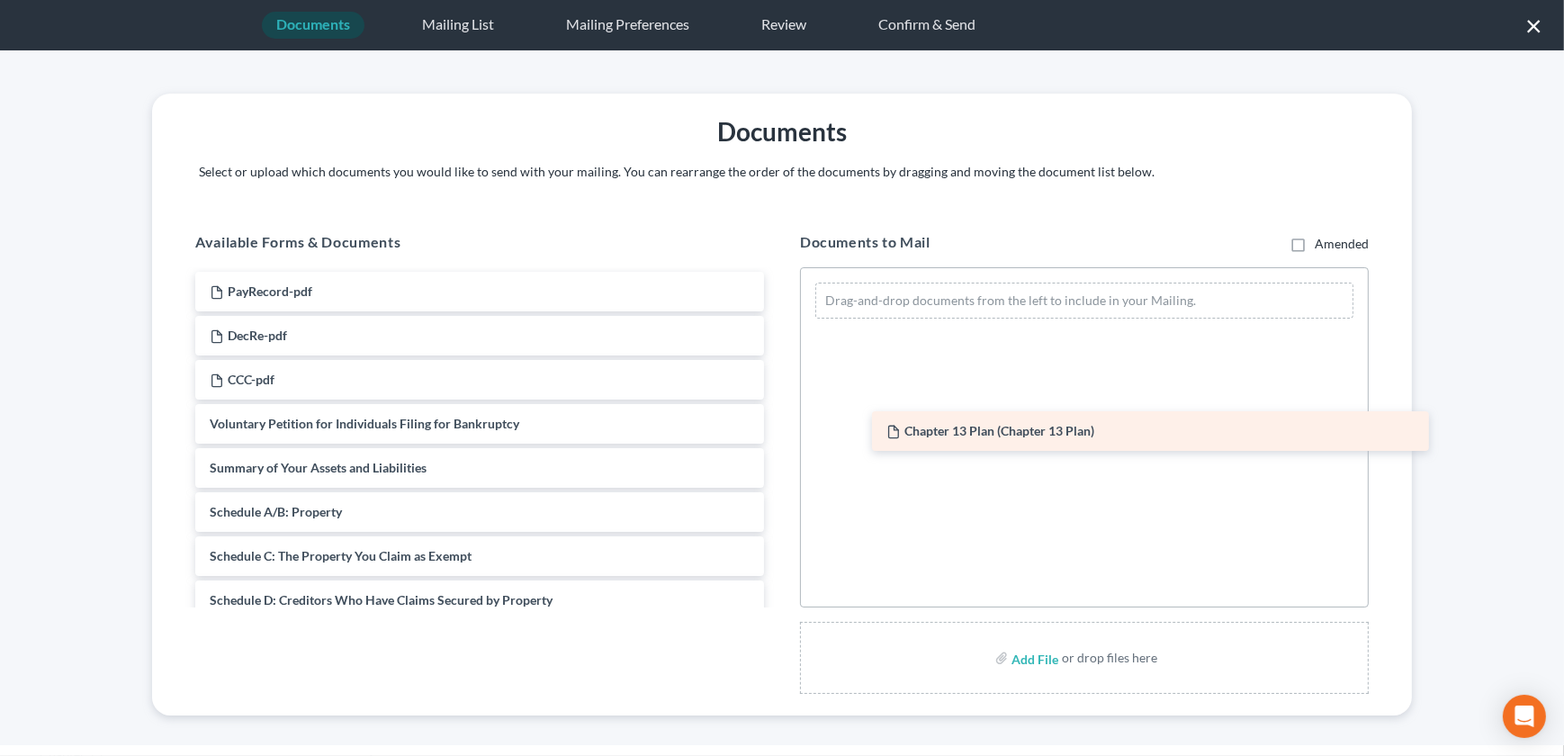
drag, startPoint x: 292, startPoint y: 432, endPoint x: 975, endPoint y: 439, distance: 683.0
click at [778, 439] on div "Chapter 13 Plan (Chapter 13 Plan) PayRecord-pdf DecRe-pdf CCC-pdf Chapter 13 Pl…" at bounding box center [480, 710] width 598 height 877
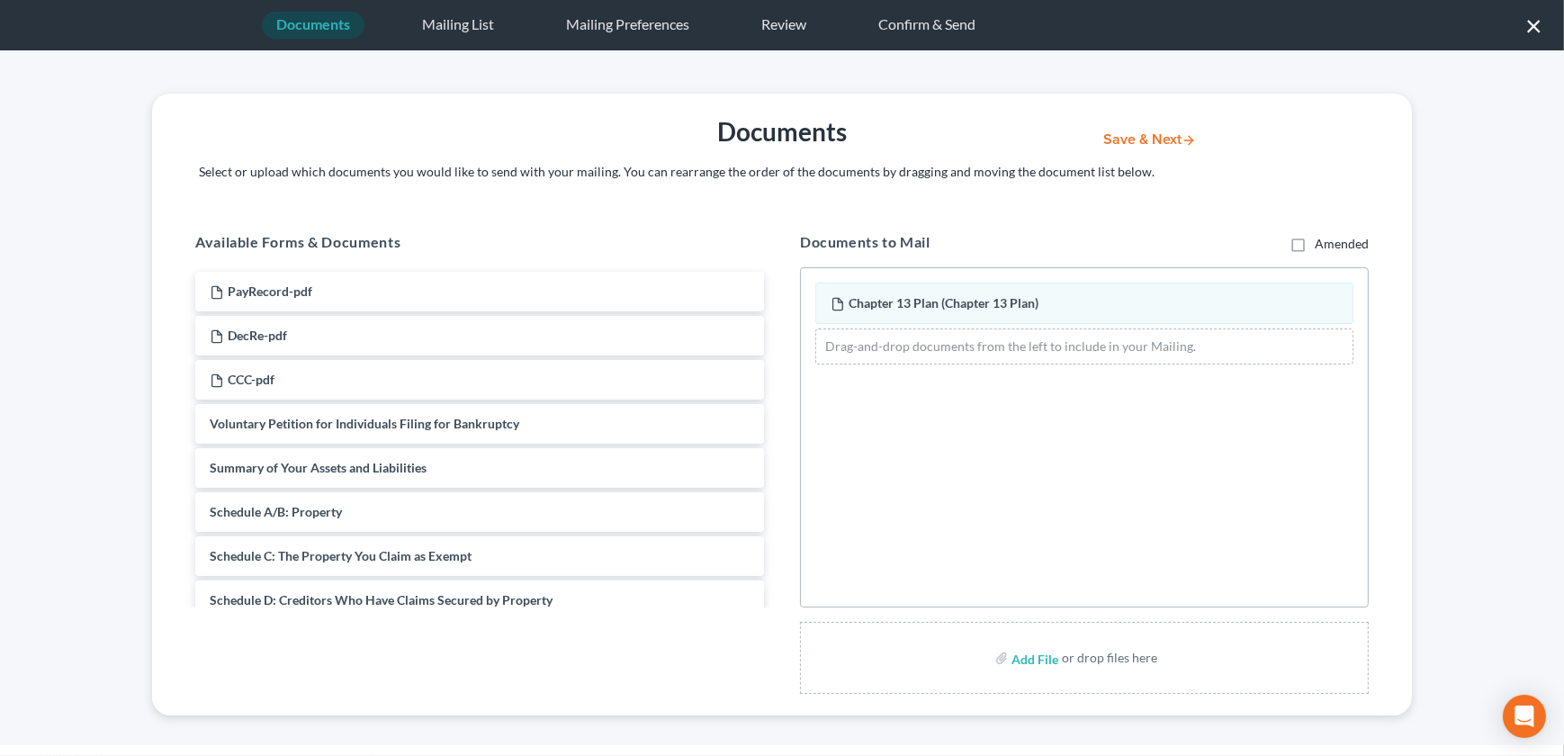
click at [1153, 135] on button "Save & Next" at bounding box center [1149, 139] width 121 height 15
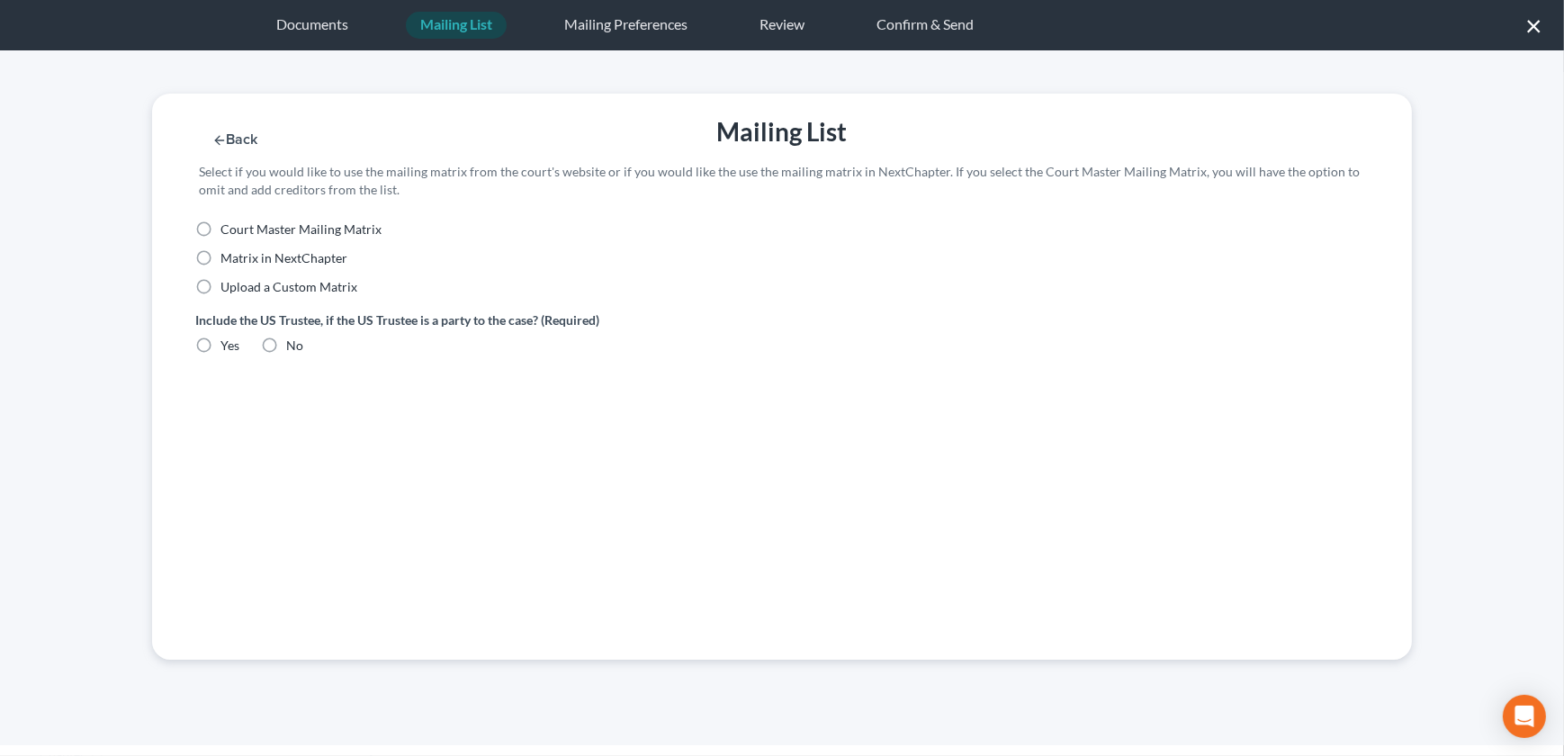
click at [220, 227] on label "Court Master Mailing Matrix" at bounding box center [300, 229] width 161 height 18
click at [228, 227] on input "Court Master Mailing Matrix" at bounding box center [234, 226] width 12 height 12
radio input "true"
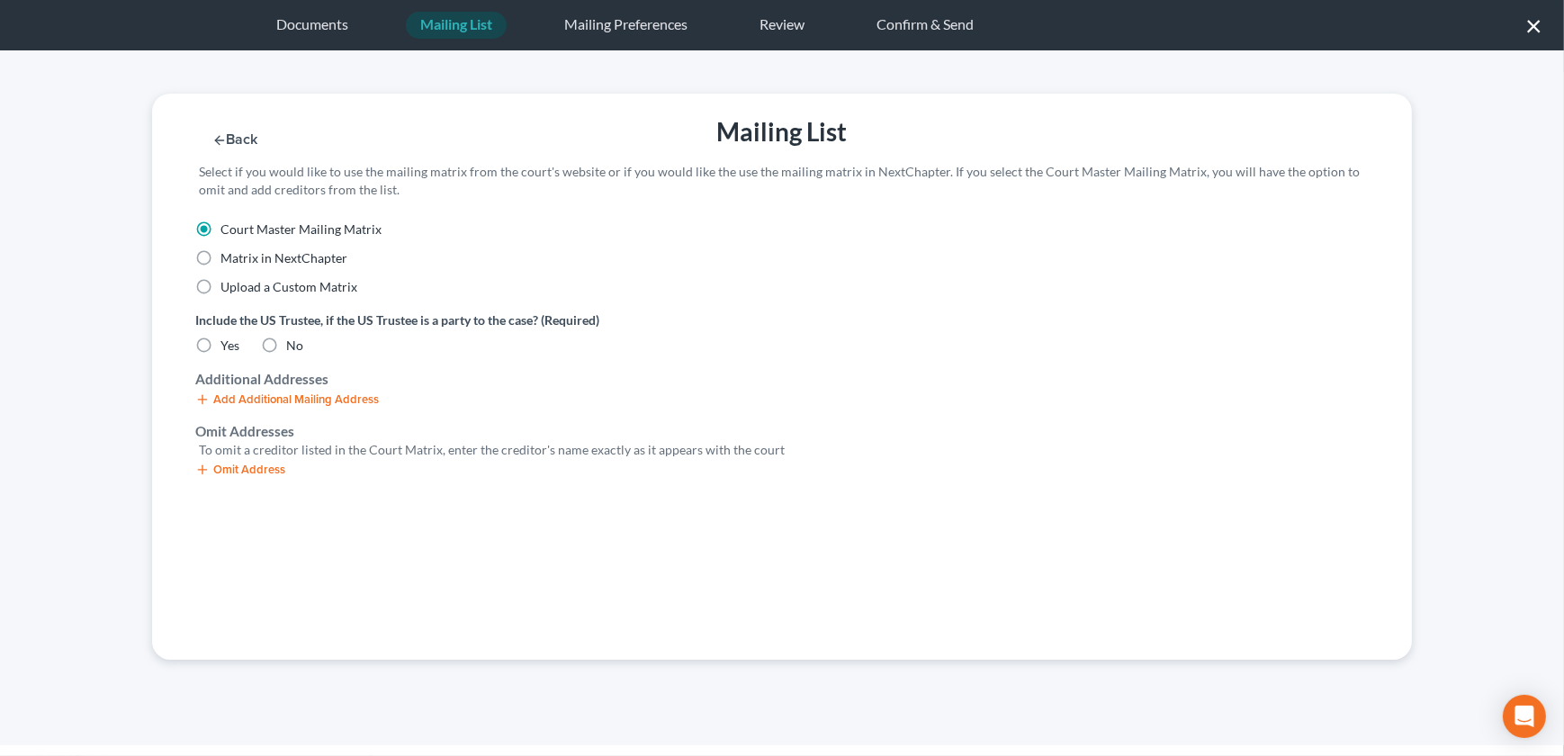
click at [220, 343] on label "Yes" at bounding box center [229, 346] width 19 height 18
click at [228, 343] on input "Yes" at bounding box center [234, 343] width 12 height 12
radio input "true"
click at [207, 468] on icon "button" at bounding box center [202, 470] width 14 height 14
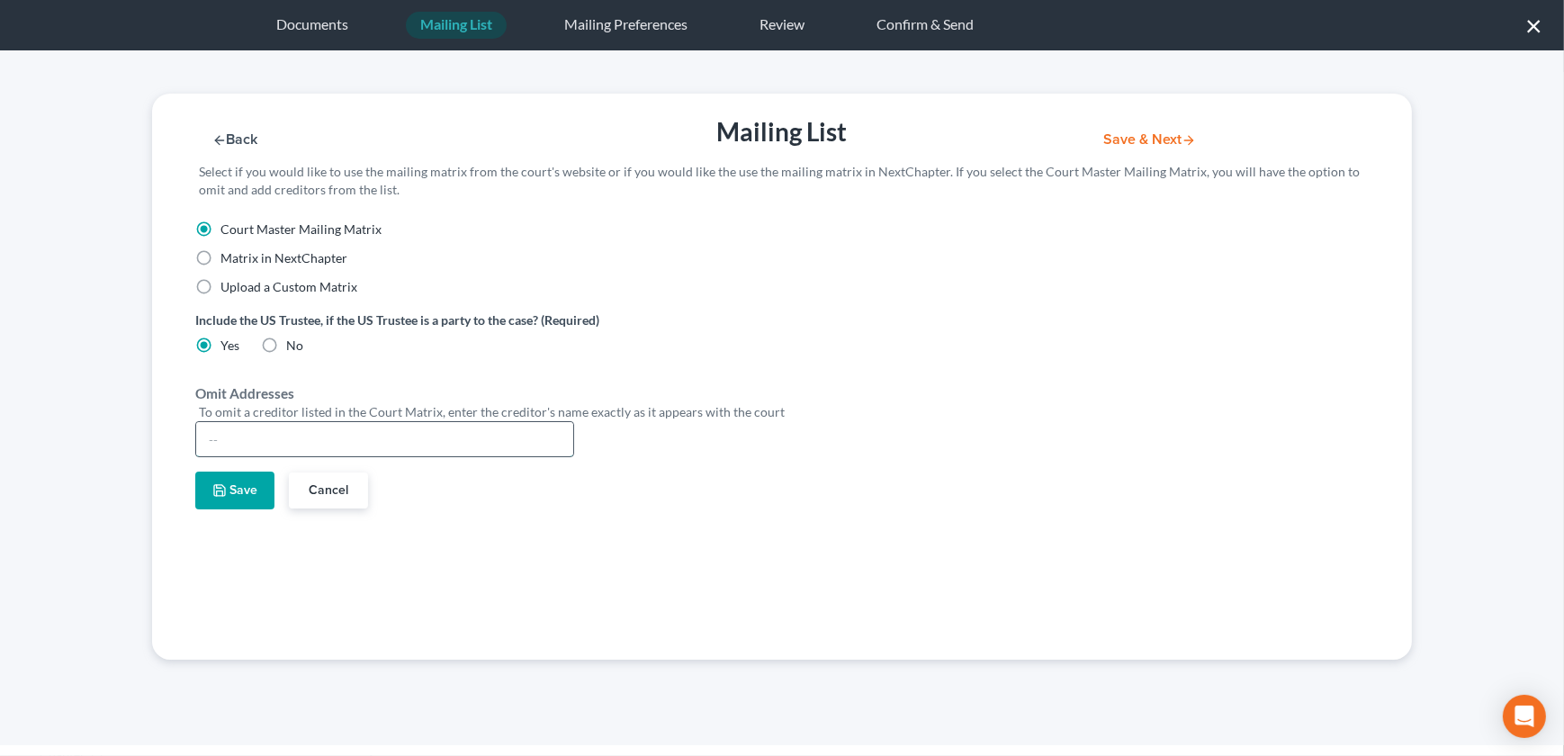
click at [293, 444] on input "text" at bounding box center [384, 439] width 377 height 34
type input "Ryan D. Knipp"
click at [222, 493] on polyline "button" at bounding box center [219, 493] width 6 height 4
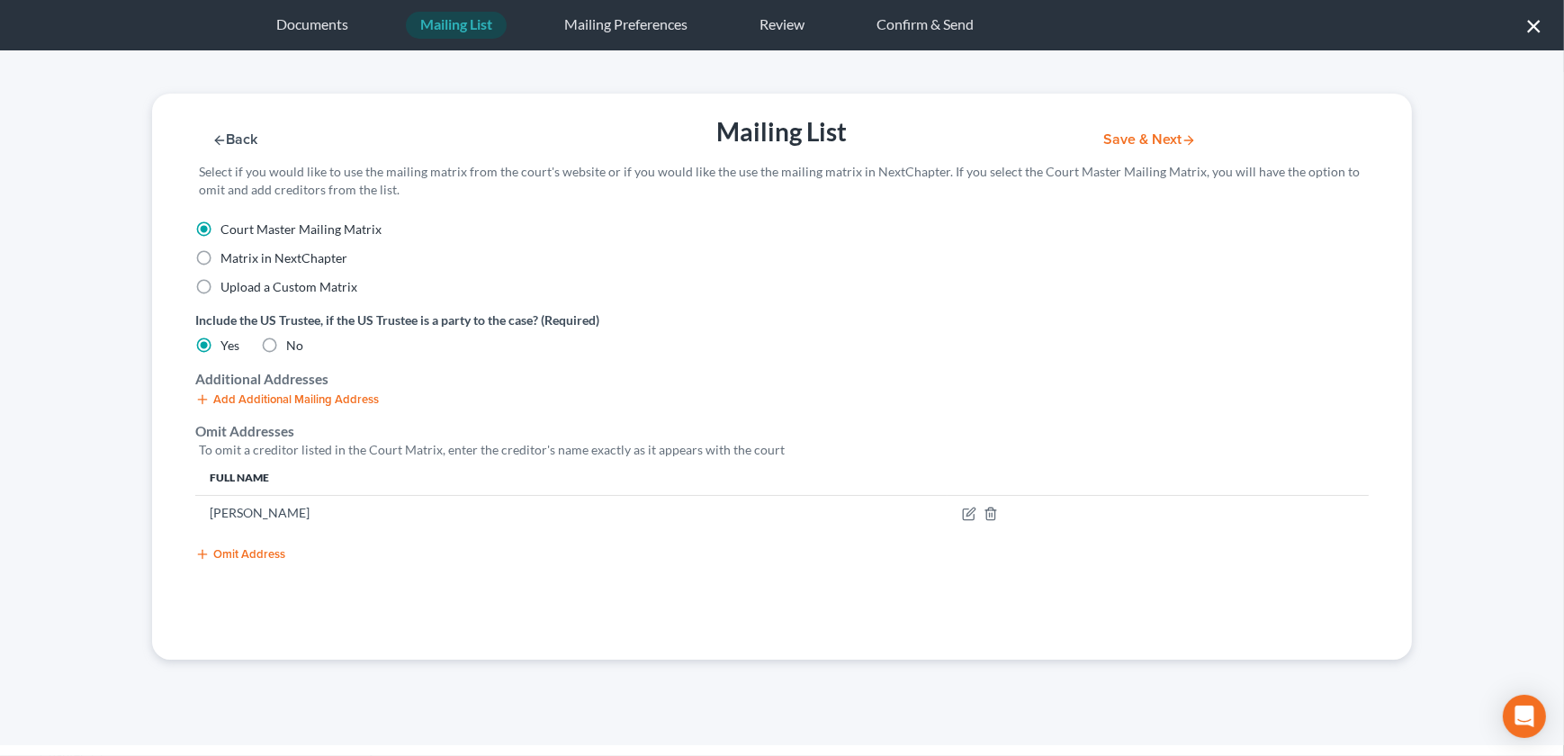
click at [1143, 142] on button "Save & Next" at bounding box center [1149, 139] width 121 height 15
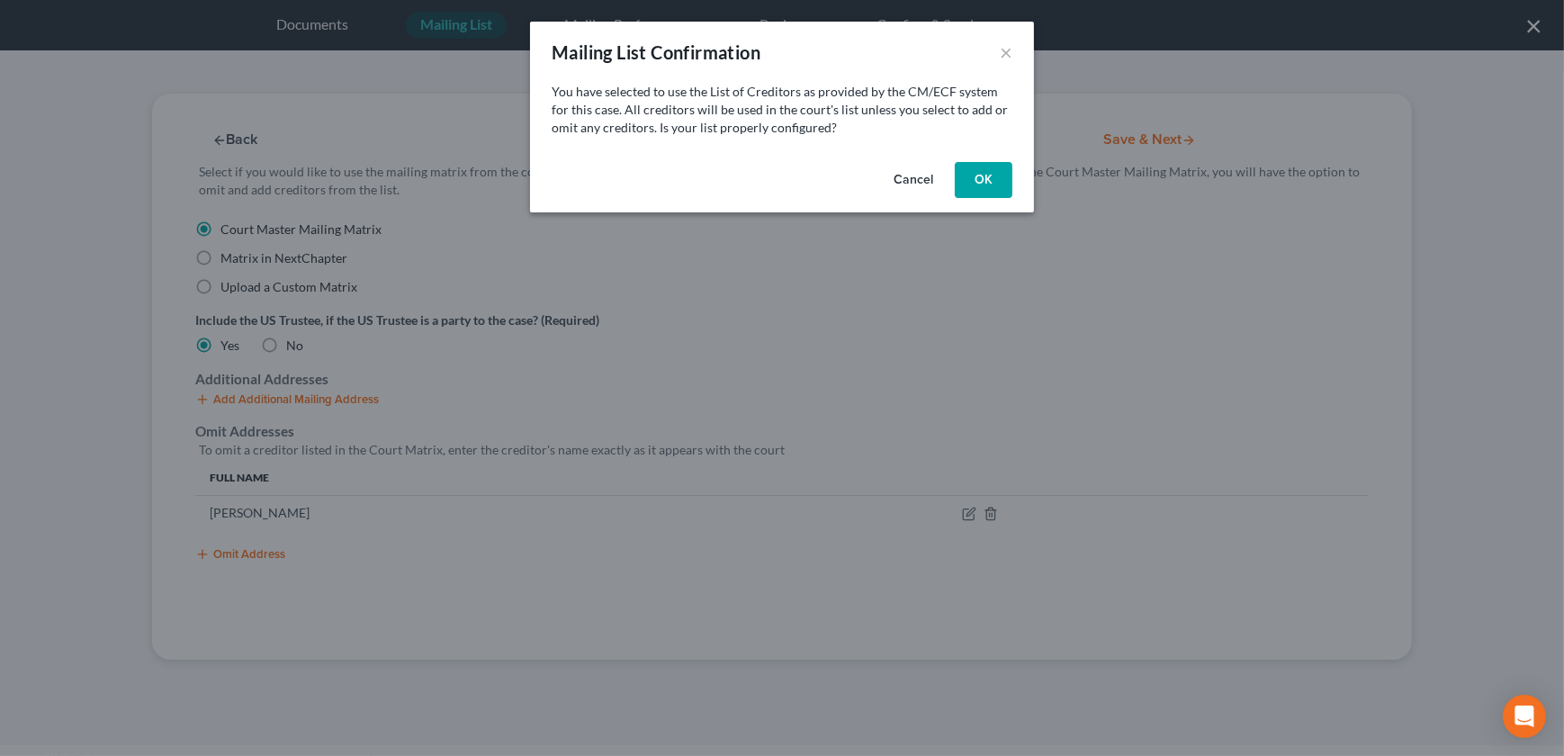
click at [974, 182] on button "OK" at bounding box center [984, 180] width 58 height 36
select select "26"
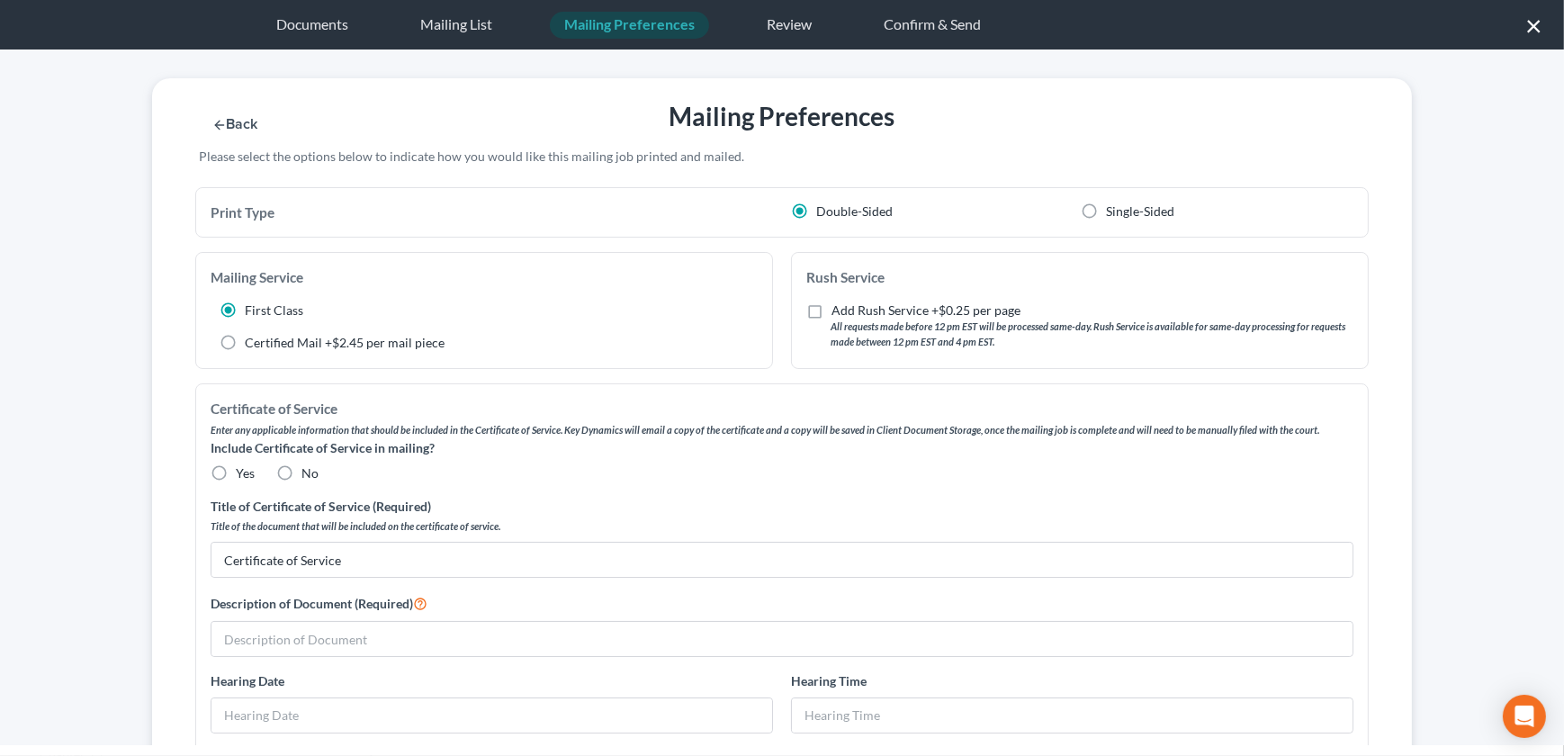
scroll to position [20, 0]
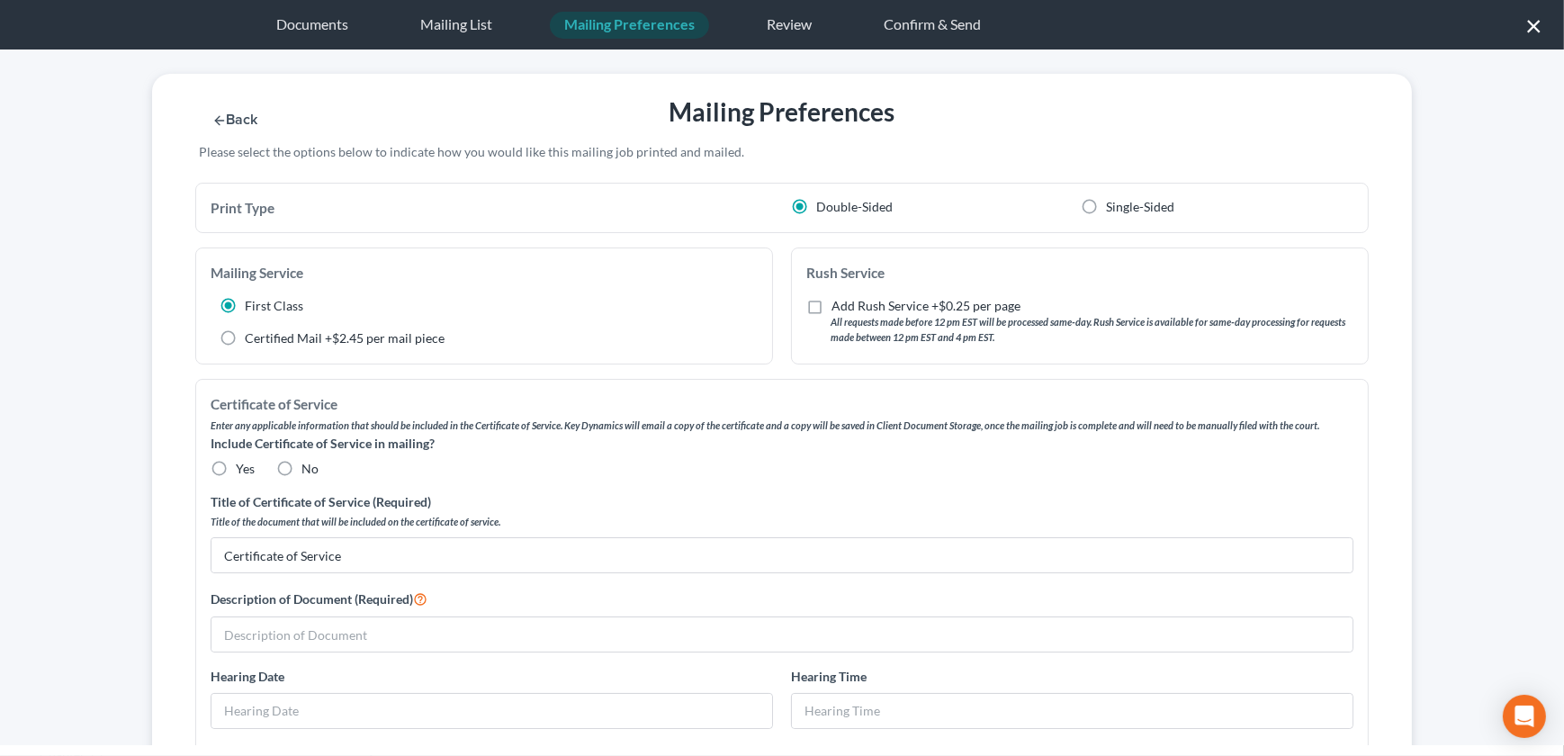
click at [301, 471] on label "No" at bounding box center [309, 469] width 17 height 18
click at [309, 471] on input "No" at bounding box center [315, 466] width 12 height 12
radio input "true"
click at [270, 642] on input "text" at bounding box center [781, 634] width 1141 height 34
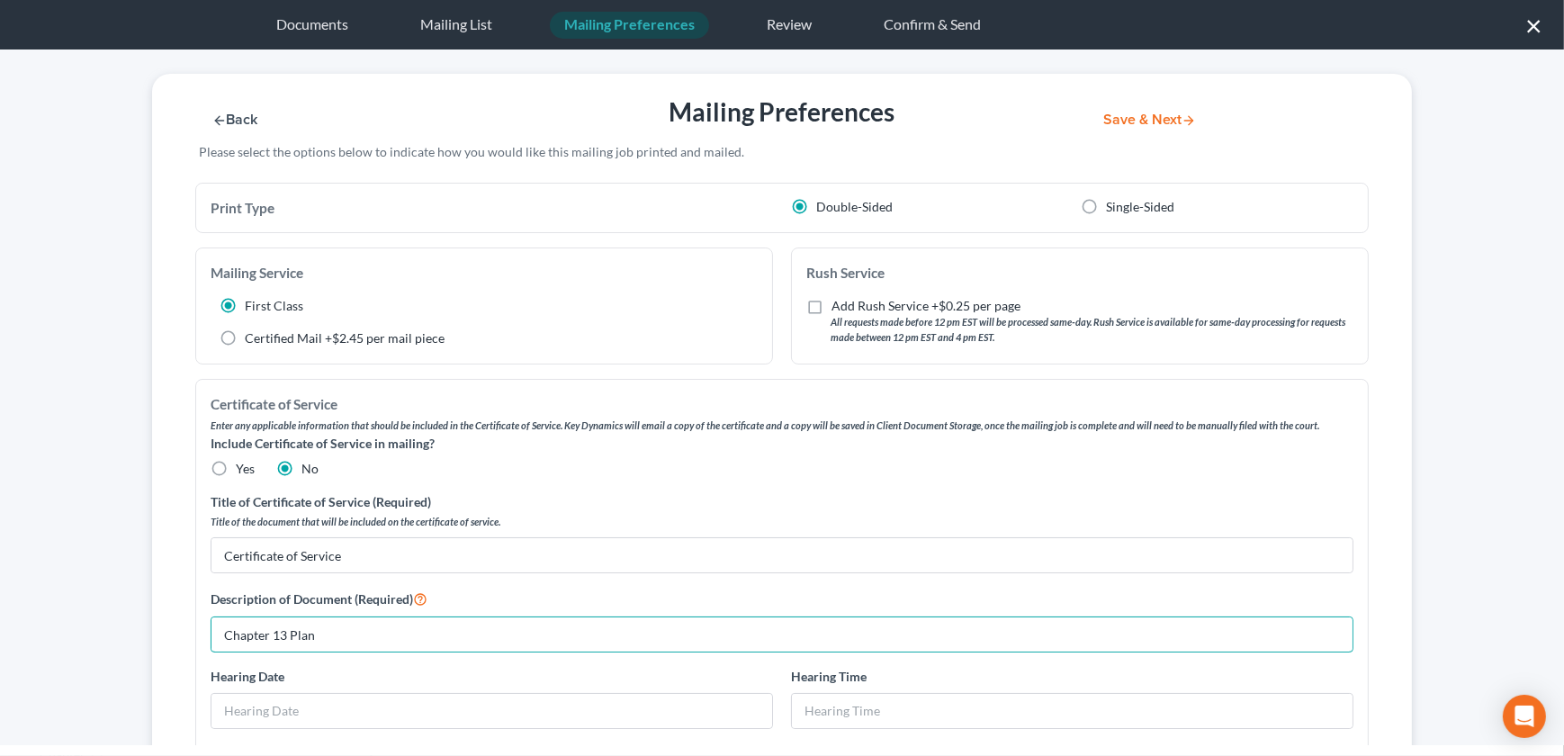
type input "Chapter 13 Plan"
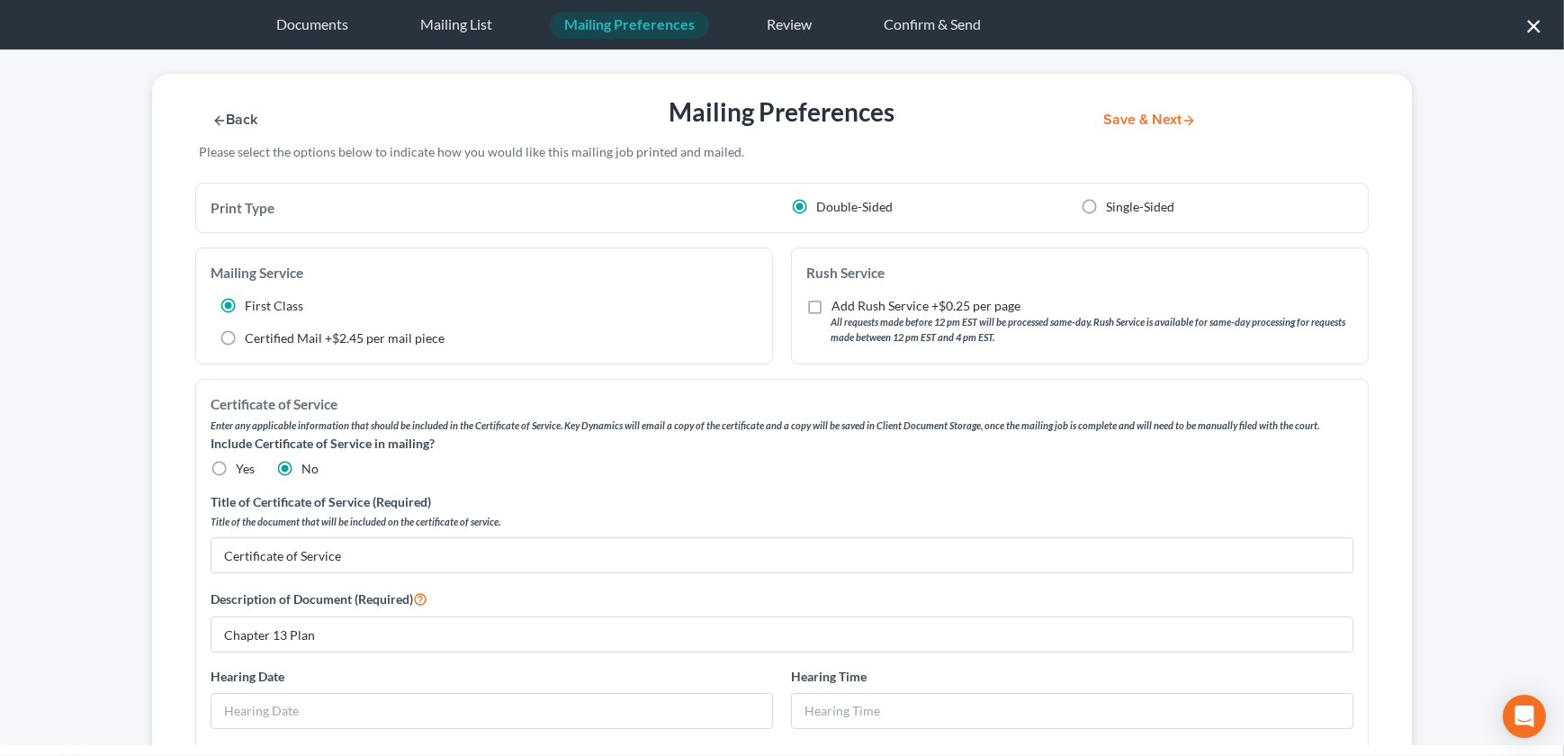
click at [1156, 116] on button "Save & Next" at bounding box center [1149, 119] width 121 height 15
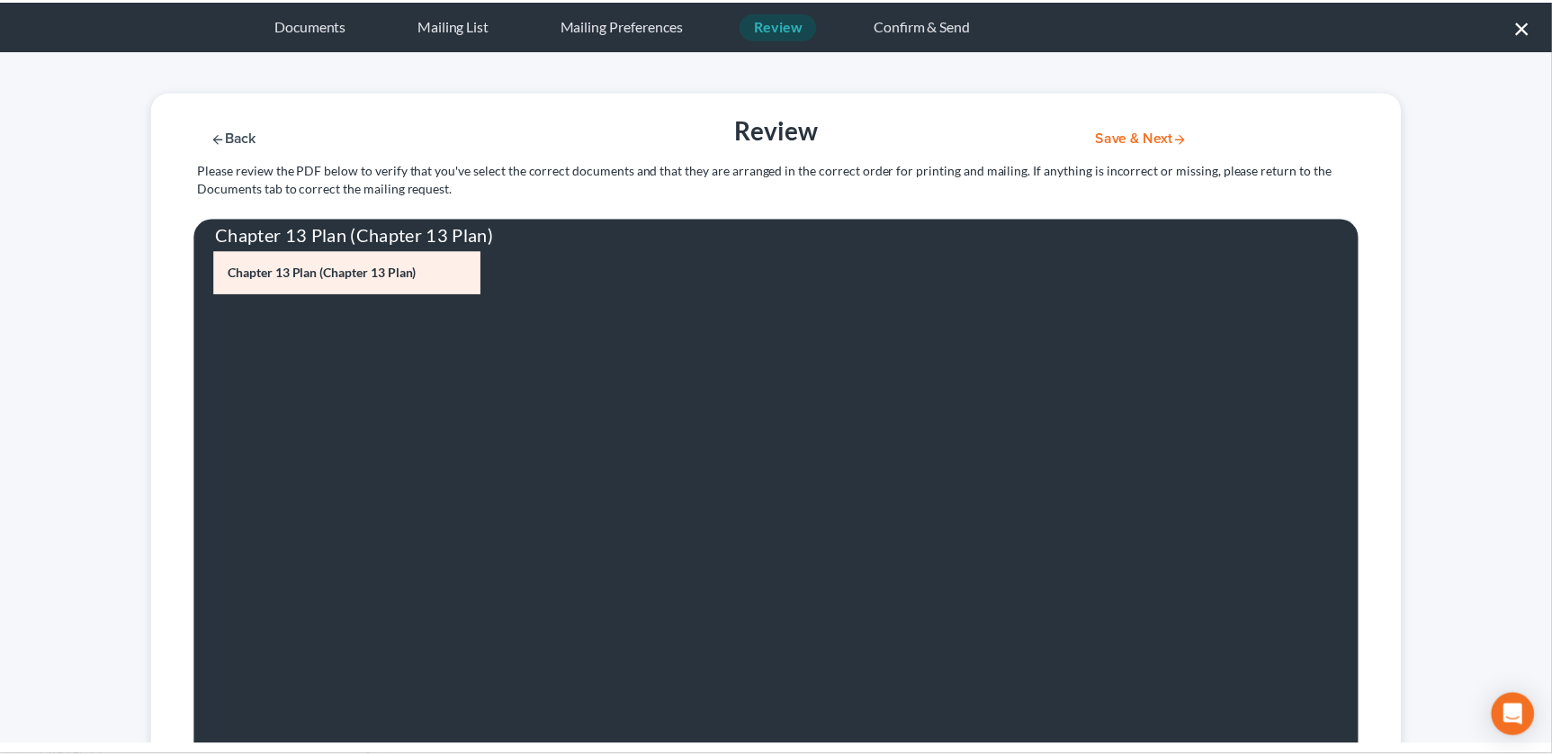
scroll to position [0, 0]
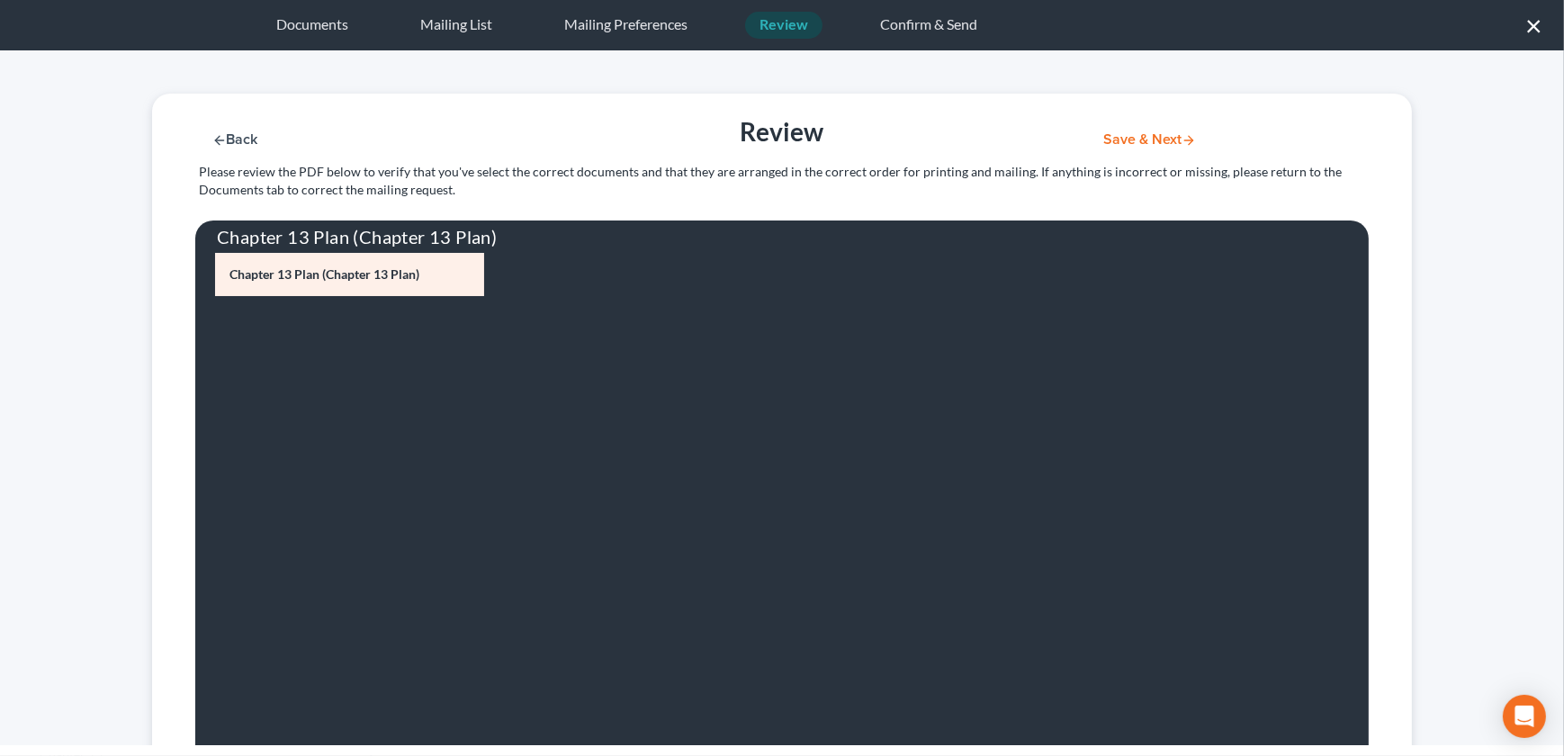
click at [1116, 138] on button "Save & Next" at bounding box center [1149, 139] width 121 height 15
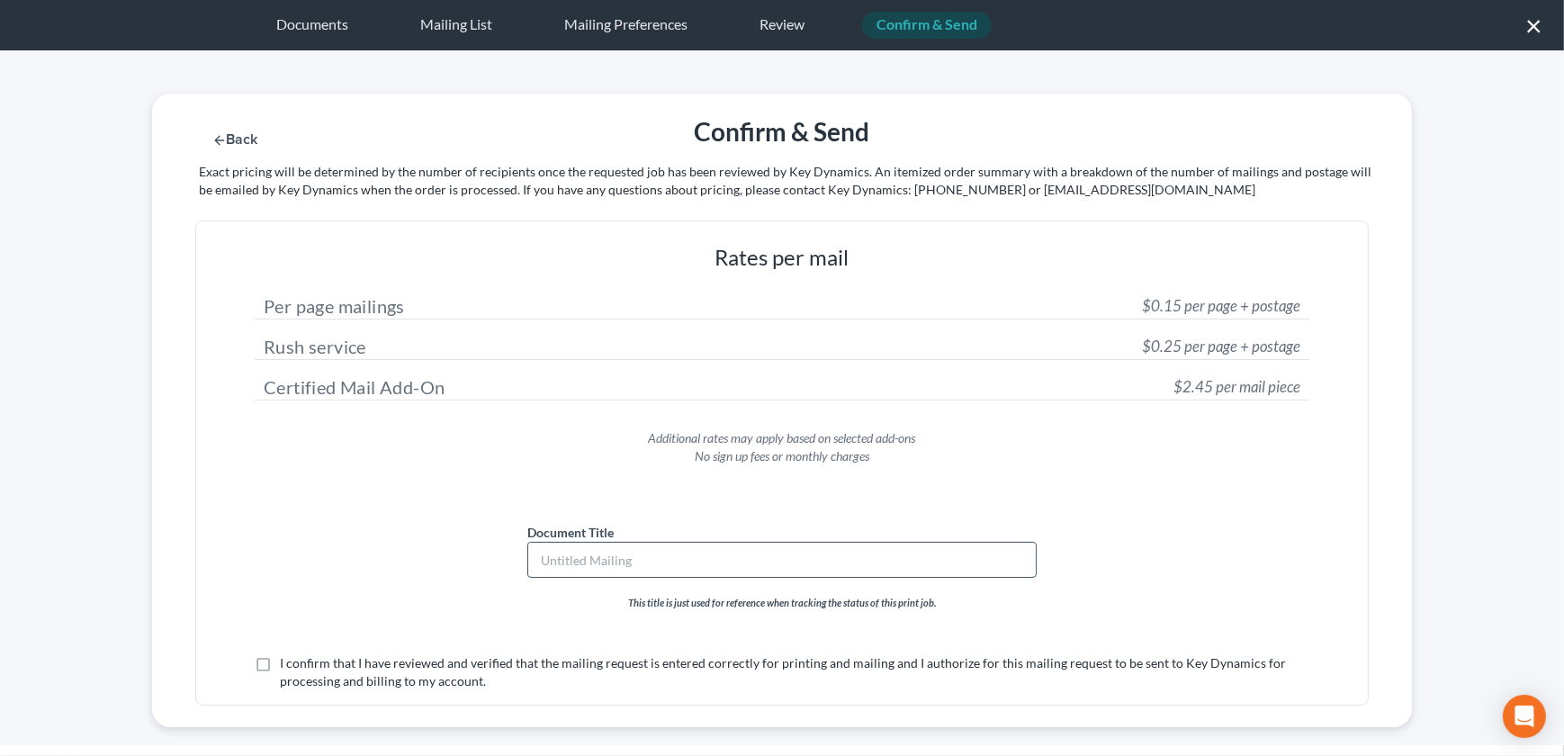
click at [606, 549] on input "text" at bounding box center [782, 560] width 508 height 34
type input "Chapter 13 Plan"
click at [280, 666] on label "I confirm that I have reviewed and verified that the mailing request is entered…" at bounding box center [794, 672] width 1029 height 36
click at [287, 666] on input "I confirm that I have reviewed and verified that the mailing request is entered…" at bounding box center [293, 660] width 12 height 12
checkbox input "true"
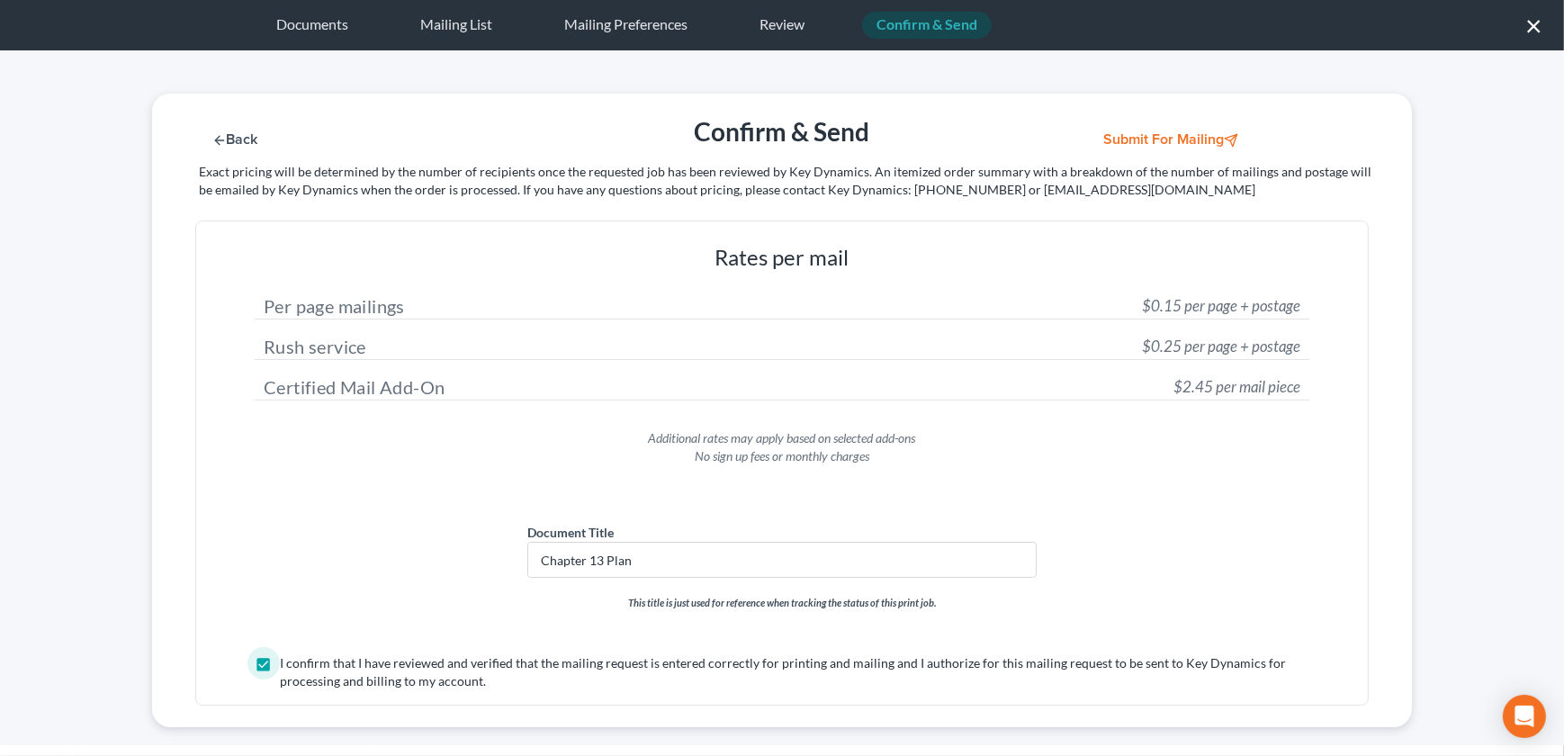
click at [1137, 142] on button "Submit for Mailing" at bounding box center [1172, 139] width 167 height 15
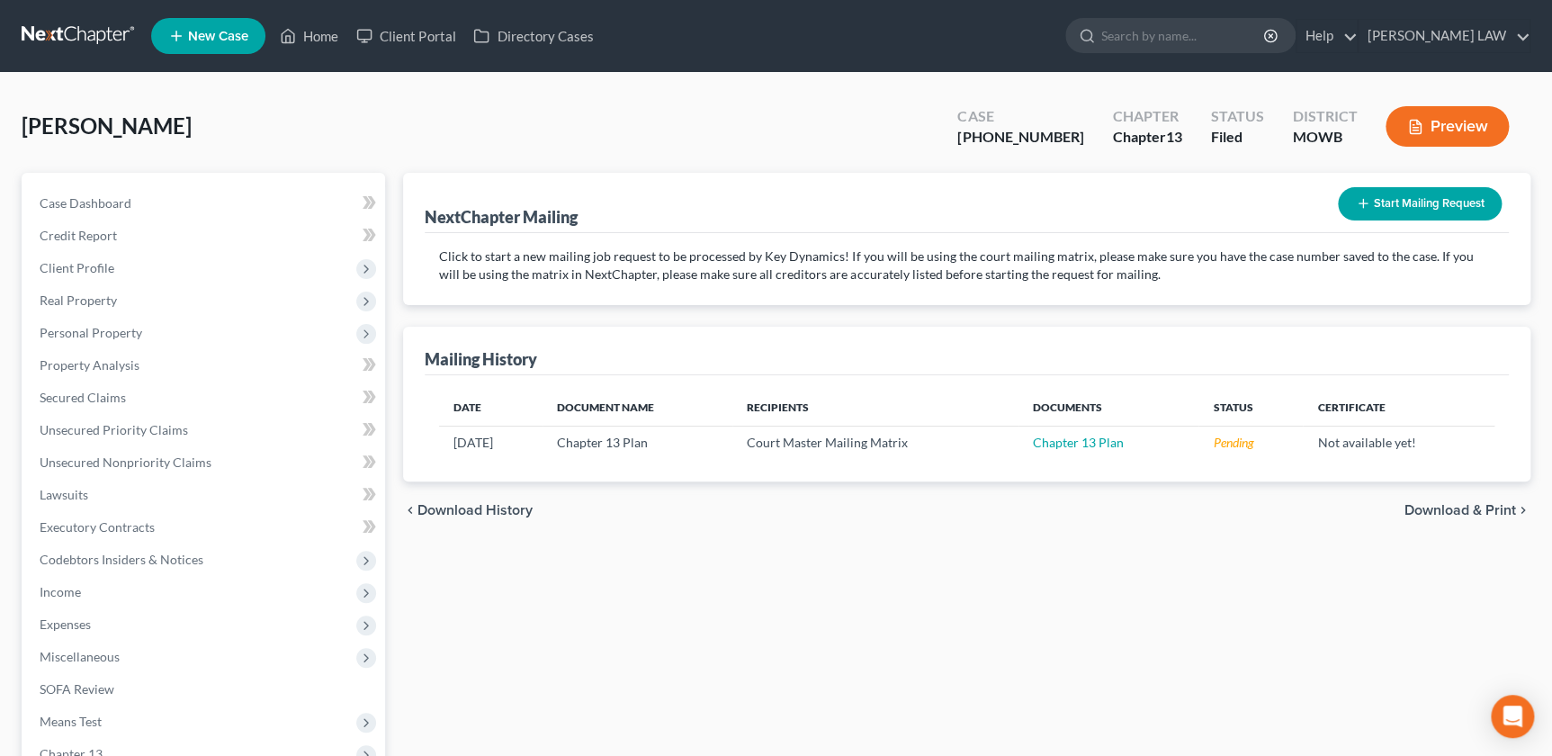
drag, startPoint x: 171, startPoint y: 126, endPoint x: -9, endPoint y: 118, distance: 180.2
click at [0, 118] on html "Home New Case Client Portal Directory Cases KNIPP LAW admin@thekcbk.com My Acco…" at bounding box center [776, 510] width 1552 height 1021
drag, startPoint x: -9, startPoint y: 118, endPoint x: 223, endPoint y: 145, distance: 233.7
click at [221, 144] on div "Springer, Sylvia Upgraded Case 25-50353-13 Chapter Chapter 13 Status Filed Dist…" at bounding box center [776, 133] width 1509 height 78
click at [181, 130] on div "Springer, Sylvia Upgraded Case 25-50353-13 Chapter Chapter 13 Status Filed Dist…" at bounding box center [776, 133] width 1509 height 78
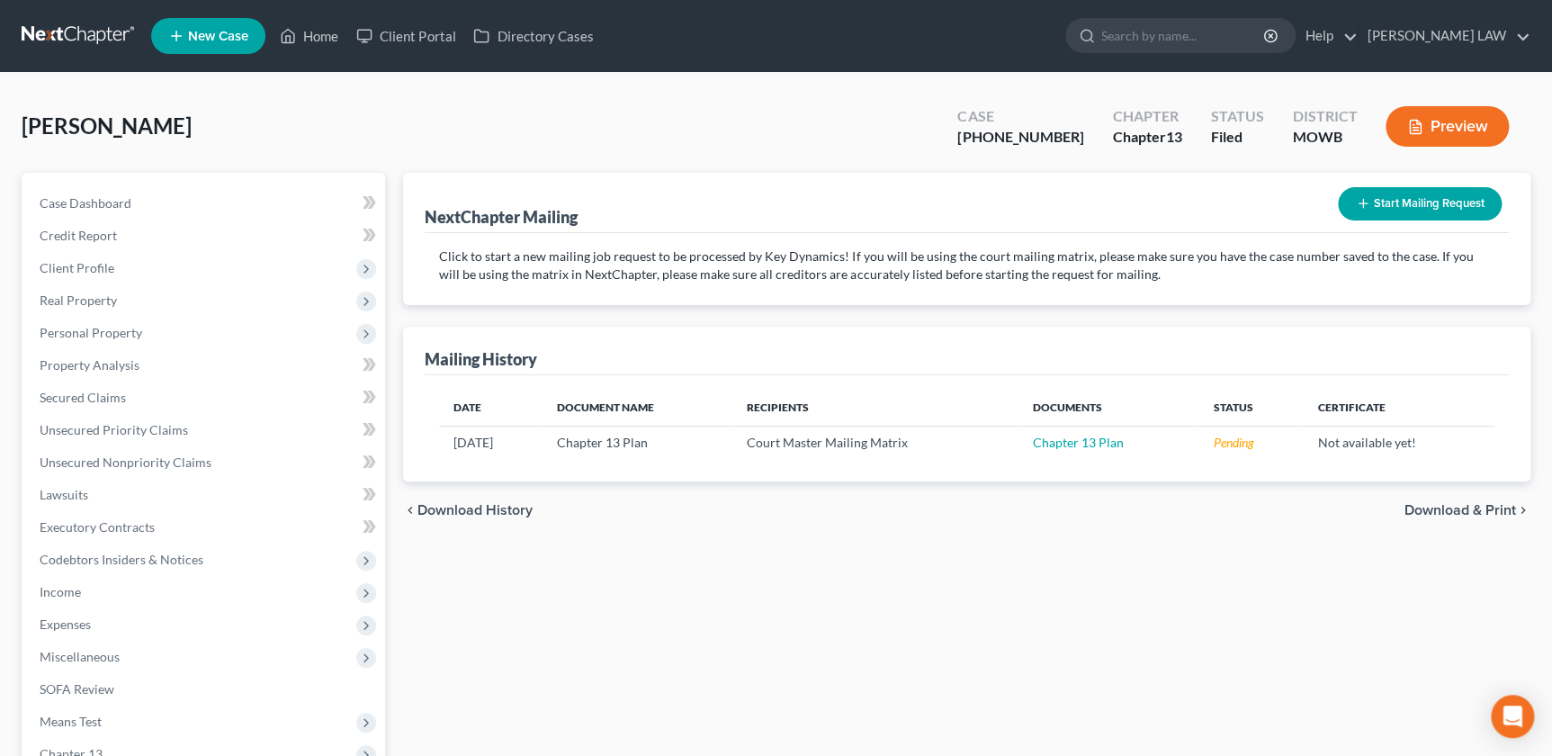
drag, startPoint x: 174, startPoint y: 130, endPoint x: 4, endPoint y: 94, distance: 173.8
click at [4, 94] on div "Springer, Sylvia Upgraded Case 25-50353-13 Chapter Chapter 13 Status Filed Dist…" at bounding box center [776, 531] width 1552 height 916
drag, startPoint x: 4, startPoint y: 94, endPoint x: 210, endPoint y: 121, distance: 207.8
click at [211, 120] on div "Springer, Sylvia Upgraded Case 25-50353-13 Chapter Chapter 13 Status Filed Dist…" at bounding box center [776, 133] width 1509 height 78
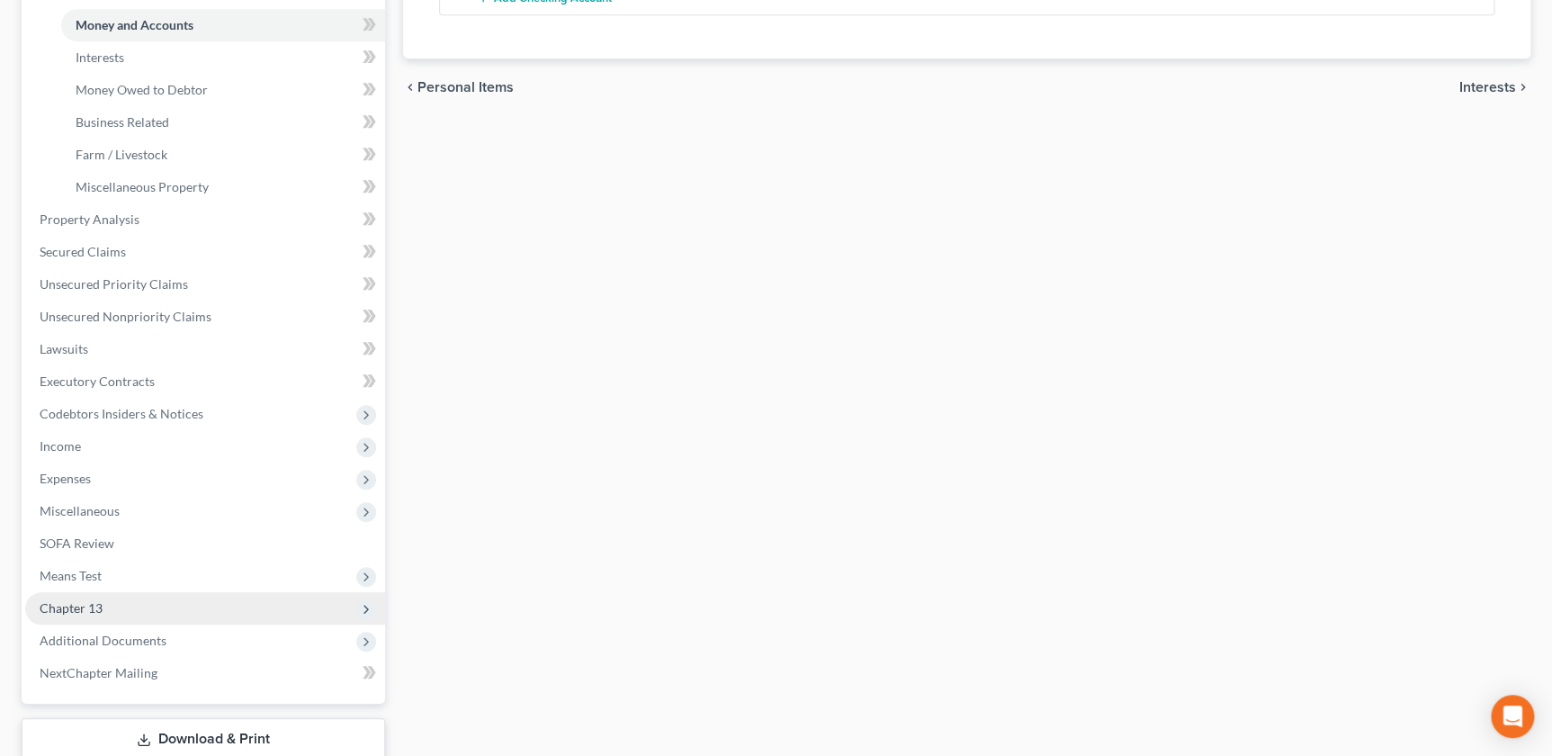
scroll to position [485, 0]
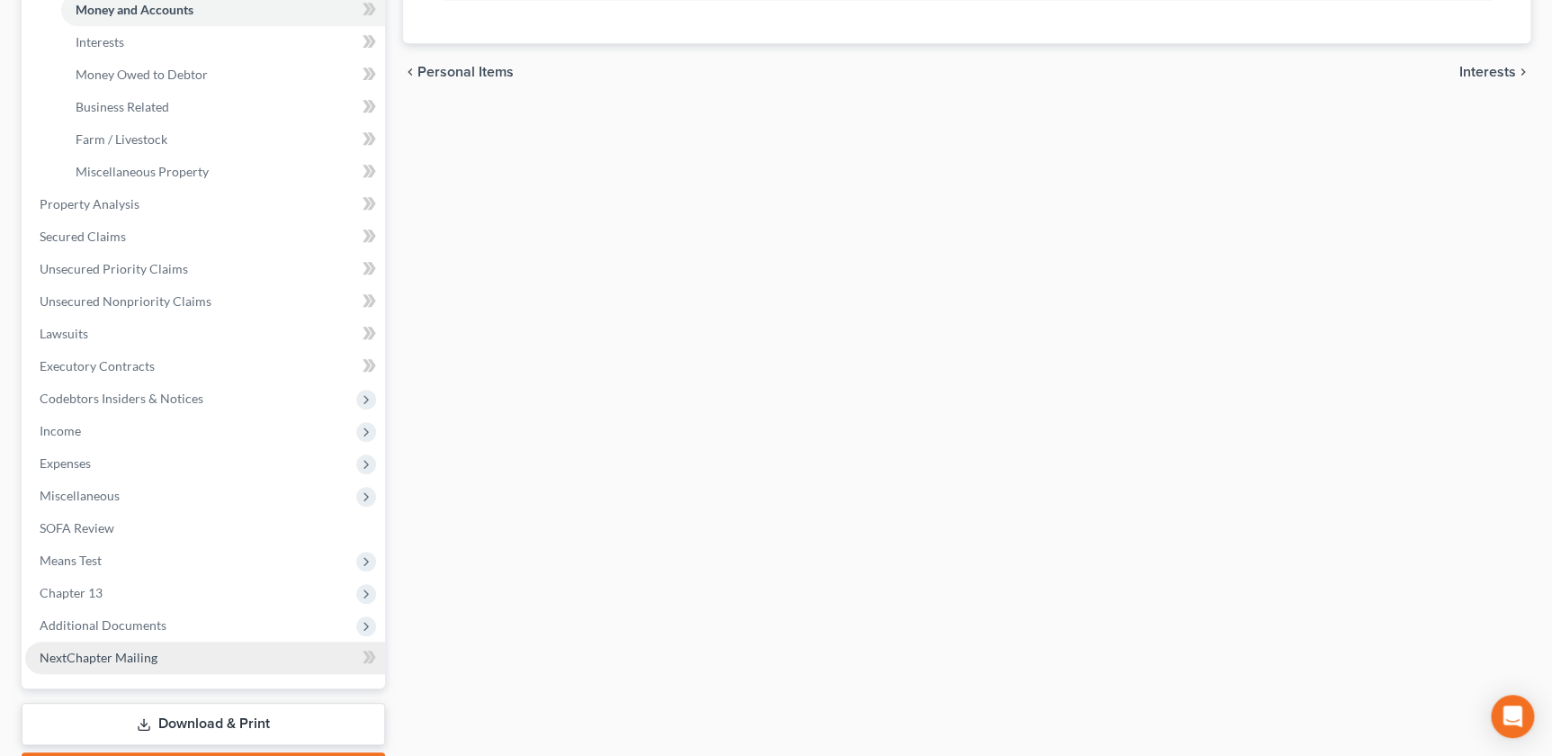
click at [132, 657] on span "NextChapter Mailing" at bounding box center [99, 657] width 118 height 15
